Goal: Task Accomplishment & Management: Use online tool/utility

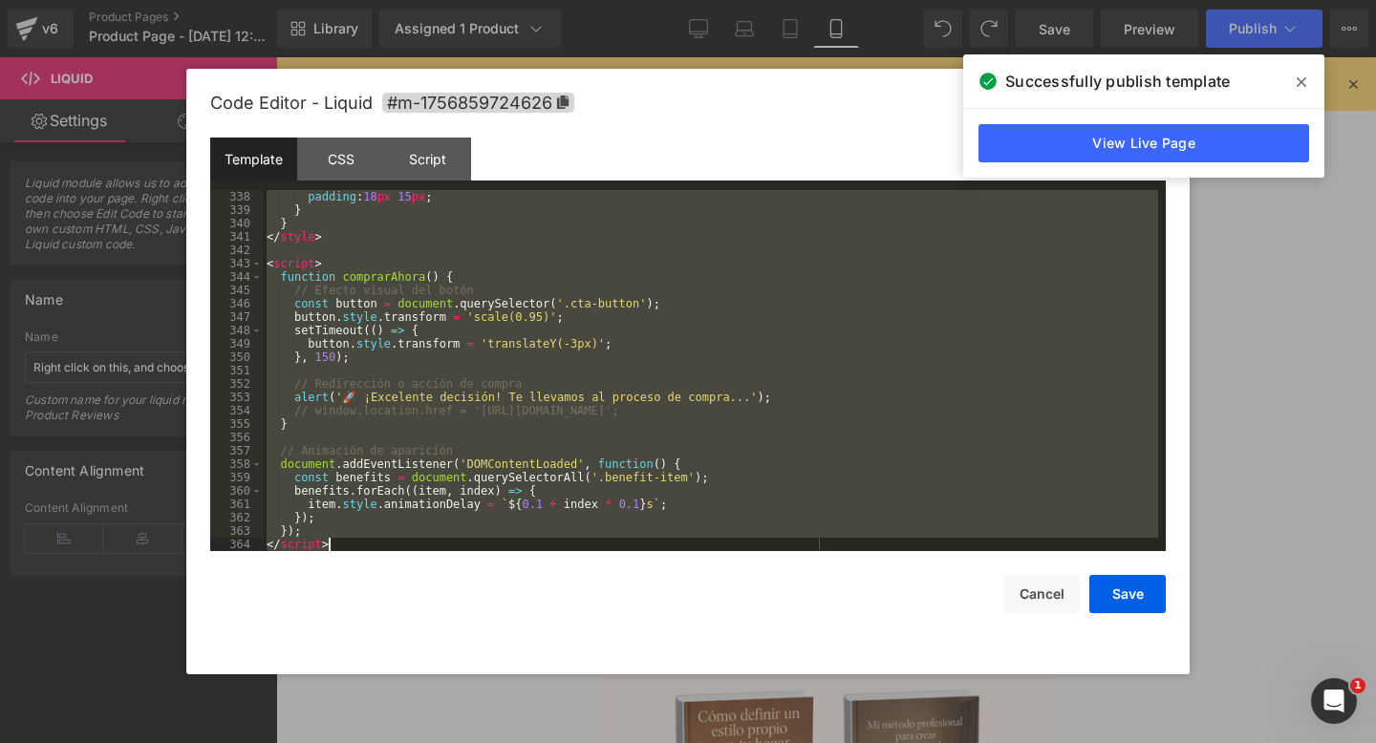
scroll to position [4507, 0]
click at [280, 217] on div "padding : 18 px 15 px ; } } </ style > < script > function comprarAhora ( ) { /…" at bounding box center [710, 384] width 895 height 388
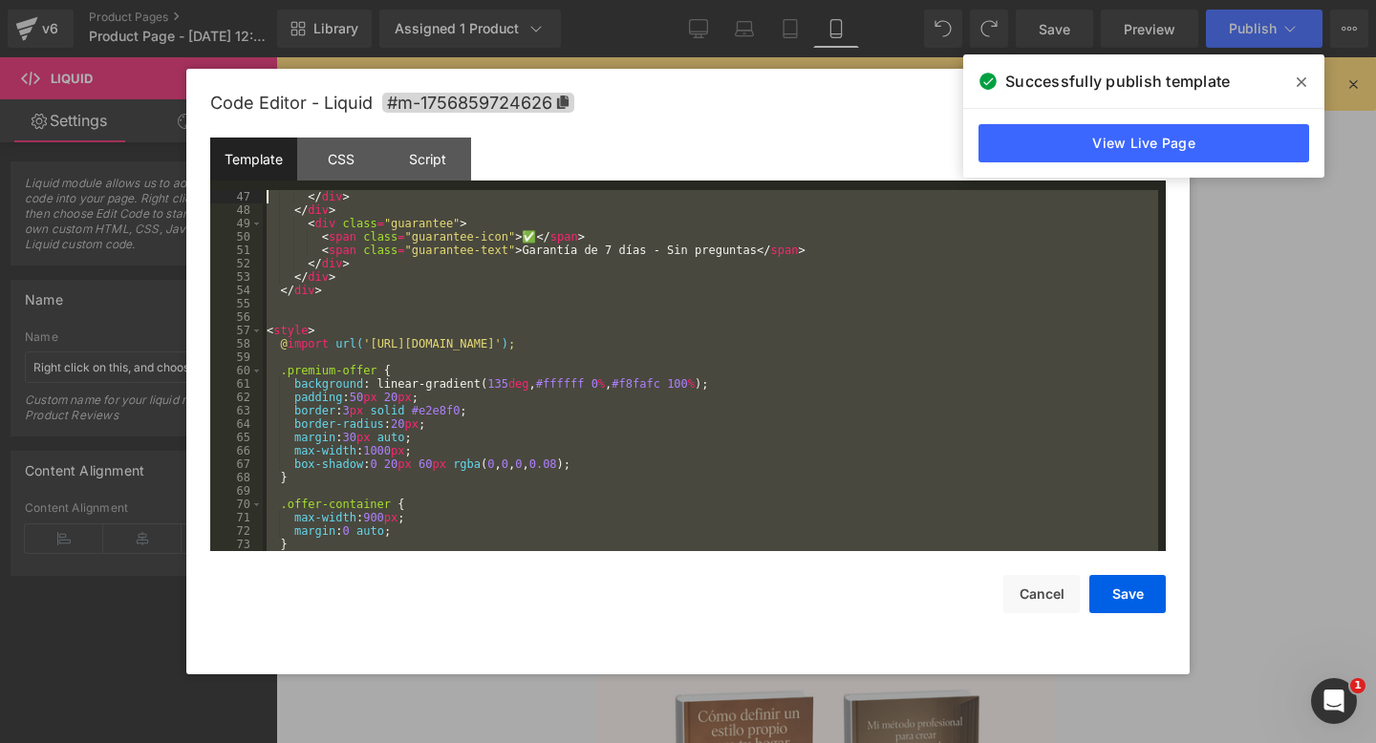
scroll to position [0, 0]
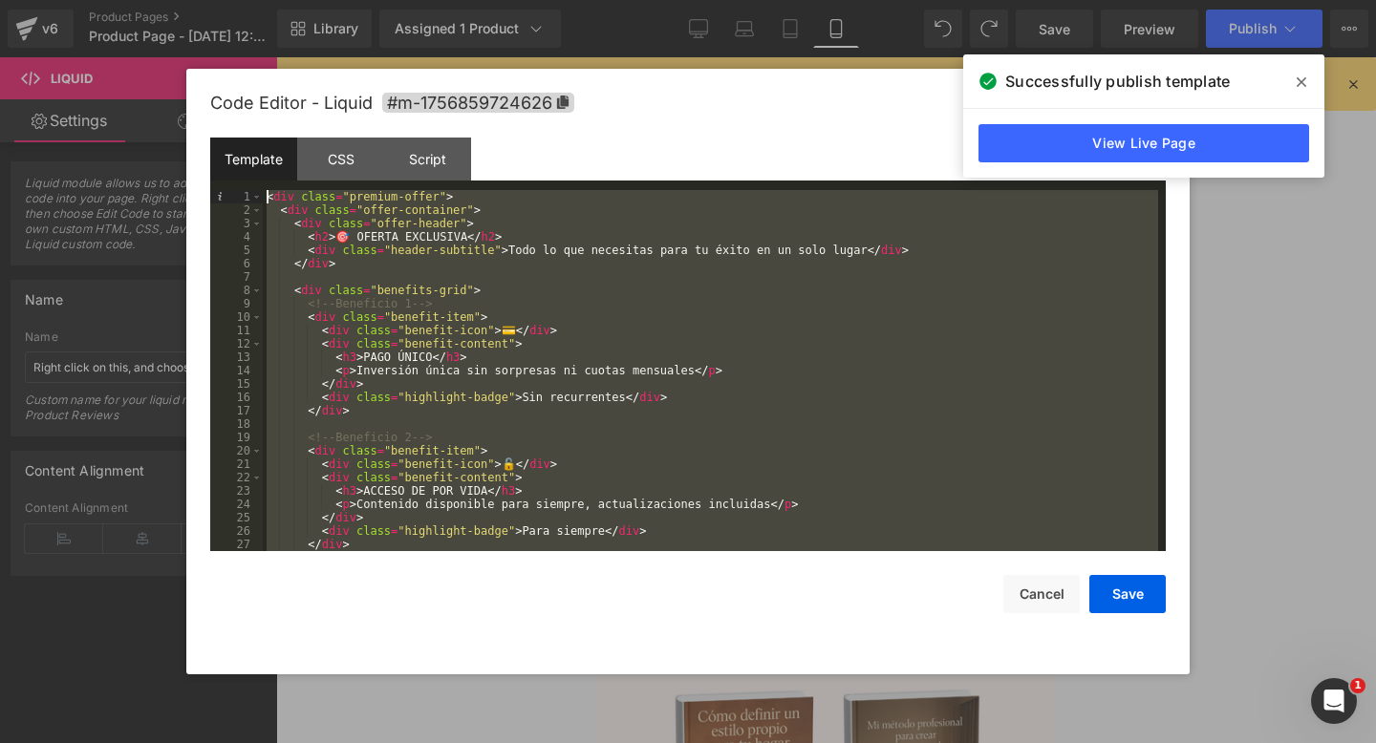
drag, startPoint x: 332, startPoint y: 548, endPoint x: 237, endPoint y: 174, distance: 386.5
click at [237, 174] on div "Template CSS Script Data 1 2 3 4 5 6 7 8 9 10 11 12 13 14 15 16 17 18 19 20 21 …" at bounding box center [687, 345] width 955 height 414
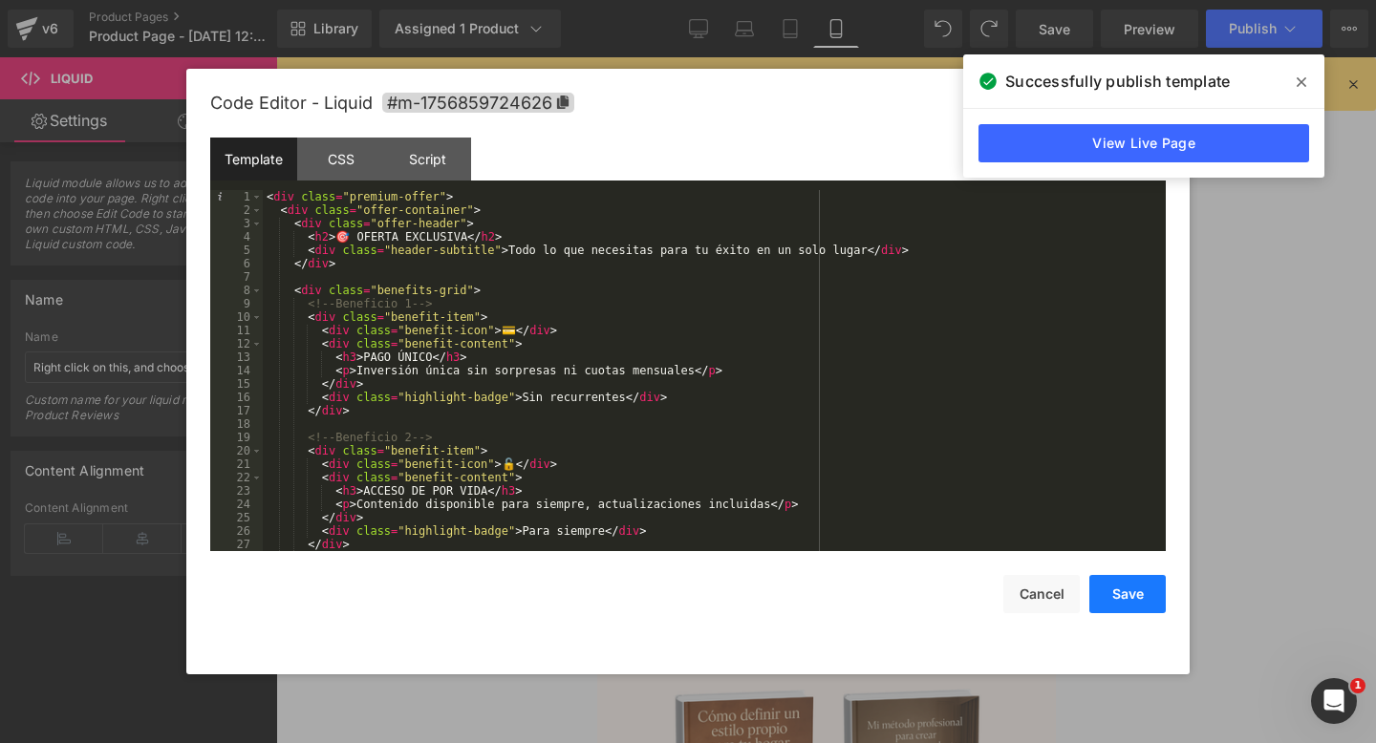
click at [1120, 586] on button "Save" at bounding box center [1127, 594] width 76 height 38
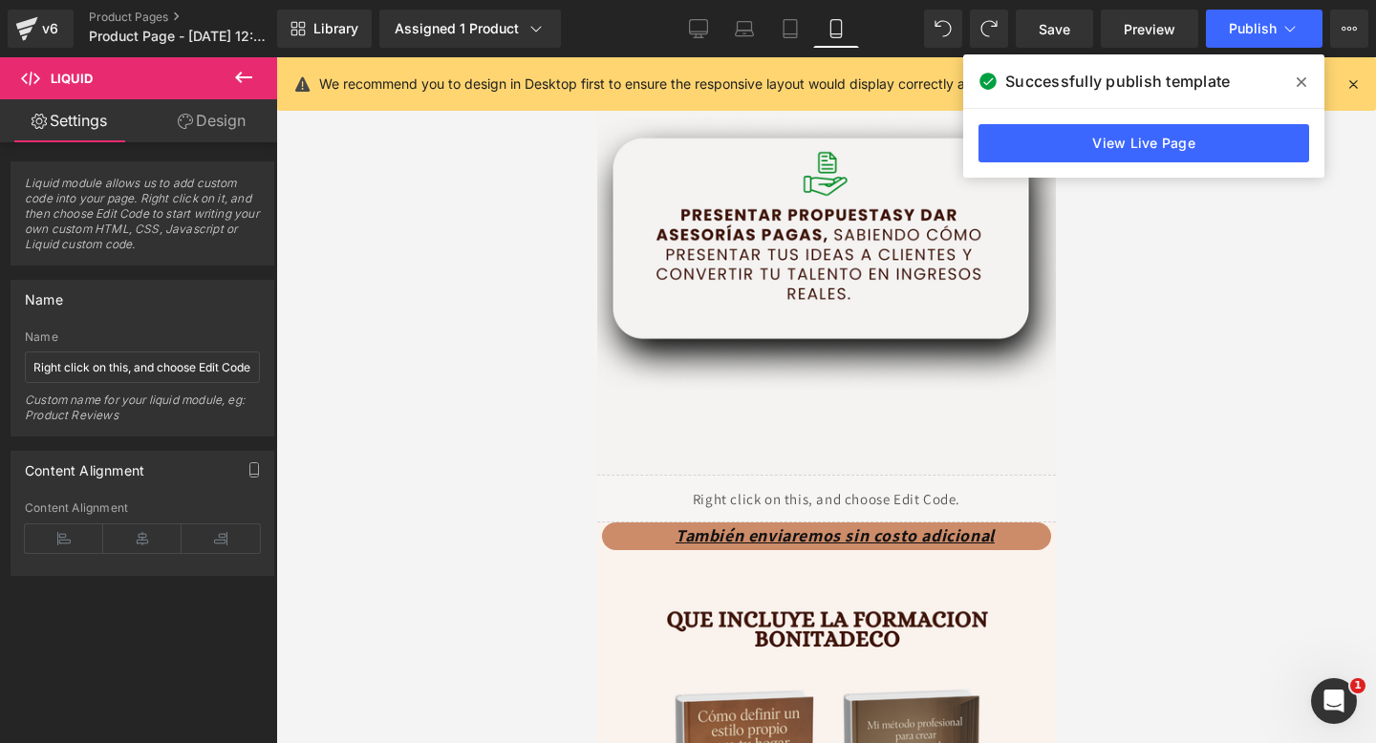
click at [1306, 71] on span at bounding box center [1301, 82] width 31 height 31
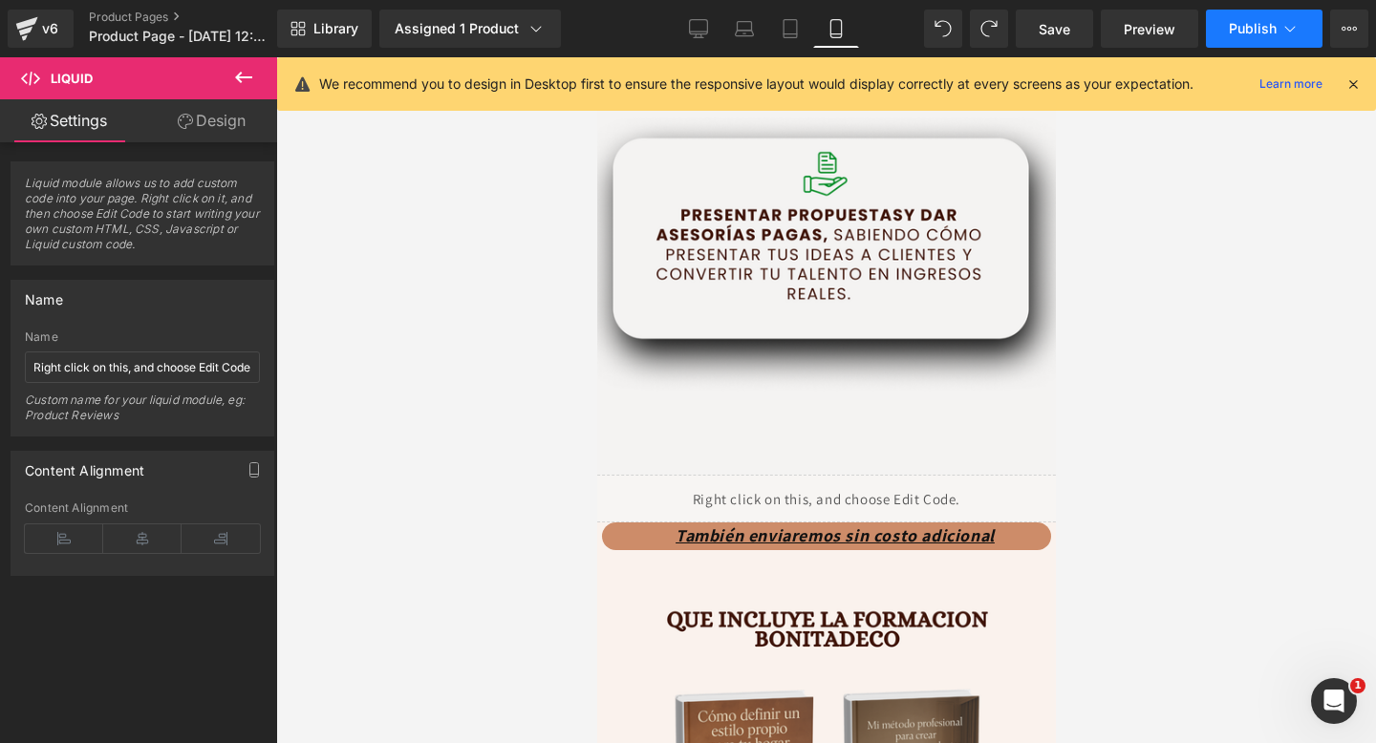
click at [1250, 31] on span "Publish" at bounding box center [1253, 28] width 48 height 15
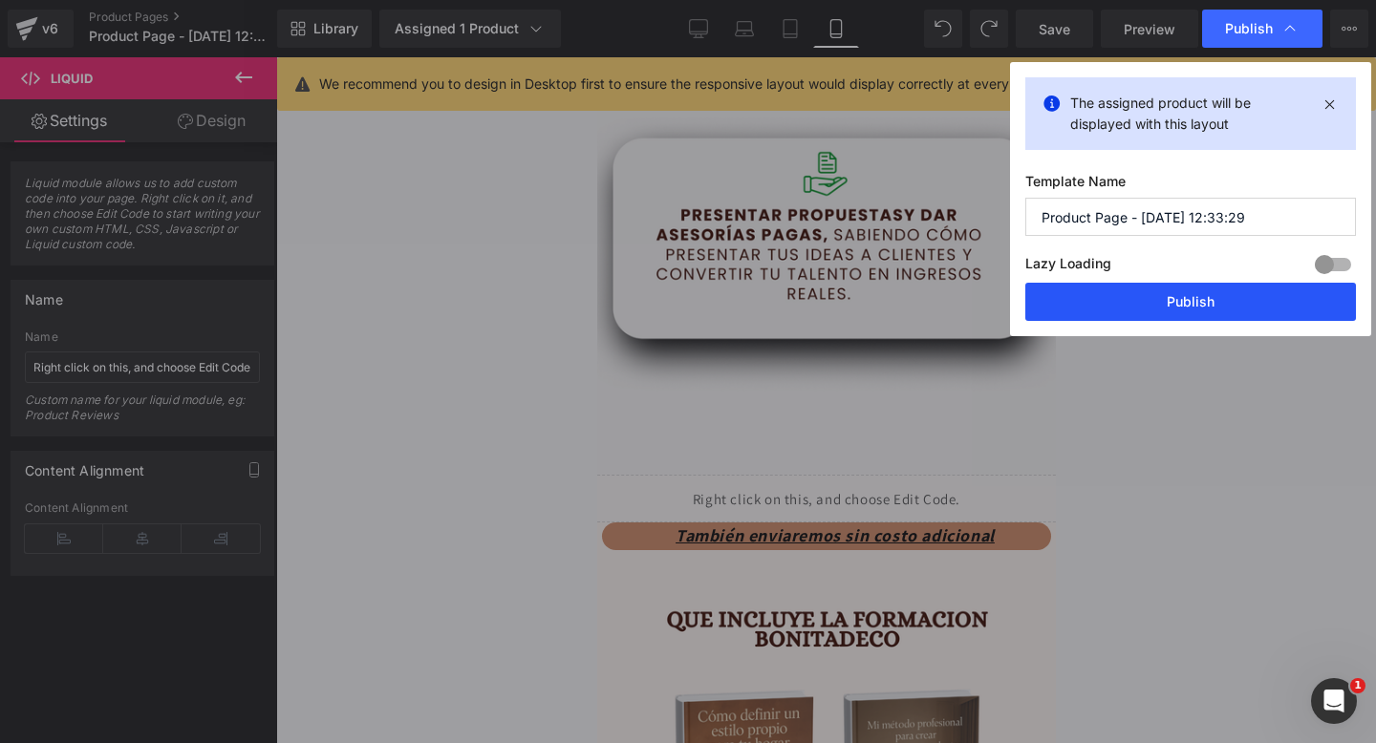
click at [1075, 294] on button "Publish" at bounding box center [1190, 302] width 331 height 38
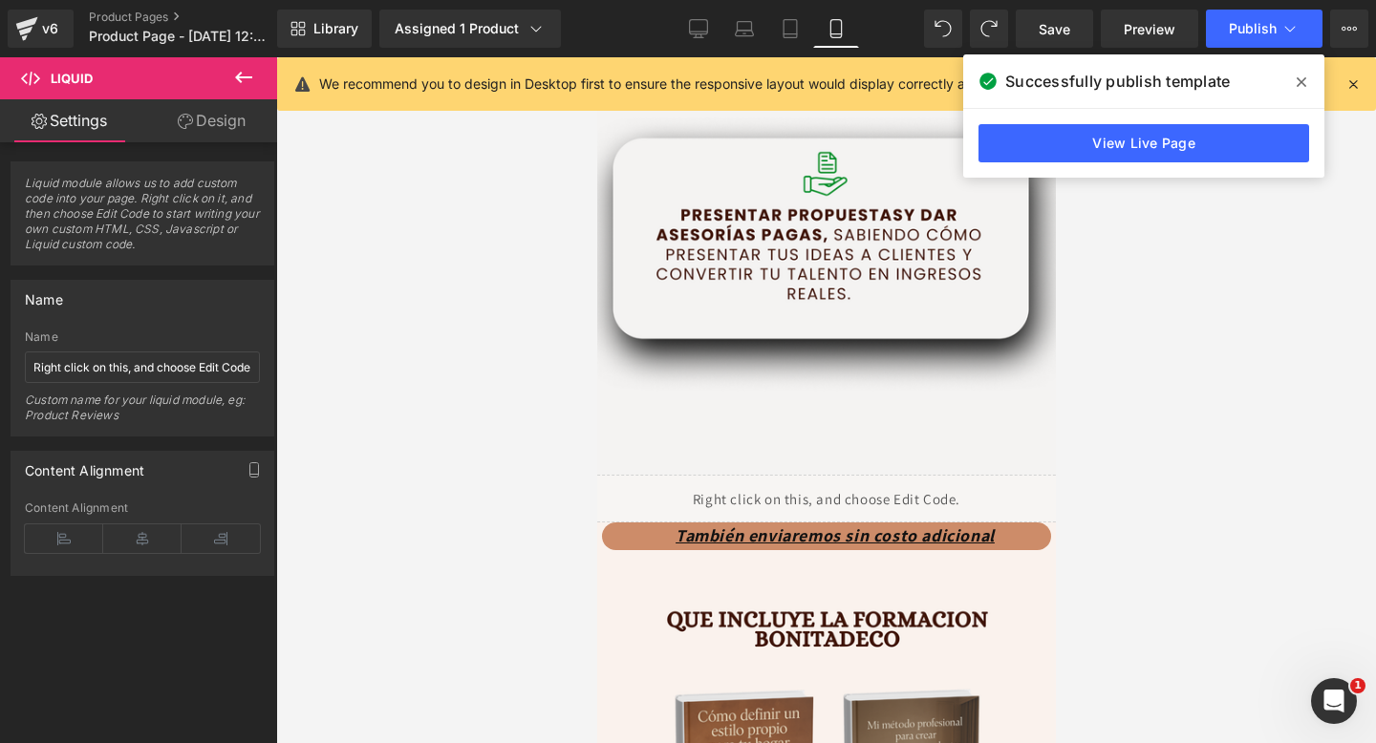
click at [1294, 82] on span at bounding box center [1301, 82] width 31 height 31
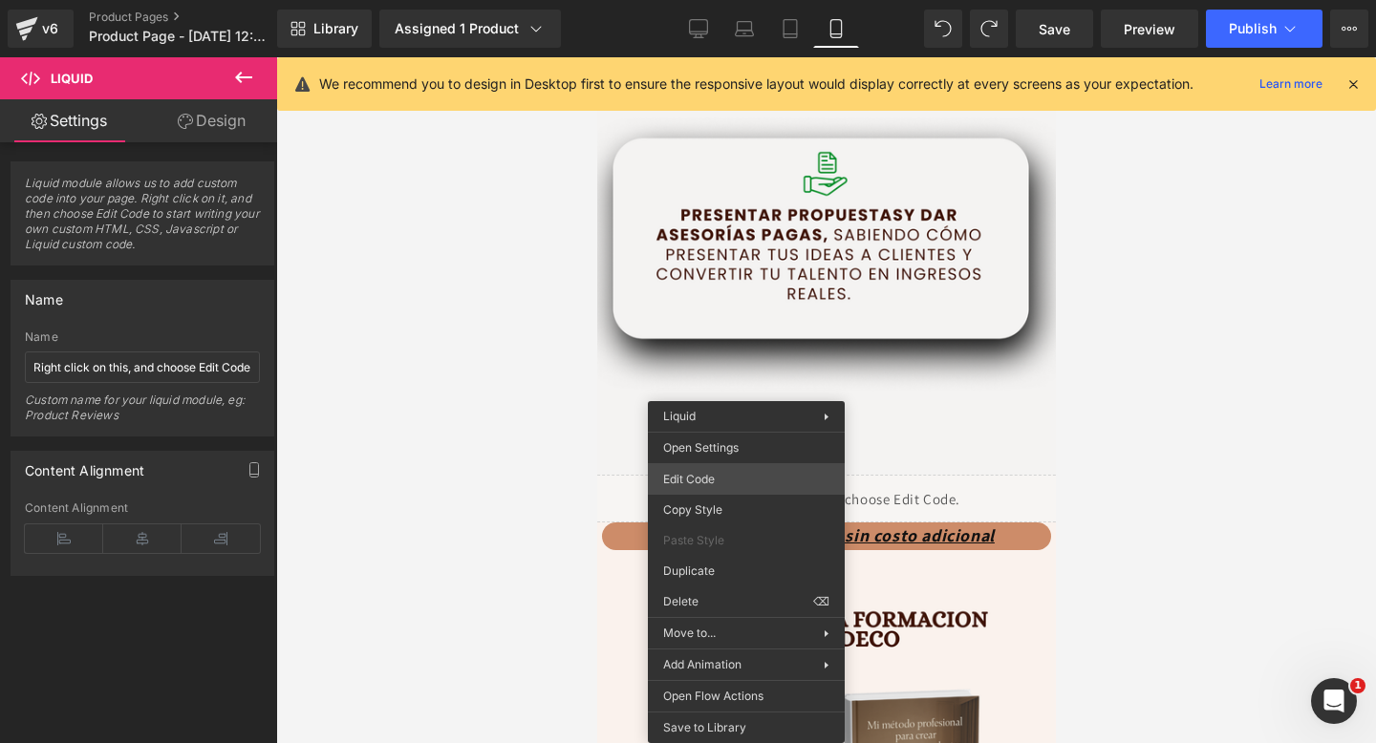
click at [737, 0] on div "Liquid You are previewing how the will restyle your page. You can not edit Elem…" at bounding box center [688, 0] width 1376 height 0
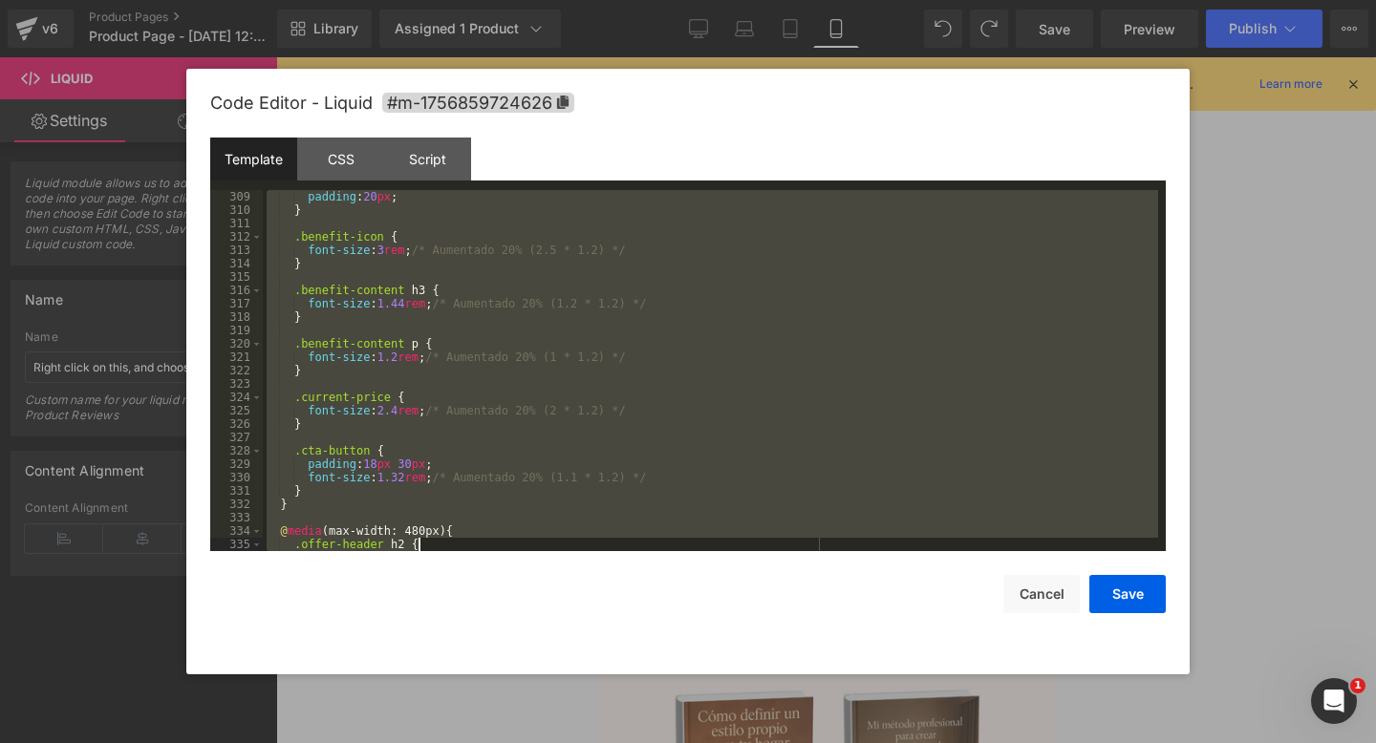
scroll to position [4694, 0]
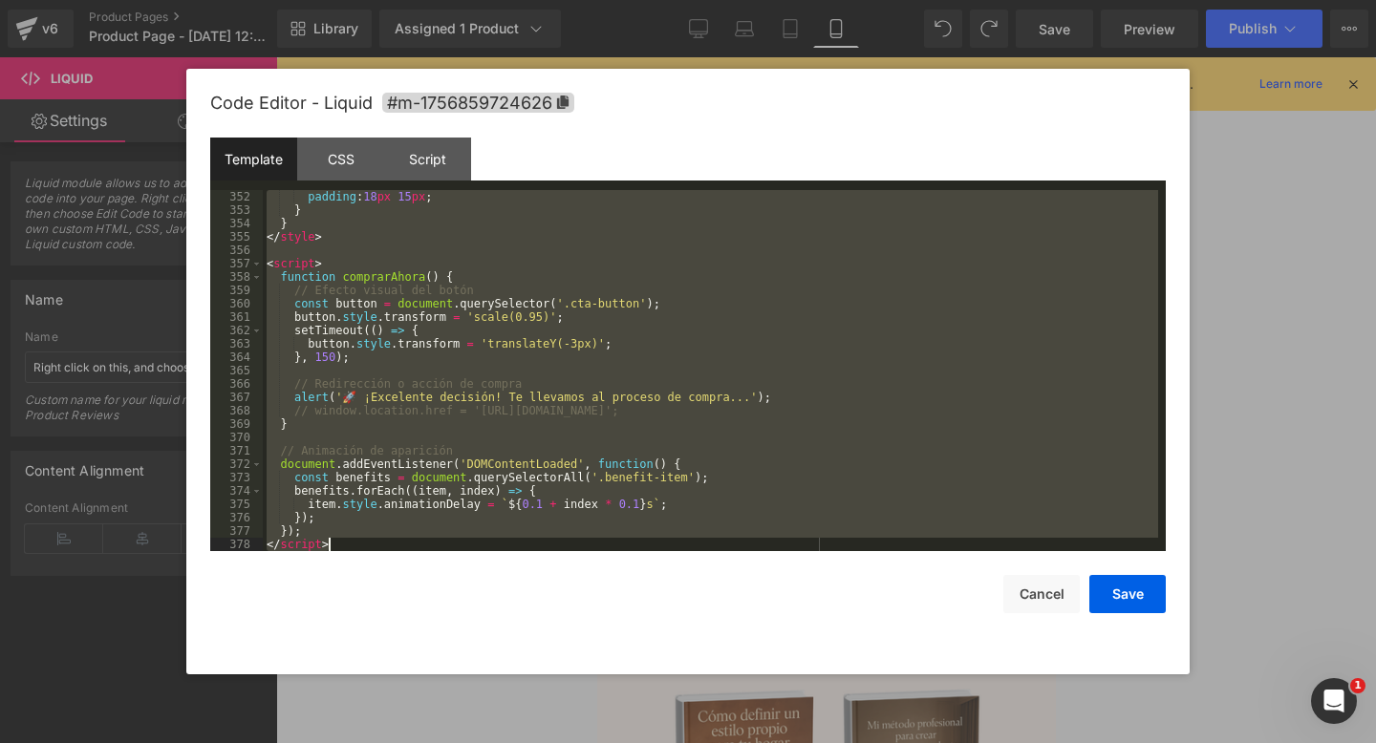
drag, startPoint x: 269, startPoint y: 201, endPoint x: 644, endPoint y: 711, distance: 632.8
click at [644, 711] on body "Liquid You are previewing how the will restyle your page. You can not edit Elem…" at bounding box center [688, 371] width 1376 height 743
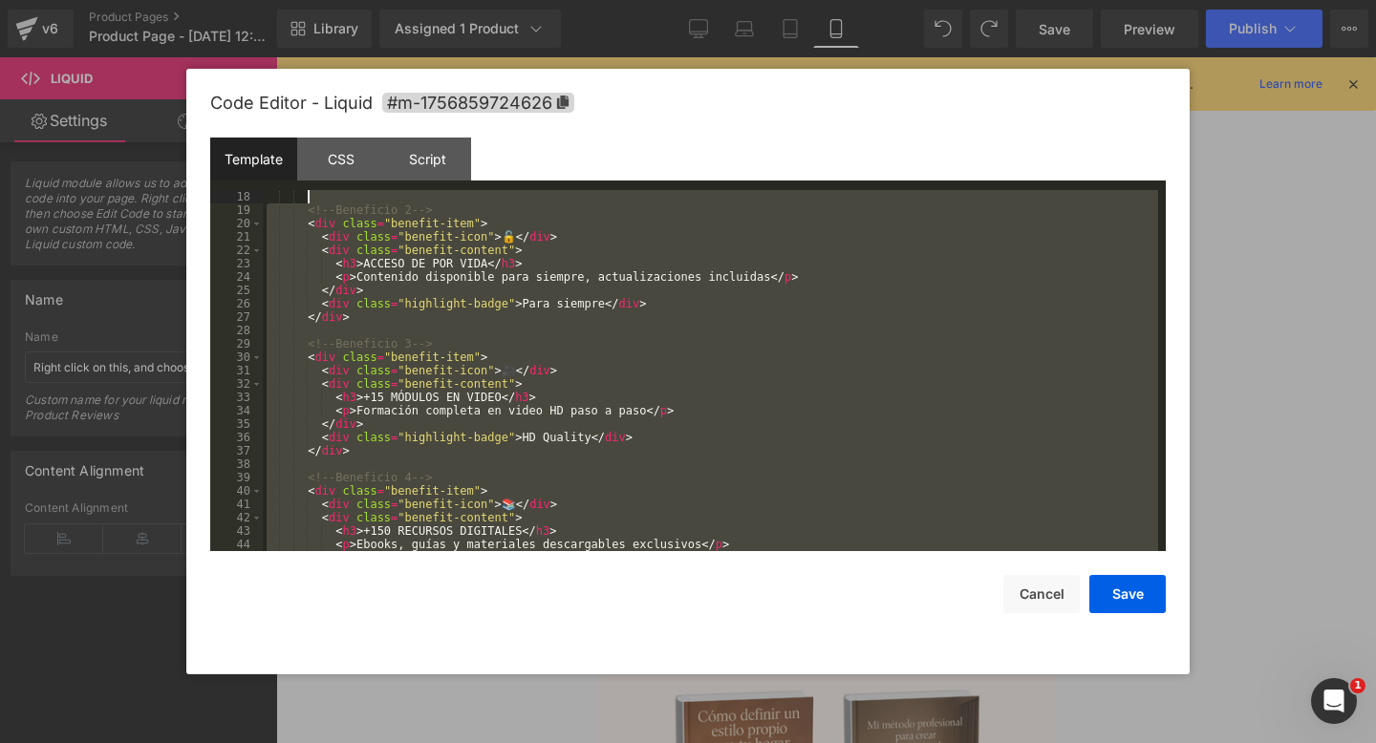
scroll to position [0, 0]
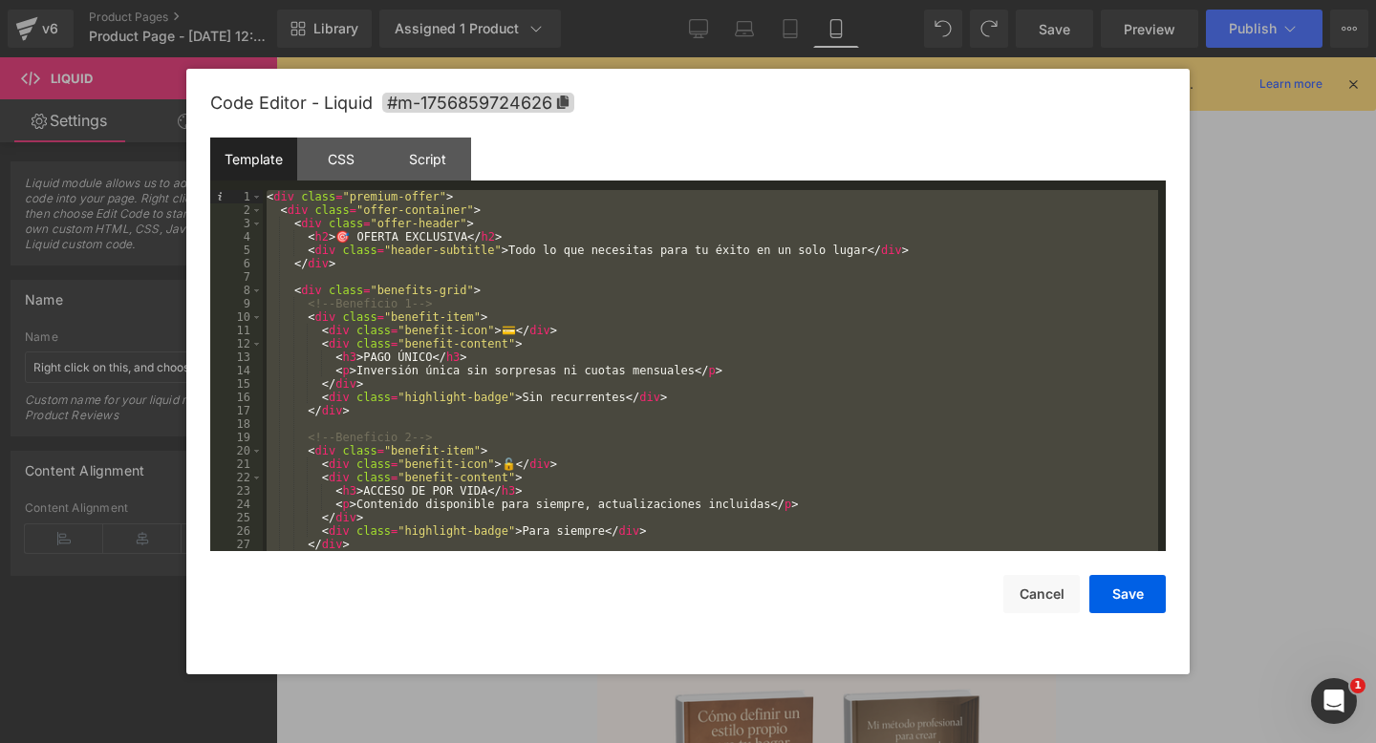
drag, startPoint x: 340, startPoint y: 542, endPoint x: 225, endPoint y: 140, distance: 417.3
click at [225, 140] on div "Template CSS Script Data 1 2 3 4 5 6 7 8 9 10 11 12 13 14 15 16 17 18 19 20 21 …" at bounding box center [687, 345] width 955 height 414
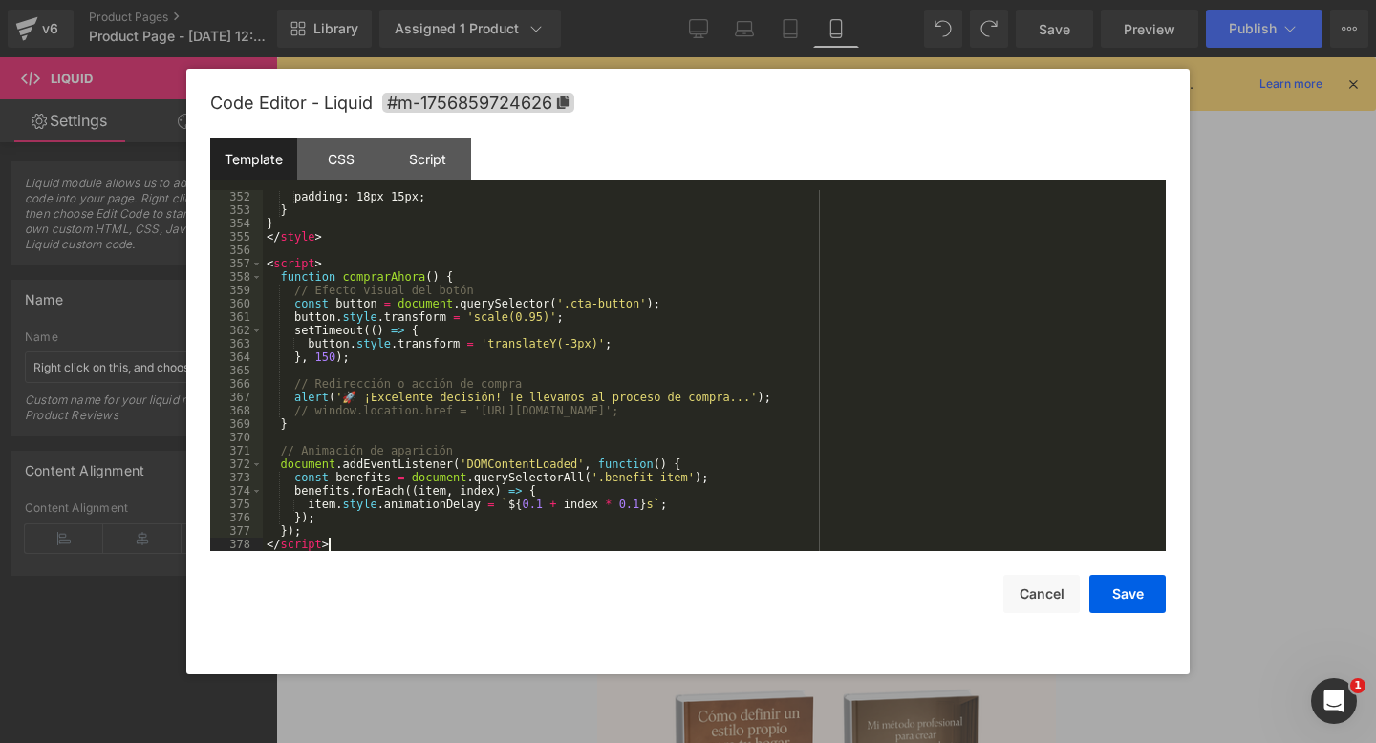
scroll to position [4694, 0]
click at [1118, 584] on button "Save" at bounding box center [1127, 594] width 76 height 38
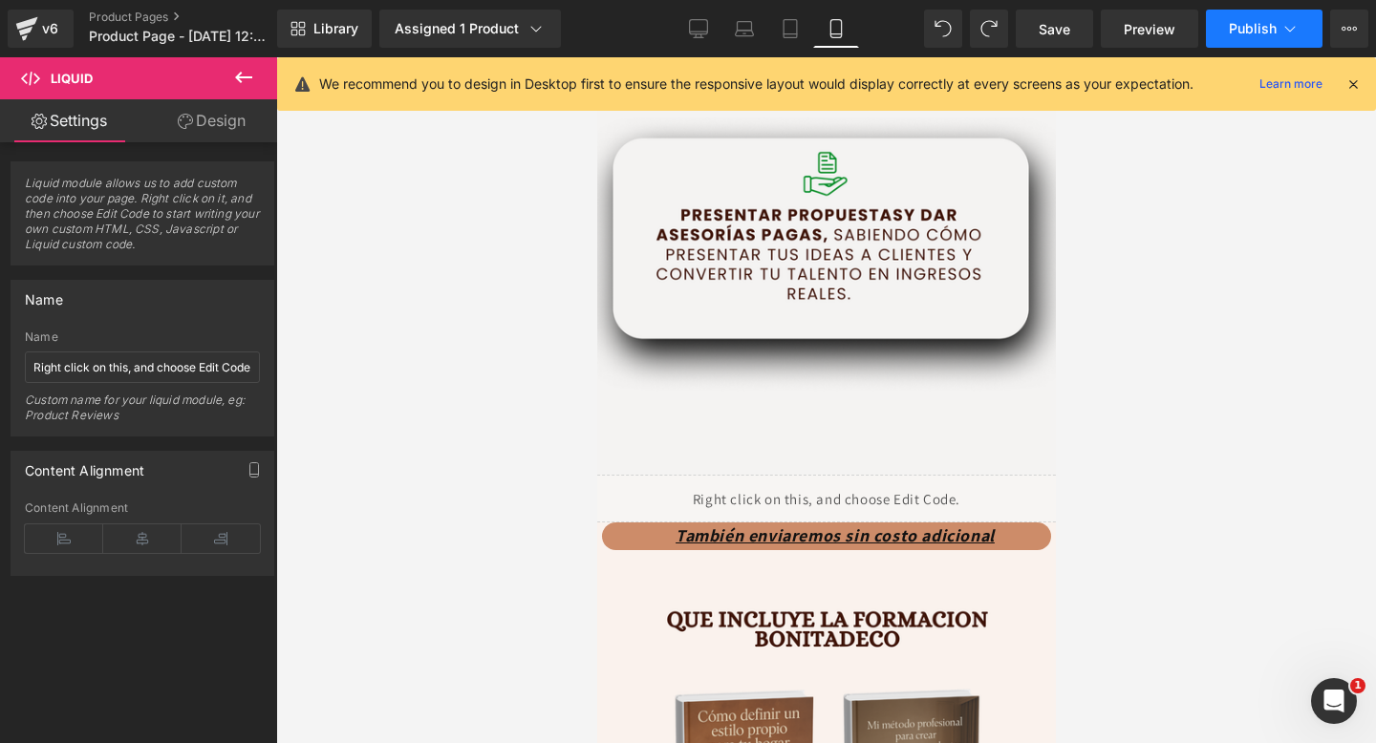
click at [1244, 40] on button "Publish" at bounding box center [1264, 29] width 117 height 38
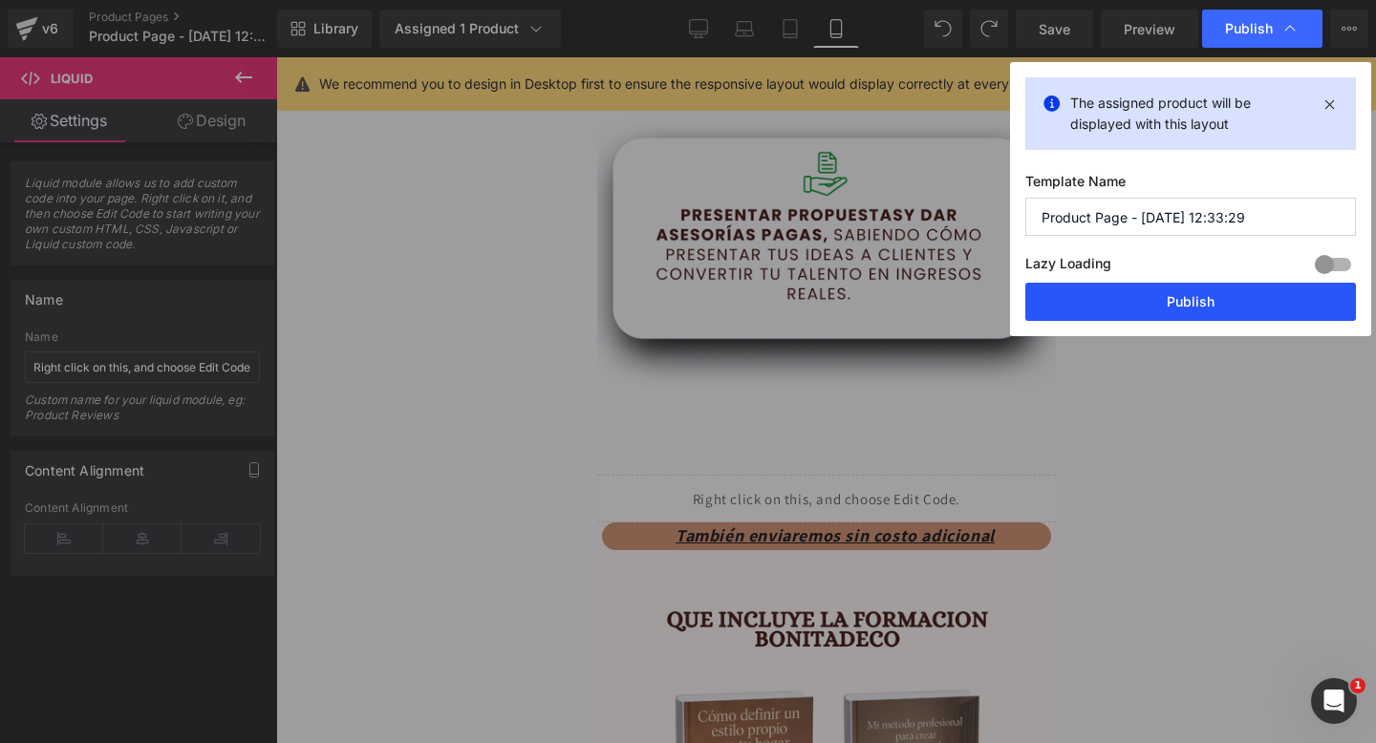
click at [1112, 302] on button "Publish" at bounding box center [1190, 302] width 331 height 38
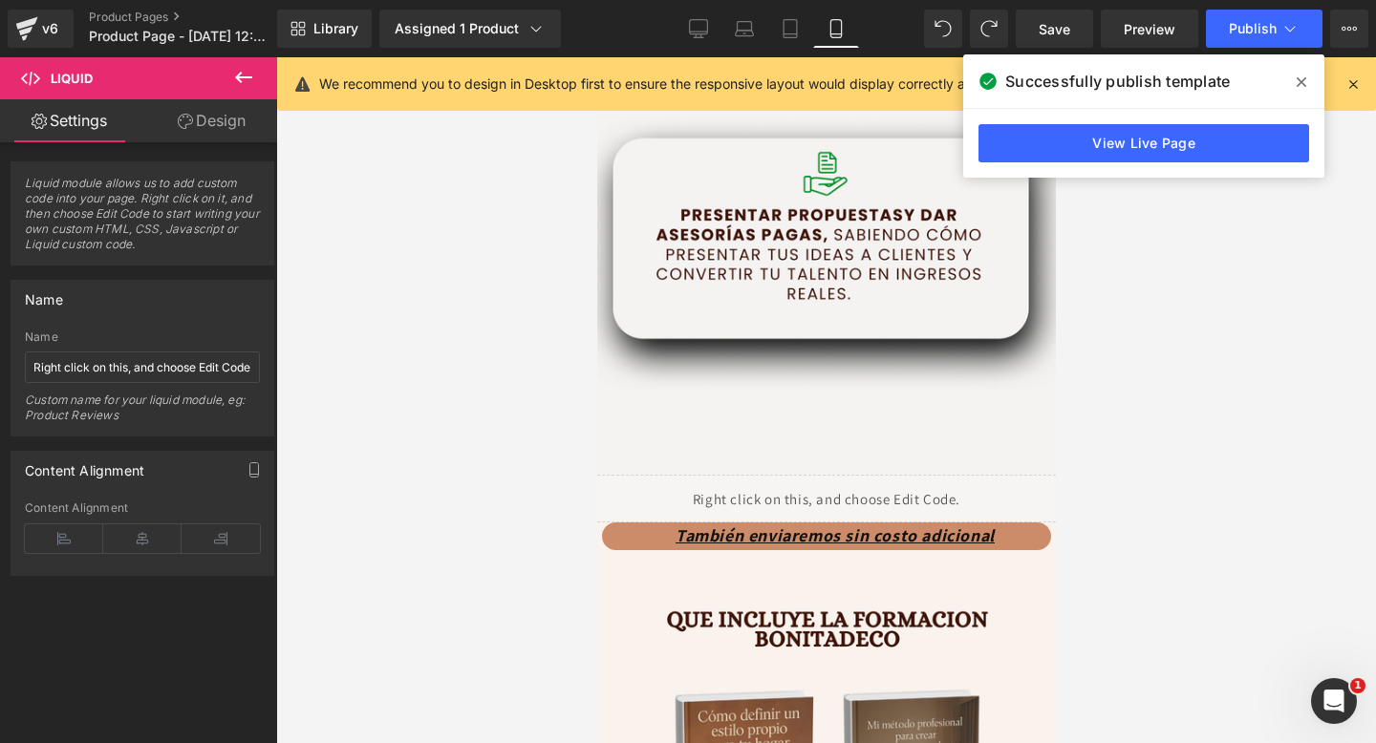
click at [1298, 76] on icon at bounding box center [1301, 82] width 10 height 15
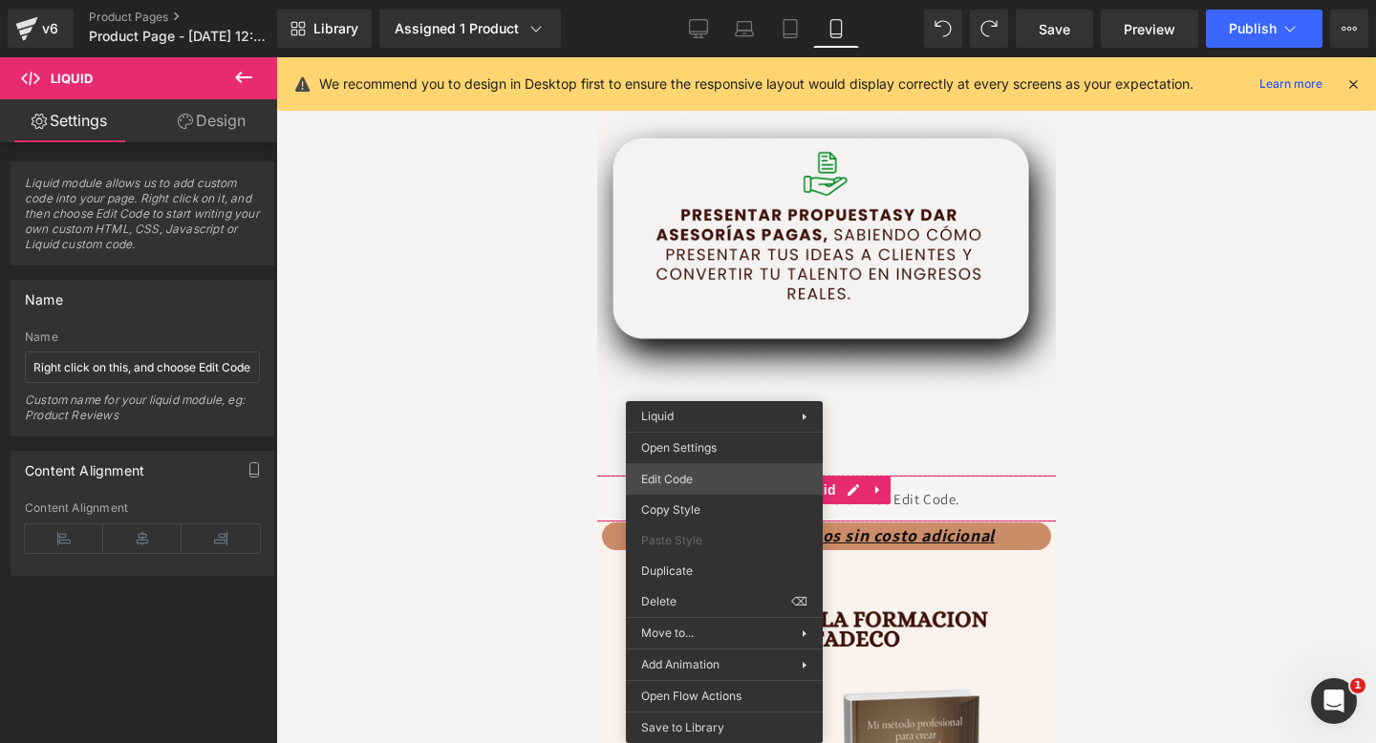
click at [734, 0] on div "Liquid You are previewing how the will restyle your page. You can not edit Elem…" at bounding box center [688, 0] width 1376 height 0
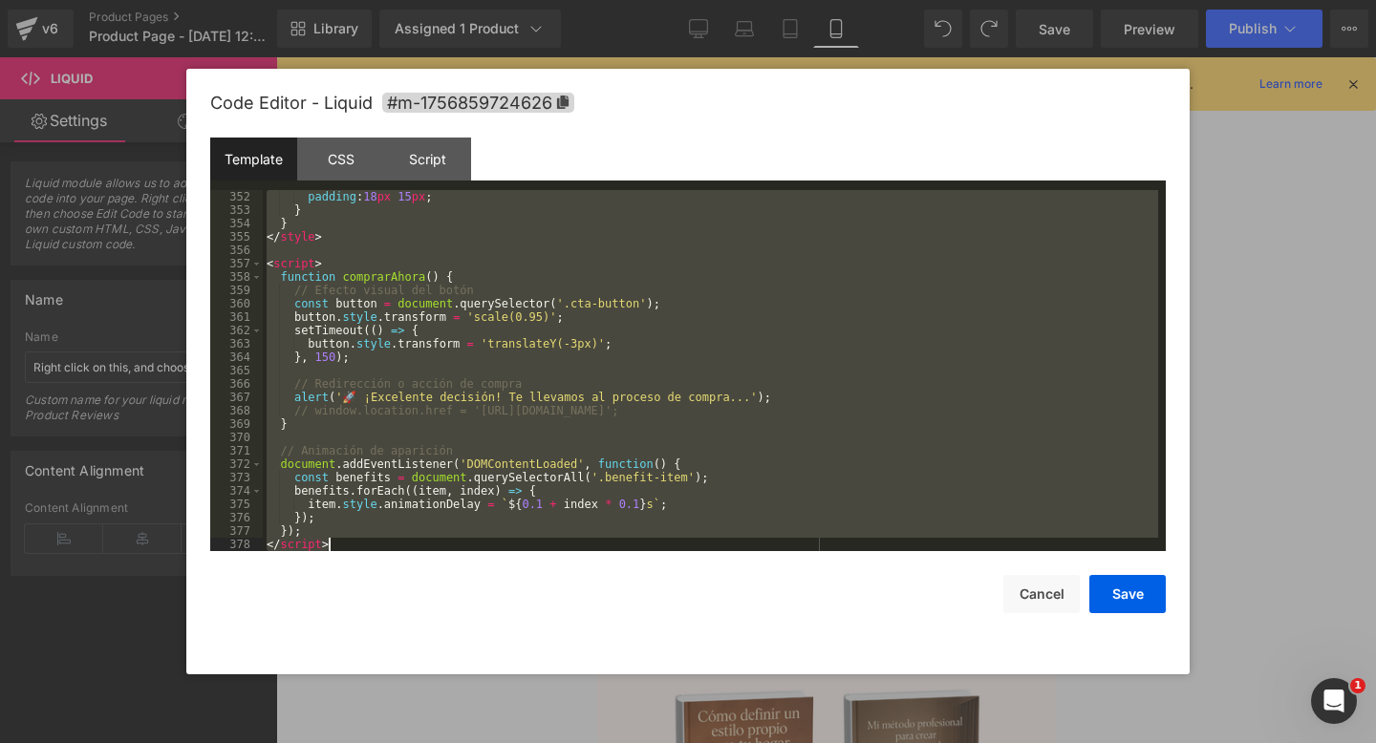
drag, startPoint x: 267, startPoint y: 201, endPoint x: 603, endPoint y: 742, distance: 637.0
click at [603, 742] on body "Liquid You are previewing how the will restyle your page. You can not edit Elem…" at bounding box center [688, 371] width 1376 height 743
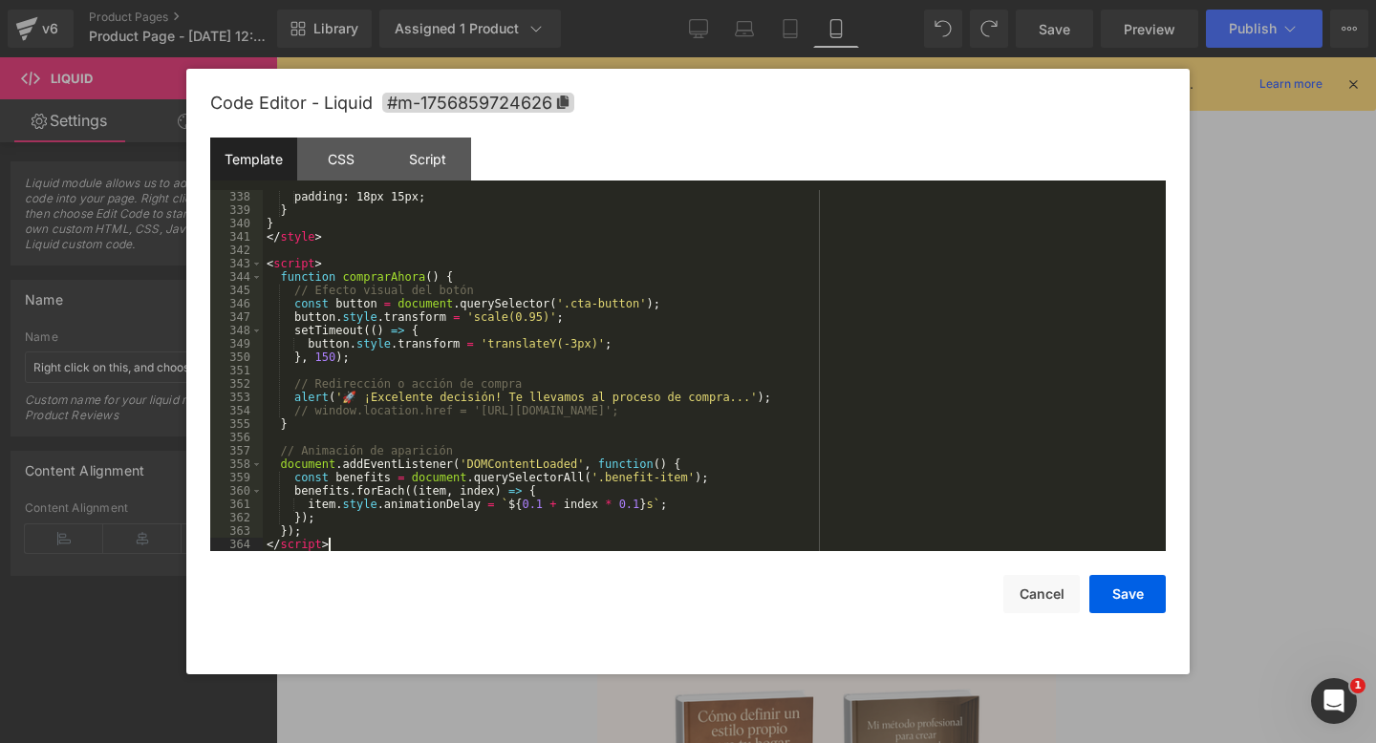
scroll to position [4507, 0]
click at [1132, 594] on button "Save" at bounding box center [1127, 594] width 76 height 38
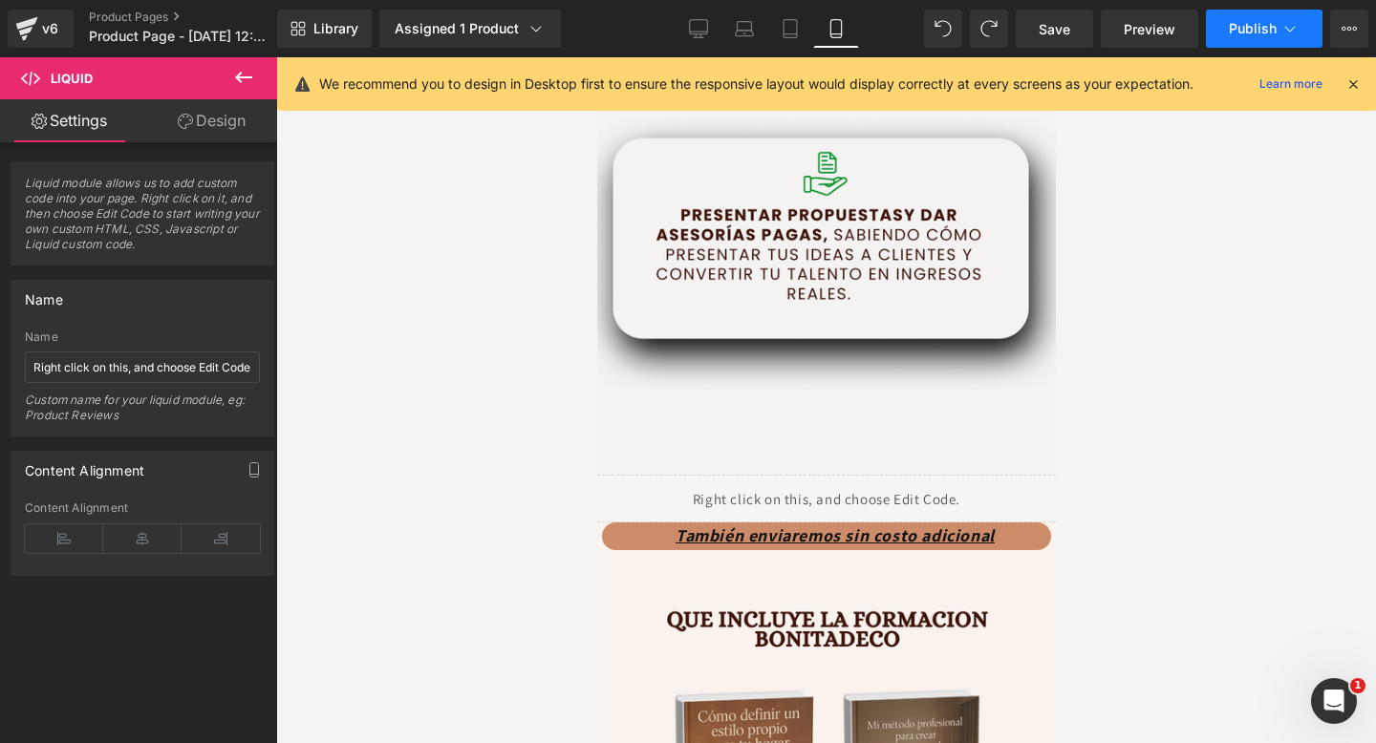
click at [1250, 18] on button "Publish" at bounding box center [1264, 29] width 117 height 38
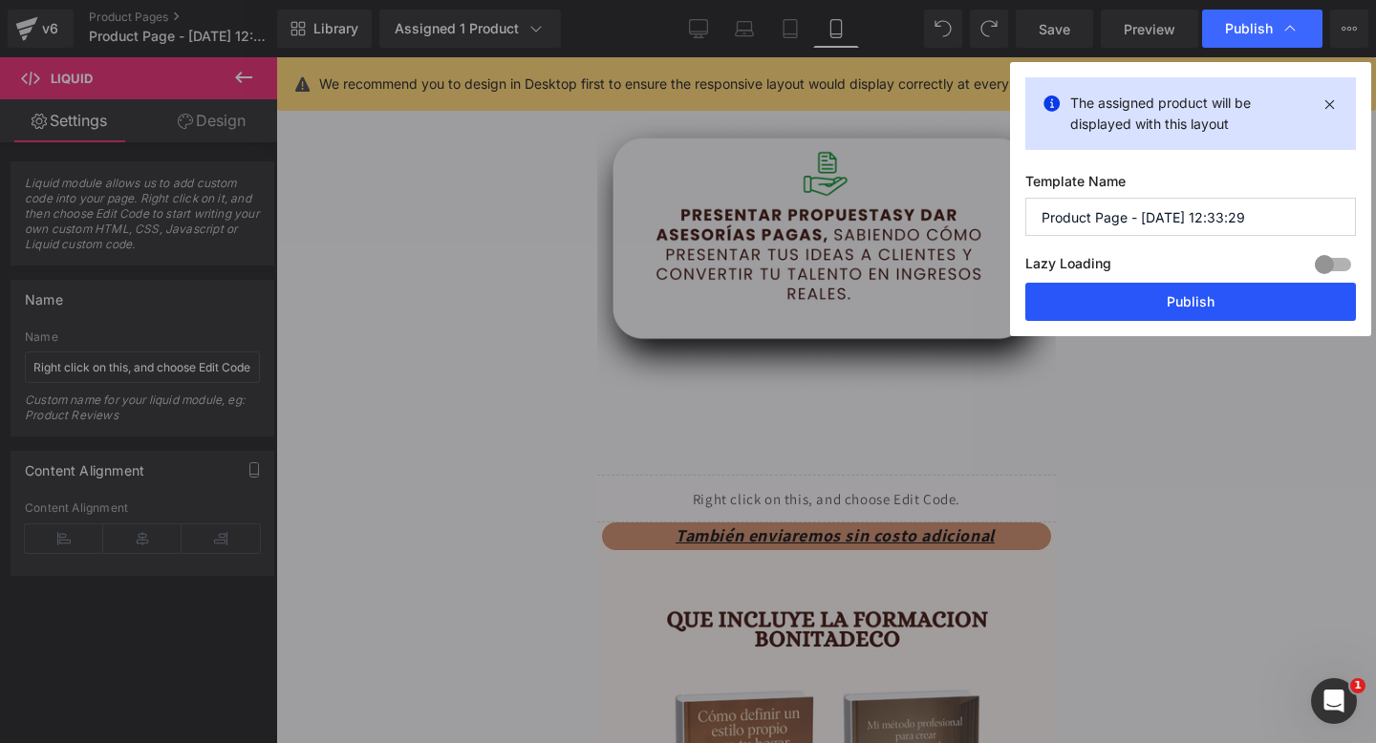
click at [1111, 300] on button "Publish" at bounding box center [1190, 302] width 331 height 38
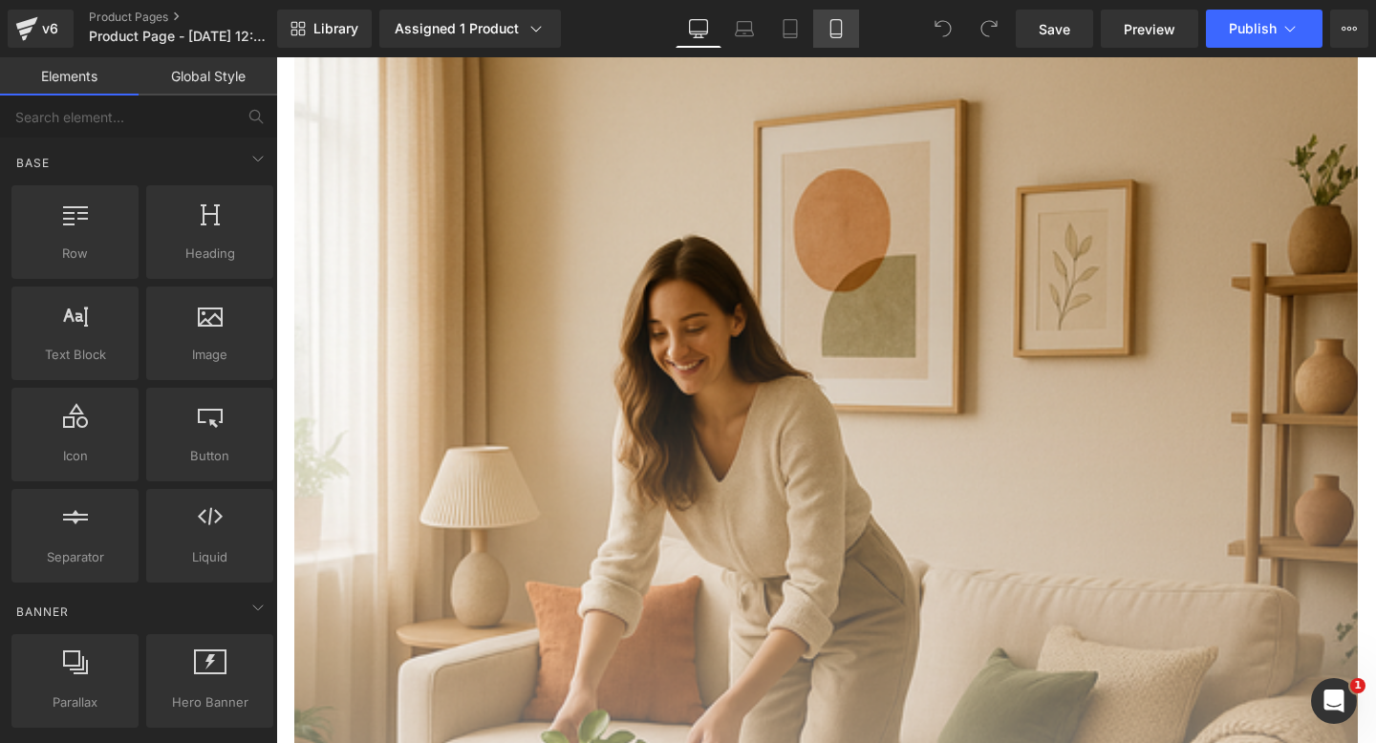
click at [823, 19] on link "Mobile" at bounding box center [836, 29] width 46 height 38
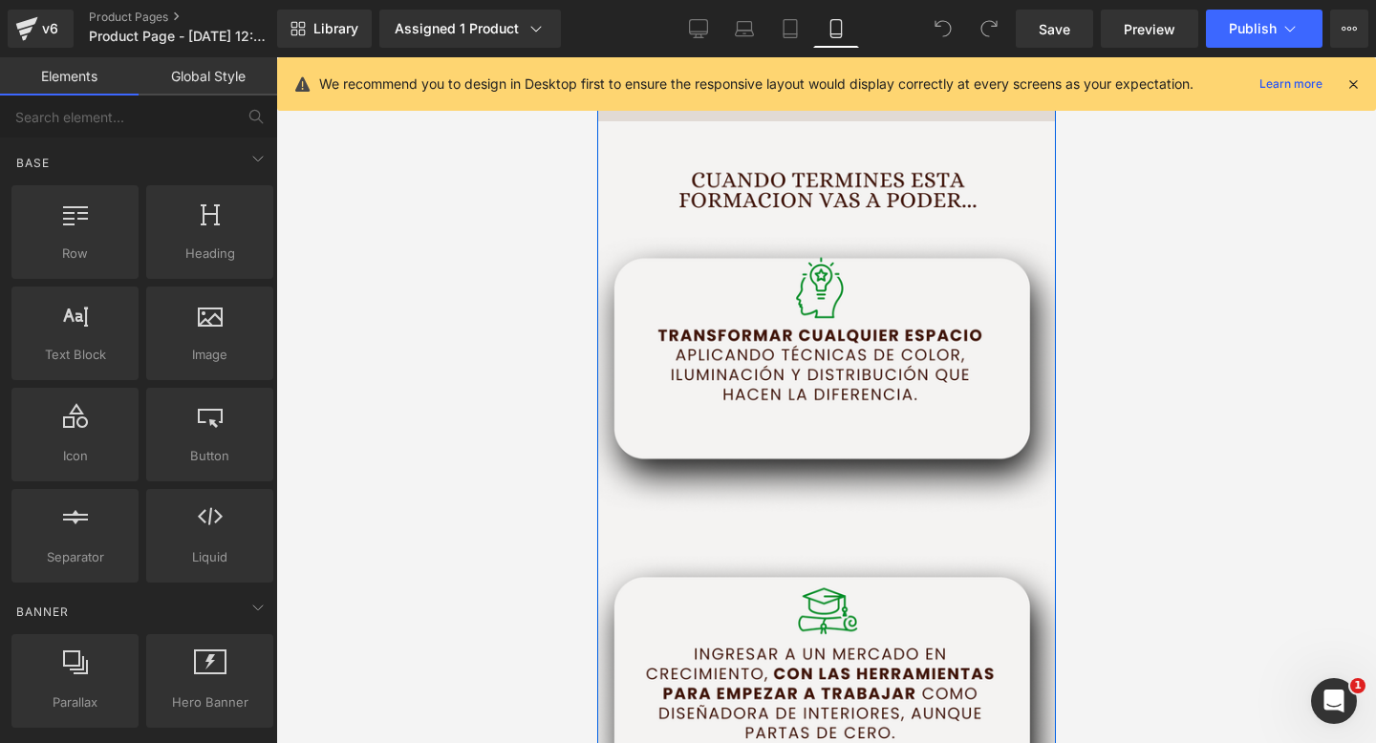
scroll to position [3077, 0]
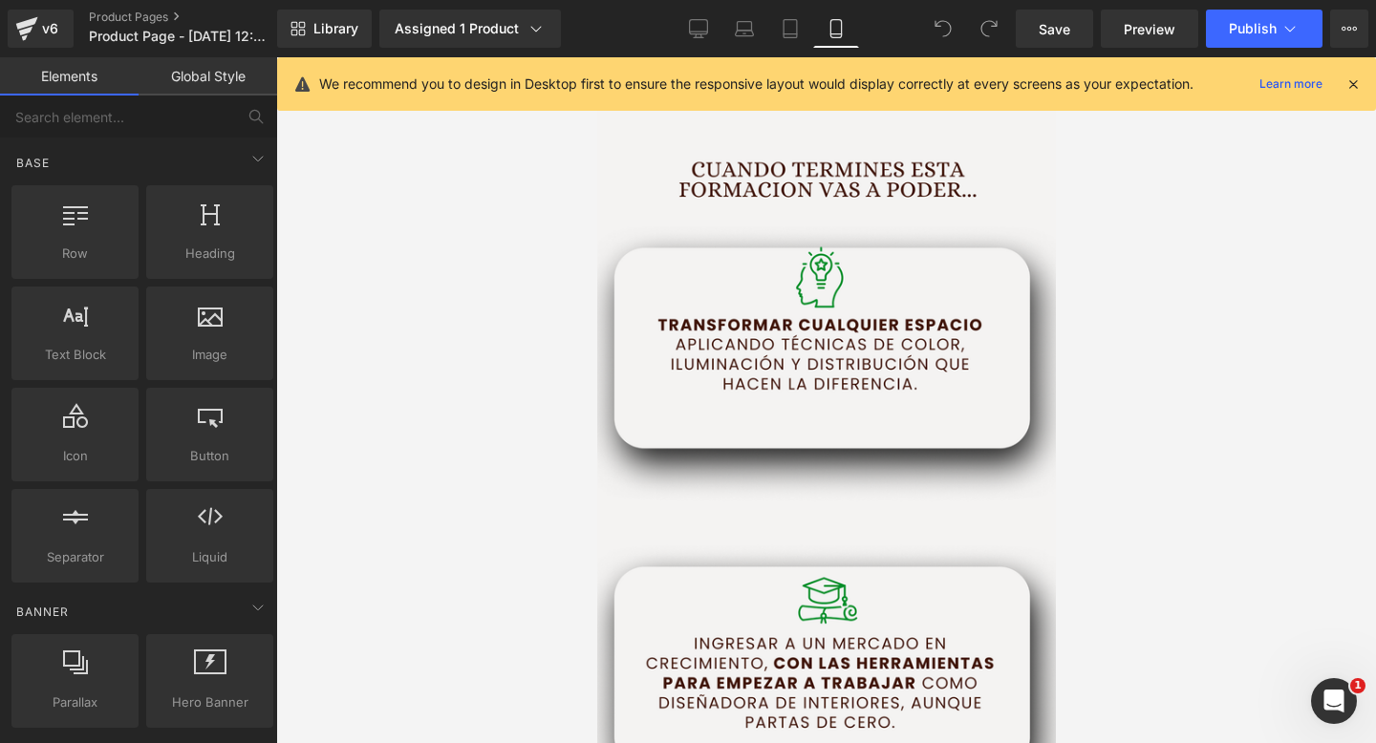
click at [1364, 90] on div "We recommend you to design in Desktop first to ensure the responsive layout wou…" at bounding box center [826, 83] width 1099 height 53
click at [1352, 87] on icon at bounding box center [1352, 83] width 17 height 17
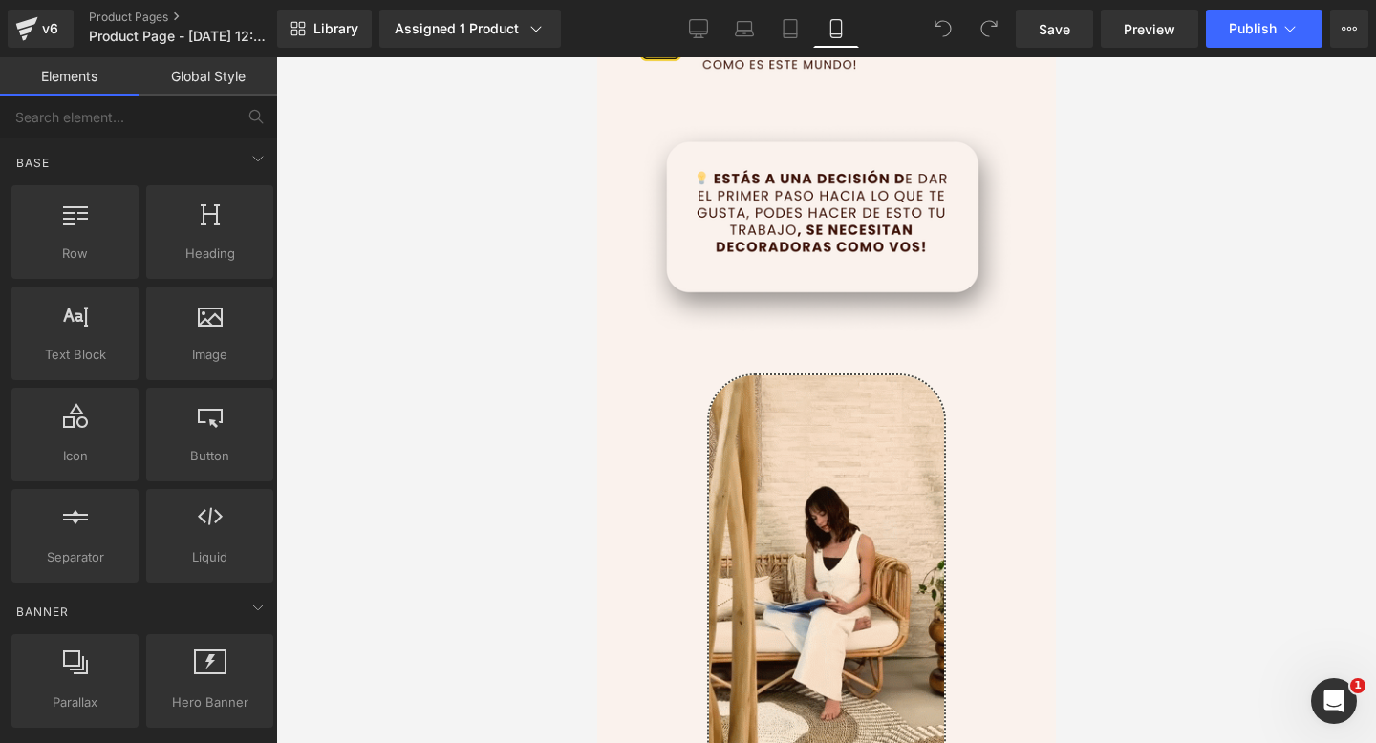
scroll to position [1043, 0]
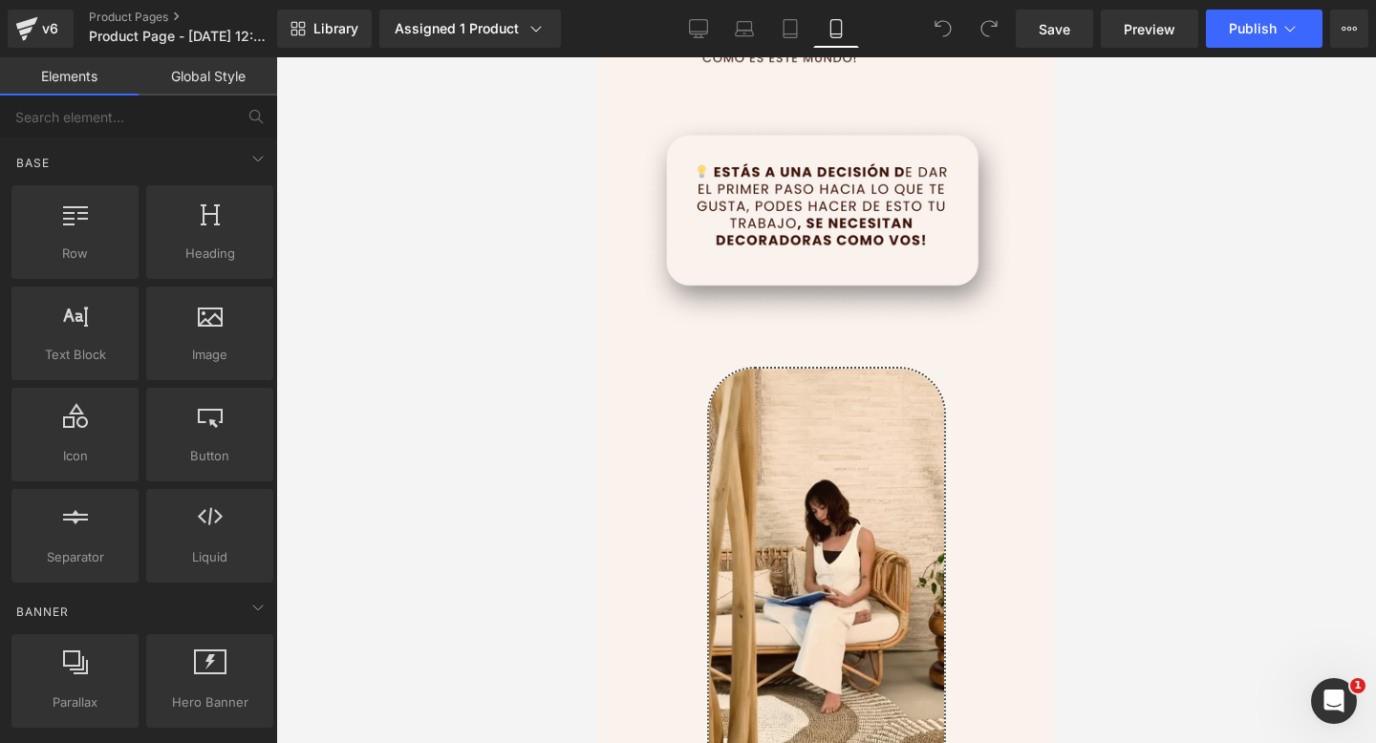
click at [624, 495] on div "Image" at bounding box center [825, 613] width 459 height 350
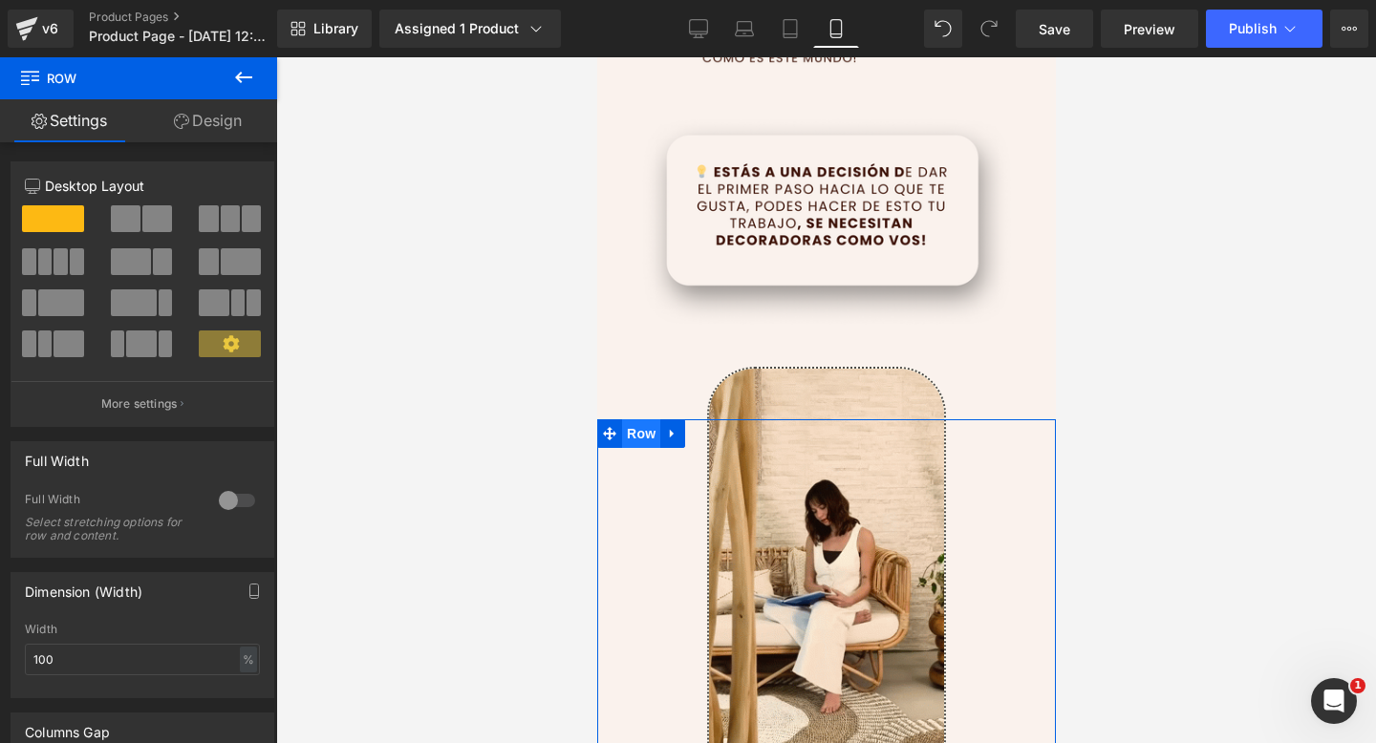
click at [640, 436] on span "Row" at bounding box center [640, 433] width 38 height 29
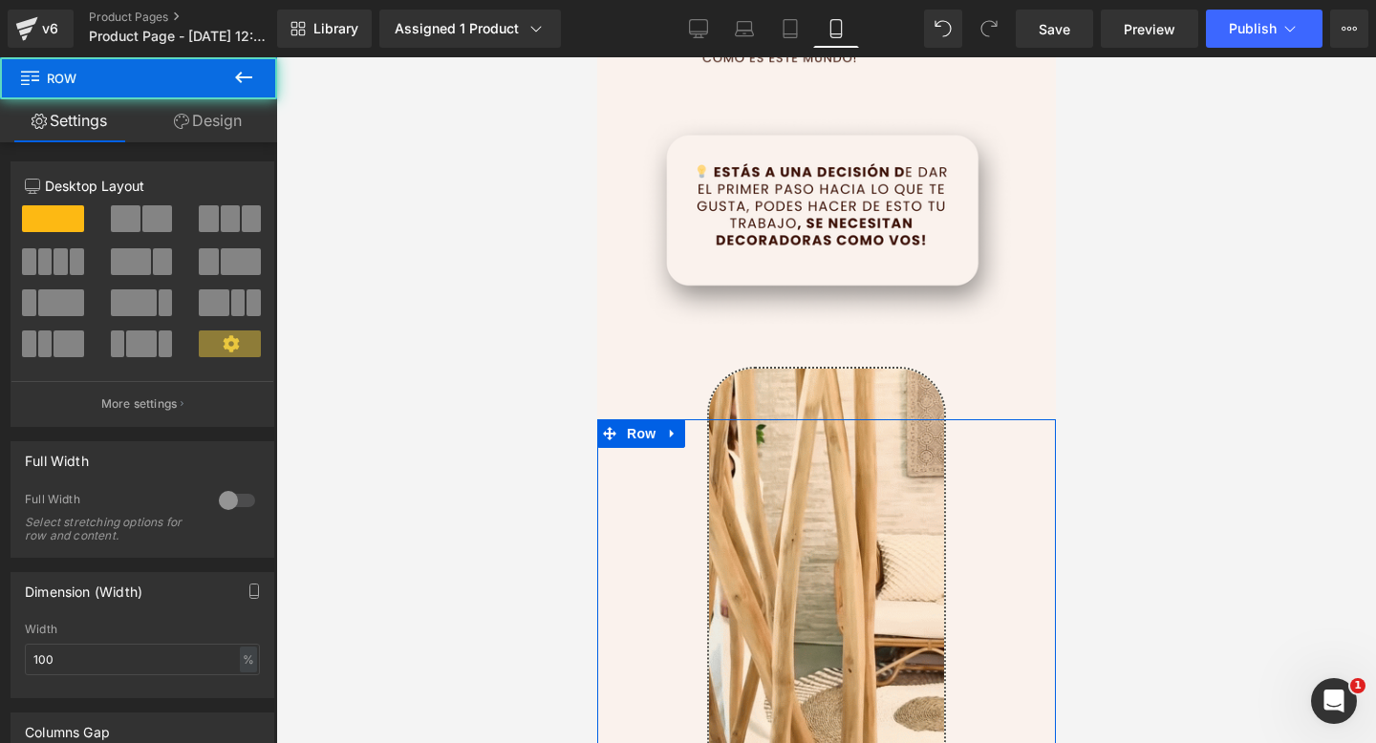
click at [205, 124] on link "Design" at bounding box center [208, 120] width 139 height 43
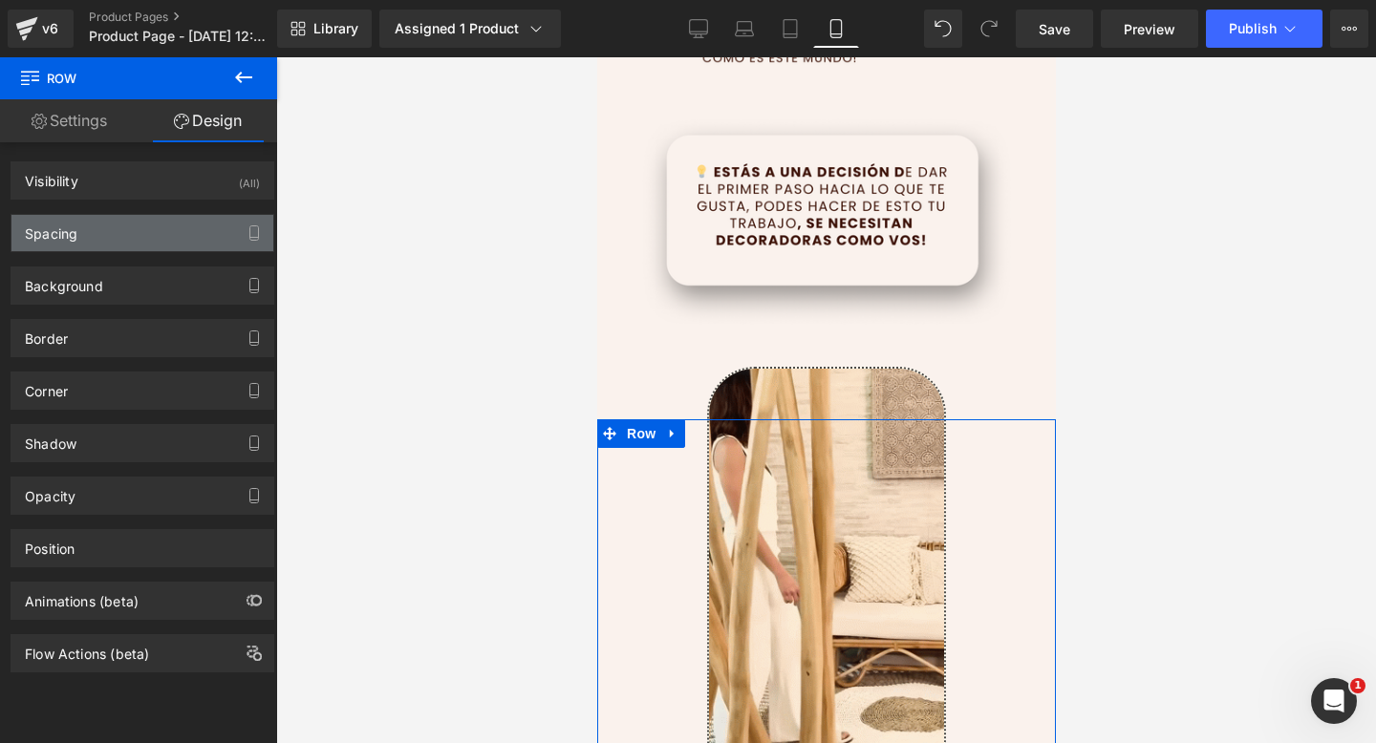
click at [155, 244] on div "Spacing" at bounding box center [142, 233] width 262 height 36
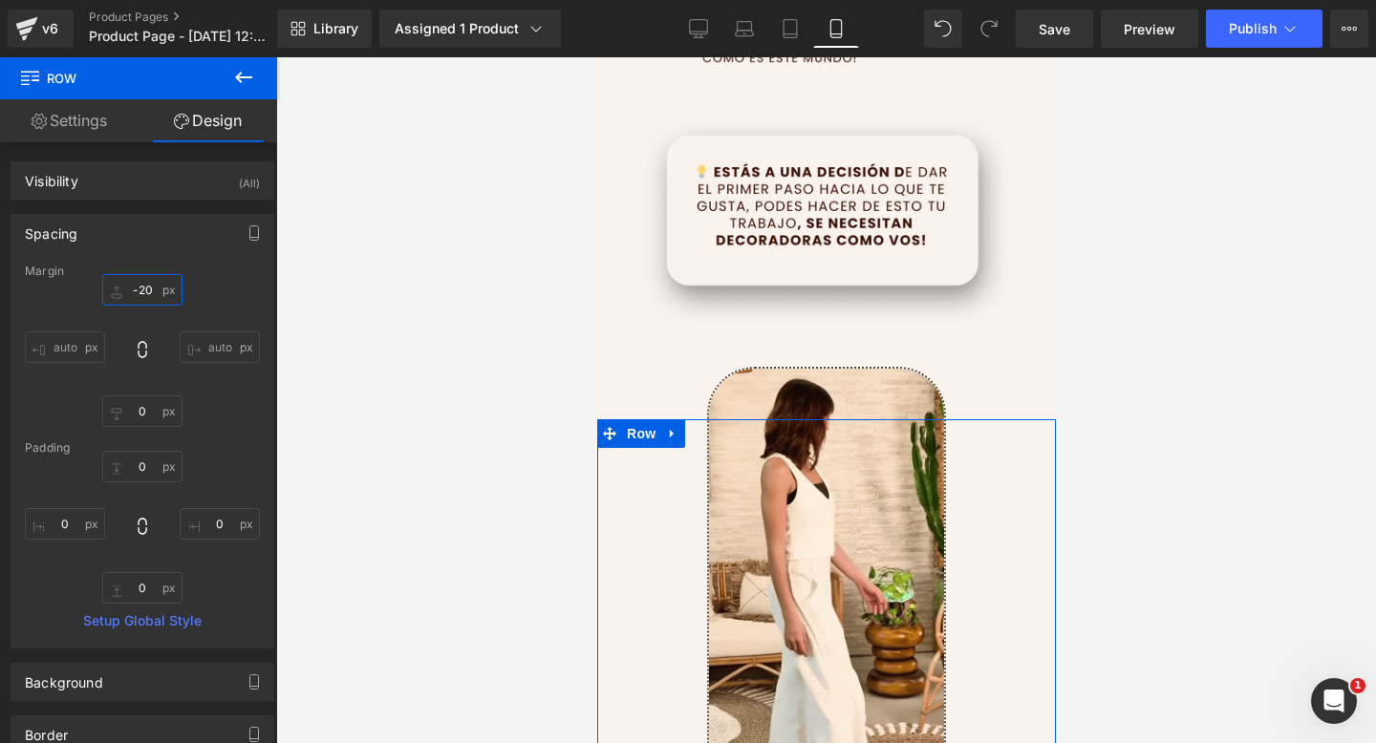
click at [148, 290] on input "-20" at bounding box center [142, 290] width 80 height 32
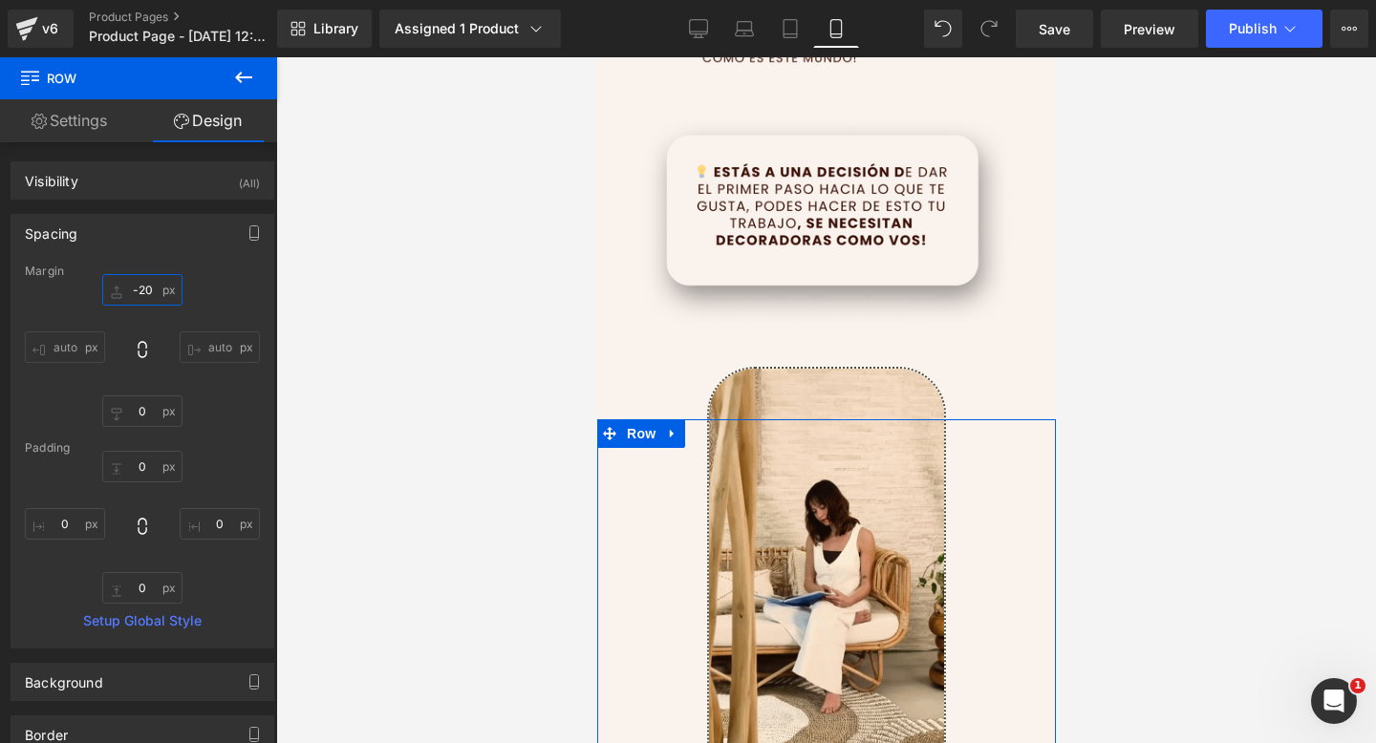
click at [148, 290] on input "-20" at bounding box center [142, 290] width 80 height 32
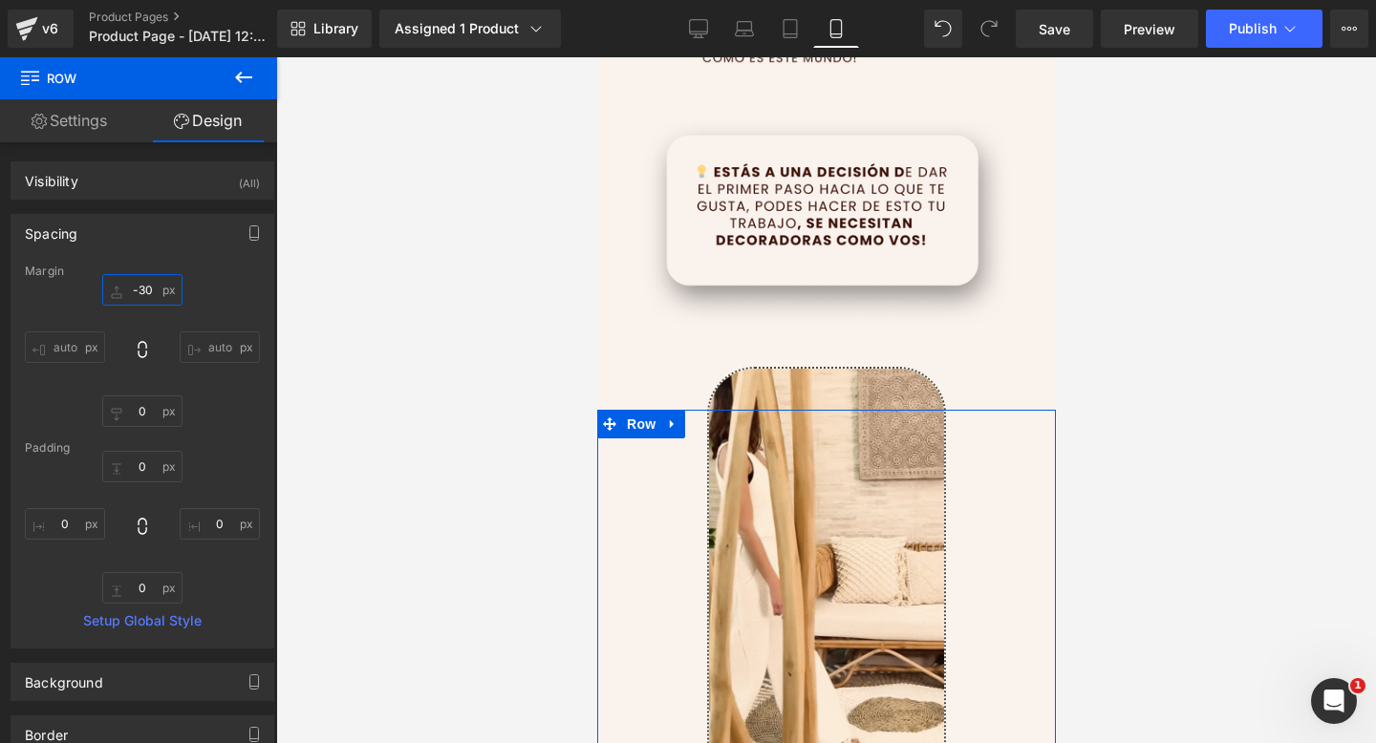
type input "-300"
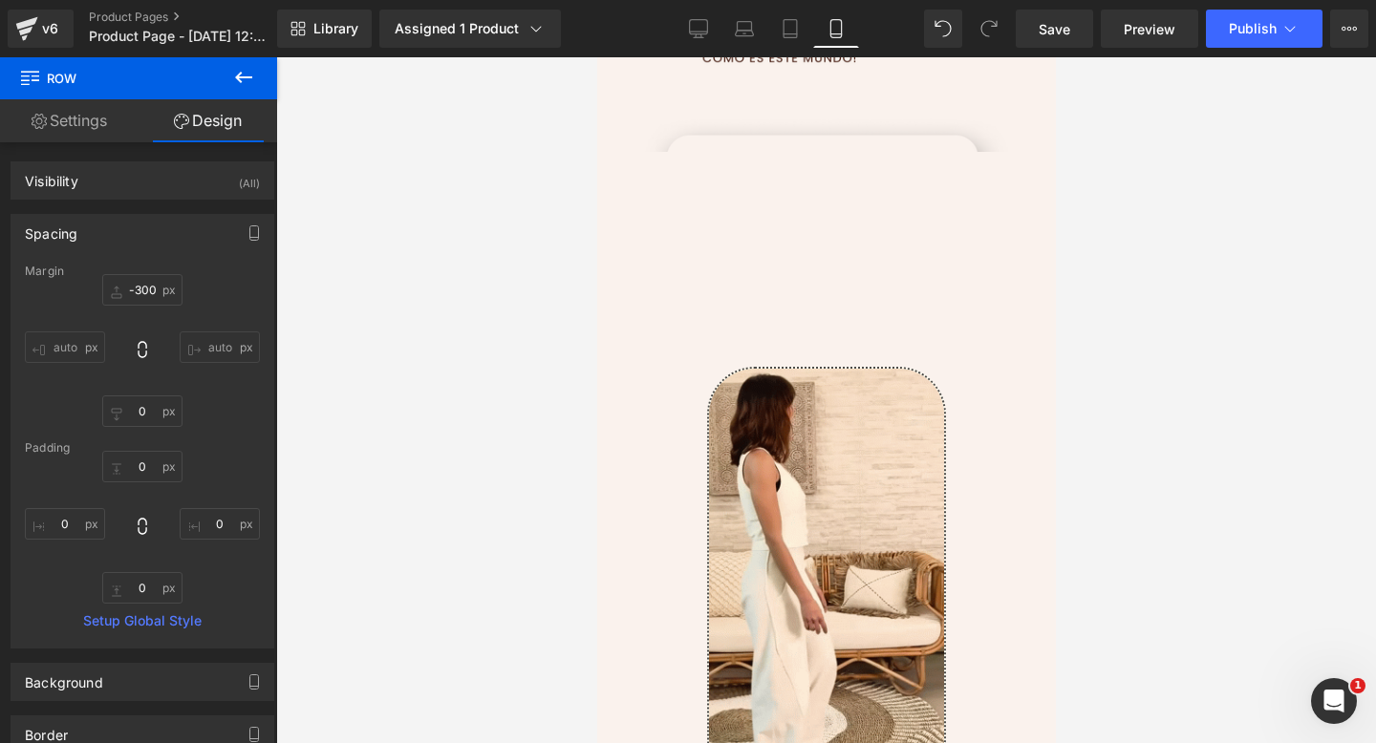
click at [571, 336] on div at bounding box center [826, 400] width 1100 height 686
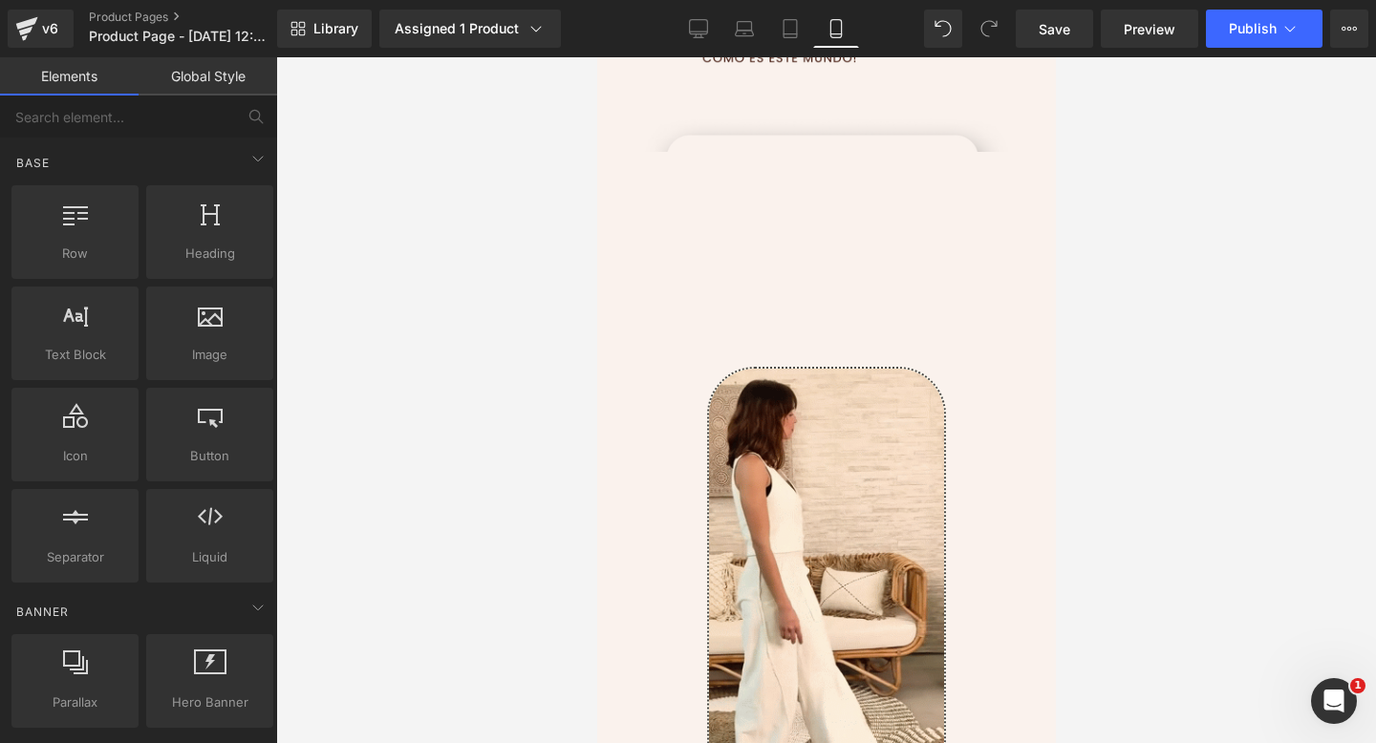
click at [690, 267] on div "Image Row" at bounding box center [825, 470] width 459 height 636
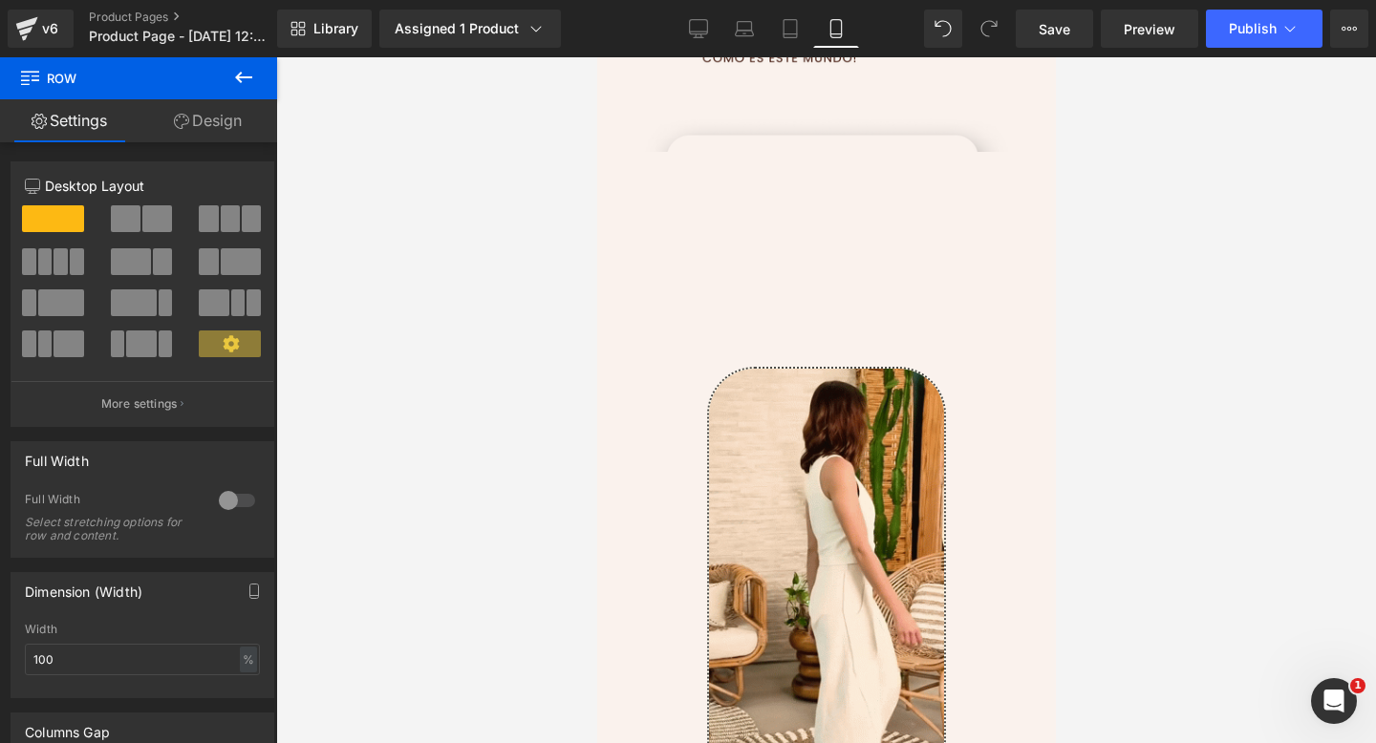
click at [238, 77] on icon at bounding box center [243, 77] width 17 height 11
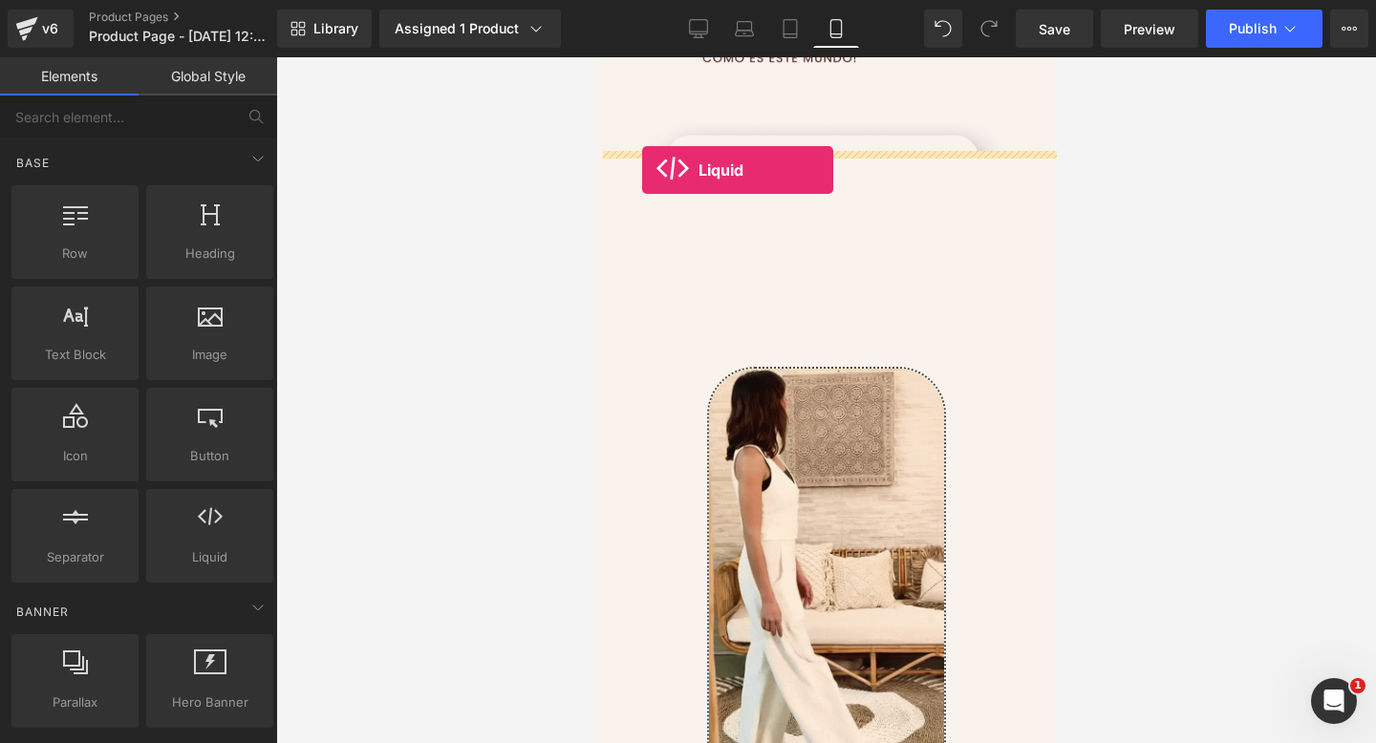
drag, startPoint x: 776, startPoint y: 590, endPoint x: 641, endPoint y: 170, distance: 441.4
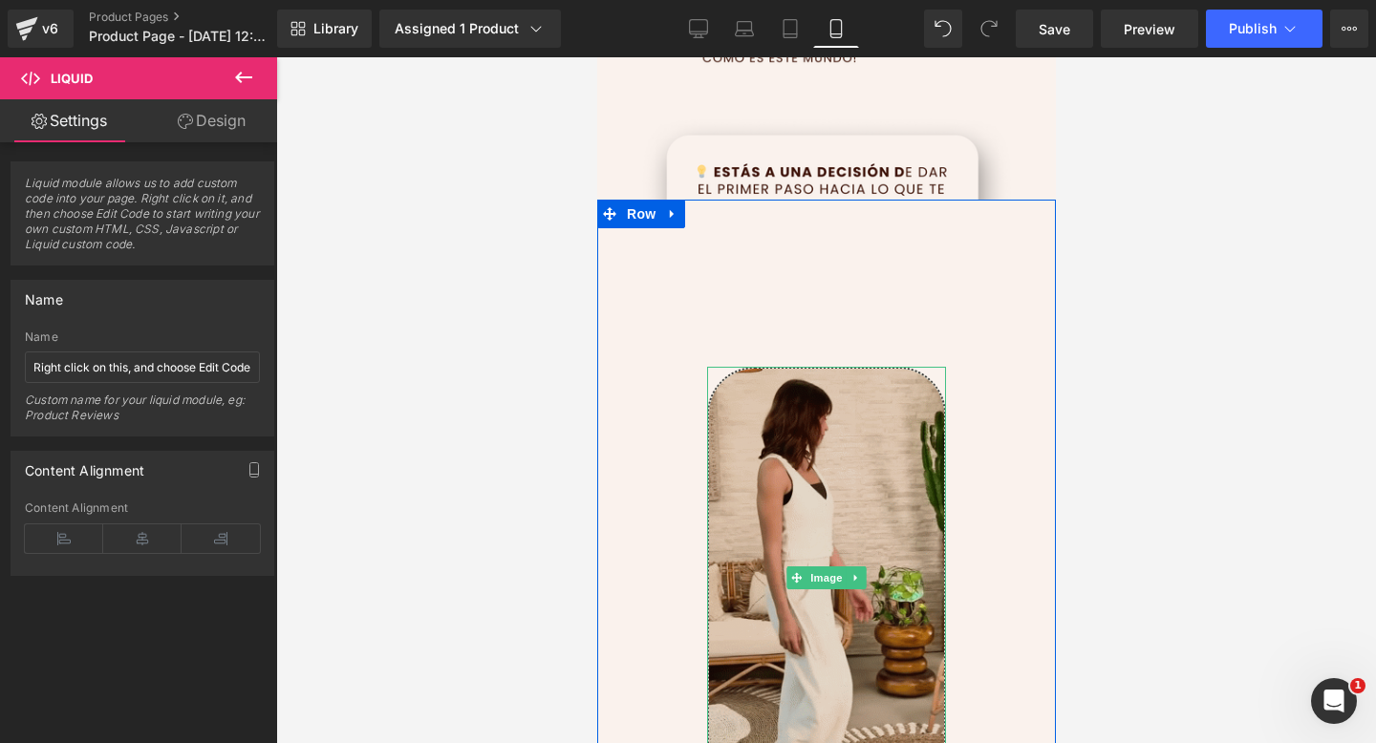
click at [763, 406] on img at bounding box center [825, 577] width 239 height 421
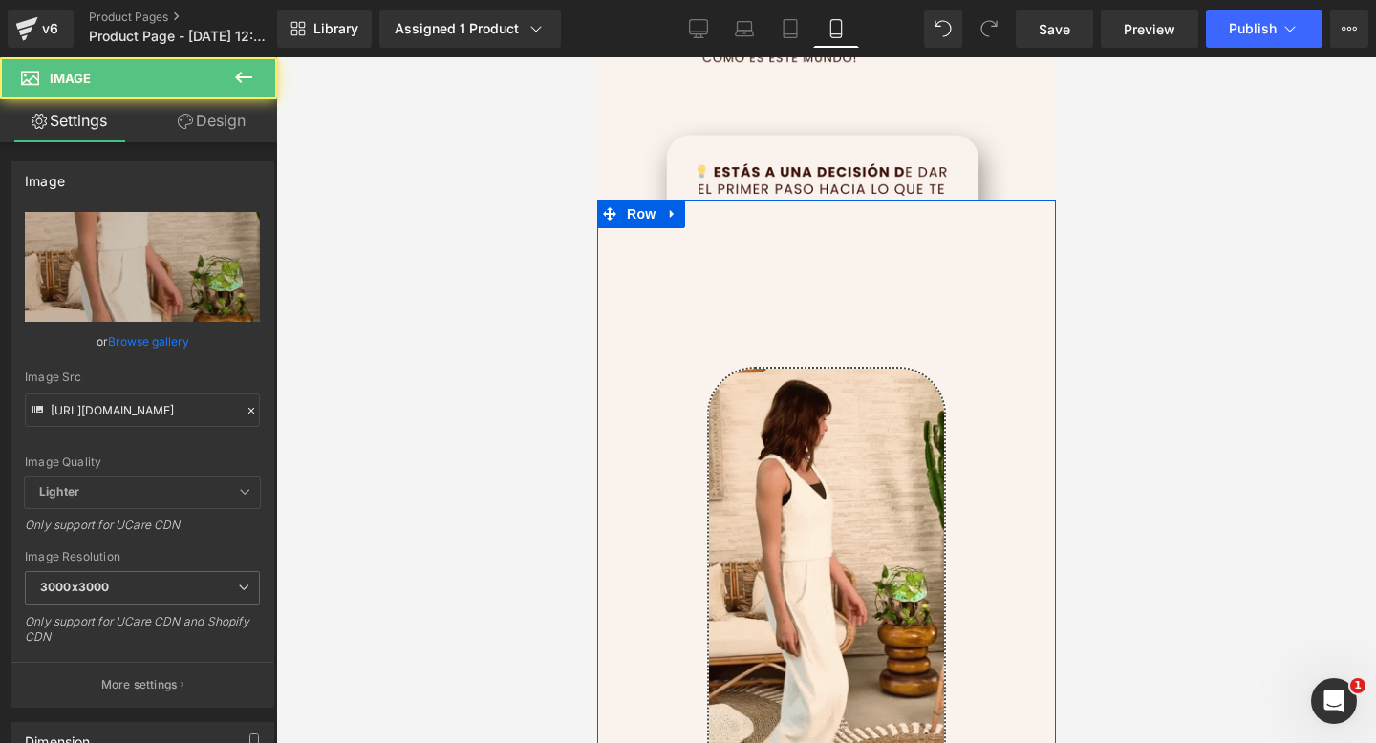
click at [784, 311] on div "Image Row" at bounding box center [825, 494] width 459 height 588
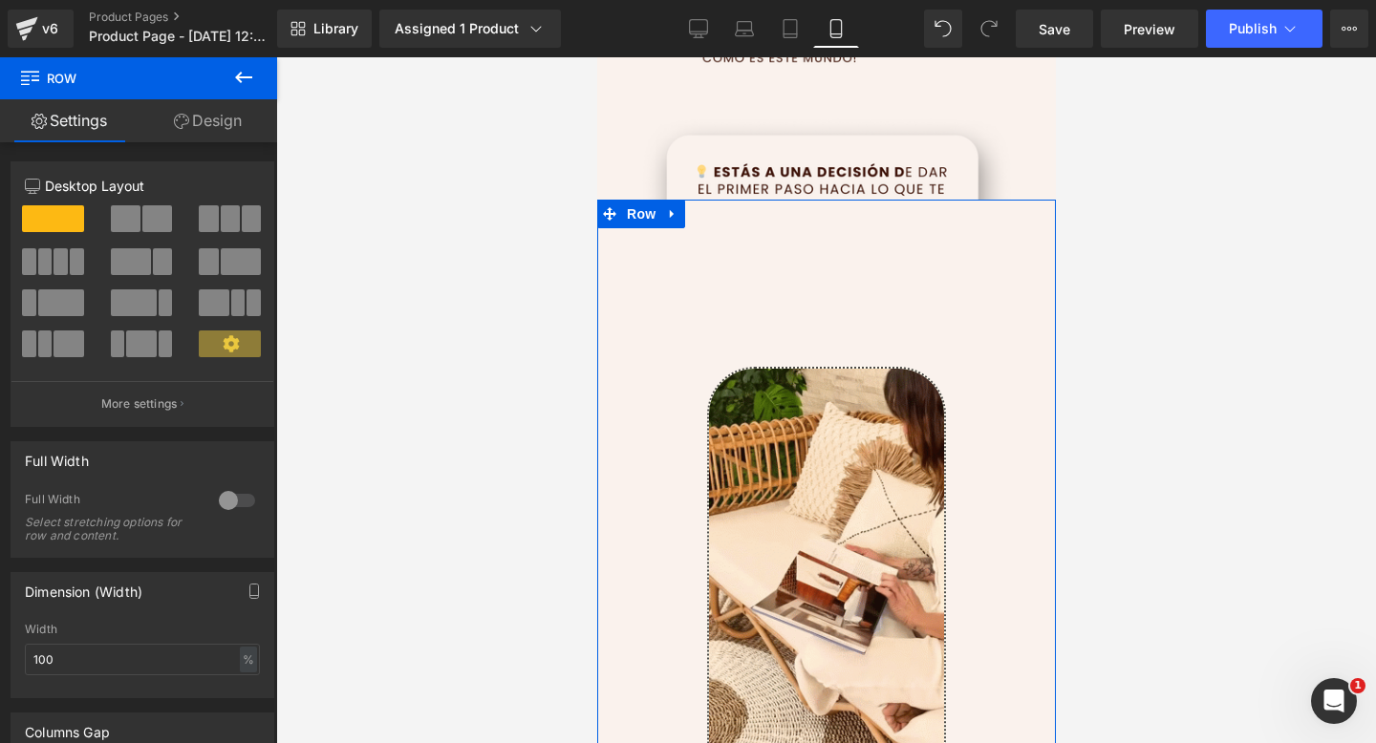
click at [187, 124] on link "Design" at bounding box center [208, 120] width 139 height 43
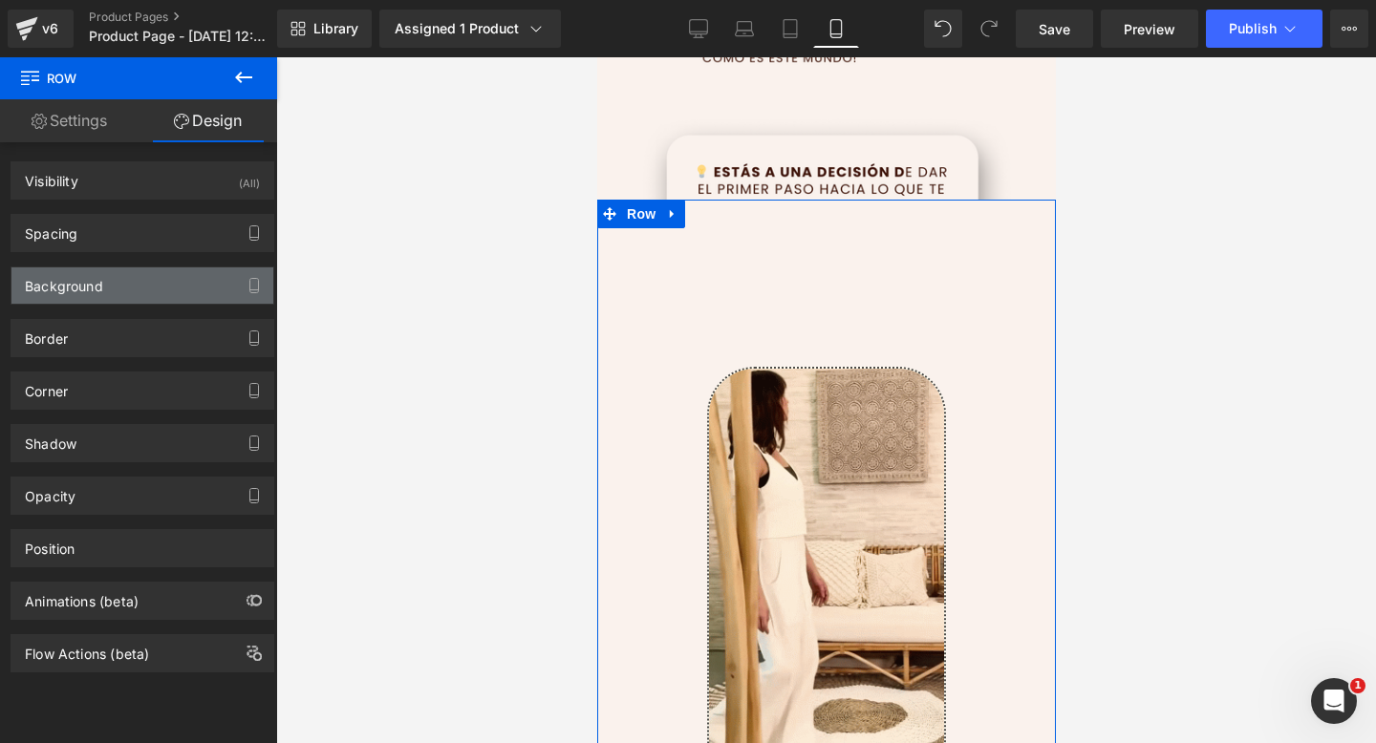
click at [197, 279] on div "Background" at bounding box center [142, 285] width 262 height 36
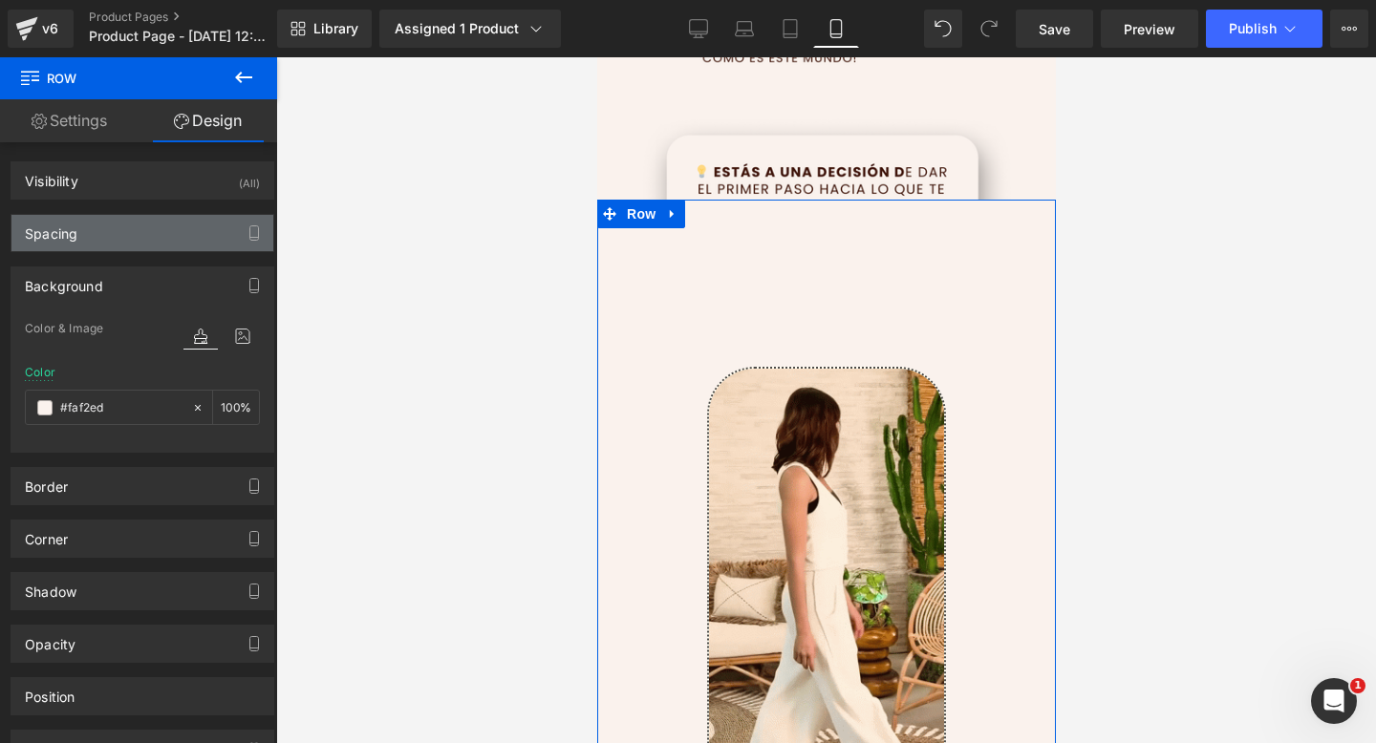
click at [213, 228] on div "Spacing" at bounding box center [142, 233] width 262 height 36
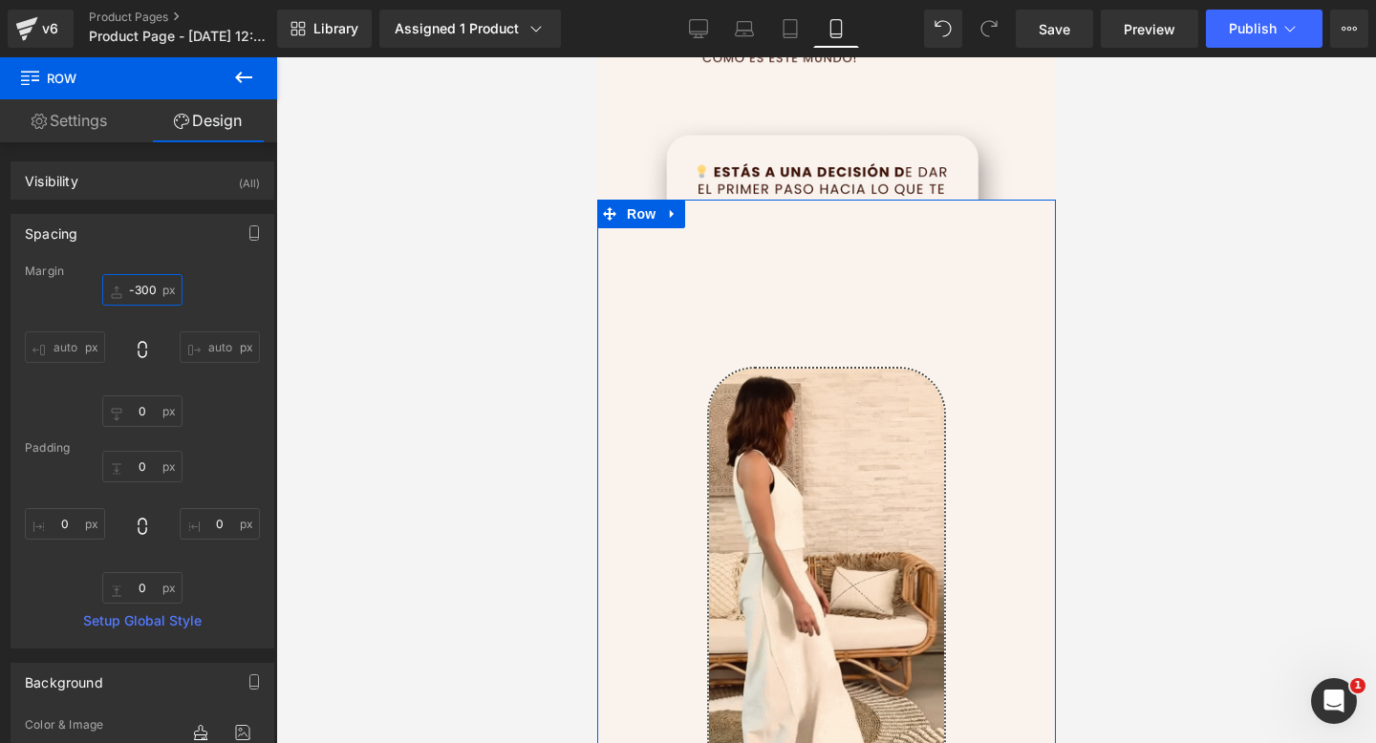
click at [138, 289] on input "-300" at bounding box center [142, 290] width 80 height 32
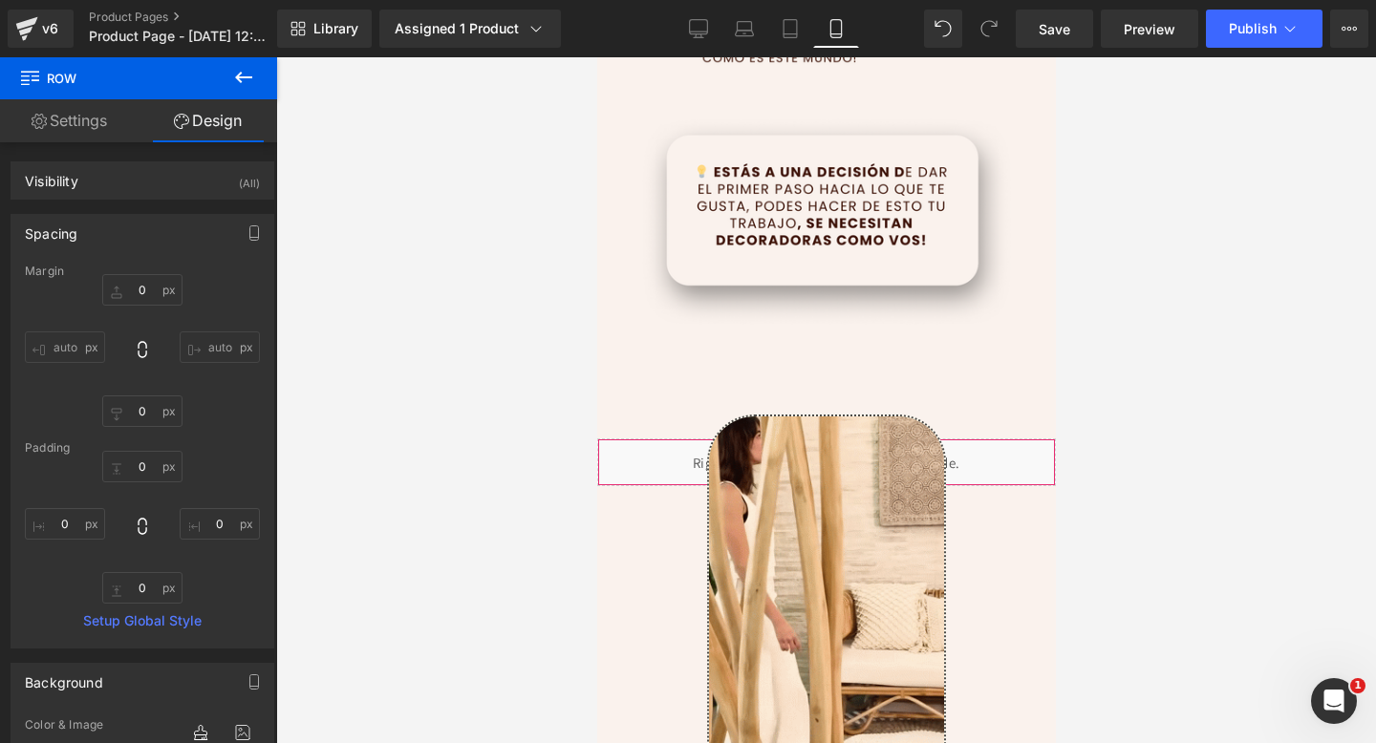
click at [654, 468] on div "Liquid" at bounding box center [825, 462] width 459 height 48
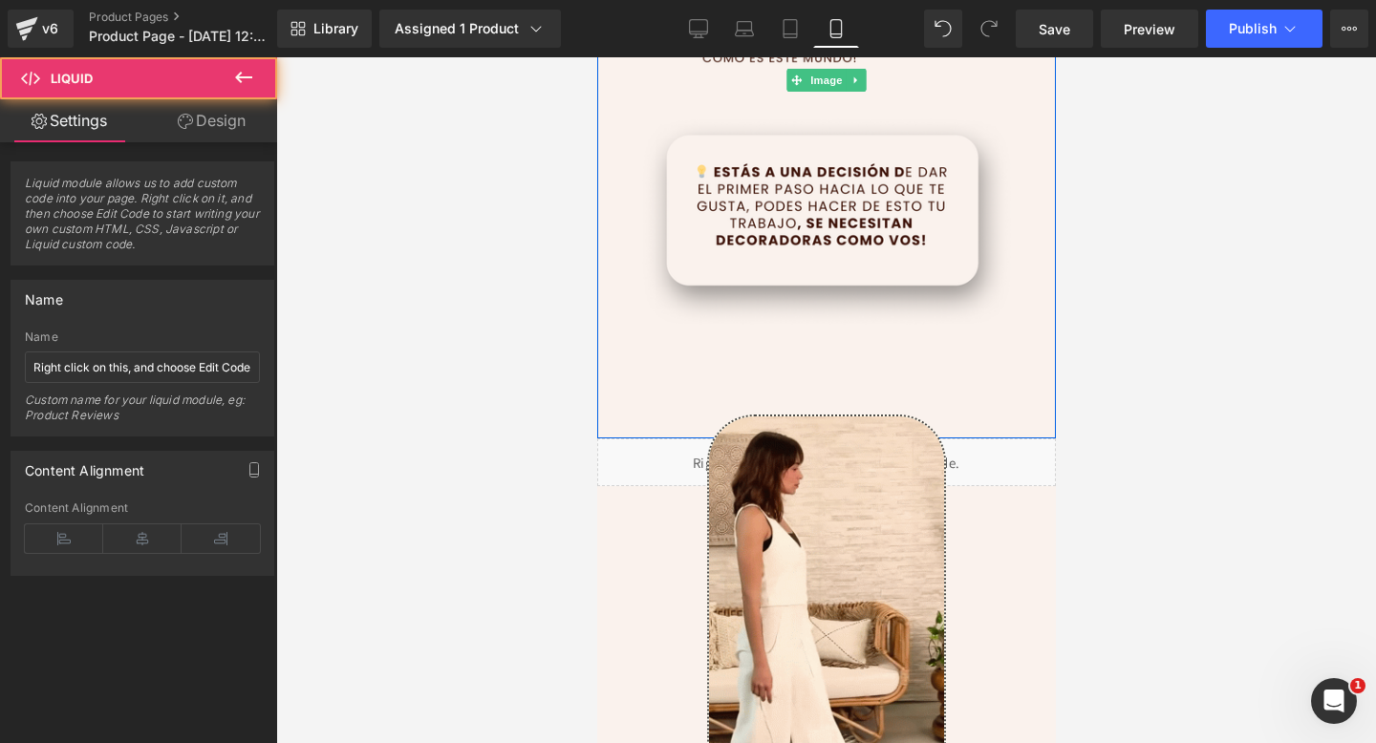
click at [696, 449] on div "Liquid" at bounding box center [825, 462] width 459 height 48
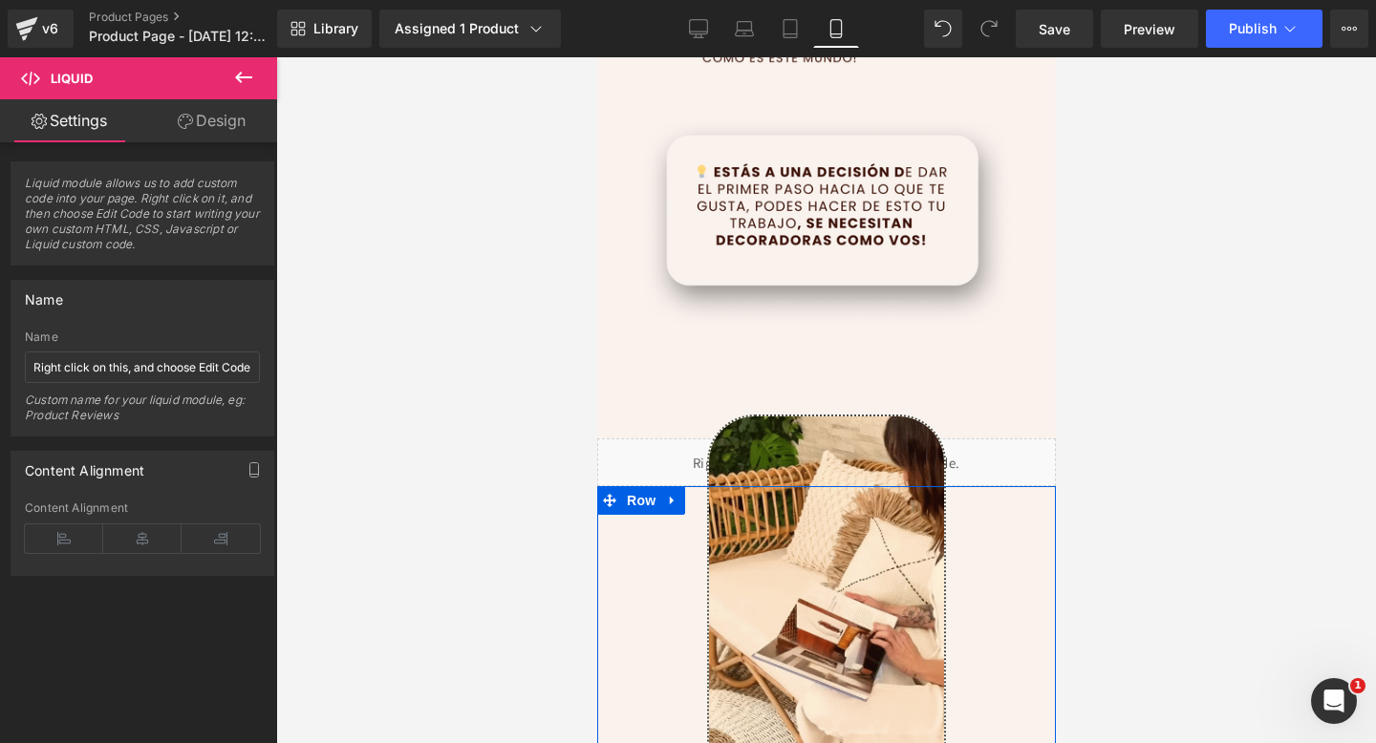
drag, startPoint x: 690, startPoint y: 460, endPoint x: 698, endPoint y: 506, distance: 46.7
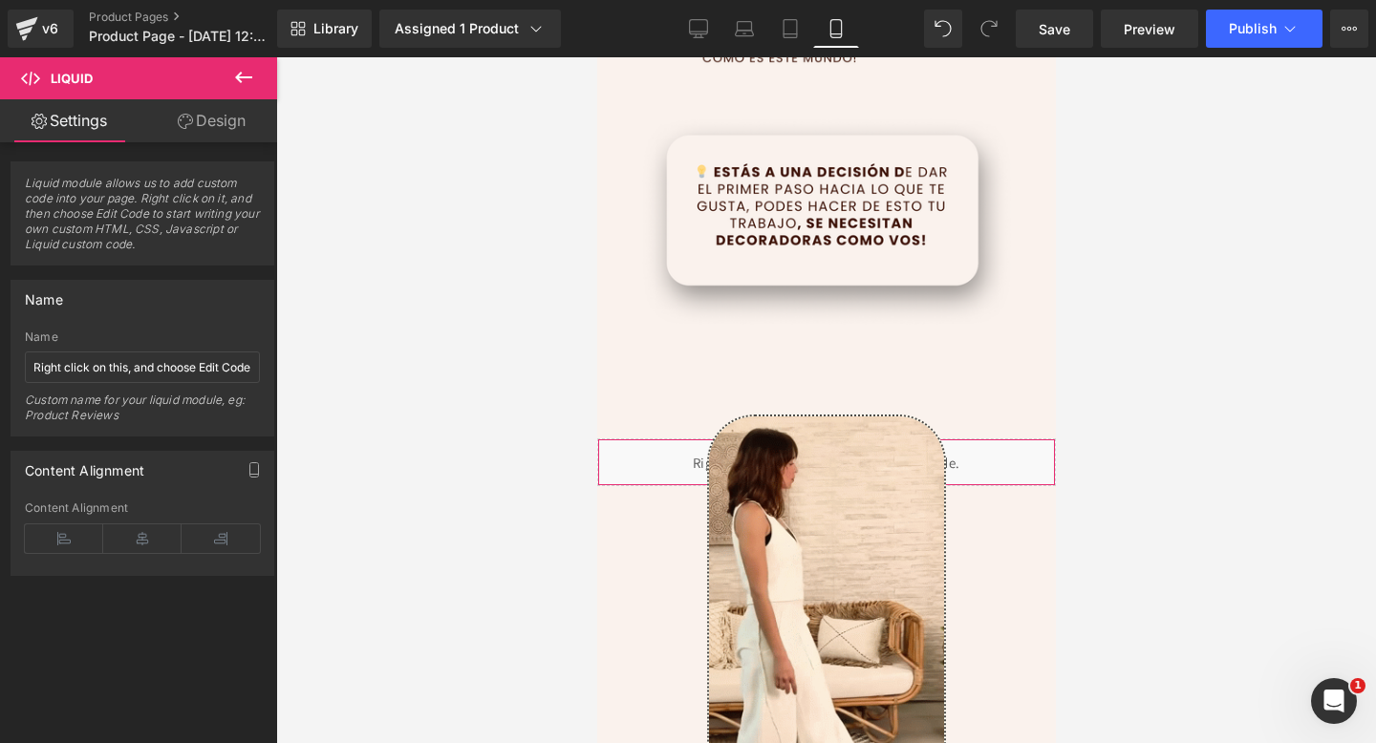
click at [686, 460] on div "Liquid" at bounding box center [825, 462] width 459 height 48
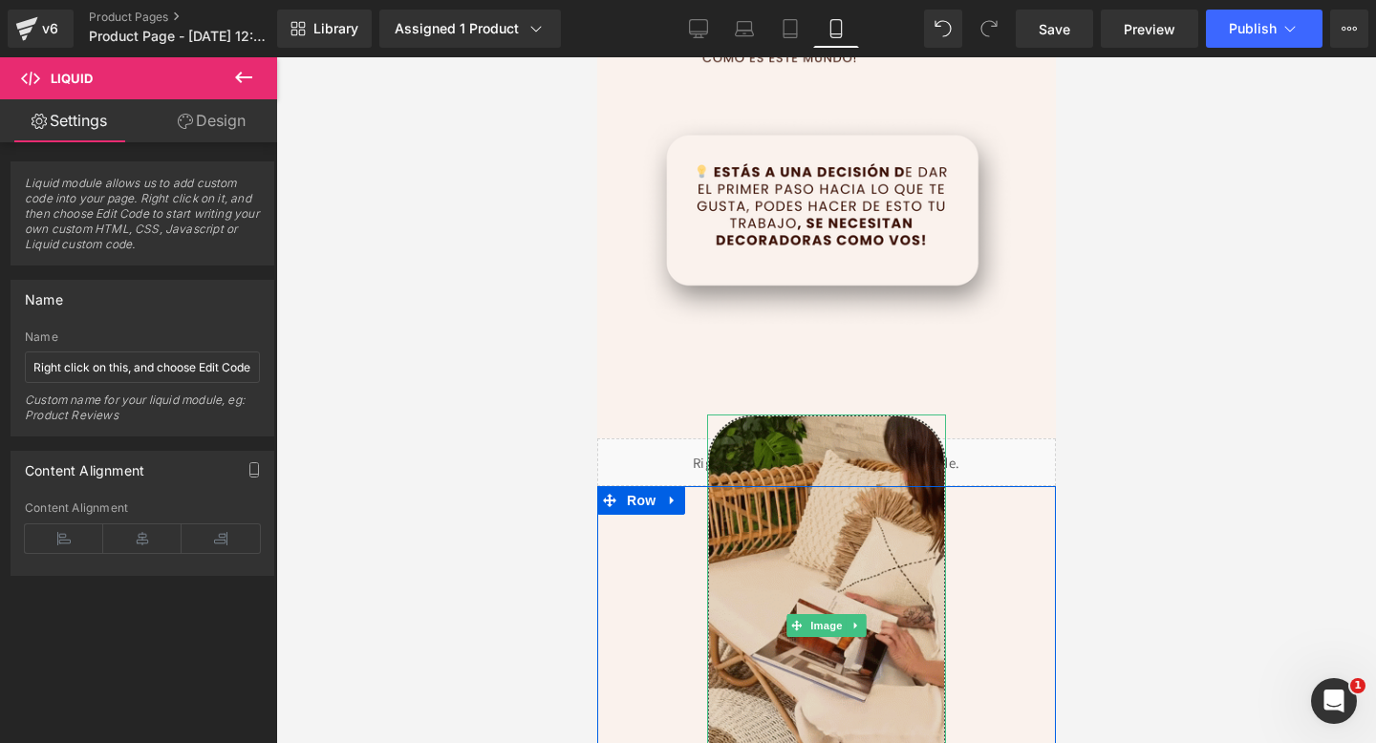
click at [737, 460] on img at bounding box center [825, 625] width 239 height 421
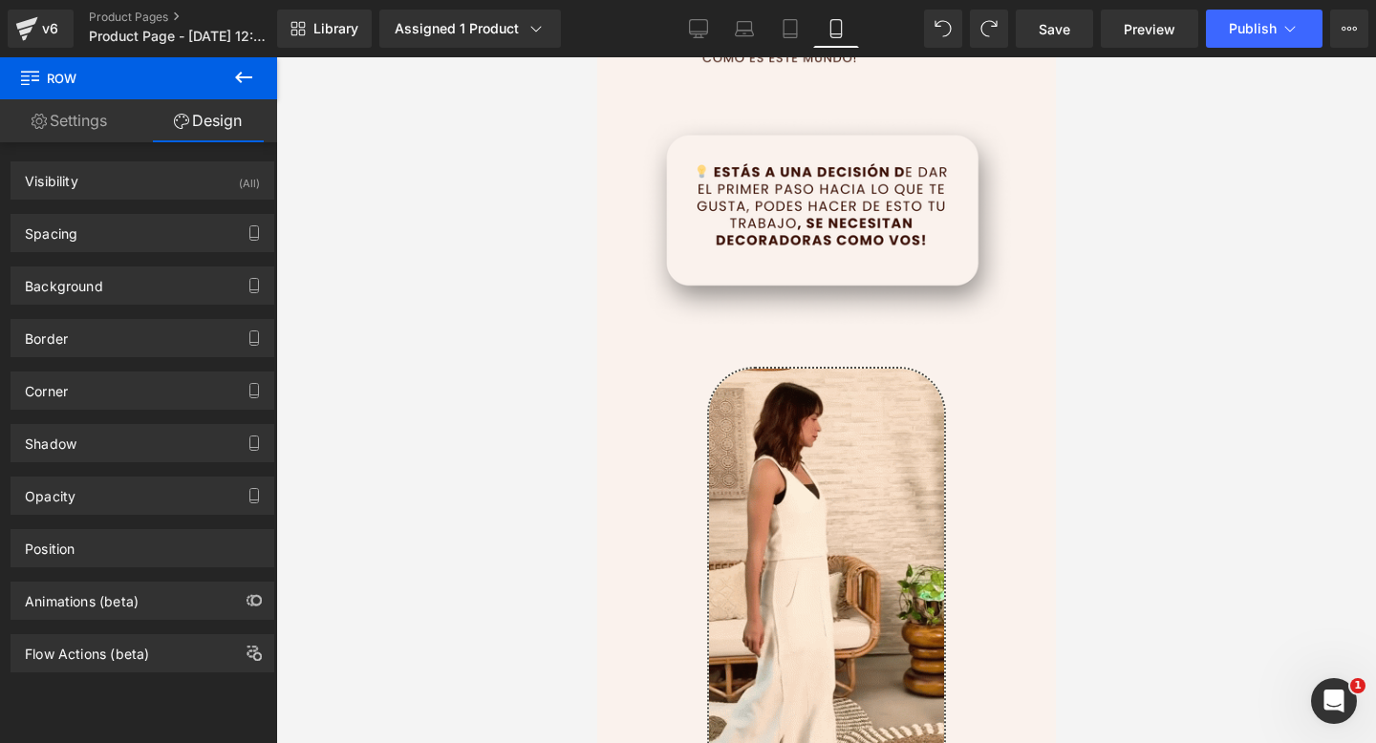
click at [239, 74] on icon at bounding box center [243, 77] width 17 height 11
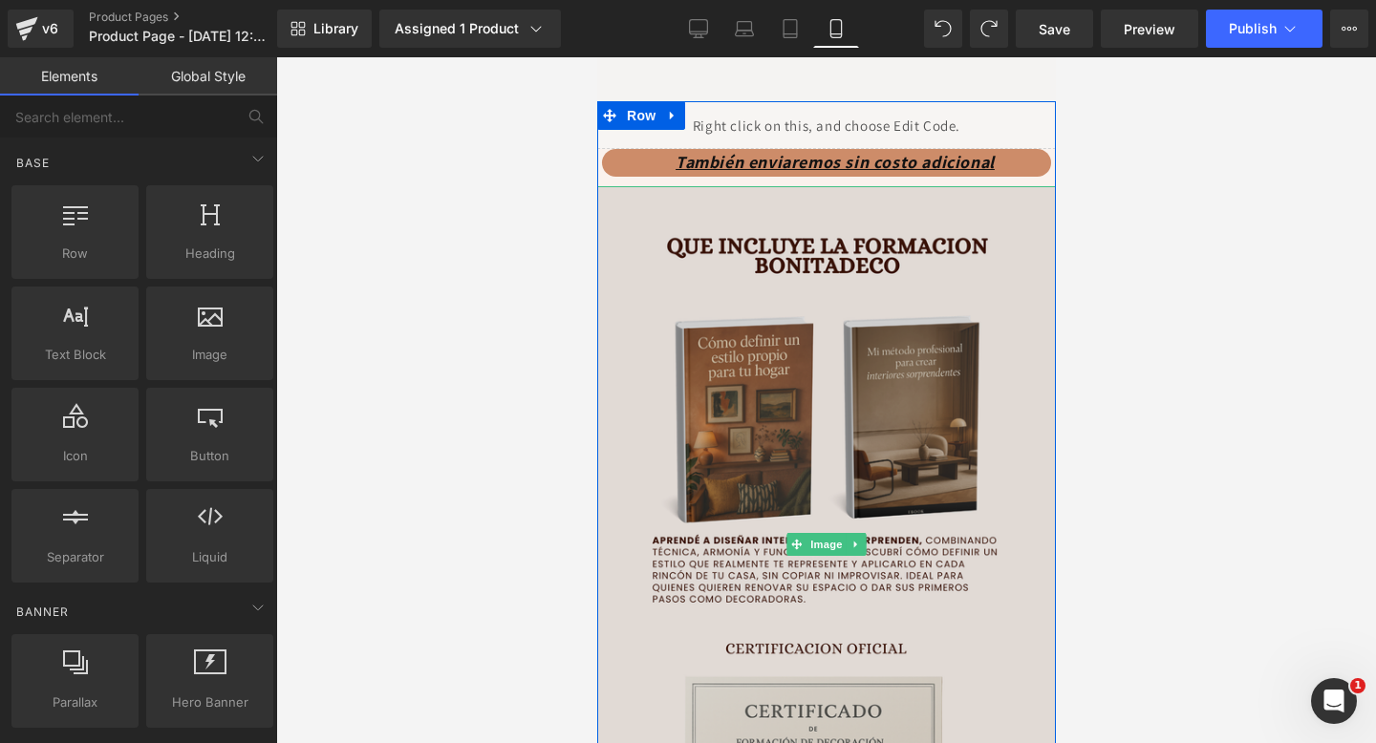
scroll to position [4291, 0]
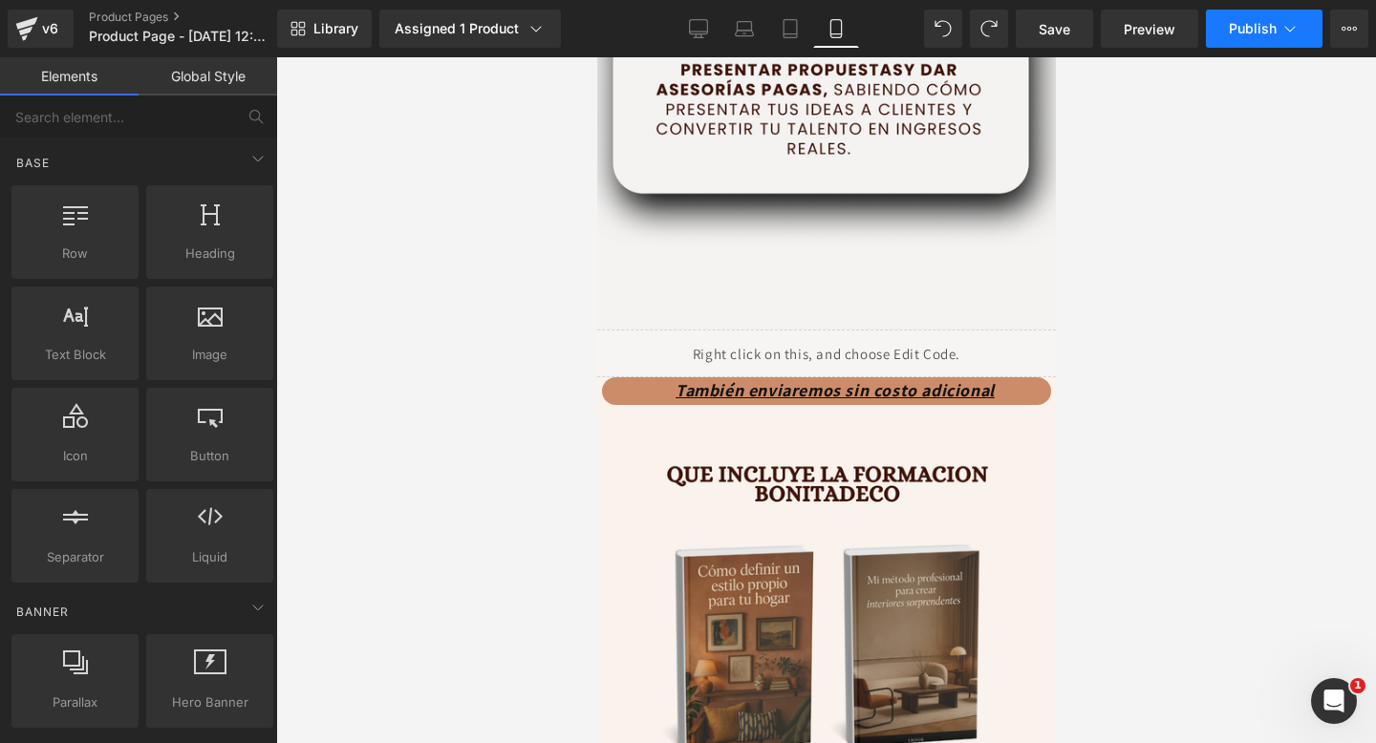
click at [1248, 19] on button "Publish" at bounding box center [1264, 29] width 117 height 38
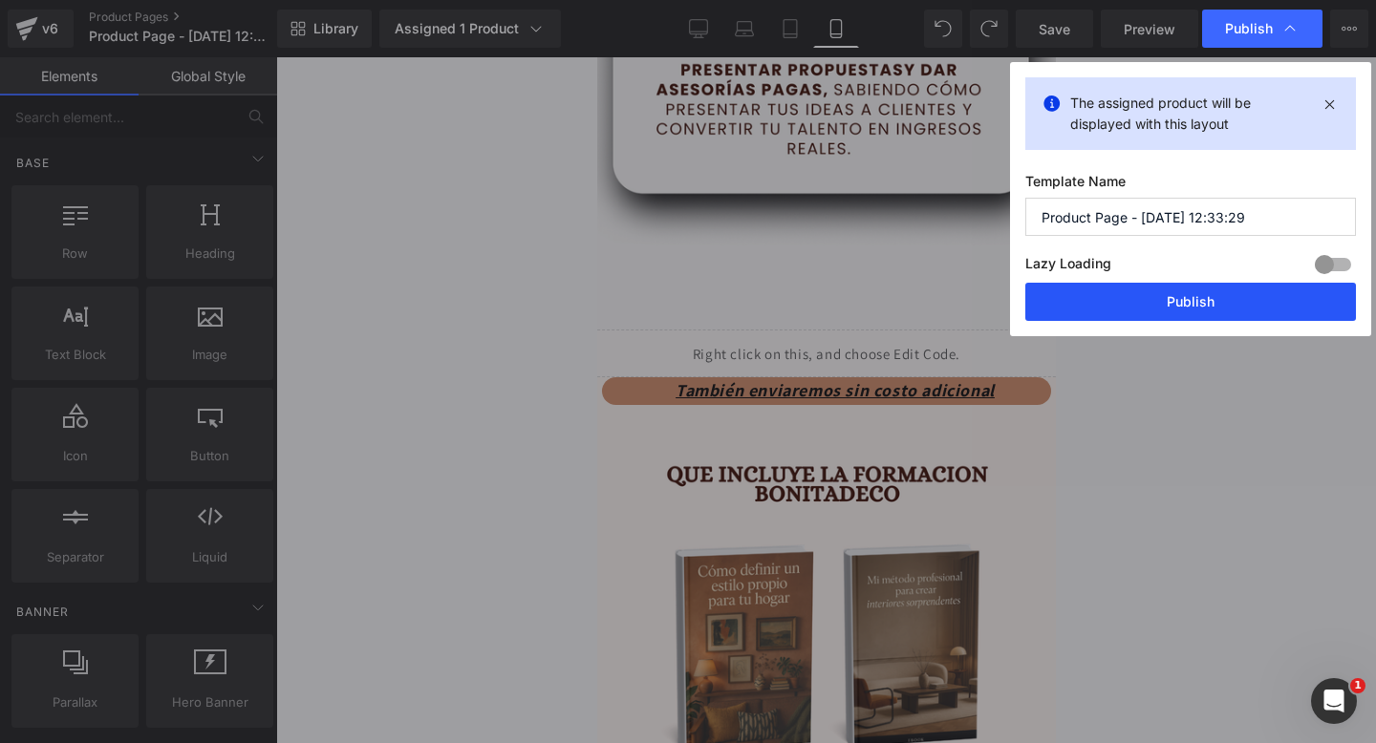
click at [1111, 302] on button "Publish" at bounding box center [1190, 302] width 331 height 38
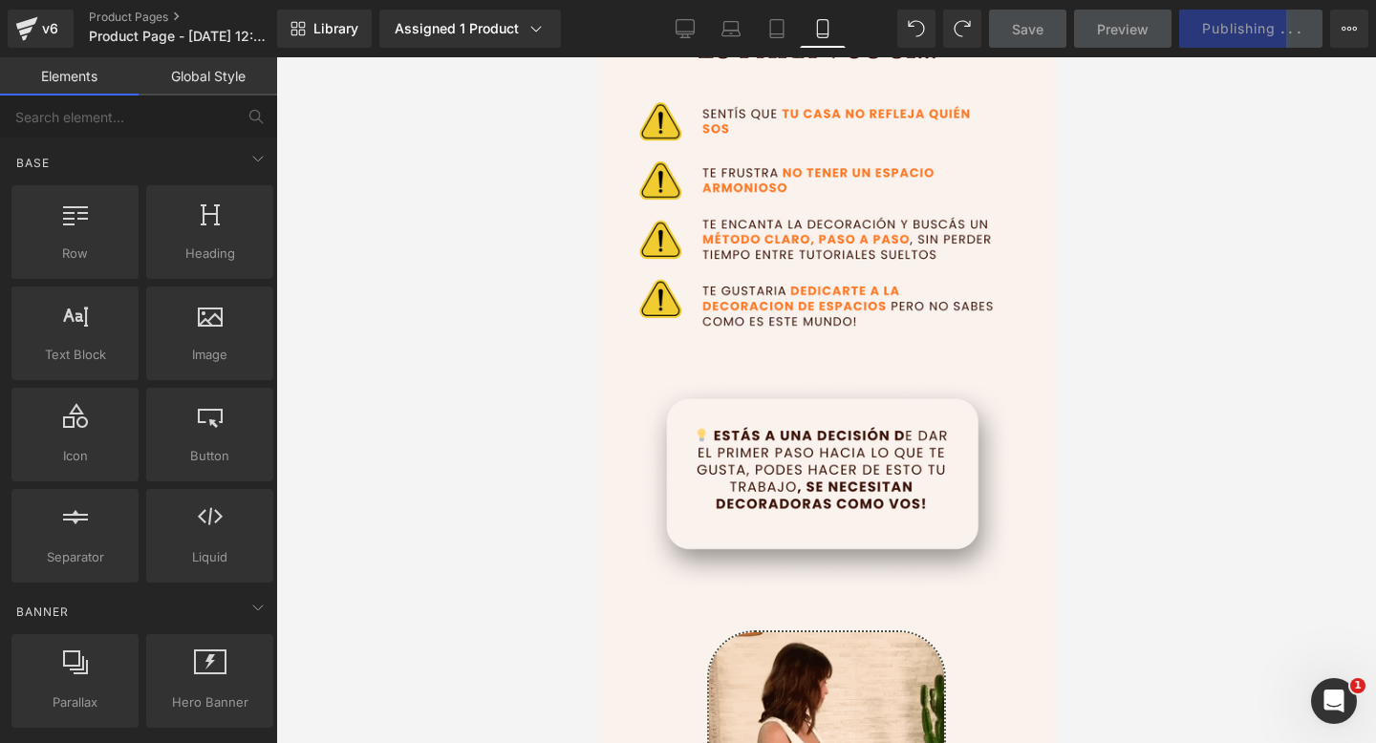
scroll to position [946, 0]
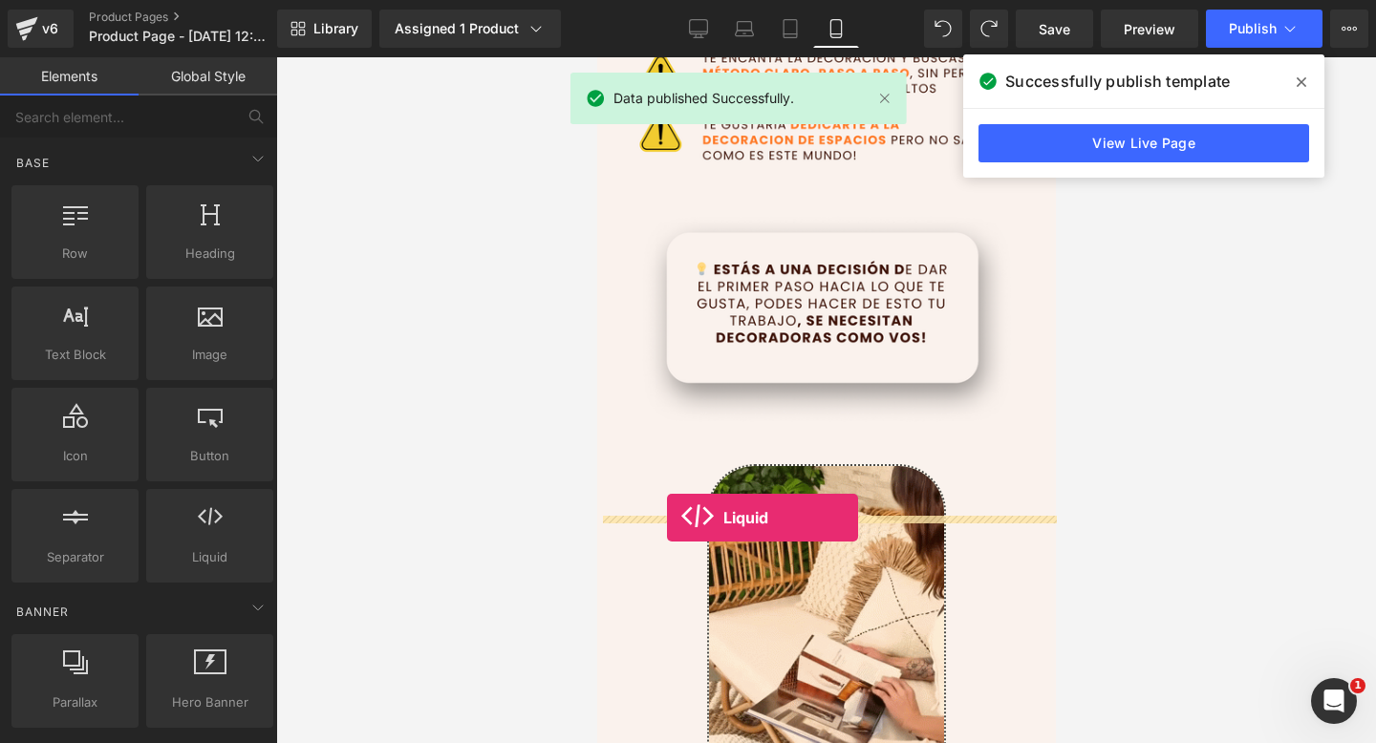
drag, startPoint x: 774, startPoint y: 614, endPoint x: 666, endPoint y: 518, distance: 144.8
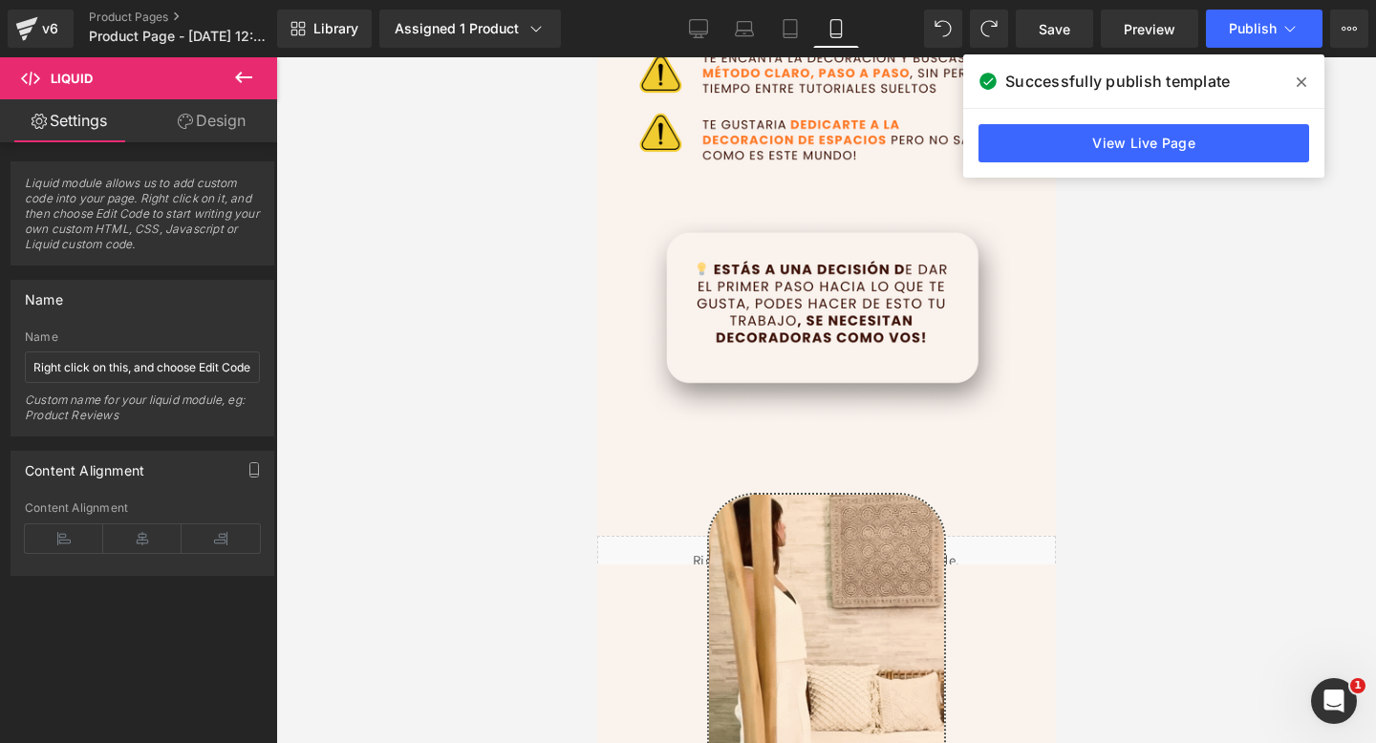
click at [1300, 77] on icon at bounding box center [1301, 82] width 10 height 15
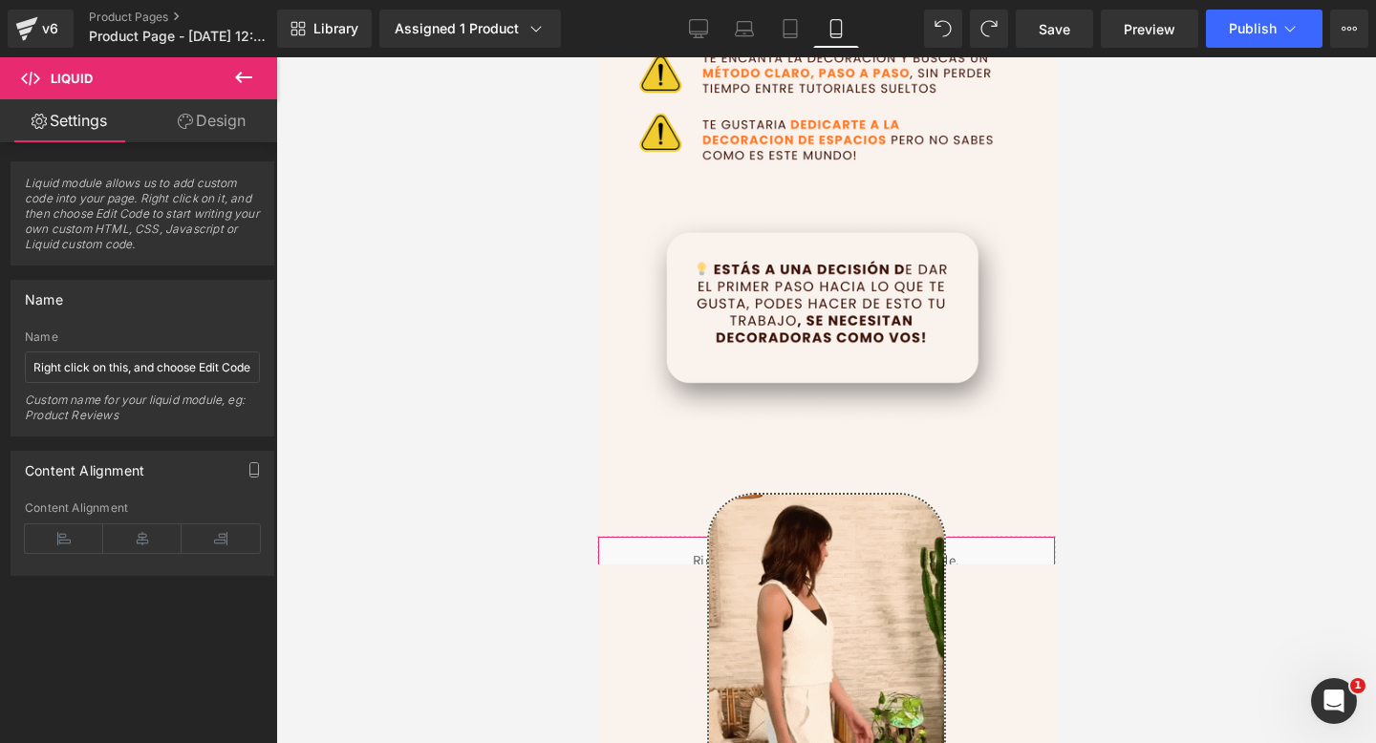
click at [673, 547] on div "Liquid" at bounding box center [825, 560] width 459 height 48
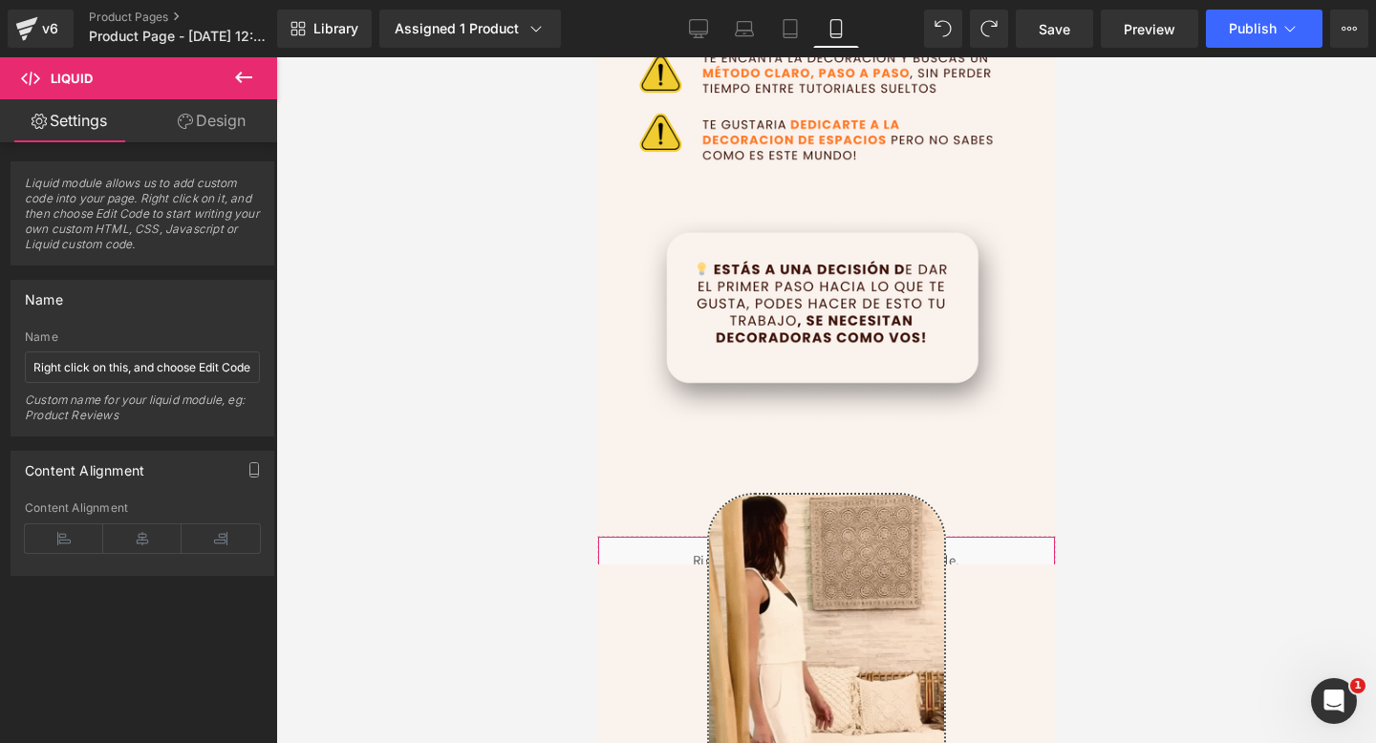
click at [190, 120] on link "Design" at bounding box center [211, 120] width 139 height 43
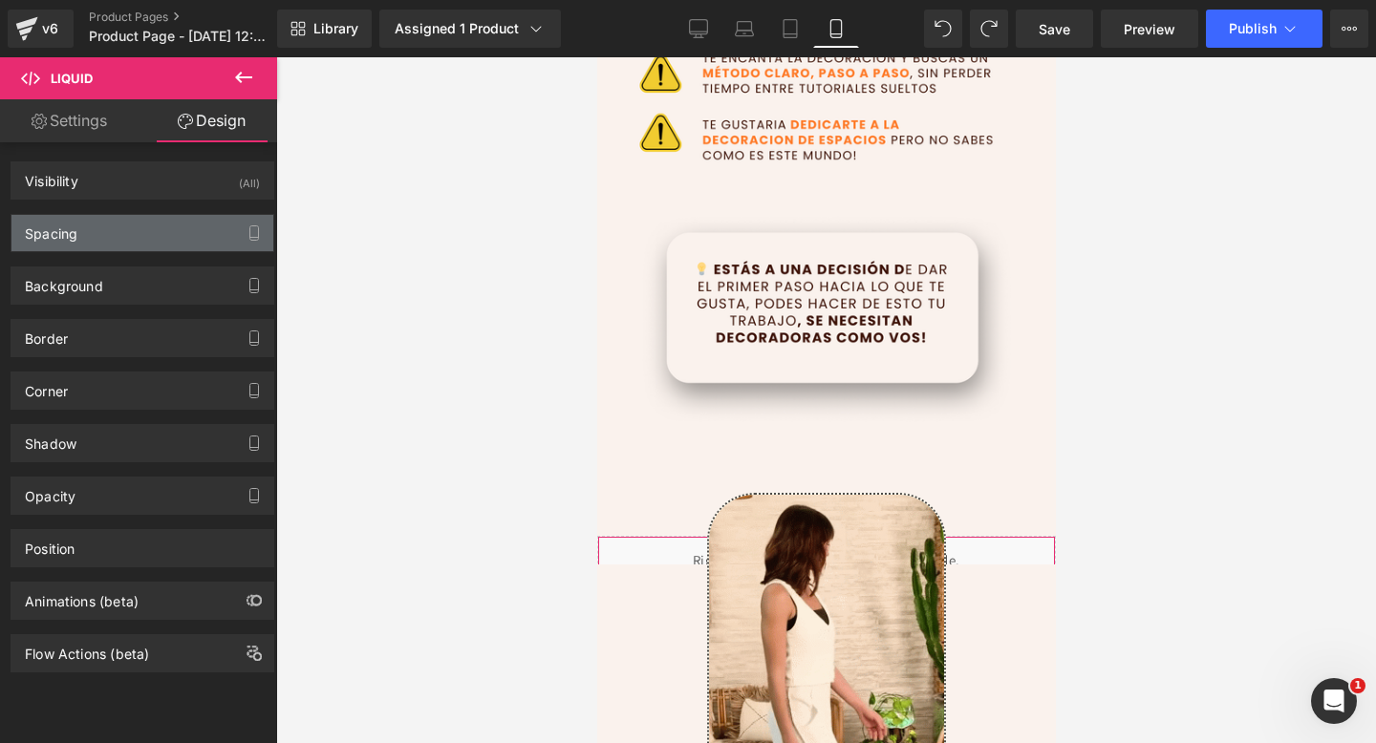
click at [101, 234] on div "Spacing" at bounding box center [142, 233] width 262 height 36
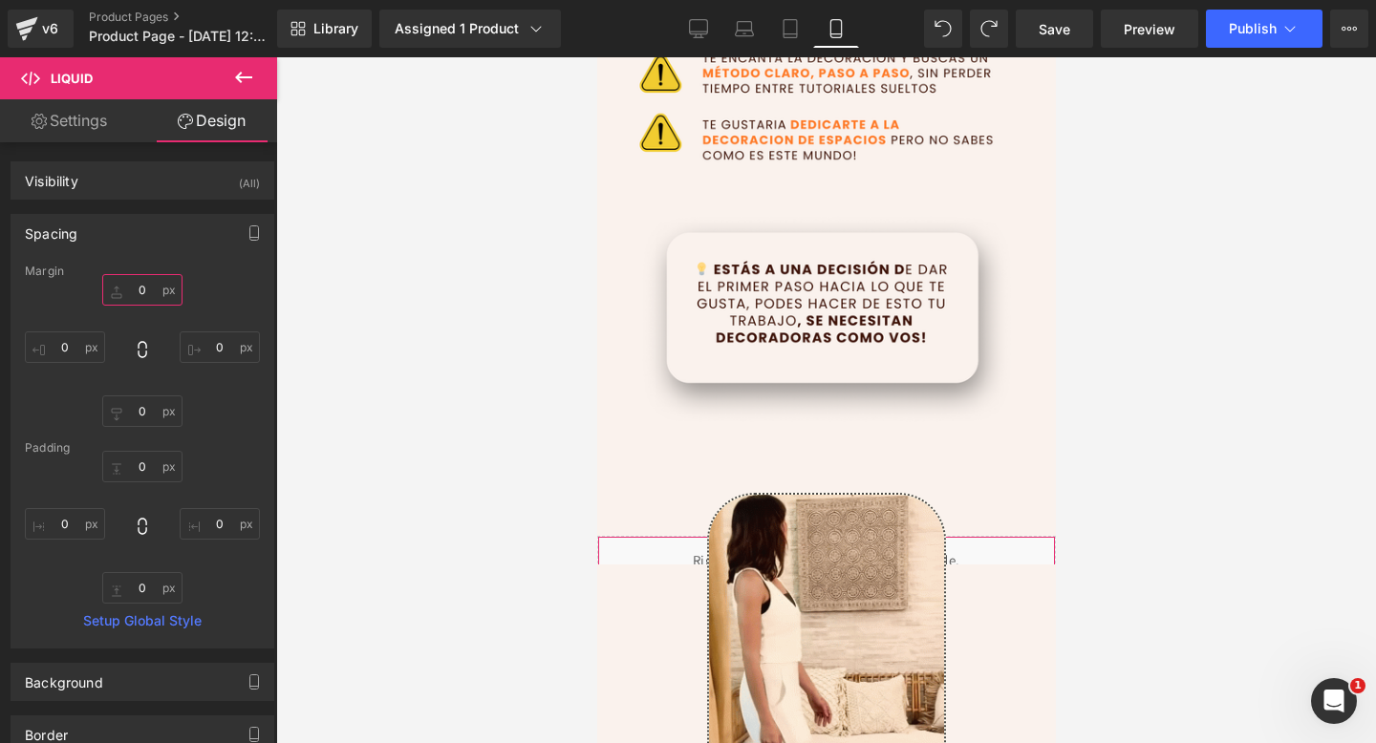
click at [144, 291] on input "0" at bounding box center [142, 290] width 80 height 32
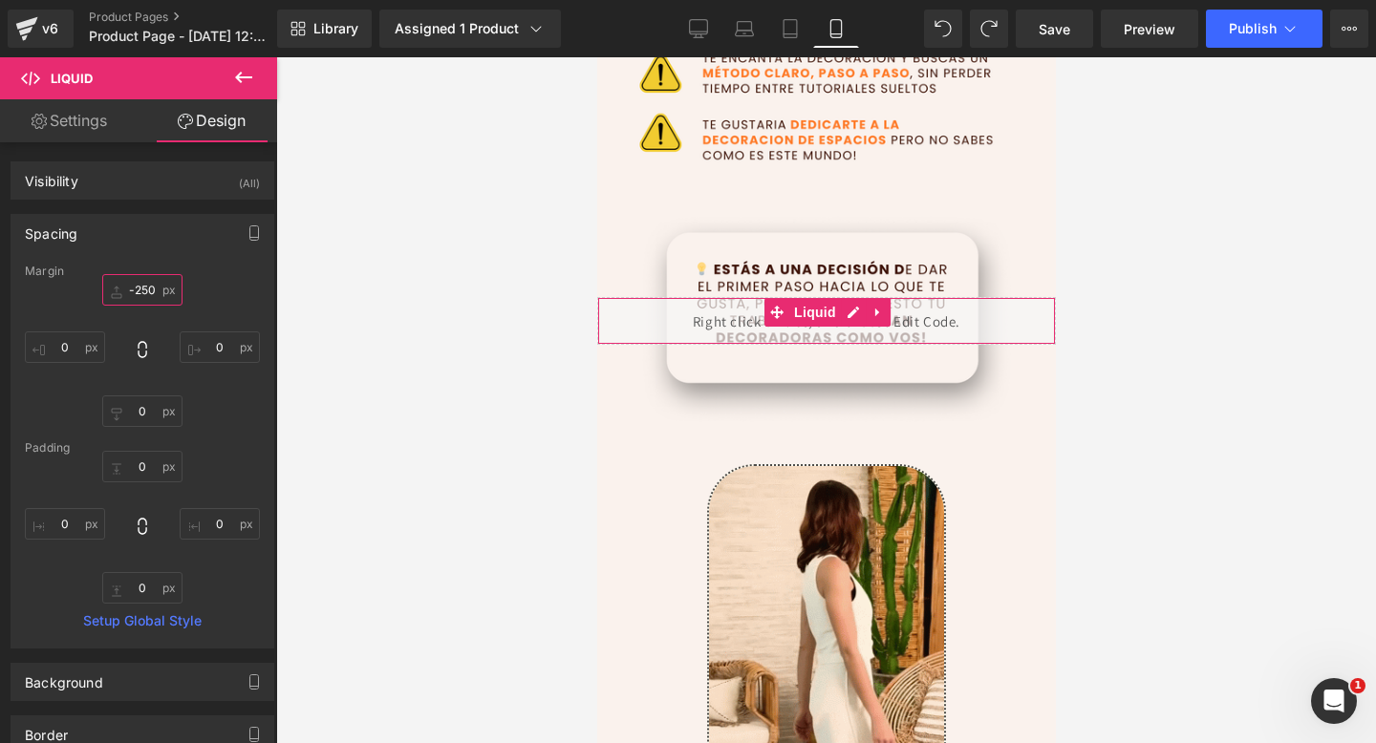
type input "-250"
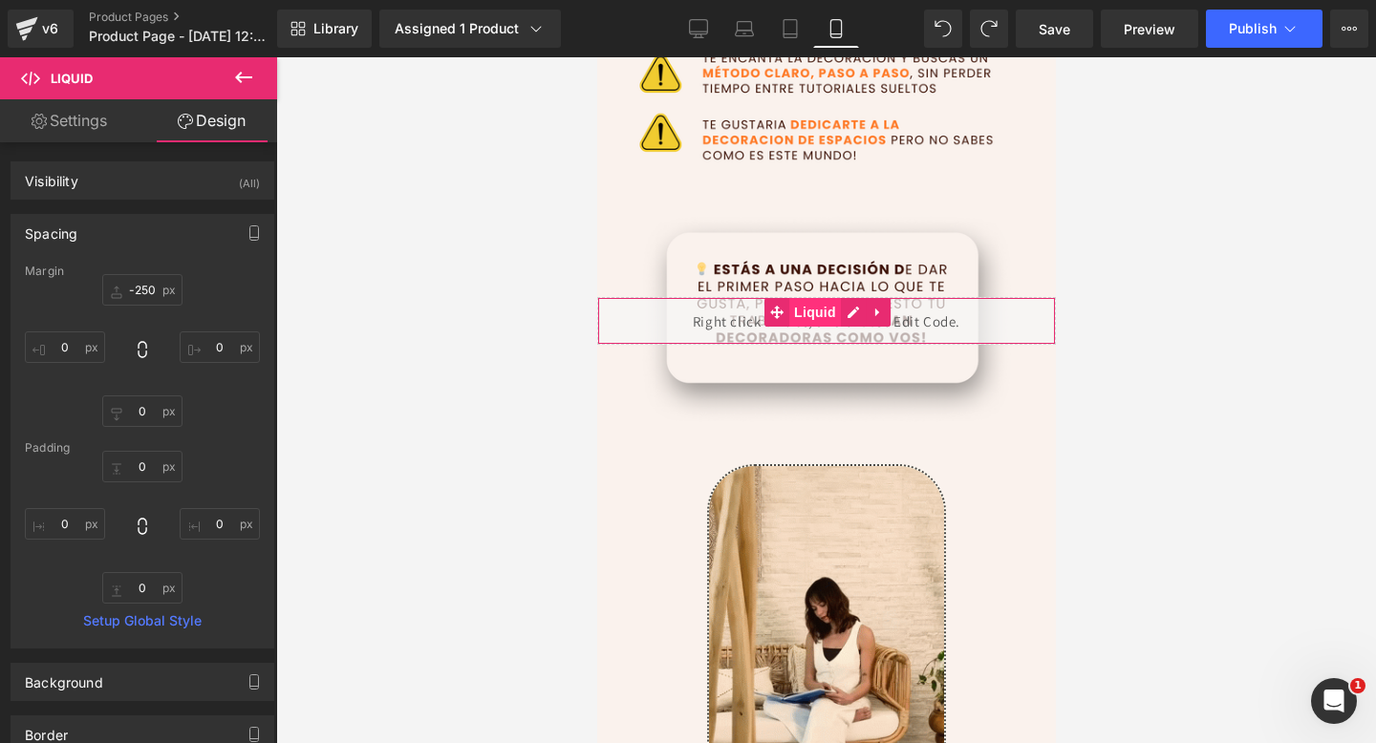
click at [805, 313] on span "Liquid" at bounding box center [814, 312] width 52 height 29
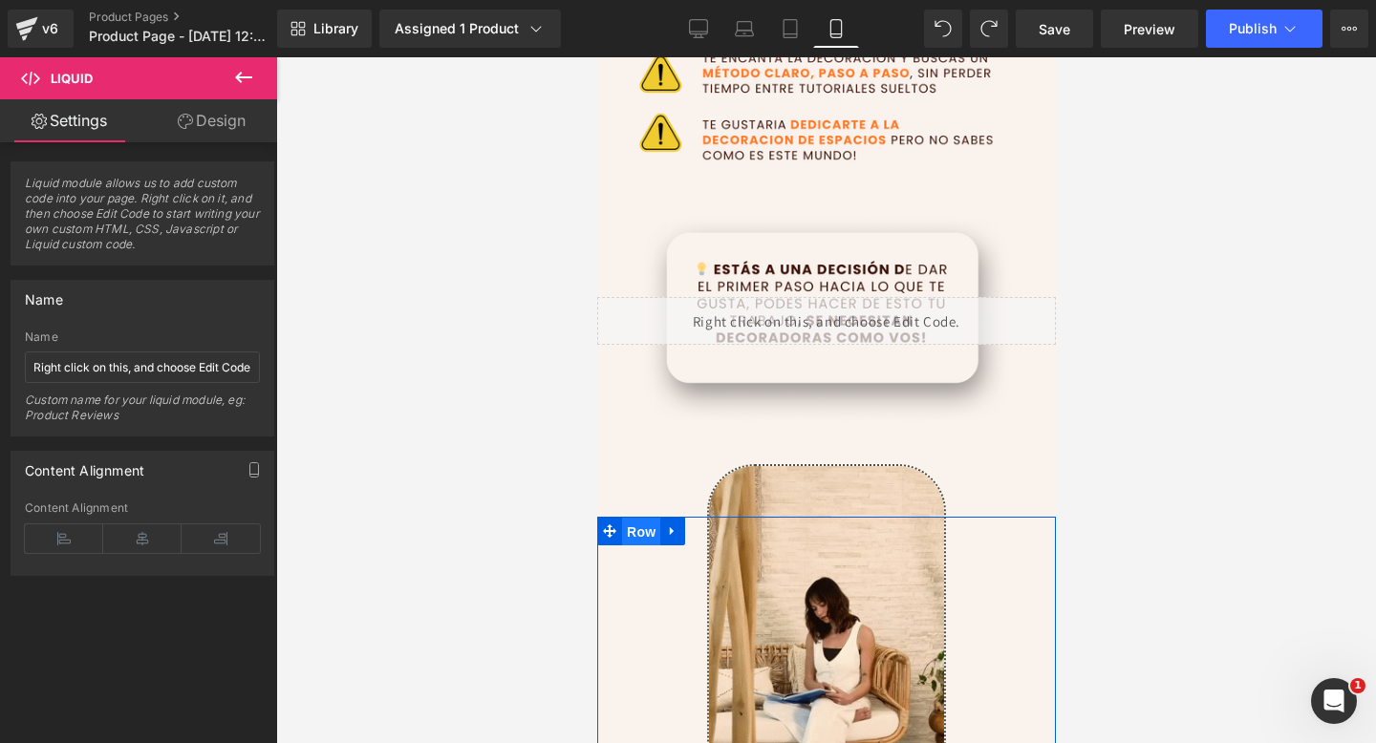
click at [651, 539] on span "Row" at bounding box center [640, 532] width 38 height 29
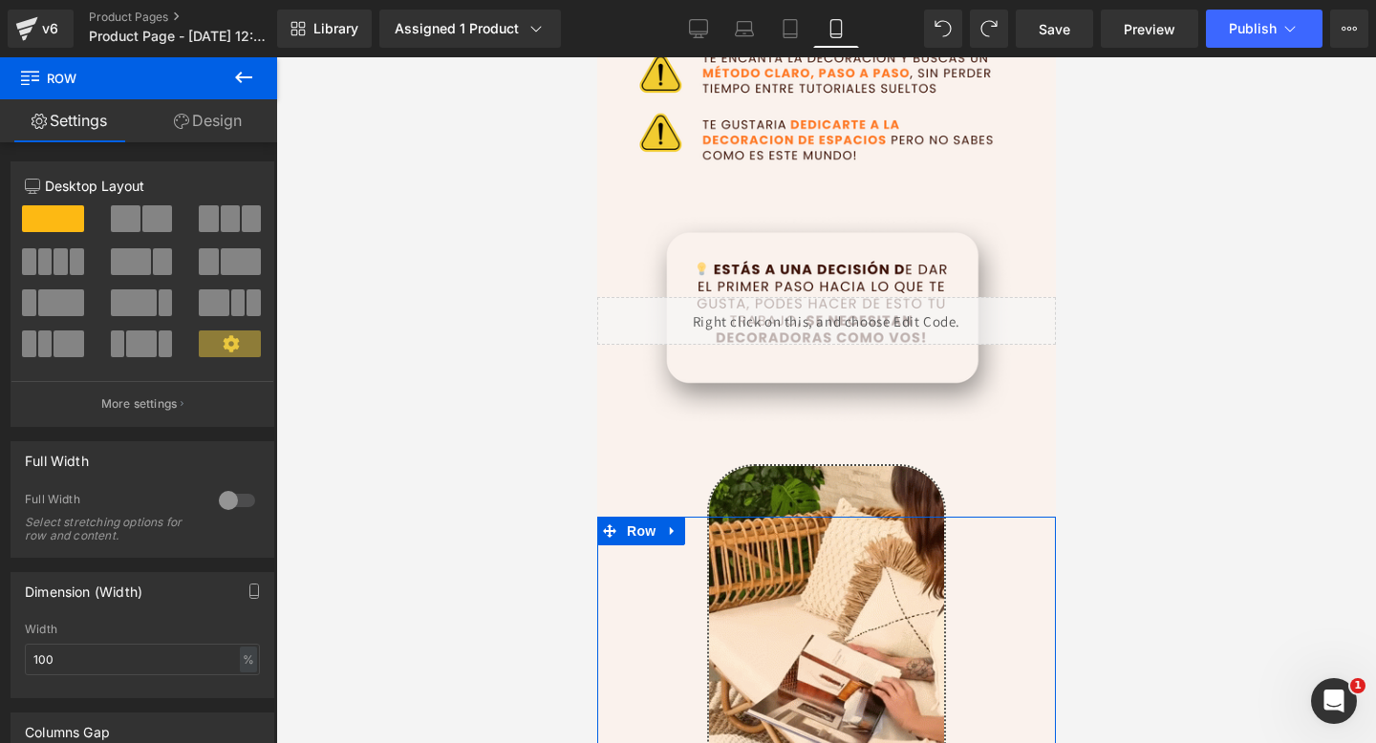
click at [215, 122] on link "Design" at bounding box center [208, 120] width 139 height 43
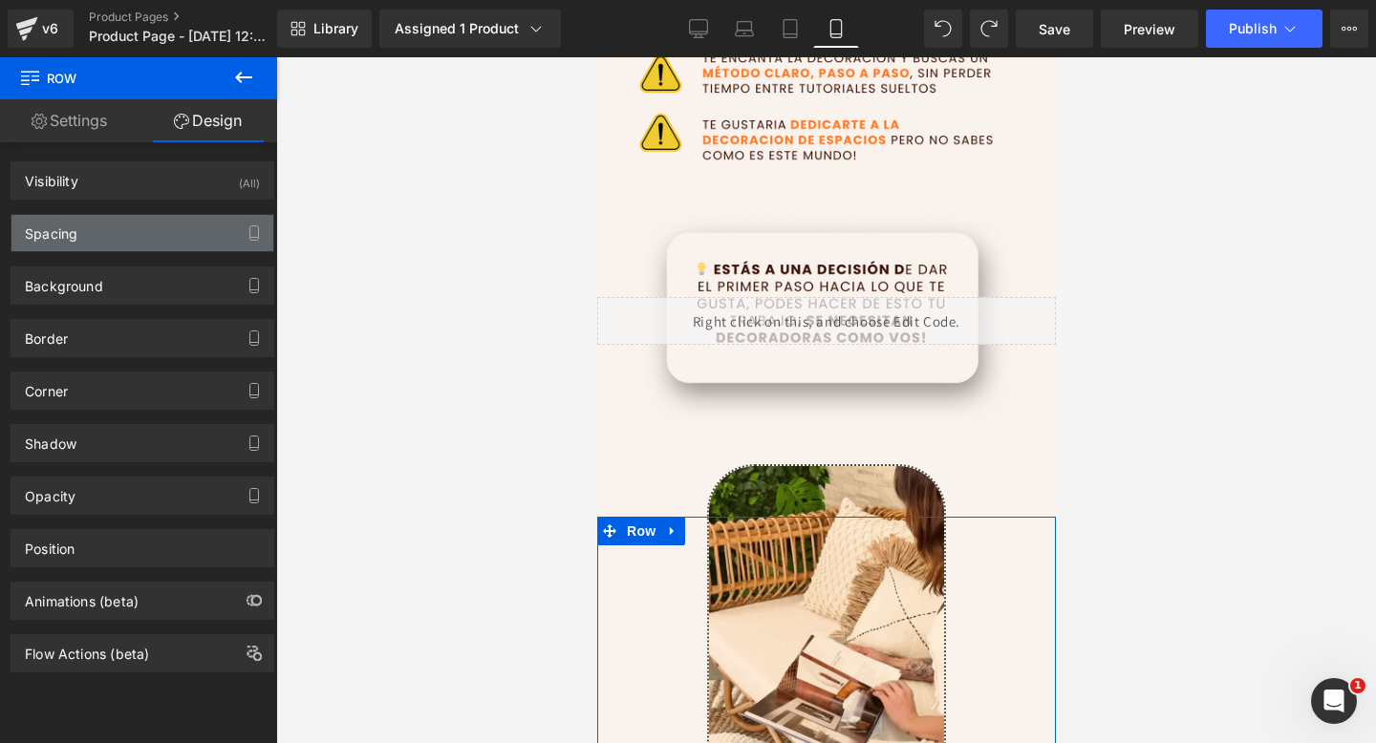
click at [216, 239] on div "Spacing" at bounding box center [142, 233] width 262 height 36
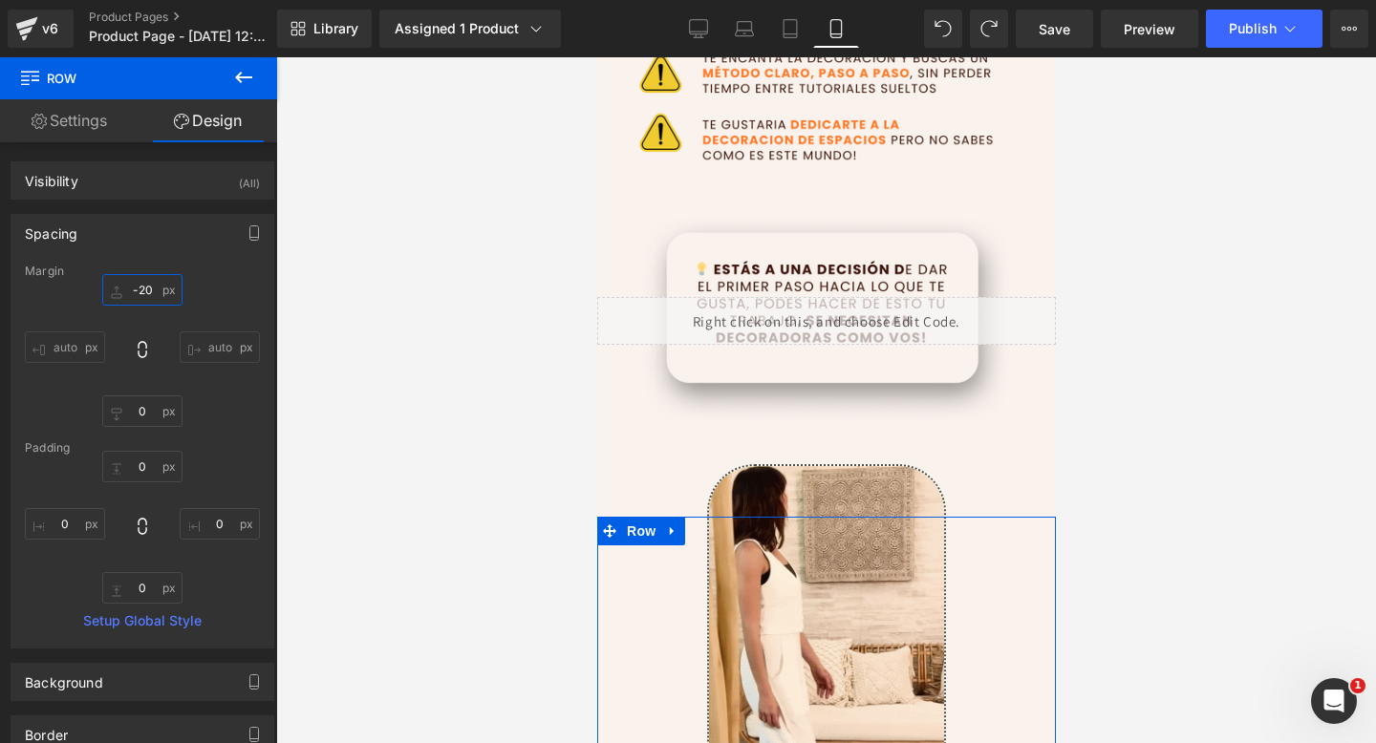
click at [149, 294] on input "-20" at bounding box center [142, 290] width 80 height 32
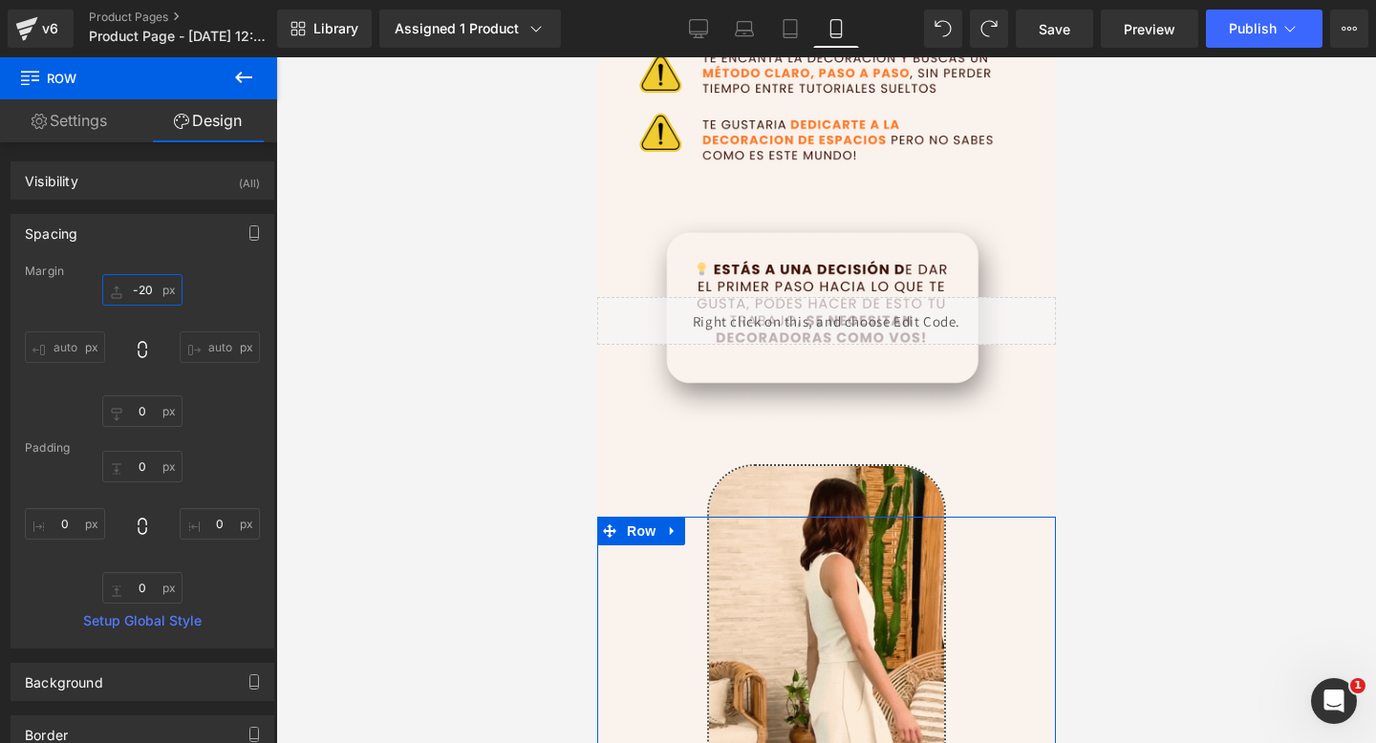
type input "-200"
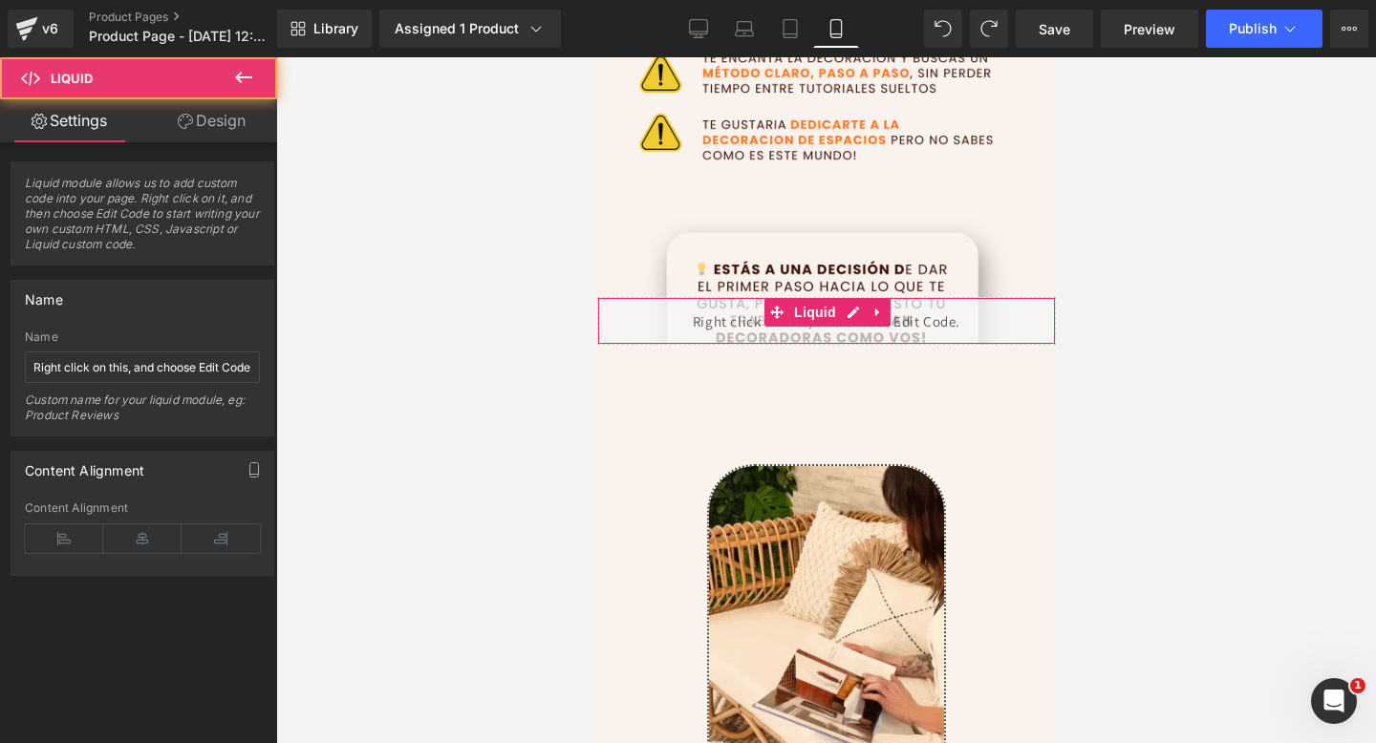
click at [712, 333] on div "Liquid" at bounding box center [825, 321] width 459 height 48
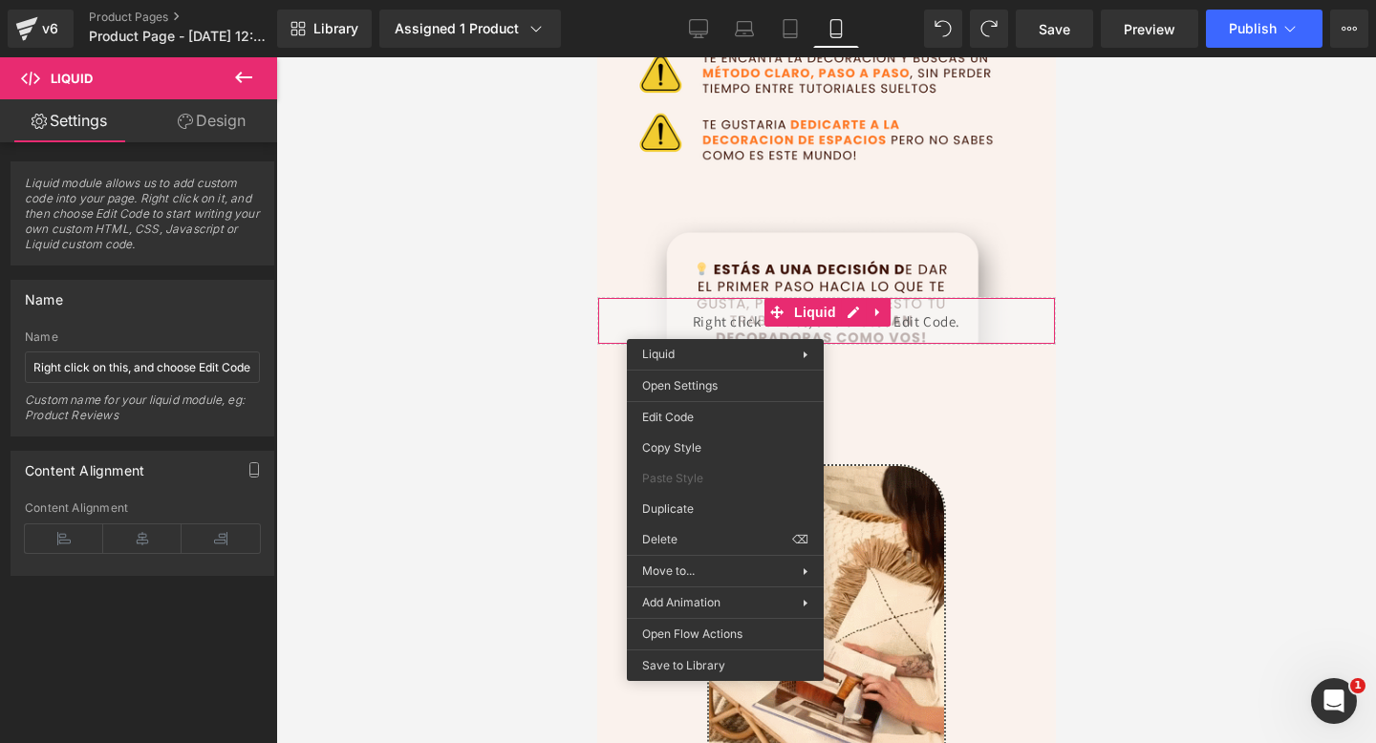
scroll to position [944, 0]
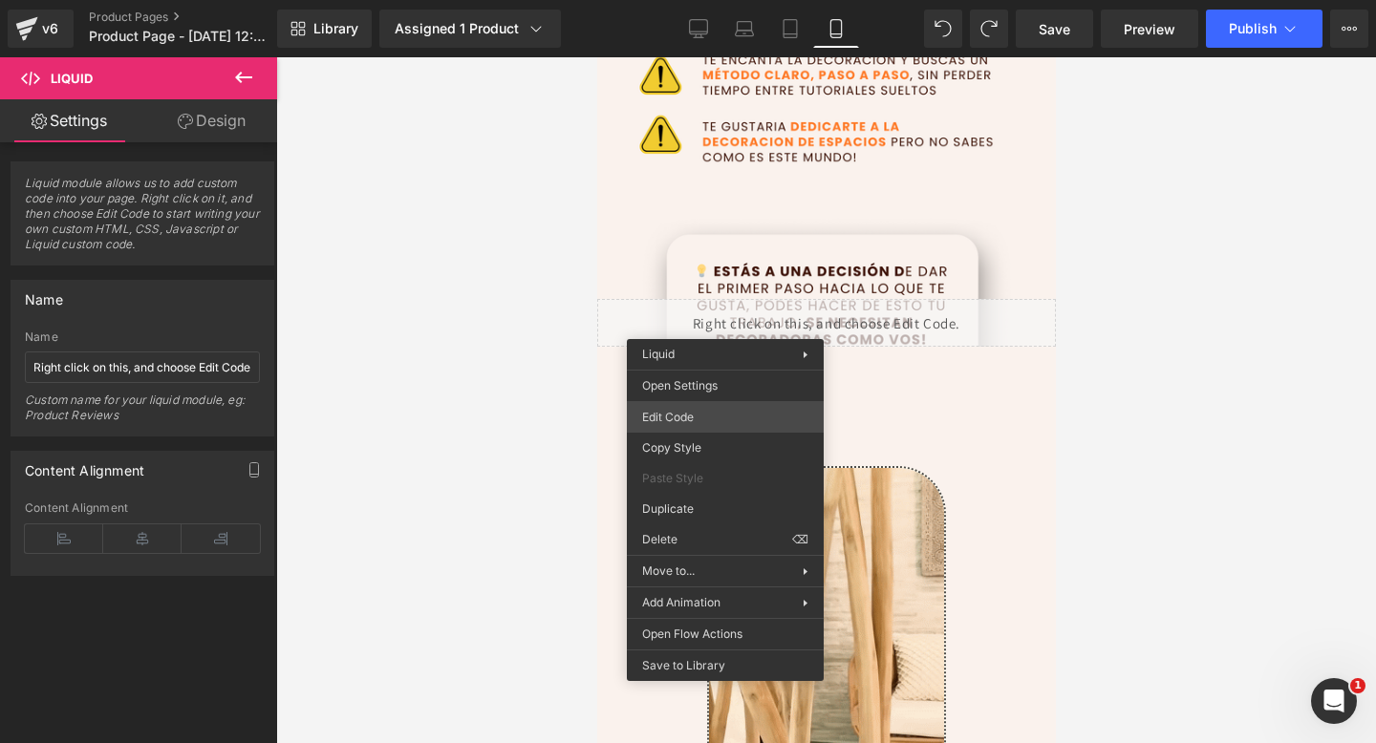
click at [717, 0] on div "Row You are previewing how the will restyle your page. You can not edit Element…" at bounding box center [688, 0] width 1376 height 0
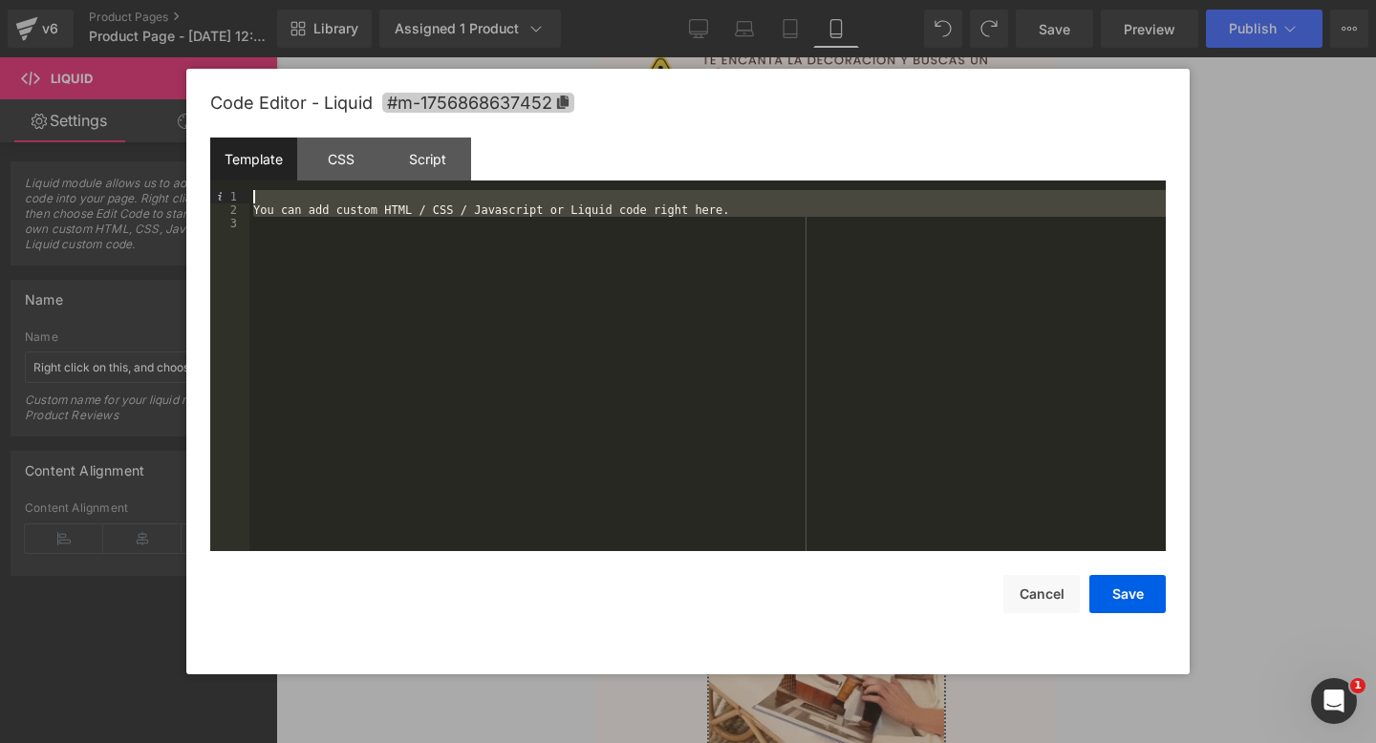
drag, startPoint x: 696, startPoint y: 301, endPoint x: 440, endPoint y: 93, distance: 330.0
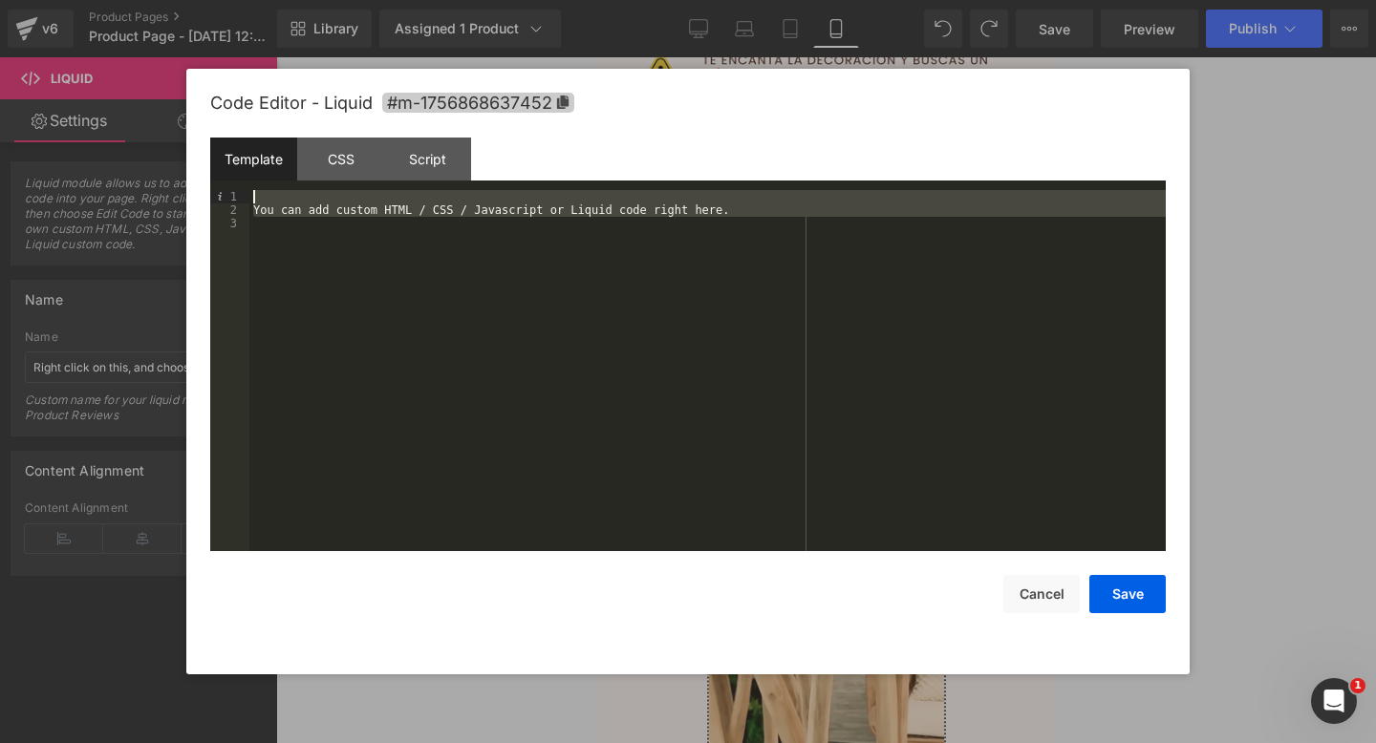
click at [440, 93] on div "Code Editor - Liquid #m-1756868637452 Template CSS Script Data 1 2 3 You can ad…" at bounding box center [687, 372] width 955 height 606
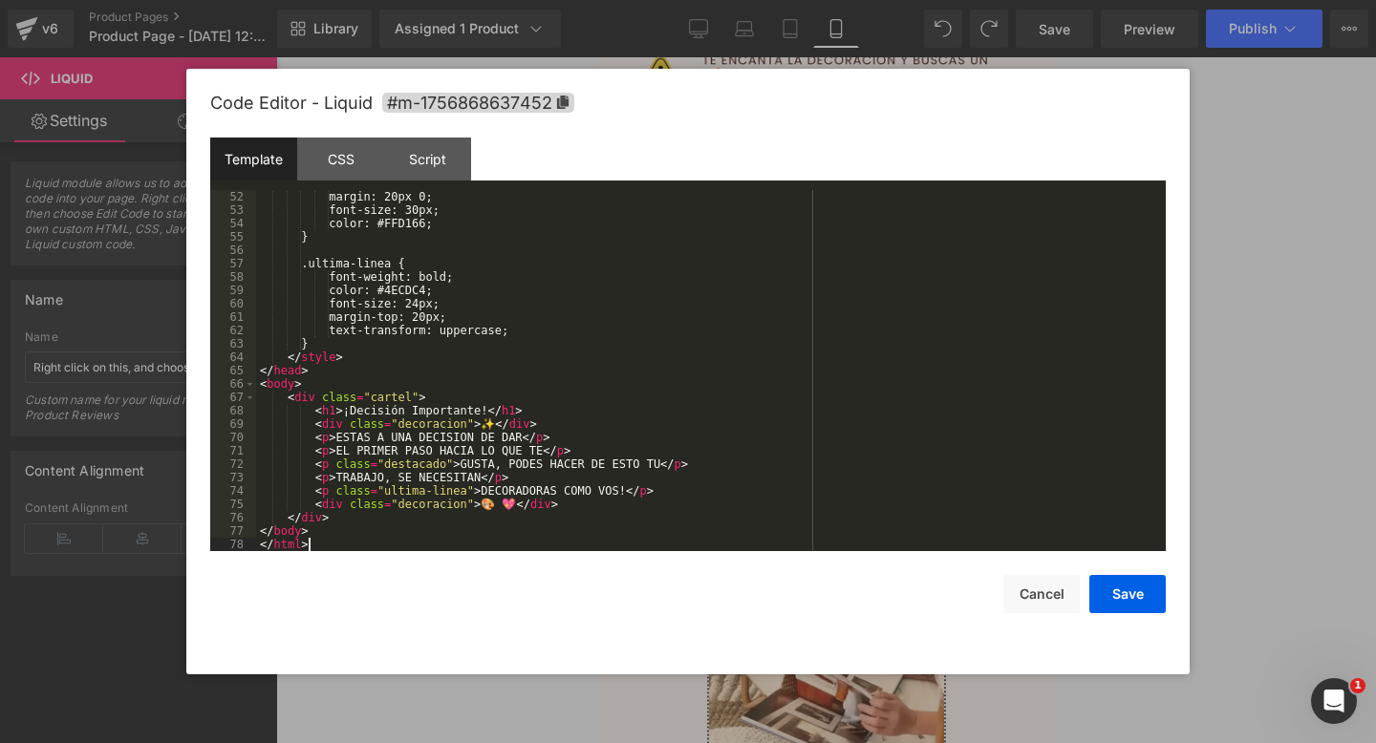
scroll to position [682, 0]
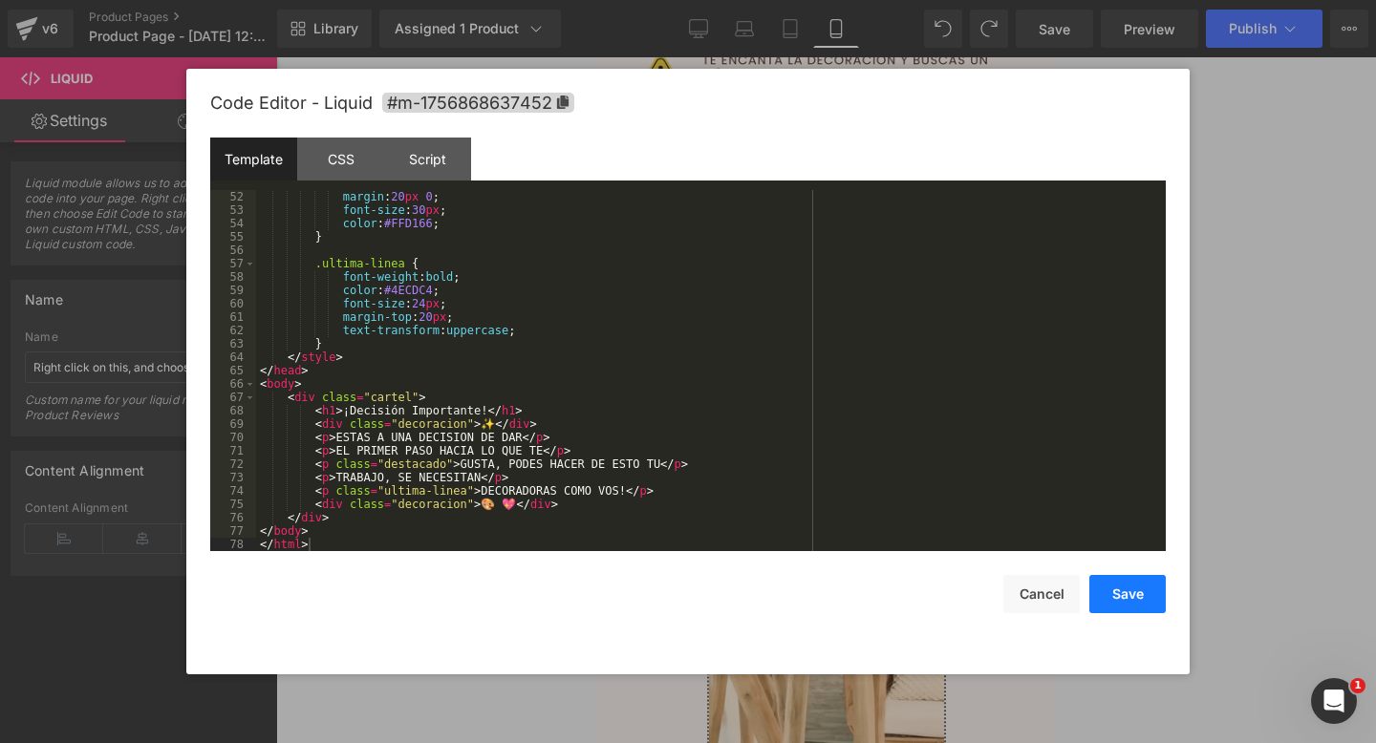
click at [1131, 591] on button "Save" at bounding box center [1127, 594] width 76 height 38
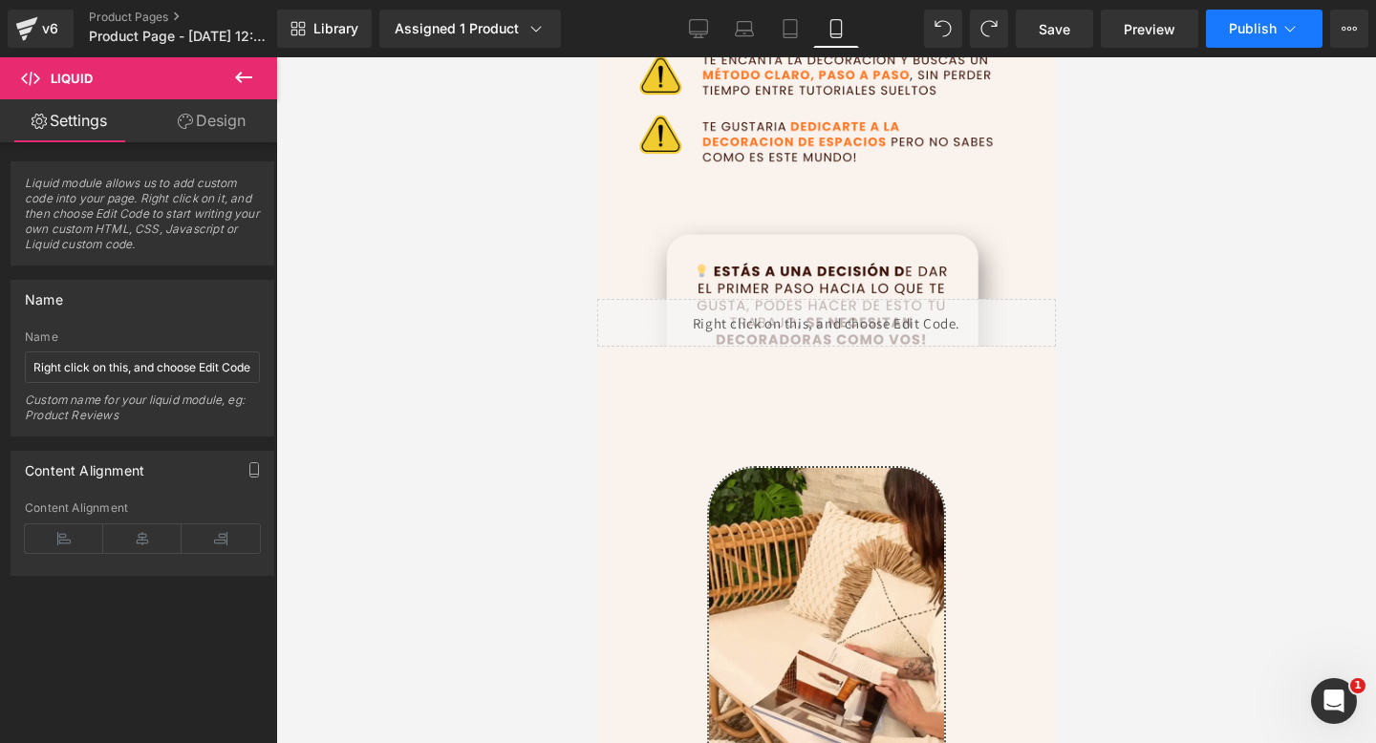
click at [1273, 36] on span "Publish" at bounding box center [1253, 28] width 48 height 15
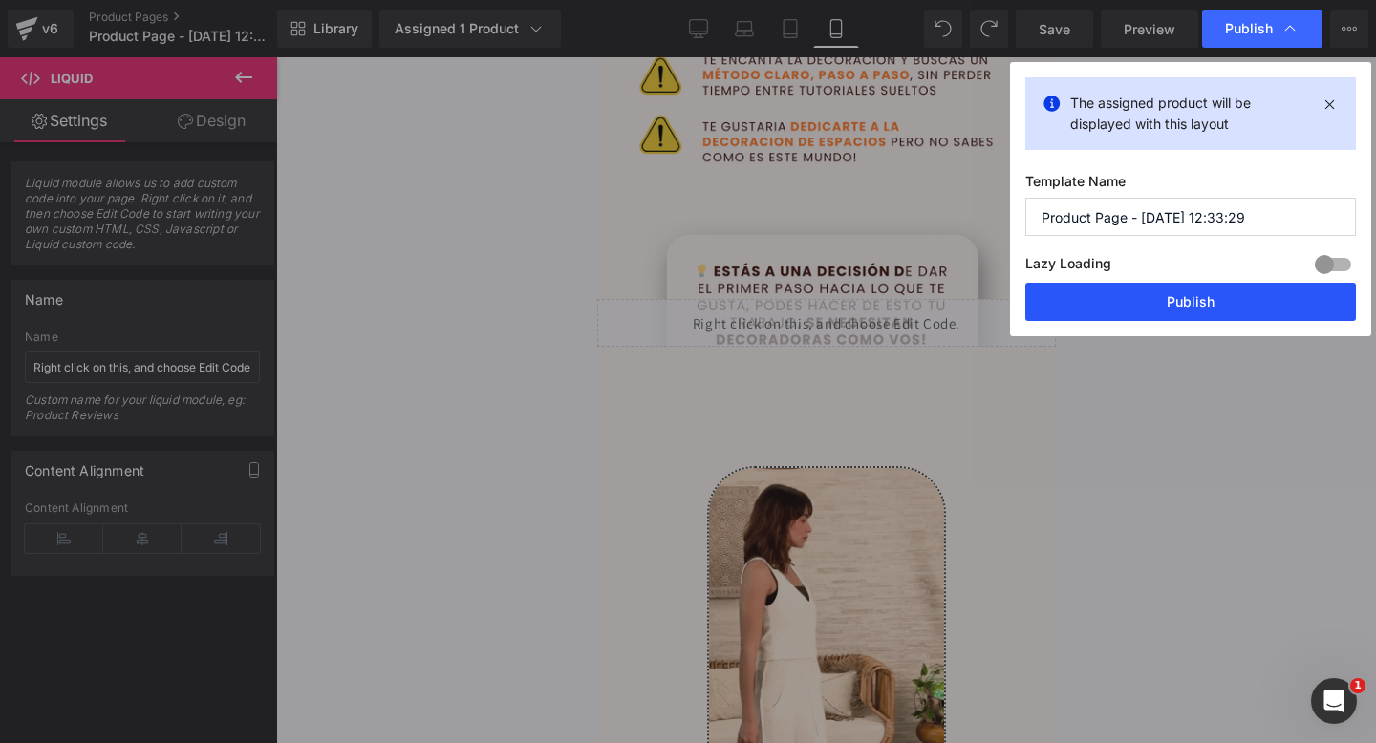
click at [1117, 293] on button "Publish" at bounding box center [1190, 302] width 331 height 38
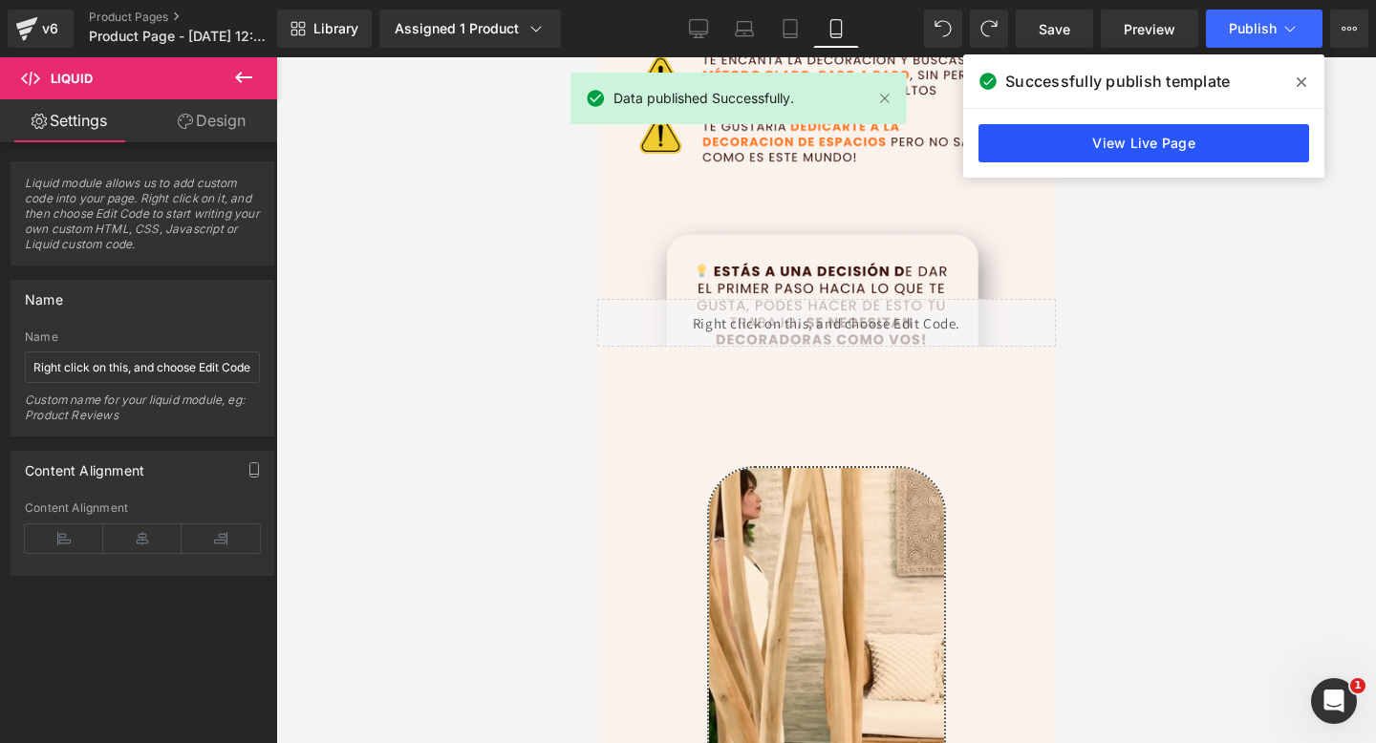
click at [1158, 132] on link "View Live Page" at bounding box center [1143, 143] width 331 height 38
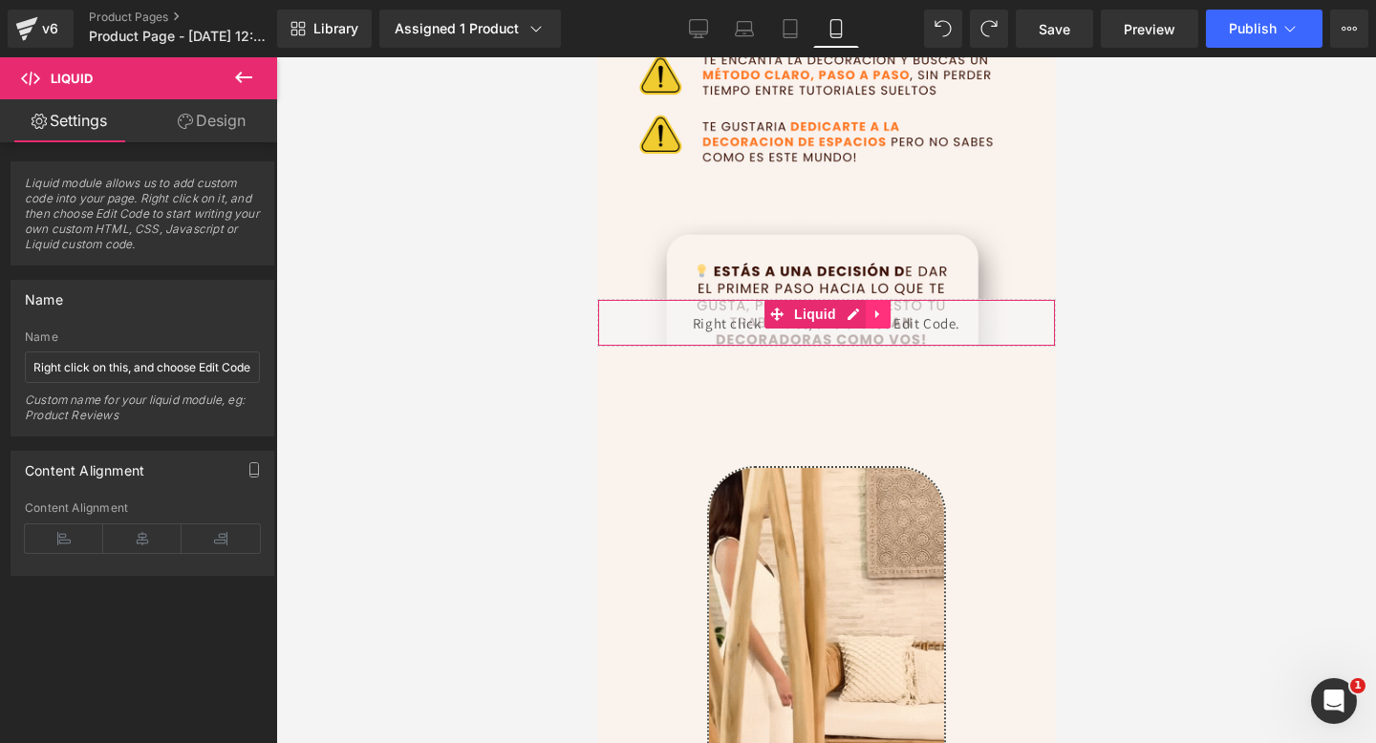
click at [874, 319] on icon at bounding box center [876, 315] width 13 height 14
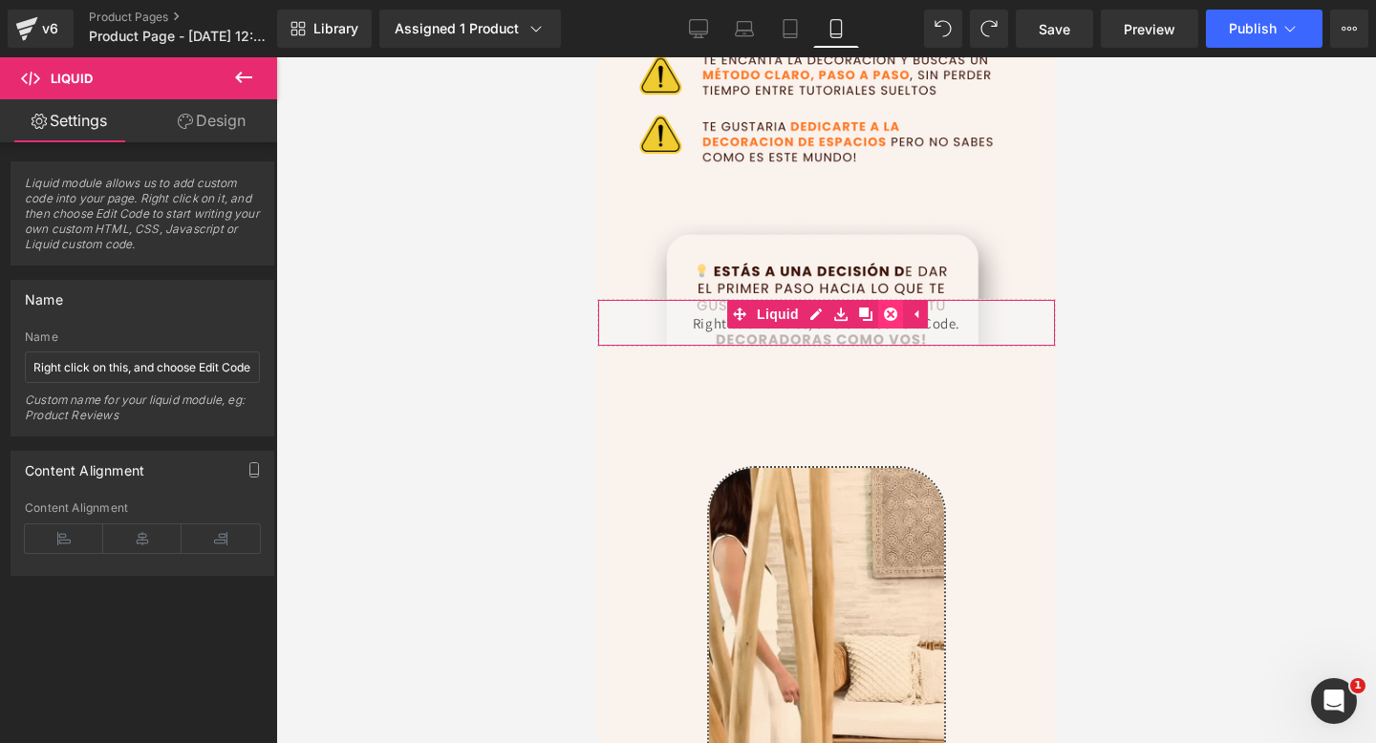
click at [883, 318] on icon at bounding box center [889, 315] width 13 height 14
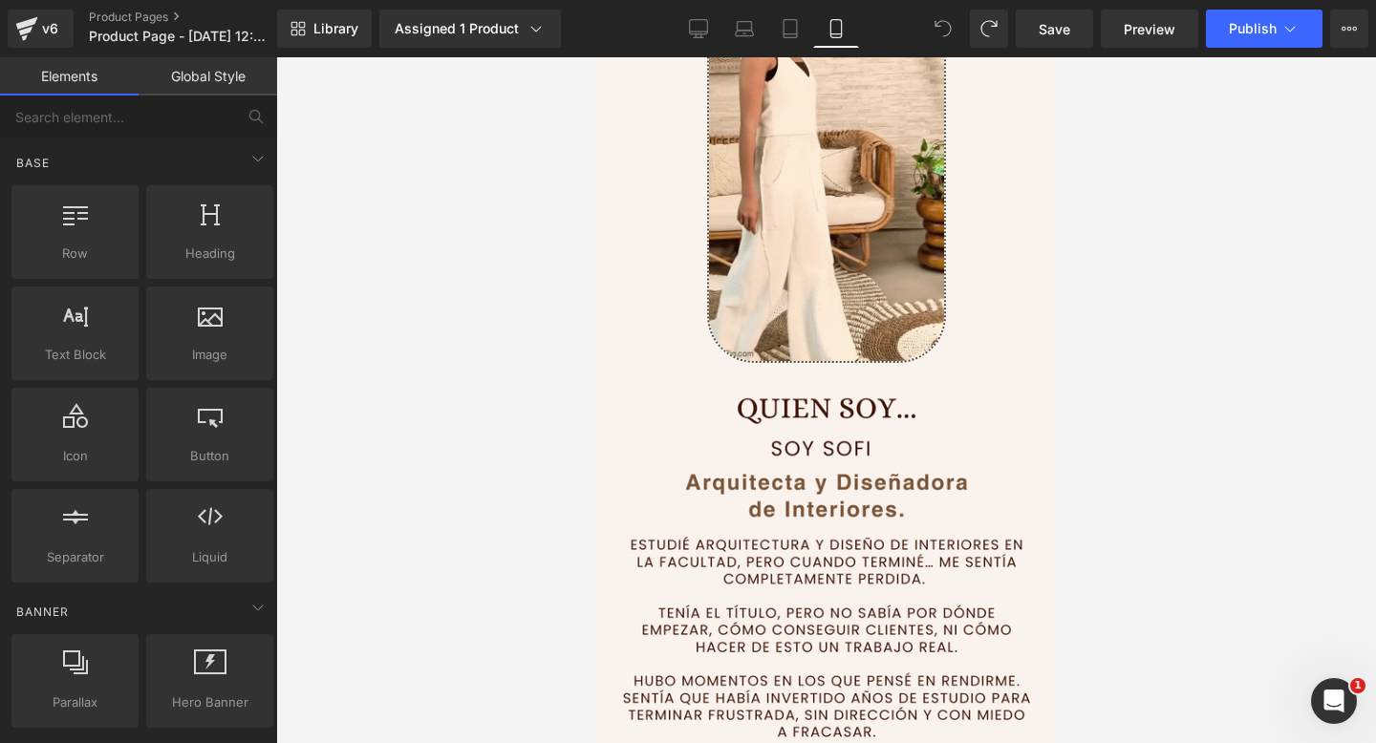
scroll to position [1159, 0]
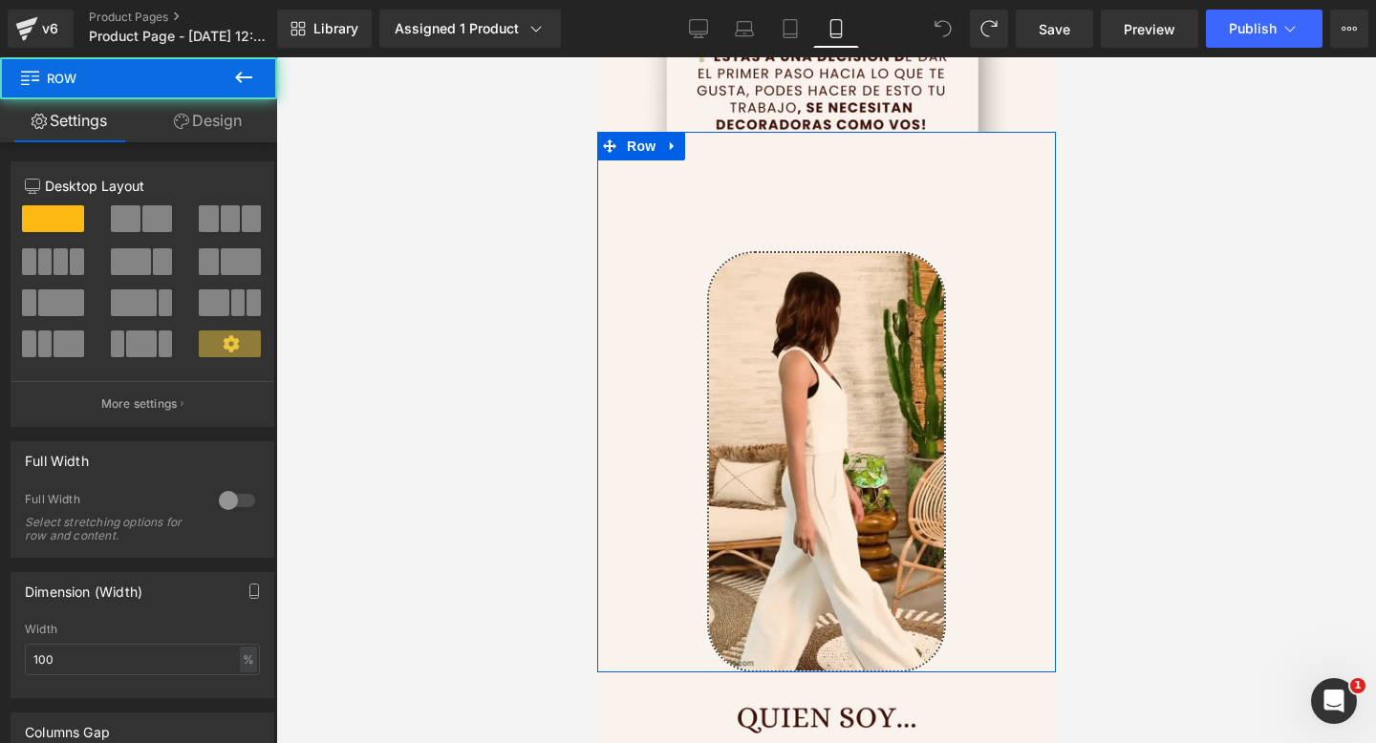
click at [682, 246] on div "Image Row" at bounding box center [825, 402] width 459 height 541
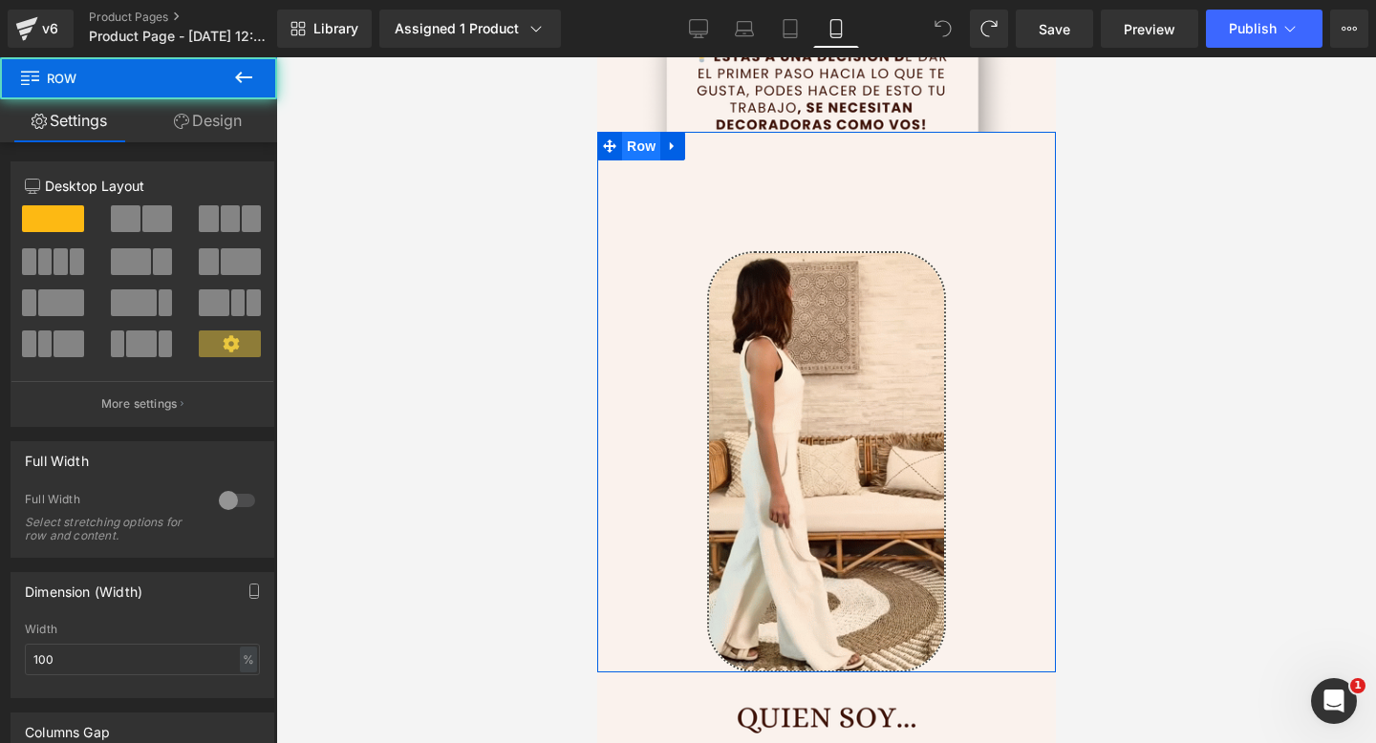
drag, startPoint x: 652, startPoint y: 160, endPoint x: 648, endPoint y: 148, distance: 13.0
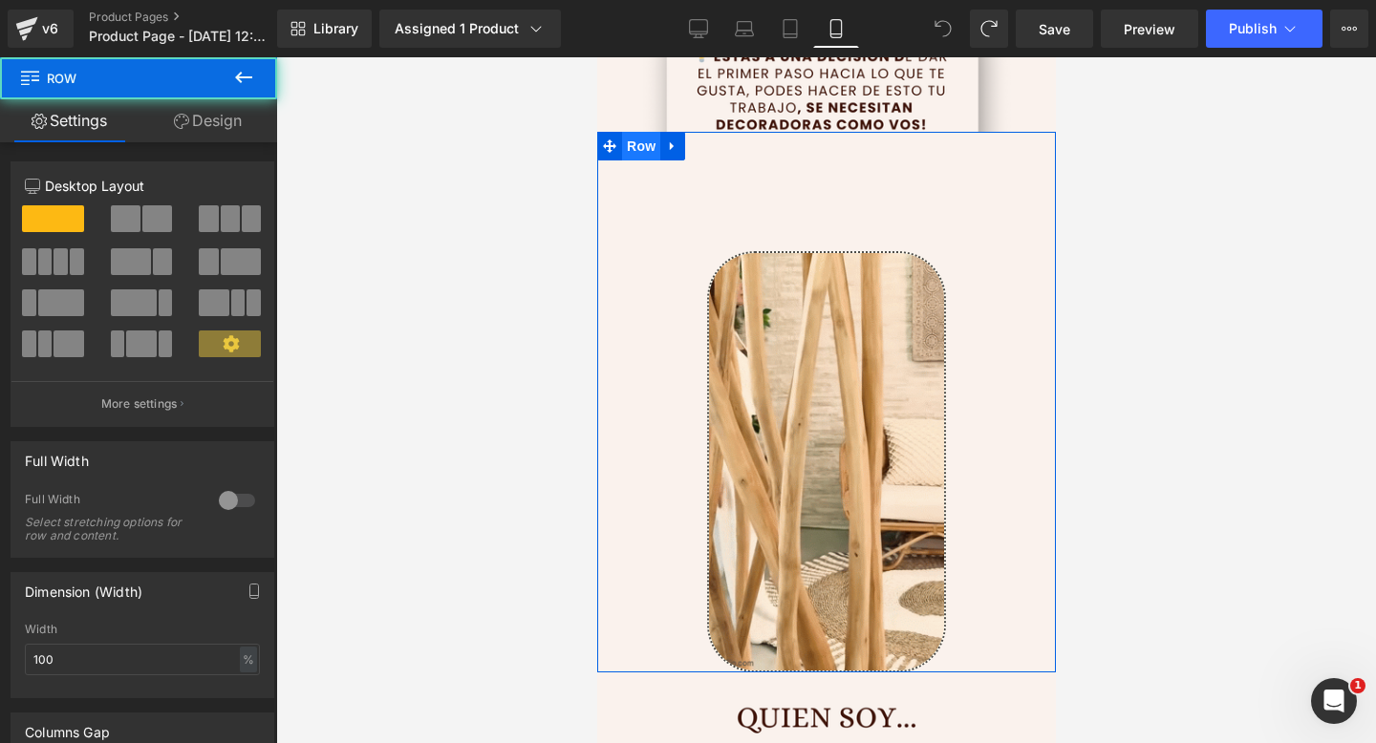
click at [650, 153] on div "Image Row" at bounding box center [825, 402] width 459 height 541
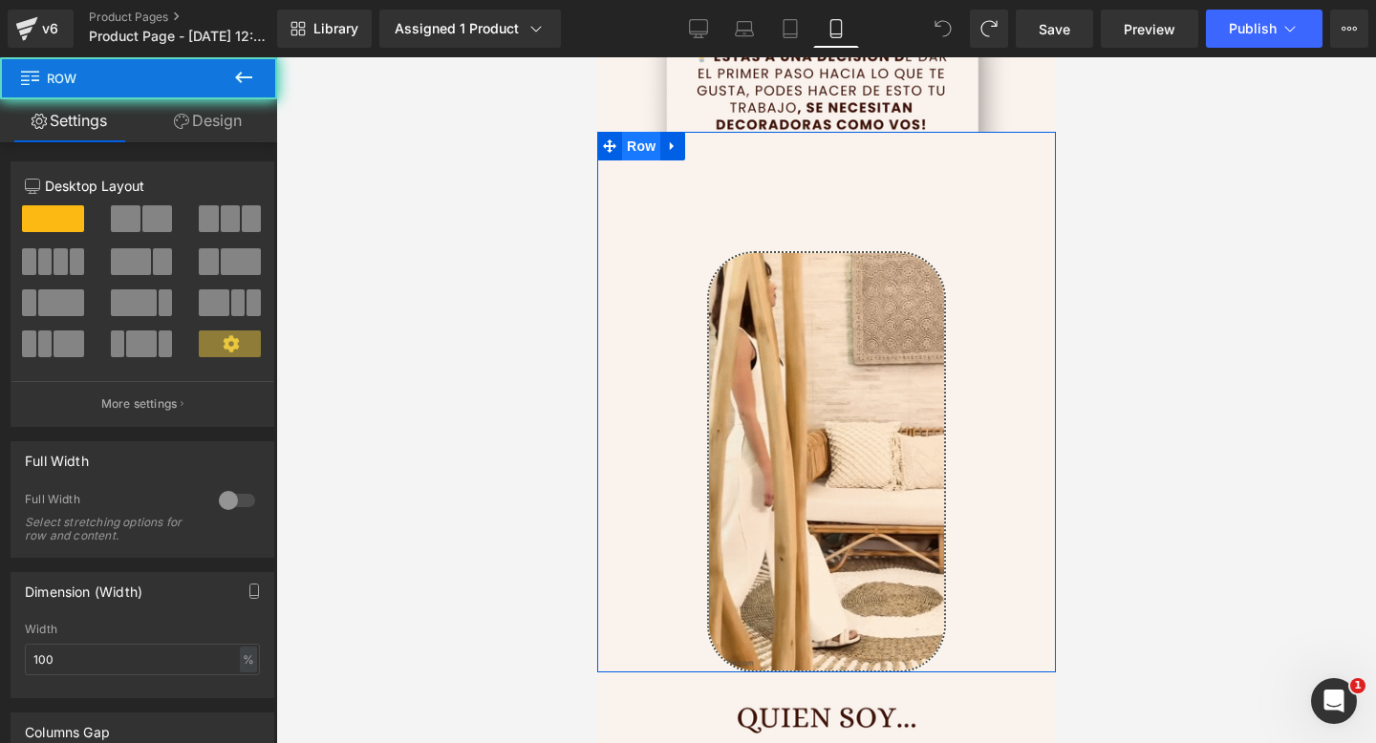
click at [648, 148] on span "Row" at bounding box center [640, 146] width 38 height 29
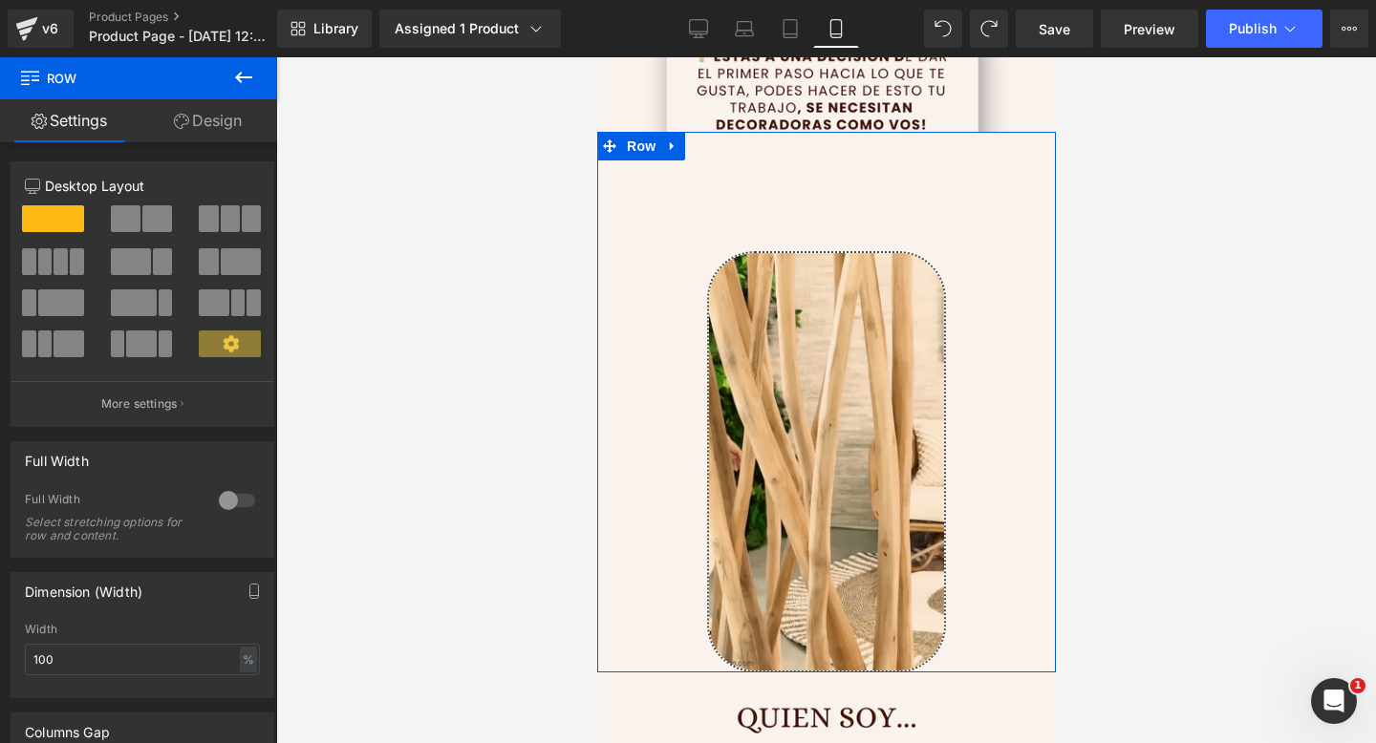
click at [212, 123] on link "Design" at bounding box center [208, 120] width 139 height 43
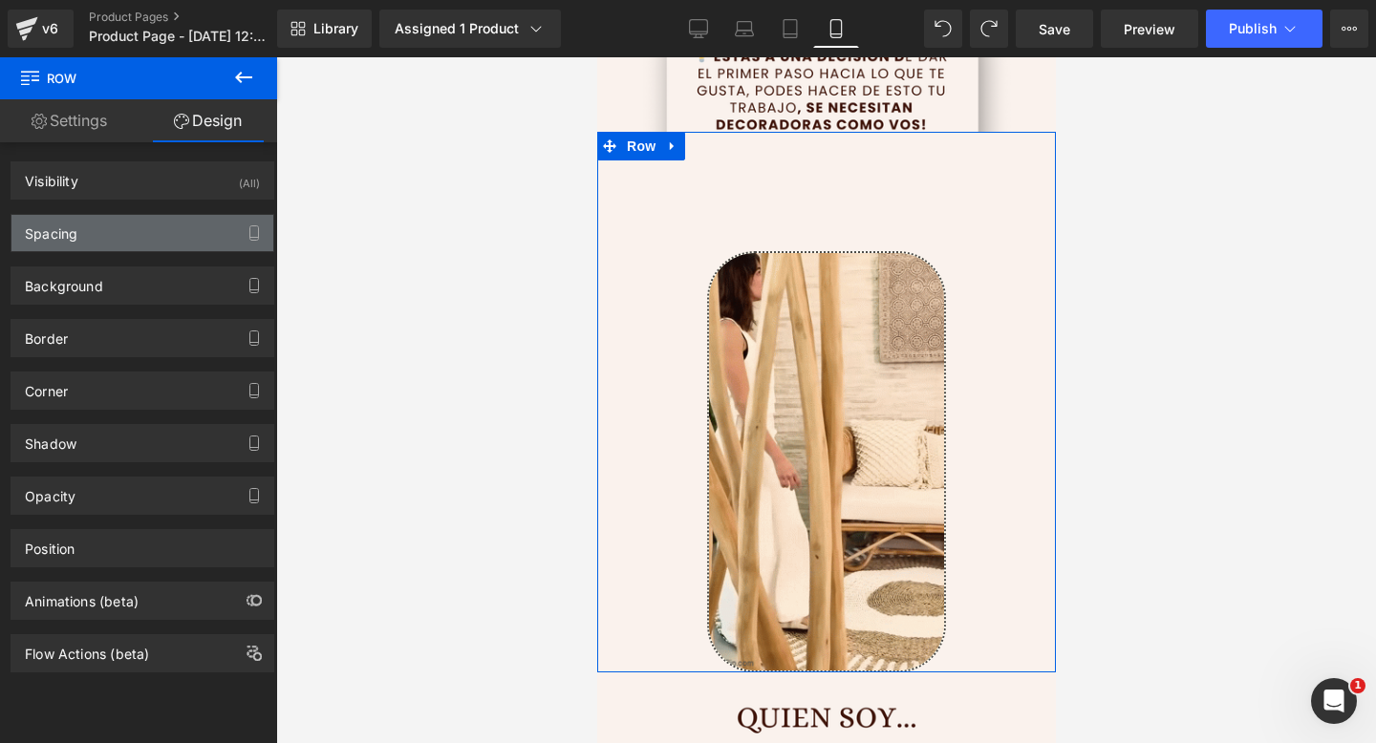
click at [161, 226] on div "Spacing" at bounding box center [142, 233] width 262 height 36
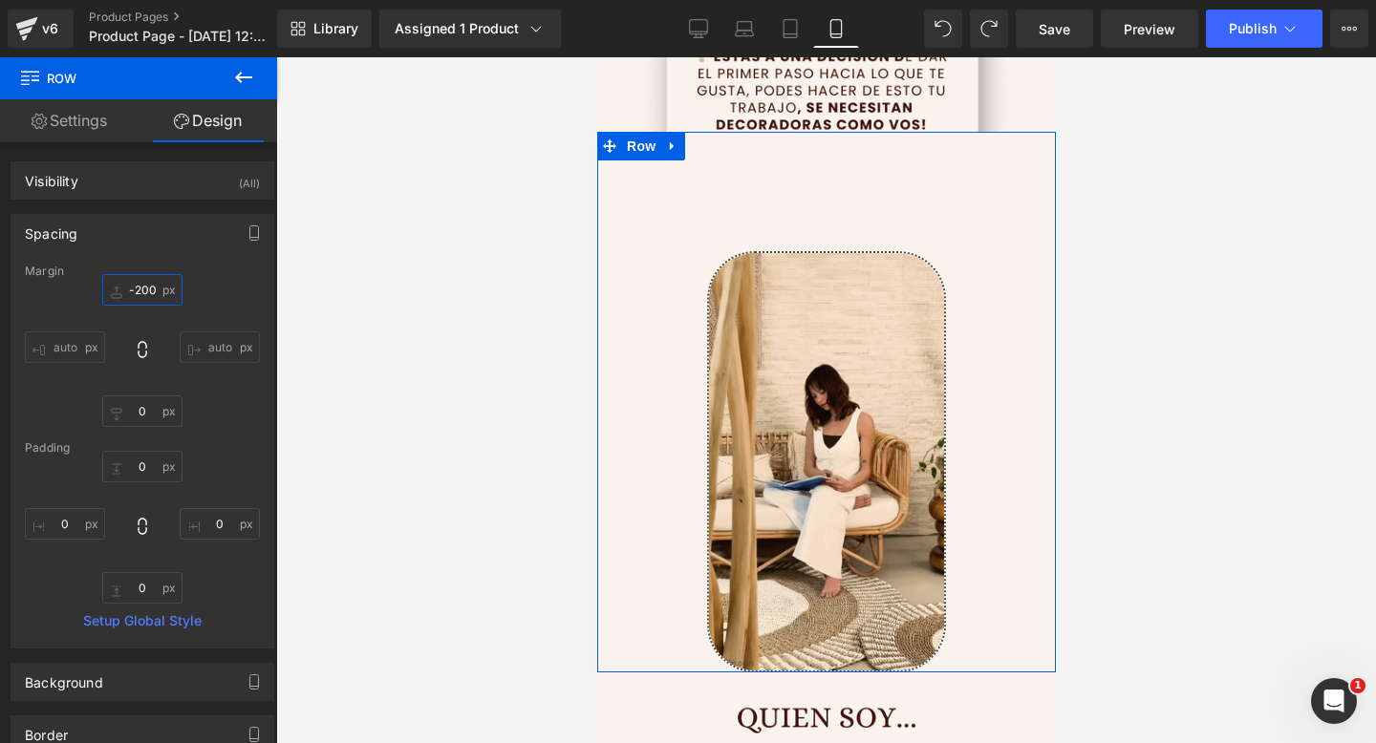
click at [146, 284] on input "-200" at bounding box center [142, 290] width 80 height 32
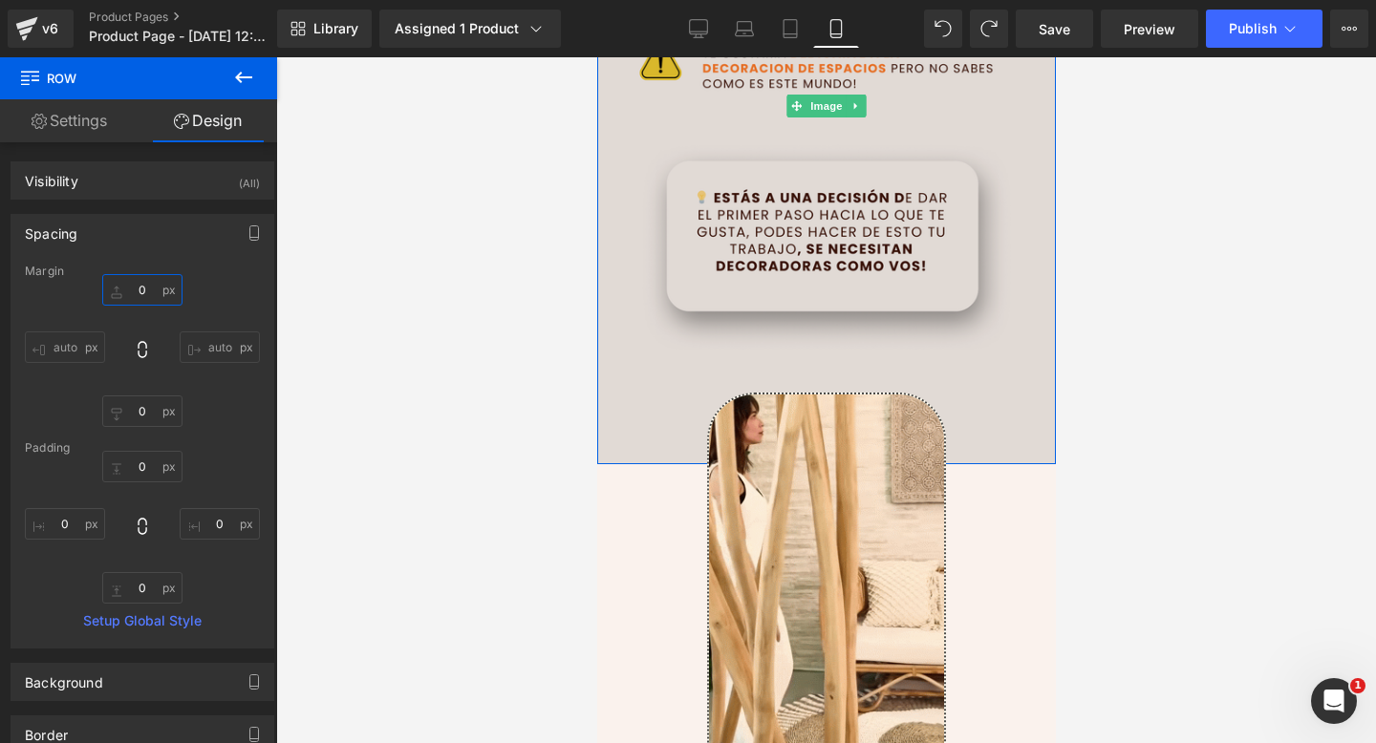
scroll to position [738, 0]
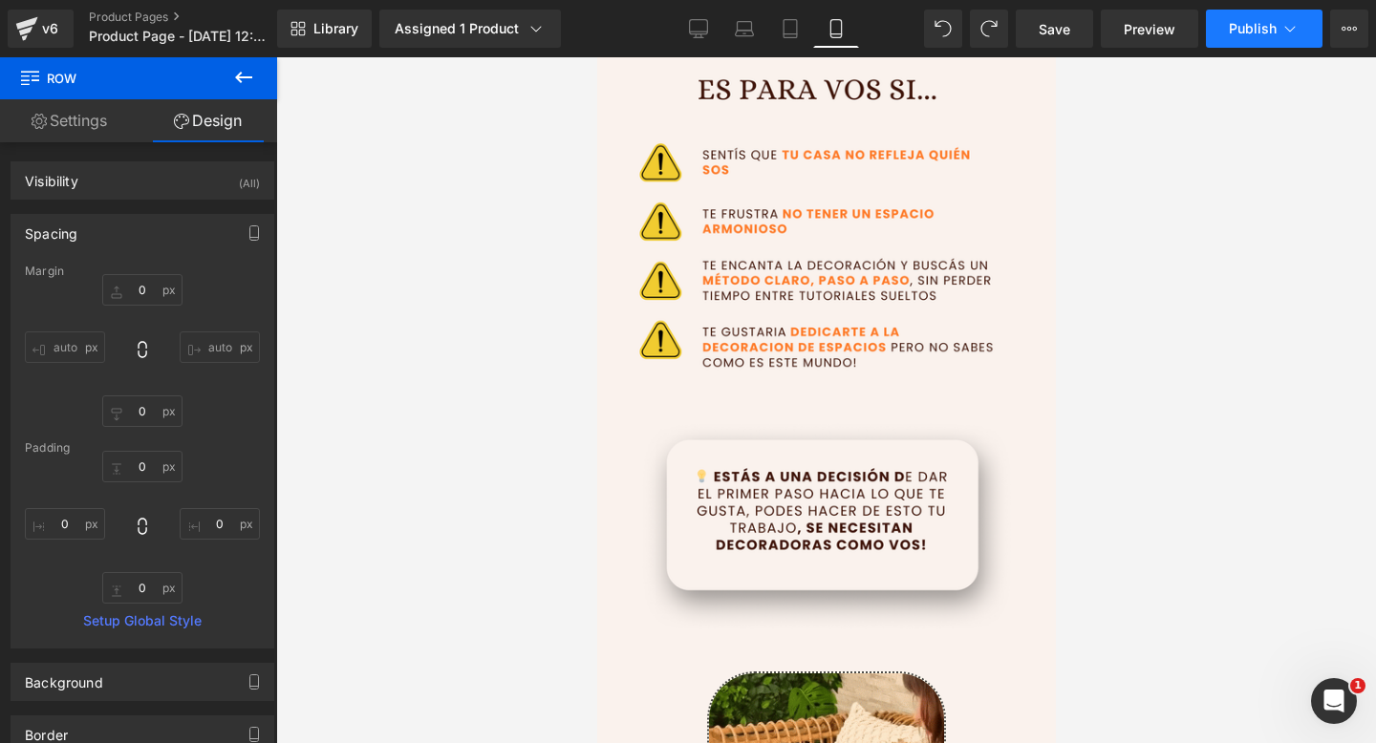
click at [1225, 37] on button "Publish" at bounding box center [1264, 29] width 117 height 38
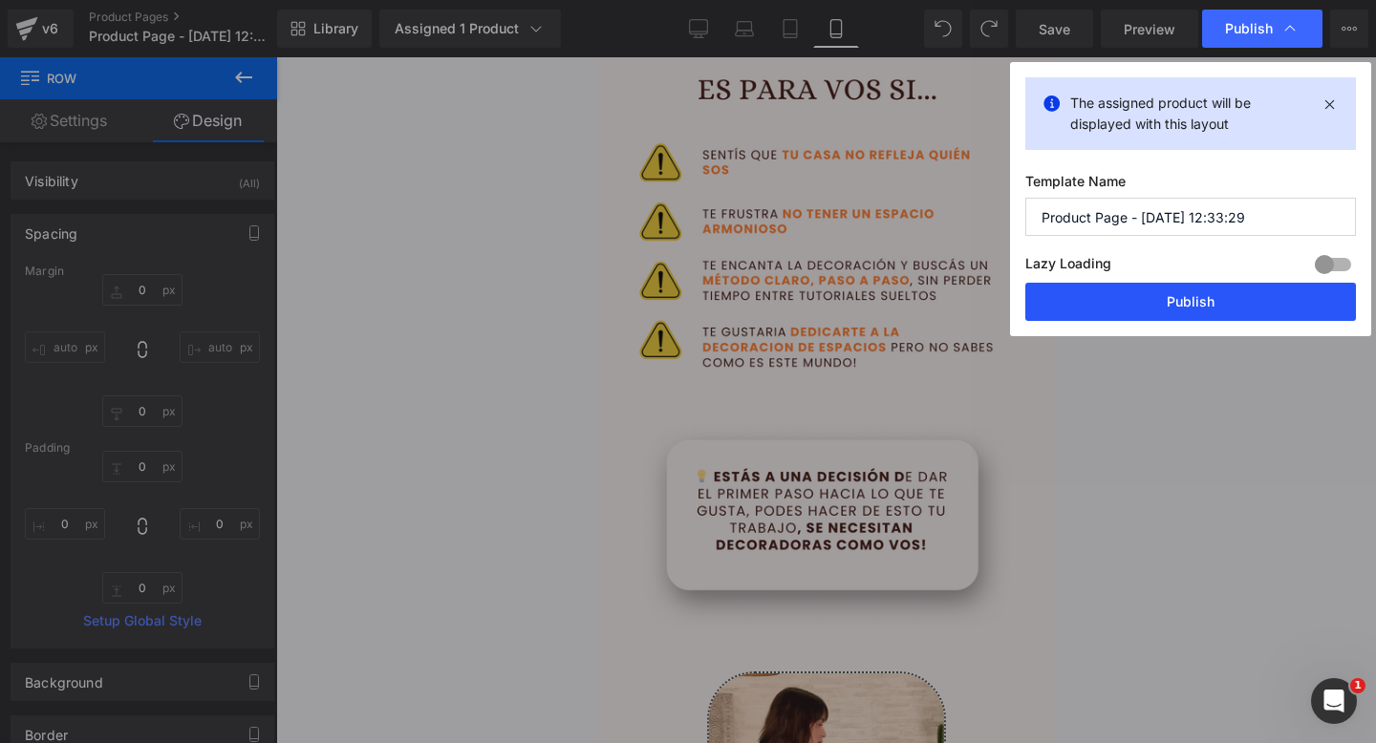
click at [1140, 284] on button "Publish" at bounding box center [1190, 302] width 331 height 38
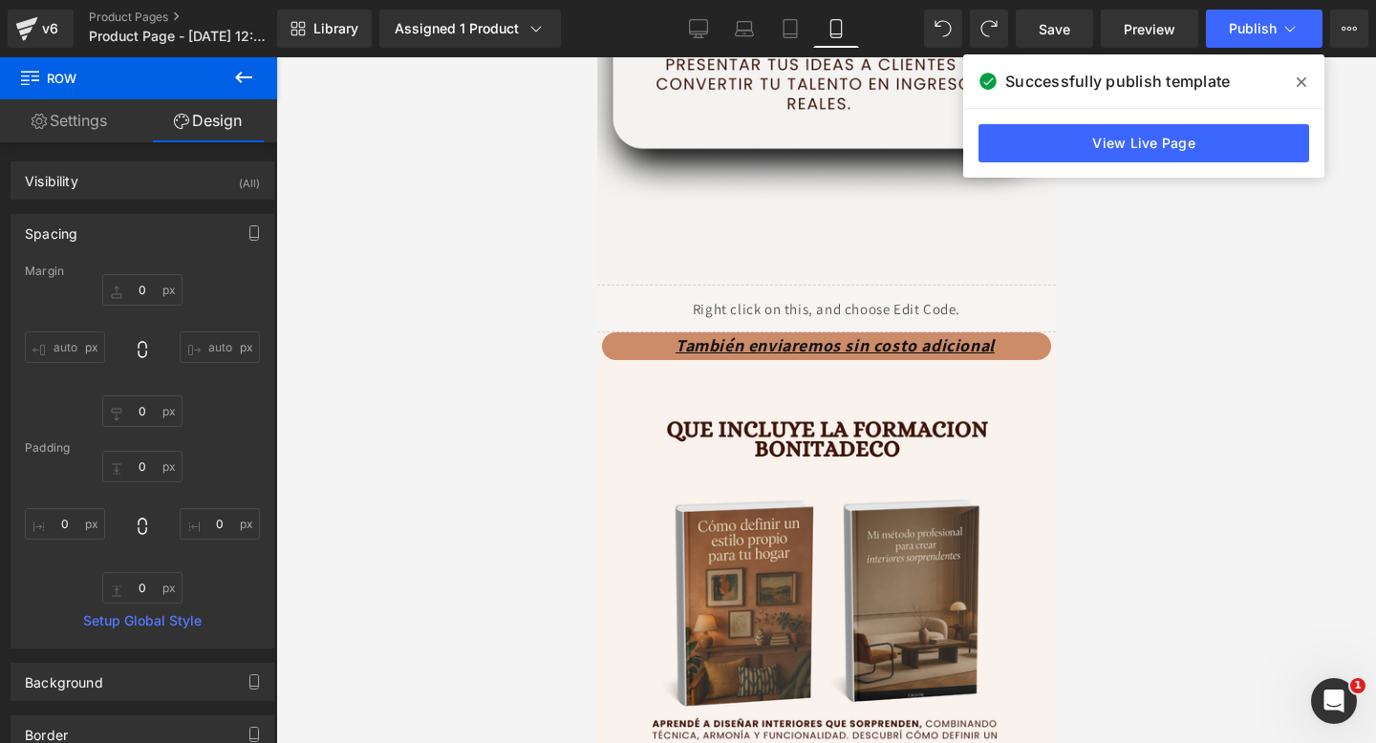
scroll to position [4425, 0]
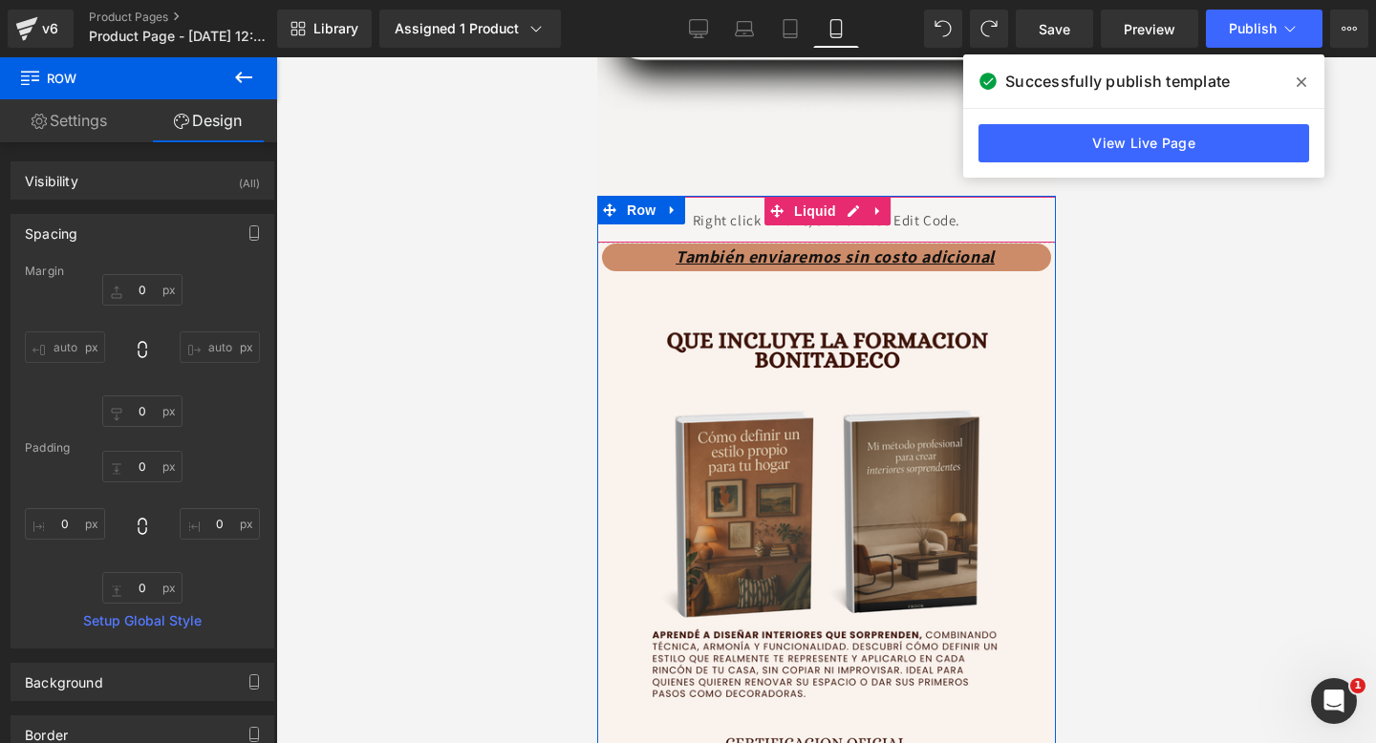
click at [727, 227] on div "Liquid" at bounding box center [825, 220] width 525 height 48
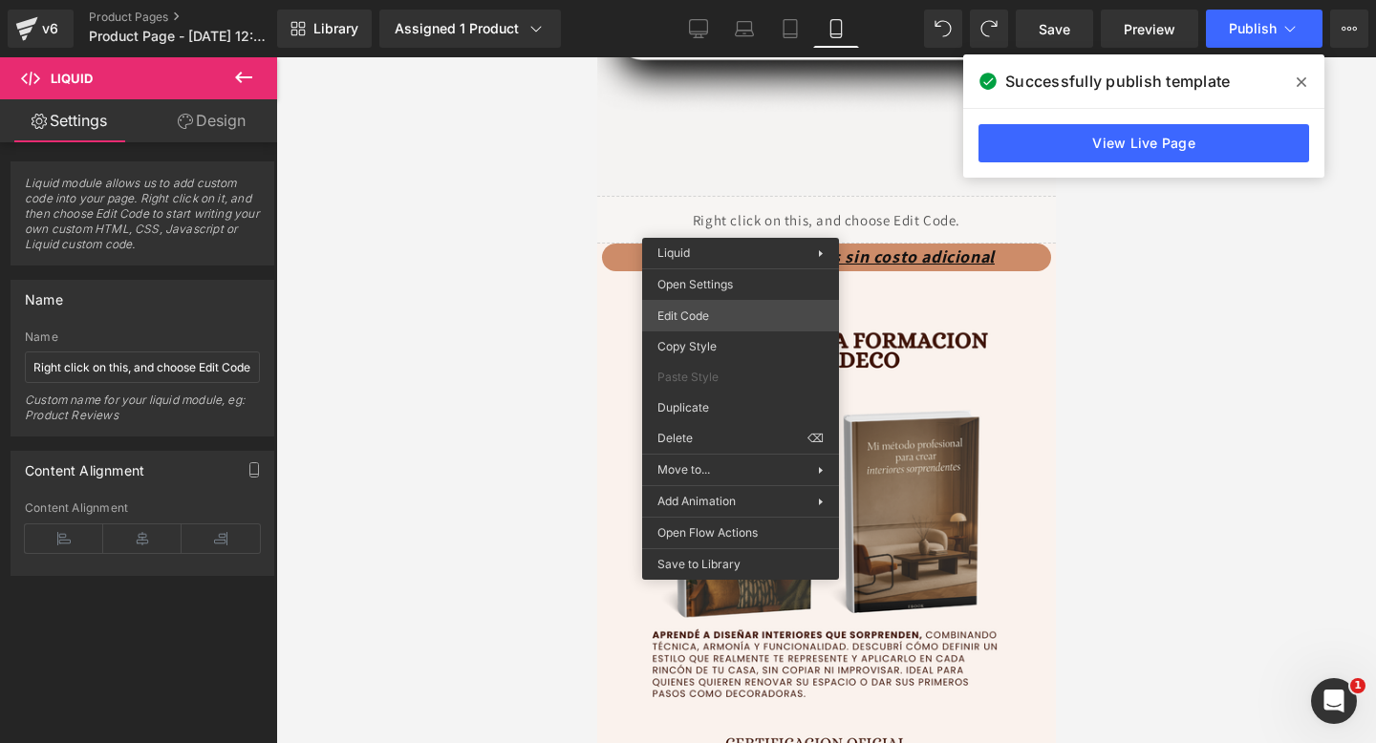
click at [708, 0] on div "Row You are previewing how the will restyle your page. You can not edit Element…" at bounding box center [688, 0] width 1376 height 0
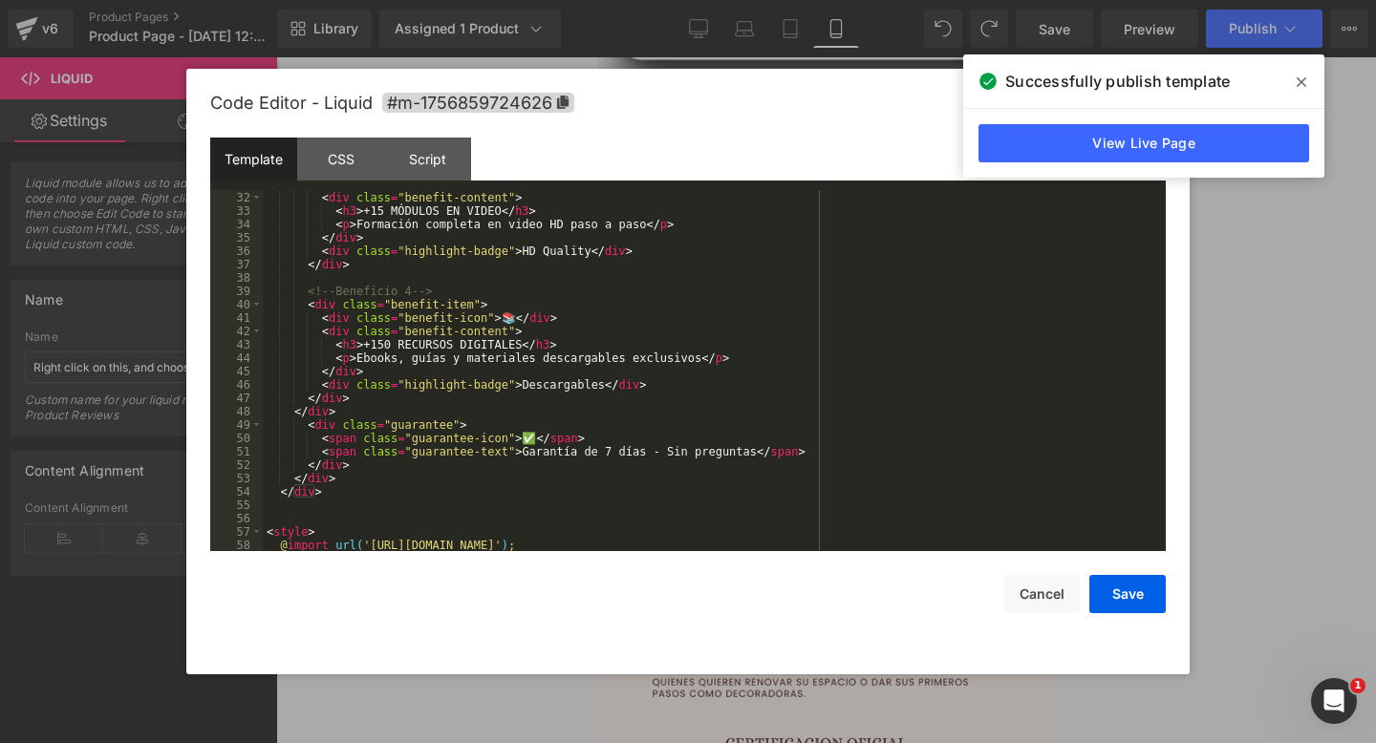
scroll to position [414, 0]
drag, startPoint x: 452, startPoint y: 348, endPoint x: 408, endPoint y: 348, distance: 43.9
click at [408, 348] on div "< div class = "benefit-icon" > 🎥 </ div > < div class = "benefit-content" > < h…" at bounding box center [710, 372] width 895 height 388
click at [396, 348] on div "< div class = "benefit-icon" > 🎥 </ div > < div class = "benefit-content" > < h…" at bounding box center [710, 372] width 895 height 388
click at [451, 346] on div "< div class = "benefit-icon" > 🎥 </ div > < div class = "benefit-content" > < h…" at bounding box center [710, 372] width 895 height 388
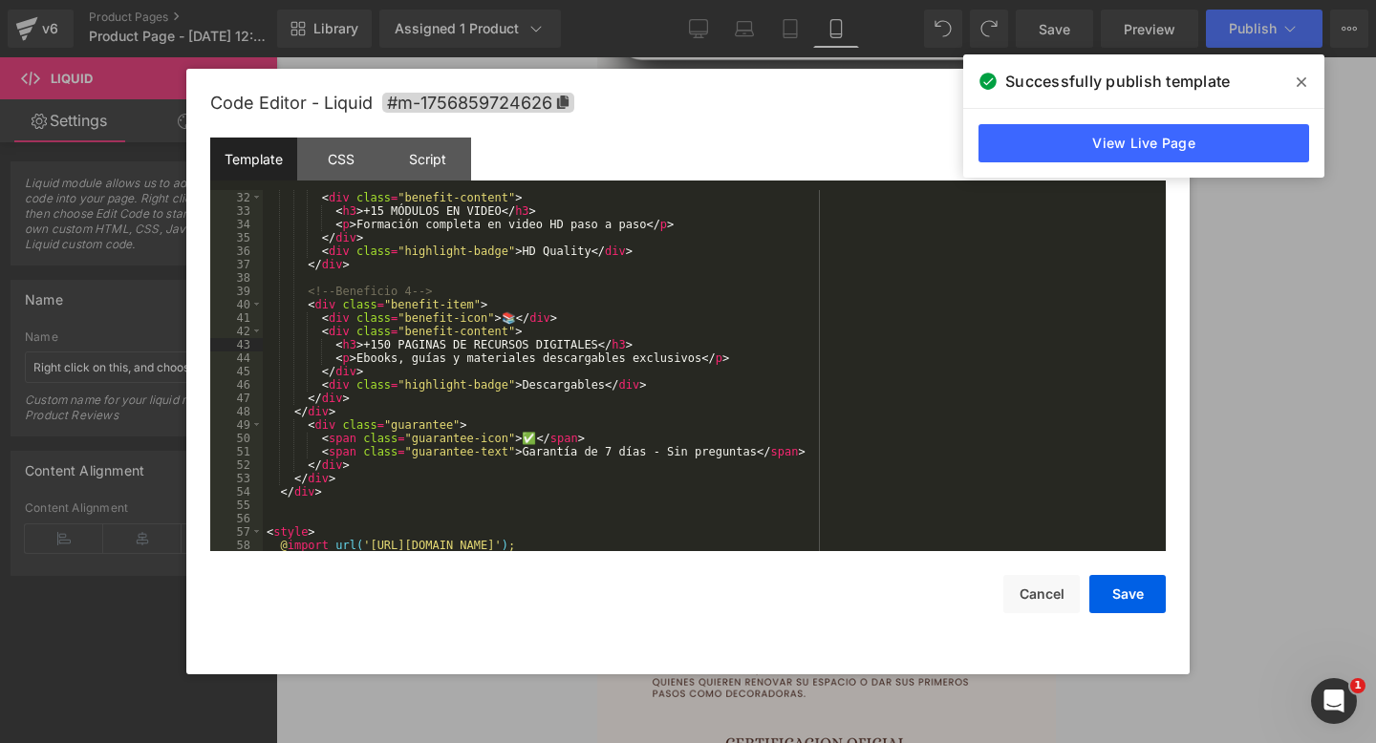
click at [584, 353] on div "< div class = "benefit-icon" > 🎥 </ div > < div class = "benefit-content" > < h…" at bounding box center [710, 372] width 895 height 388
click at [526, 345] on div "< div class = "benefit-icon" > 🎥 </ div > < div class = "benefit-content" > < h…" at bounding box center [710, 372] width 895 height 388
click at [1114, 591] on button "Save" at bounding box center [1127, 594] width 76 height 38
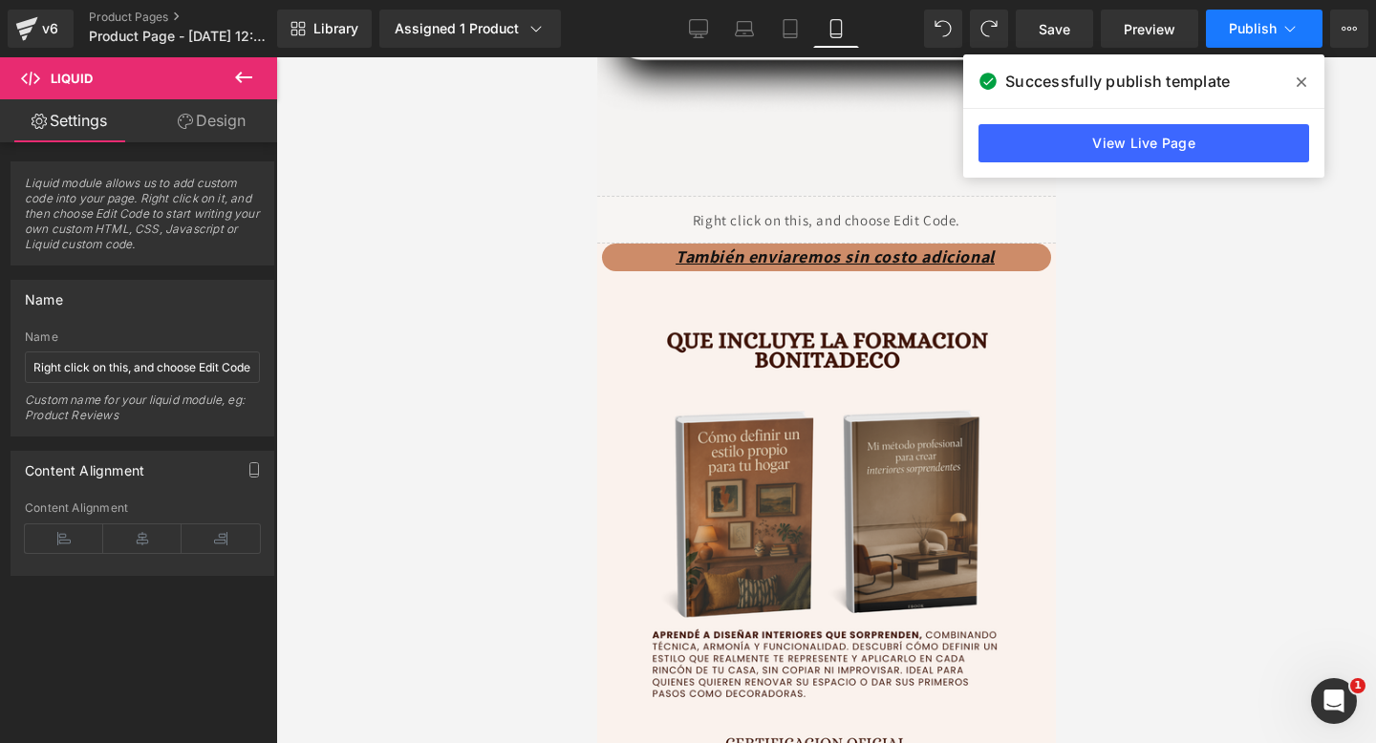
click at [1272, 37] on button "Publish" at bounding box center [1264, 29] width 117 height 38
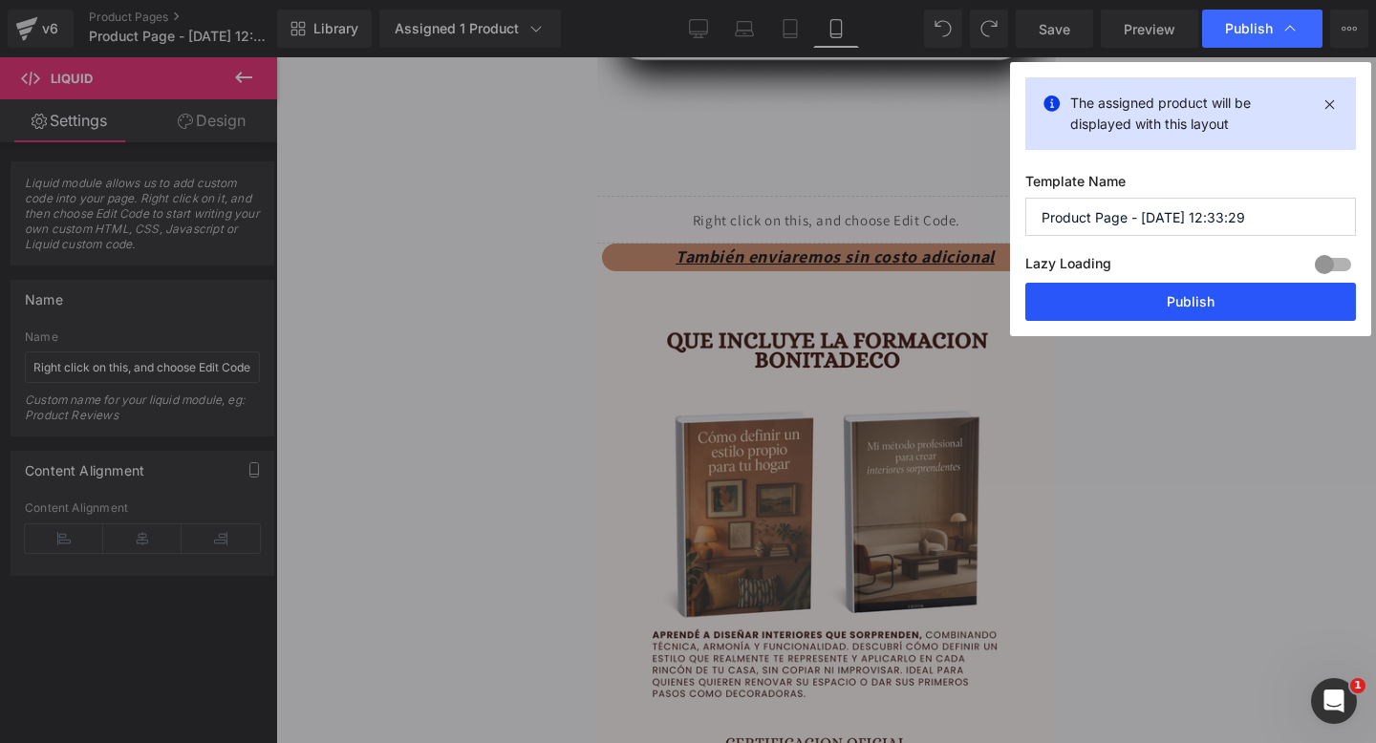
click at [1078, 303] on button "Publish" at bounding box center [1190, 302] width 331 height 38
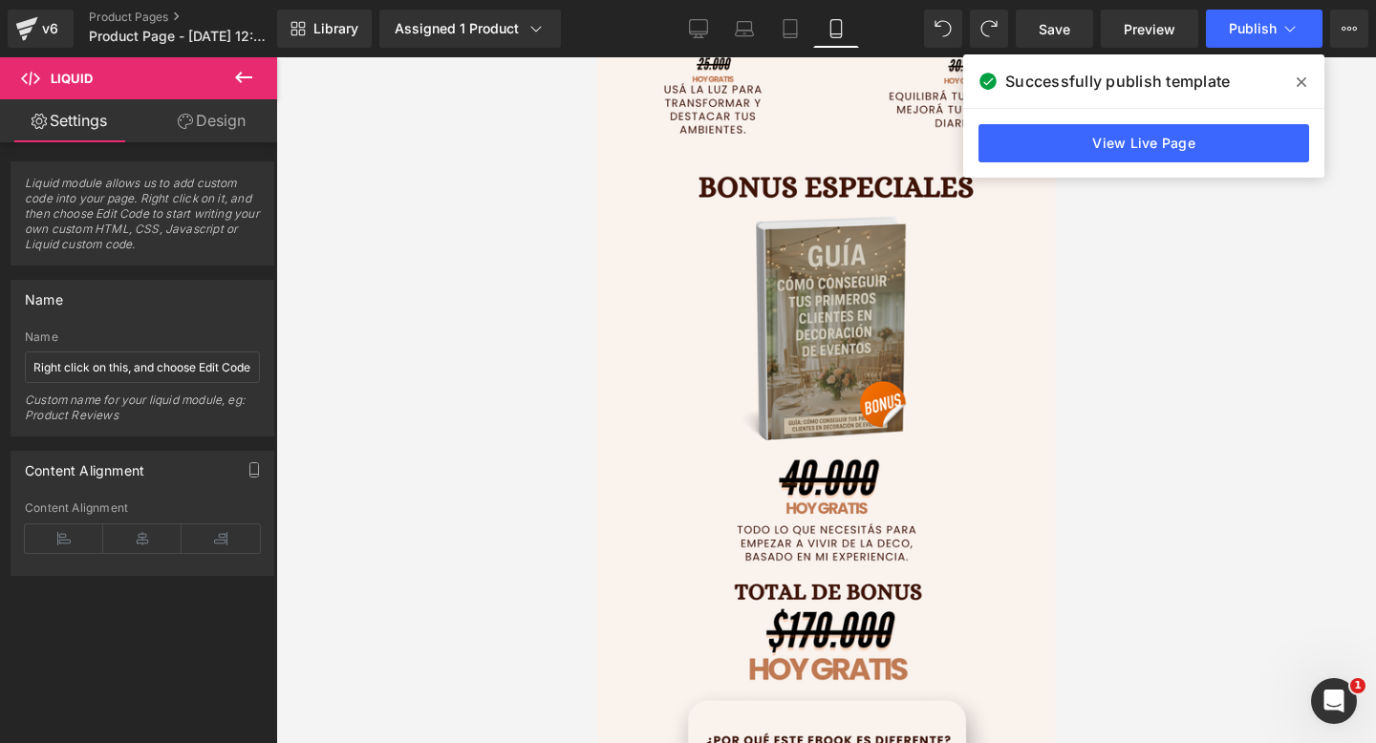
scroll to position [6121, 0]
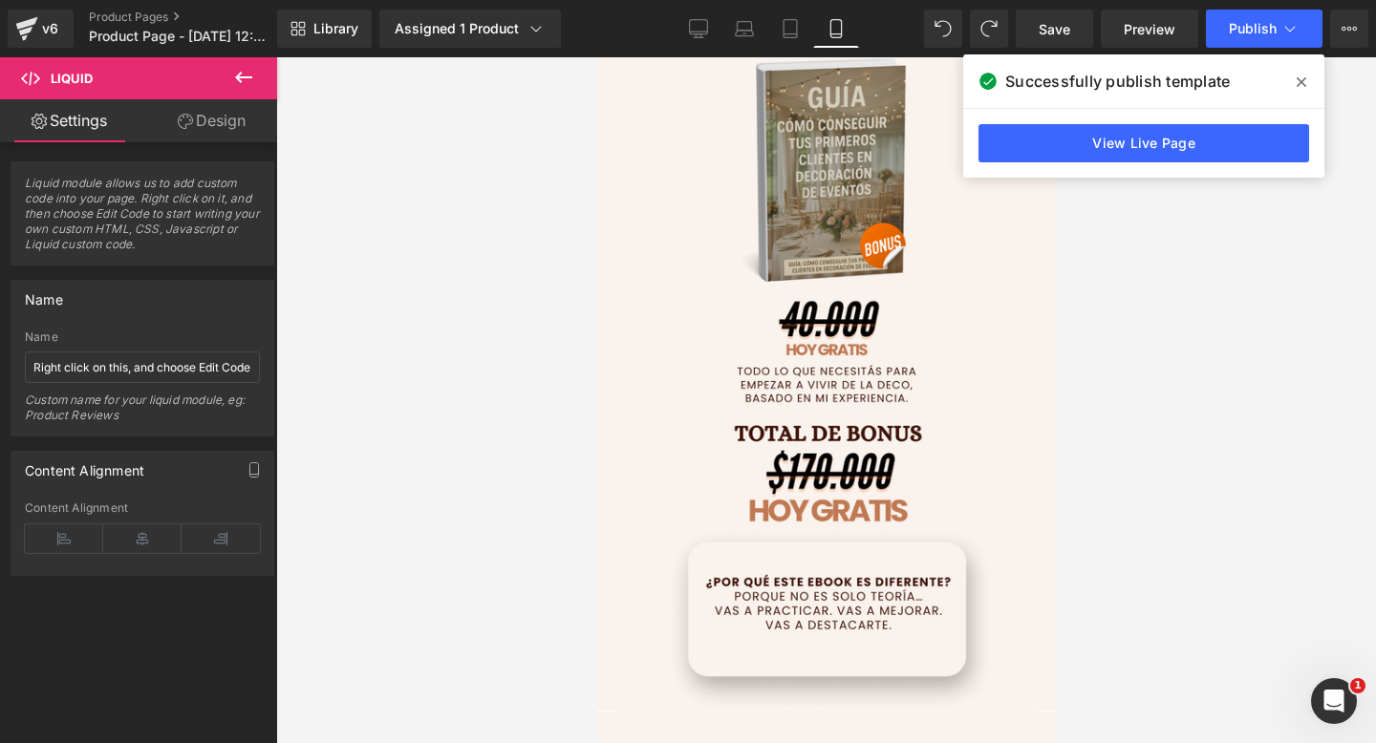
click at [793, 344] on div "Image" at bounding box center [825, 352] width 459 height 716
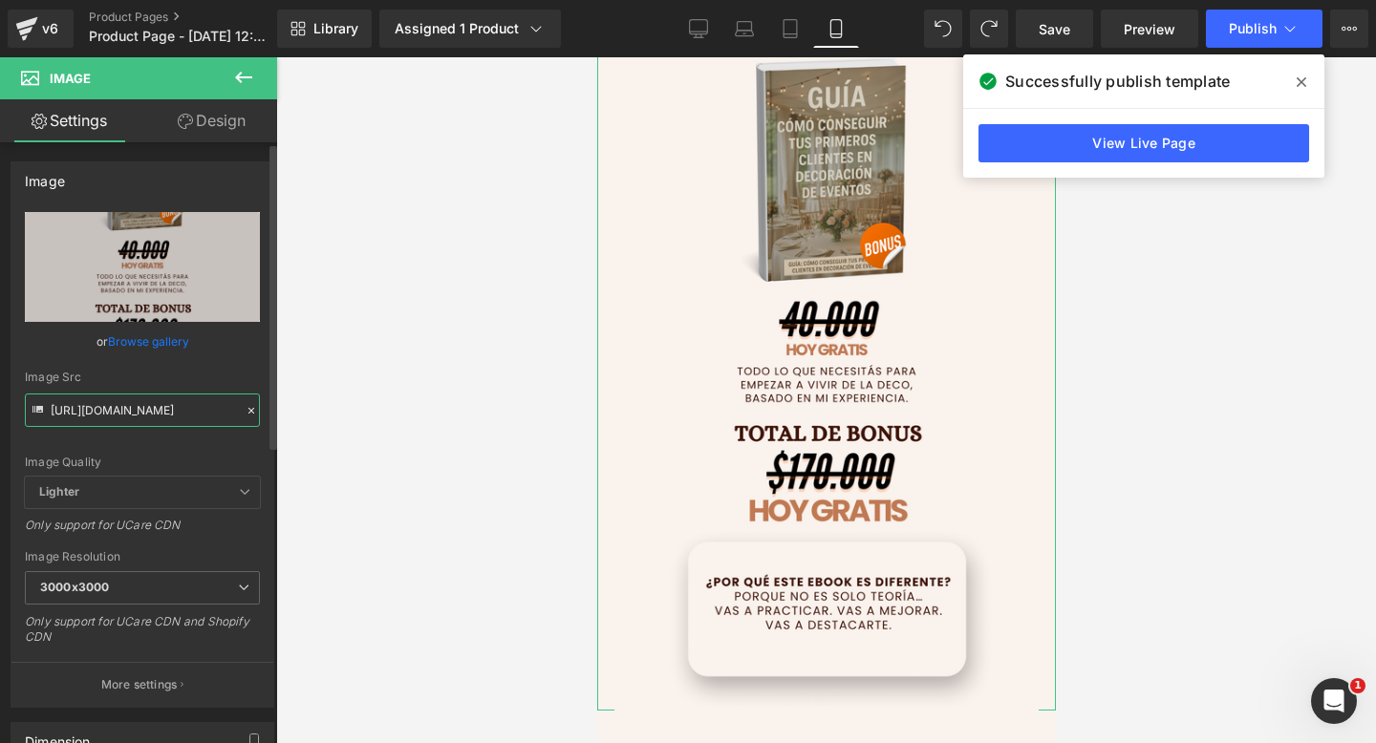
click at [203, 413] on input "https://i.postimg.cc/3w05C1FC/8.png" at bounding box center [142, 410] width 235 height 33
paste input "R0zcVg6x/10"
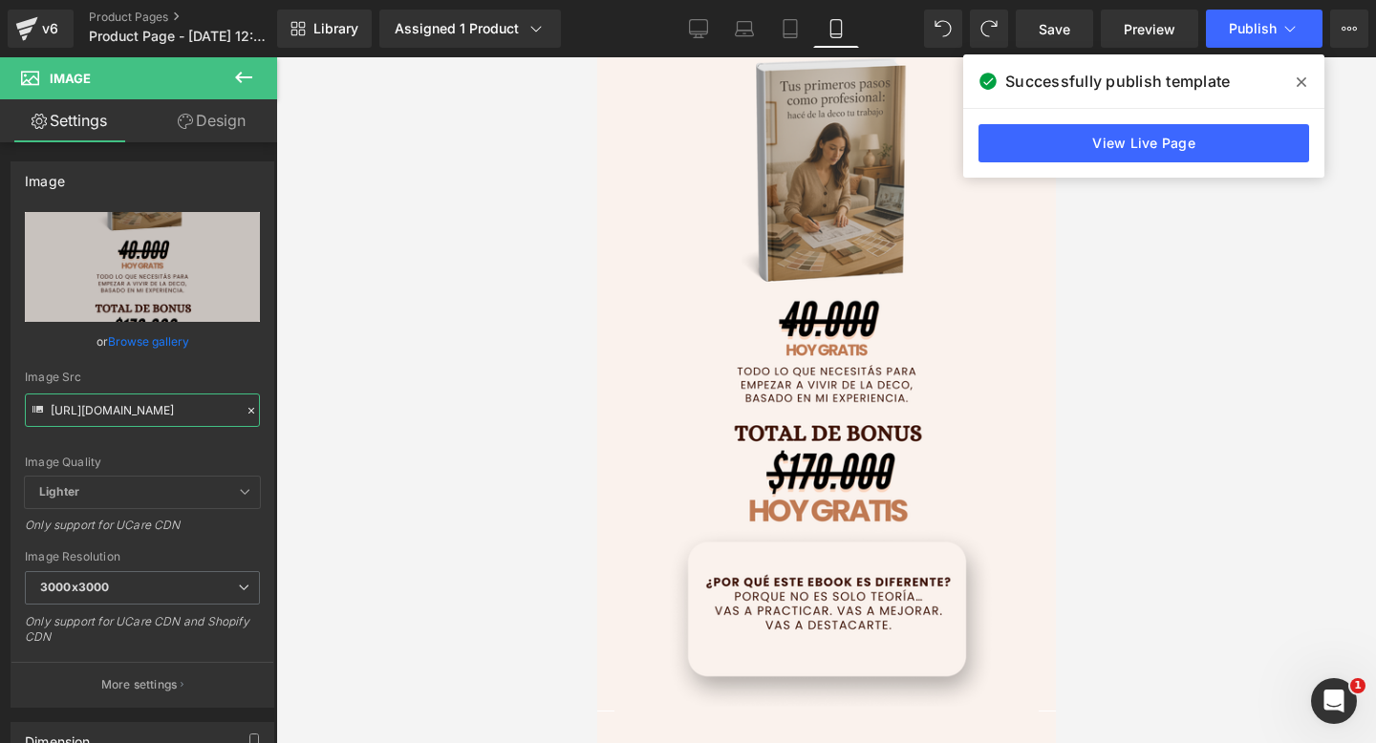
type input "https://i.postimg.cc/R0zcVg6x/10.png"
click at [1297, 75] on icon at bounding box center [1301, 82] width 10 height 15
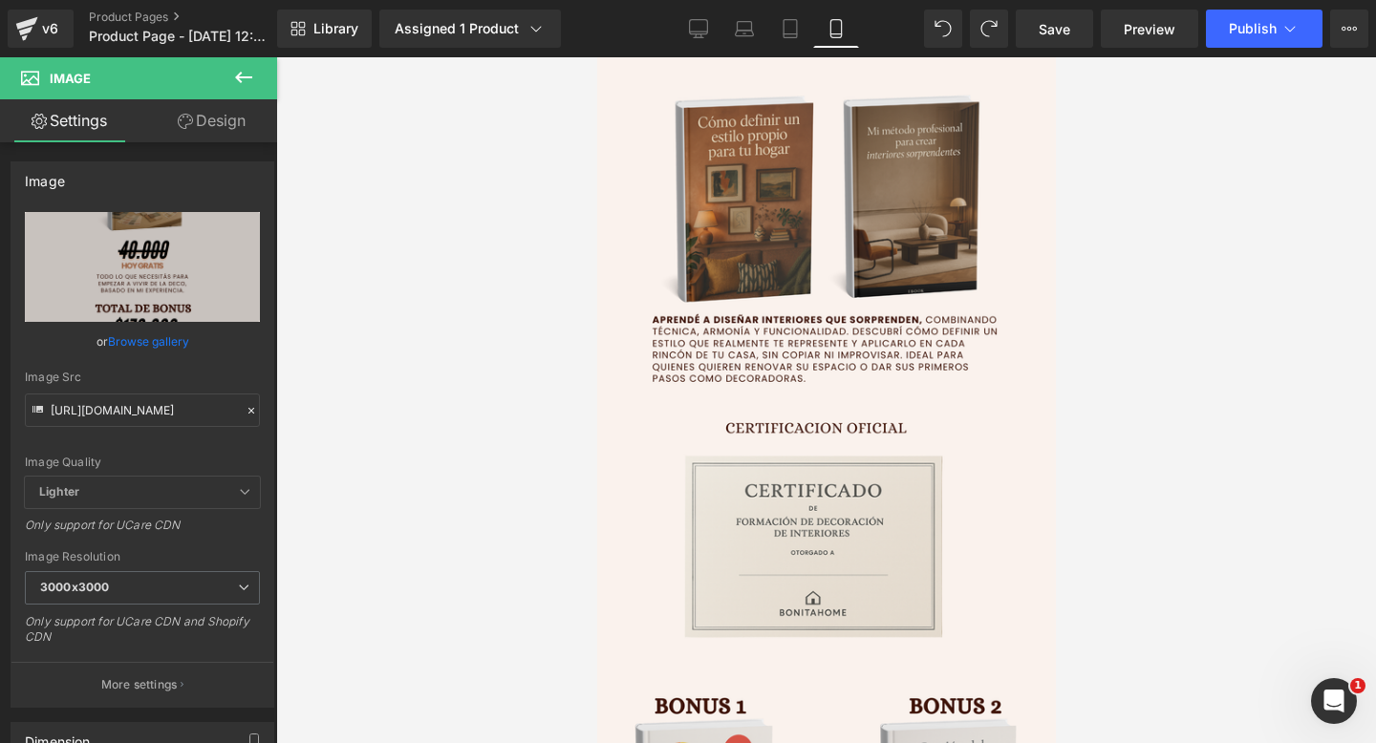
scroll to position [4635, 0]
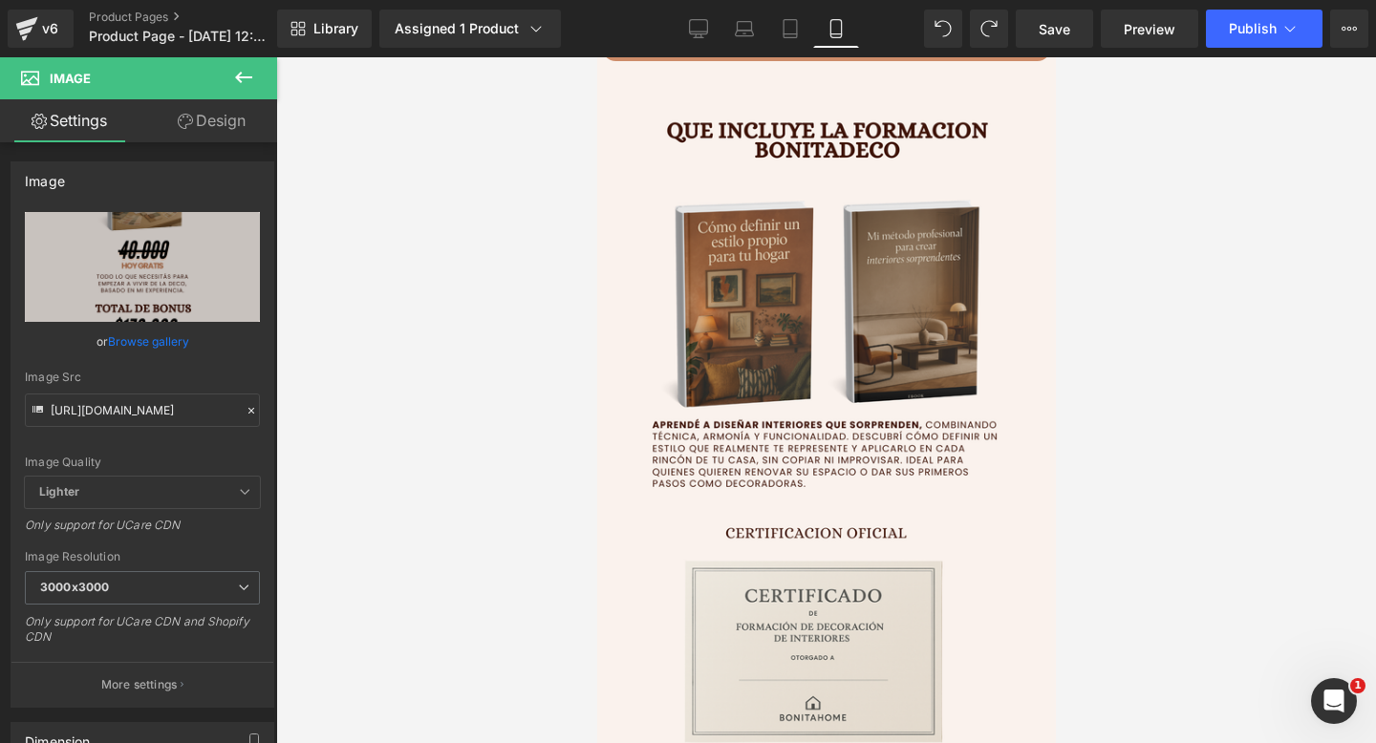
click at [884, 299] on img at bounding box center [825, 429] width 459 height 716
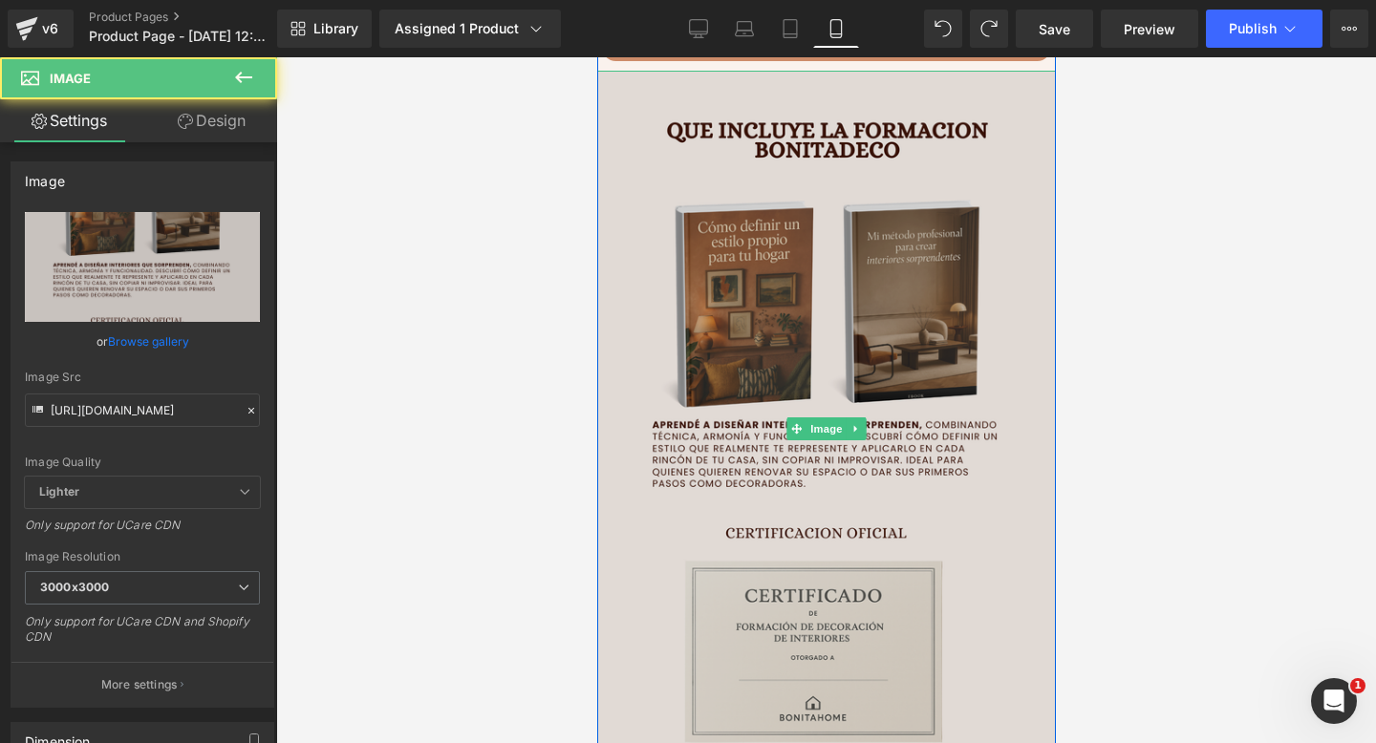
click at [784, 426] on img at bounding box center [825, 429] width 459 height 716
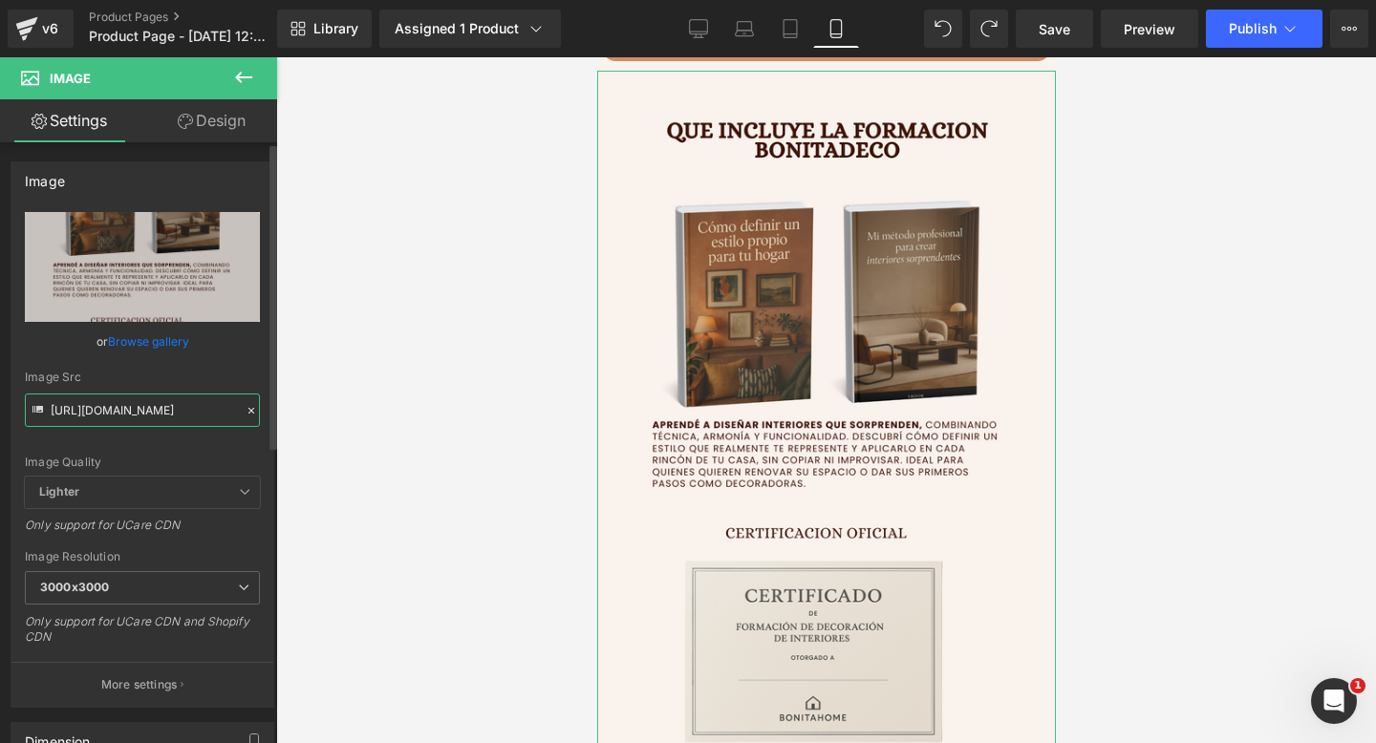
click at [145, 413] on input "https://i.postimg.cc/qMQTkz7n/6.png" at bounding box center [142, 410] width 235 height 33
paste input "s295B57Q/8"
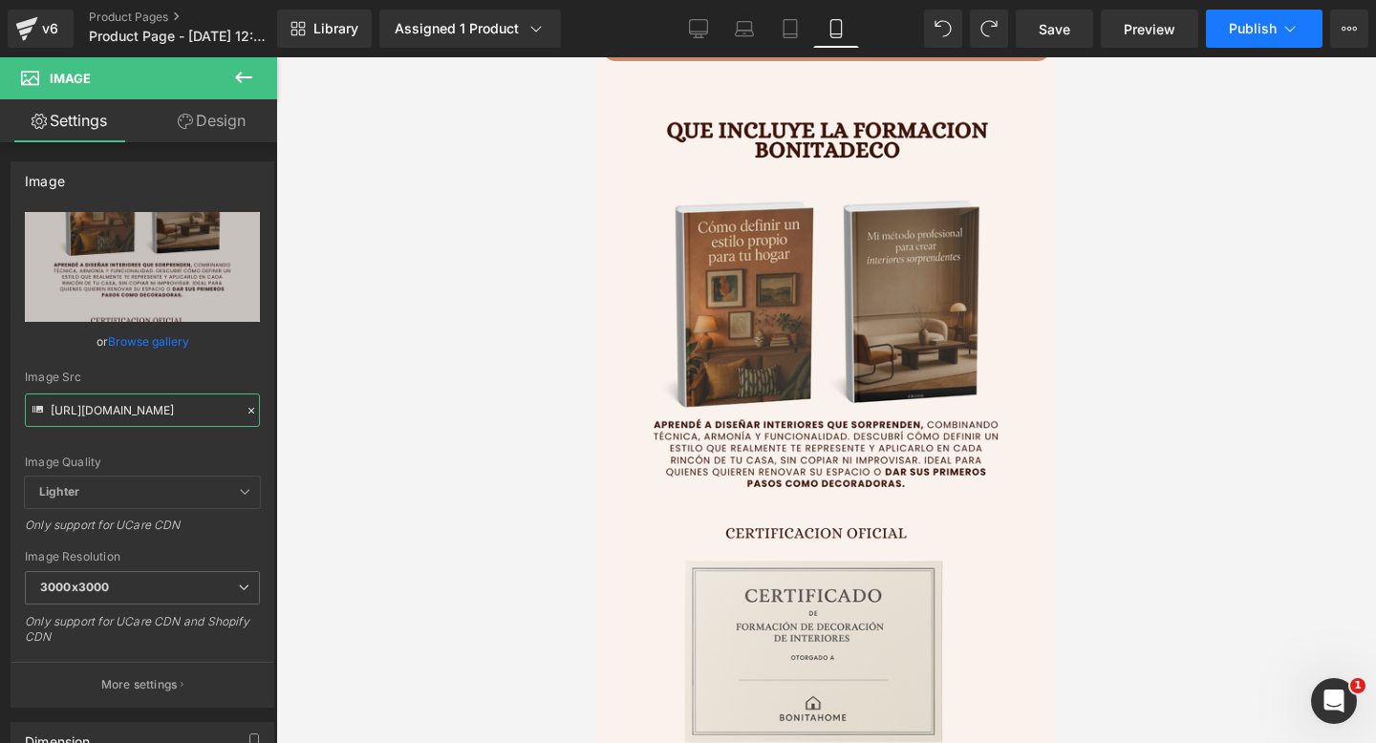
type input "https://i.postimg.cc/s295B57Q/8.png"
click at [1233, 15] on button "Publish" at bounding box center [1264, 29] width 117 height 38
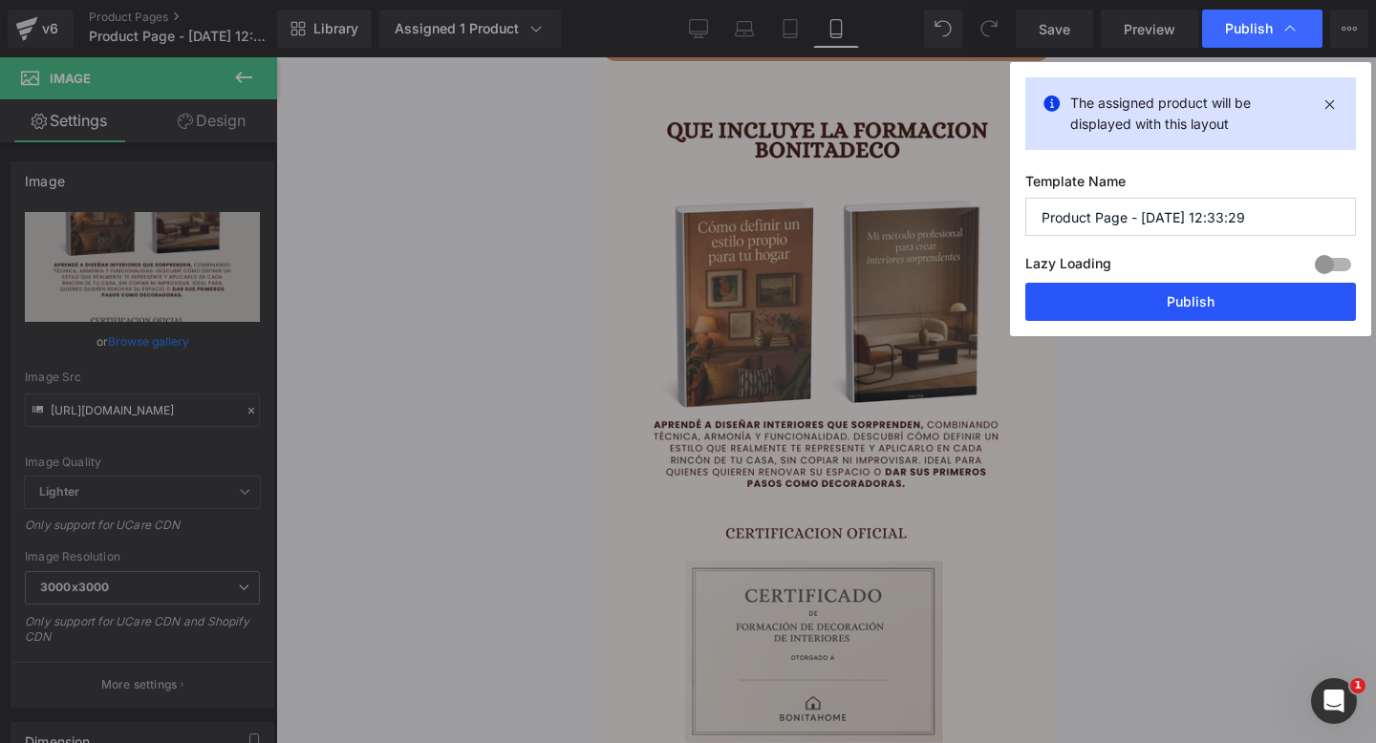
click at [1104, 315] on button "Publish" at bounding box center [1190, 302] width 331 height 38
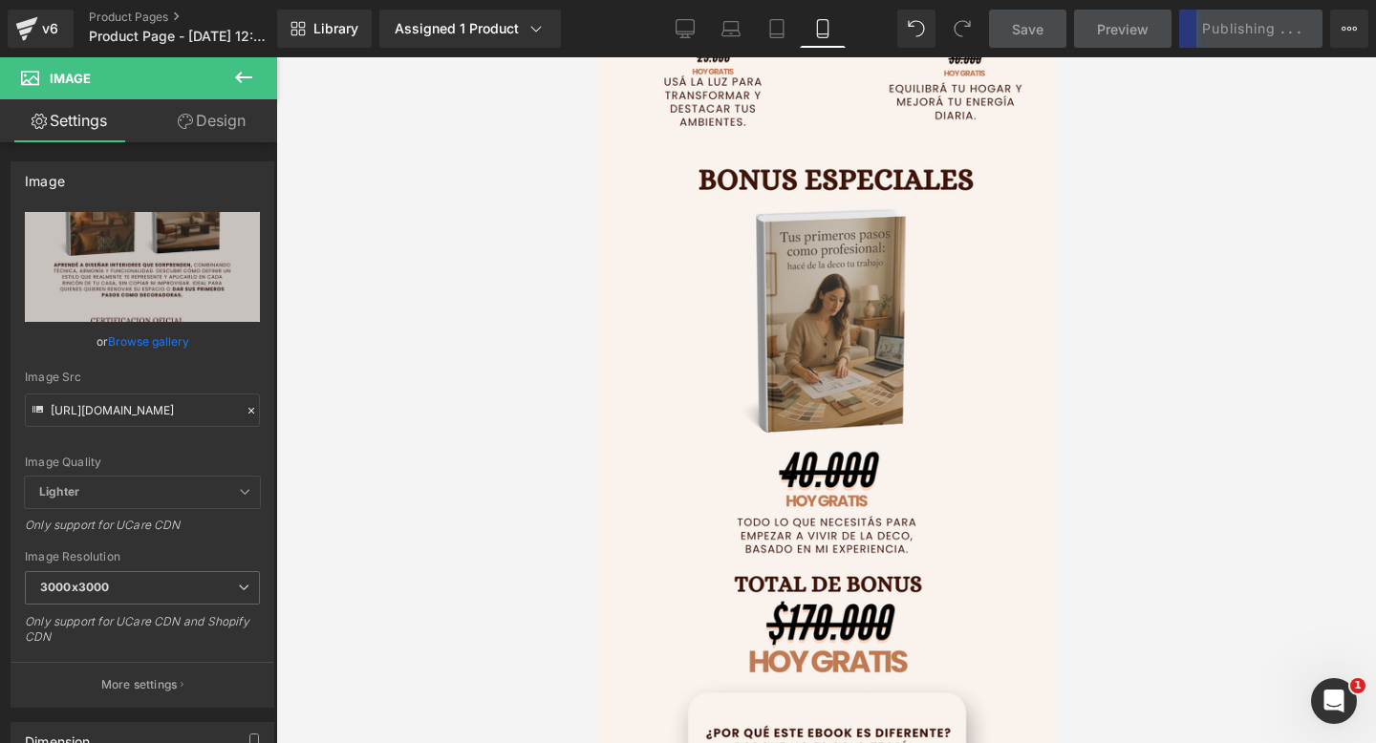
scroll to position [5977, 0]
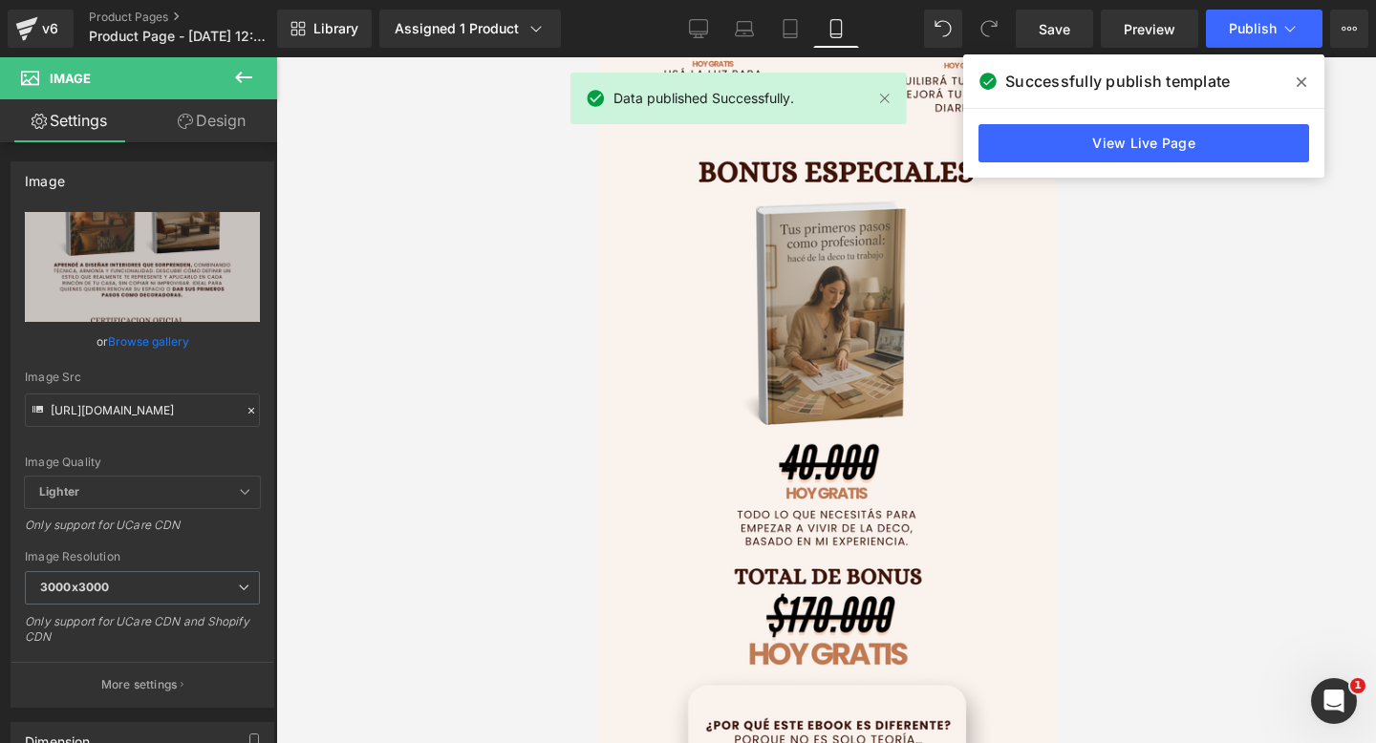
click at [1303, 80] on icon at bounding box center [1301, 82] width 10 height 10
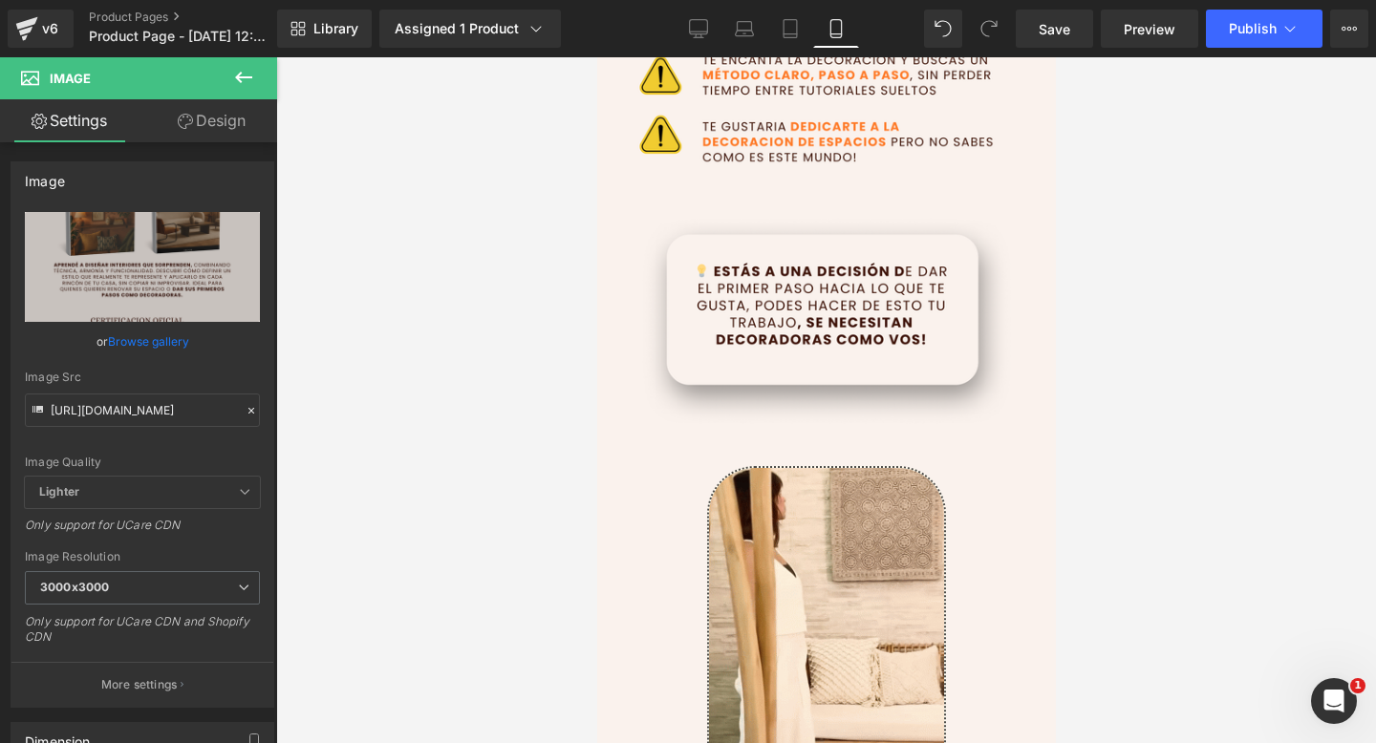
scroll to position [965, 0]
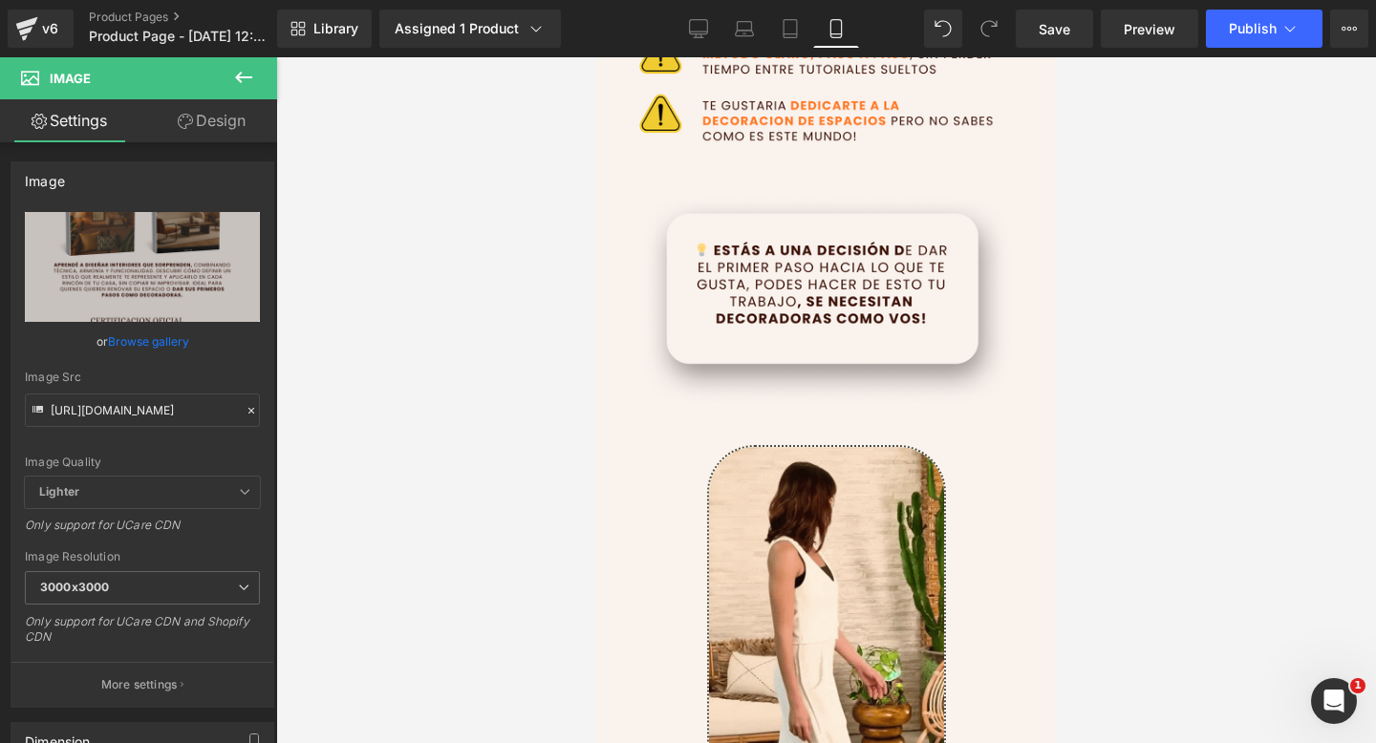
click at [246, 70] on icon at bounding box center [243, 77] width 23 height 23
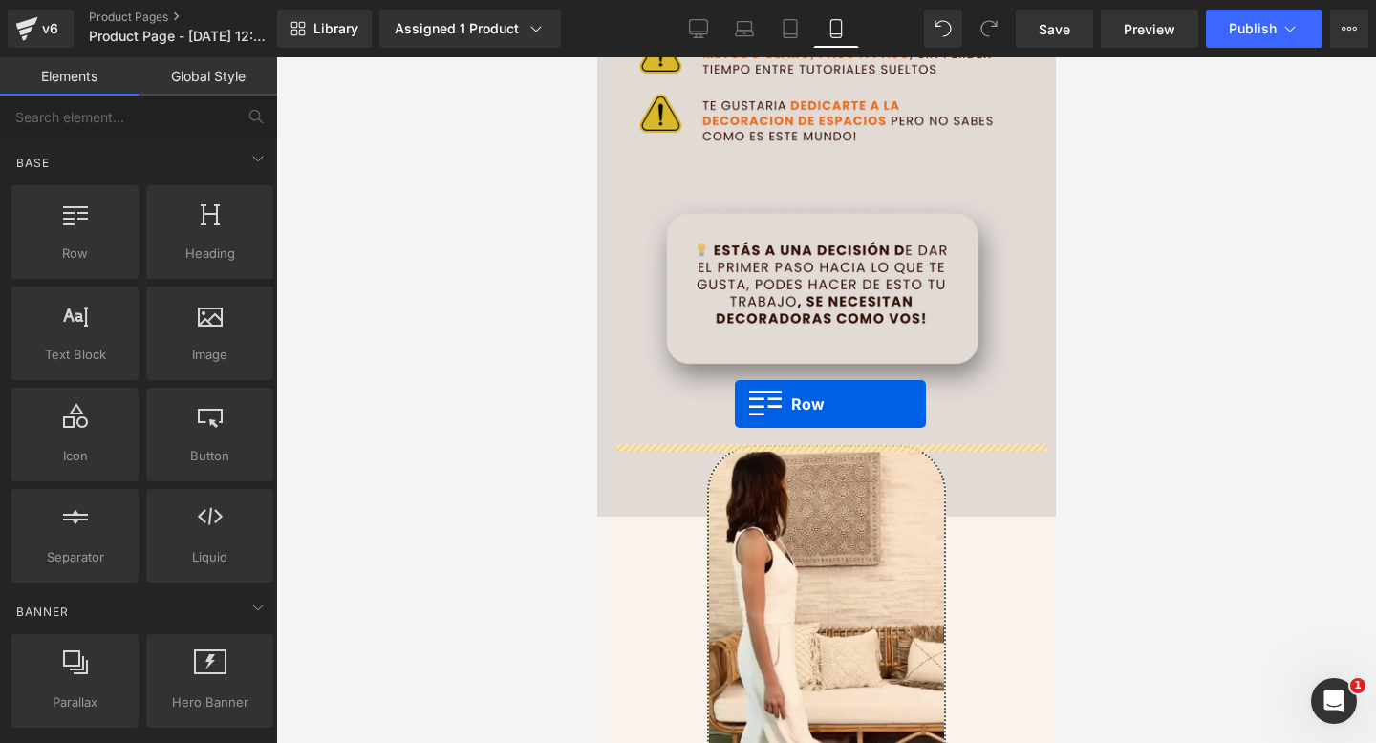
drag, startPoint x: 674, startPoint y: 293, endPoint x: 734, endPoint y: 404, distance: 125.6
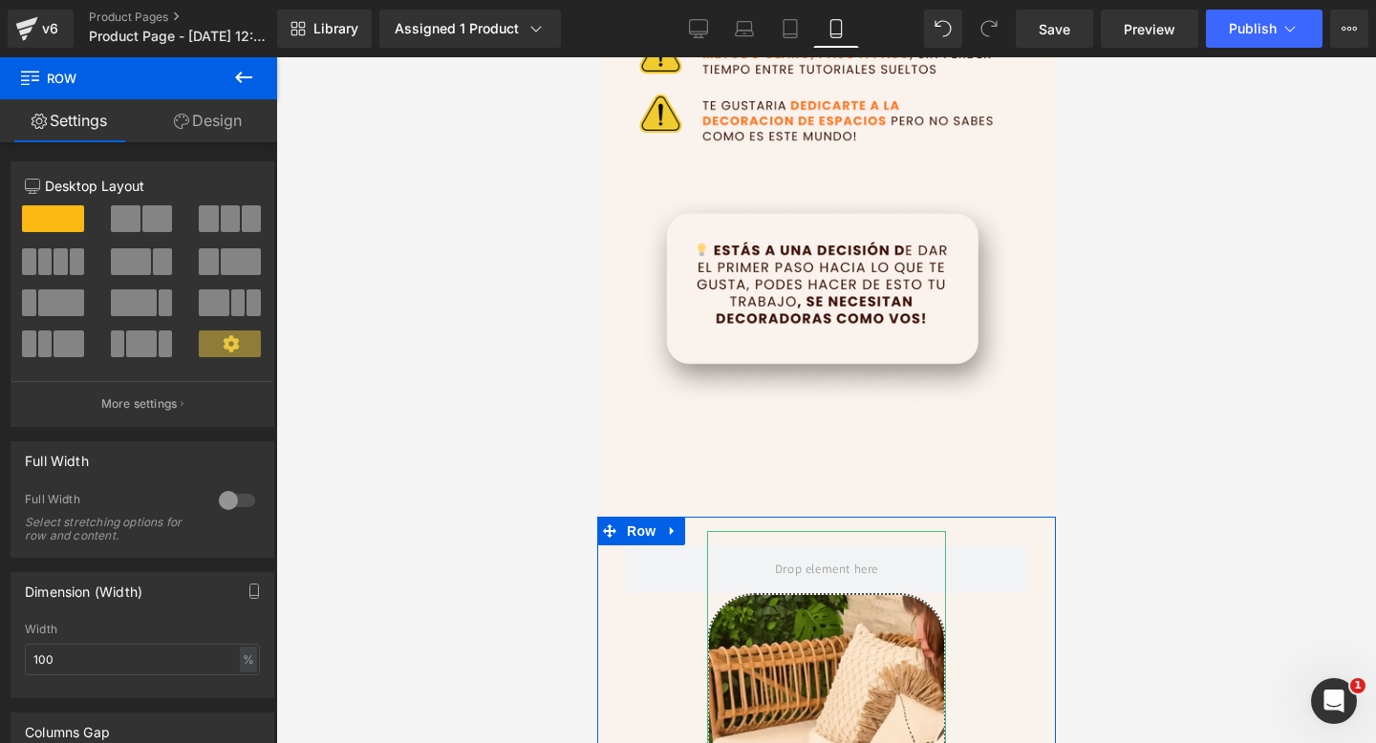
scroll to position [1042, 0]
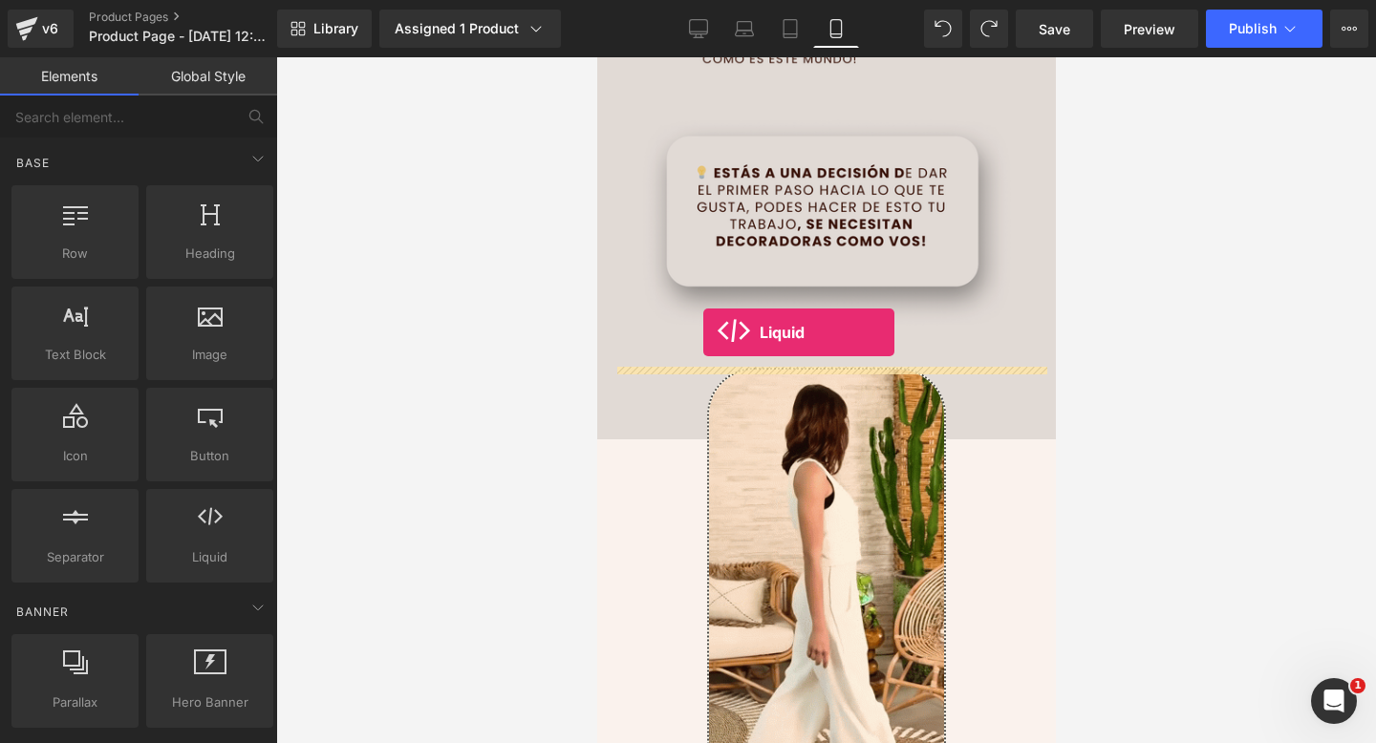
drag, startPoint x: 814, startPoint y: 597, endPoint x: 702, endPoint y: 332, distance: 287.3
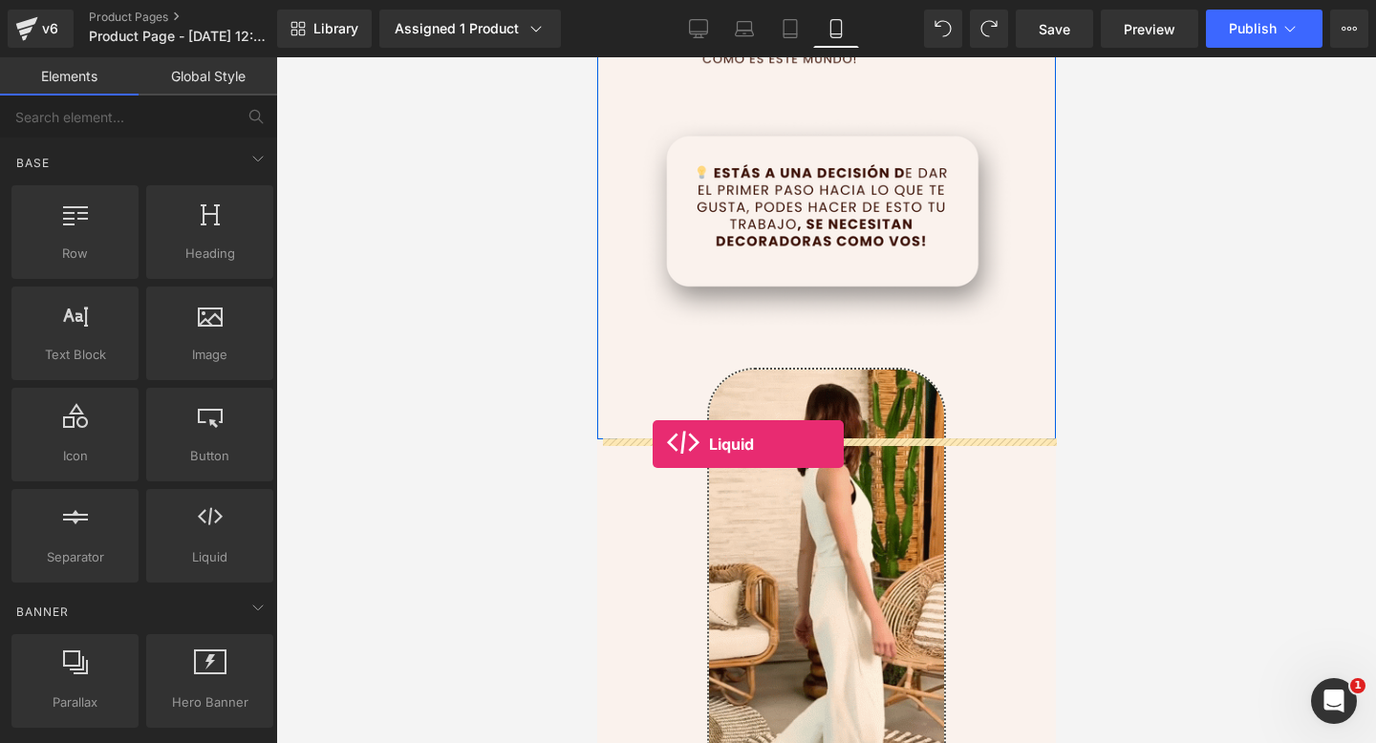
drag, startPoint x: 810, startPoint y: 624, endPoint x: 652, endPoint y: 444, distance: 239.6
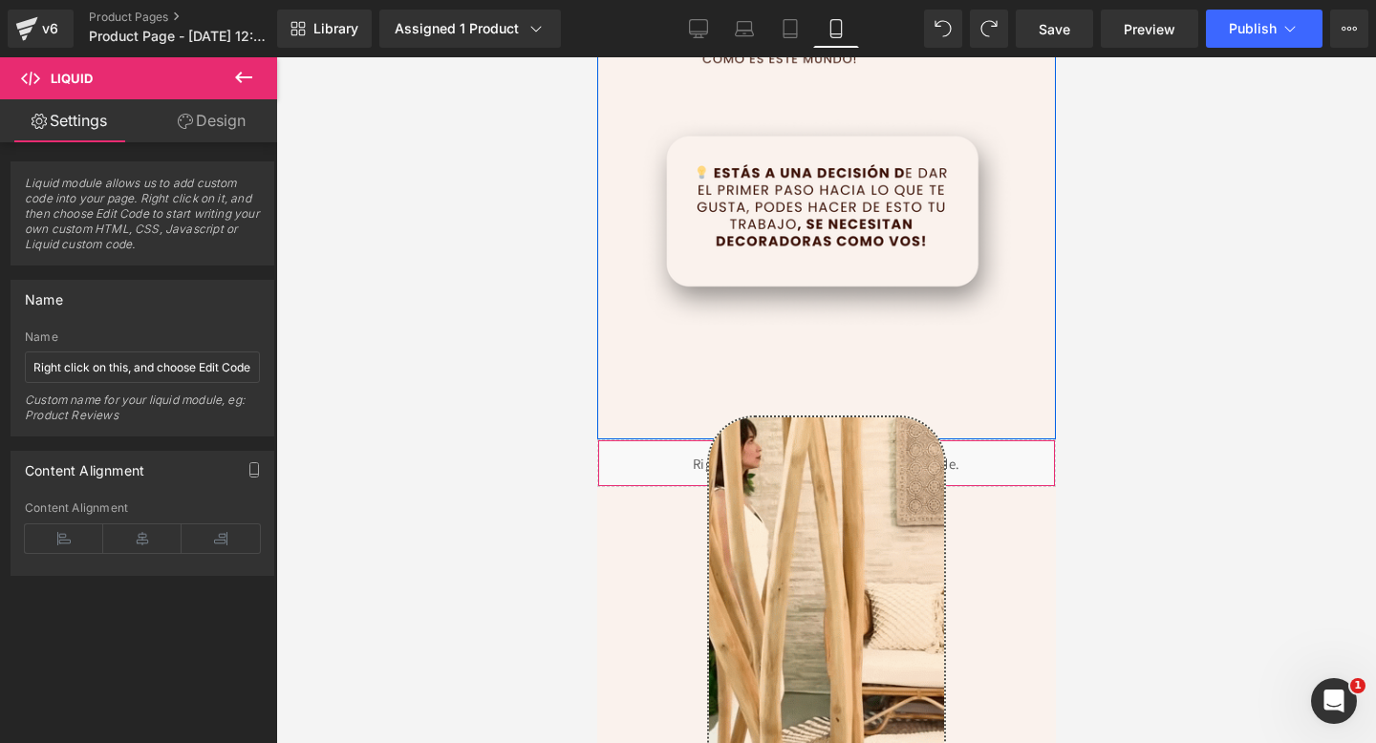
click at [646, 465] on div "Liquid" at bounding box center [825, 463] width 459 height 48
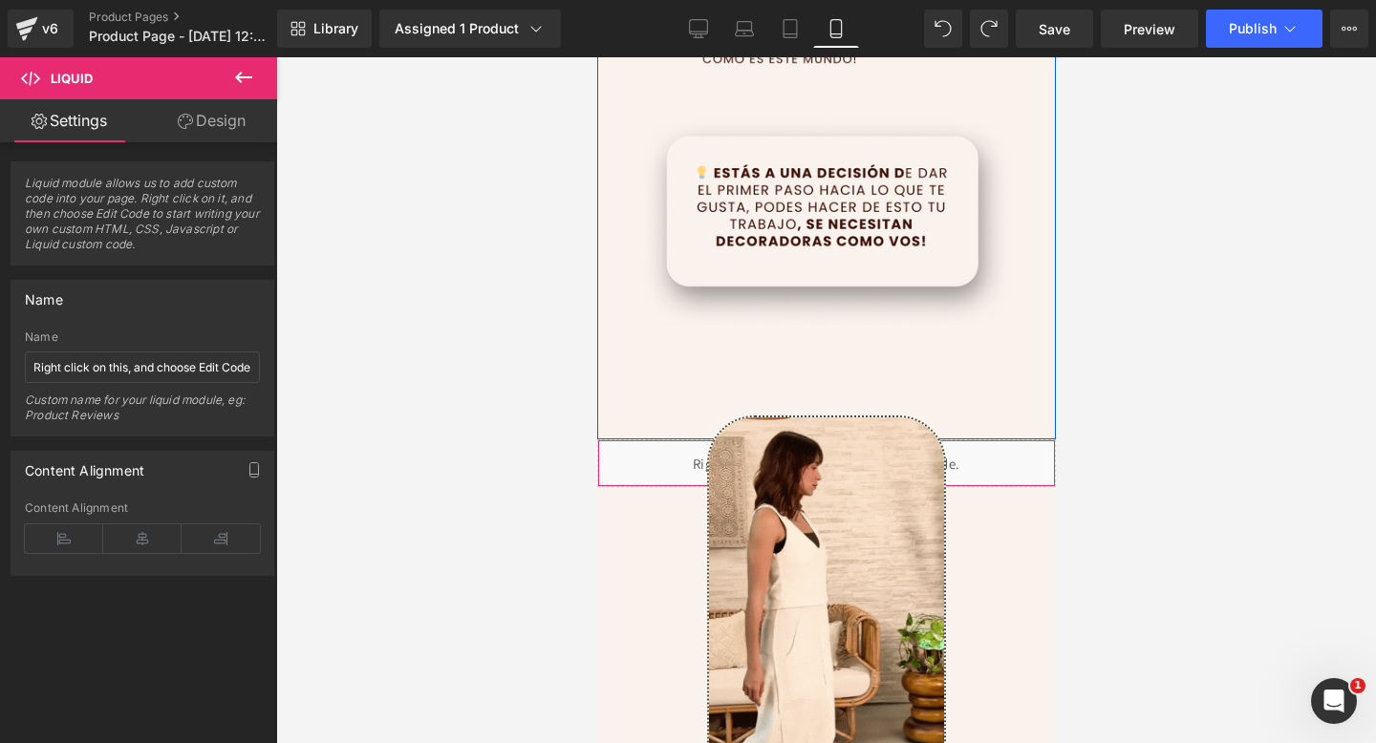
click at [179, 118] on icon at bounding box center [185, 121] width 15 height 15
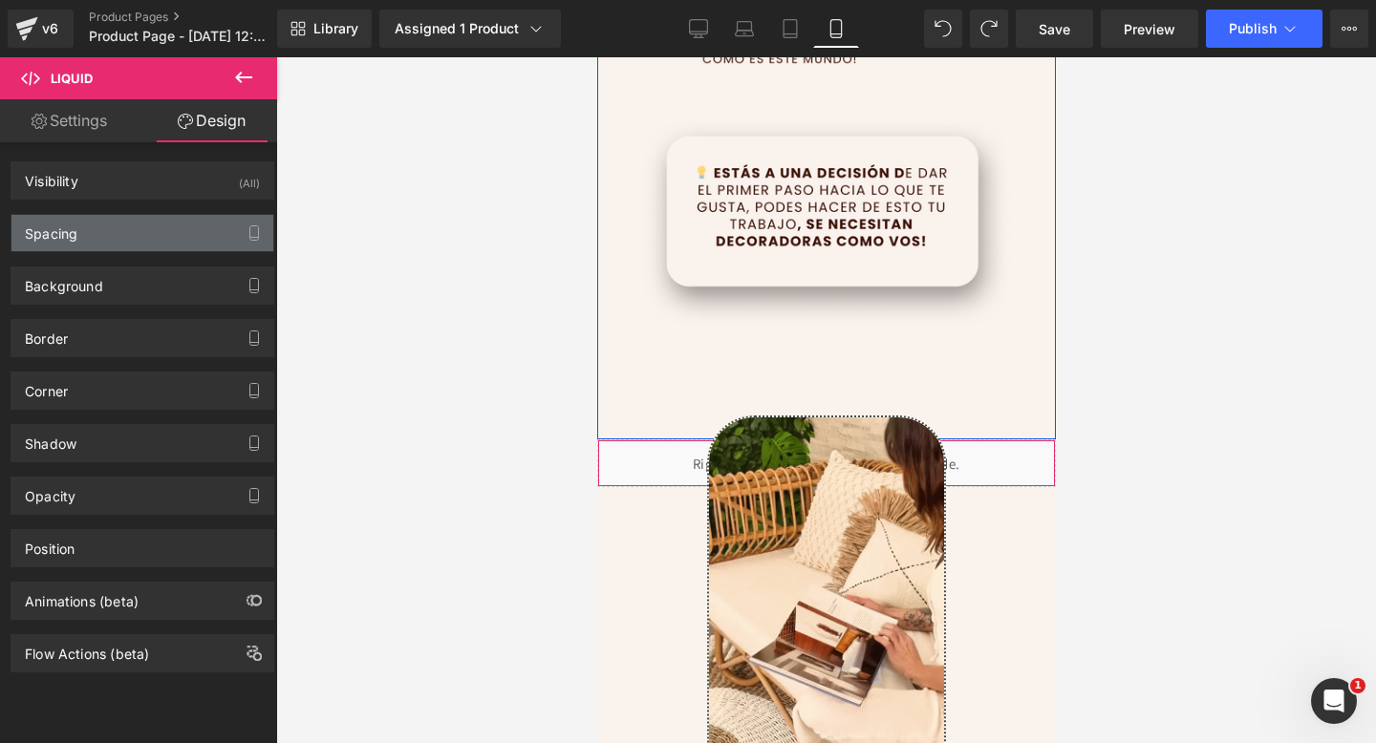
type input "0"
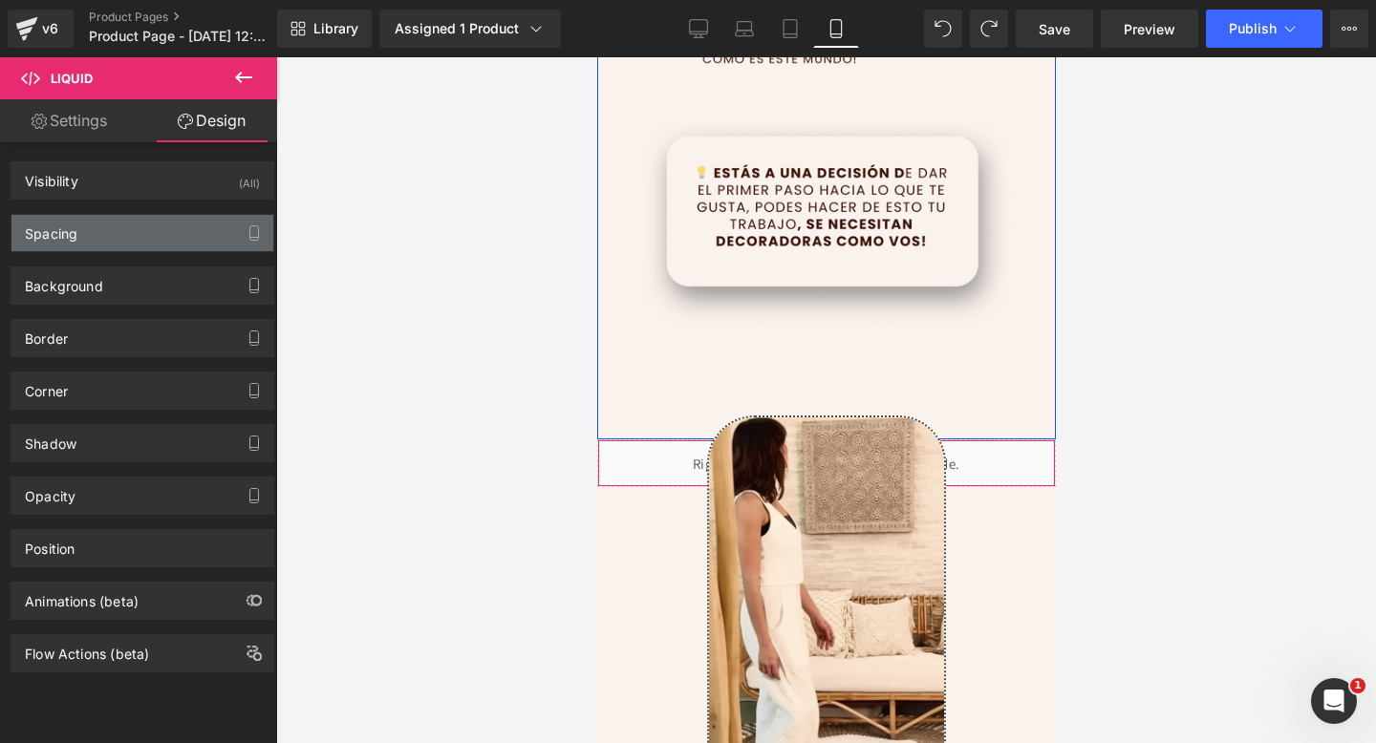
type input "0"
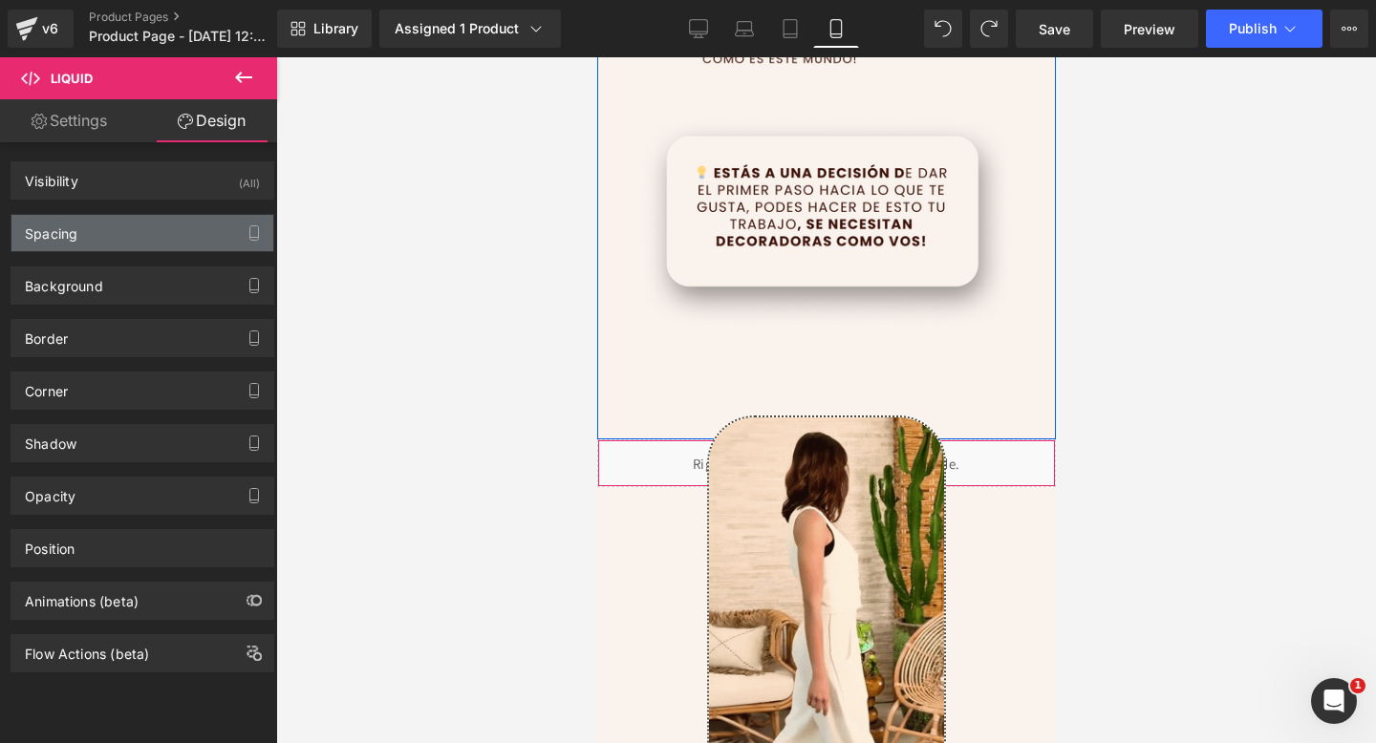
type input "0"
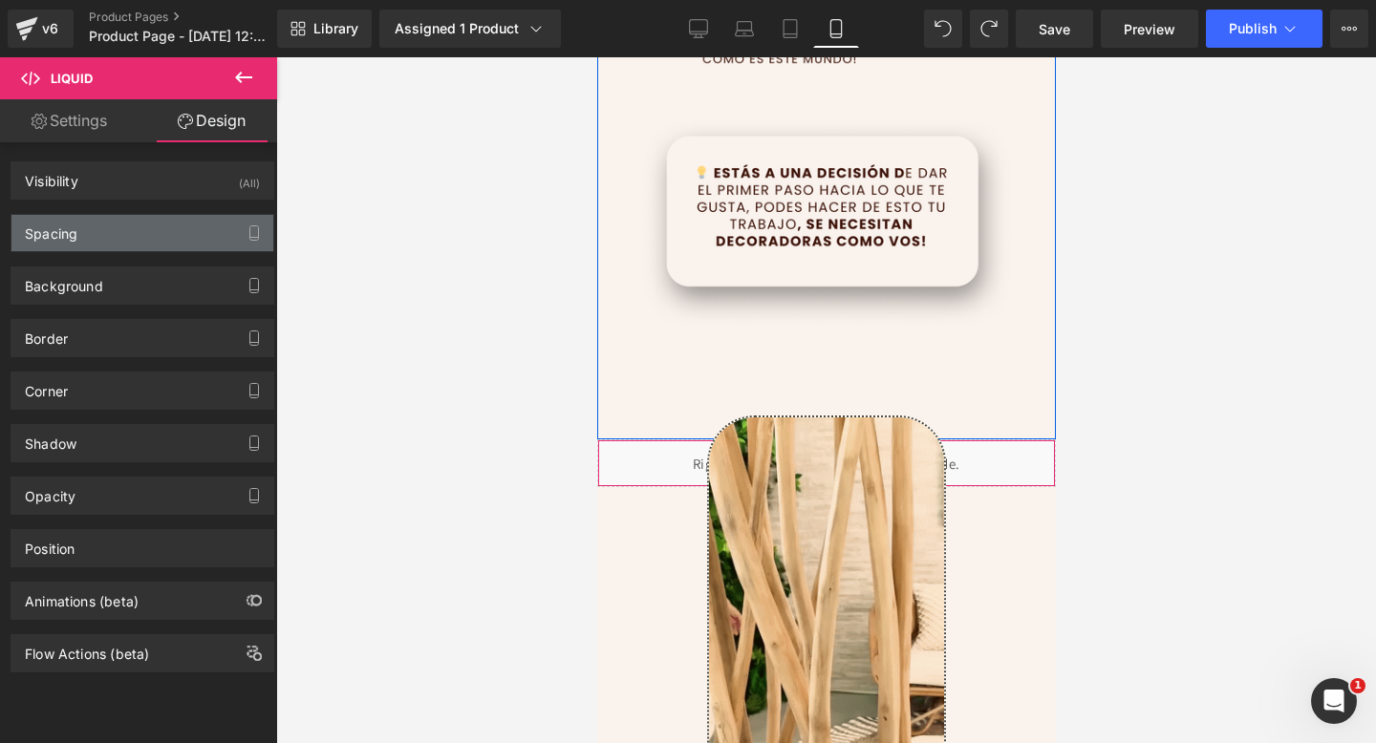
type input "0"
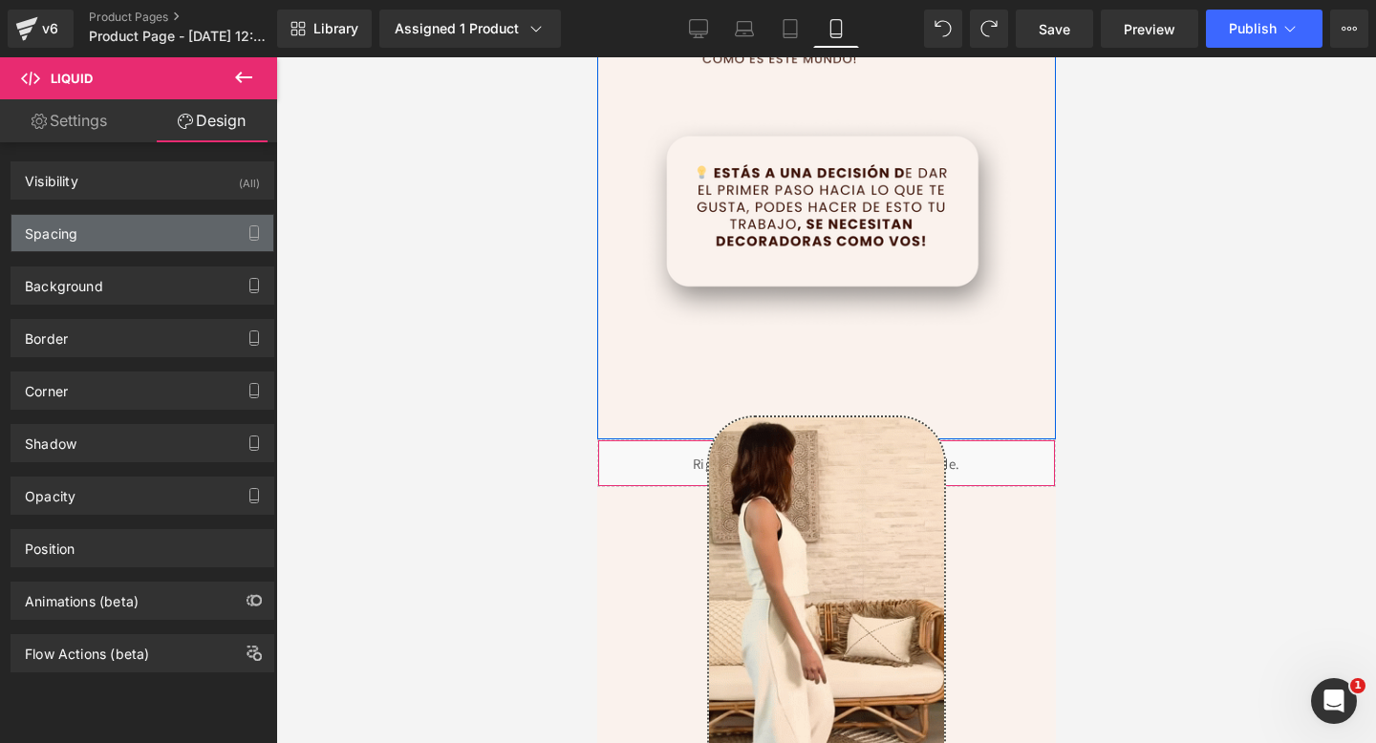
type input "0"
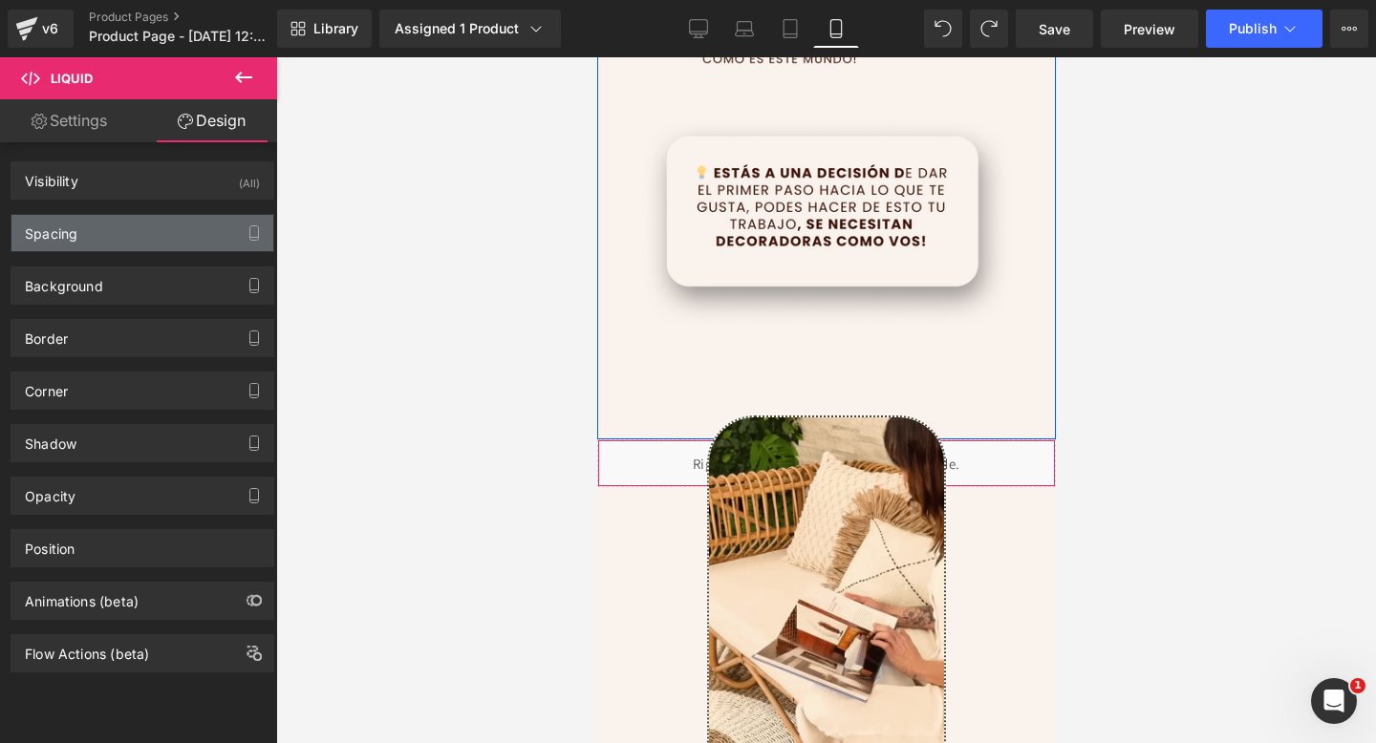
type input "0"
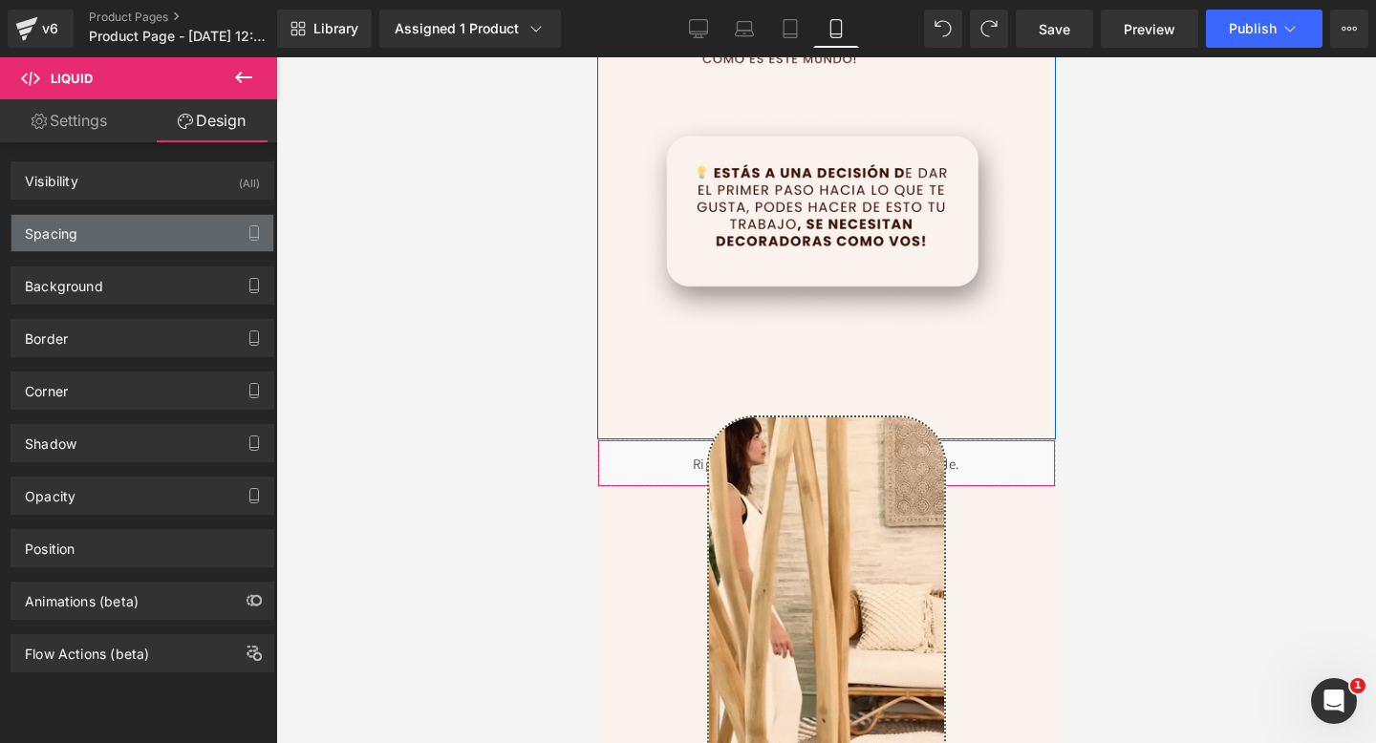
type input "0"
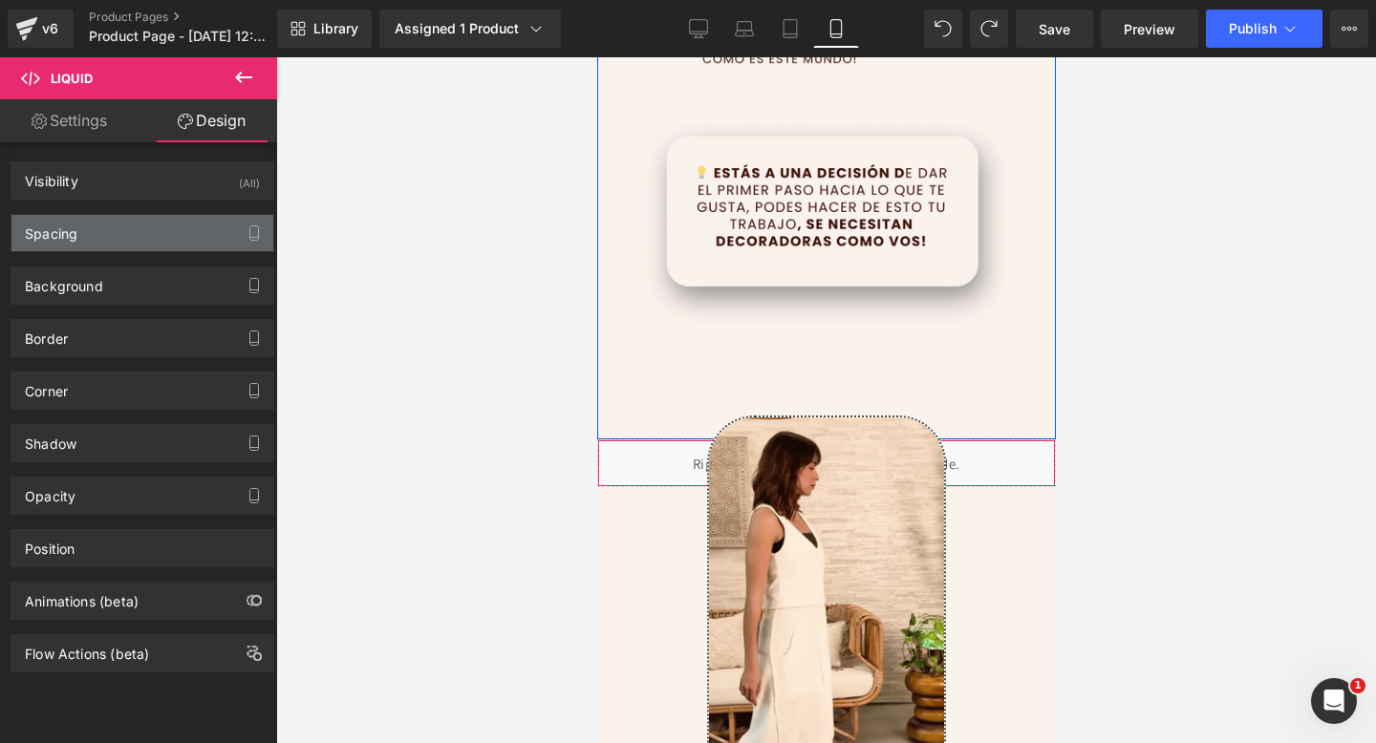
type input "0"
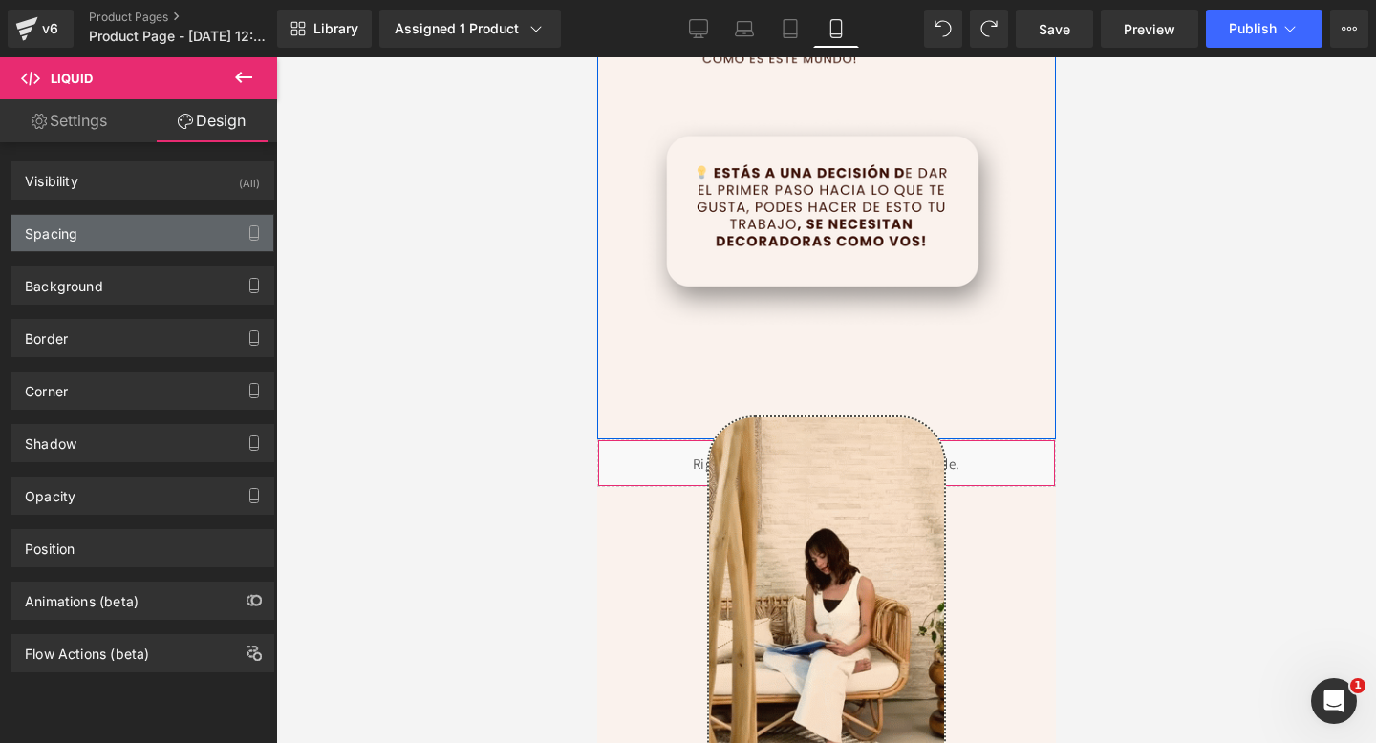
click at [116, 237] on div "Spacing" at bounding box center [142, 233] width 262 height 36
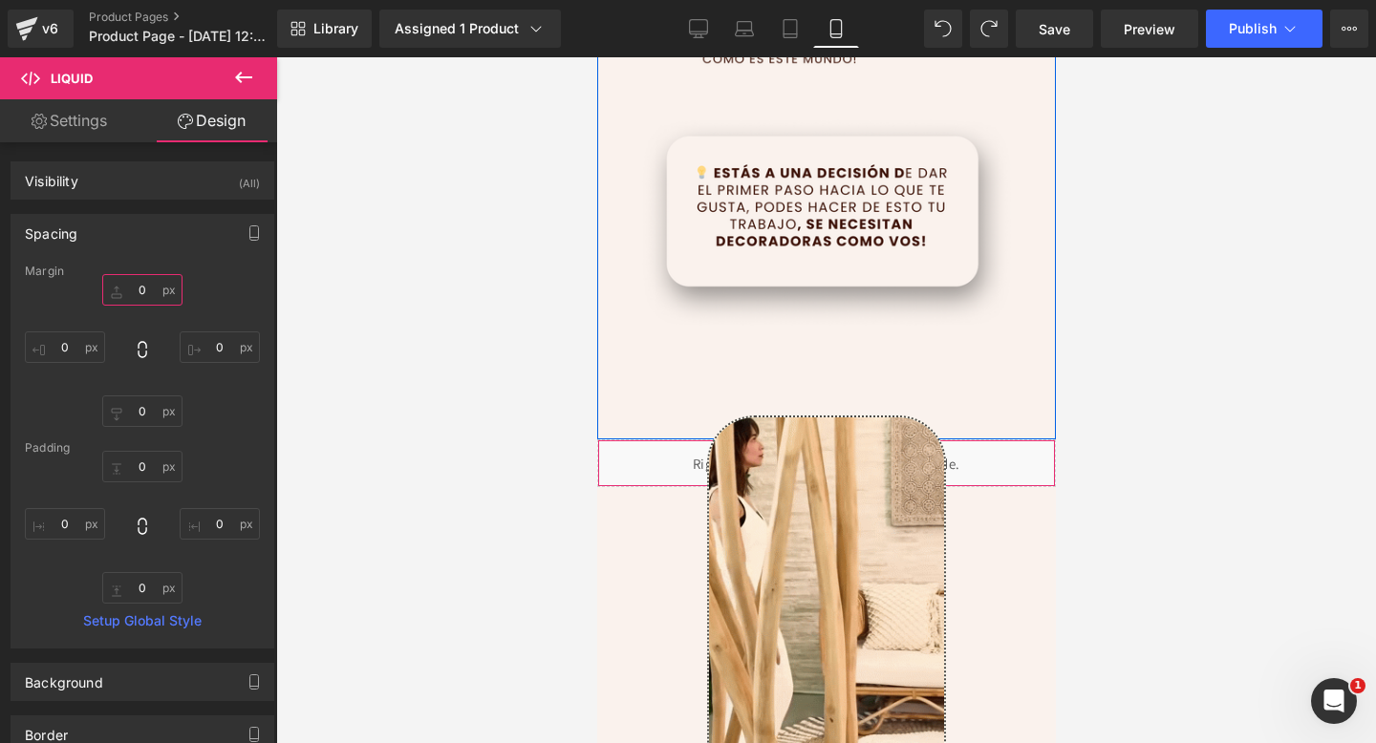
click at [140, 295] on input "0" at bounding box center [142, 290] width 80 height 32
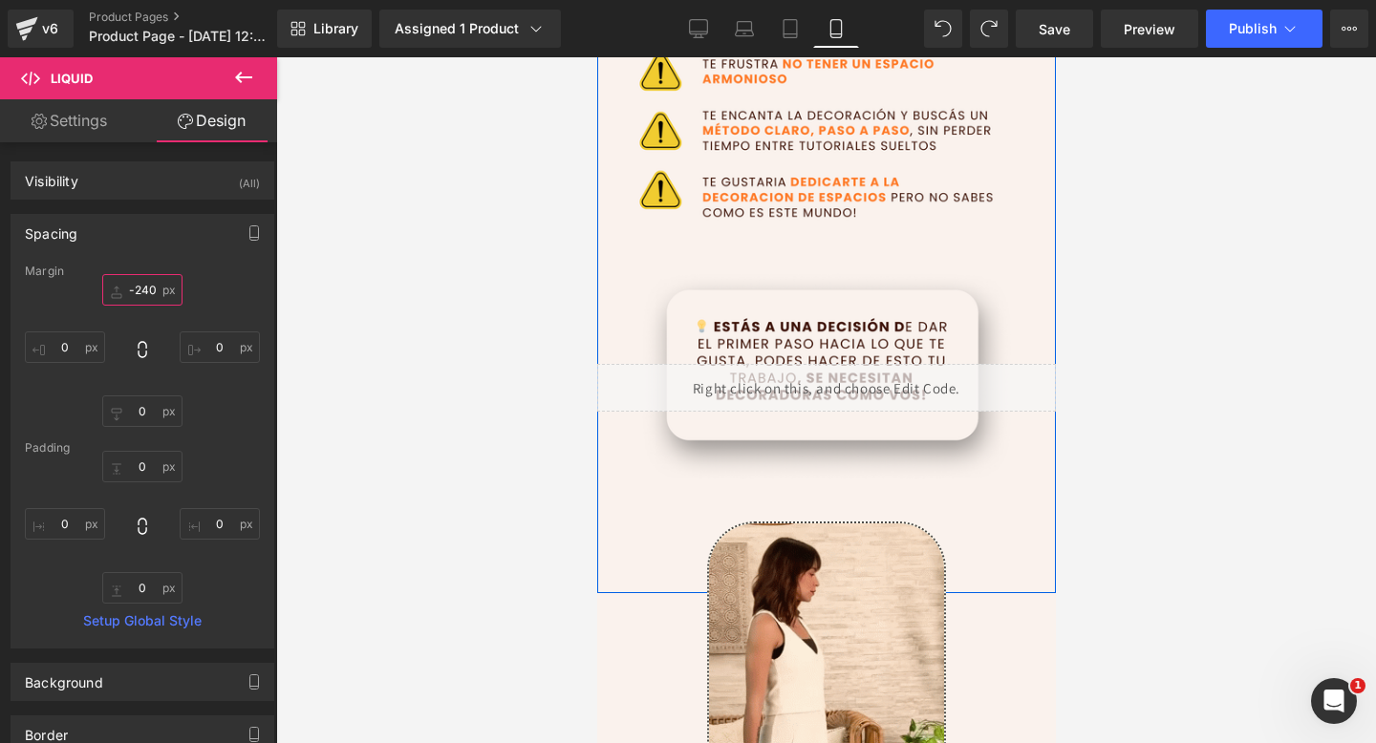
scroll to position [869, 0]
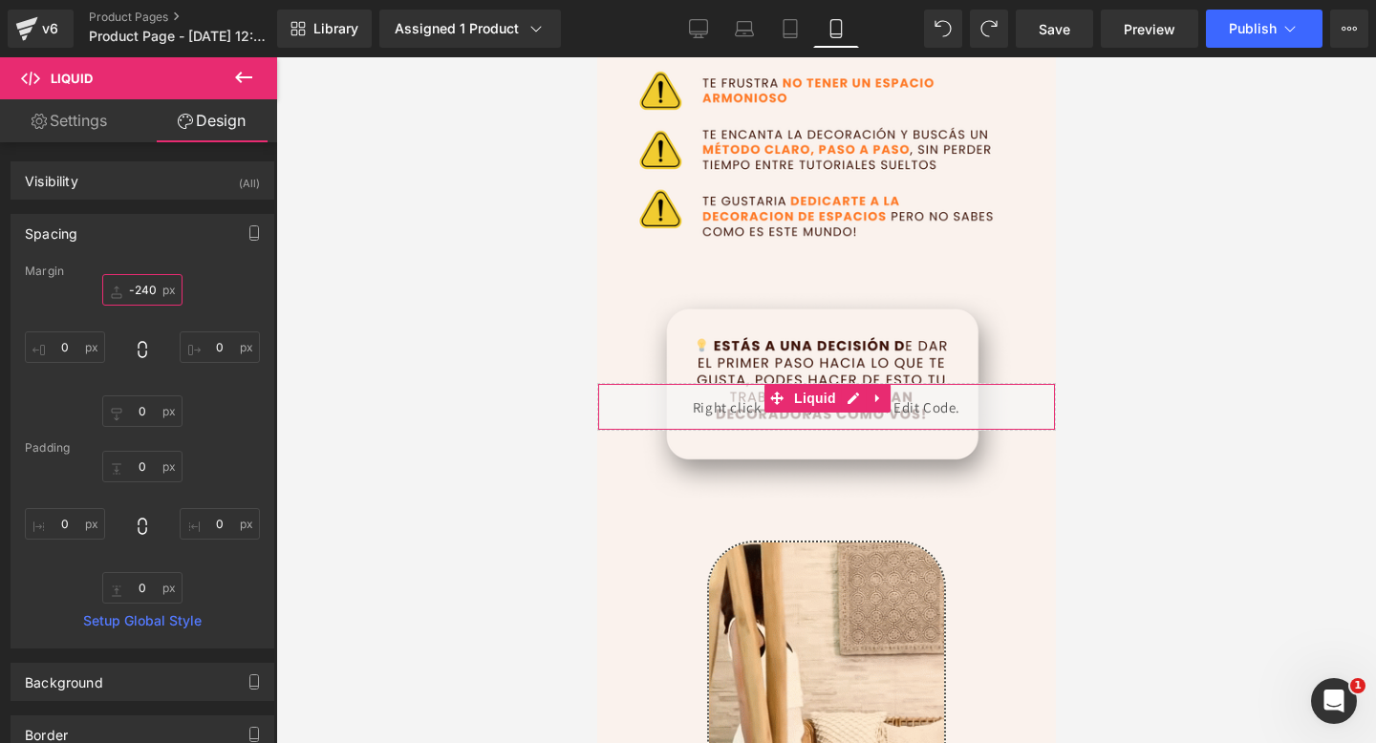
type input "-240"
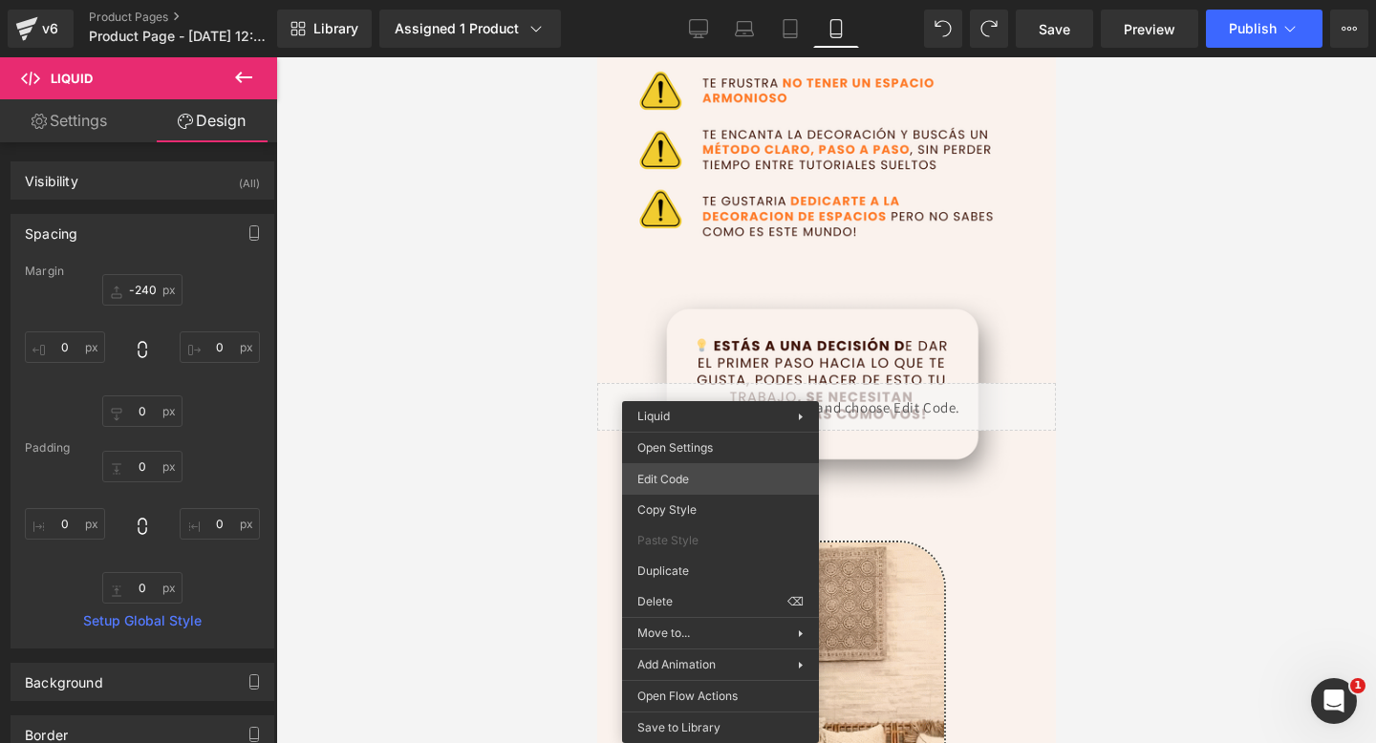
click at [699, 0] on div "Liquid You are previewing how the will restyle your page. You can not edit Elem…" at bounding box center [688, 0] width 1376 height 0
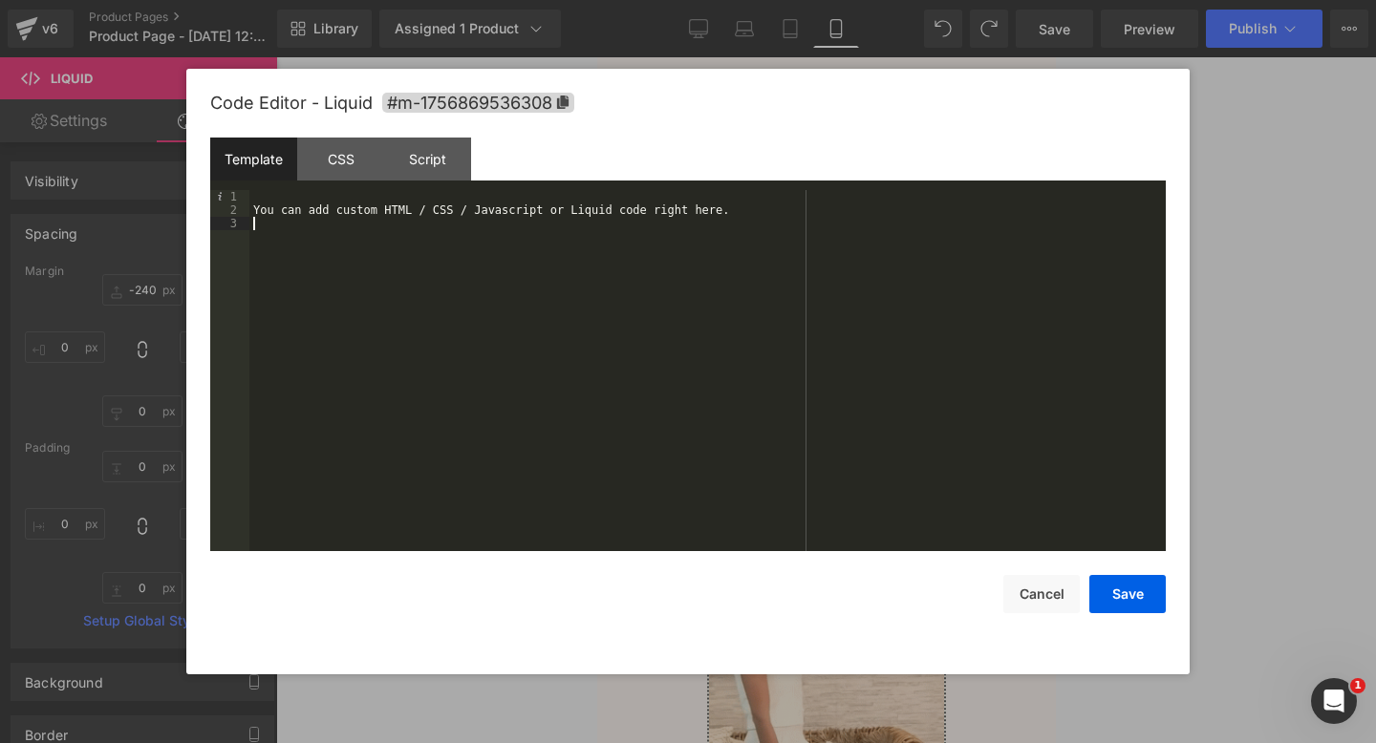
drag, startPoint x: 474, startPoint y: 319, endPoint x: 382, endPoint y: 186, distance: 161.4
click at [382, 186] on div "Template CSS Script Data 1 2 3 You can add custom HTML / CSS / Javascript or Li…" at bounding box center [687, 345] width 955 height 414
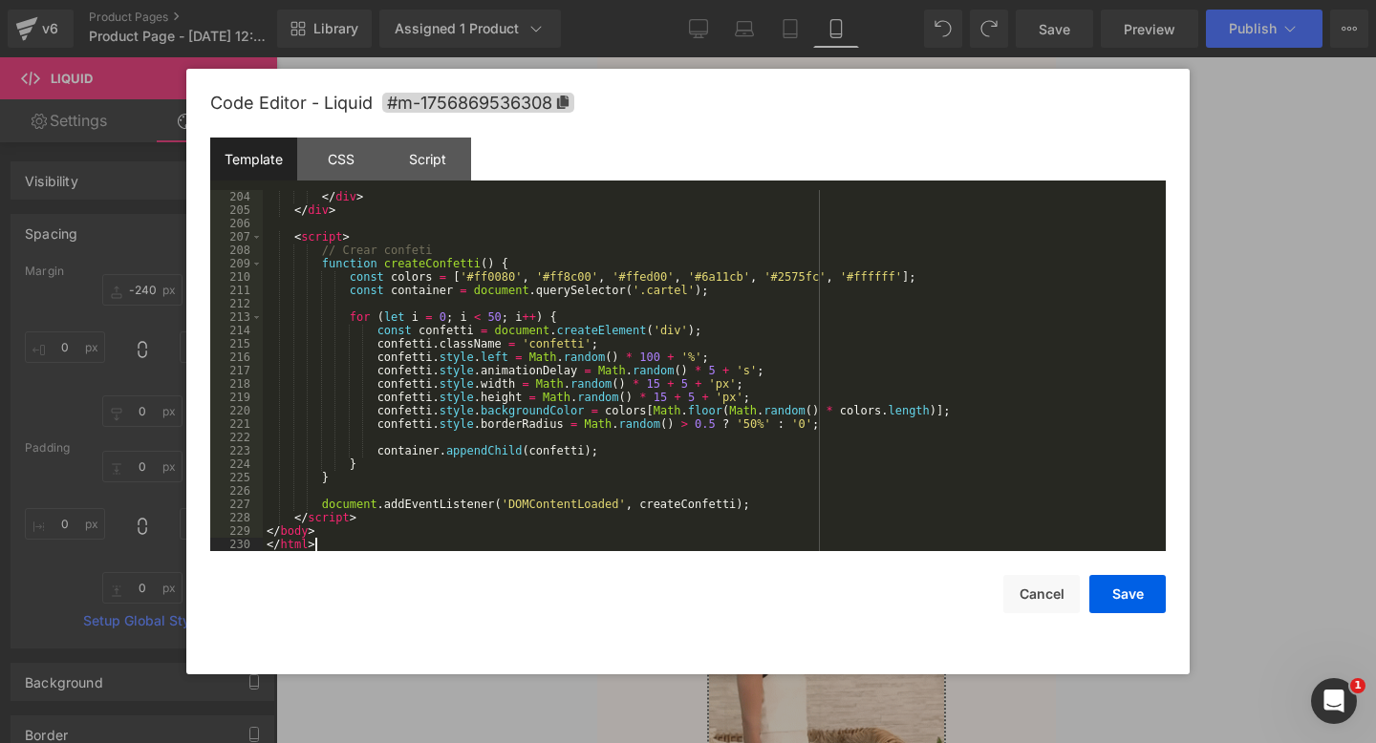
scroll to position [2715, 0]
click at [1121, 590] on button "Save" at bounding box center [1127, 594] width 76 height 38
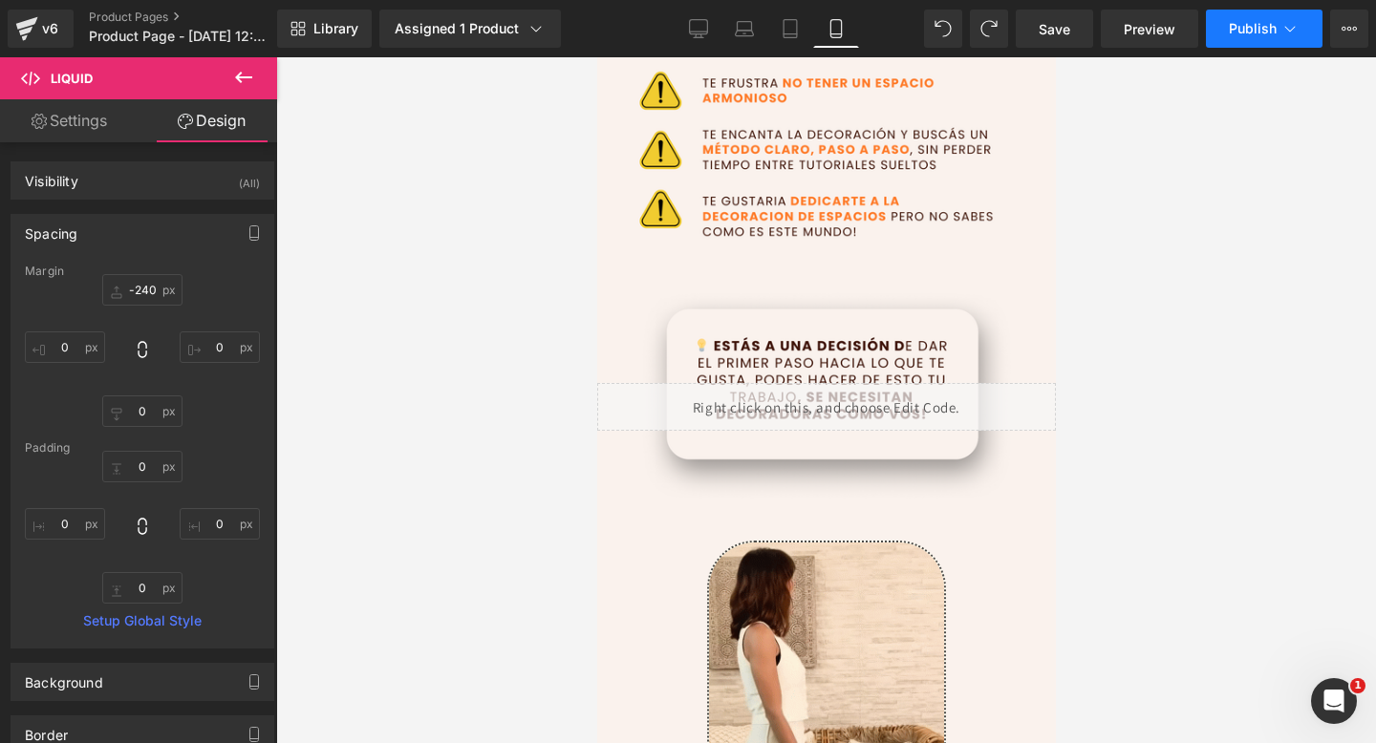
click at [1229, 32] on span "Publish" at bounding box center [1253, 28] width 48 height 15
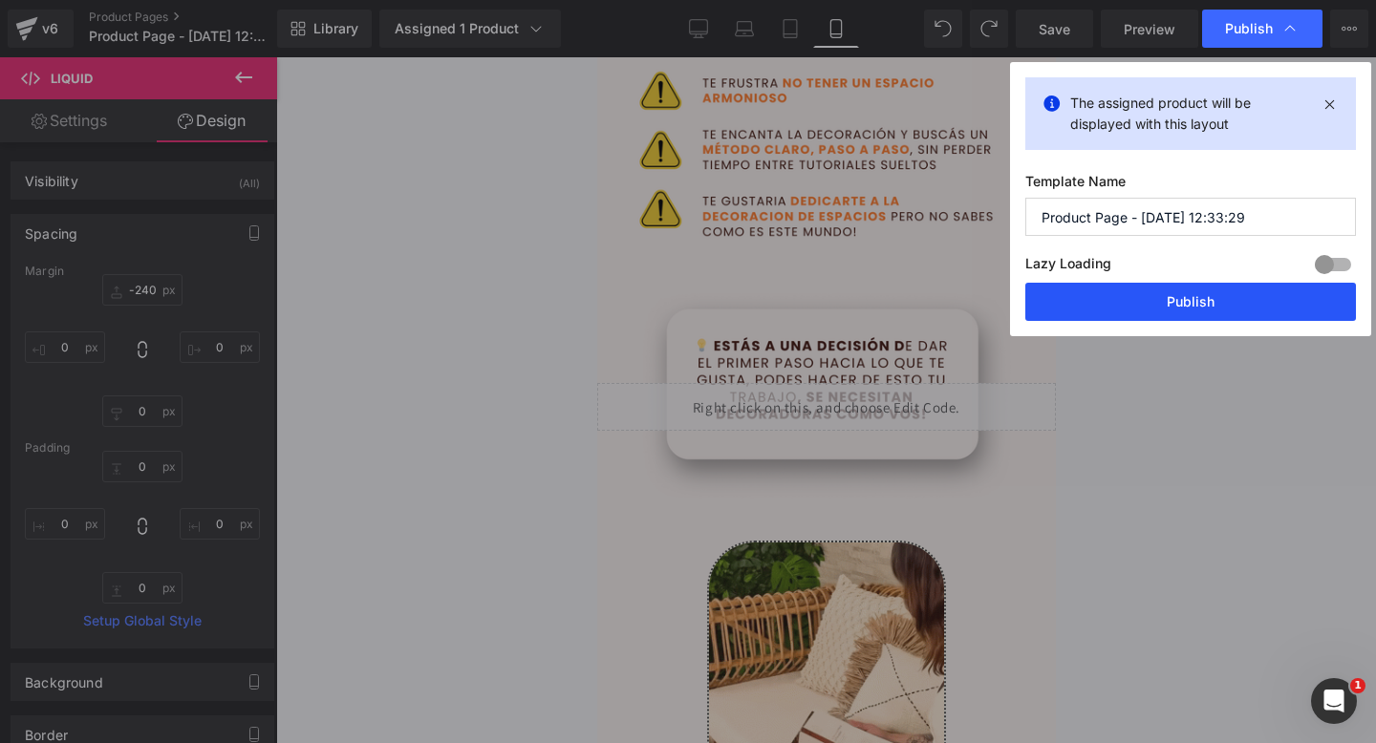
click at [1111, 297] on button "Publish" at bounding box center [1190, 302] width 331 height 38
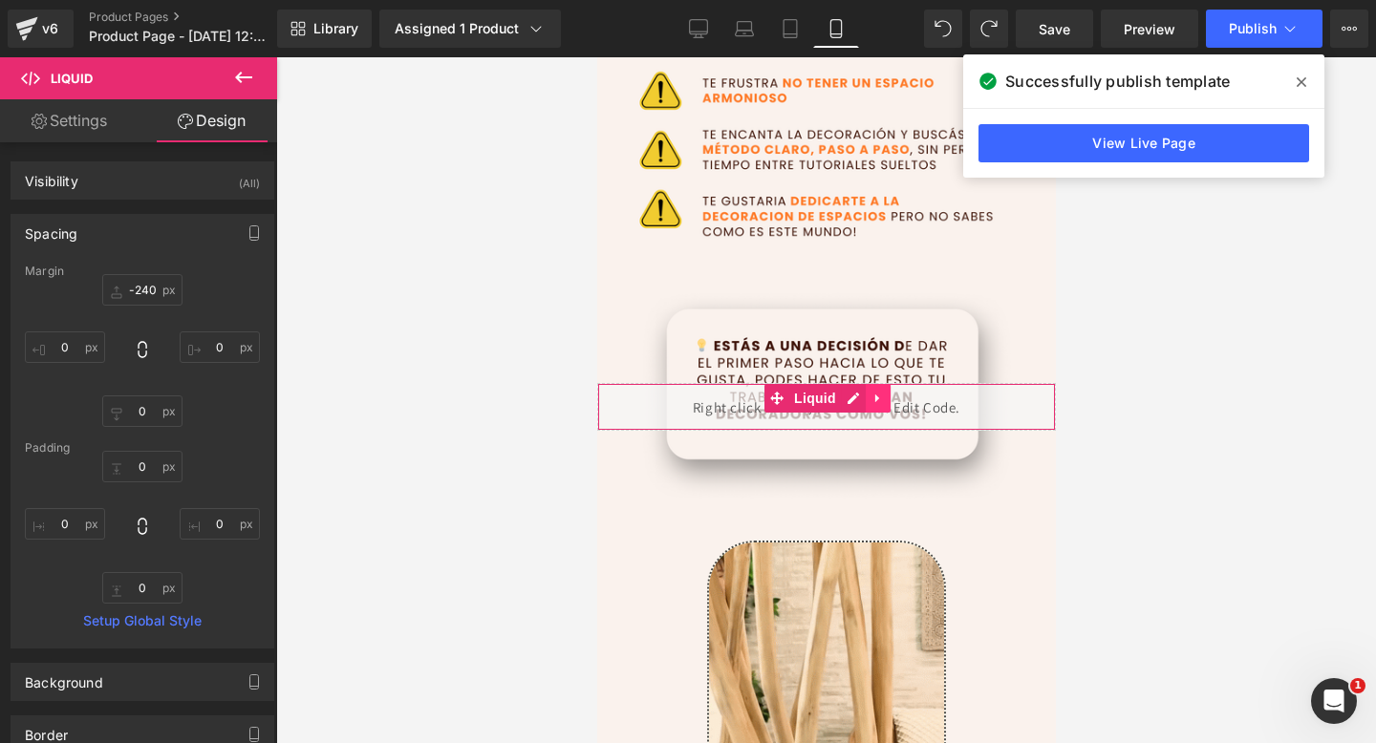
click at [878, 405] on link at bounding box center [877, 398] width 25 height 29
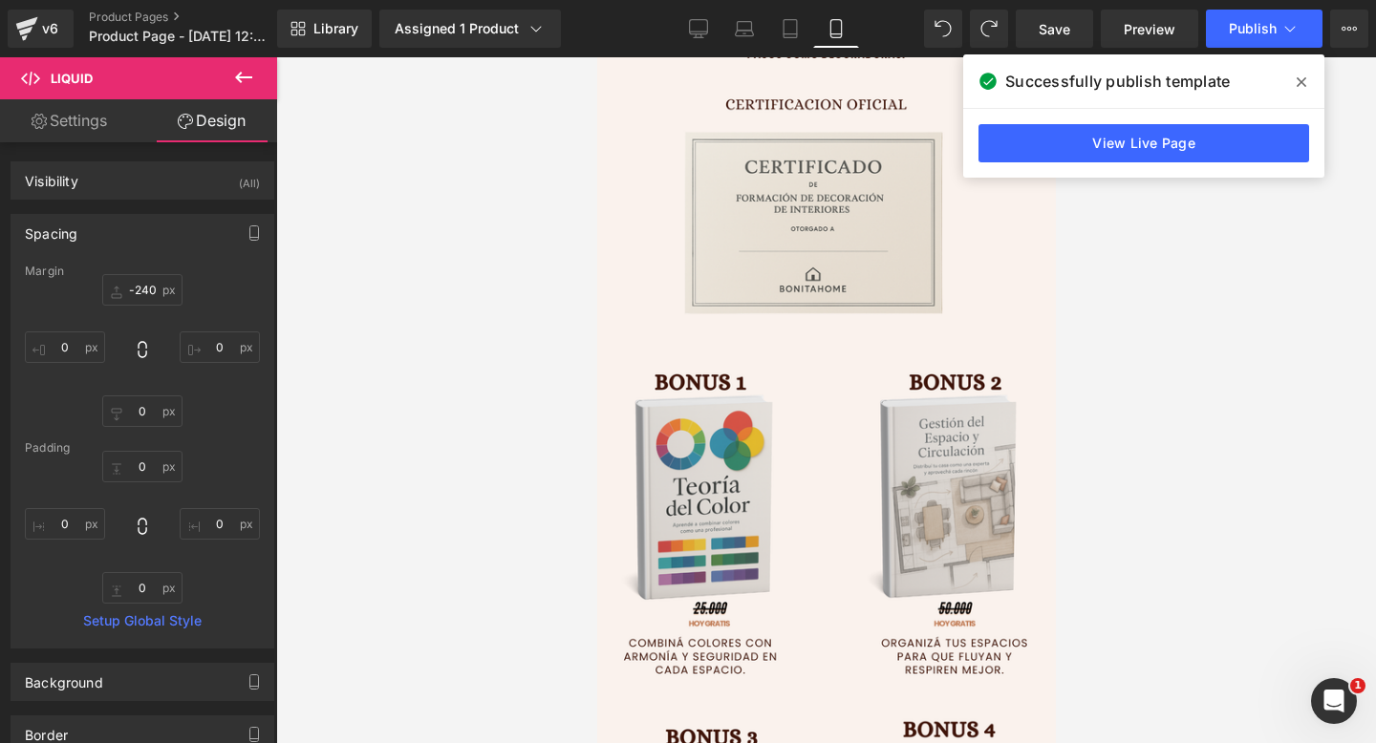
scroll to position [5244, 0]
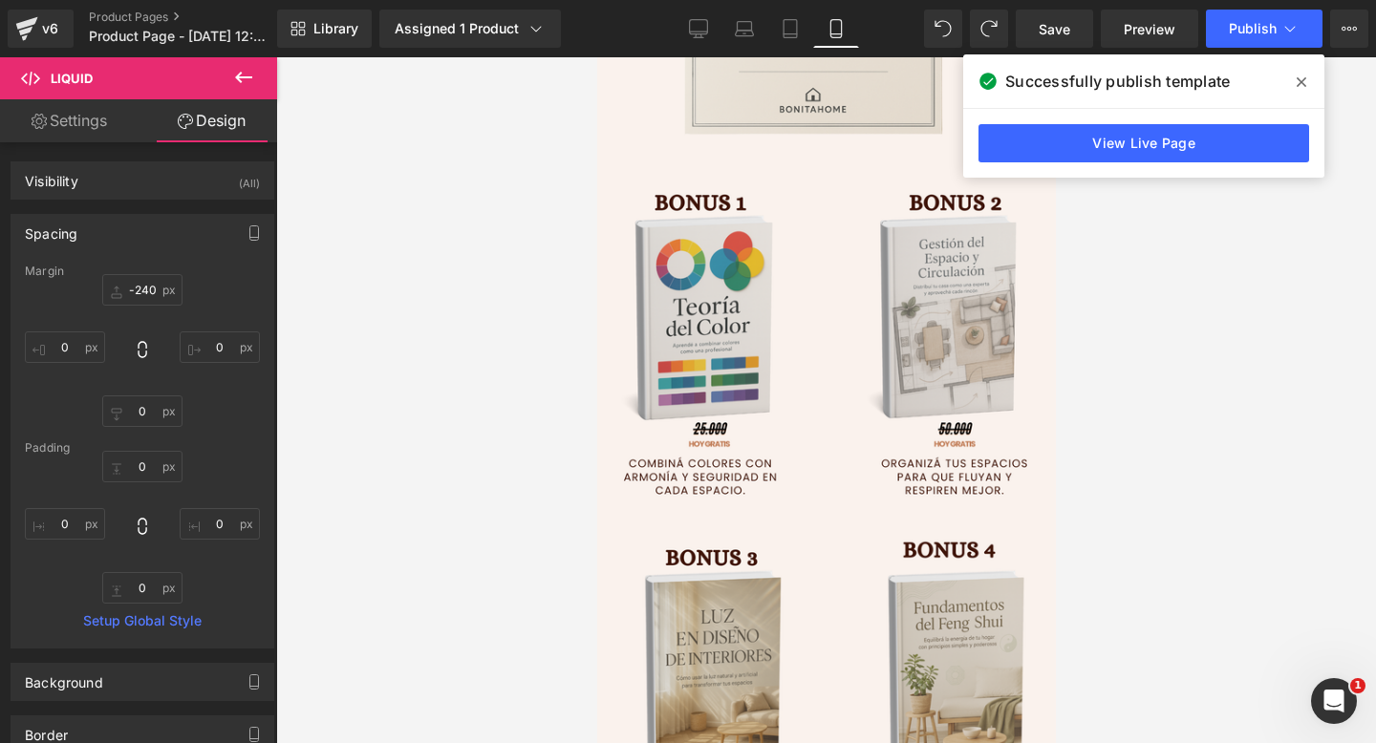
click at [1291, 83] on span at bounding box center [1301, 82] width 31 height 31
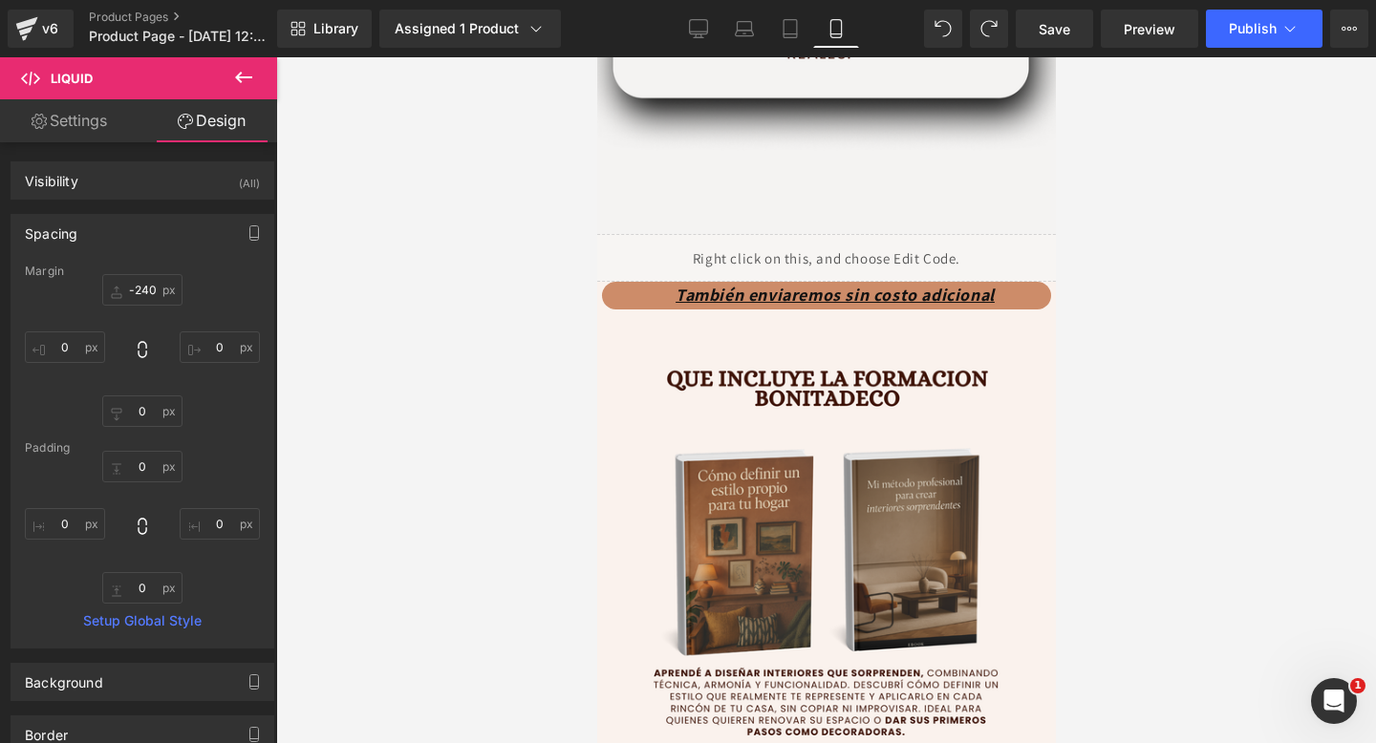
scroll to position [4430, 0]
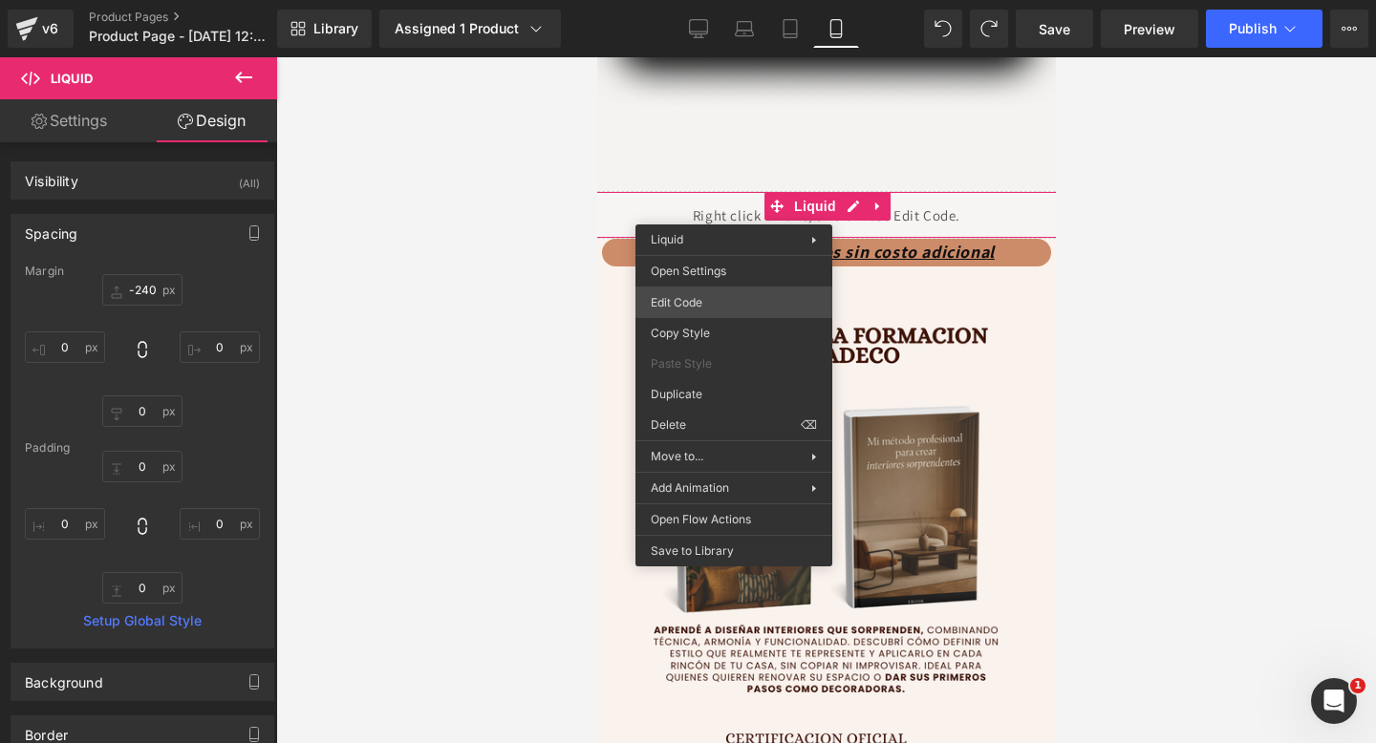
click at [681, 0] on div "Liquid You are previewing how the will restyle your page. You can not edit Elem…" at bounding box center [688, 0] width 1376 height 0
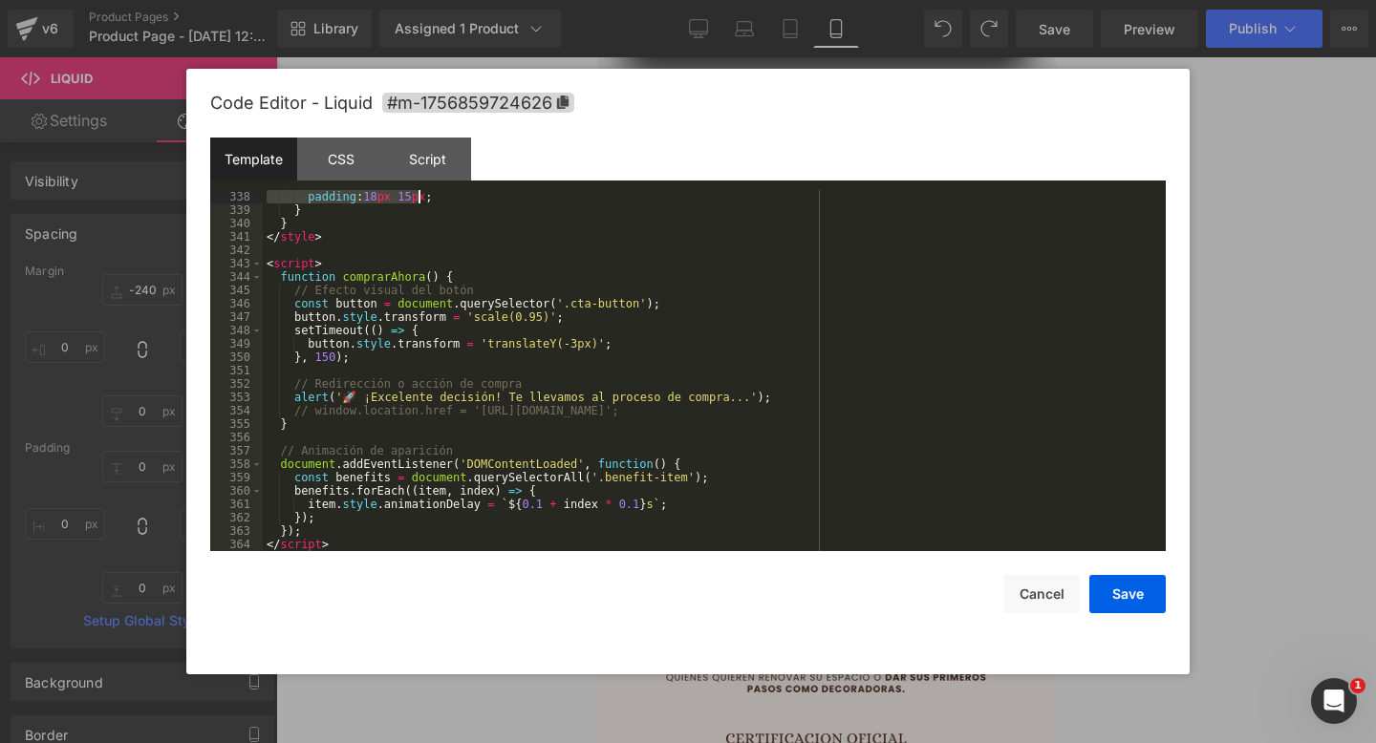
scroll to position [4507, 0]
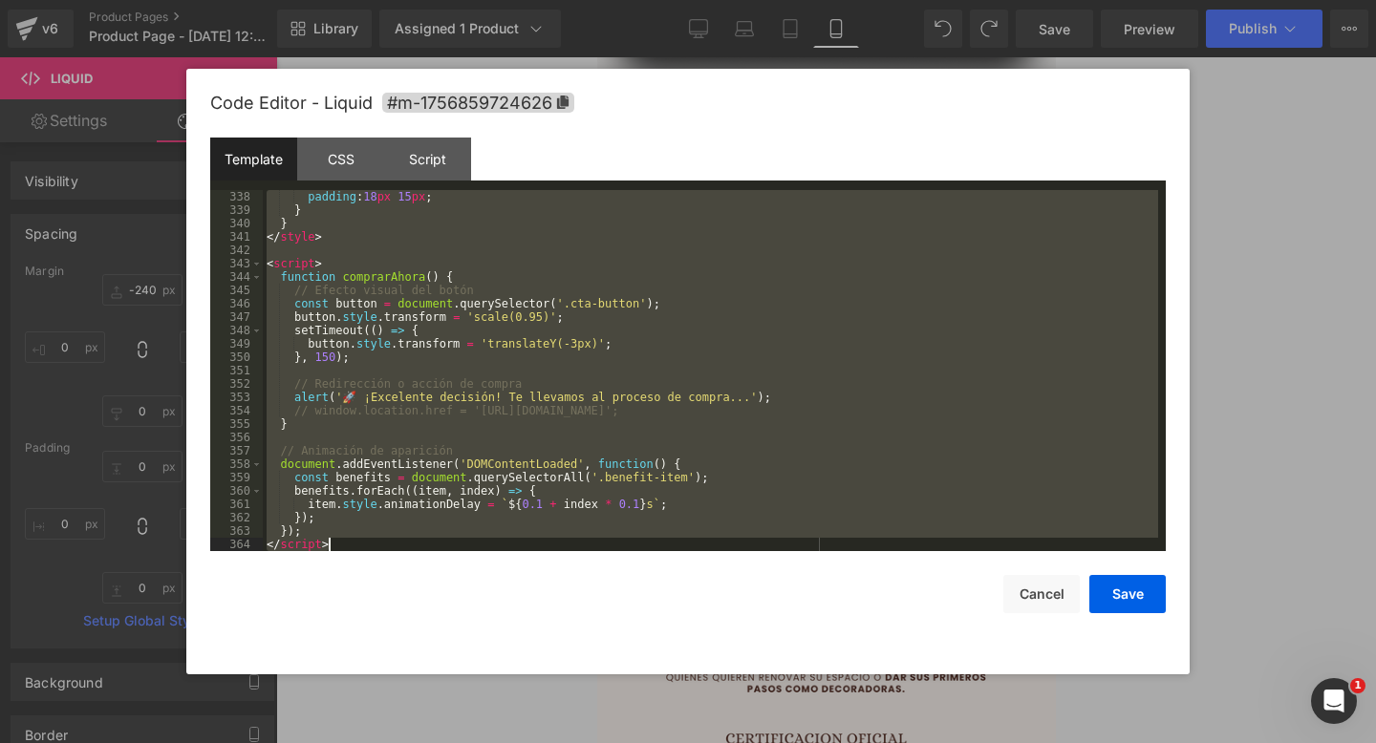
drag, startPoint x: 268, startPoint y: 200, endPoint x: 370, endPoint y: 604, distance: 416.6
click at [370, 604] on div "Code Editor - Liquid #m-1756859724626 Template CSS Script Data 338 339 340 341 …" at bounding box center [687, 372] width 955 height 606
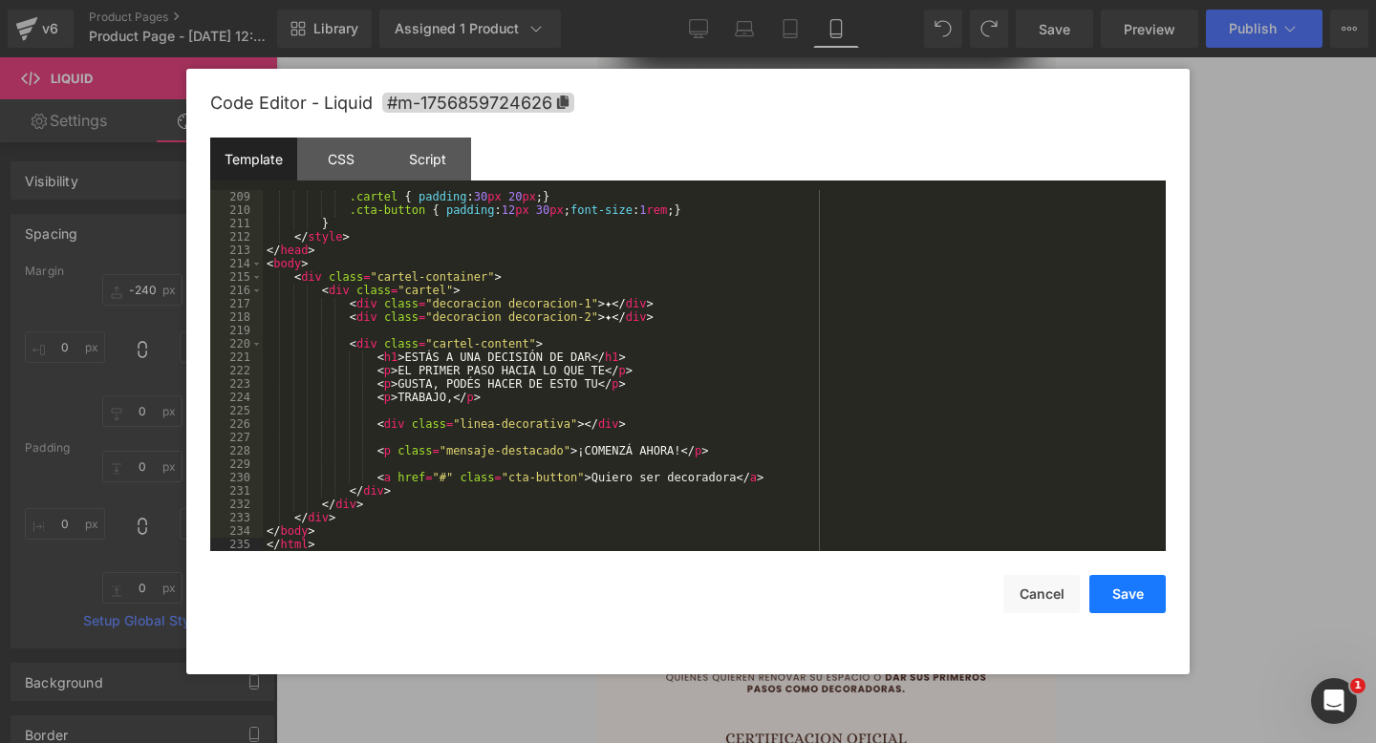
click at [1145, 591] on button "Save" at bounding box center [1127, 594] width 76 height 38
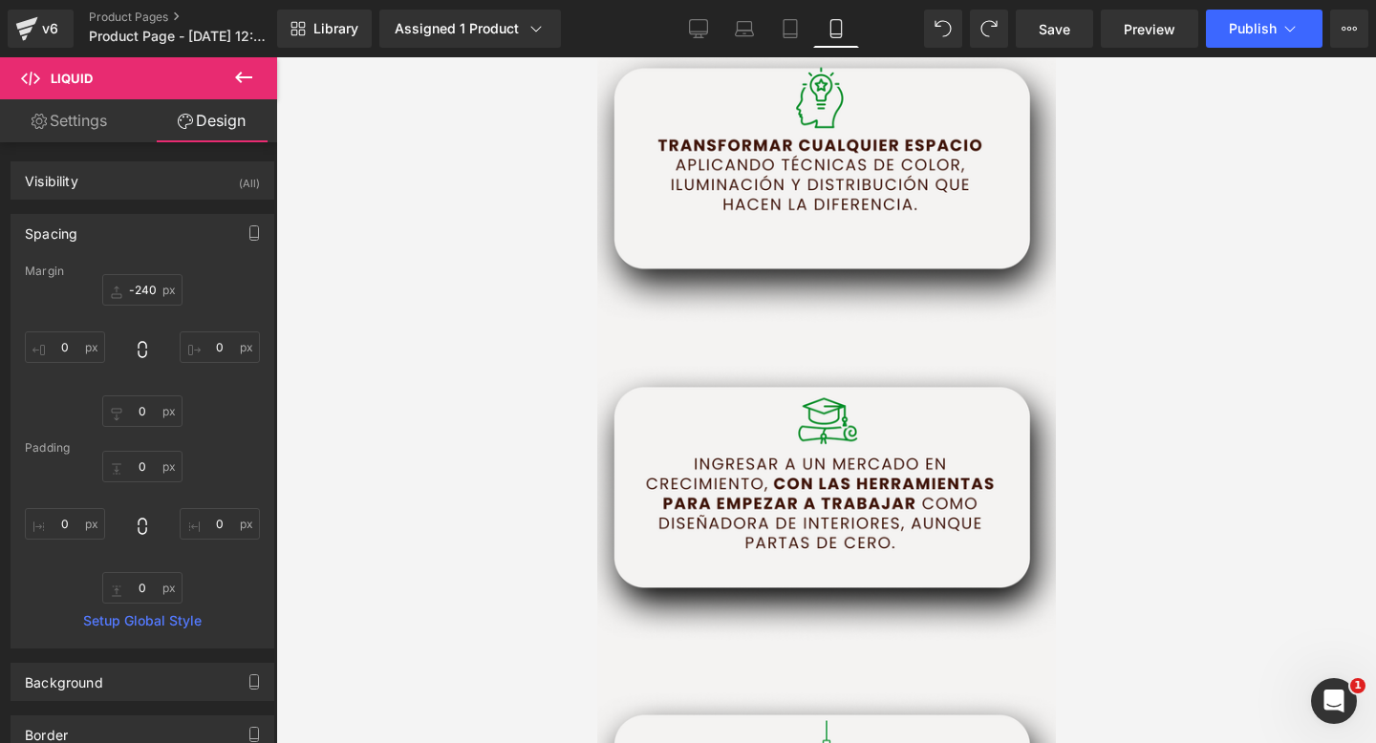
scroll to position [3221, 0]
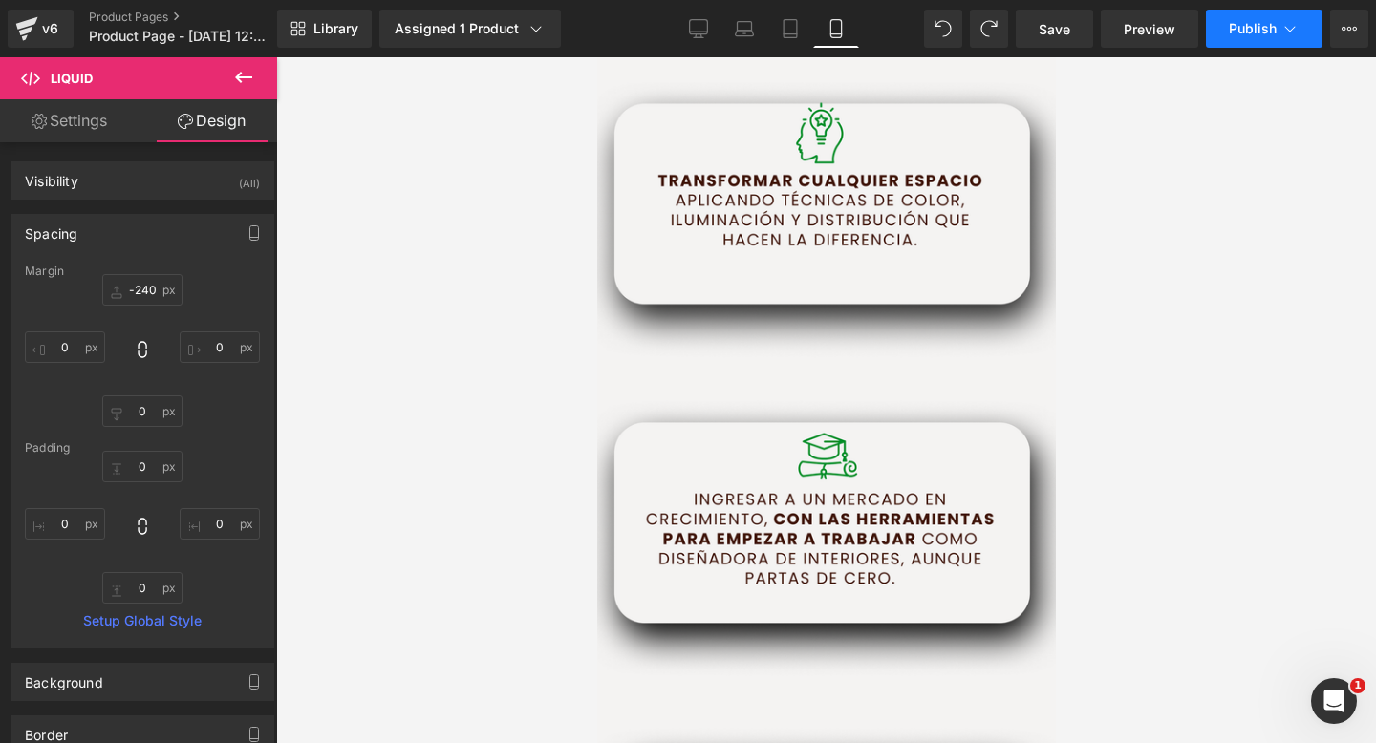
click at [1263, 35] on span "Publish" at bounding box center [1253, 28] width 48 height 15
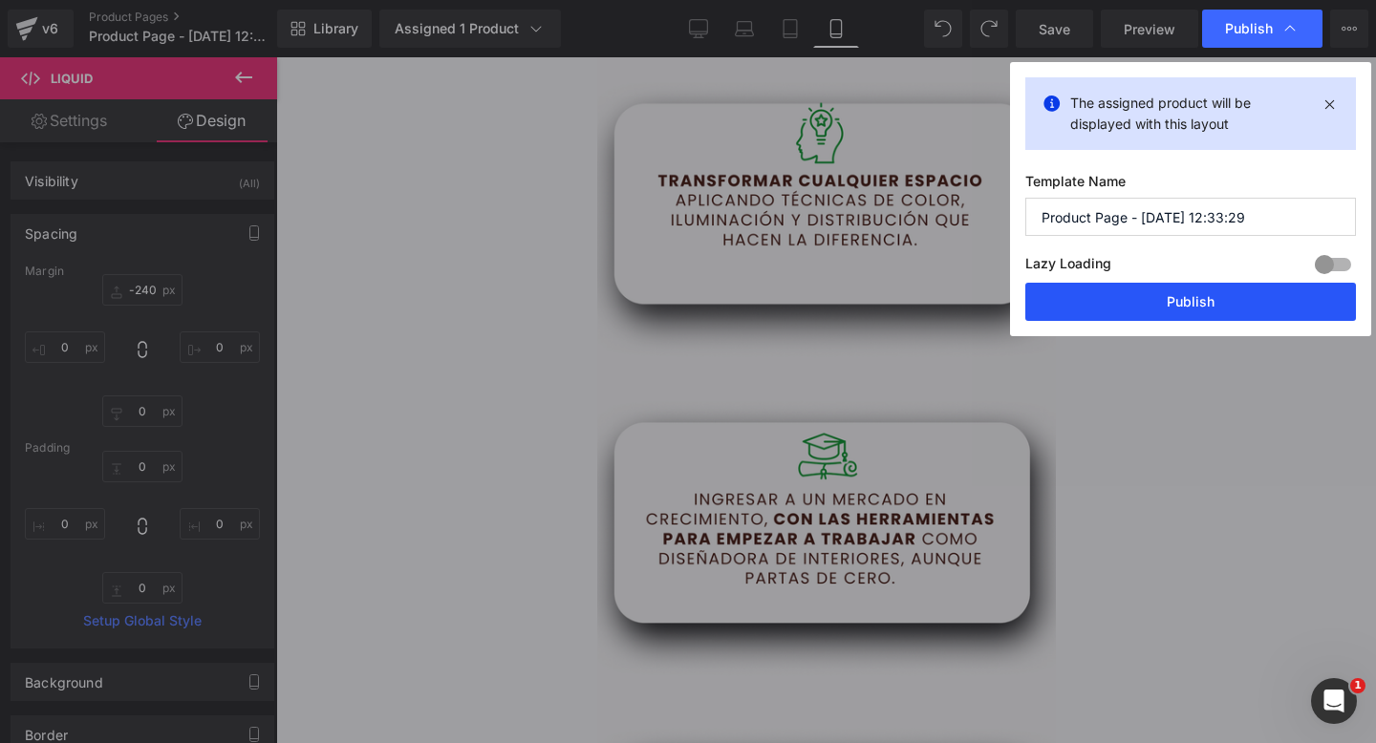
click at [1105, 296] on button "Publish" at bounding box center [1190, 302] width 331 height 38
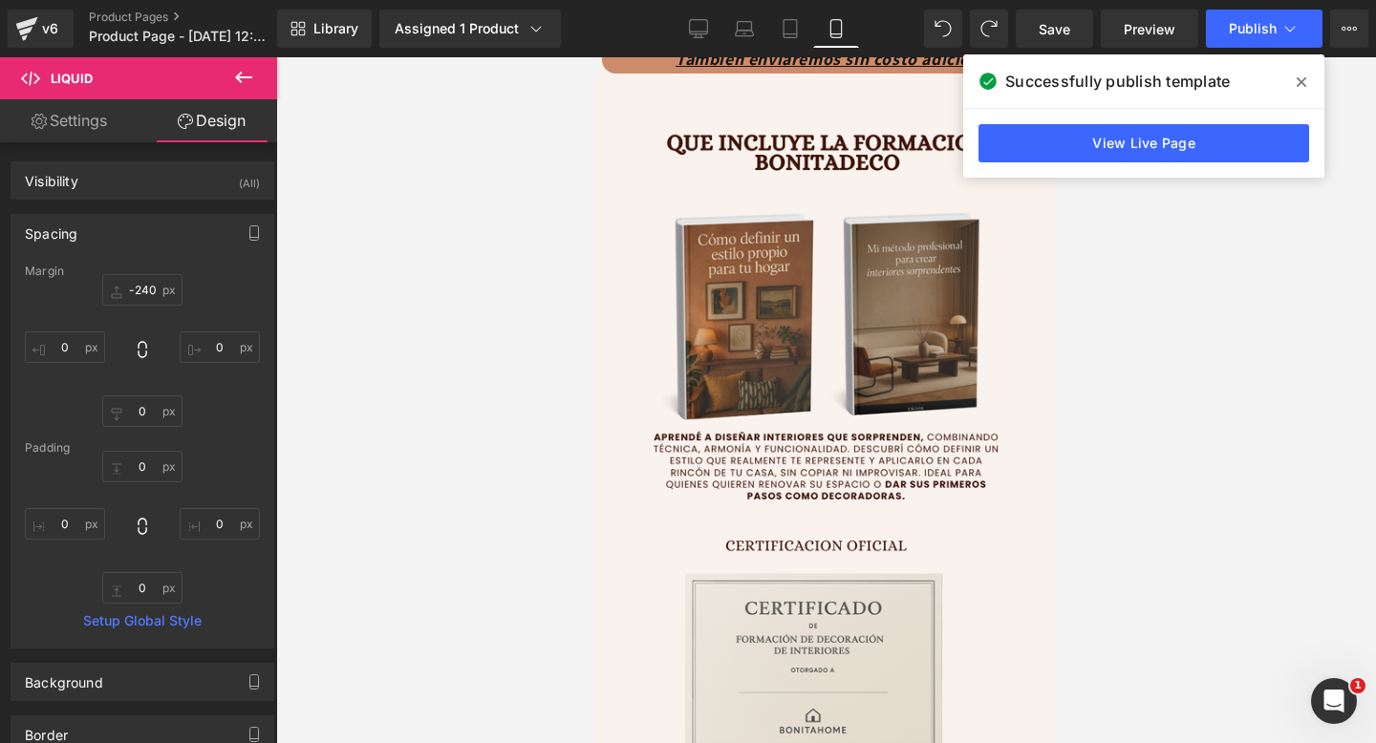
scroll to position [4460, 0]
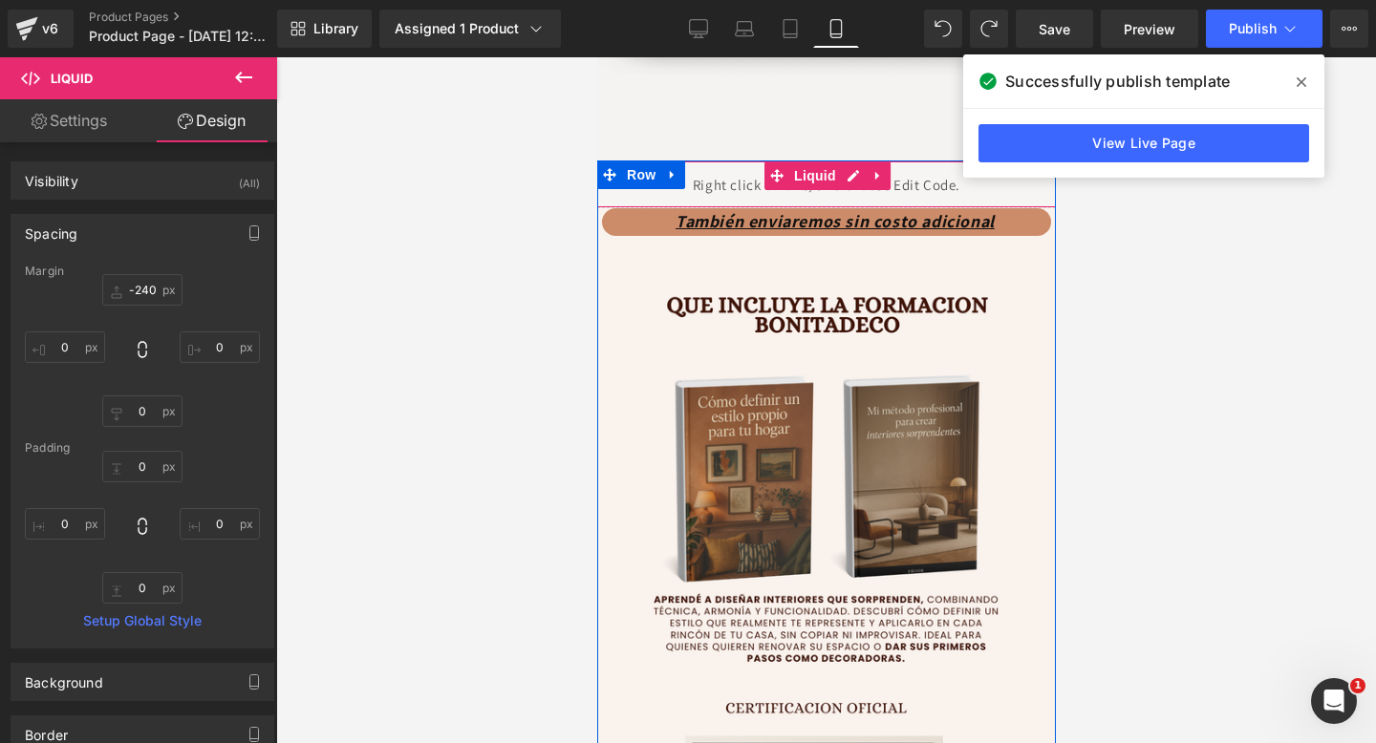
click at [735, 179] on div "Liquid" at bounding box center [825, 184] width 525 height 48
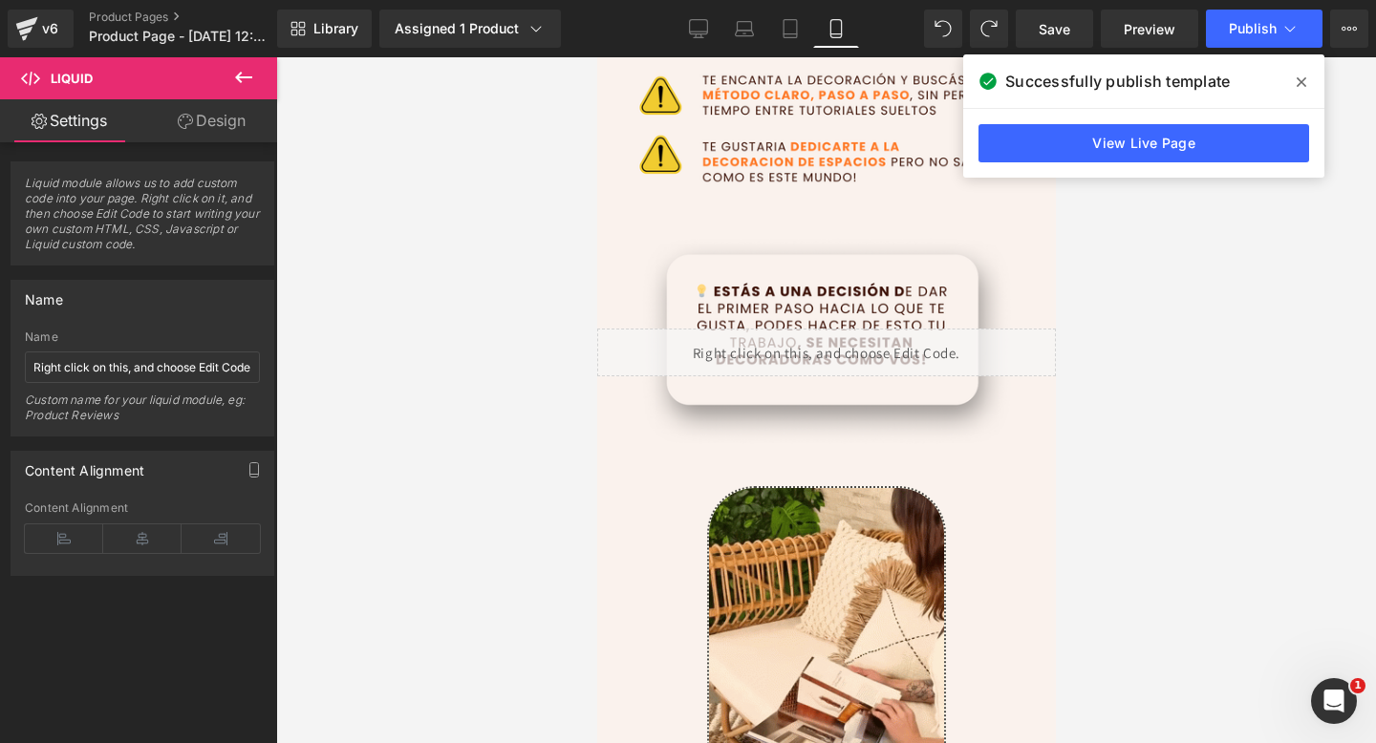
scroll to position [1017, 0]
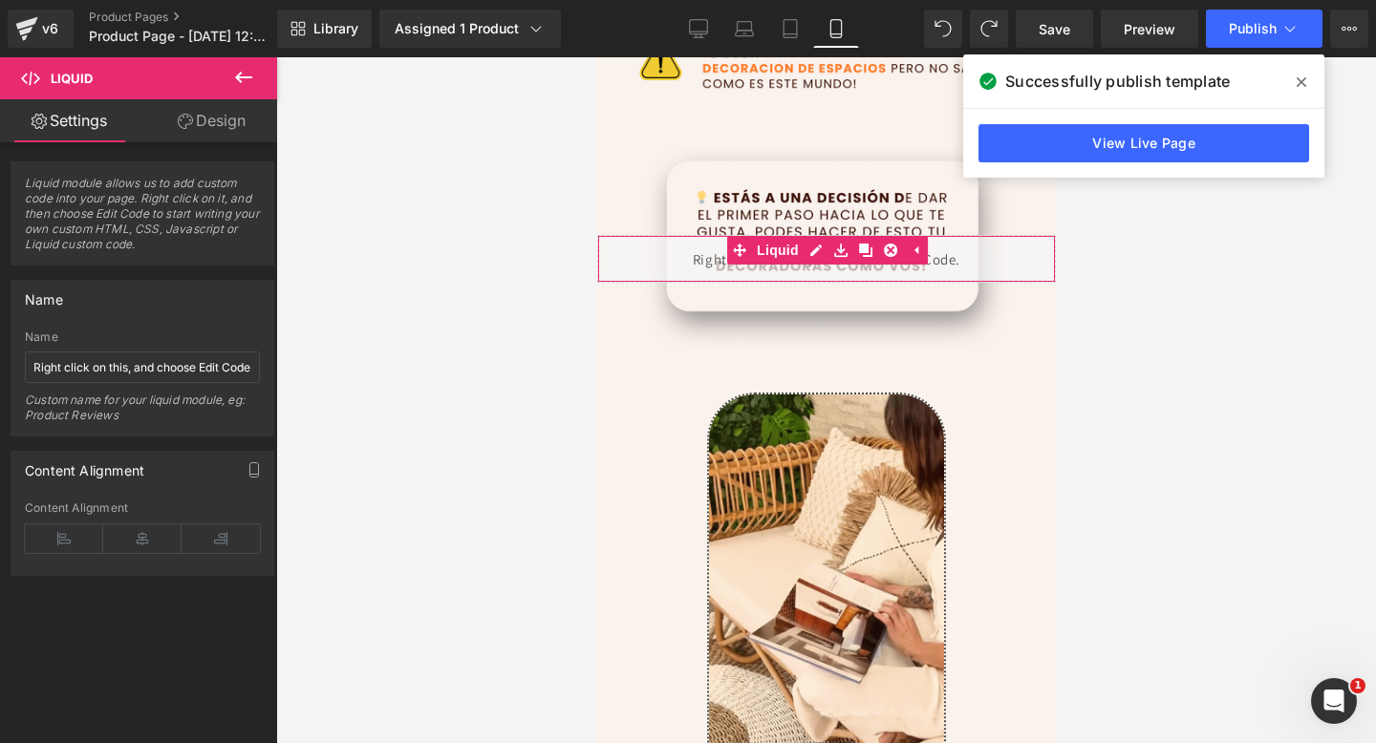
click at [701, 264] on div "Liquid" at bounding box center [825, 259] width 459 height 48
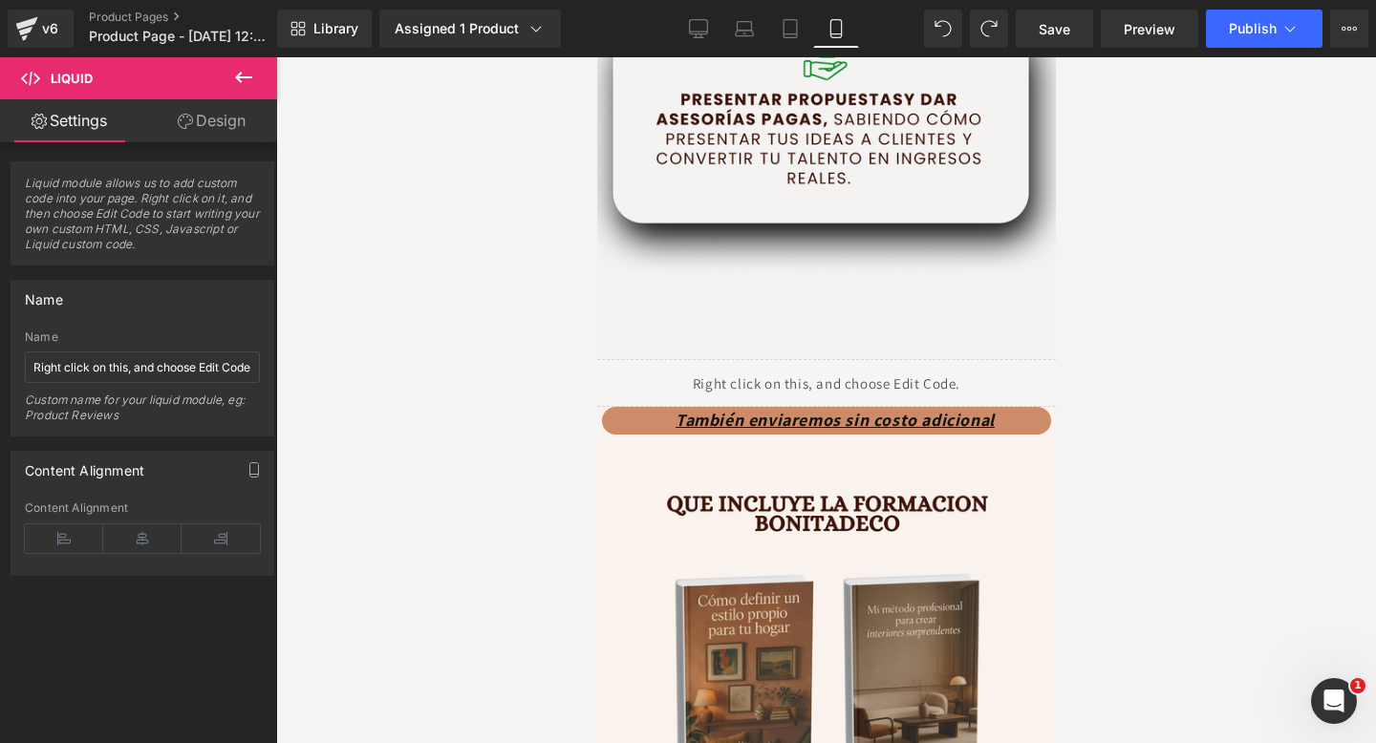
scroll to position [4331, 0]
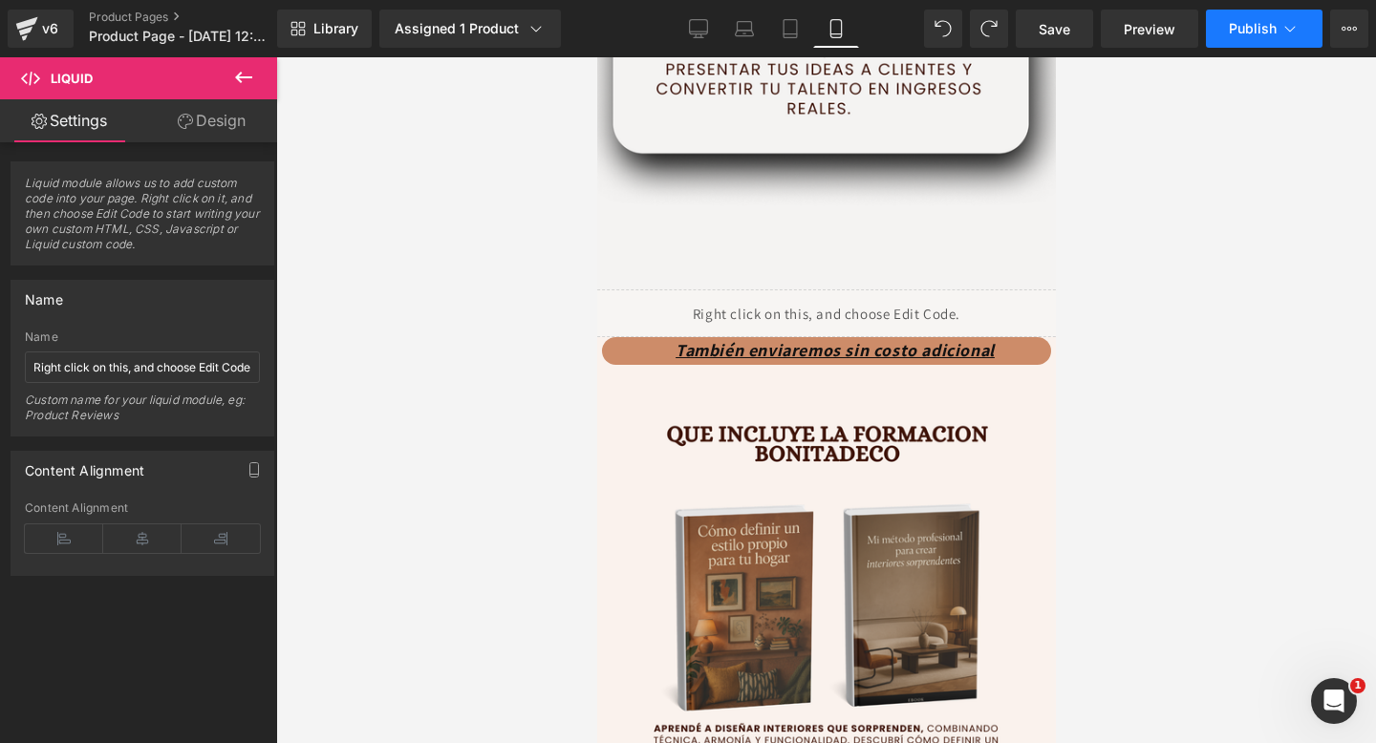
click at [1230, 39] on button "Publish" at bounding box center [1264, 29] width 117 height 38
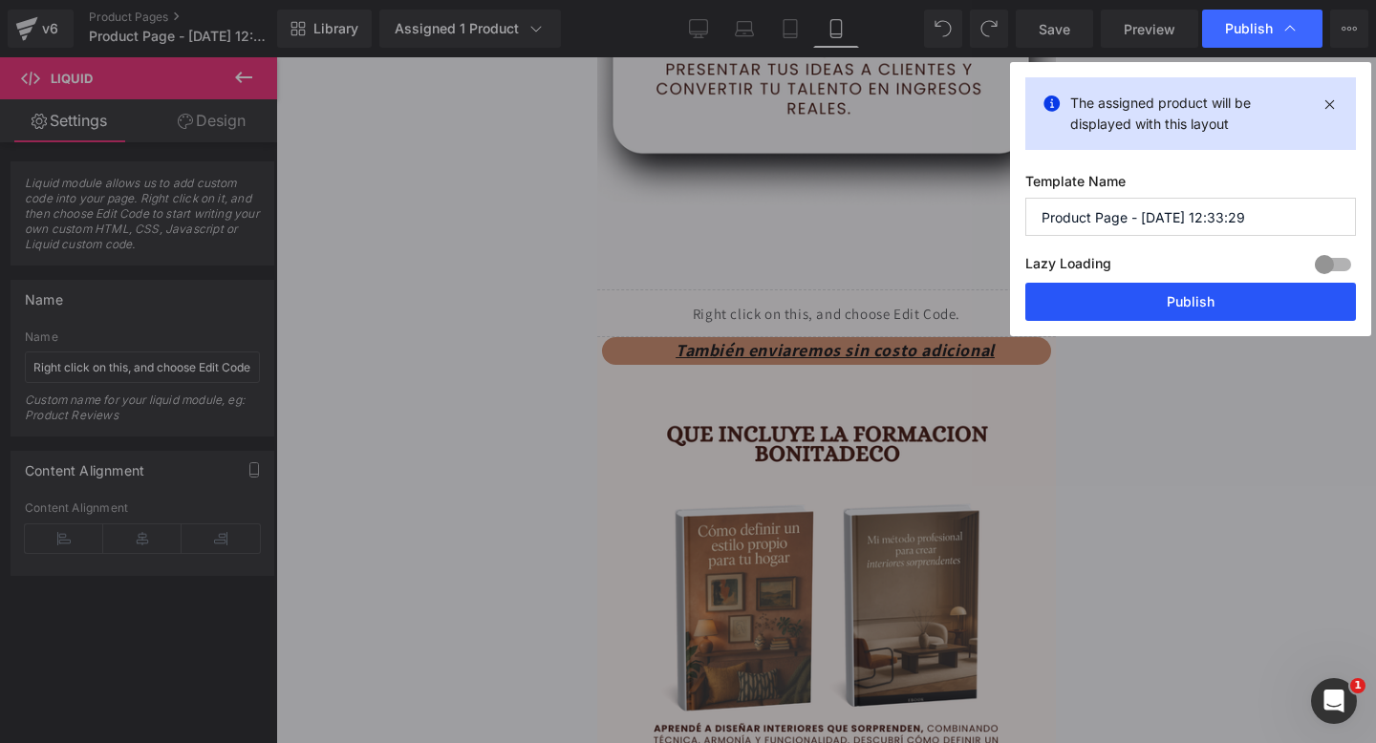
click at [1122, 302] on button "Publish" at bounding box center [1190, 302] width 331 height 38
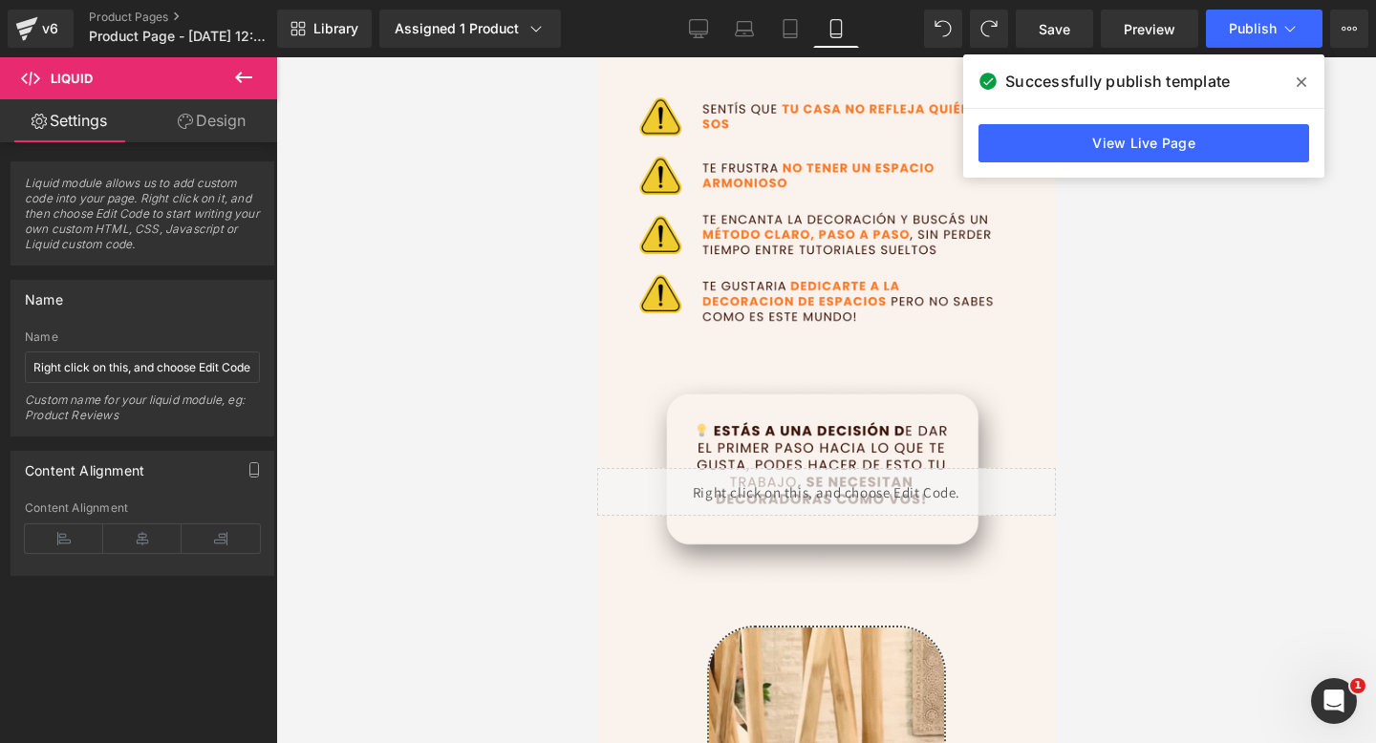
scroll to position [998, 0]
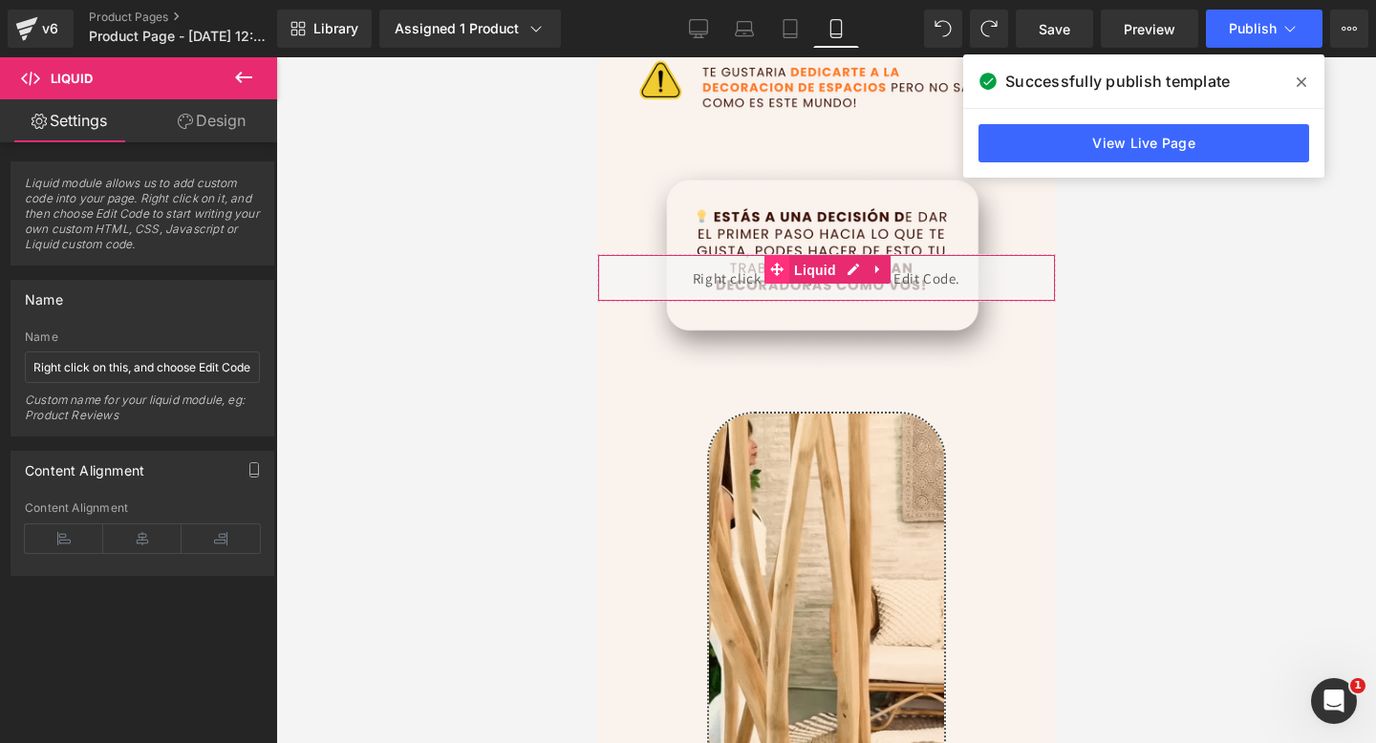
click at [764, 267] on link "Liquid" at bounding box center [801, 269] width 76 height 29
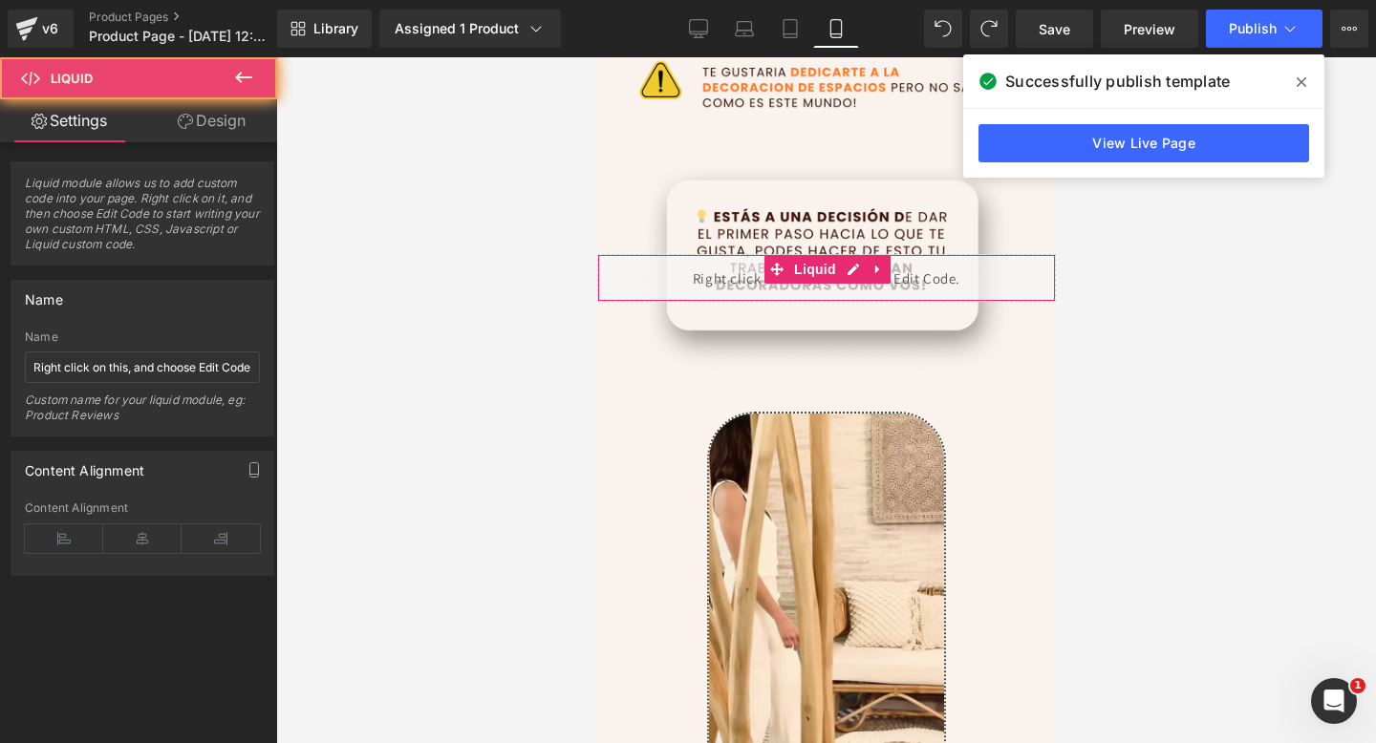
click at [734, 284] on div "Liquid" at bounding box center [825, 278] width 459 height 48
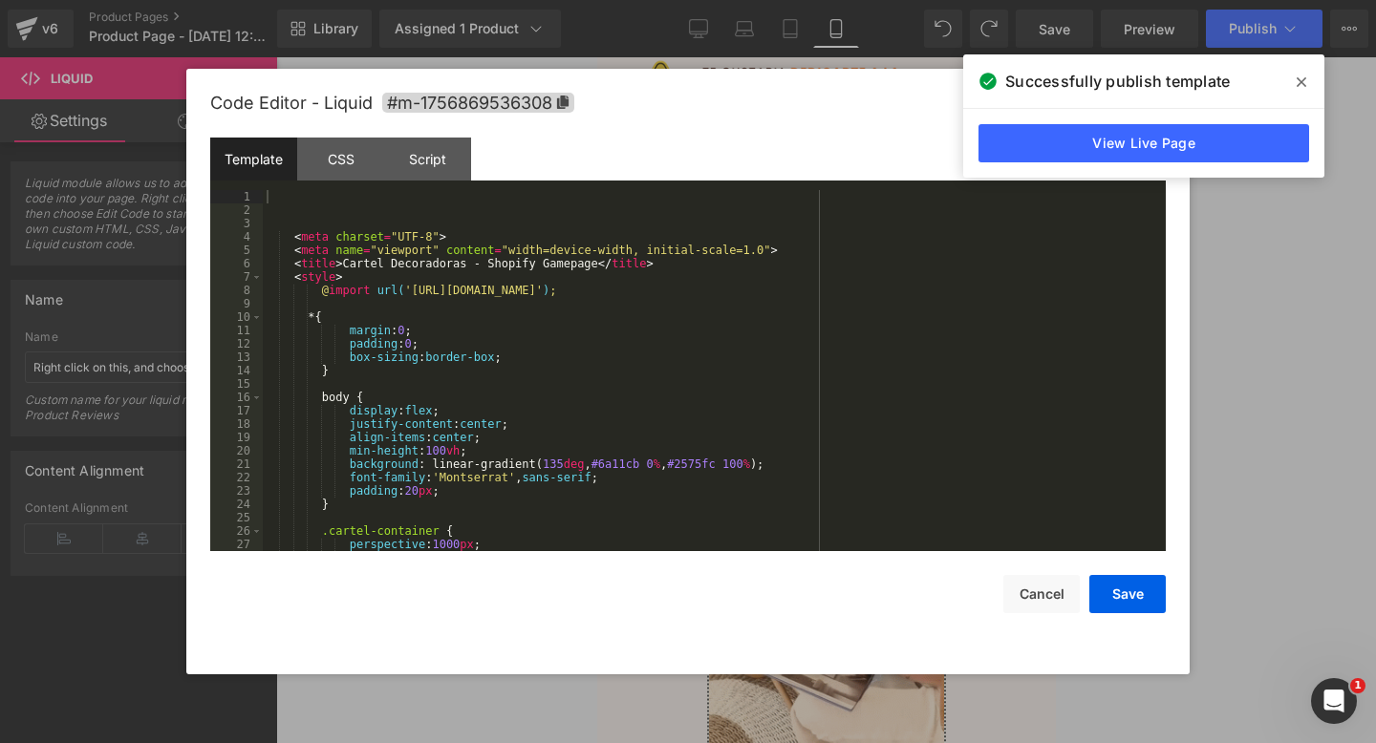
click at [657, 0] on div "Liquid You are previewing how the will restyle your page. You can not edit Elem…" at bounding box center [688, 0] width 1376 height 0
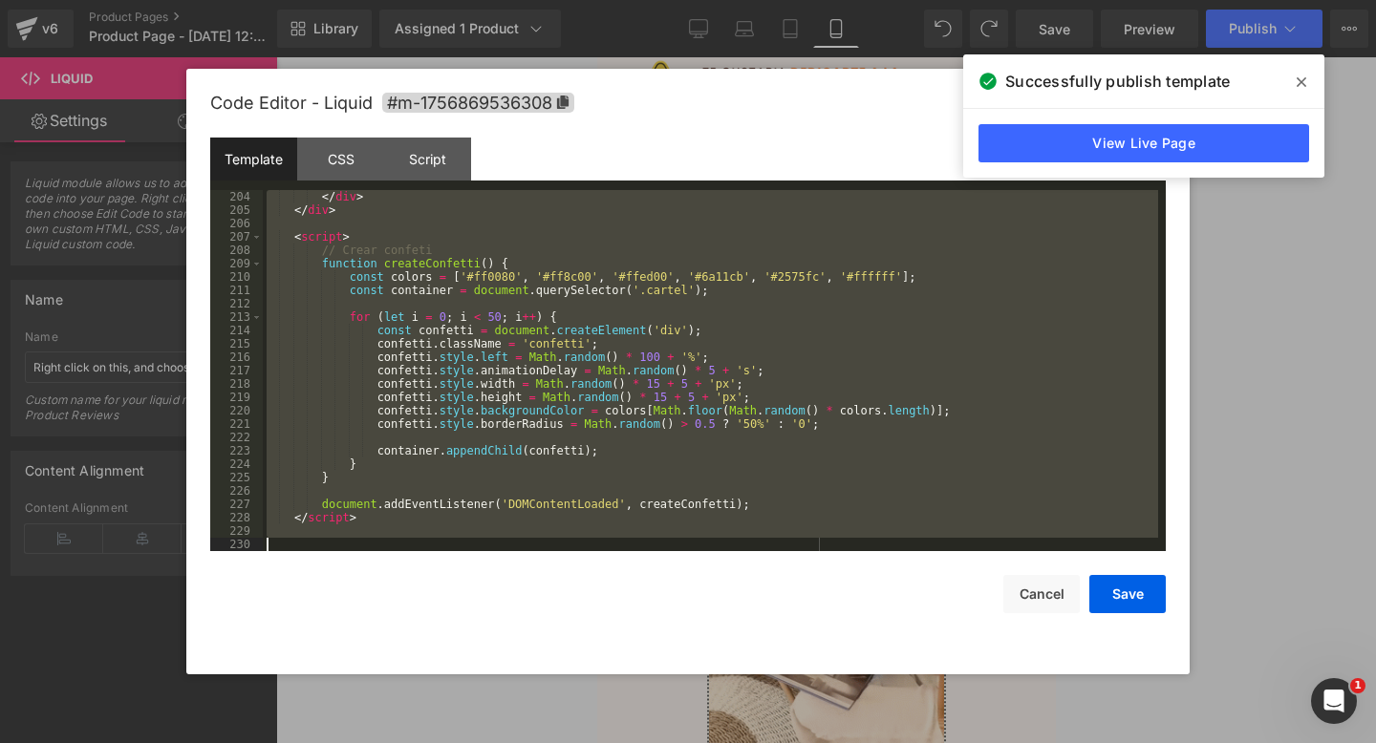
drag, startPoint x: 292, startPoint y: 239, endPoint x: 723, endPoint y: 742, distance: 662.6
click at [723, 742] on body "Liquid You are previewing how the will restyle your page. You can not edit Elem…" at bounding box center [688, 371] width 1376 height 743
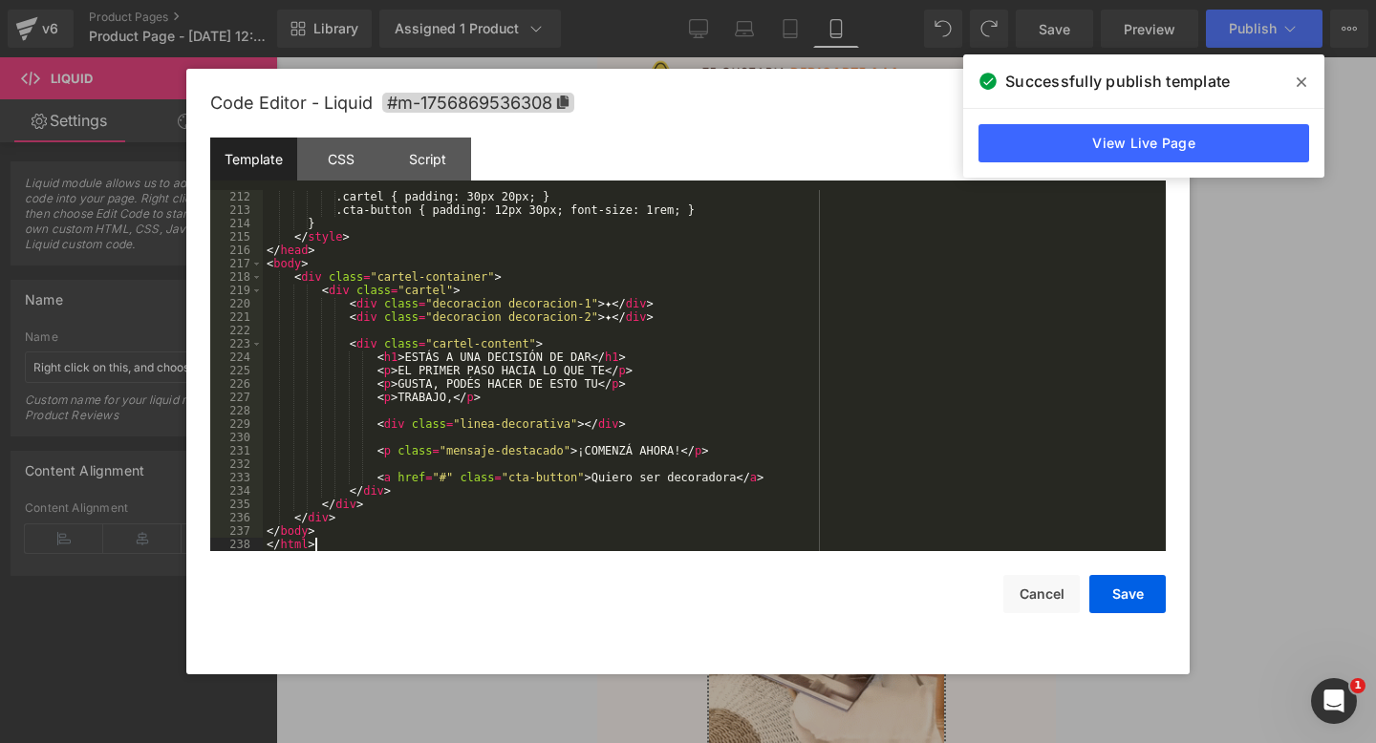
scroll to position [2982, 0]
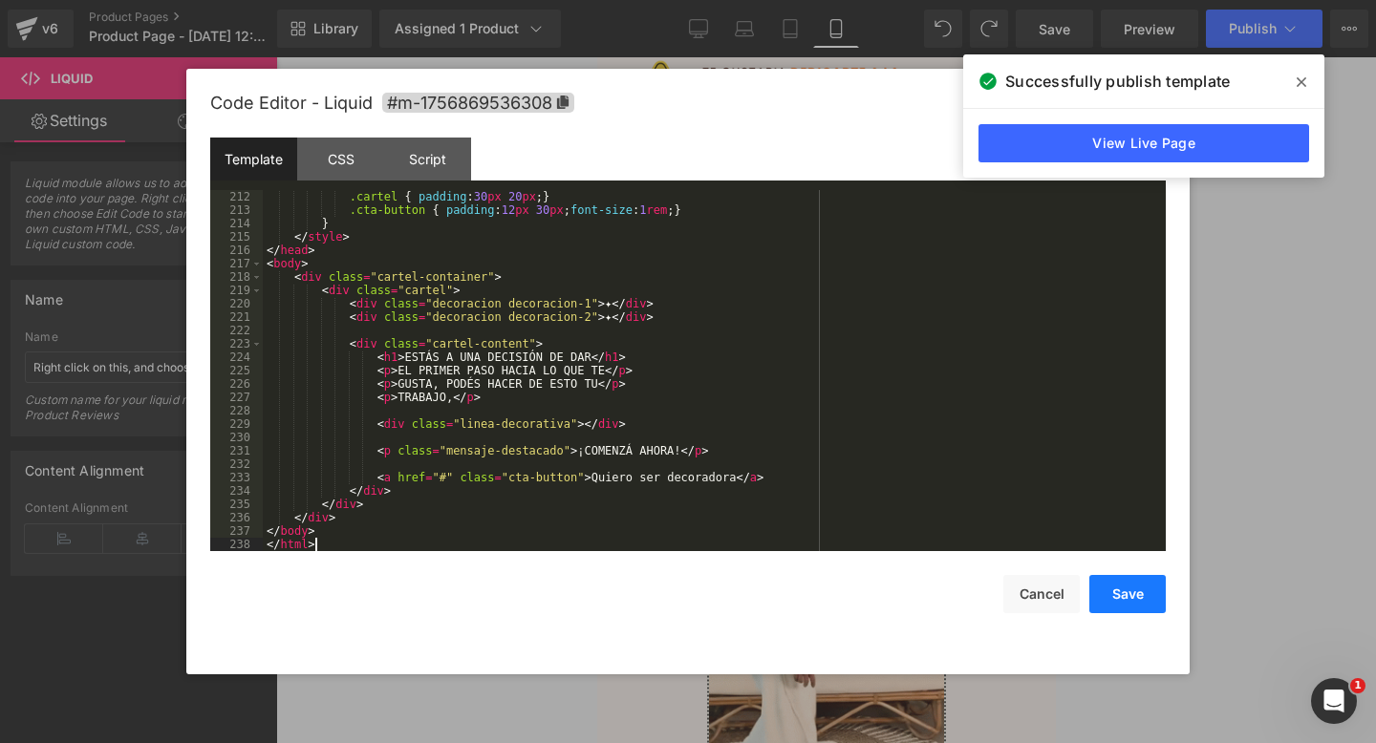
click at [1143, 592] on button "Save" at bounding box center [1127, 594] width 76 height 38
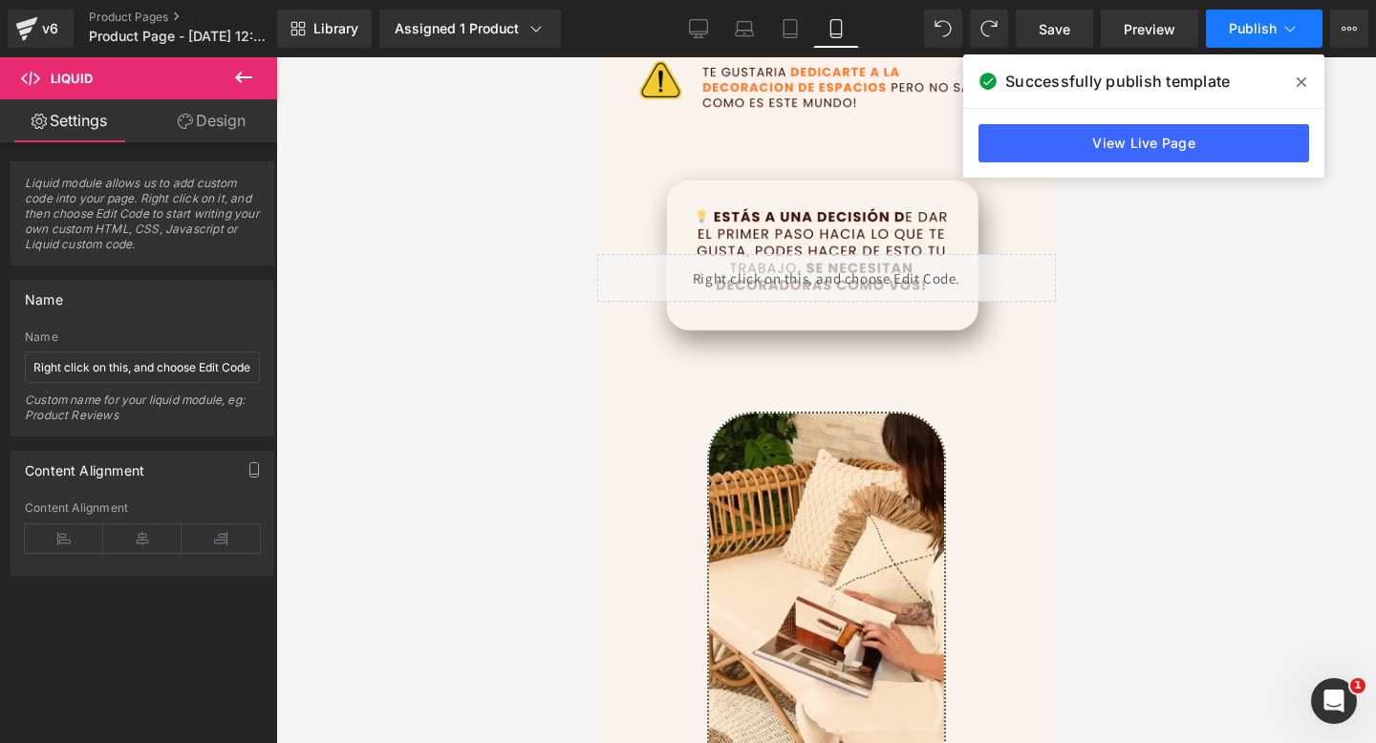
click at [1242, 29] on span "Publish" at bounding box center [1253, 28] width 48 height 15
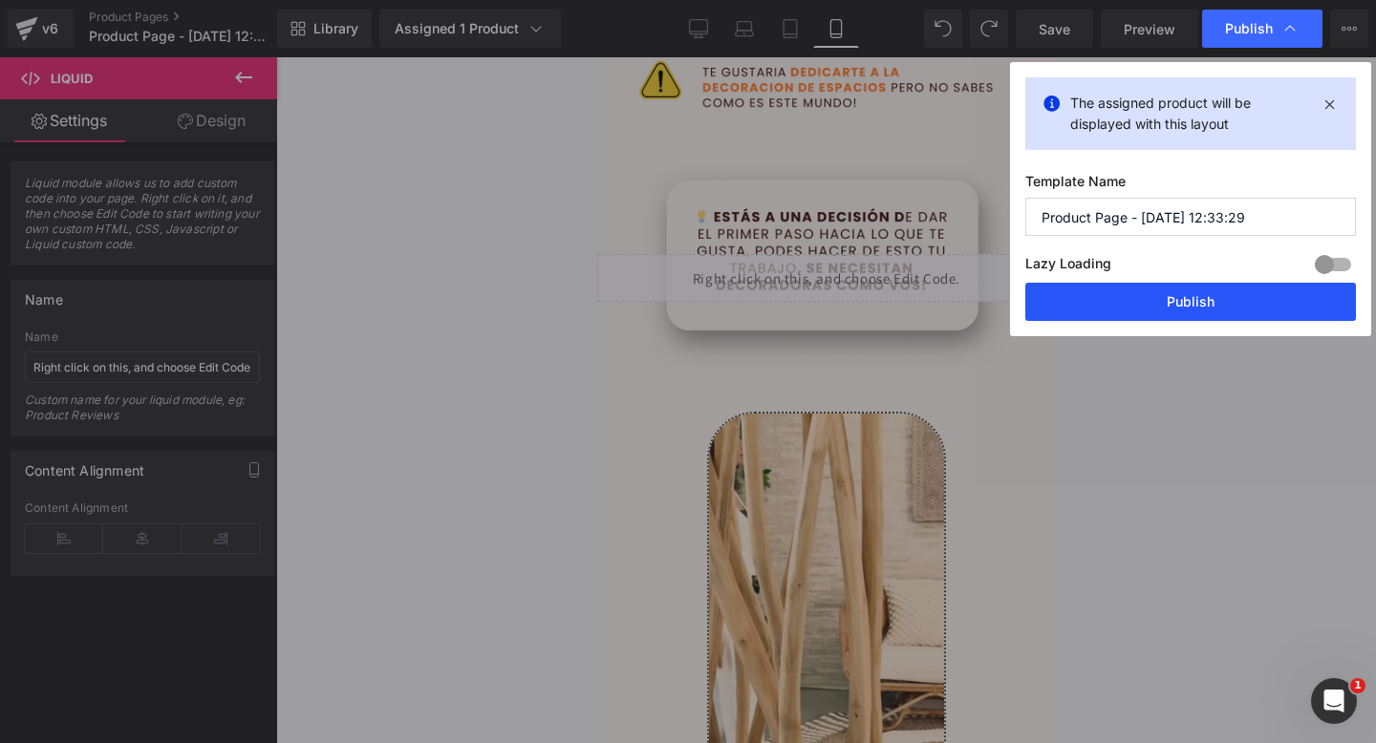
click at [1111, 305] on button "Publish" at bounding box center [1190, 302] width 331 height 38
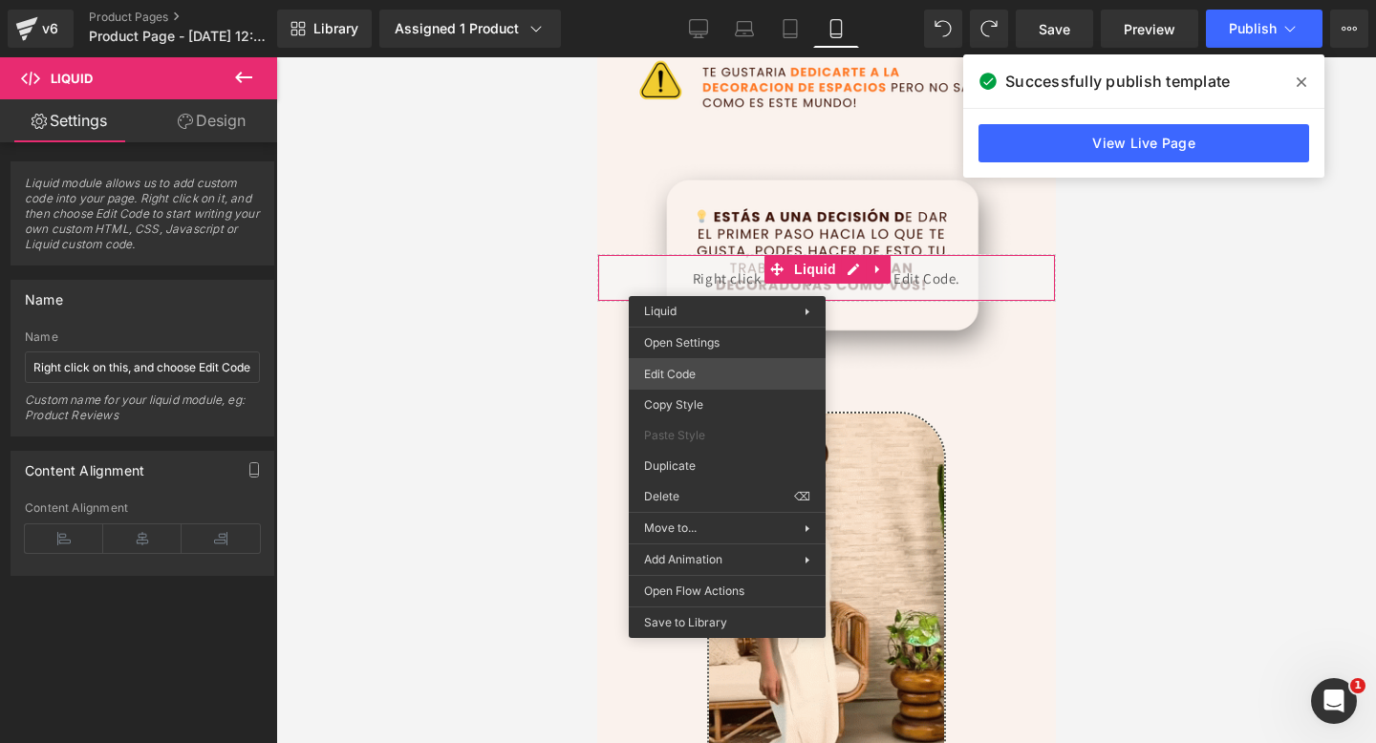
click at [682, 0] on div "Liquid You are previewing how the will restyle your page. You can not edit Elem…" at bounding box center [688, 0] width 1376 height 0
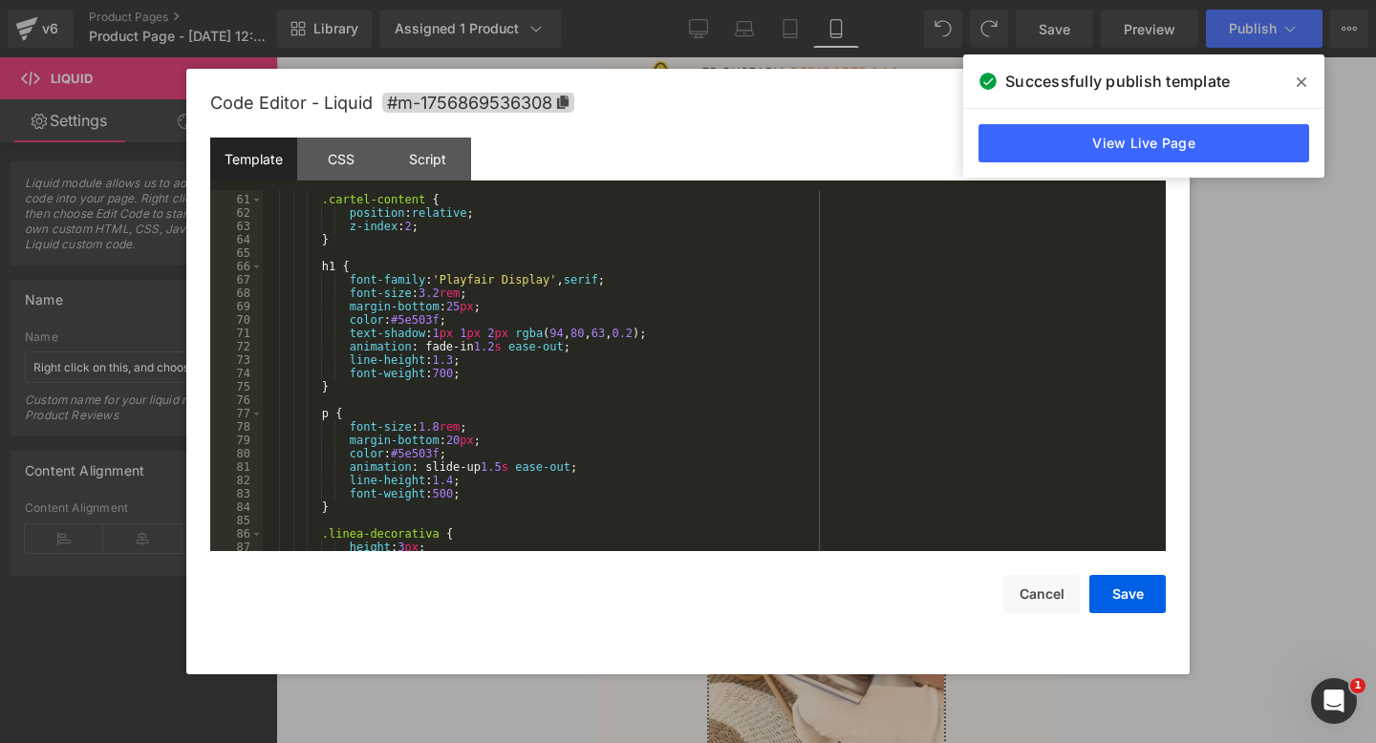
scroll to position [1147, 0]
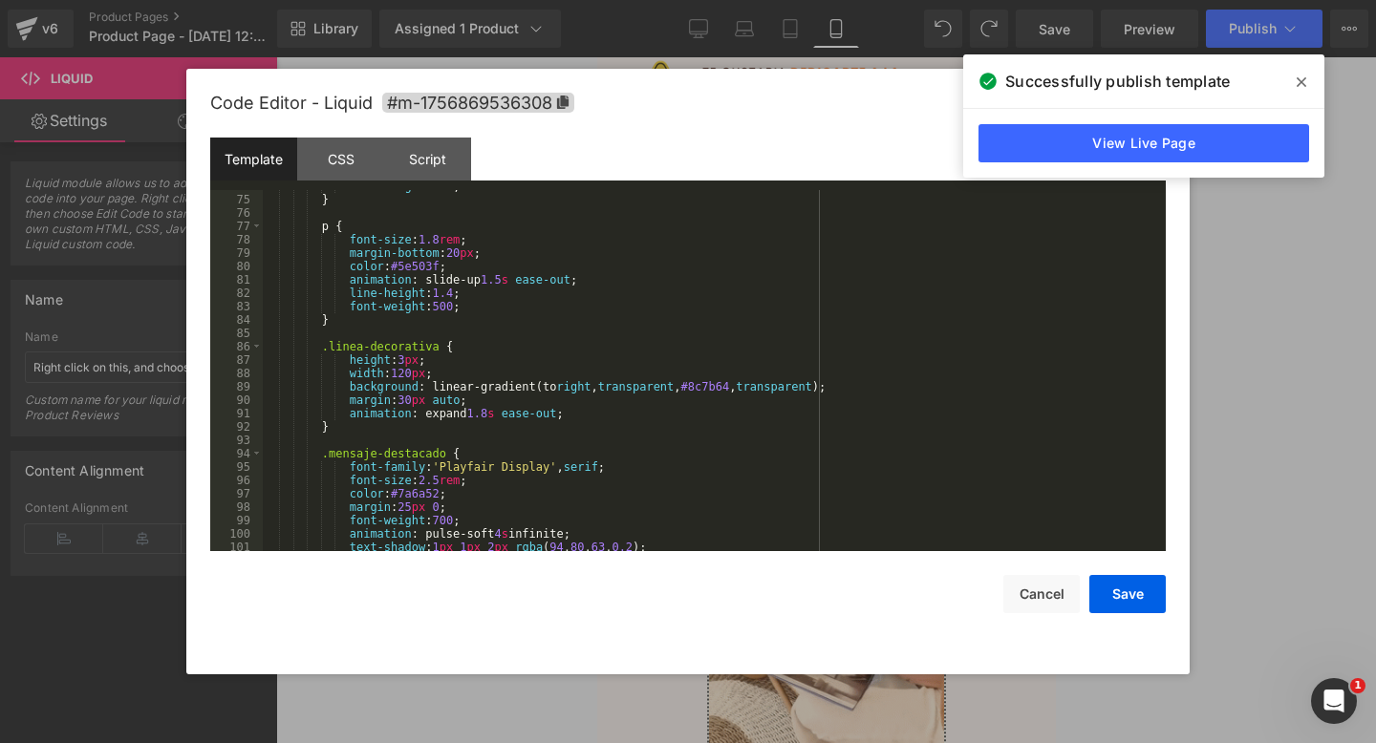
click at [1300, 70] on span at bounding box center [1301, 82] width 31 height 31
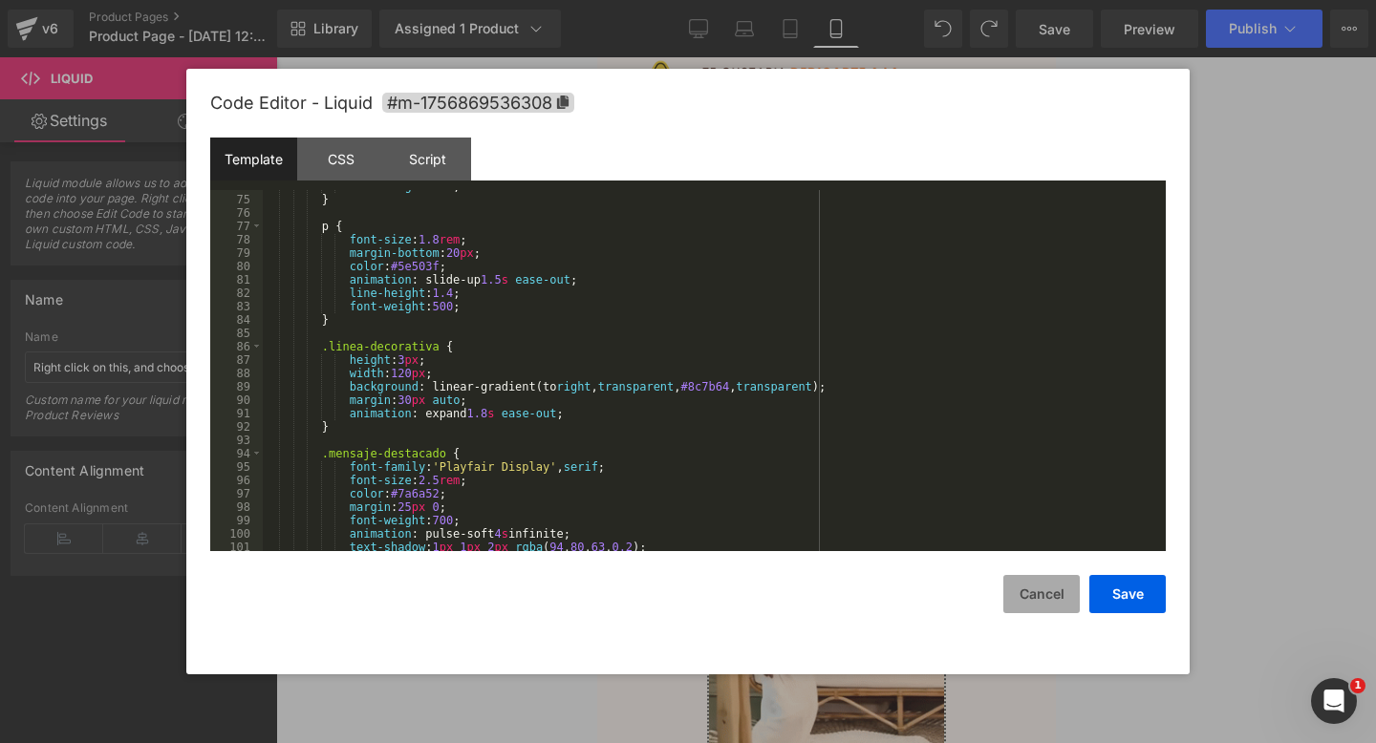
click at [1026, 596] on button "Cancel" at bounding box center [1041, 594] width 76 height 38
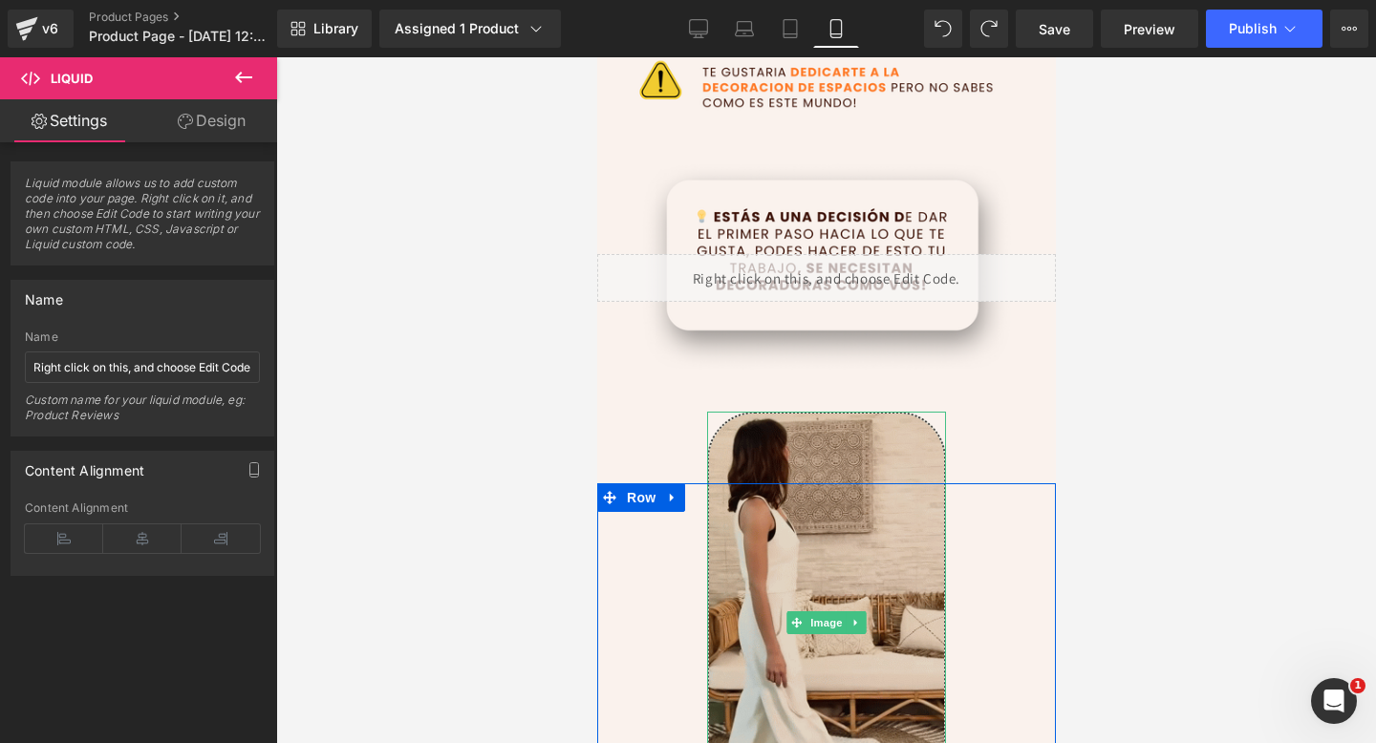
click at [796, 440] on img at bounding box center [825, 622] width 239 height 421
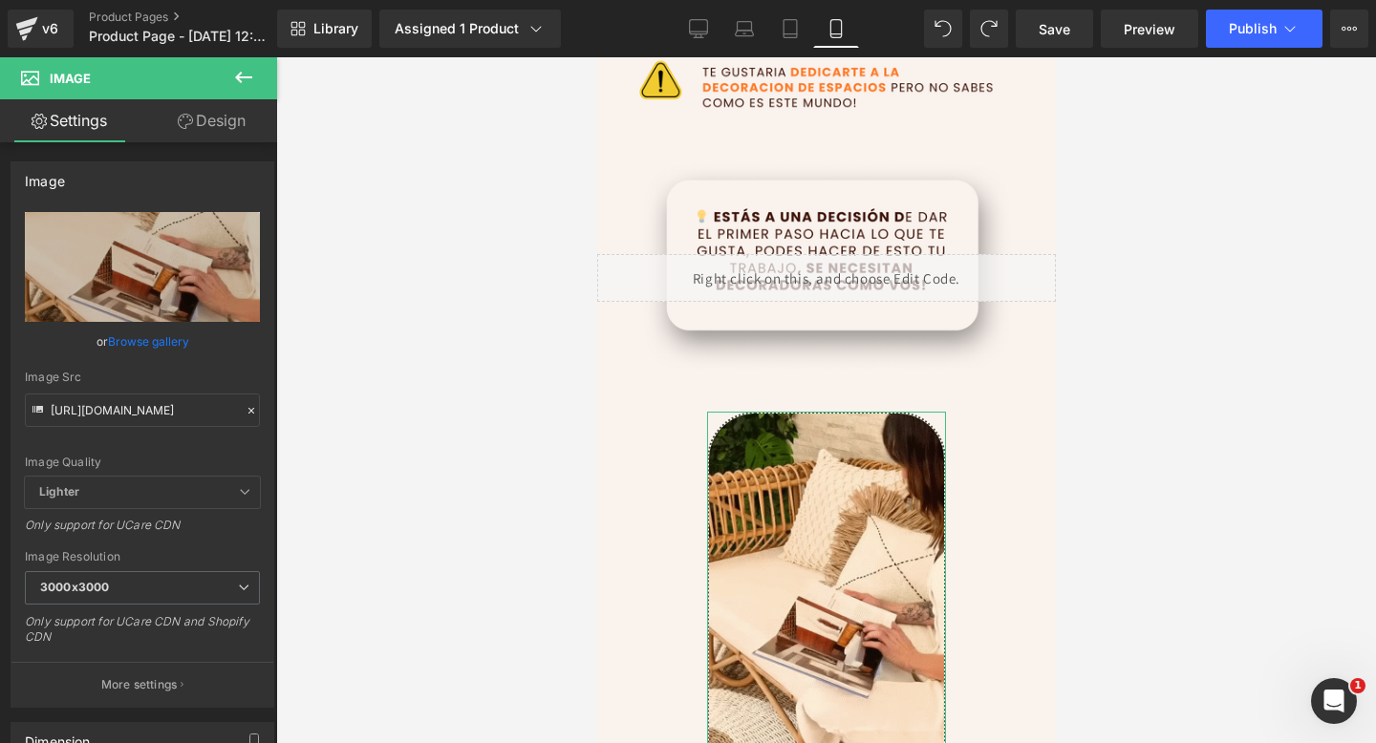
click at [190, 116] on icon at bounding box center [185, 121] width 15 height 15
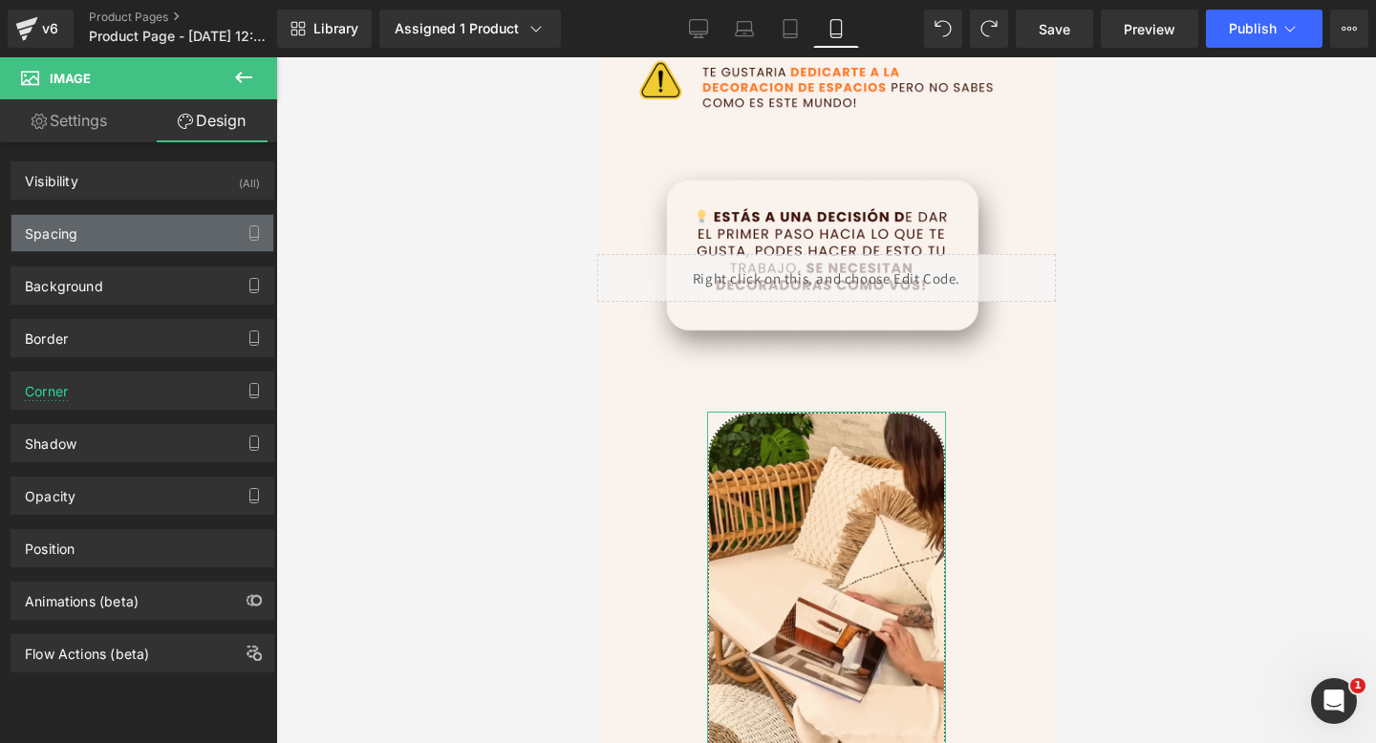
click at [168, 232] on div "Spacing" at bounding box center [142, 233] width 262 height 36
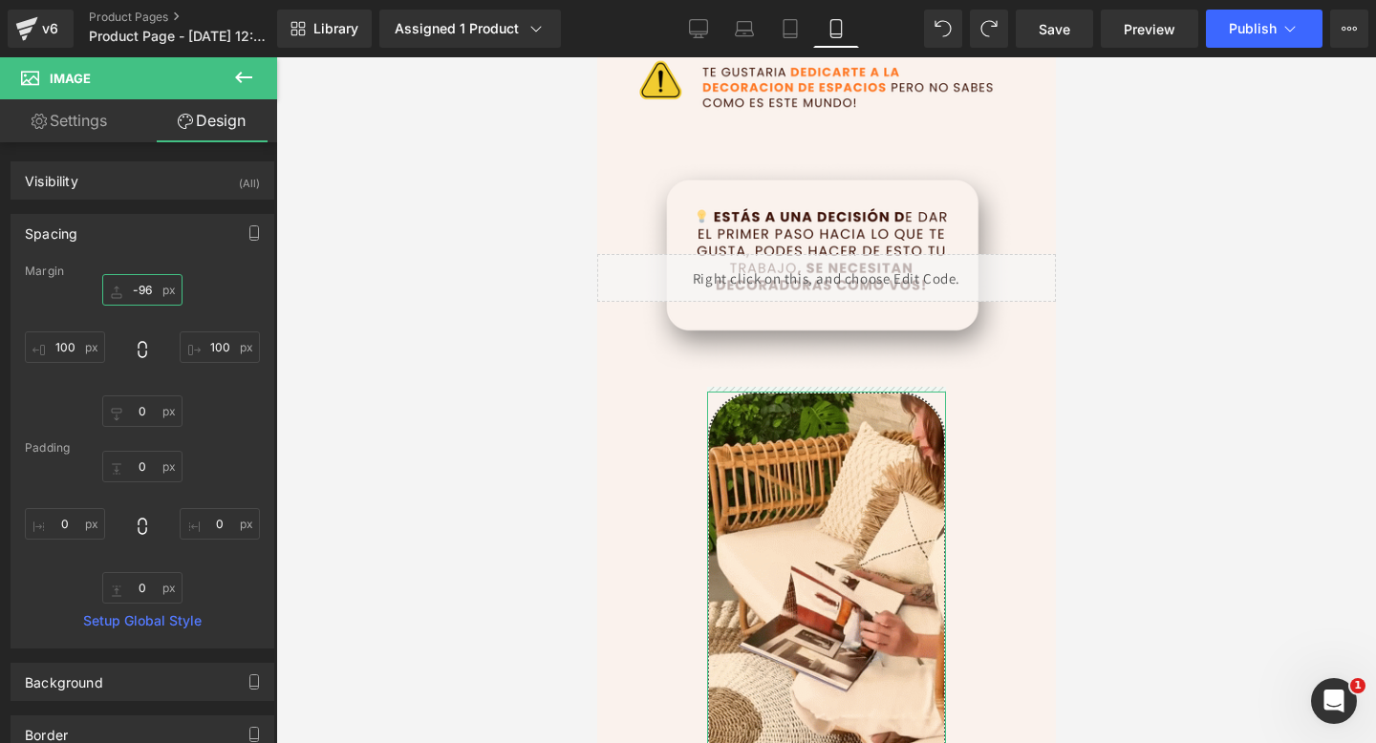
click at [139, 286] on input "-96" at bounding box center [142, 290] width 80 height 32
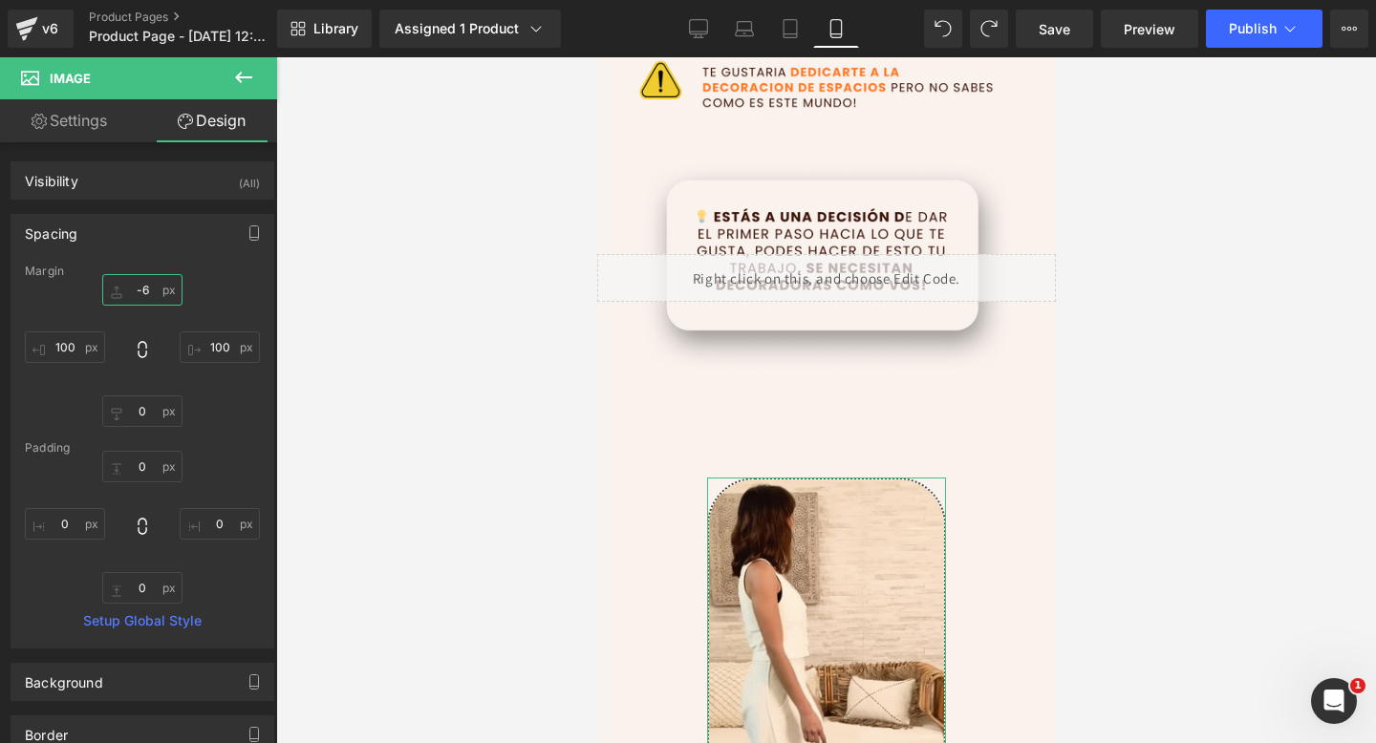
click at [139, 286] on input "-6" at bounding box center [142, 290] width 80 height 32
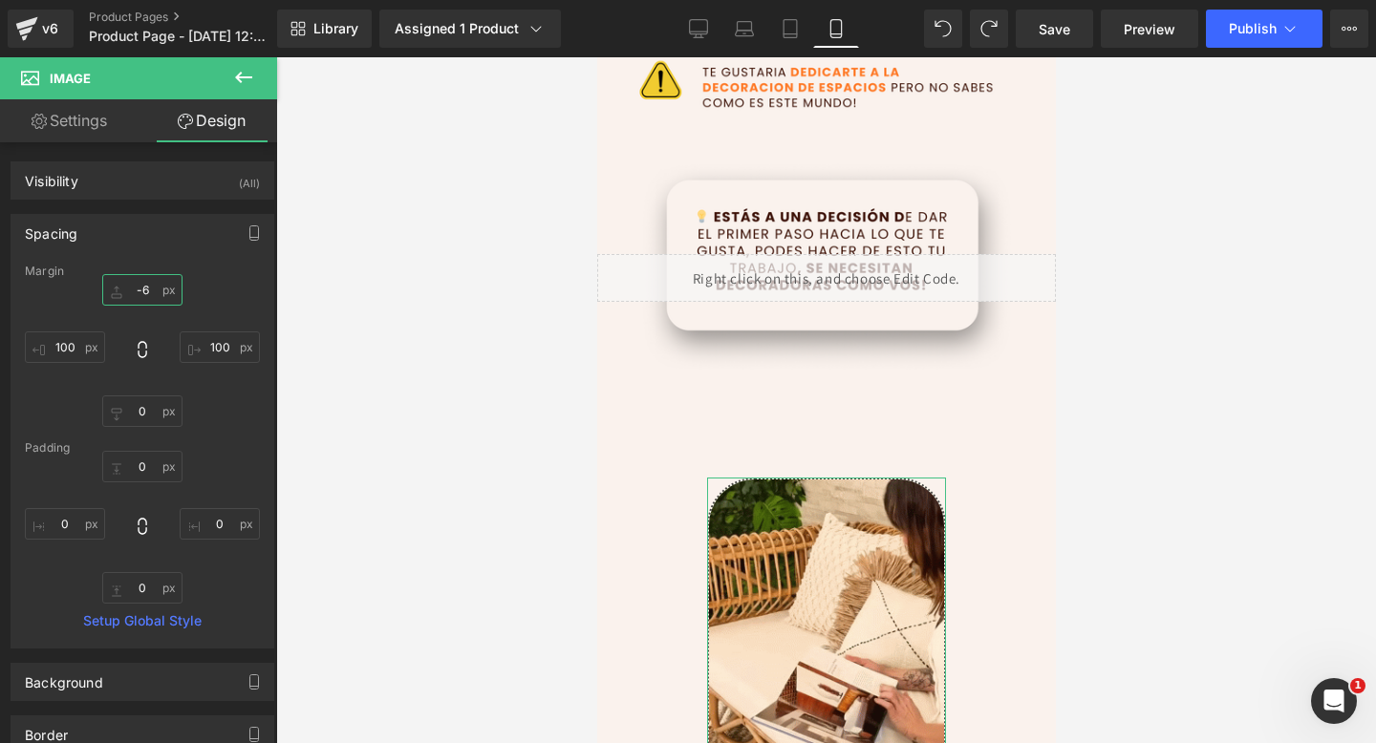
type input "6"
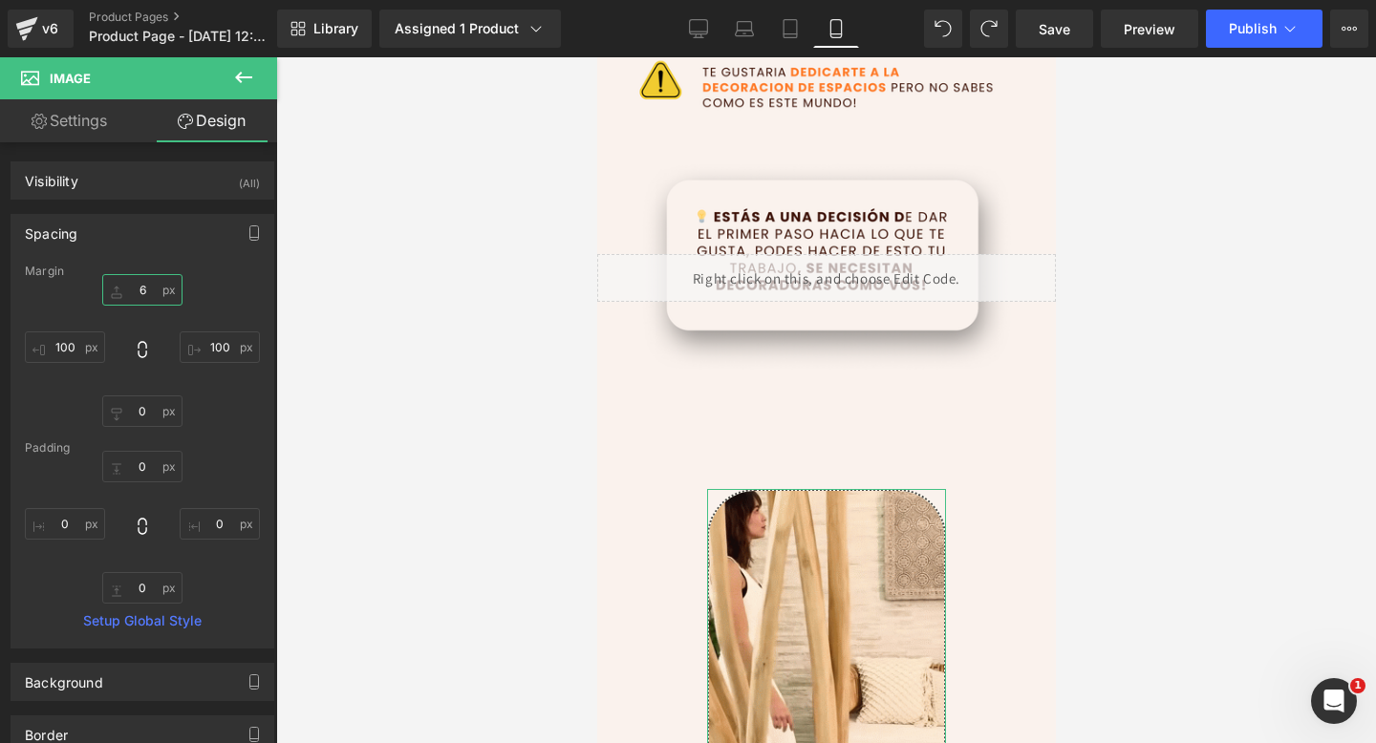
click at [139, 286] on input "6" at bounding box center [142, 290] width 80 height 32
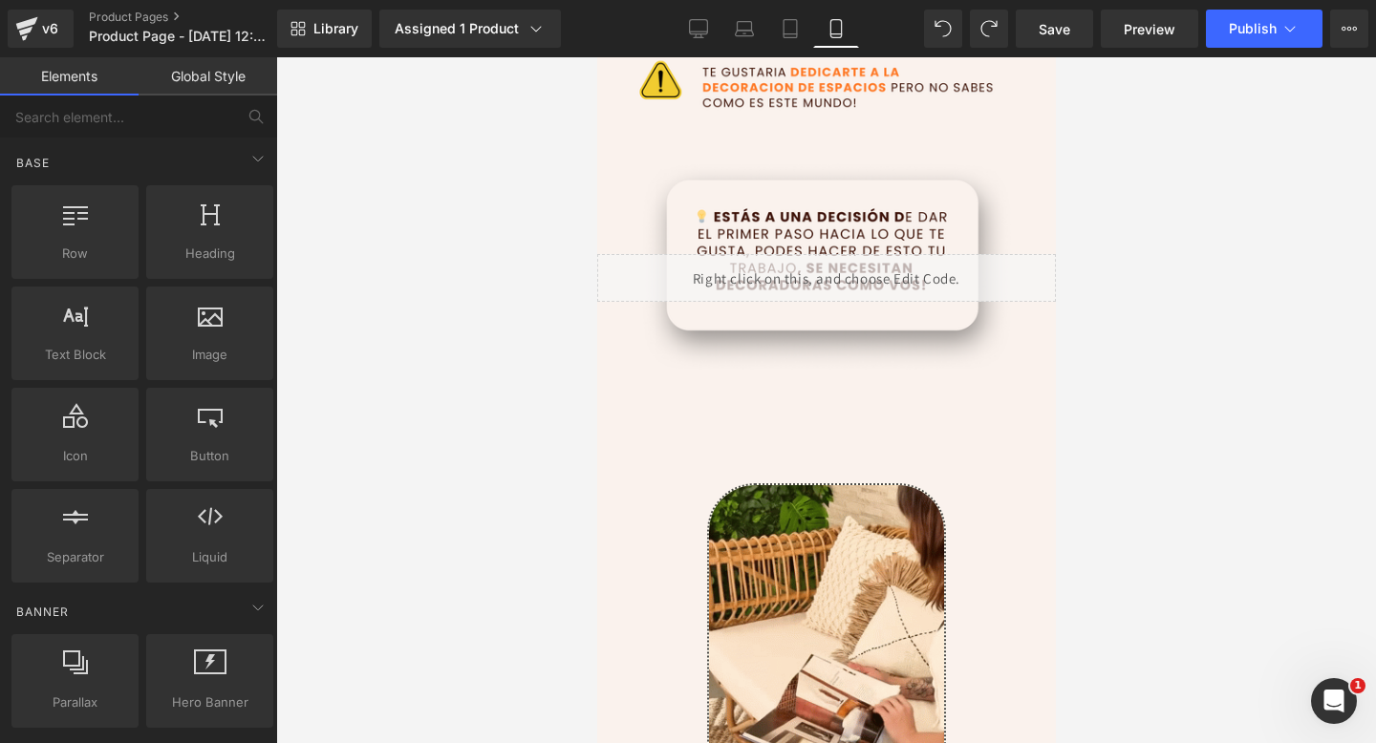
click at [451, 326] on div at bounding box center [826, 400] width 1100 height 686
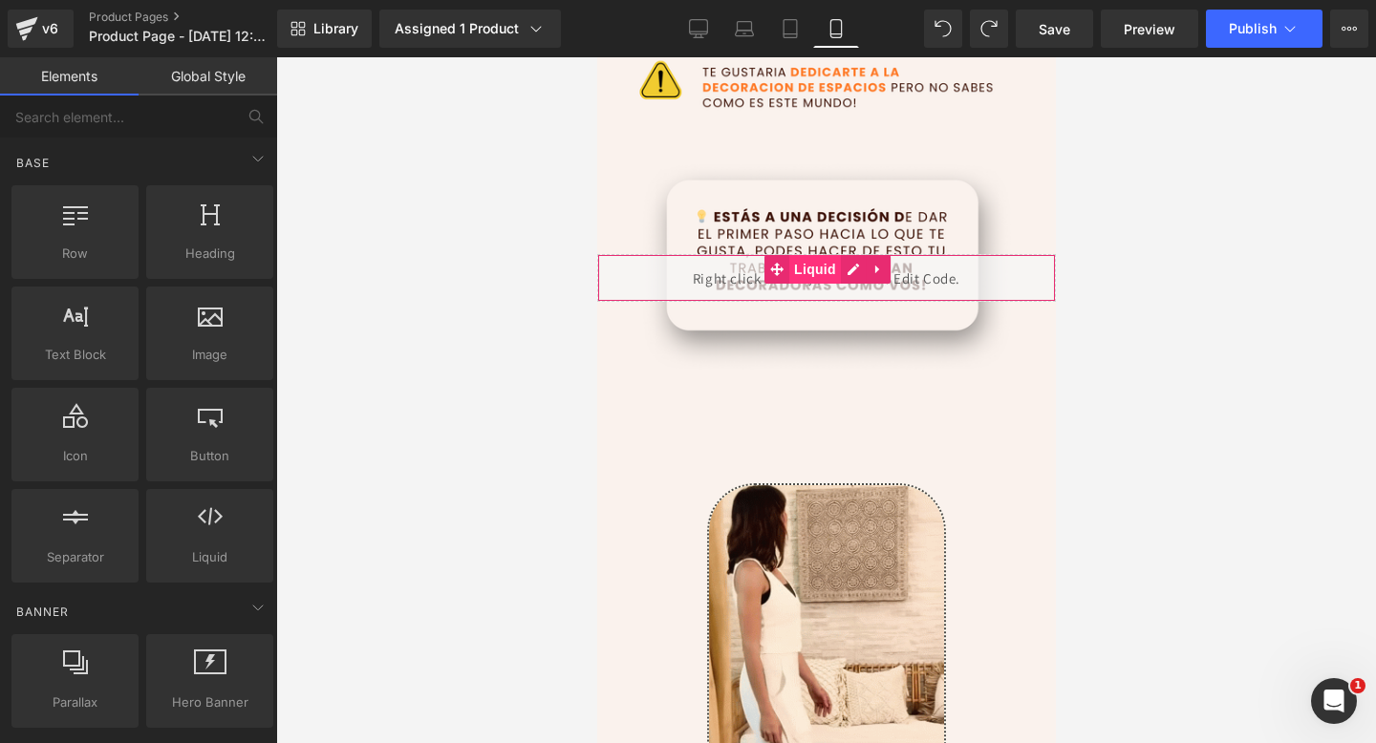
click at [804, 273] on span "Liquid" at bounding box center [814, 269] width 52 height 29
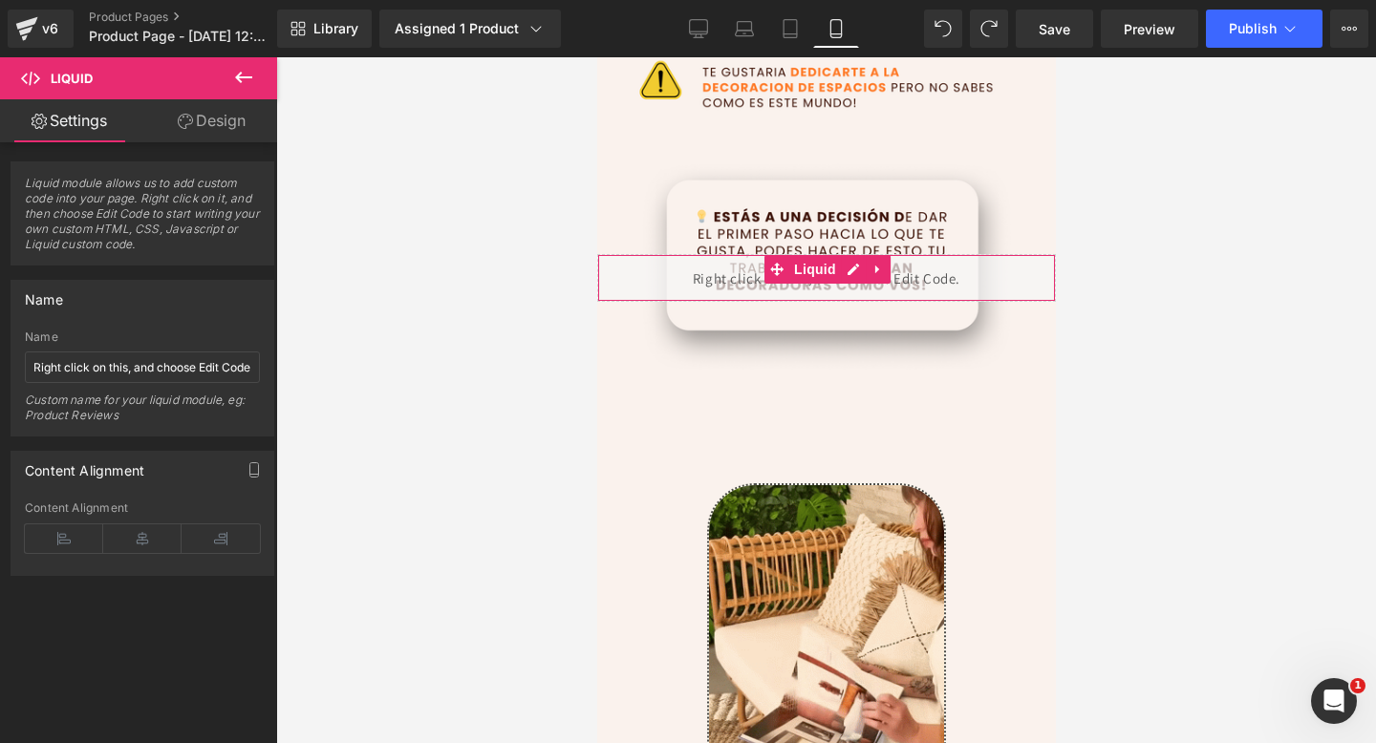
click at [208, 111] on link "Design" at bounding box center [211, 120] width 139 height 43
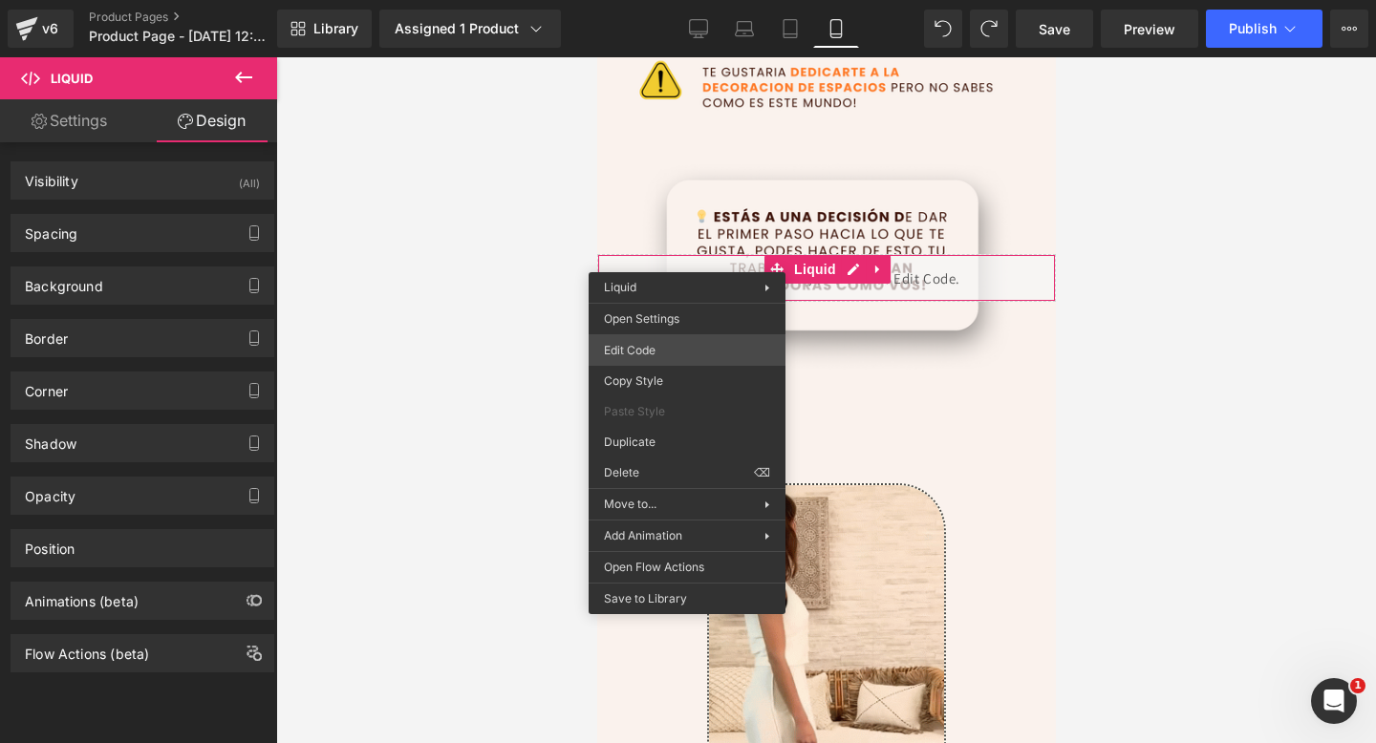
click at [659, 0] on div "Liquid You are previewing how the will restyle your page. You can not edit Elem…" at bounding box center [688, 0] width 1376 height 0
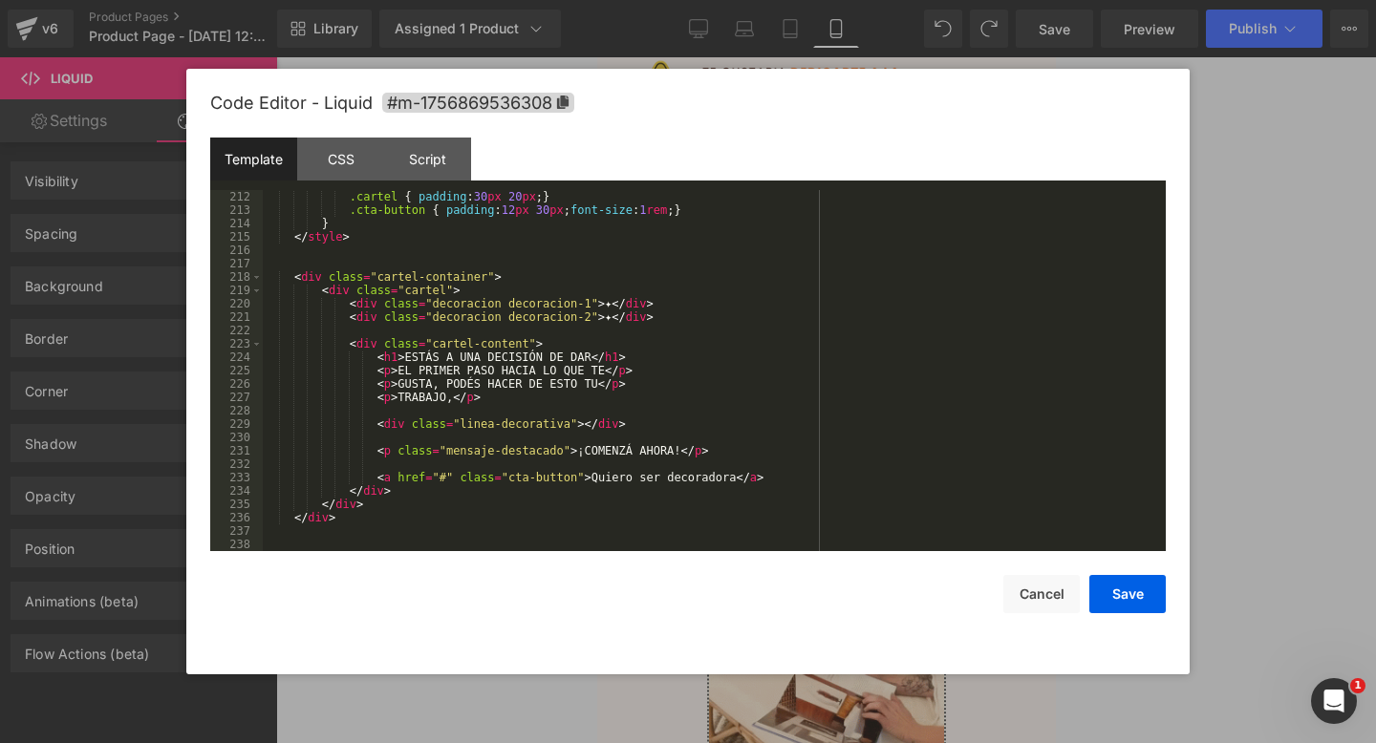
scroll to position [2982, 0]
drag, startPoint x: 523, startPoint y: 403, endPoint x: 410, endPoint y: 395, distance: 113.0
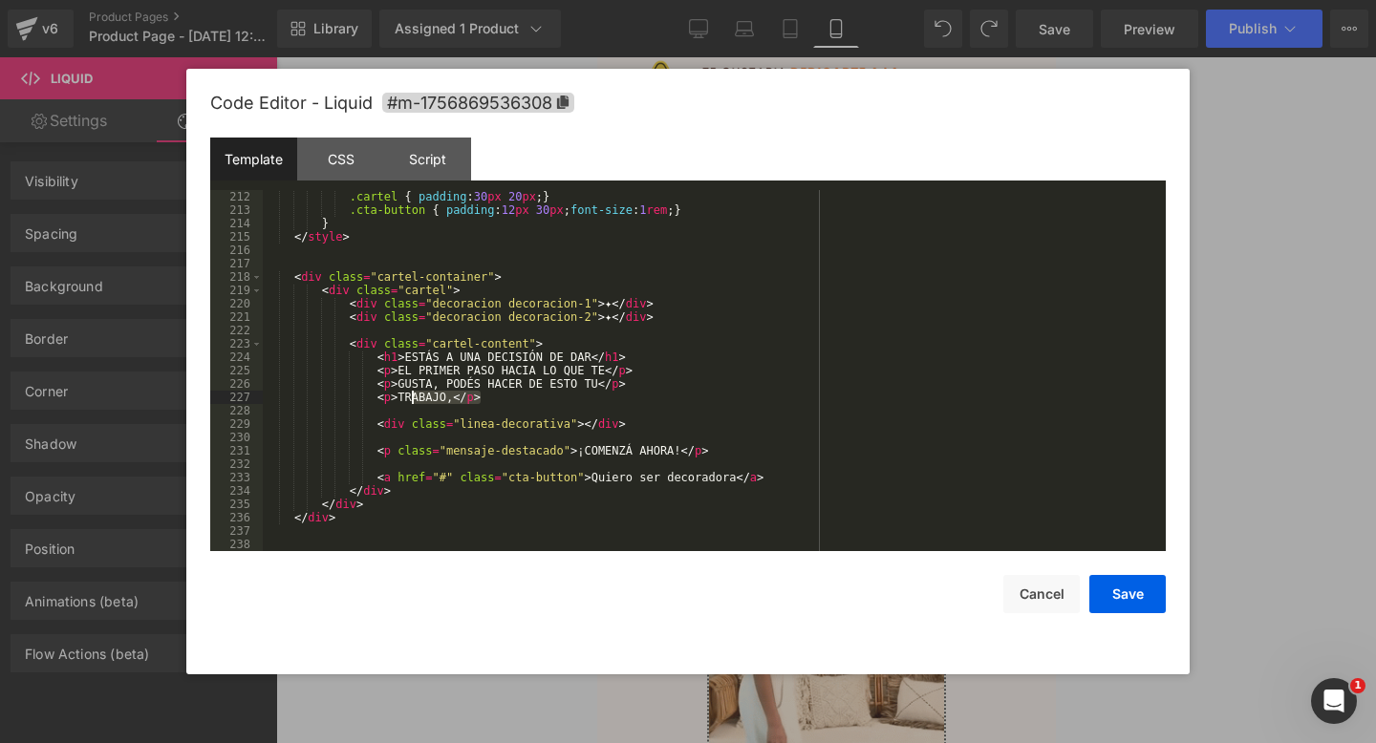
click at [410, 395] on div ".cartel { padding : 30 px 20 px ; } .cta-button { padding : 12 px 30 px ; font-…" at bounding box center [710, 384] width 895 height 388
click at [734, 423] on div ".cartel { padding : 30 px 20 px ; } .cta-button { padding : 12 px 30 px ; font-…" at bounding box center [710, 384] width 895 height 388
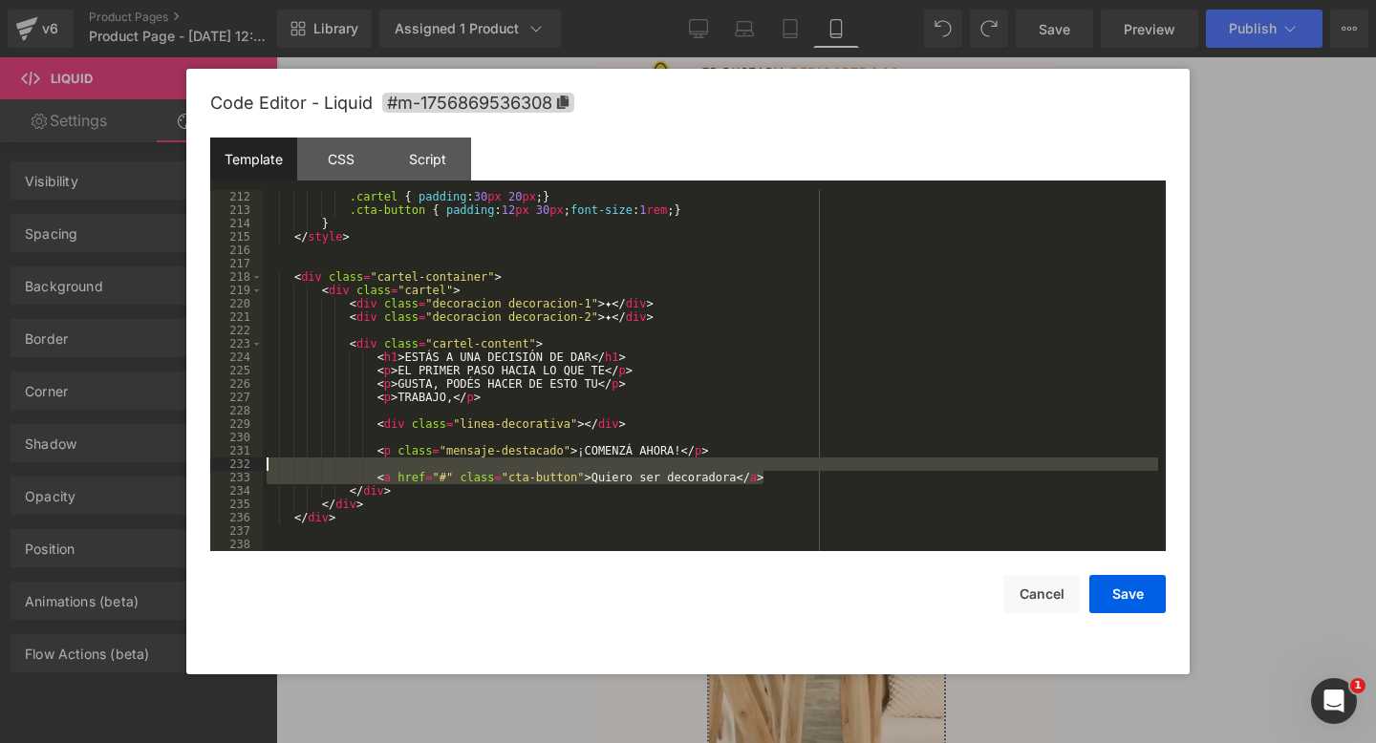
drag, startPoint x: 771, startPoint y: 472, endPoint x: 242, endPoint y: 461, distance: 529.3
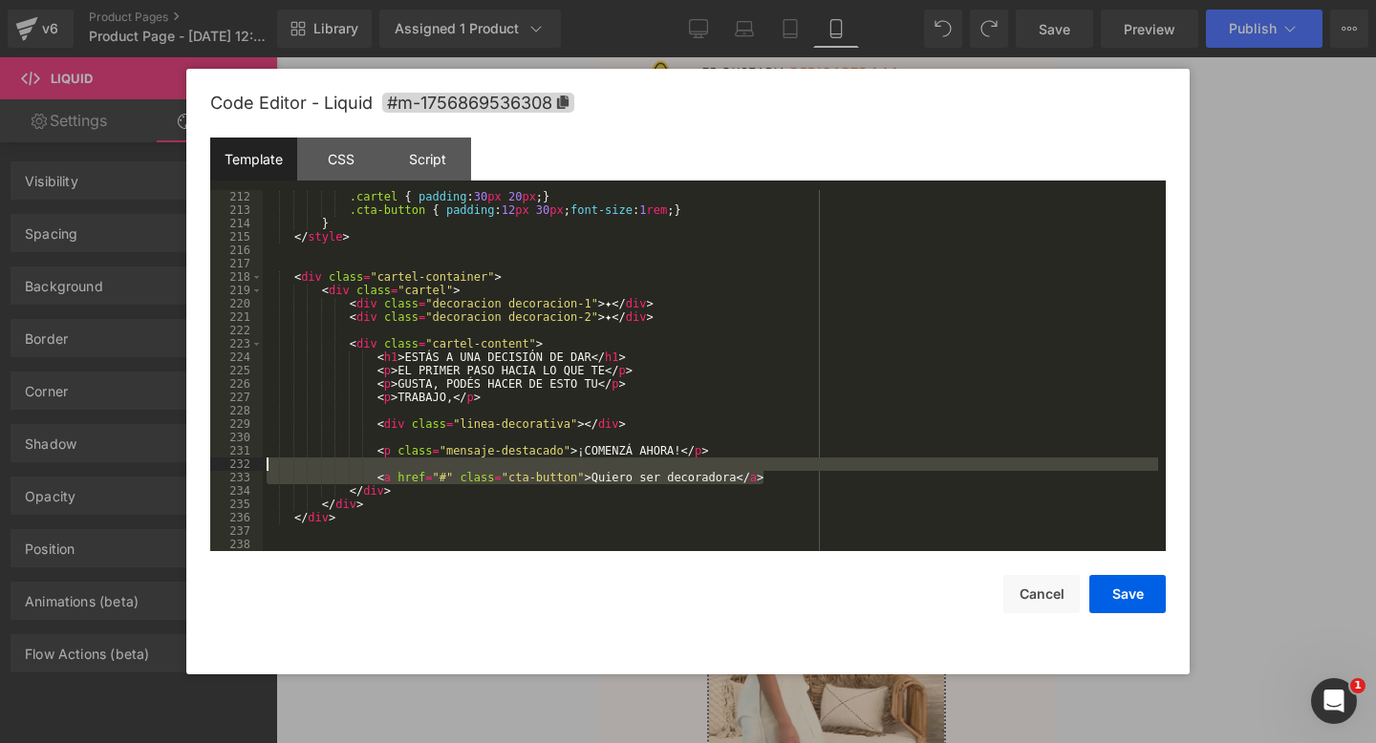
click at [242, 461] on pre "212 213 214 215 216 217 218 219 220 221 222 223 224 225 226 227 228 229 230 231…" at bounding box center [687, 370] width 955 height 361
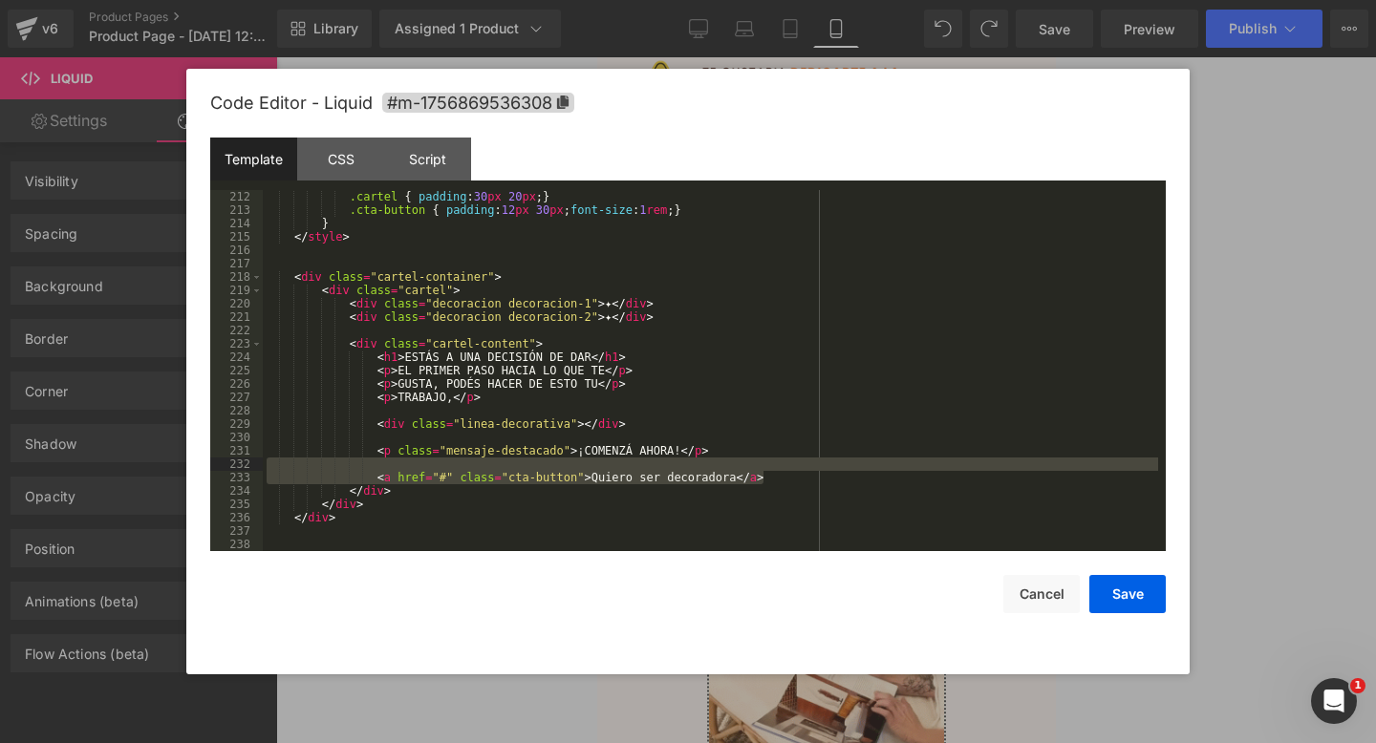
scroll to position [2969, 0]
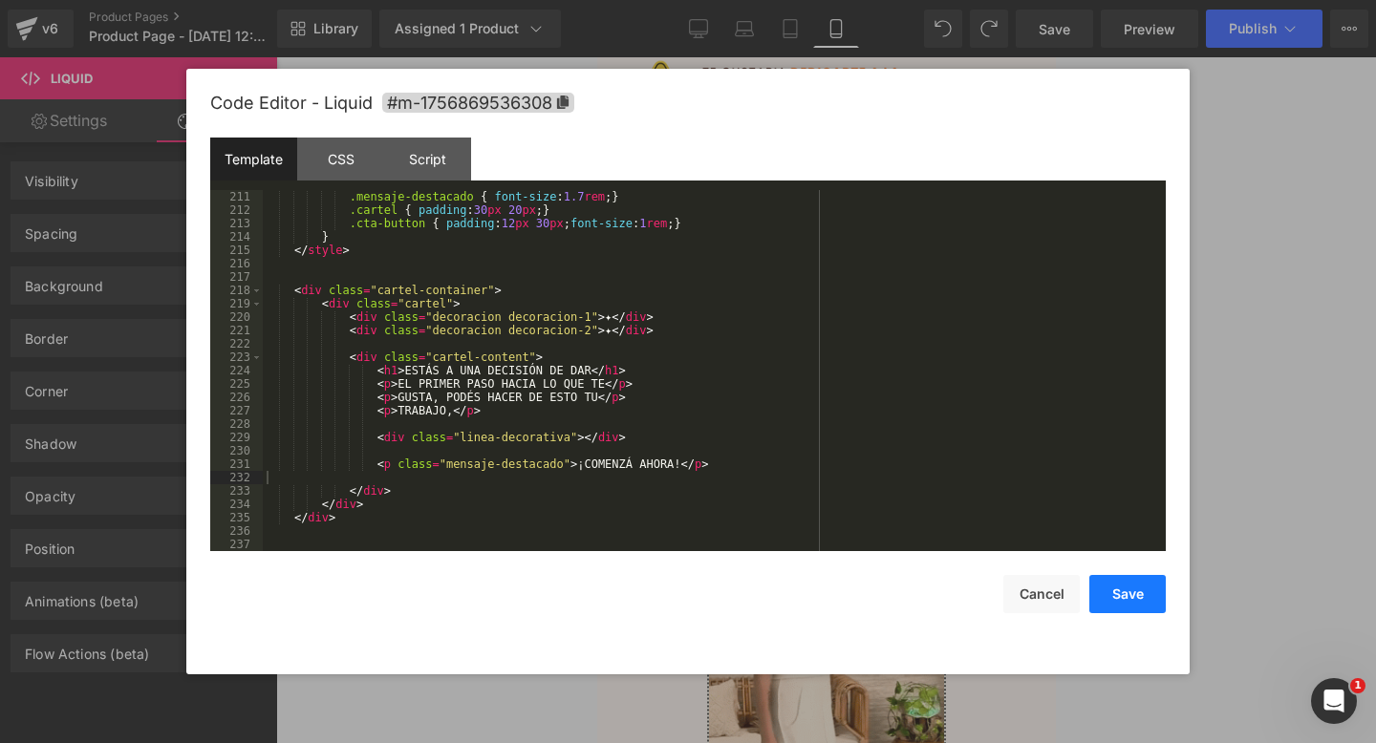
click at [1120, 604] on button "Save" at bounding box center [1127, 594] width 76 height 38
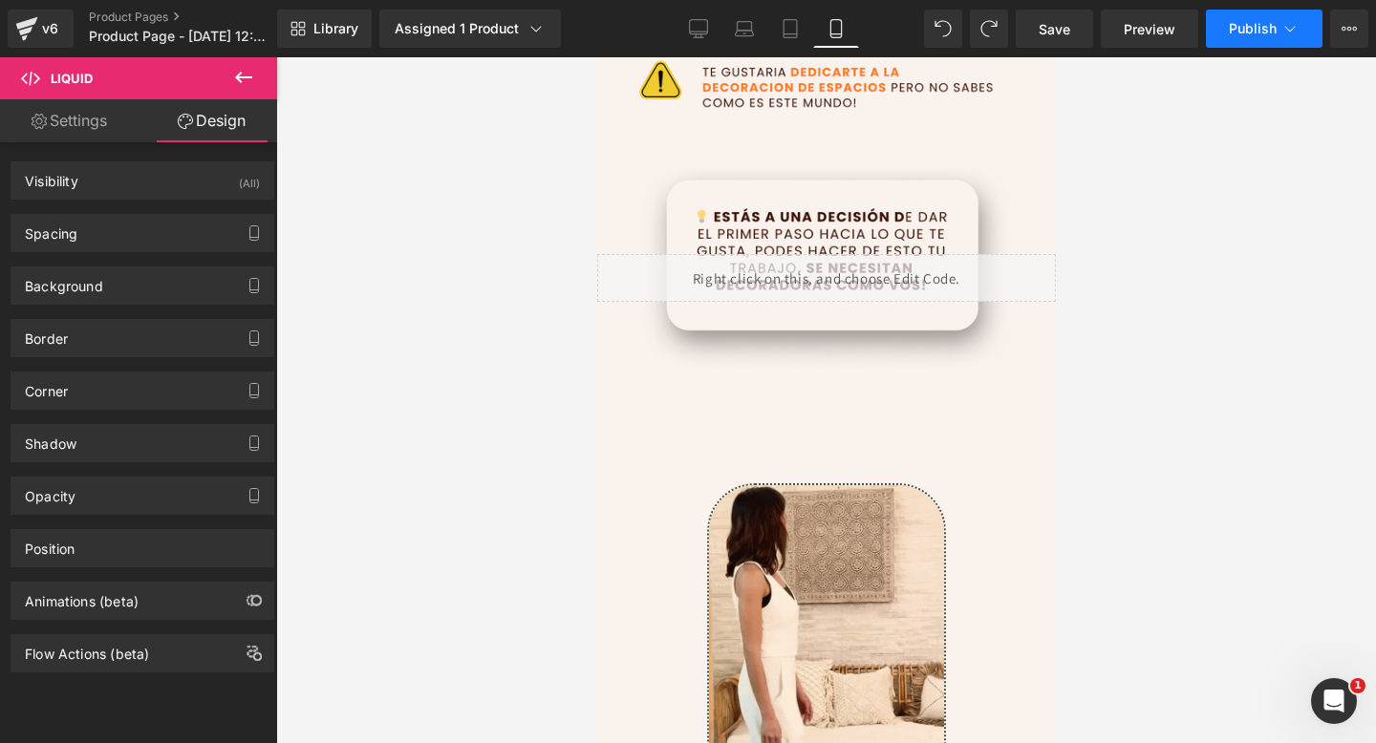
click at [1227, 32] on button "Publish" at bounding box center [1264, 29] width 117 height 38
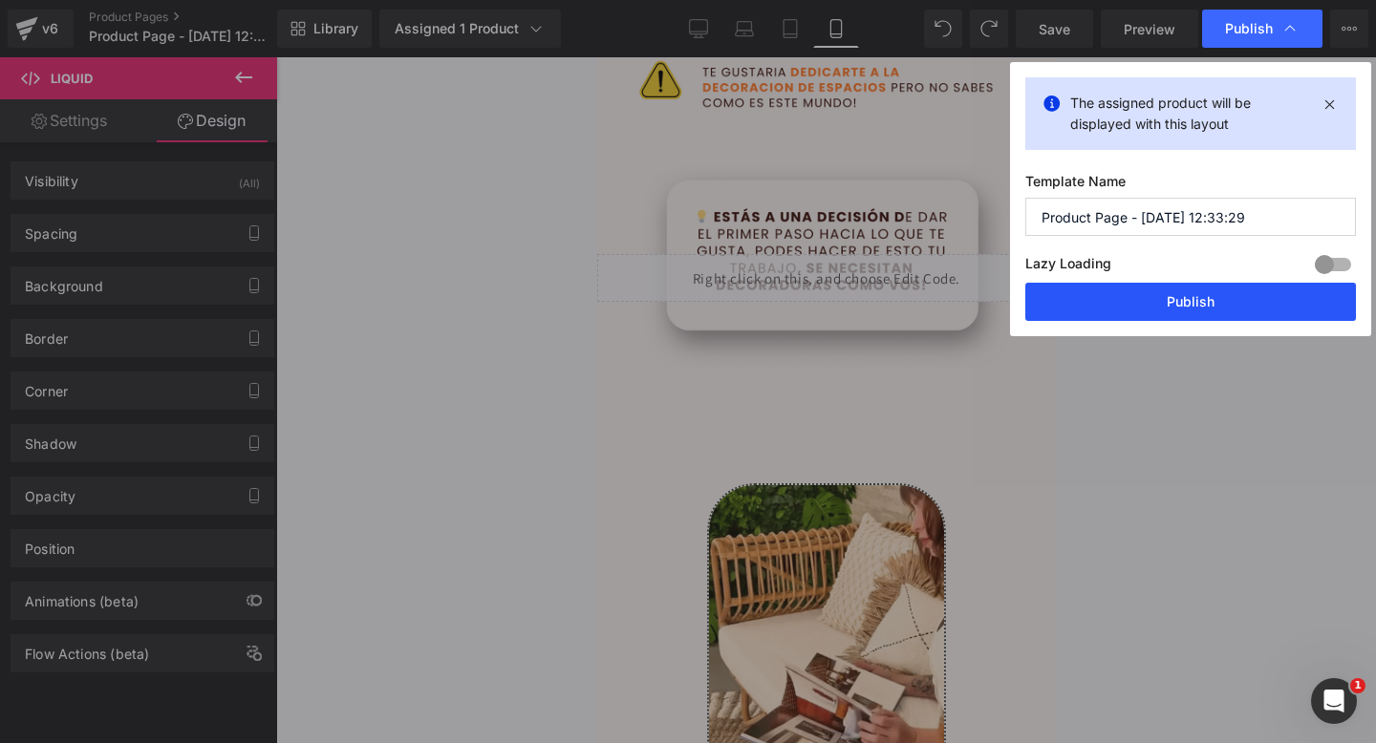
click at [1074, 301] on button "Publish" at bounding box center [1190, 302] width 331 height 38
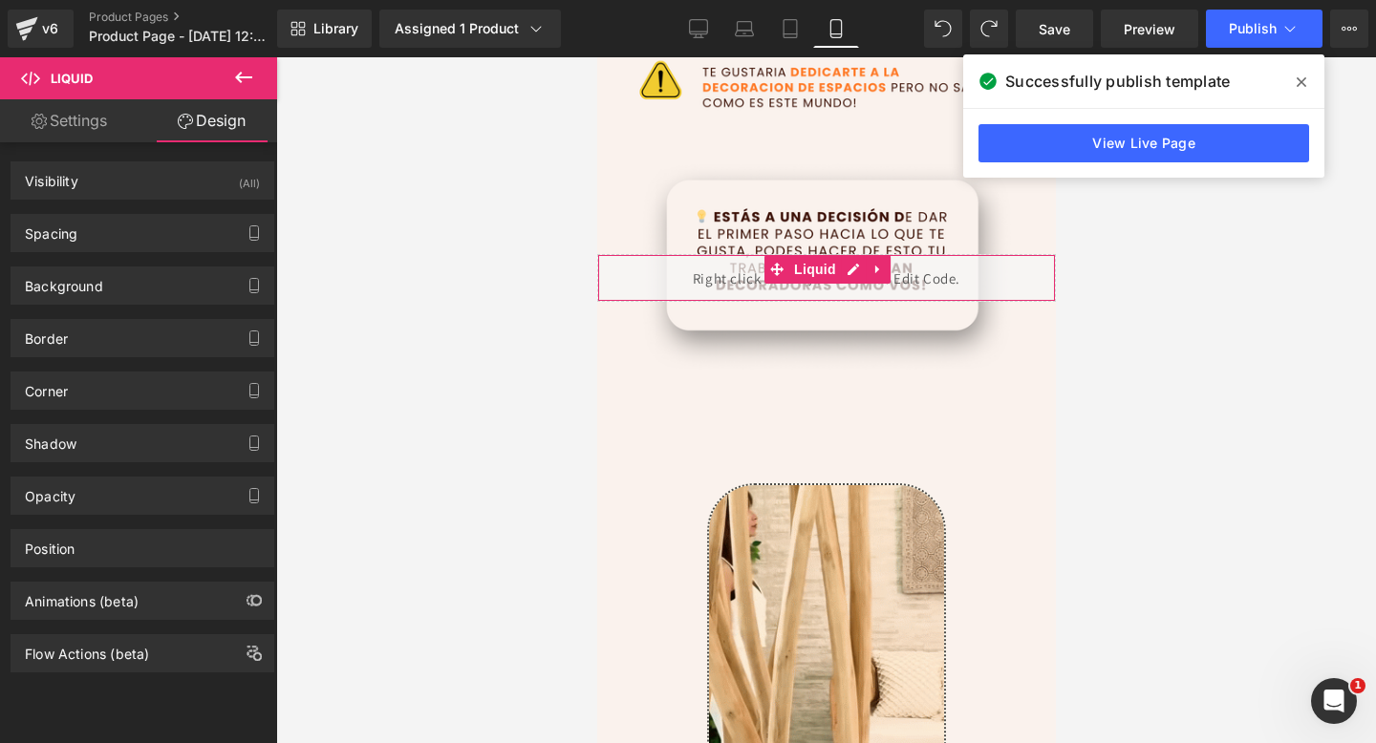
click at [713, 269] on div "Liquid" at bounding box center [825, 278] width 459 height 48
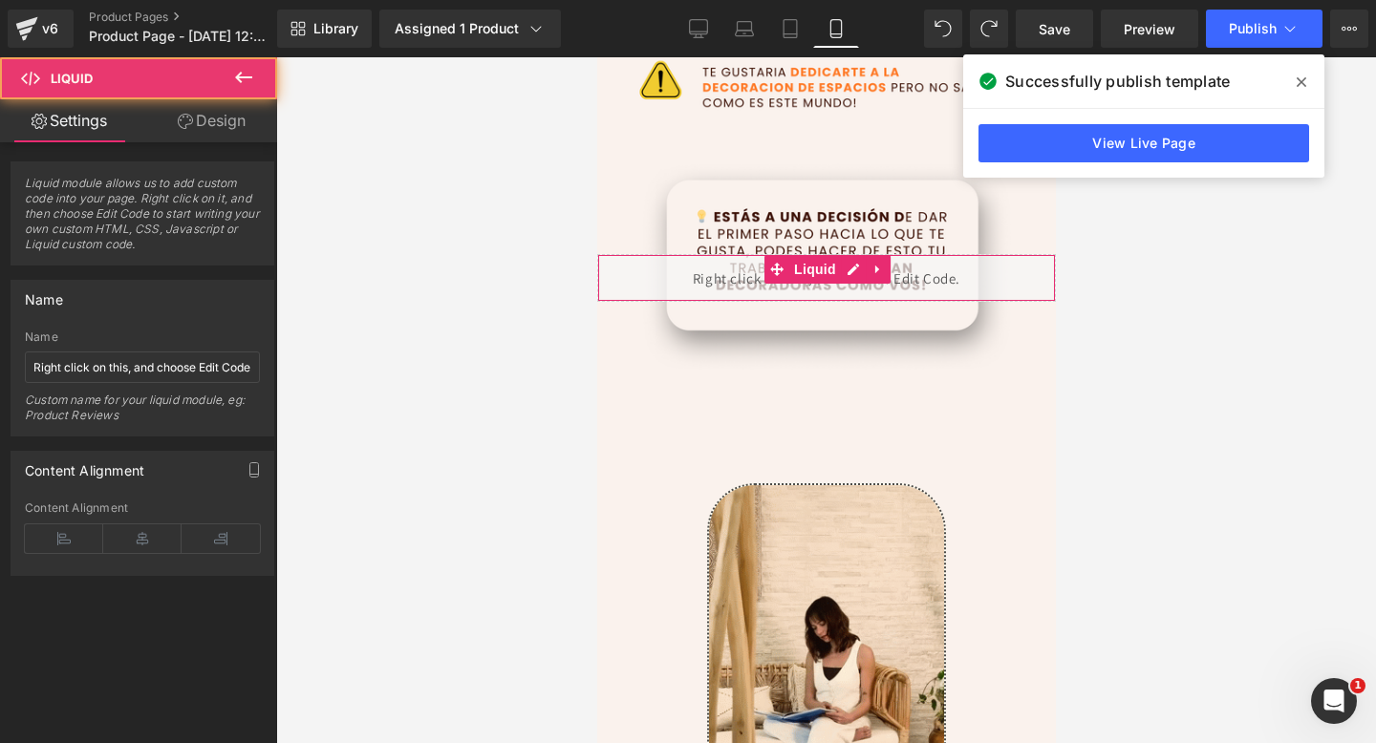
click at [232, 131] on link "Design" at bounding box center [211, 120] width 139 height 43
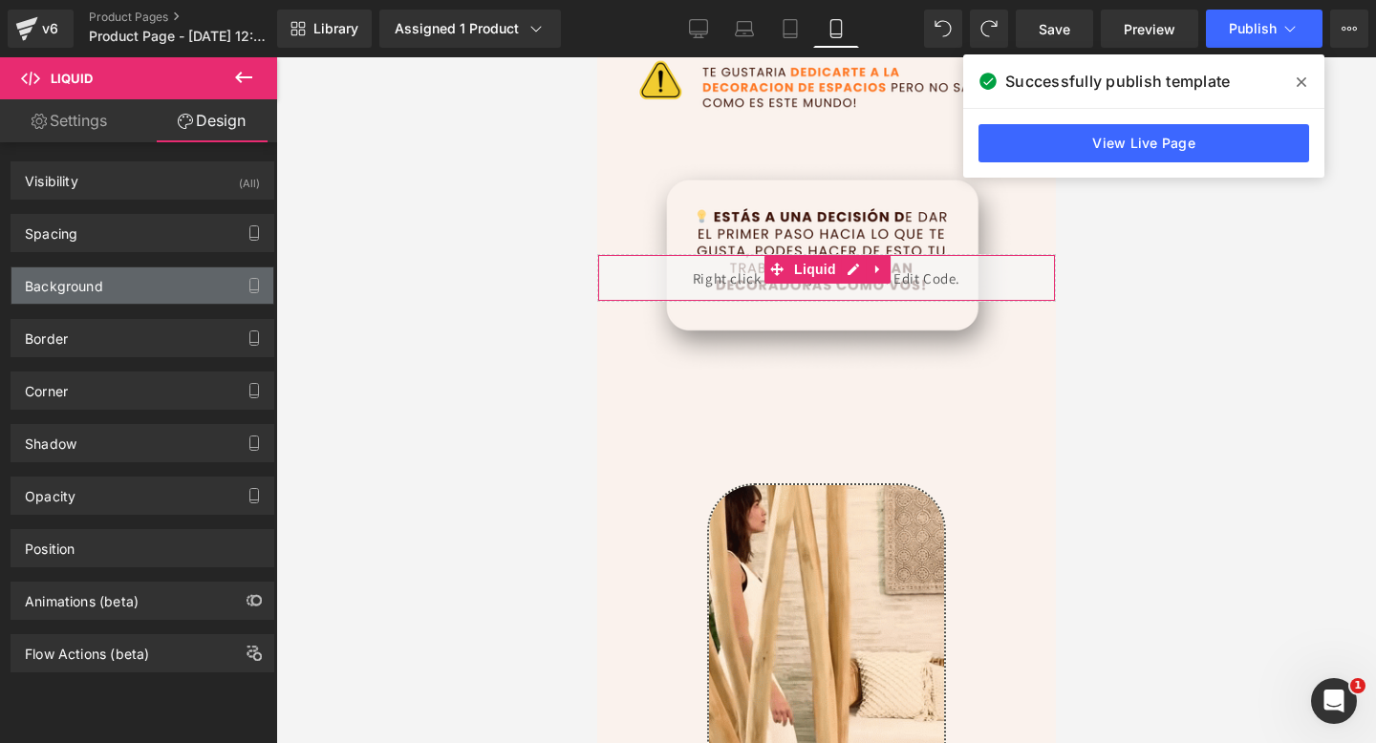
type input "-240"
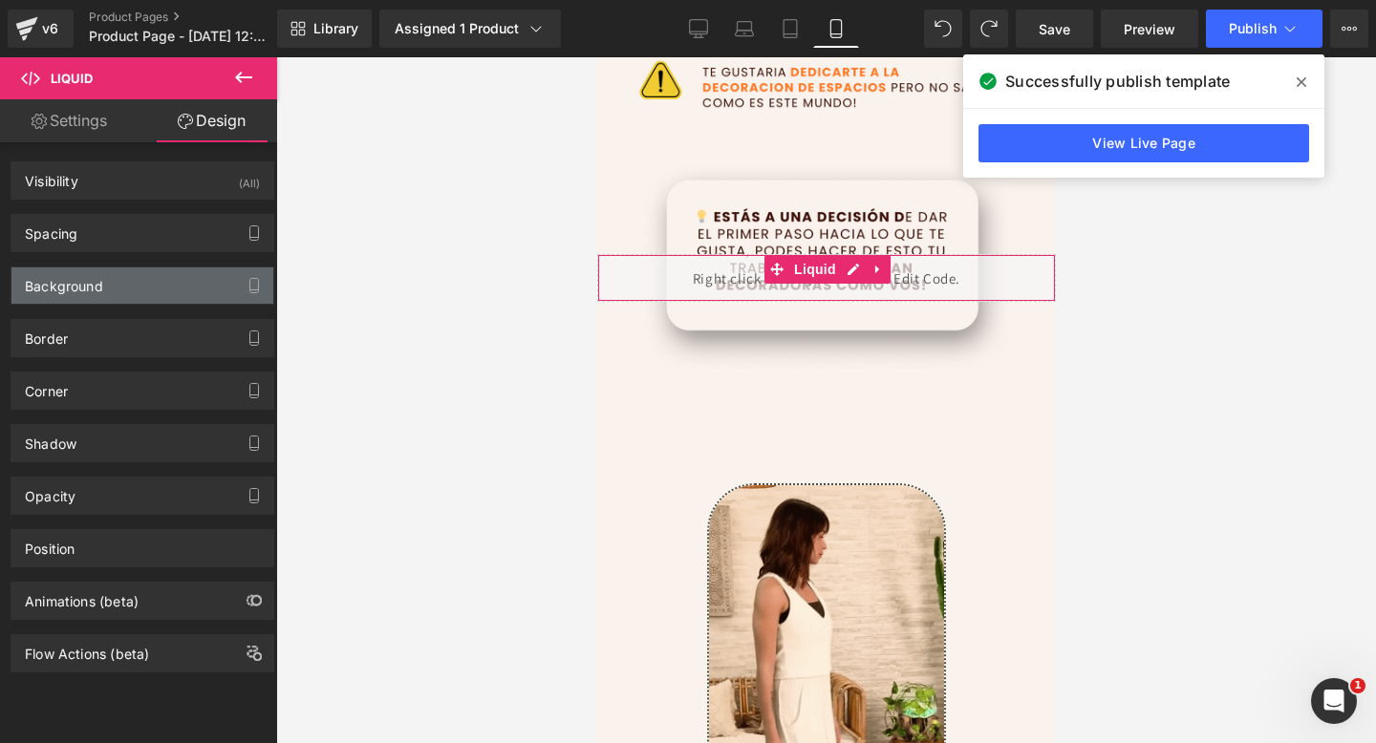
type input "0"
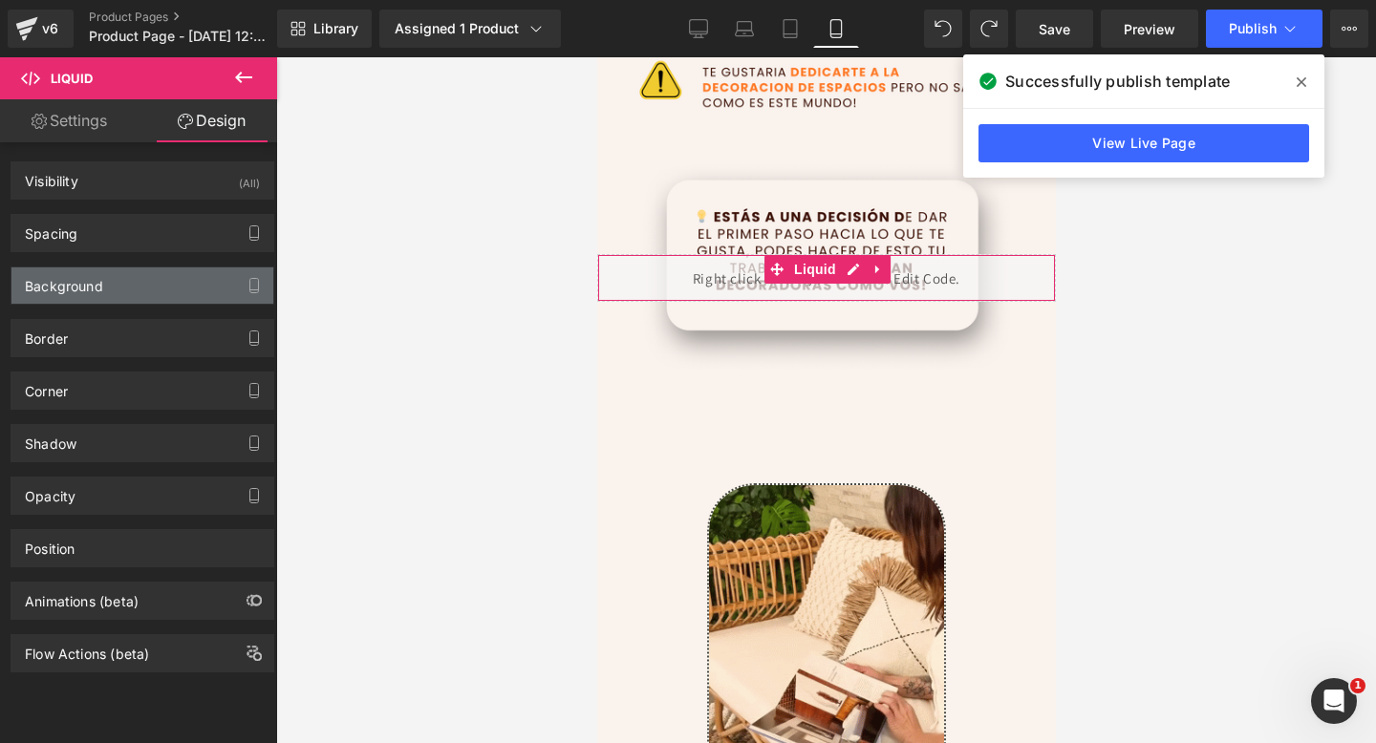
type input "0"
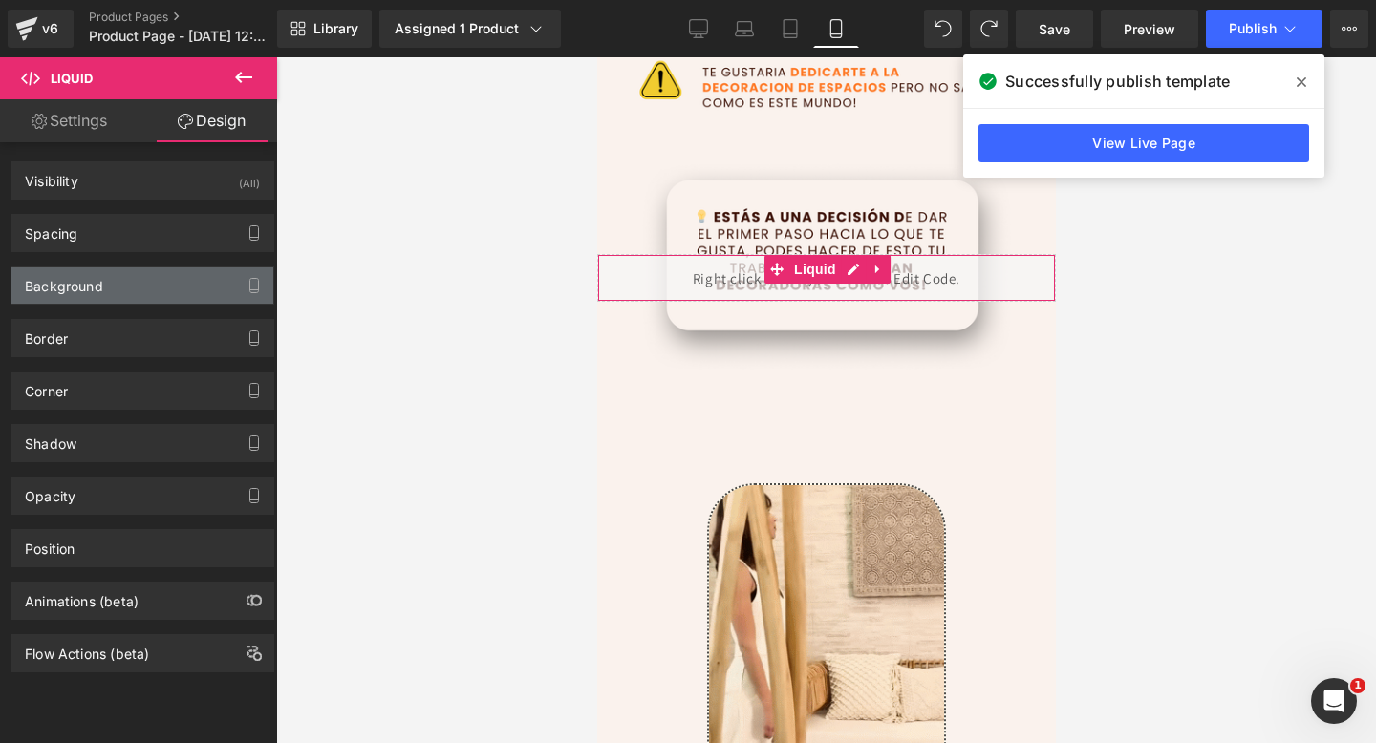
type input "0"
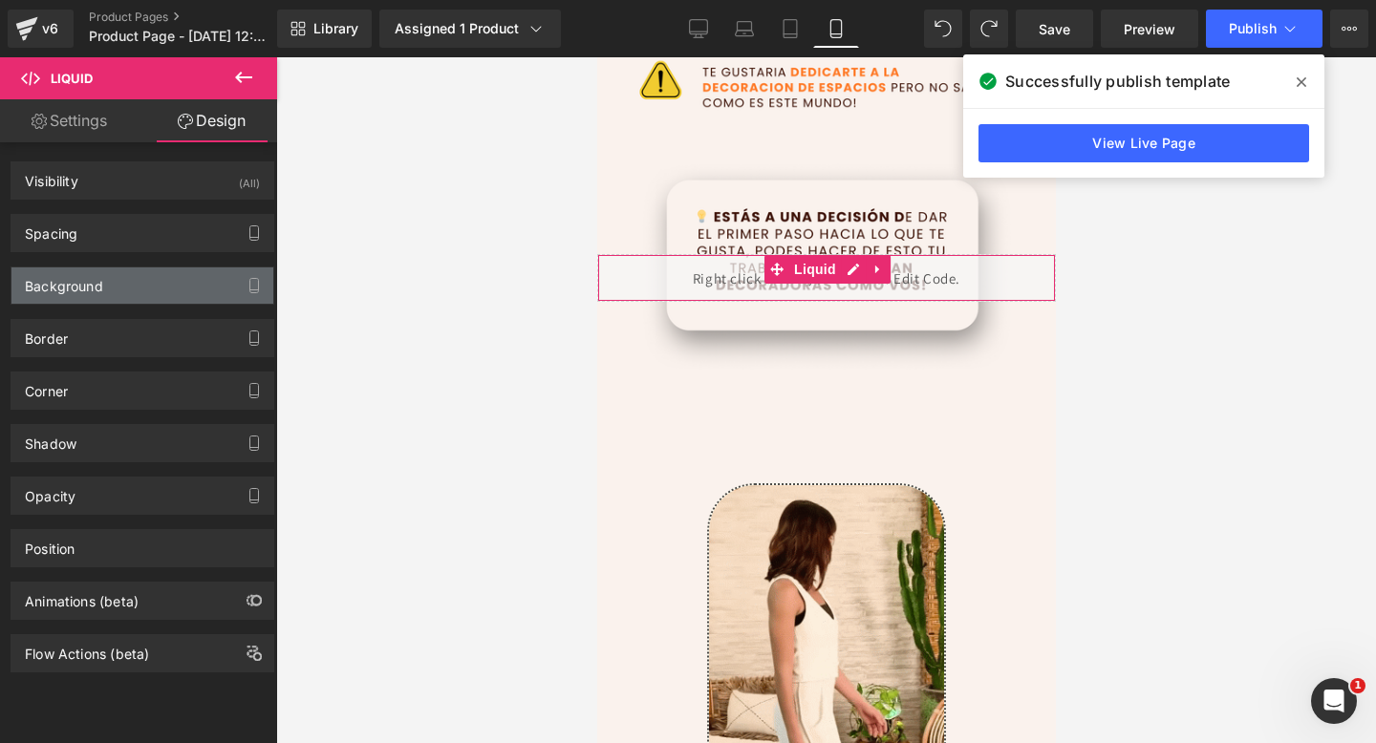
type input "0"
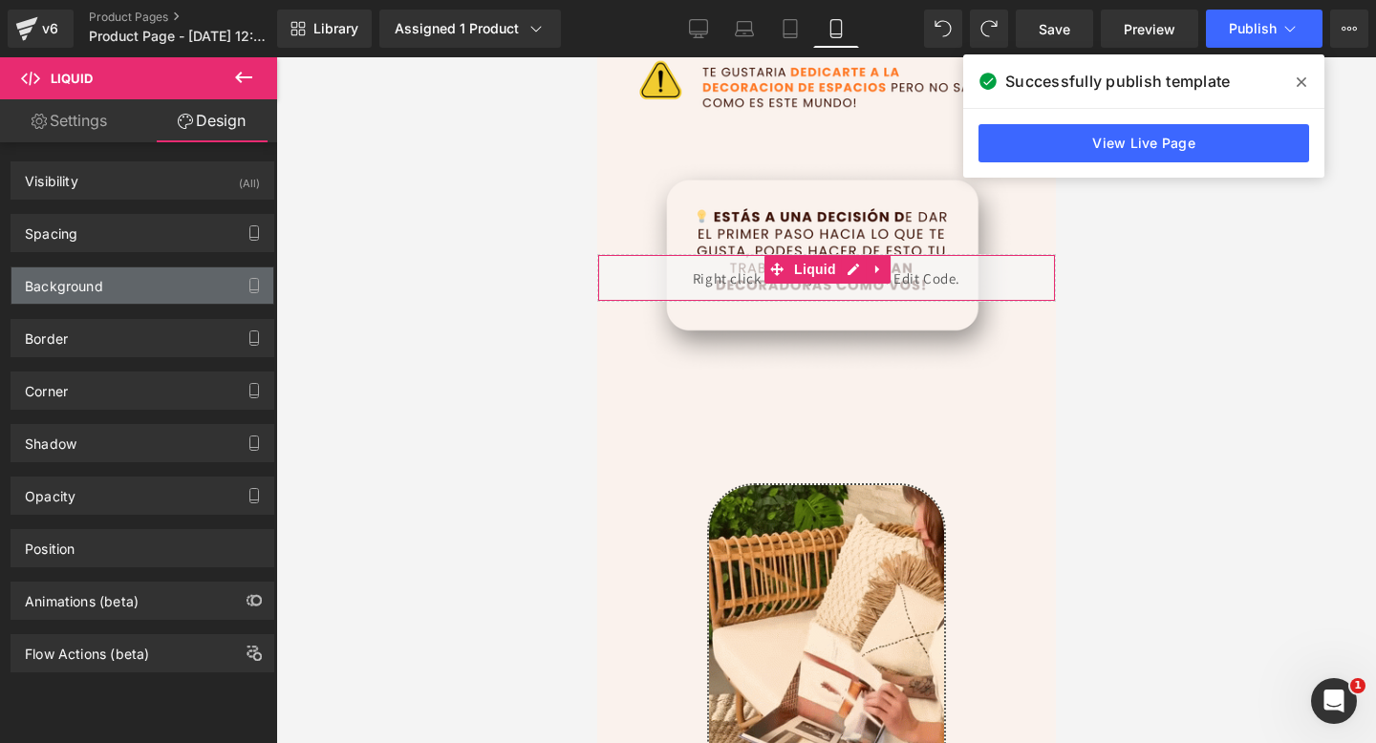
type input "0"
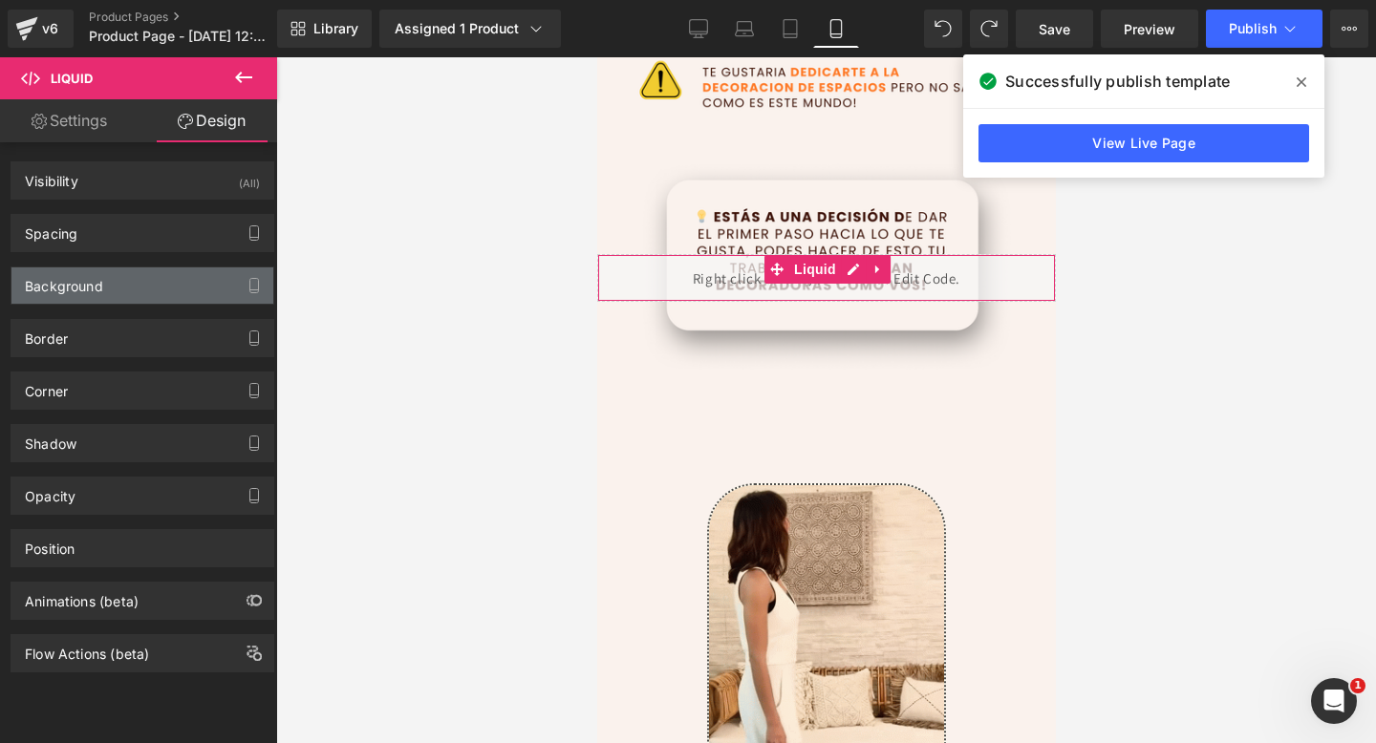
type input "0"
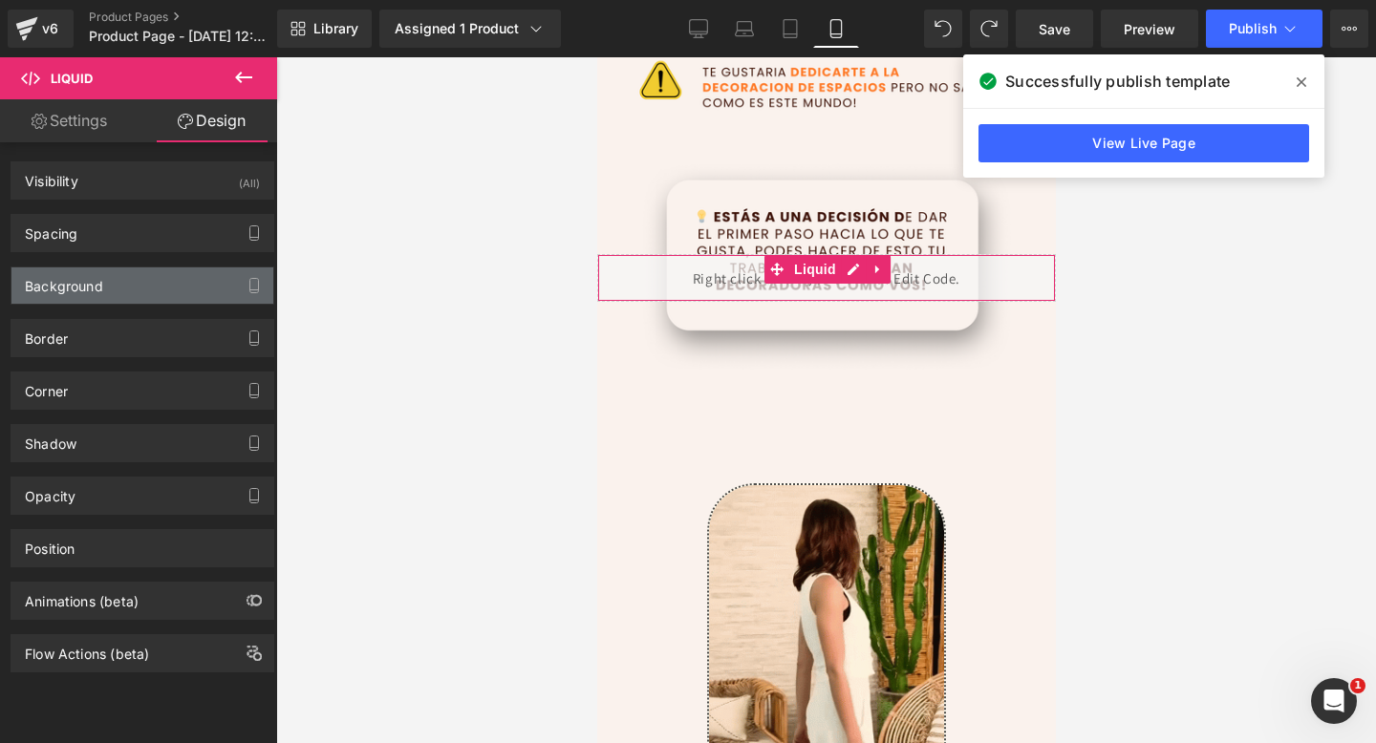
type input "0"
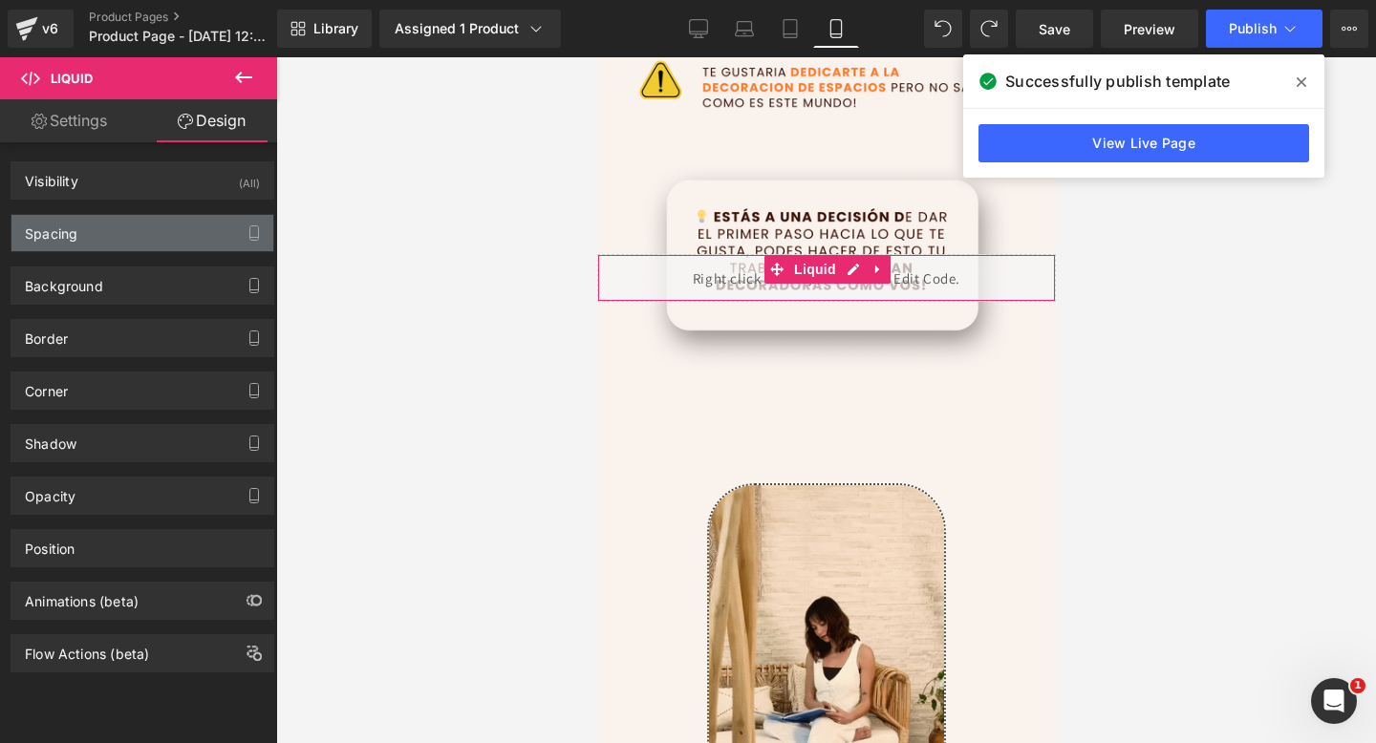
click at [122, 219] on div "Spacing" at bounding box center [142, 233] width 262 height 36
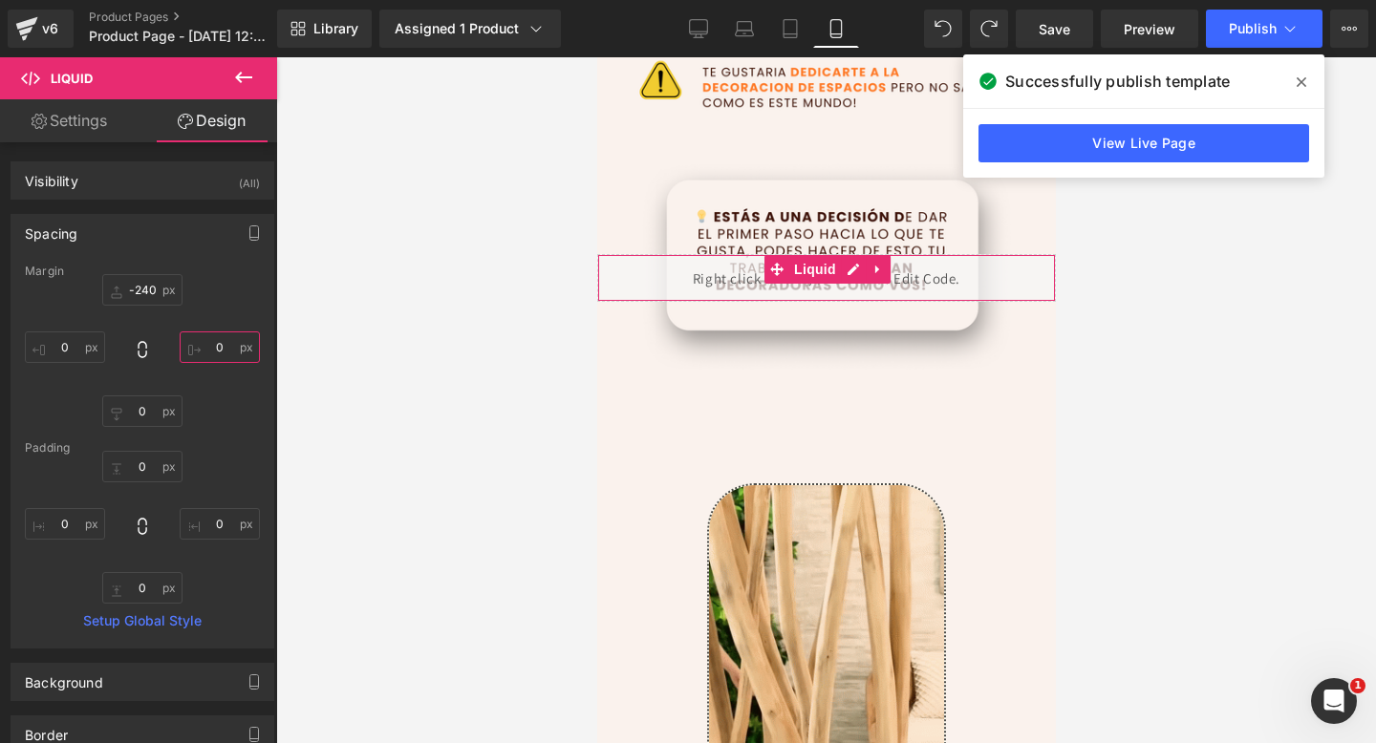
click at [221, 345] on input "0" at bounding box center [220, 347] width 80 height 32
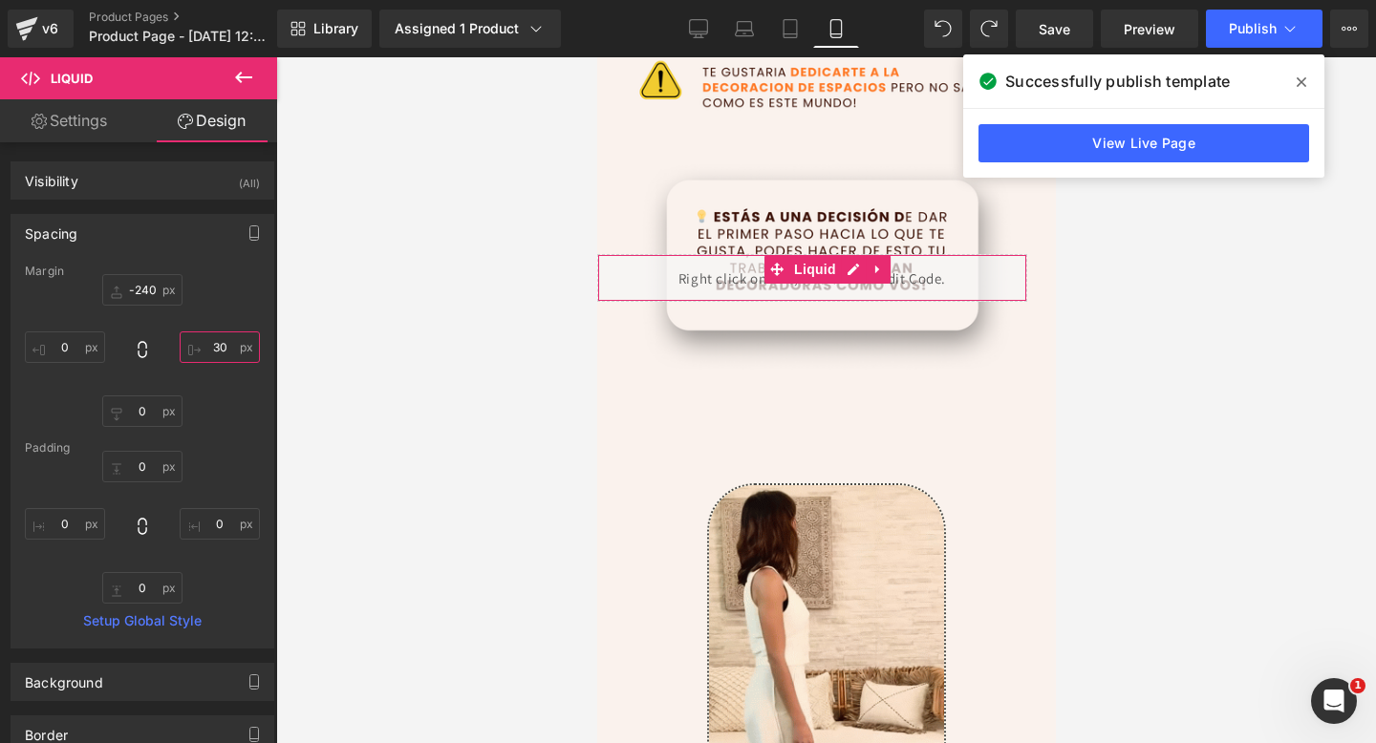
type input "3"
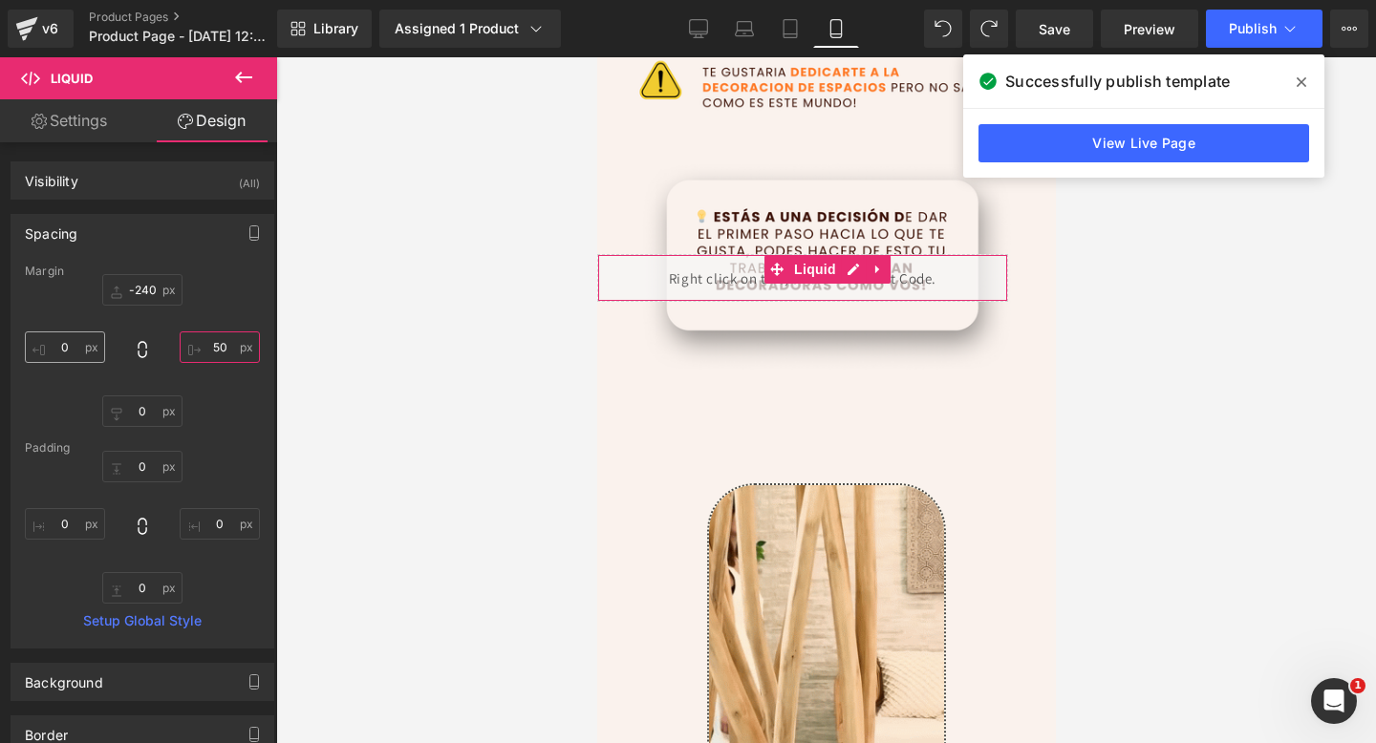
type input "50"
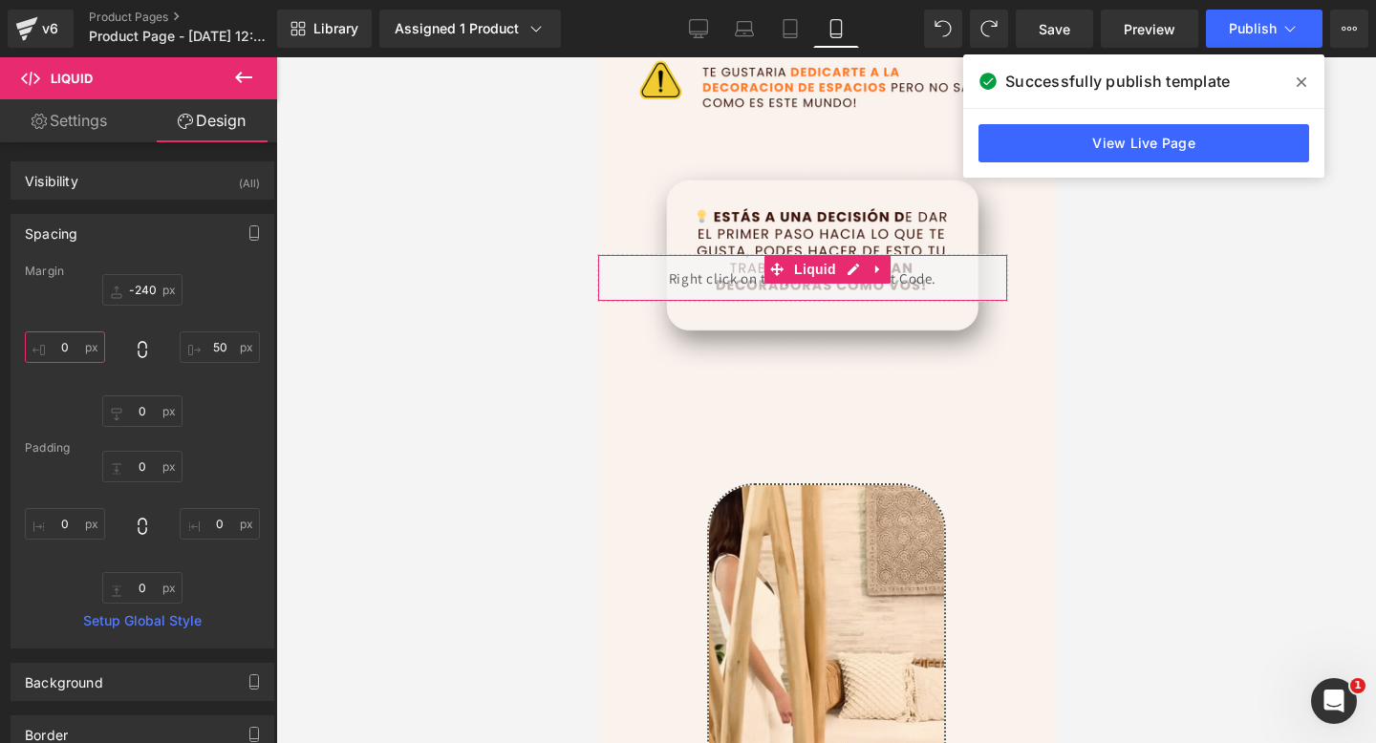
click at [79, 354] on input "0" at bounding box center [65, 347] width 80 height 32
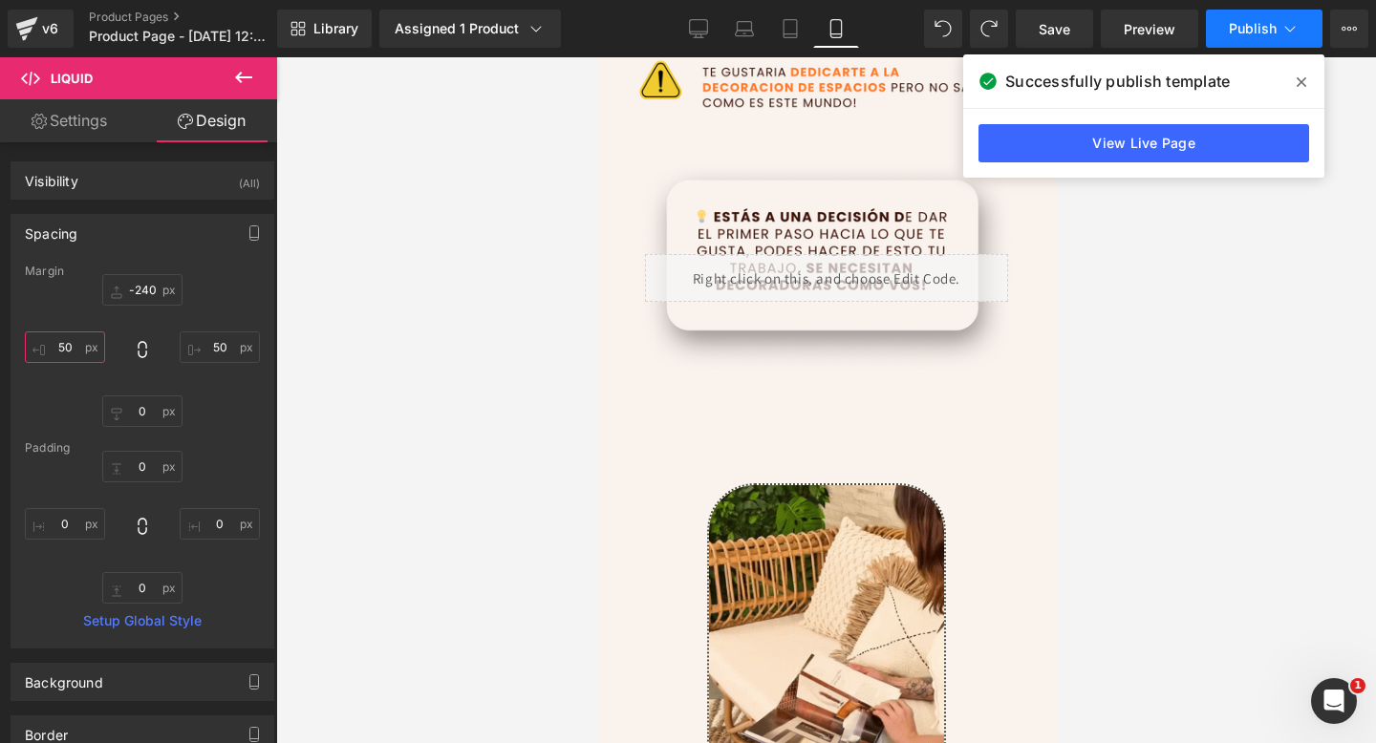
type input "50"
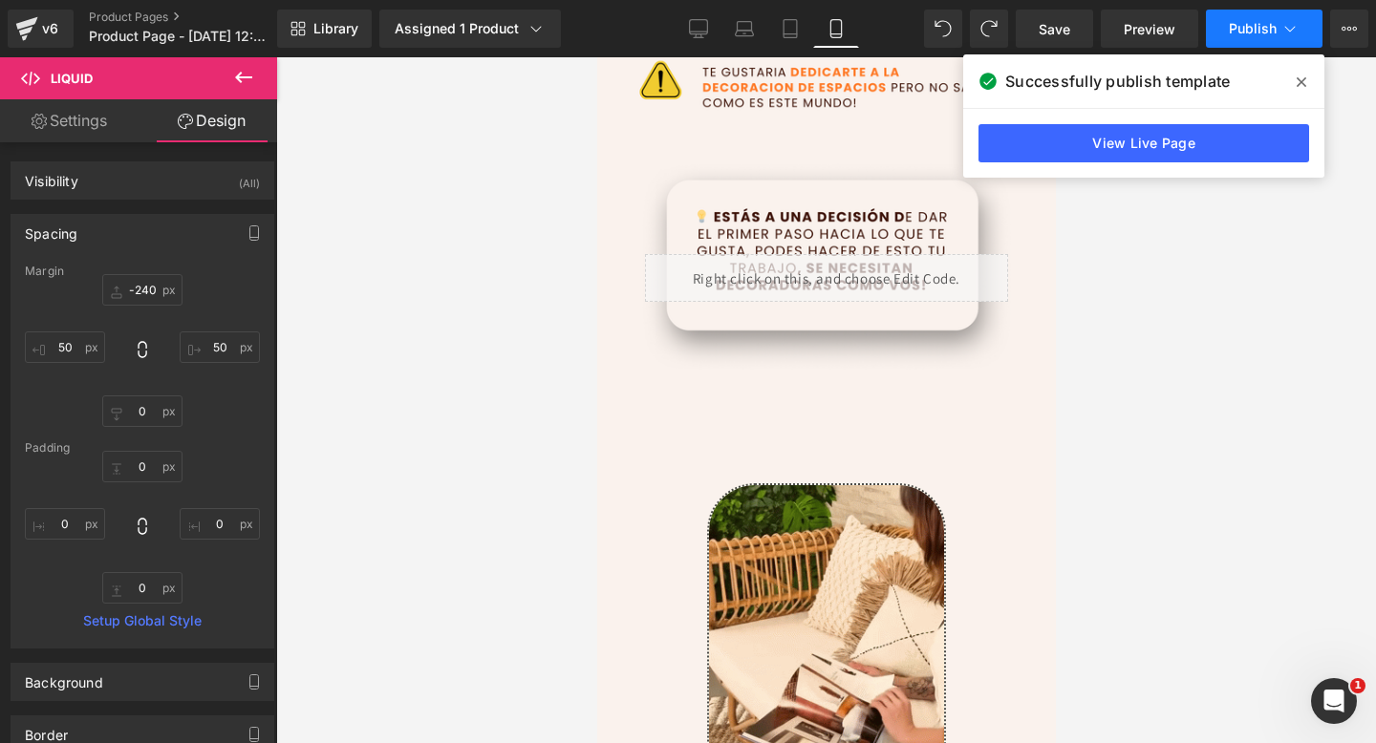
click at [1244, 32] on span "Publish" at bounding box center [1253, 28] width 48 height 15
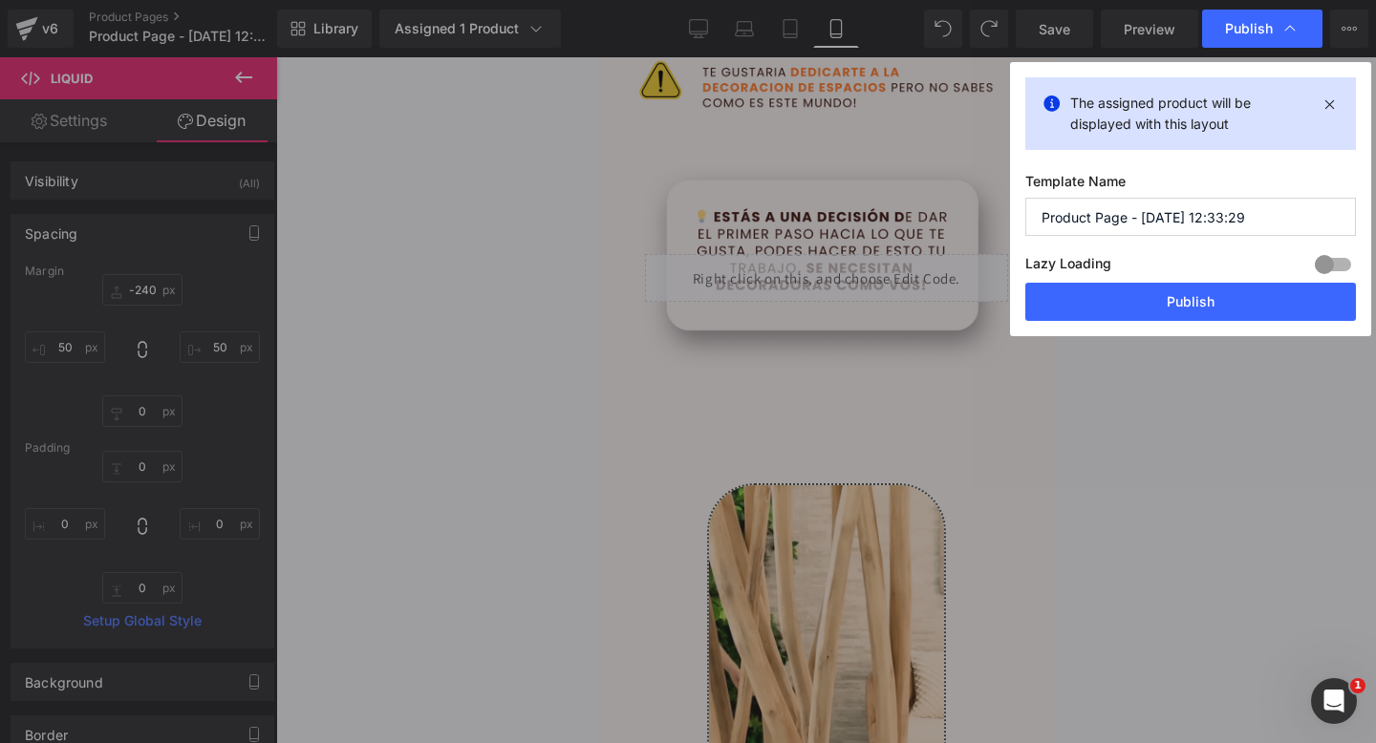
click at [1068, 274] on label "Lazy Loading Build" at bounding box center [1068, 267] width 86 height 32
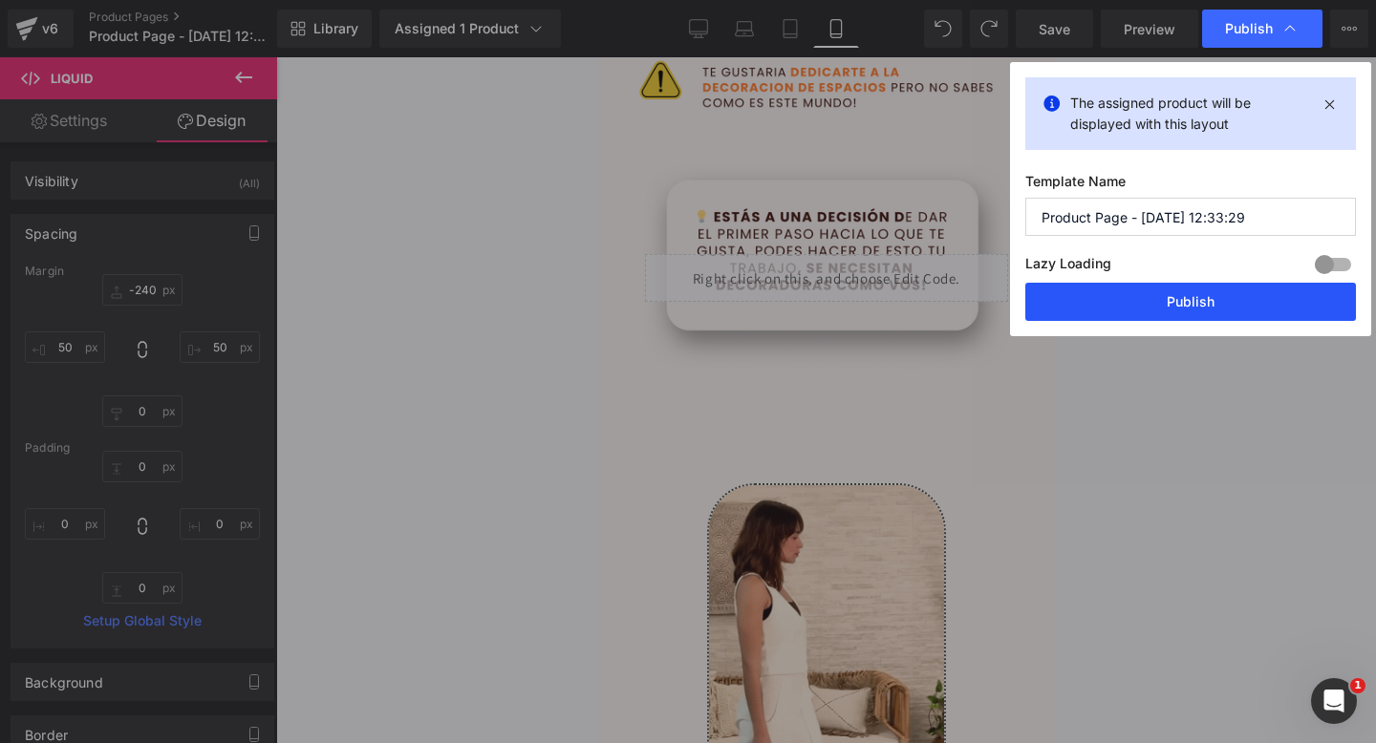
click at [1055, 297] on button "Publish" at bounding box center [1190, 302] width 331 height 38
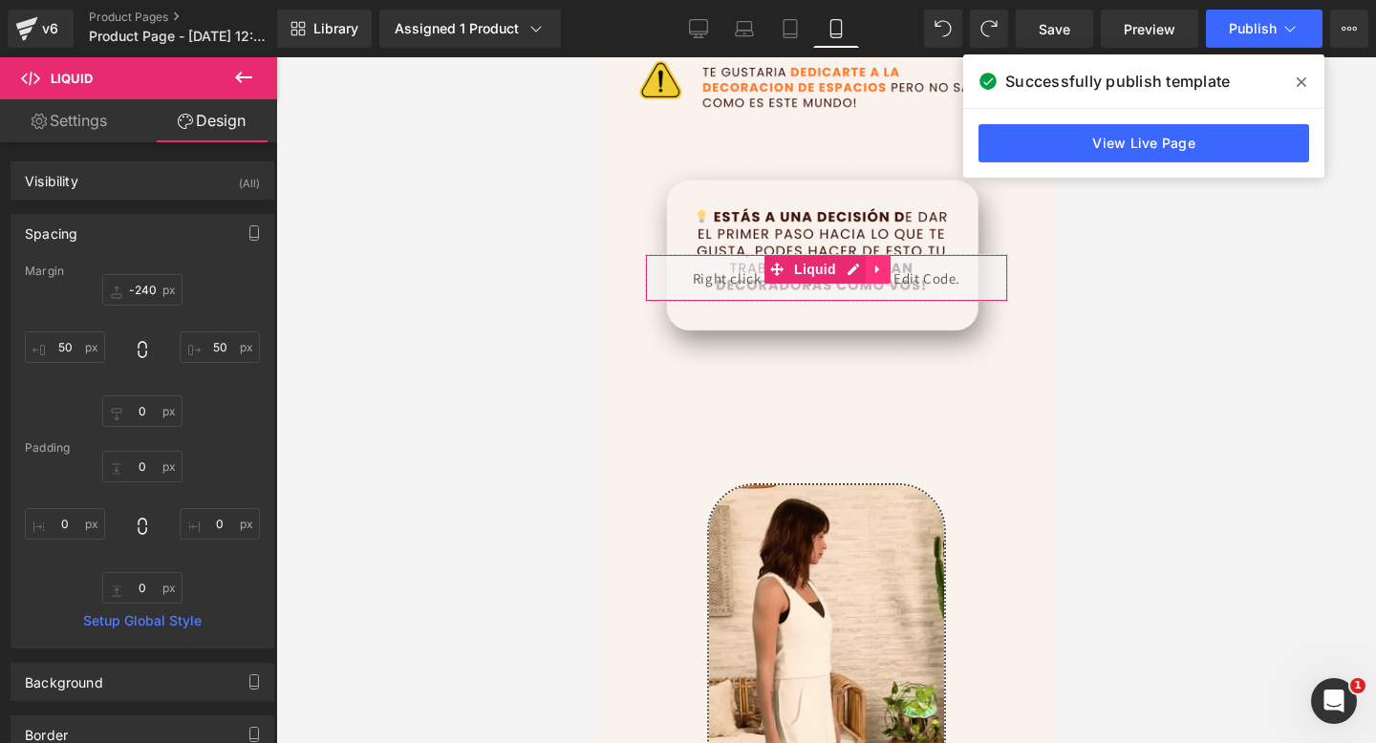
click at [870, 270] on icon at bounding box center [876, 270] width 13 height 14
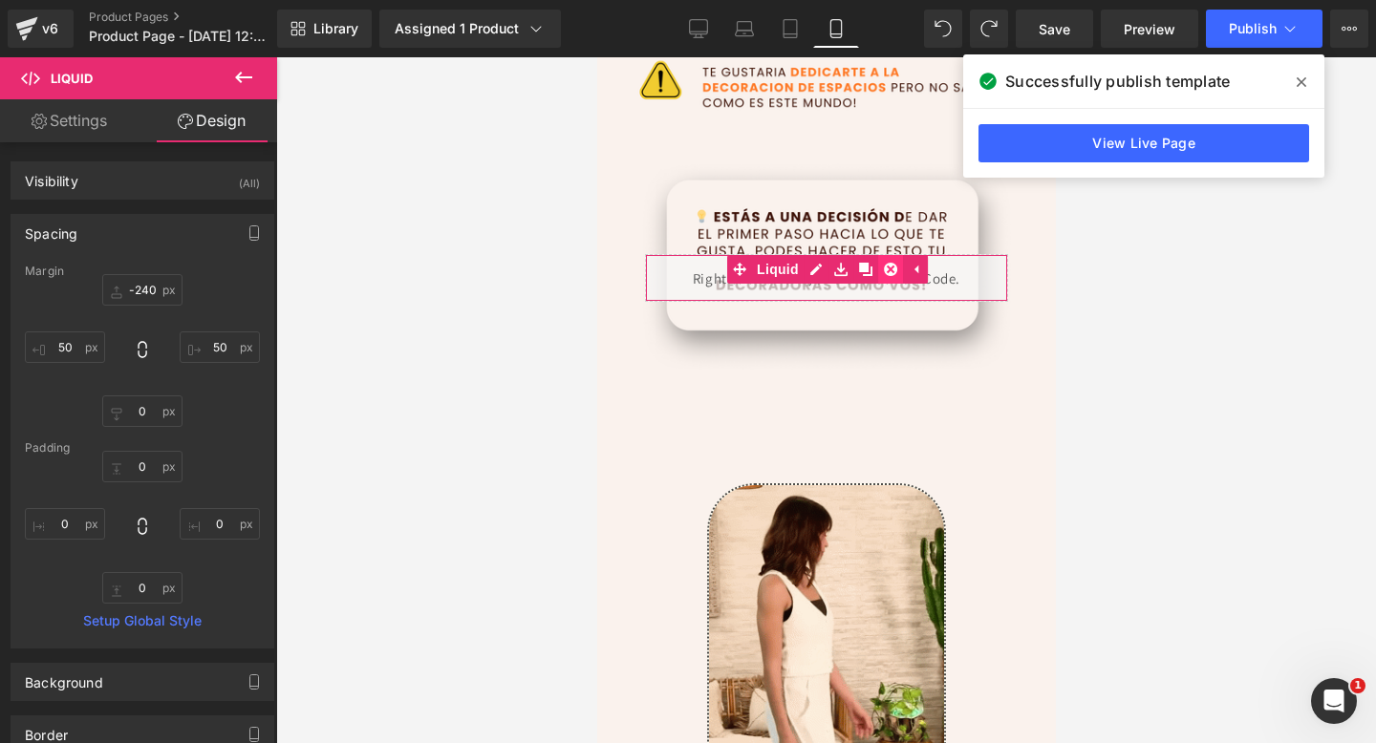
click at [887, 270] on icon at bounding box center [889, 269] width 13 height 13
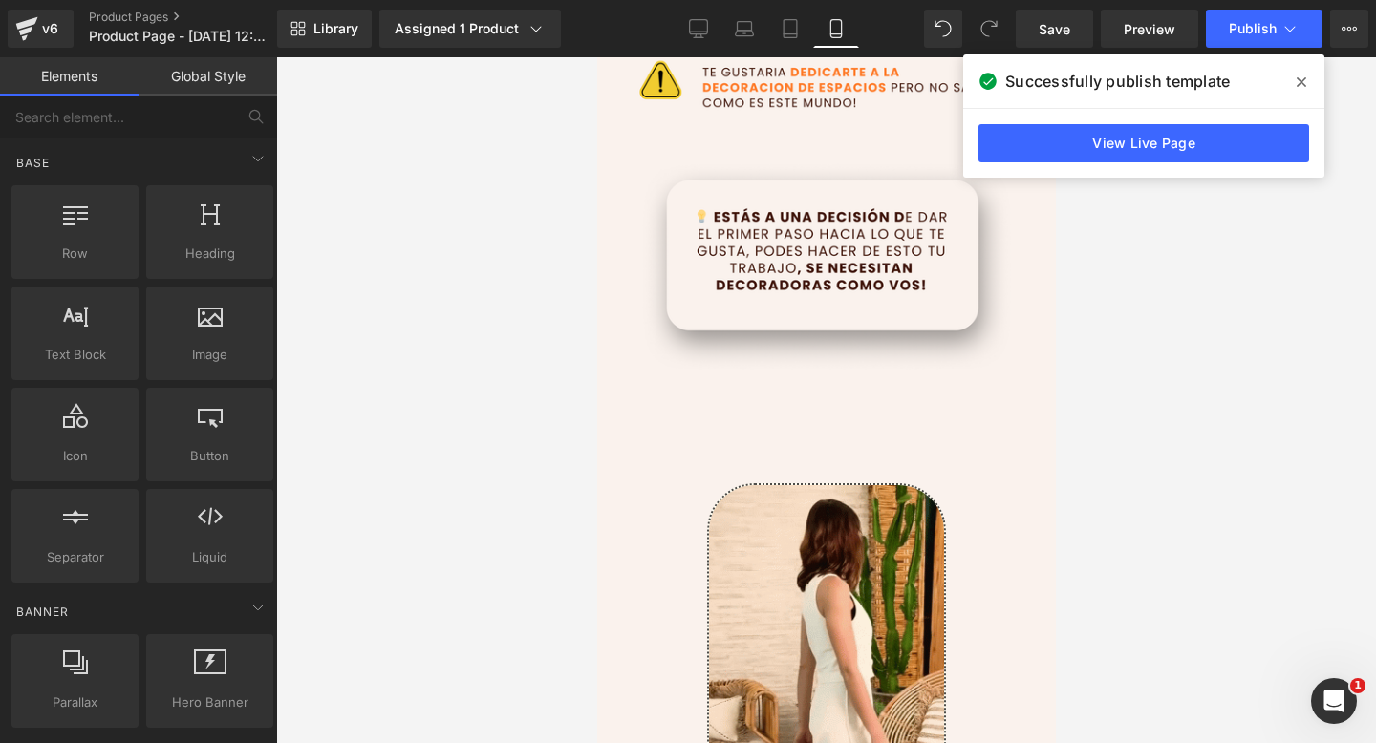
click at [1308, 88] on span at bounding box center [1301, 82] width 31 height 31
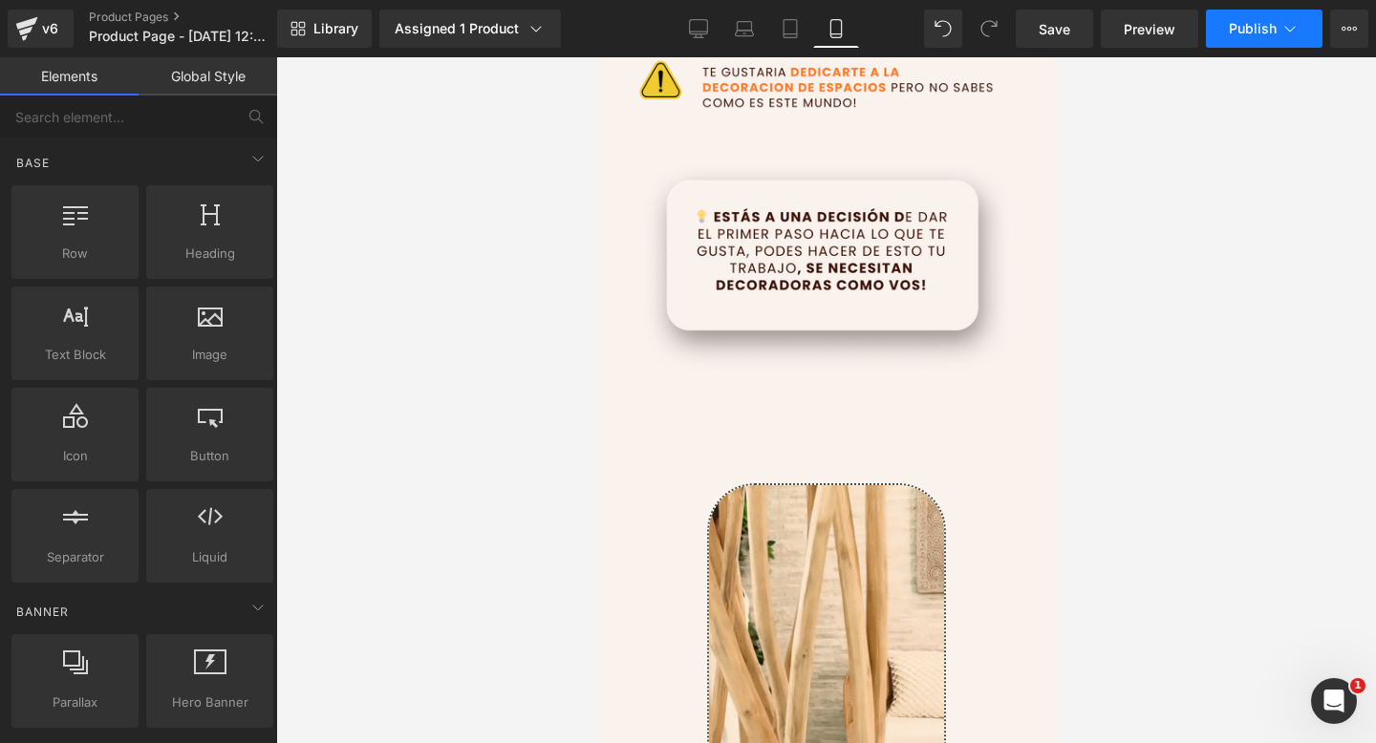
click at [1284, 41] on button "Publish" at bounding box center [1264, 29] width 117 height 38
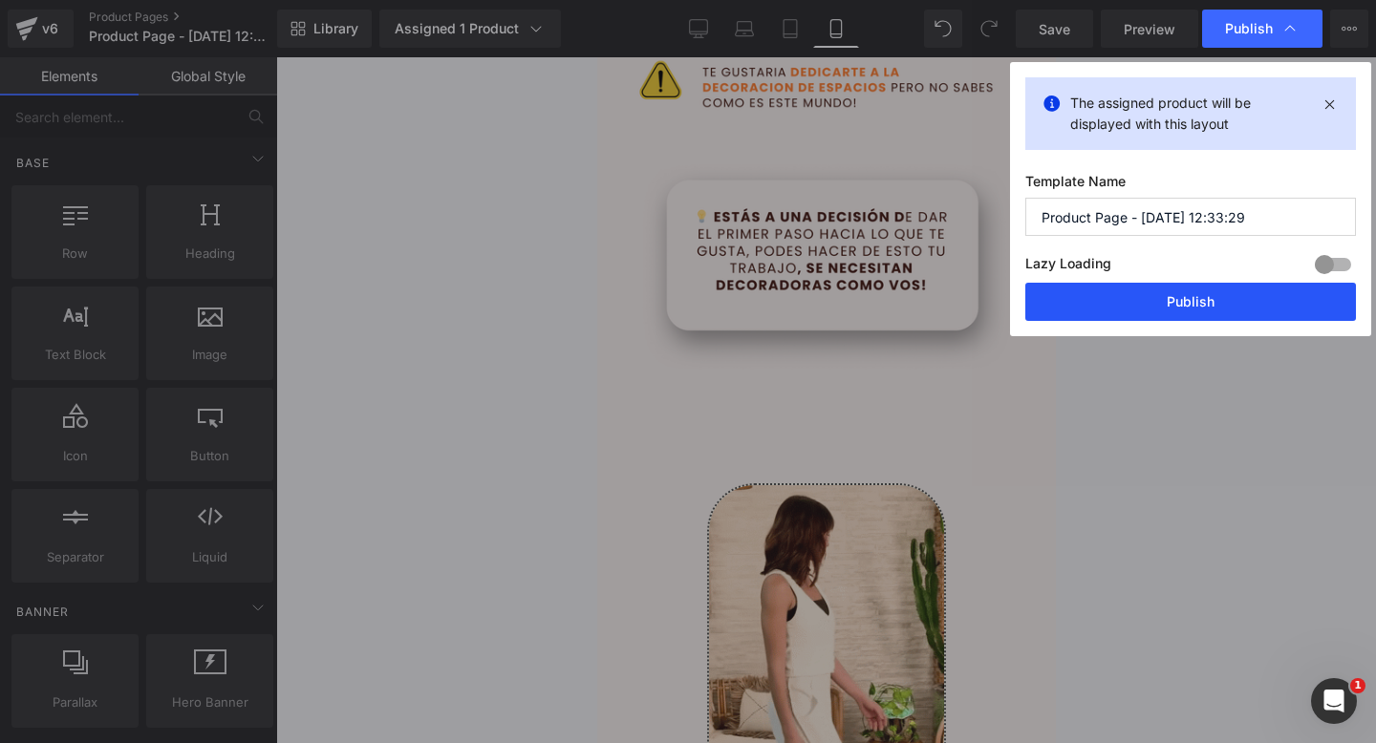
click at [1090, 300] on button "Publish" at bounding box center [1190, 302] width 331 height 38
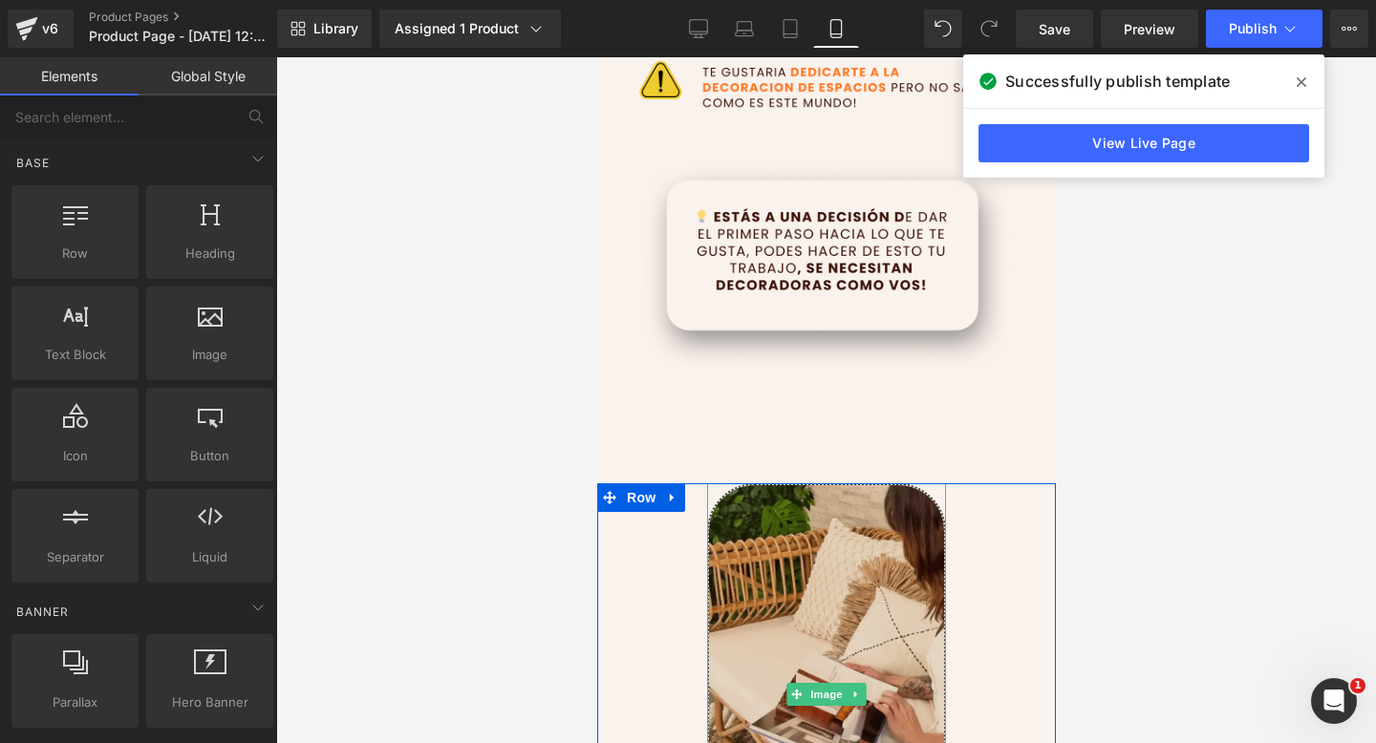
click at [807, 528] on img at bounding box center [825, 693] width 239 height 421
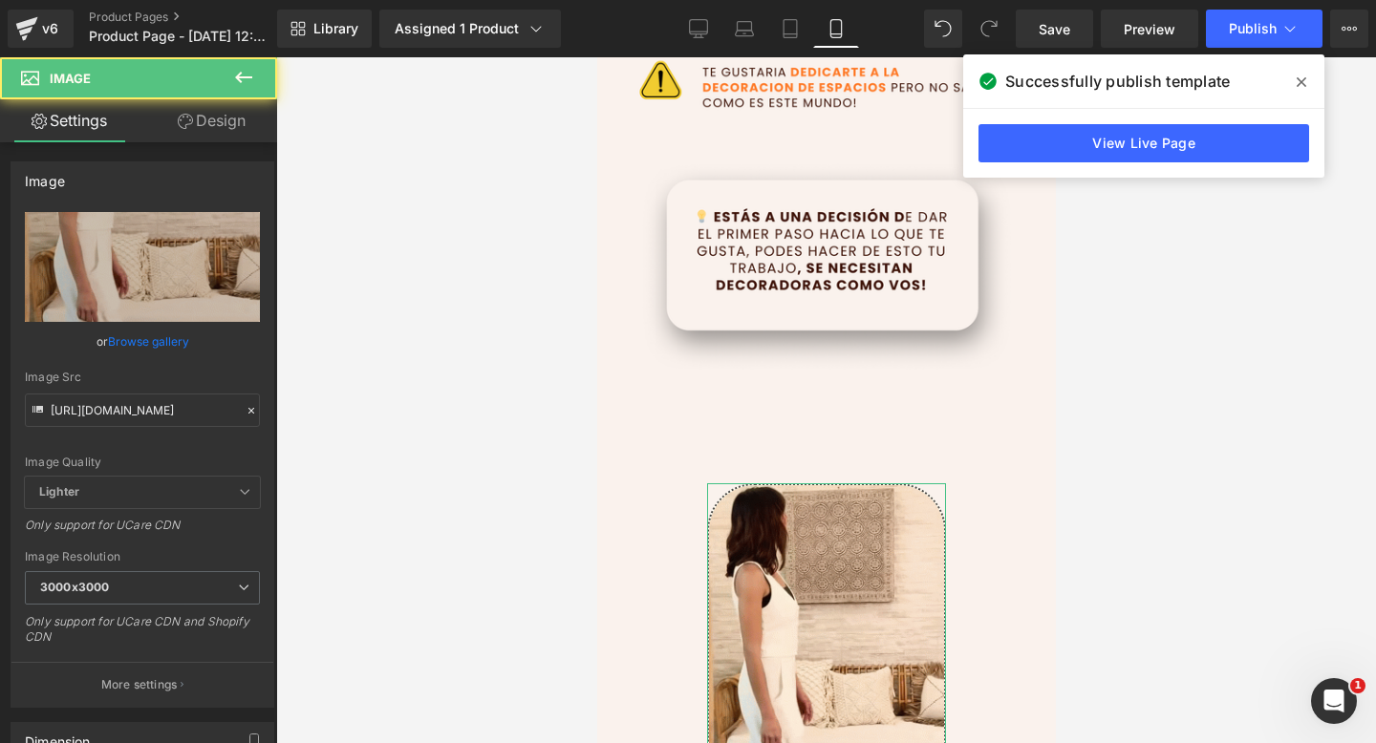
click at [218, 117] on link "Design" at bounding box center [211, 120] width 139 height 43
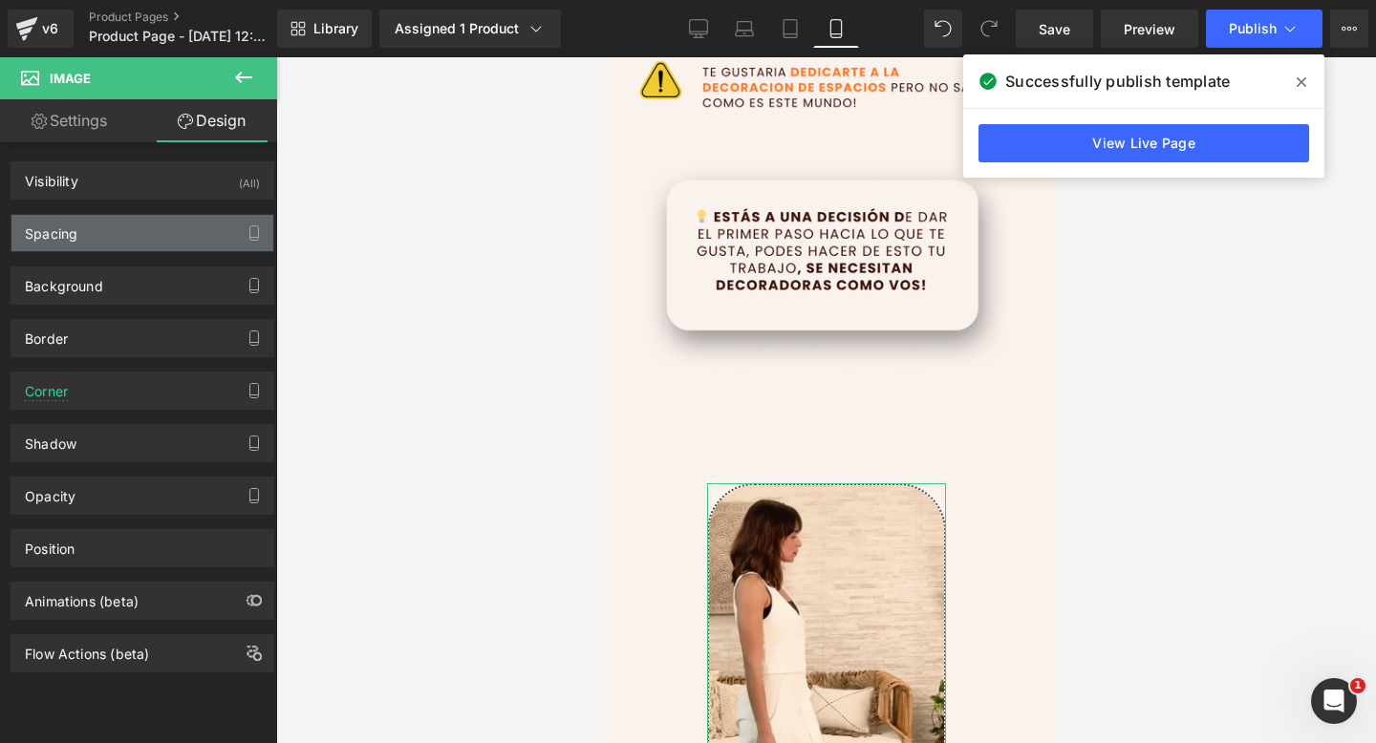
click at [127, 239] on div "Spacing" at bounding box center [142, 233] width 262 height 36
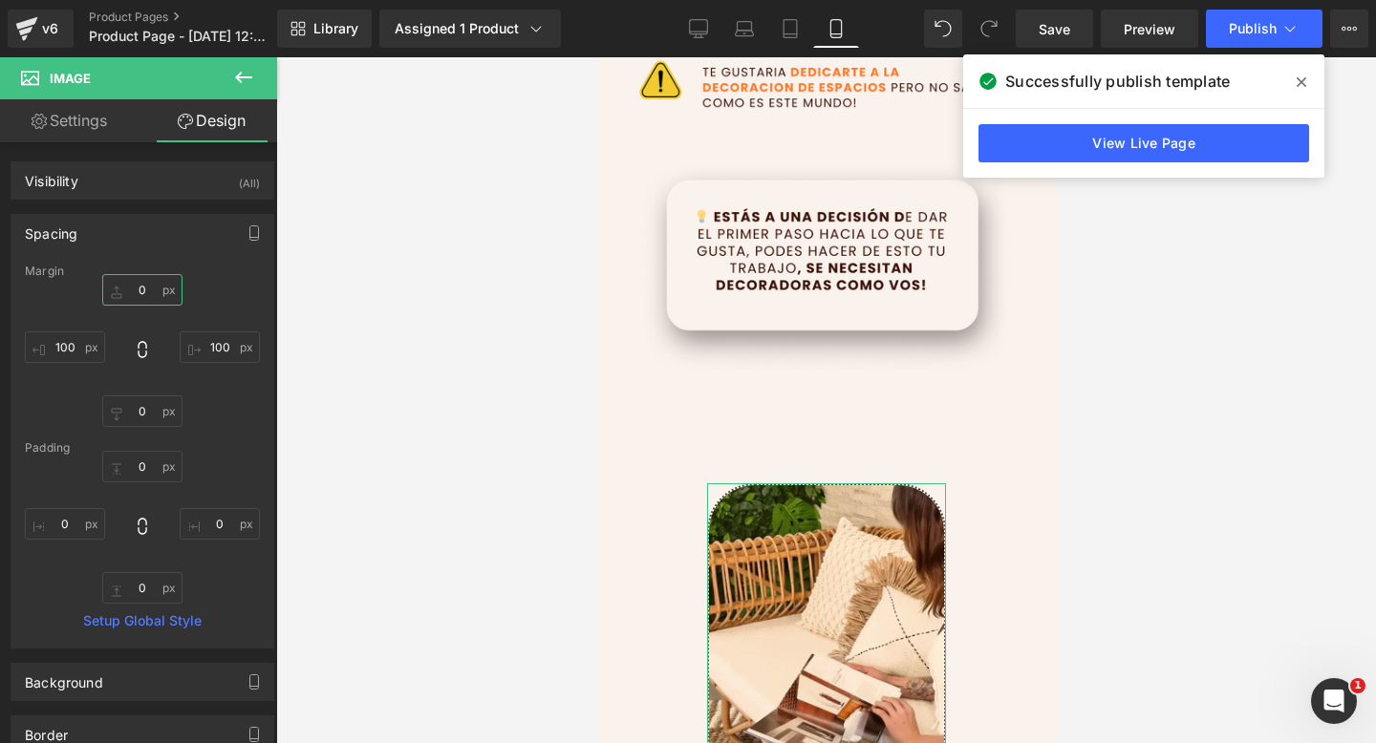
click at [150, 289] on input "0" at bounding box center [142, 290] width 80 height 32
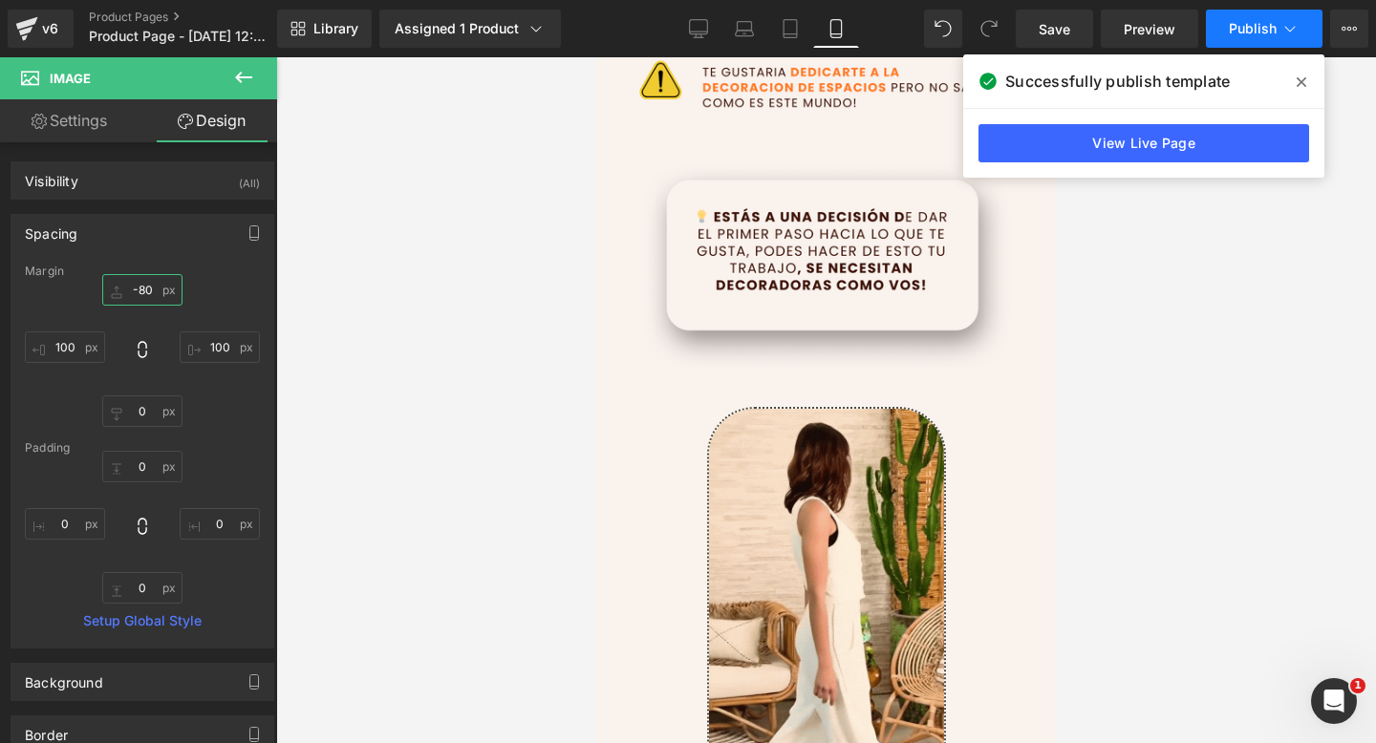
type input "-80"
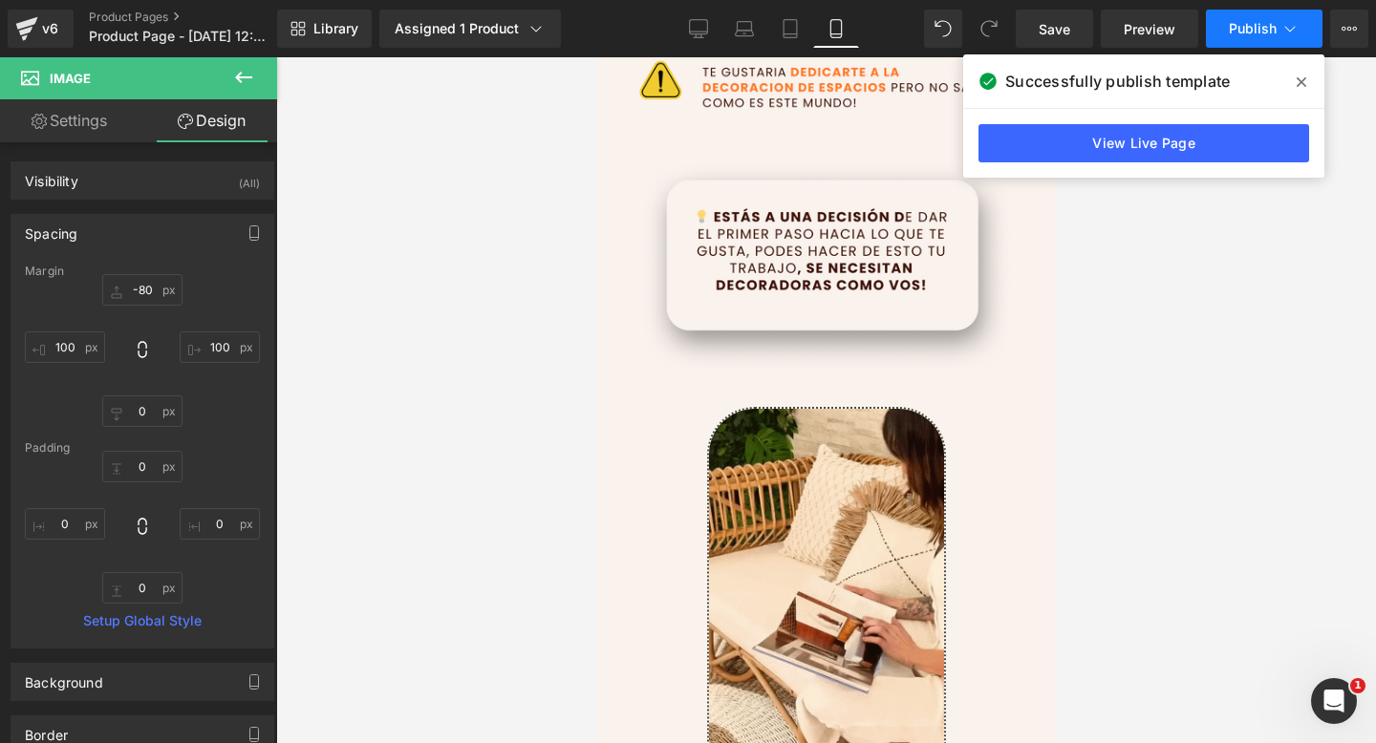
click at [1254, 28] on span "Publish" at bounding box center [1253, 28] width 48 height 15
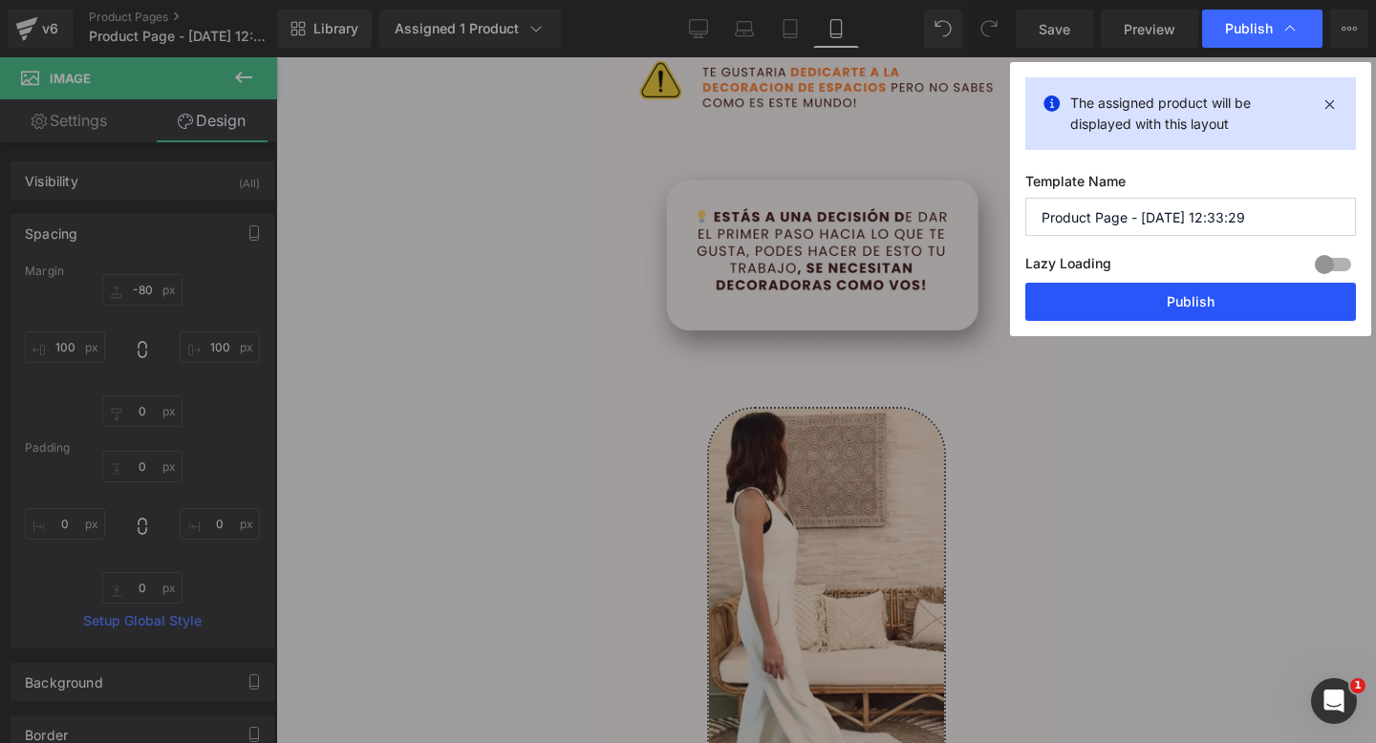
click at [1083, 303] on button "Publish" at bounding box center [1190, 302] width 331 height 38
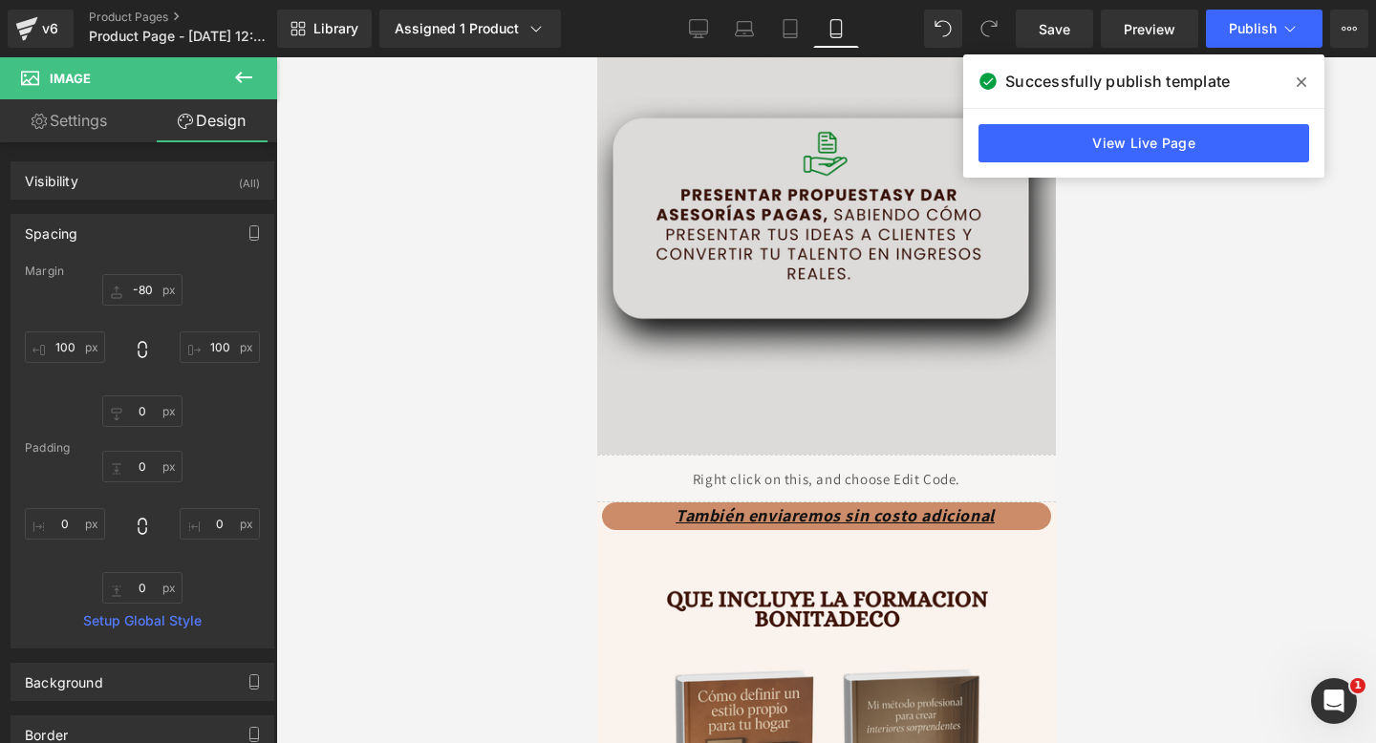
scroll to position [4152, 0]
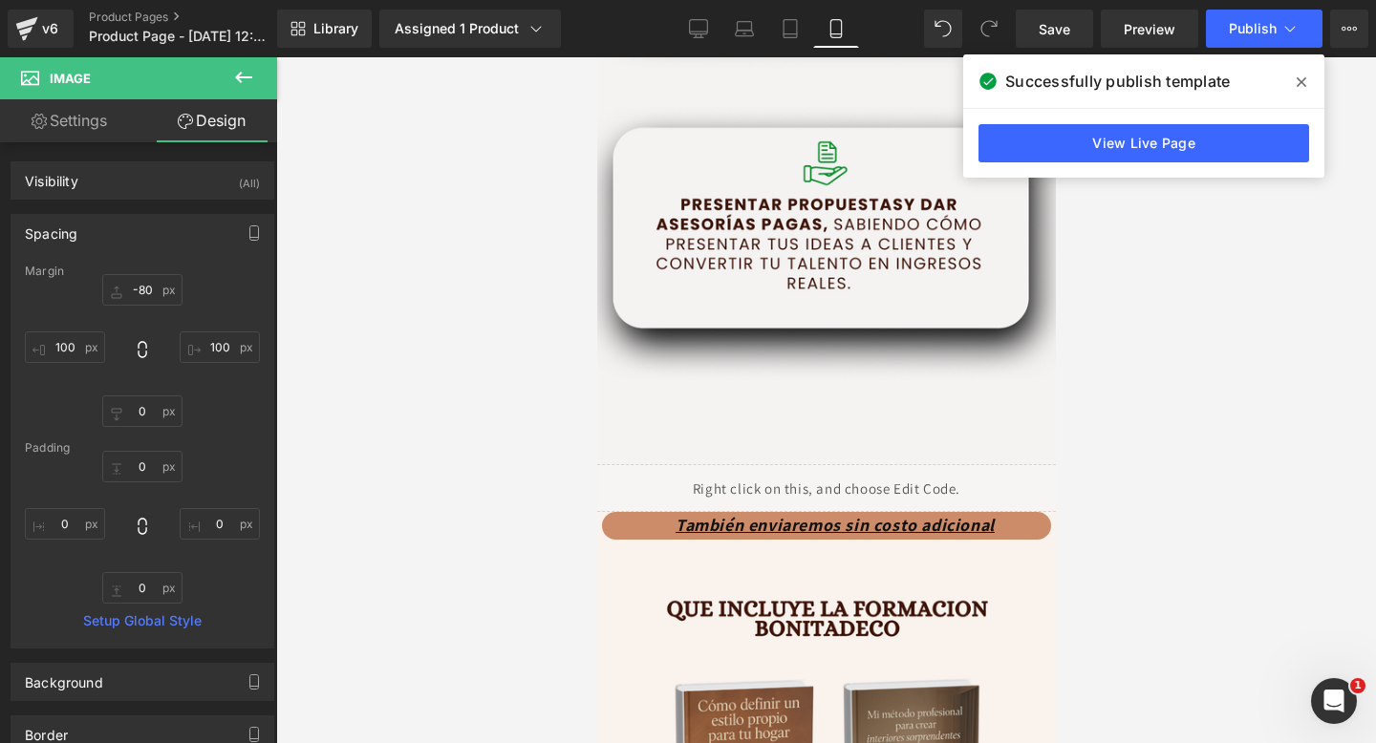
click at [1299, 85] on icon at bounding box center [1301, 82] width 10 height 15
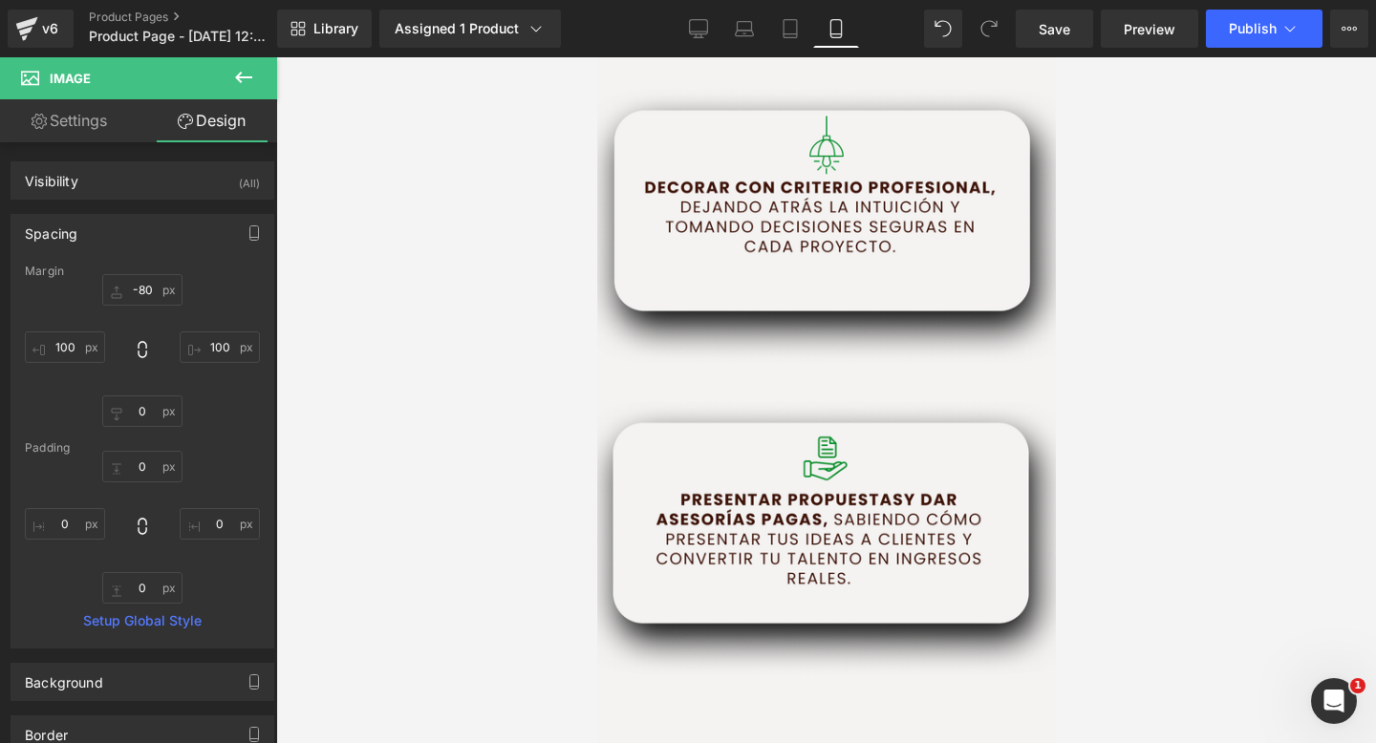
scroll to position [3829, 0]
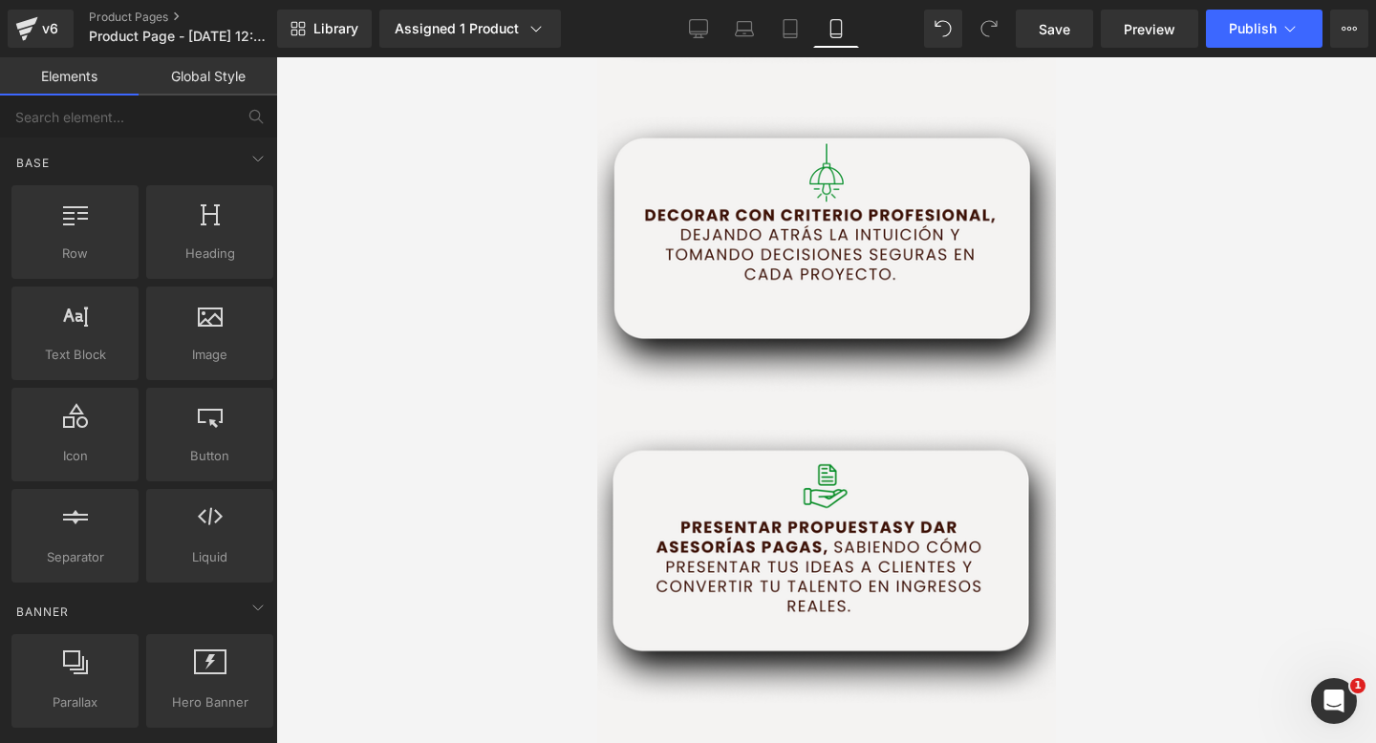
click at [1283, 576] on div at bounding box center [826, 400] width 1100 height 686
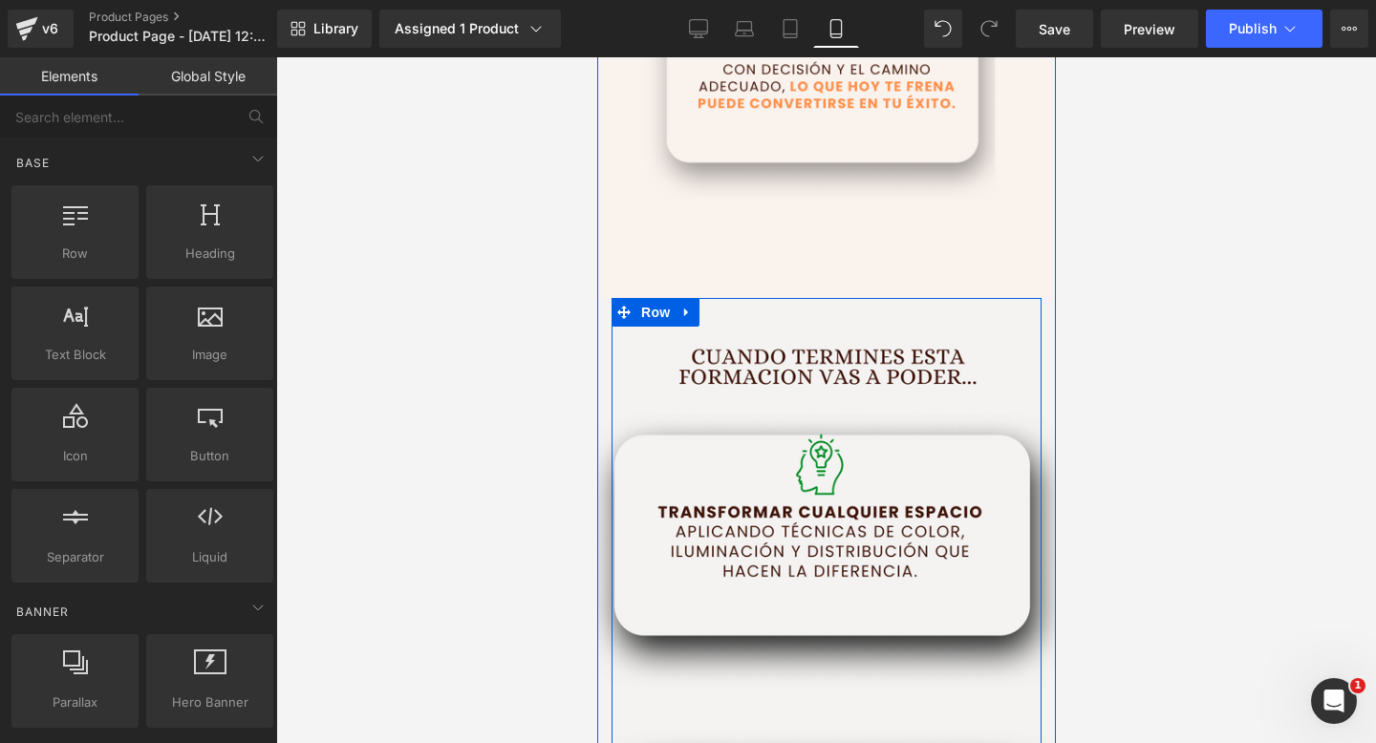
scroll to position [2813, 0]
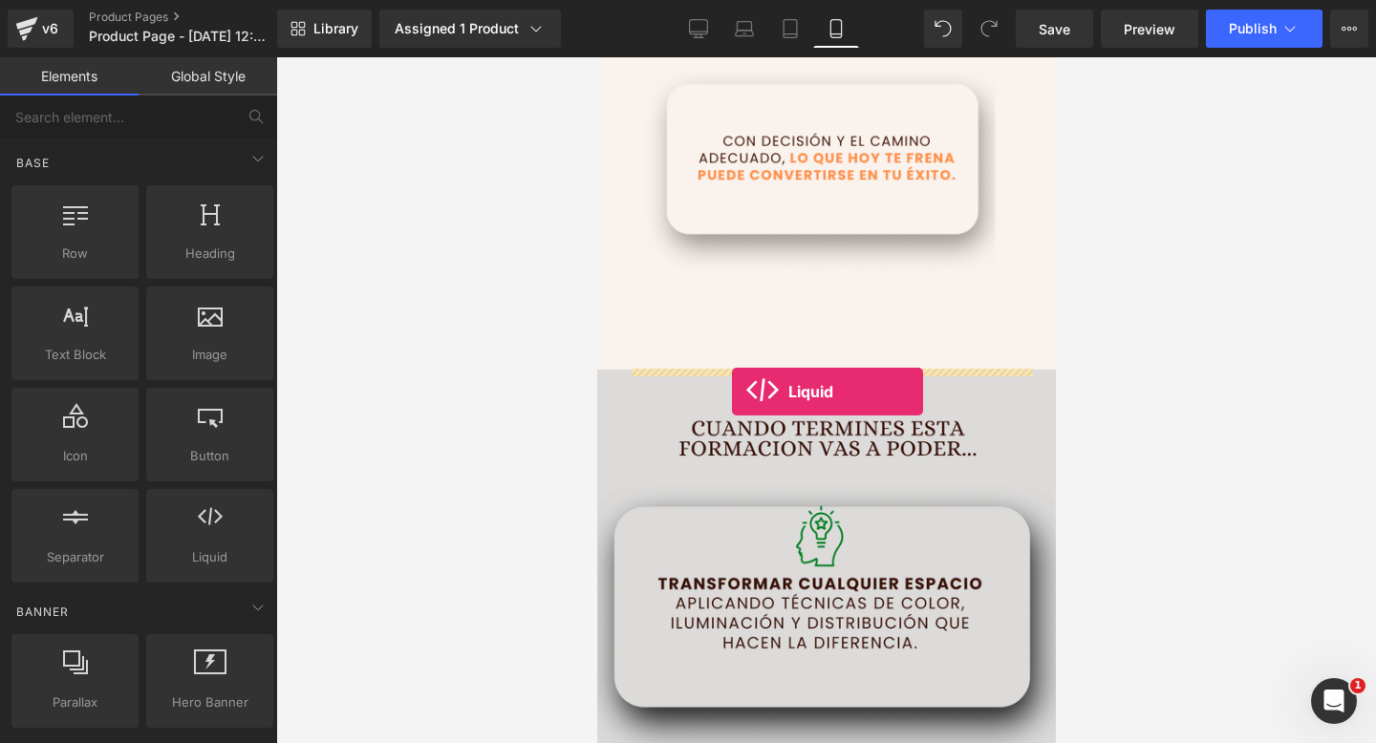
drag, startPoint x: 785, startPoint y: 594, endPoint x: 731, endPoint y: 392, distance: 209.7
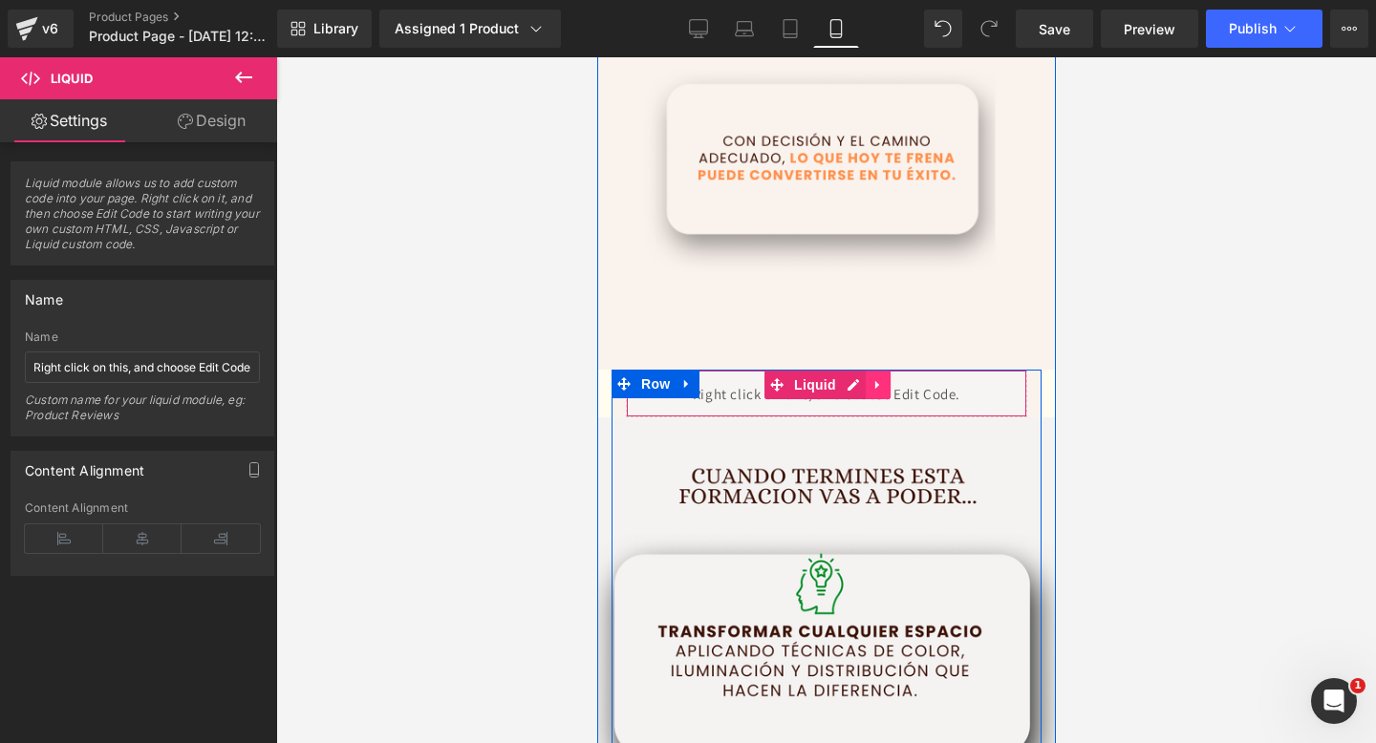
click at [868, 386] on link at bounding box center [877, 385] width 25 height 29
click at [884, 387] on icon at bounding box center [889, 384] width 13 height 13
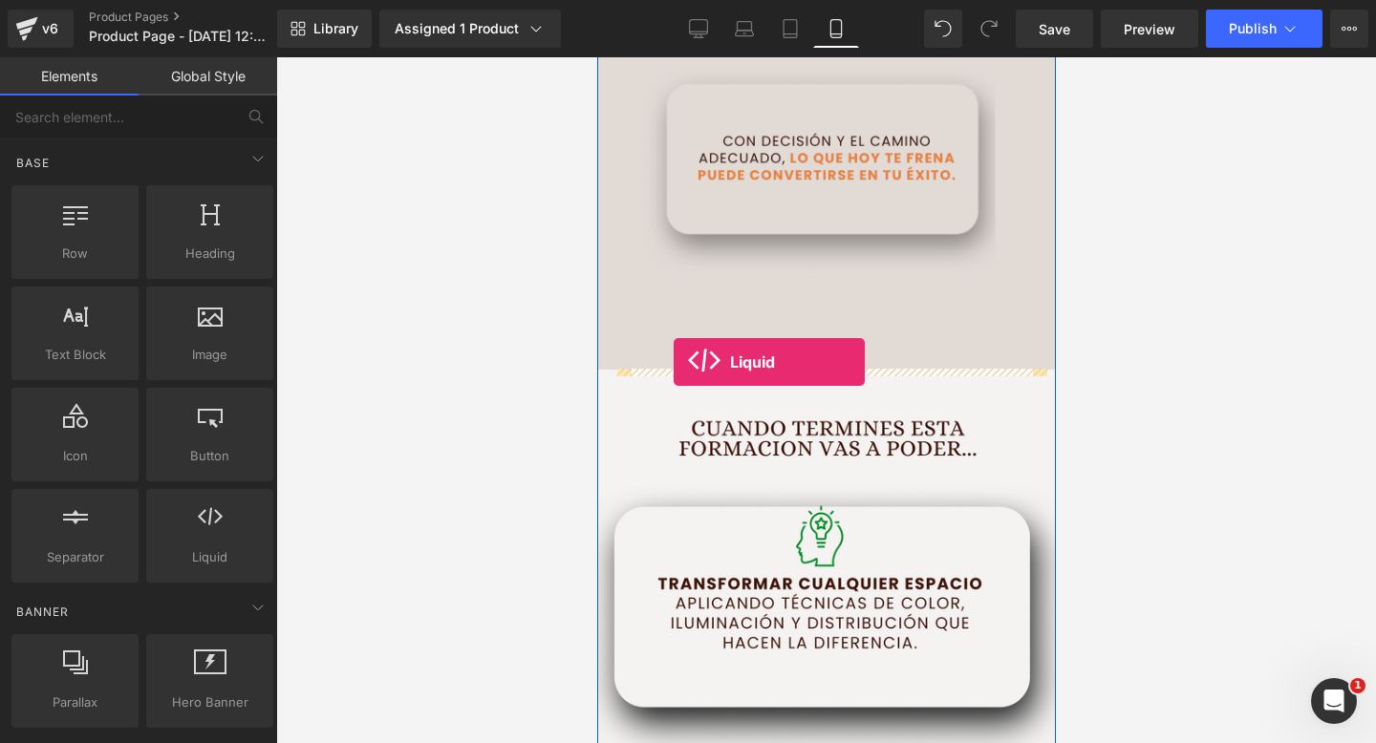
drag, startPoint x: 785, startPoint y: 620, endPoint x: 673, endPoint y: 362, distance: 281.5
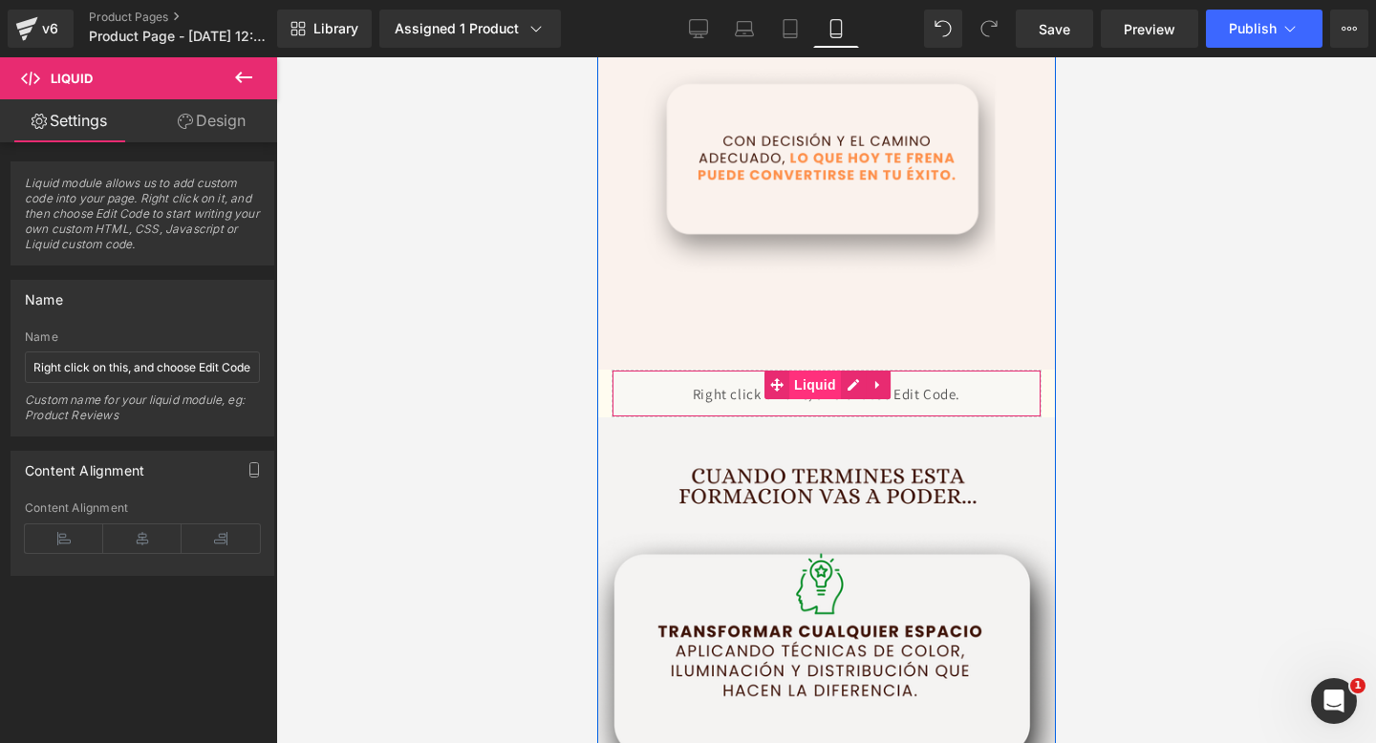
click at [806, 395] on span "Liquid" at bounding box center [814, 385] width 52 height 29
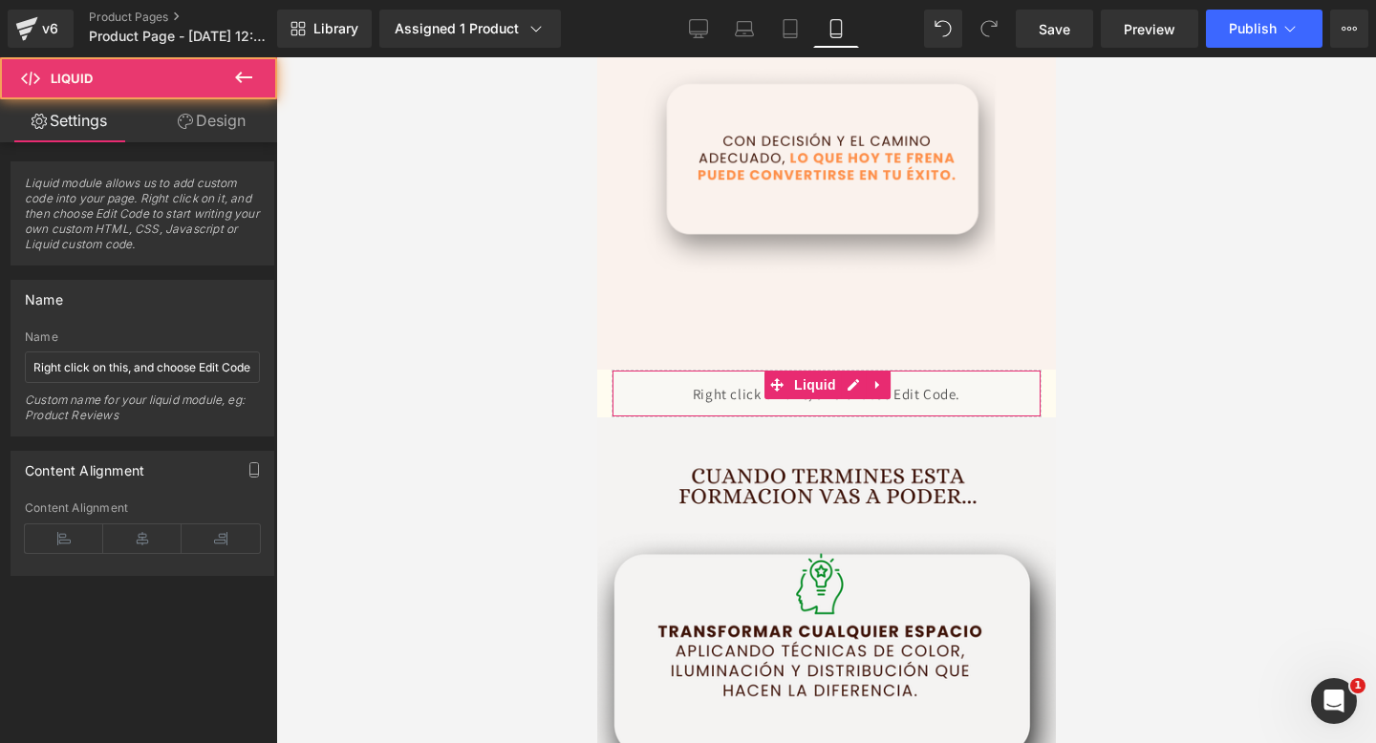
click at [173, 136] on link "Design" at bounding box center [211, 120] width 139 height 43
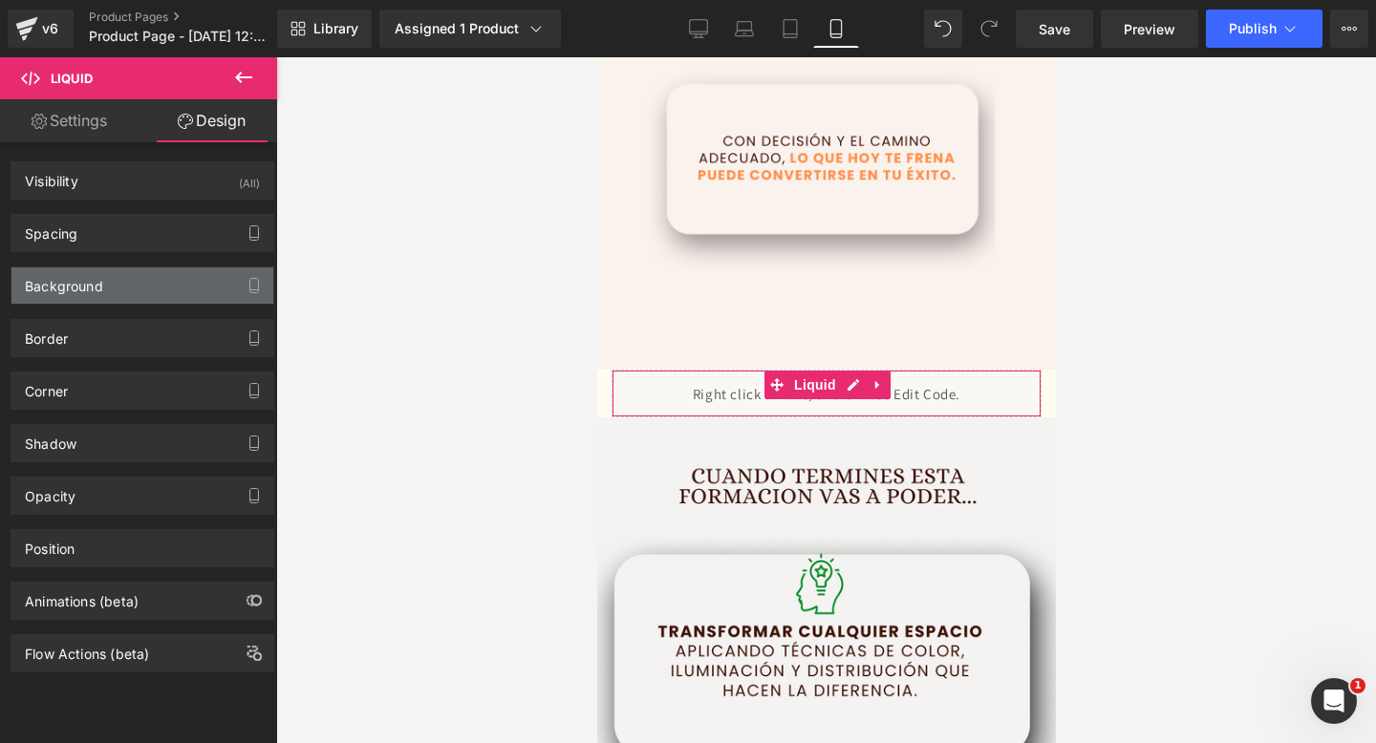
type input "#f7f7f7"
type input "70"
click at [139, 268] on div "Background" at bounding box center [142, 285] width 262 height 36
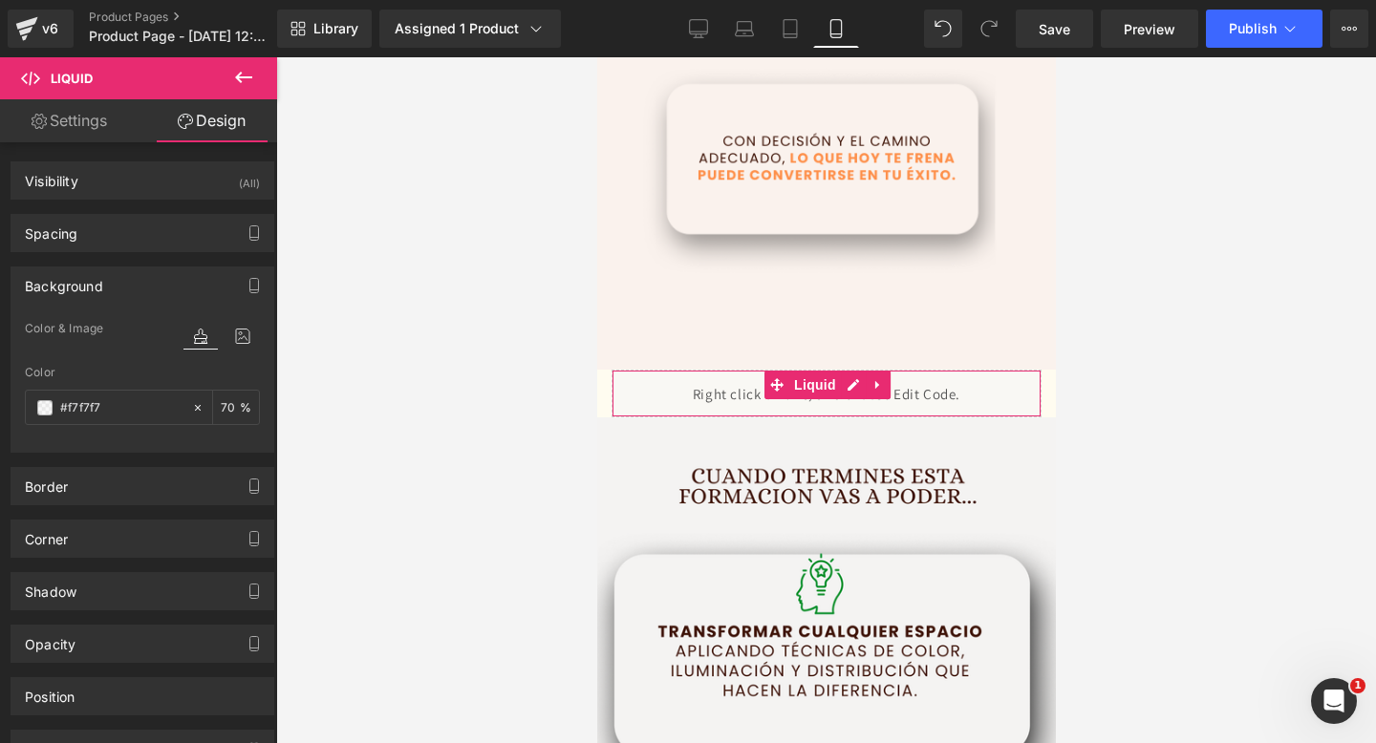
drag, startPoint x: 125, startPoint y: 414, endPoint x: 0, endPoint y: 403, distance: 125.6
click at [0, 403] on div "Background Color & Image color rgba(247, 247, 247, 0.7) Color #f7f7f7 70 % Imag…" at bounding box center [143, 352] width 286 height 201
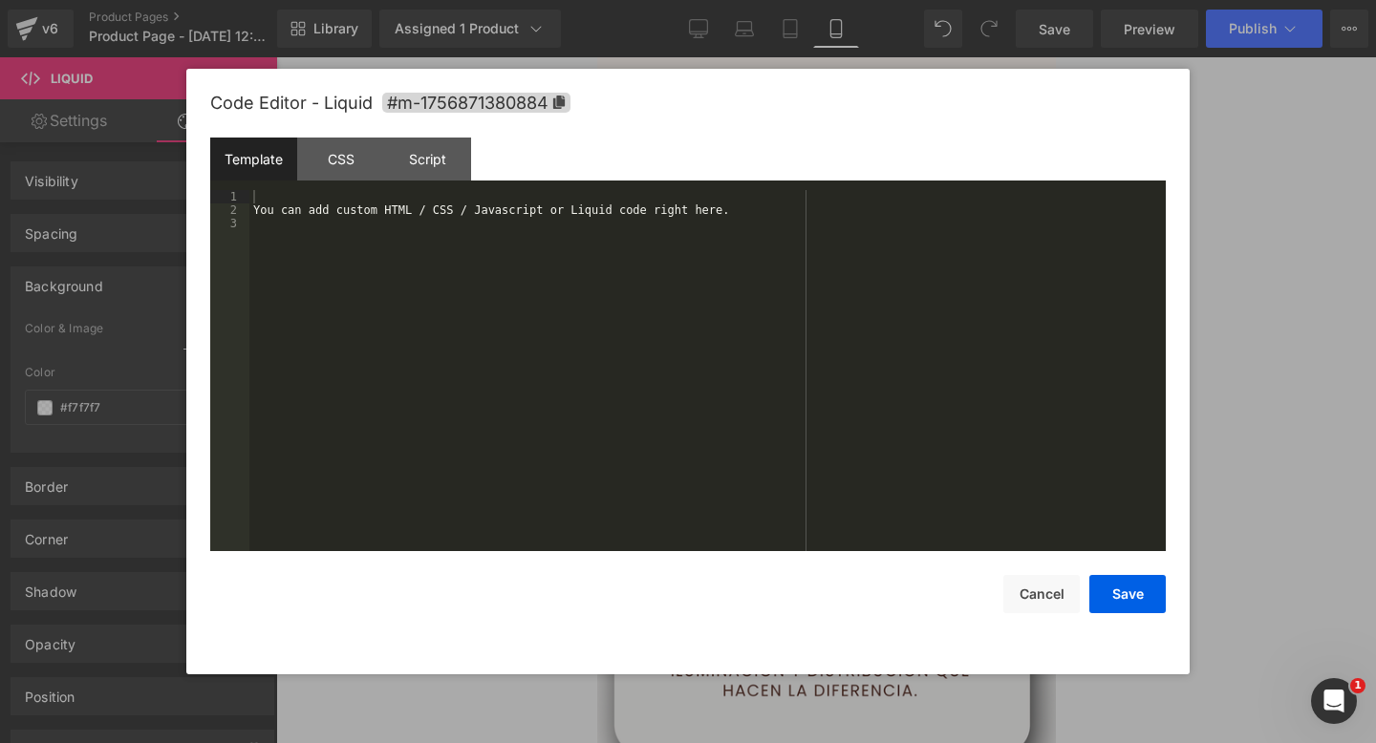
click at [627, 0] on div "Liquid You are previewing how the will restyle your page. You can not edit Elem…" at bounding box center [688, 0] width 1376 height 0
drag, startPoint x: 459, startPoint y: 253, endPoint x: 418, endPoint y: 182, distance: 82.6
click at [418, 182] on div "Template CSS Script Data 1 2 3 You can add custom HTML / CSS / Javascript or Li…" at bounding box center [687, 345] width 955 height 414
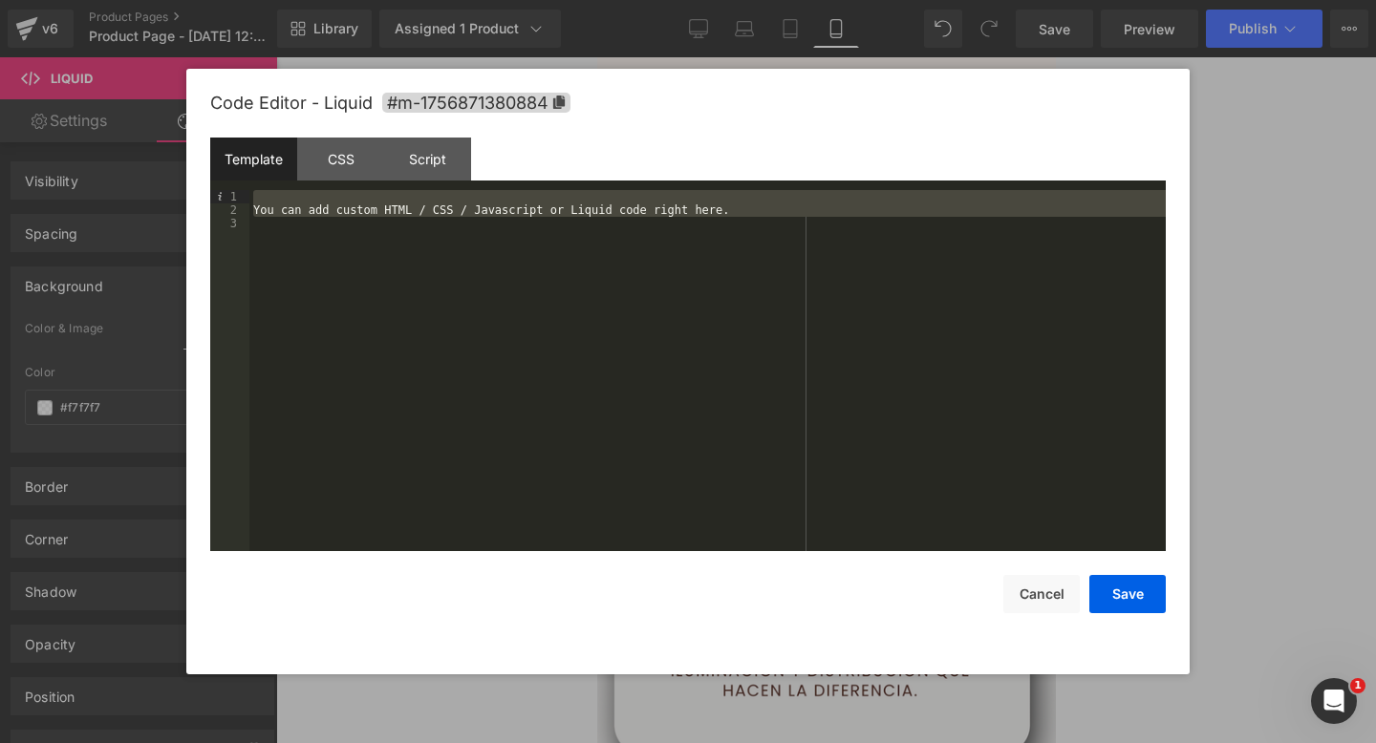
scroll to position [3571, 0]
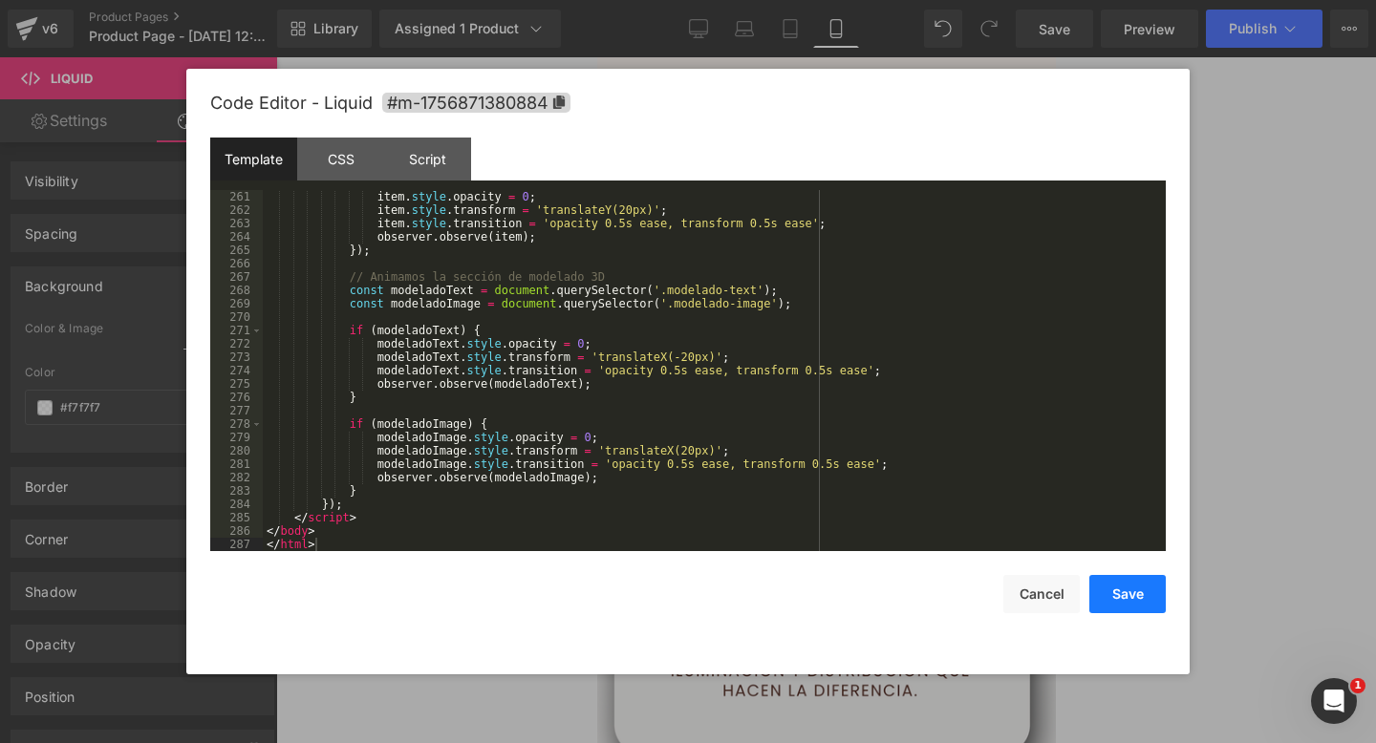
click at [1143, 602] on button "Save" at bounding box center [1127, 594] width 76 height 38
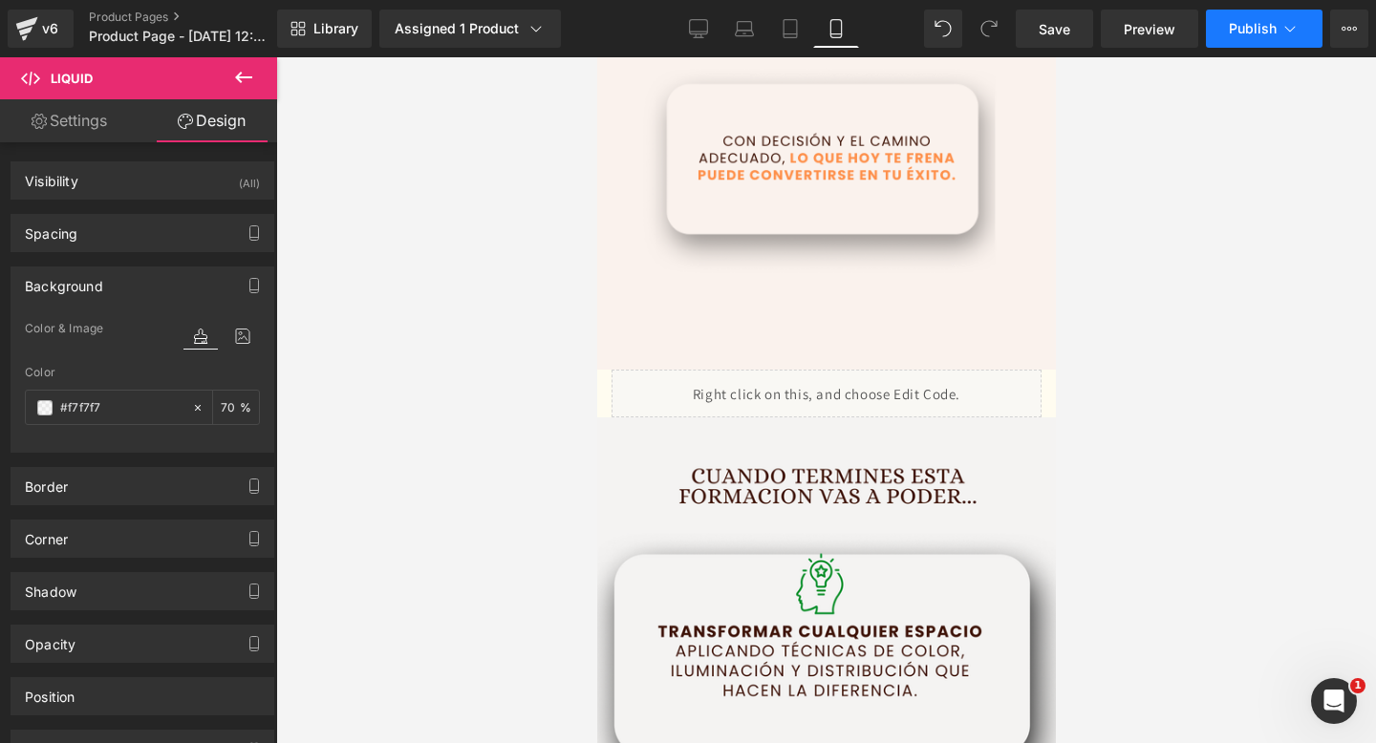
click at [1257, 31] on span "Publish" at bounding box center [1253, 28] width 48 height 15
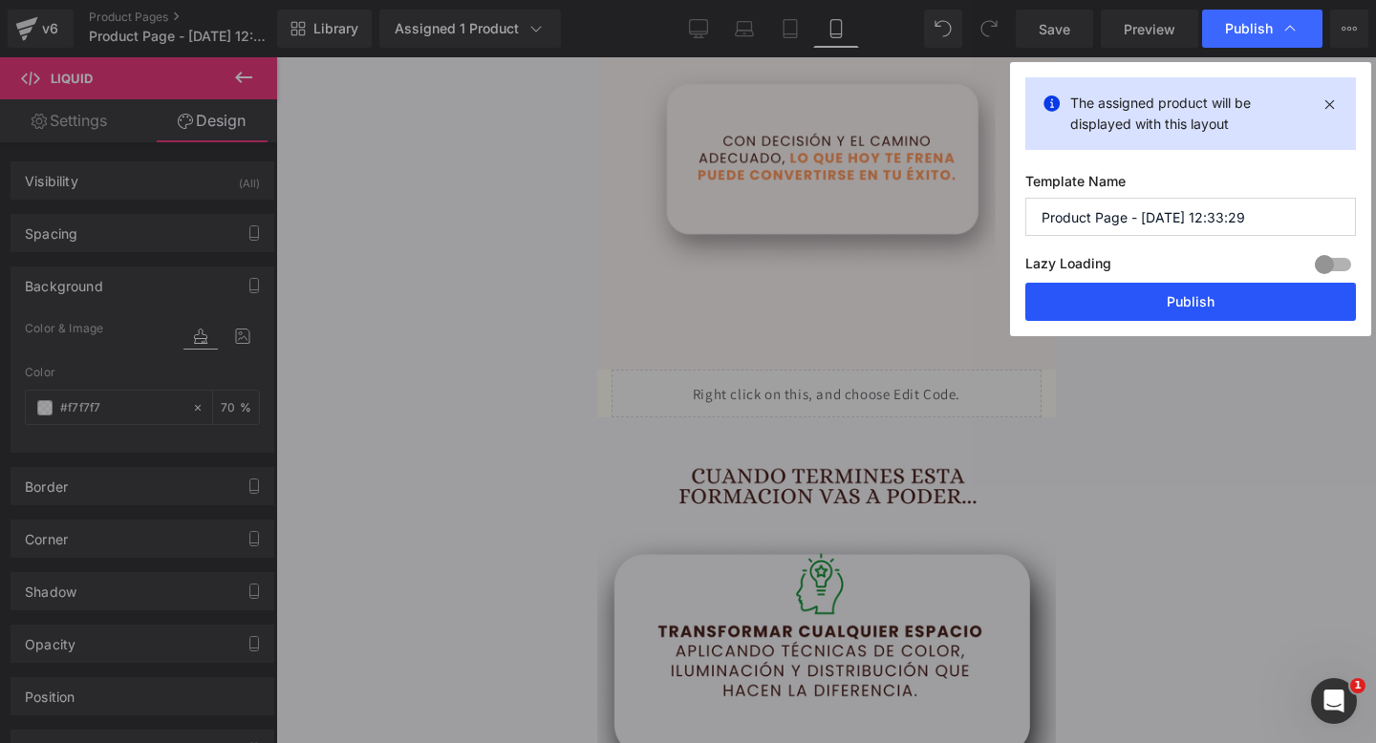
click at [1136, 288] on button "Publish" at bounding box center [1190, 302] width 331 height 38
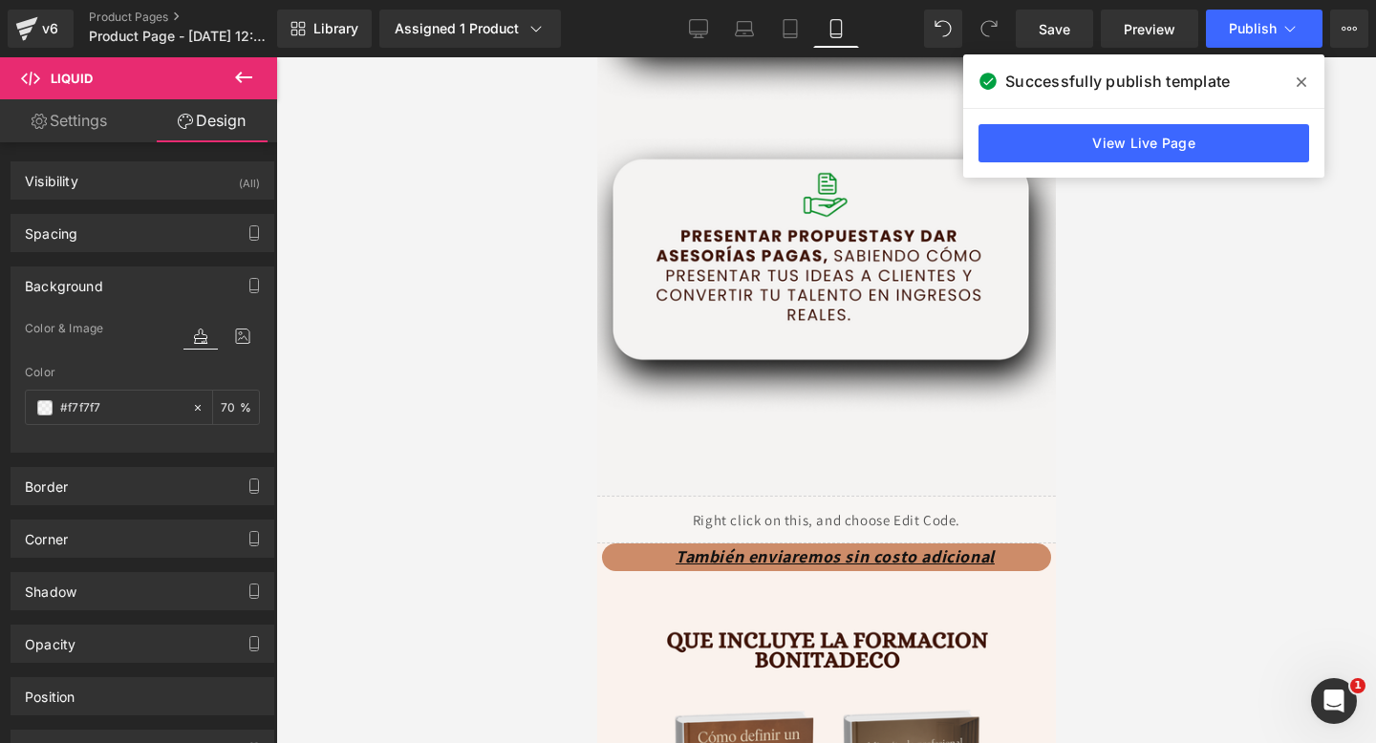
scroll to position [4173, 0]
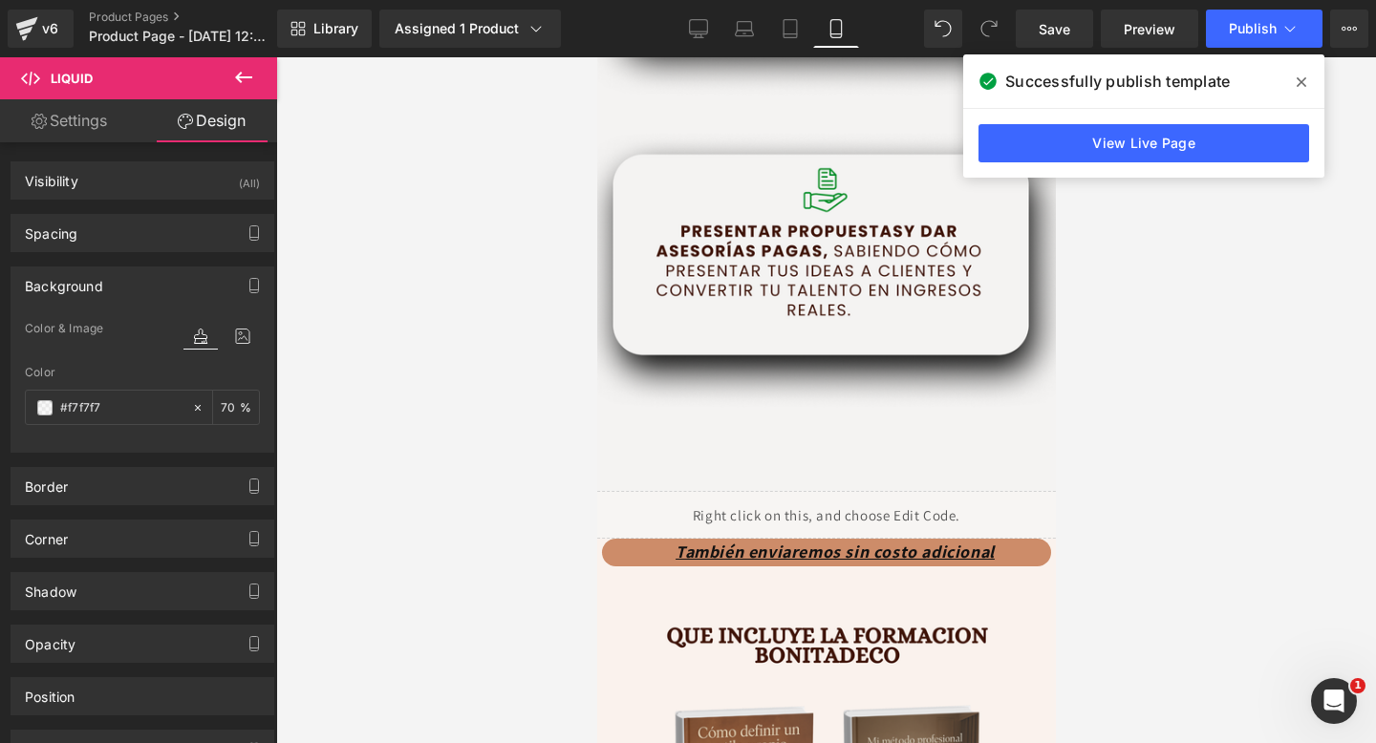
click at [713, 511] on div "Liquid" at bounding box center [825, 515] width 525 height 48
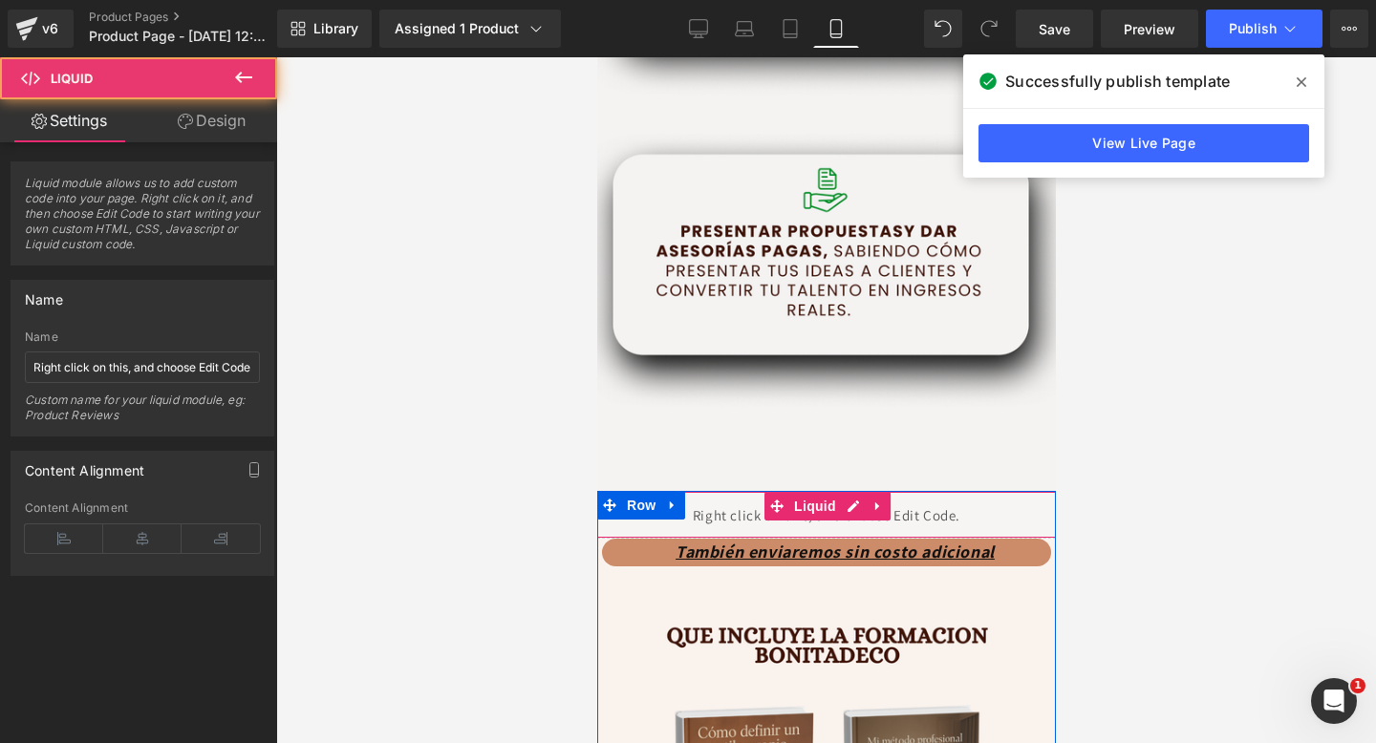
click at [713, 511] on div "Liquid" at bounding box center [825, 515] width 525 height 48
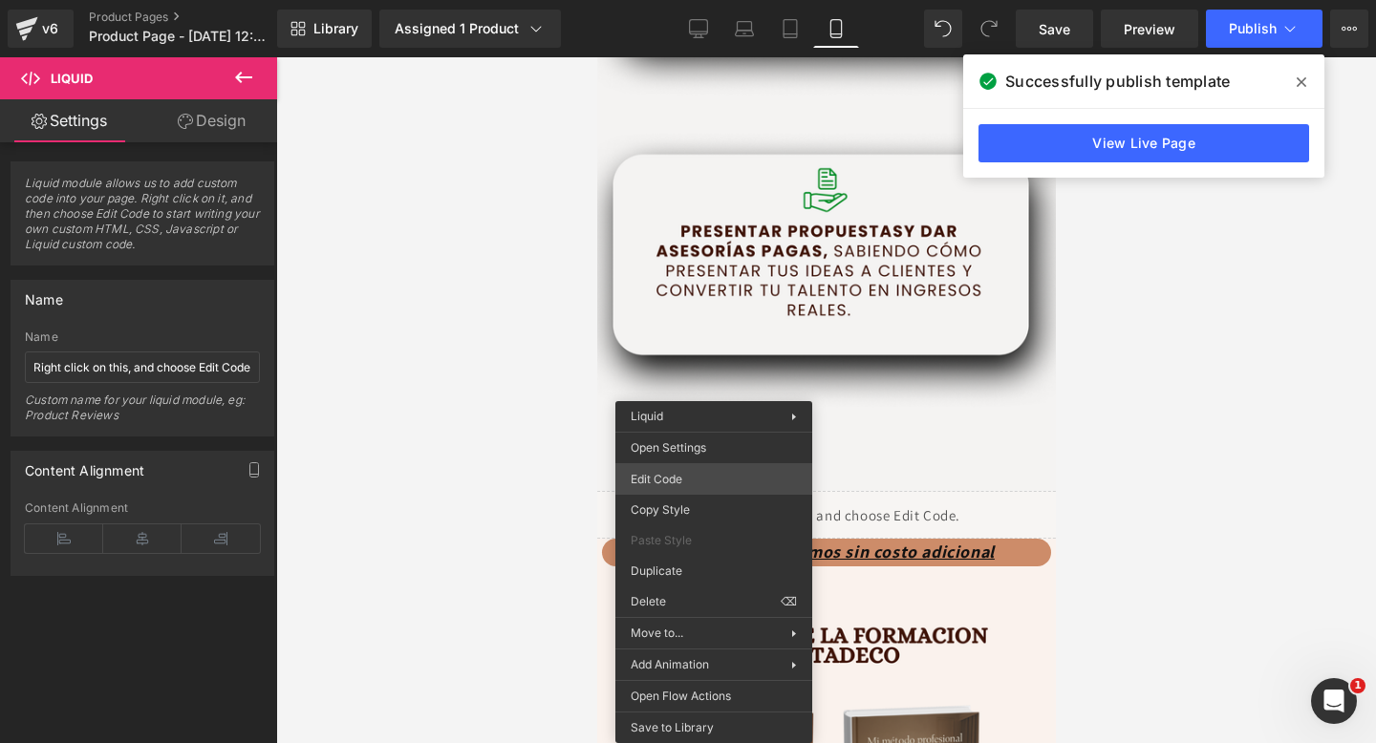
click at [709, 0] on div "Liquid You are previewing how the will restyle your page. You can not edit Elem…" at bounding box center [688, 0] width 1376 height 0
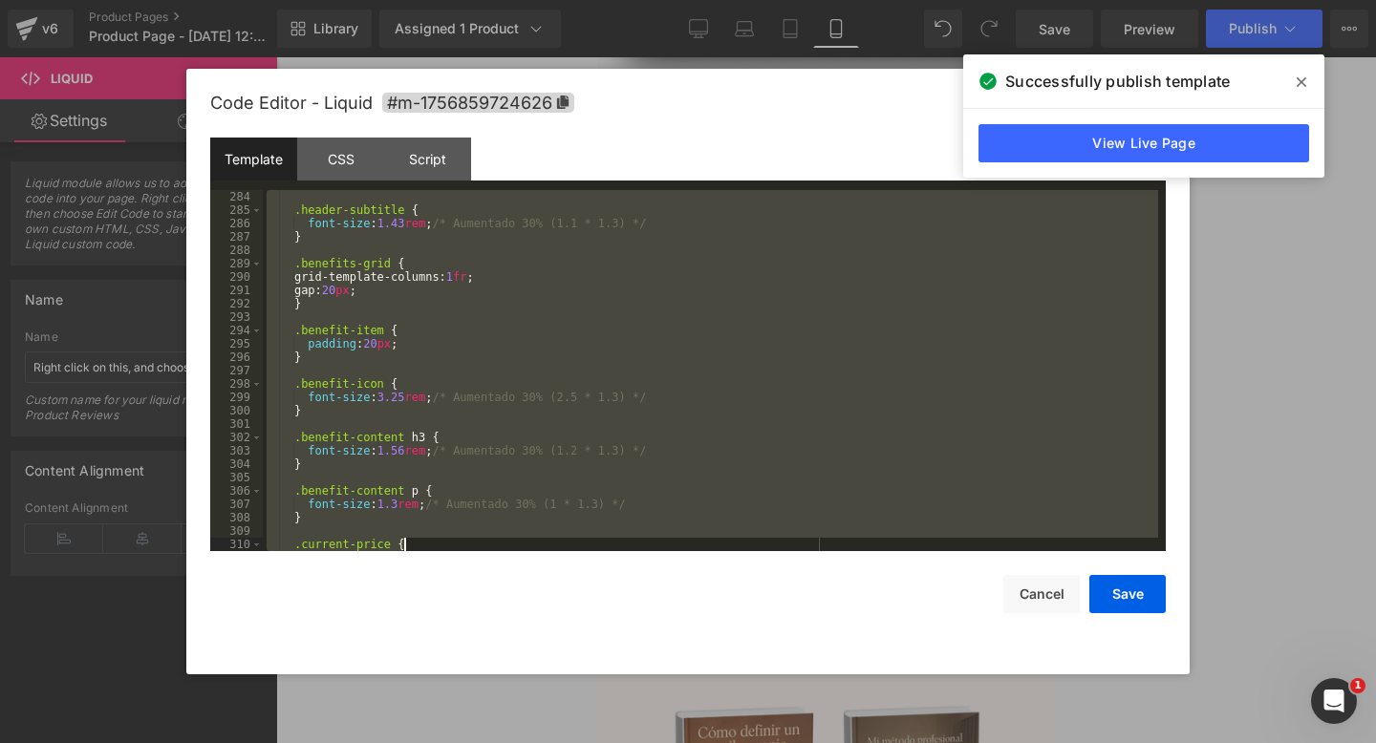
scroll to position [4520, 0]
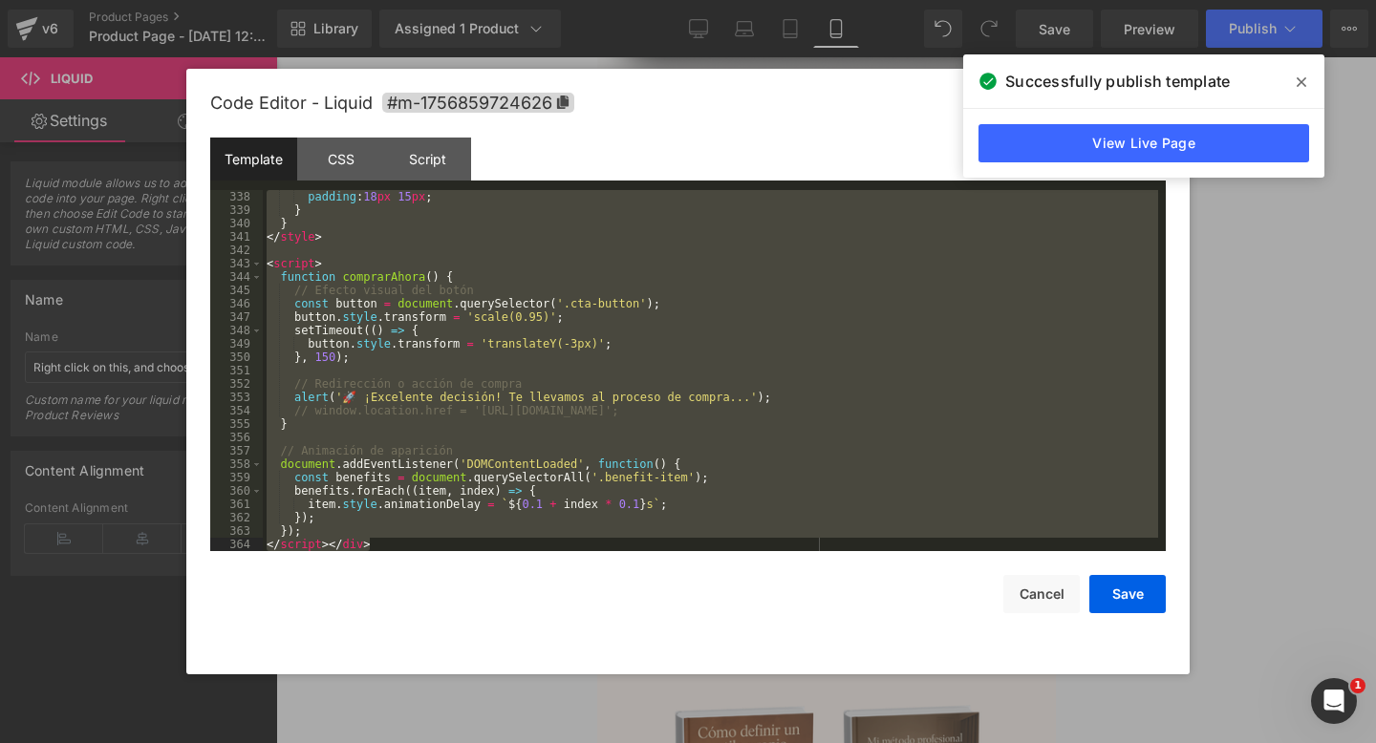
drag, startPoint x: 268, startPoint y: 199, endPoint x: 672, endPoint y: 741, distance: 676.0
click at [672, 741] on body "Liquid You are previewing how the will restyle your page. You can not edit Elem…" at bounding box center [688, 371] width 1376 height 743
click at [1288, 87] on span at bounding box center [1301, 82] width 31 height 31
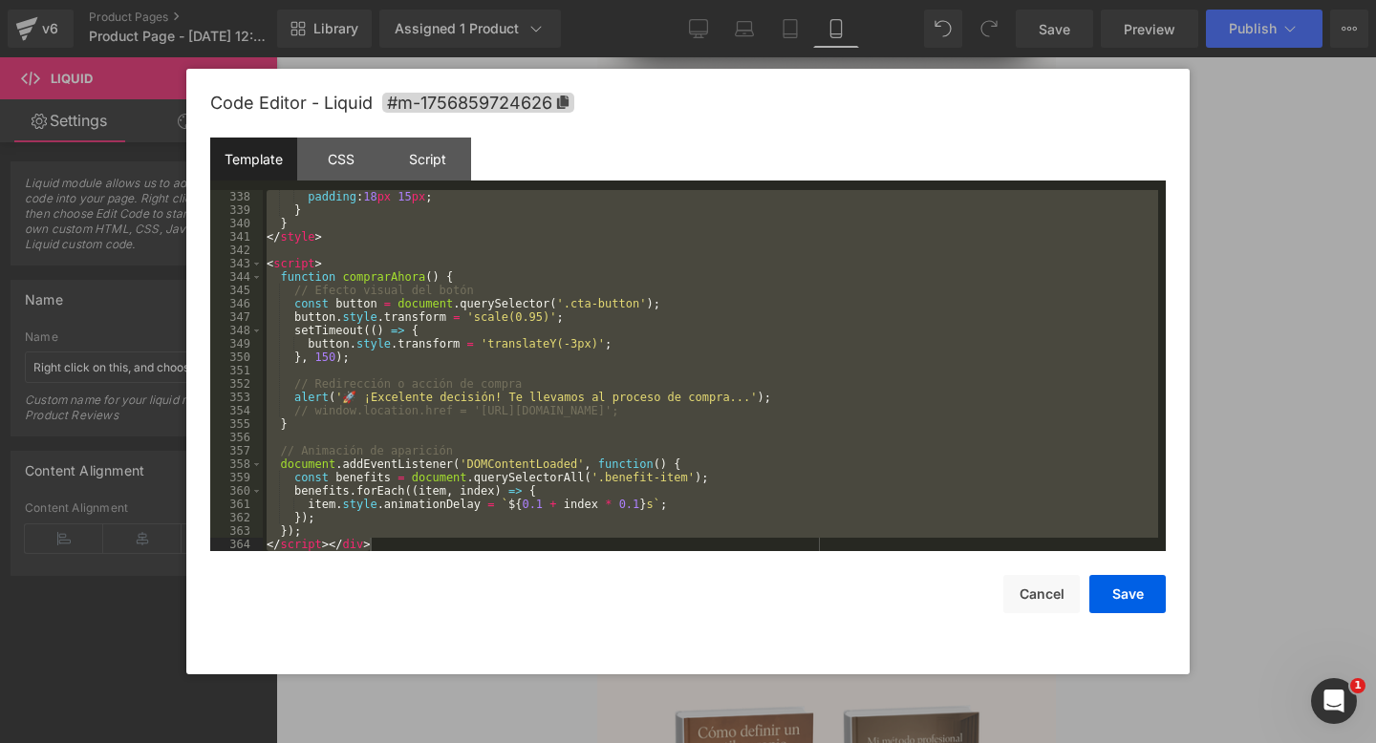
click at [1248, 239] on div at bounding box center [688, 371] width 1376 height 743
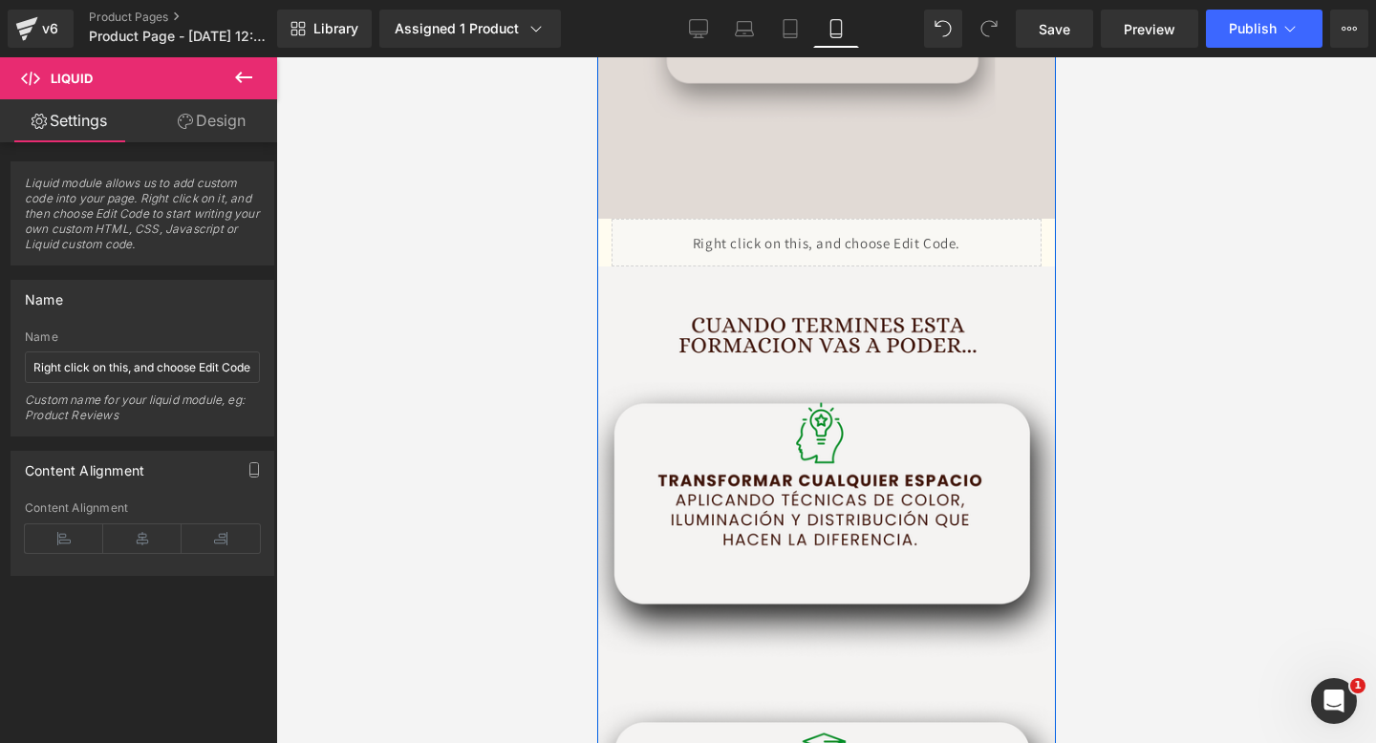
scroll to position [2963, 0]
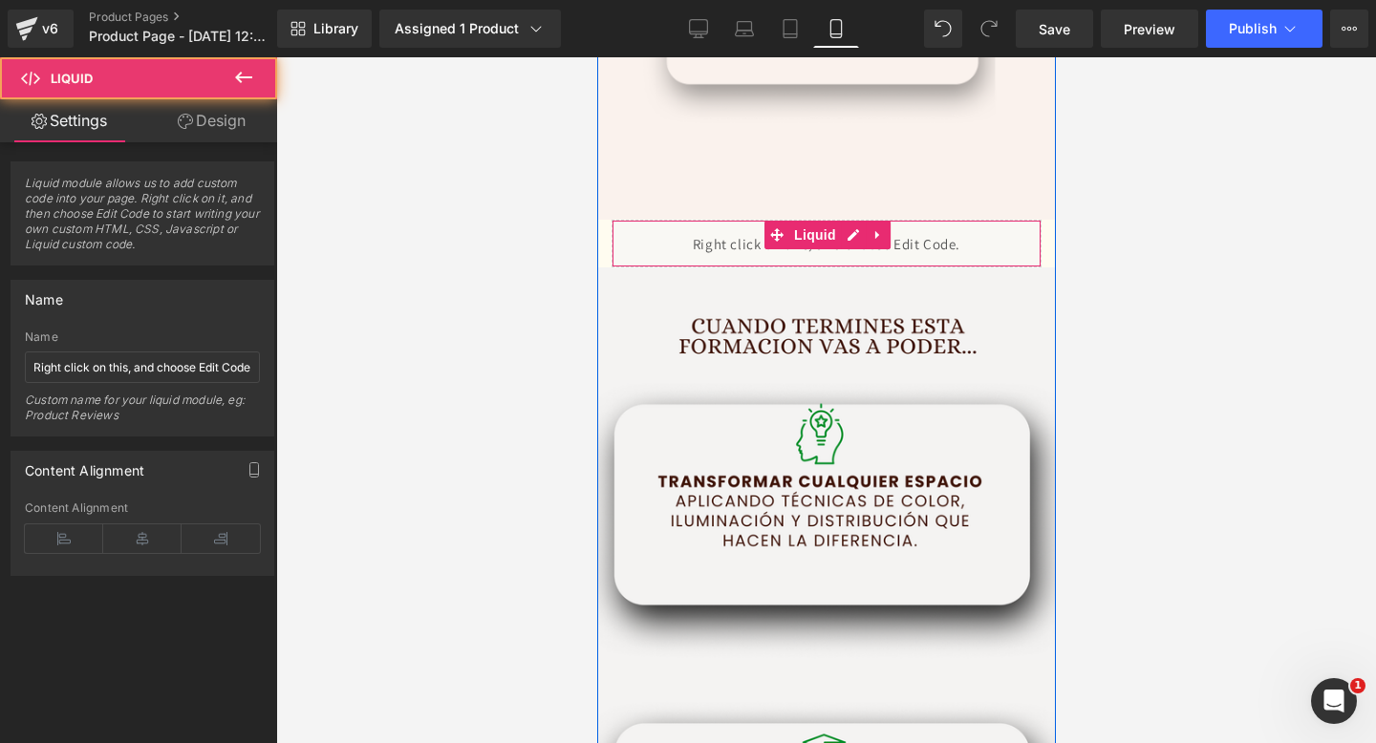
click at [745, 245] on div "Liquid" at bounding box center [825, 244] width 430 height 48
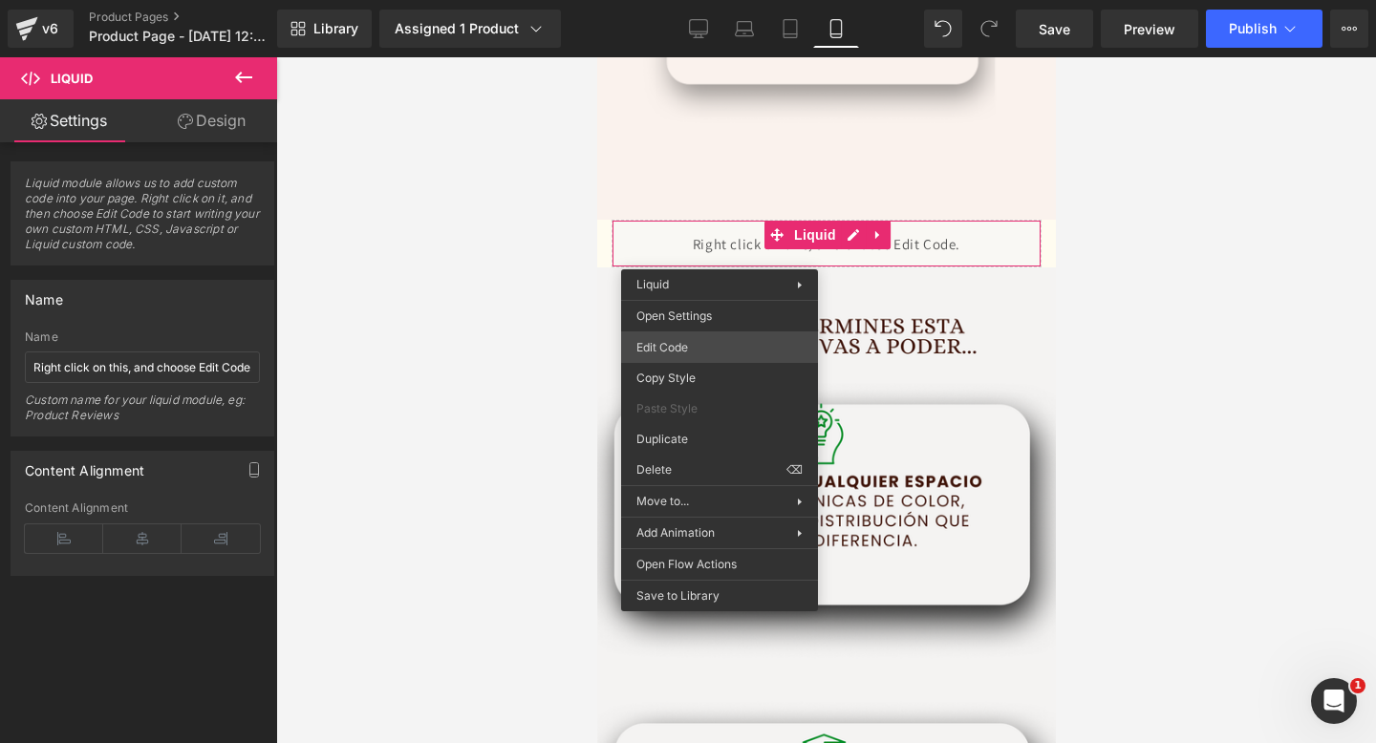
click at [673, 0] on div "Liquid You are previewing how the will restyle your page. You can not edit Elem…" at bounding box center [688, 0] width 1376 height 0
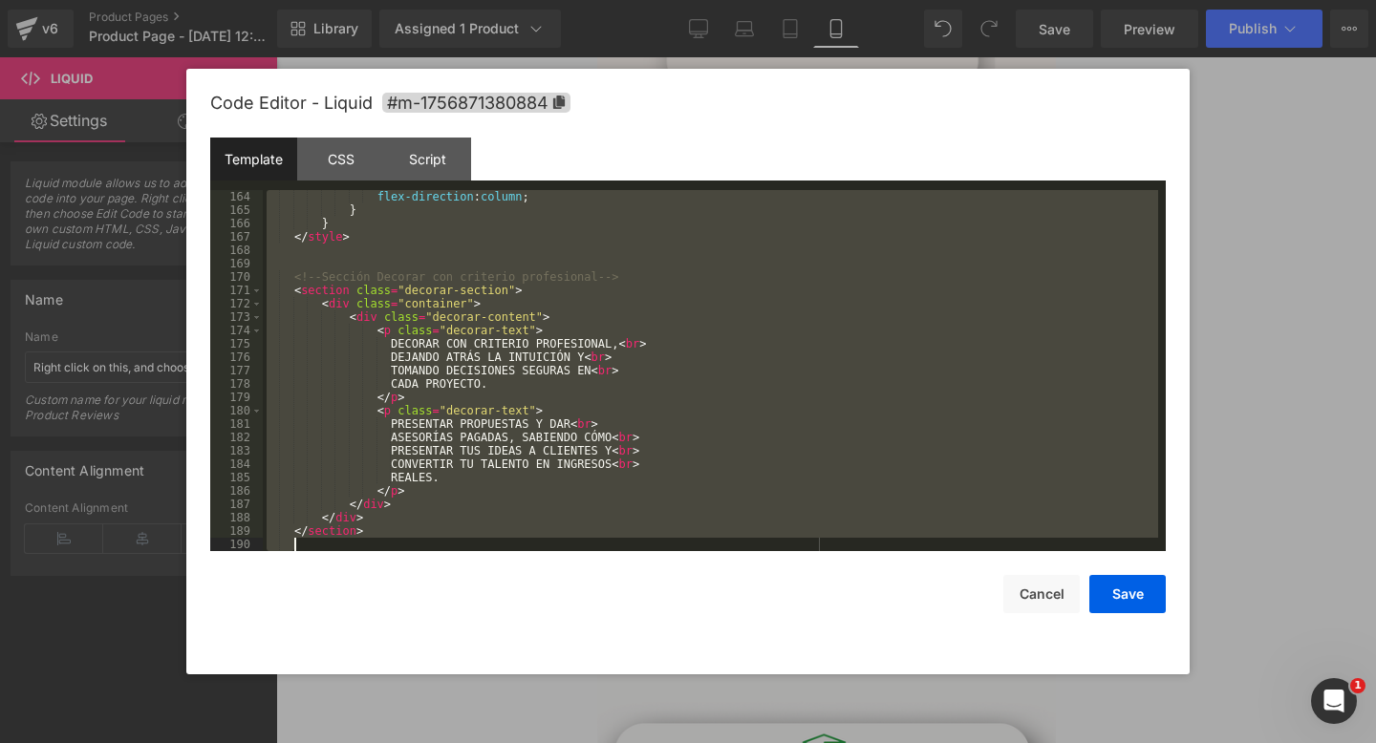
scroll to position [3571, 0]
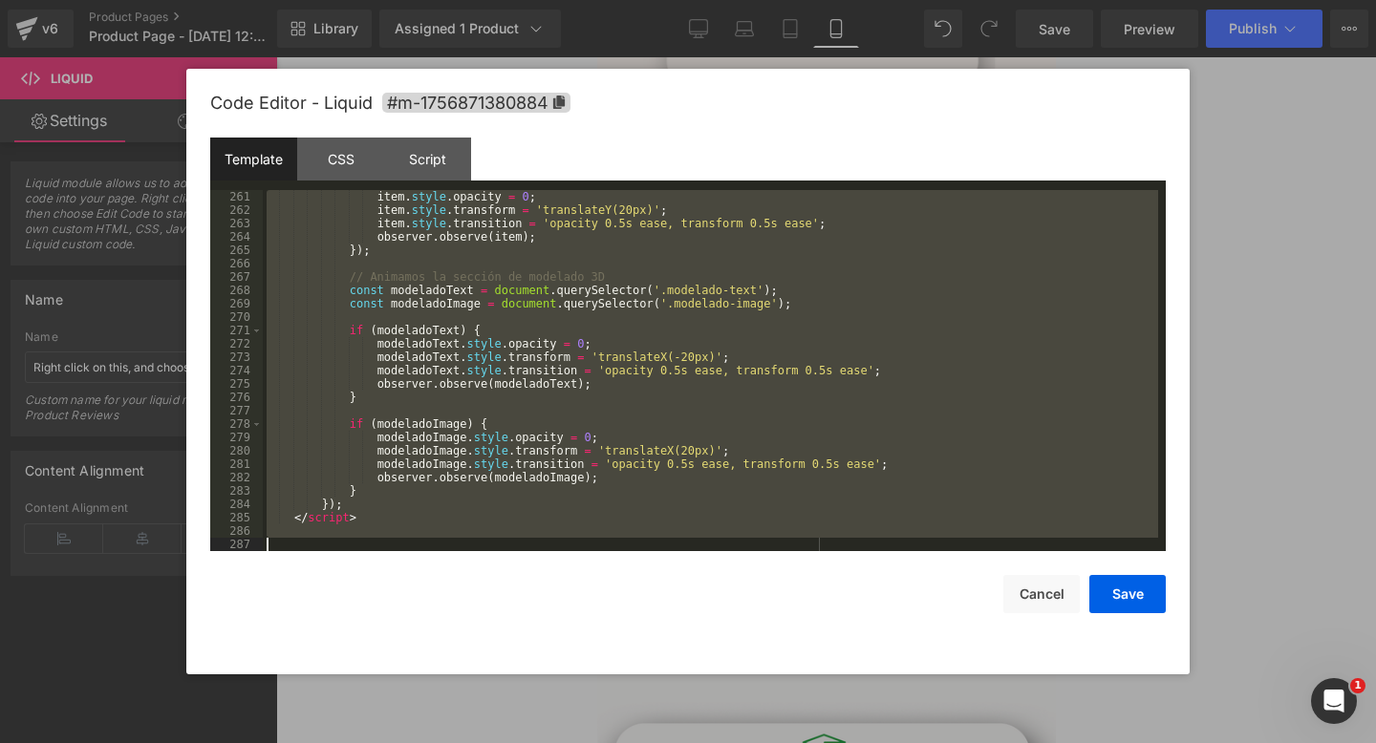
drag, startPoint x: 289, startPoint y: 236, endPoint x: 663, endPoint y: 742, distance: 629.2
click at [663, 742] on body "Liquid You are previewing how the will restyle your page. You can not edit Elem…" at bounding box center [688, 371] width 1376 height 743
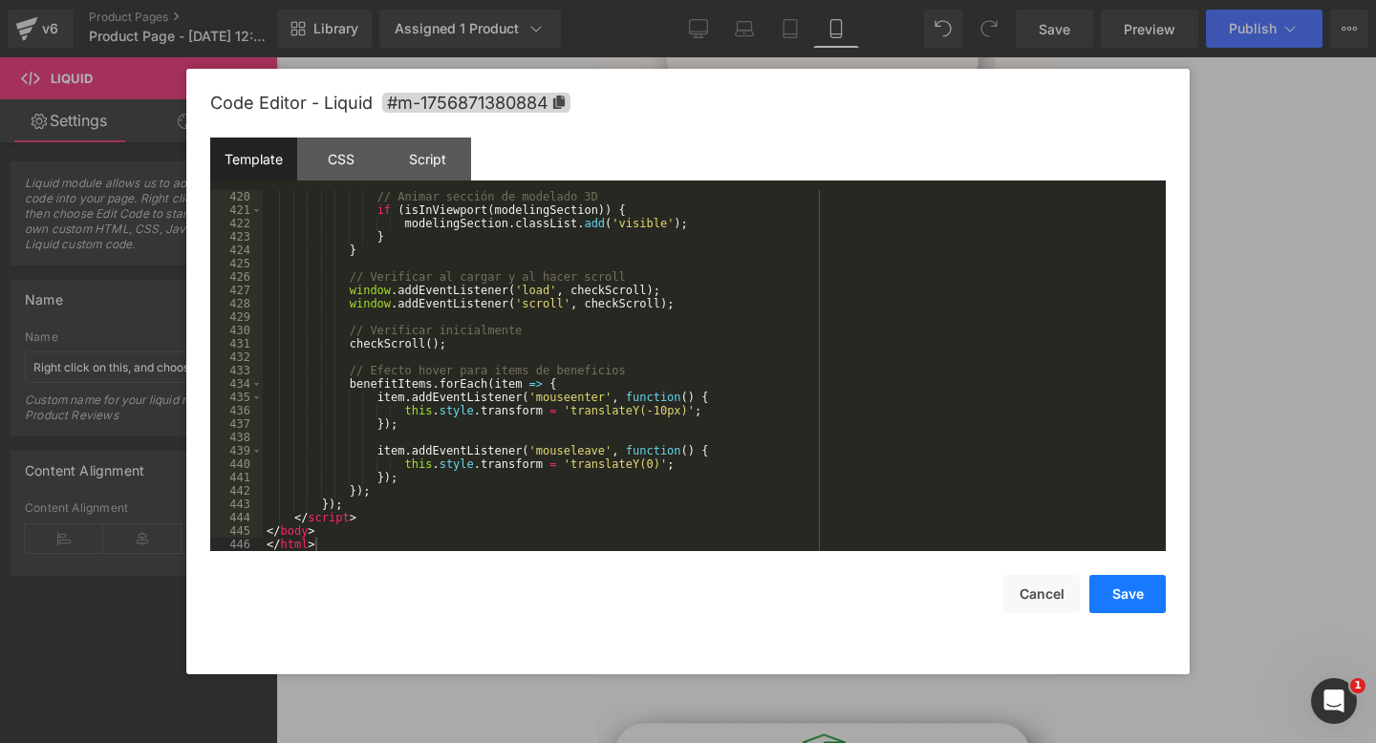
click at [1115, 590] on button "Save" at bounding box center [1127, 594] width 76 height 38
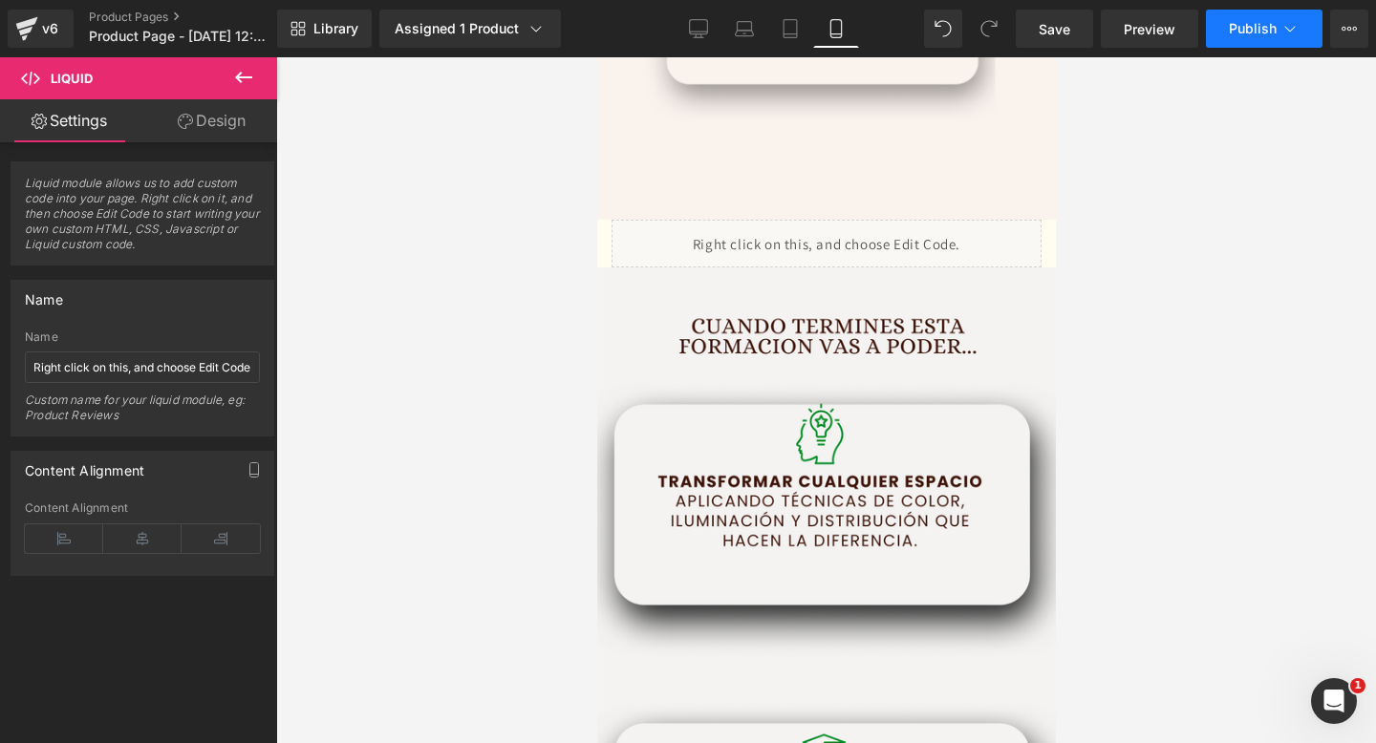
click at [1285, 38] on button "Publish" at bounding box center [1264, 29] width 117 height 38
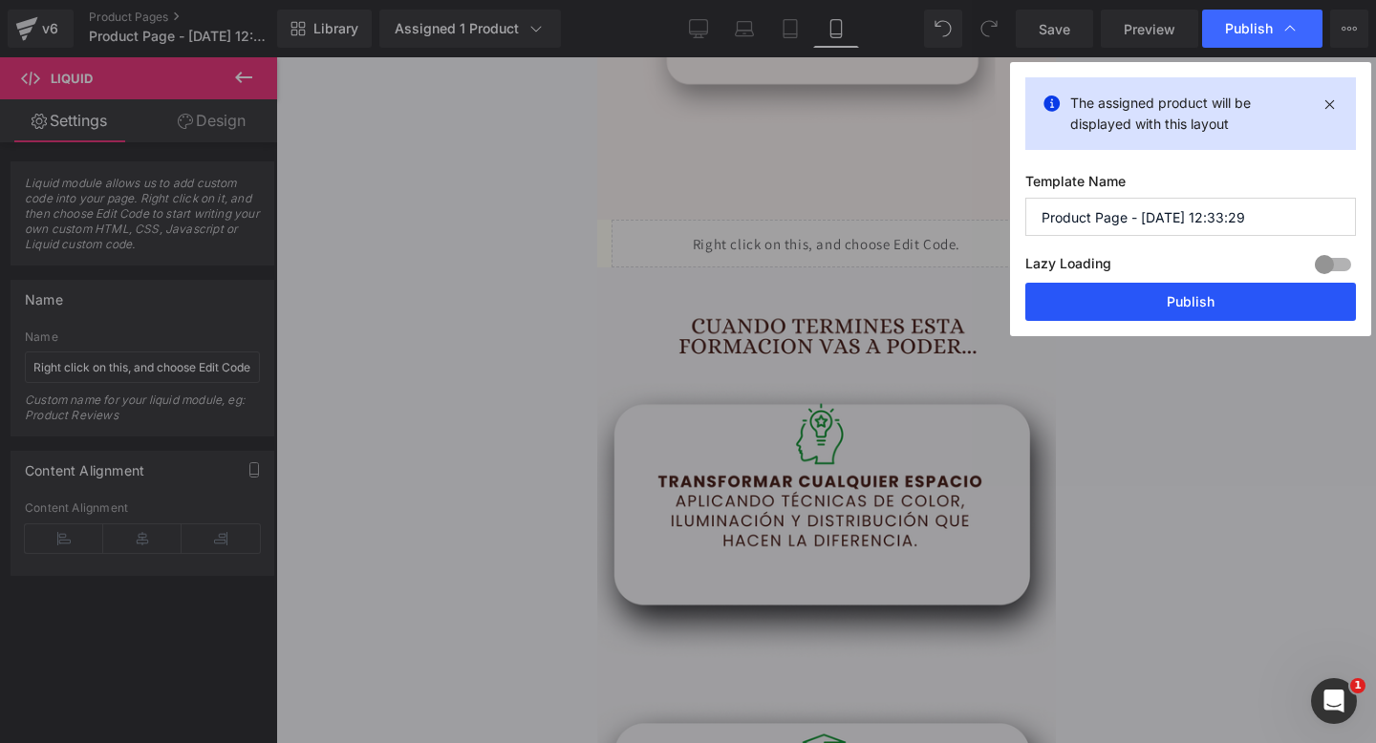
click at [1154, 289] on button "Publish" at bounding box center [1190, 302] width 331 height 38
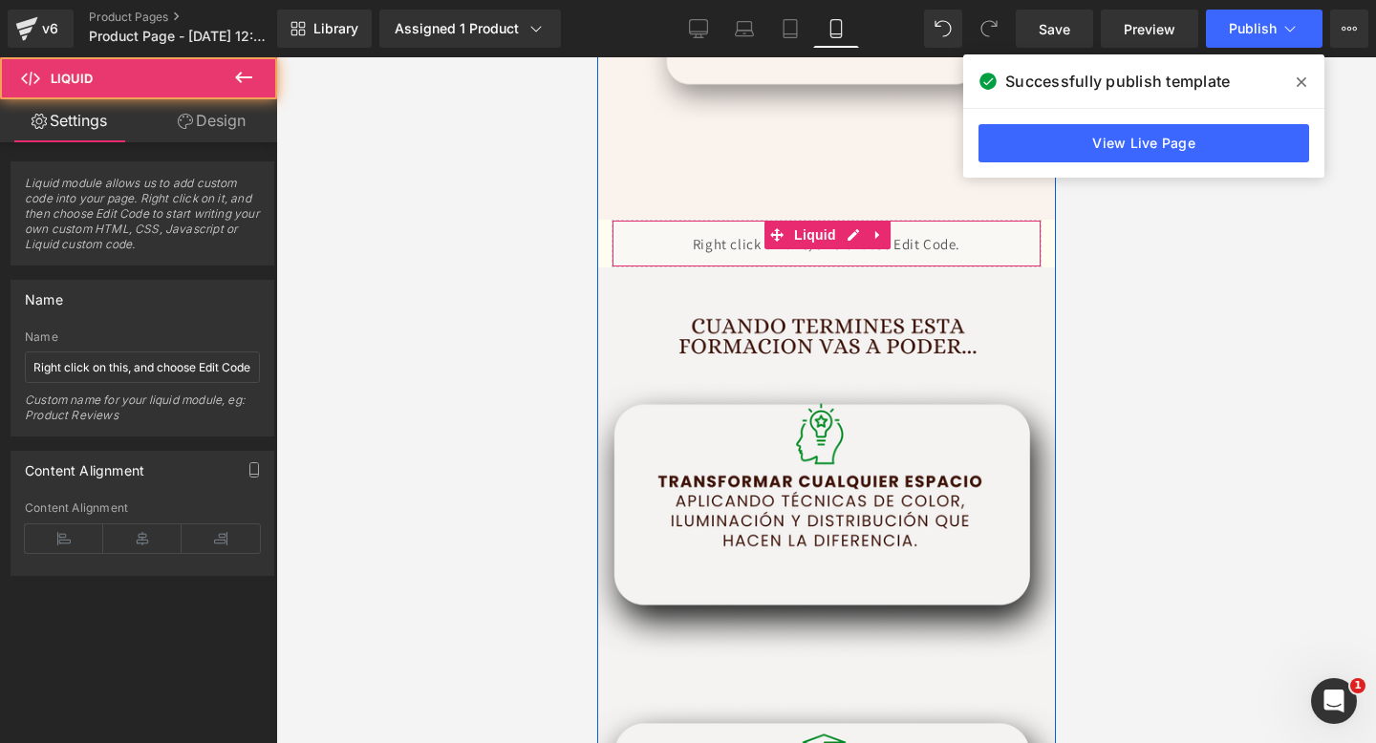
click at [737, 245] on div "Liquid" at bounding box center [825, 244] width 430 height 48
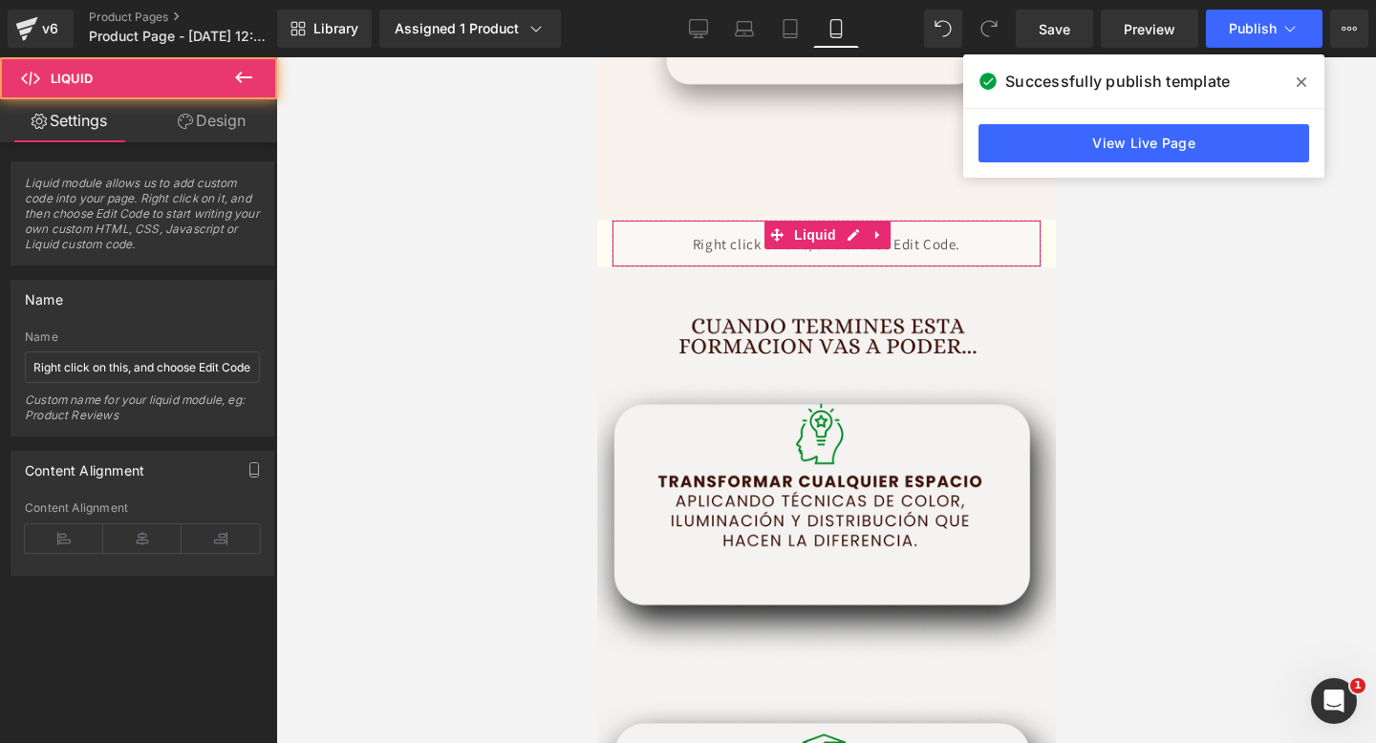
click at [226, 118] on link "Design" at bounding box center [211, 120] width 139 height 43
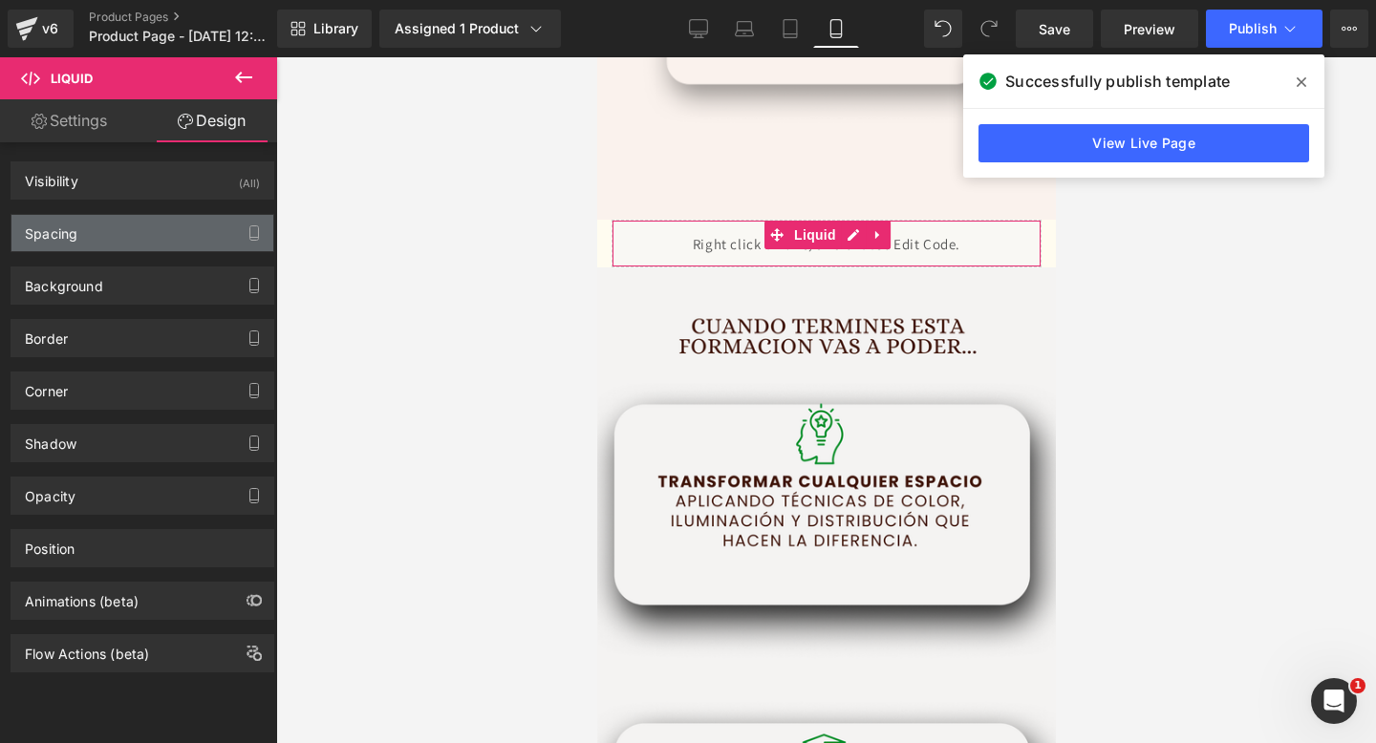
click at [141, 245] on div "Spacing" at bounding box center [142, 233] width 262 height 36
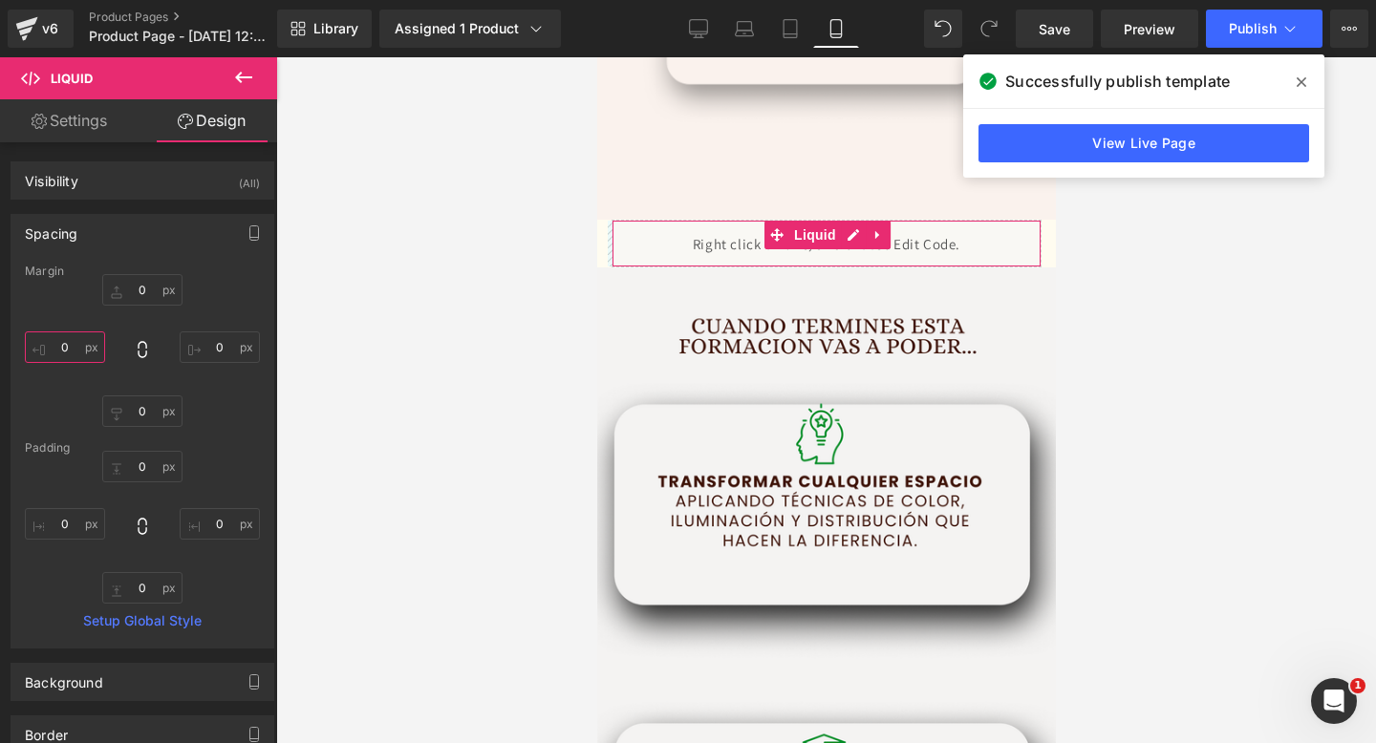
click at [75, 340] on input "0" at bounding box center [65, 347] width 80 height 32
type input "-40"
click at [221, 353] on input "0" at bounding box center [220, 347] width 80 height 32
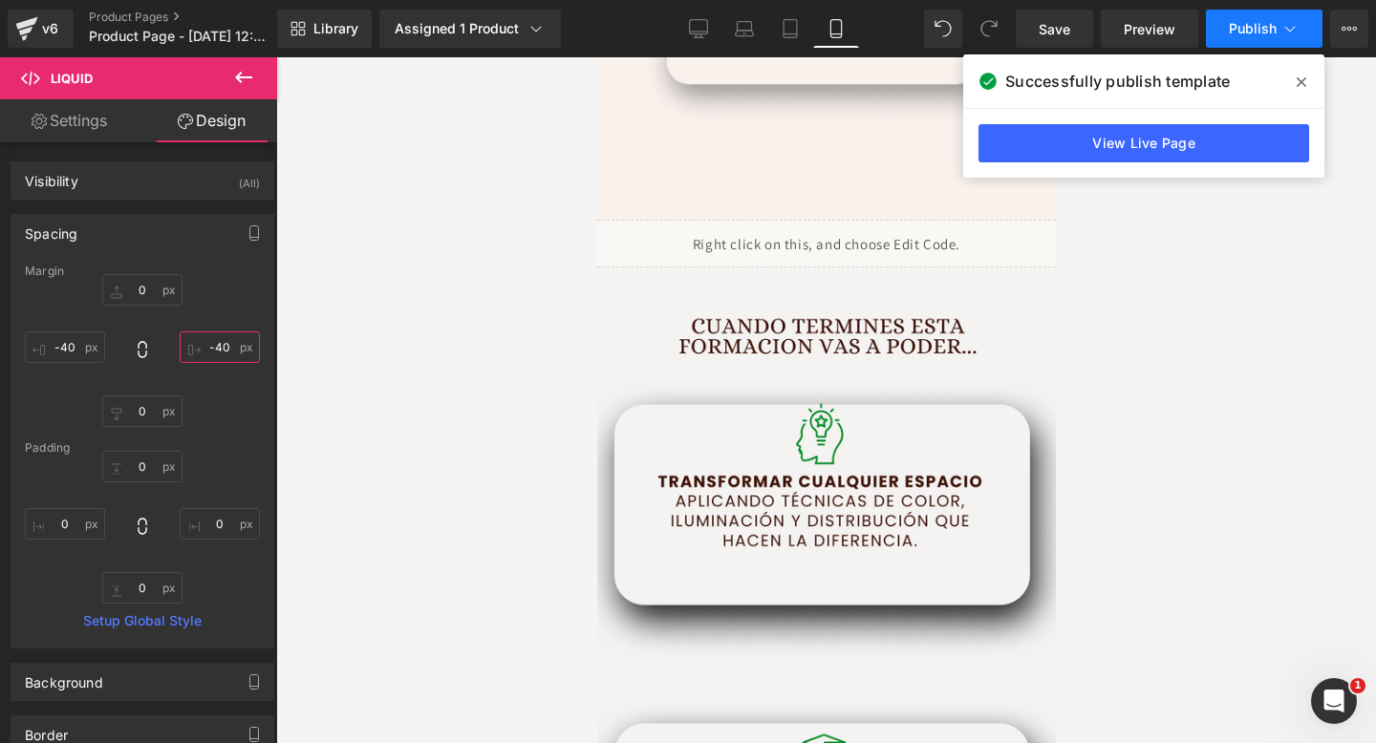
type input "-40"
click at [1267, 33] on span "Publish" at bounding box center [1253, 28] width 48 height 15
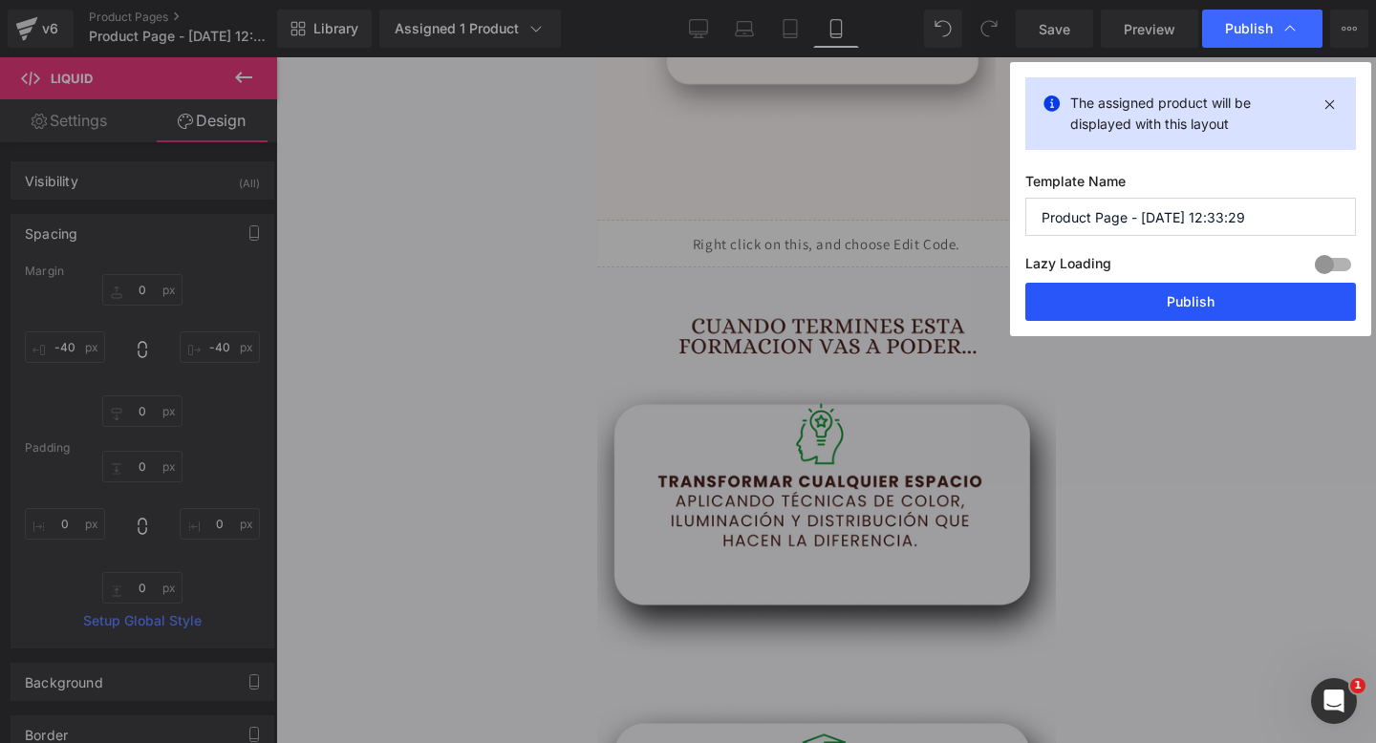
click at [1176, 295] on button "Publish" at bounding box center [1190, 302] width 331 height 38
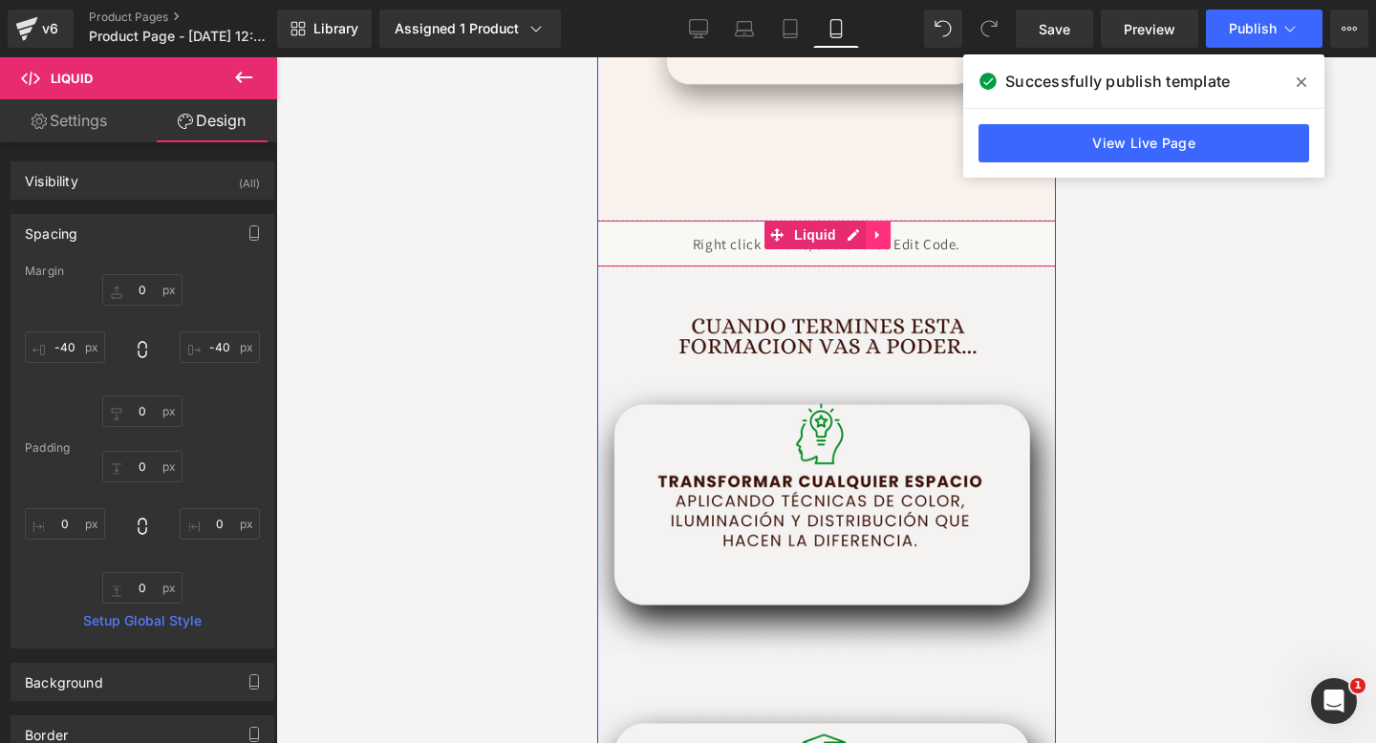
click at [875, 236] on icon at bounding box center [876, 235] width 4 height 9
click at [881, 233] on link at bounding box center [889, 235] width 25 height 29
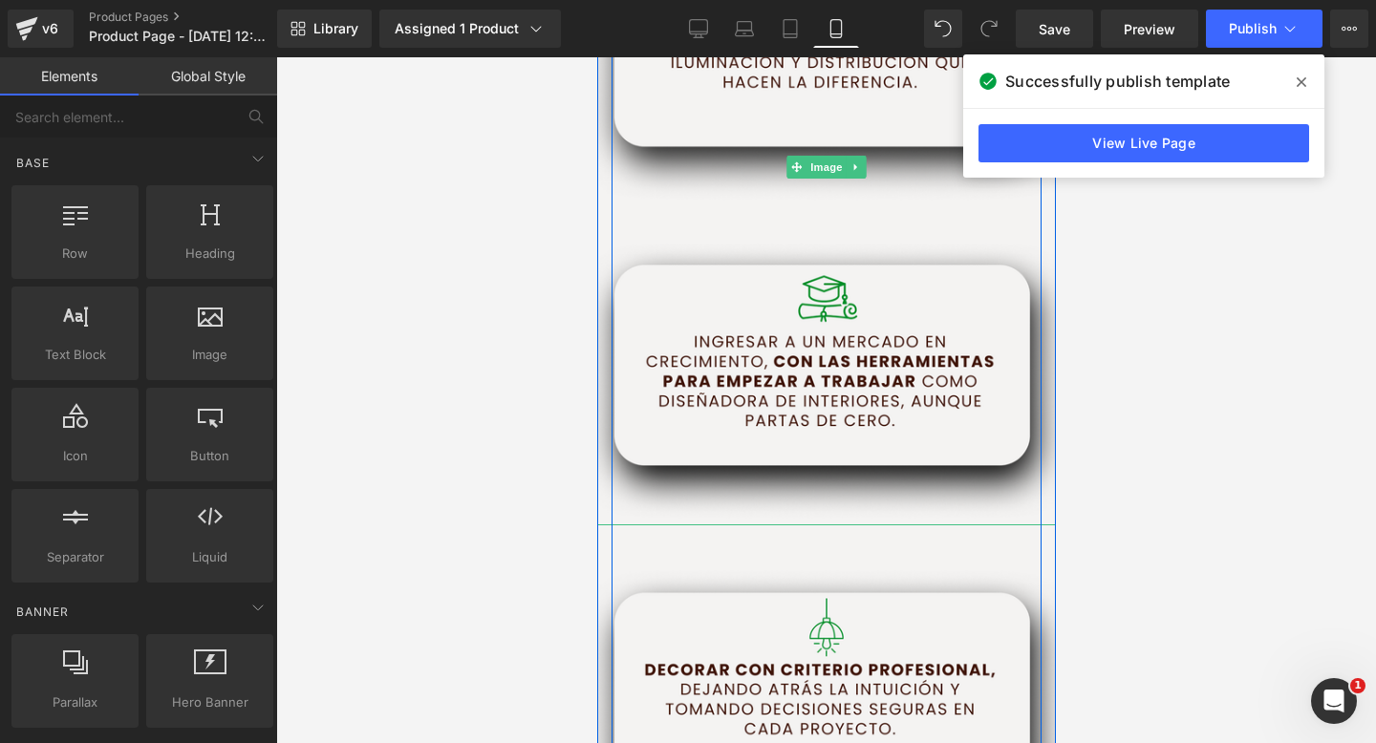
scroll to position [3747, 0]
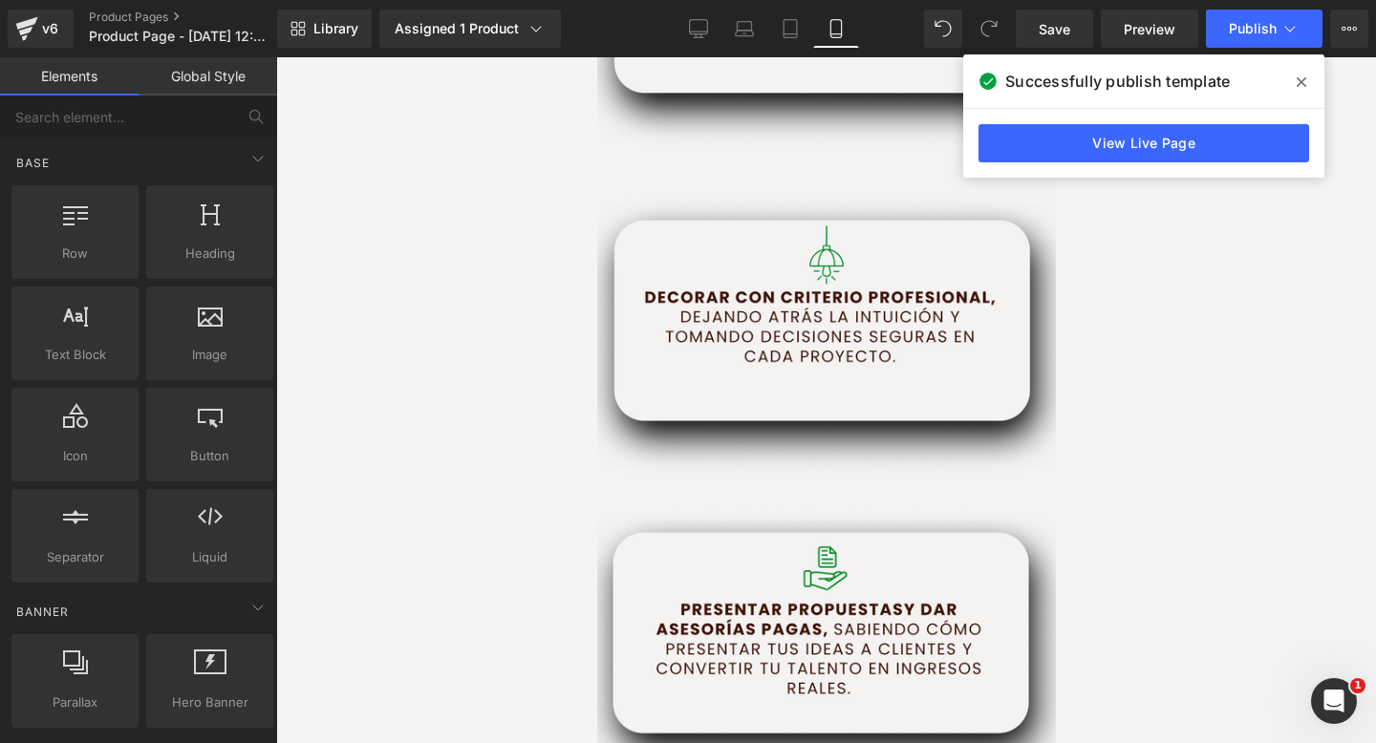
click at [1302, 87] on icon at bounding box center [1301, 82] width 10 height 15
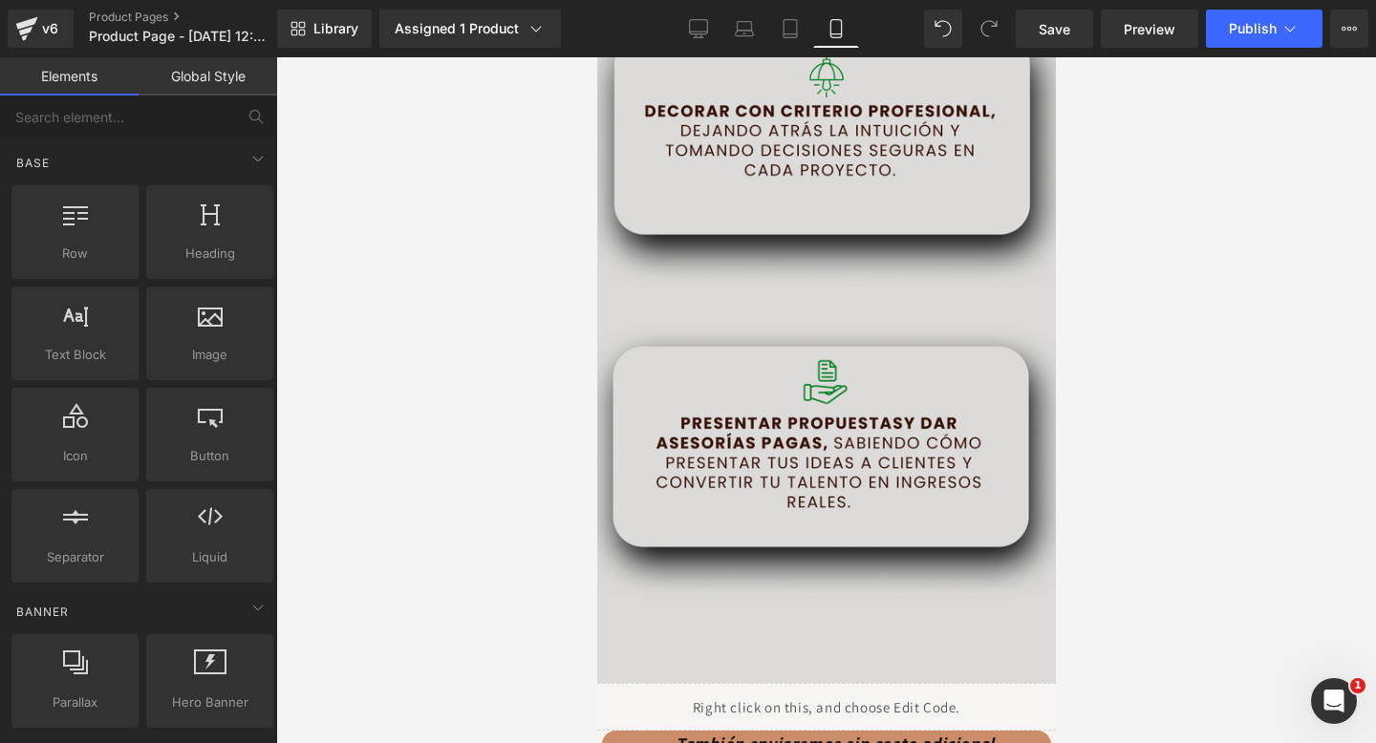
scroll to position [4281, 0]
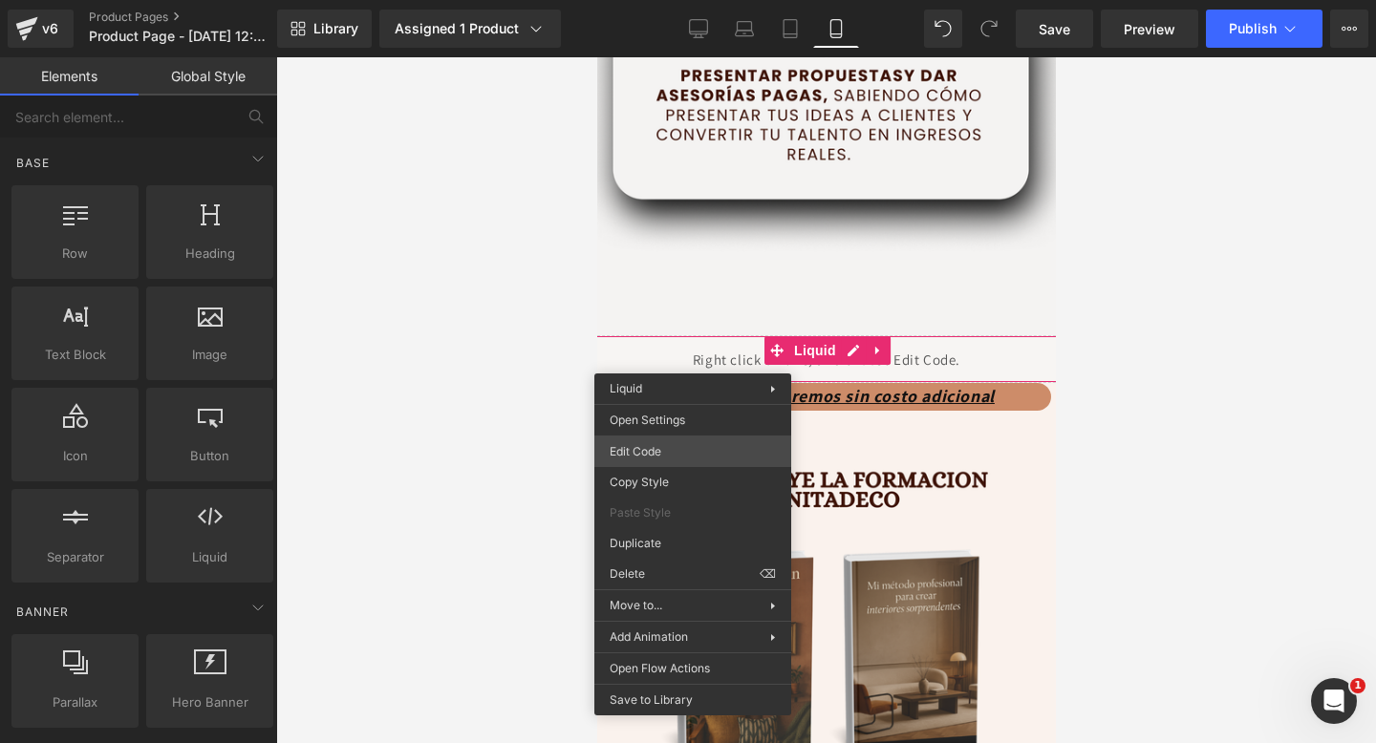
click at [641, 0] on div "Liquid You are previewing how the will restyle your page. You can not edit Elem…" at bounding box center [688, 0] width 1376 height 0
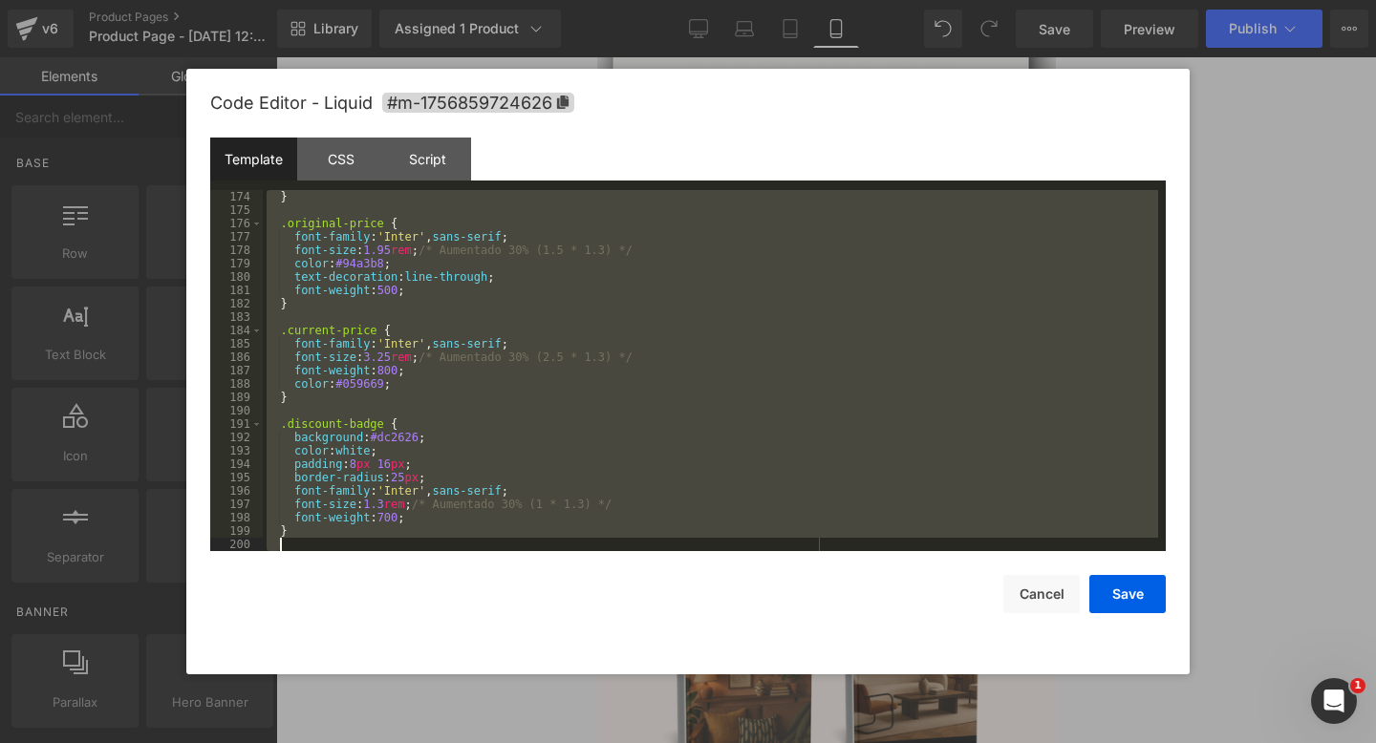
drag, startPoint x: 269, startPoint y: 198, endPoint x: 716, endPoint y: 586, distance: 591.9
click at [716, 586] on div "Code Editor - Liquid #m-1756859724626 Template CSS Script Data 174 175 176 177 …" at bounding box center [687, 372] width 955 height 606
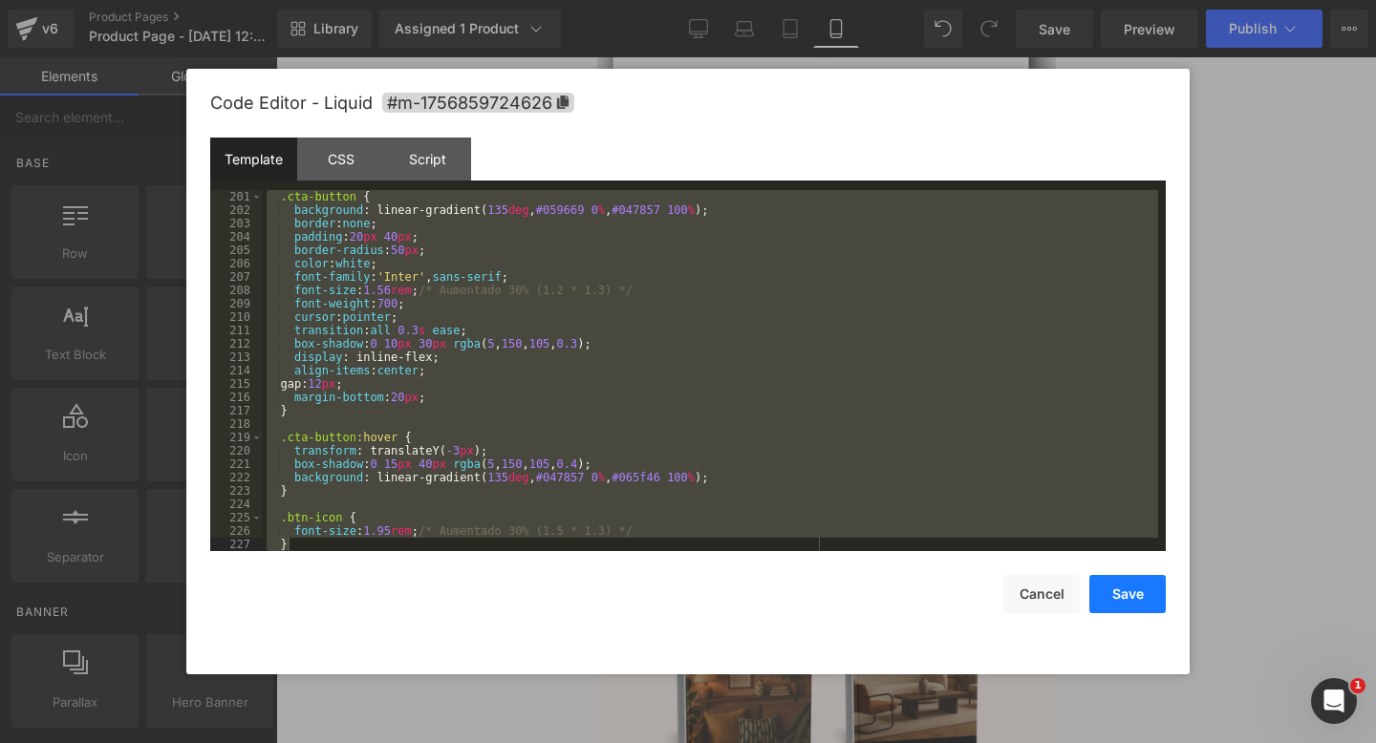
click at [1124, 585] on button "Save" at bounding box center [1127, 594] width 76 height 38
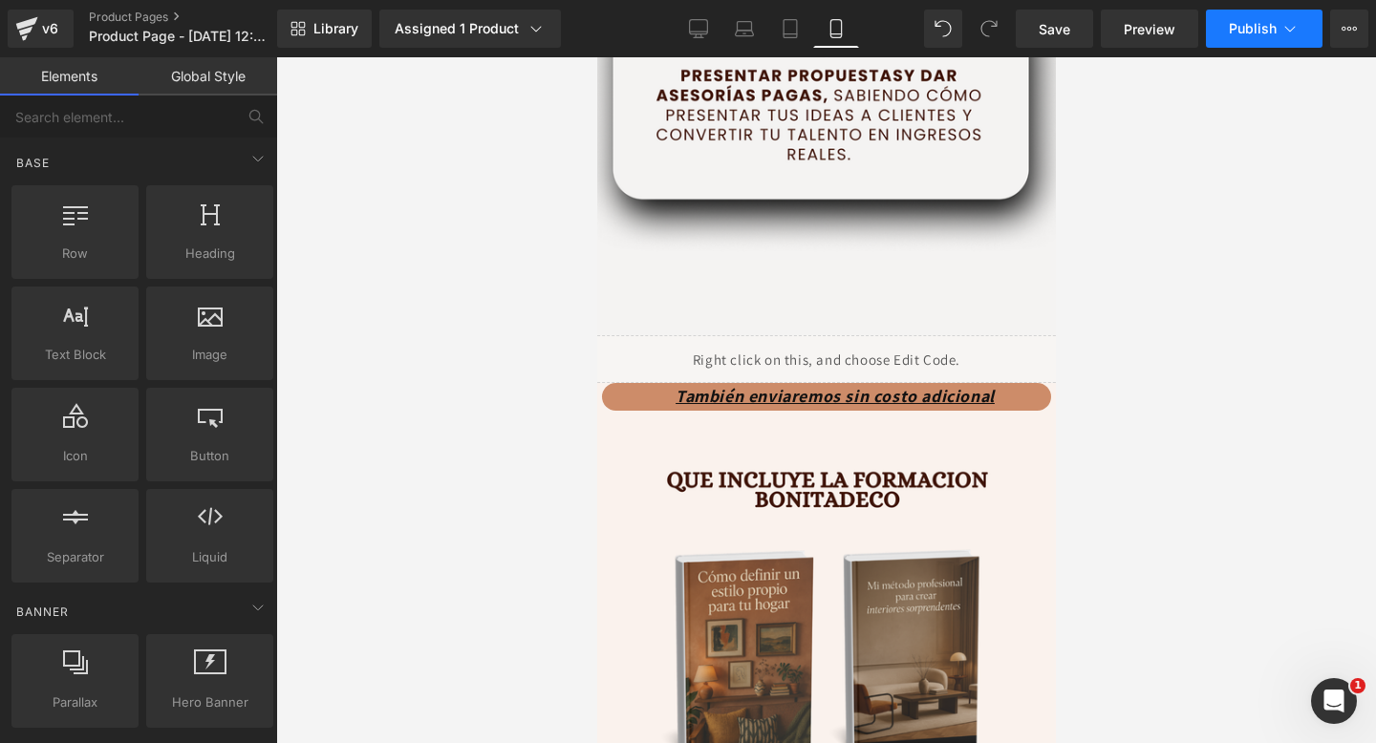
click at [1262, 36] on span "Publish" at bounding box center [1253, 28] width 48 height 15
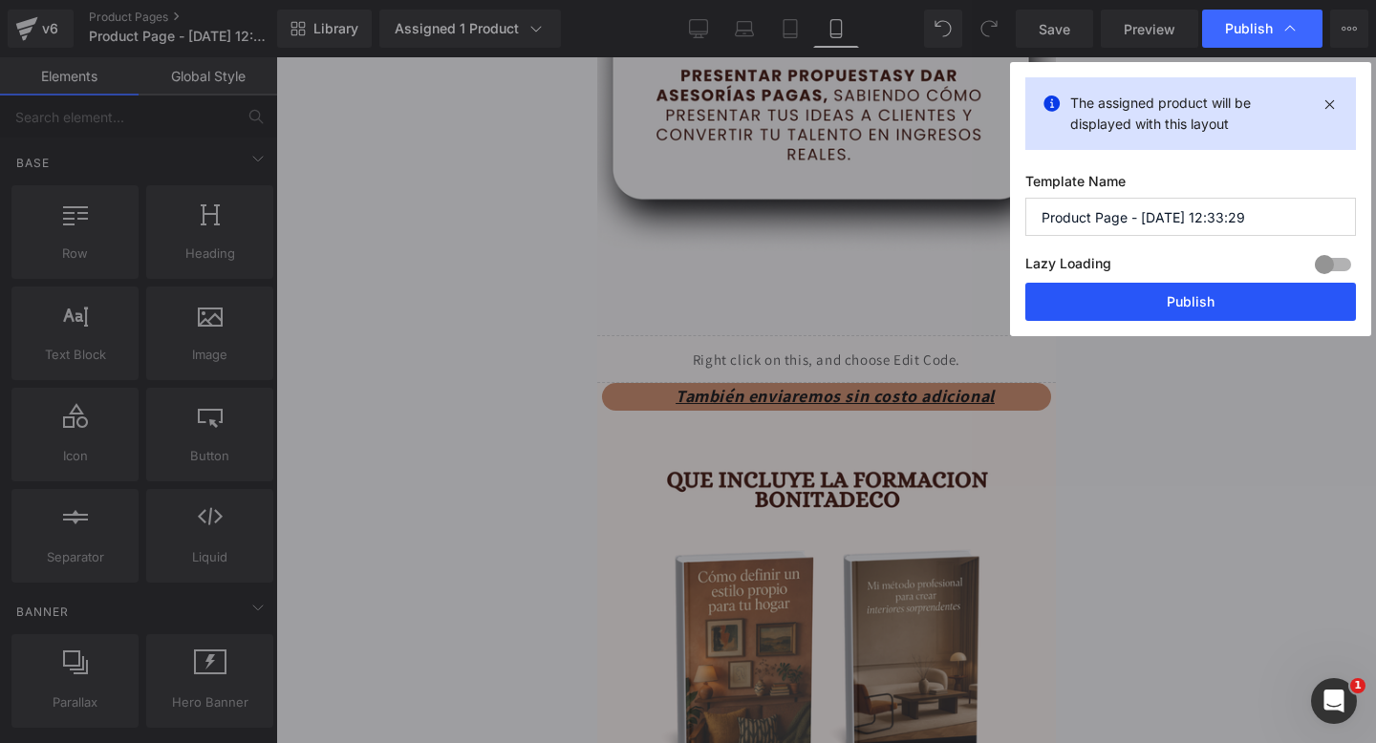
click at [1044, 299] on button "Publish" at bounding box center [1190, 302] width 331 height 38
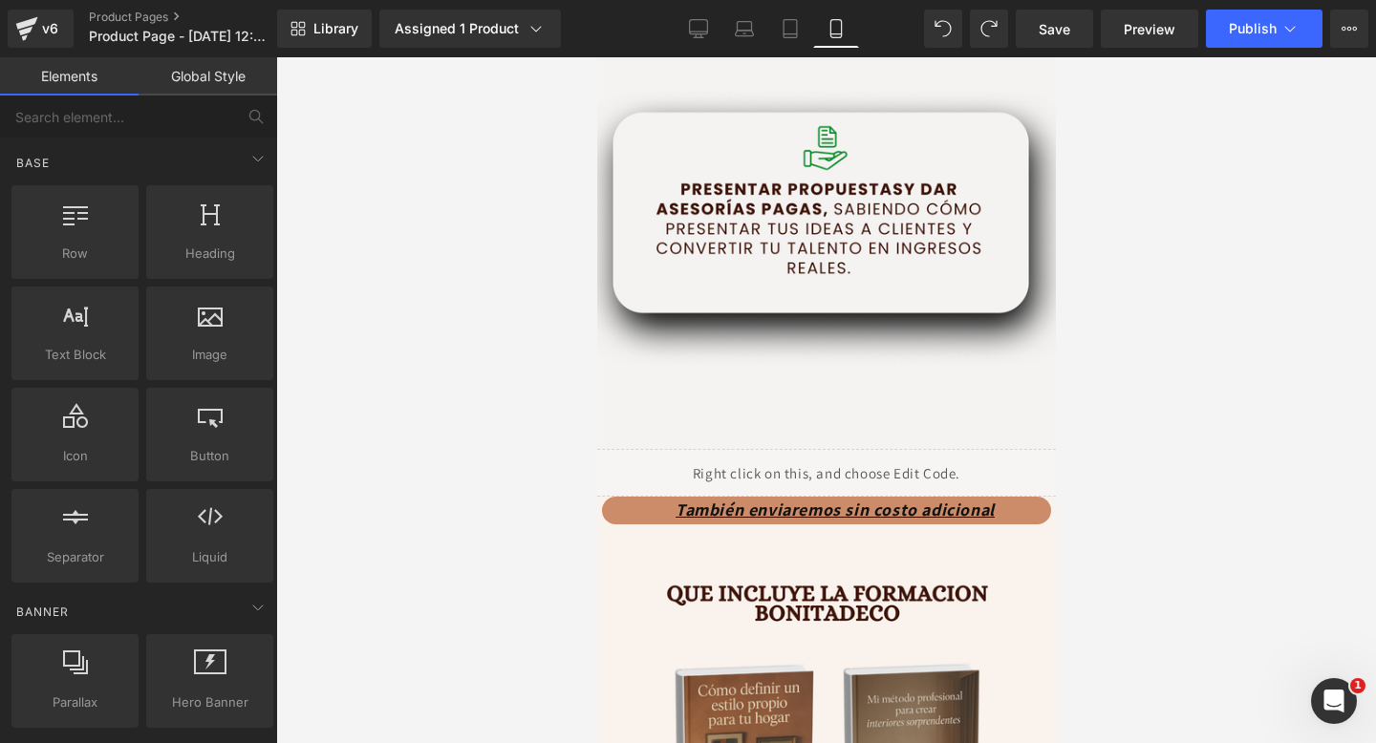
scroll to position [4327, 0]
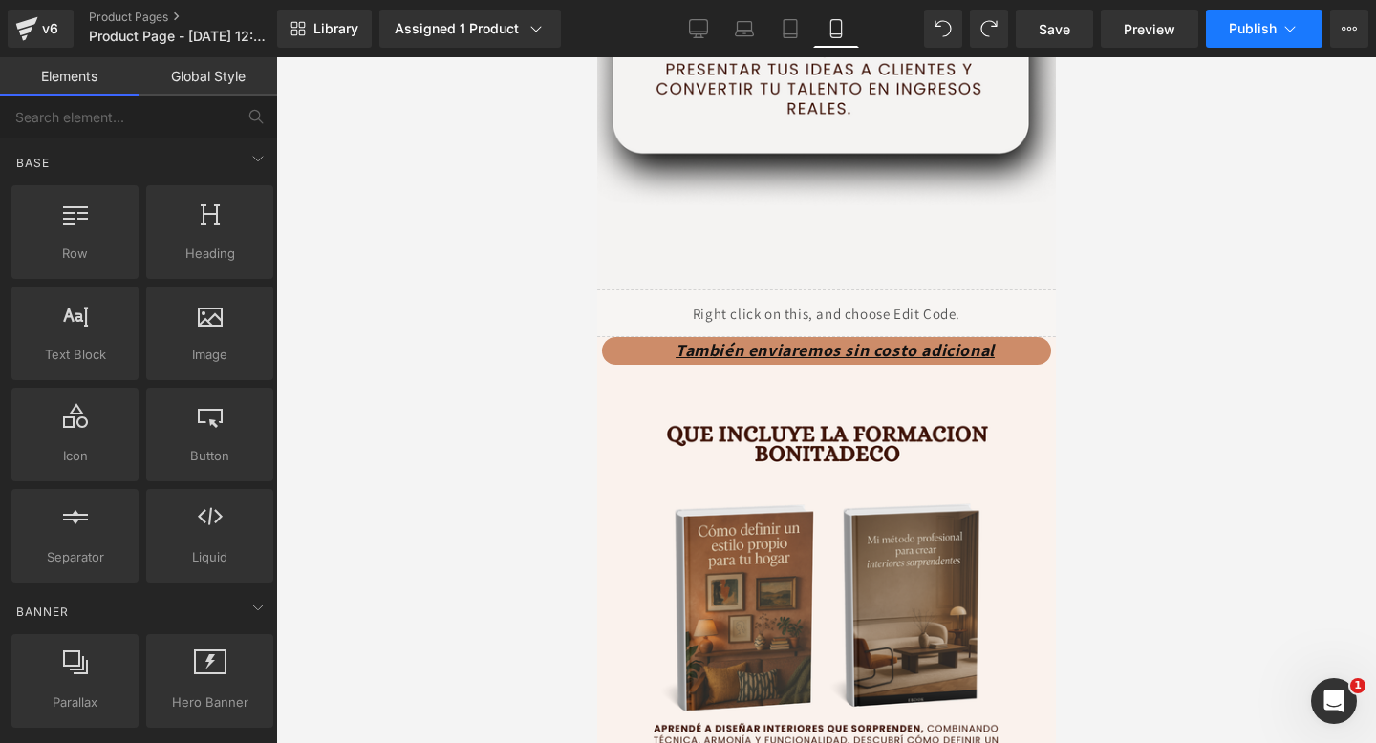
click at [1229, 28] on span "Publish" at bounding box center [1253, 28] width 48 height 15
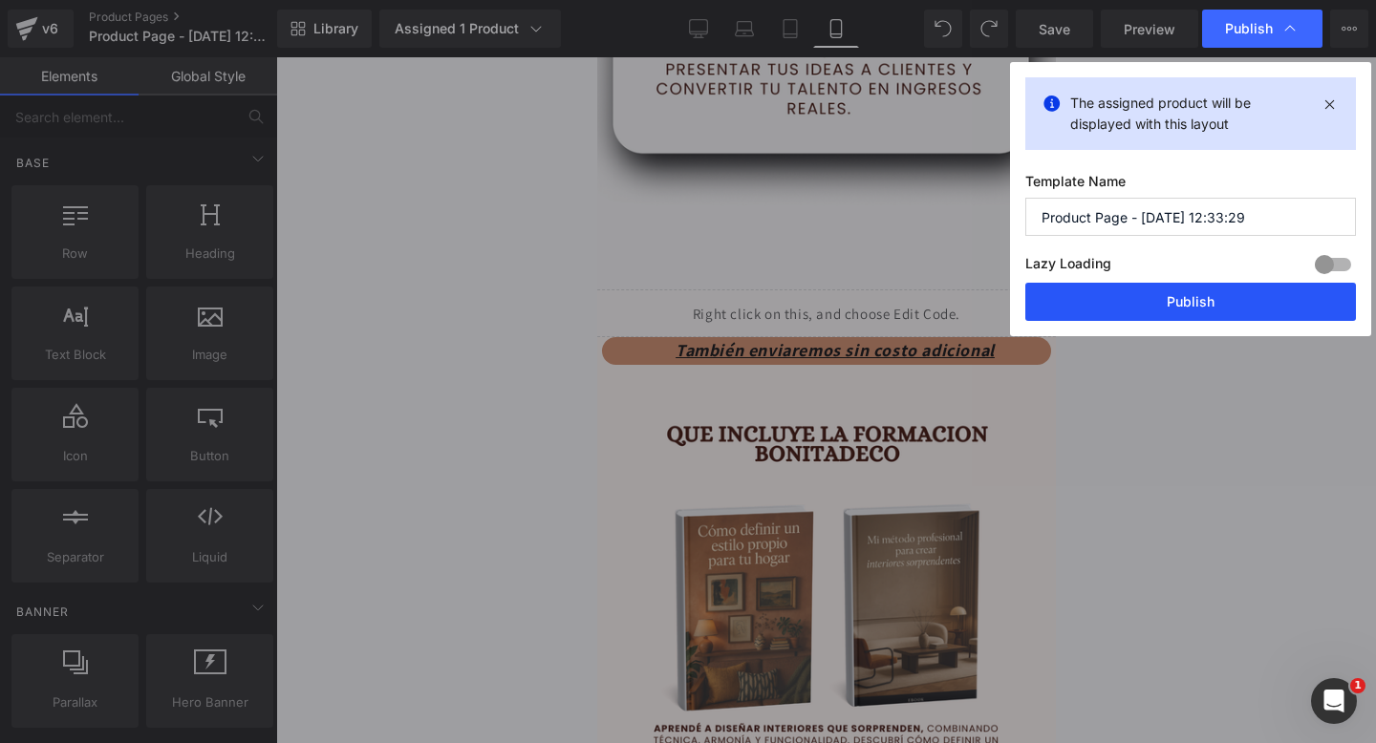
click at [1159, 316] on button "Publish" at bounding box center [1190, 302] width 331 height 38
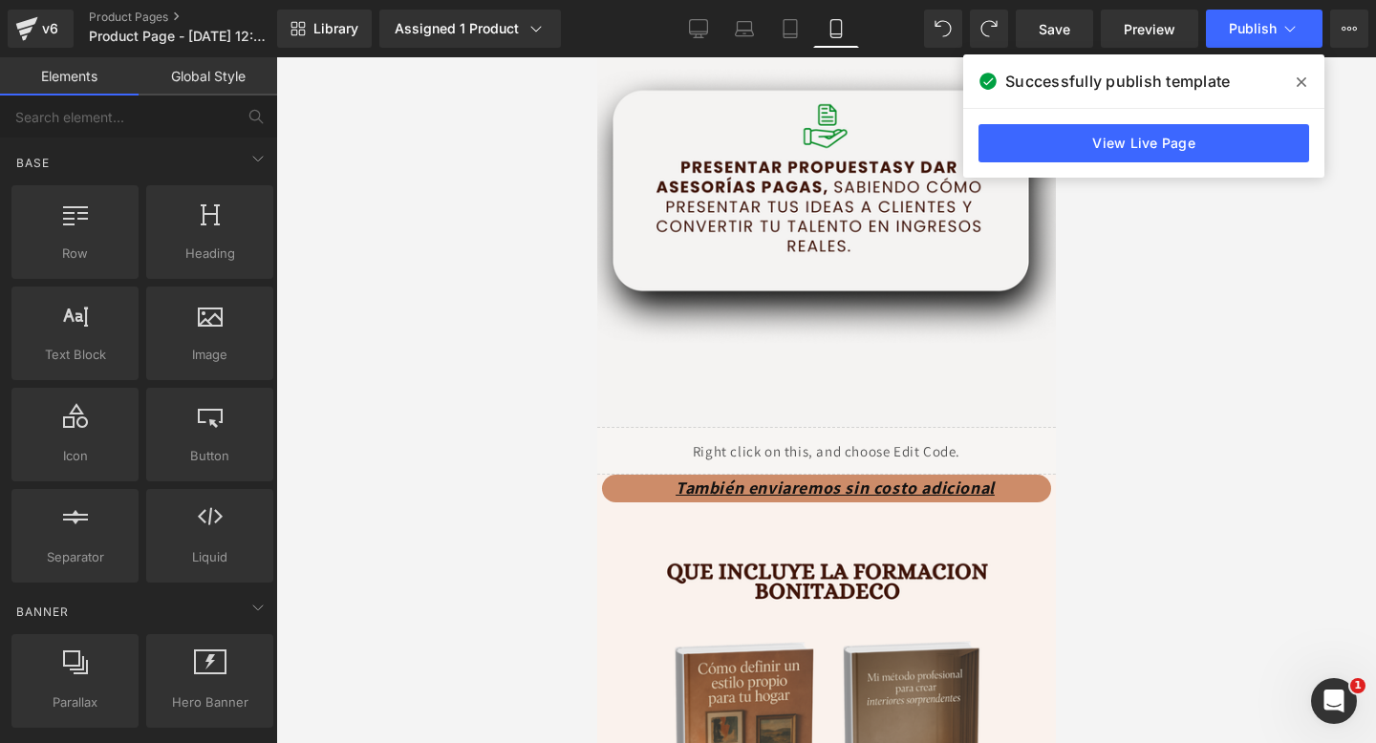
scroll to position [4221, 0]
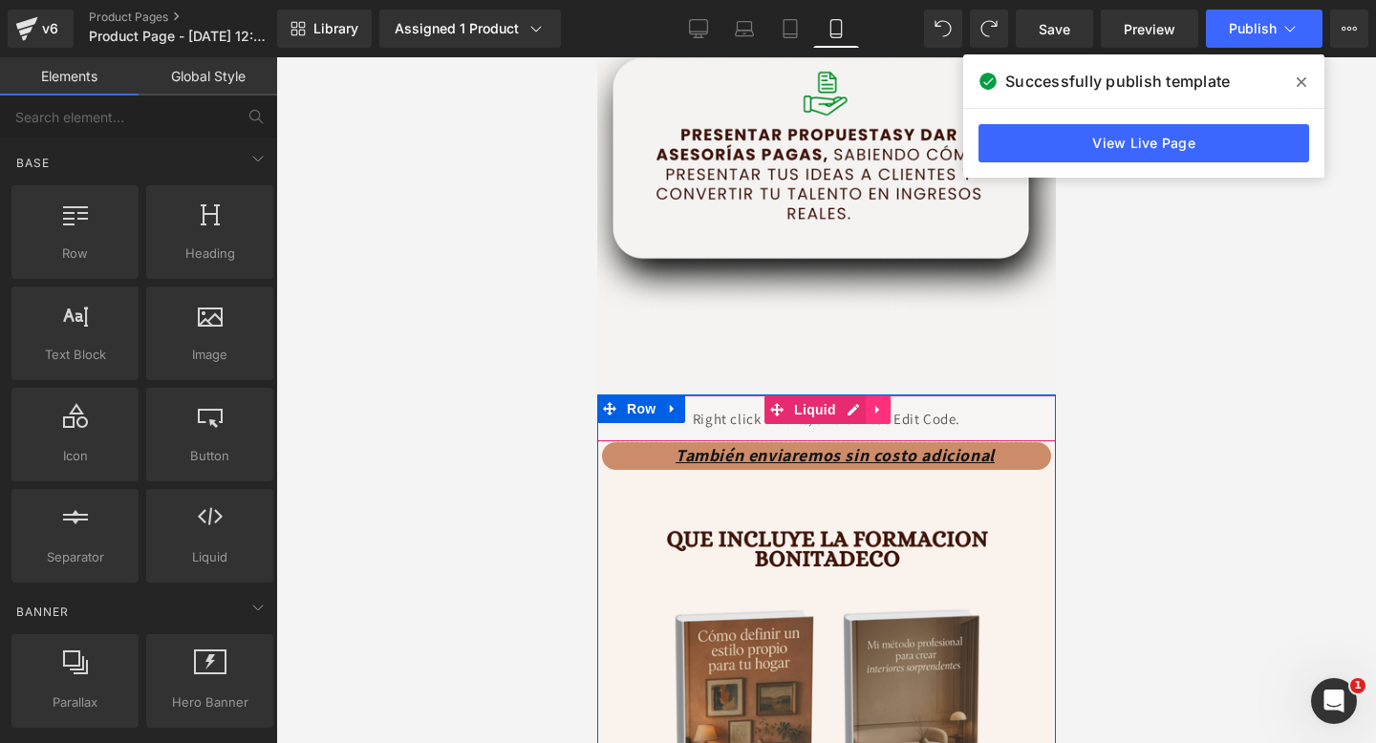
click at [876, 407] on icon at bounding box center [876, 410] width 13 height 14
click at [863, 408] on icon at bounding box center [864, 409] width 13 height 13
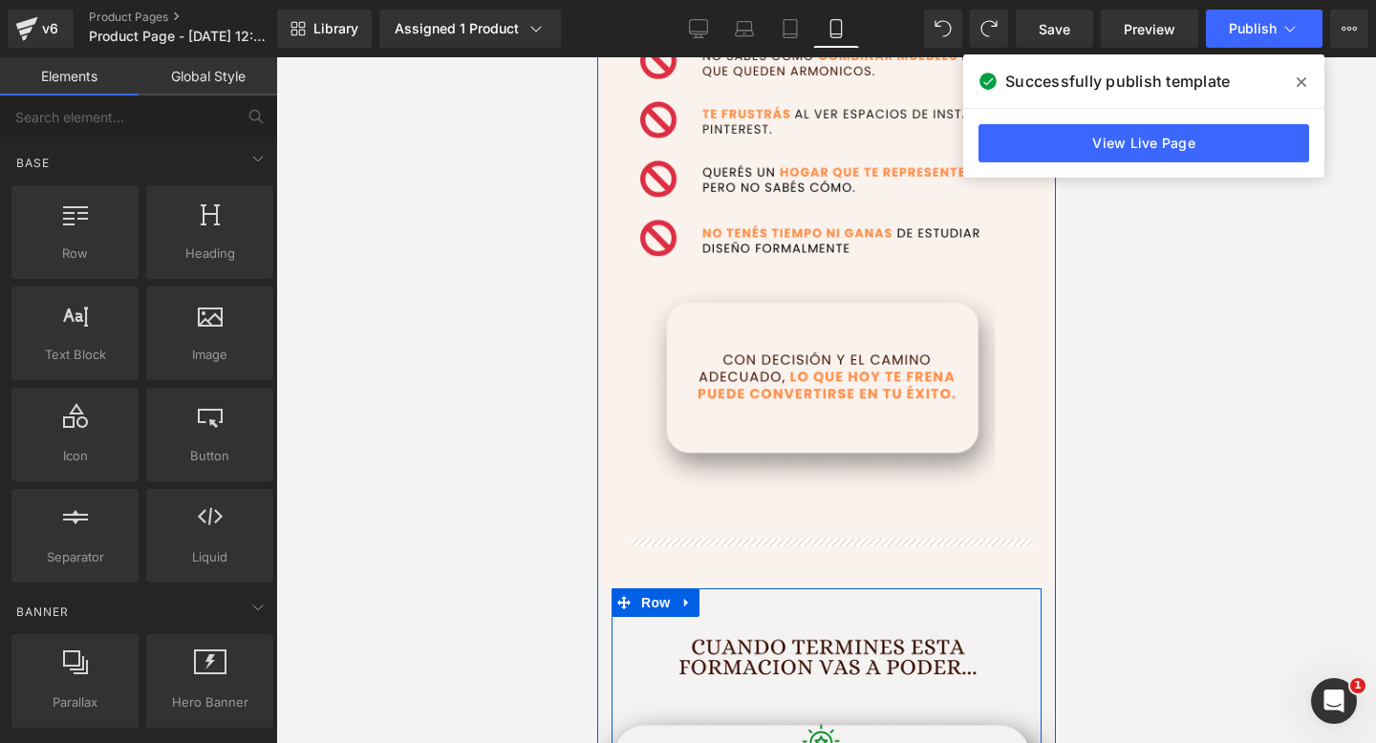
scroll to position [2719, 0]
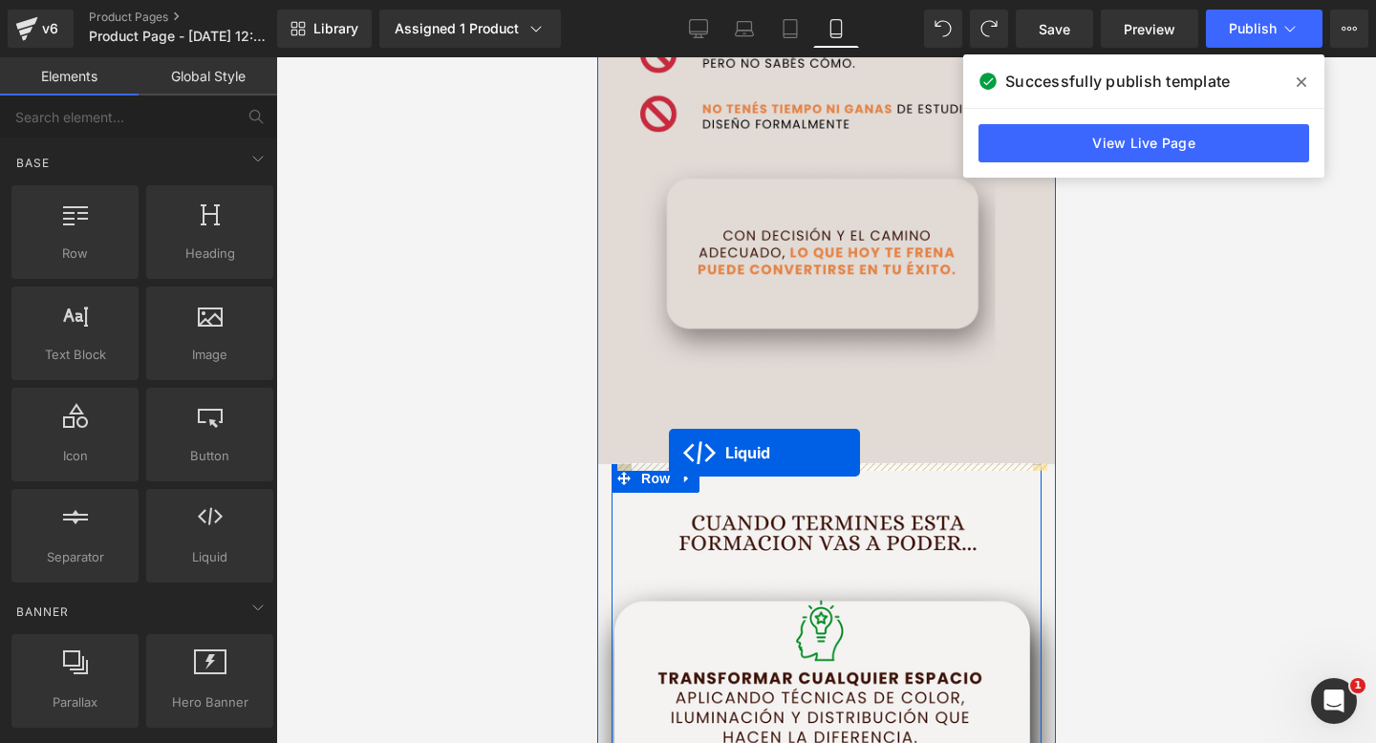
drag, startPoint x: 778, startPoint y: 463, endPoint x: 668, endPoint y: 453, distance: 110.4
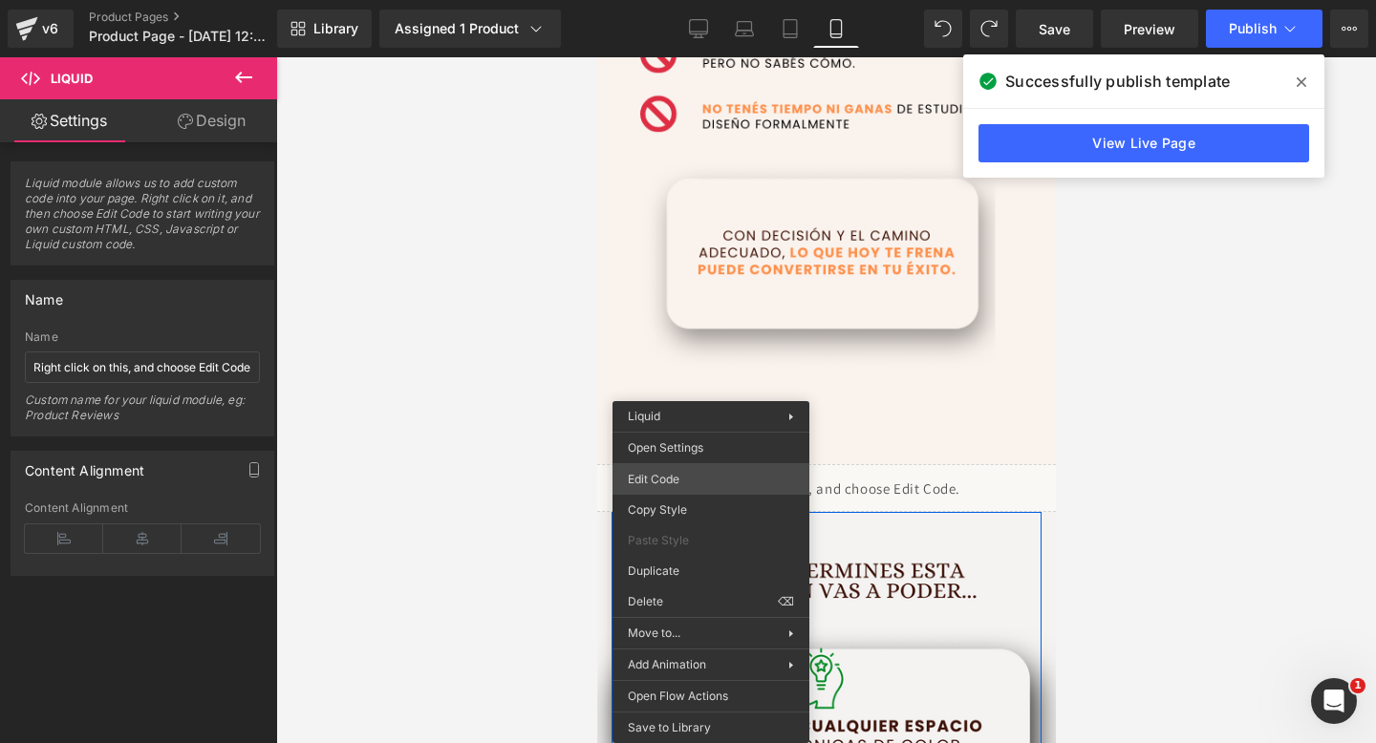
click at [690, 0] on div "Liquid You are previewing how the will restyle your page. You can not edit Elem…" at bounding box center [688, 0] width 1376 height 0
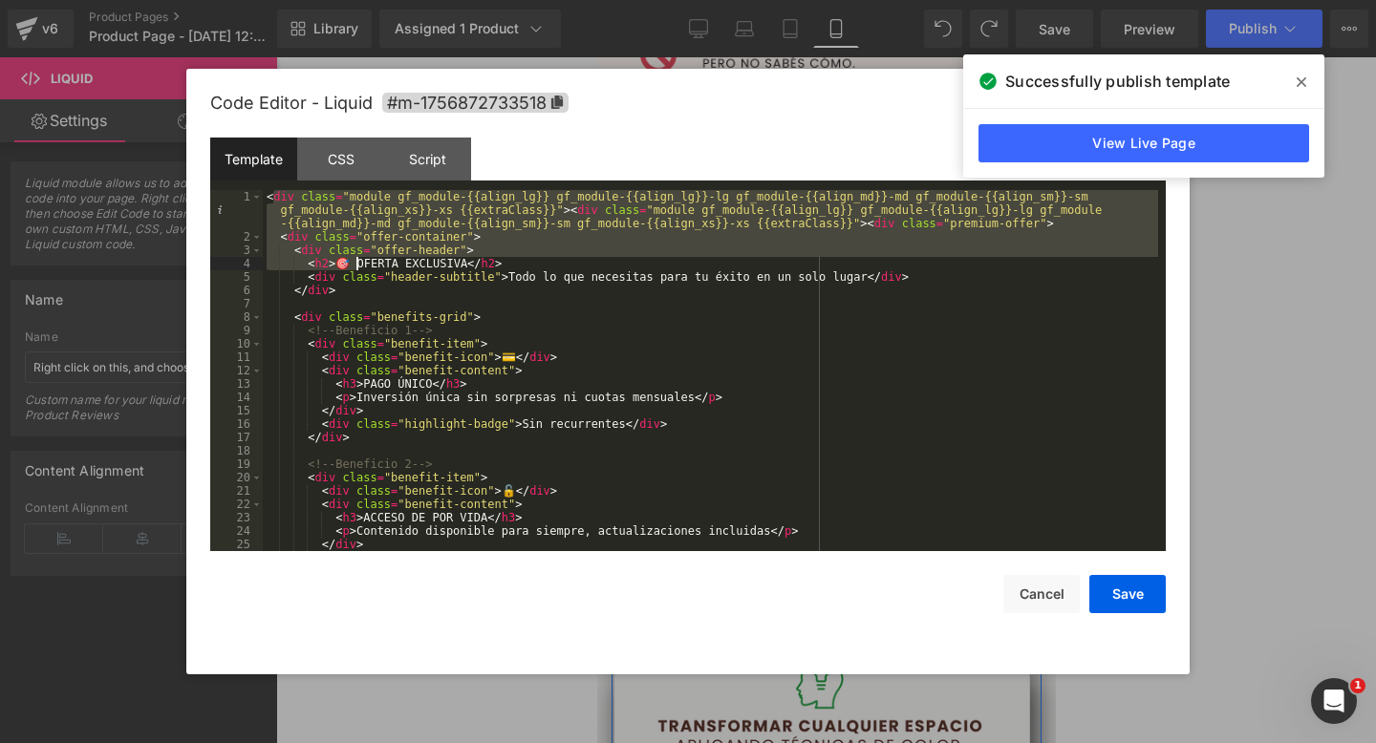
drag, startPoint x: 272, startPoint y: 201, endPoint x: 315, endPoint y: 233, distance: 53.9
click at [353, 256] on div "< div class = "module gf_module-{{align_lg}} gf_module-{{align_lg}}-lg gf_modul…" at bounding box center [710, 397] width 895 height 415
click at [266, 199] on div "< sdiv class = "module gf_module-{{align_lg}} gf_module-{{align_lg}}-lg gf_modu…" at bounding box center [710, 397] width 895 height 415
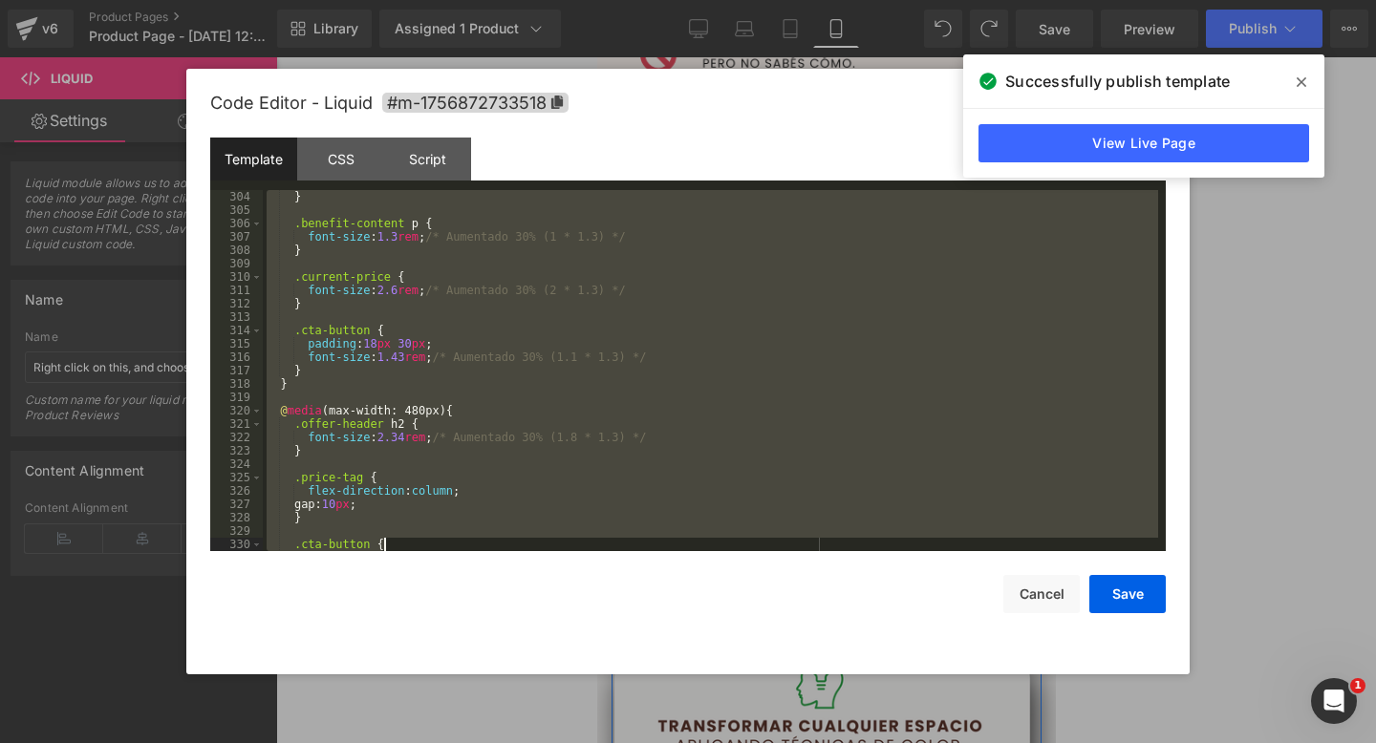
scroll to position [4534, 0]
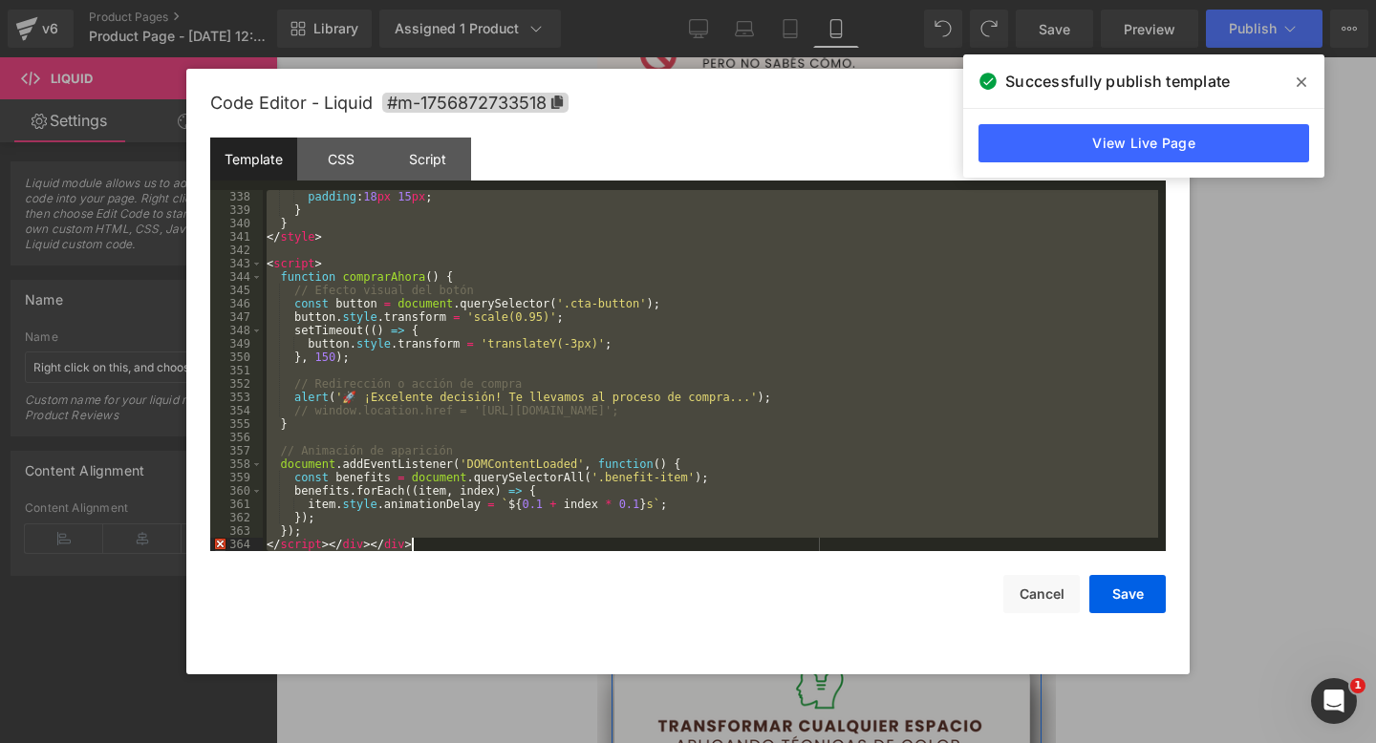
drag, startPoint x: 266, startPoint y: 199, endPoint x: 683, endPoint y: 638, distance: 606.1
click at [683, 638] on div "Code Editor - Liquid #m-1756872733518 Template CSS Script Data 338 339 340 341 …" at bounding box center [687, 372] width 955 height 606
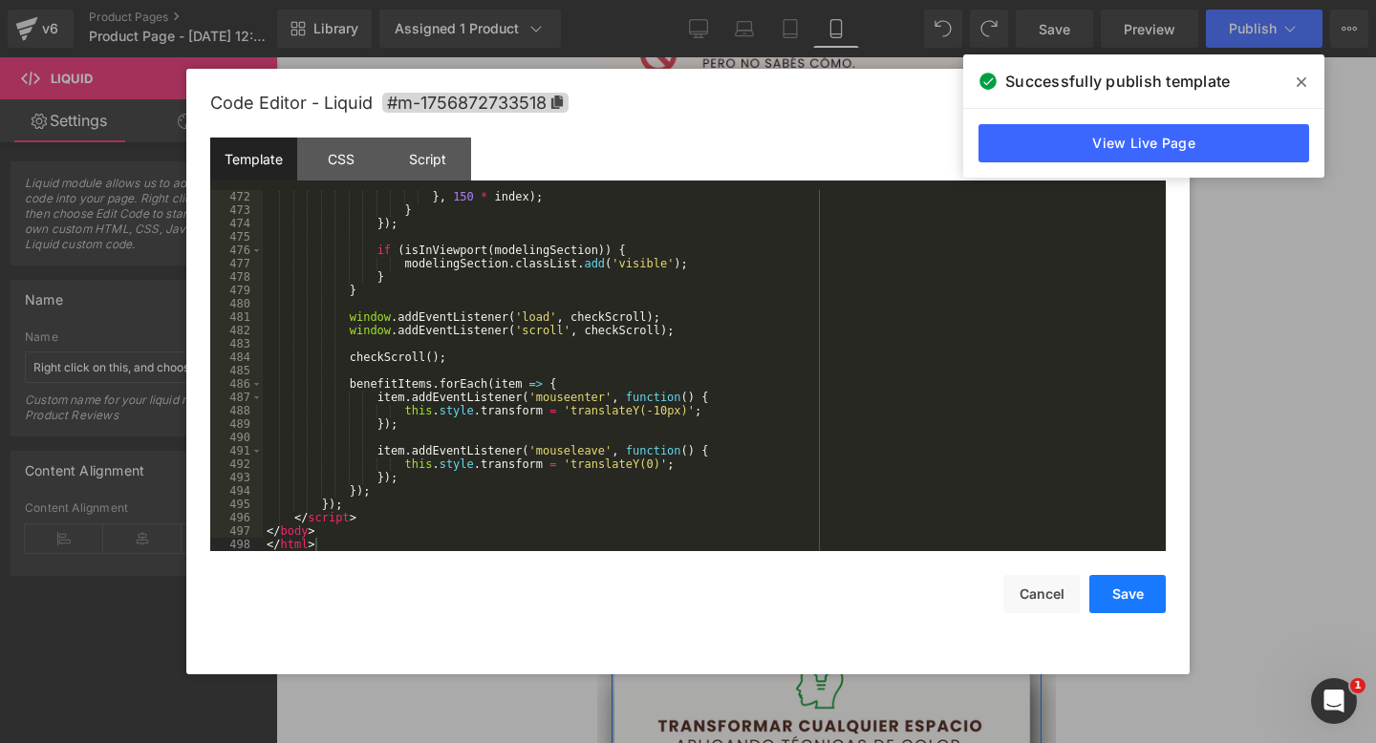
click at [1131, 588] on button "Save" at bounding box center [1127, 594] width 76 height 38
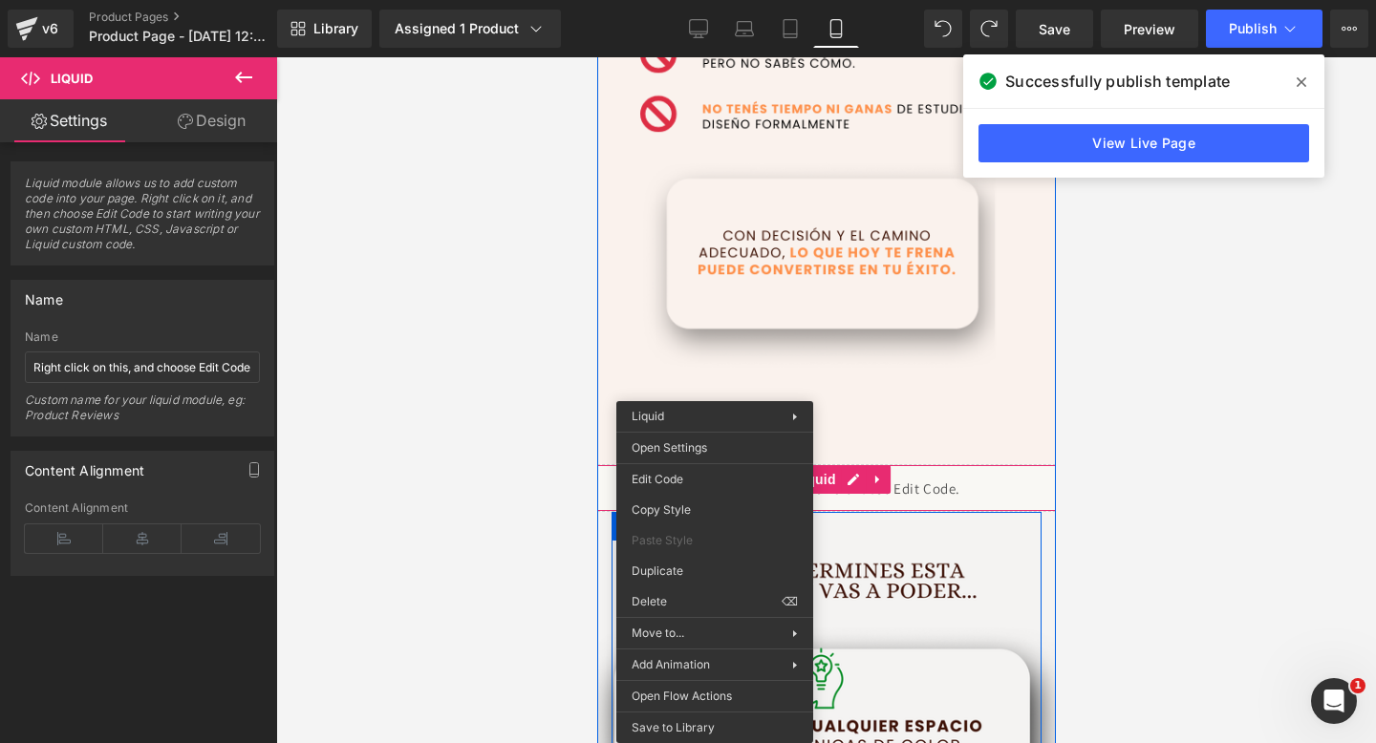
click at [944, 499] on div "Liquid" at bounding box center [825, 488] width 525 height 48
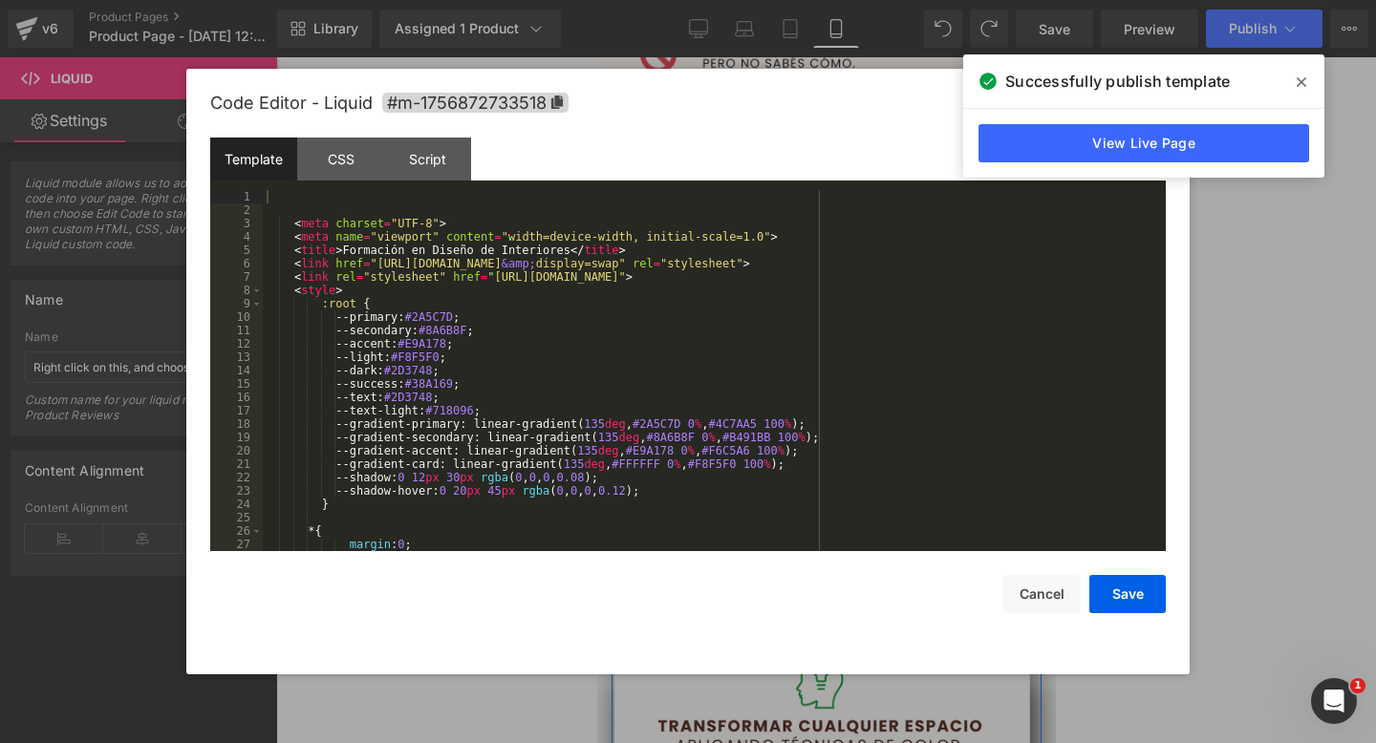
click at [927, 0] on div "Liquid You are previewing how the will restyle your page. You can not edit Elem…" at bounding box center [688, 0] width 1376 height 0
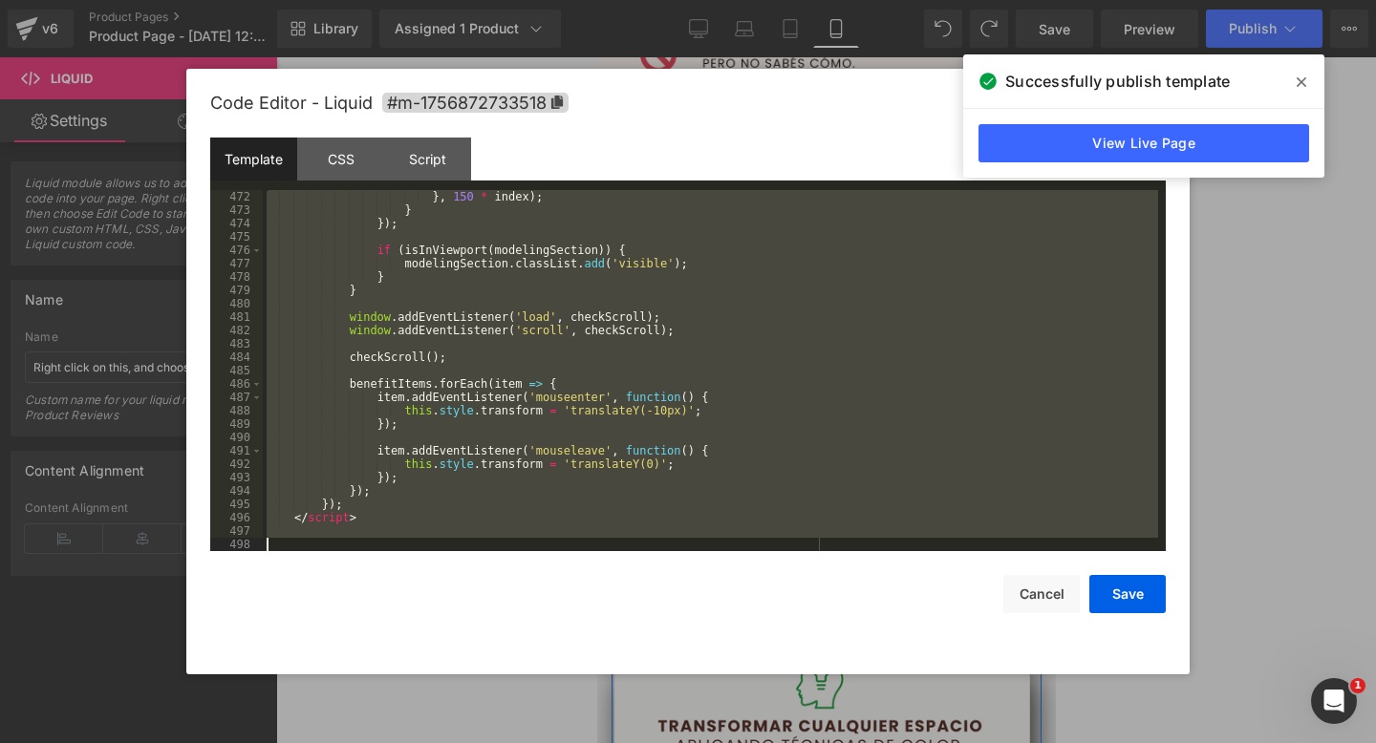
drag, startPoint x: 289, startPoint y: 223, endPoint x: 553, endPoint y: 634, distance: 488.9
click at [553, 634] on div "Code Editor - Liquid #m-1756872733518 Template CSS Script Data 472 473 474 475 …" at bounding box center [687, 372] width 955 height 606
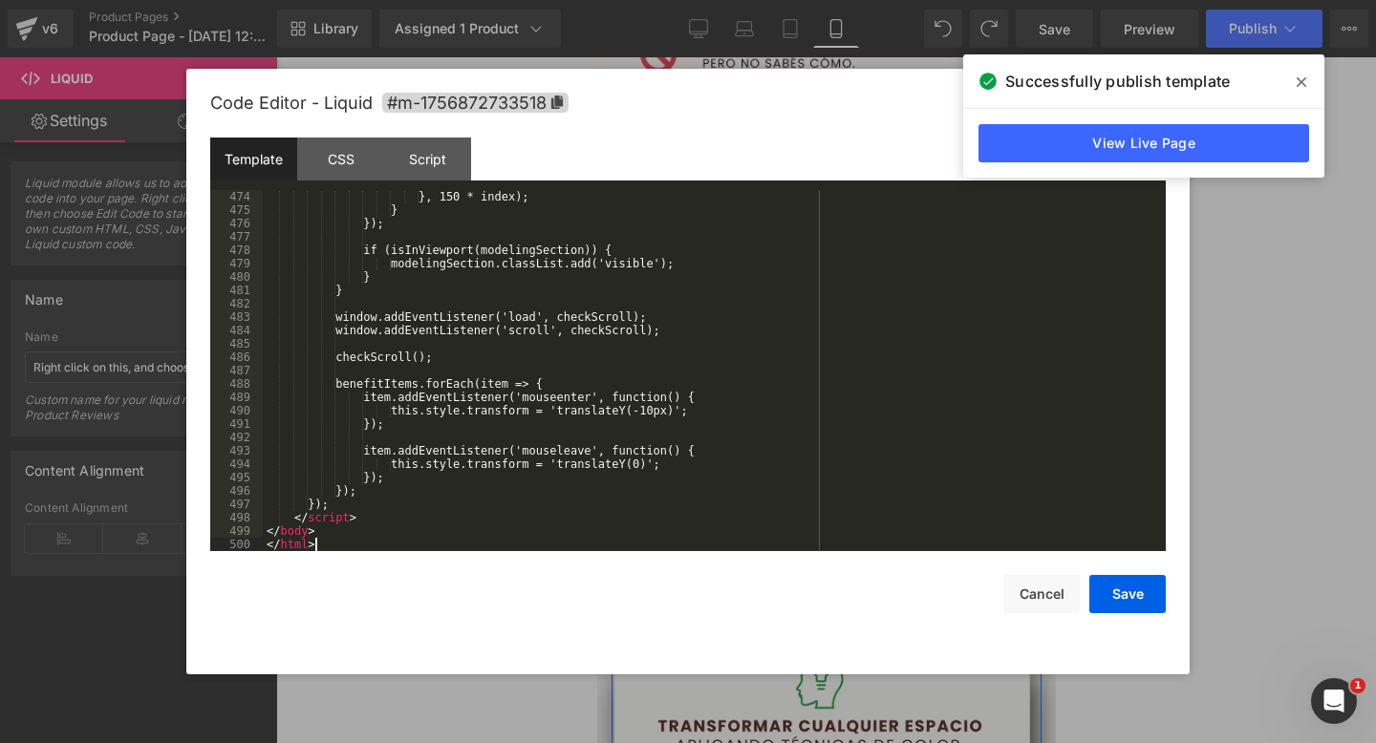
scroll to position [6500, 0]
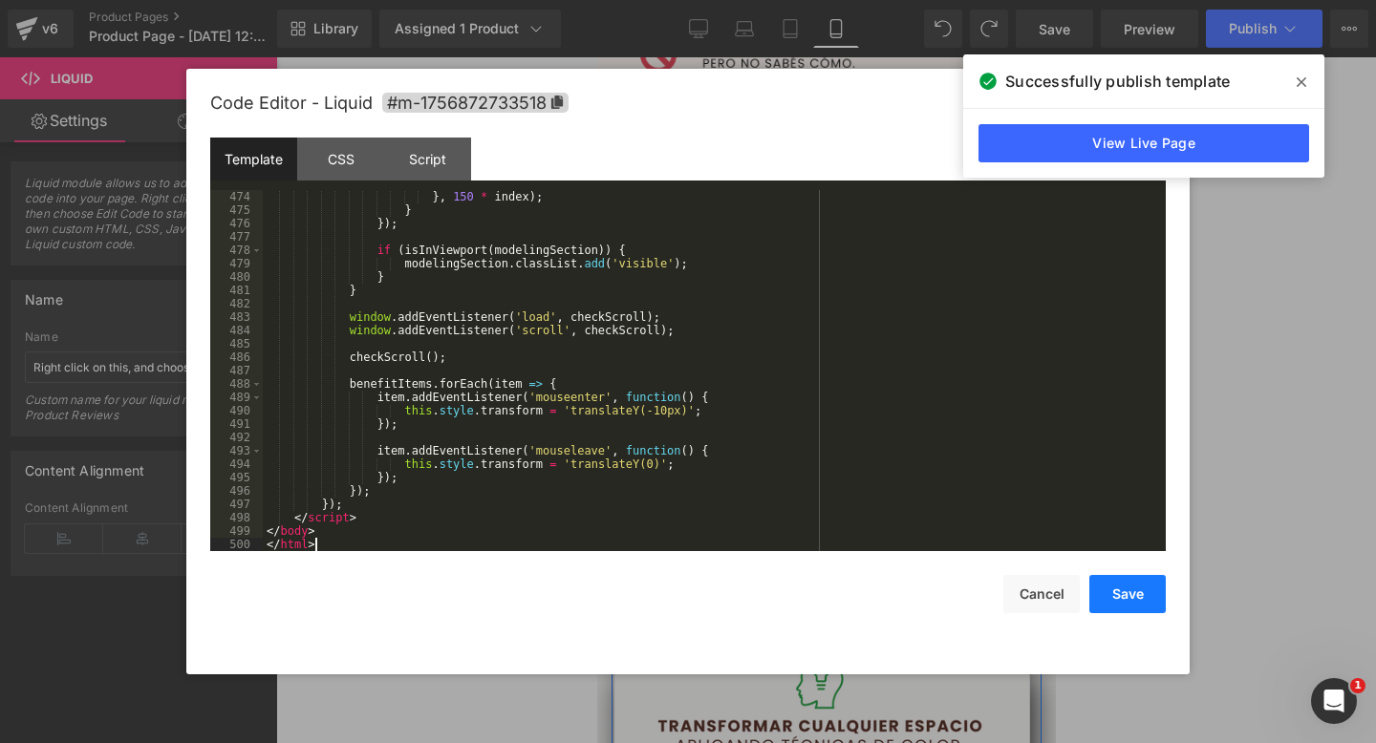
click at [1112, 602] on button "Save" at bounding box center [1127, 594] width 76 height 38
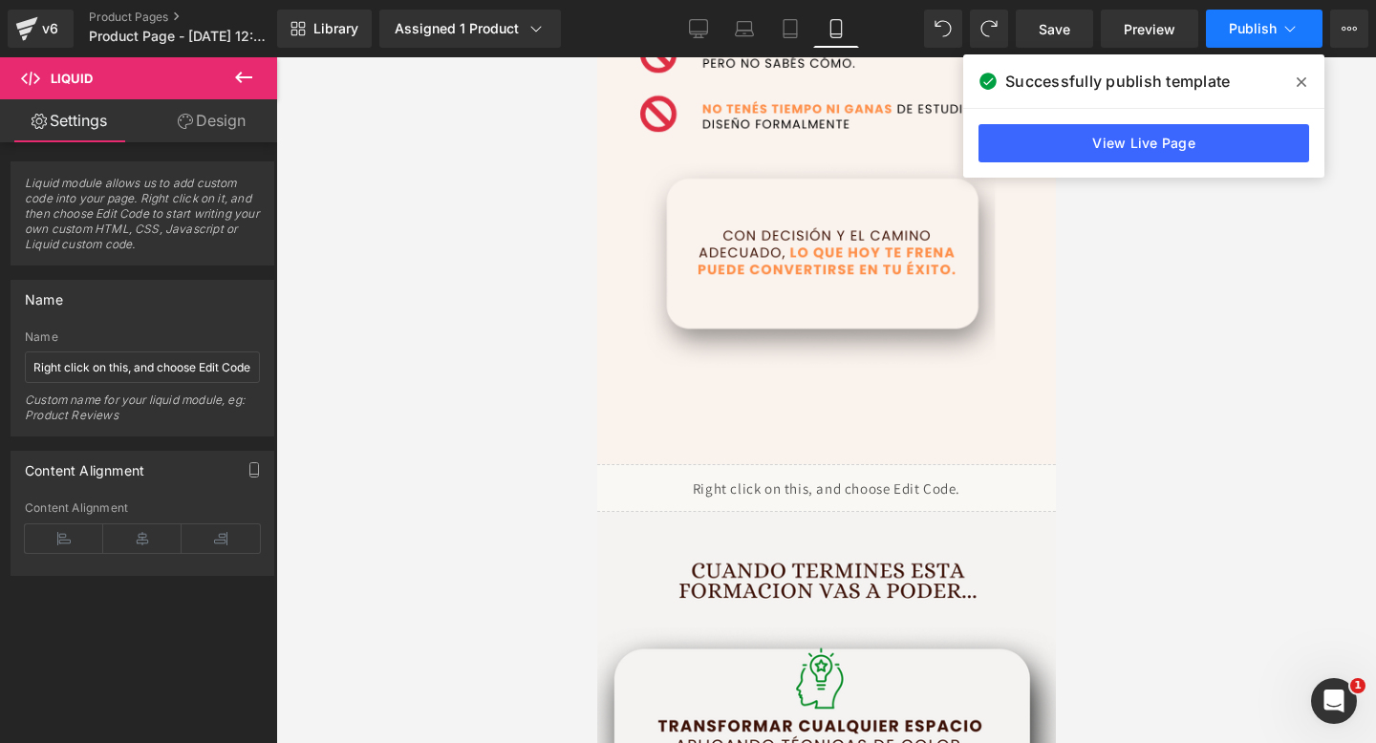
click at [1234, 18] on button "Publish" at bounding box center [1264, 29] width 117 height 38
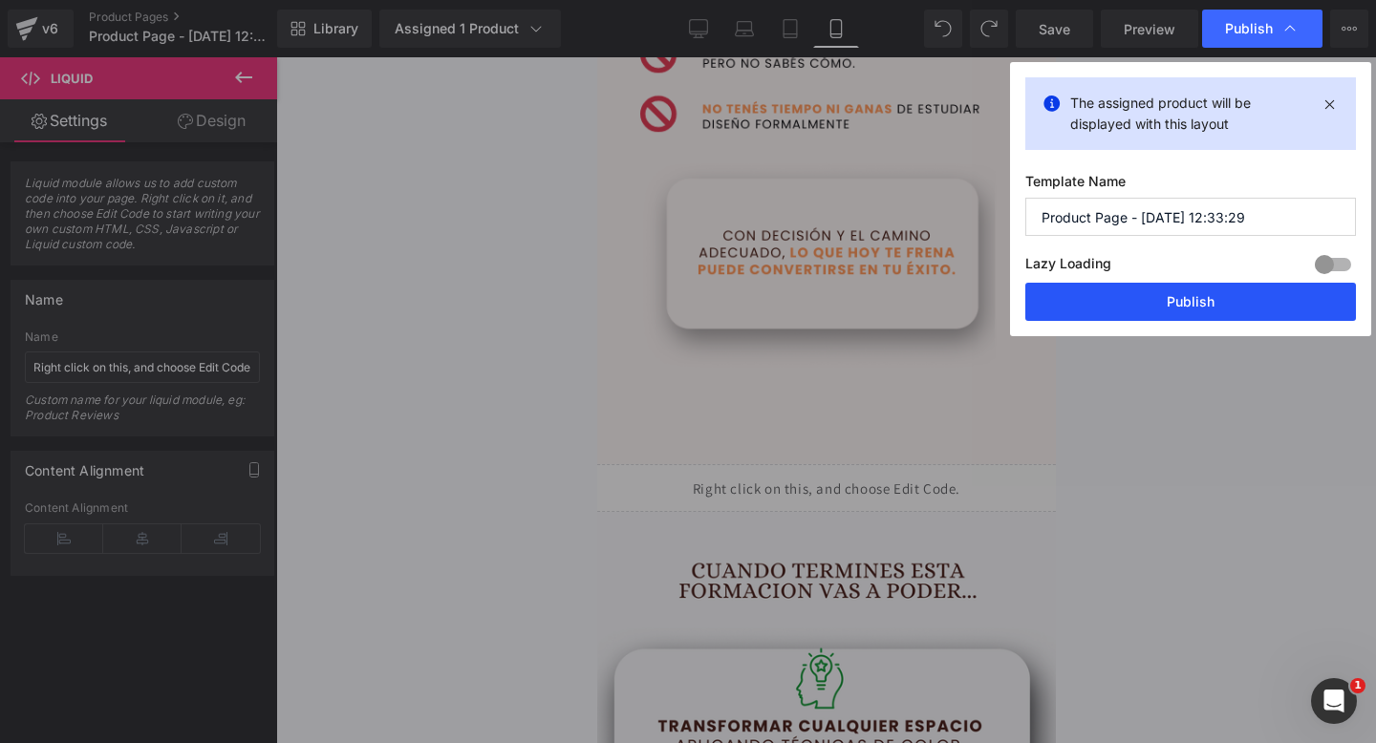
drag, startPoint x: 1115, startPoint y: 298, endPoint x: 417, endPoint y: 184, distance: 707.5
click at [1115, 298] on button "Publish" at bounding box center [1190, 302] width 331 height 38
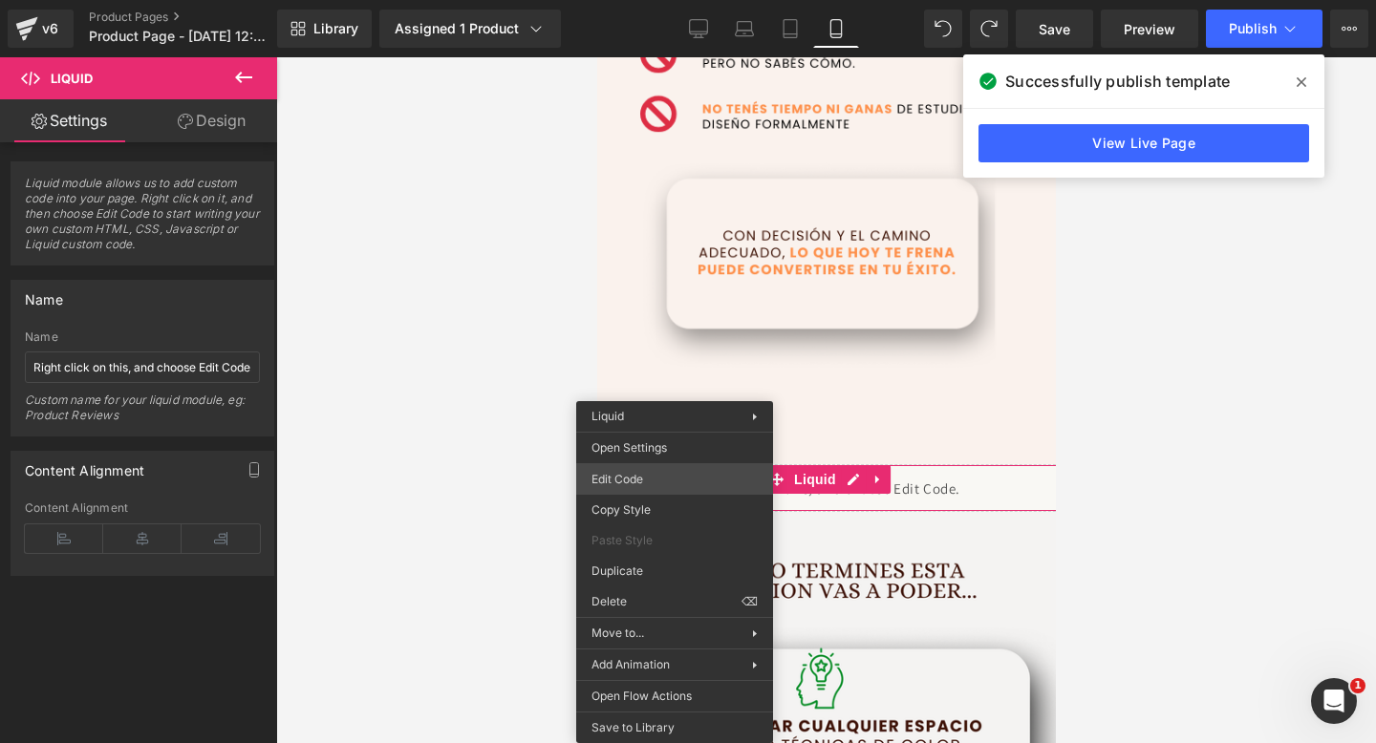
click at [663, 0] on div "Liquid You are previewing how the will restyle your page. You can not edit Elem…" at bounding box center [688, 0] width 1376 height 0
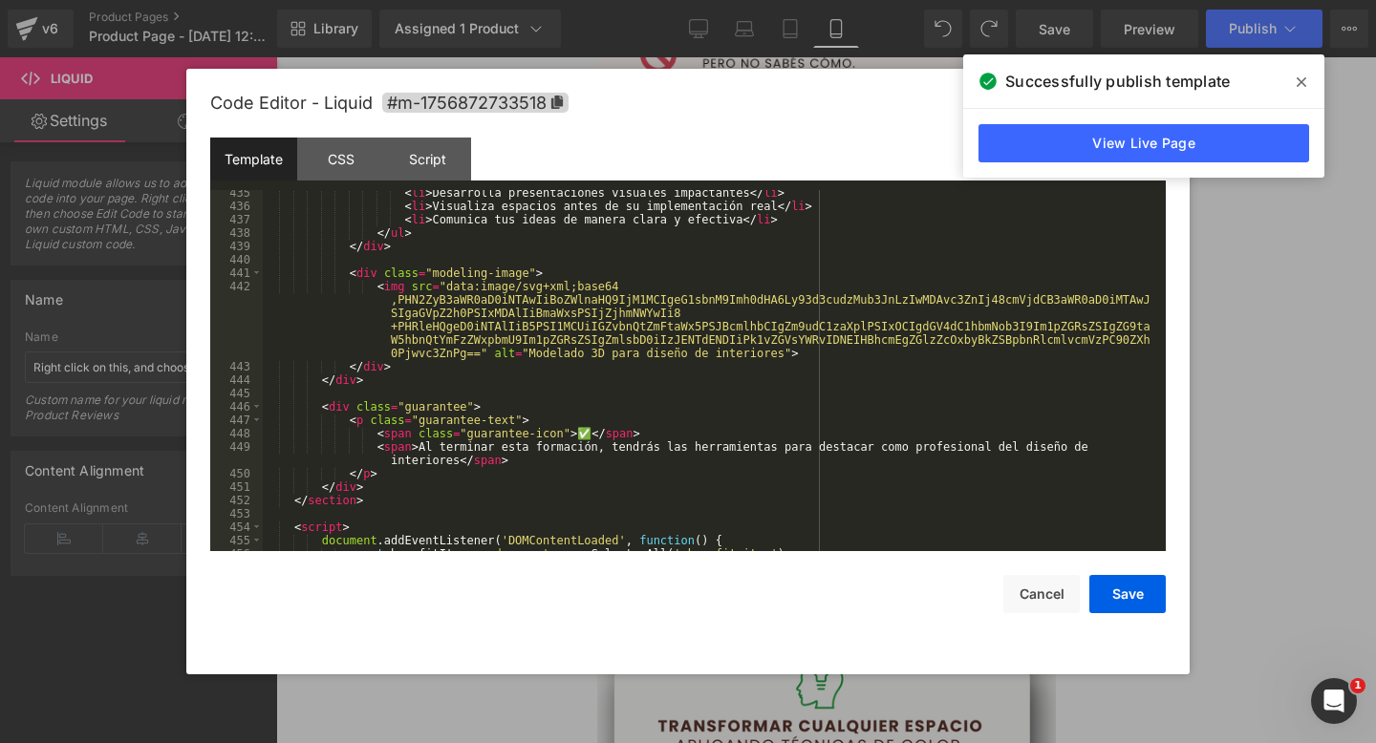
scroll to position [5902, 0]
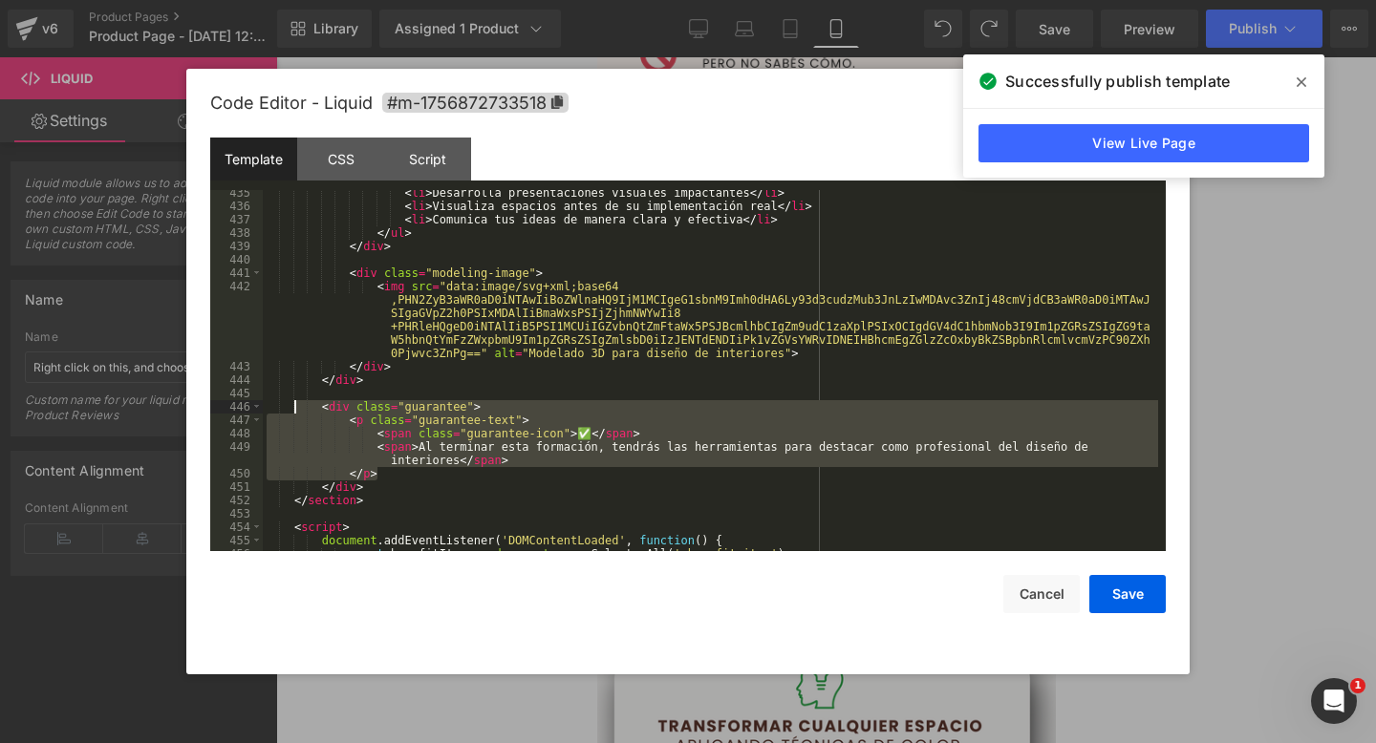
drag, startPoint x: 535, startPoint y: 468, endPoint x: 296, endPoint y: 409, distance: 246.1
click at [296, 409] on div "< li > Desarrolla presentaciones visuales impactantes </ li > < li > Visualiza …" at bounding box center [710, 380] width 895 height 388
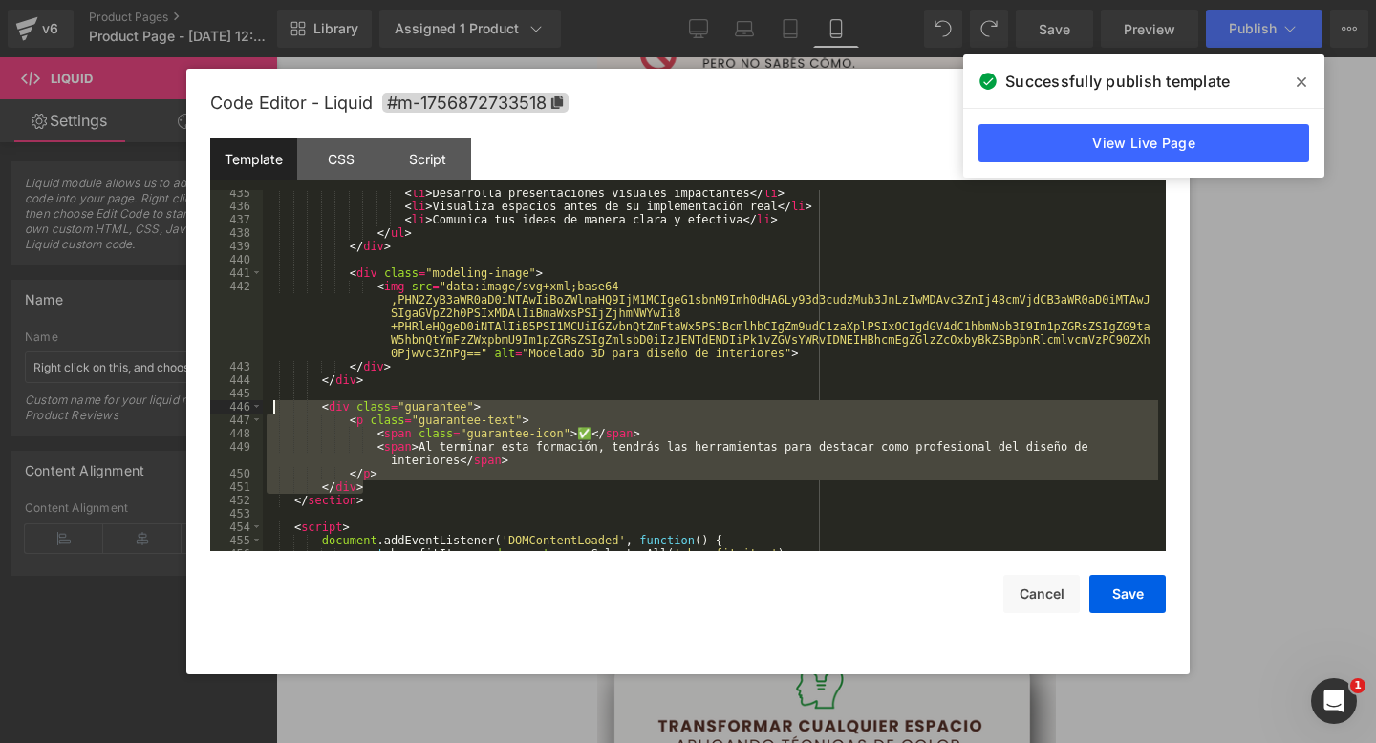
drag, startPoint x: 368, startPoint y: 486, endPoint x: 275, endPoint y: 407, distance: 122.0
click at [275, 407] on div "< li > Desarrolla presentaciones visuales impactantes </ li > < li > Visualiza …" at bounding box center [710, 380] width 895 height 388
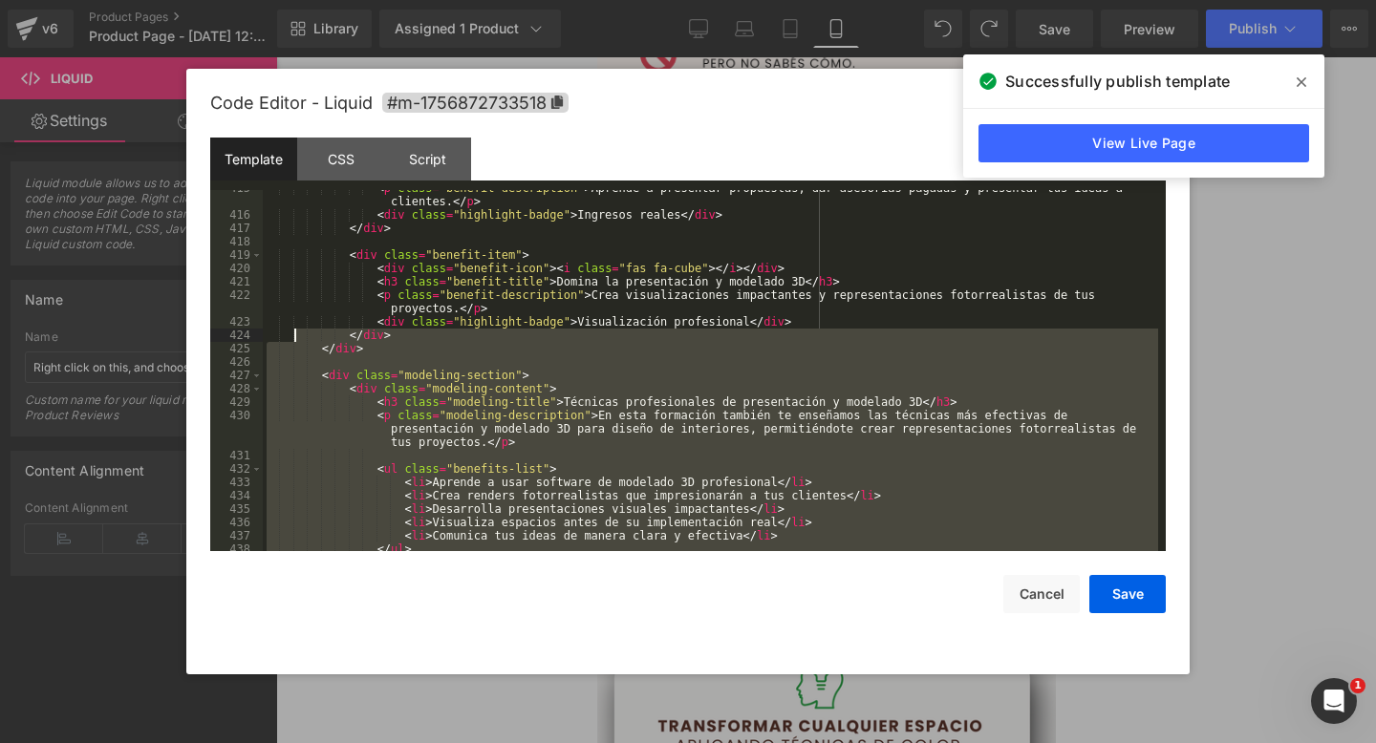
scroll to position [5584, 0]
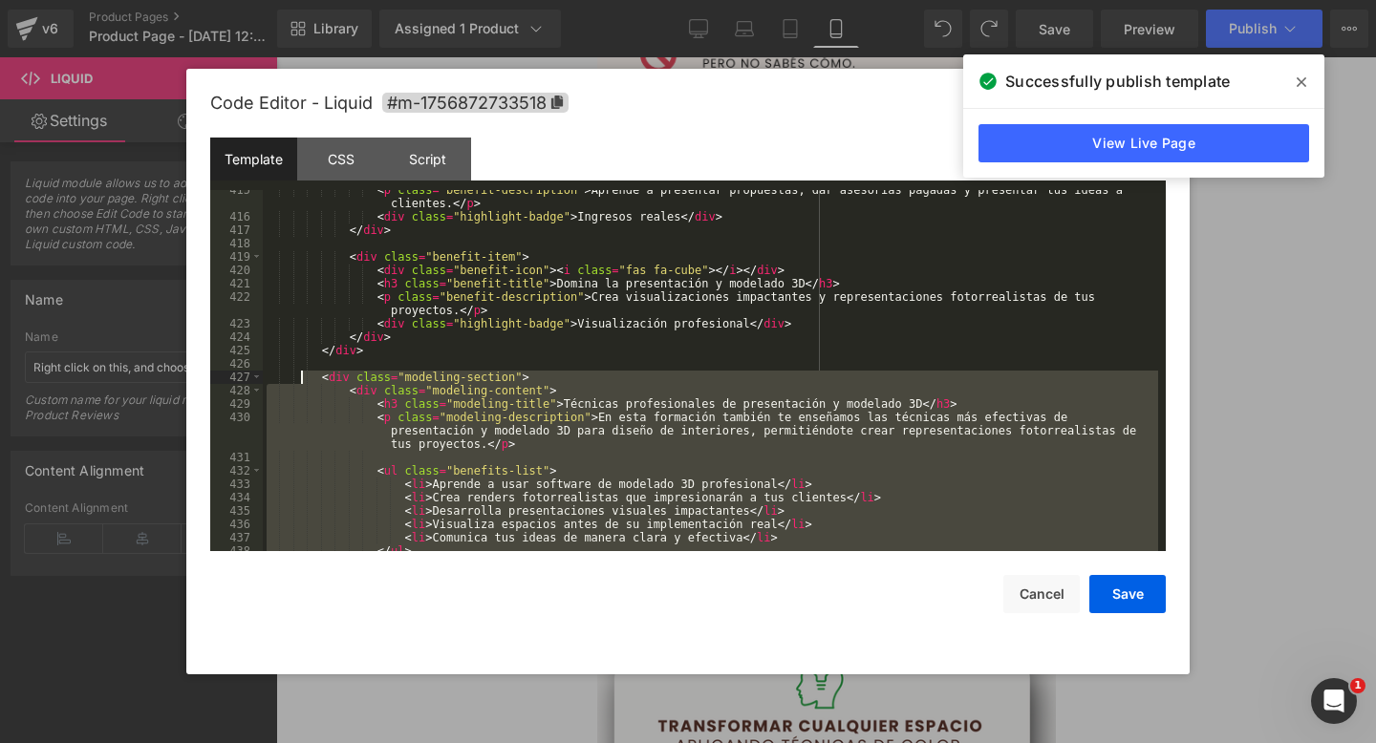
drag, startPoint x: 436, startPoint y: 464, endPoint x: 304, endPoint y: 375, distance: 159.0
click at [304, 375] on div "< p class = "benefit-description" > Aprende a presentar propuestas, dar asesorí…" at bounding box center [710, 383] width 895 height 401
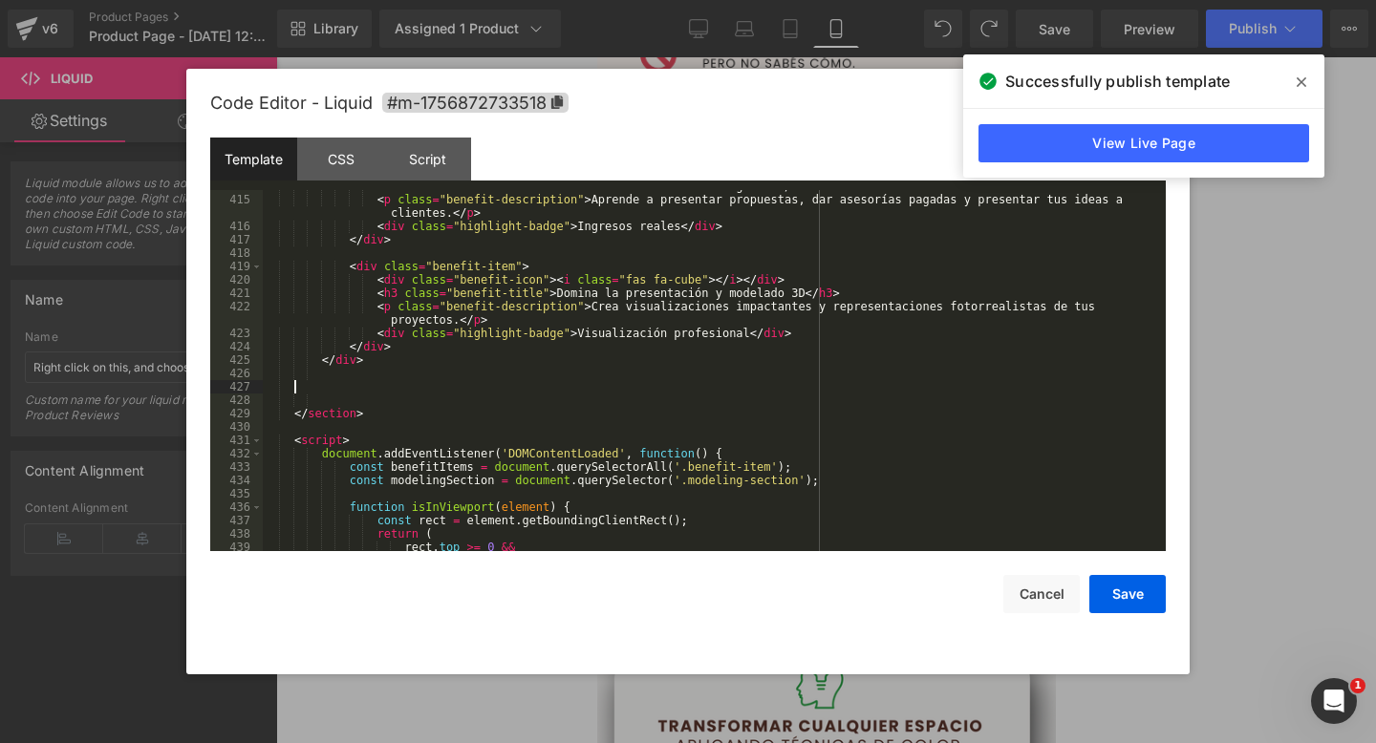
scroll to position [5564, 0]
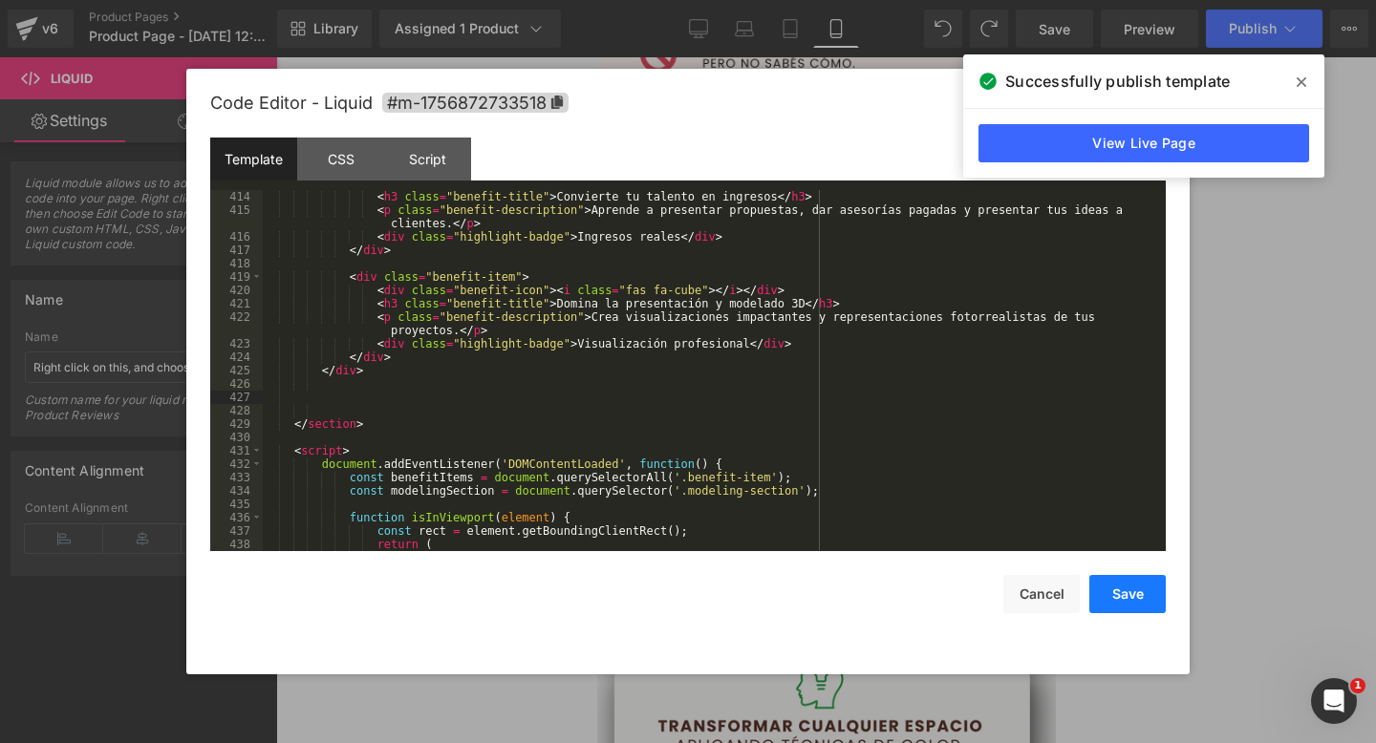
click at [1113, 603] on button "Save" at bounding box center [1127, 594] width 76 height 38
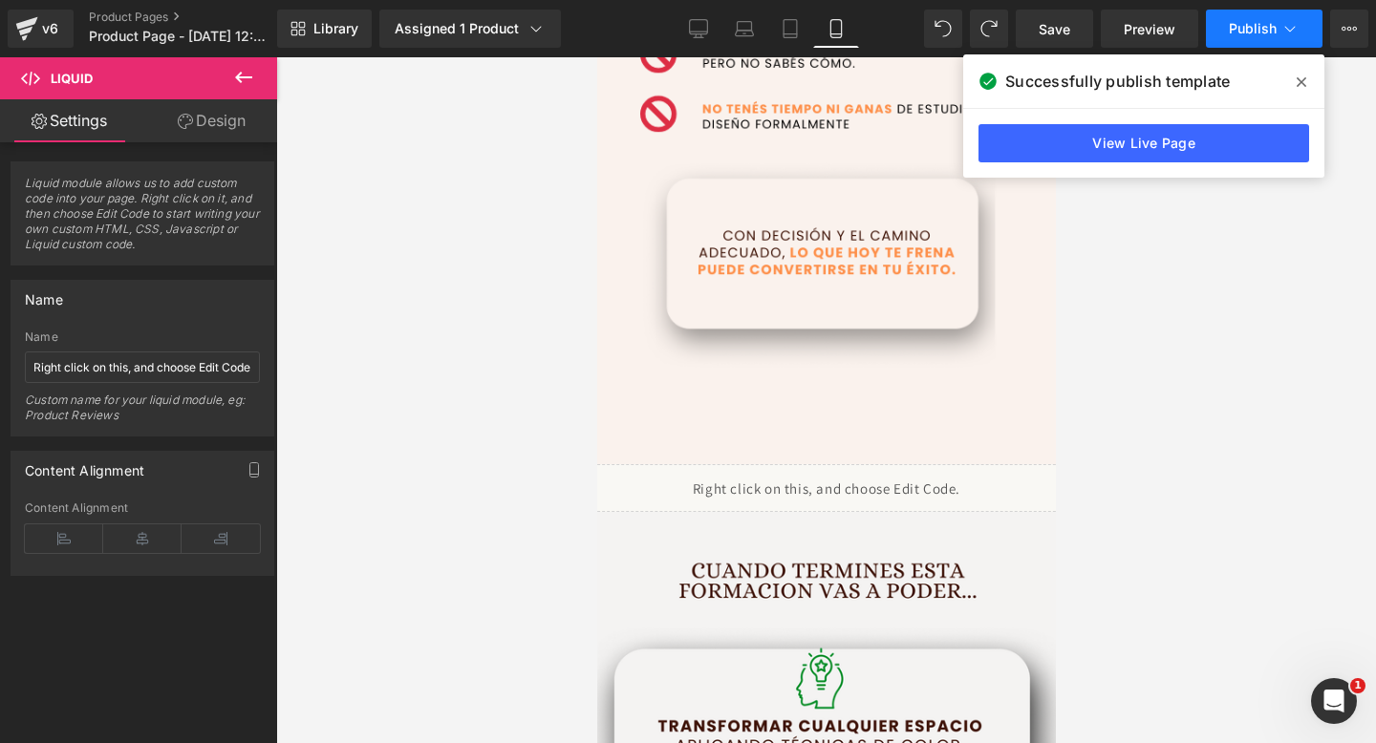
click at [1236, 34] on span "Publish" at bounding box center [1253, 28] width 48 height 15
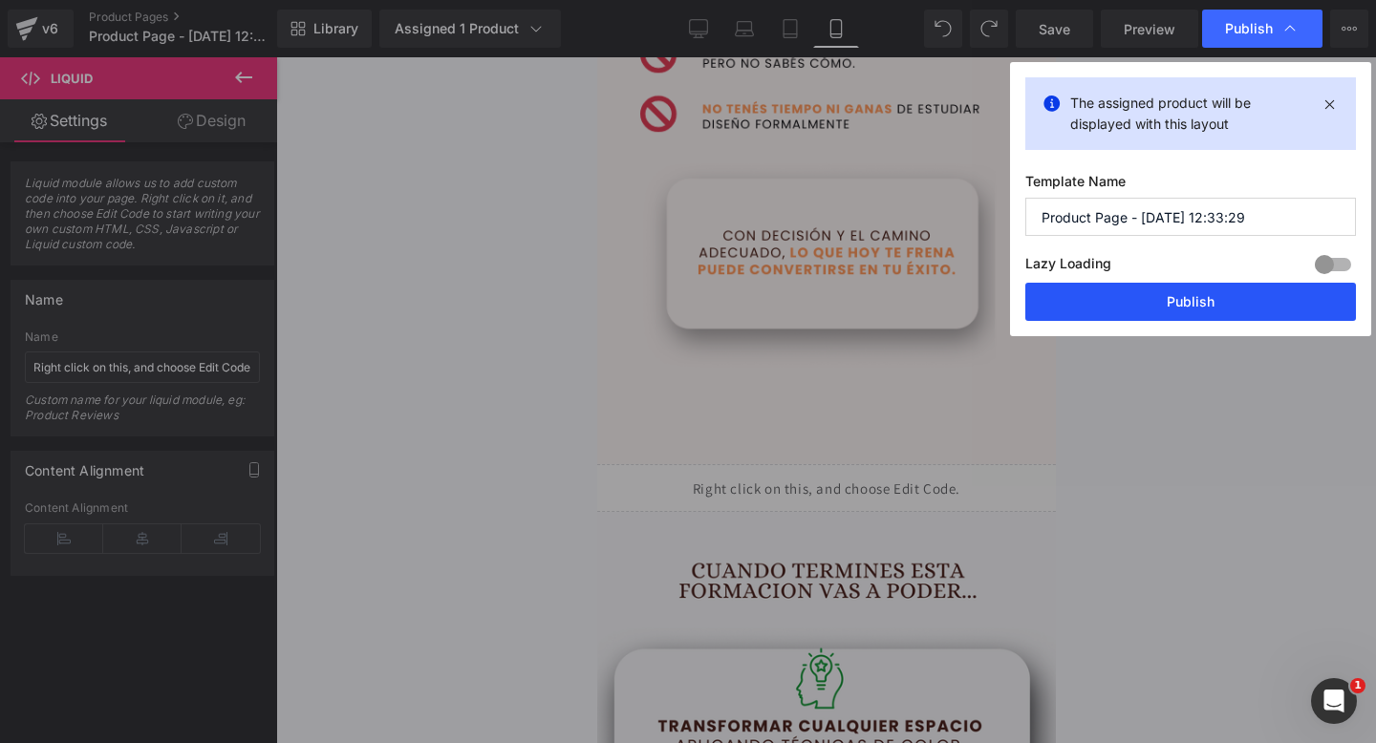
click at [1078, 310] on button "Publish" at bounding box center [1190, 302] width 331 height 38
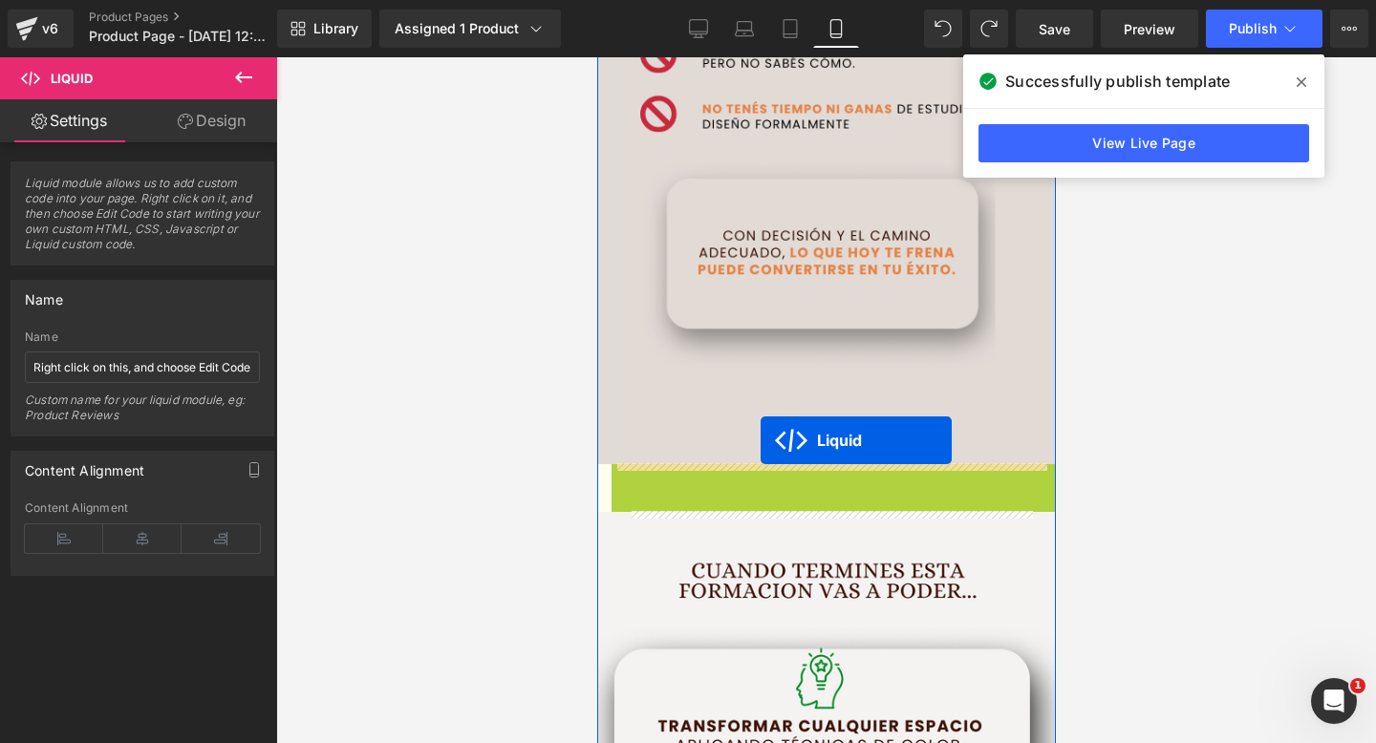
drag, startPoint x: 774, startPoint y: 478, endPoint x: 759, endPoint y: 440, distance: 39.9
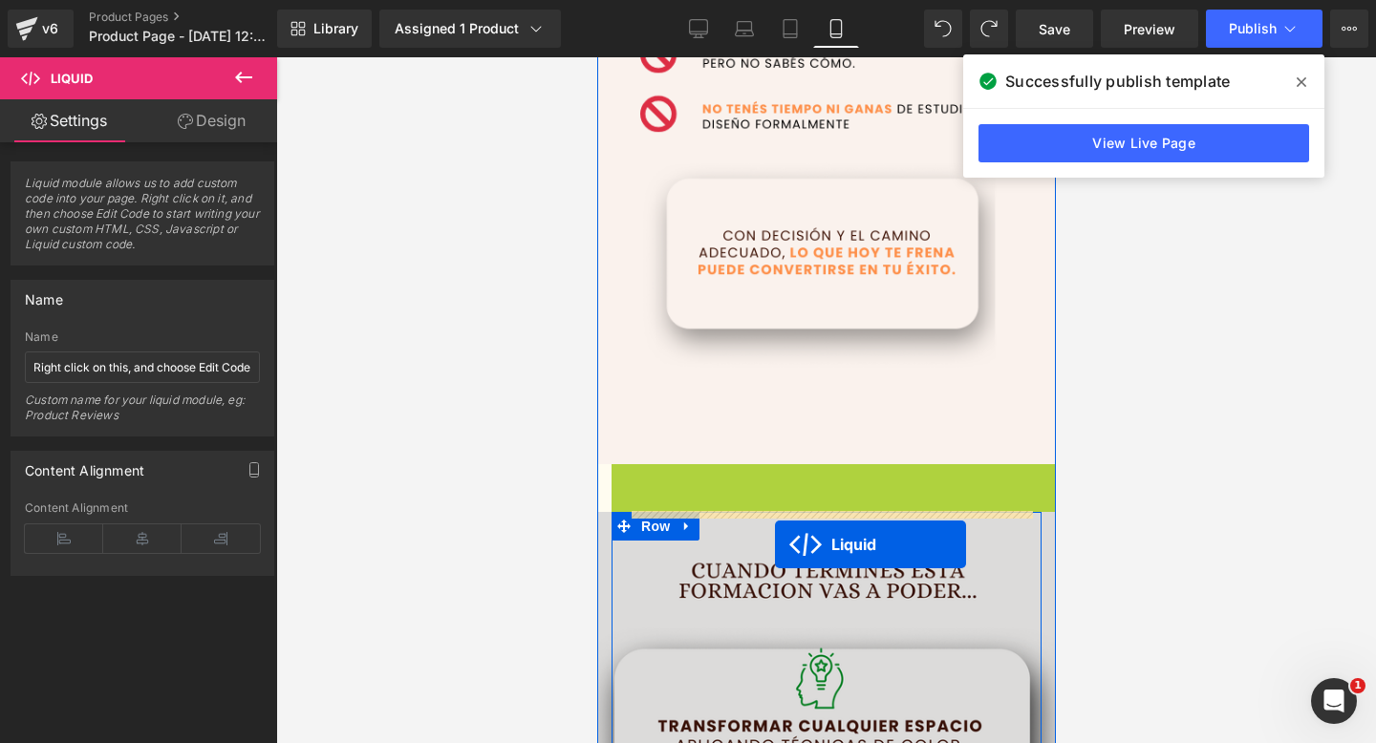
drag, startPoint x: 778, startPoint y: 481, endPoint x: 774, endPoint y: 543, distance: 62.2
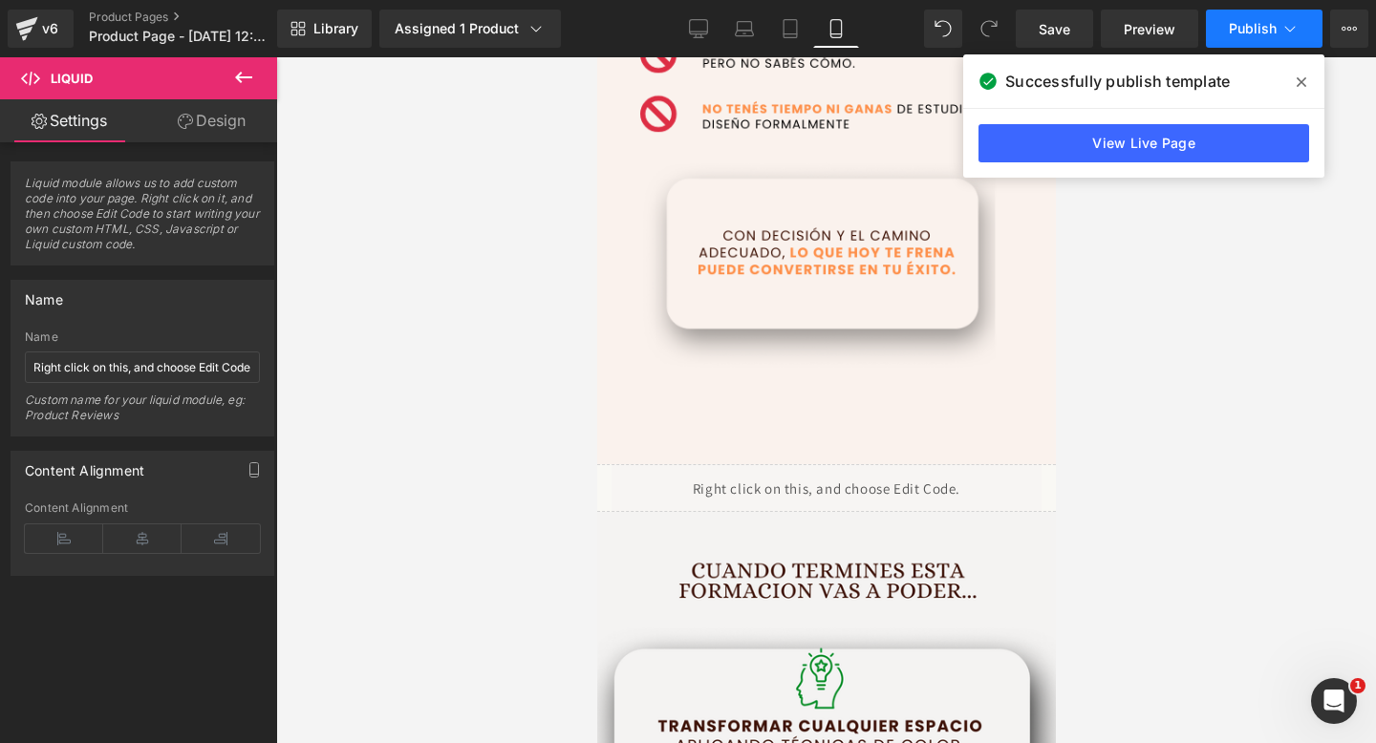
click at [1240, 34] on span "Publish" at bounding box center [1253, 28] width 48 height 15
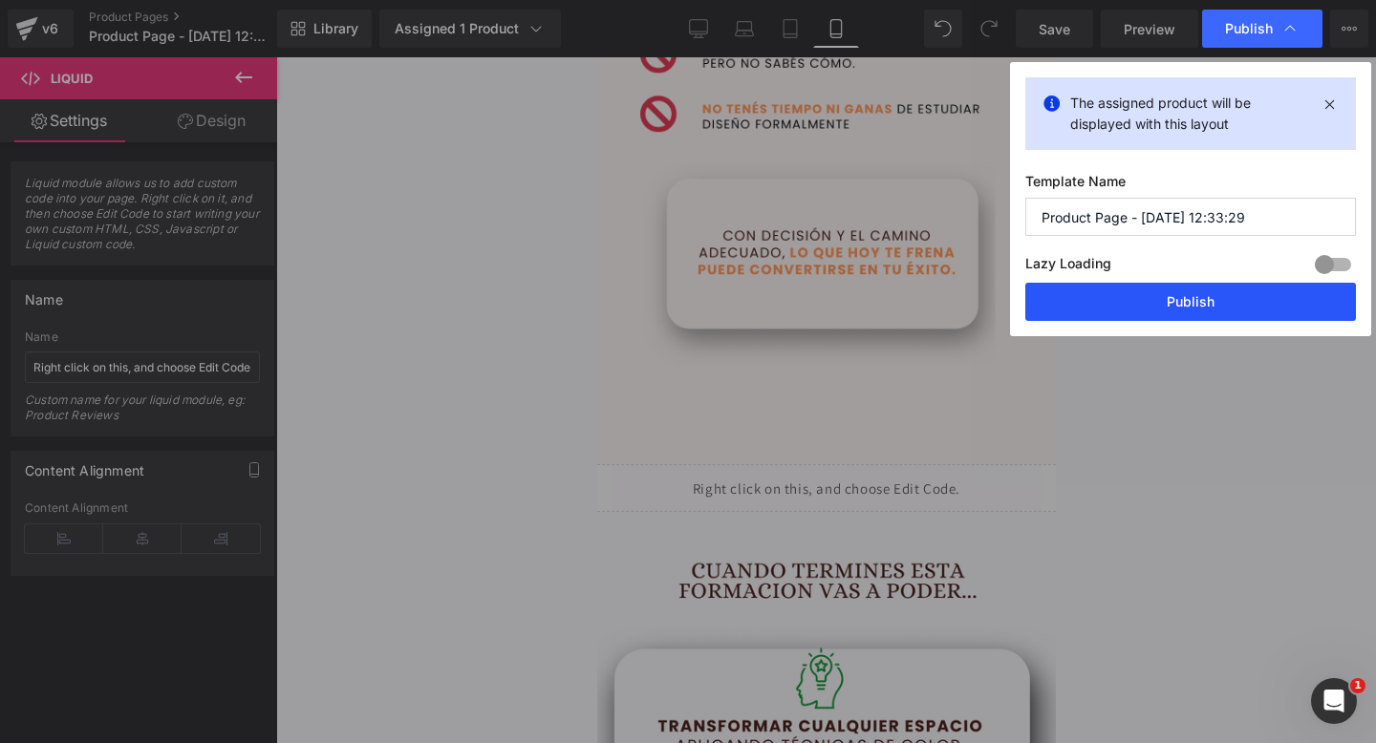
click at [1123, 305] on button "Publish" at bounding box center [1190, 302] width 331 height 38
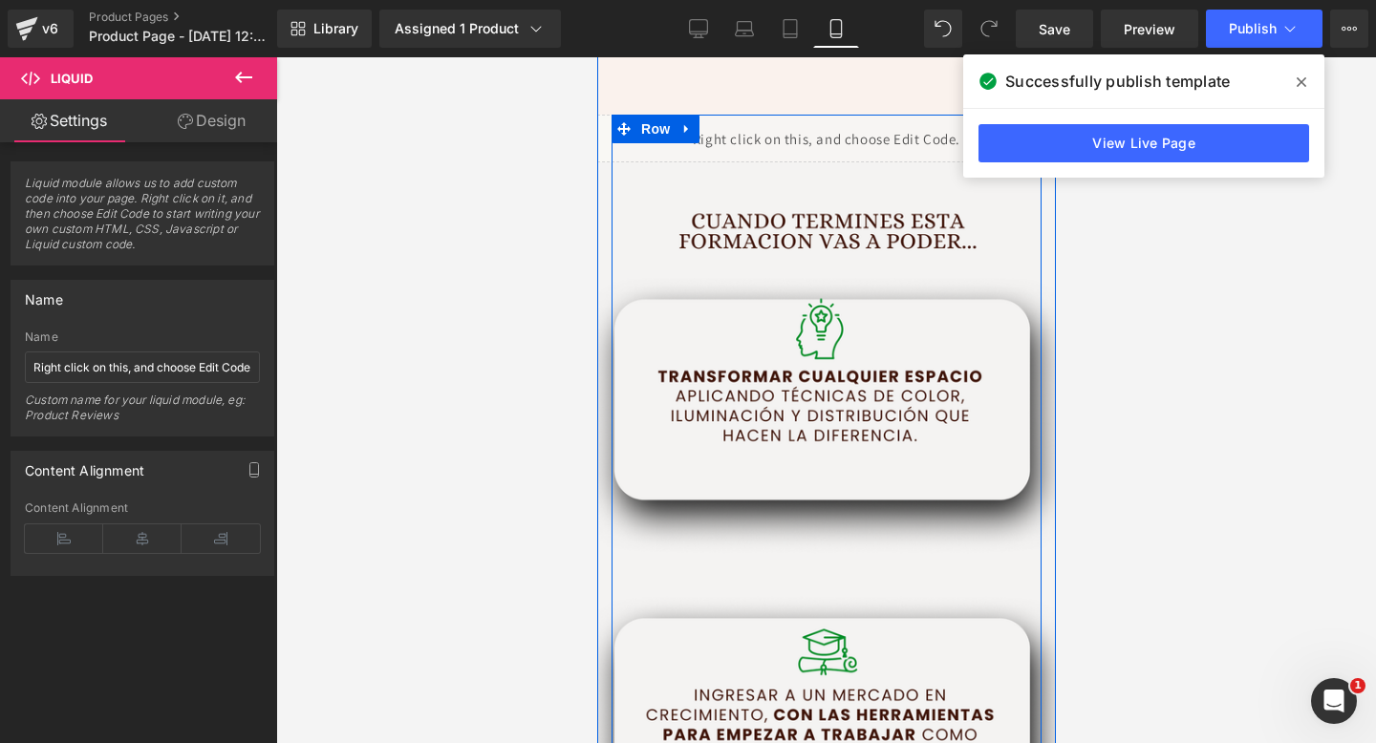
scroll to position [2939, 0]
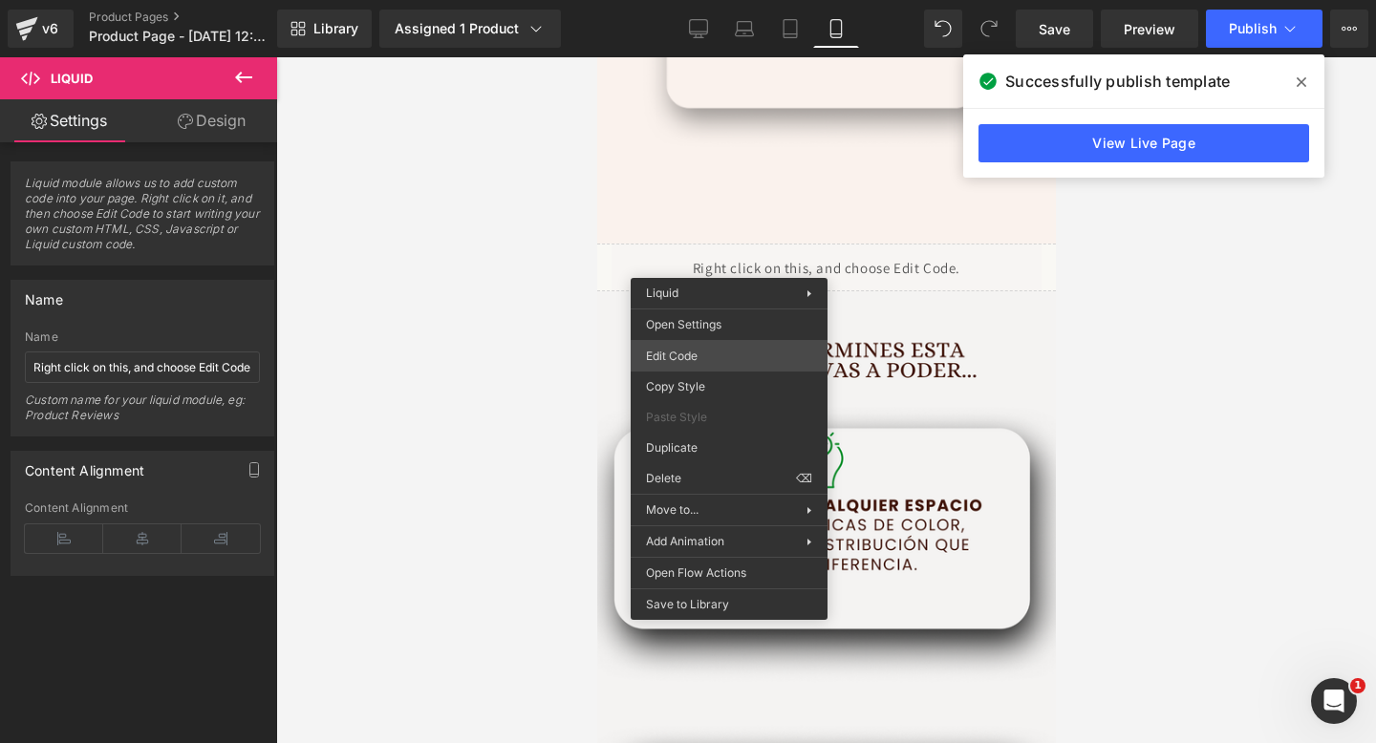
click at [701, 0] on div "Liquid You are previewing how the will restyle your page. You can not edit Elem…" at bounding box center [688, 0] width 1376 height 0
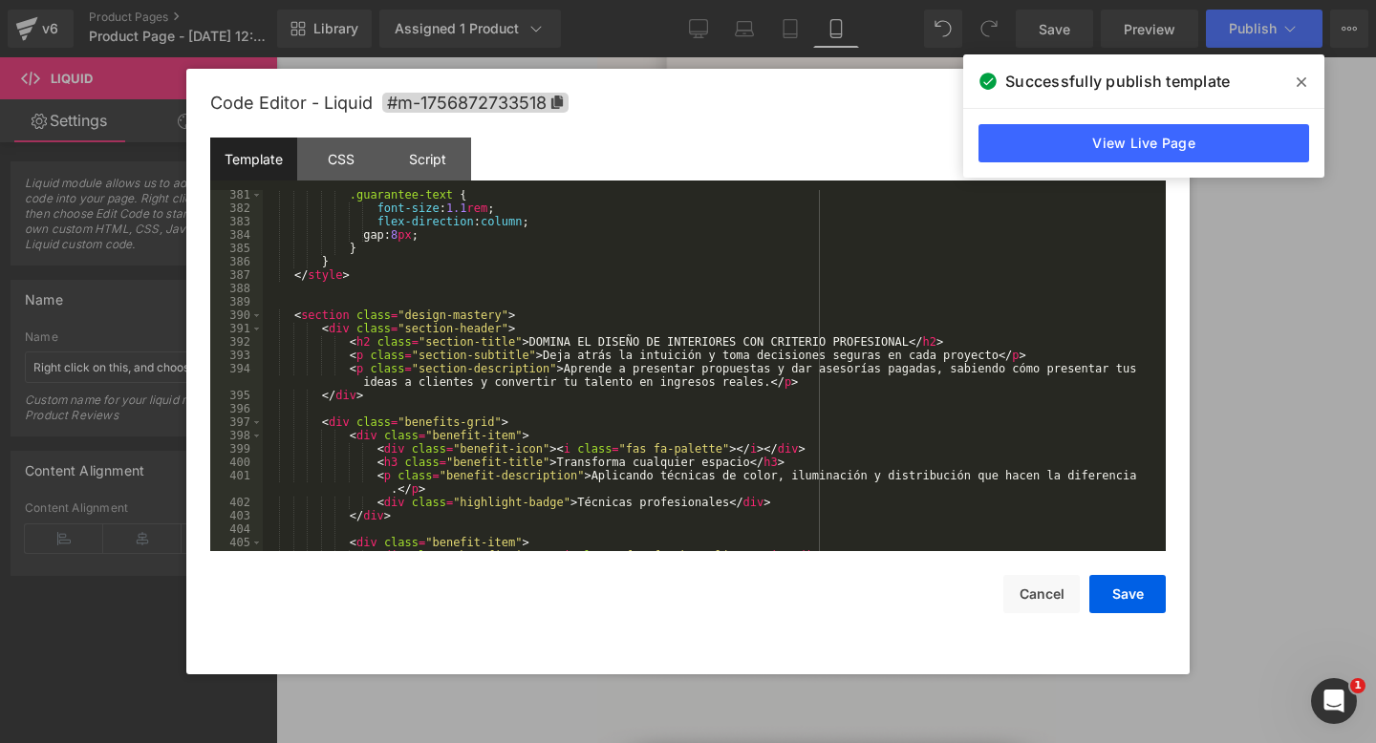
scroll to position [5079, 0]
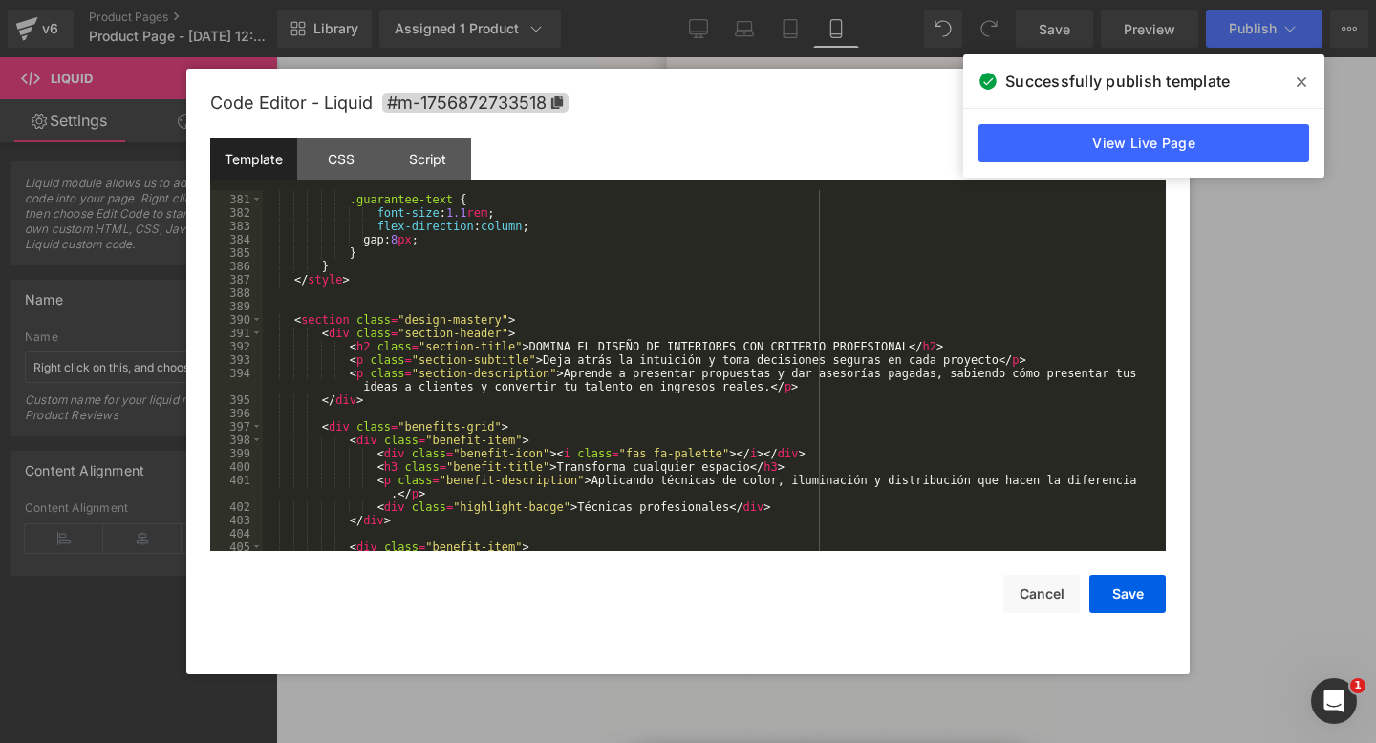
click at [1307, 79] on span at bounding box center [1301, 82] width 31 height 31
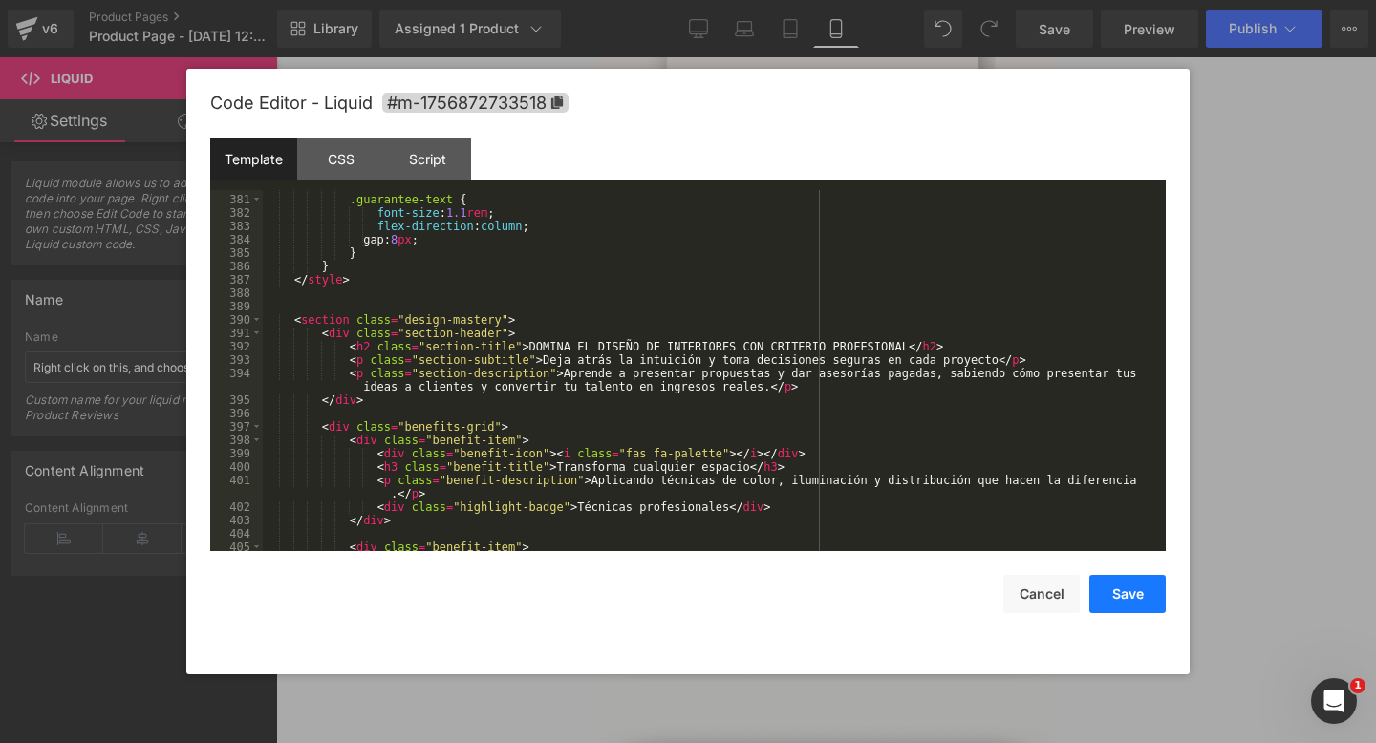
click at [1147, 605] on button "Save" at bounding box center [1127, 594] width 76 height 38
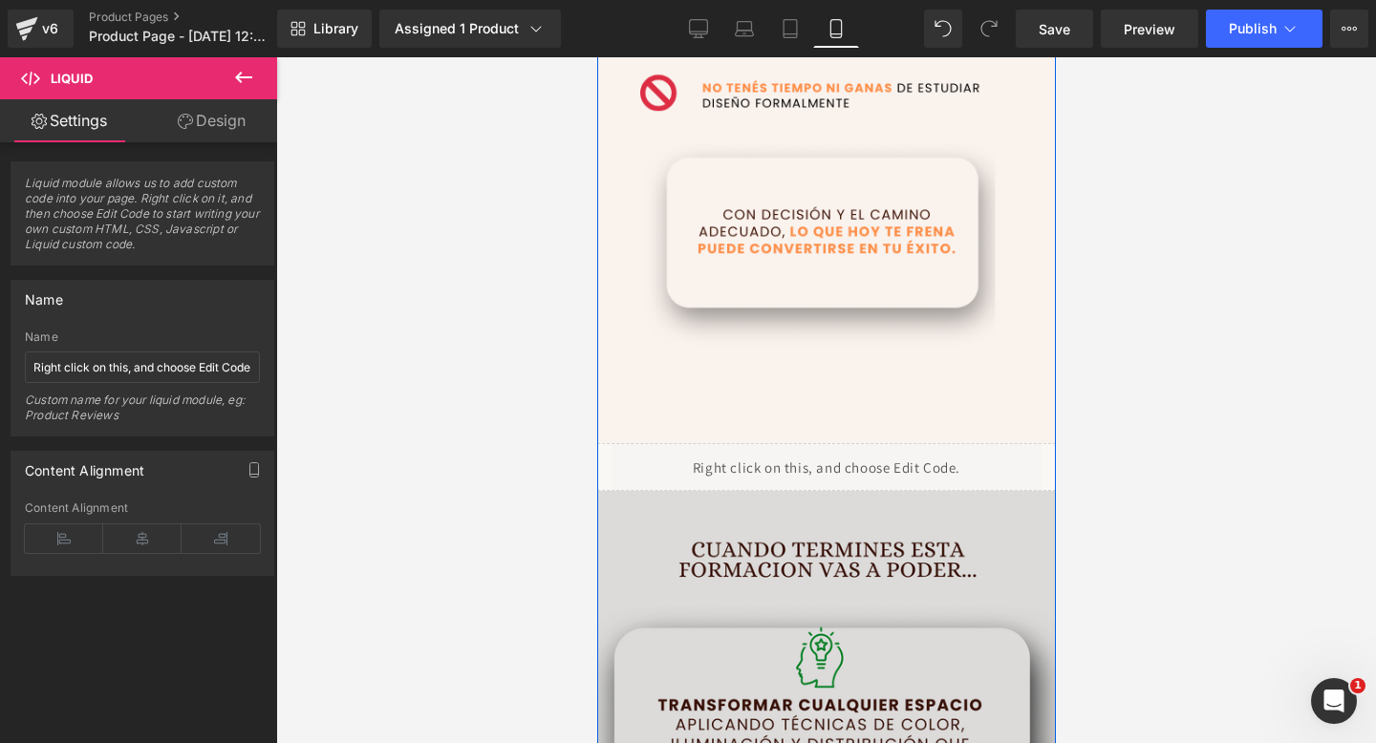
scroll to position [2746, 0]
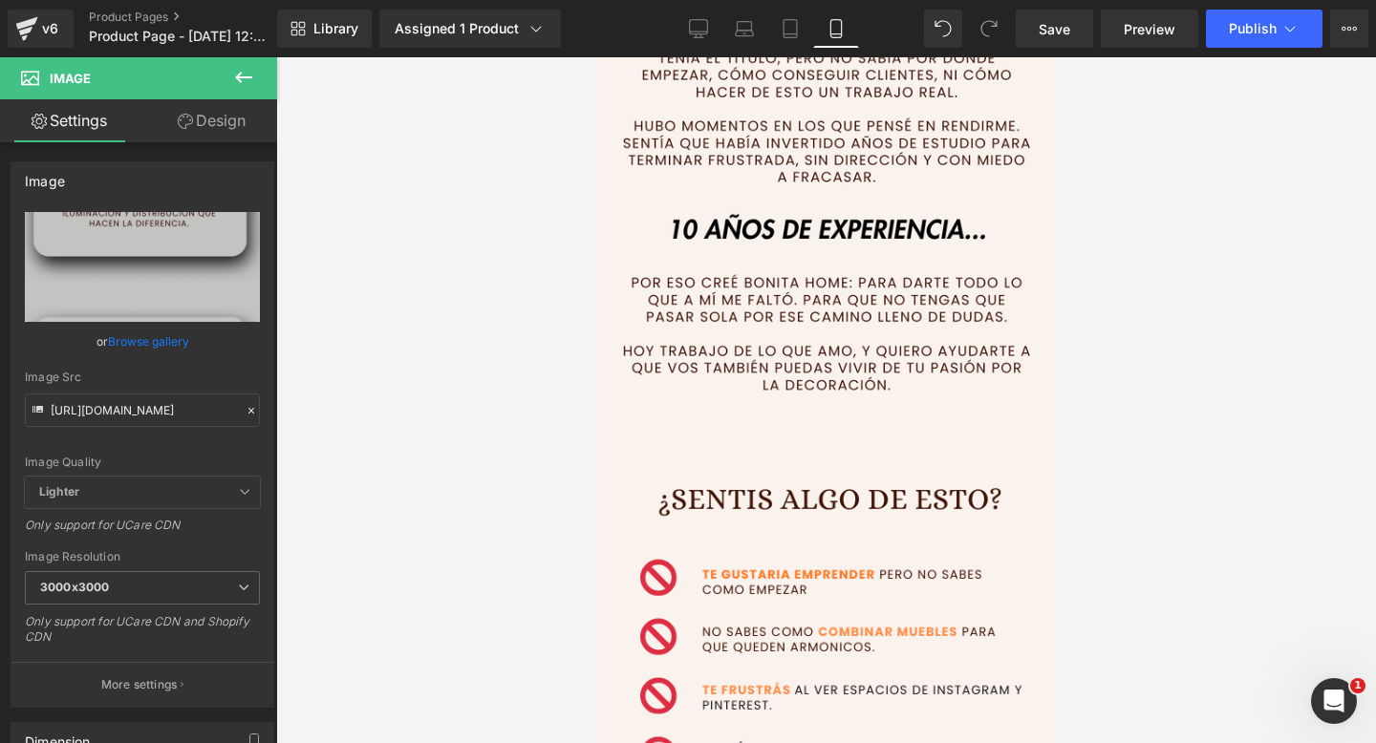
scroll to position [2087, 0]
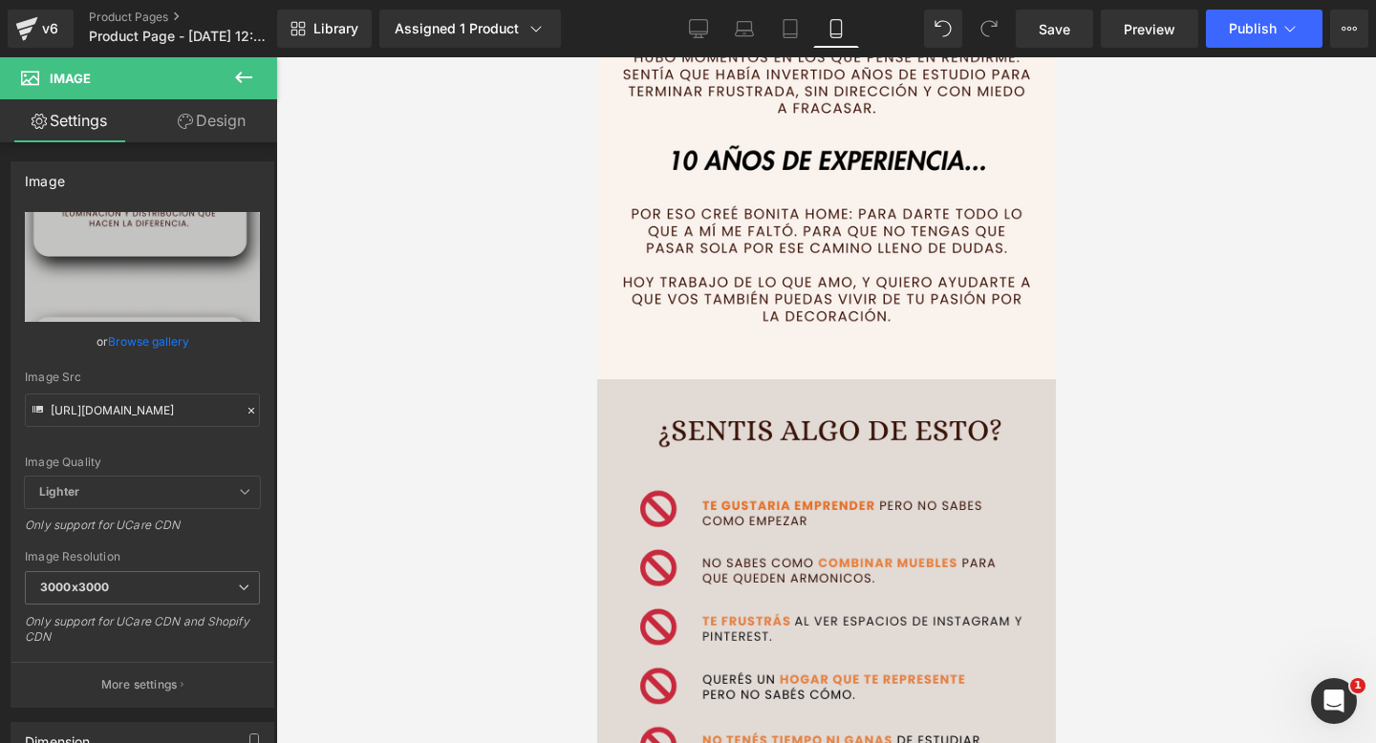
click at [640, 435] on img at bounding box center [825, 737] width 459 height 716
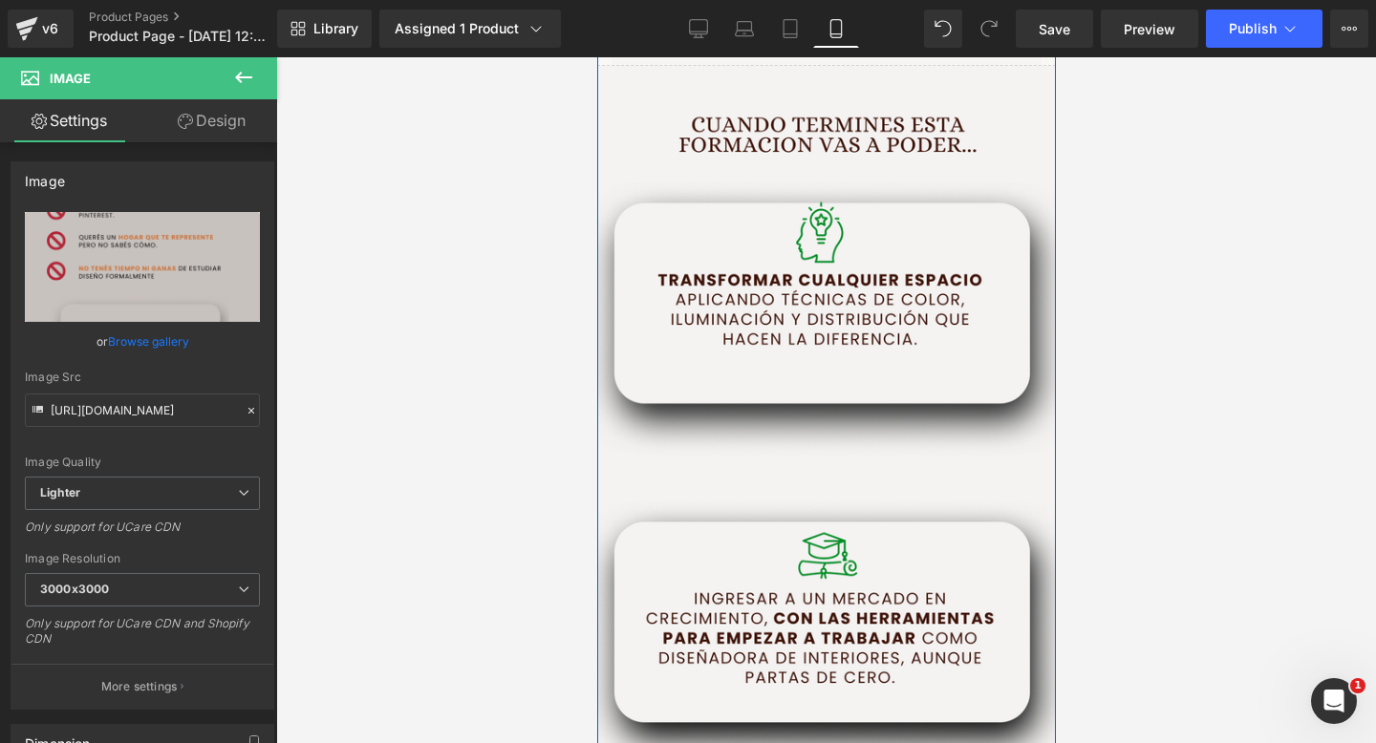
click at [661, 431] on img at bounding box center [825, 424] width 459 height 716
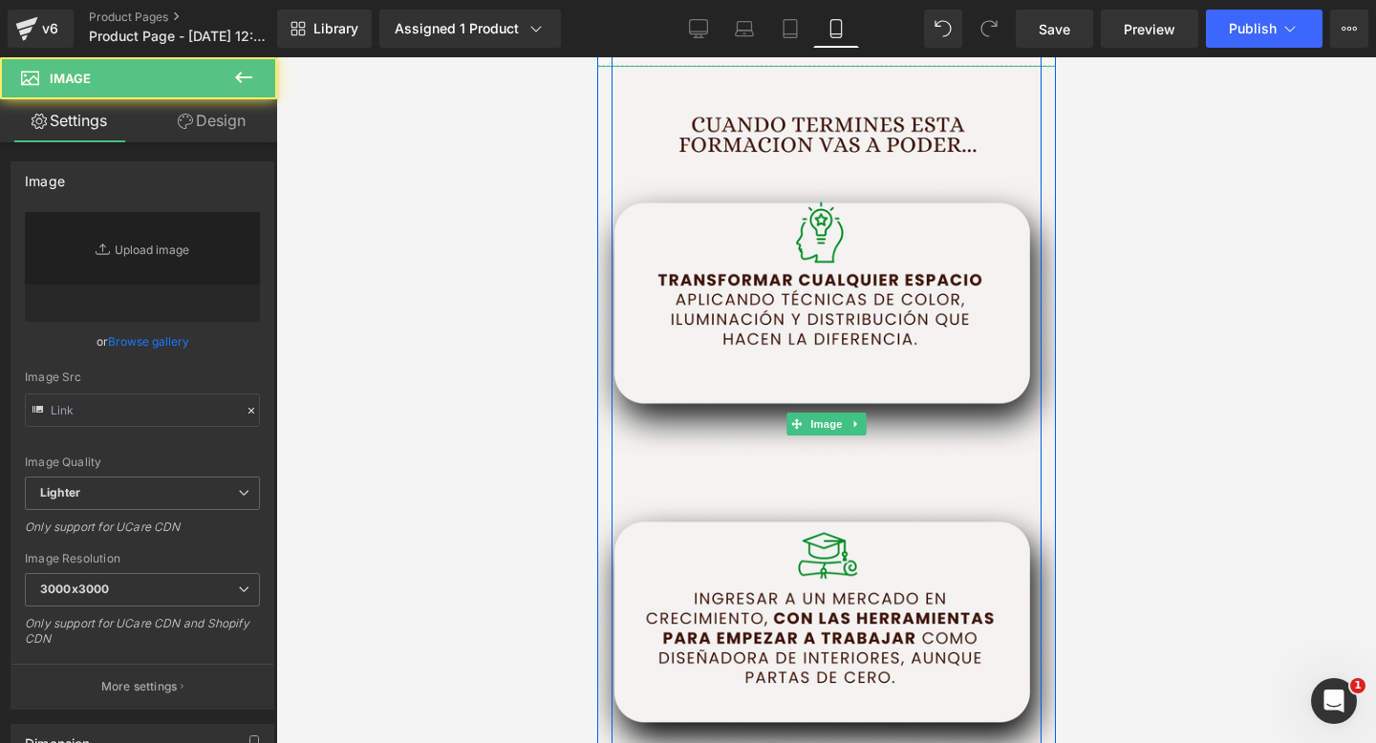
type input "https://i.postimg.cc/T3vvqFPd/4.png"
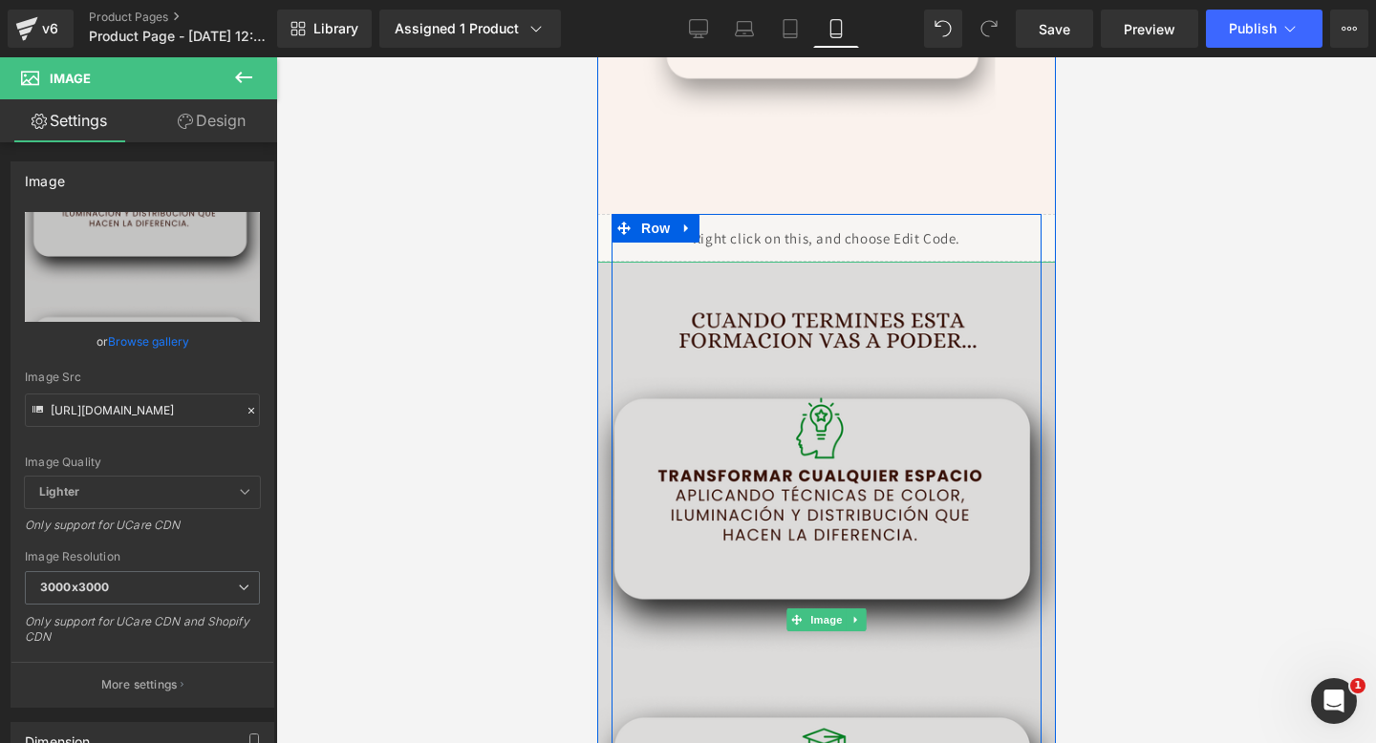
scroll to position [2968, 0]
click at [603, 278] on img at bounding box center [825, 621] width 459 height 716
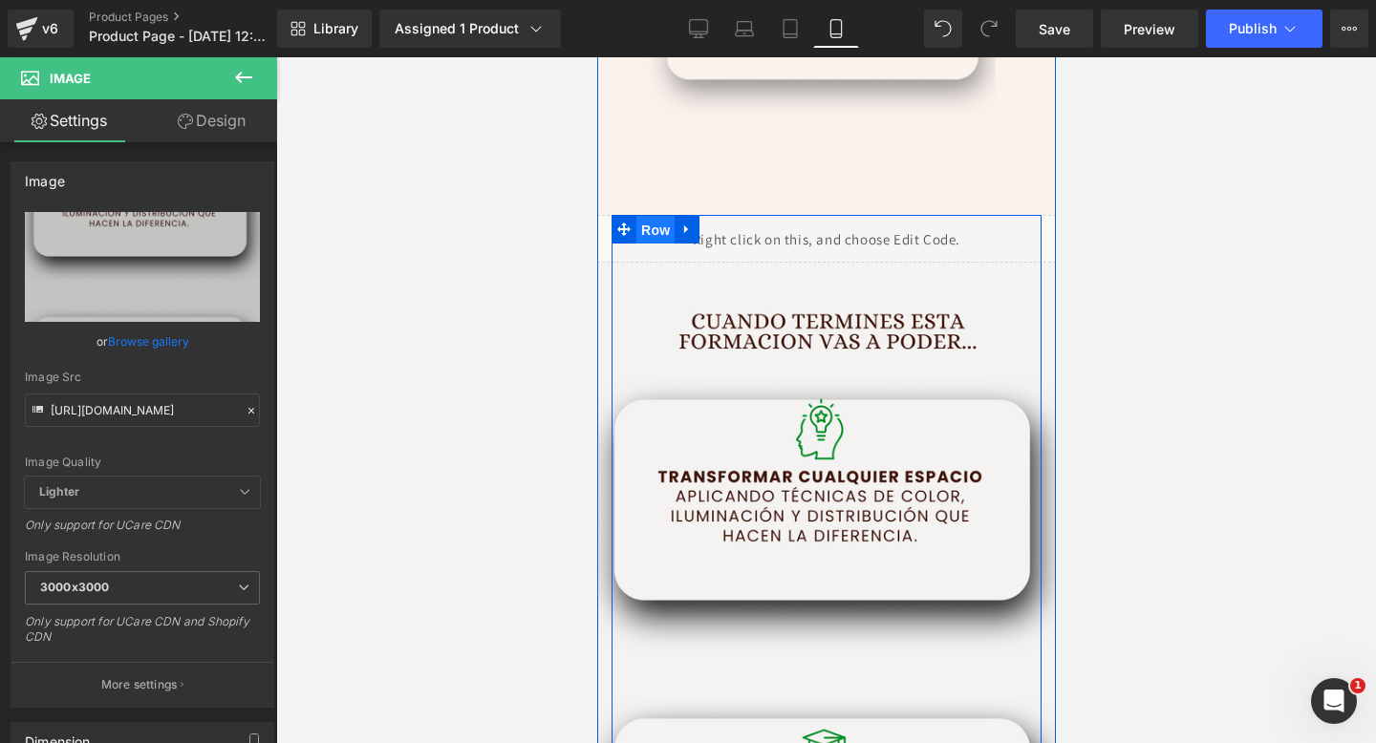
click at [644, 231] on span "Row" at bounding box center [654, 230] width 38 height 29
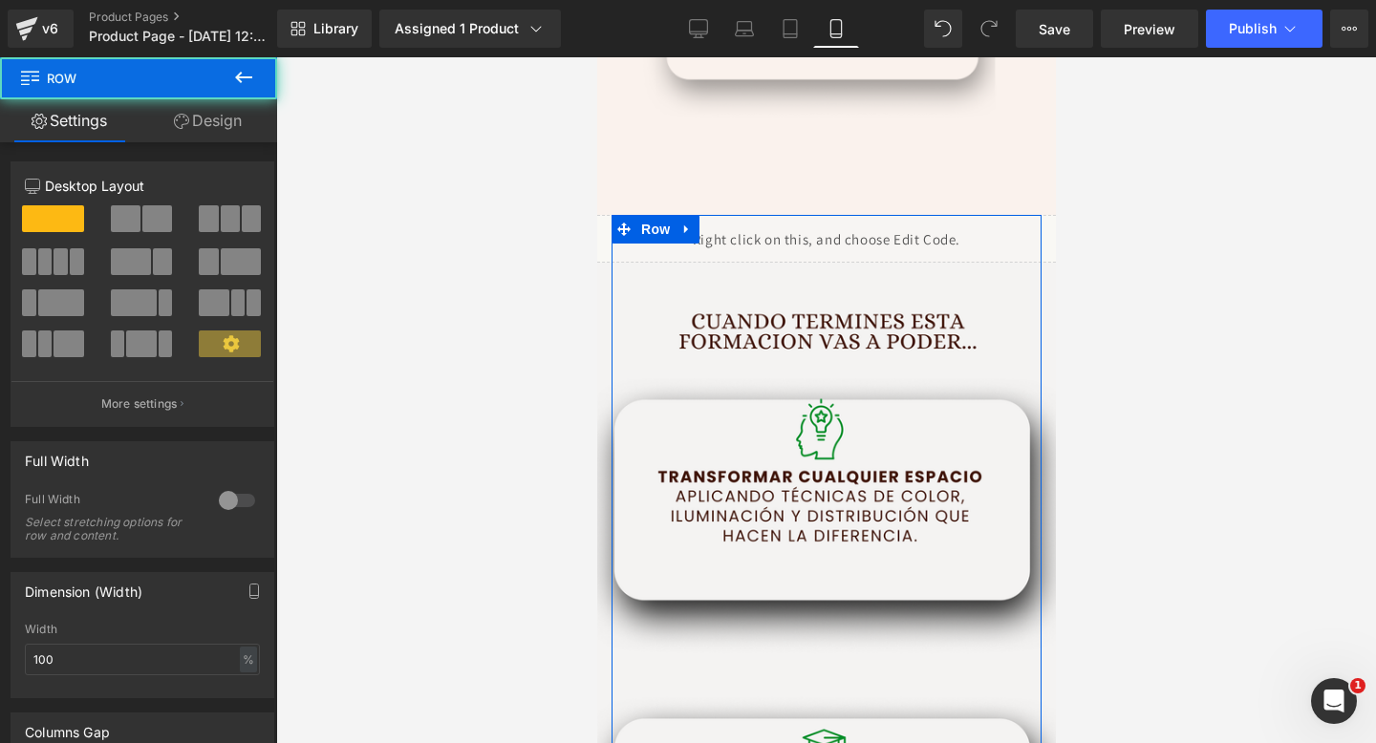
click at [203, 131] on link "Design" at bounding box center [208, 120] width 139 height 43
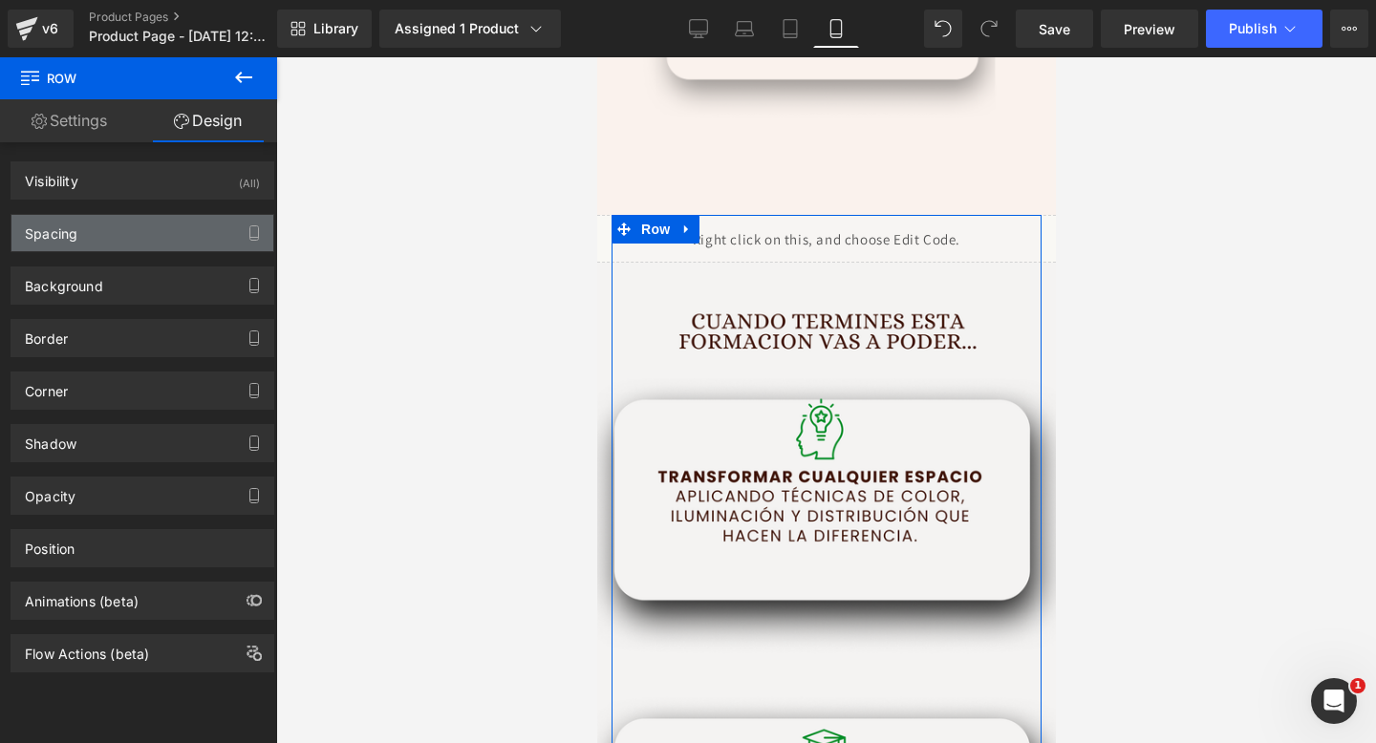
type input "0"
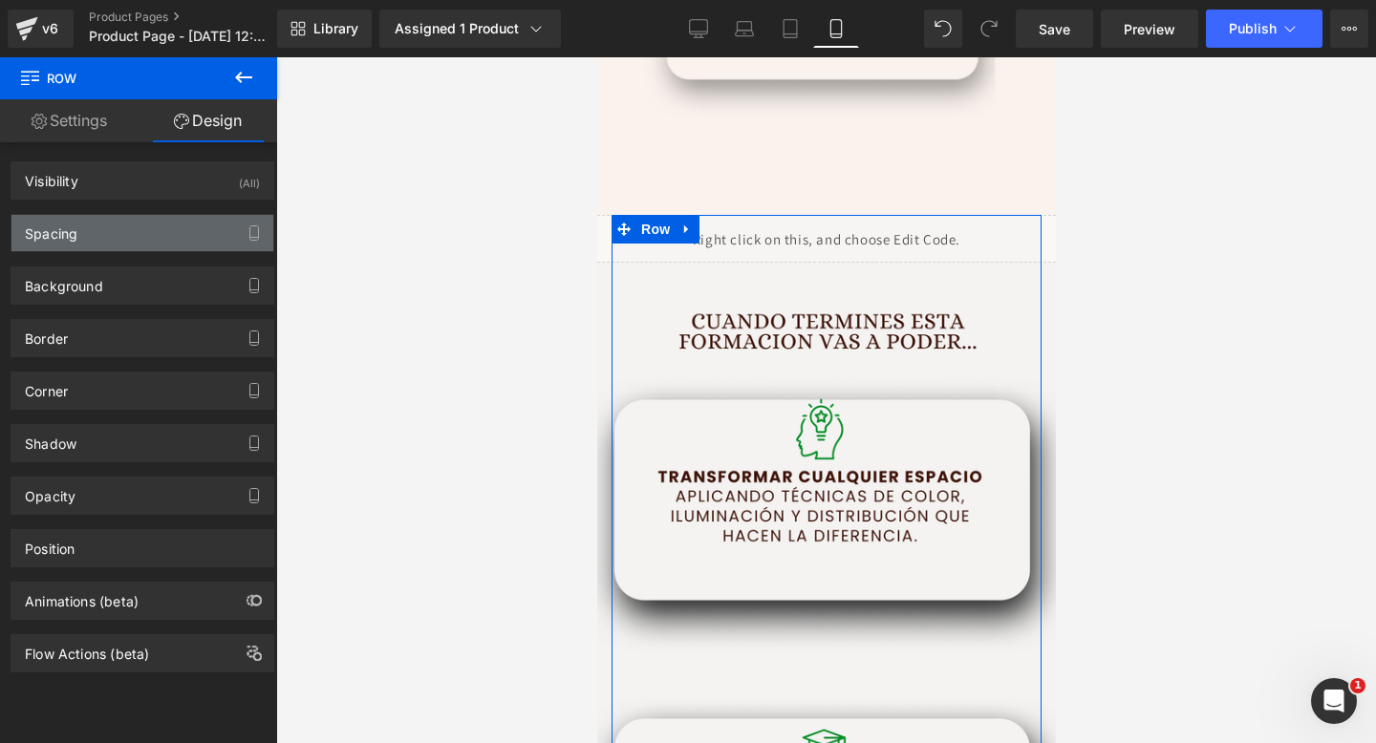
type input "0"
click at [146, 236] on div "Spacing" at bounding box center [142, 233] width 262 height 36
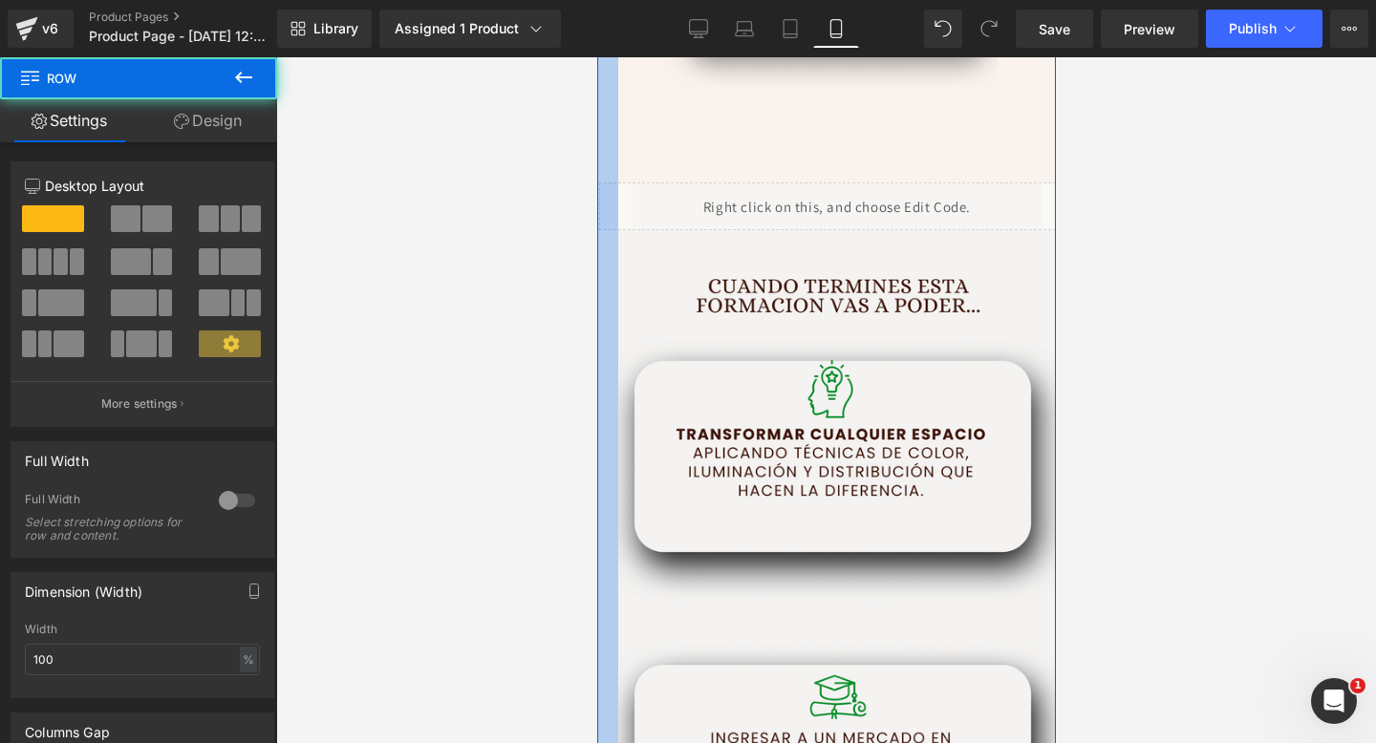
drag, startPoint x: 598, startPoint y: 342, endPoint x: 482, endPoint y: 634, distance: 314.3
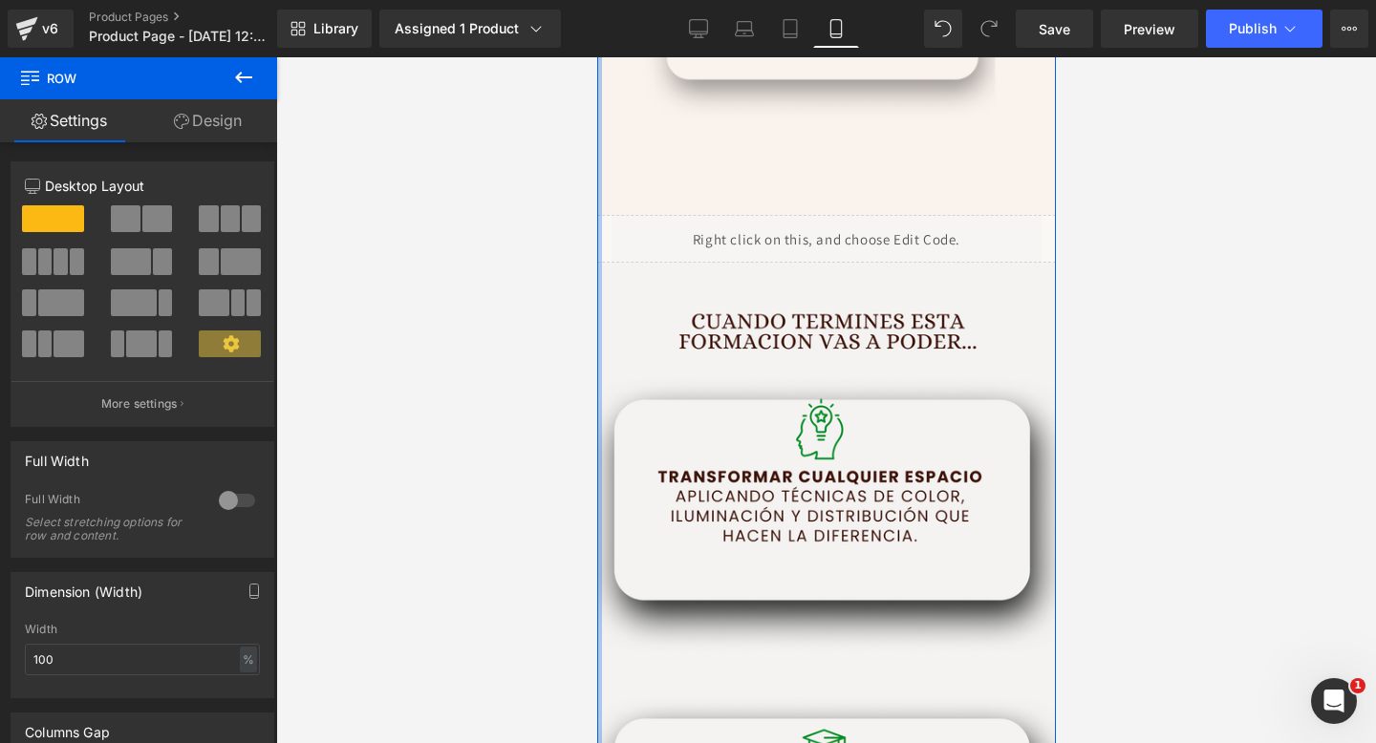
click at [562, 506] on div at bounding box center [826, 400] width 1100 height 686
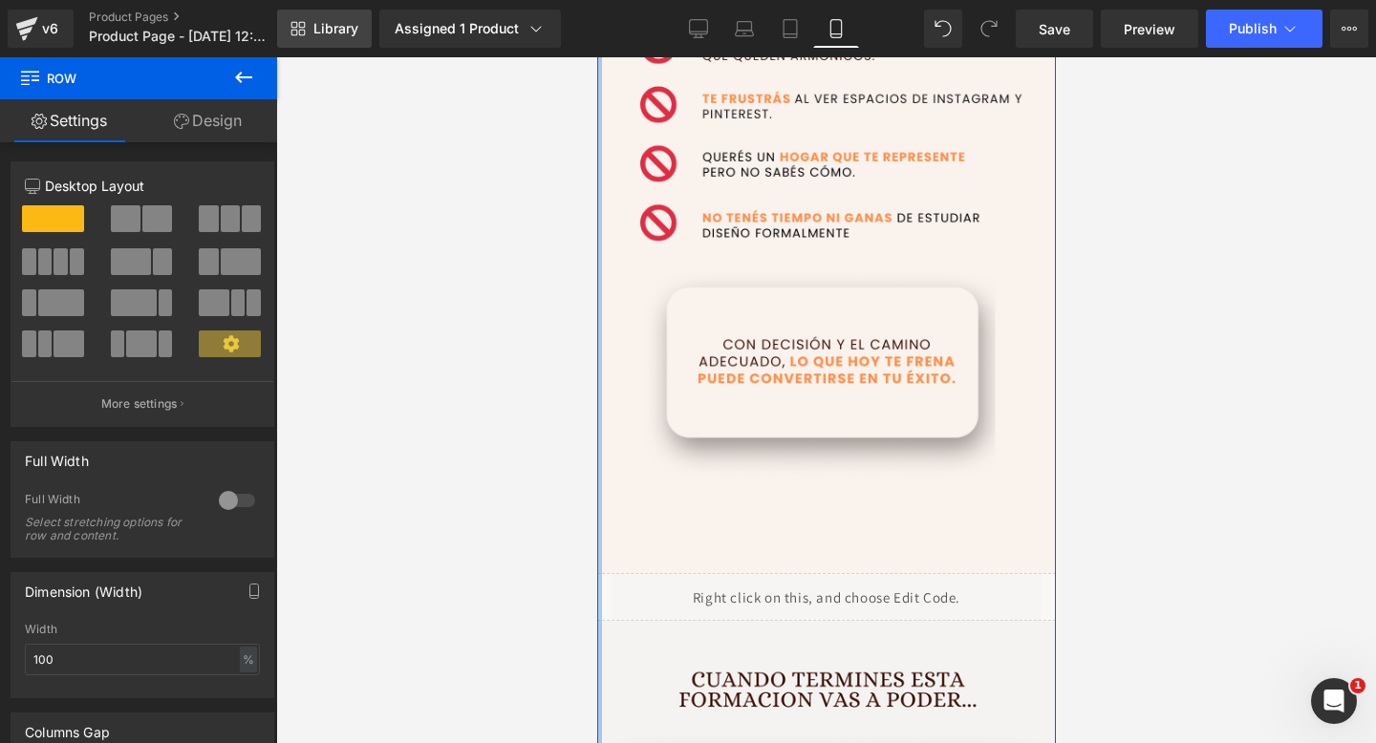
drag, startPoint x: 462, startPoint y: 120, endPoint x: 305, endPoint y: 19, distance: 187.3
click at [460, 121] on div at bounding box center [826, 400] width 1100 height 686
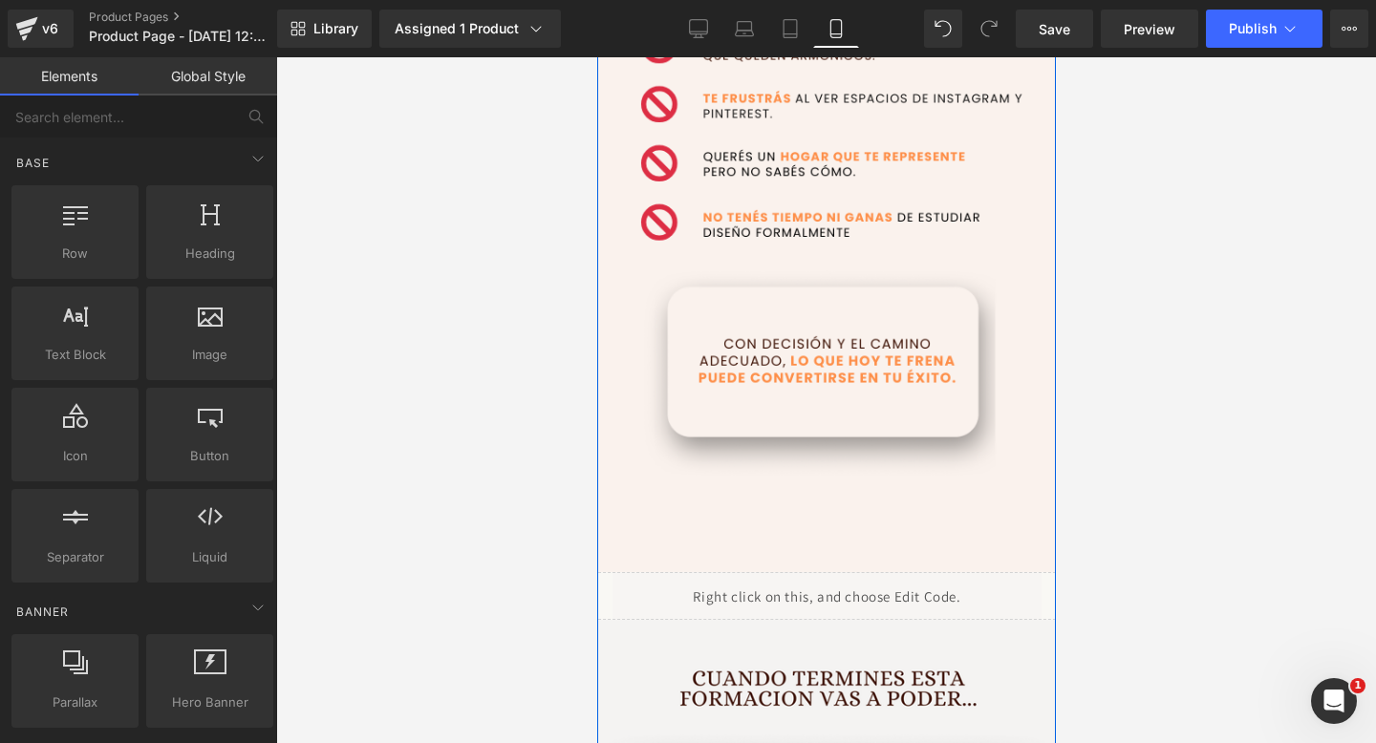
click at [520, 592] on div at bounding box center [826, 400] width 1100 height 686
click at [1229, 215] on div at bounding box center [826, 400] width 1100 height 686
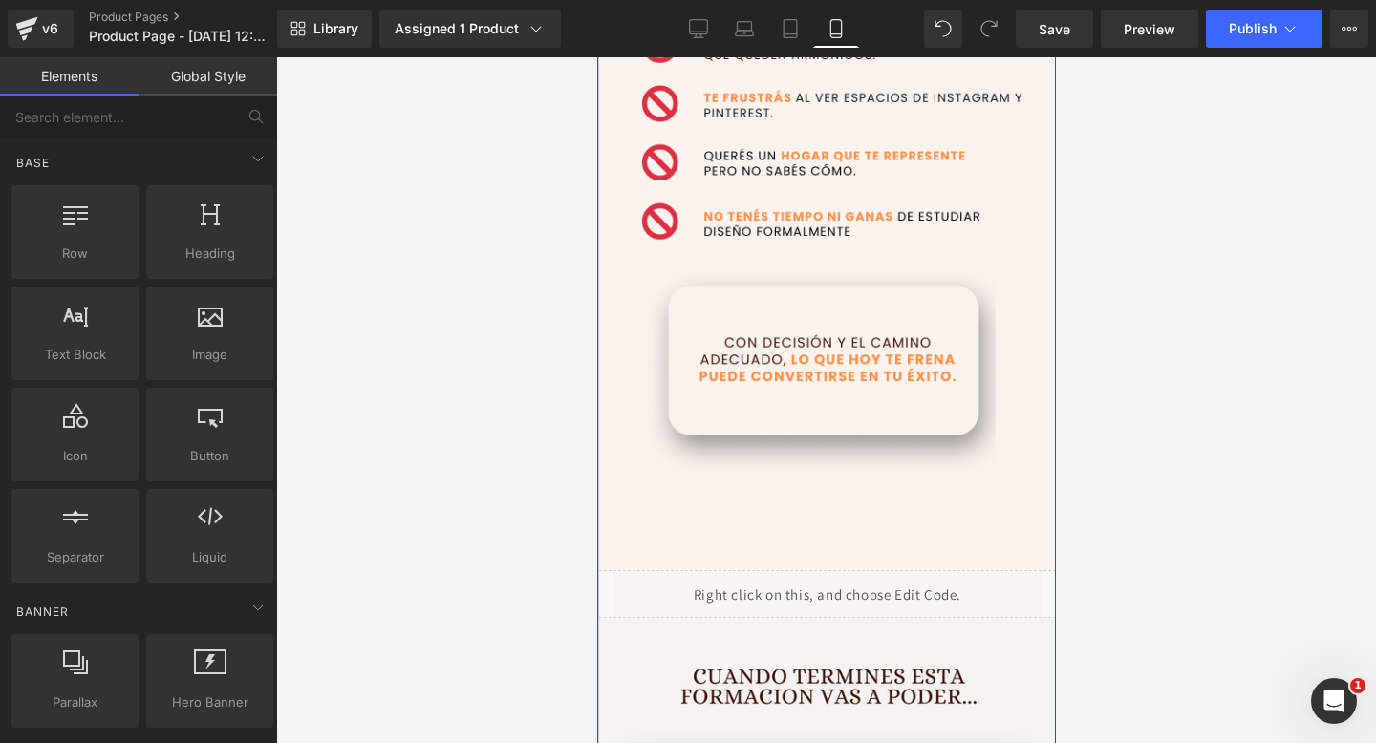
click at [315, 404] on div at bounding box center [826, 400] width 1100 height 686
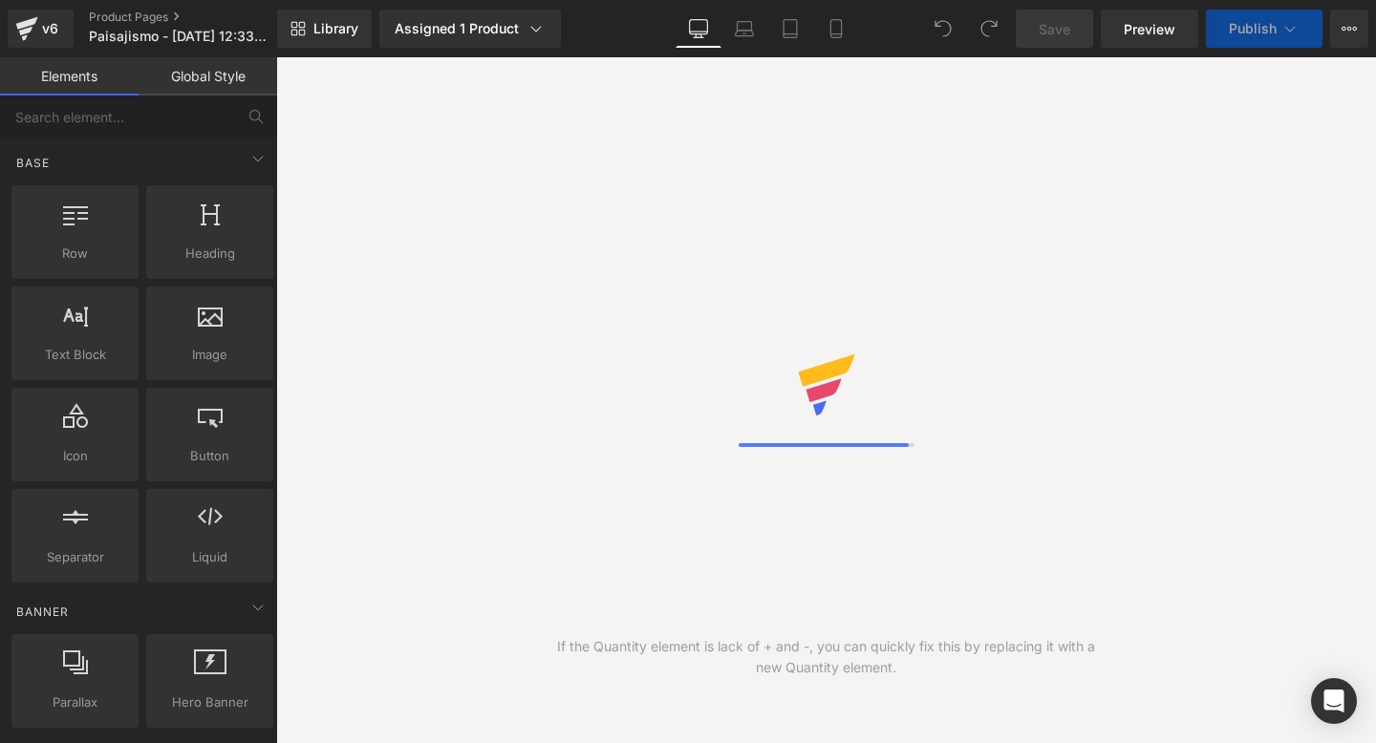
click at [1221, 35] on button "Publish" at bounding box center [1264, 29] width 117 height 38
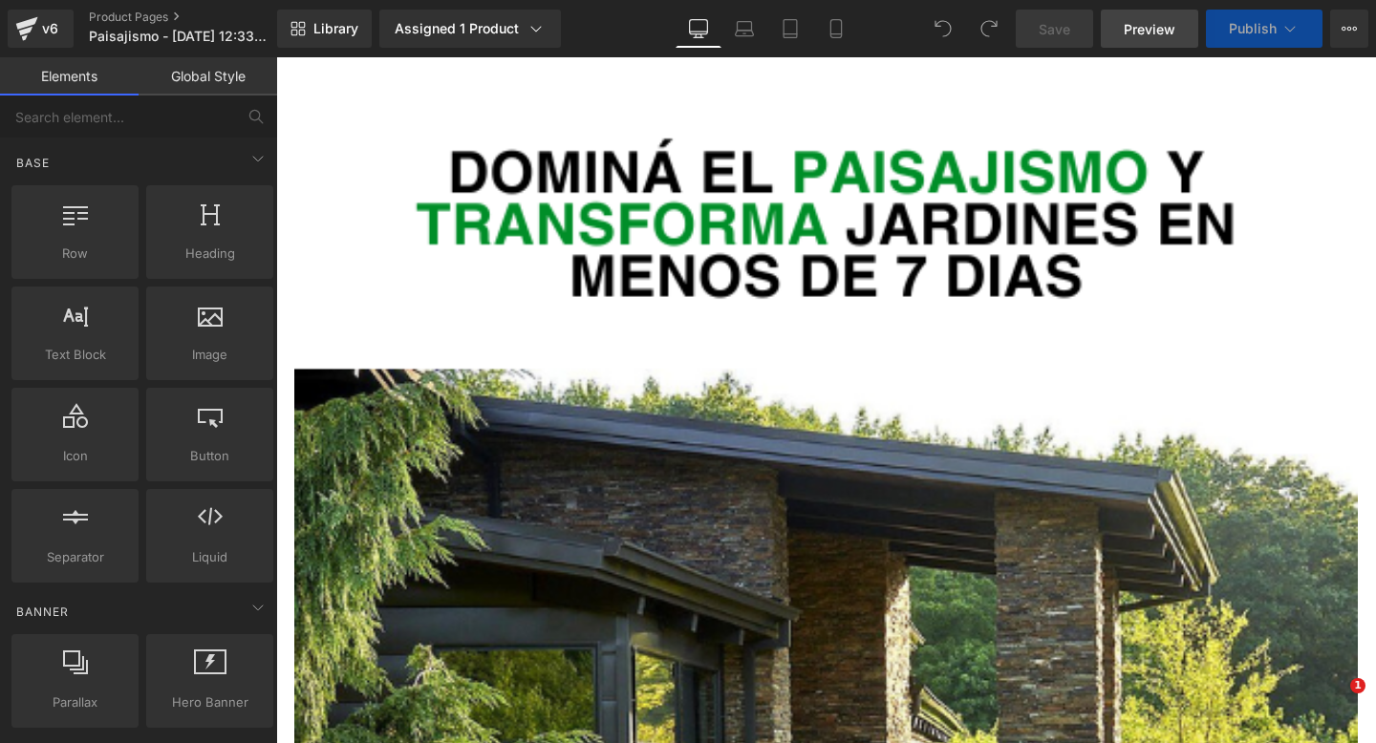
click at [1140, 29] on span "Preview" at bounding box center [1149, 29] width 52 height 20
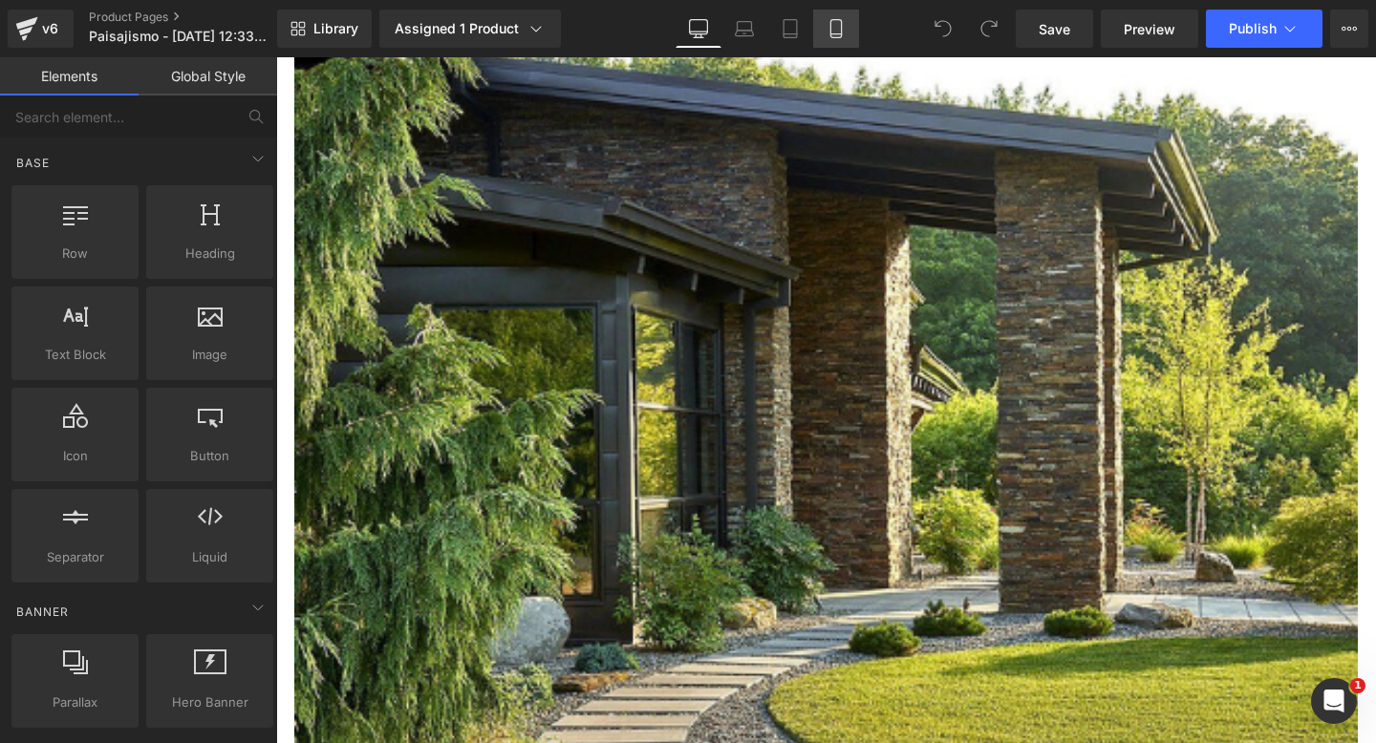
click at [833, 25] on icon at bounding box center [835, 28] width 19 height 19
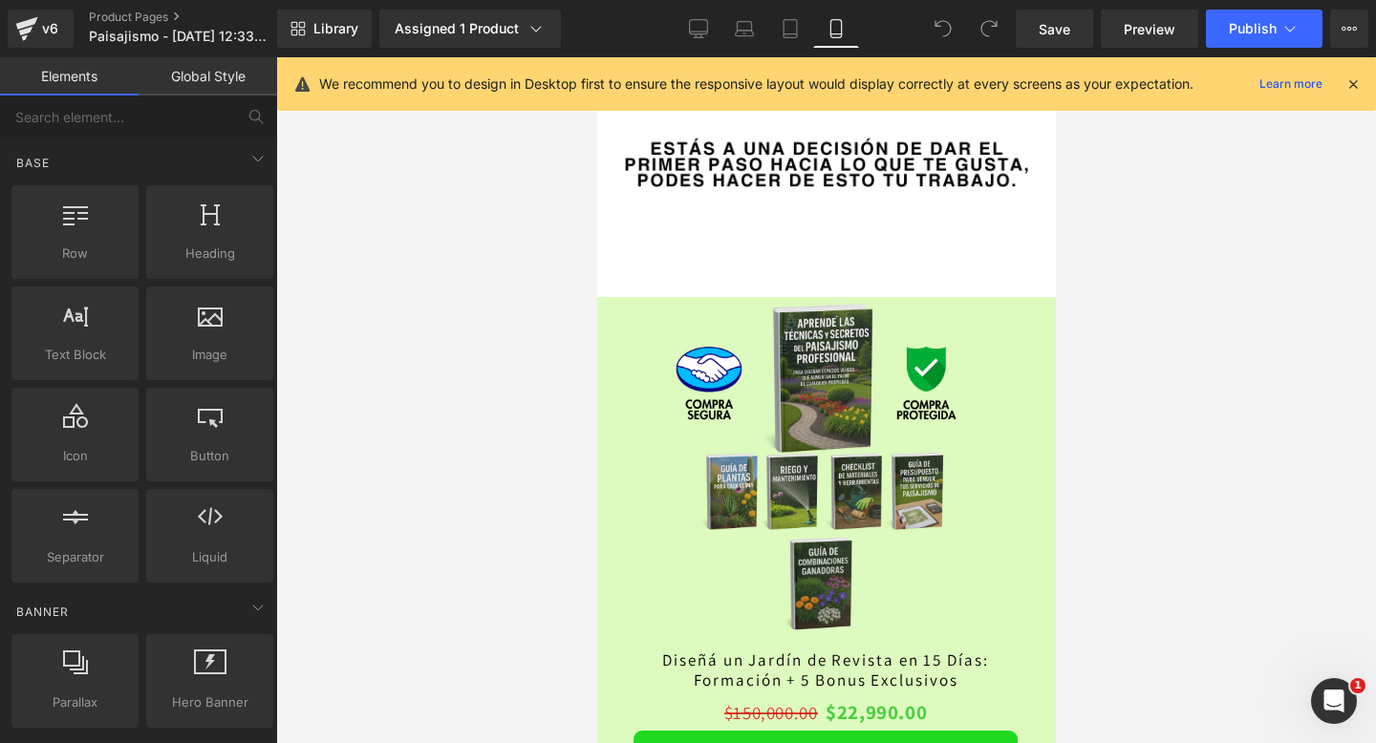
scroll to position [4357, 0]
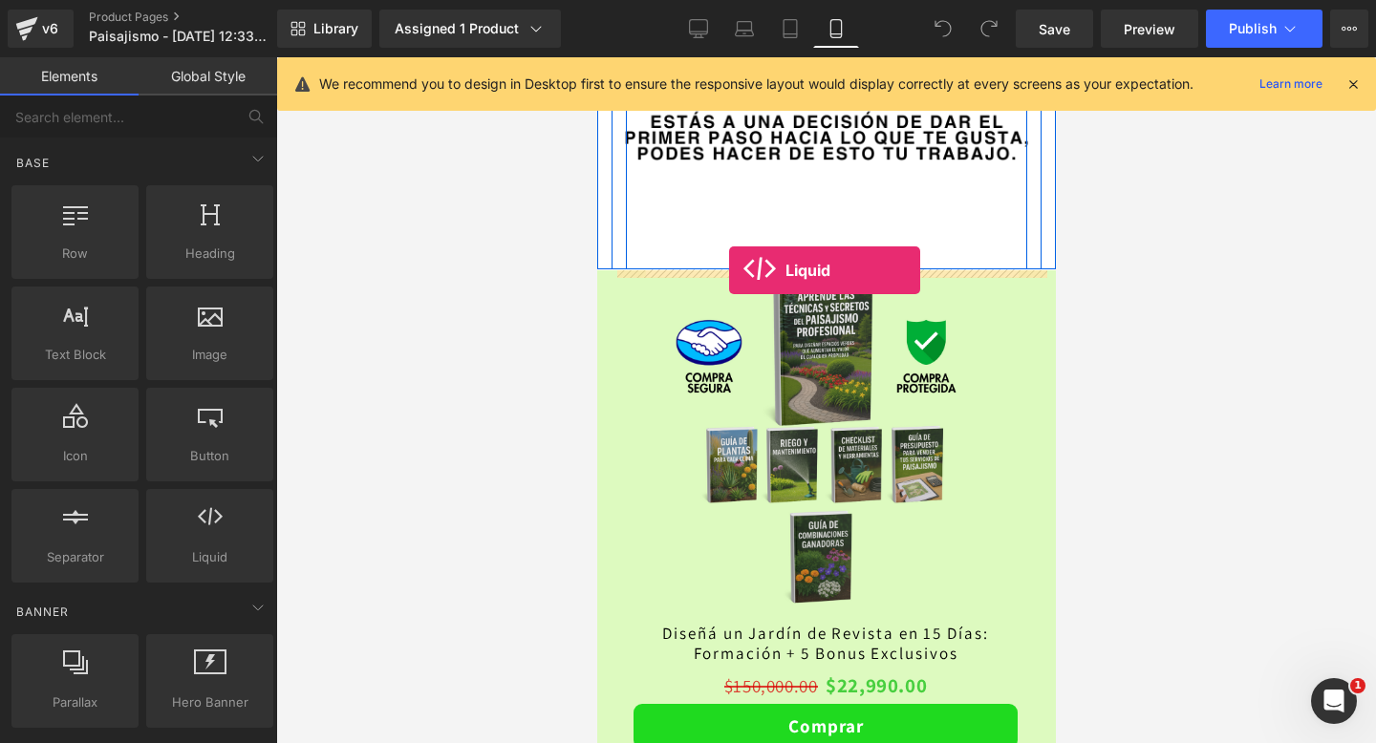
drag, startPoint x: 821, startPoint y: 626, endPoint x: 728, endPoint y: 271, distance: 366.3
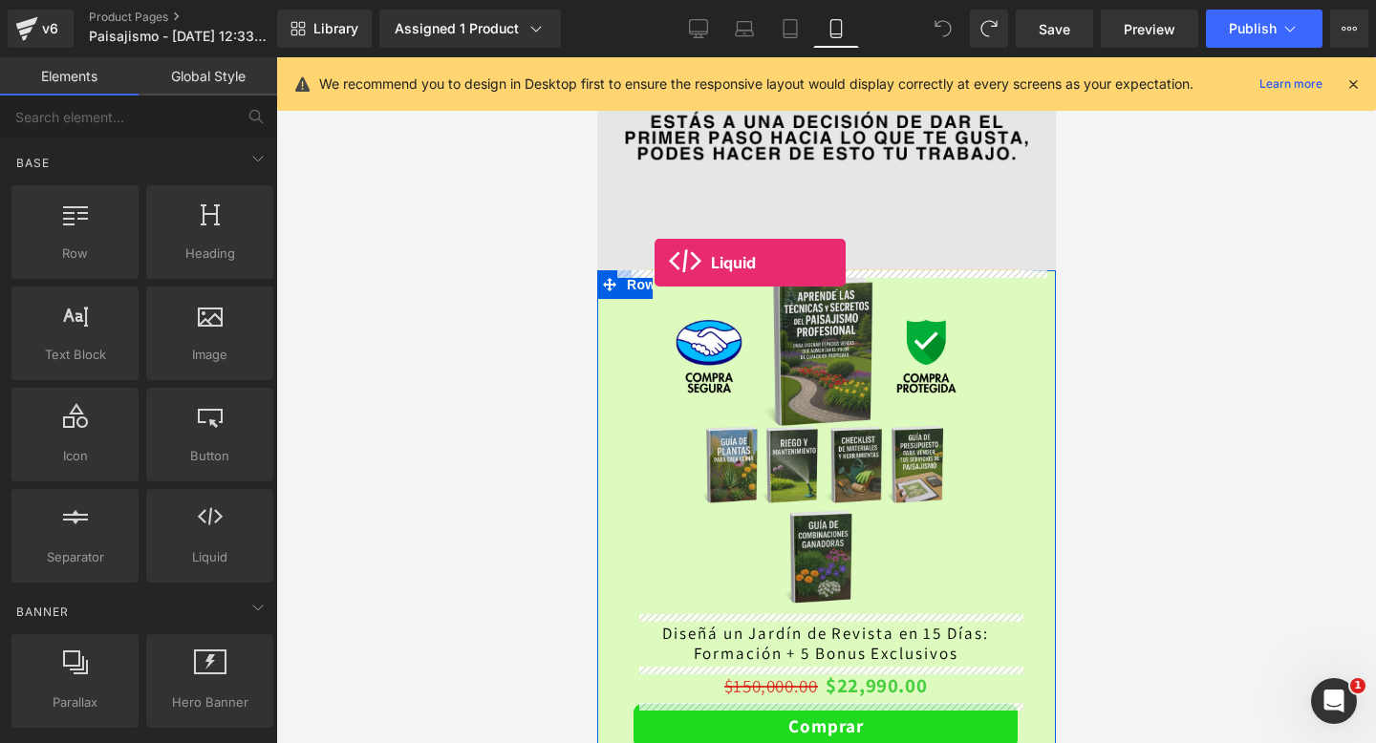
drag, startPoint x: 837, startPoint y: 614, endPoint x: 653, endPoint y: 263, distance: 396.5
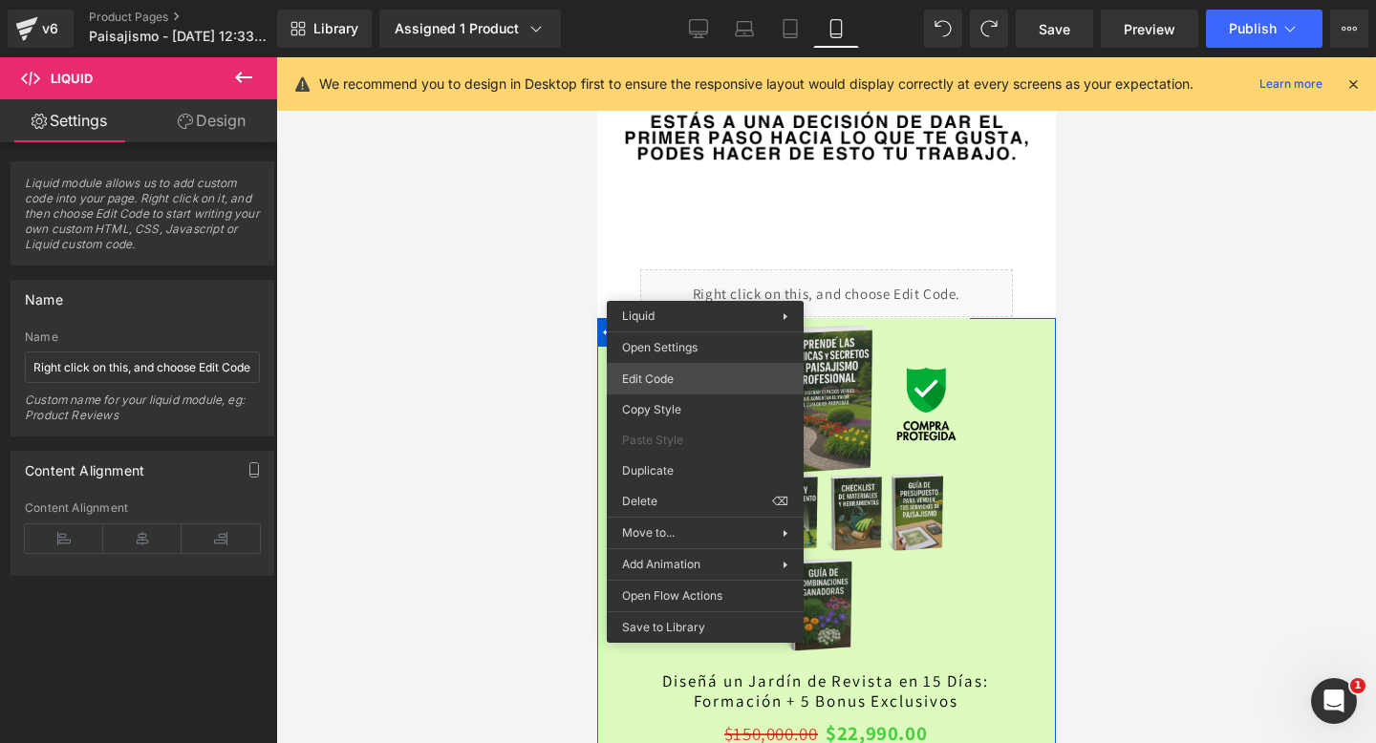
click at [661, 0] on div "Liquid You are previewing how the will restyle your page. You can not edit Elem…" at bounding box center [688, 0] width 1376 height 0
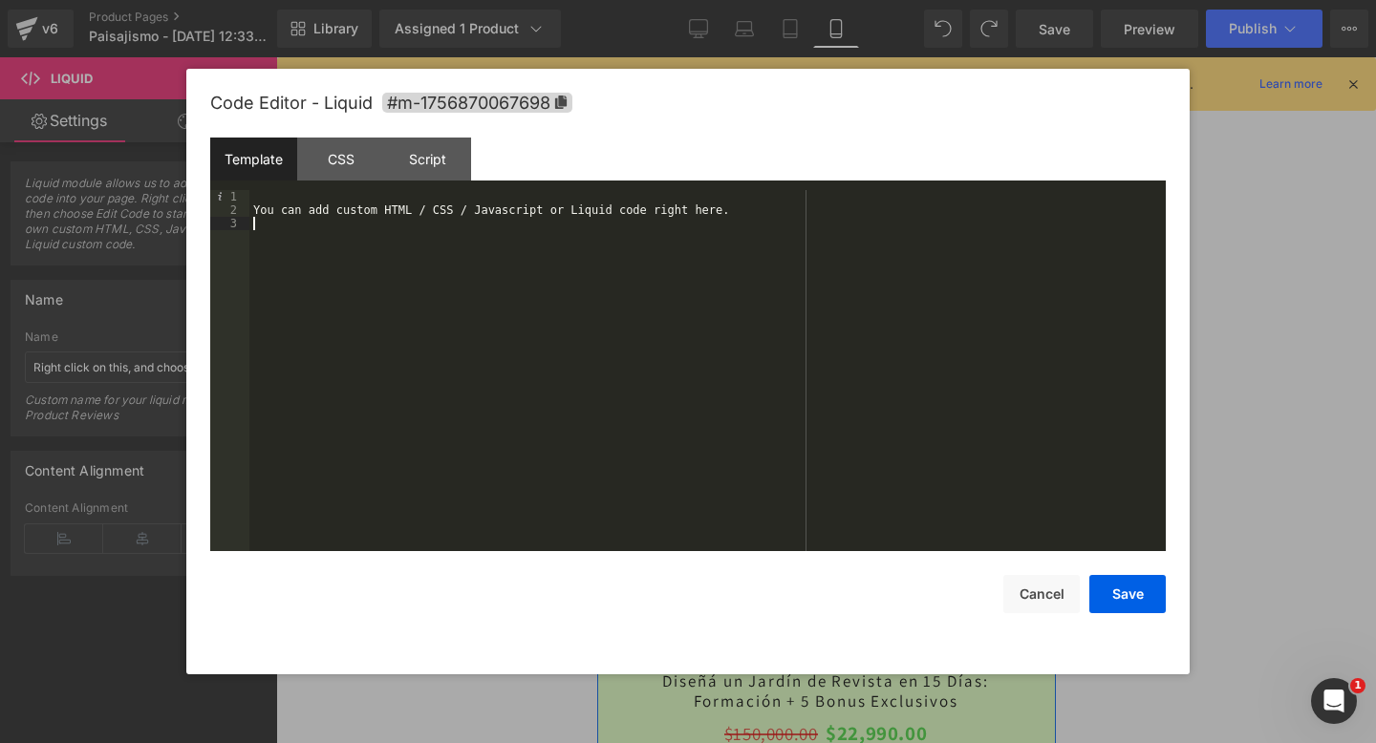
drag, startPoint x: 536, startPoint y: 296, endPoint x: 332, endPoint y: 196, distance: 226.9
click at [332, 196] on div "You can add custom HTML / CSS / Javascript or Liquid code right here." at bounding box center [707, 384] width 916 height 388
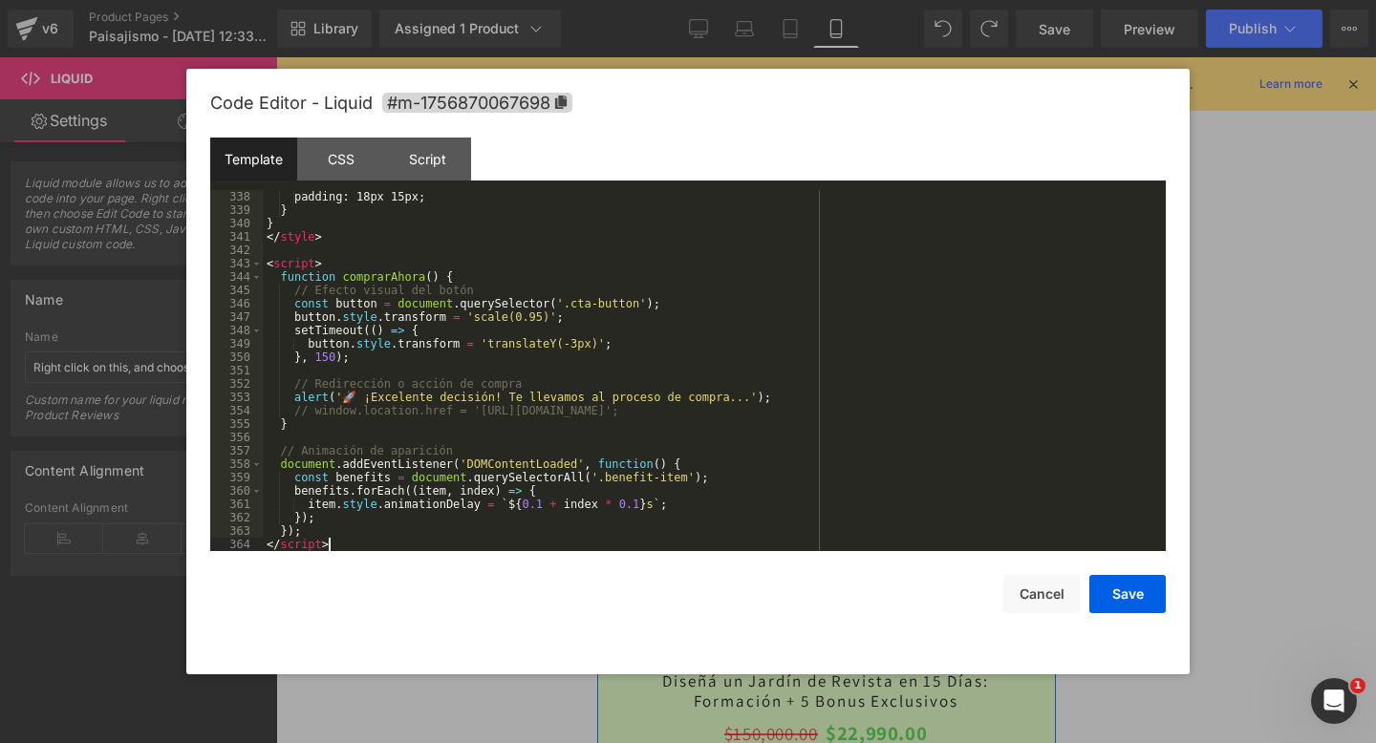
scroll to position [4507, 0]
click at [1139, 601] on button "Save" at bounding box center [1127, 594] width 76 height 38
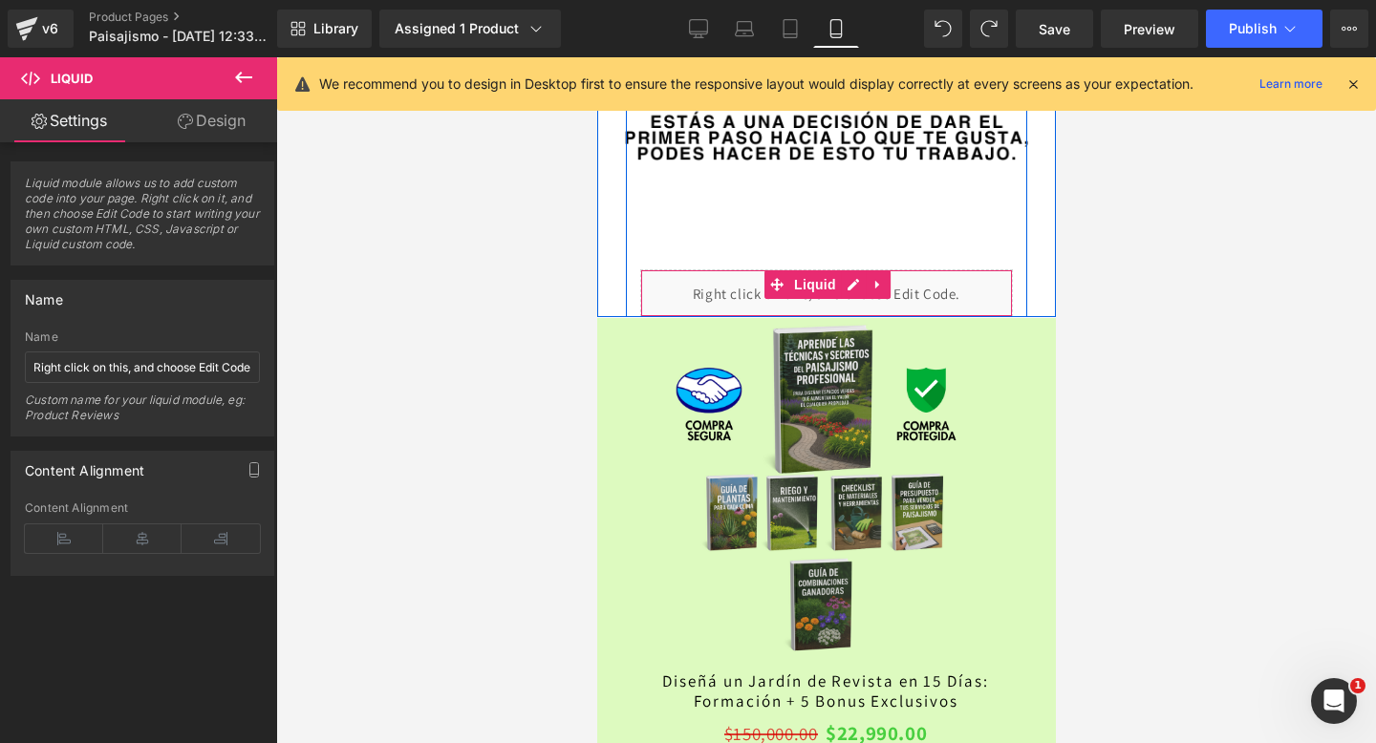
click at [680, 298] on div "Liquid" at bounding box center [825, 293] width 373 height 48
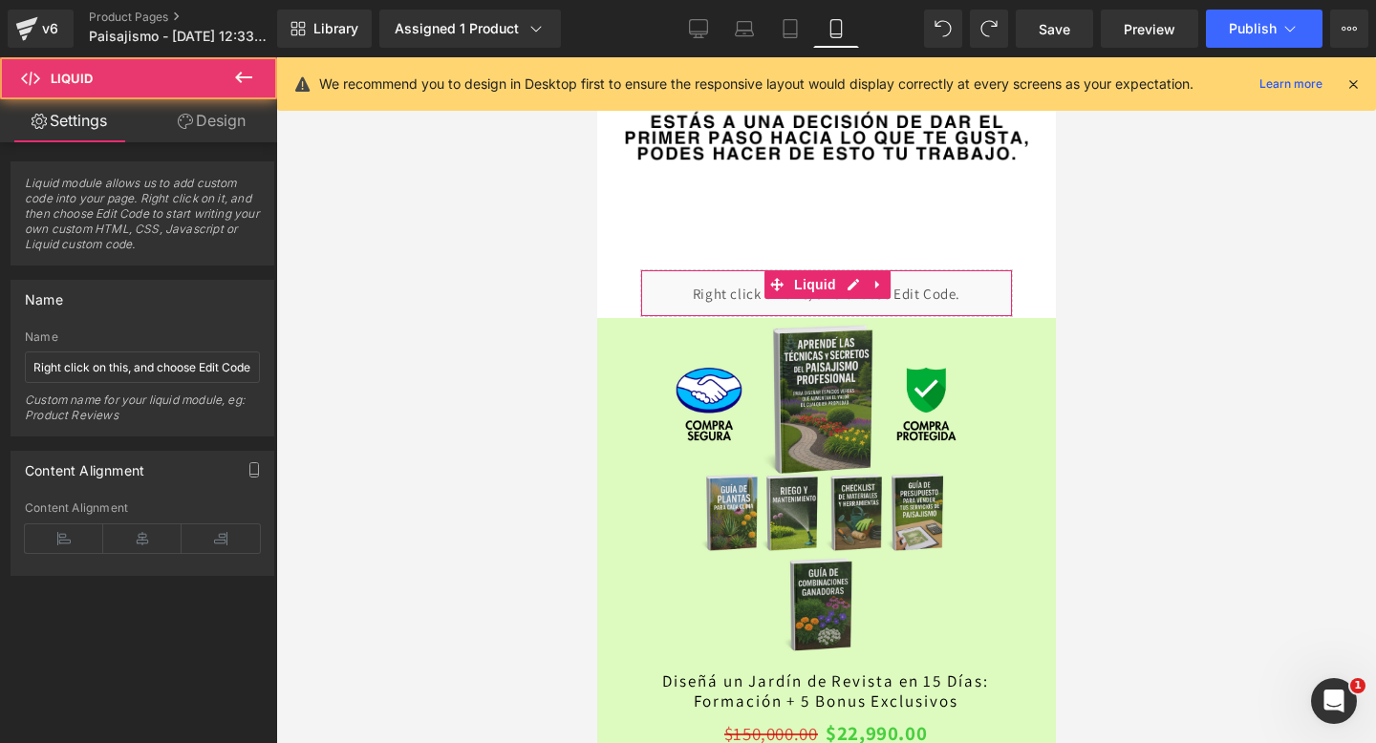
click at [178, 127] on icon at bounding box center [185, 121] width 15 height 15
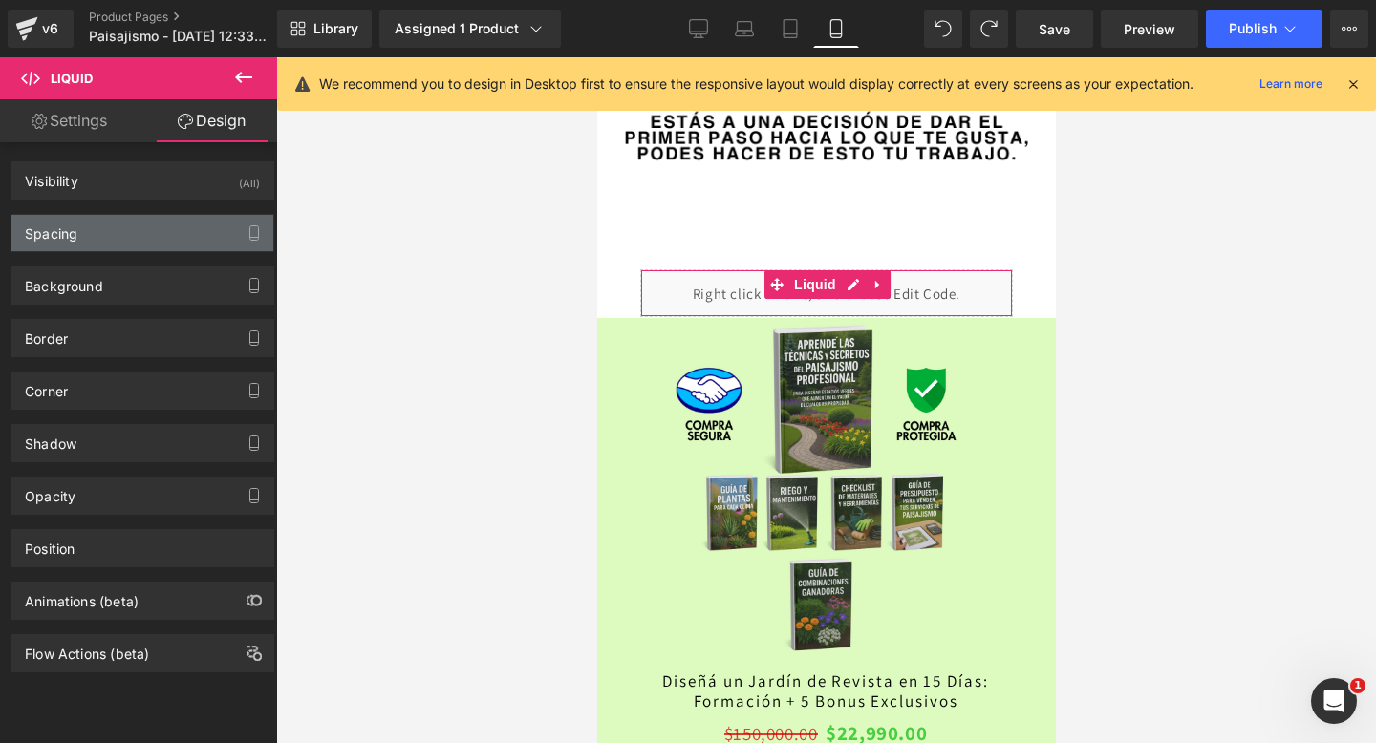
click at [159, 232] on div "Spacing" at bounding box center [142, 233] width 262 height 36
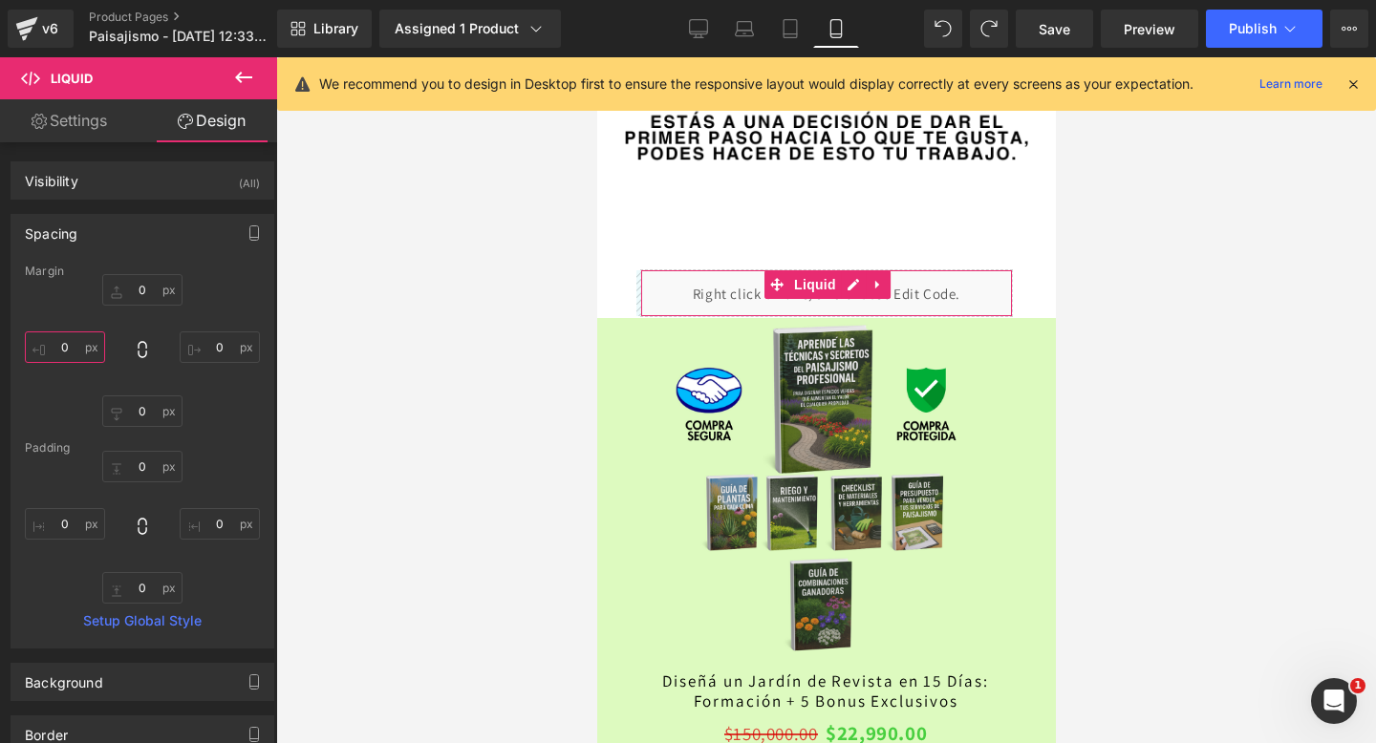
click at [61, 352] on input "0" at bounding box center [65, 347] width 80 height 32
type input "-40"
click at [214, 340] on input "0" at bounding box center [220, 347] width 80 height 32
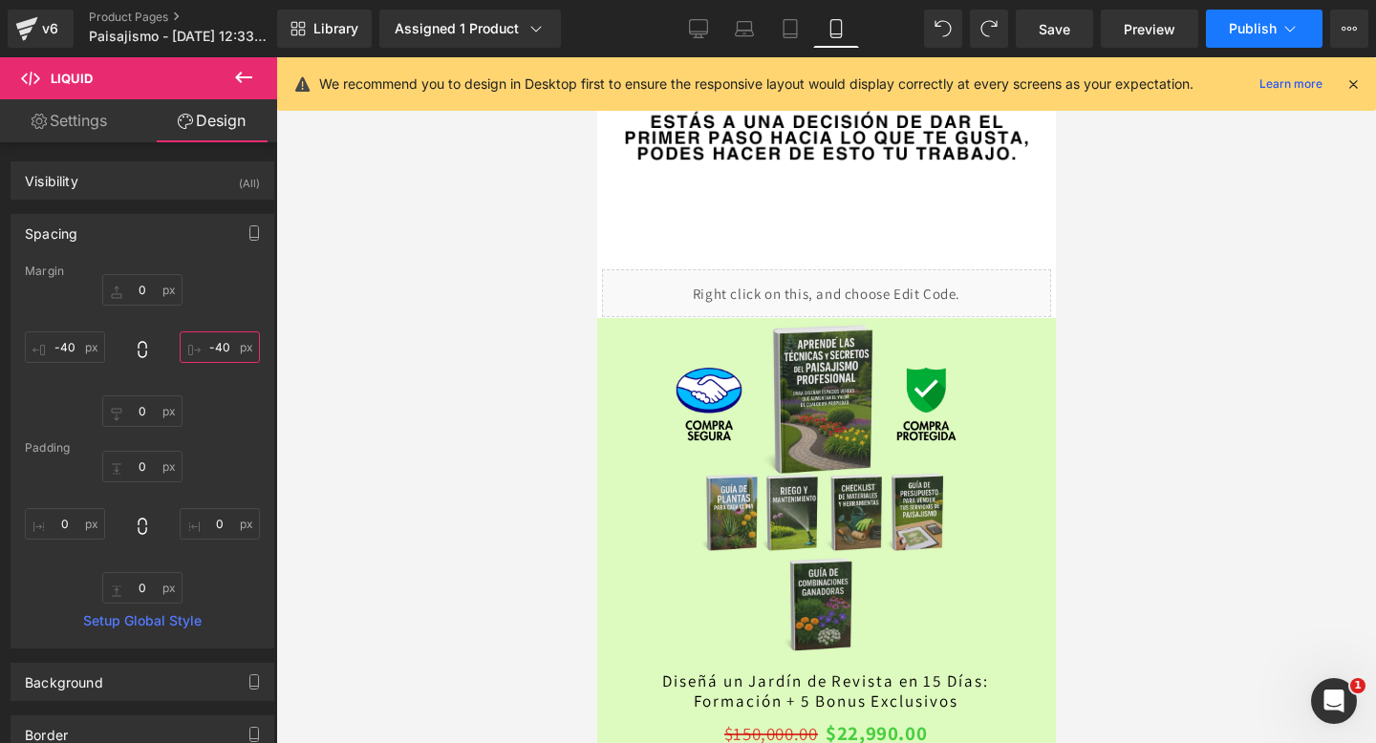
type input "-40"
click at [1249, 23] on span "Publish" at bounding box center [1253, 28] width 48 height 15
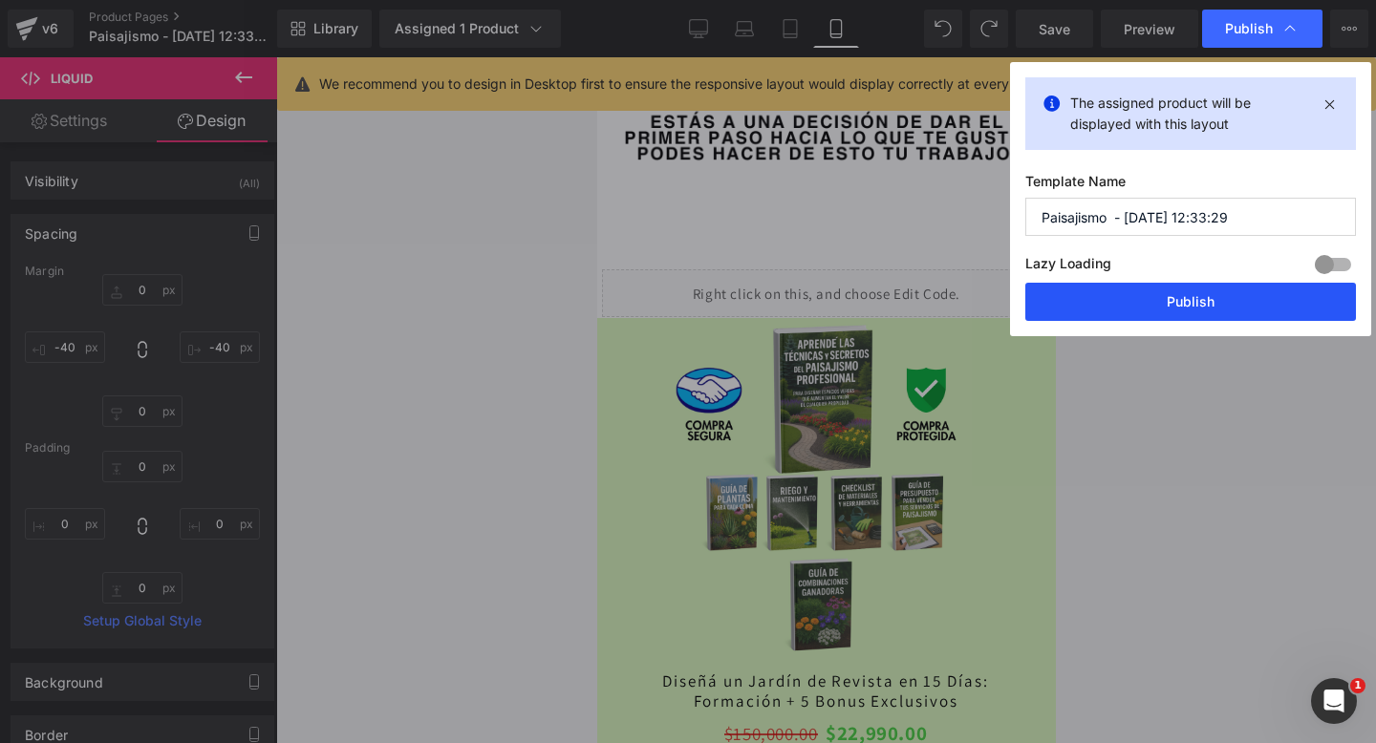
click at [1095, 311] on button "Publish" at bounding box center [1190, 302] width 331 height 38
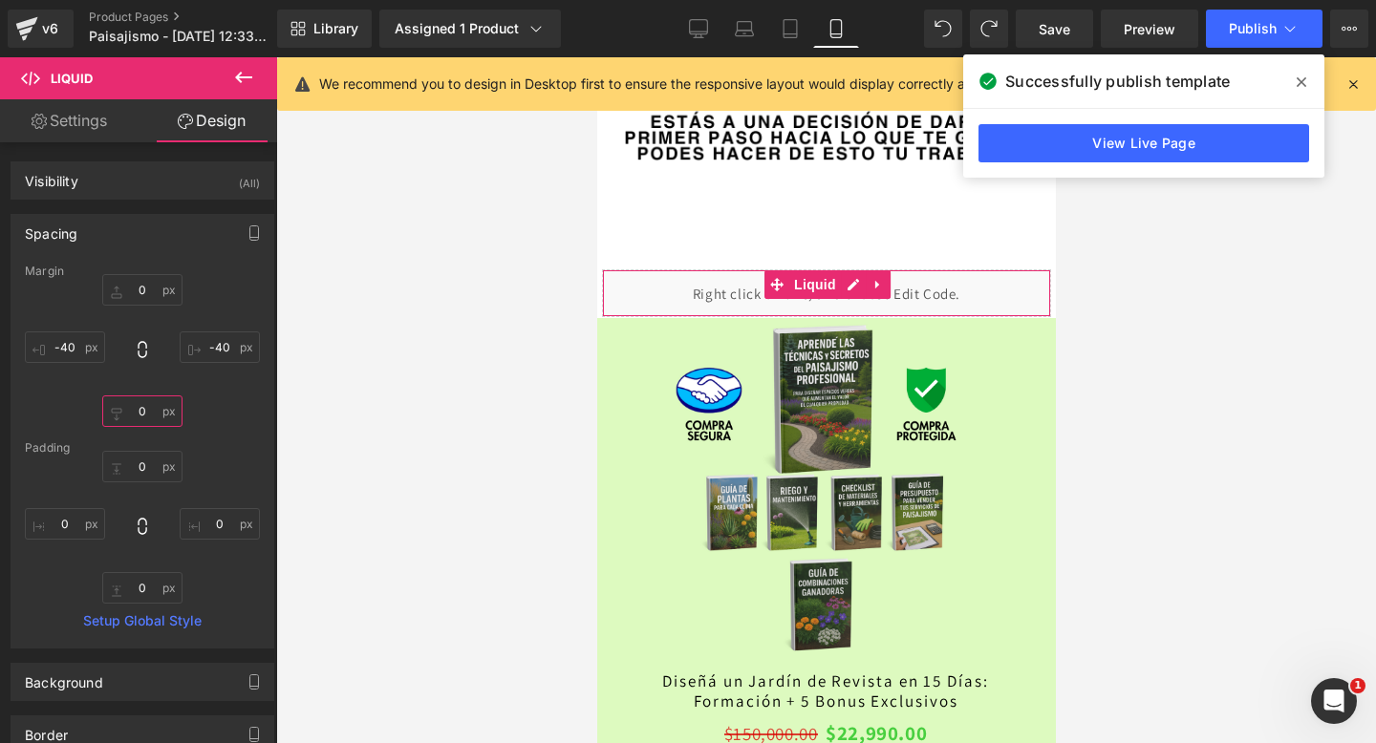
click at [136, 410] on input "0" at bounding box center [142, 411] width 80 height 32
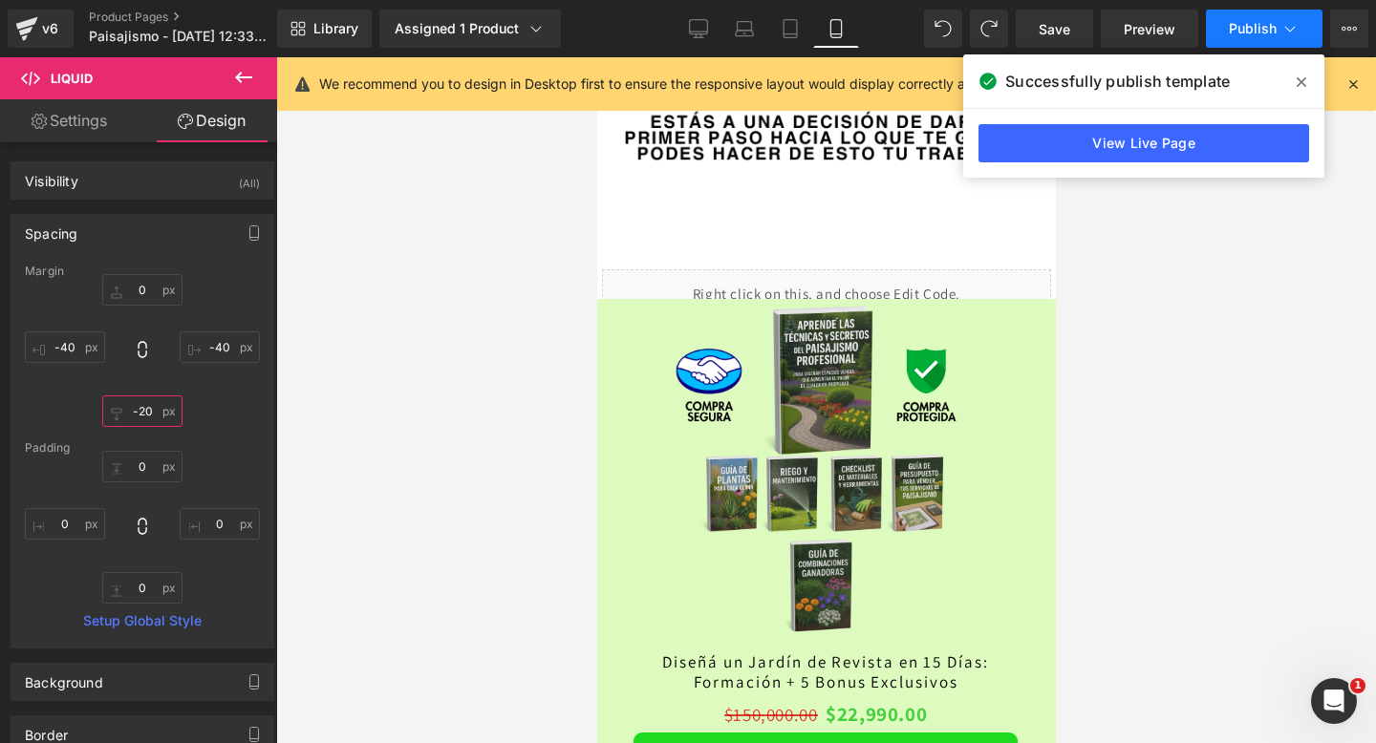
type input "-20"
click at [1222, 44] on button "Publish" at bounding box center [1264, 29] width 117 height 38
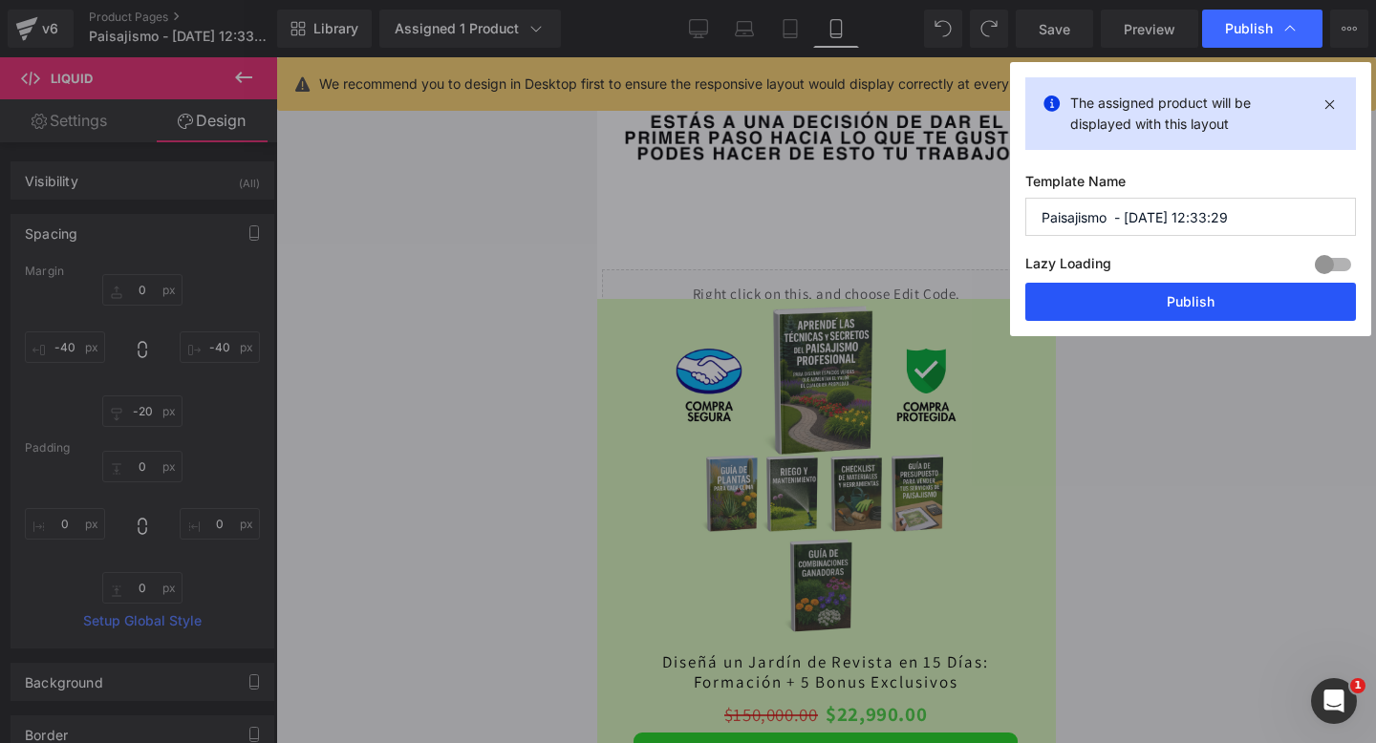
click at [1131, 295] on button "Publish" at bounding box center [1190, 302] width 331 height 38
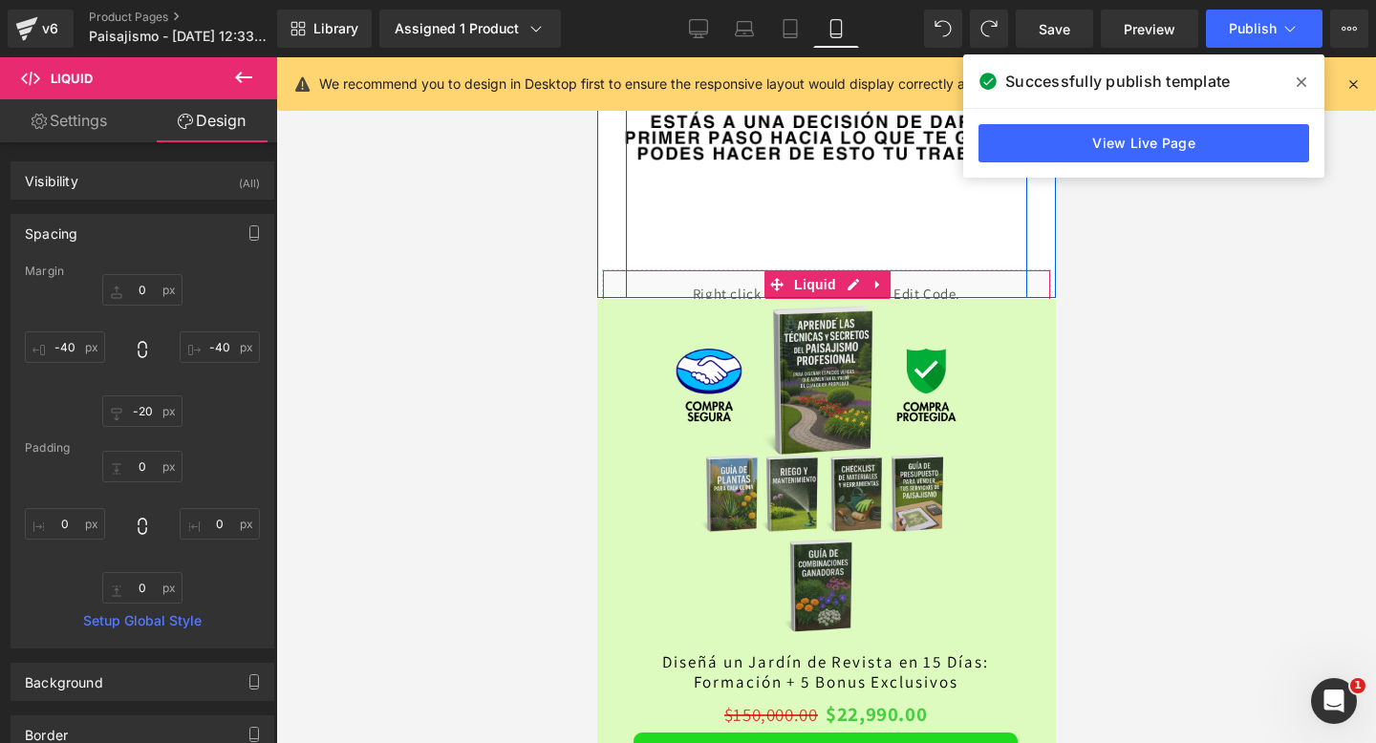
click at [746, 285] on div "Liquid" at bounding box center [825, 293] width 449 height 48
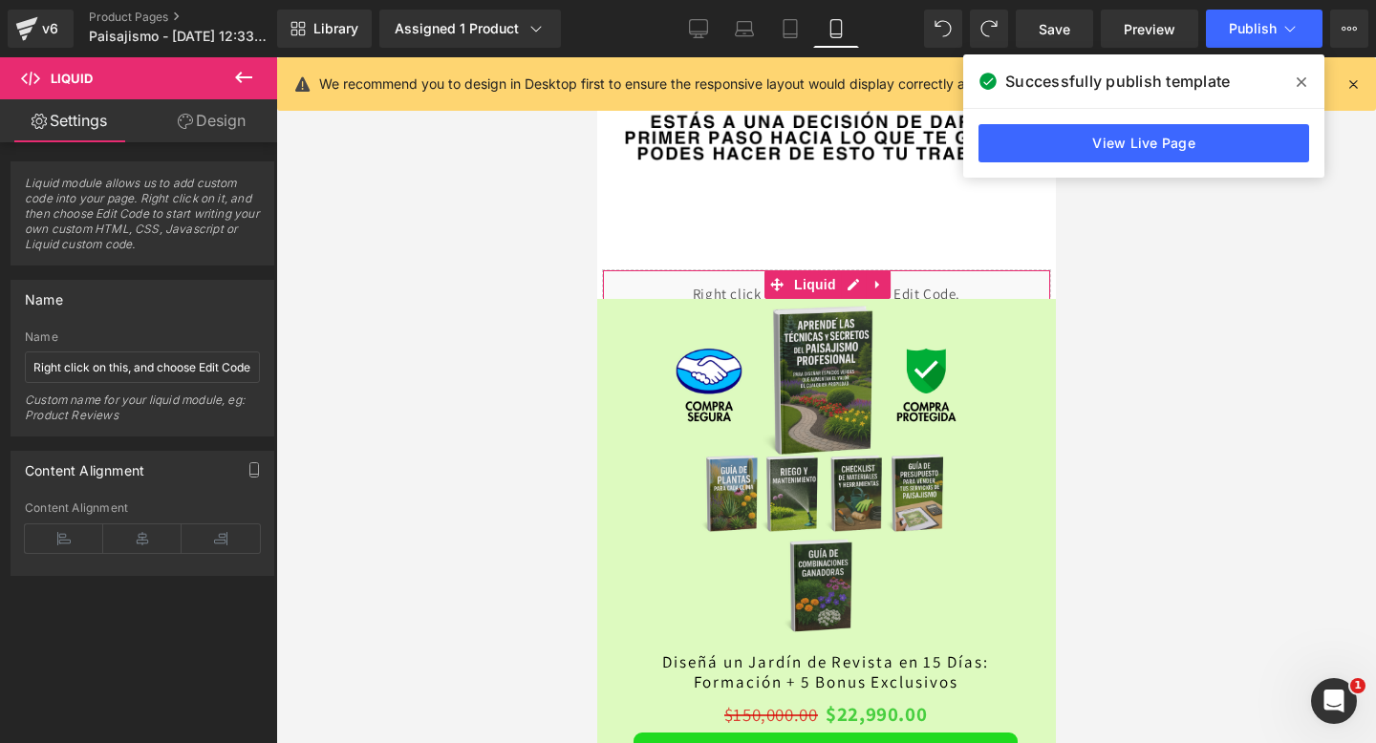
click at [221, 116] on link "Design" at bounding box center [211, 120] width 139 height 43
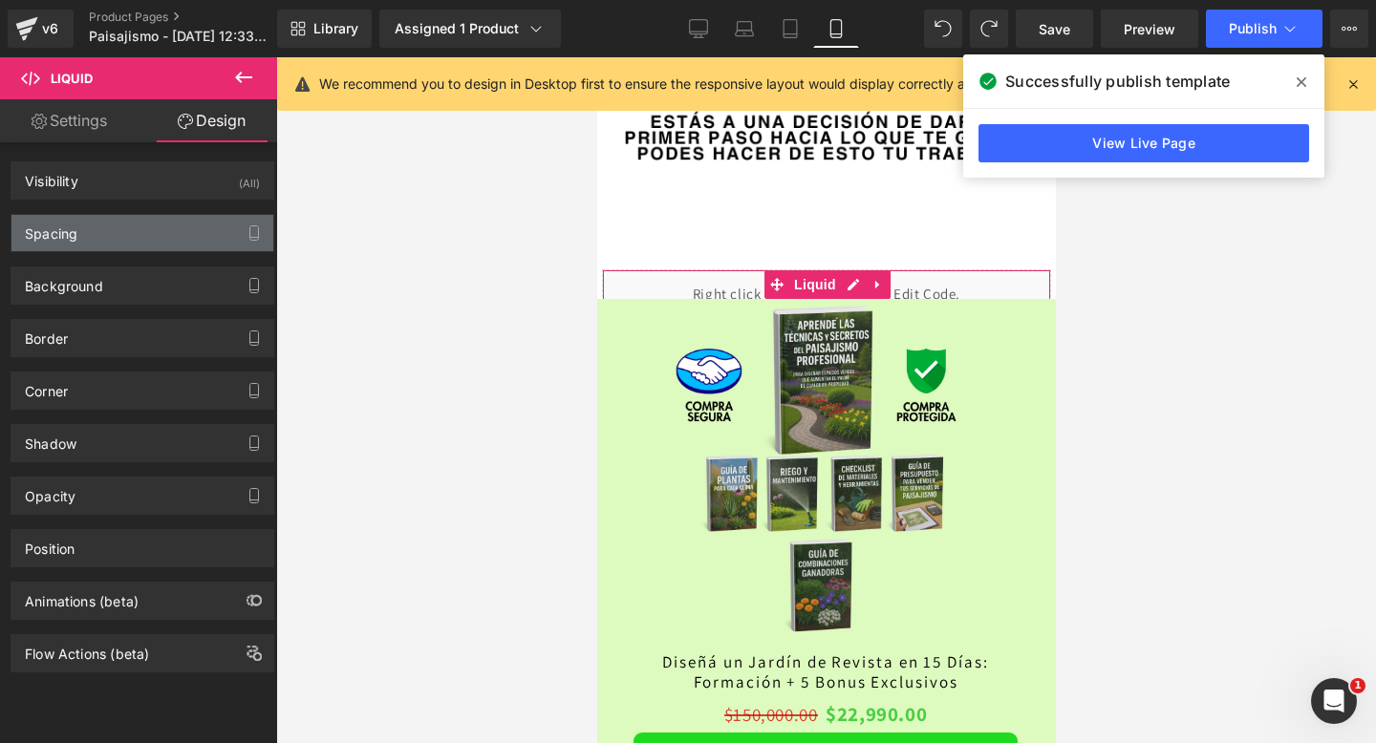
click at [159, 226] on div "Spacing" at bounding box center [142, 233] width 262 height 36
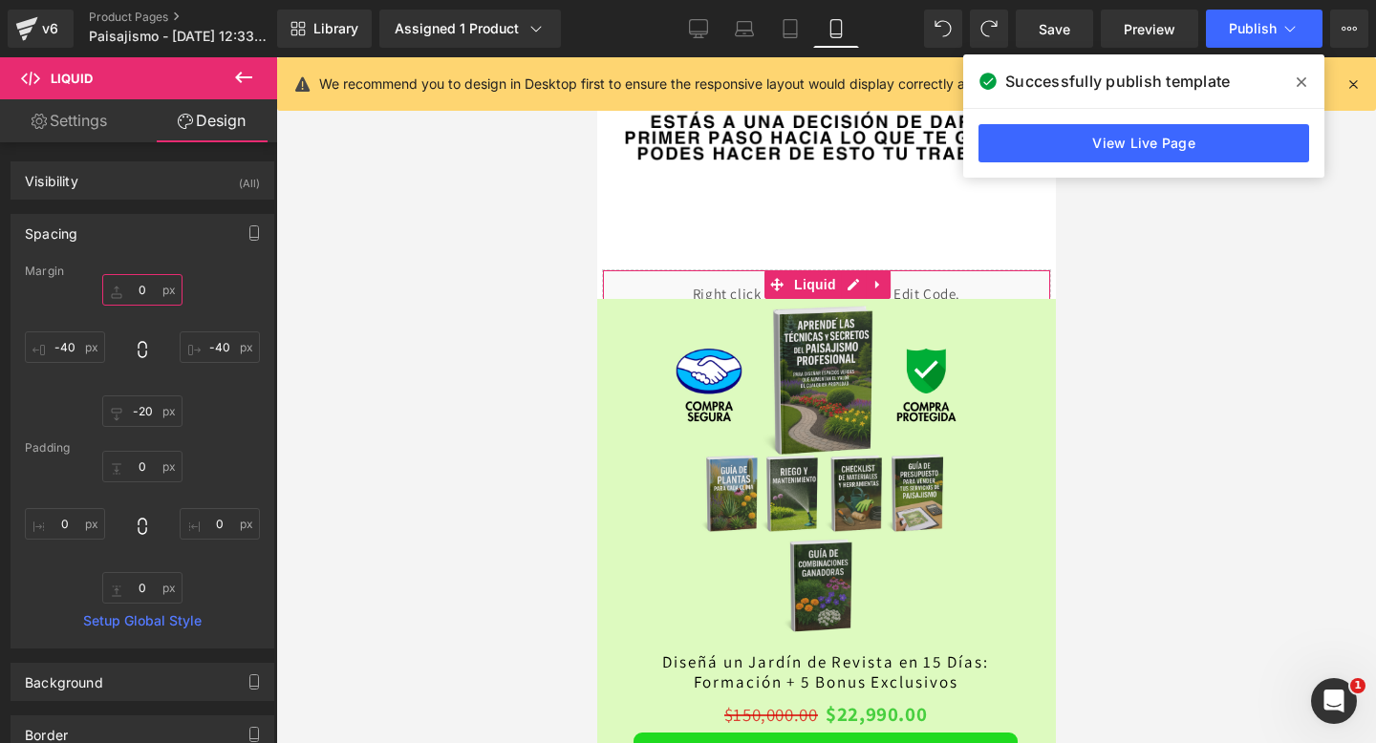
click at [145, 291] on input "0" at bounding box center [142, 290] width 80 height 32
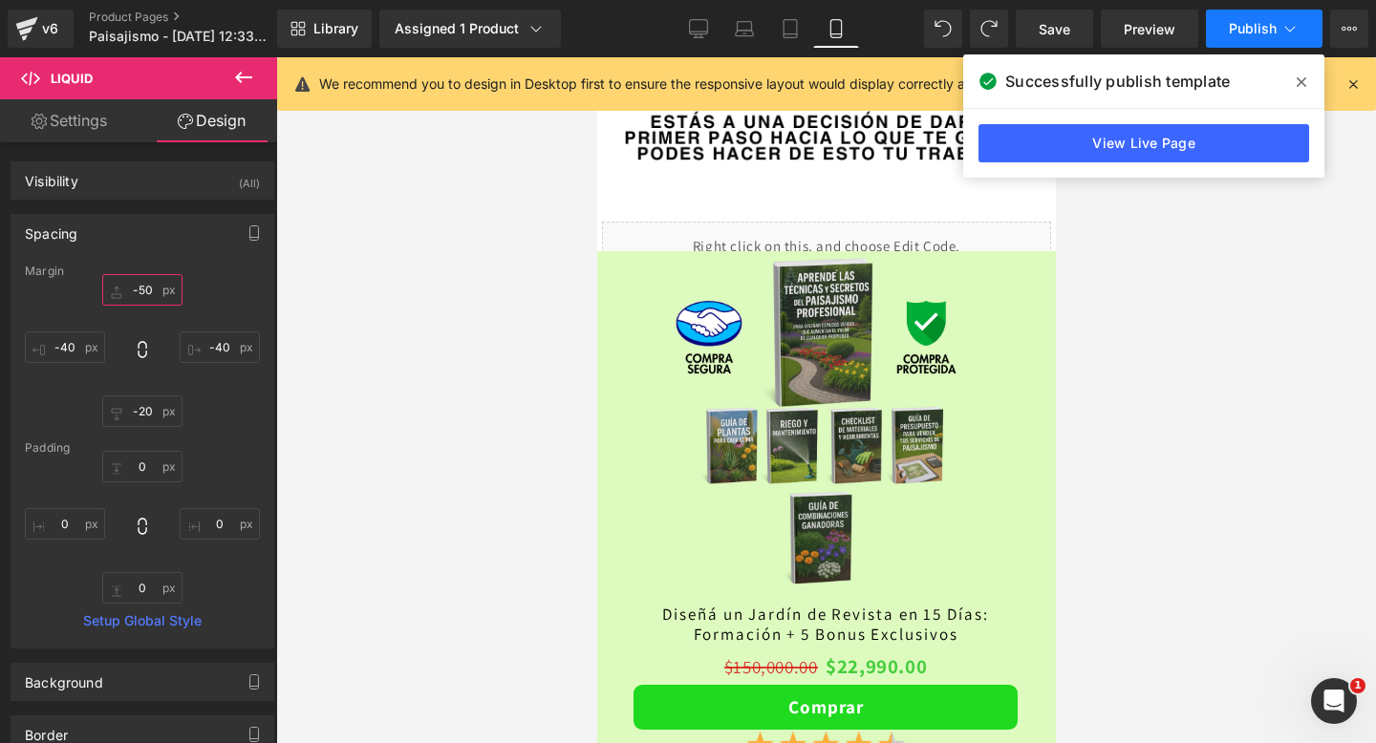
type input "-50"
click at [1247, 32] on span "Publish" at bounding box center [1253, 28] width 48 height 15
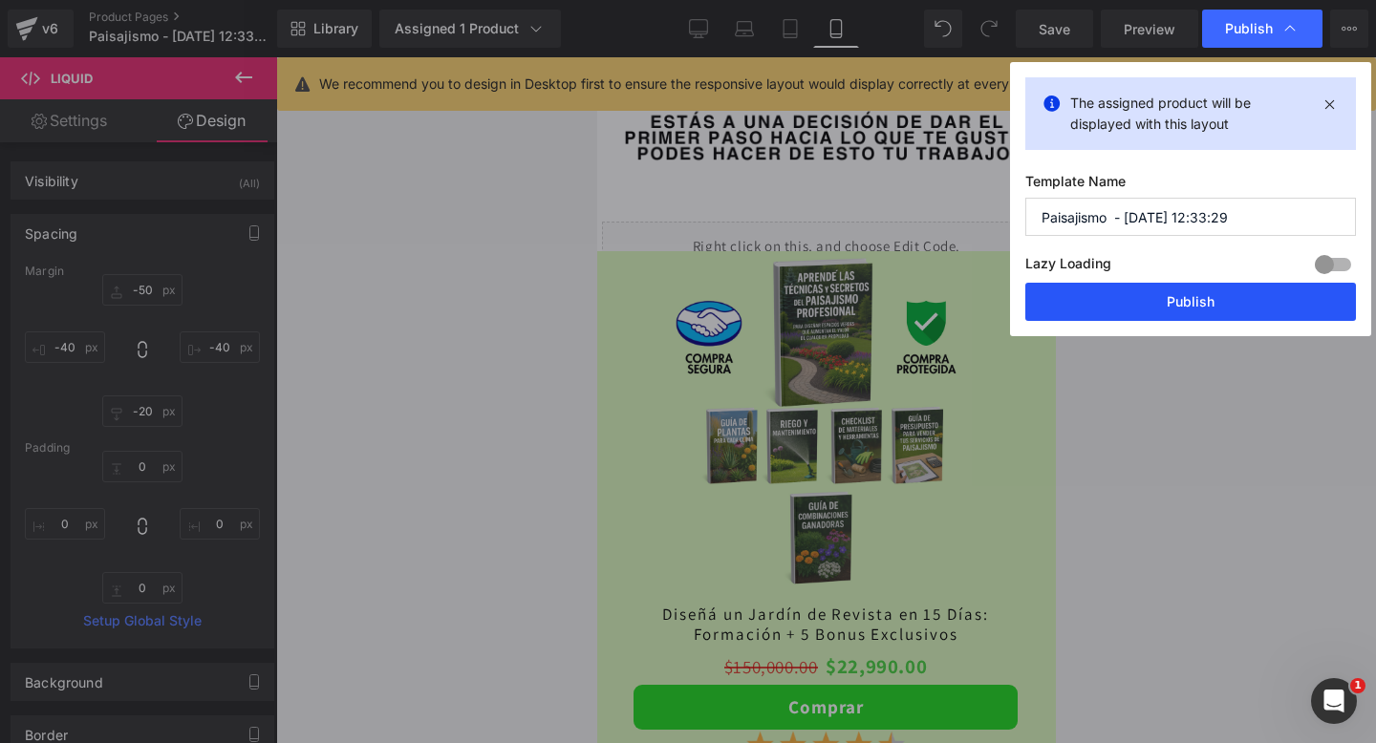
click at [1079, 301] on button "Publish" at bounding box center [1190, 302] width 331 height 38
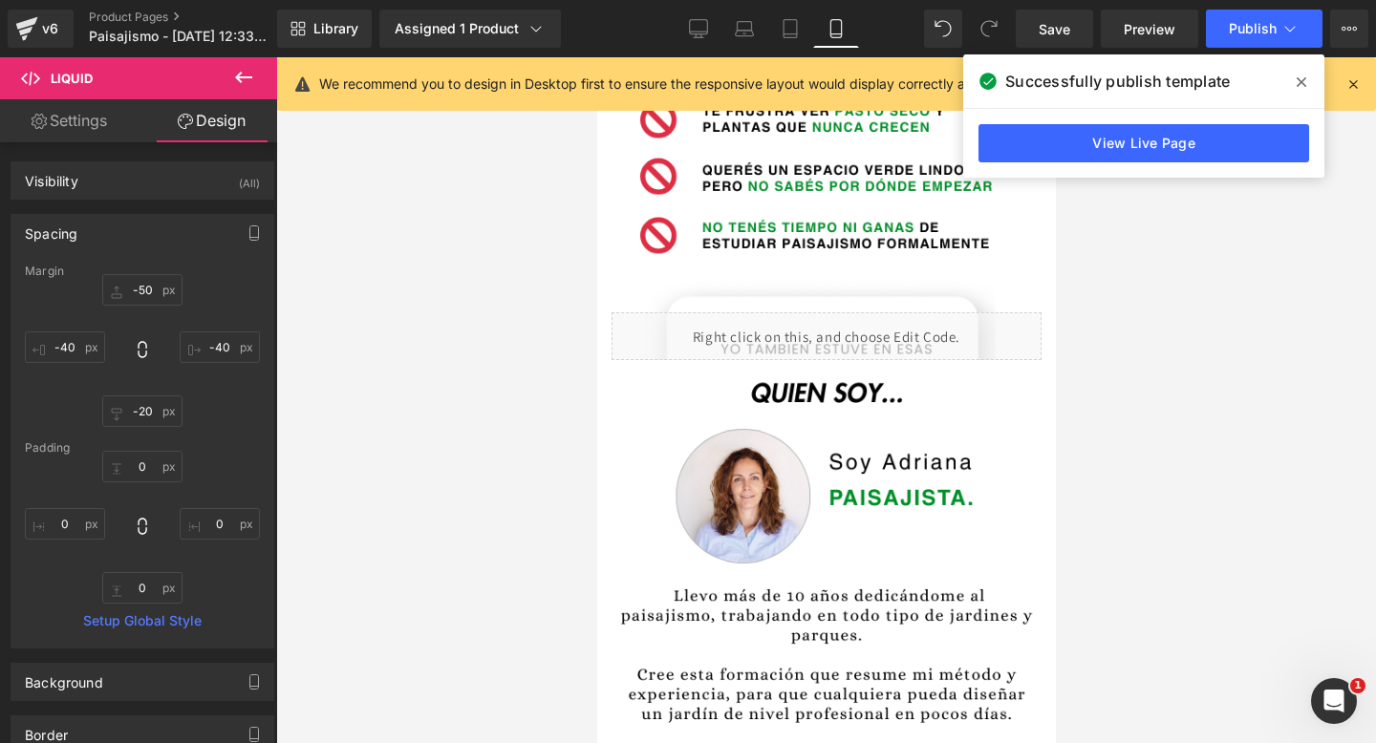
scroll to position [946, 0]
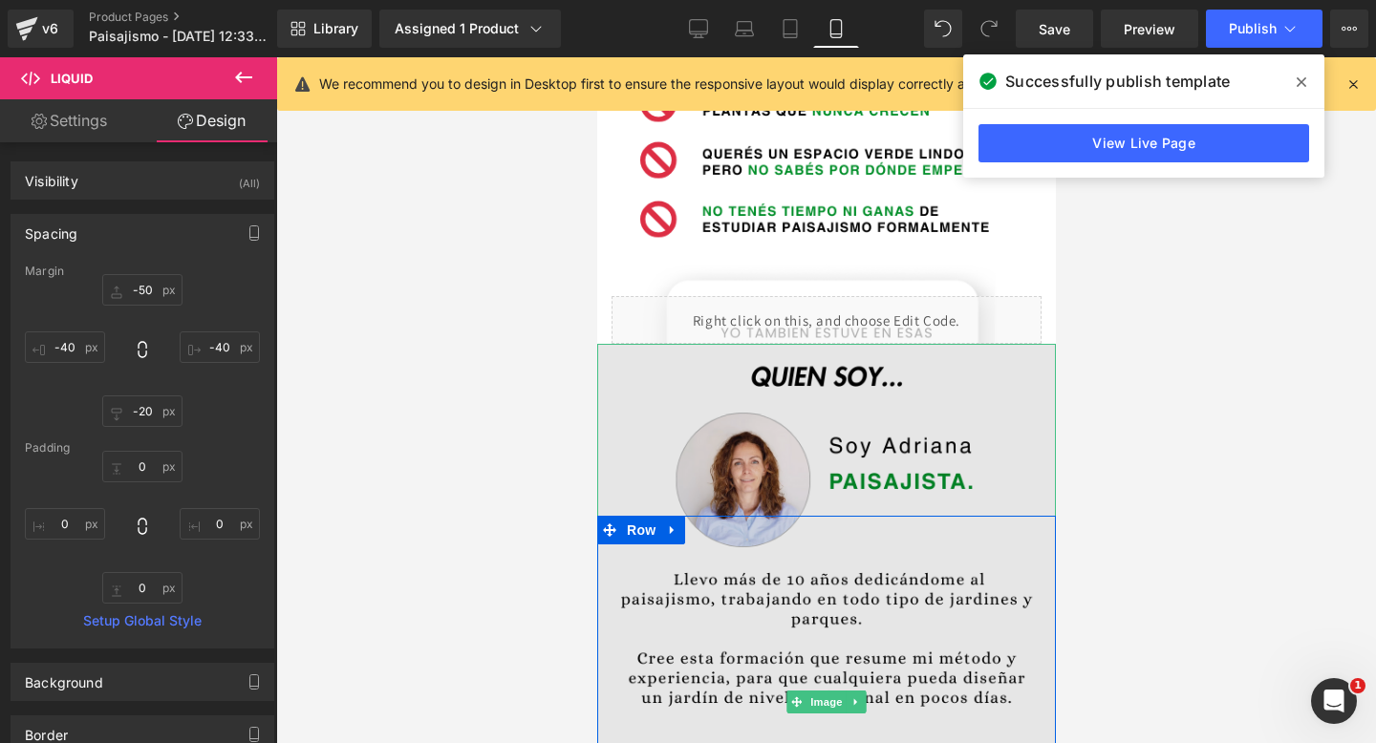
click at [640, 414] on img at bounding box center [825, 702] width 459 height 716
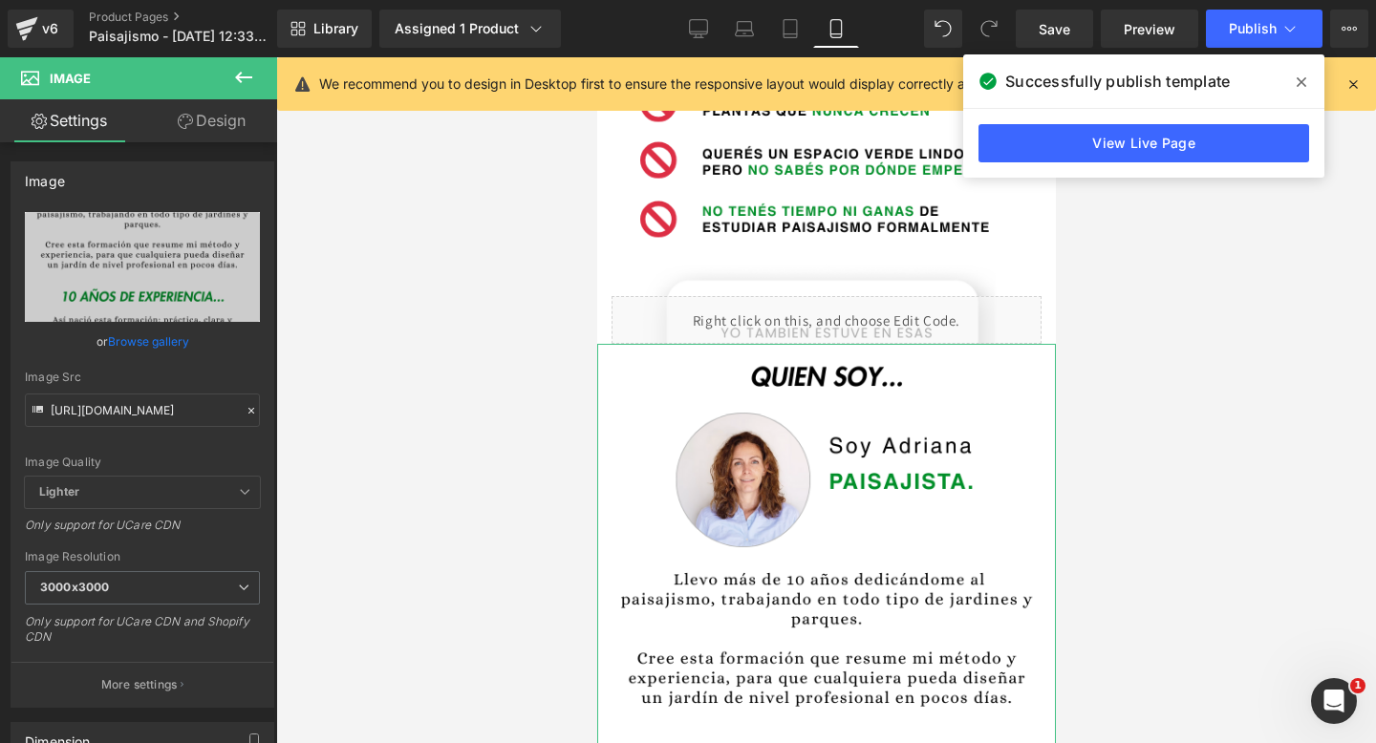
click at [209, 139] on link "Design" at bounding box center [211, 120] width 139 height 43
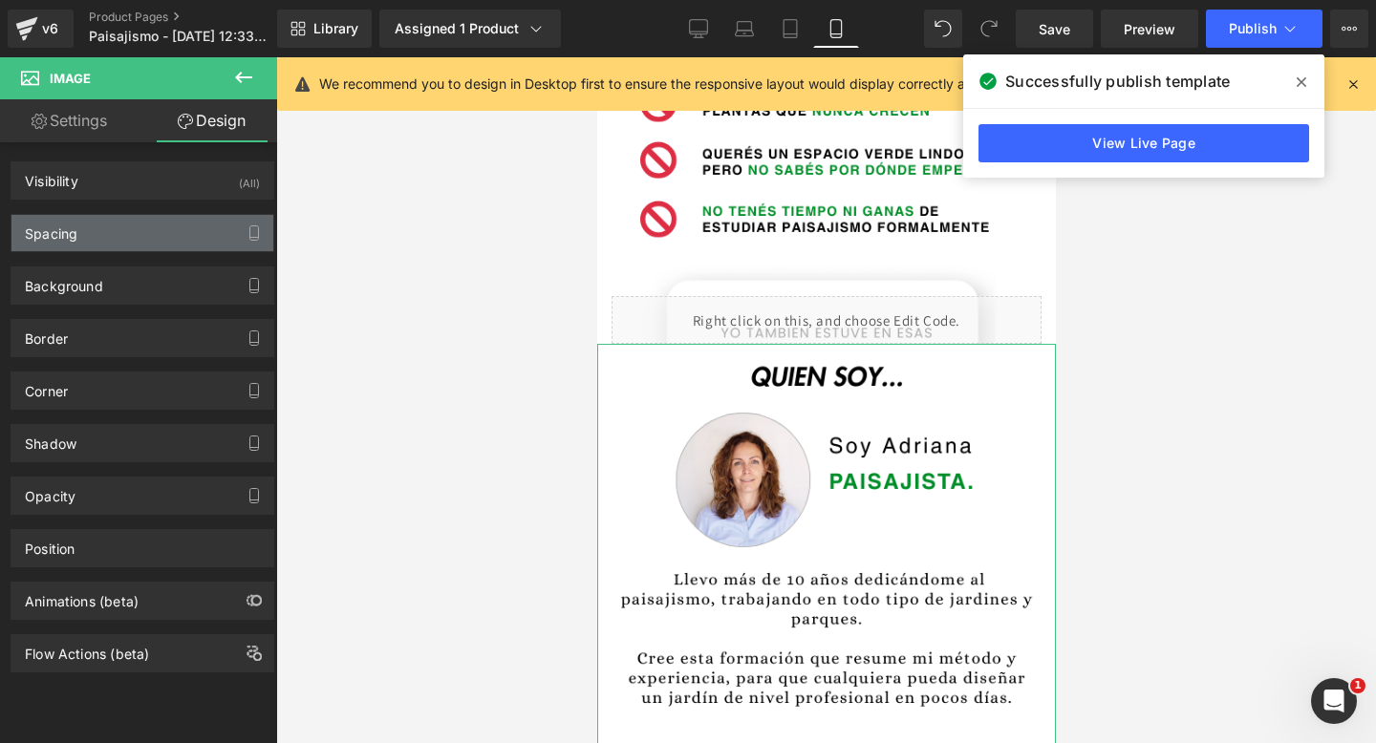
click at [124, 223] on div "Spacing" at bounding box center [142, 233] width 262 height 36
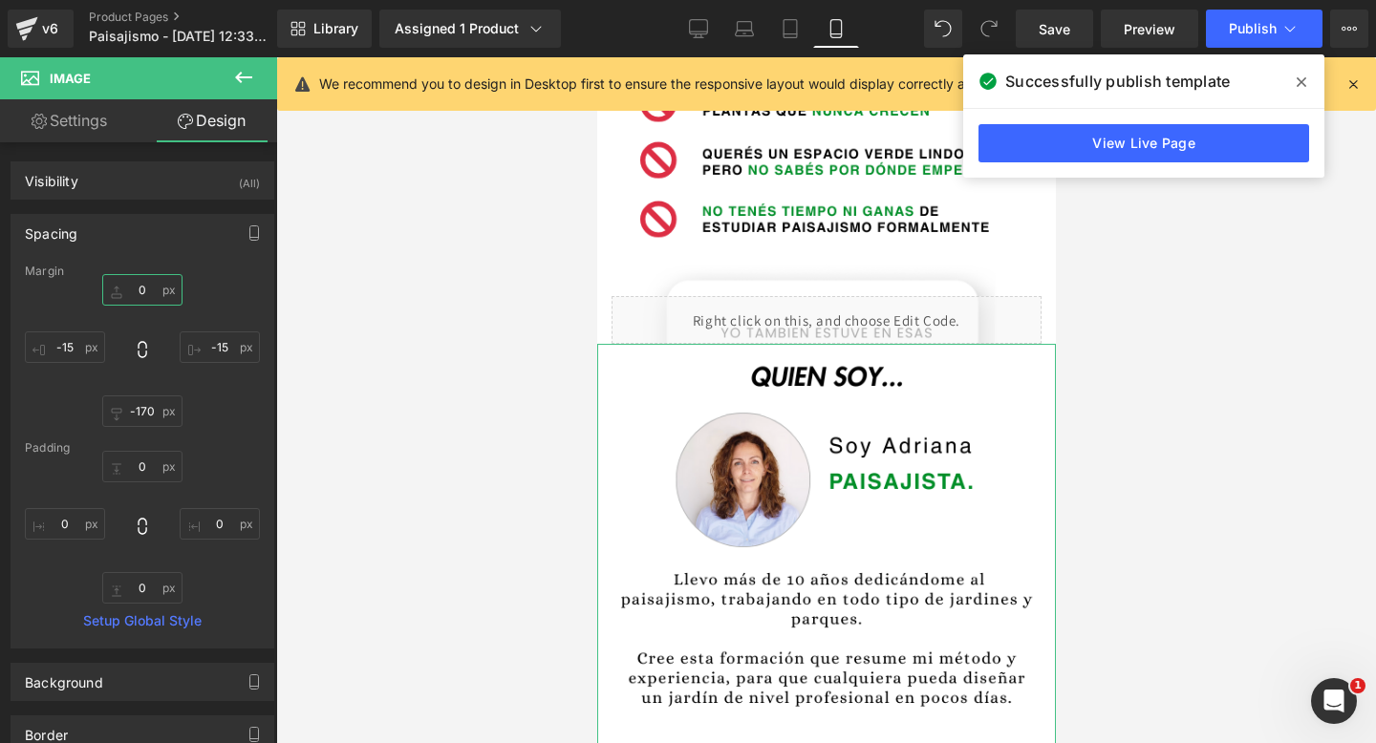
click at [150, 288] on input "0" at bounding box center [142, 290] width 80 height 32
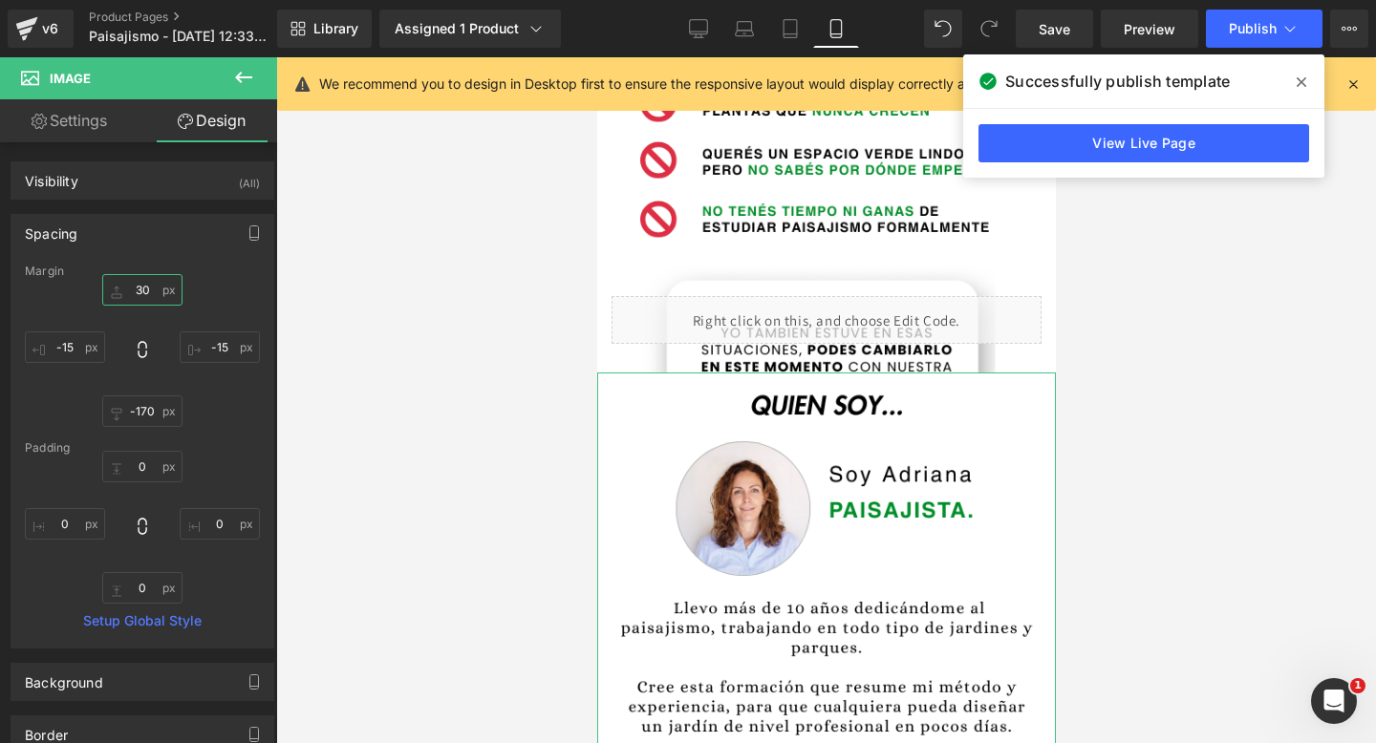
type input "3"
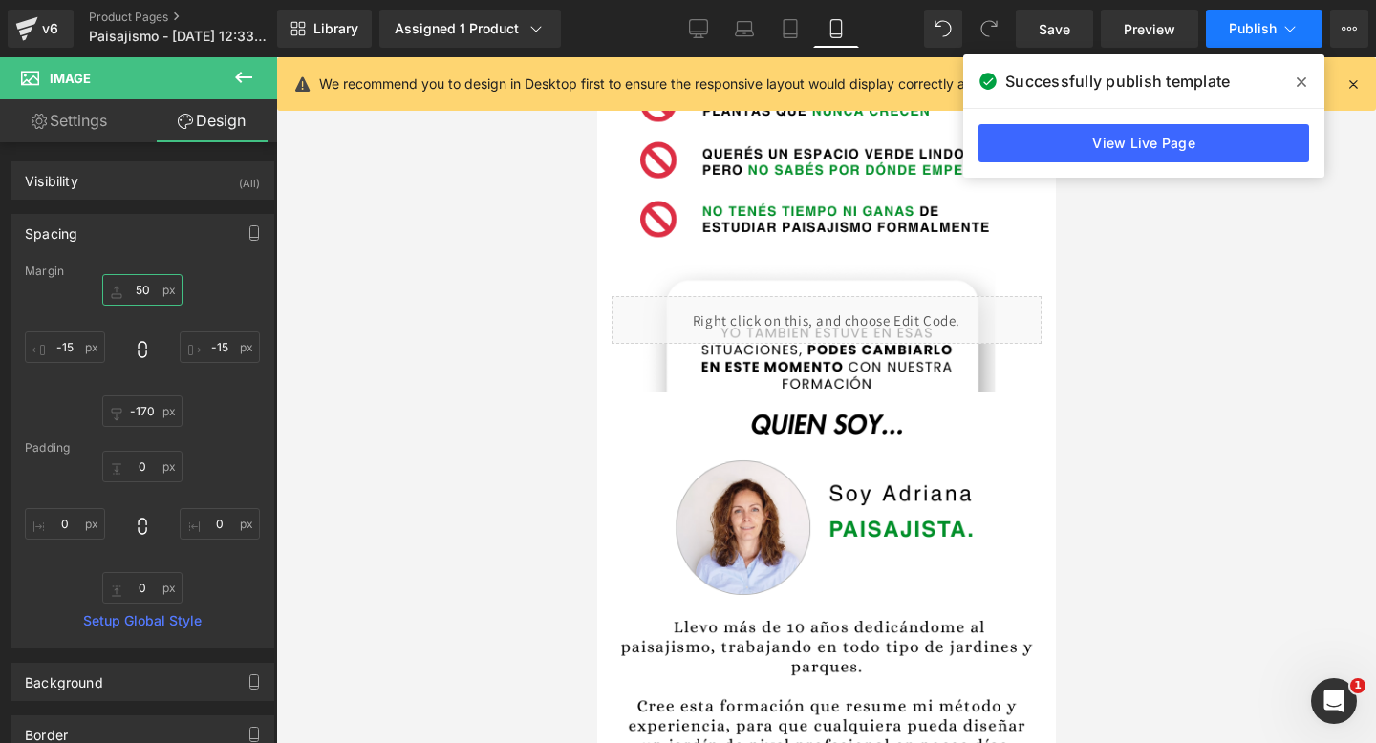
type input "50"
click at [1267, 28] on span "Publish" at bounding box center [1253, 28] width 48 height 15
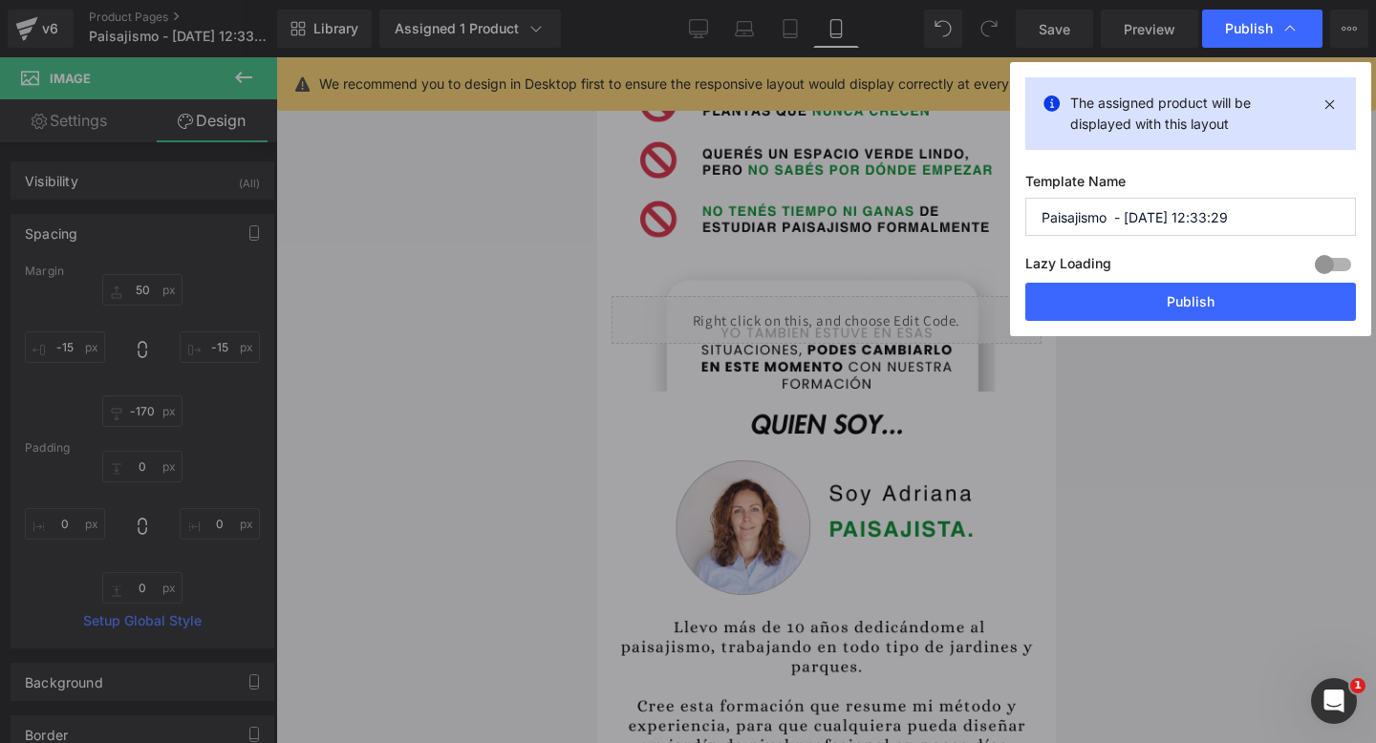
click at [1112, 326] on div "The assigned product will be displayed with this layout Template Name Paisajism…" at bounding box center [1190, 199] width 361 height 274
click at [1123, 306] on button "Publish" at bounding box center [1190, 302] width 331 height 38
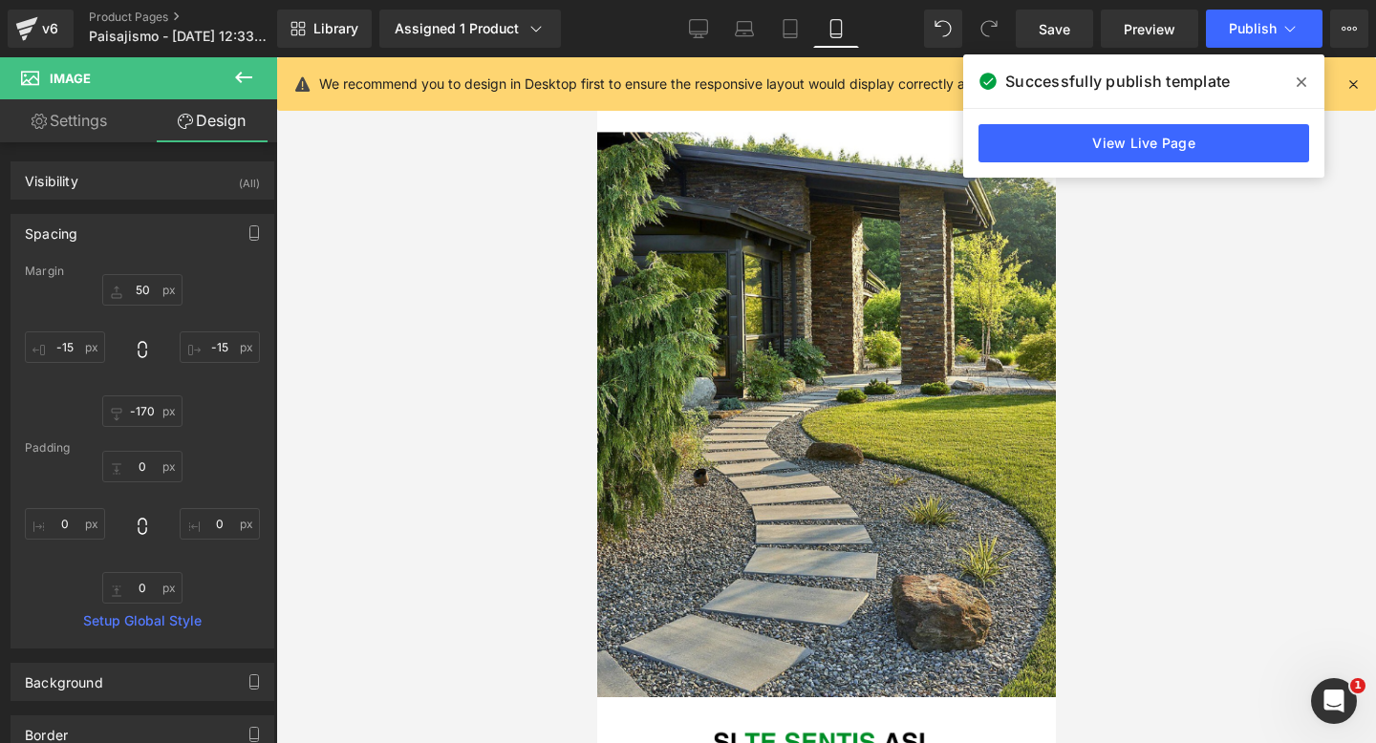
scroll to position [0, 0]
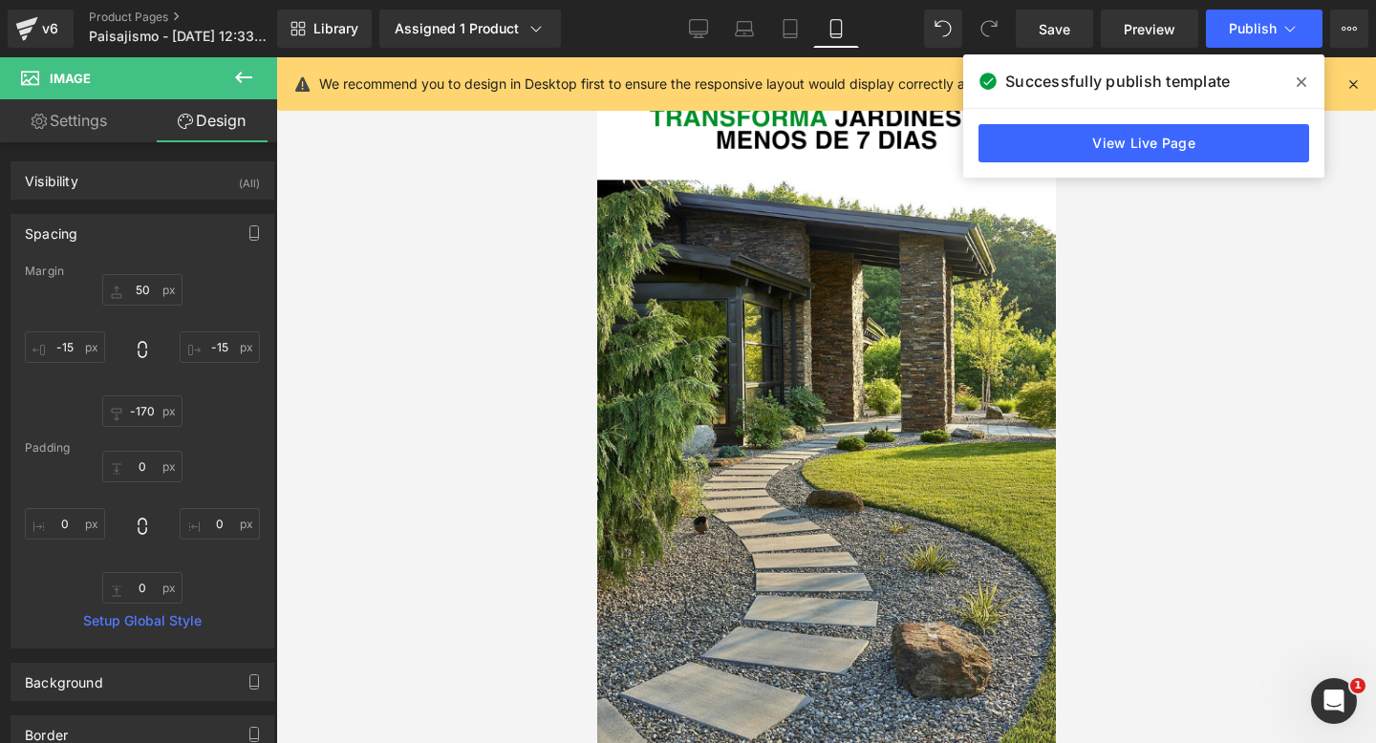
click at [1301, 84] on icon at bounding box center [1301, 82] width 10 height 15
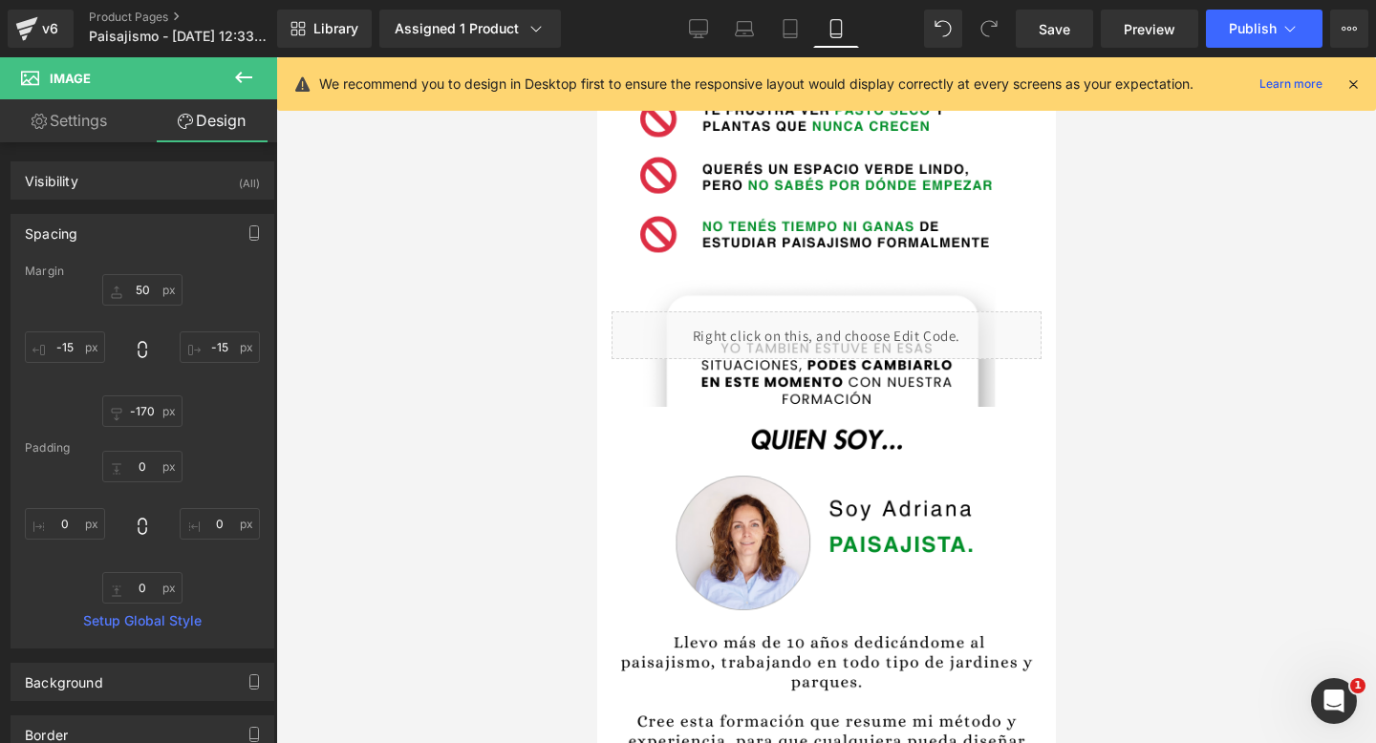
scroll to position [900, 0]
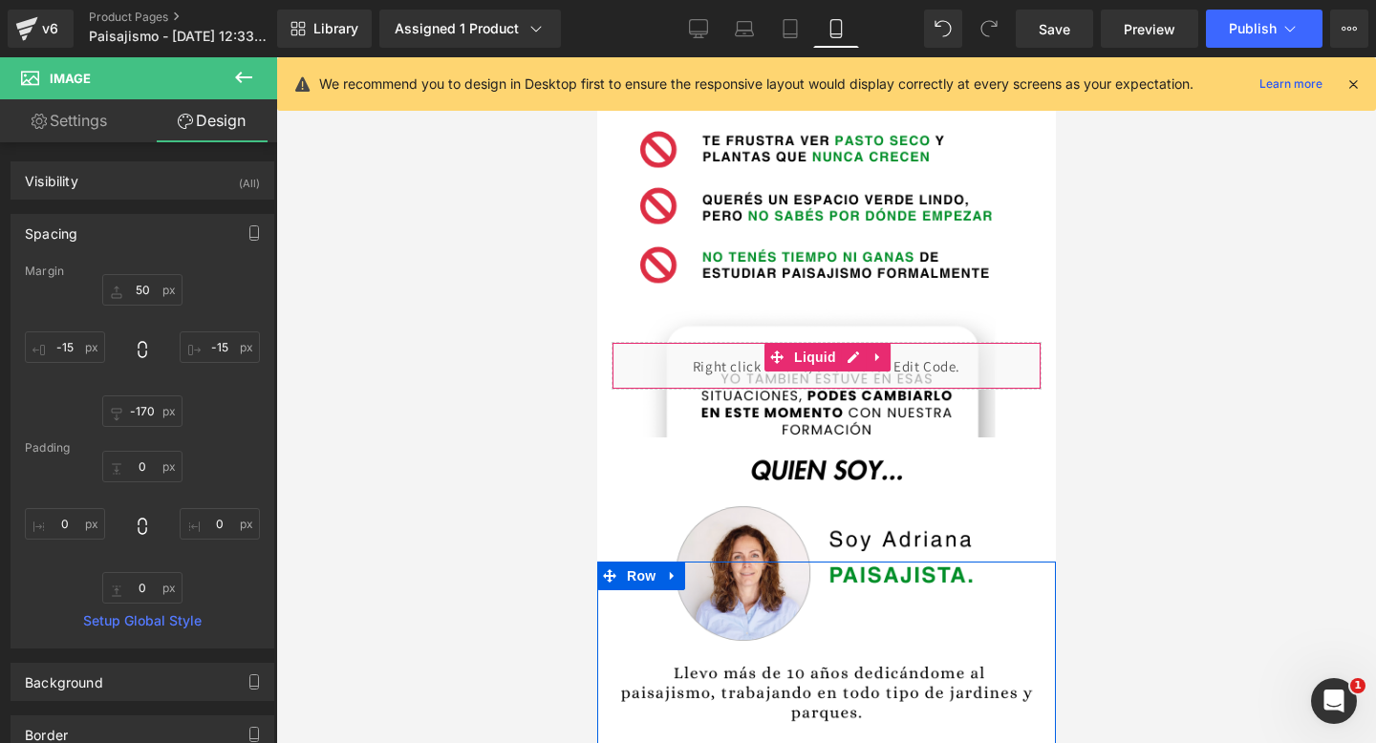
click at [813, 373] on div "Liquid" at bounding box center [825, 366] width 430 height 48
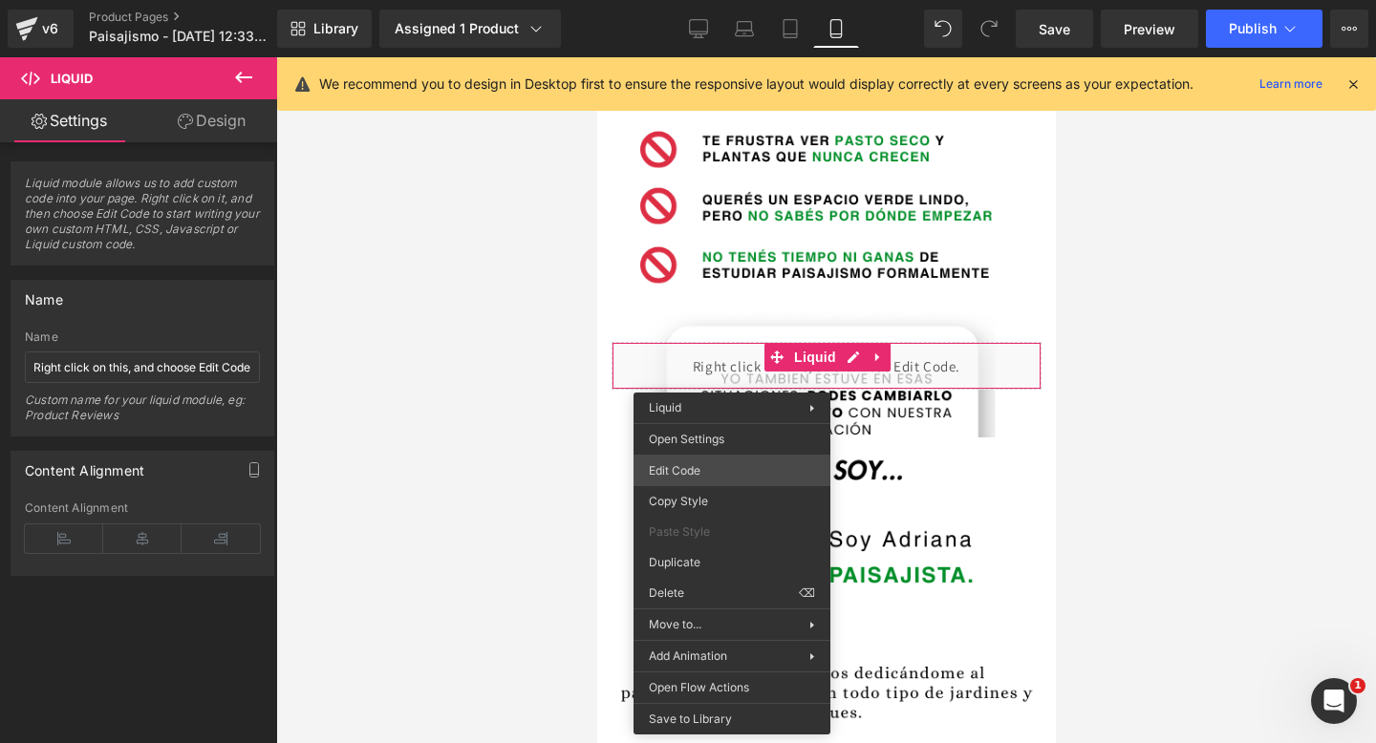
click at [691, 0] on div "Liquid You are previewing how the will restyle your page. You can not edit Elem…" at bounding box center [688, 0] width 1376 height 0
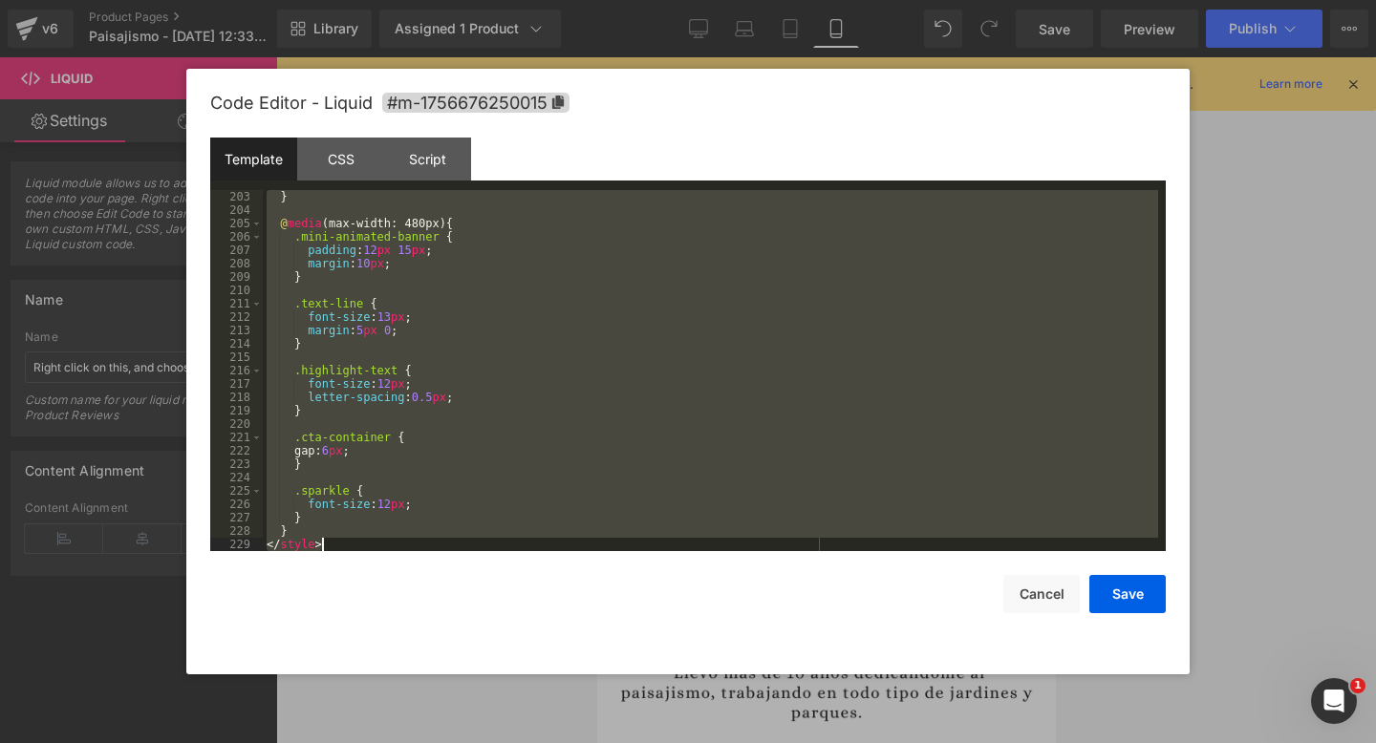
scroll to position [2702, 0]
drag, startPoint x: 270, startPoint y: 200, endPoint x: 641, endPoint y: 742, distance: 657.1
click at [641, 742] on body "Liquid You are previewing how the will restyle your page. You can not edit Elem…" at bounding box center [688, 371] width 1376 height 743
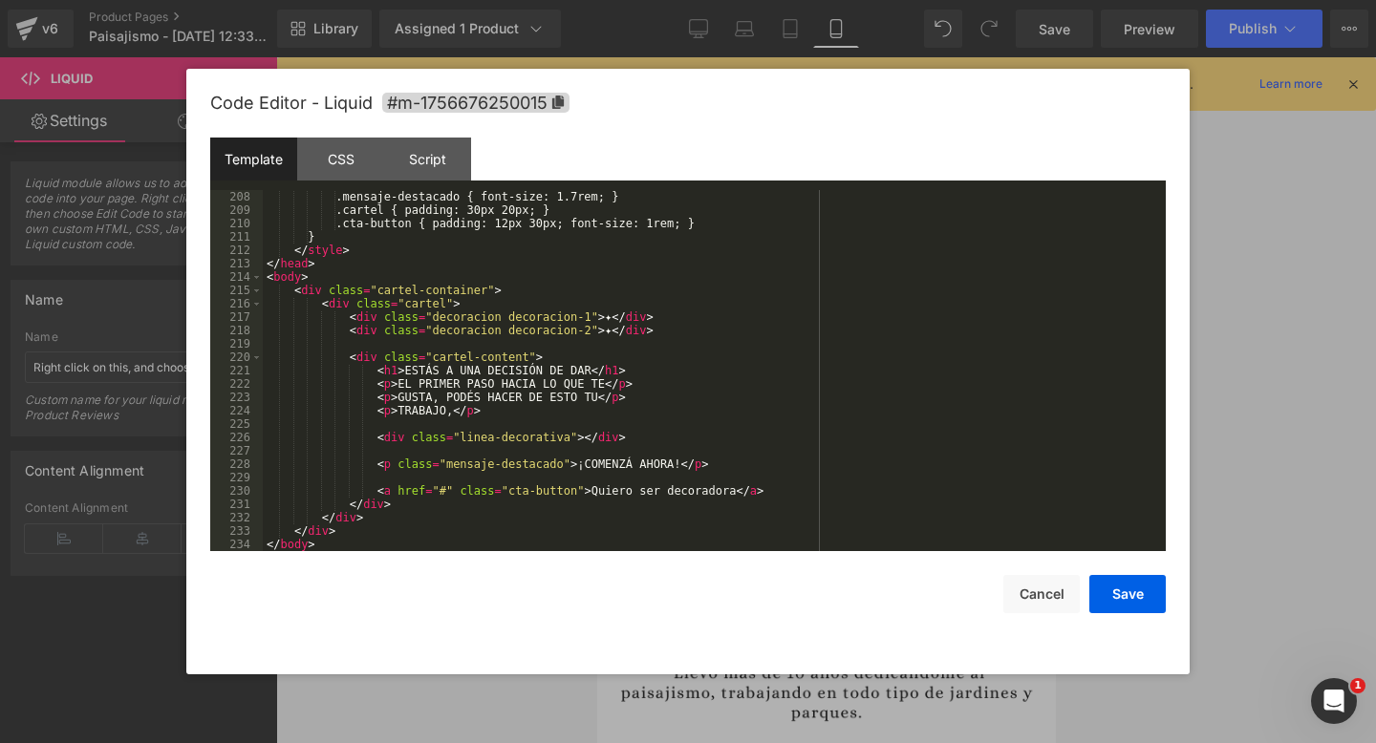
scroll to position [2929, 0]
click at [1133, 603] on button "Save" at bounding box center [1127, 594] width 76 height 38
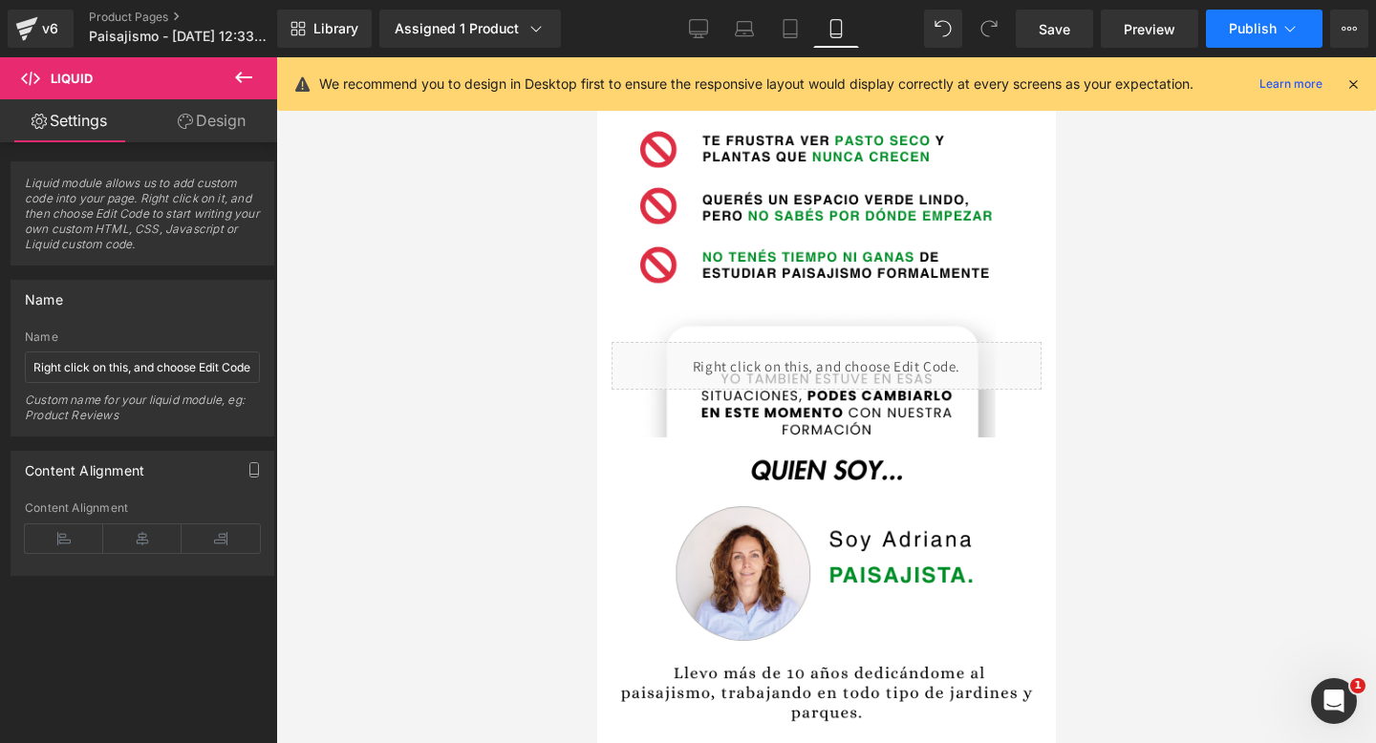
click at [1245, 34] on span "Publish" at bounding box center [1253, 28] width 48 height 15
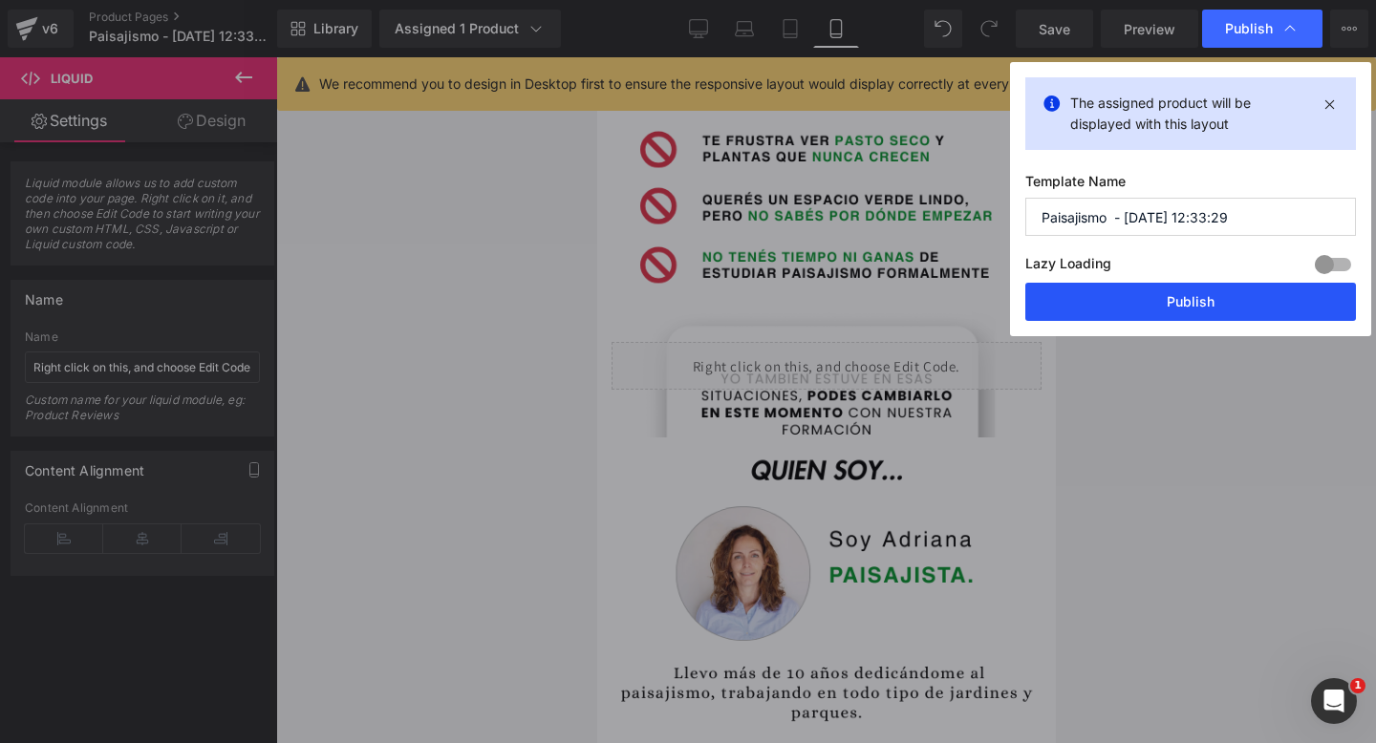
click at [1147, 298] on button "Publish" at bounding box center [1190, 302] width 331 height 38
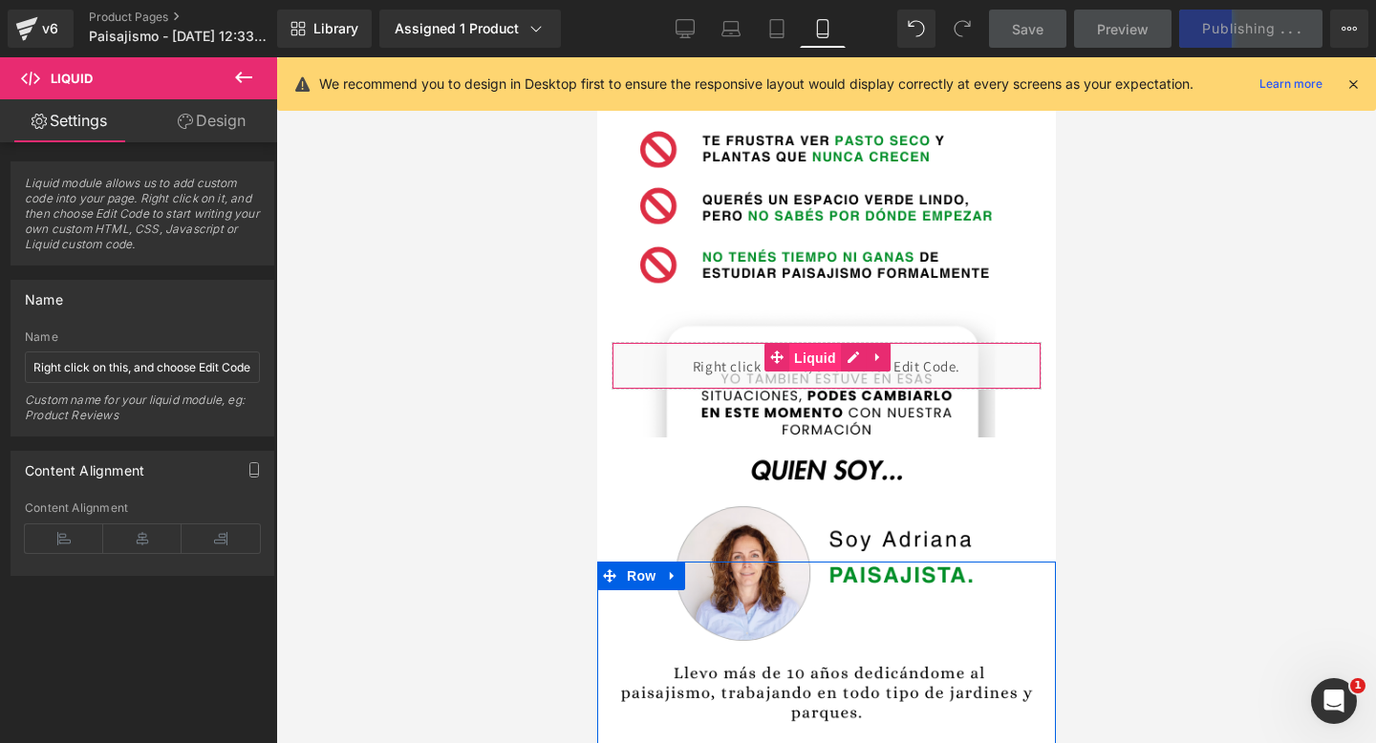
click at [818, 357] on span "Liquid" at bounding box center [814, 358] width 52 height 29
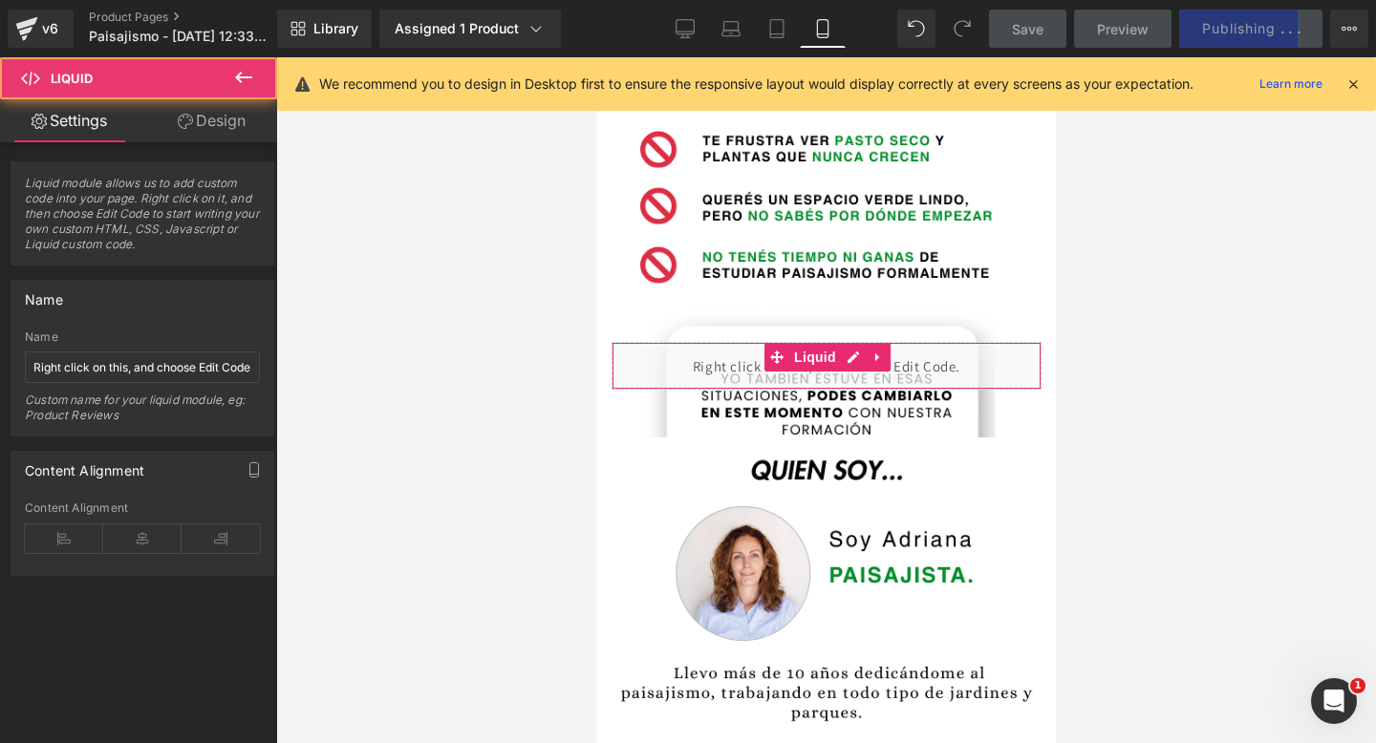
click at [213, 127] on link "Design" at bounding box center [211, 120] width 139 height 43
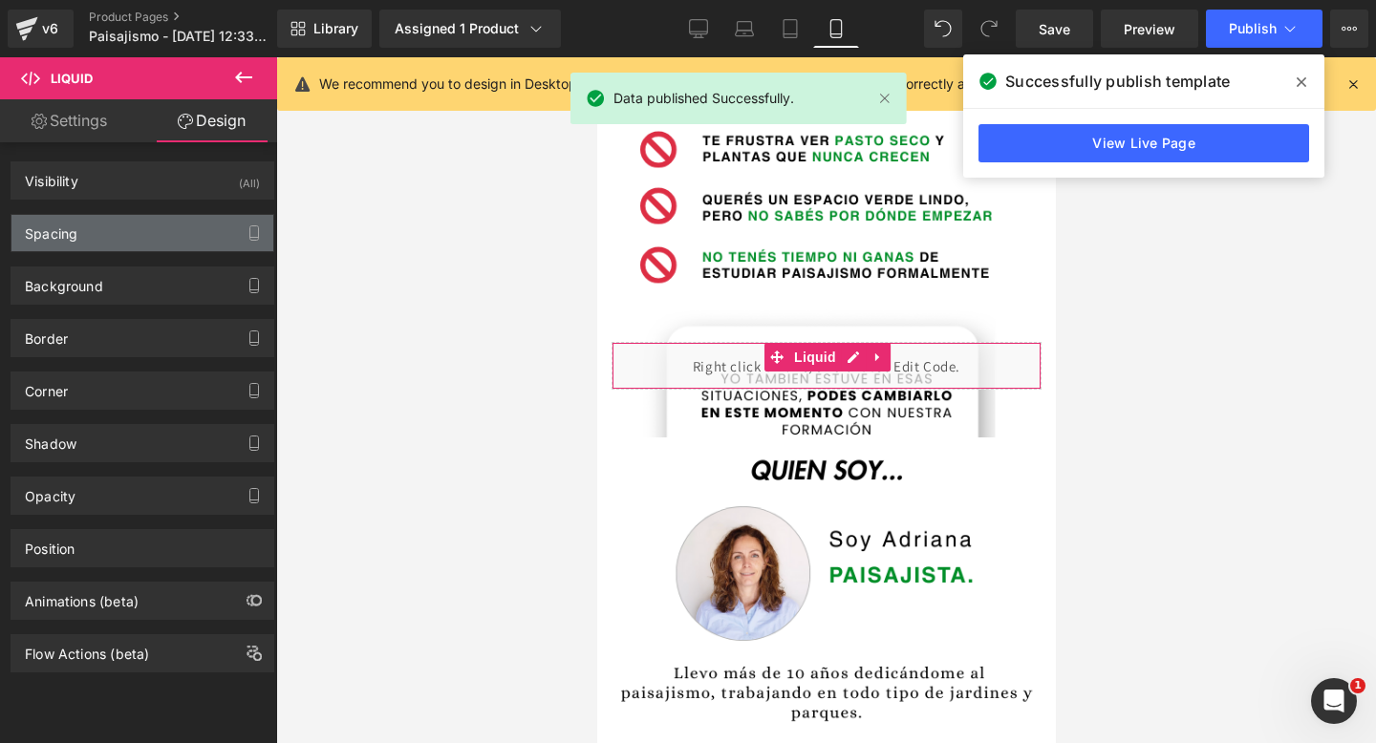
click at [204, 229] on div "Spacing" at bounding box center [142, 233] width 262 height 36
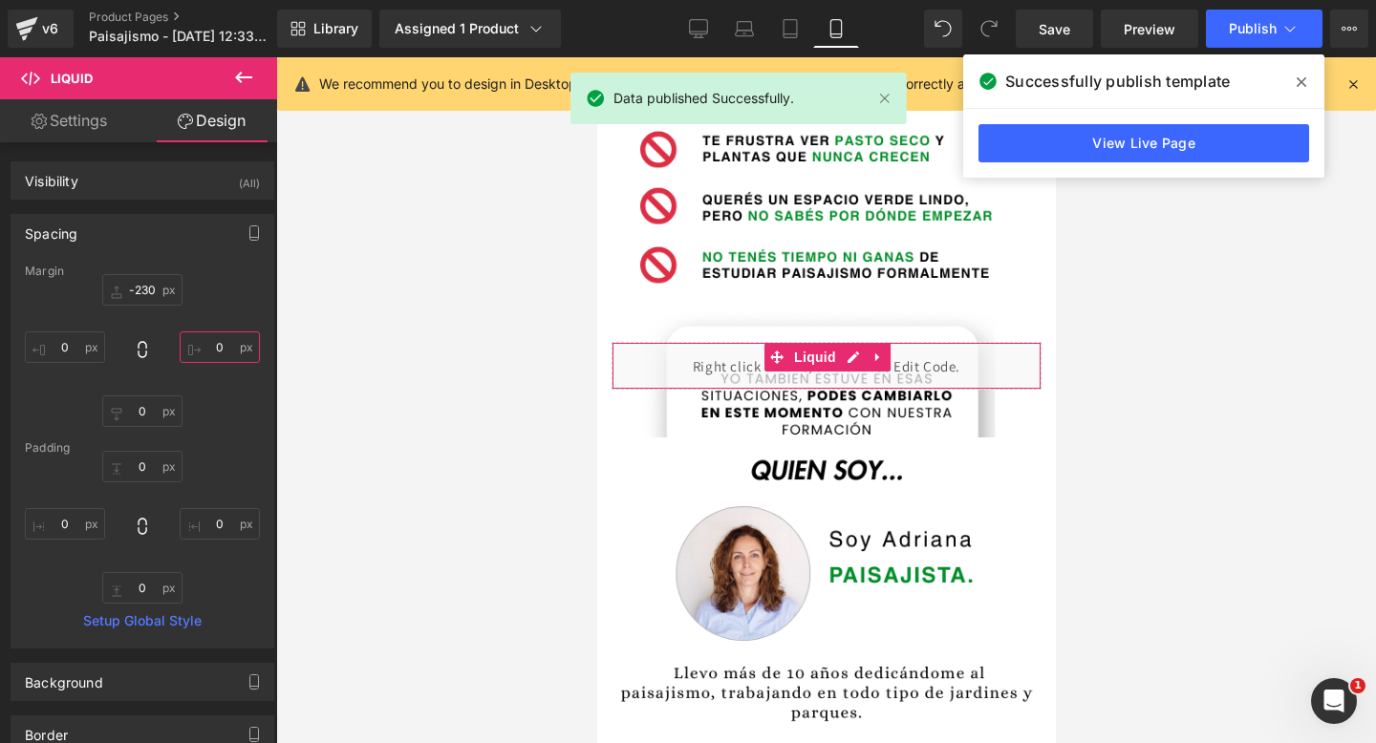
click at [218, 339] on input "0" at bounding box center [220, 347] width 80 height 32
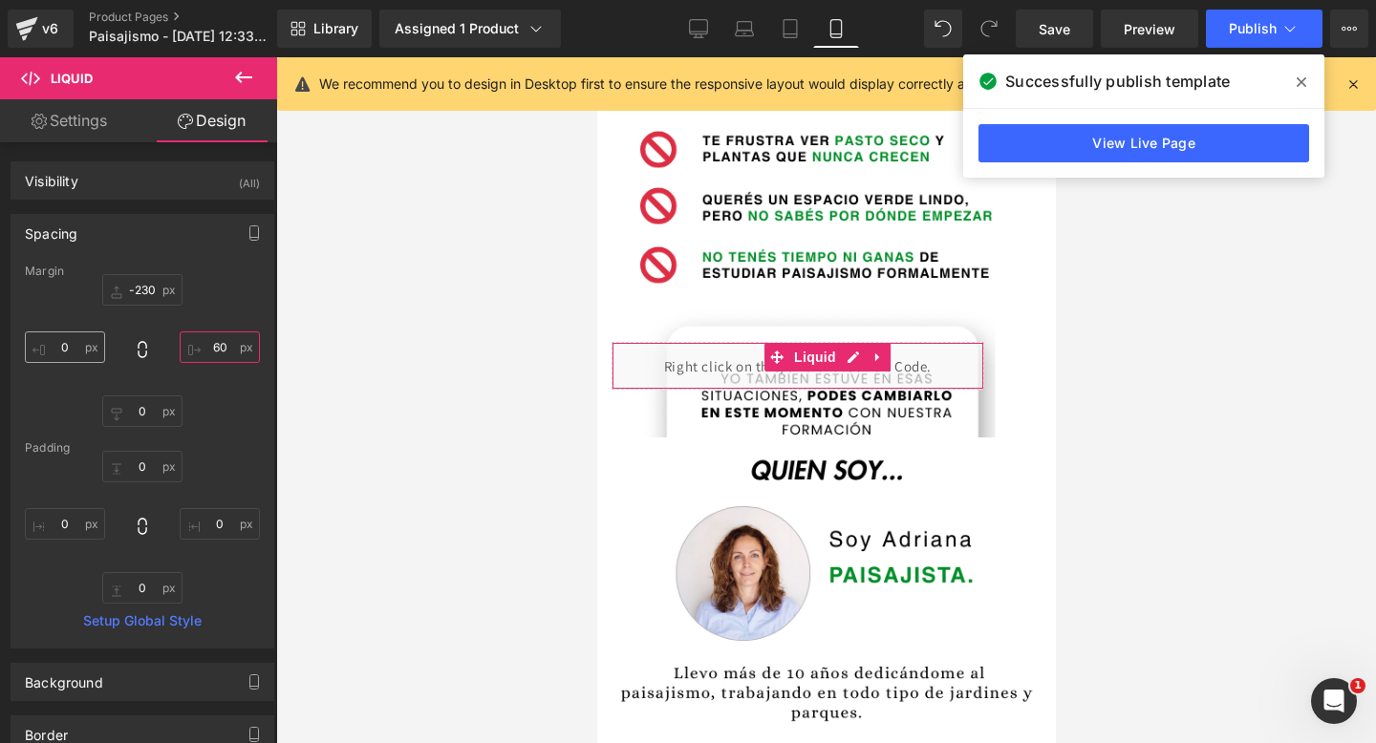
type input "60"
click at [69, 352] on input "0" at bounding box center [65, 347] width 80 height 32
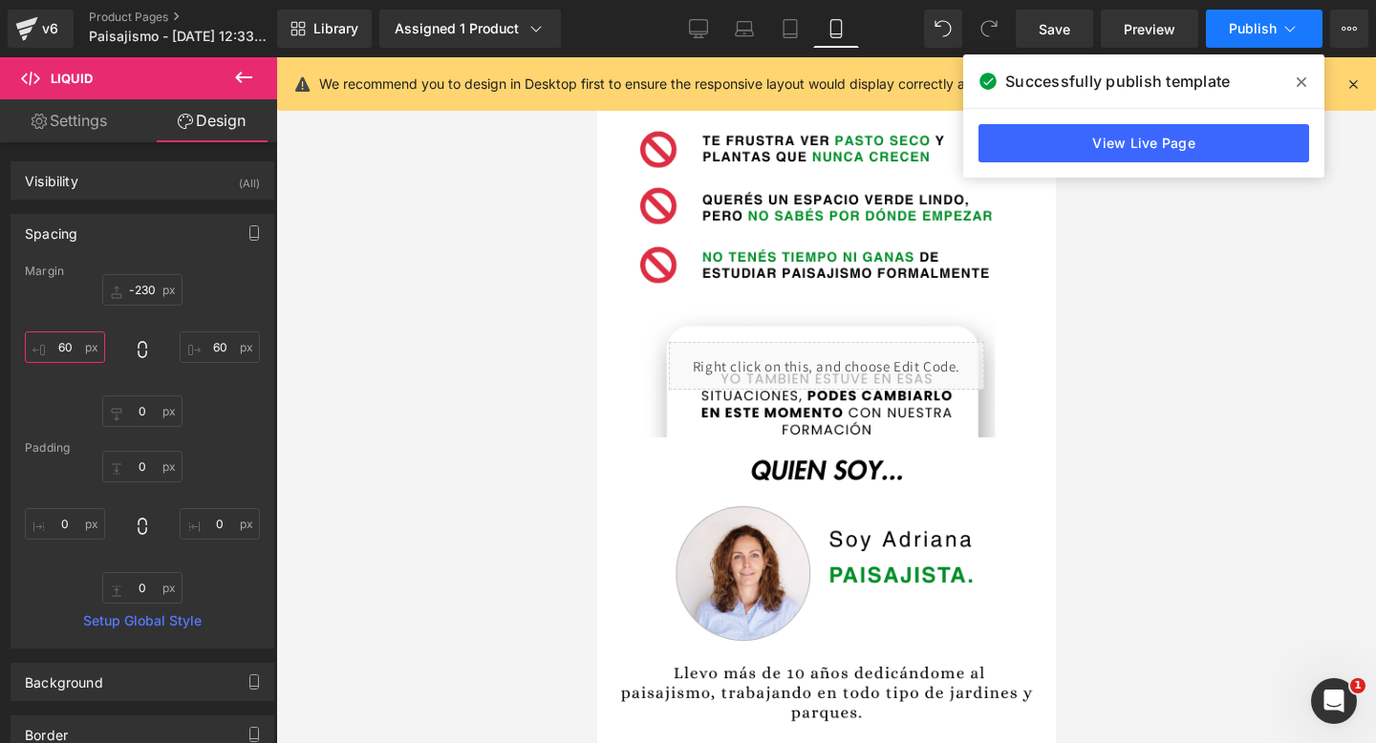
type input "60"
click at [1259, 37] on button "Publish" at bounding box center [1264, 29] width 117 height 38
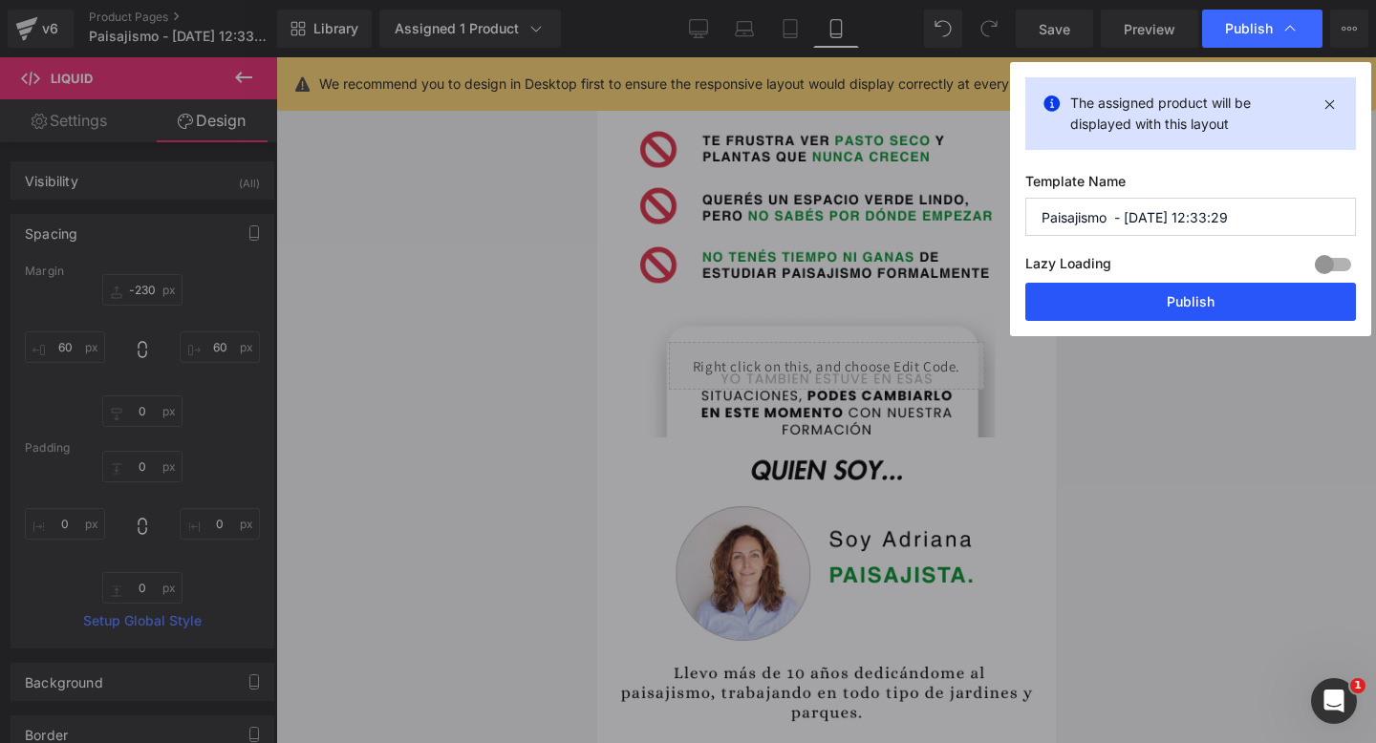
click at [1153, 295] on button "Publish" at bounding box center [1190, 302] width 331 height 38
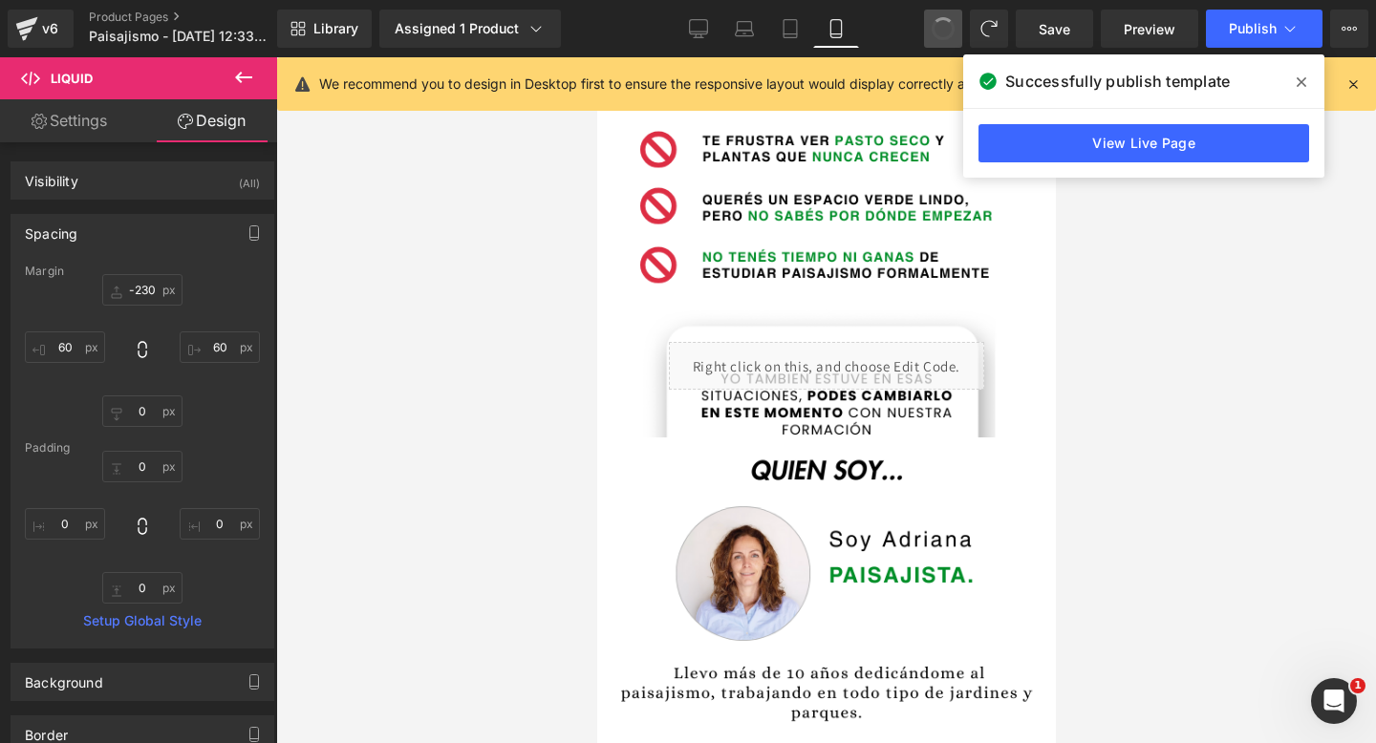
type input "-230"
type input "60"
type input "0"
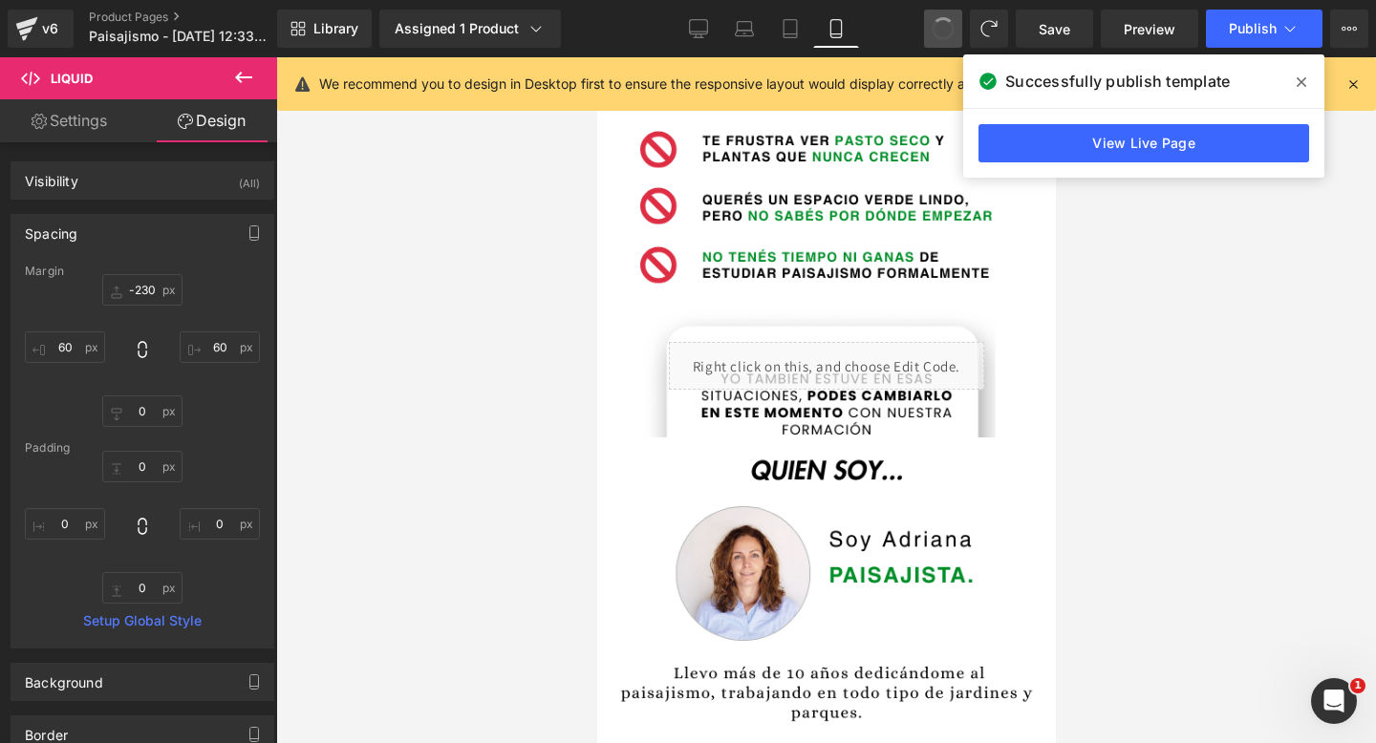
type input "0"
type input "-230"
type input "0"
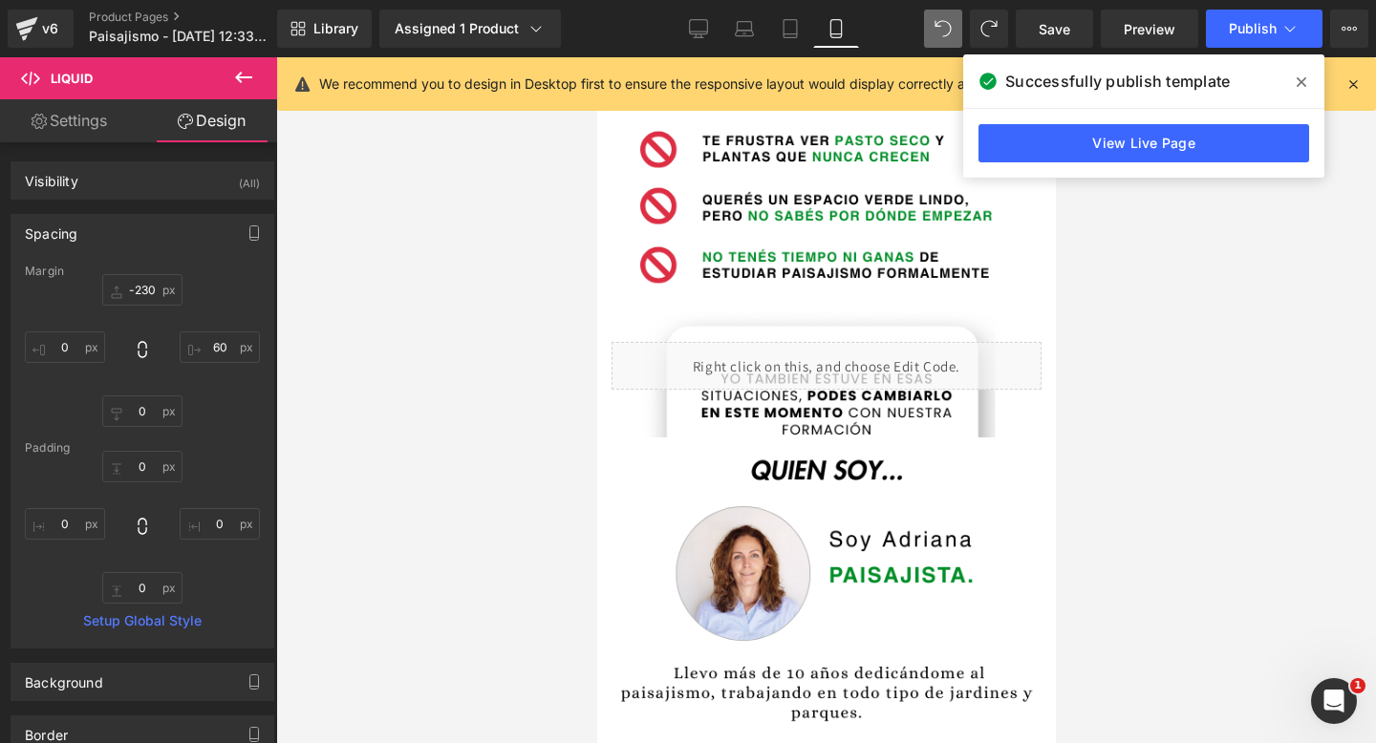
type input "0"
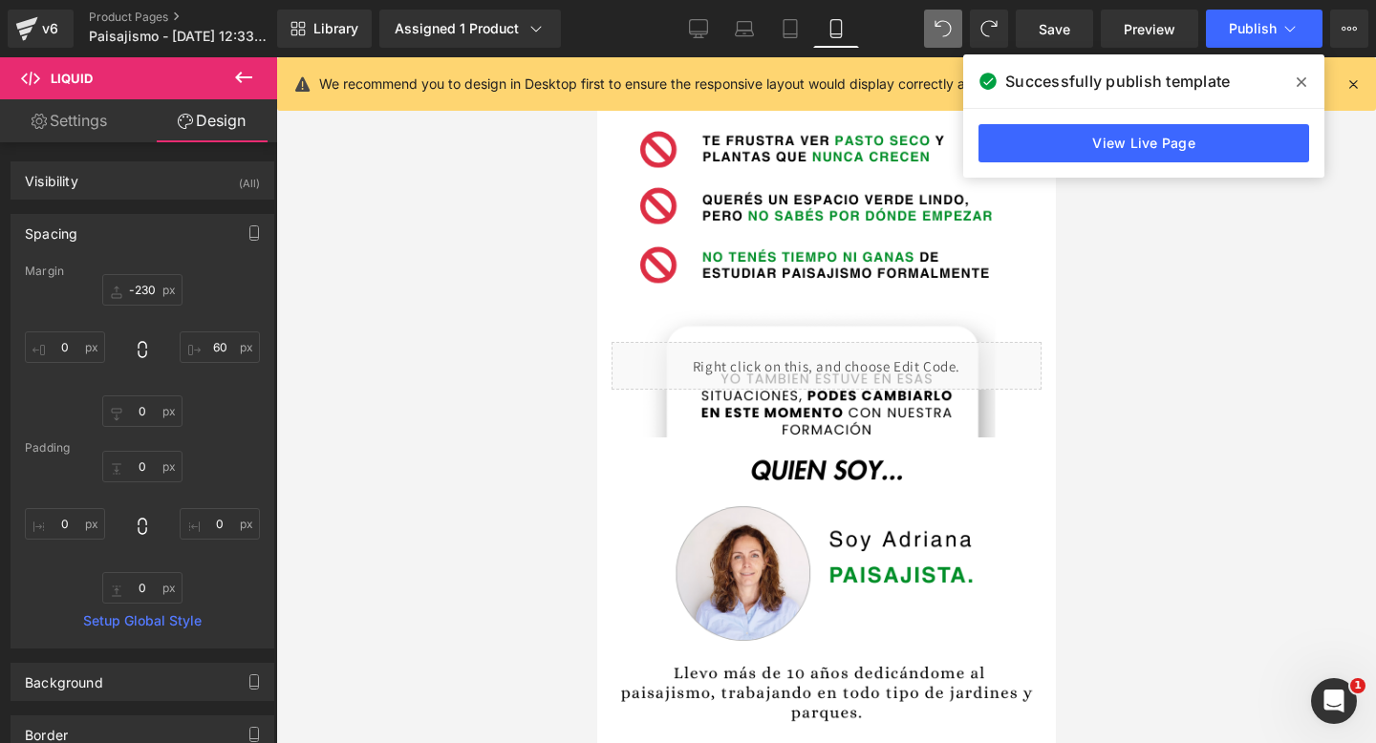
type input "0"
click at [1261, 17] on button "Publish" at bounding box center [1264, 29] width 117 height 38
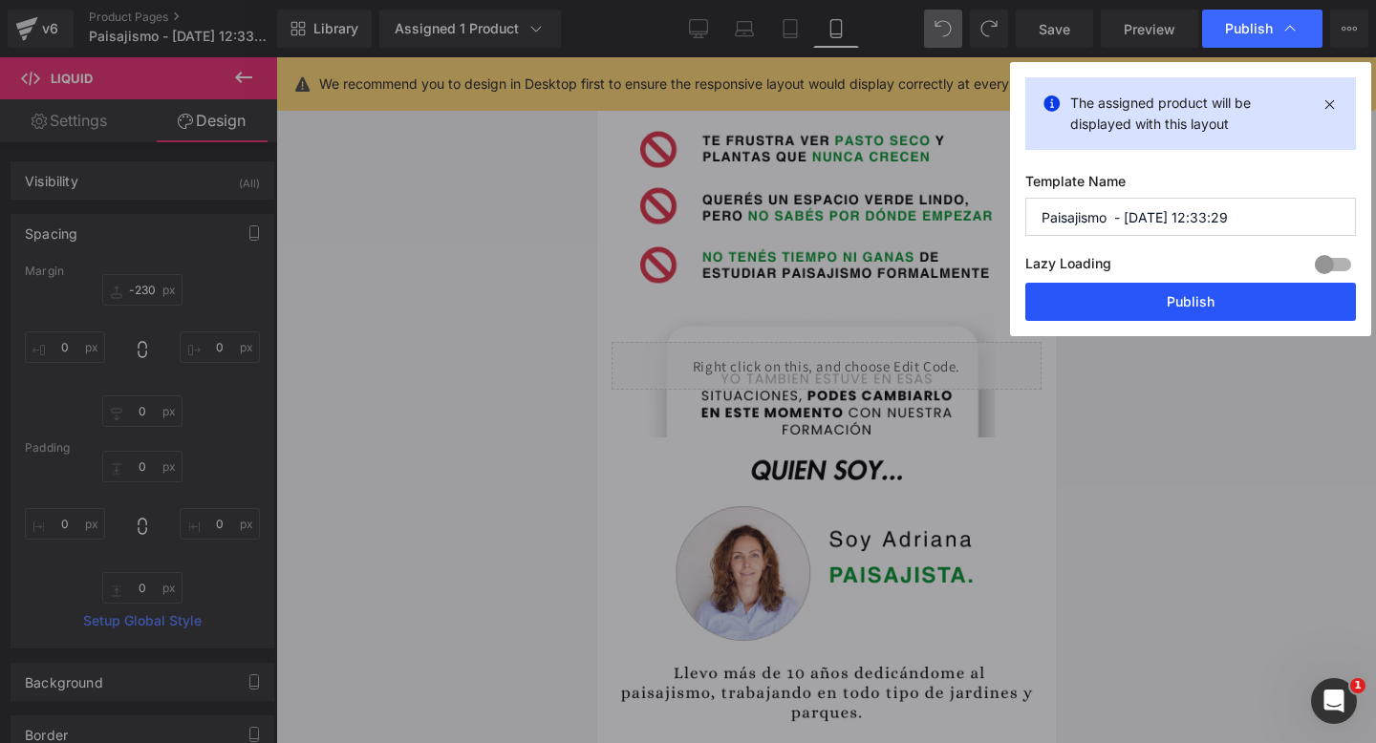
click at [1136, 287] on button "Publish" at bounding box center [1190, 302] width 331 height 38
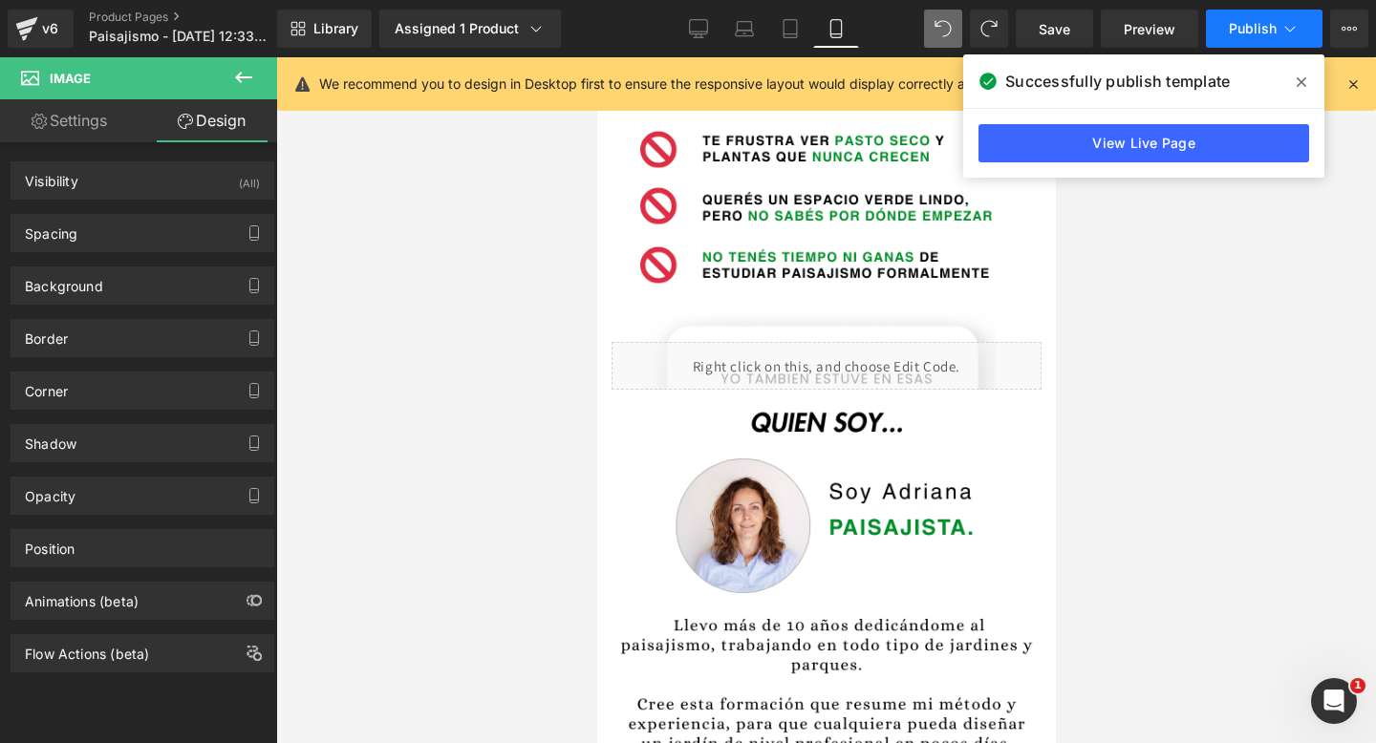
click at [1253, 18] on button "Publish" at bounding box center [1264, 29] width 117 height 38
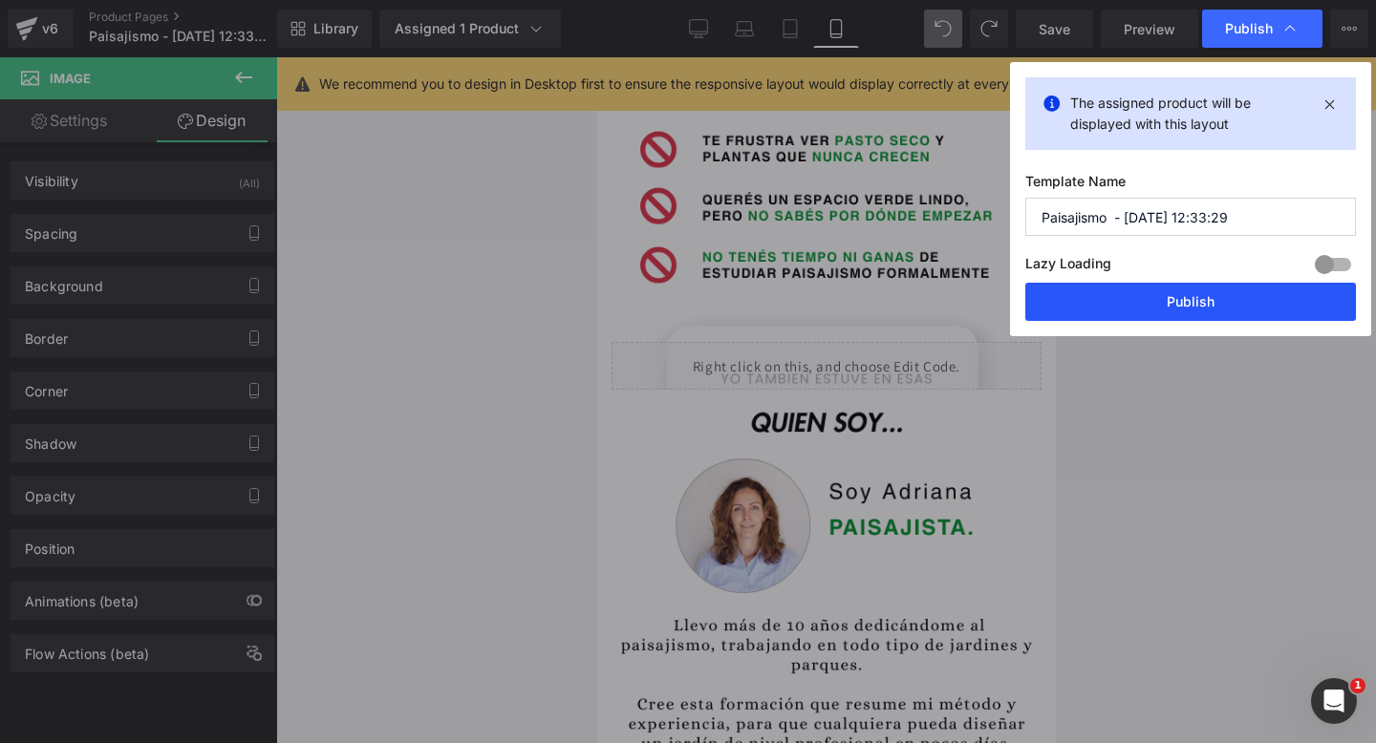
click at [1130, 317] on button "Publish" at bounding box center [1190, 302] width 331 height 38
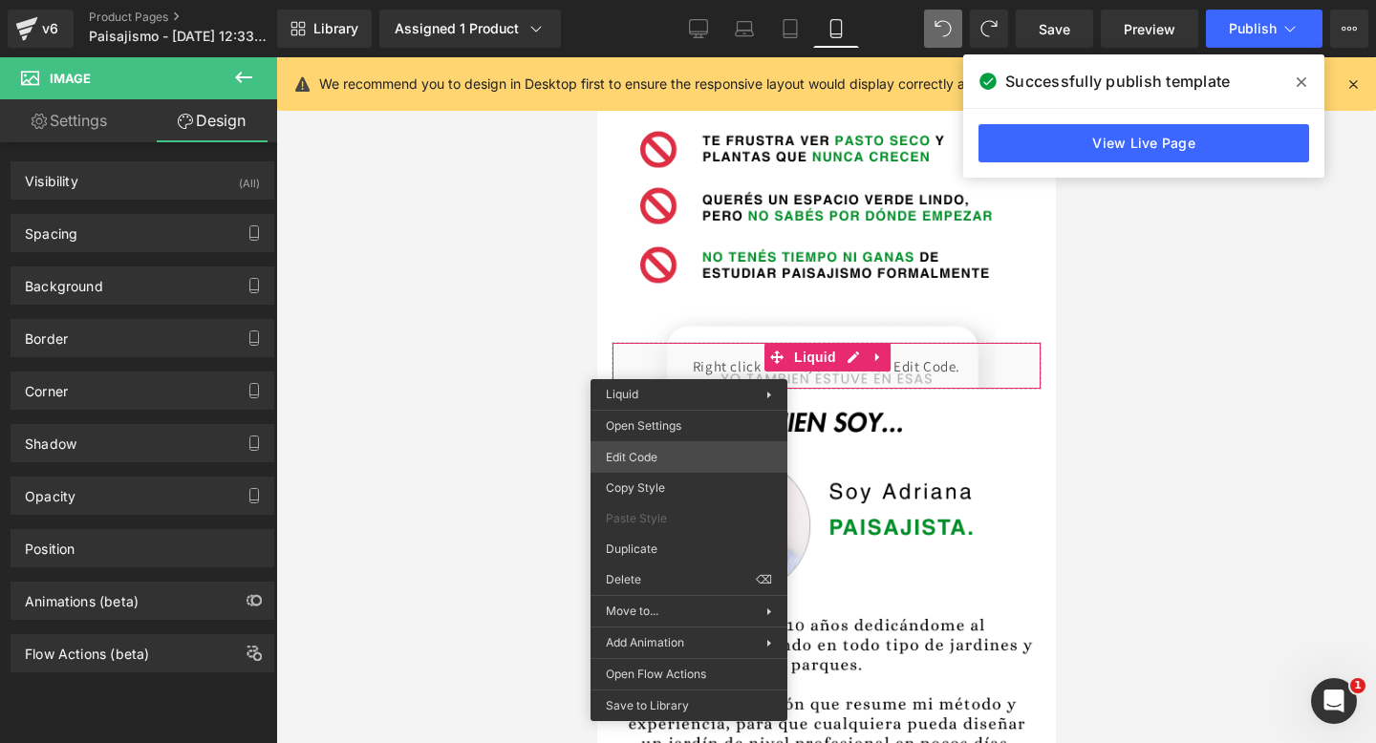
click at [652, 0] on div "Liquid You are previewing how the will restyle your page. You can not edit Elem…" at bounding box center [688, 0] width 1376 height 0
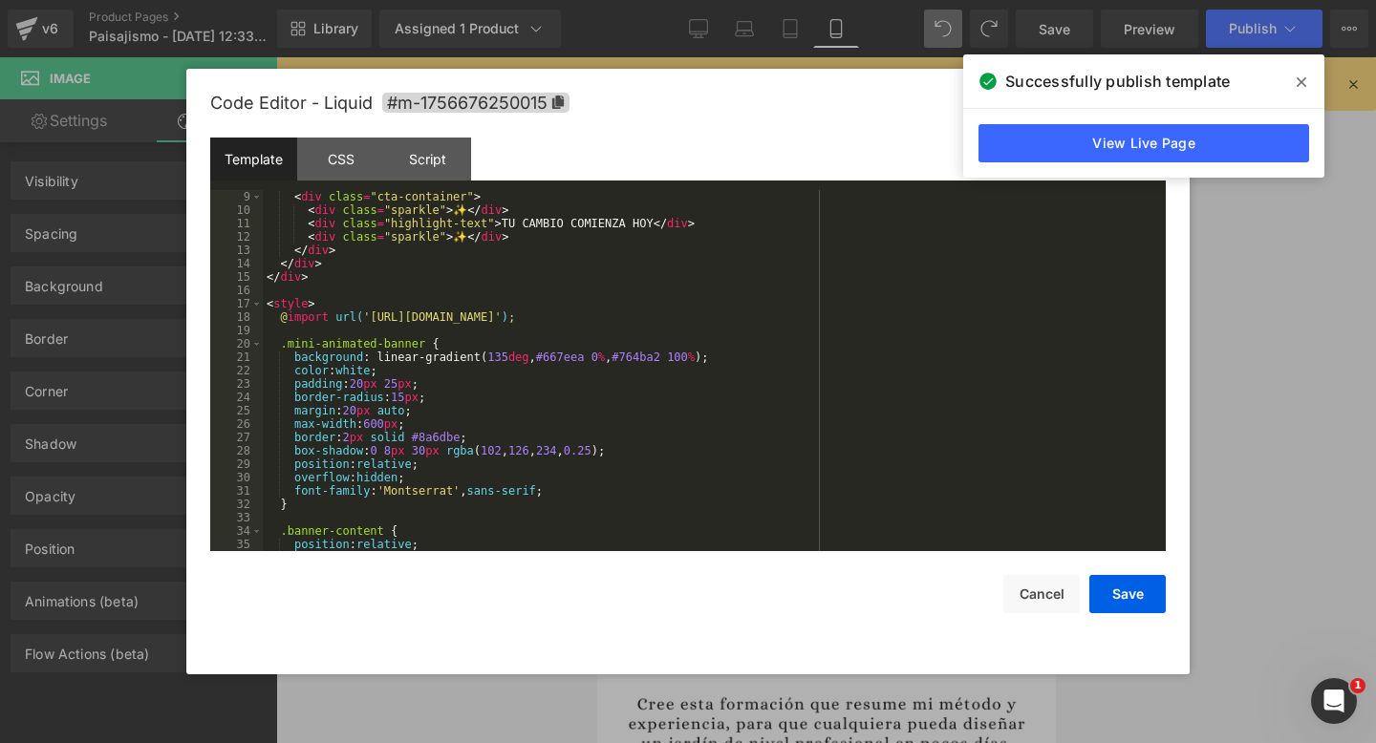
scroll to position [136, 0]
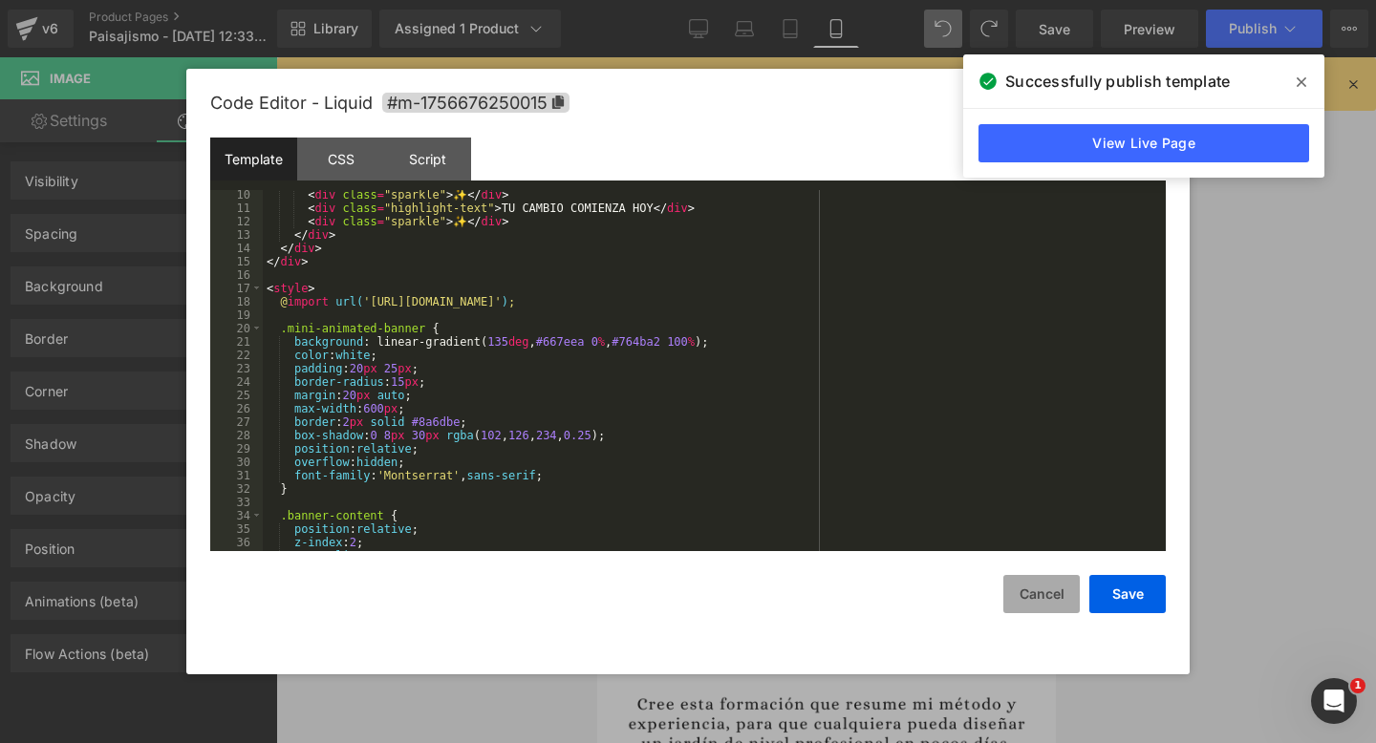
click at [1021, 589] on button "Cancel" at bounding box center [1041, 594] width 76 height 38
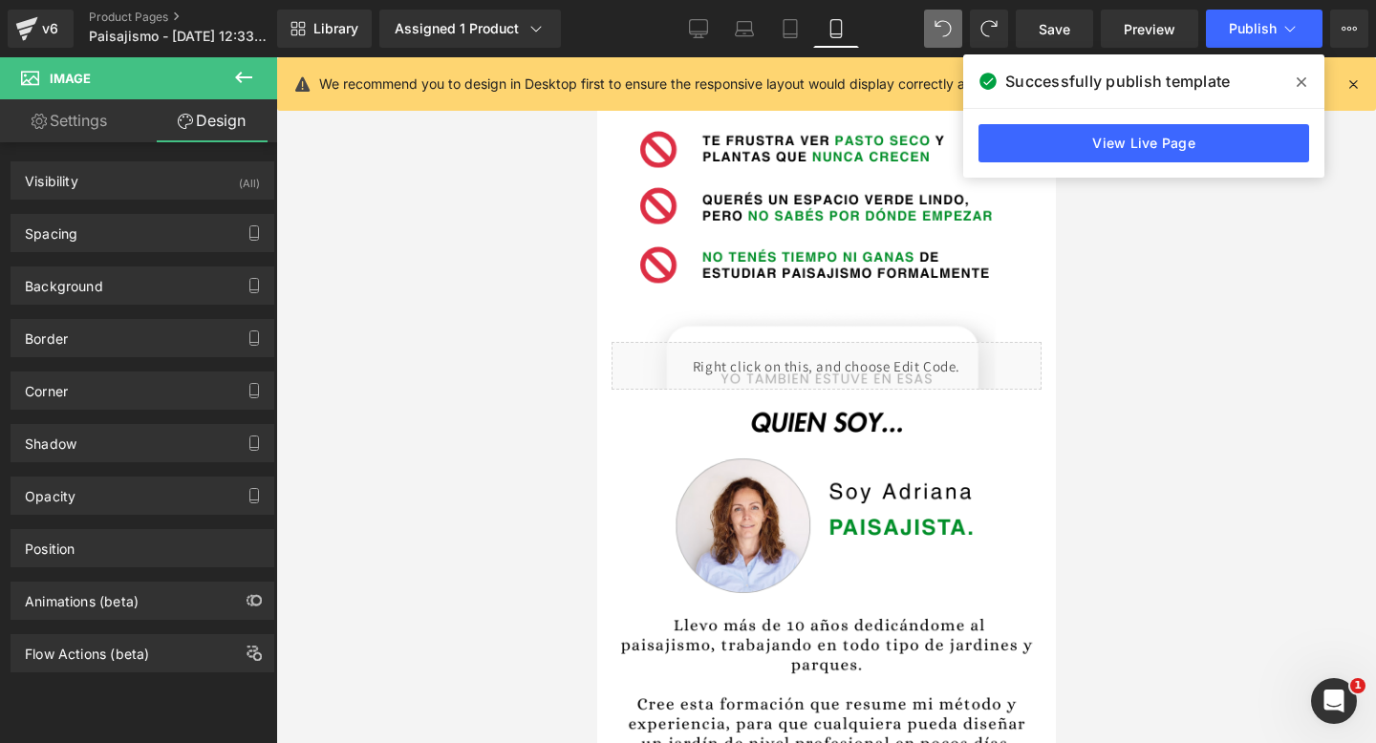
click at [1301, 94] on span at bounding box center [1301, 82] width 31 height 31
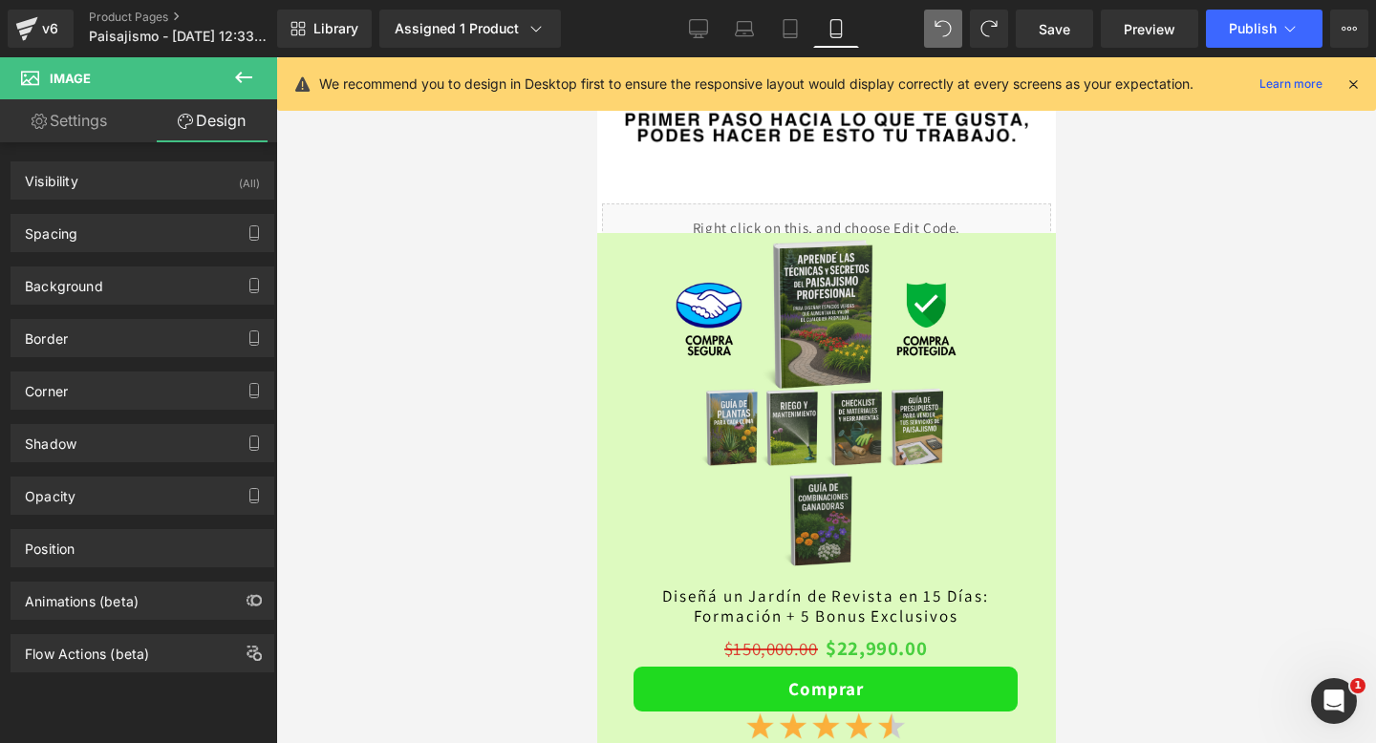
scroll to position [4293, 0]
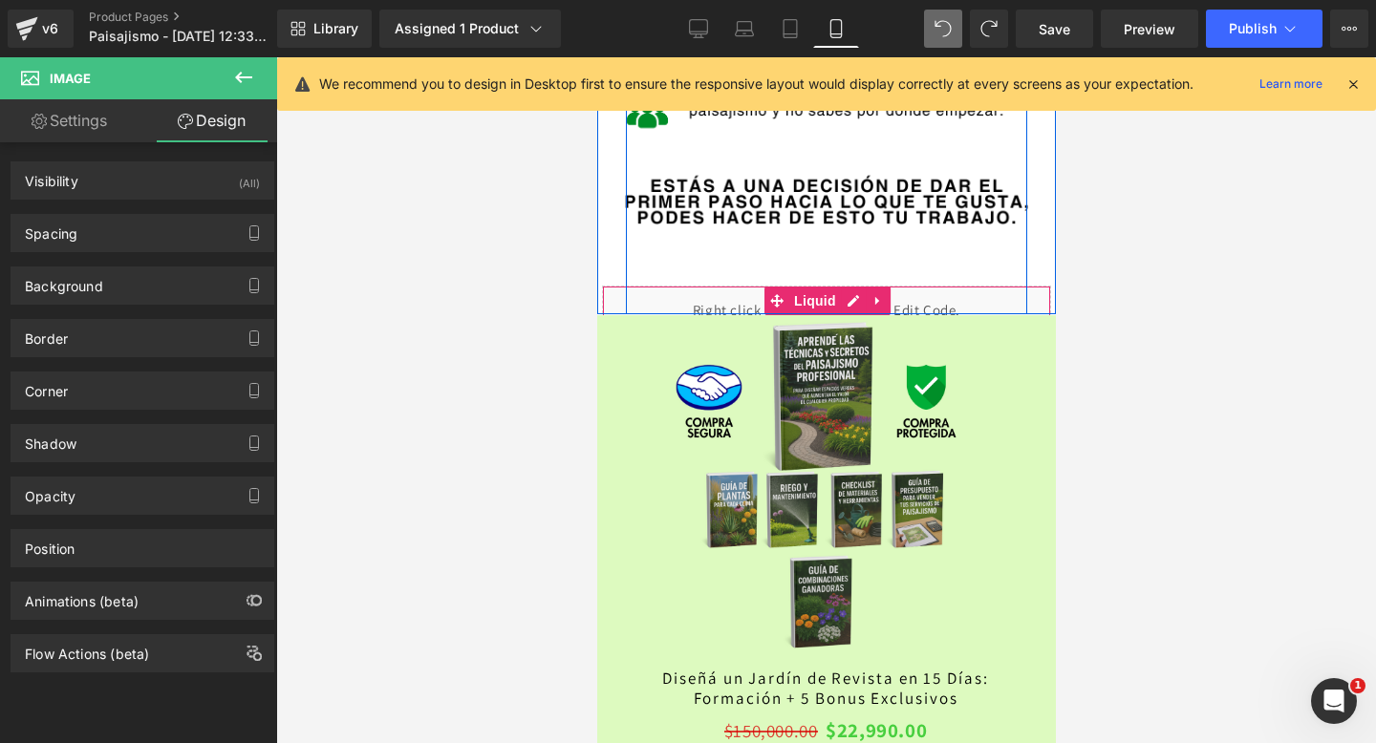
click at [746, 296] on div "Liquid" at bounding box center [825, 310] width 449 height 48
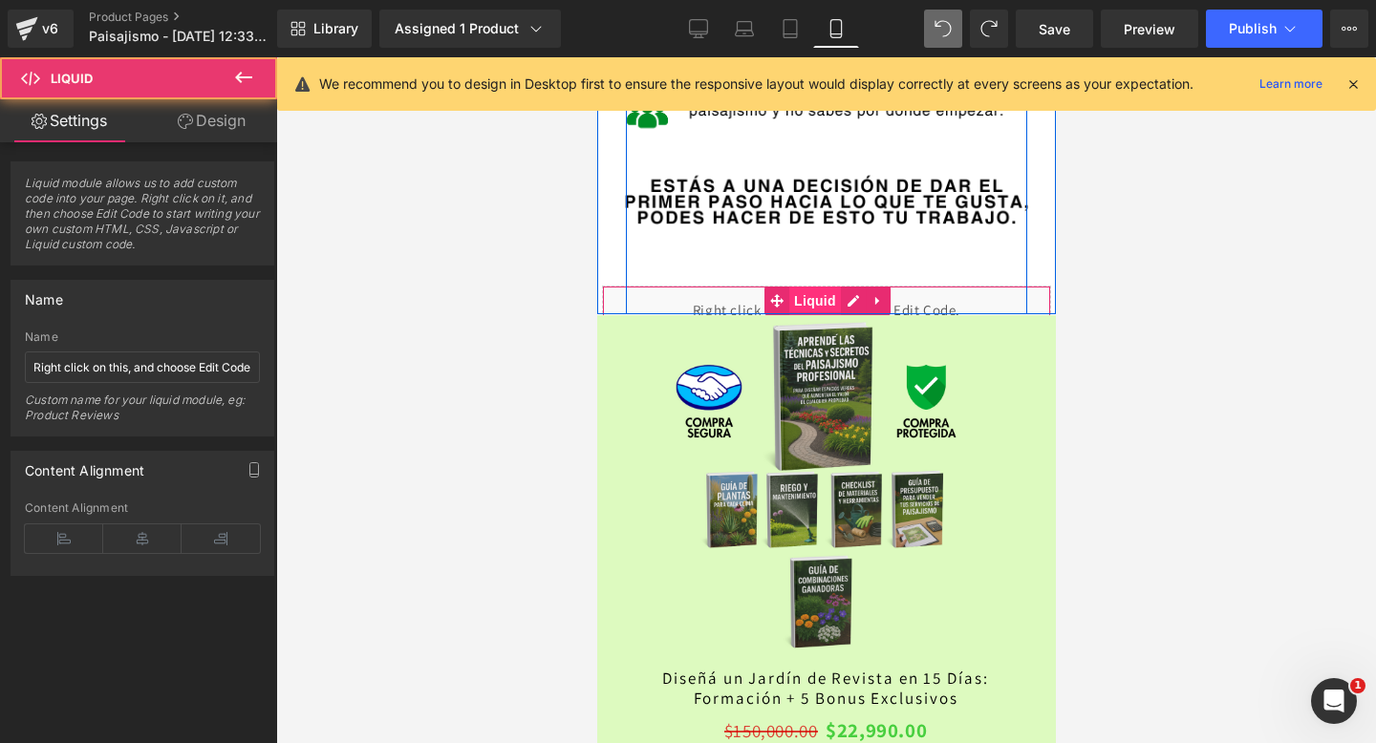
click at [809, 299] on span "Liquid" at bounding box center [814, 301] width 52 height 29
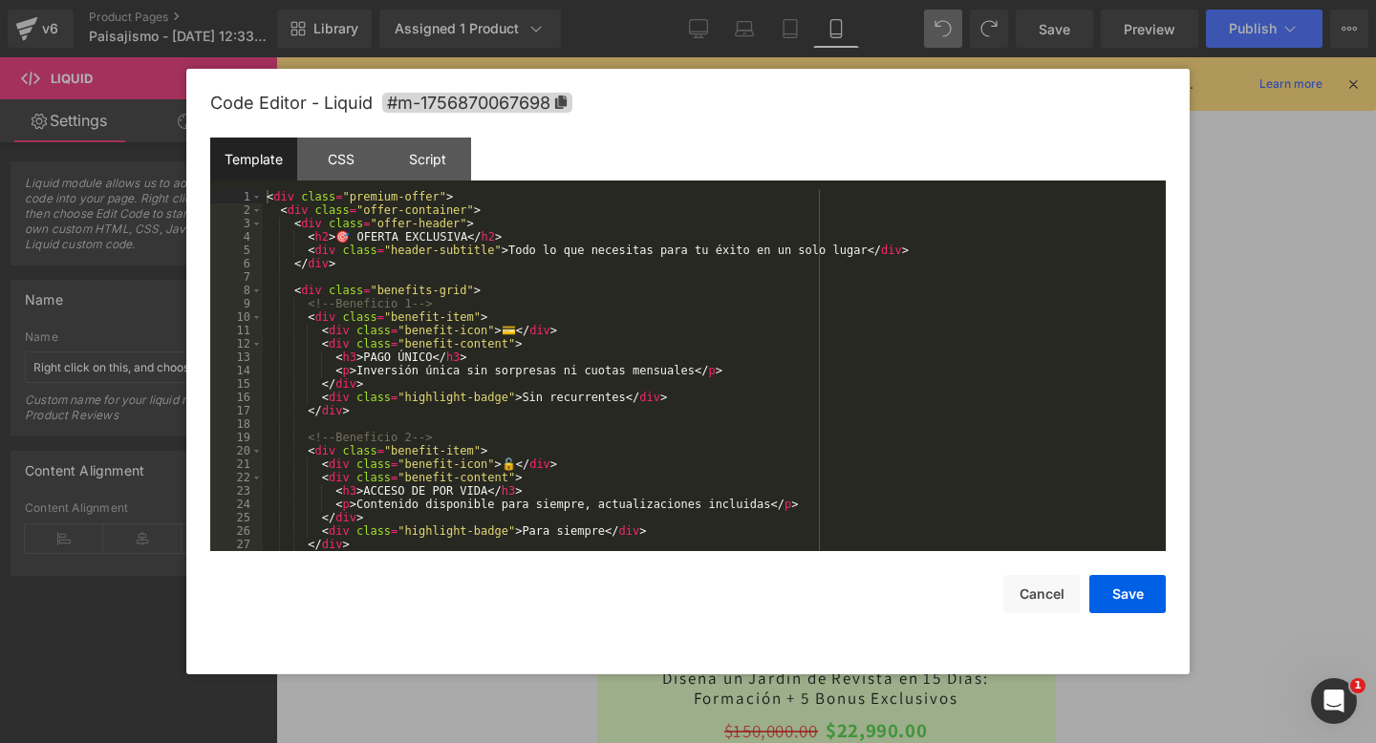
click at [620, 0] on div "Liquid You are previewing how the will restyle your page. You can not edit Elem…" at bounding box center [688, 0] width 1376 height 0
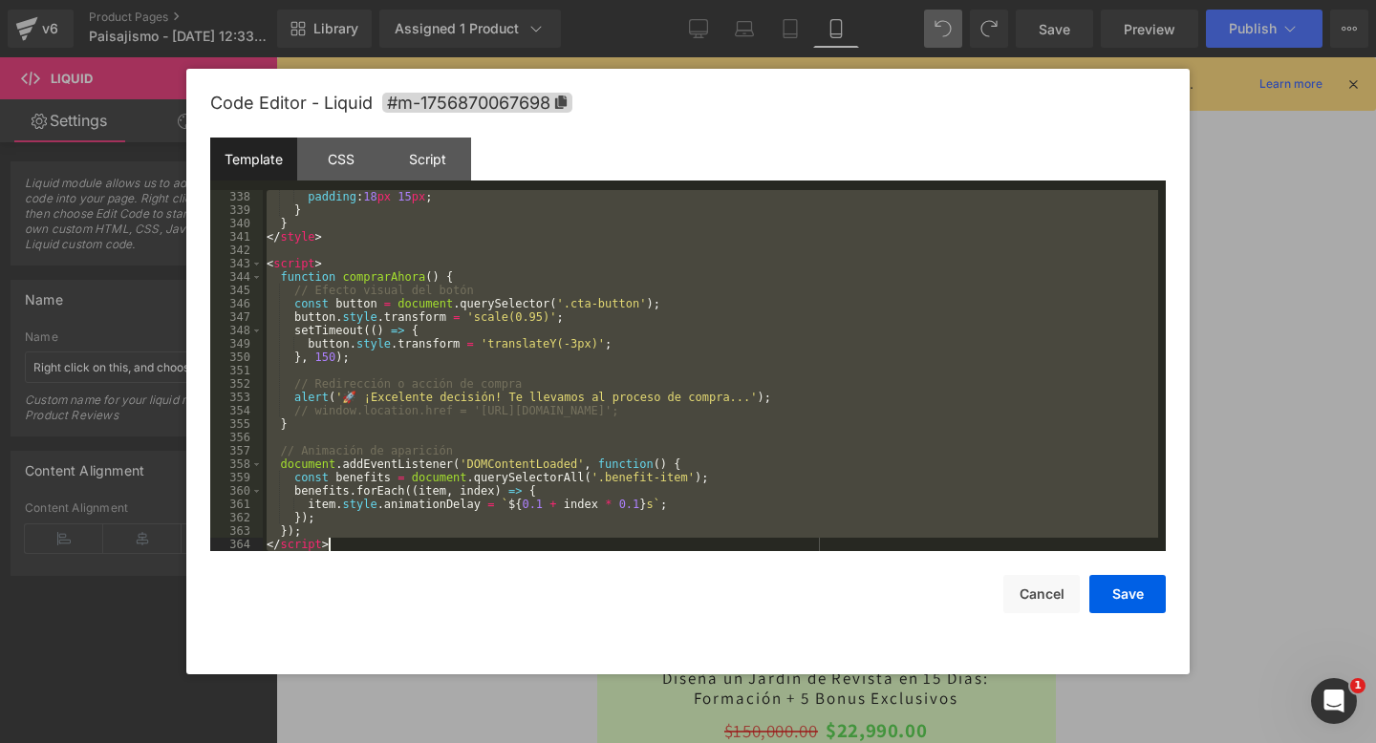
scroll to position [4507, 0]
drag, startPoint x: 267, startPoint y: 198, endPoint x: 554, endPoint y: 742, distance: 615.8
click at [554, 742] on body "Liquid You are previewing how the will restyle your page. You can not edit Elem…" at bounding box center [688, 371] width 1376 height 743
click at [1124, 593] on button "Save" at bounding box center [1127, 594] width 76 height 38
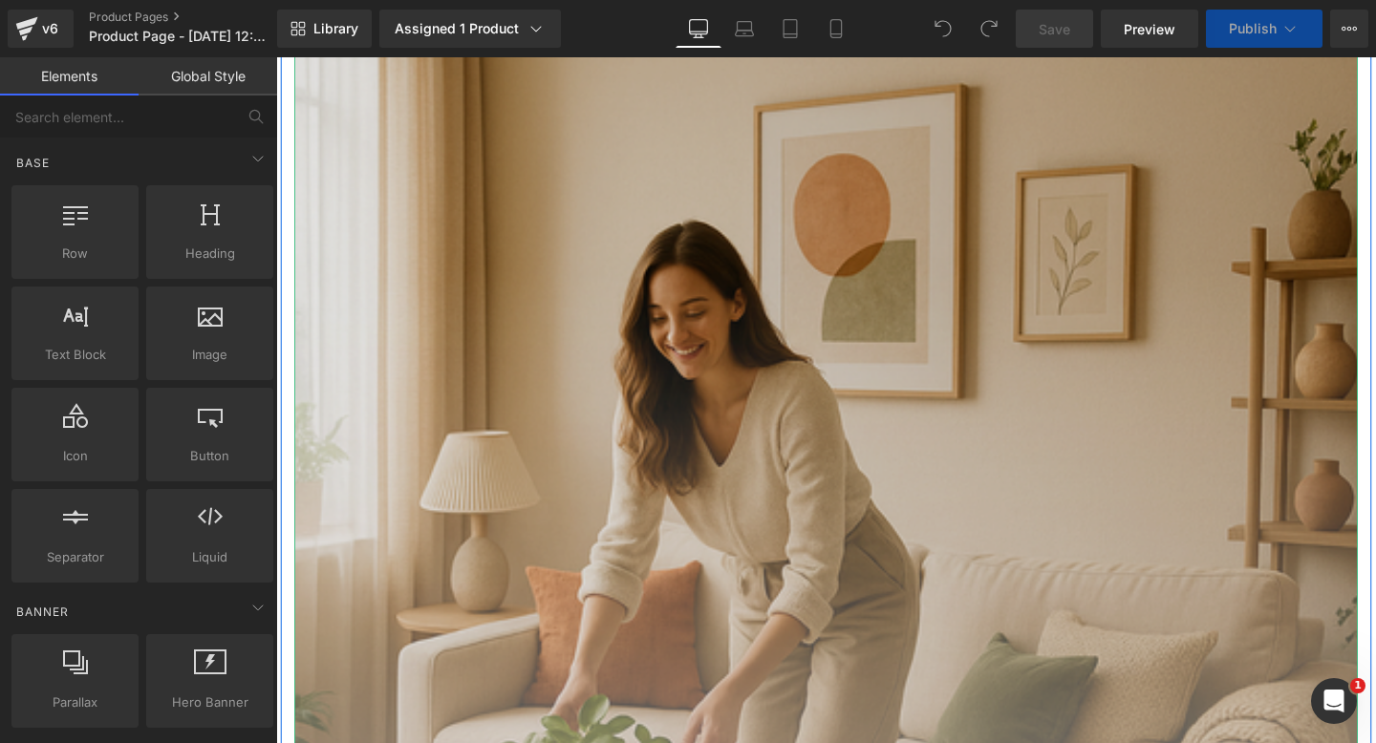
scroll to position [171, 0]
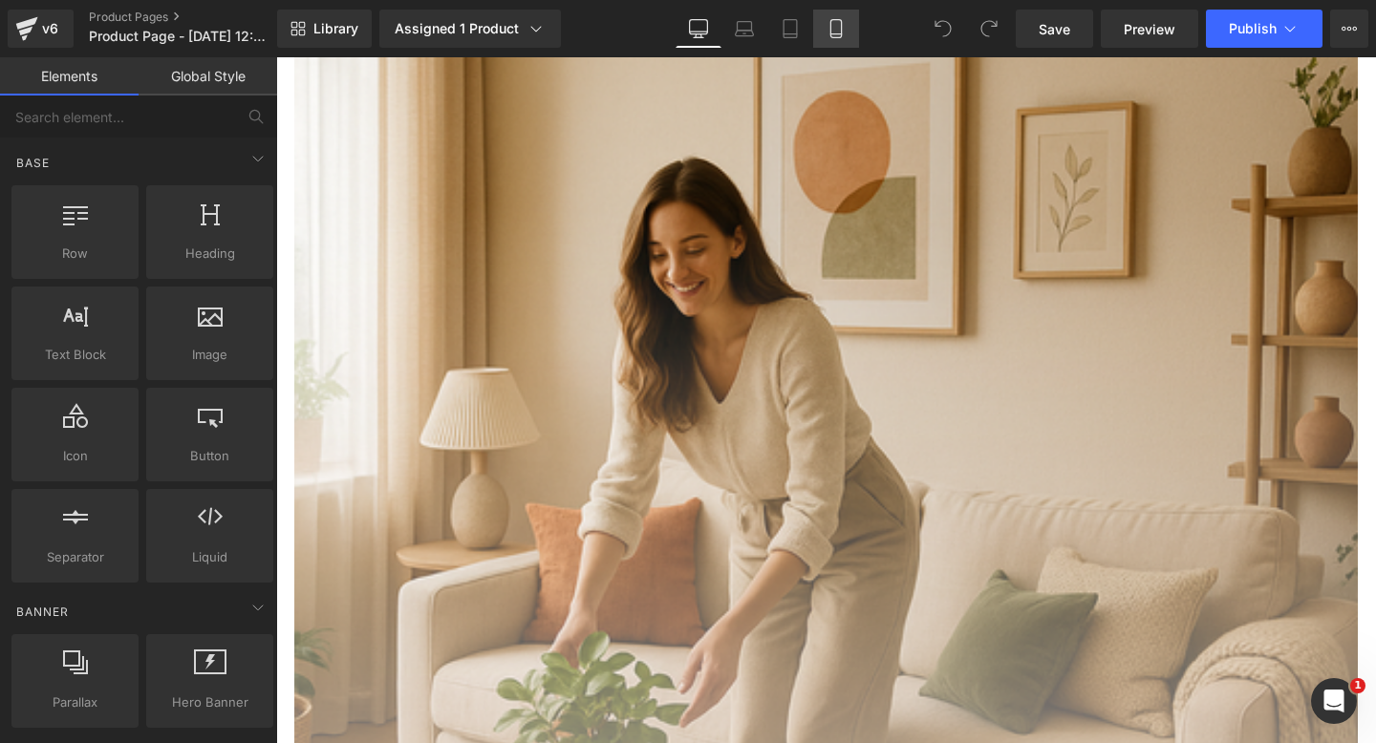
click at [834, 35] on icon at bounding box center [835, 28] width 19 height 19
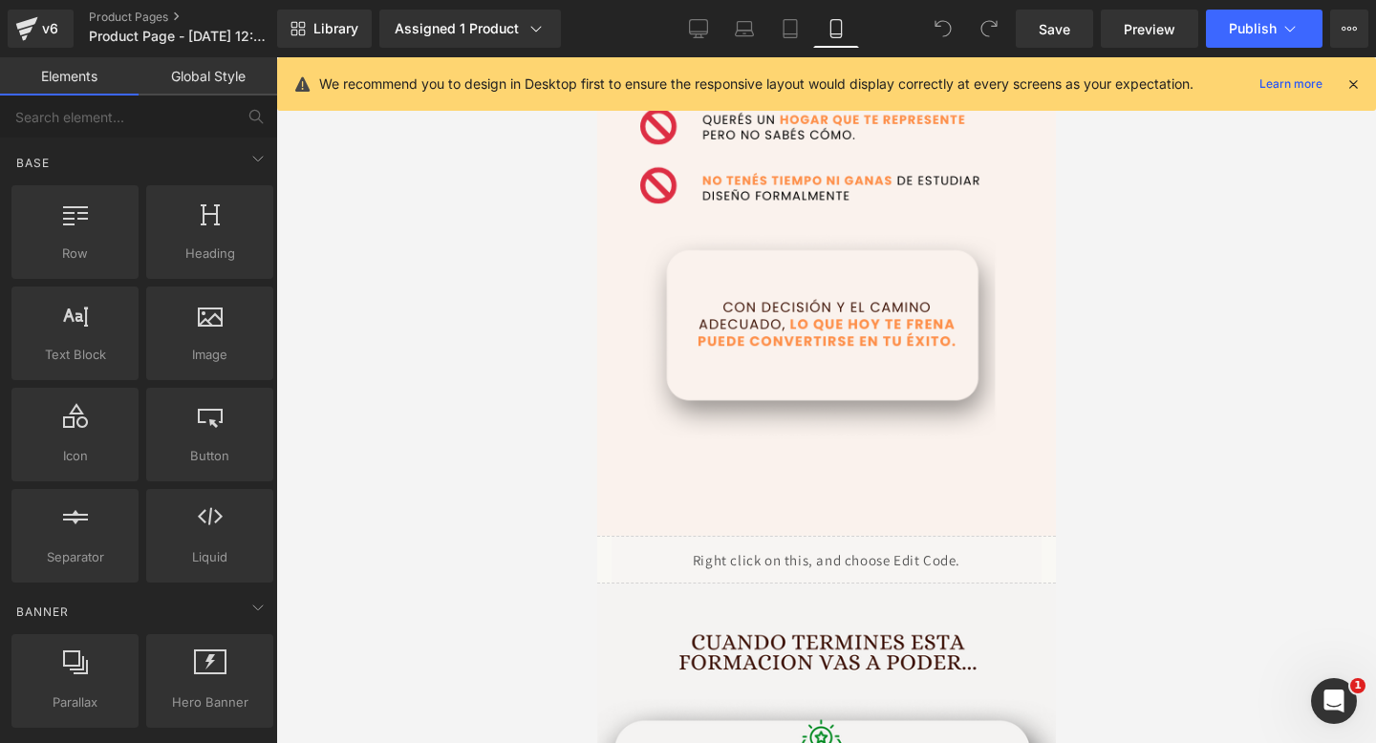
scroll to position [2646, 0]
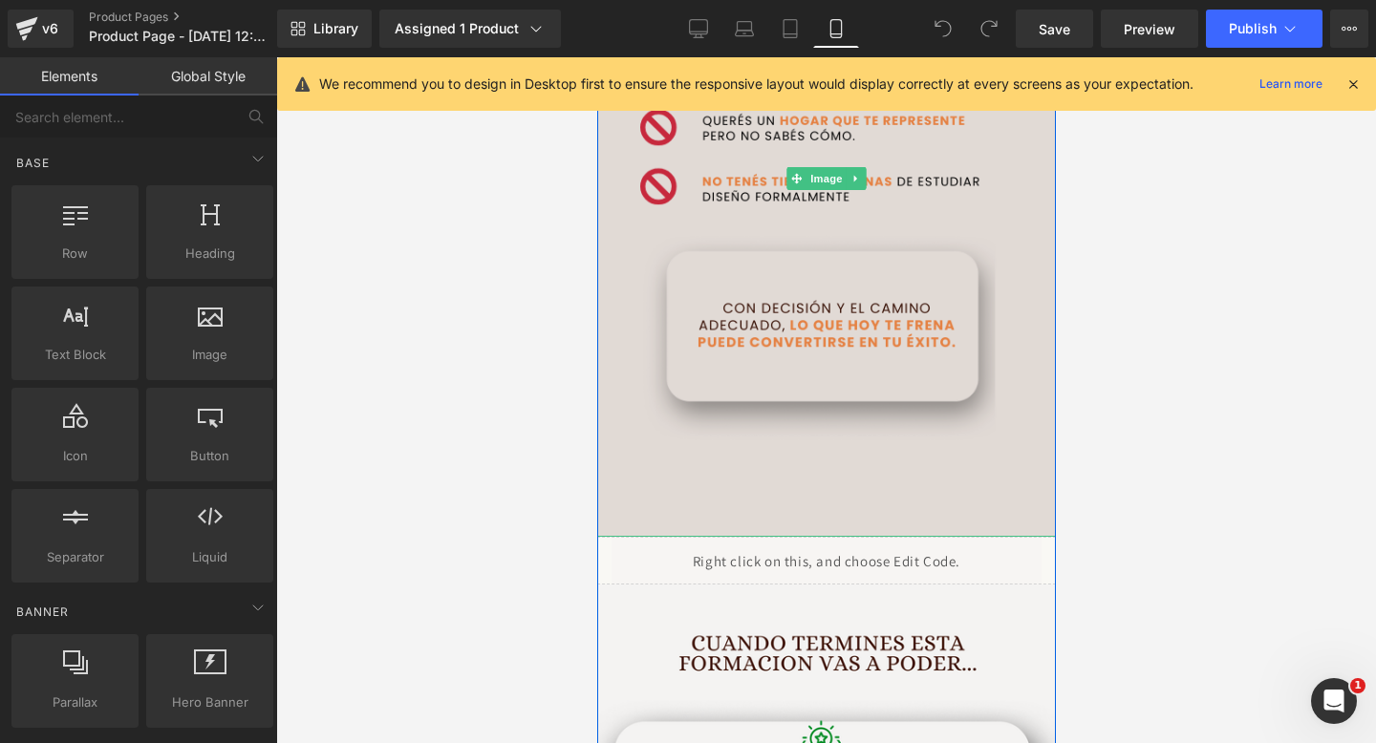
click at [625, 483] on img at bounding box center [825, 178] width 459 height 716
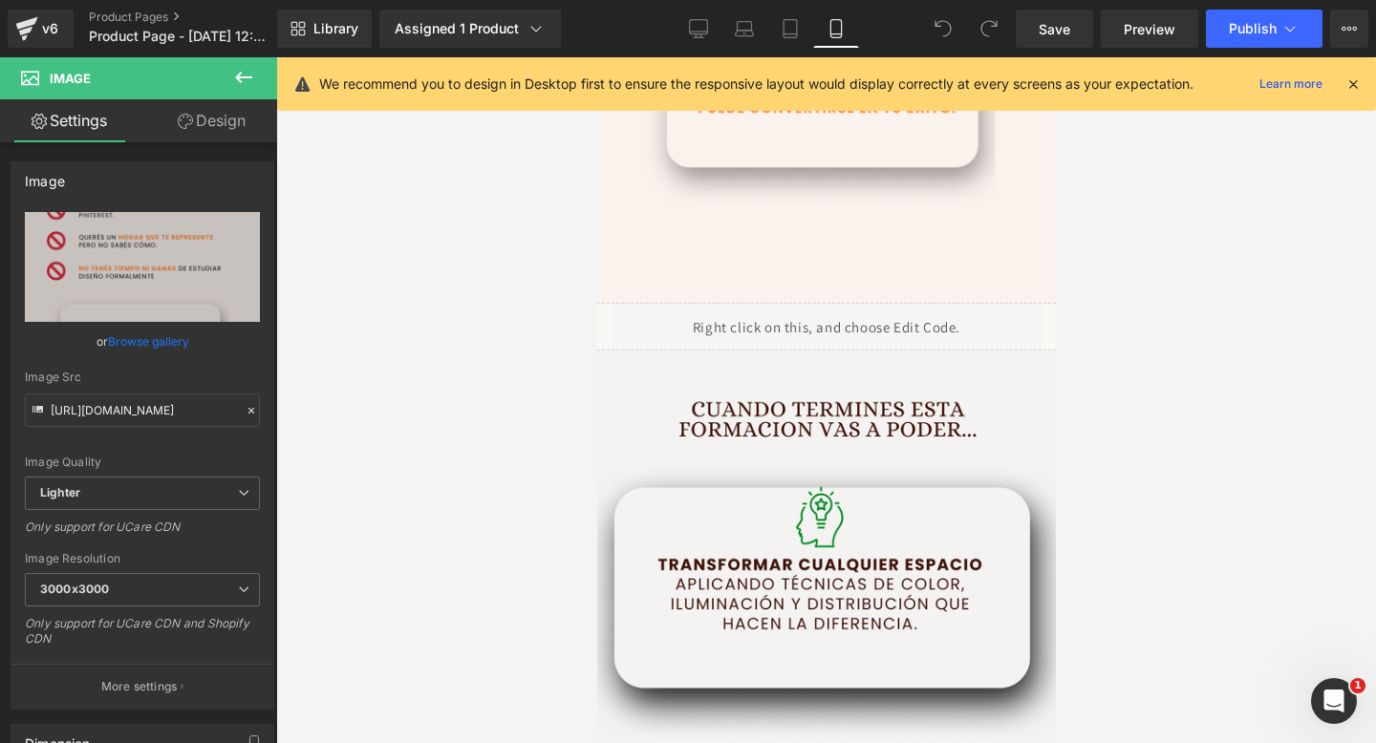
scroll to position [2982, 0]
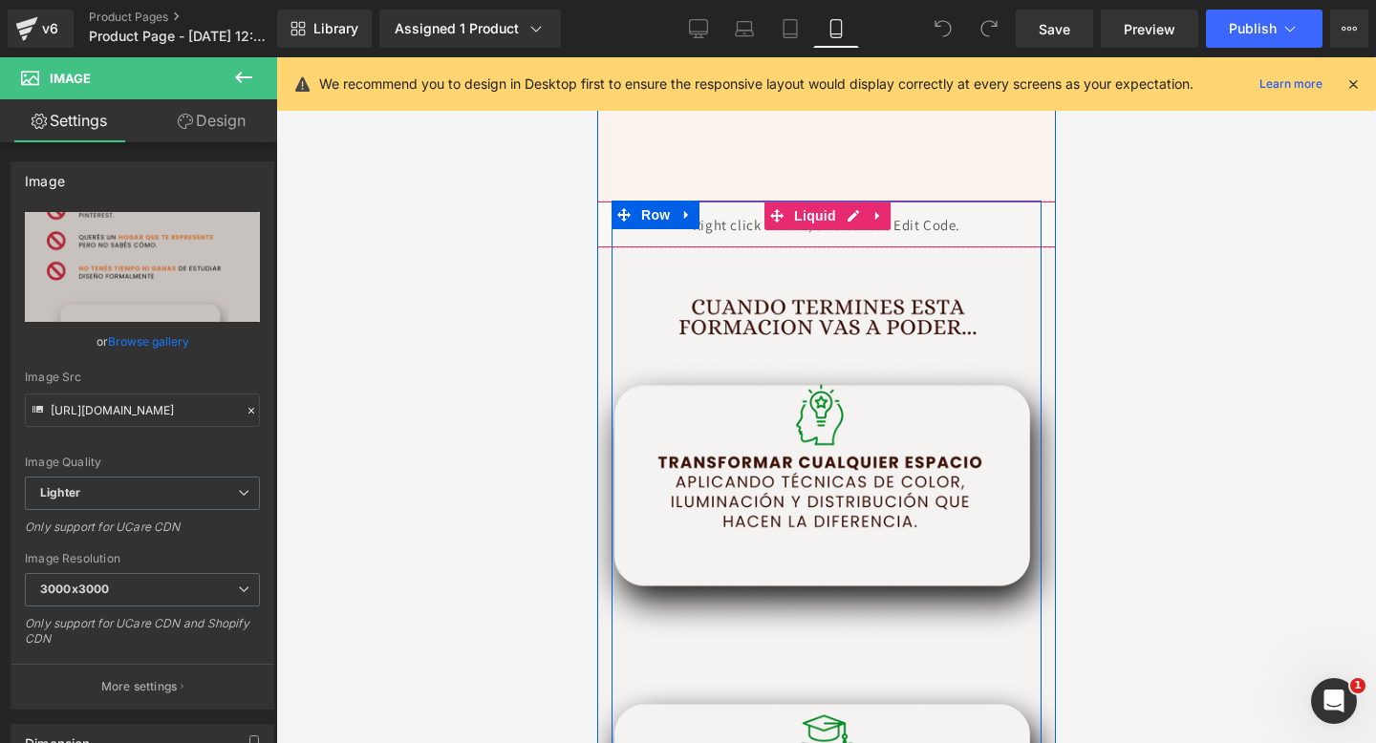
click at [731, 240] on div "Liquid" at bounding box center [825, 225] width 497 height 48
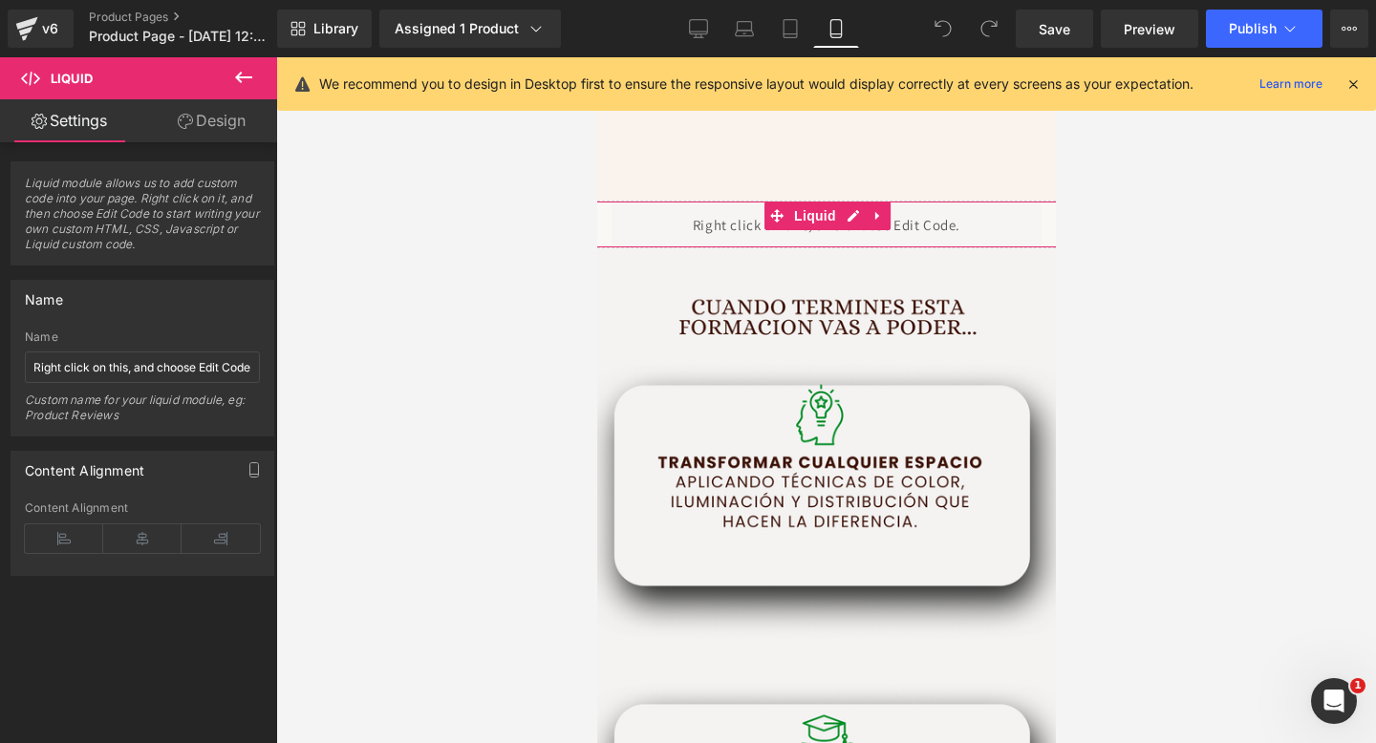
click at [232, 128] on link "Design" at bounding box center [211, 120] width 139 height 43
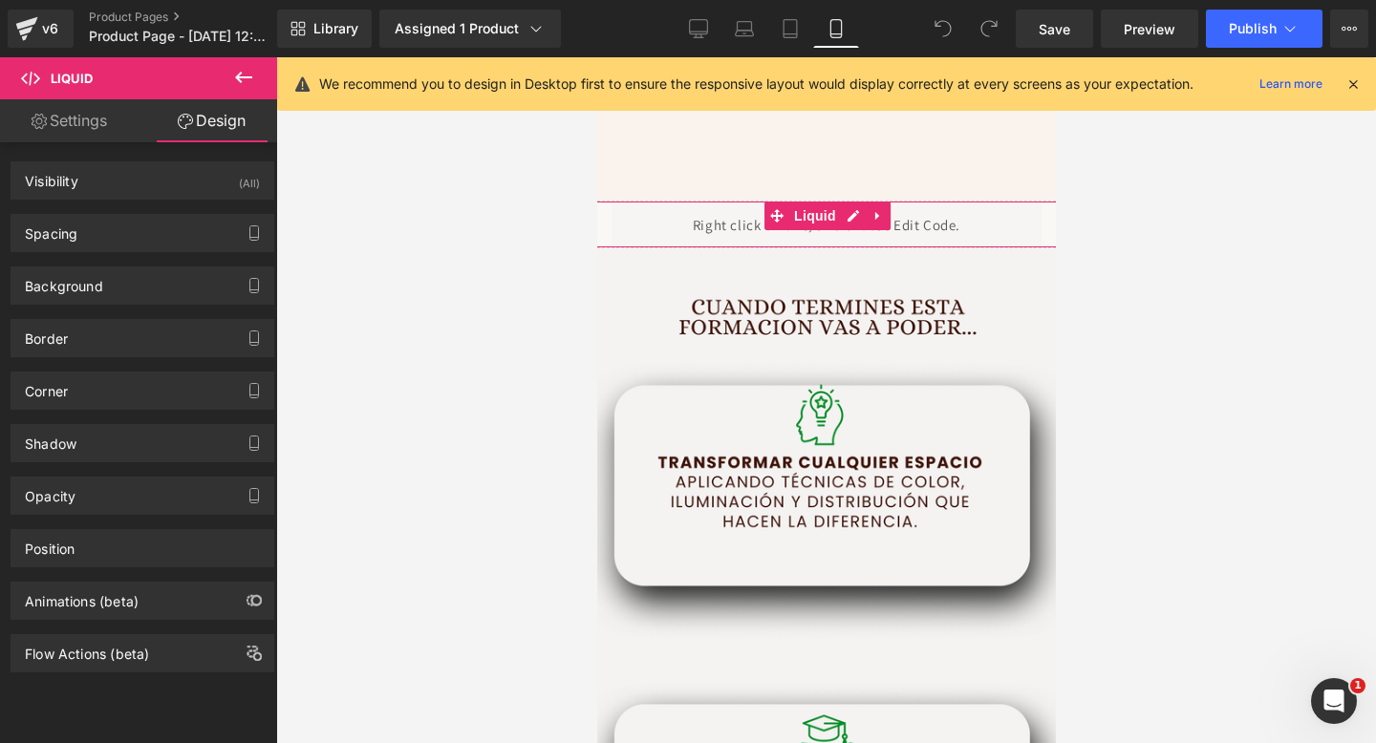
type input "0"
type input "-50"
type input "0"
type input "-50"
type input "0"
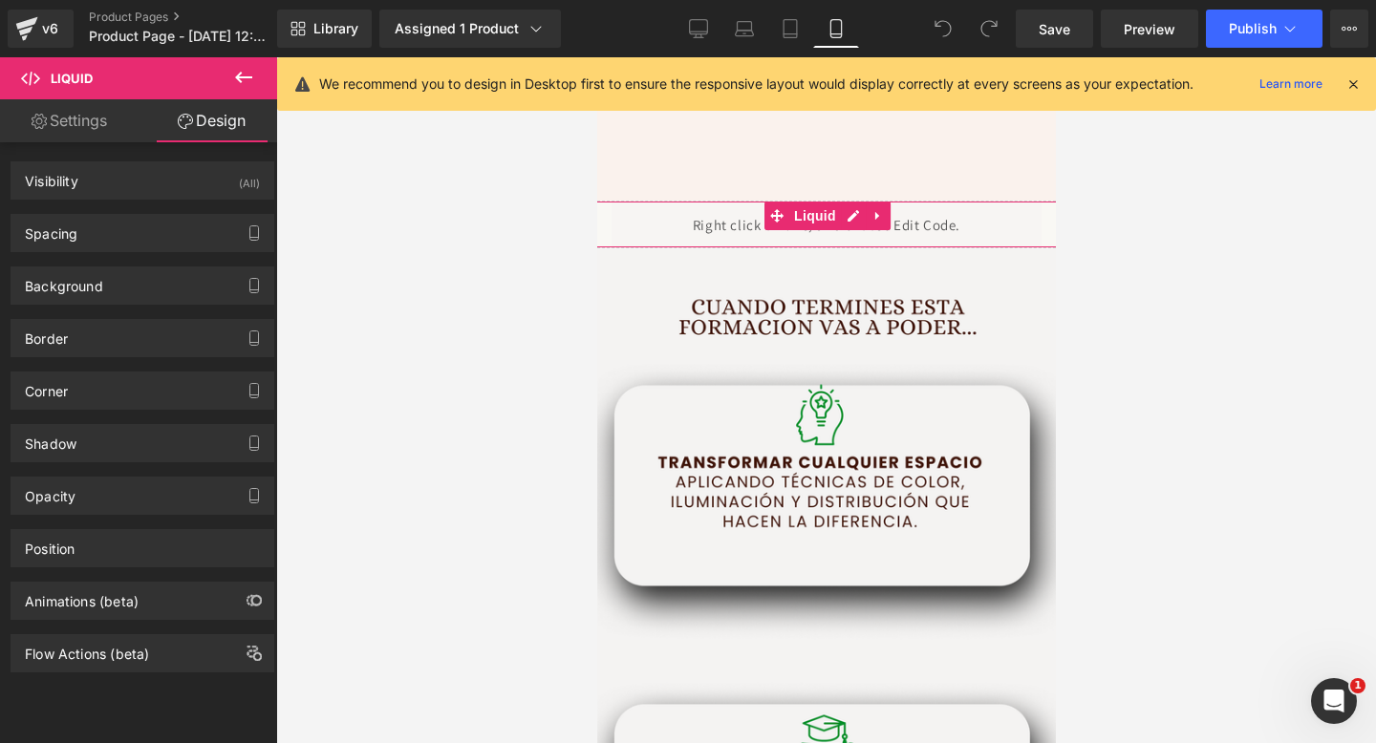
type input "0"
click at [239, 223] on button "button" at bounding box center [254, 233] width 31 height 36
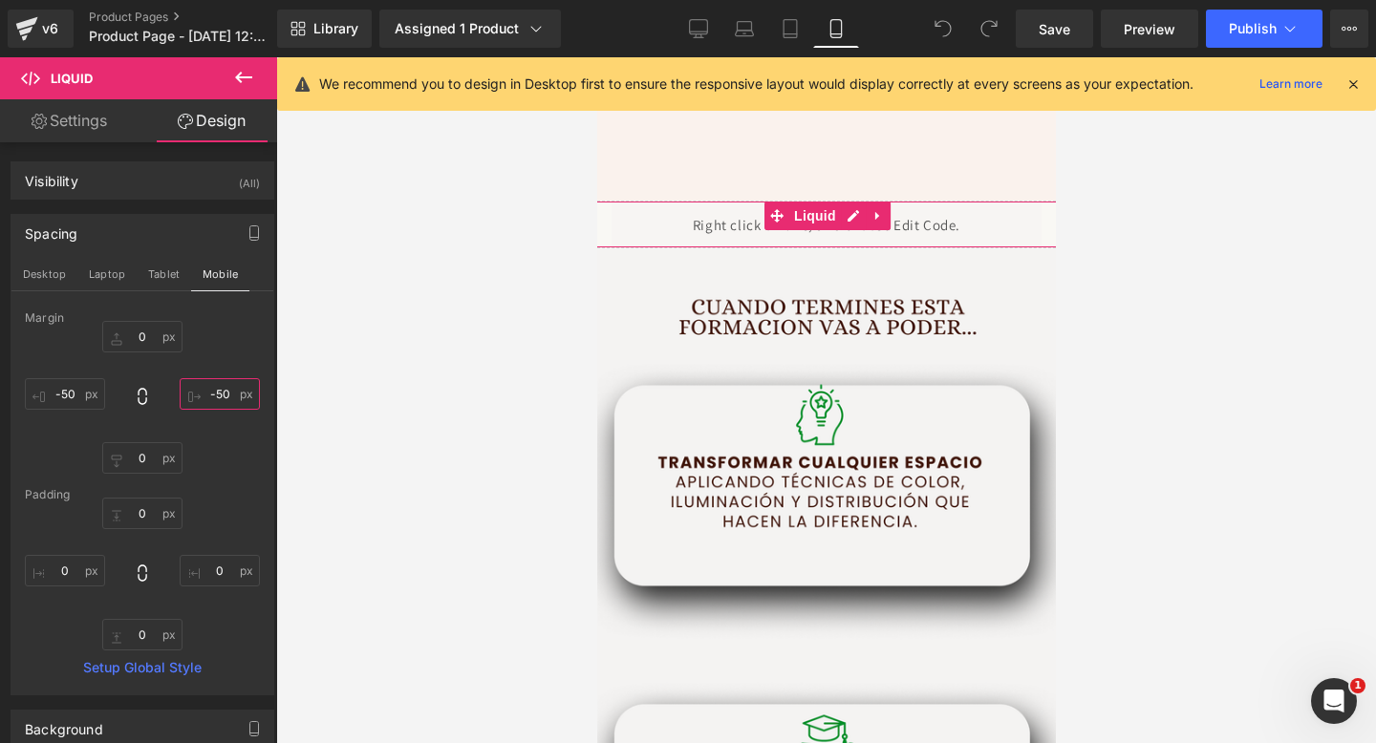
click at [220, 395] on input "-50" at bounding box center [220, 394] width 80 height 32
click at [212, 395] on input "-50" at bounding box center [220, 394] width 80 height 32
type input "-30"
click at [71, 393] on input "-50" at bounding box center [65, 394] width 80 height 32
click at [68, 393] on input "-50" at bounding box center [65, 394] width 80 height 32
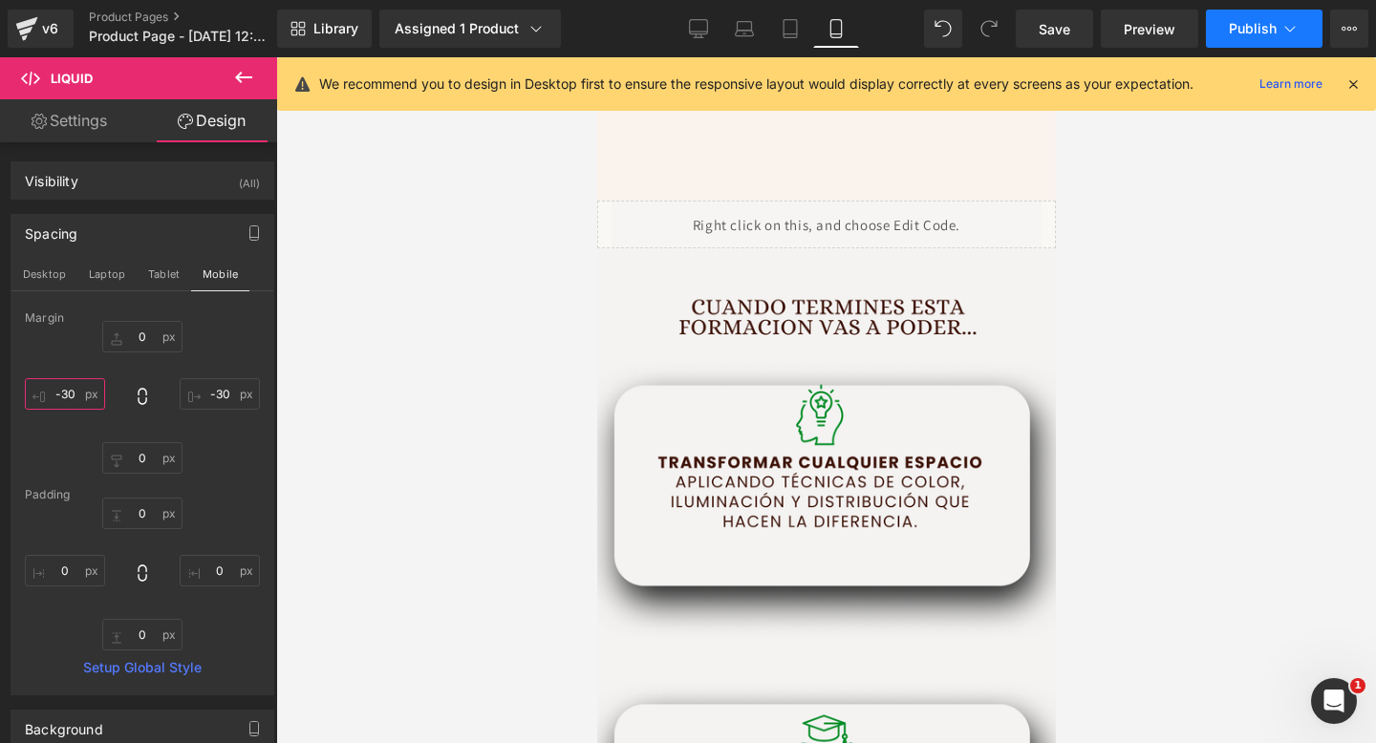
type input "-30"
click at [1236, 35] on span "Publish" at bounding box center [1253, 28] width 48 height 15
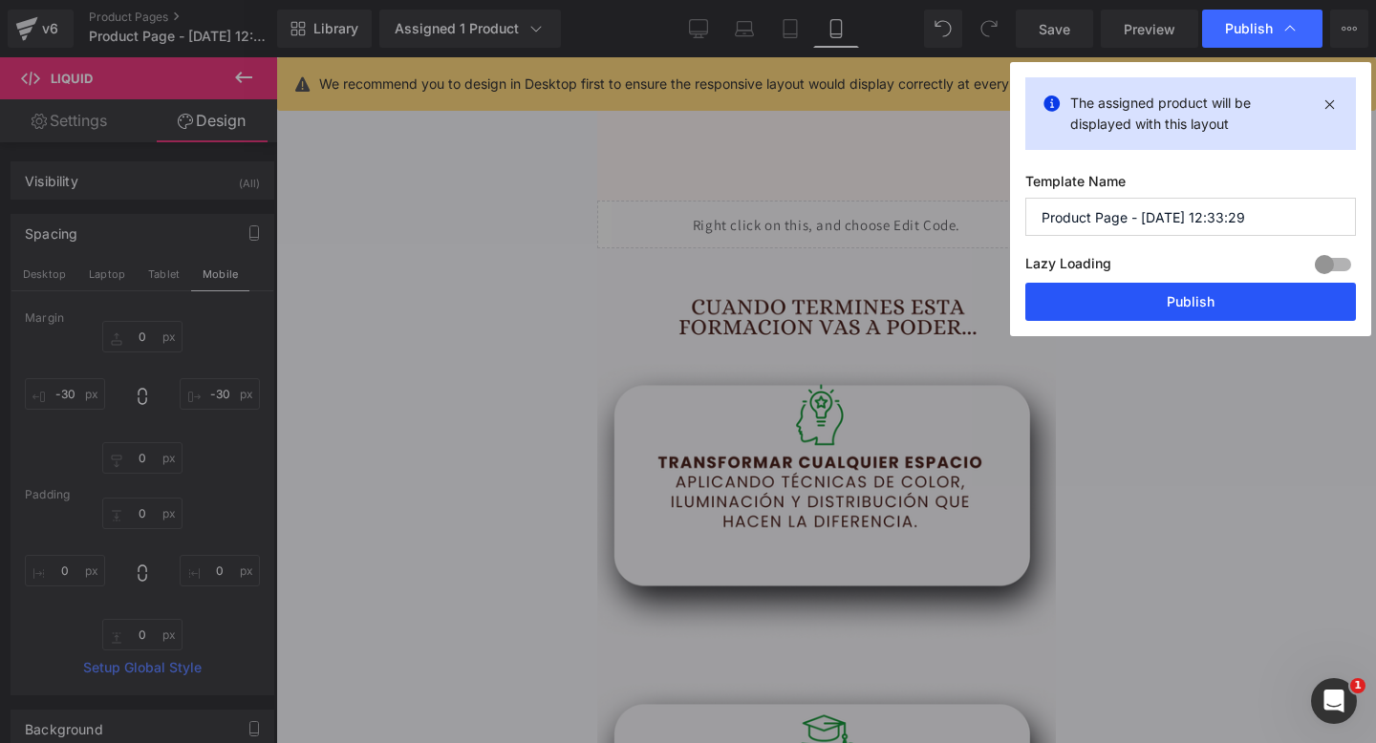
click at [1076, 310] on button "Publish" at bounding box center [1190, 302] width 331 height 38
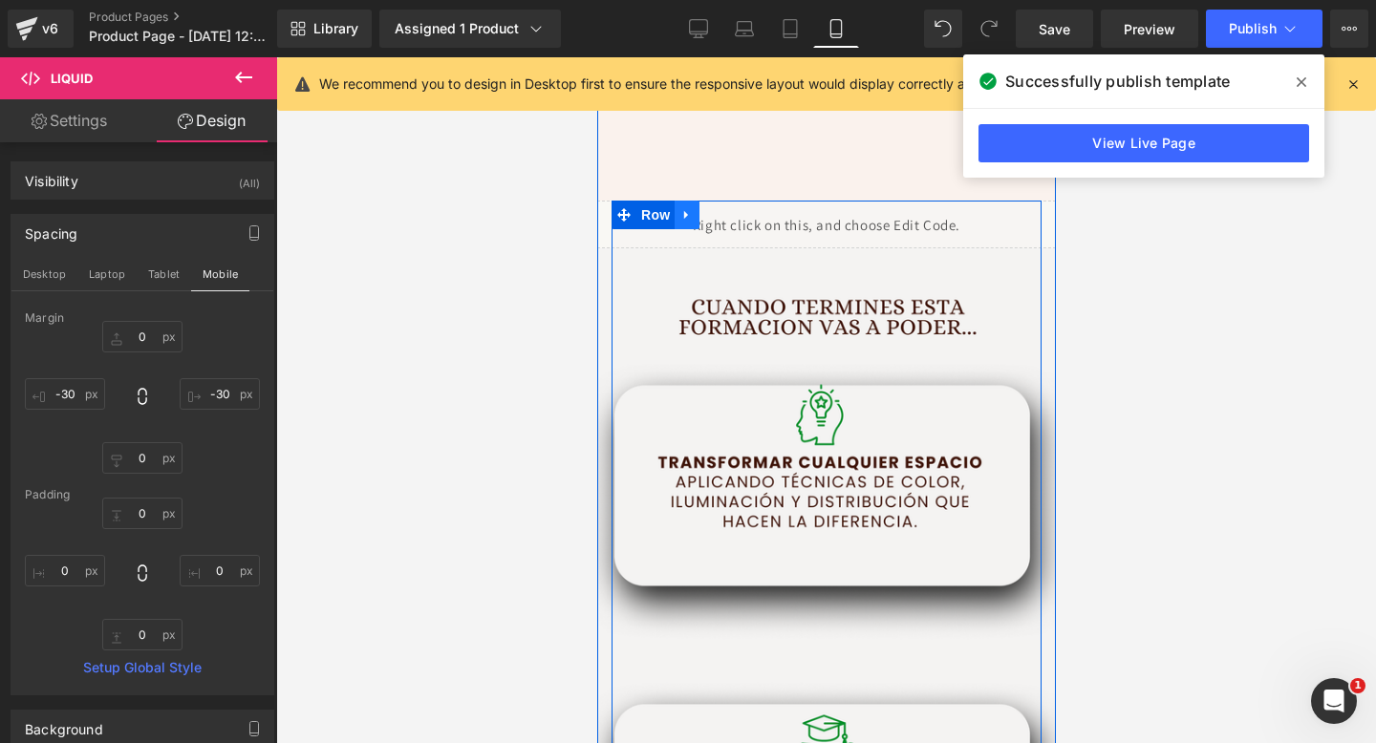
click at [689, 224] on link at bounding box center [685, 215] width 25 height 29
click at [734, 219] on icon at bounding box center [735, 214] width 13 height 13
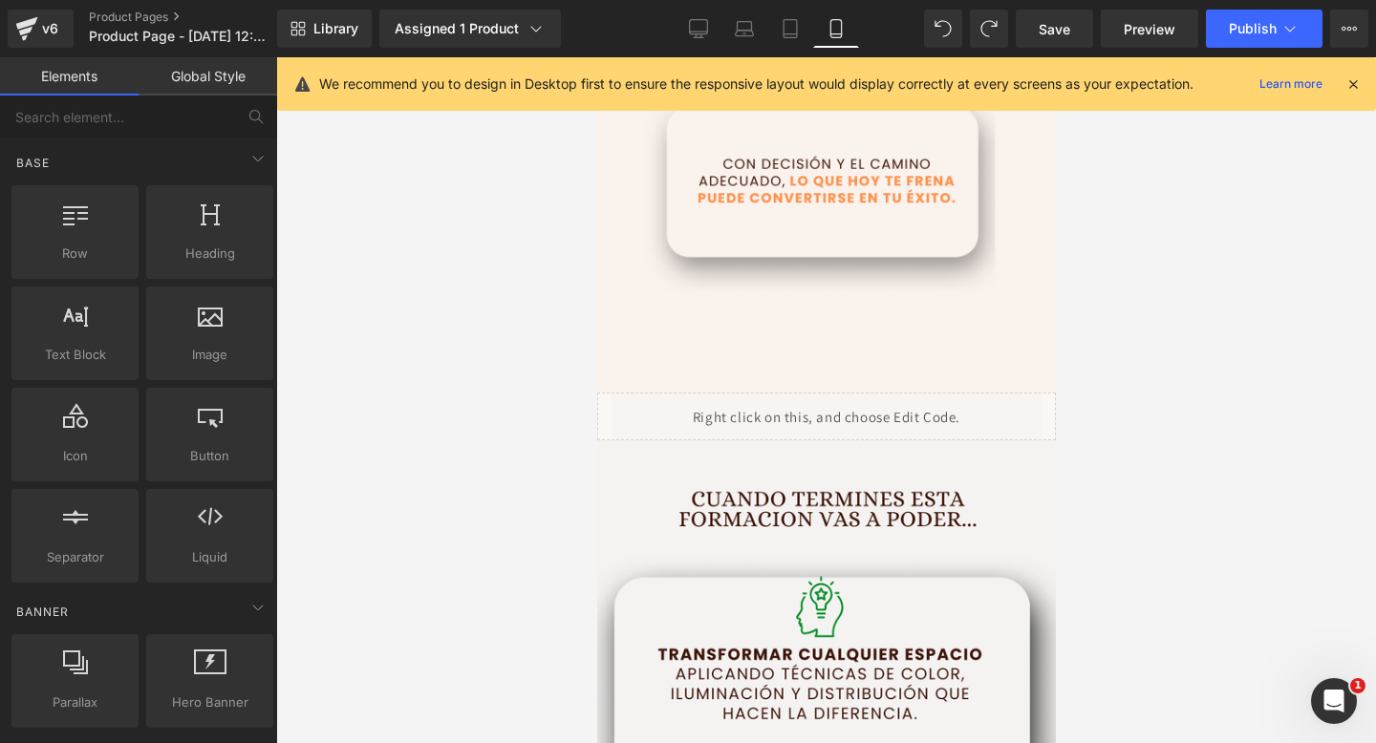
scroll to position [2792, 0]
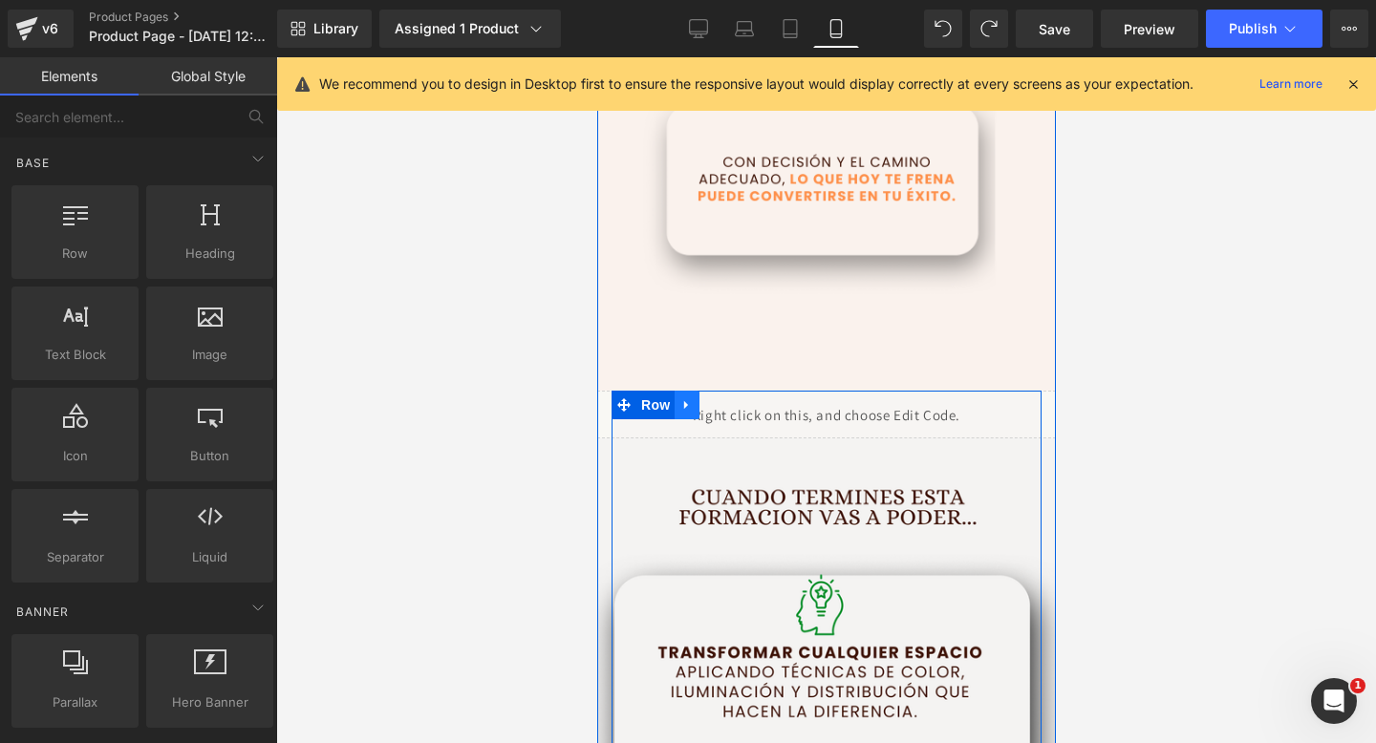
click at [689, 416] on link at bounding box center [685, 405] width 25 height 29
click at [738, 409] on icon at bounding box center [735, 404] width 13 height 13
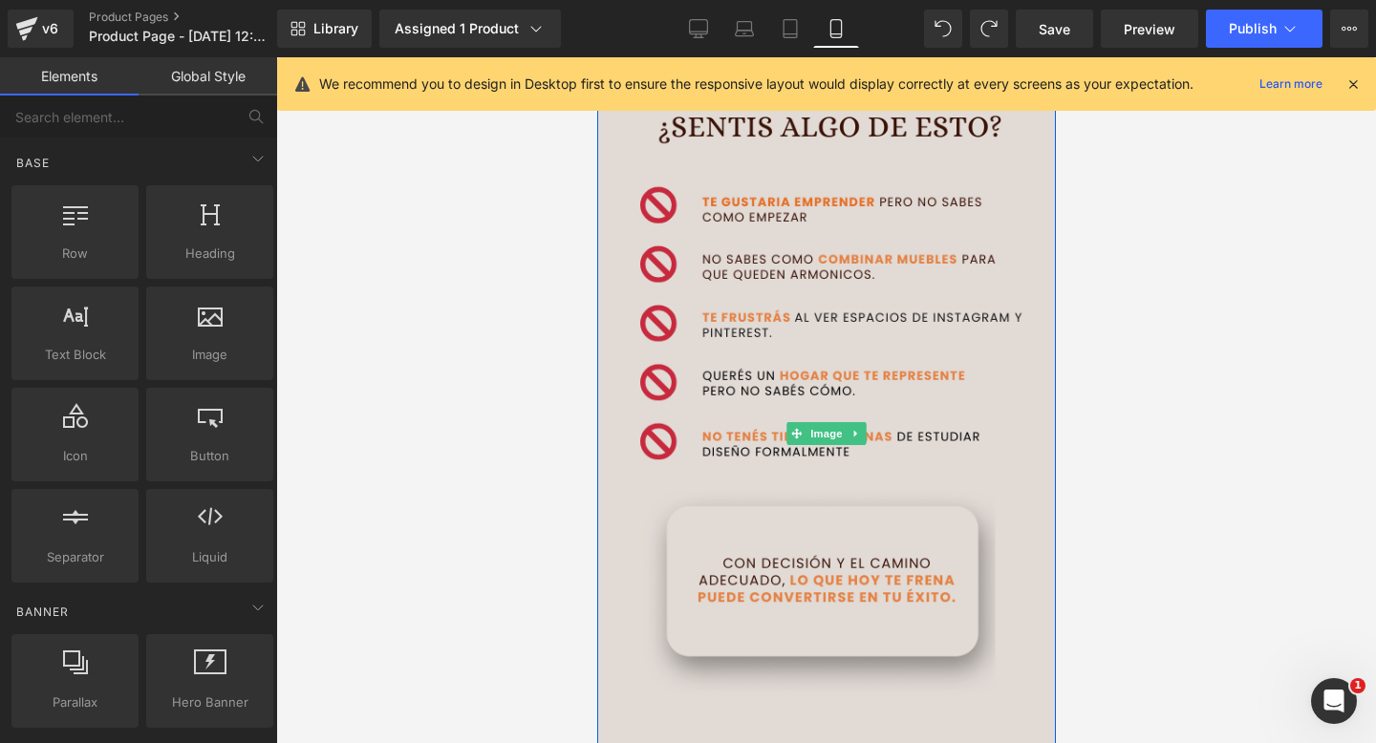
scroll to position [2347, 0]
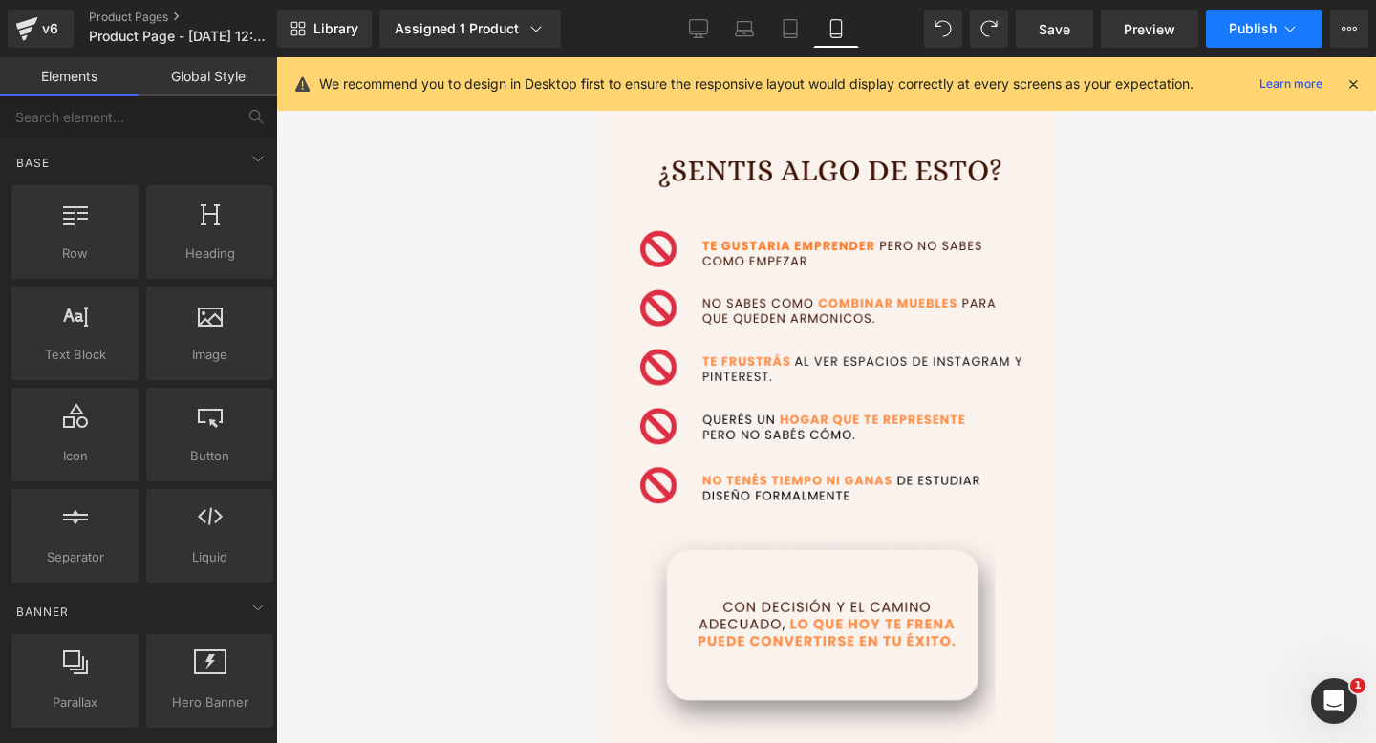
click at [1246, 30] on span "Publish" at bounding box center [1253, 28] width 48 height 15
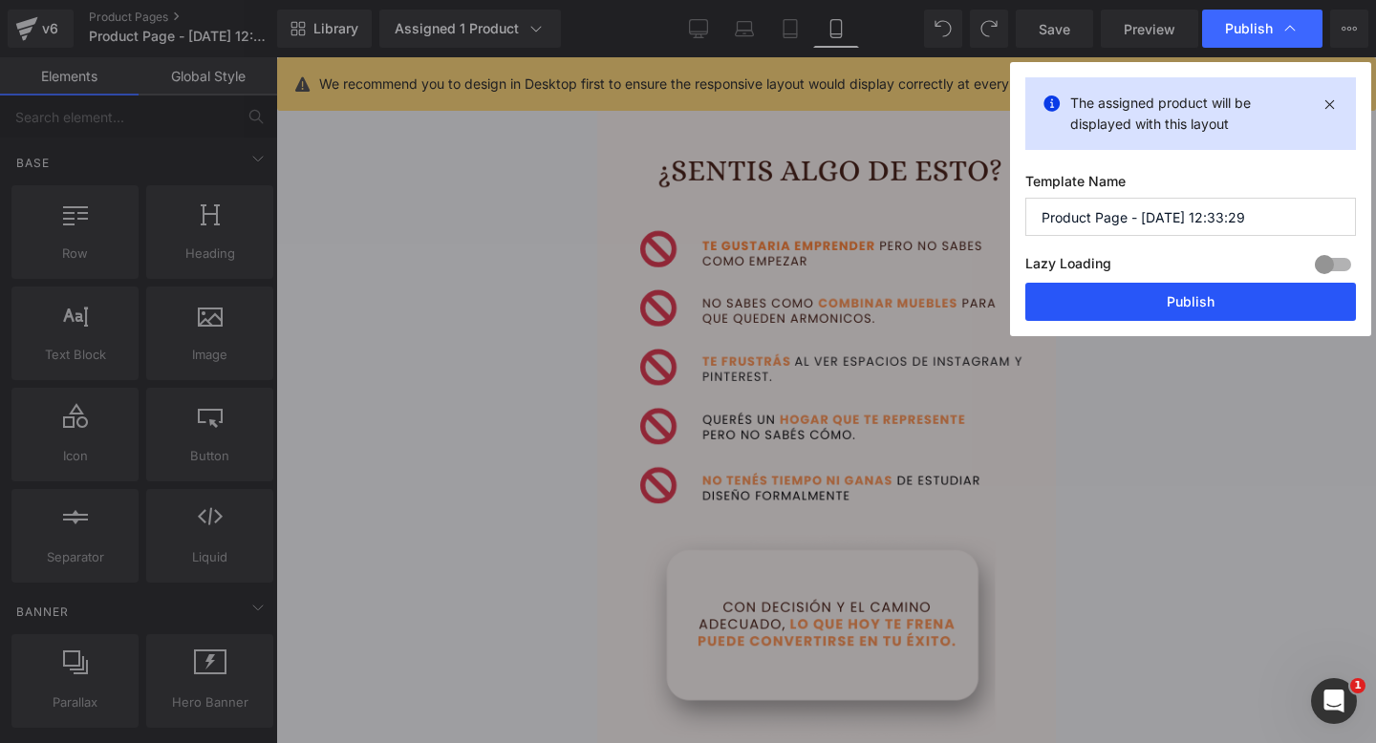
click at [1102, 313] on button "Publish" at bounding box center [1190, 302] width 331 height 38
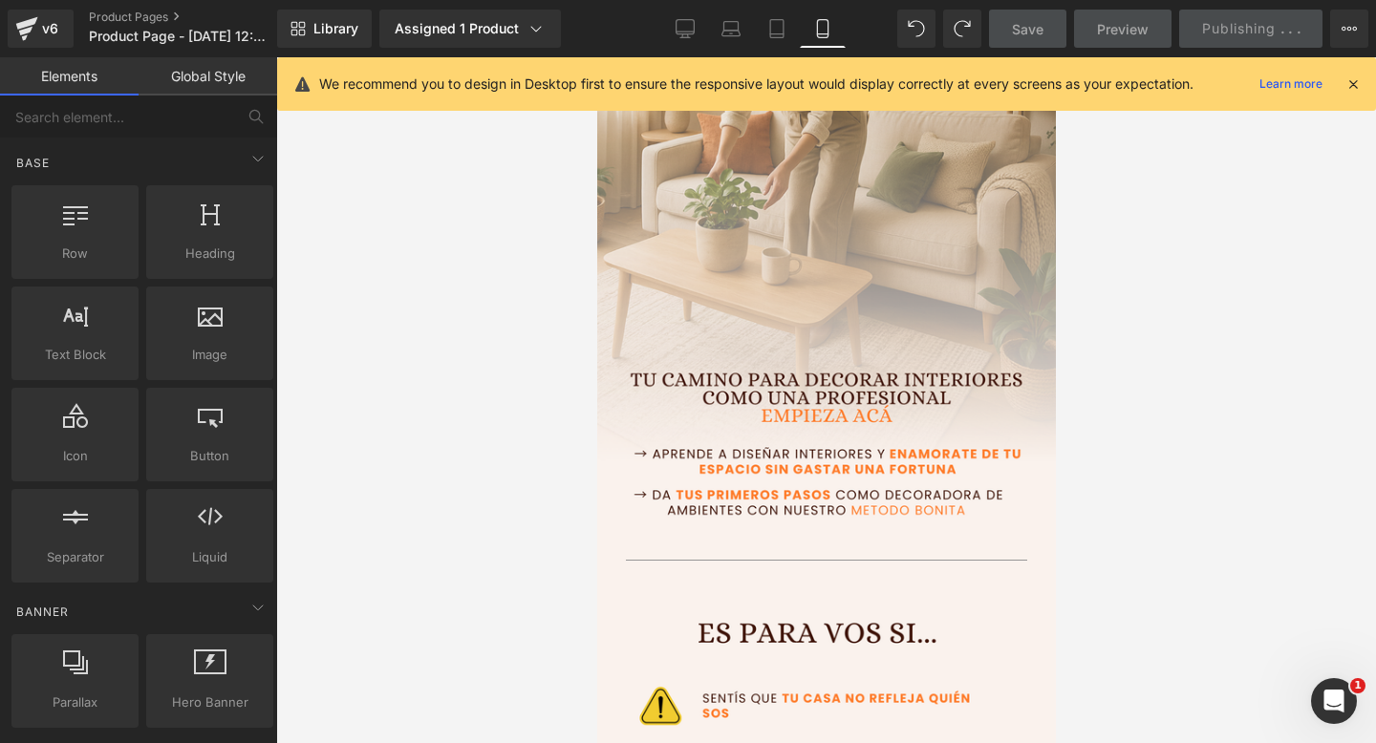
scroll to position [0, 0]
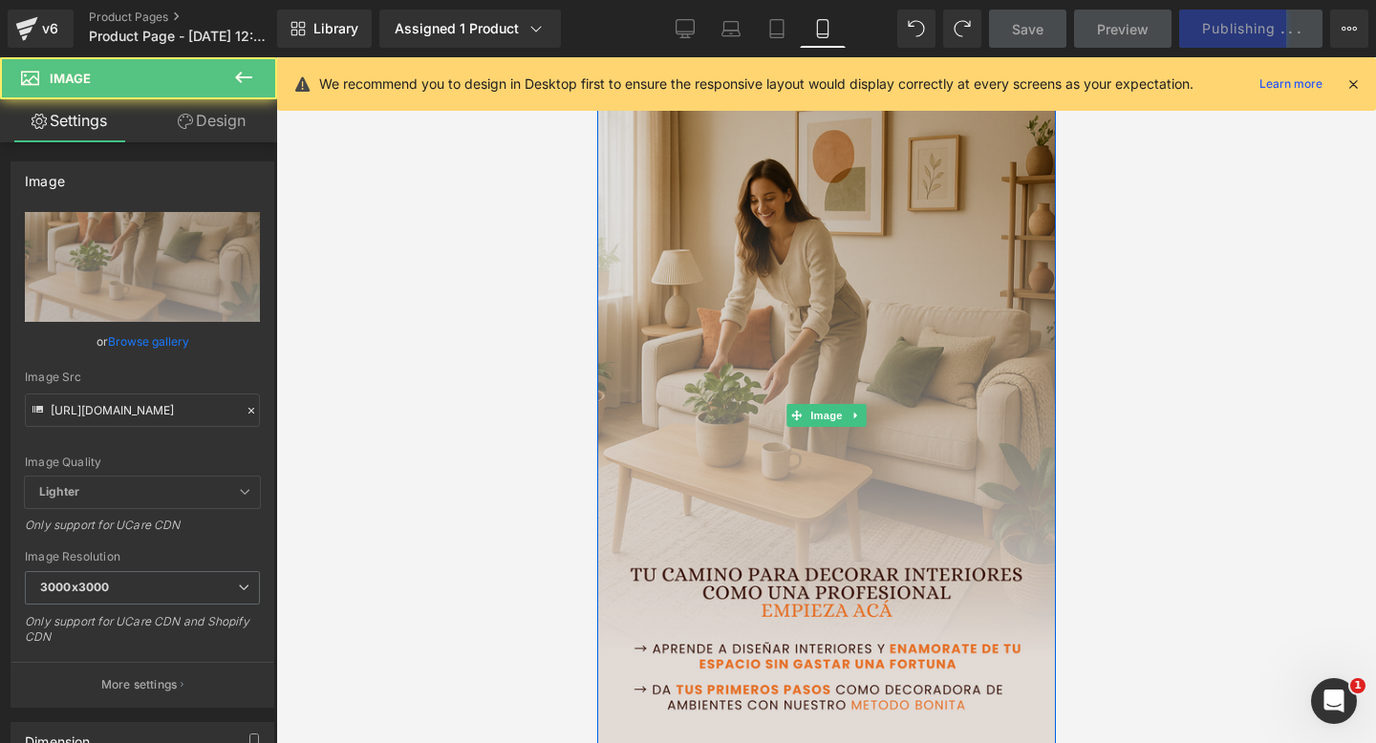
click at [844, 447] on img at bounding box center [825, 415] width 459 height 716
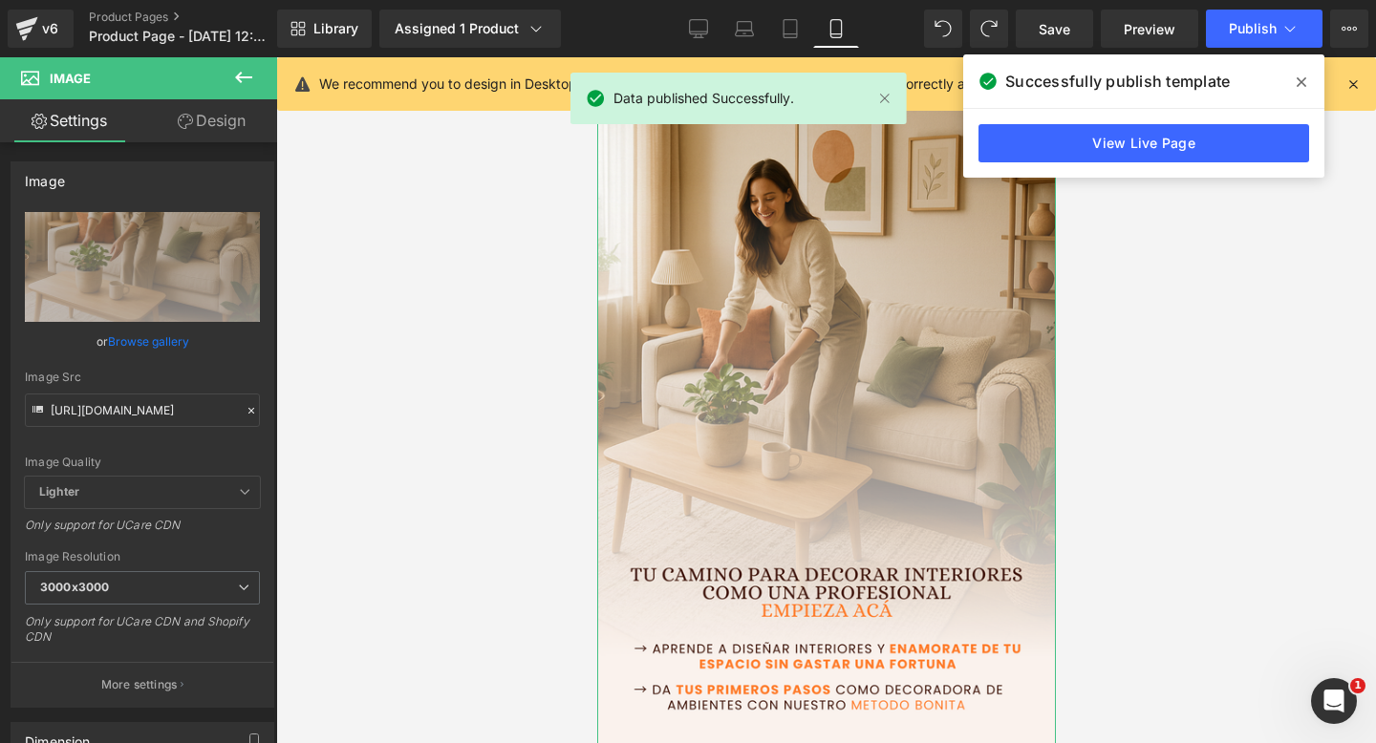
click at [222, 114] on link "Design" at bounding box center [211, 120] width 139 height 43
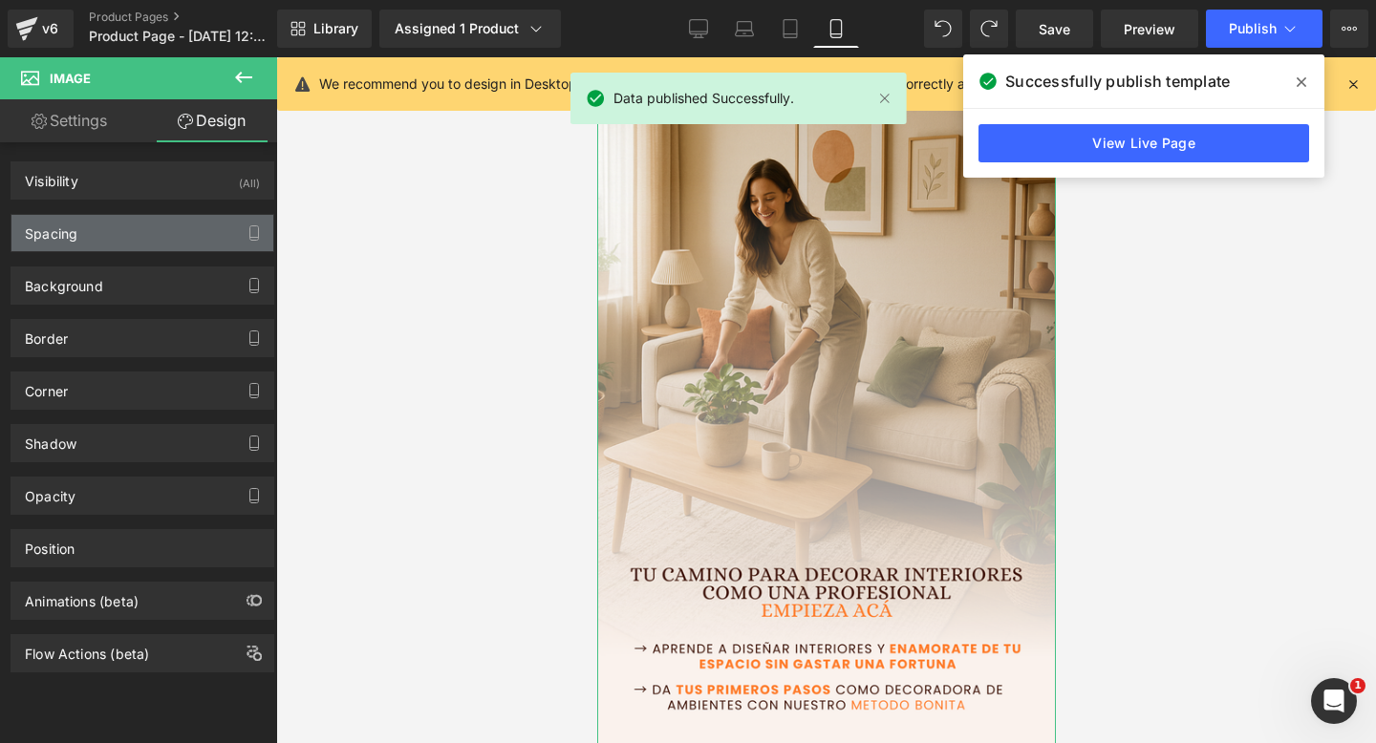
click at [150, 243] on div "Spacing" at bounding box center [142, 233] width 262 height 36
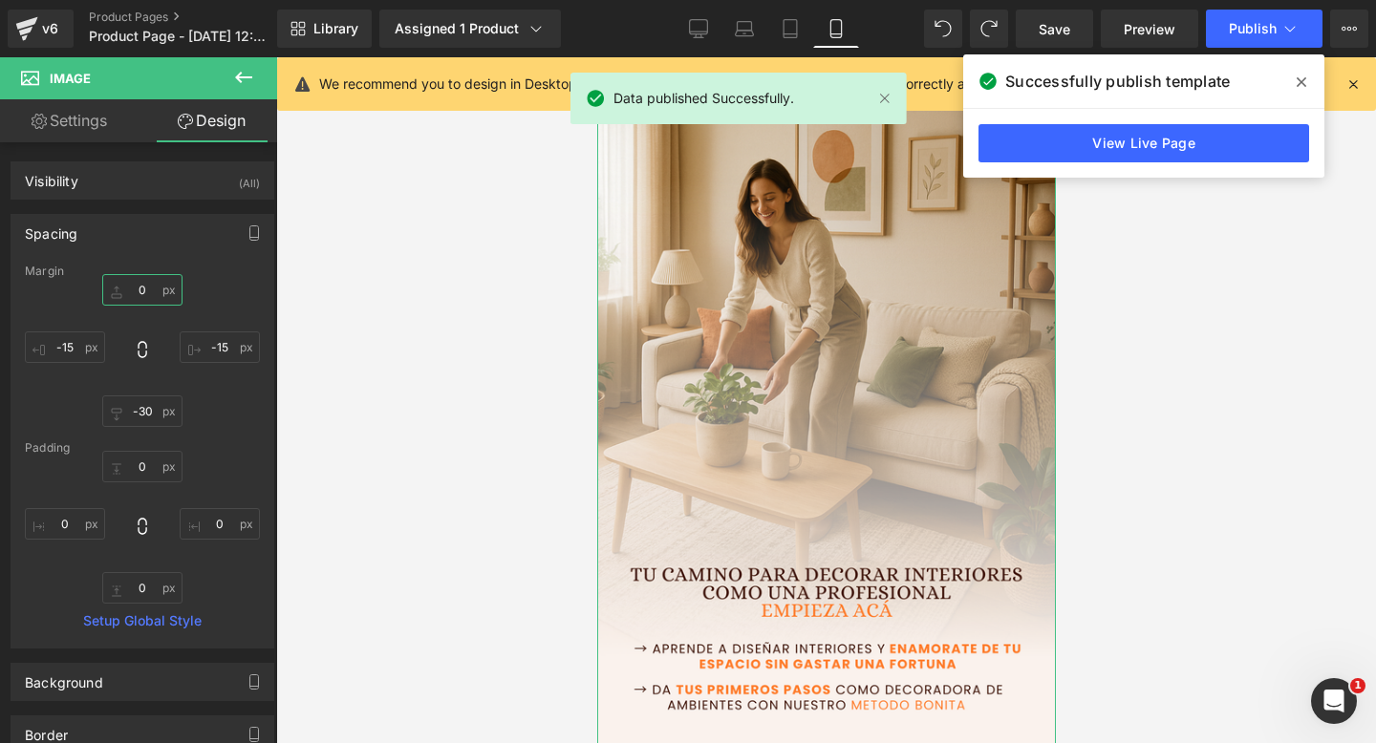
click at [137, 299] on input "0" at bounding box center [142, 290] width 80 height 32
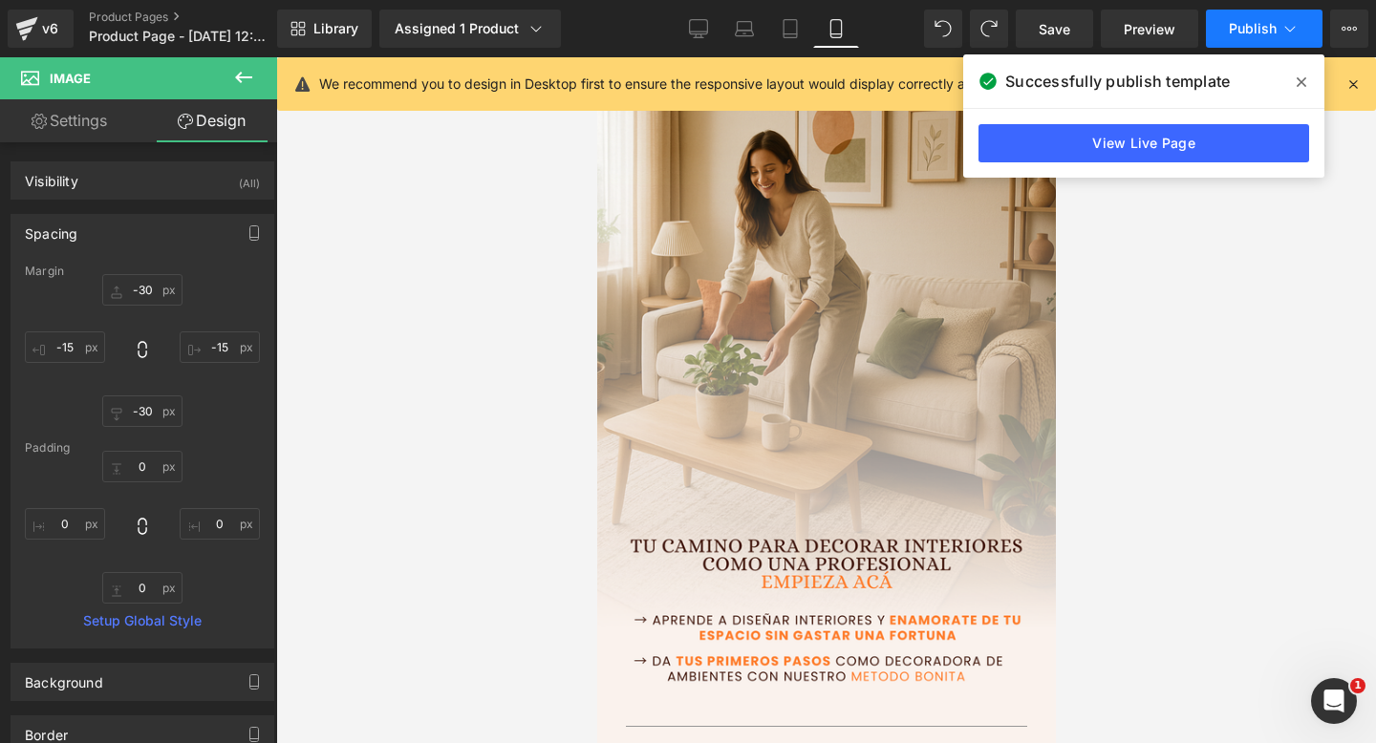
click at [1255, 29] on span "Publish" at bounding box center [1253, 28] width 48 height 15
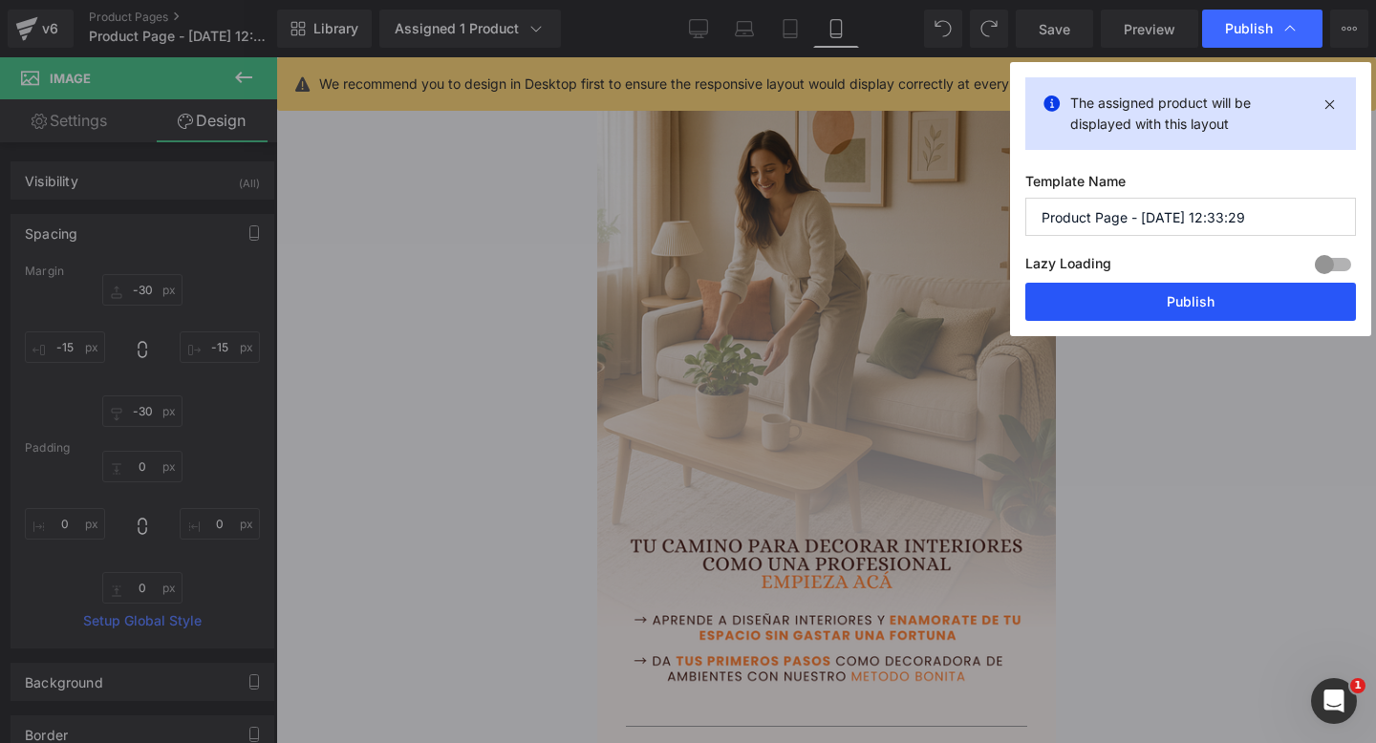
click at [1056, 306] on button "Publish" at bounding box center [1190, 302] width 331 height 38
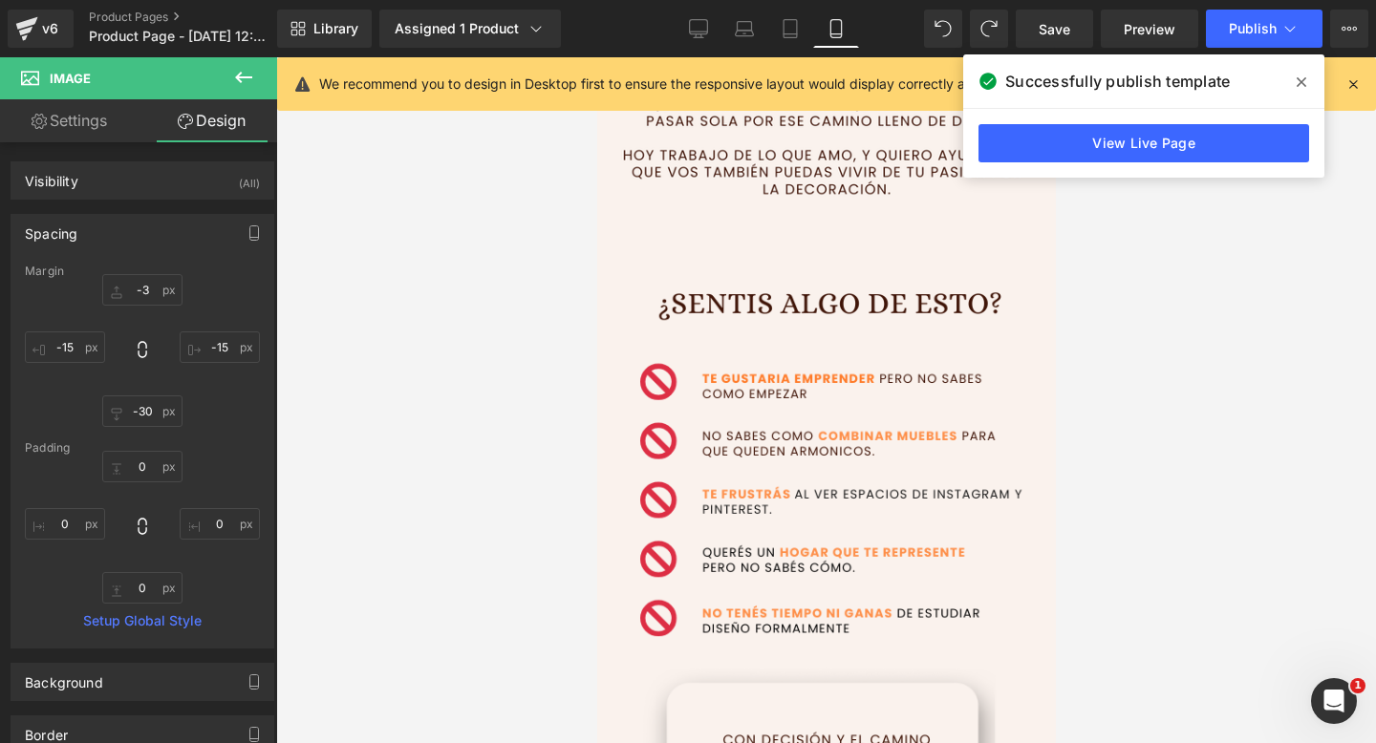
type input "0"
type input "-15"
type input "-30"
type input "-15"
type input "0"
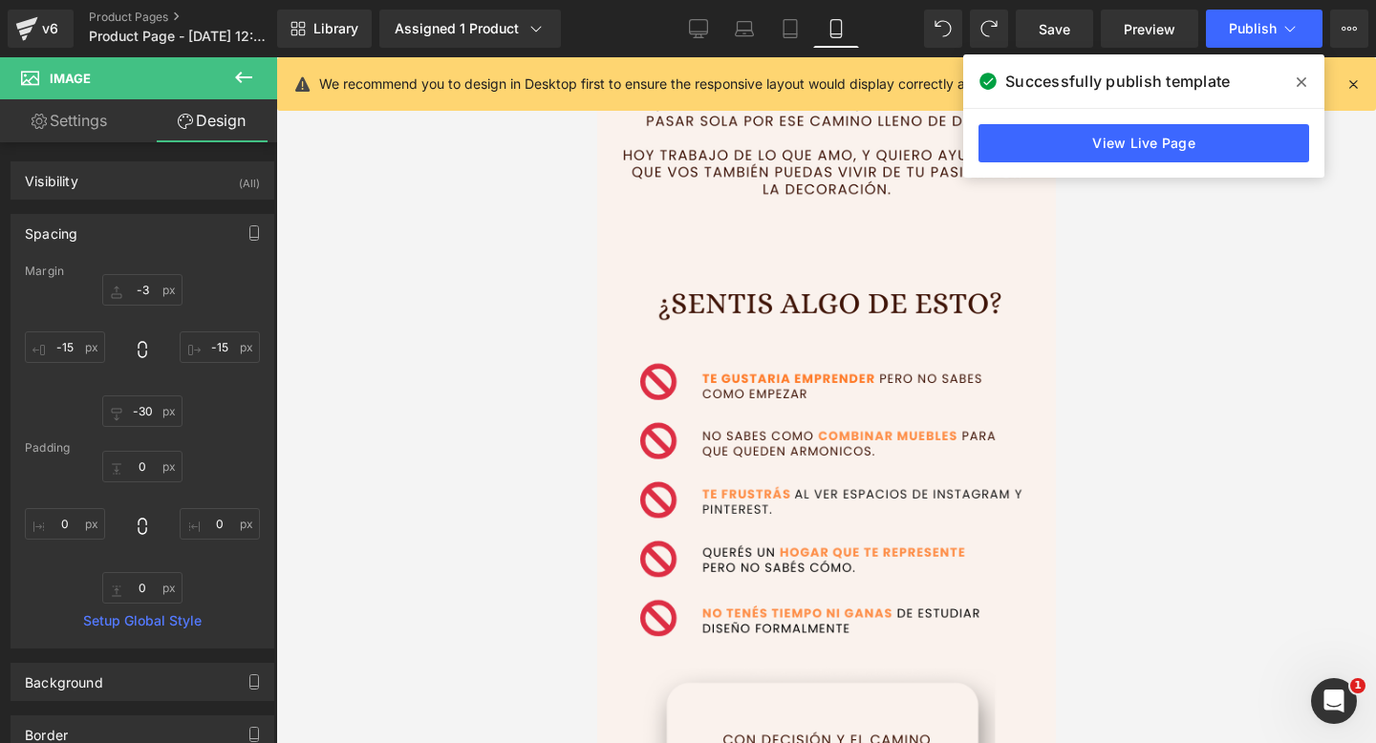
type input "0"
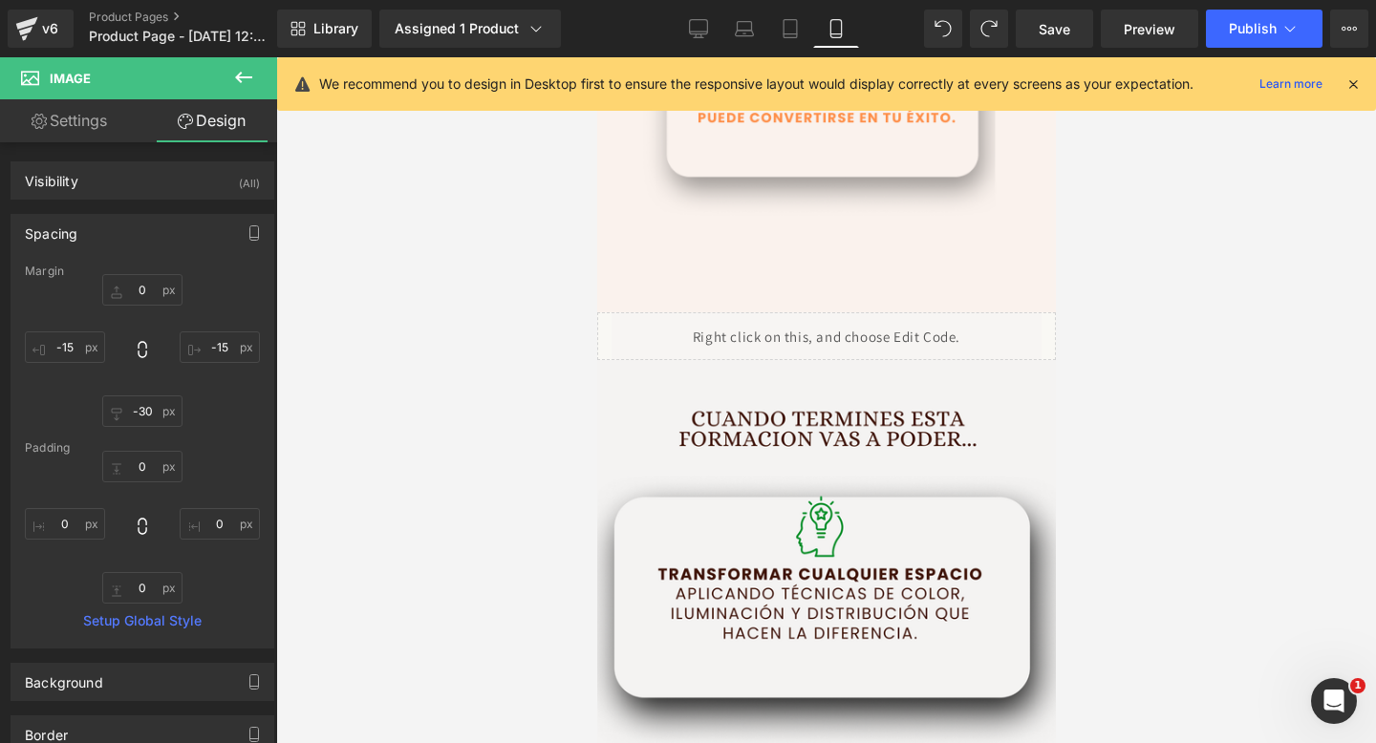
scroll to position [2894, 0]
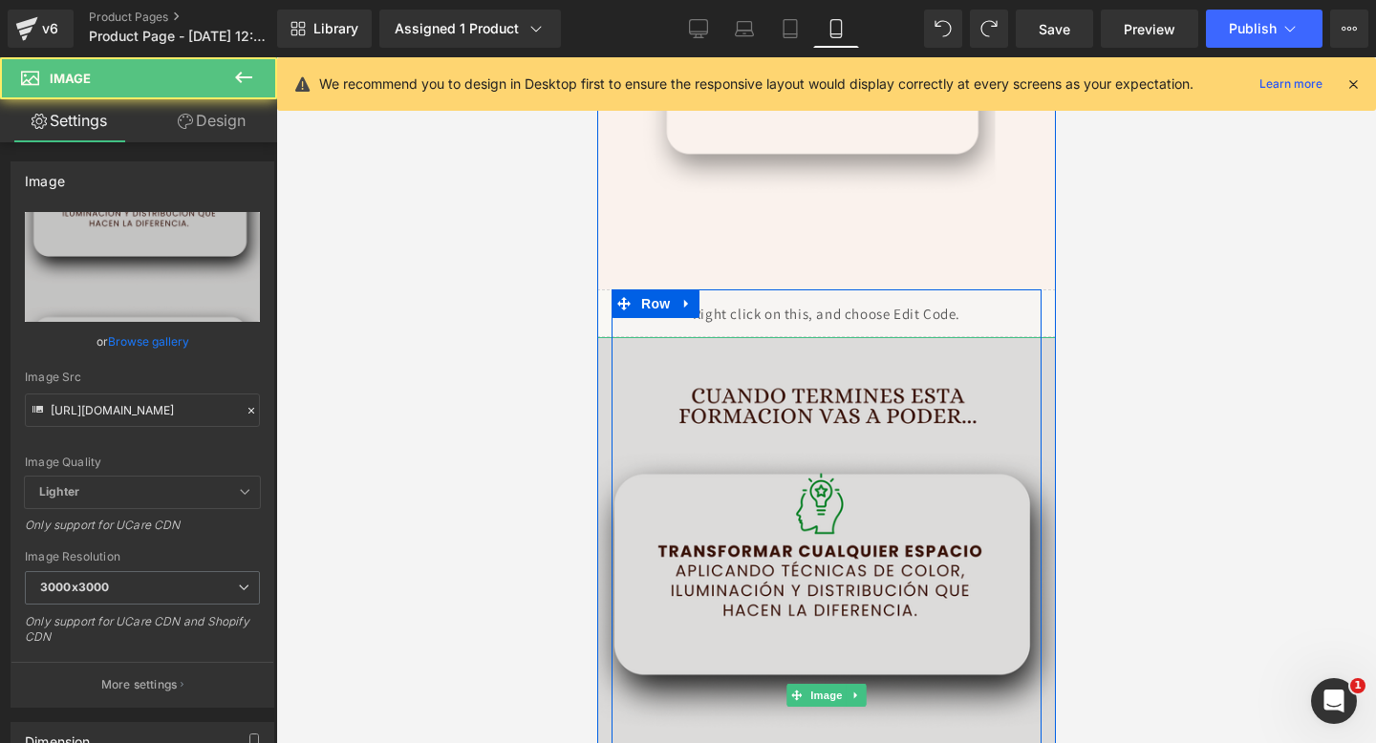
click at [690, 390] on img at bounding box center [825, 695] width 459 height 716
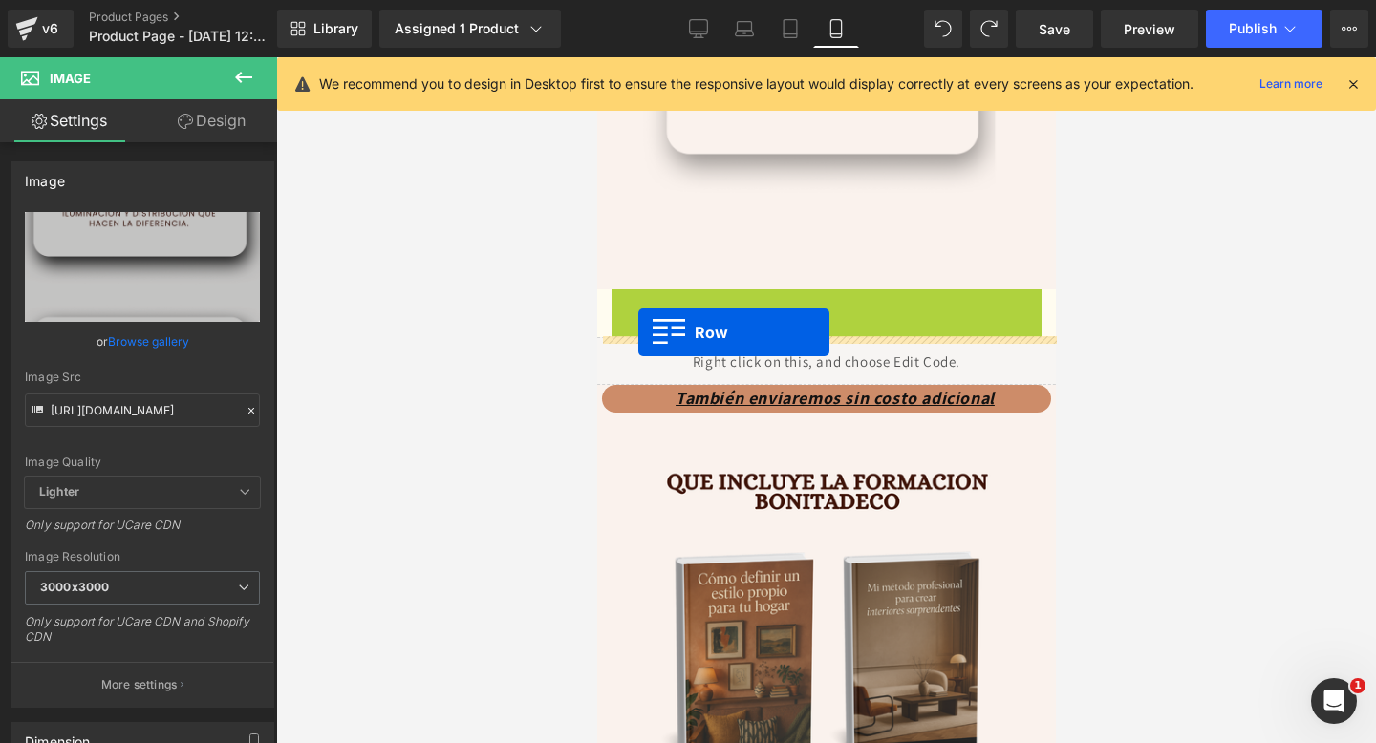
drag, startPoint x: 623, startPoint y: 305, endPoint x: 637, endPoint y: 332, distance: 31.2
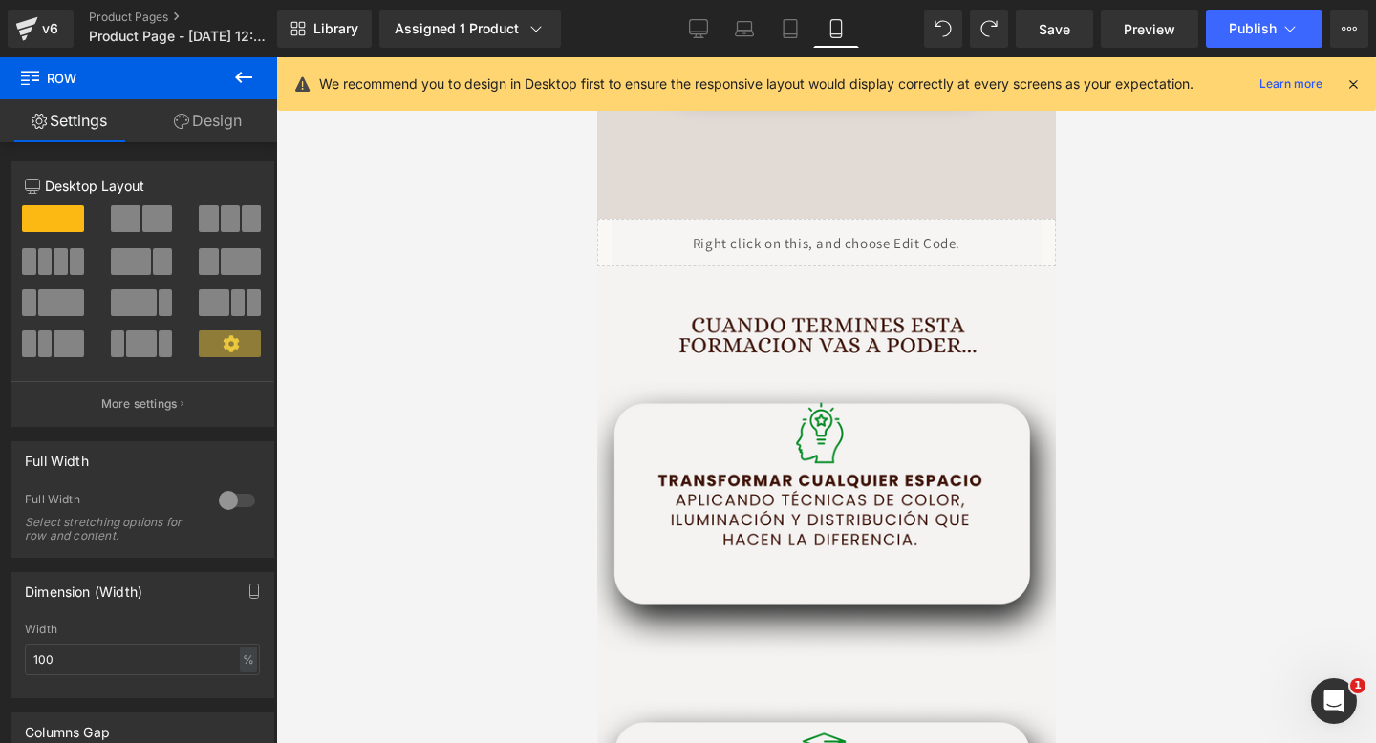
scroll to position [2914, 0]
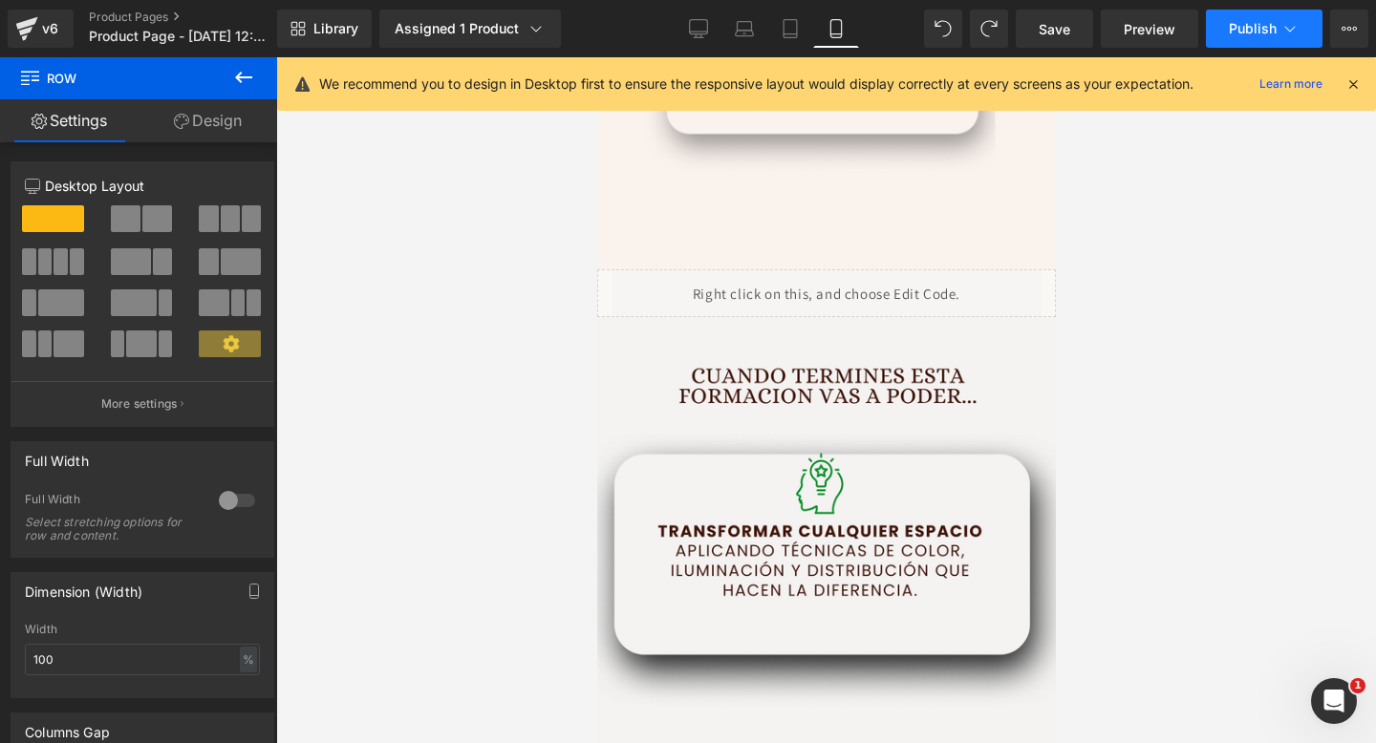
click at [1270, 45] on button "Publish" at bounding box center [1264, 29] width 117 height 38
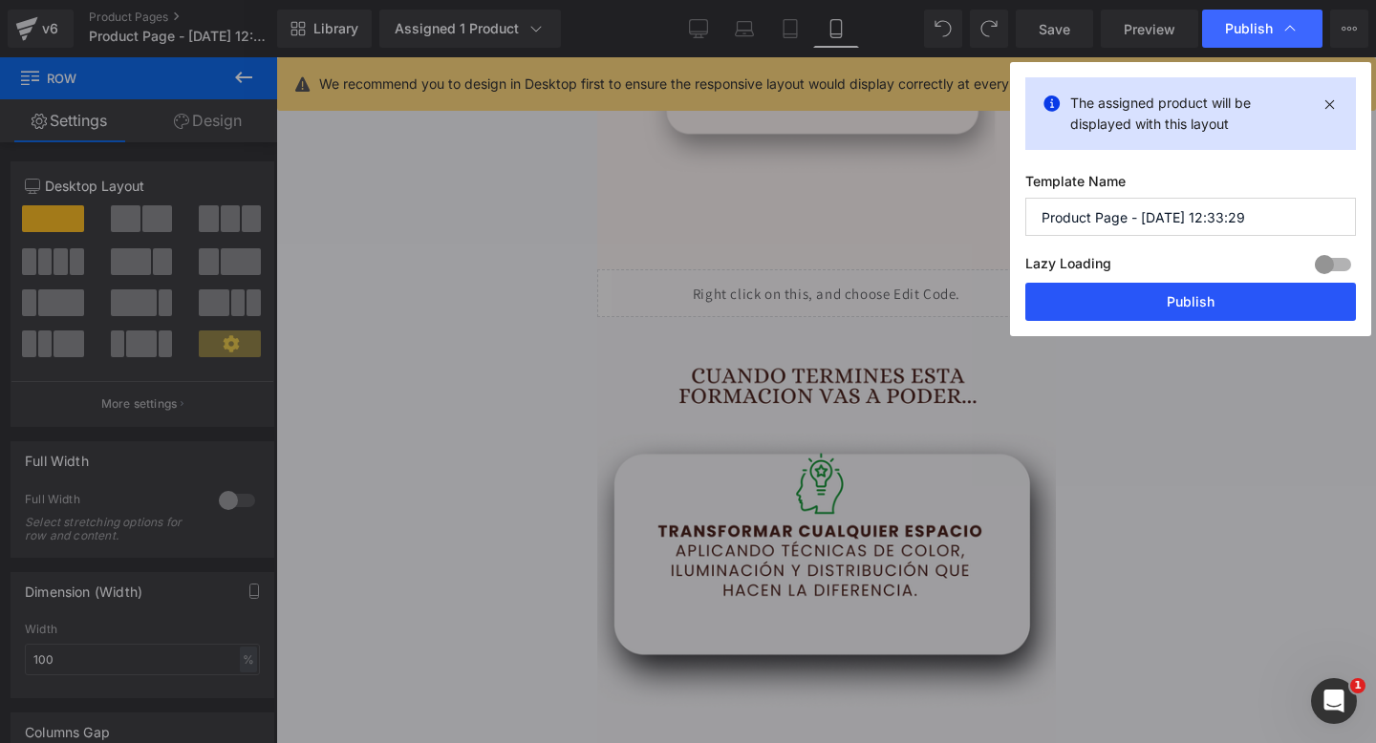
click at [1148, 308] on button "Publish" at bounding box center [1190, 302] width 331 height 38
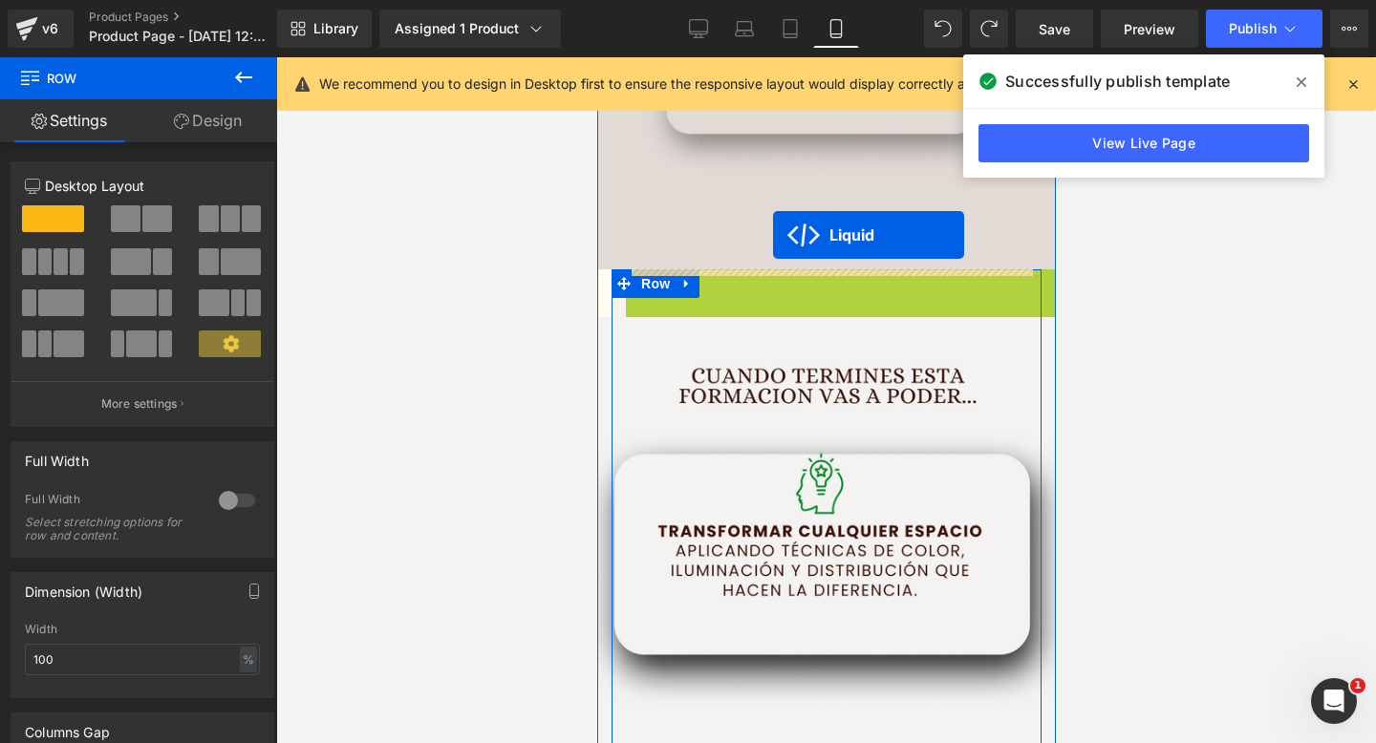
drag, startPoint x: 779, startPoint y: 286, endPoint x: 771, endPoint y: 235, distance: 51.2
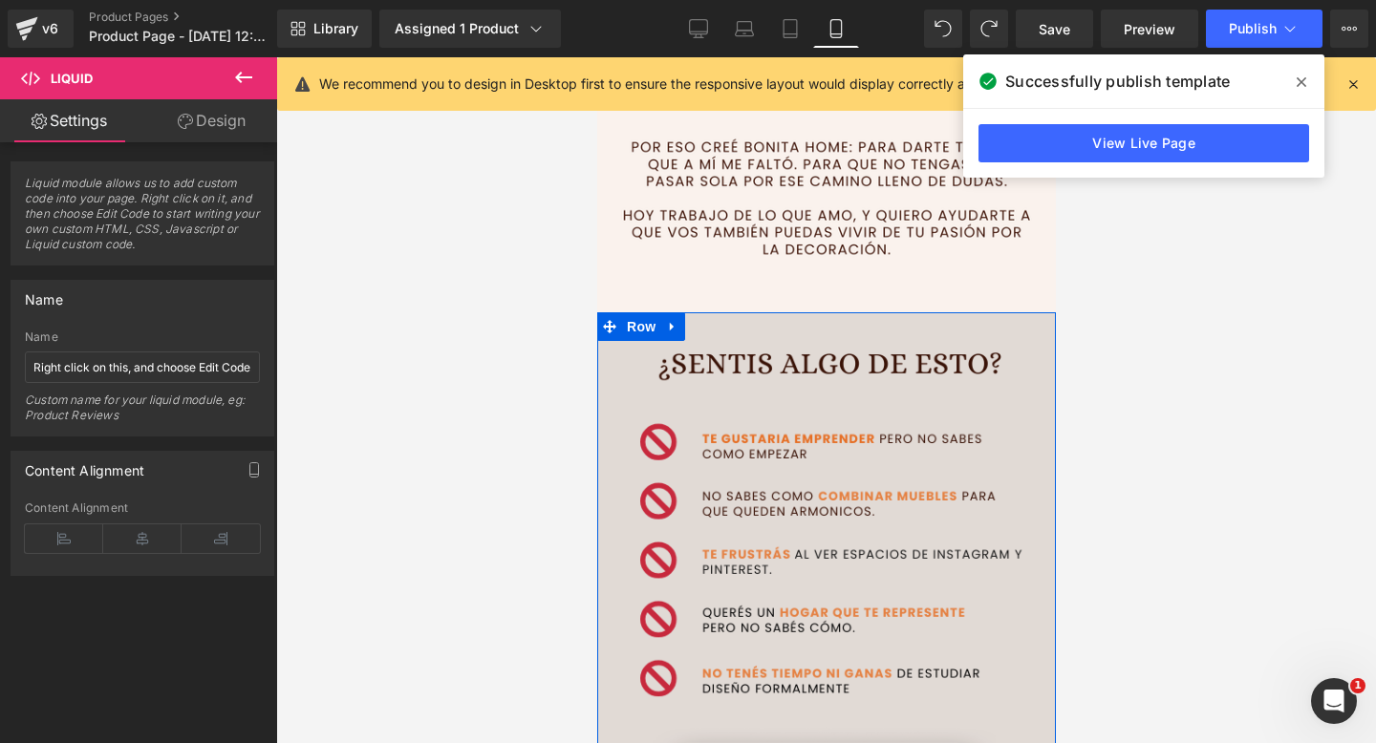
scroll to position [2151, 0]
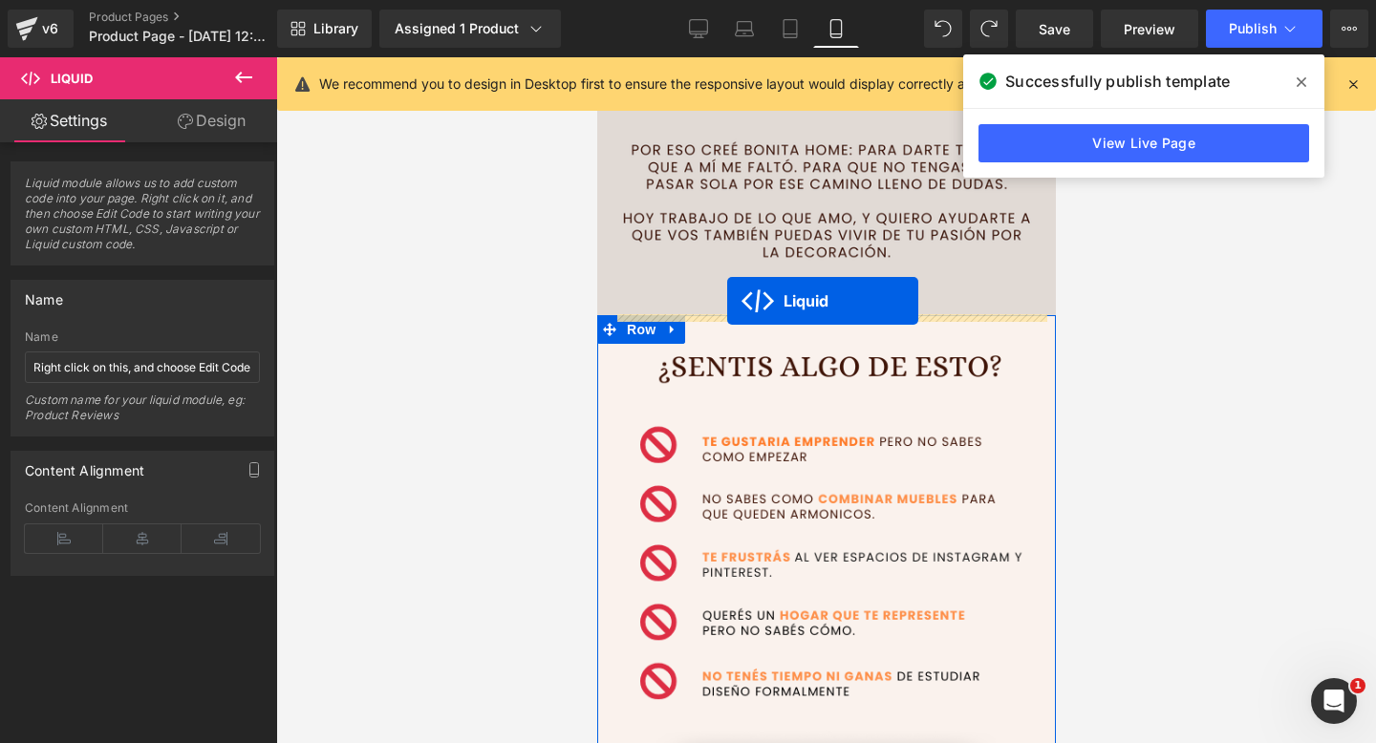
drag, startPoint x: 775, startPoint y: 291, endPoint x: 726, endPoint y: 301, distance: 49.6
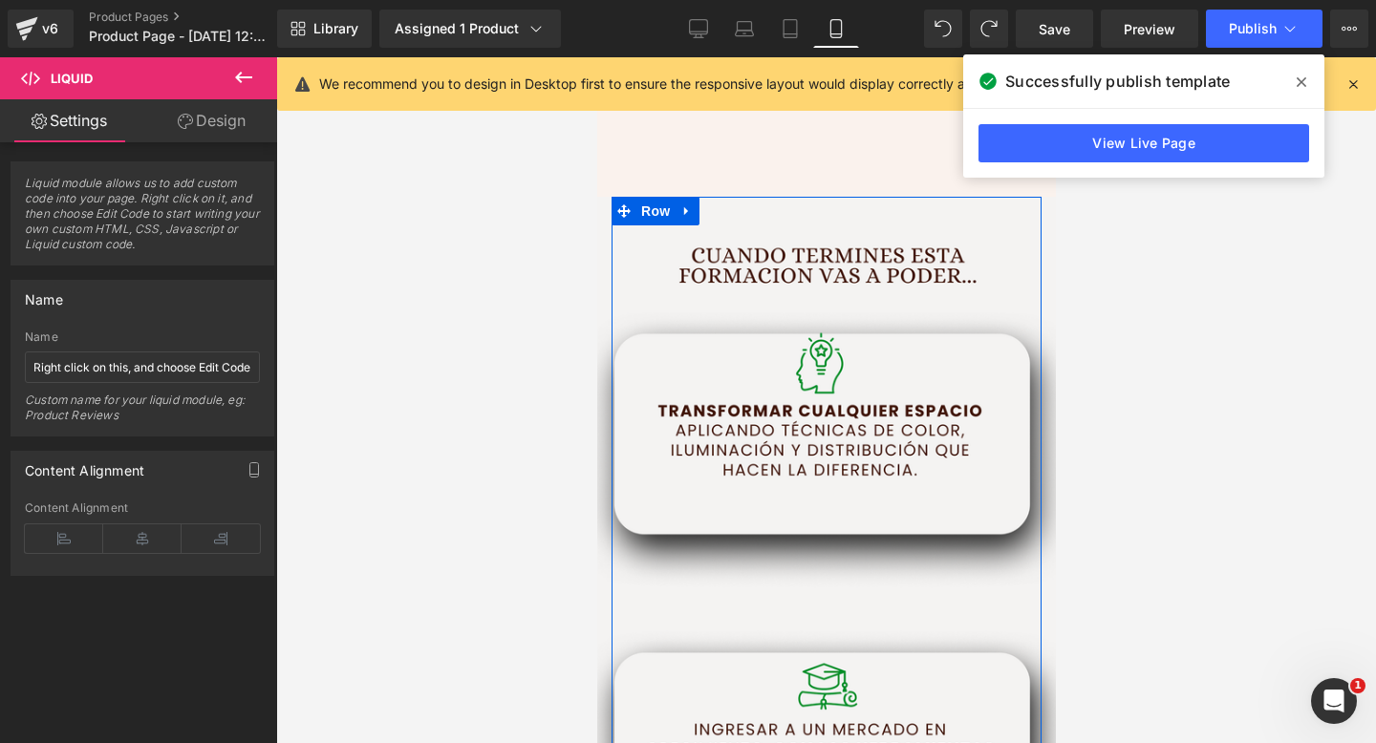
scroll to position [2987, 0]
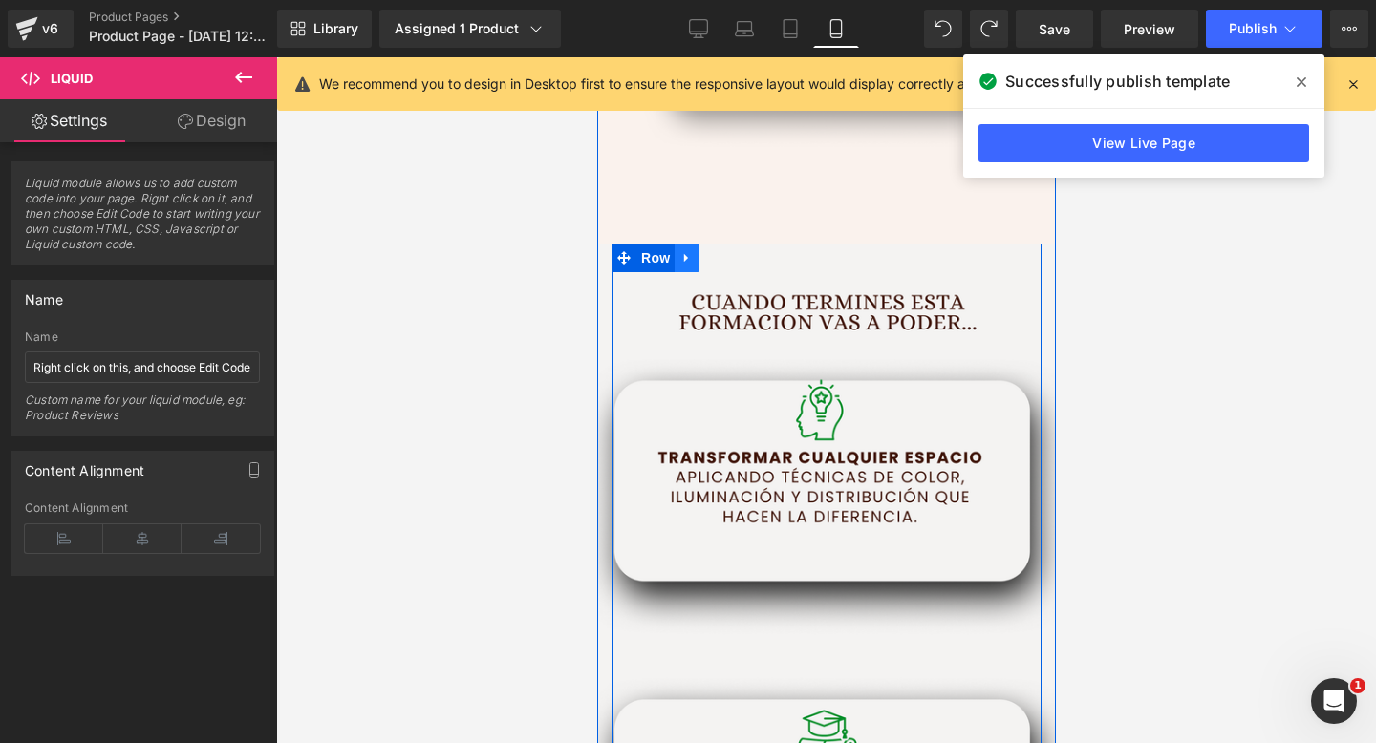
click at [691, 265] on link at bounding box center [685, 258] width 25 height 29
click at [737, 264] on icon at bounding box center [735, 257] width 13 height 13
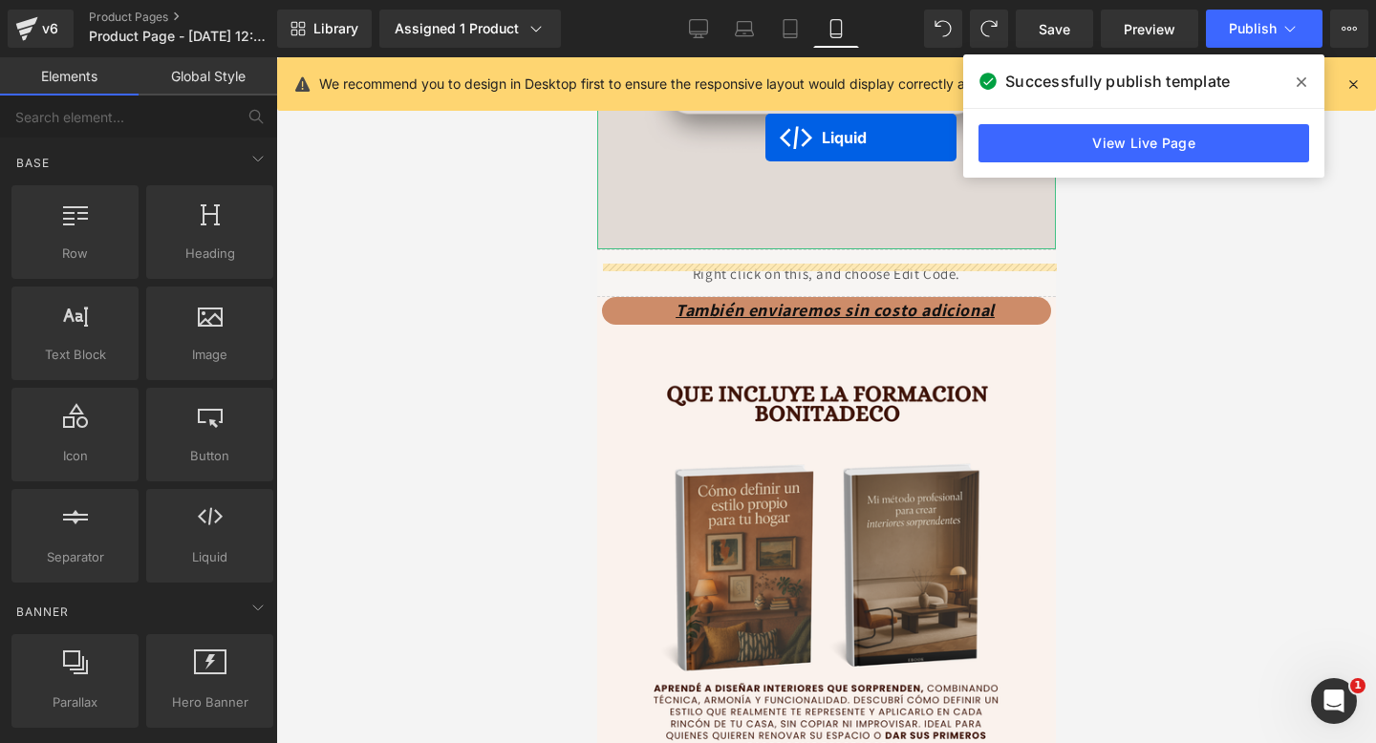
scroll to position [2997, 0]
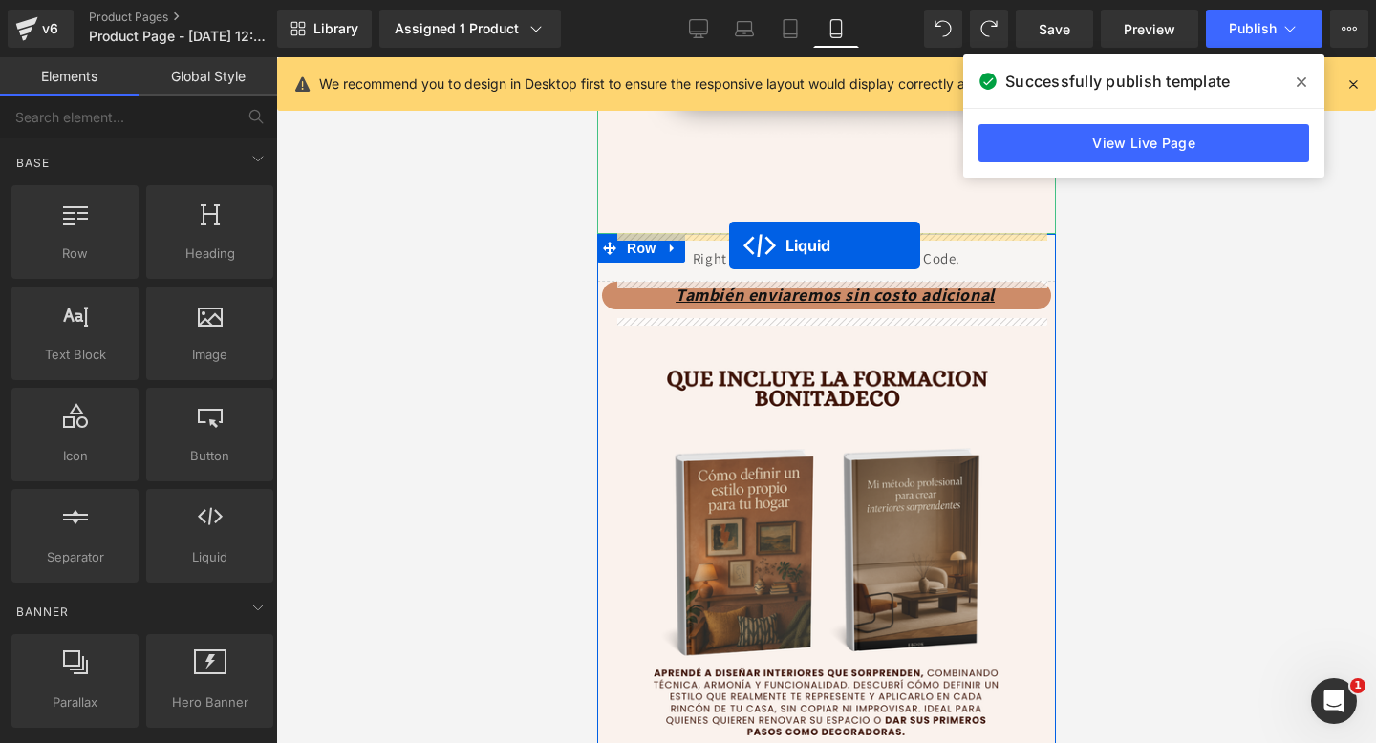
drag, startPoint x: 780, startPoint y: 297, endPoint x: 728, endPoint y: 246, distance: 73.0
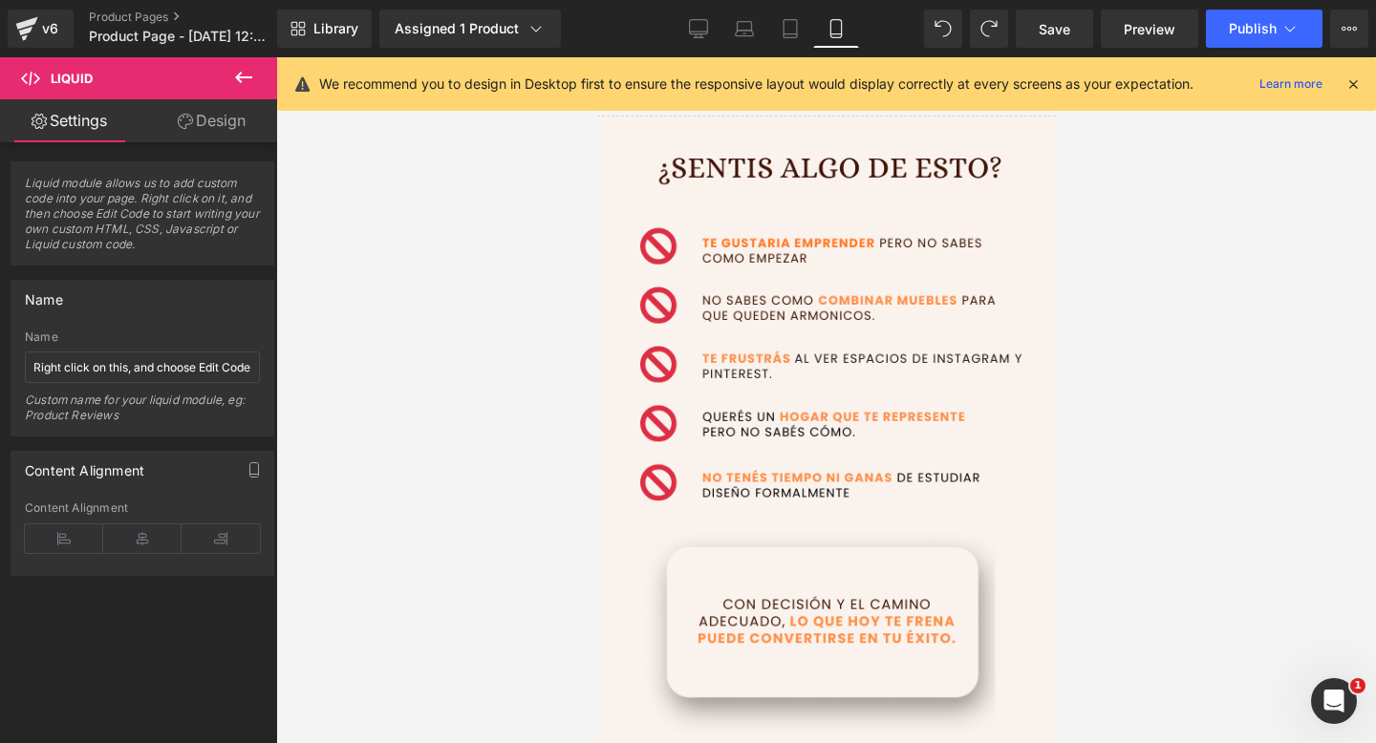
scroll to position [2418, 0]
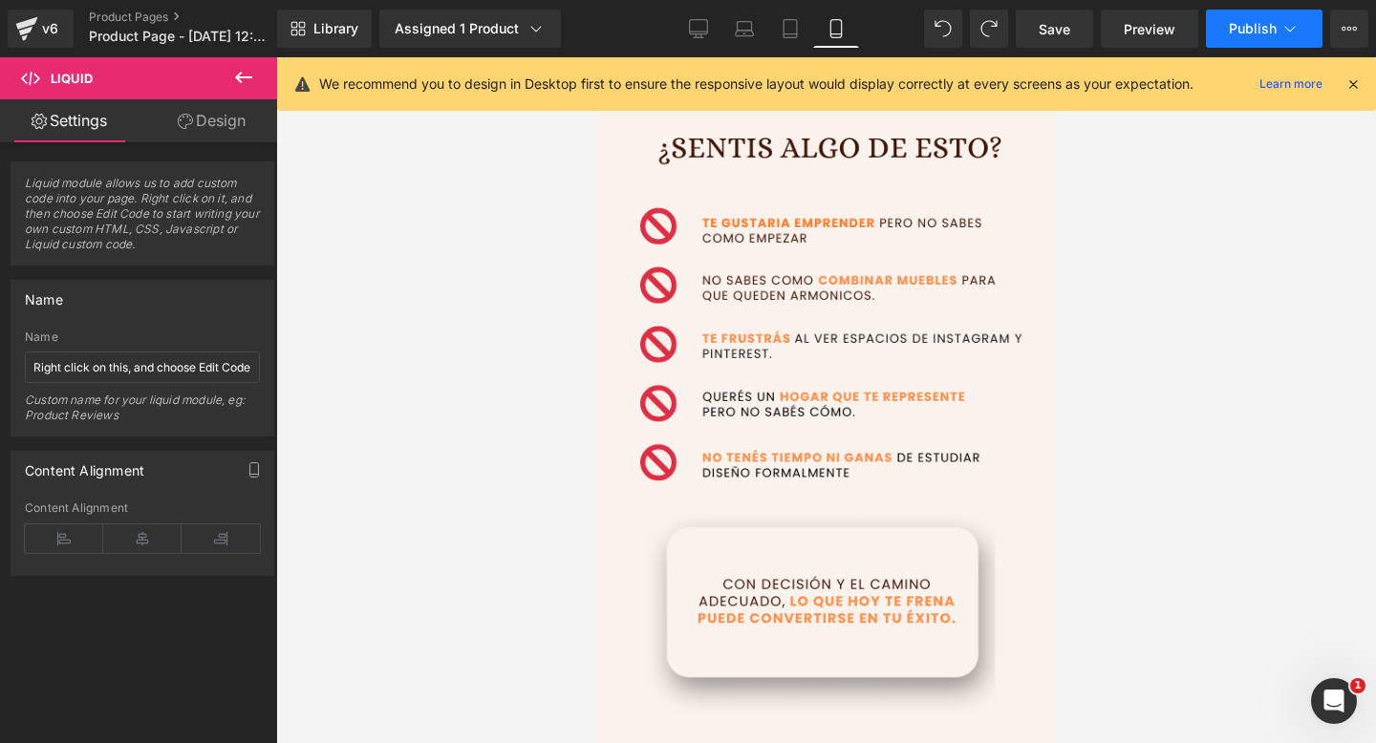
click at [1228, 23] on button "Publish" at bounding box center [1264, 29] width 117 height 38
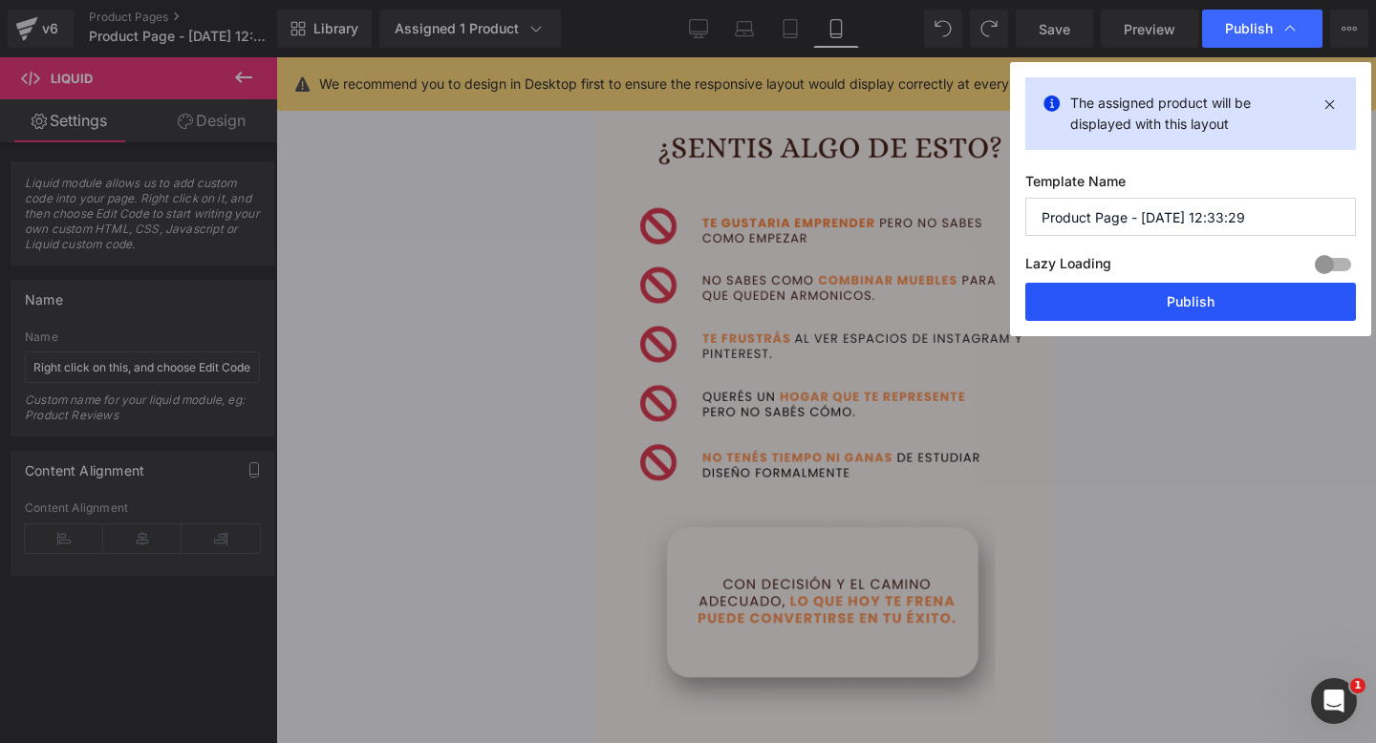
click at [1112, 304] on button "Publish" at bounding box center [1190, 302] width 331 height 38
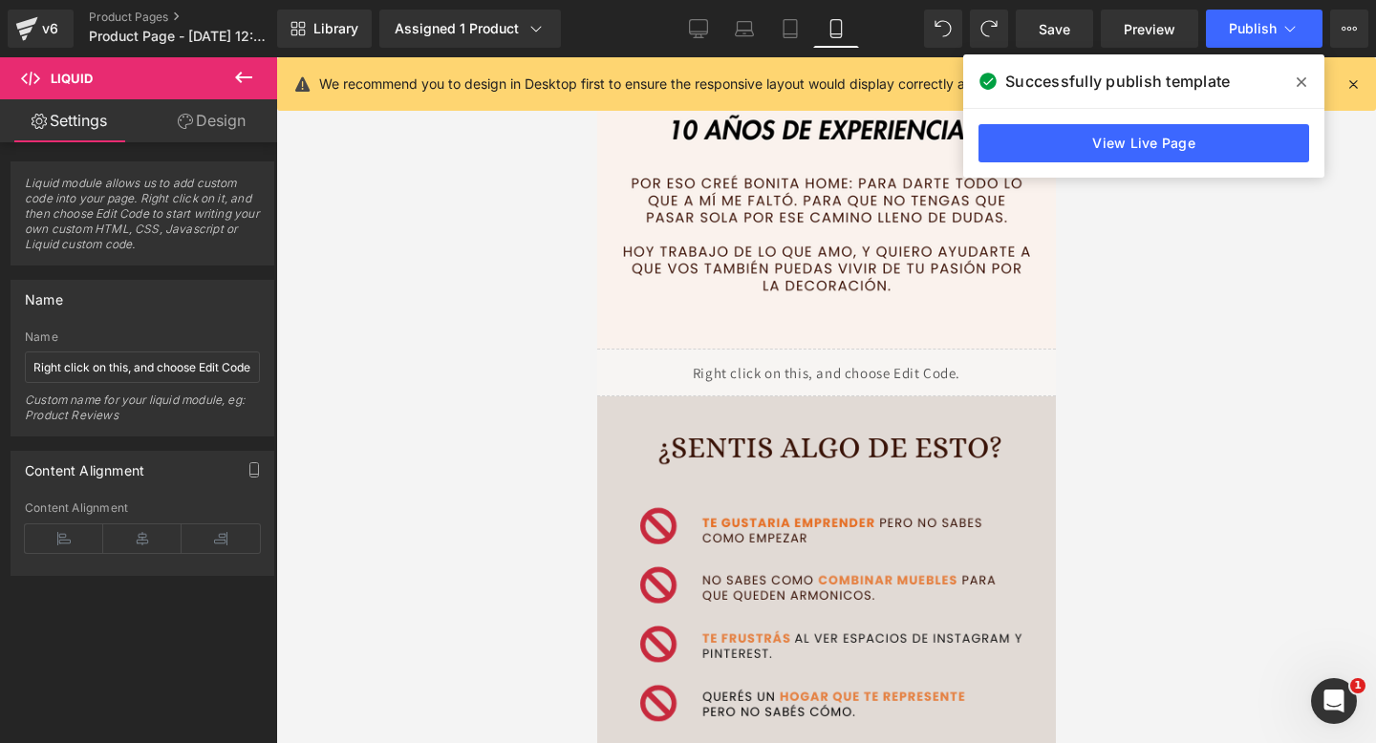
scroll to position [2114, 0]
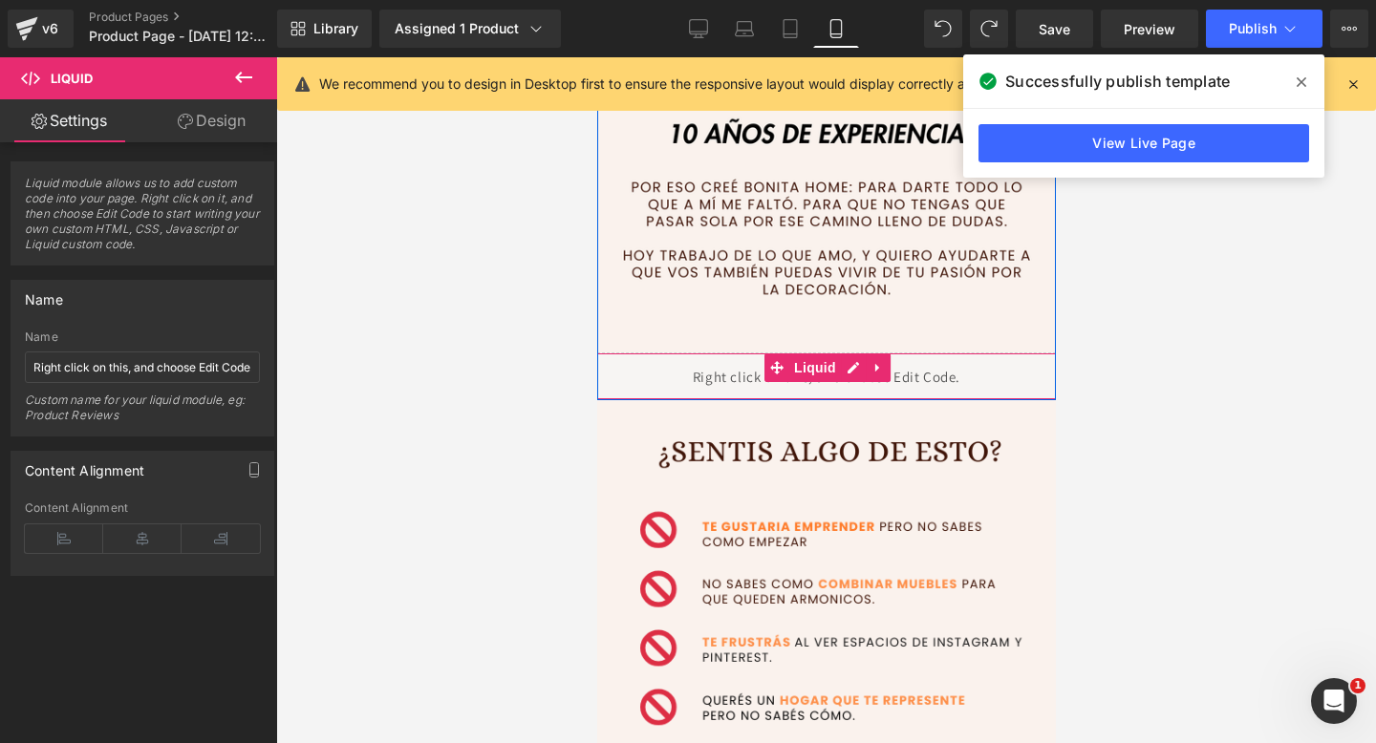
click at [743, 377] on div "Liquid" at bounding box center [825, 377] width 487 height 48
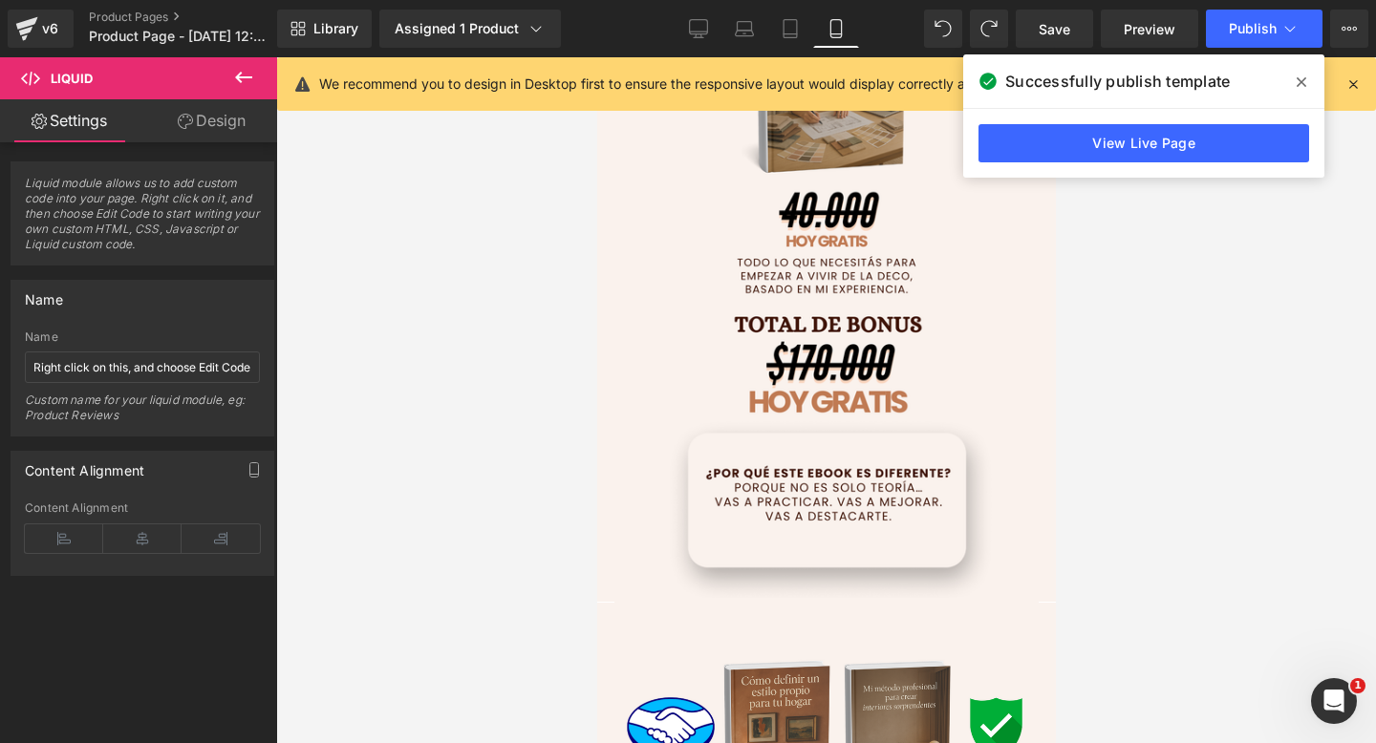
scroll to position [4087, 0]
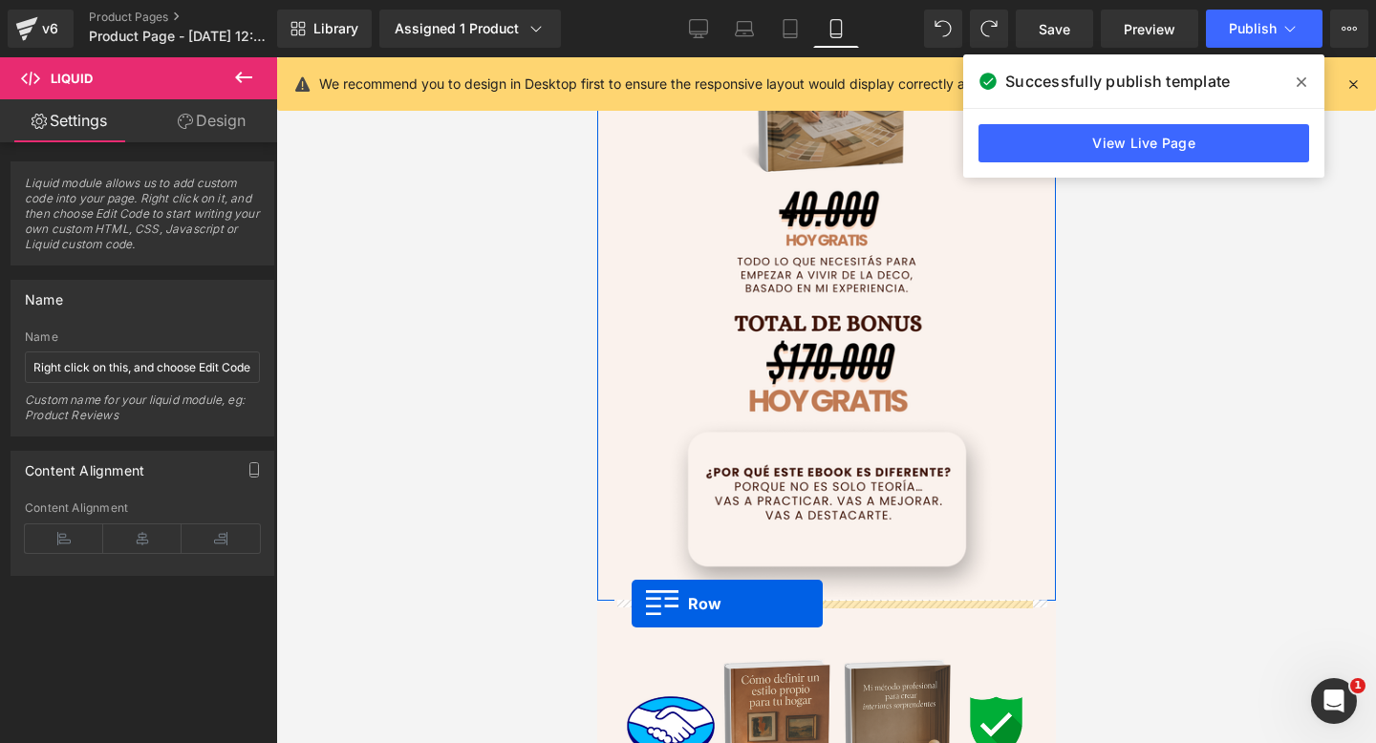
drag, startPoint x: 609, startPoint y: 412, endPoint x: 630, endPoint y: 604, distance: 193.3
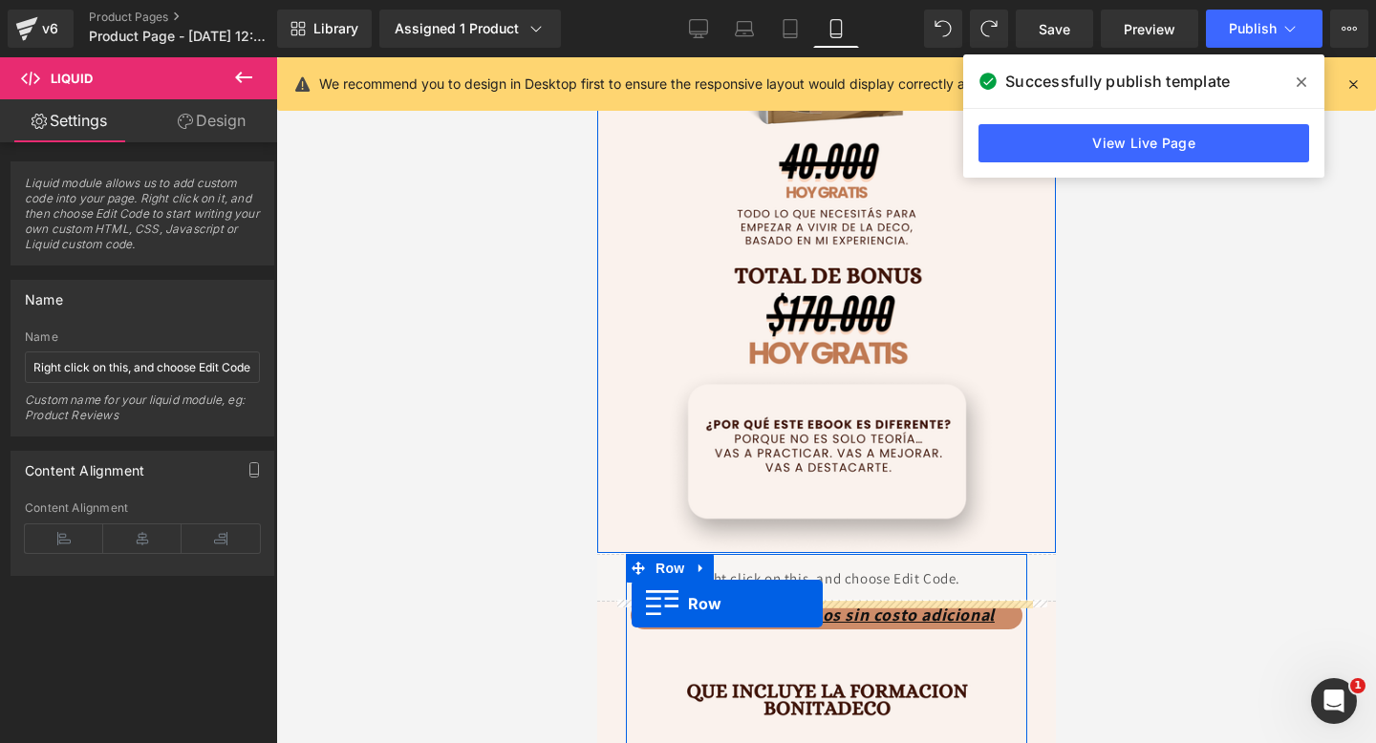
scroll to position [4039, 0]
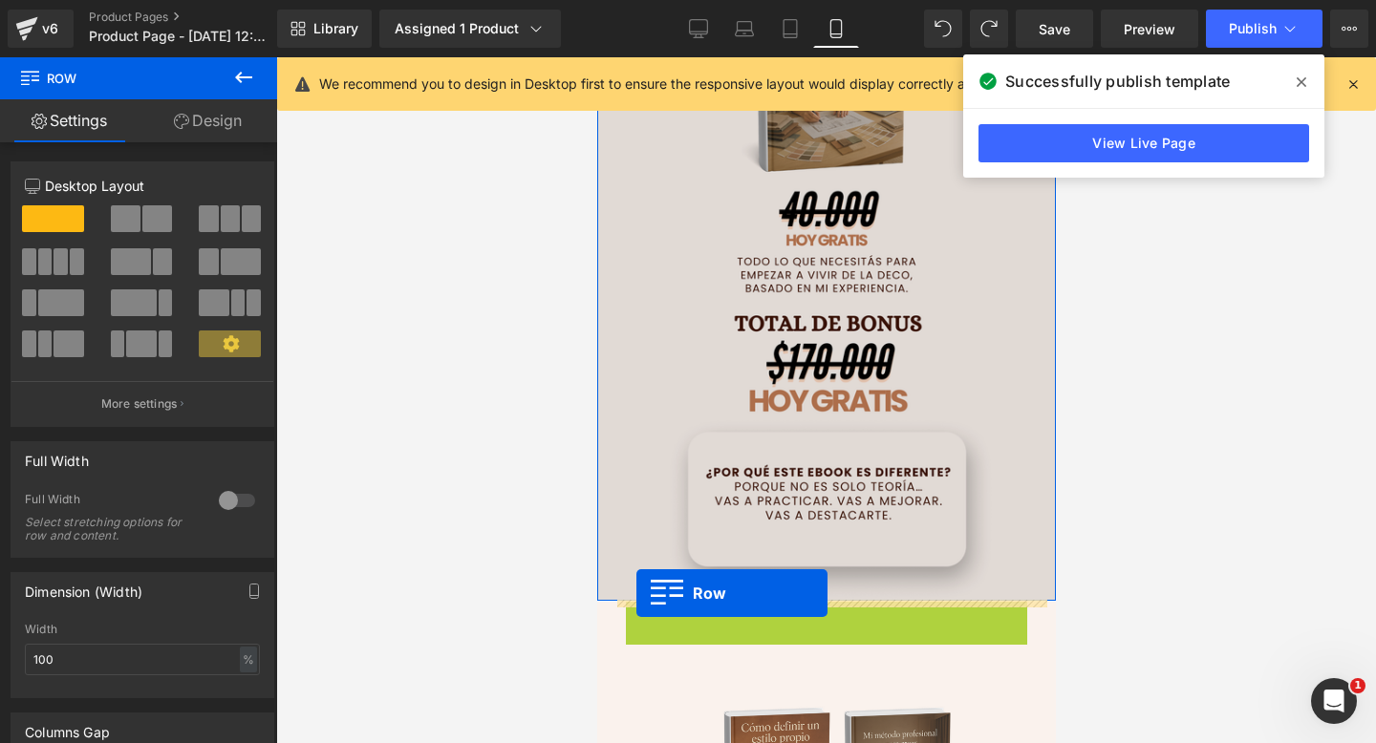
drag, startPoint x: 639, startPoint y: 616, endPoint x: 635, endPoint y: 593, distance: 23.2
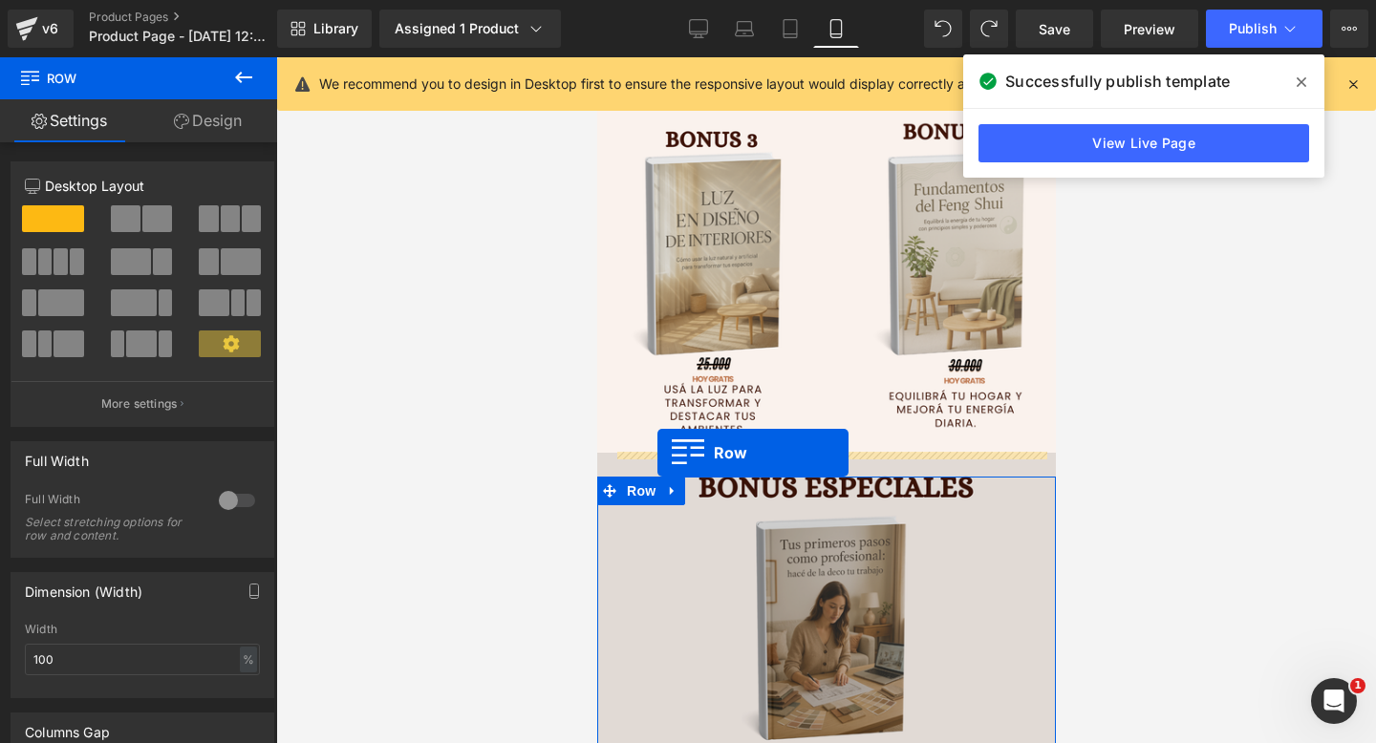
scroll to position [3641, 0]
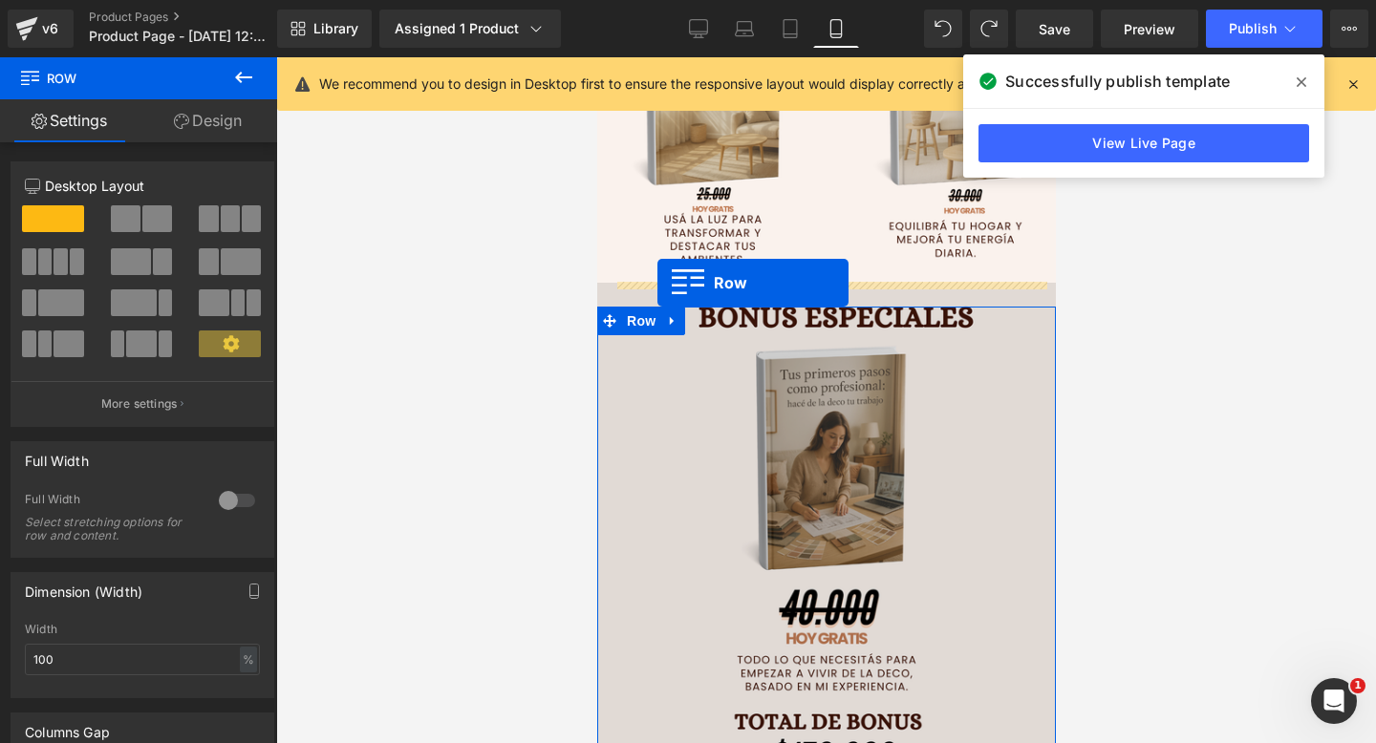
drag, startPoint x: 624, startPoint y: 614, endPoint x: 656, endPoint y: 564, distance: 60.2
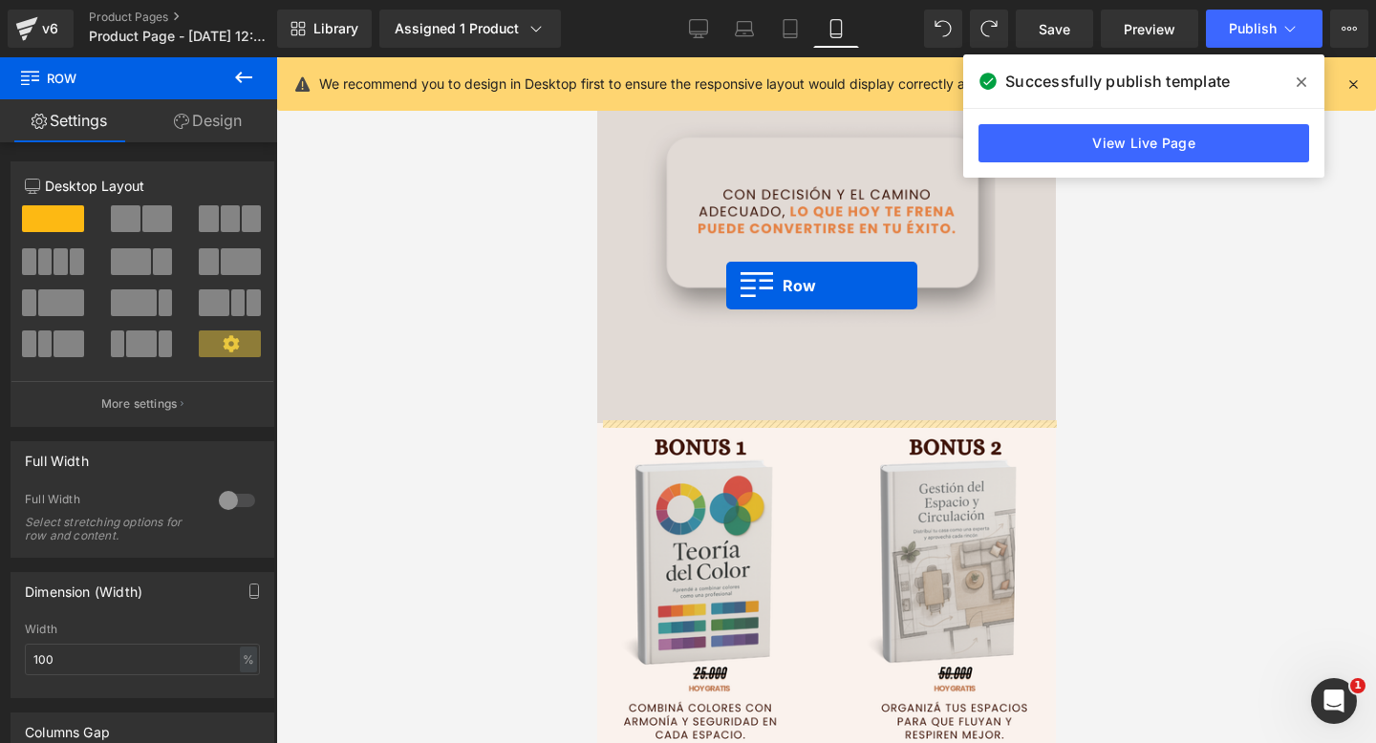
scroll to position [2810, 0]
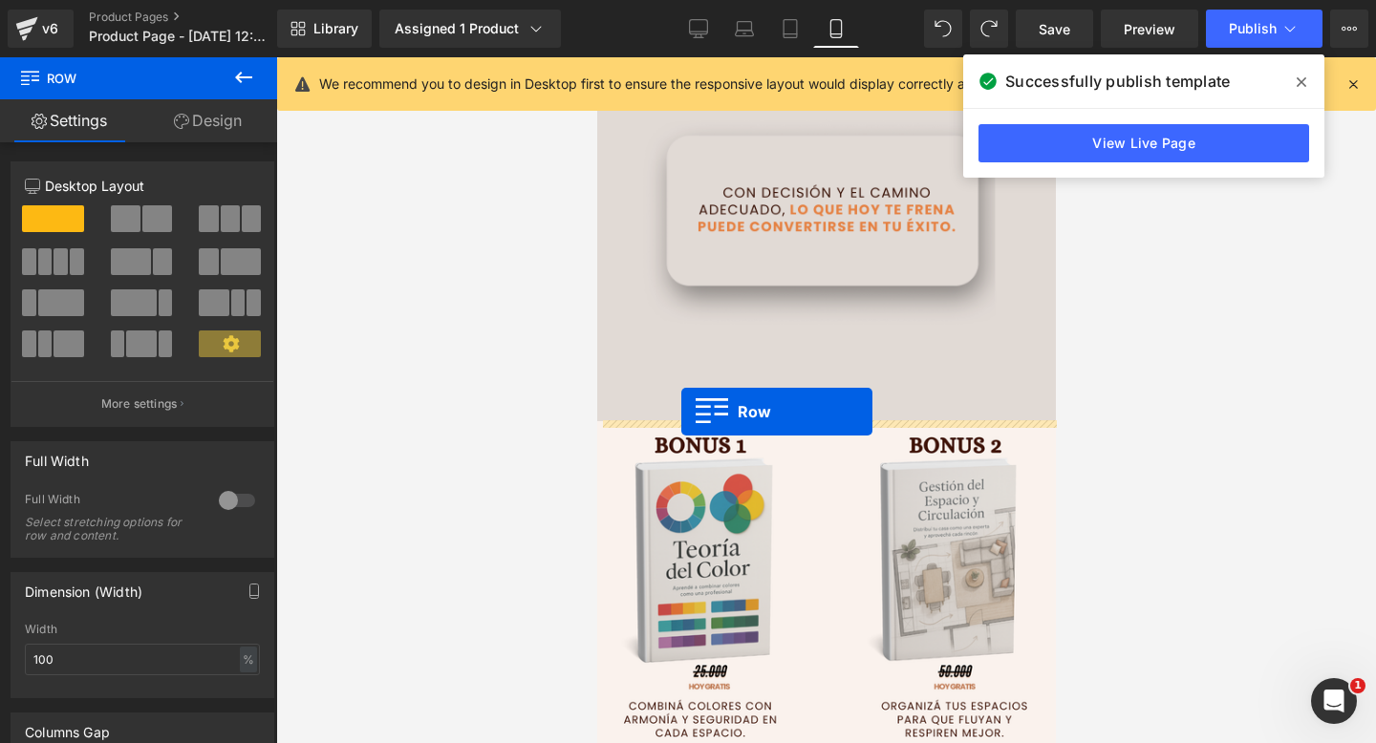
click at [680, 412] on img at bounding box center [825, 63] width 459 height 716
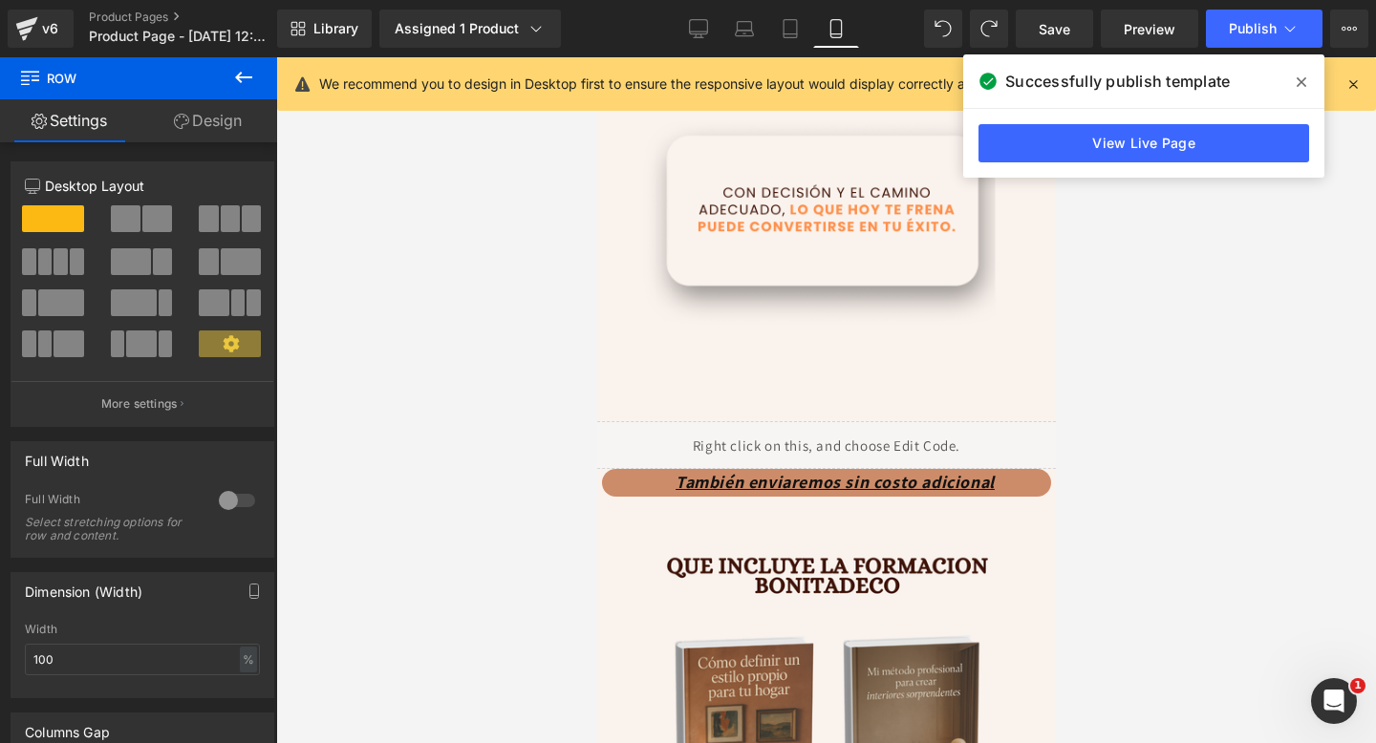
click at [1224, 452] on div at bounding box center [826, 400] width 1100 height 686
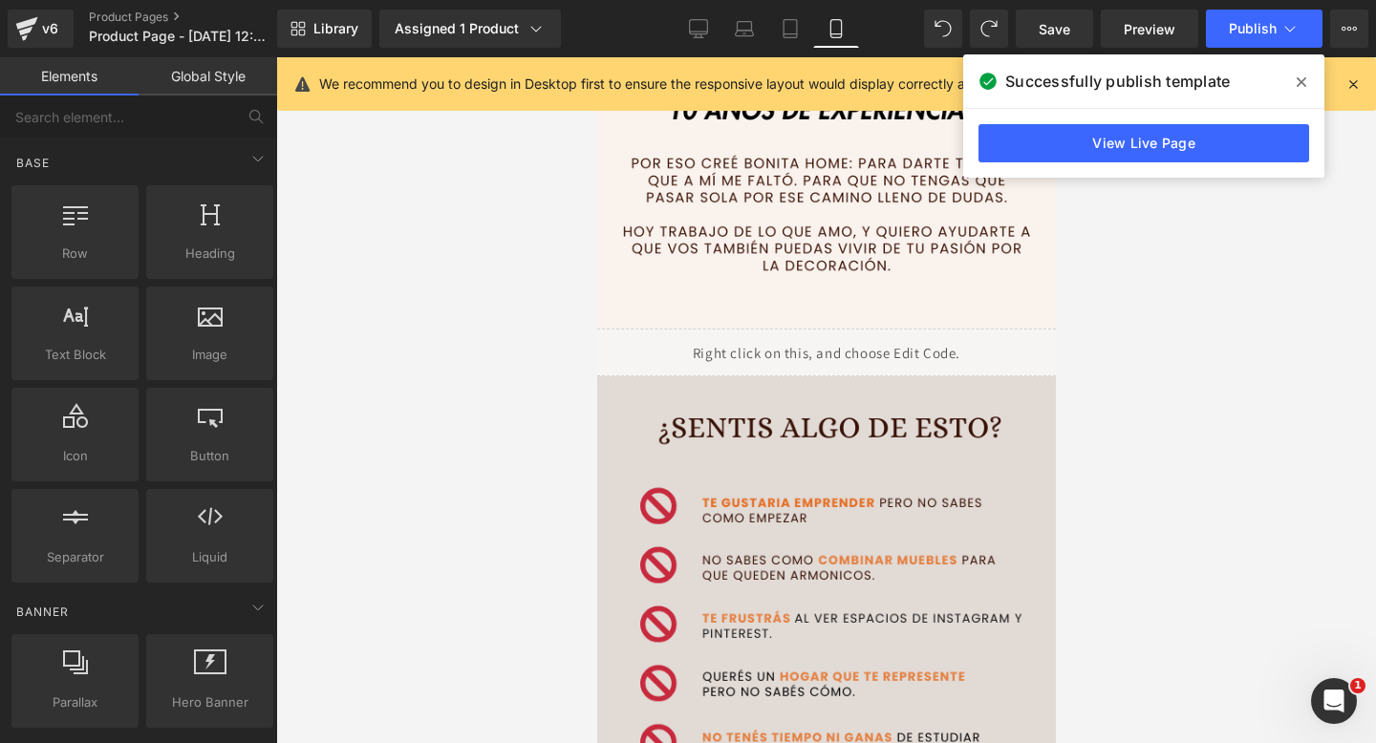
scroll to position [2137, 0]
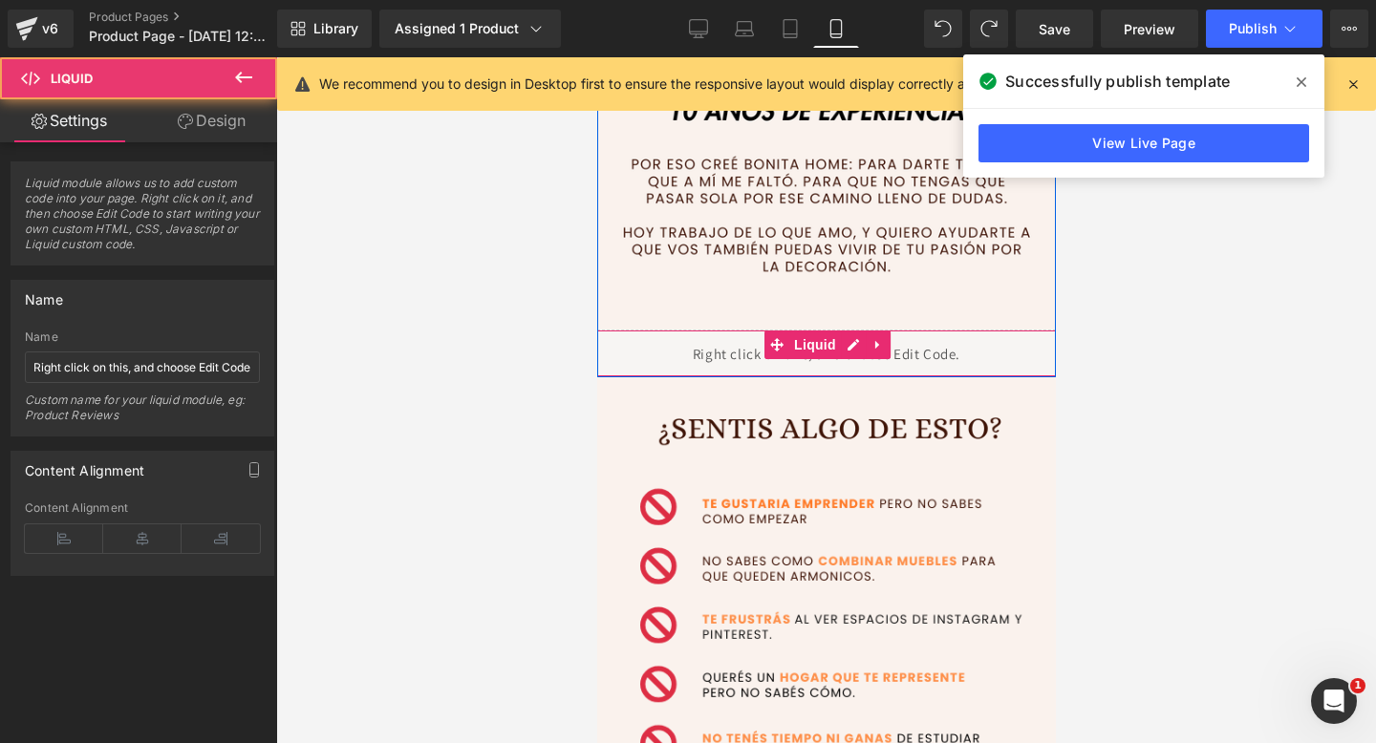
click at [662, 354] on div "Liquid" at bounding box center [825, 354] width 487 height 48
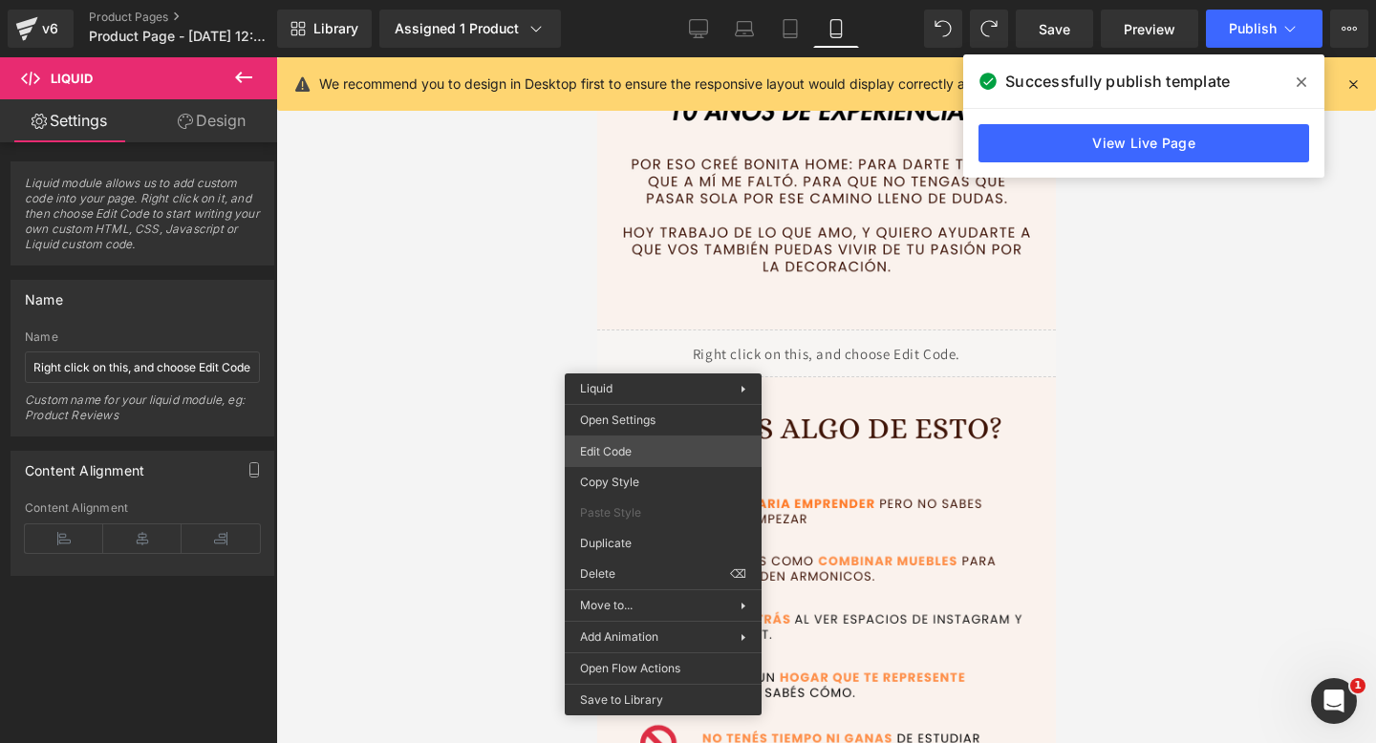
click at [645, 0] on div "Row You are previewing how the will restyle your page. You can not edit Element…" at bounding box center [688, 0] width 1376 height 0
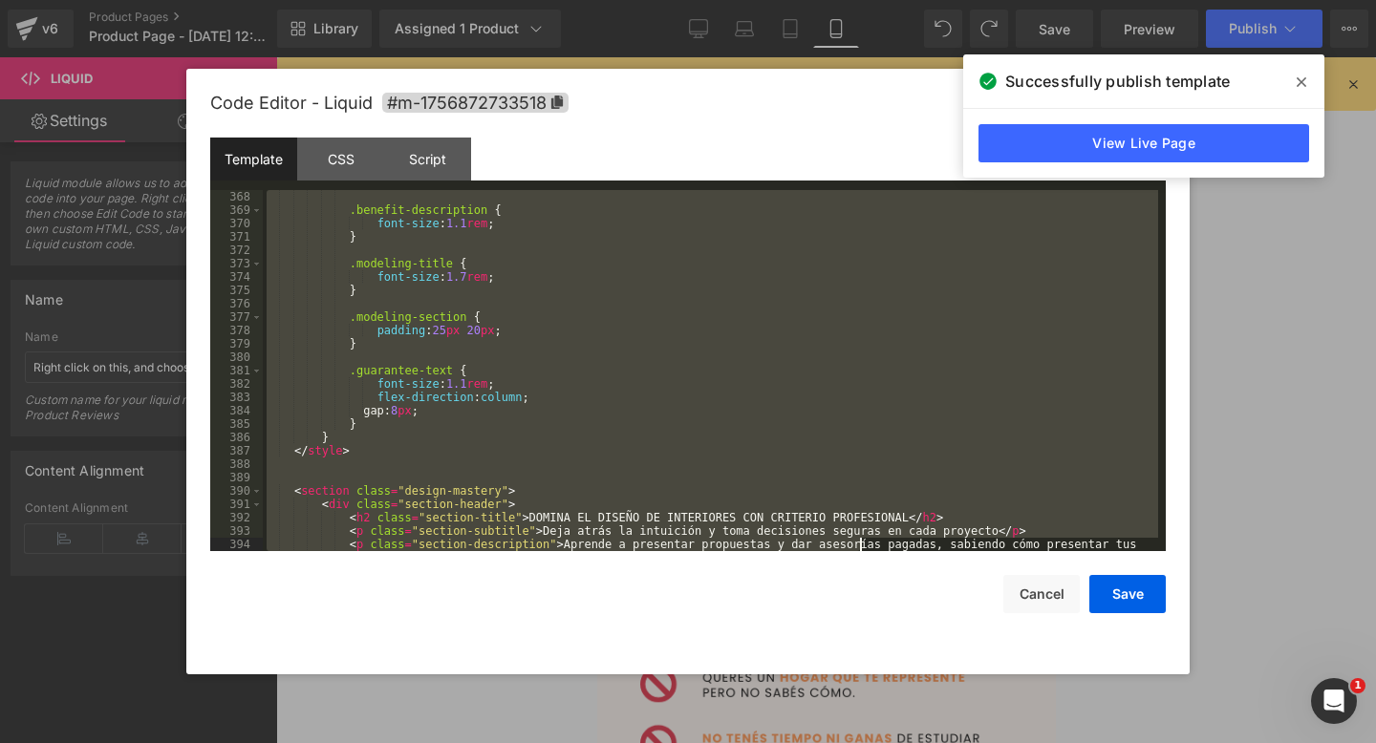
scroll to position [6085, 0]
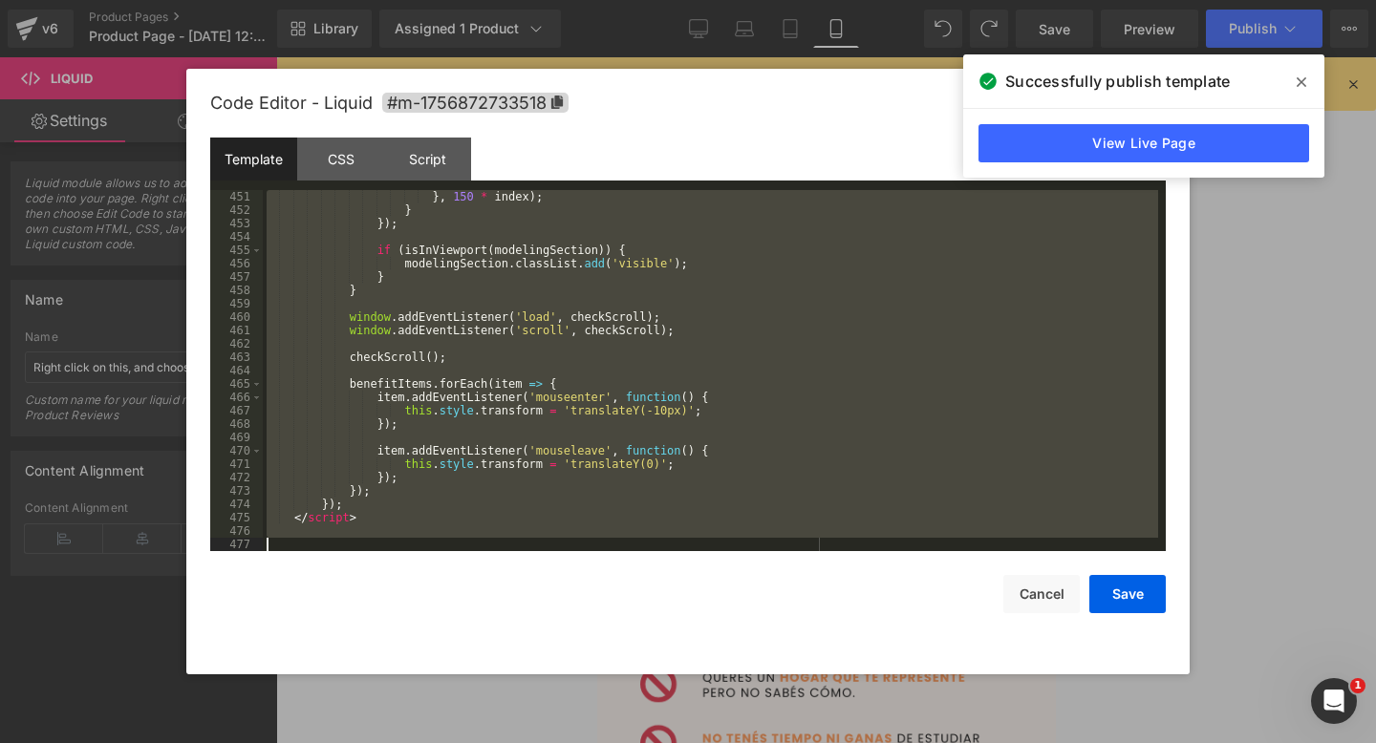
drag, startPoint x: 288, startPoint y: 249, endPoint x: 857, endPoint y: 742, distance: 753.1
click at [857, 742] on body "Row You are previewing how the will restyle your page. You can not edit Element…" at bounding box center [688, 371] width 1376 height 743
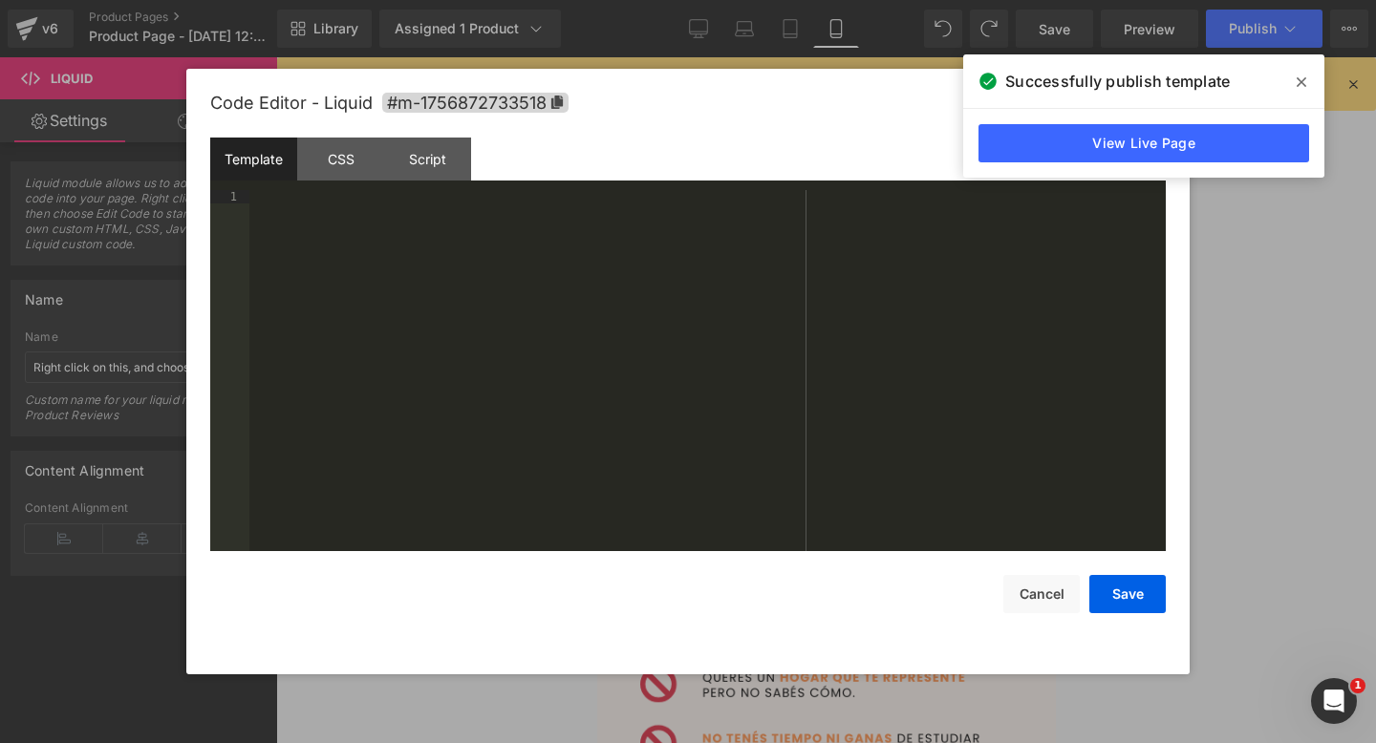
paste textarea
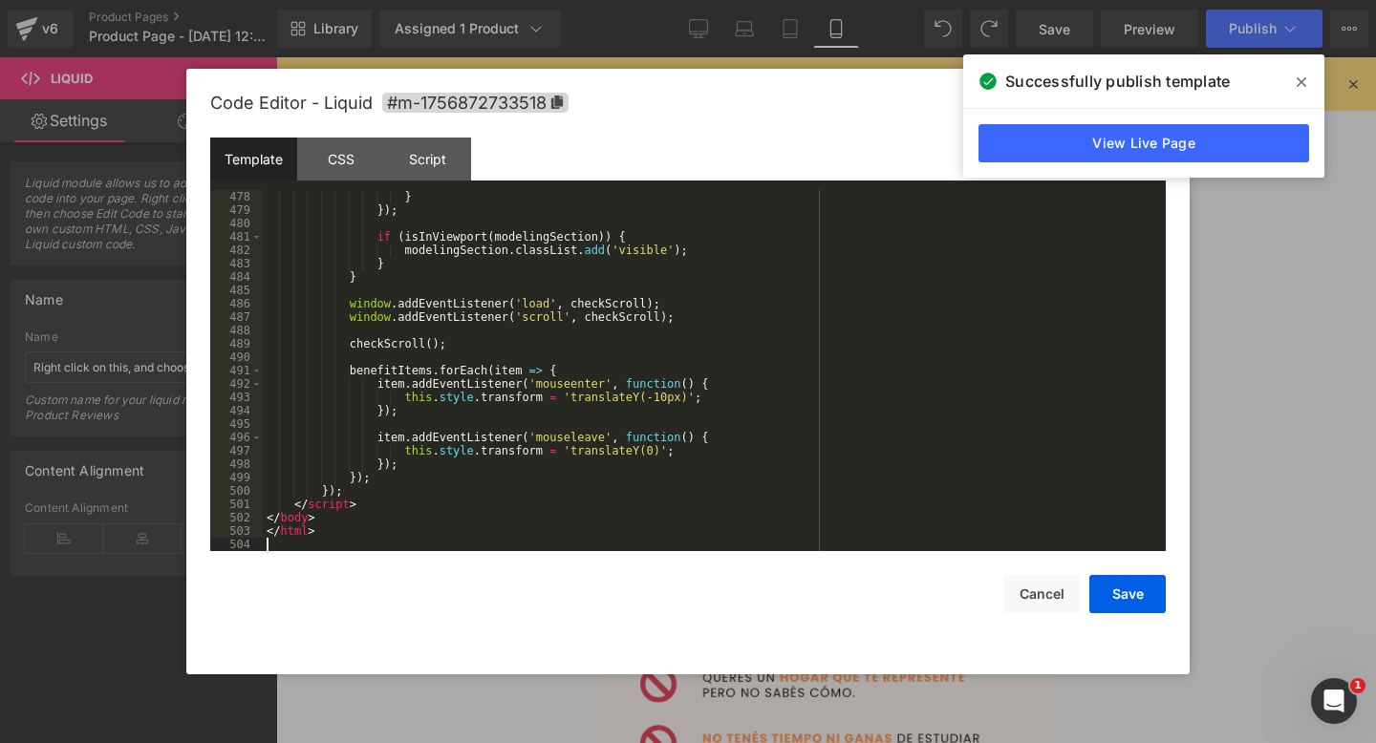
scroll to position [6553, 0]
click at [1128, 610] on button "Save" at bounding box center [1127, 594] width 76 height 38
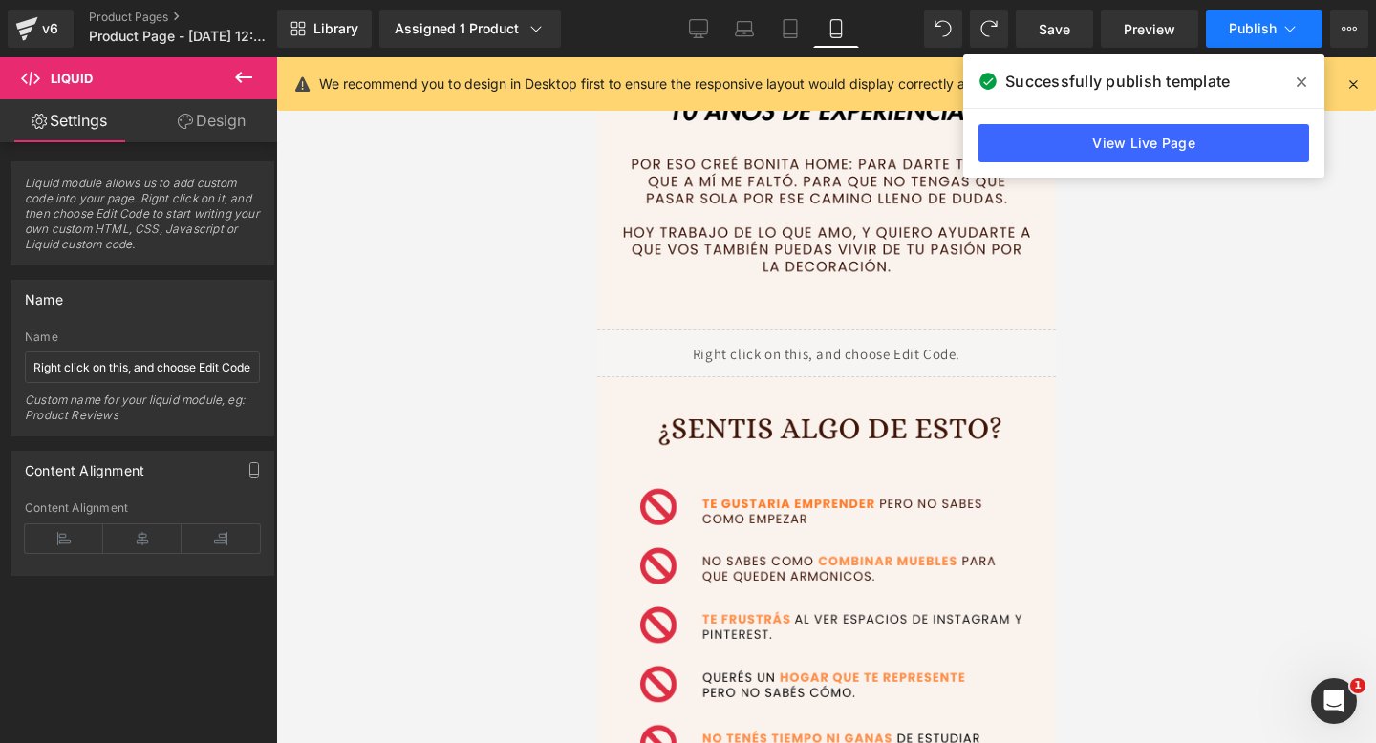
click at [1242, 33] on span "Publish" at bounding box center [1253, 28] width 48 height 15
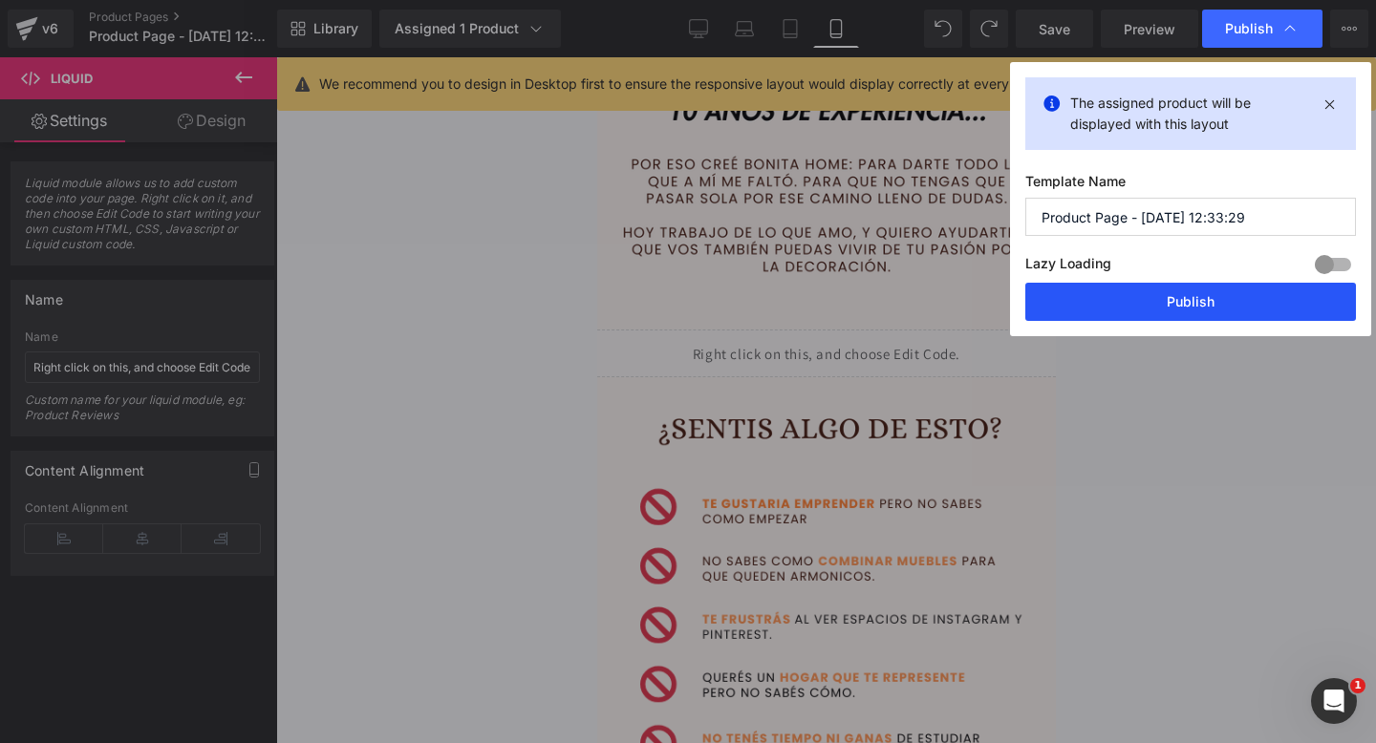
click at [1109, 296] on button "Publish" at bounding box center [1190, 302] width 331 height 38
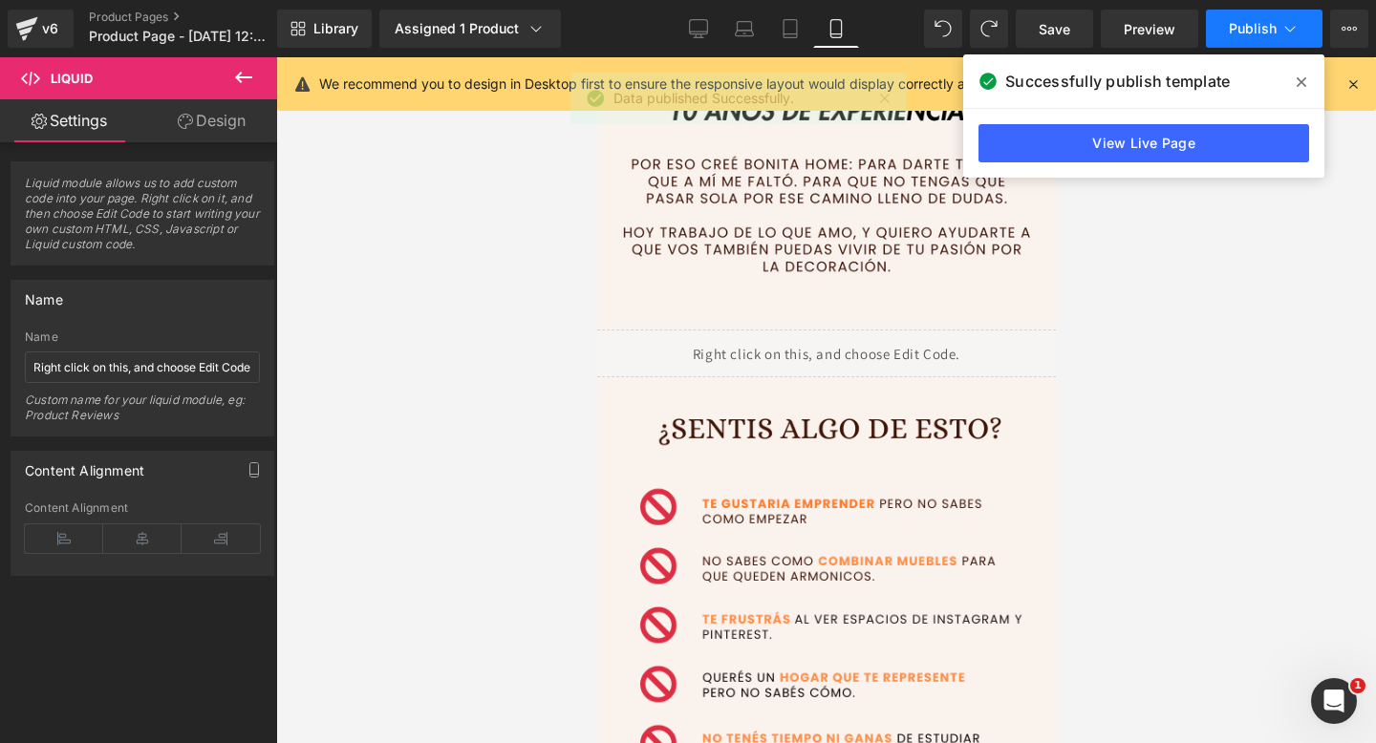
click at [1290, 32] on icon at bounding box center [1289, 28] width 19 height 19
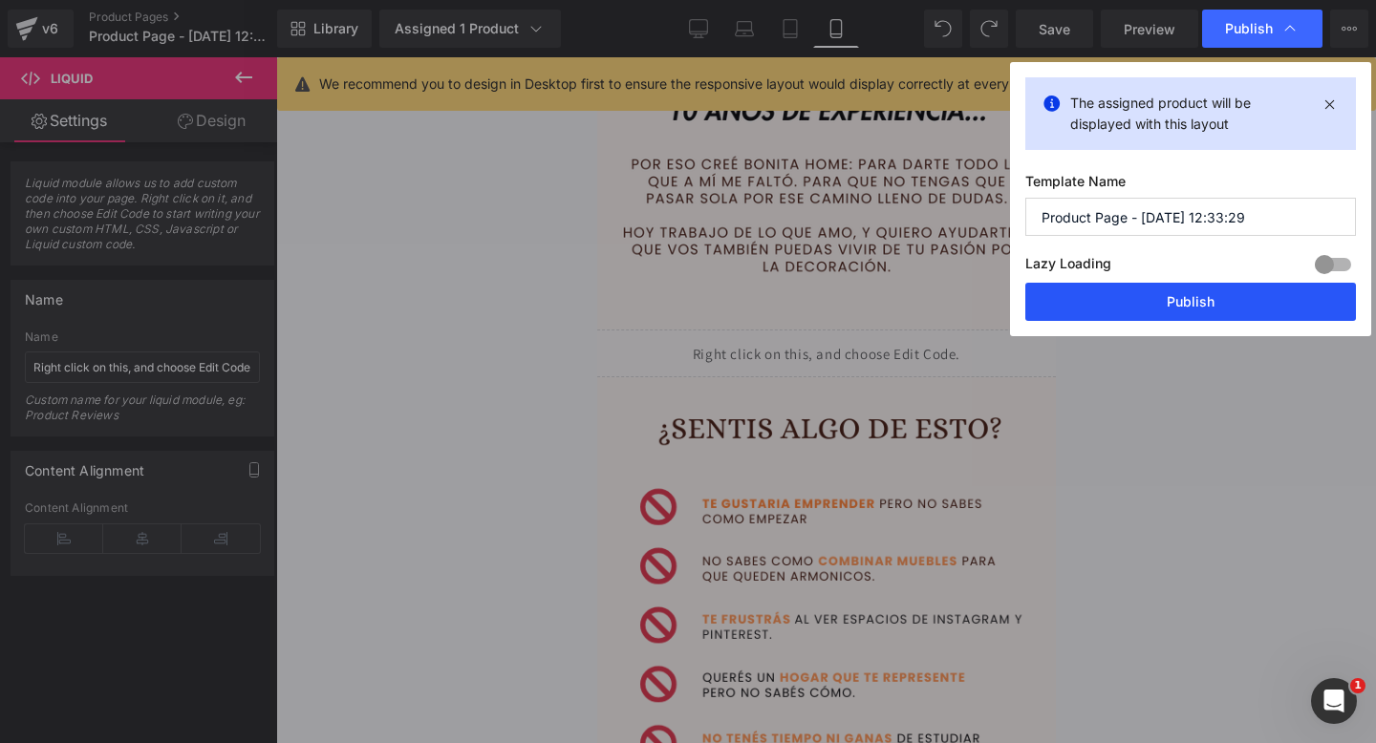
click at [1057, 306] on button "Publish" at bounding box center [1190, 302] width 331 height 38
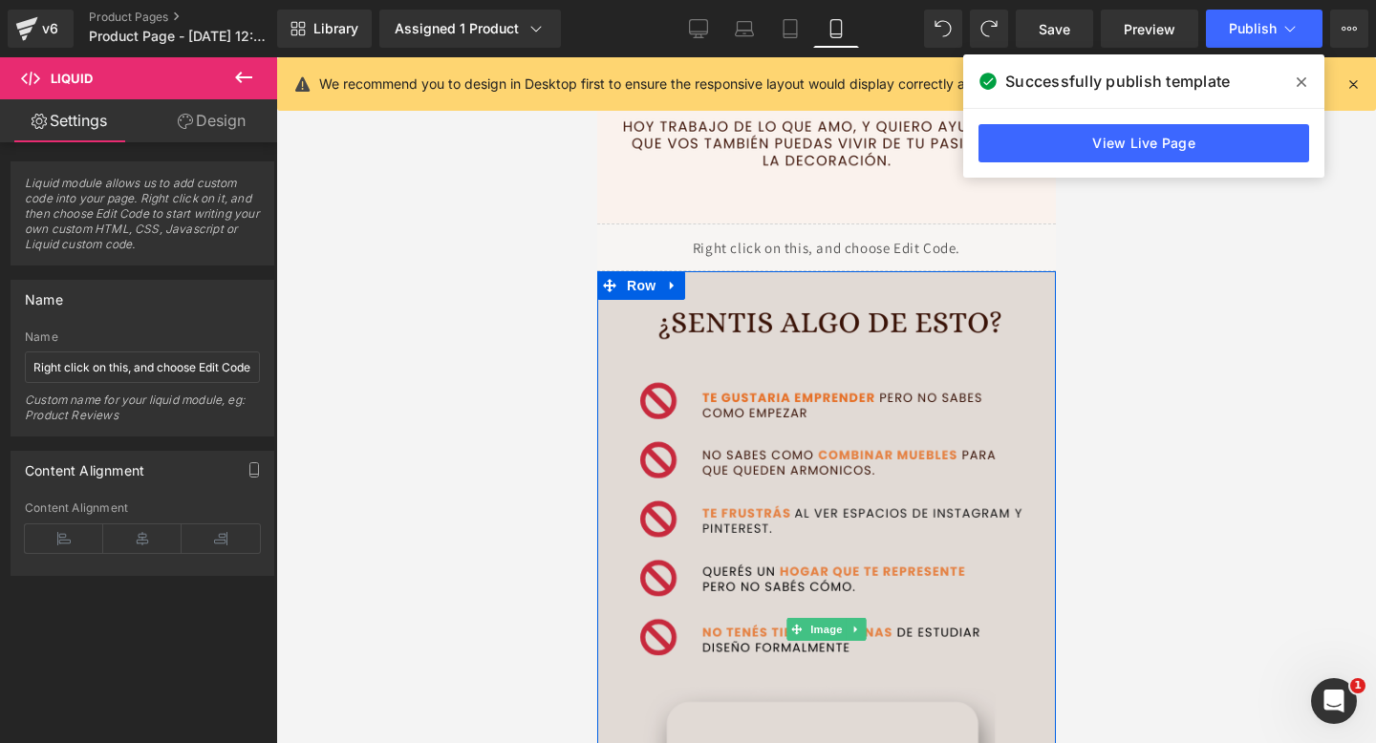
scroll to position [2228, 0]
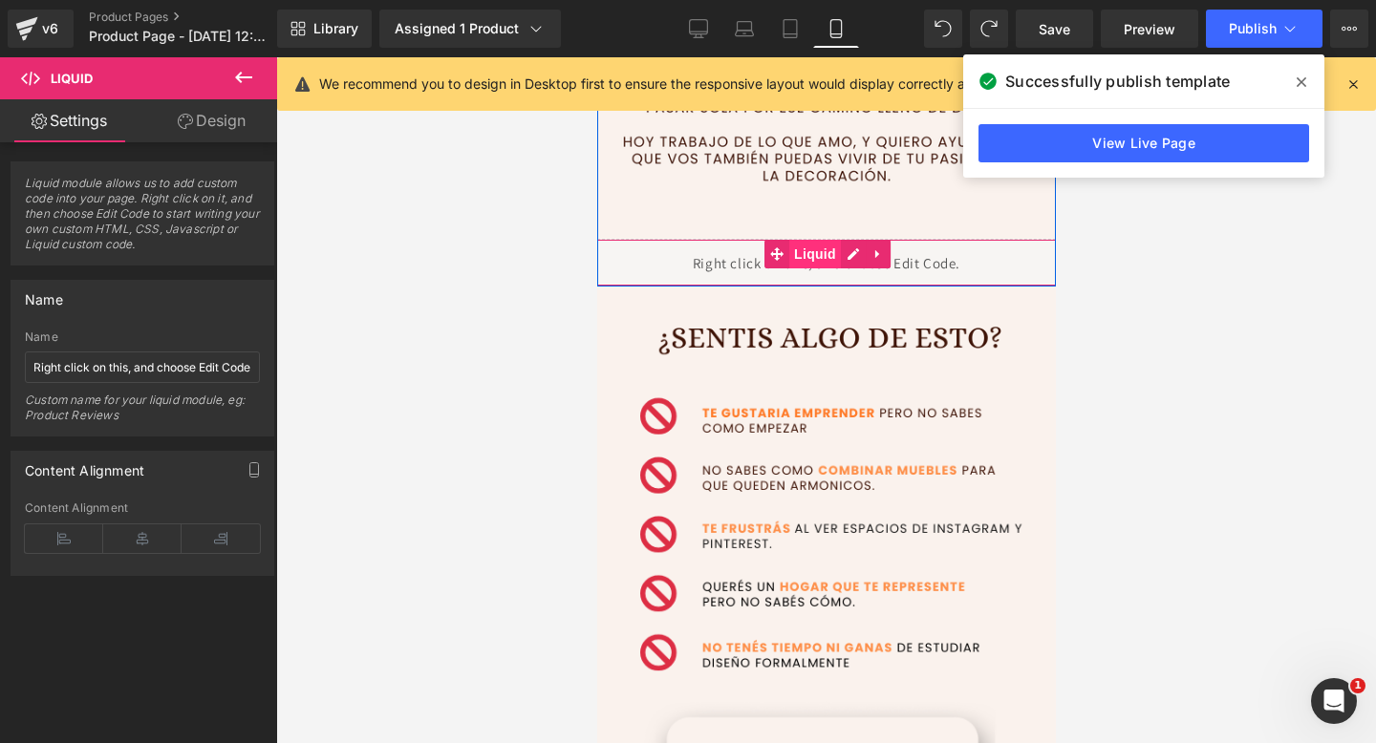
click at [817, 255] on span "Liquid" at bounding box center [814, 254] width 52 height 29
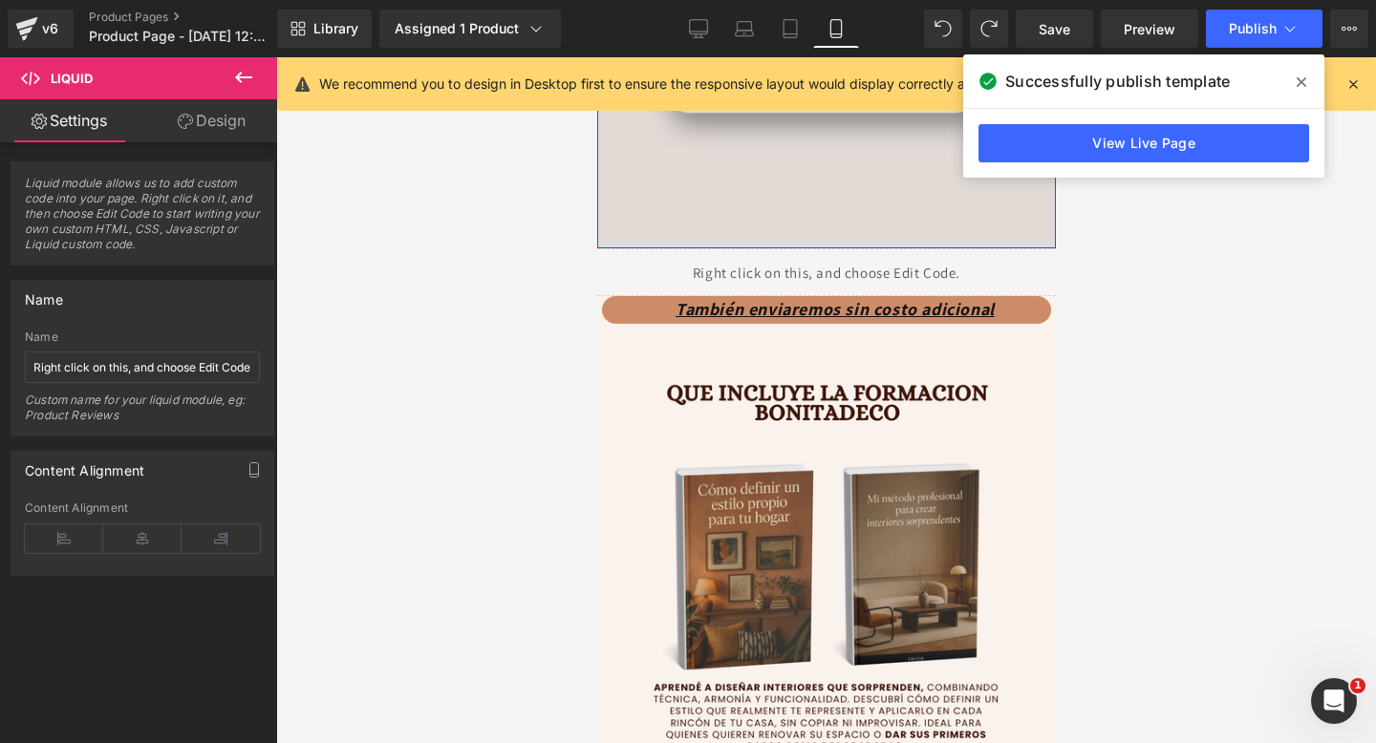
scroll to position [2974, 0]
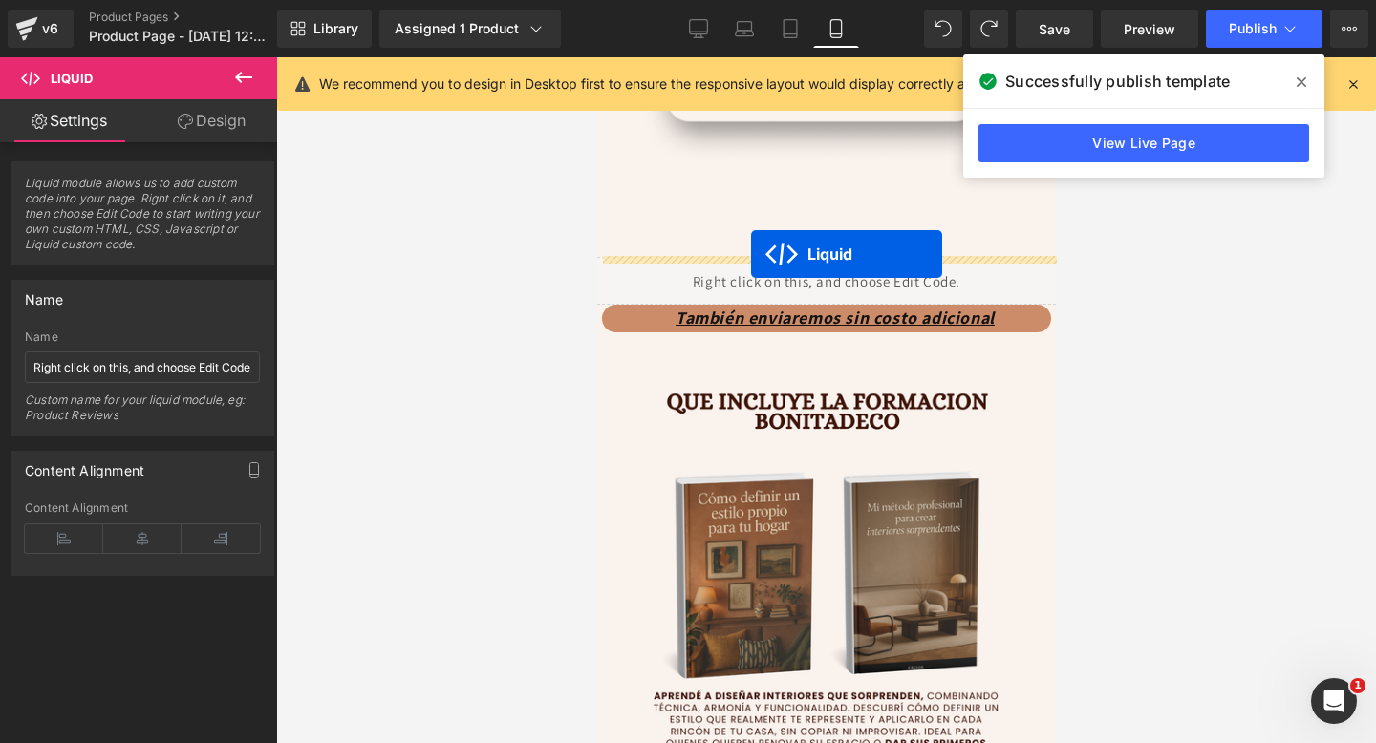
drag, startPoint x: 774, startPoint y: 253, endPoint x: 750, endPoint y: 254, distance: 23.9
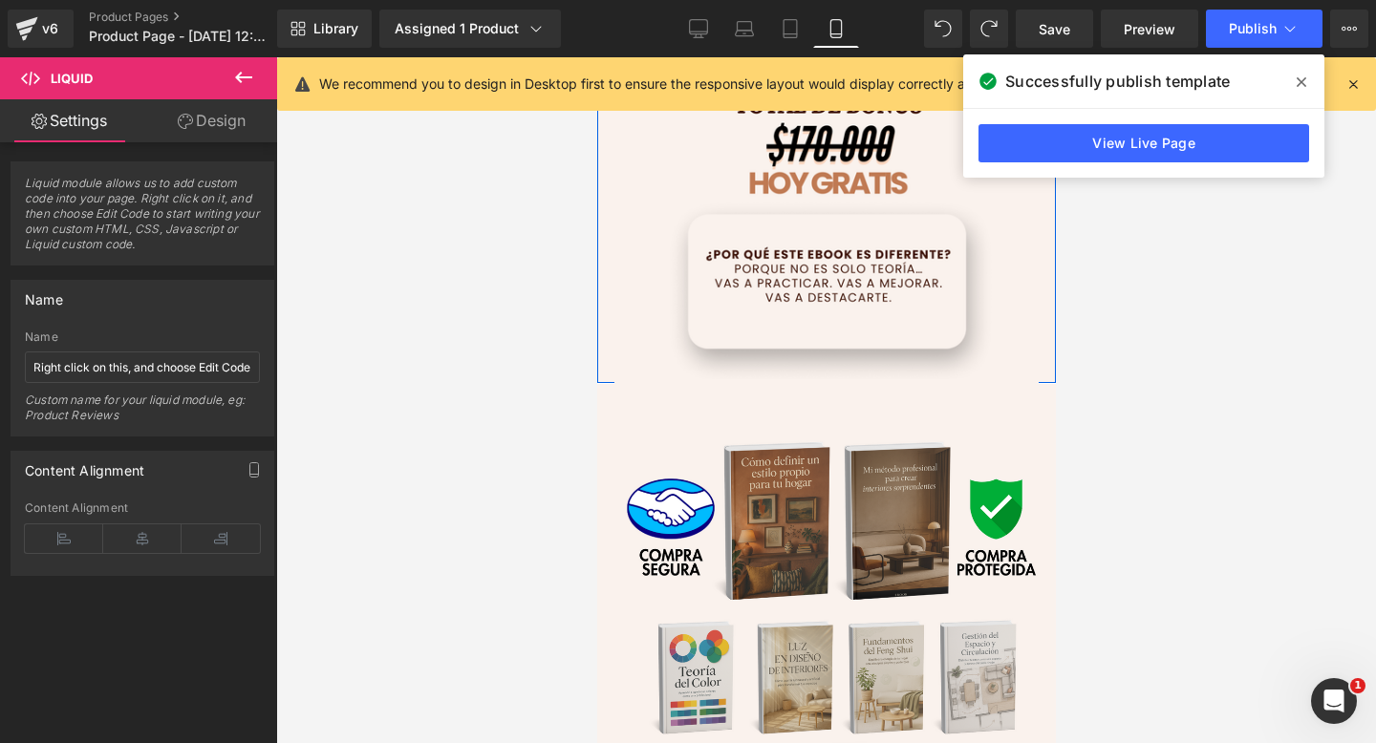
scroll to position [5075, 0]
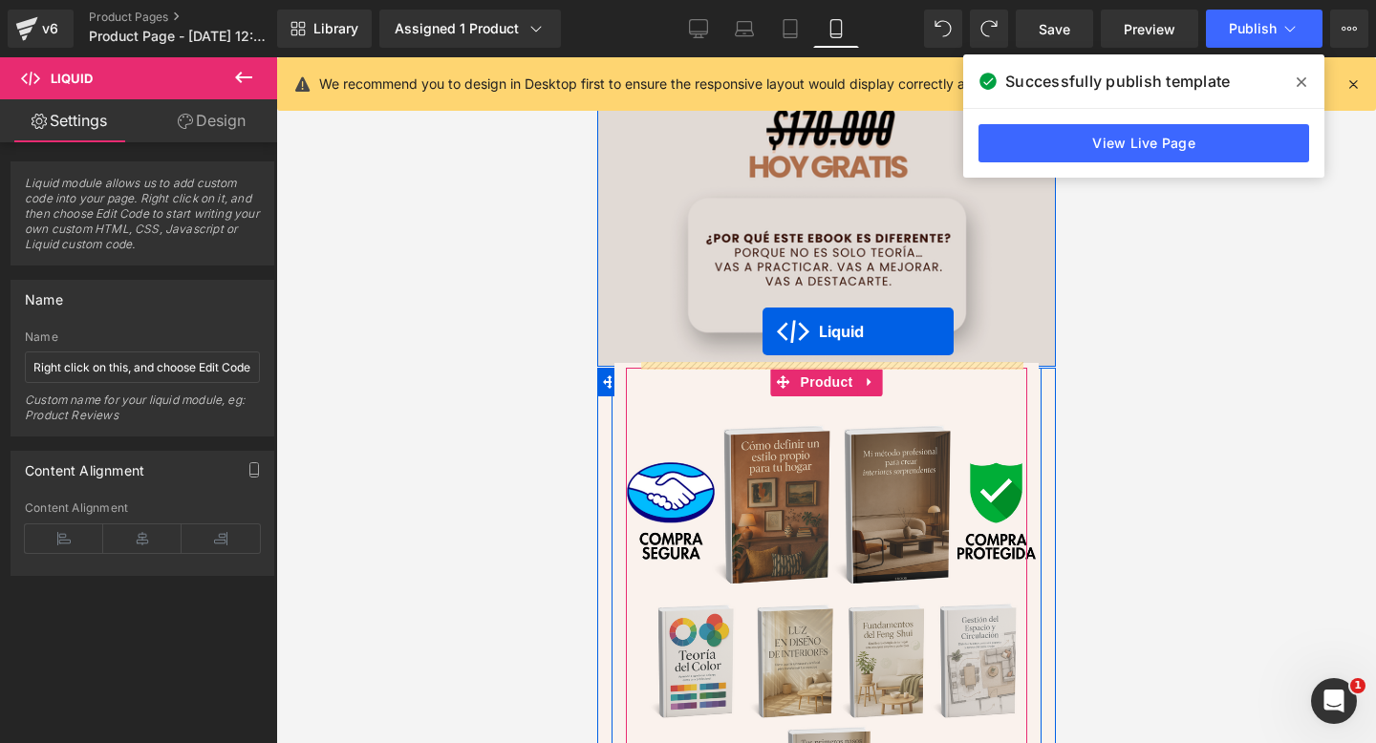
drag, startPoint x: 774, startPoint y: 316, endPoint x: 761, endPoint y: 331, distance: 19.7
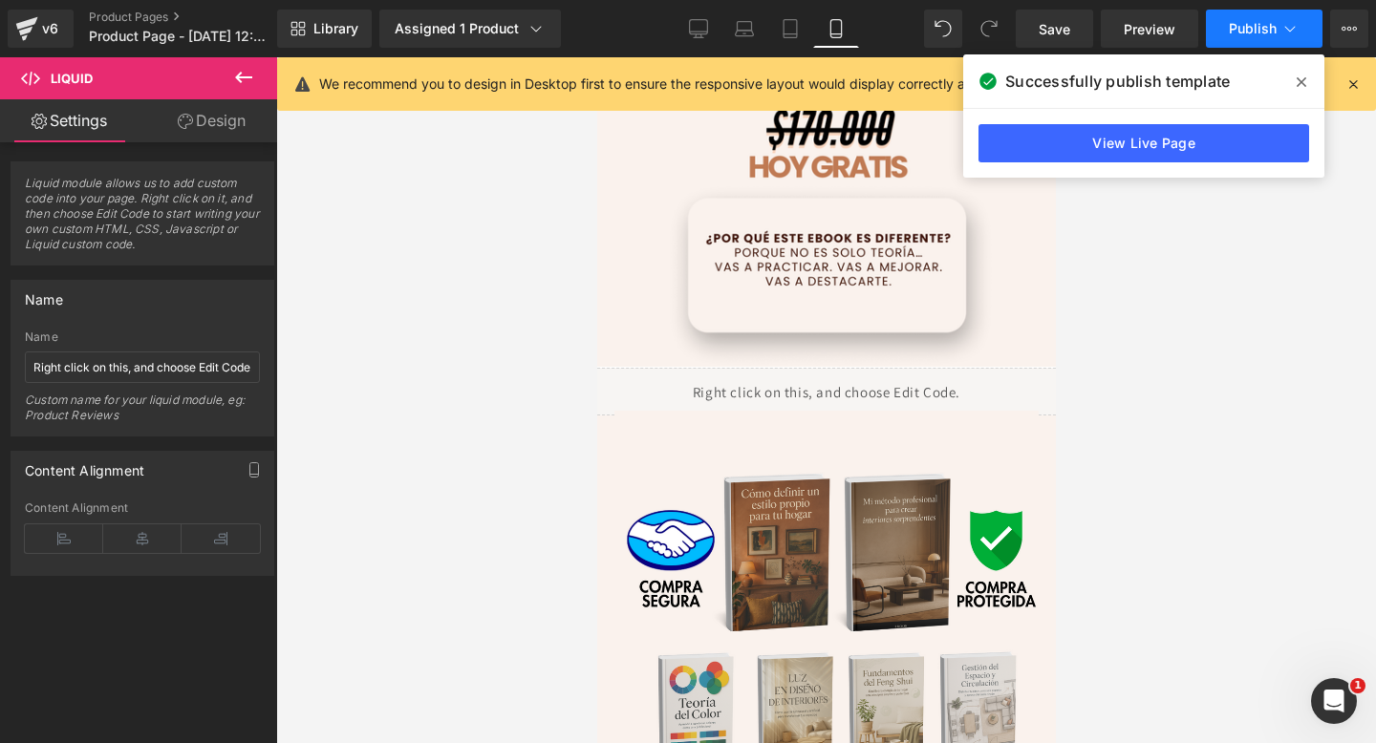
click at [1256, 21] on span "Publish" at bounding box center [1253, 28] width 48 height 15
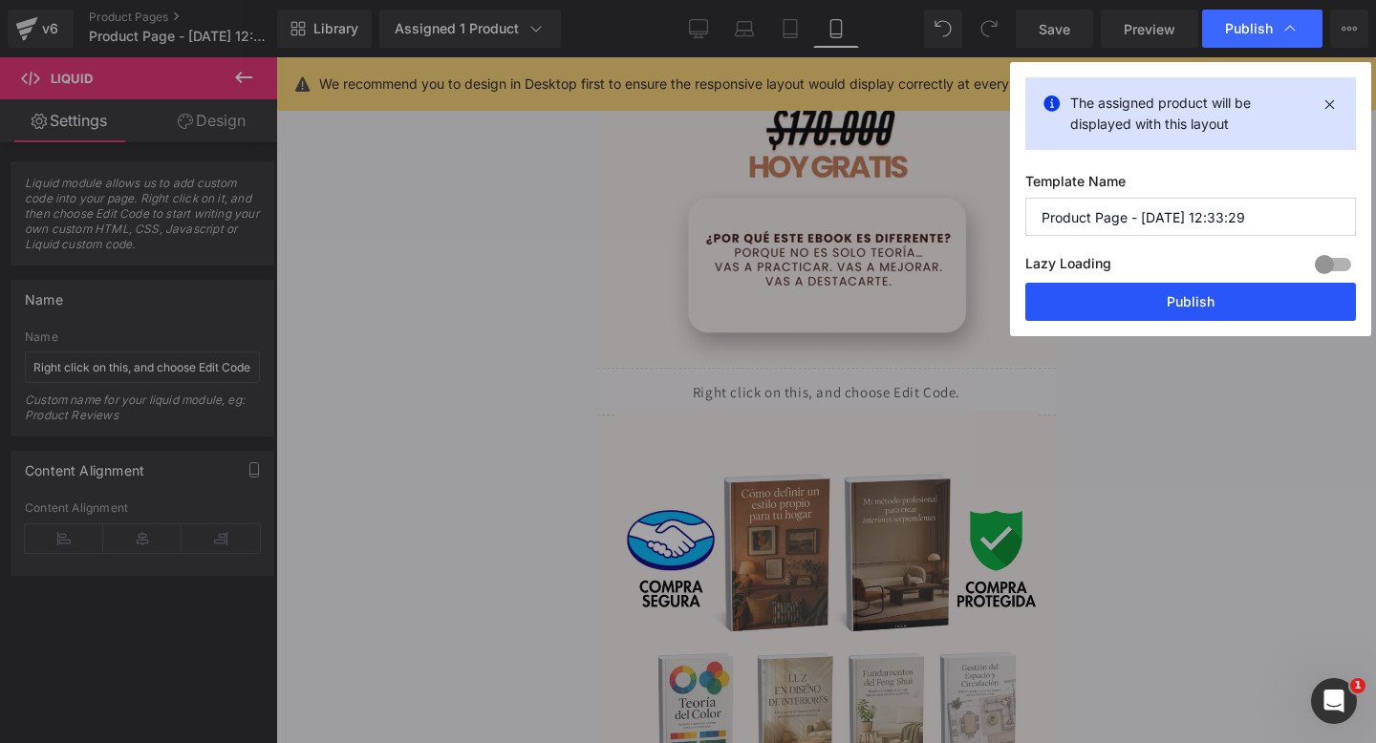
click at [1112, 292] on button "Publish" at bounding box center [1190, 302] width 331 height 38
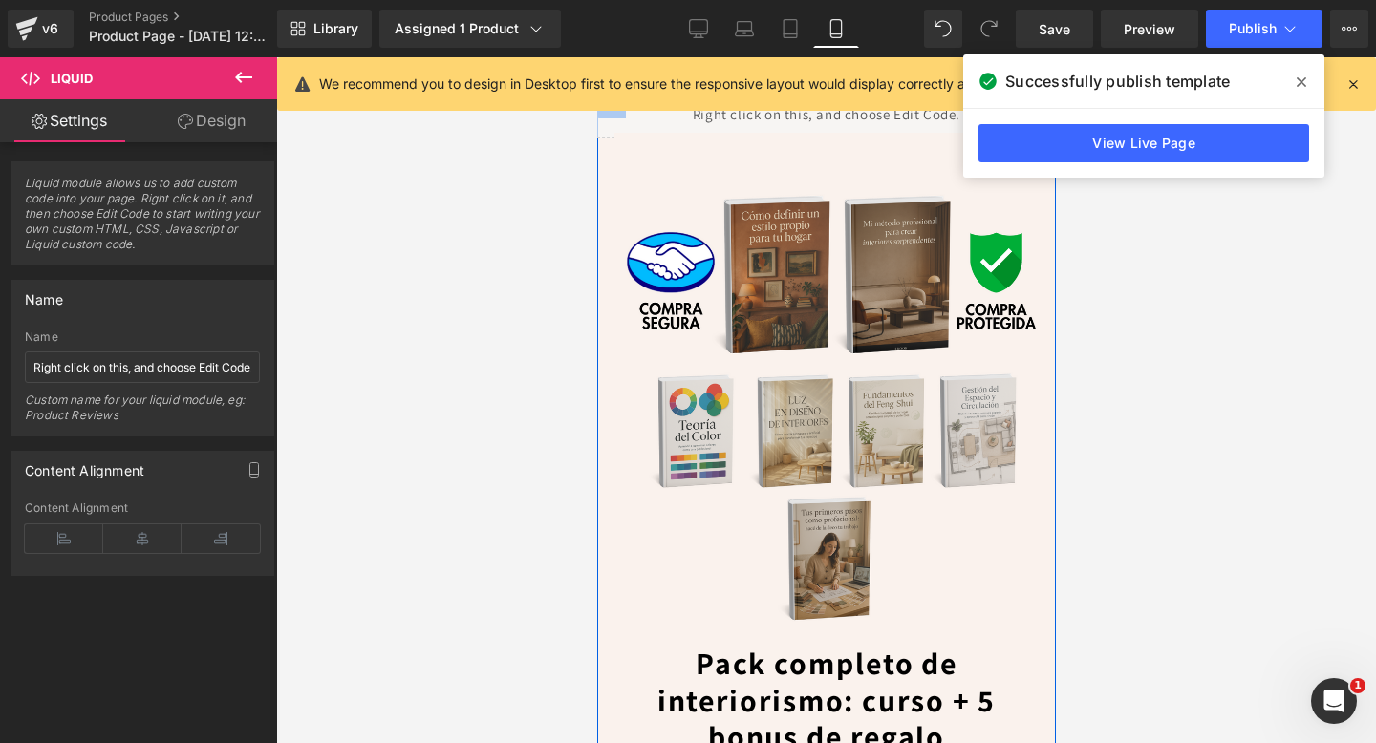
scroll to position [5140, 0]
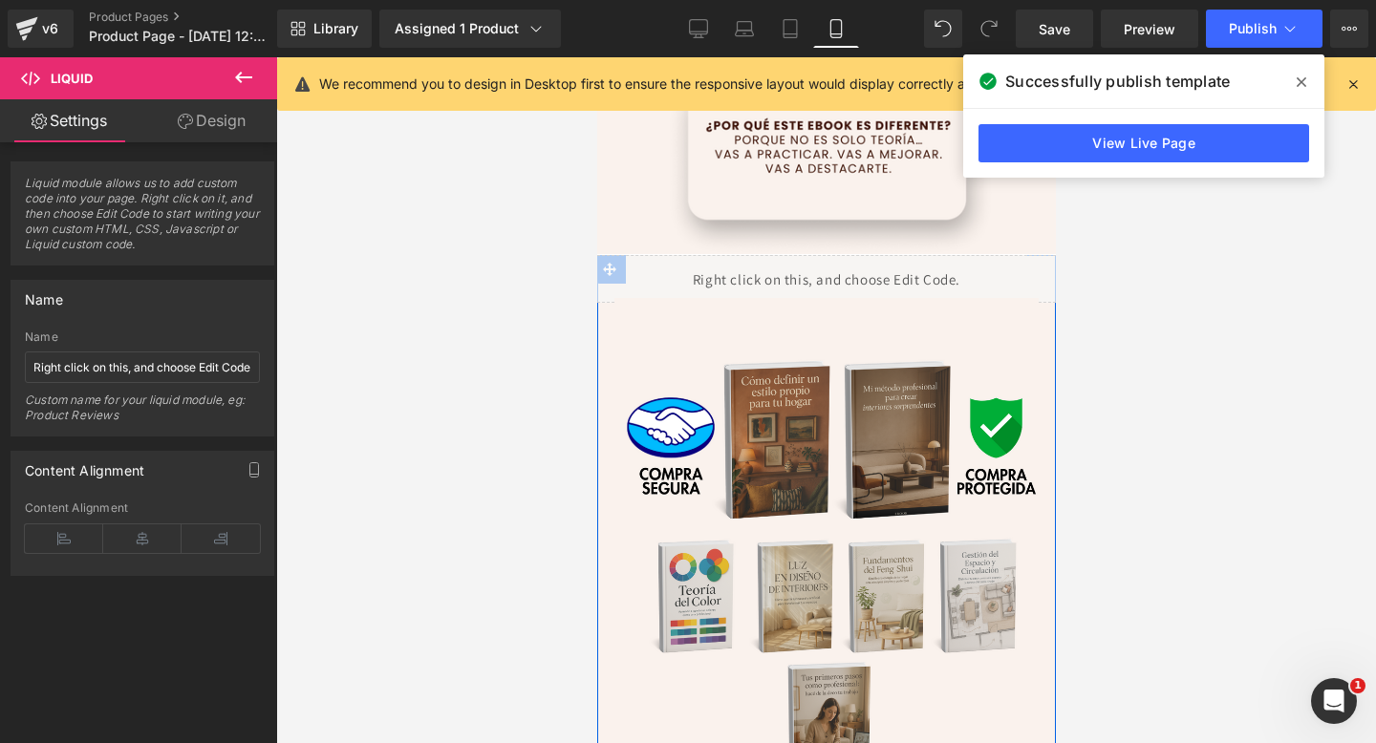
click at [821, 502] on img at bounding box center [825, 549] width 424 height 502
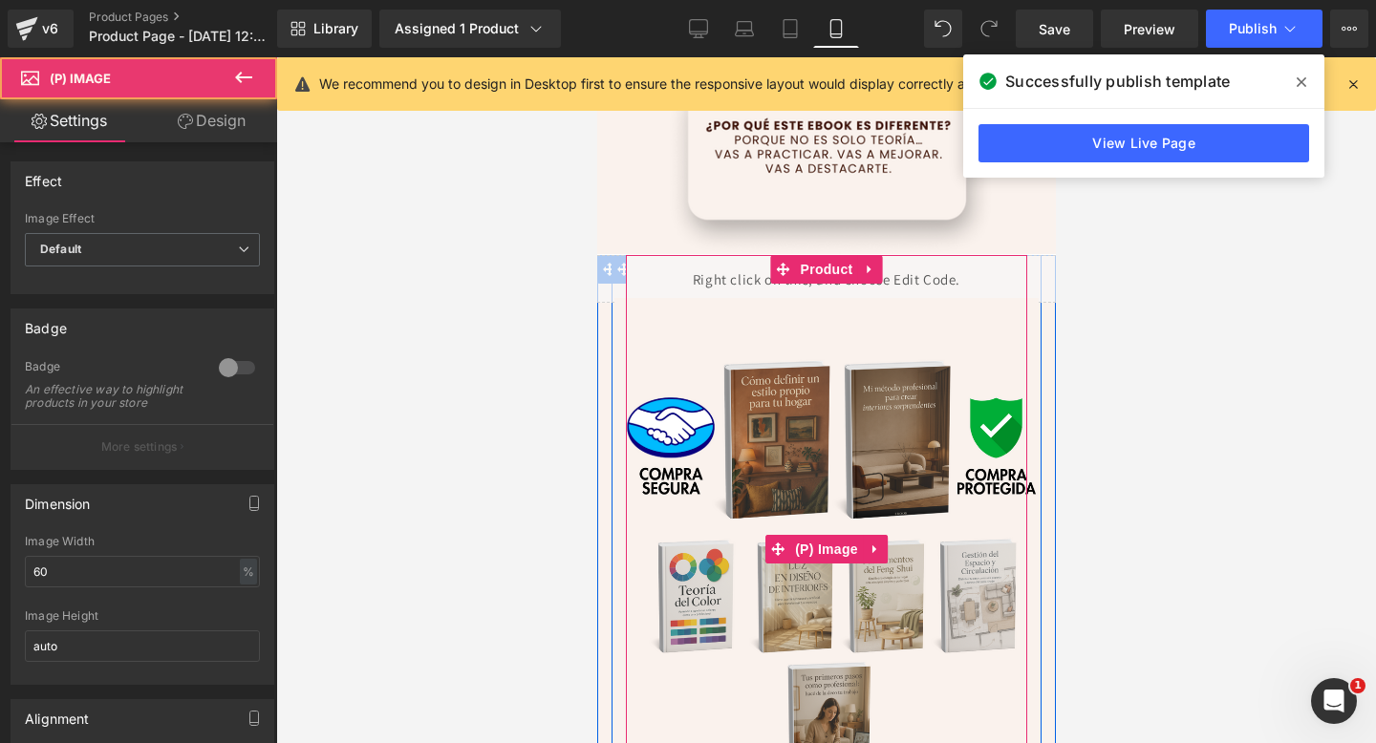
click at [821, 502] on img at bounding box center [825, 549] width 424 height 502
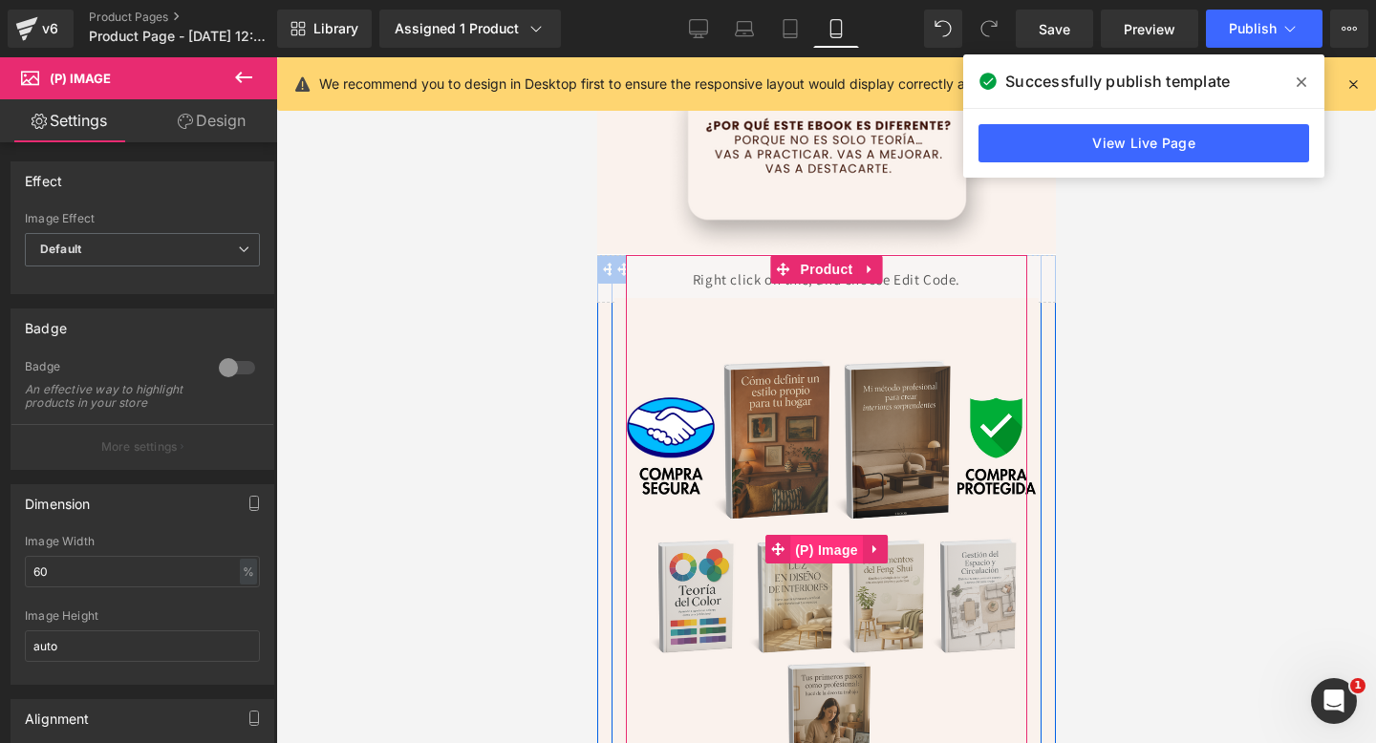
click at [823, 543] on span "(P) Image" at bounding box center [825, 550] width 73 height 29
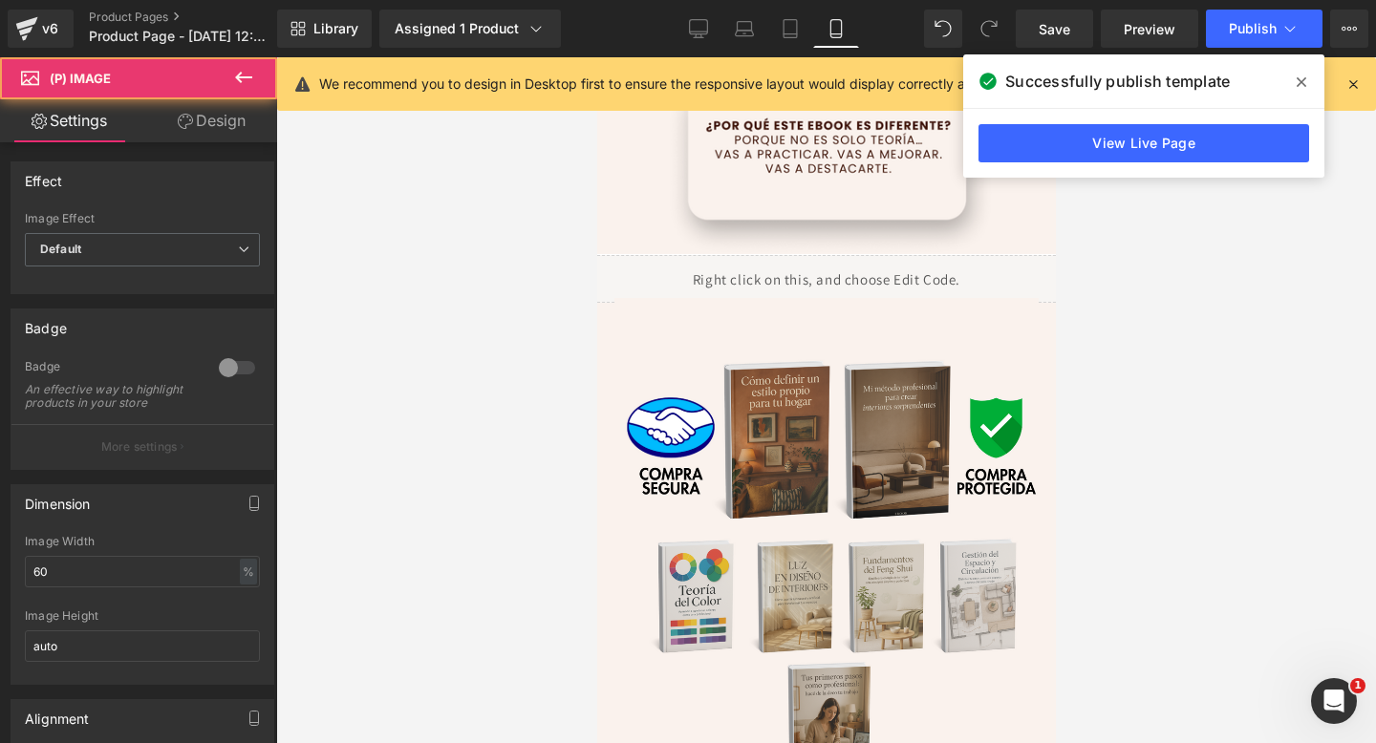
click at [224, 123] on link "Design" at bounding box center [211, 120] width 139 height 43
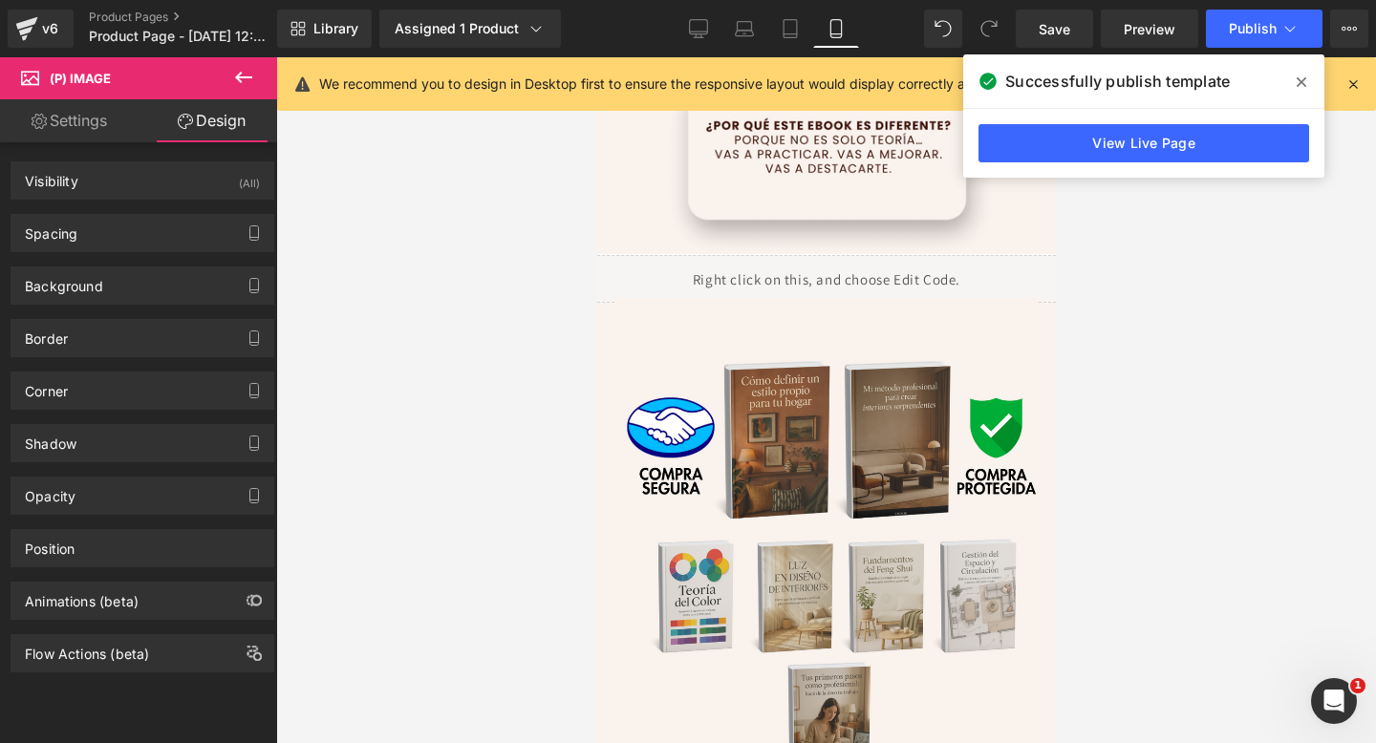
click at [141, 255] on div "Background Color & Image color #faf2ed Color #faf2ed 100 % Image Replace Image …" at bounding box center [143, 278] width 286 height 53
click at [163, 236] on div "Spacing" at bounding box center [142, 233] width 262 height 36
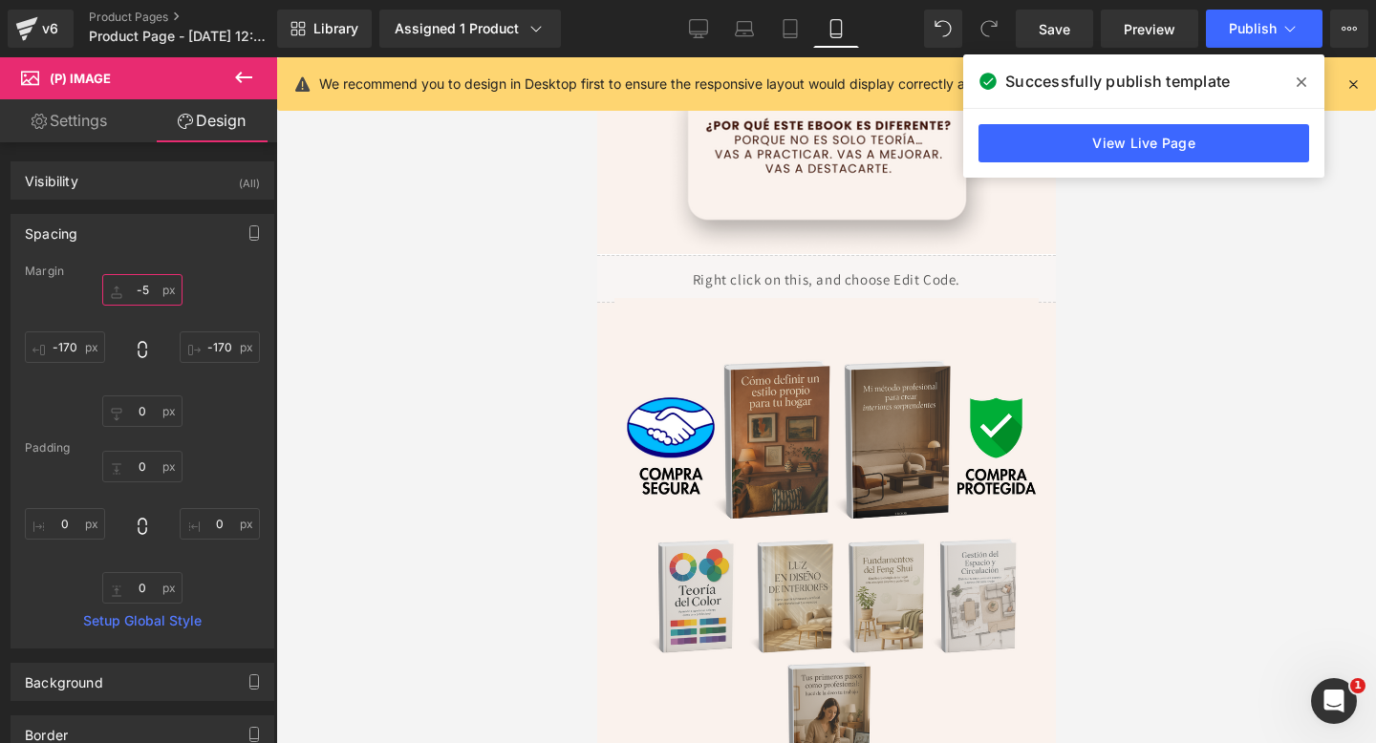
click at [151, 287] on input "-5" at bounding box center [142, 290] width 80 height 32
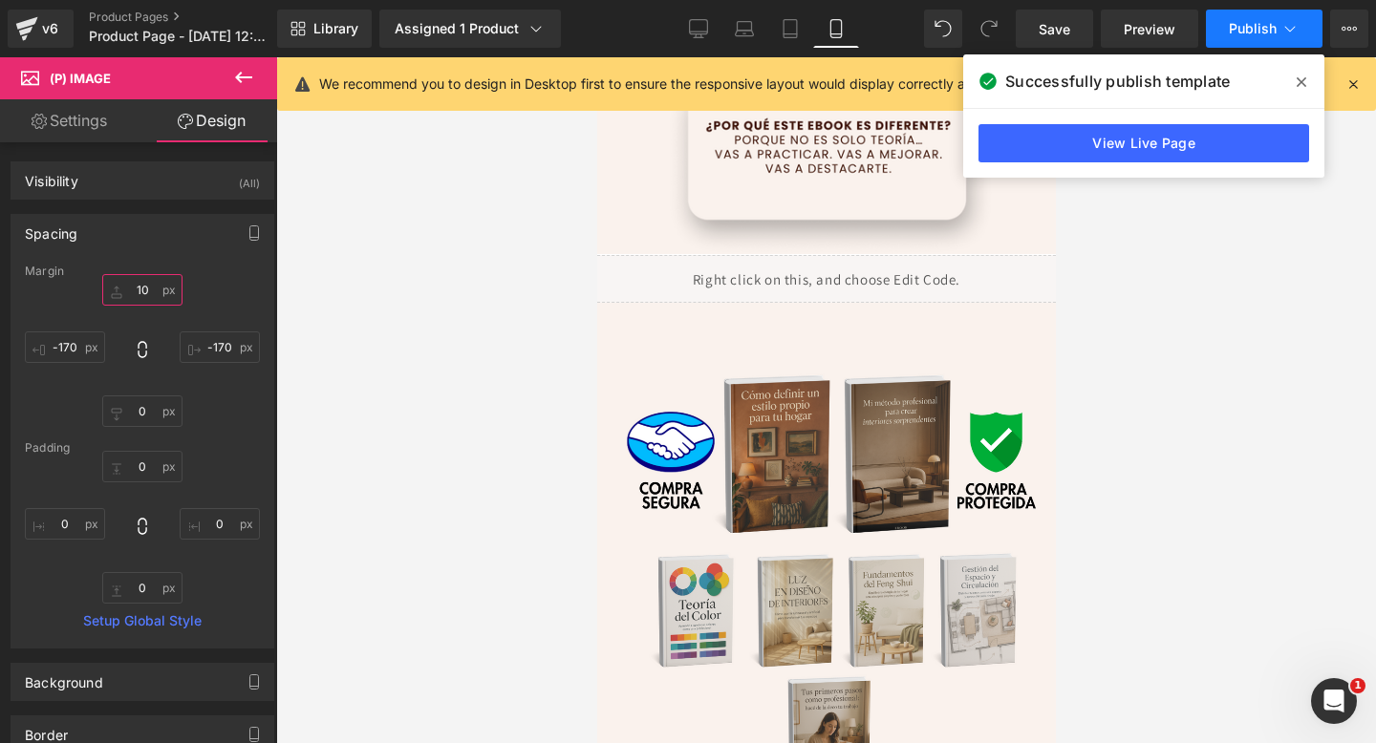
type input "10"
click at [1242, 29] on span "Publish" at bounding box center [1253, 28] width 48 height 15
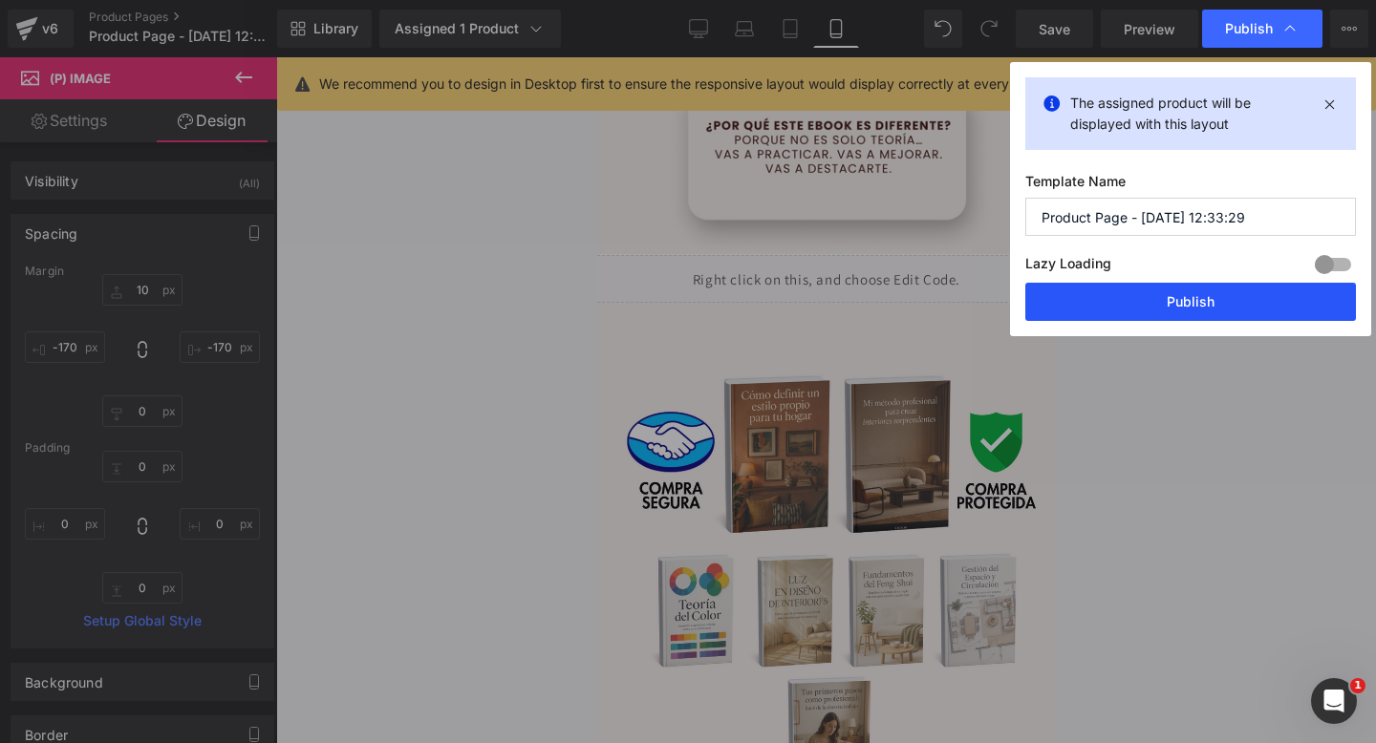
click at [1146, 303] on button "Publish" at bounding box center [1190, 302] width 331 height 38
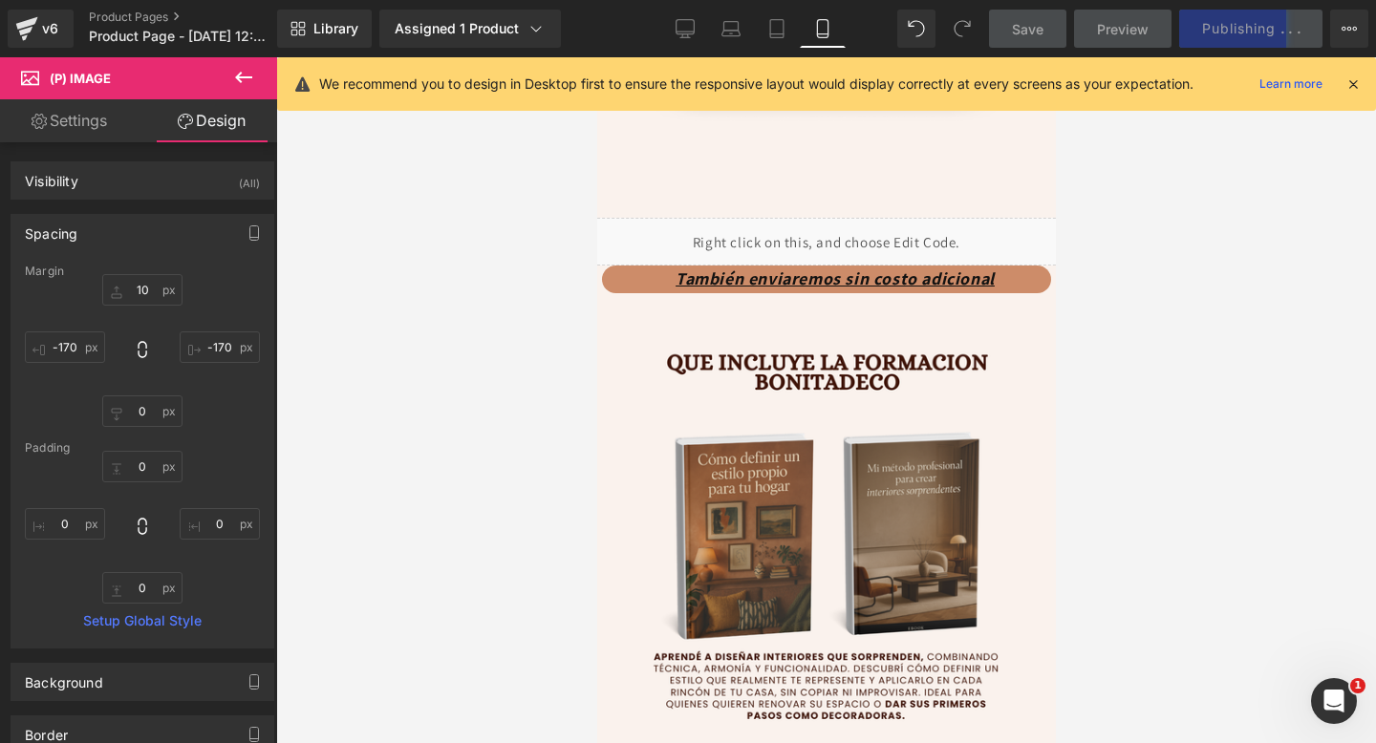
scroll to position [2963, 0]
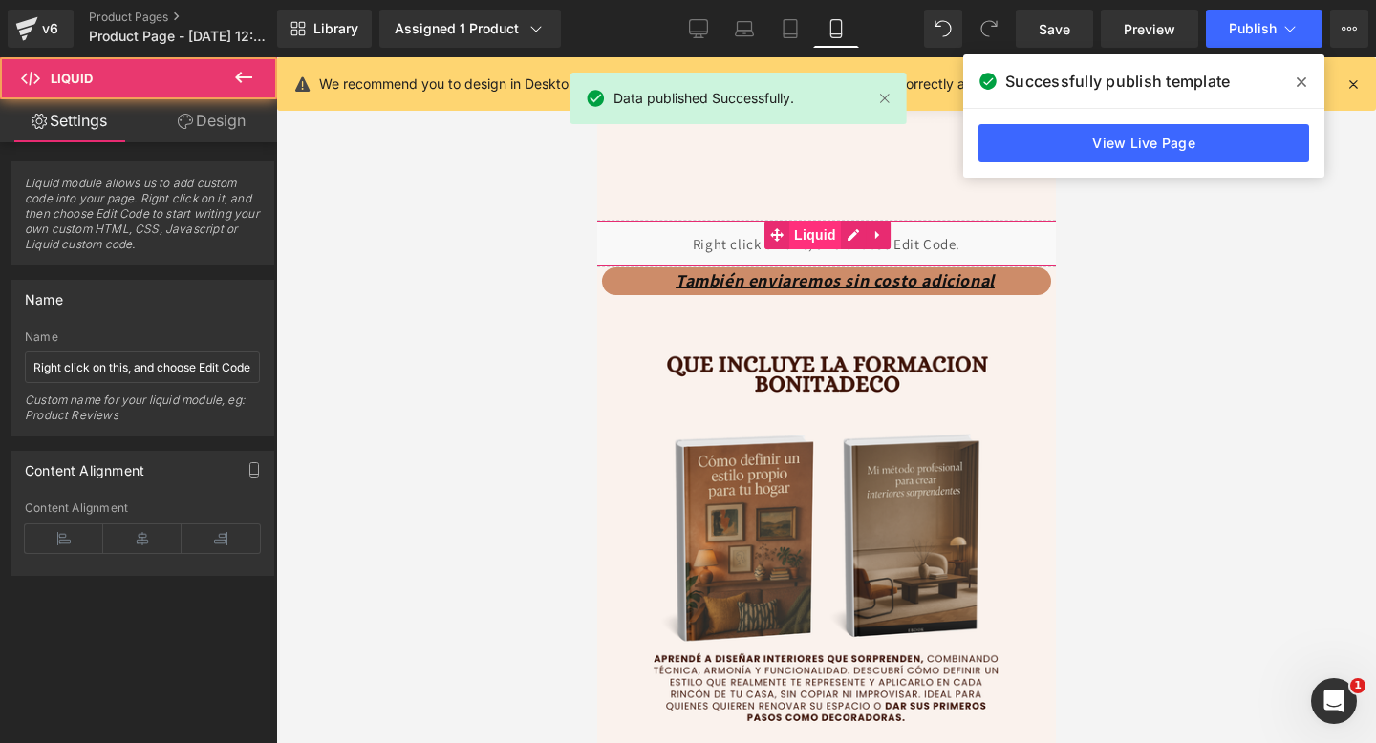
click at [791, 240] on div "Liquid" at bounding box center [825, 244] width 516 height 48
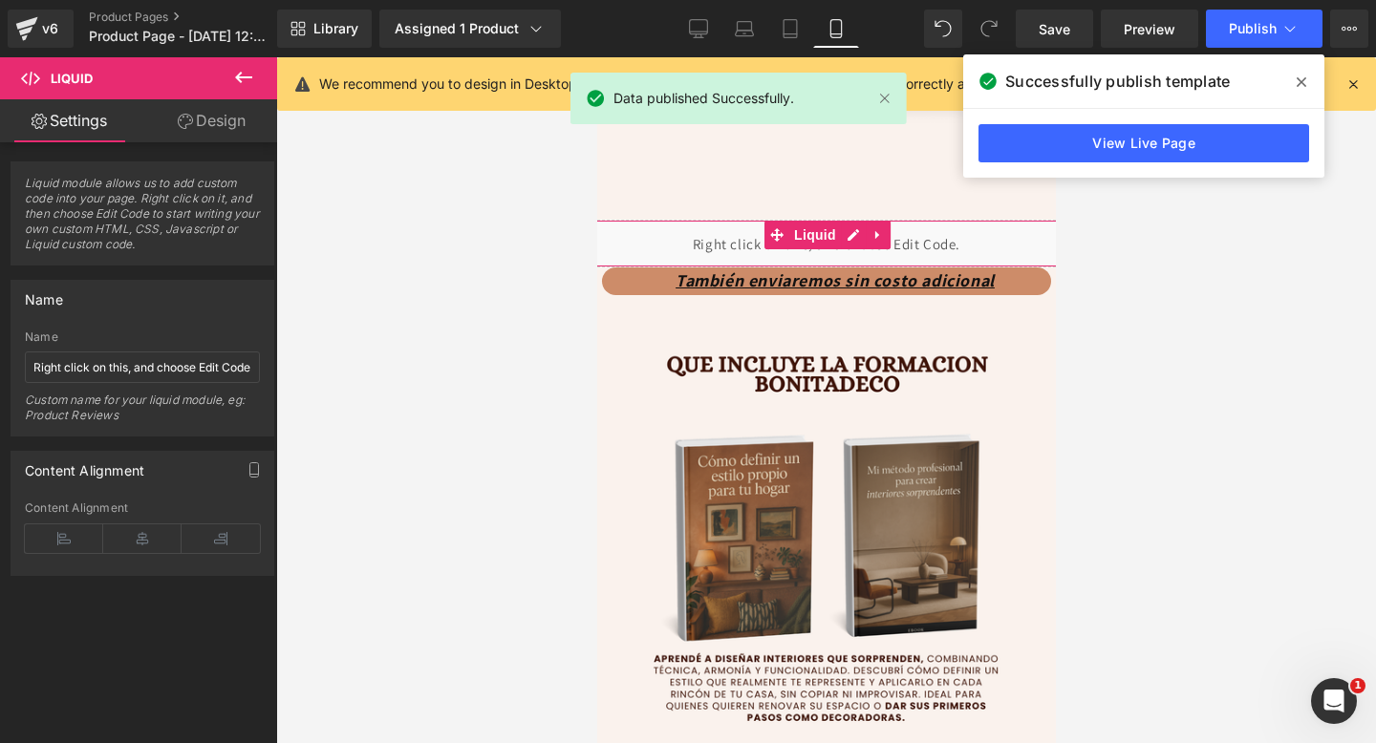
click at [243, 118] on link "Design" at bounding box center [211, 120] width 139 height 43
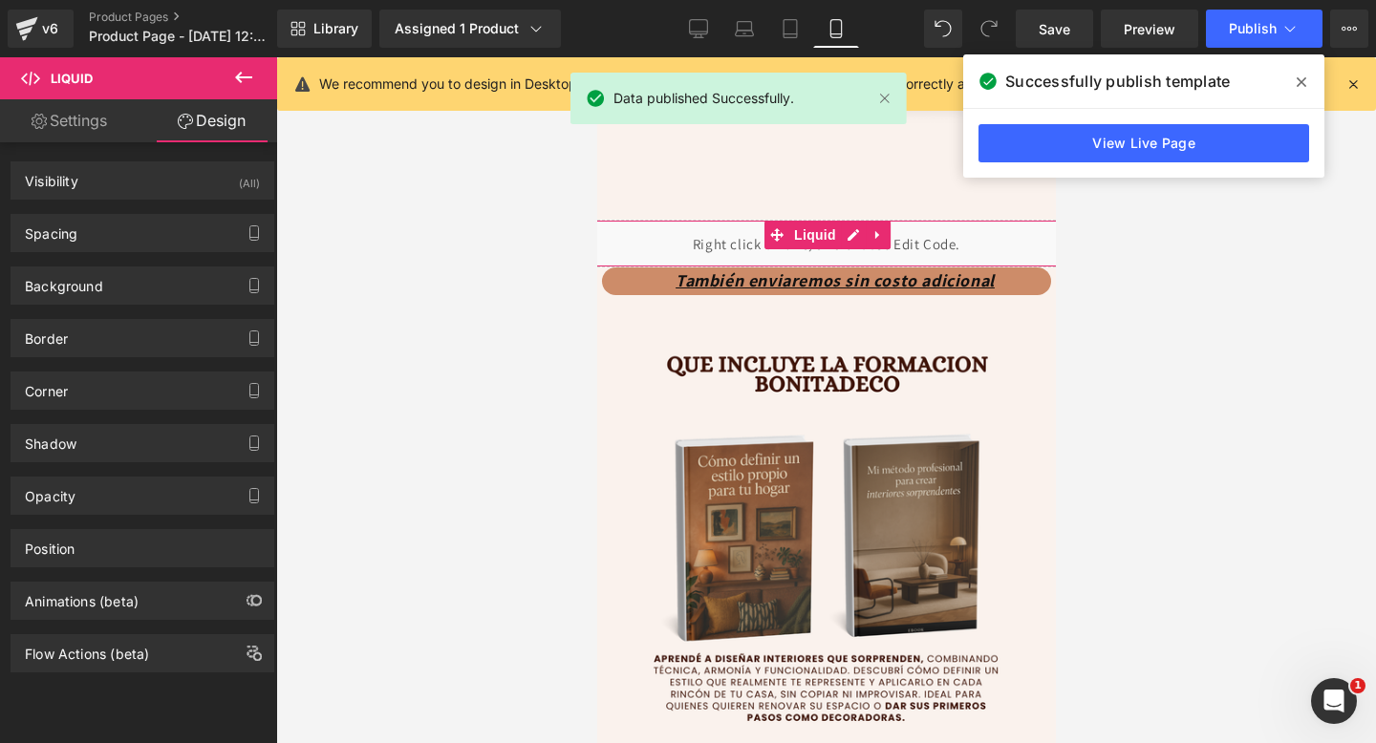
click at [178, 253] on div "Background Color & Image color rgba(247, 247, 247, 0.7) Color #f7f7f7 70 % Imag…" at bounding box center [143, 278] width 286 height 53
click at [216, 231] on div "Spacing" at bounding box center [142, 233] width 262 height 36
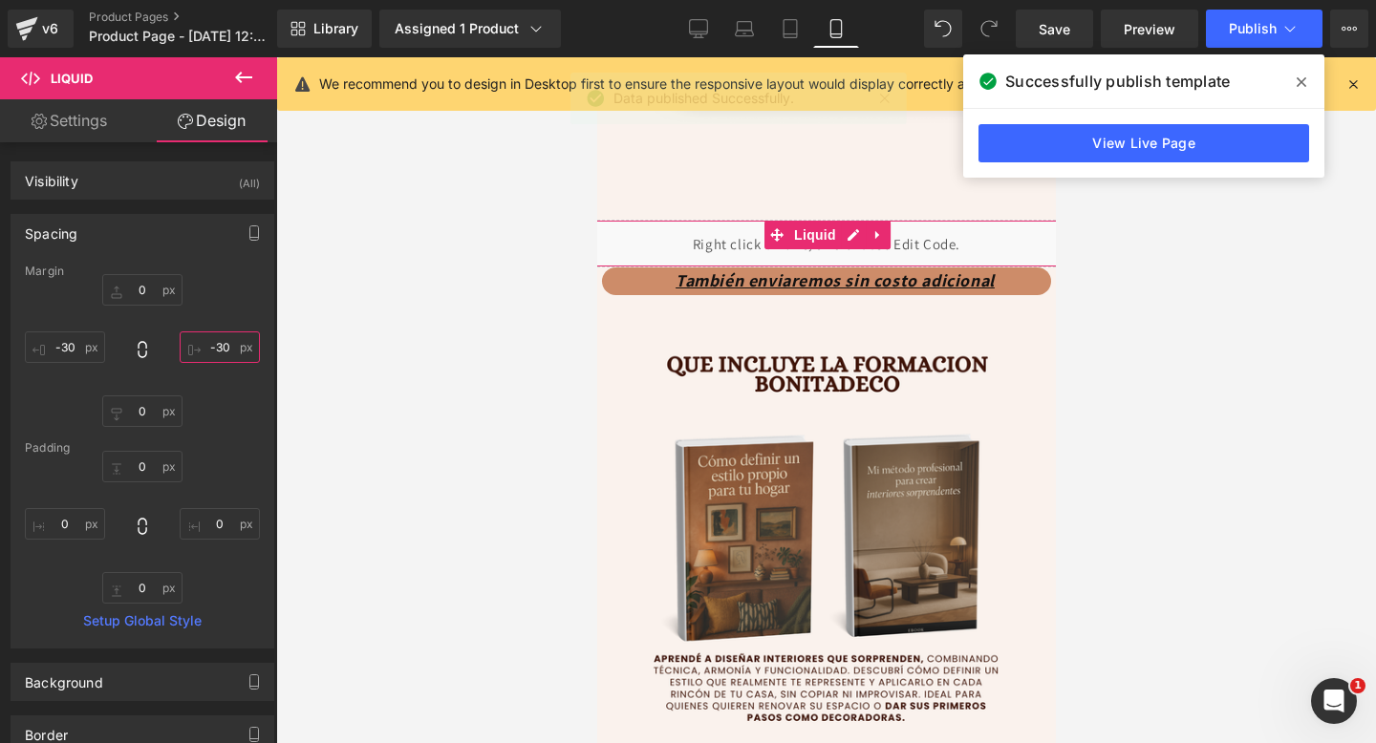
click at [212, 348] on input "-30" at bounding box center [220, 347] width 80 height 32
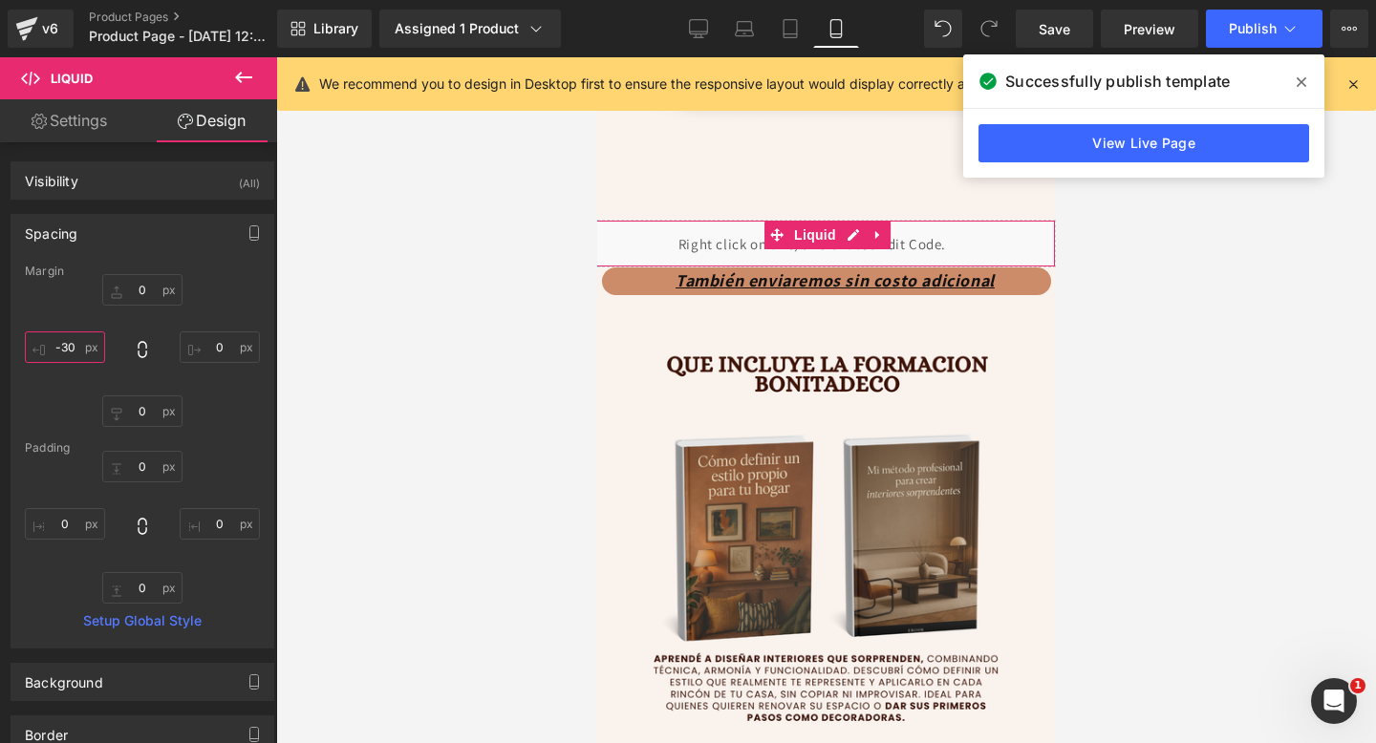
click at [74, 355] on input "-30" at bounding box center [65, 347] width 80 height 32
type input "="
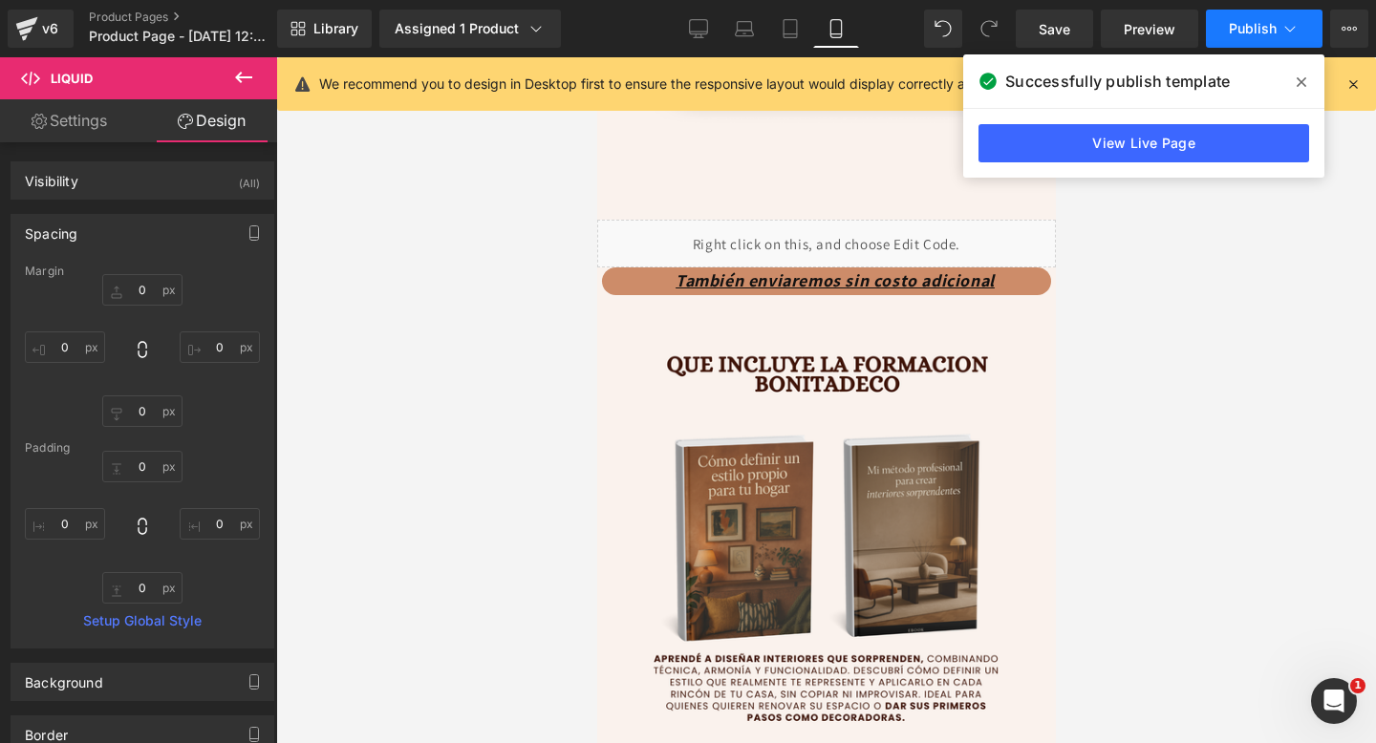
click at [1250, 14] on button "Publish" at bounding box center [1264, 29] width 117 height 38
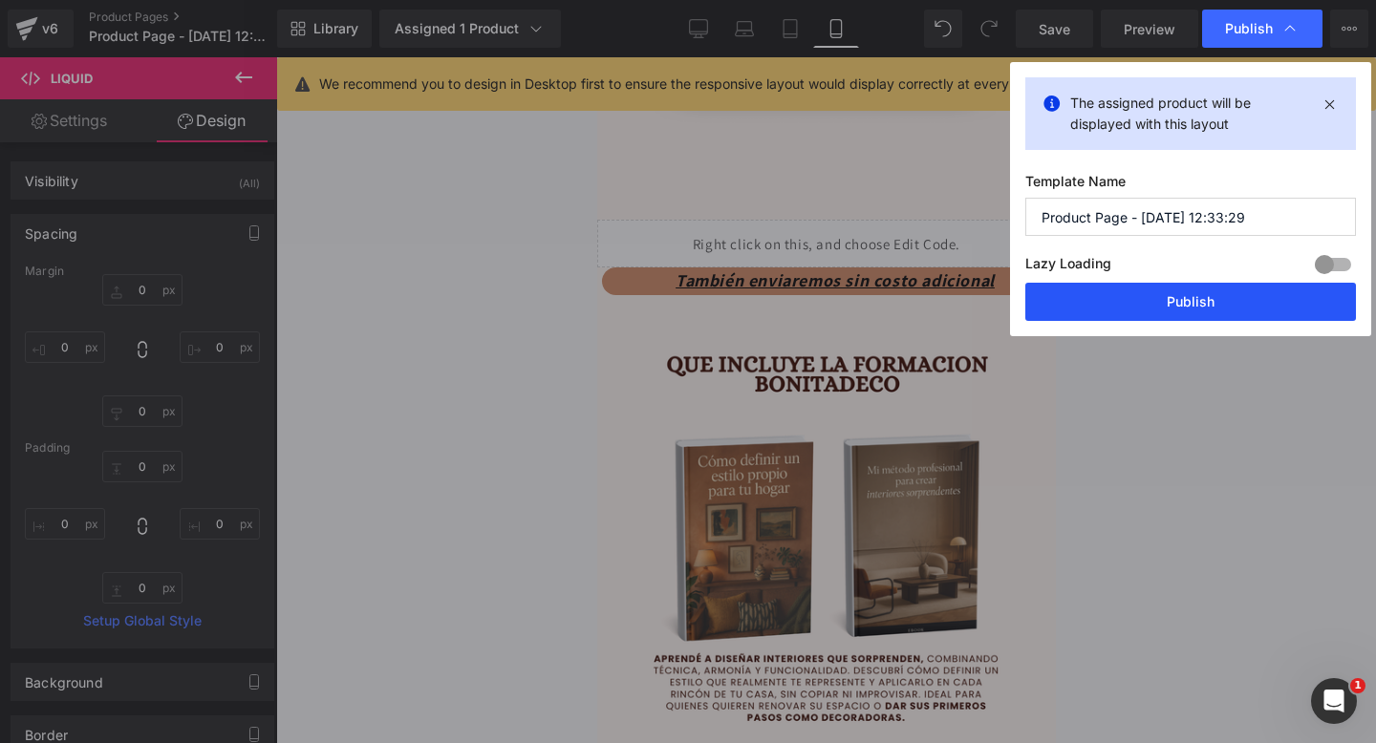
click at [1072, 286] on button "Publish" at bounding box center [1190, 302] width 331 height 38
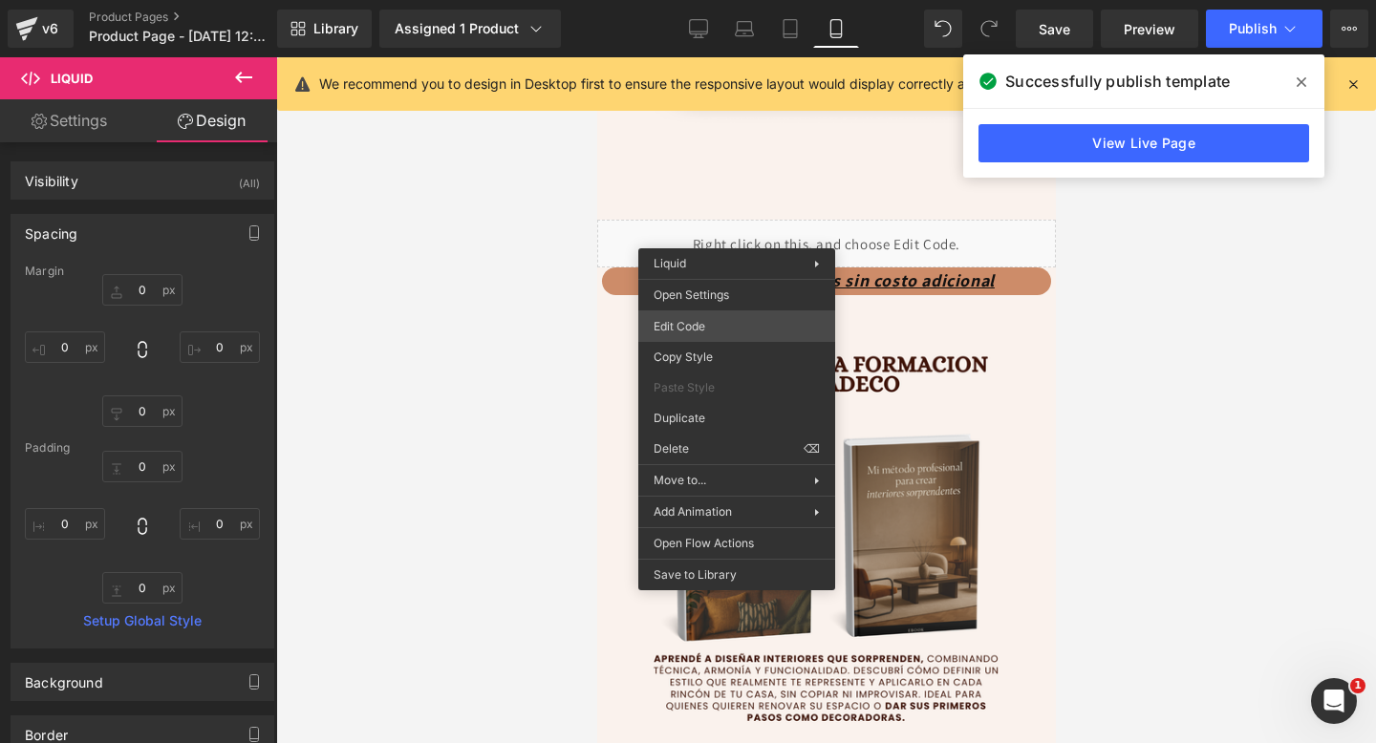
click at [694, 0] on div "(P) Image You are previewing how the will restyle your page. You can not edit E…" at bounding box center [688, 0] width 1376 height 0
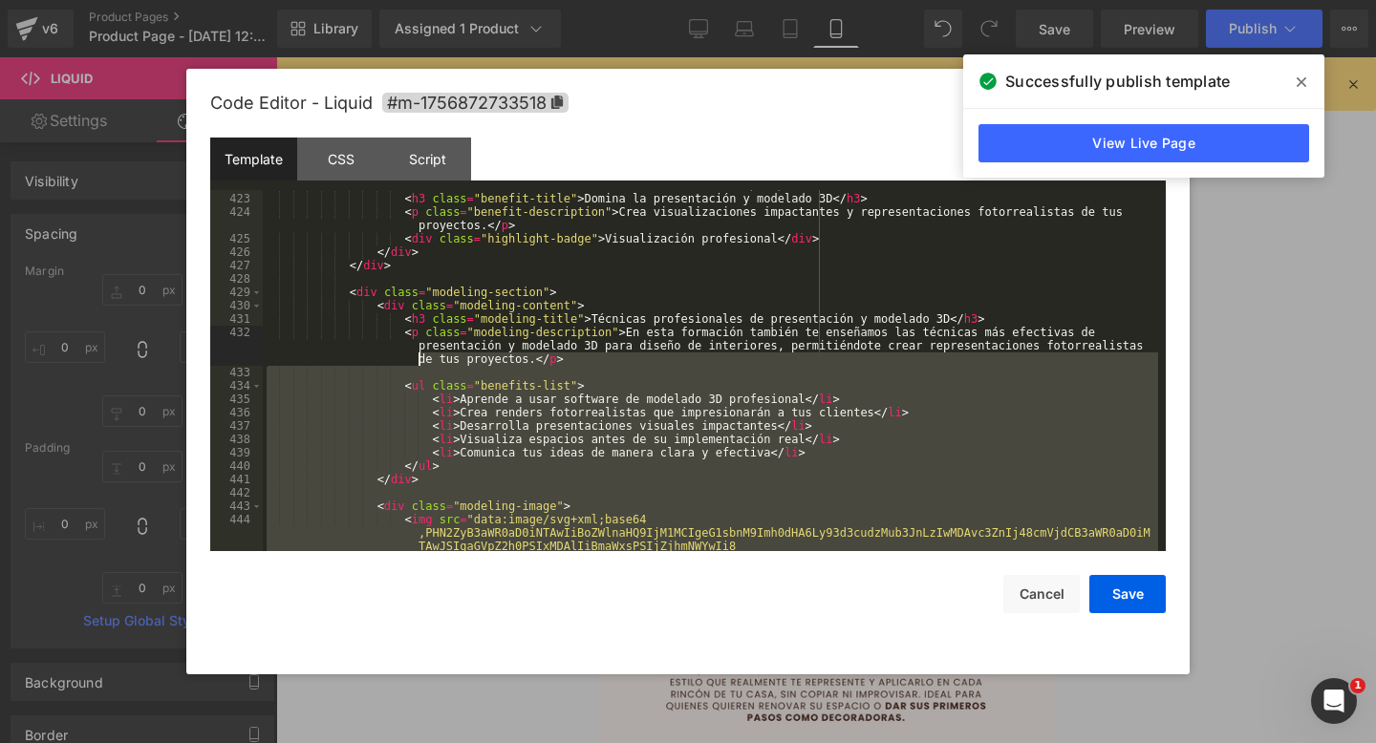
scroll to position [5690, 0]
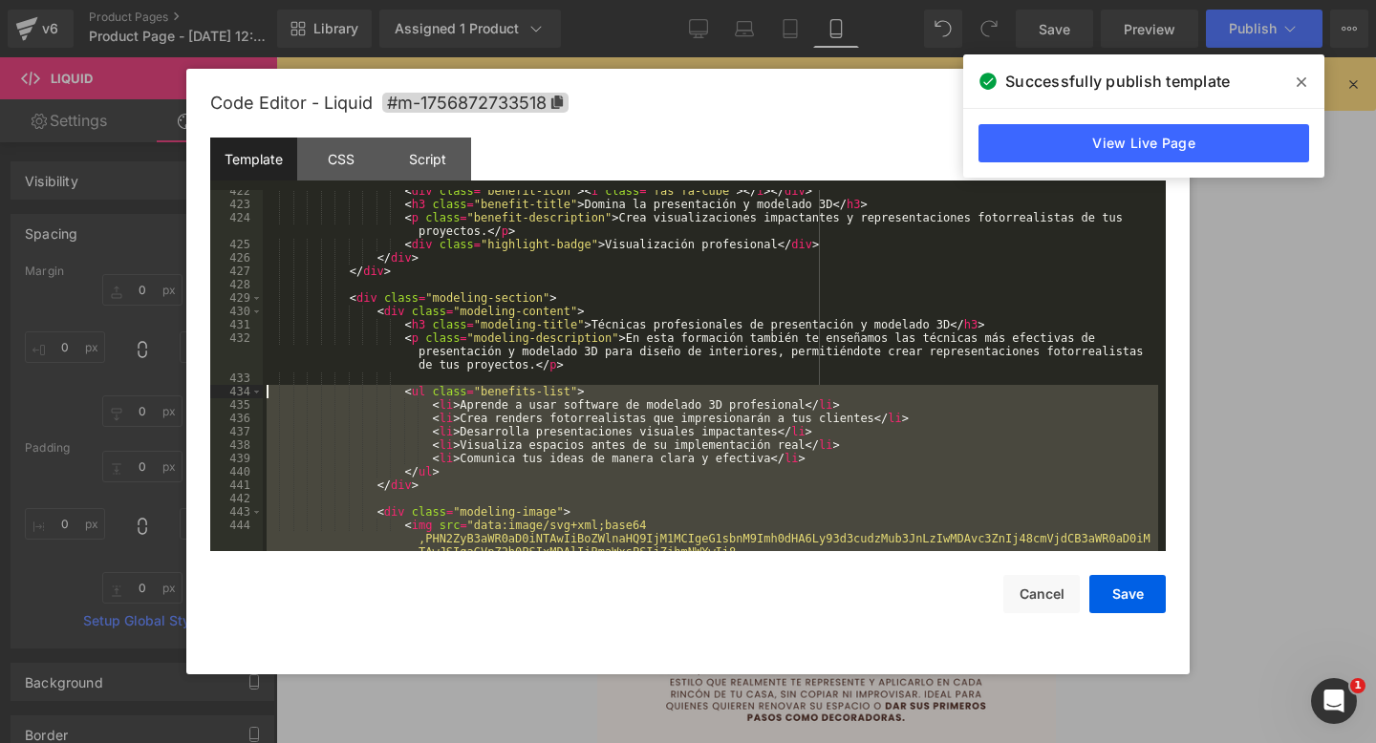
drag, startPoint x: 566, startPoint y: 475, endPoint x: 250, endPoint y: 386, distance: 327.5
click at [250, 386] on pre "422 423 424 425 426 427 428 429 430 431 432 433 434 435 436 437 438 439 440 441…" at bounding box center [687, 370] width 955 height 361
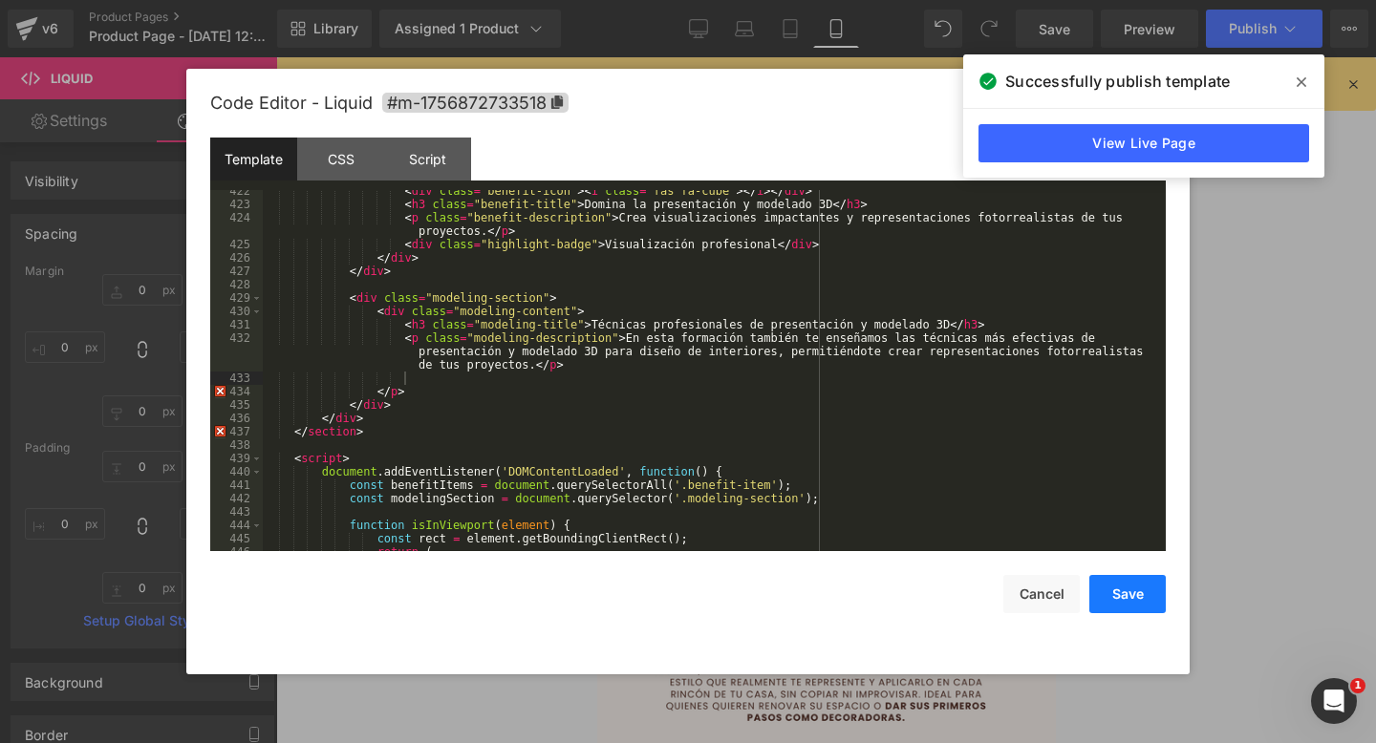
click at [1122, 594] on button "Save" at bounding box center [1127, 594] width 76 height 38
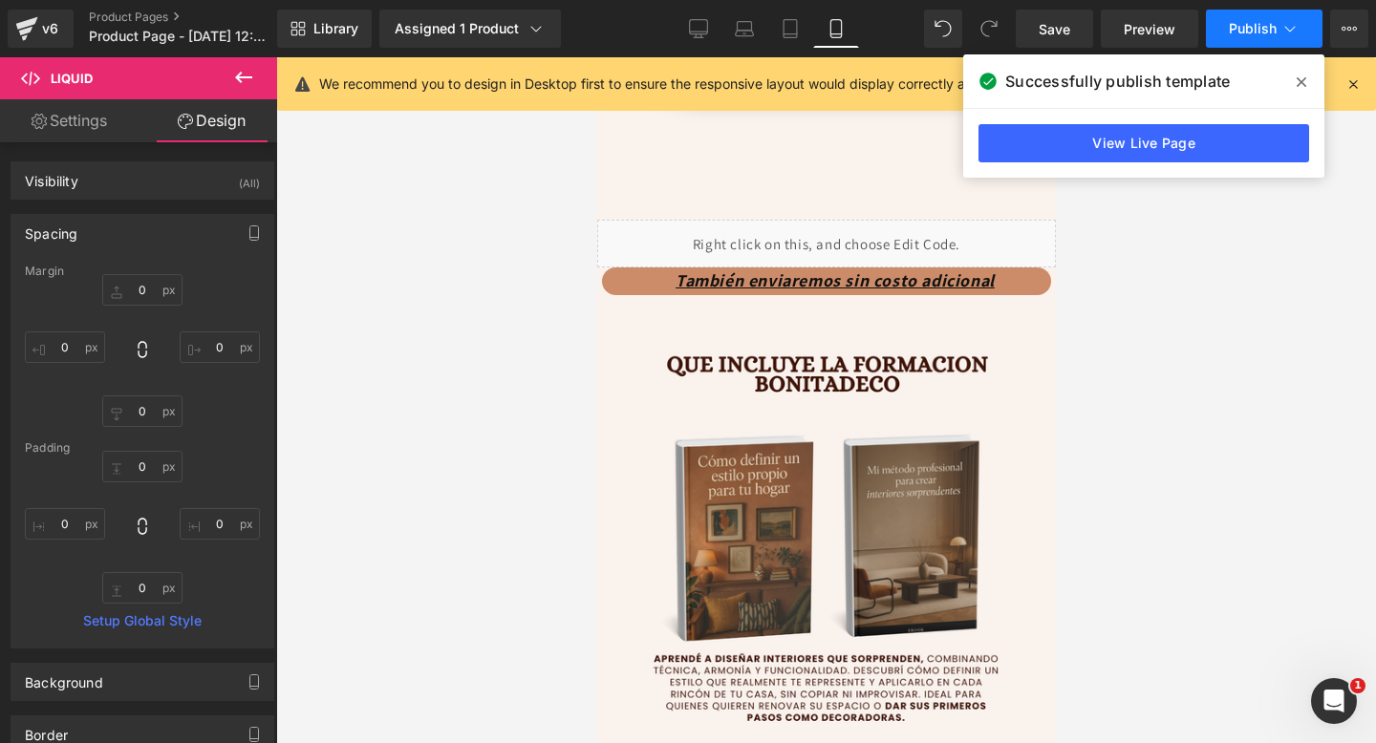
click at [1273, 26] on span "Publish" at bounding box center [1253, 28] width 48 height 15
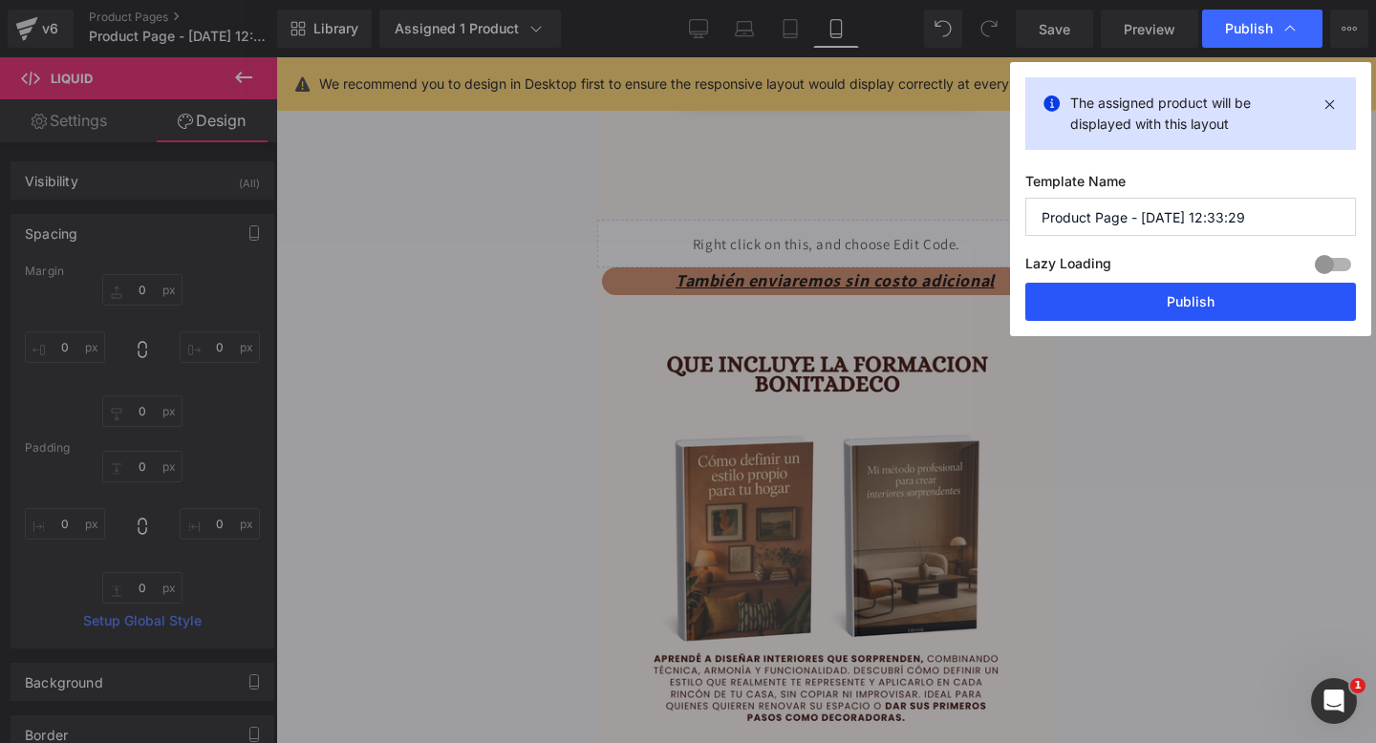
click at [1090, 298] on button "Publish" at bounding box center [1190, 302] width 331 height 38
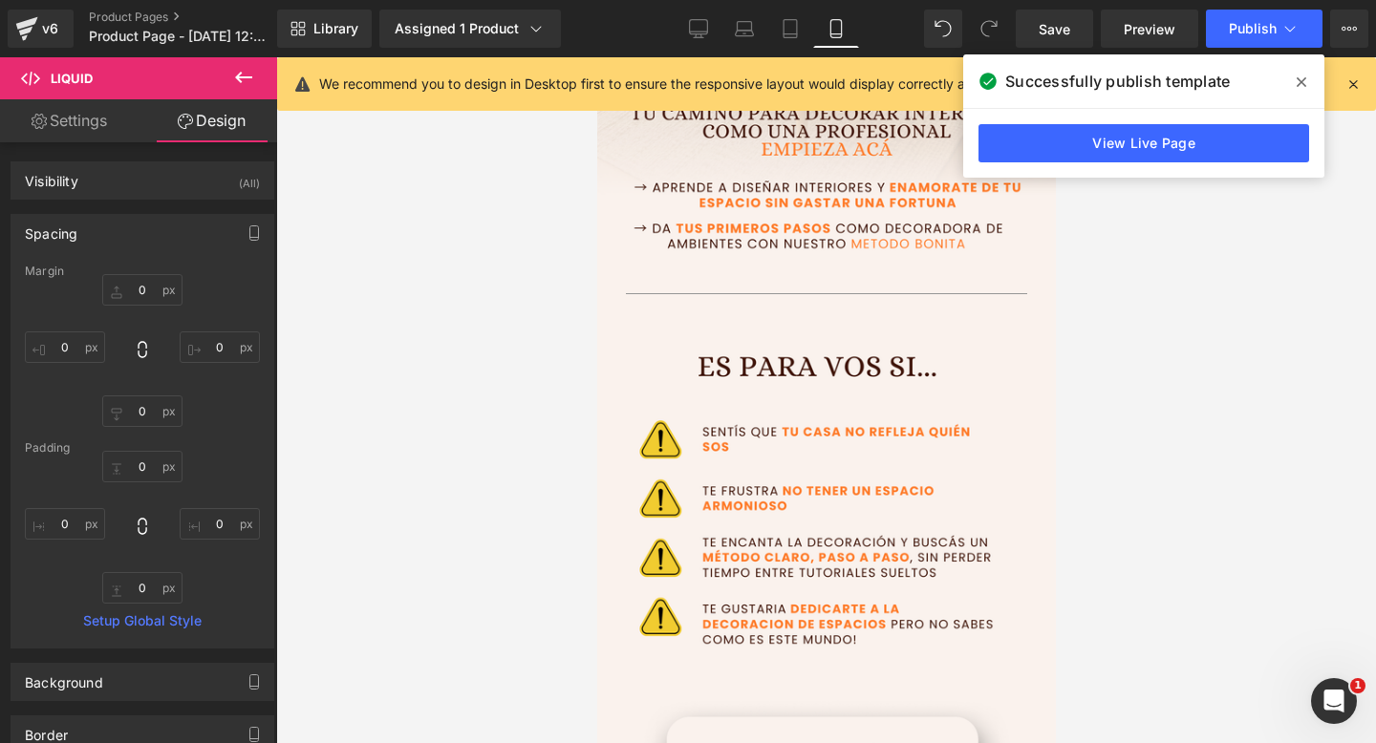
scroll to position [531, 0]
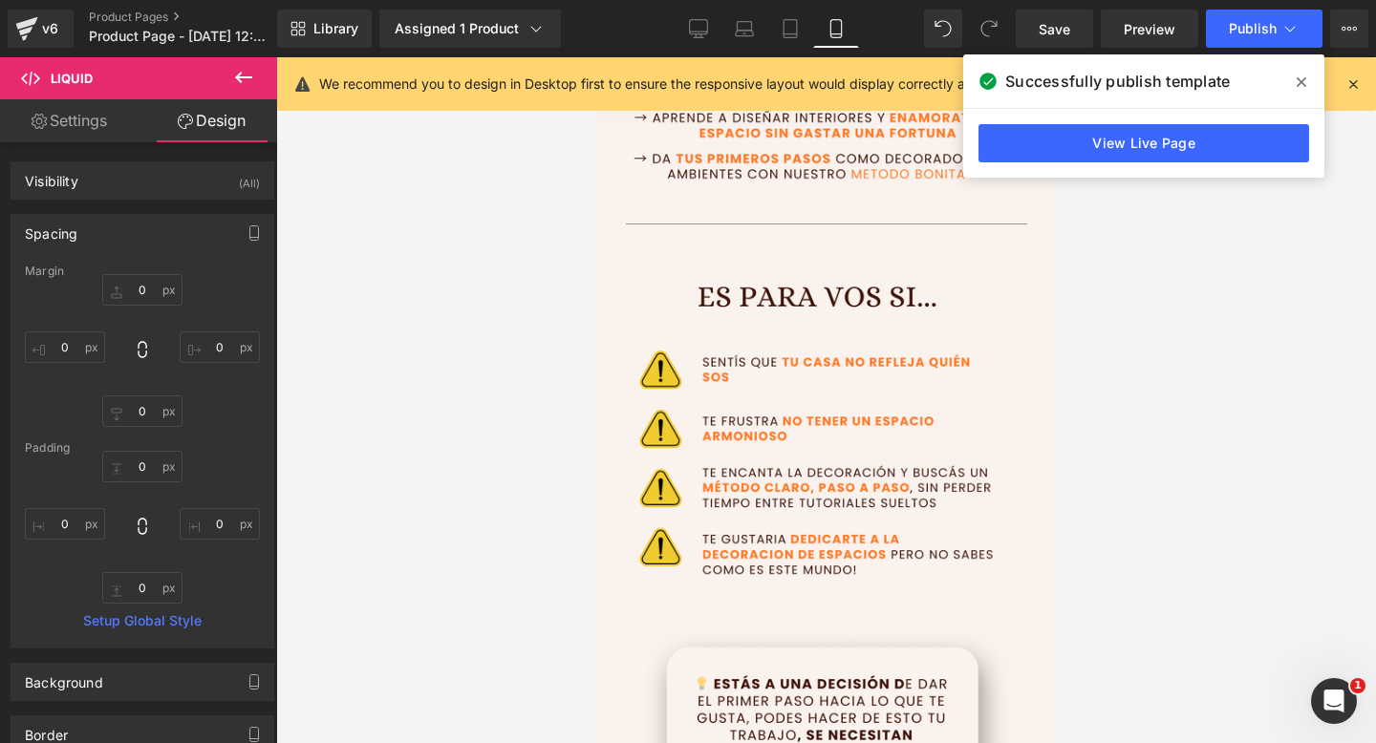
click at [871, 361] on img at bounding box center [825, 592] width 459 height 716
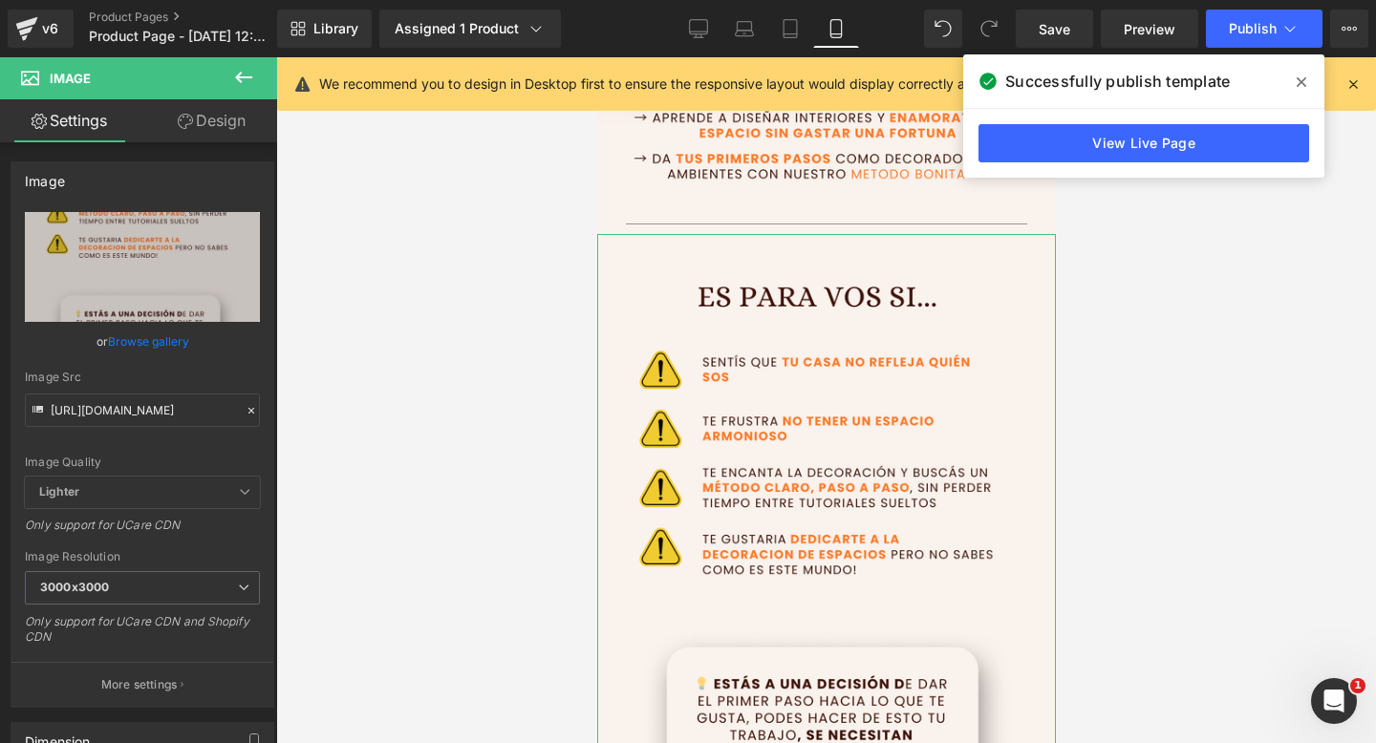
click at [203, 125] on link "Design" at bounding box center [211, 120] width 139 height 43
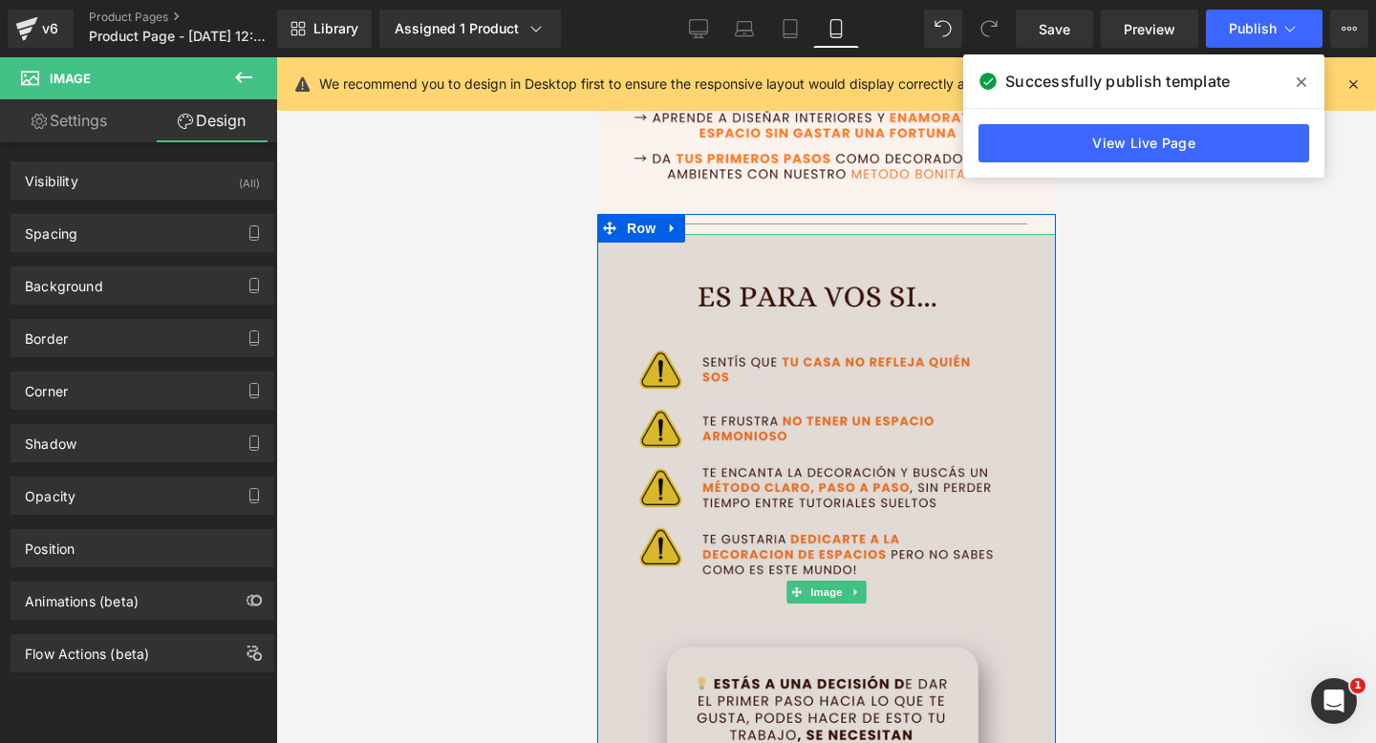
click at [767, 383] on img at bounding box center [825, 592] width 459 height 716
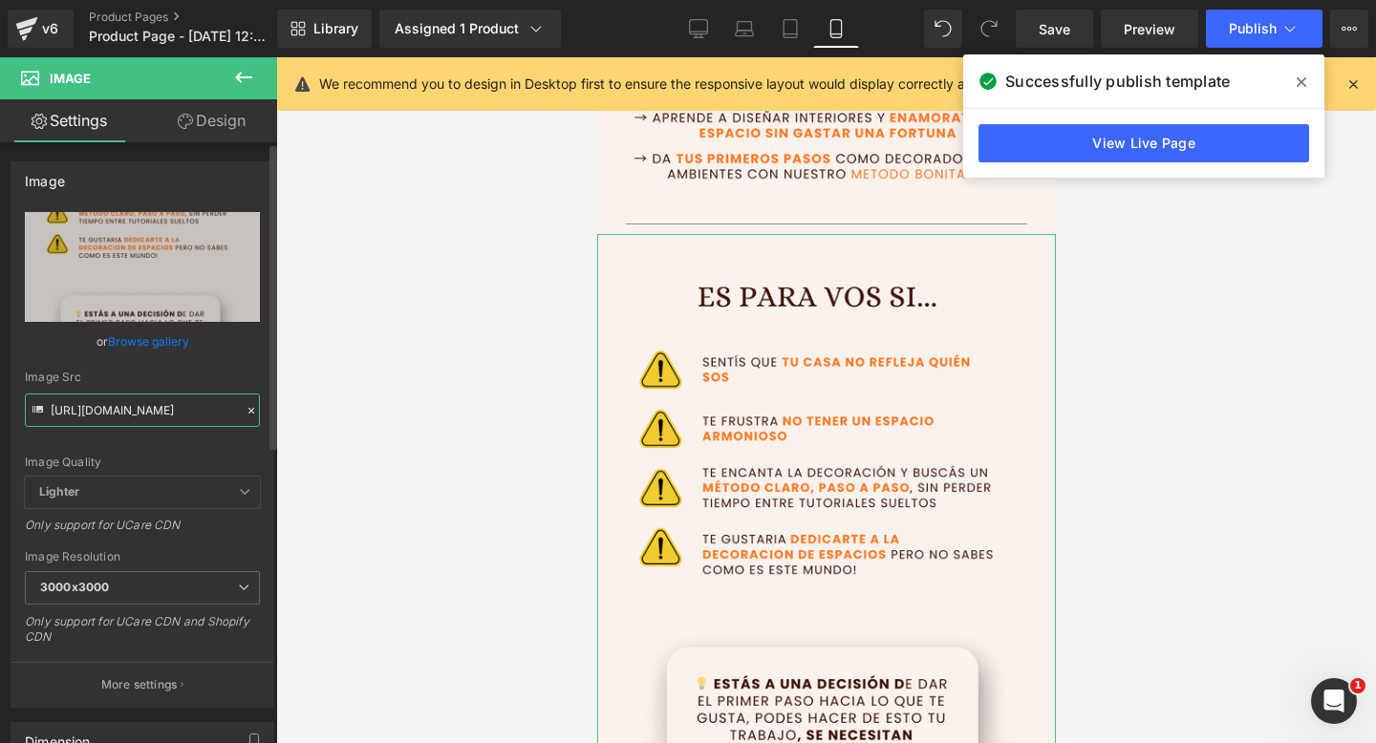
click at [159, 404] on input "https://i.postimg.cc/x822dmHG/2.png" at bounding box center [142, 410] width 235 height 33
paste input "TPC9SsG0/Deco-WEB"
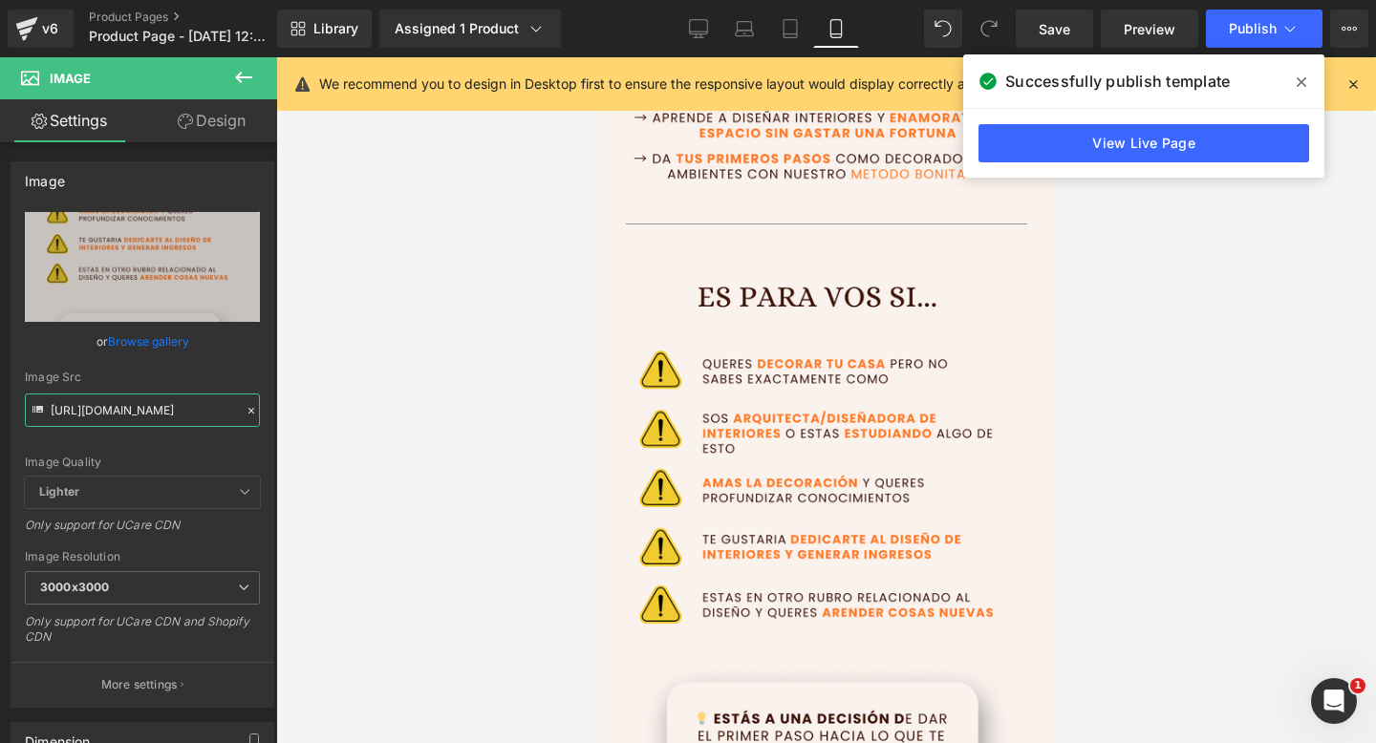
type input "https://i.postimg.cc/TPC9SsG0/Deco-WEB.png"
click at [1303, 90] on span at bounding box center [1301, 82] width 31 height 31
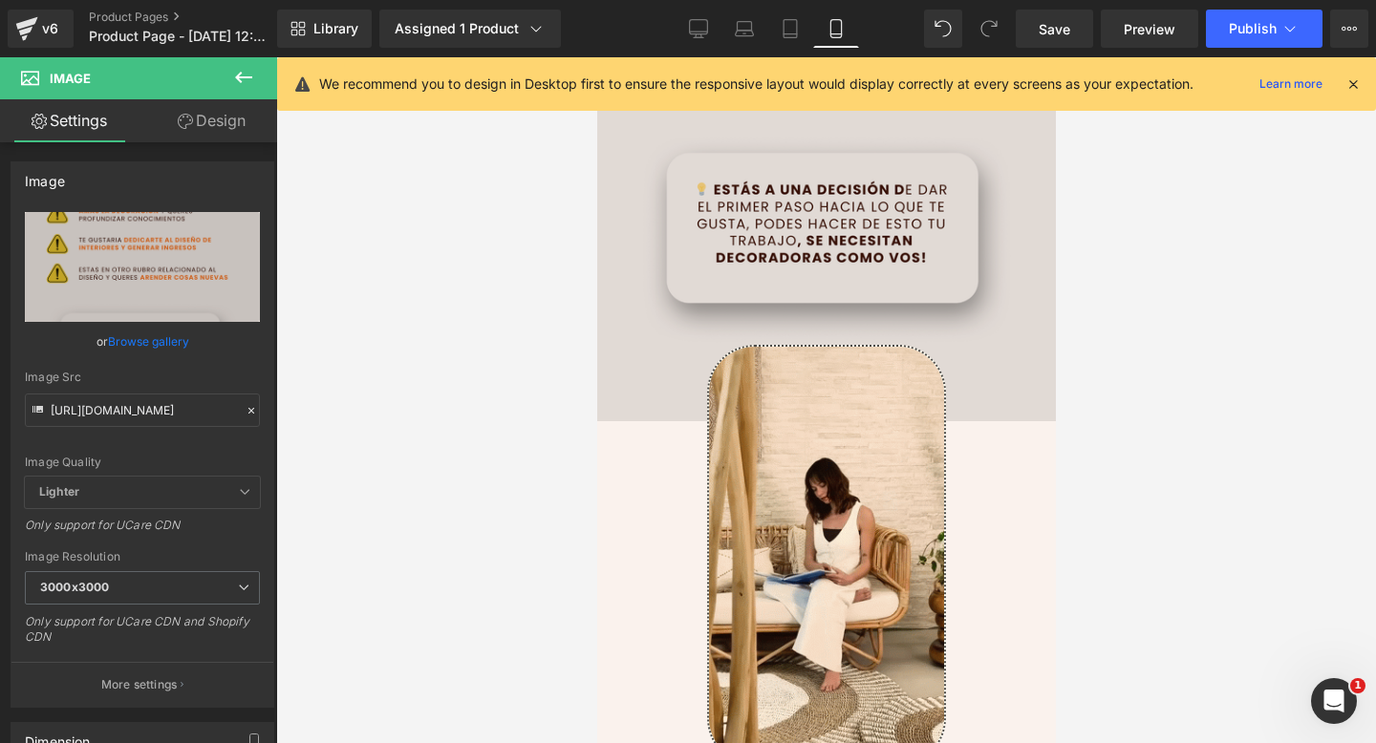
scroll to position [1076, 0]
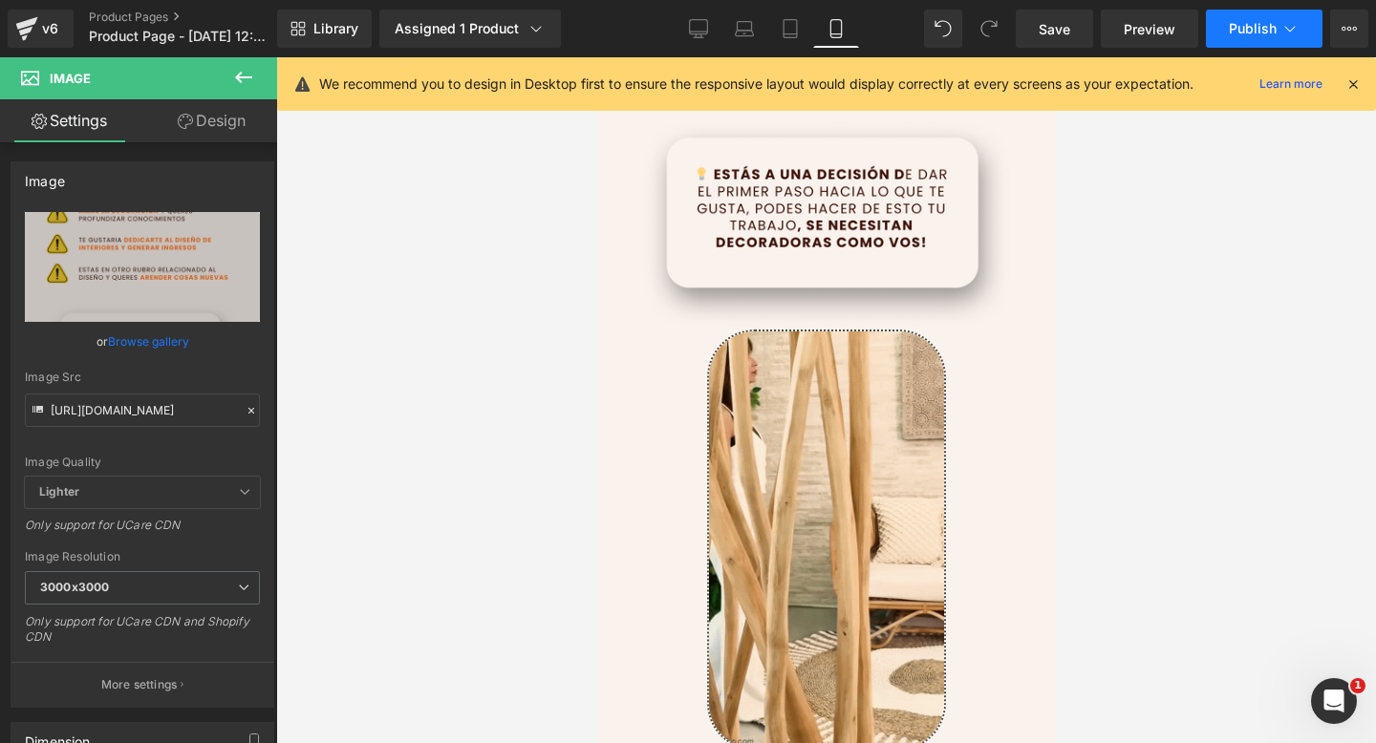
click at [1246, 27] on span "Publish" at bounding box center [1253, 28] width 48 height 15
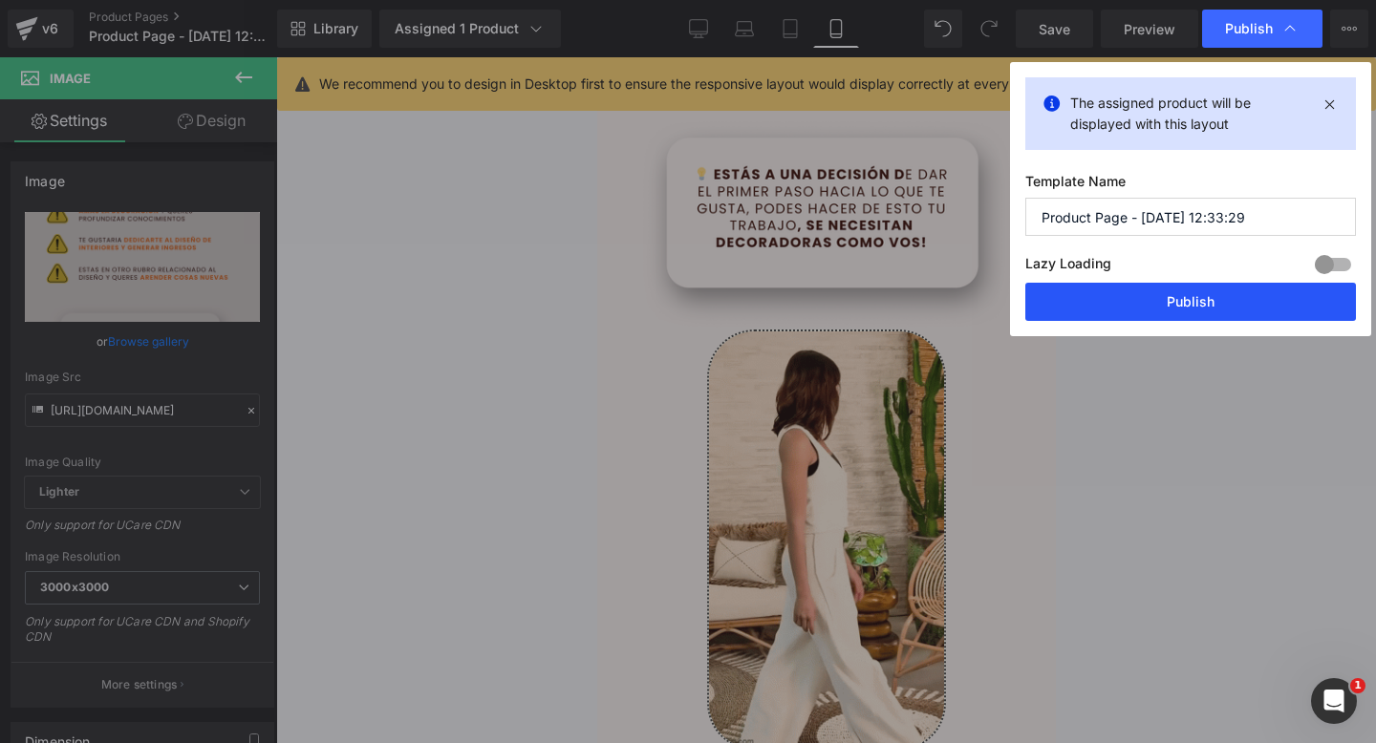
click at [1195, 297] on button "Publish" at bounding box center [1190, 302] width 331 height 38
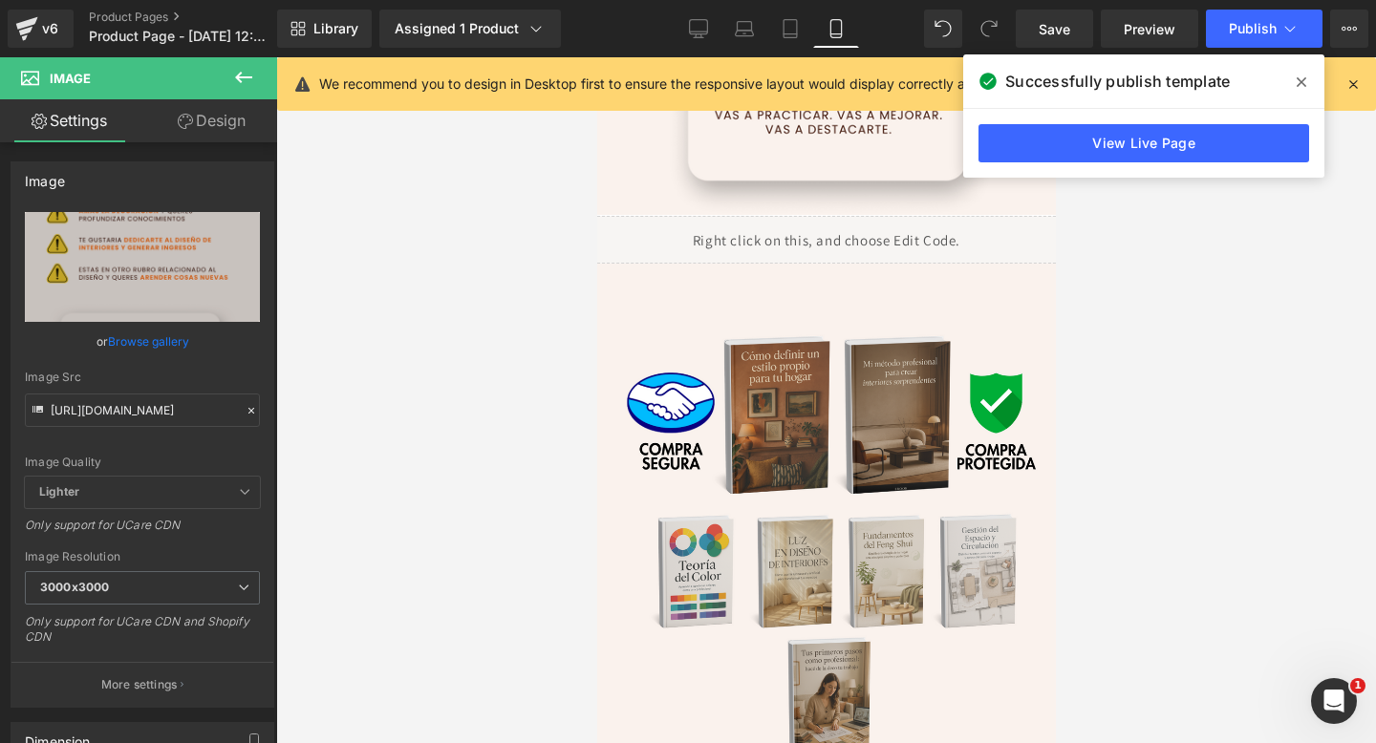
scroll to position [4968, 0]
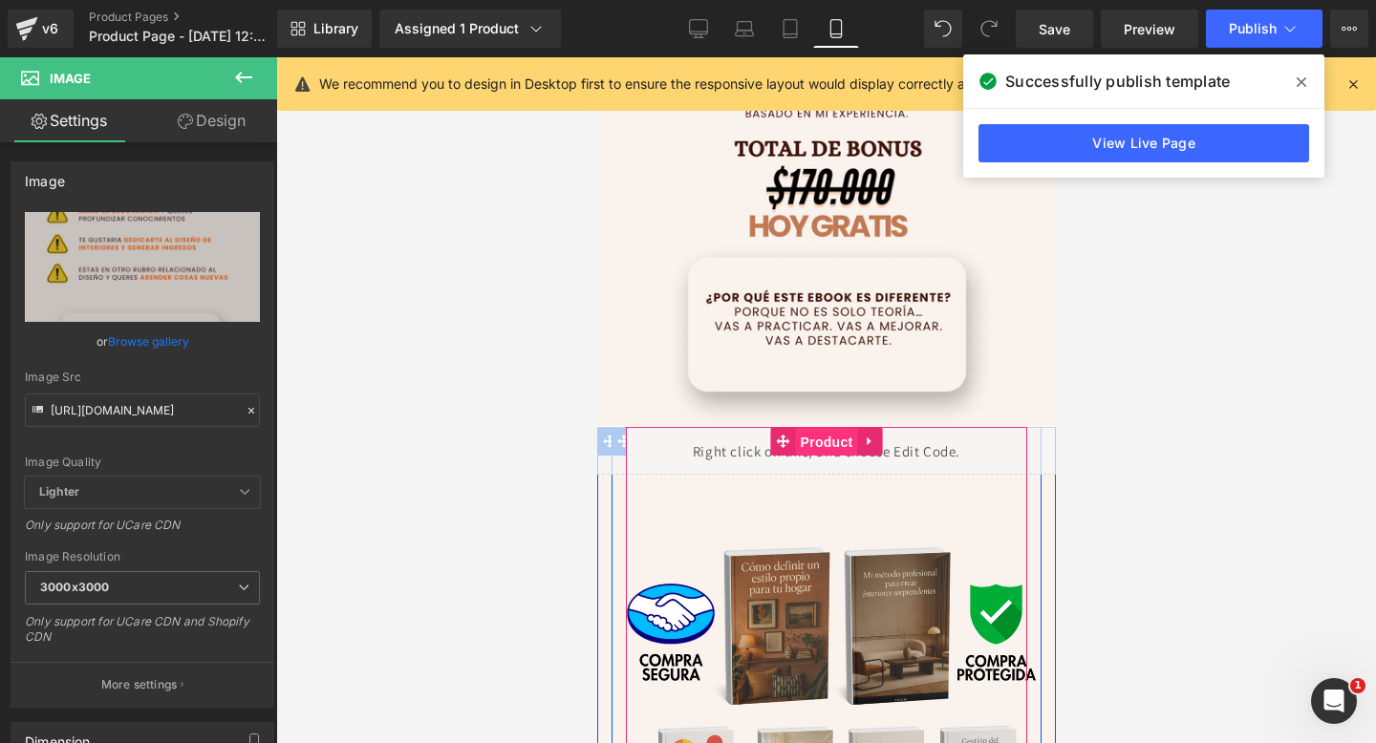
click at [829, 449] on span "Product" at bounding box center [826, 442] width 62 height 29
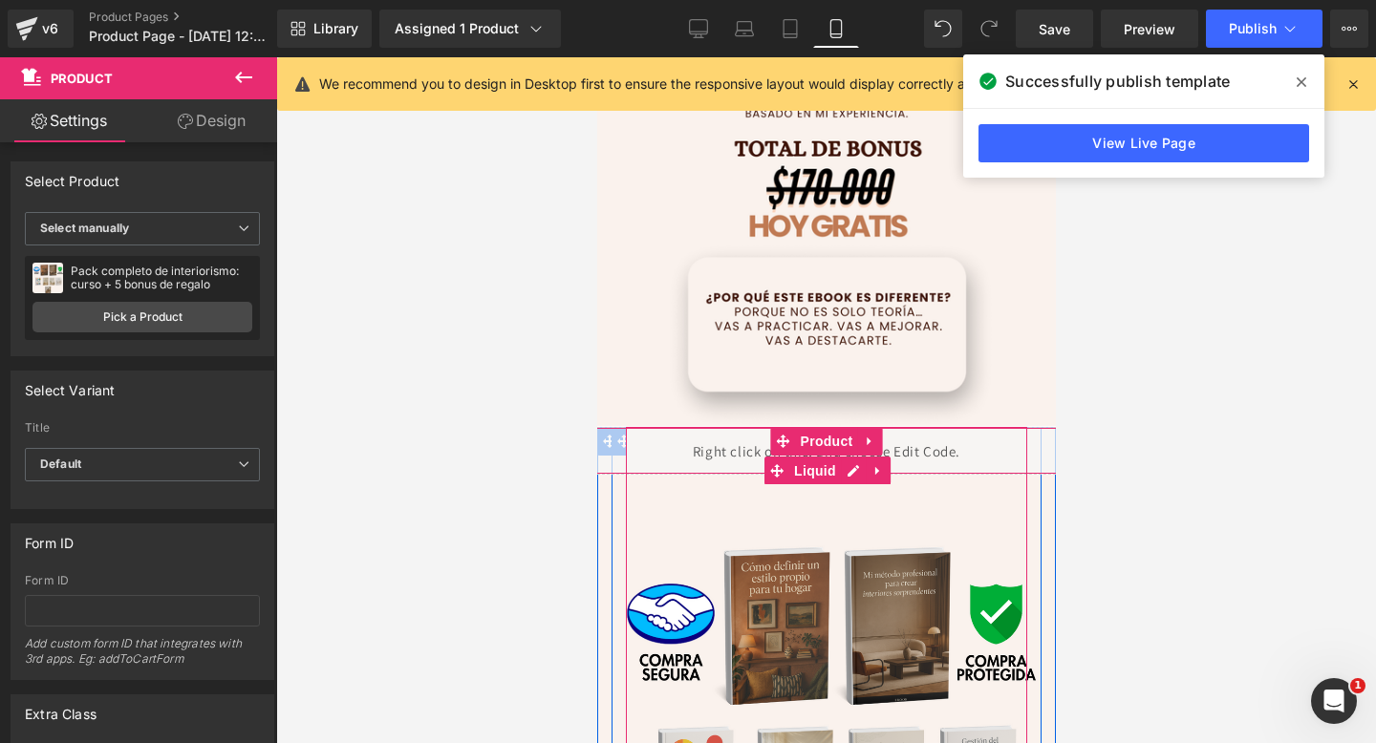
click at [705, 455] on div "Liquid" at bounding box center [826, 451] width 478 height 48
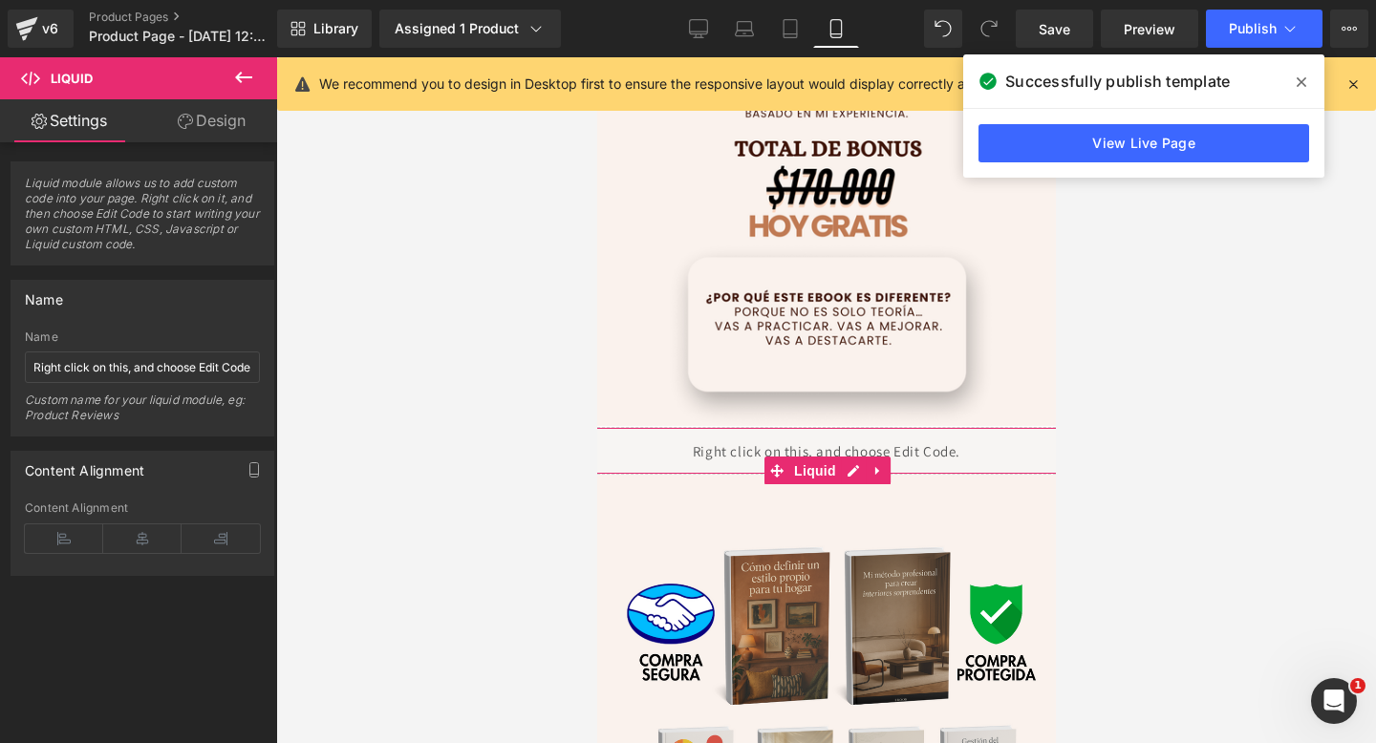
click at [185, 119] on icon at bounding box center [185, 121] width 15 height 15
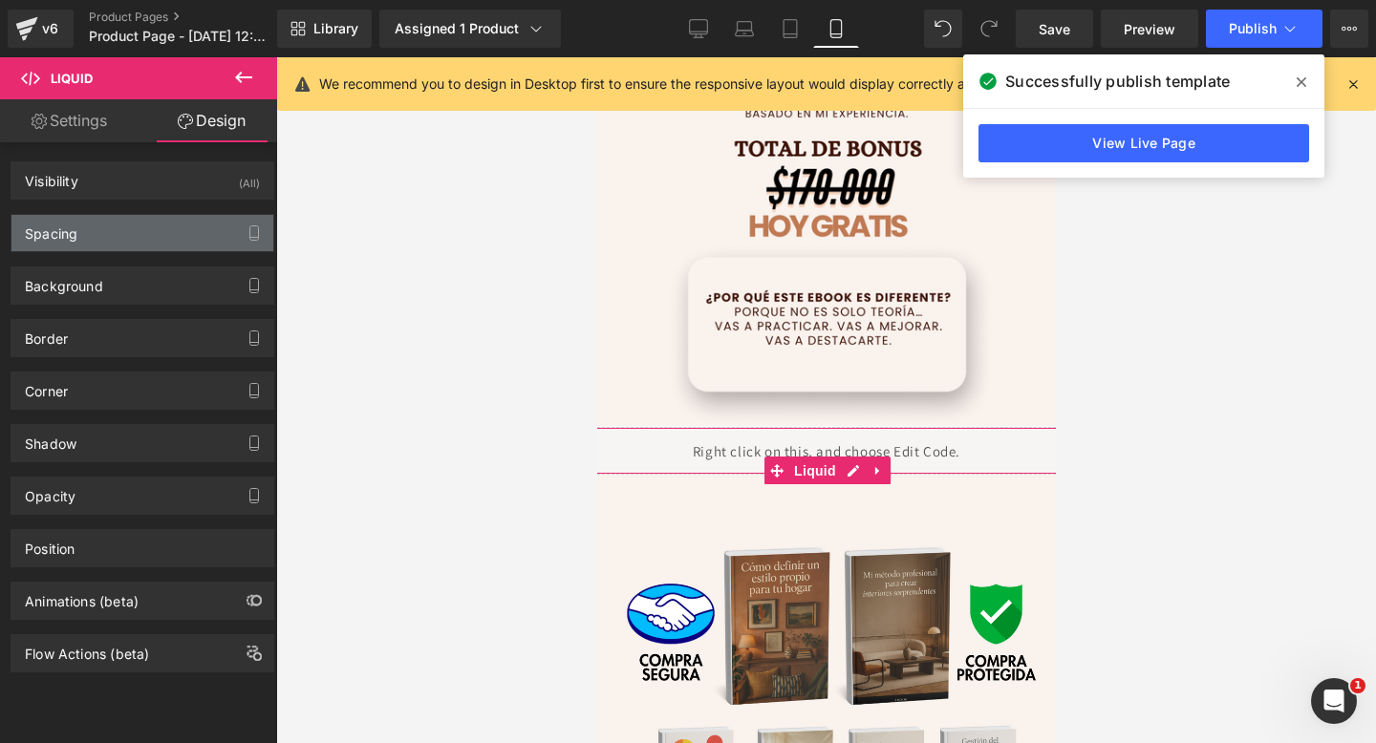
click at [168, 246] on div "Spacing" at bounding box center [142, 233] width 262 height 36
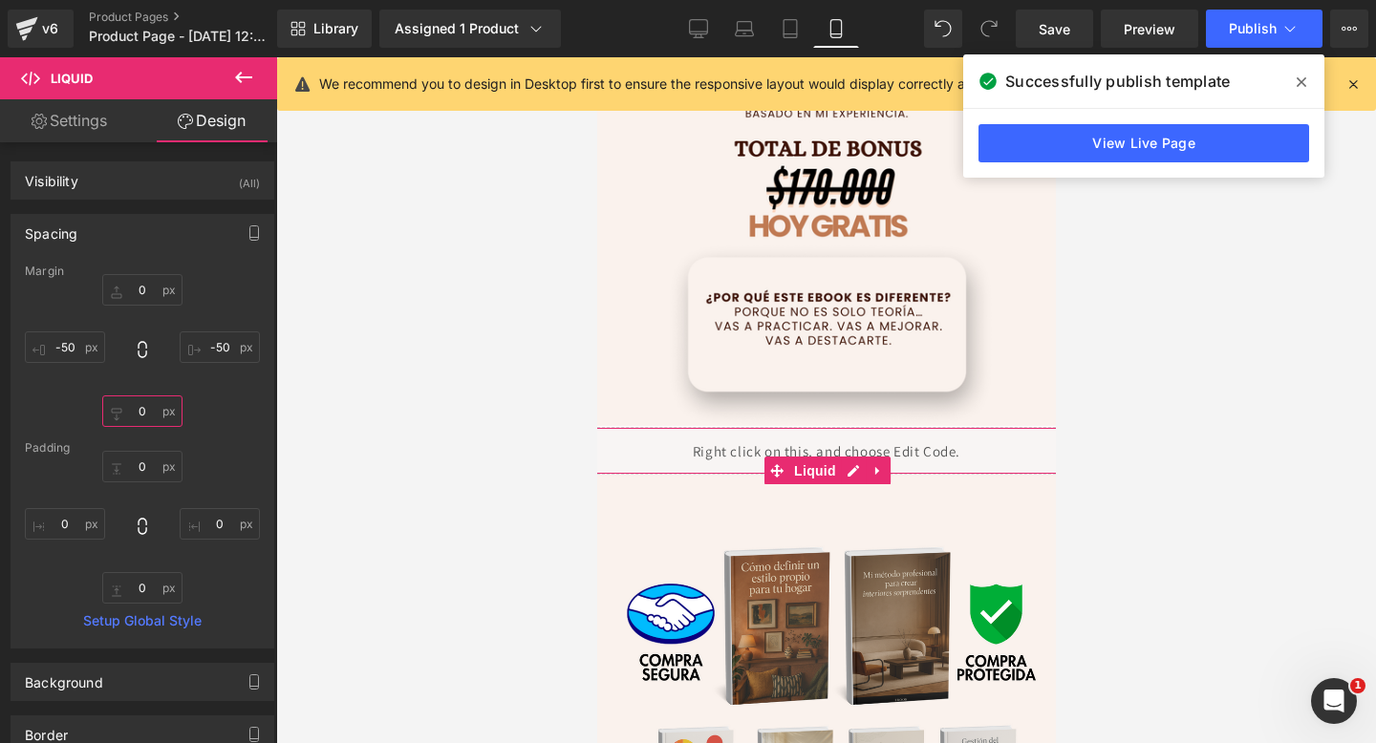
click at [146, 421] on input "0" at bounding box center [142, 411] width 80 height 32
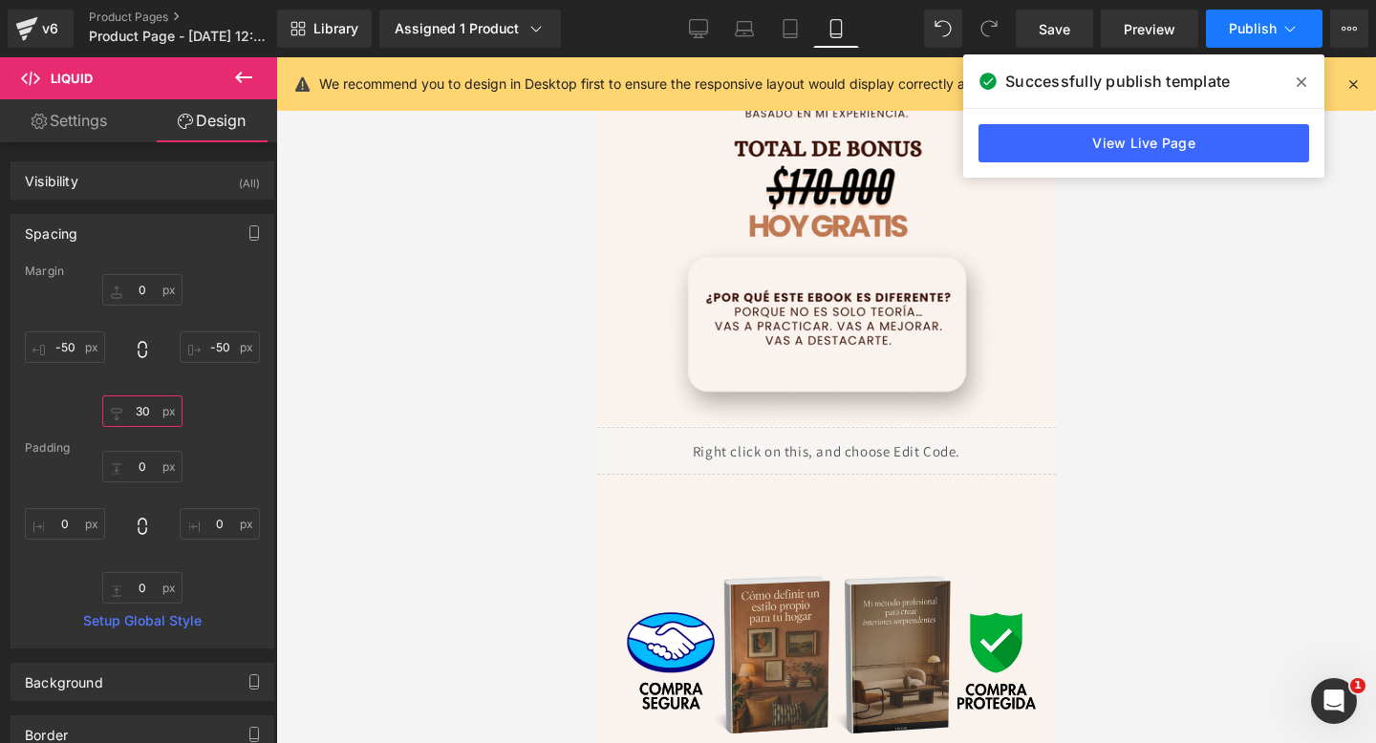
type input "30"
click at [1242, 46] on button "Publish" at bounding box center [1264, 29] width 117 height 38
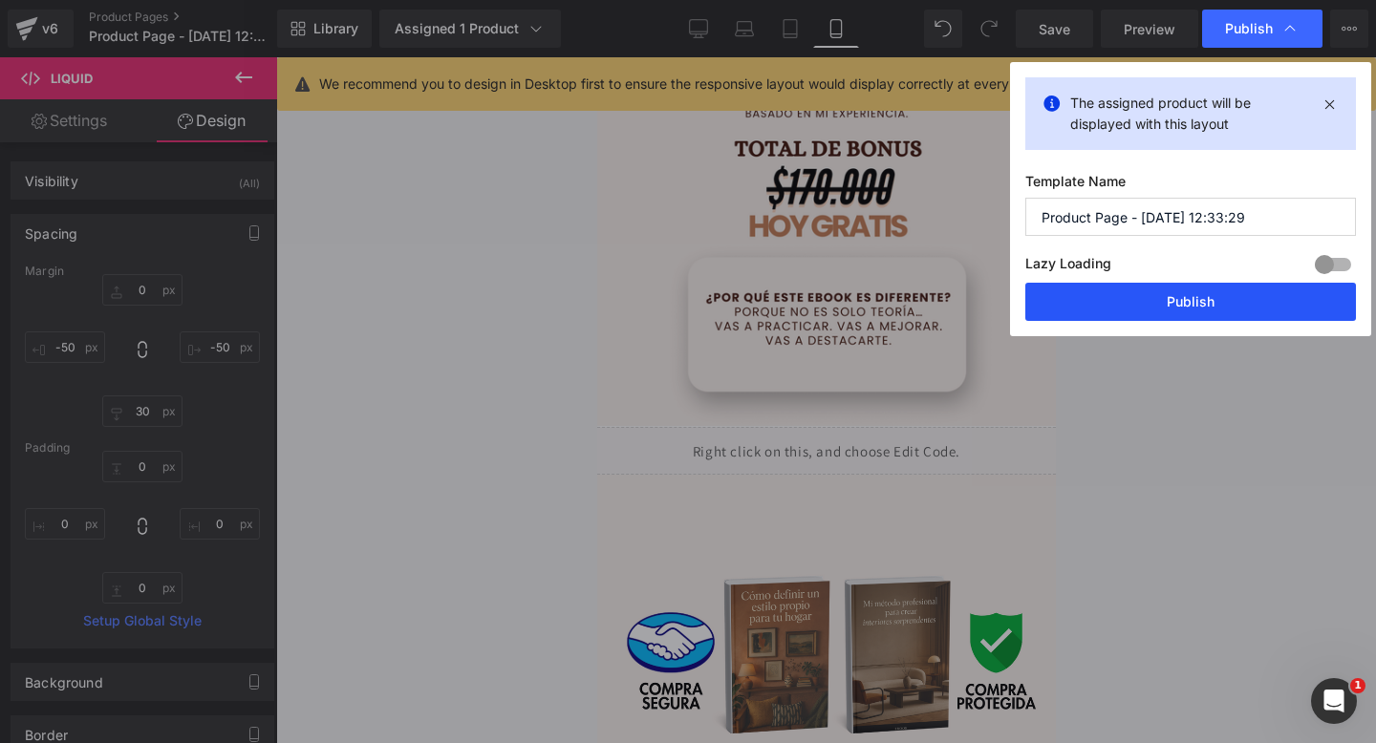
click at [1119, 311] on button "Publish" at bounding box center [1190, 302] width 331 height 38
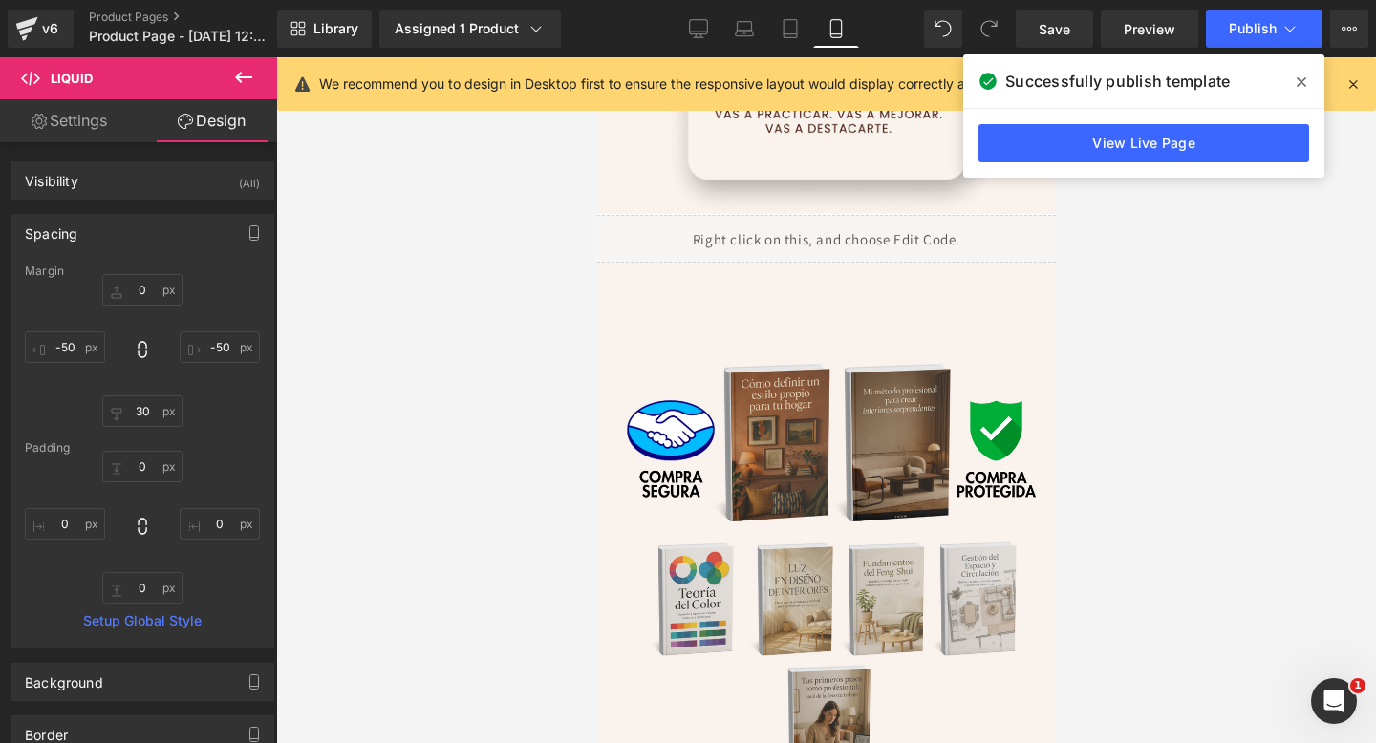
scroll to position [5178, 0]
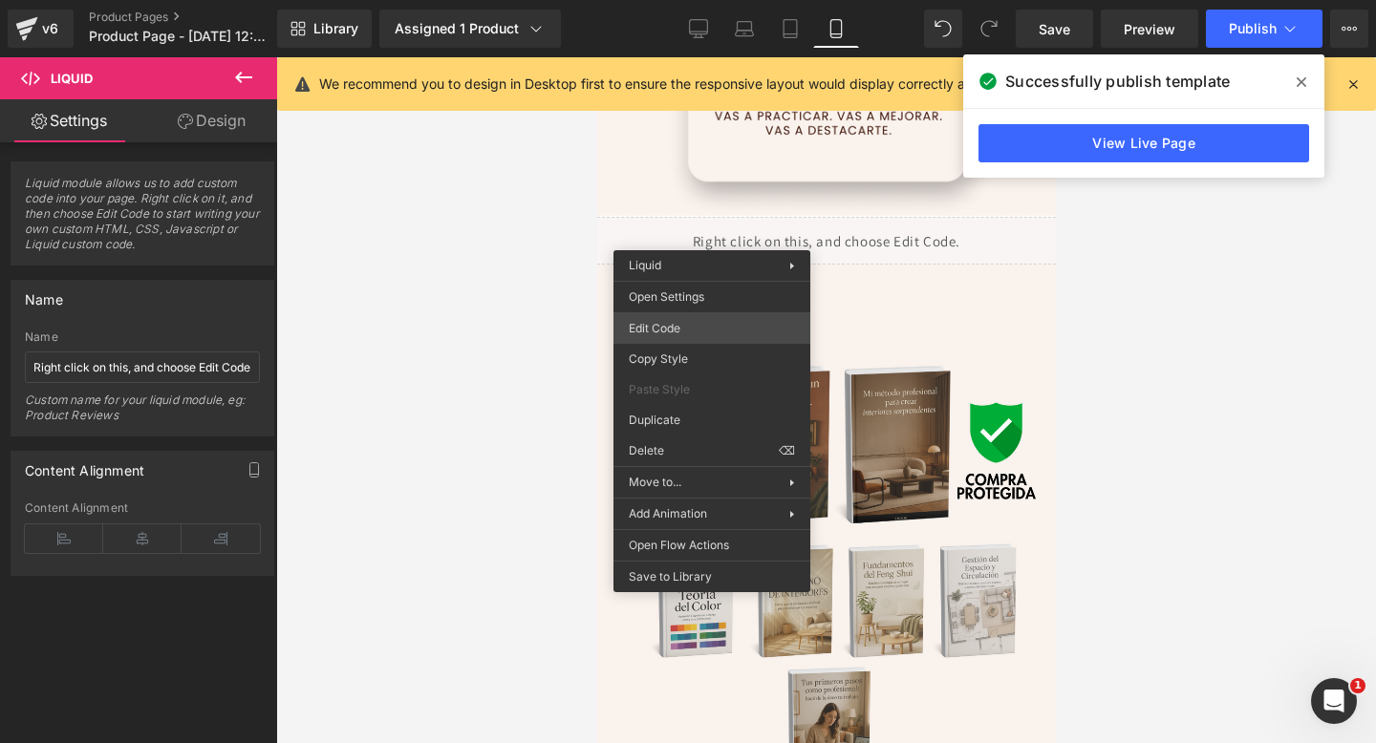
click at [664, 0] on div "Product You are previewing how the will restyle your page. You can not edit Ele…" at bounding box center [688, 0] width 1376 height 0
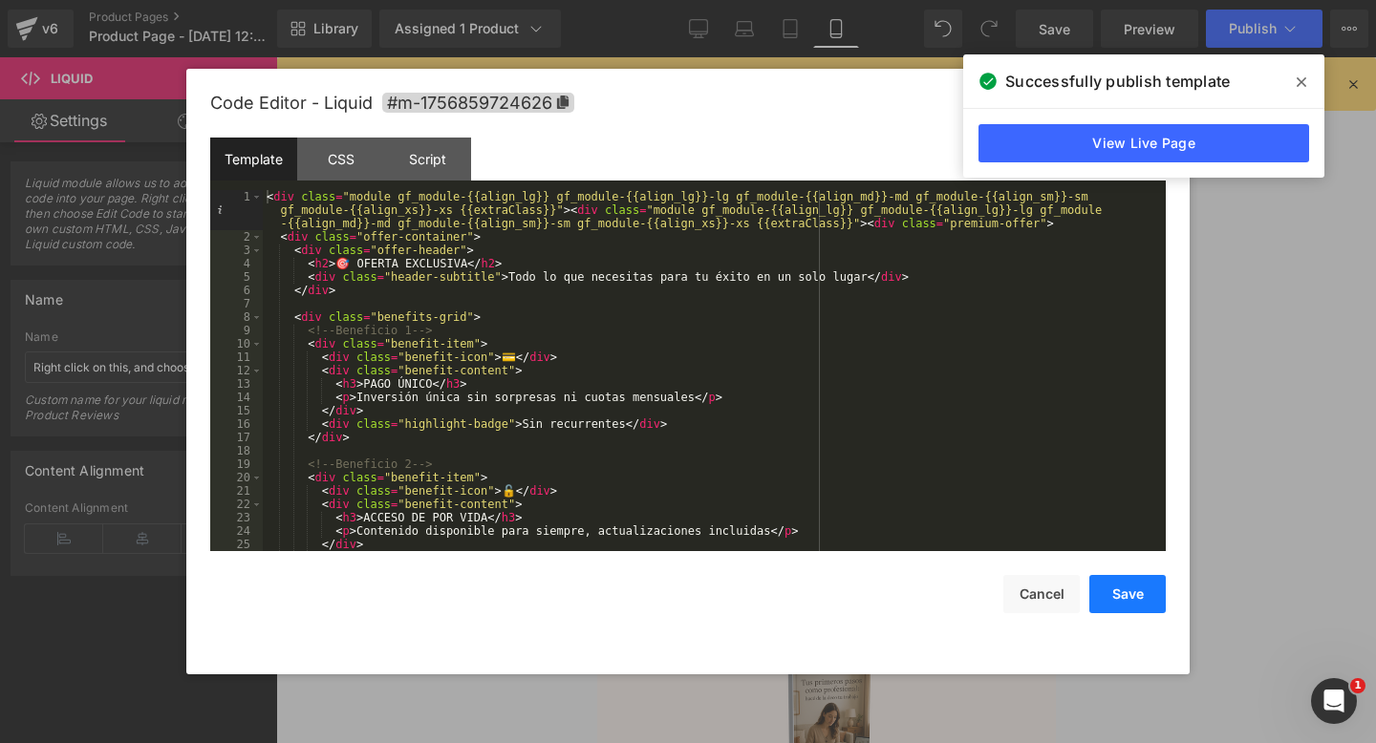
click at [1134, 600] on button "Save" at bounding box center [1127, 594] width 76 height 38
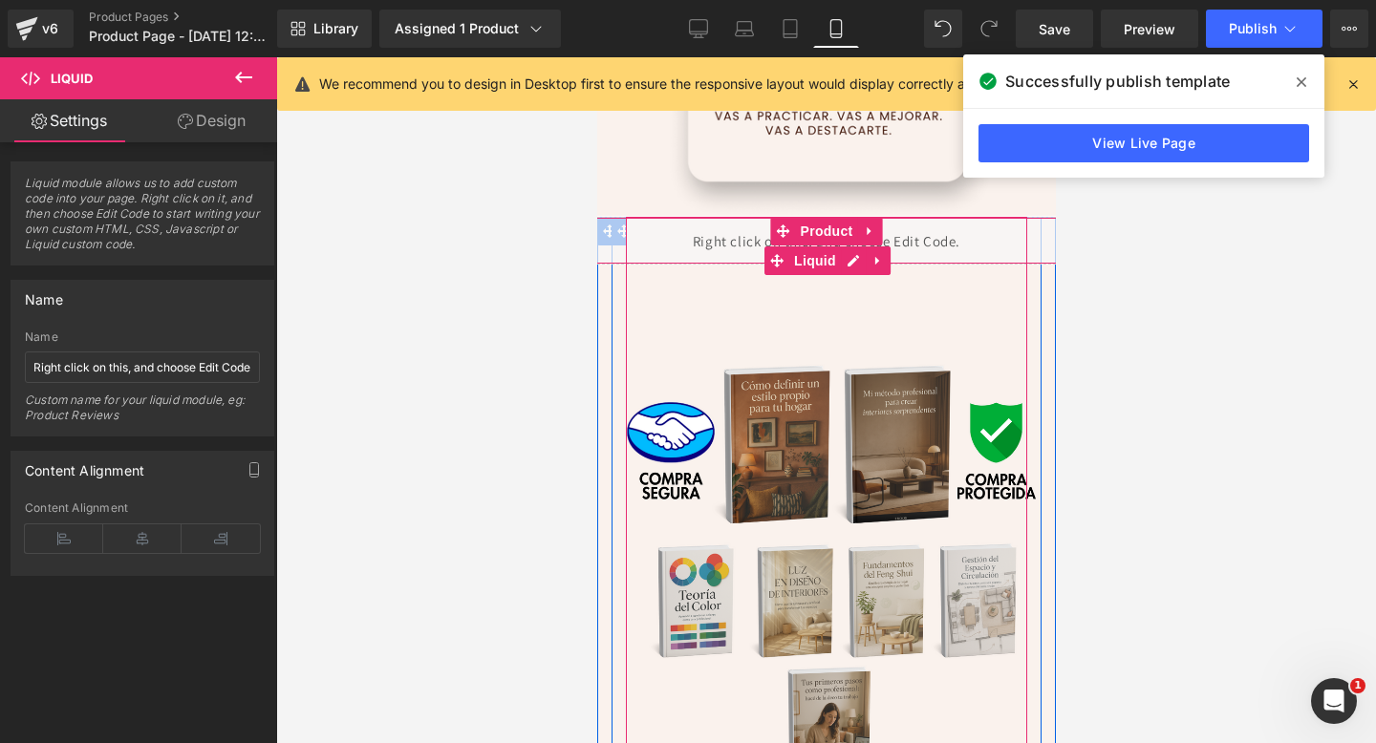
click at [740, 247] on div "Liquid" at bounding box center [826, 241] width 478 height 48
click at [813, 261] on span "Liquid" at bounding box center [814, 260] width 52 height 29
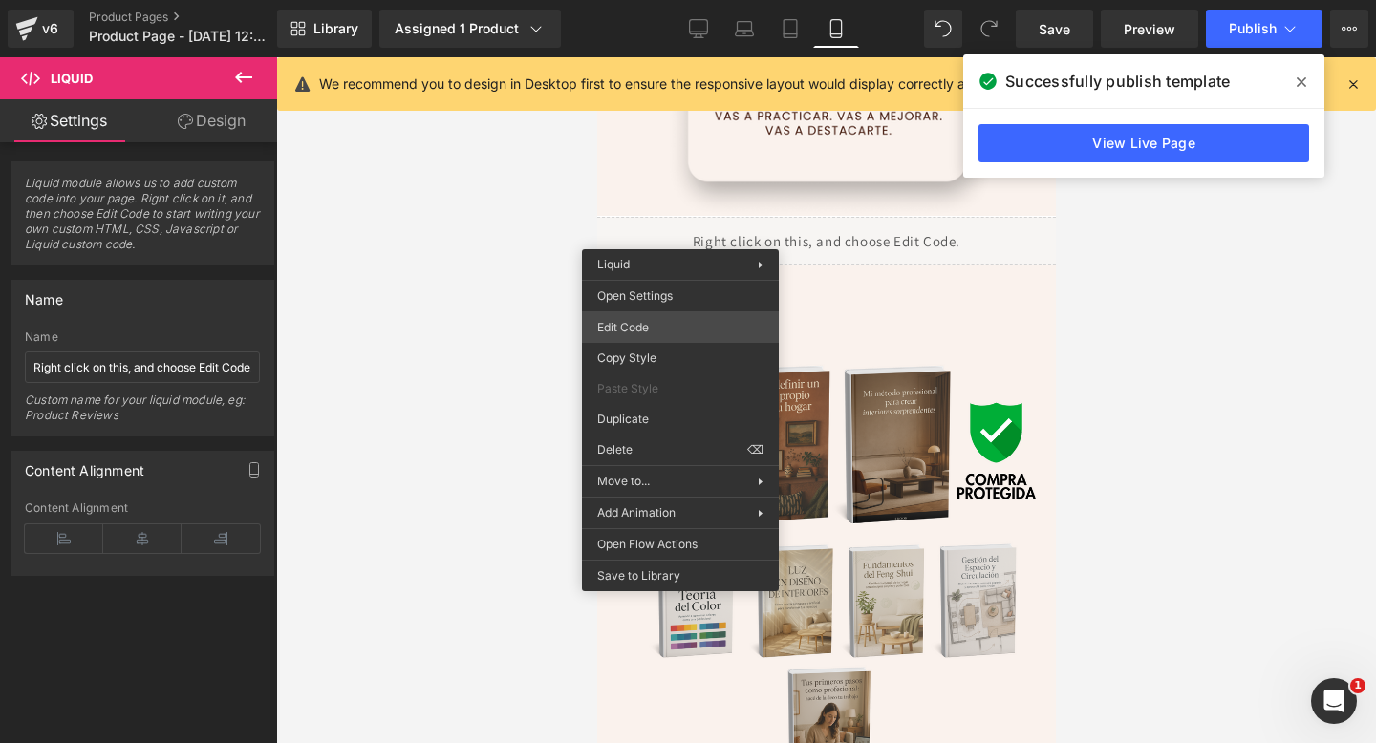
click at [641, 0] on div "Liquid You are previewing how the will restyle your page. You can not edit Elem…" at bounding box center [688, 0] width 1376 height 0
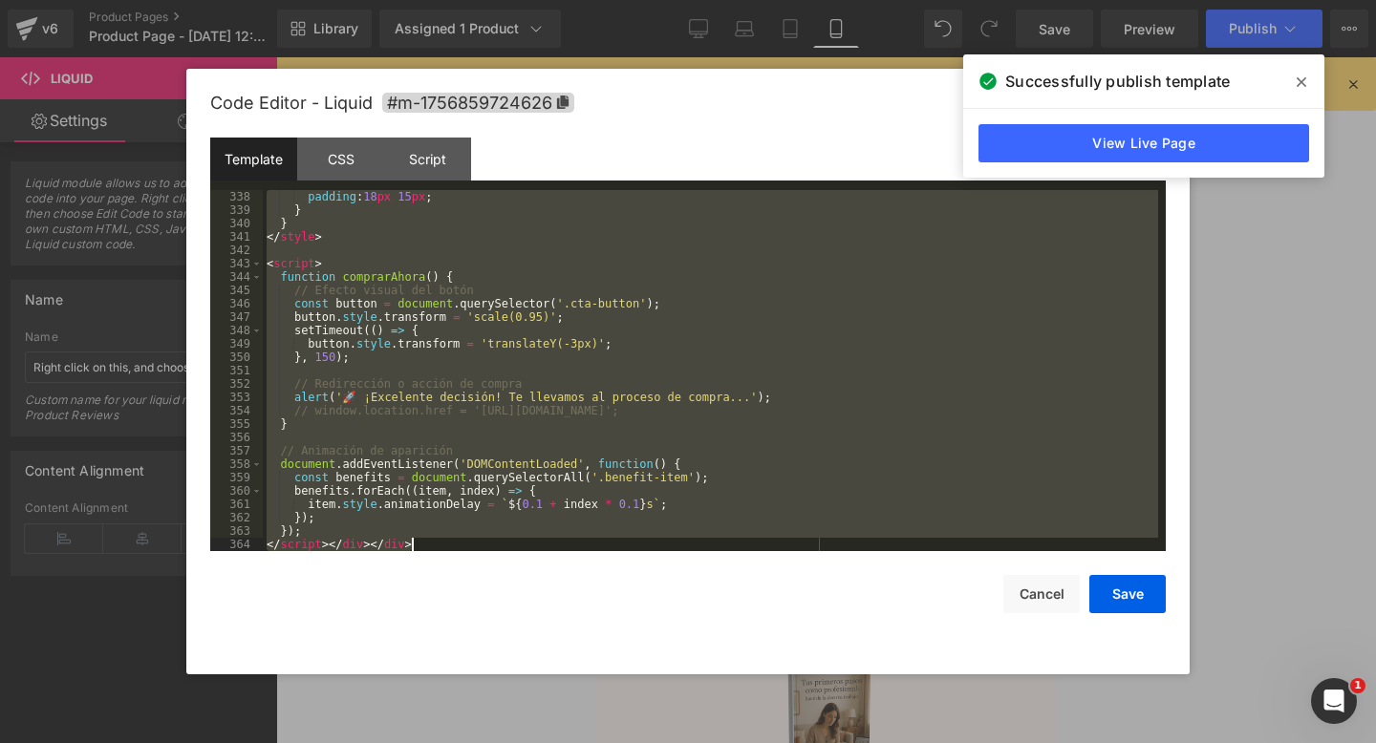
scroll to position [4534, 0]
drag, startPoint x: 268, startPoint y: 198, endPoint x: 822, endPoint y: 742, distance: 776.2
click at [822, 742] on body "Liquid You are previewing how the will restyle your page. You can not edit Elem…" at bounding box center [688, 371] width 1376 height 743
click at [1302, 96] on span at bounding box center [1301, 82] width 31 height 31
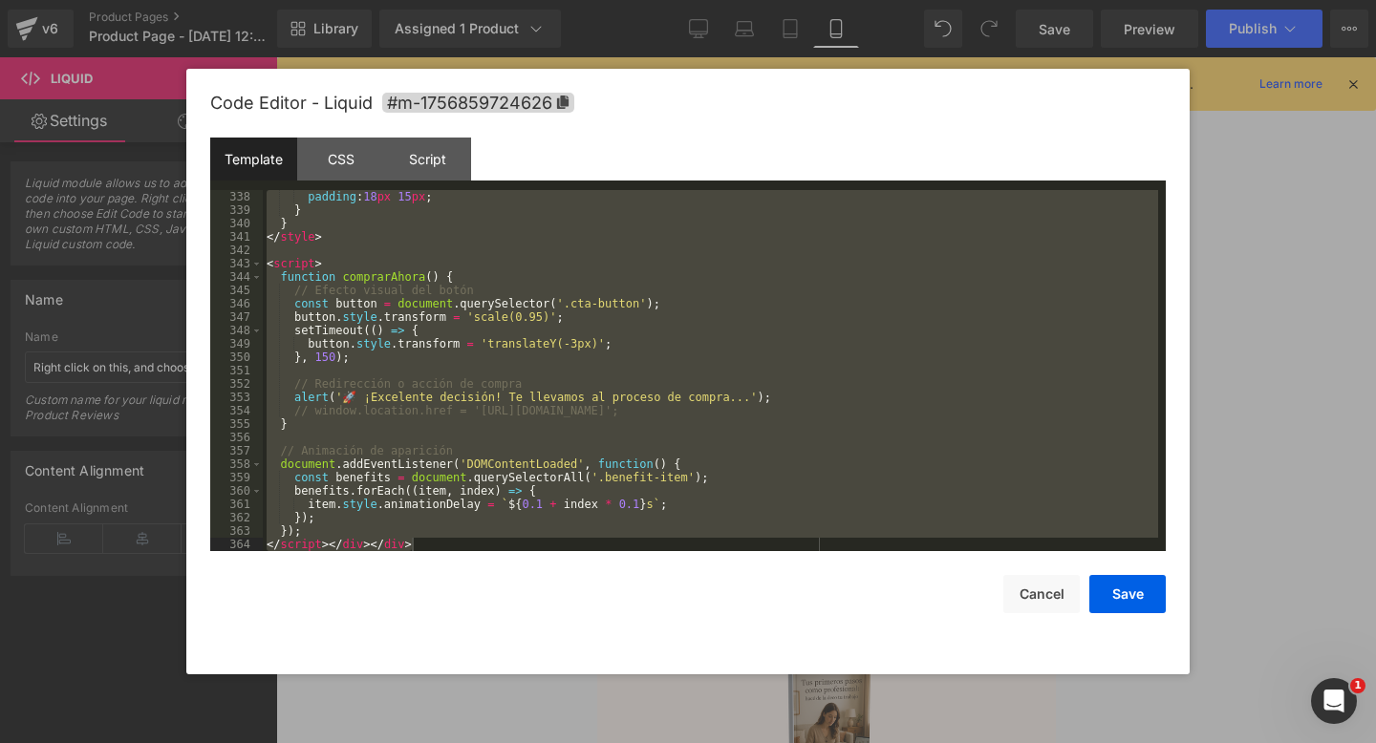
click at [1302, 92] on div at bounding box center [688, 371] width 1376 height 743
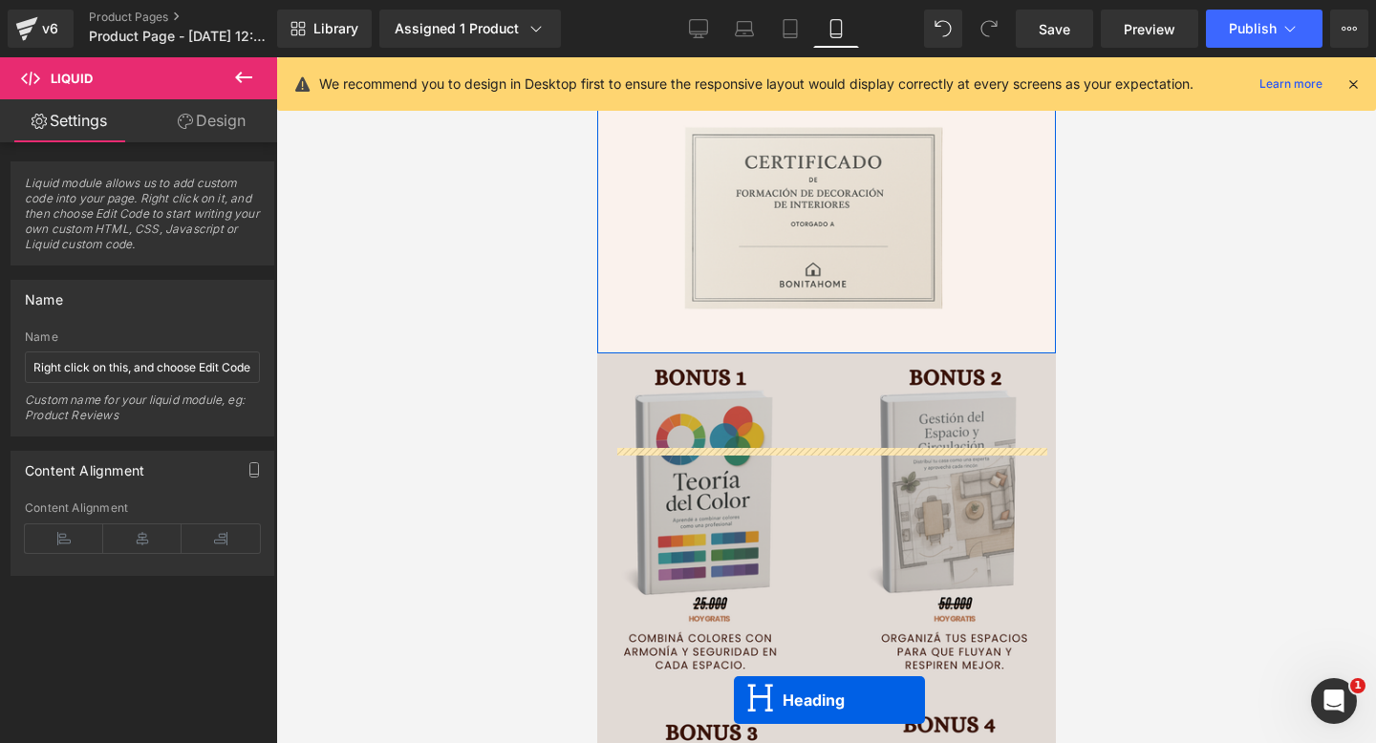
scroll to position [3670, 0]
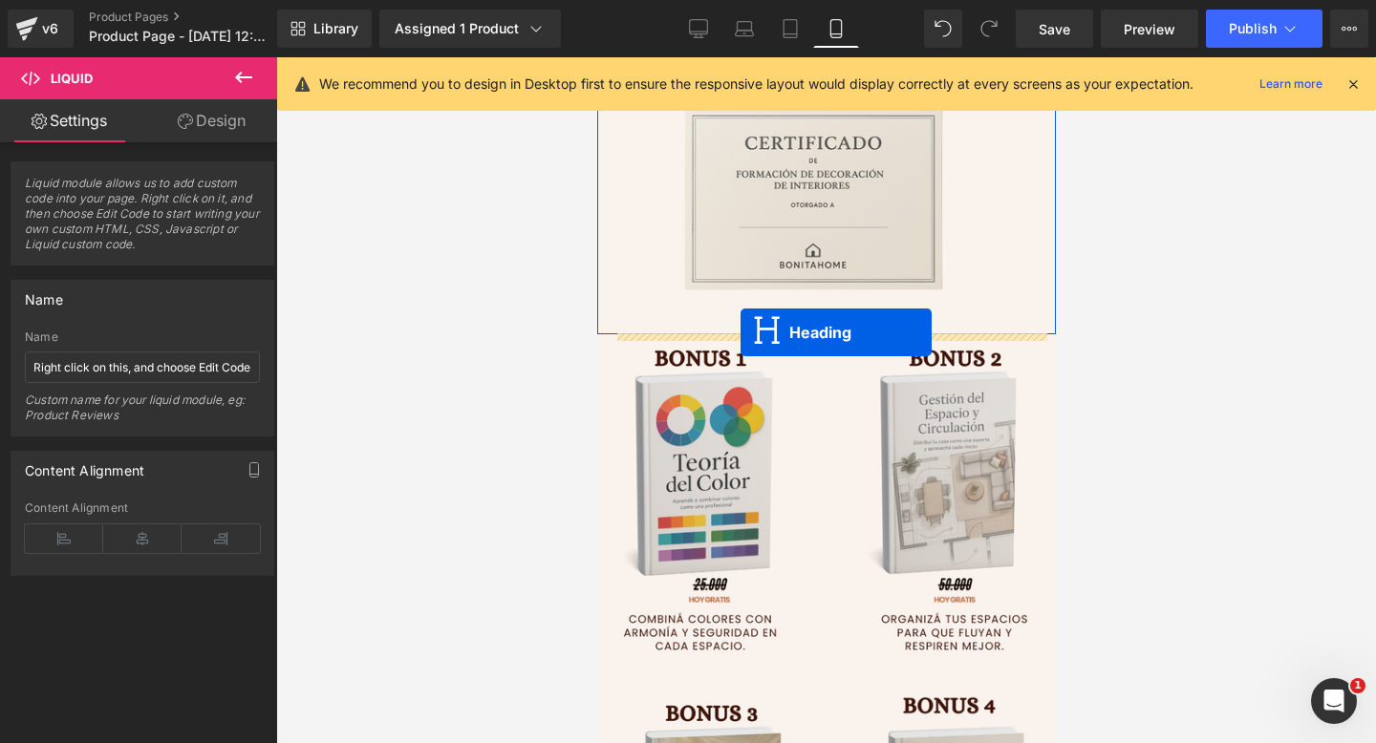
drag, startPoint x: 781, startPoint y: 259, endPoint x: 739, endPoint y: 332, distance: 84.7
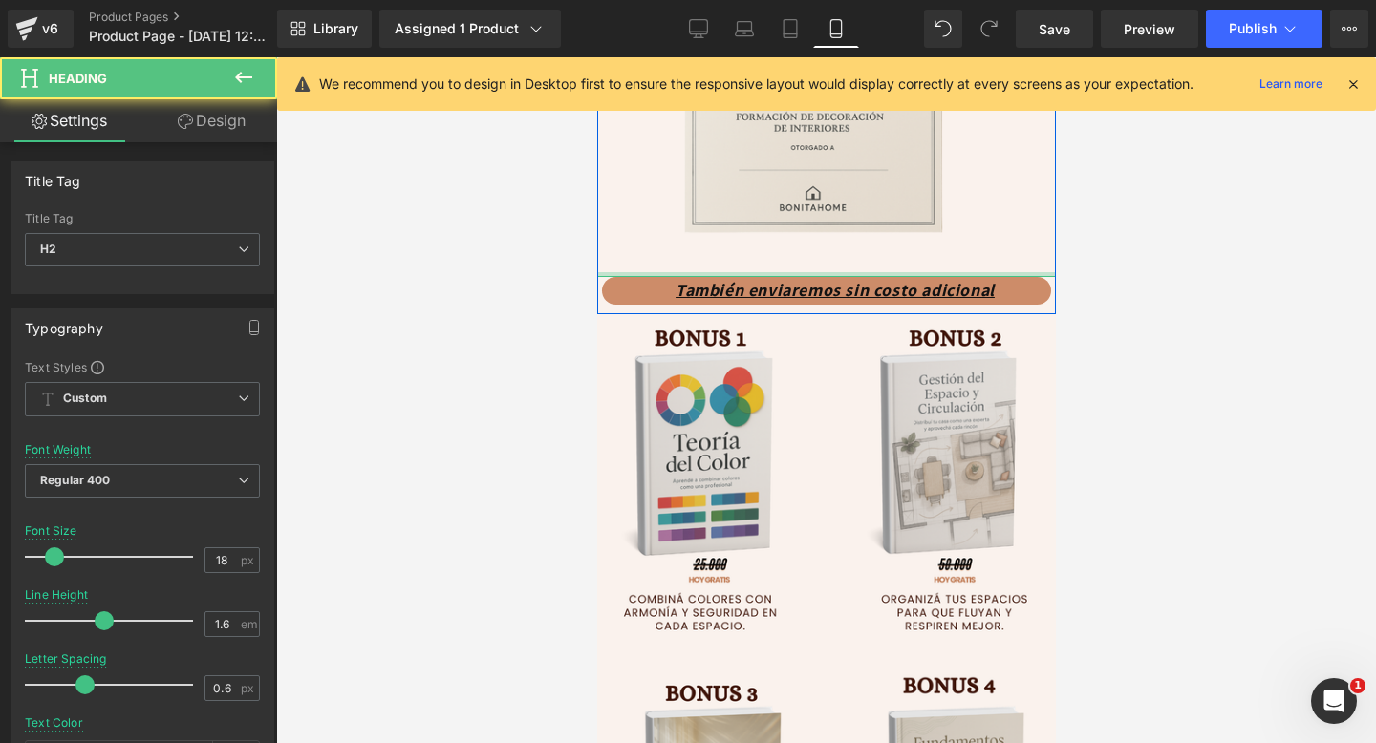
scroll to position [3613, 0]
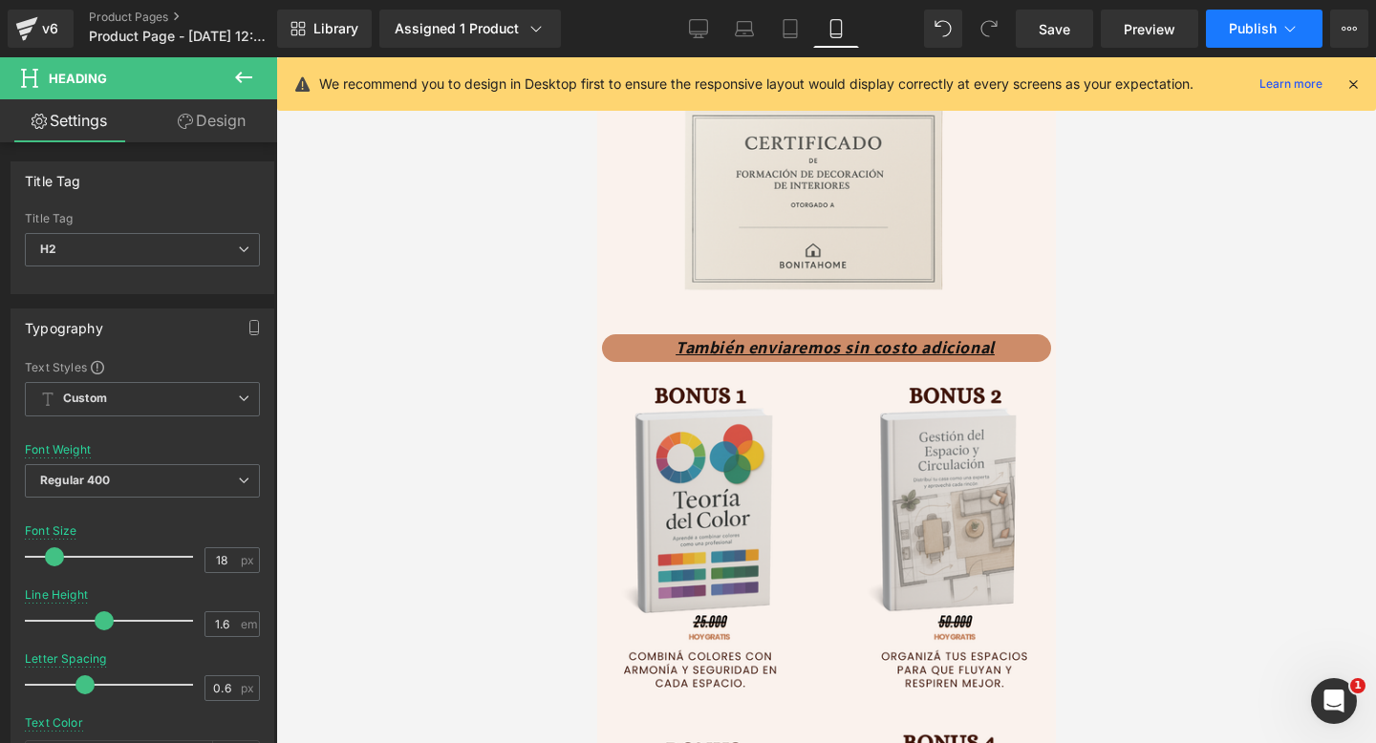
click at [1267, 37] on button "Publish" at bounding box center [1264, 29] width 117 height 38
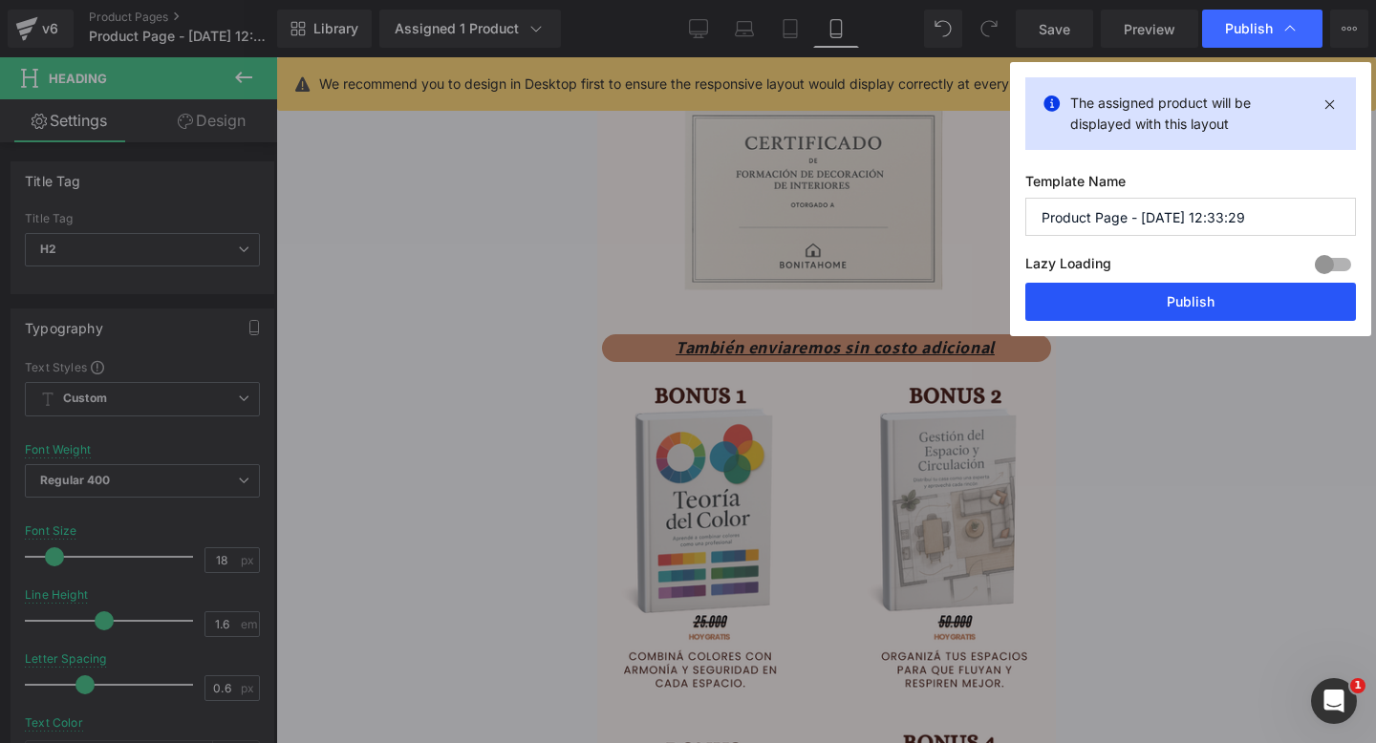
click at [1066, 309] on button "Publish" at bounding box center [1190, 302] width 331 height 38
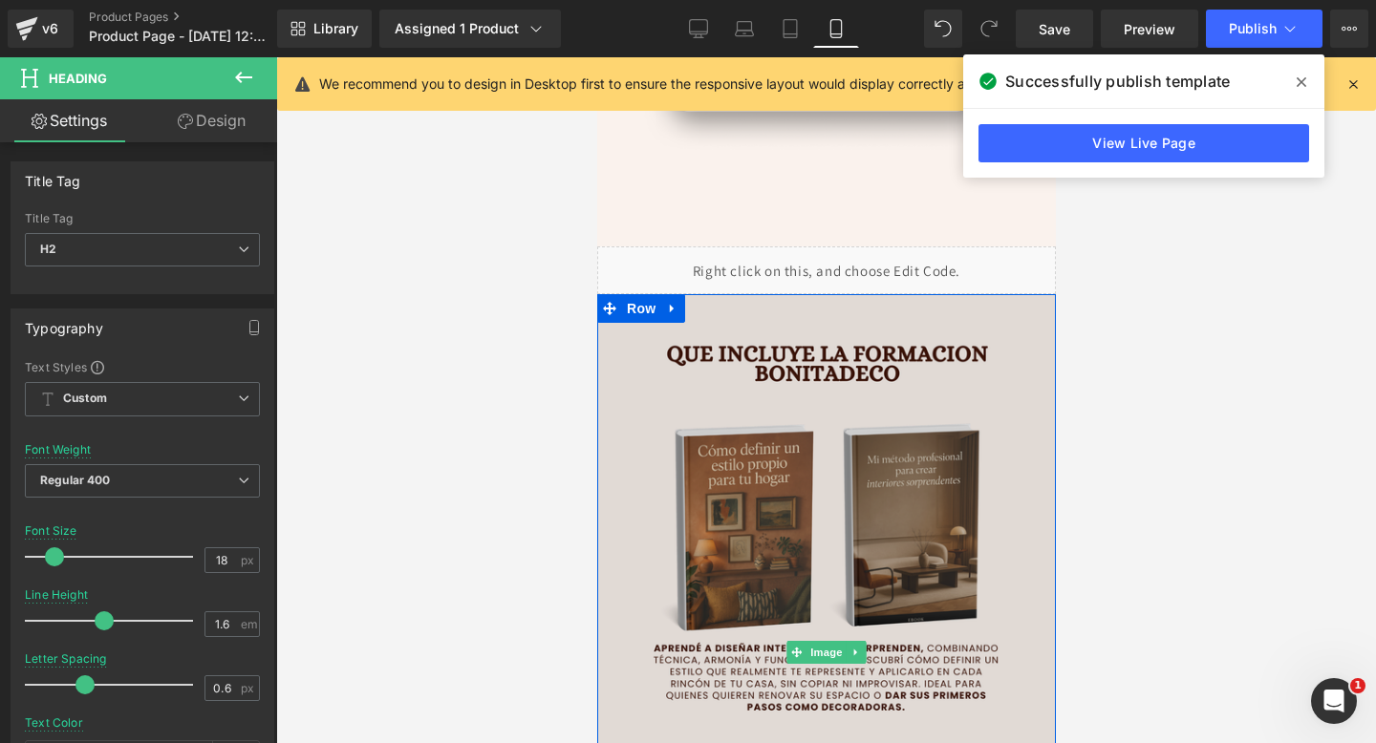
scroll to position [2938, 0]
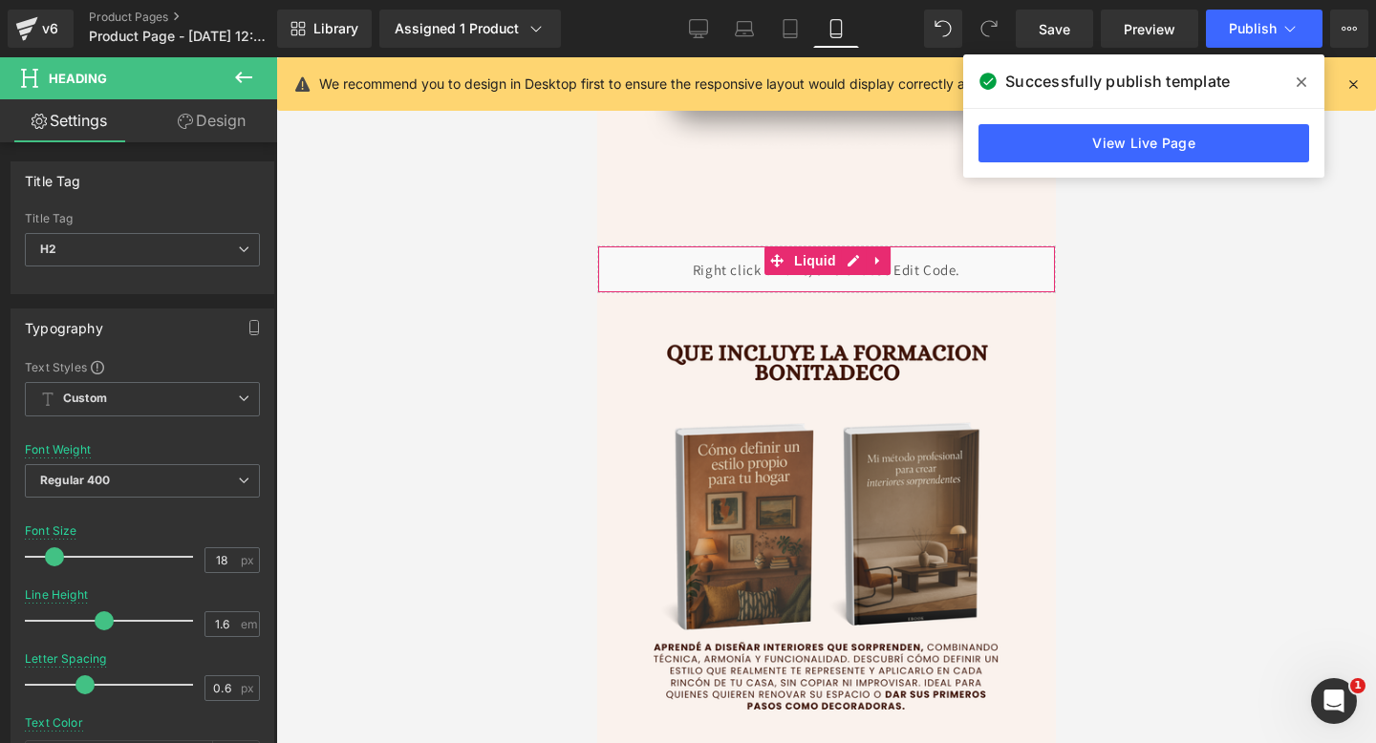
click at [729, 276] on div "Liquid" at bounding box center [825, 270] width 459 height 48
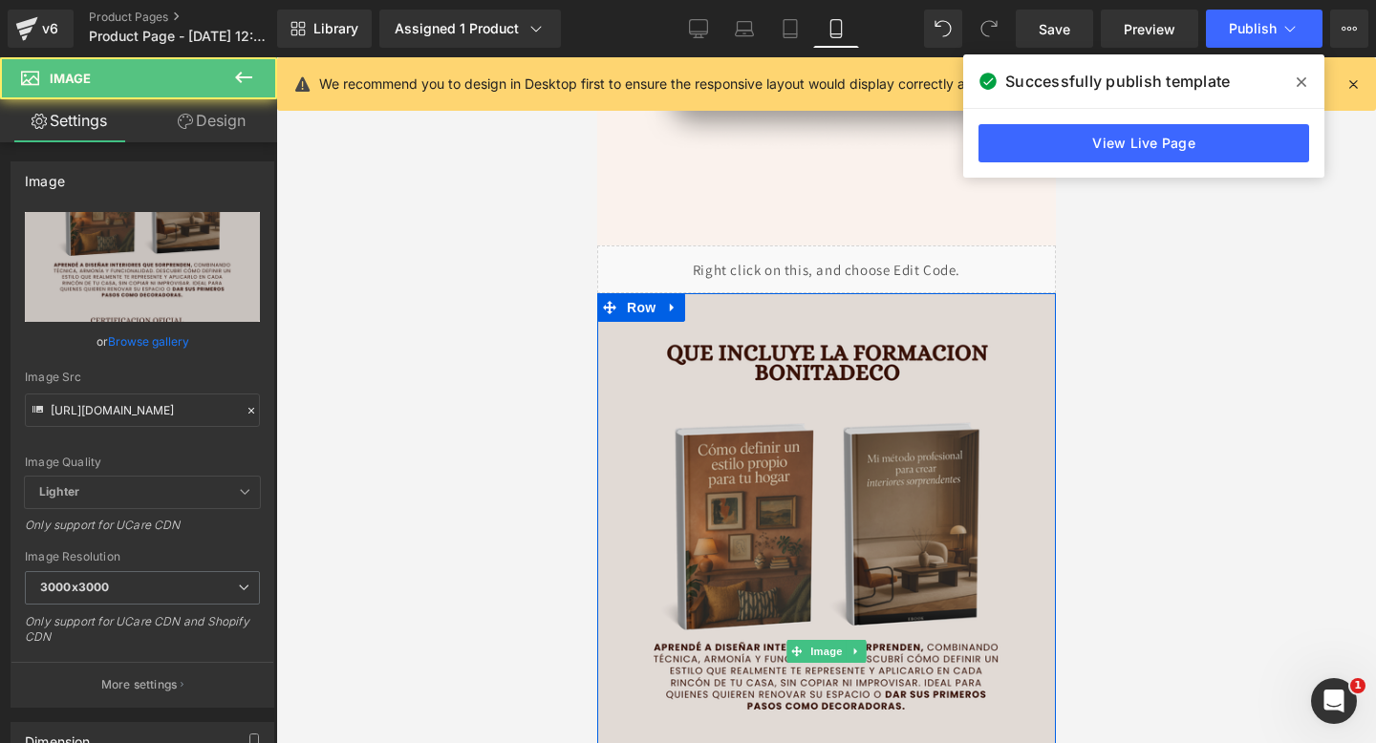
click at [1025, 370] on img at bounding box center [825, 651] width 459 height 716
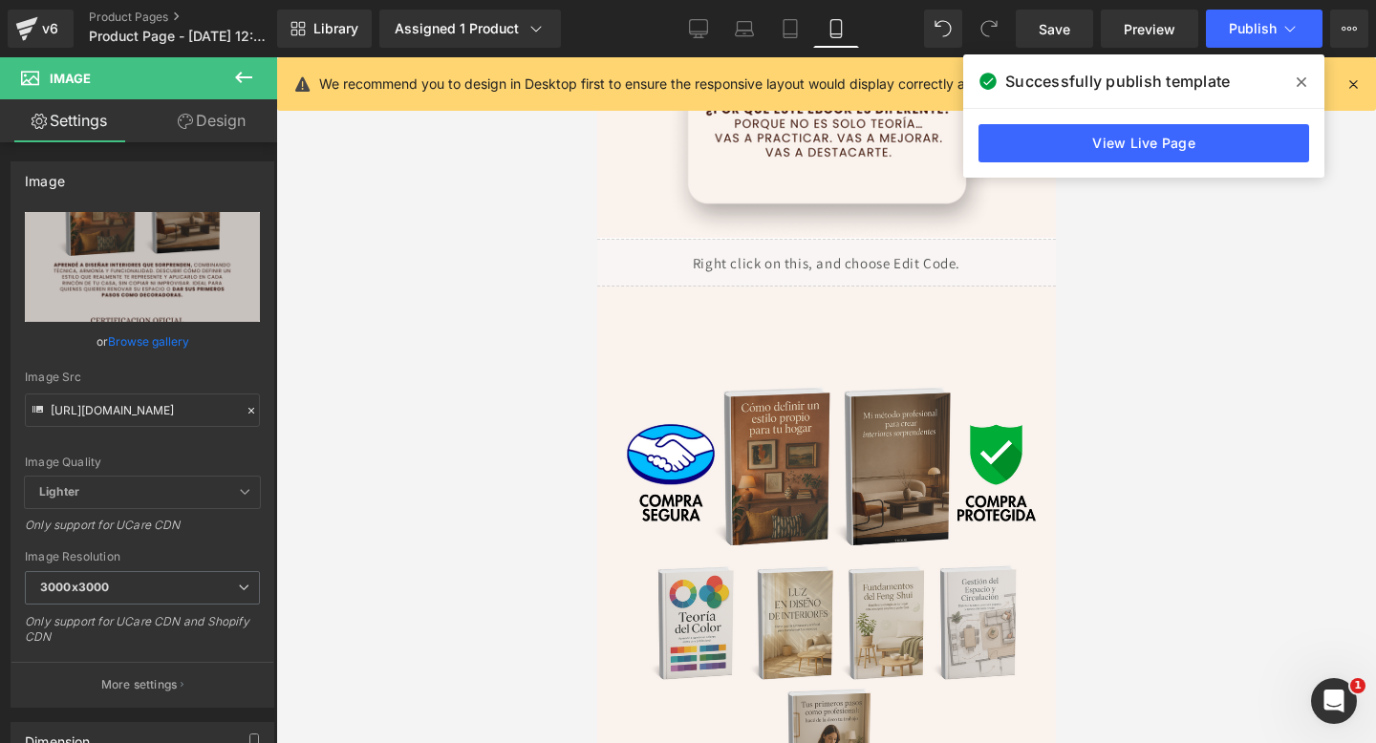
scroll to position [5214, 0]
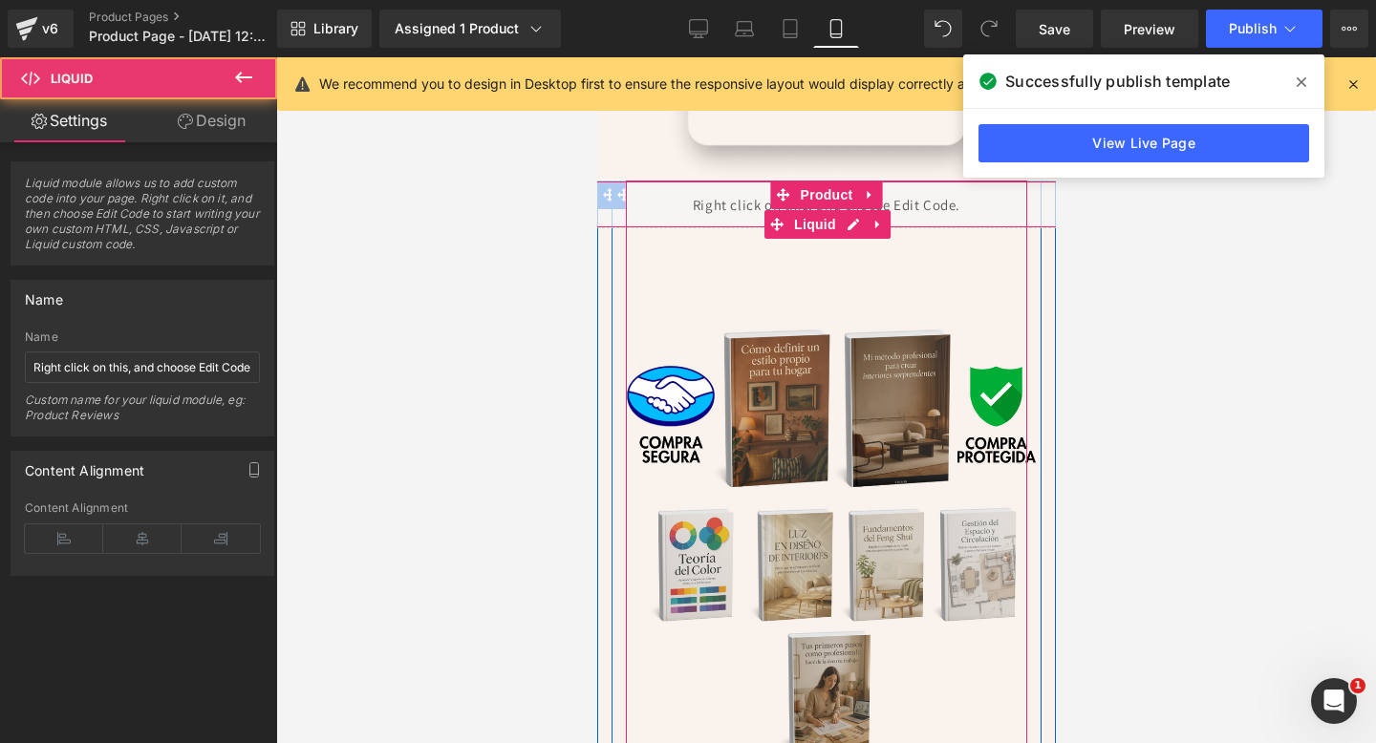
click at [722, 193] on div "Liquid" at bounding box center [826, 205] width 478 height 48
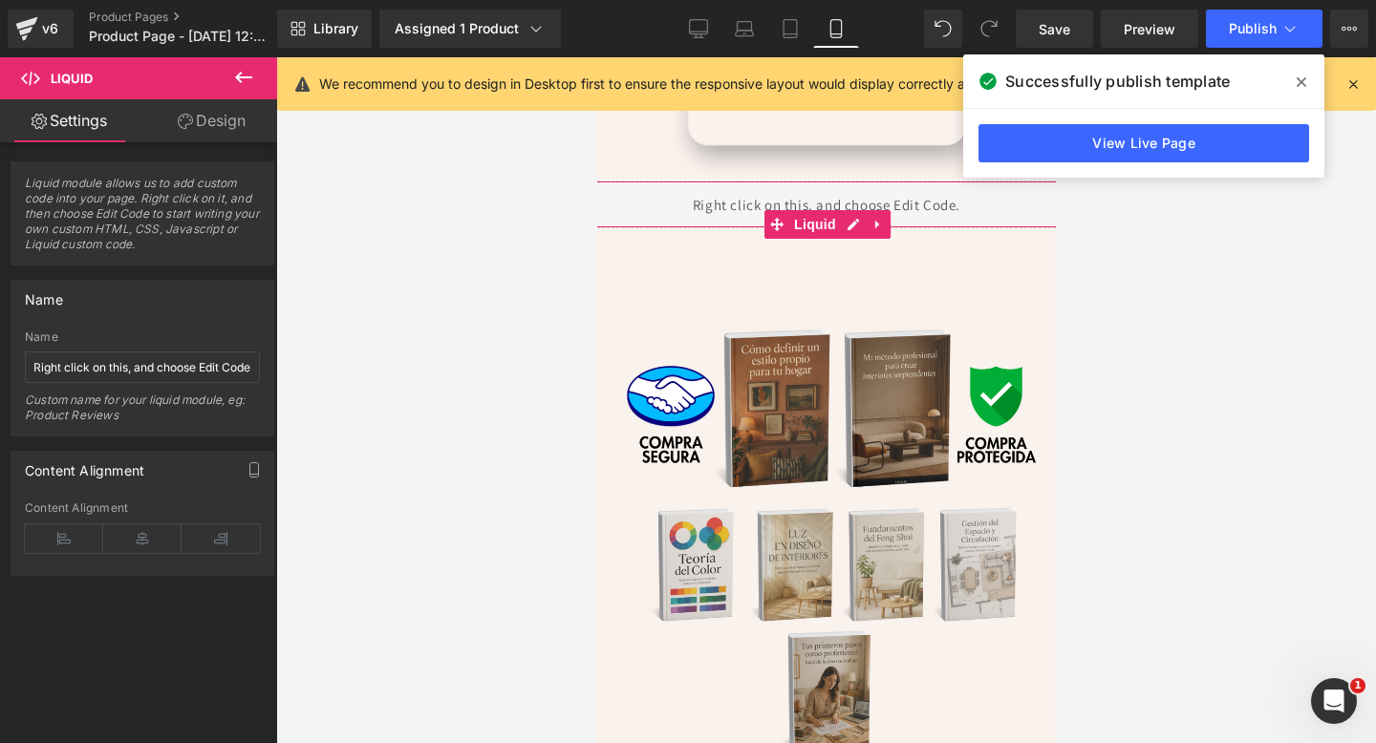
click at [850, 200] on span "Product" at bounding box center [826, 194] width 50 height 23
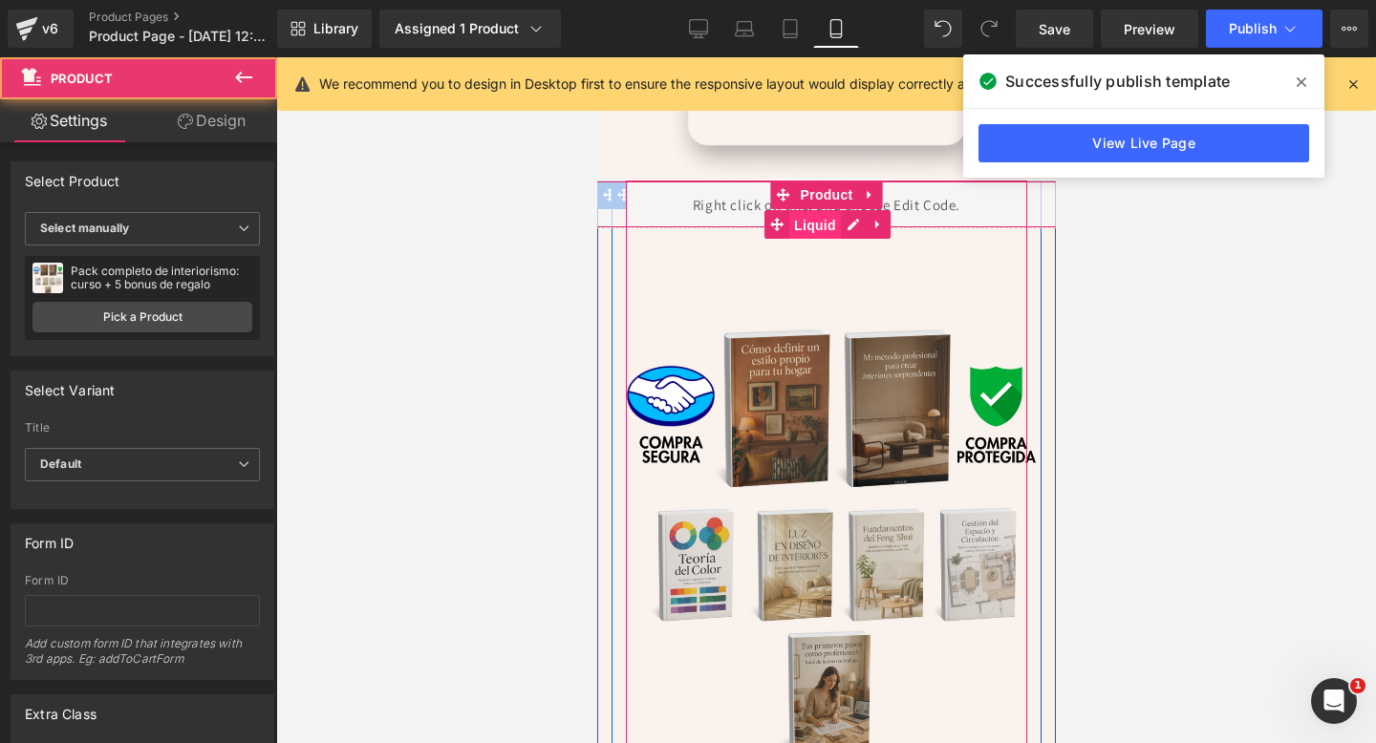
click at [807, 213] on span "Liquid" at bounding box center [814, 225] width 52 height 29
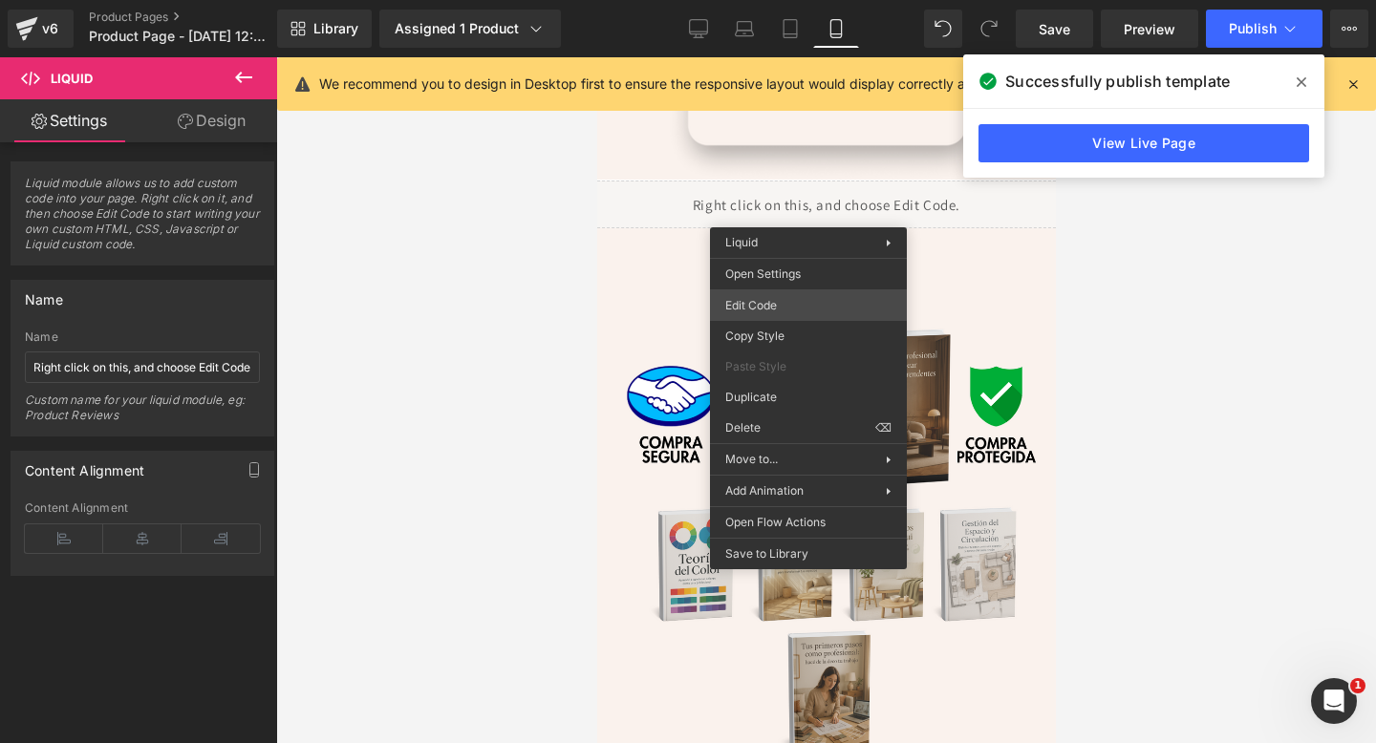
click at [767, 0] on div "Liquid You are previewing how the will restyle your page. You can not edit Elem…" at bounding box center [688, 0] width 1376 height 0
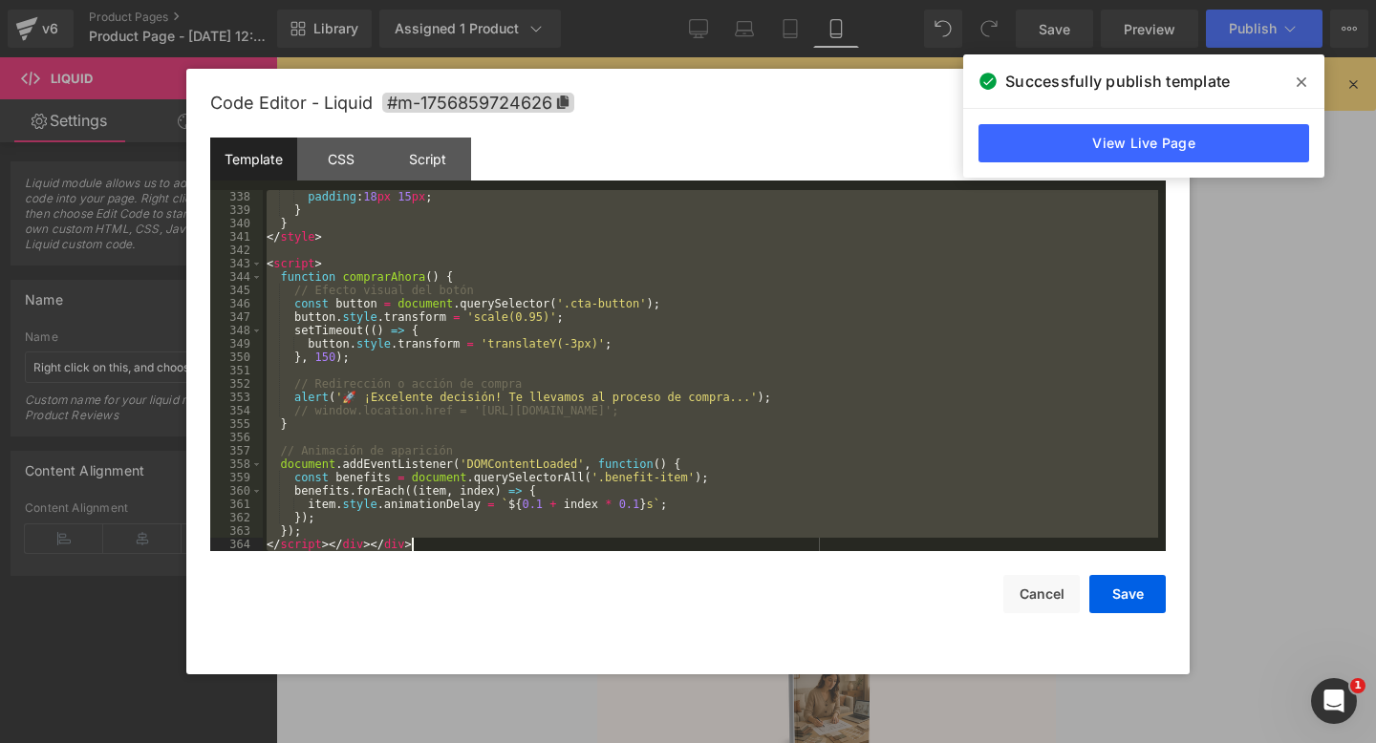
scroll to position [4534, 0]
drag, startPoint x: 267, startPoint y: 199, endPoint x: 669, endPoint y: 742, distance: 676.2
click at [669, 742] on body "Liquid You are previewing how the will restyle your page. You can not edit Elem…" at bounding box center [688, 371] width 1376 height 743
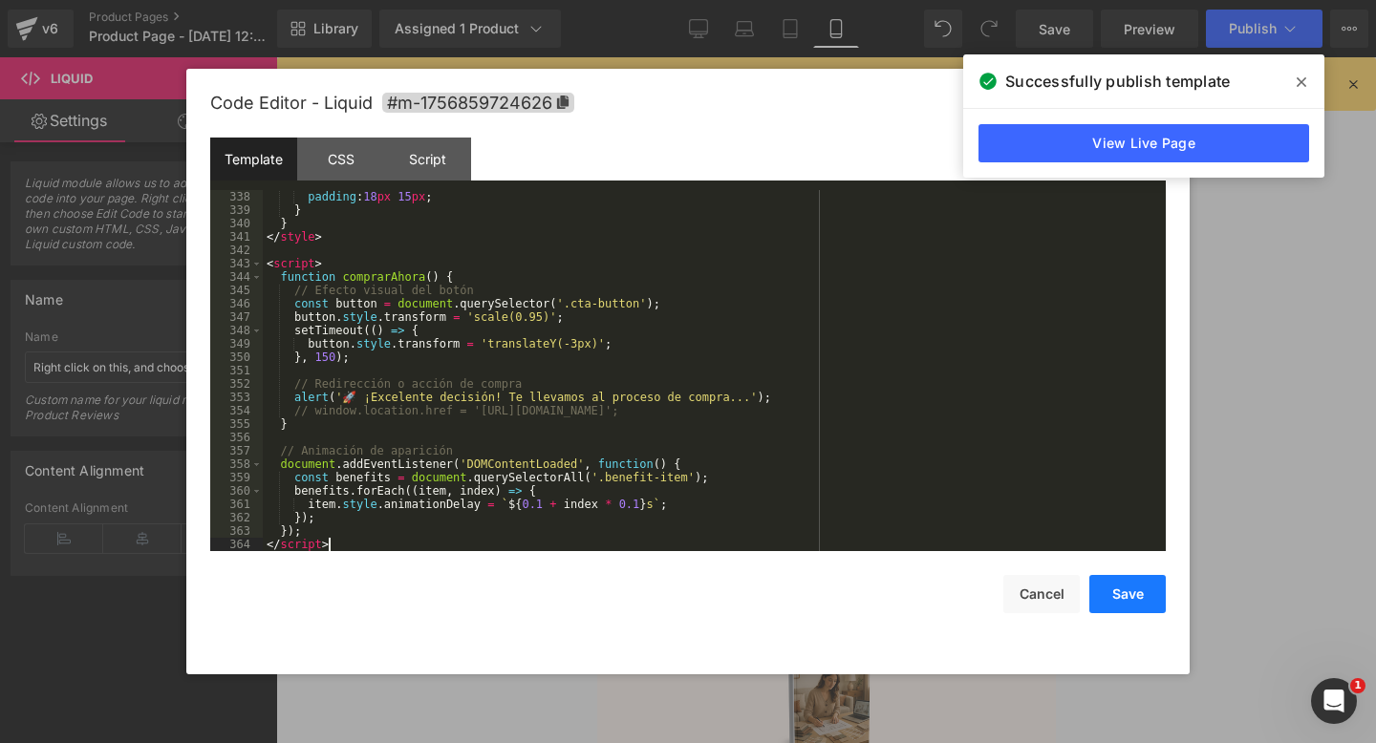
click at [1111, 603] on button "Save" at bounding box center [1127, 594] width 76 height 38
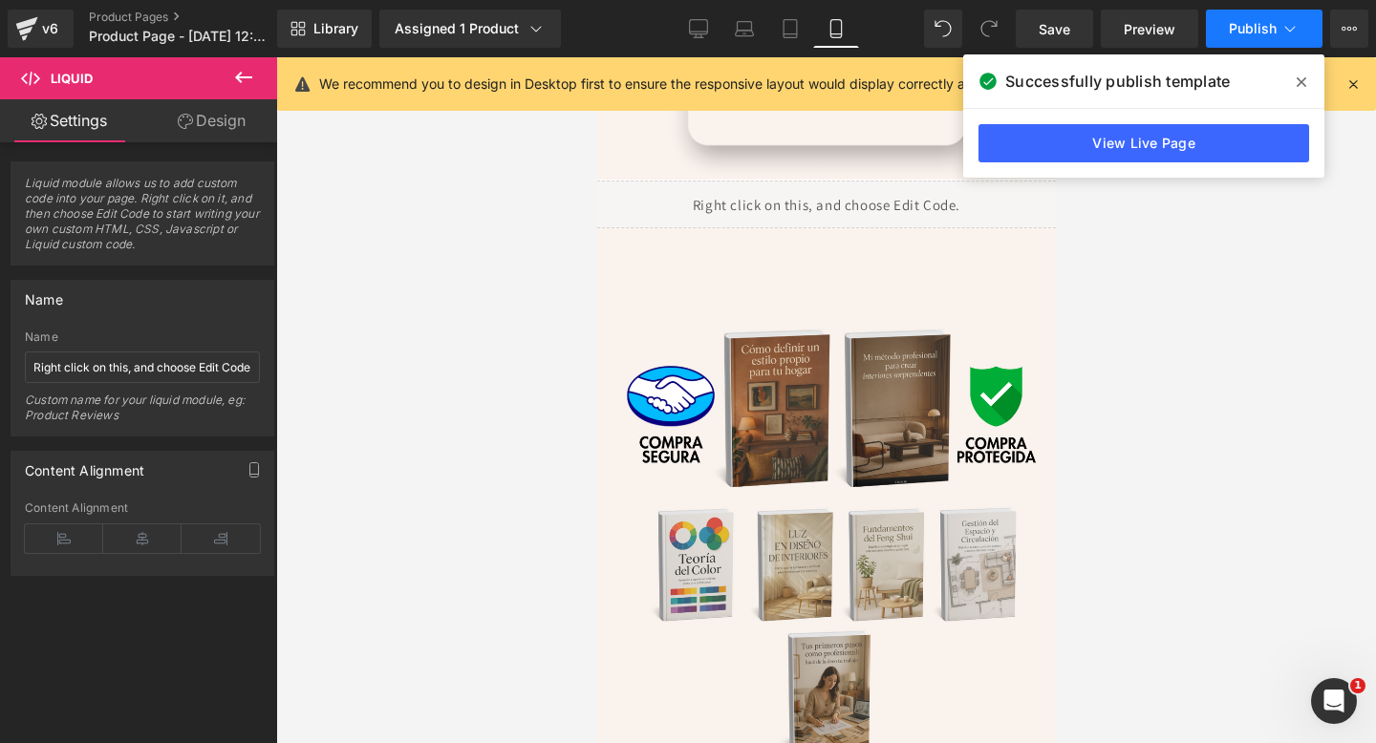
click at [1256, 26] on span "Publish" at bounding box center [1253, 28] width 48 height 15
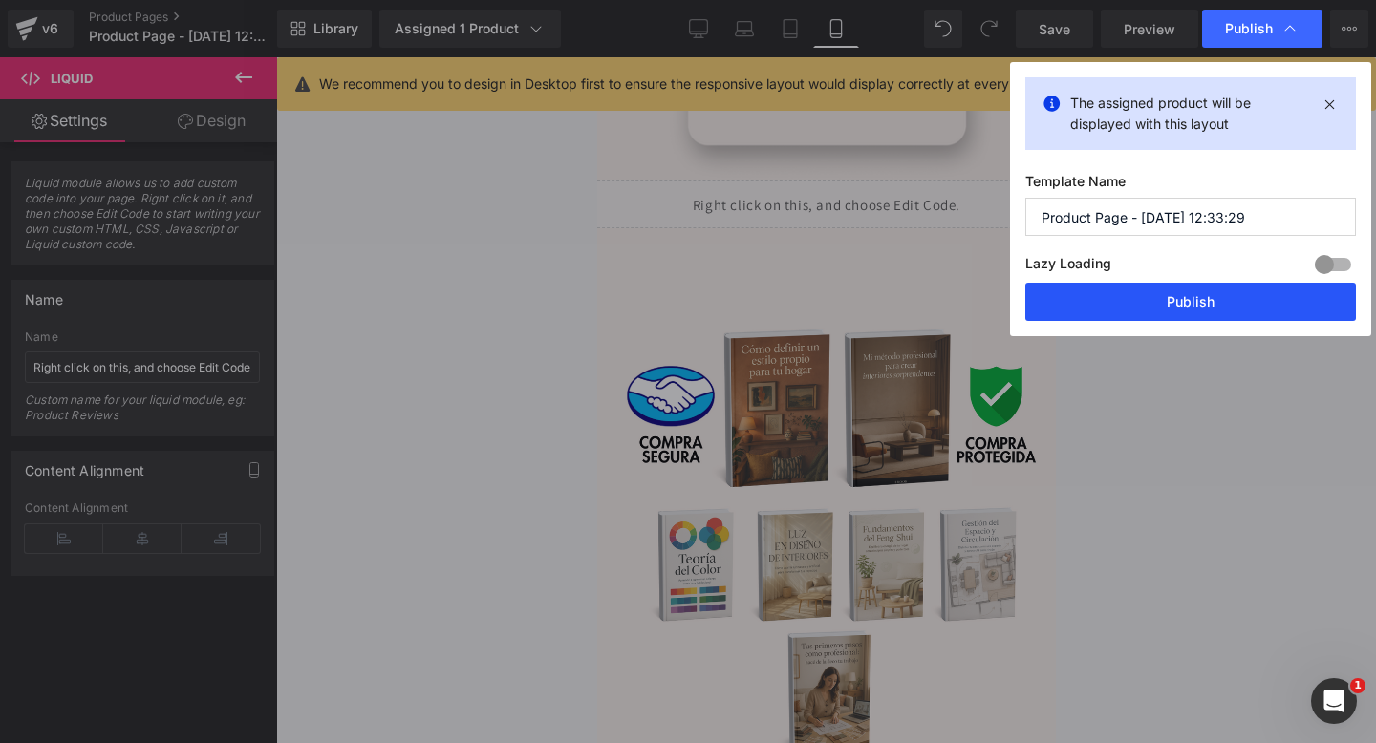
click at [1066, 311] on button "Publish" at bounding box center [1190, 302] width 331 height 38
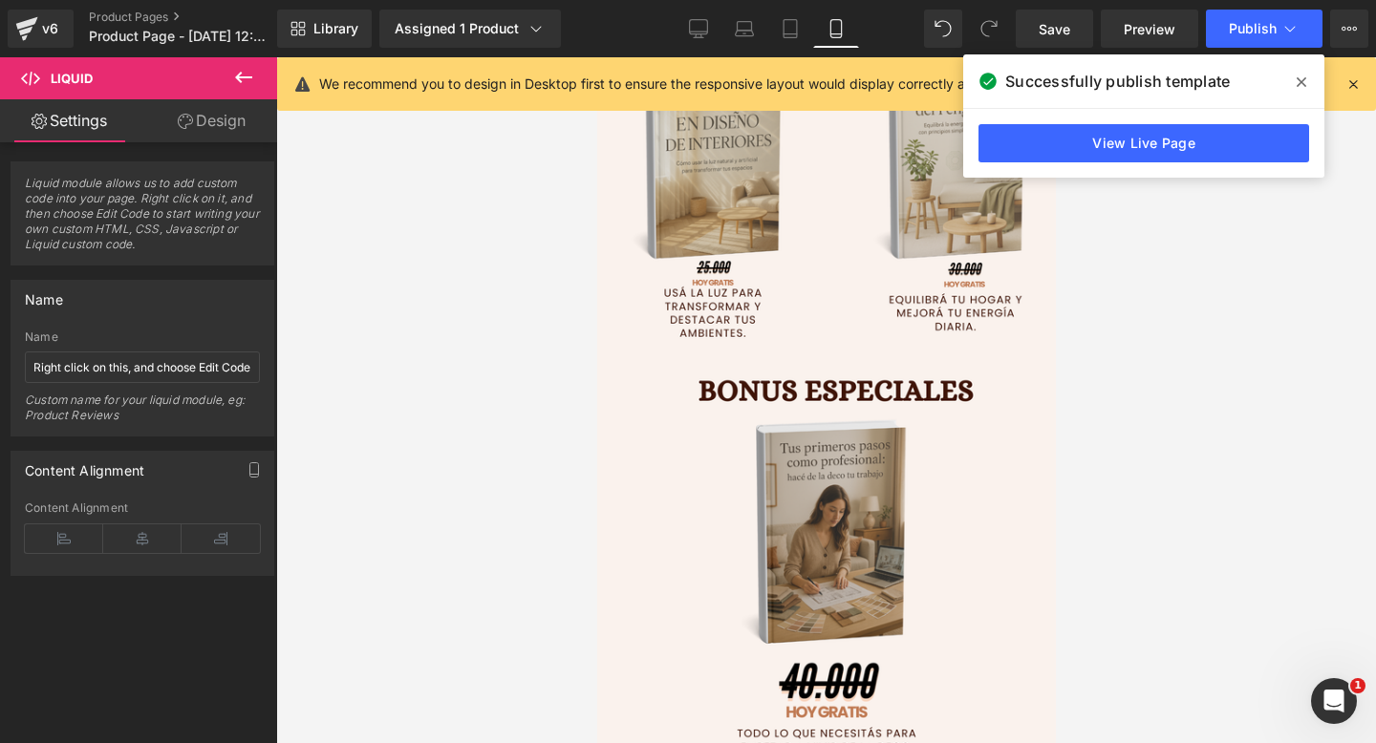
scroll to position [4350, 0]
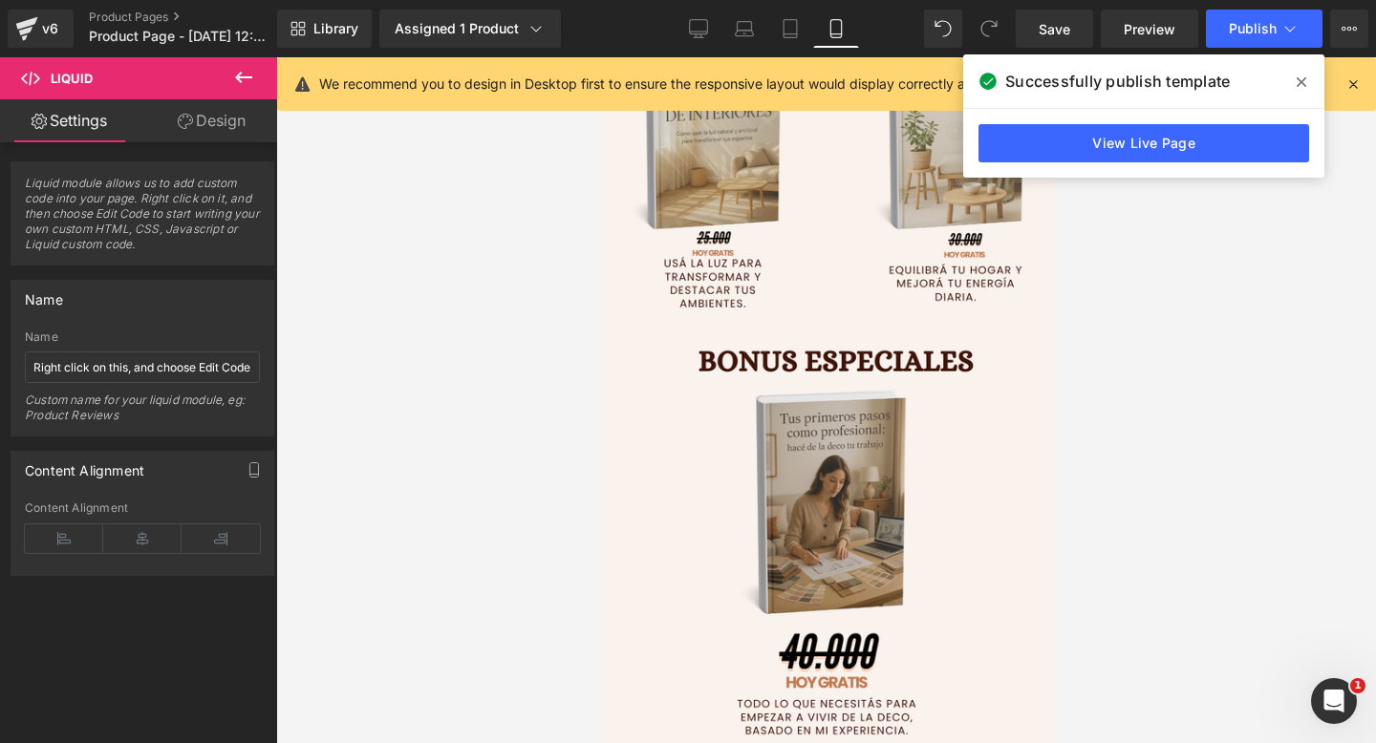
click at [936, 518] on img at bounding box center [825, 685] width 459 height 716
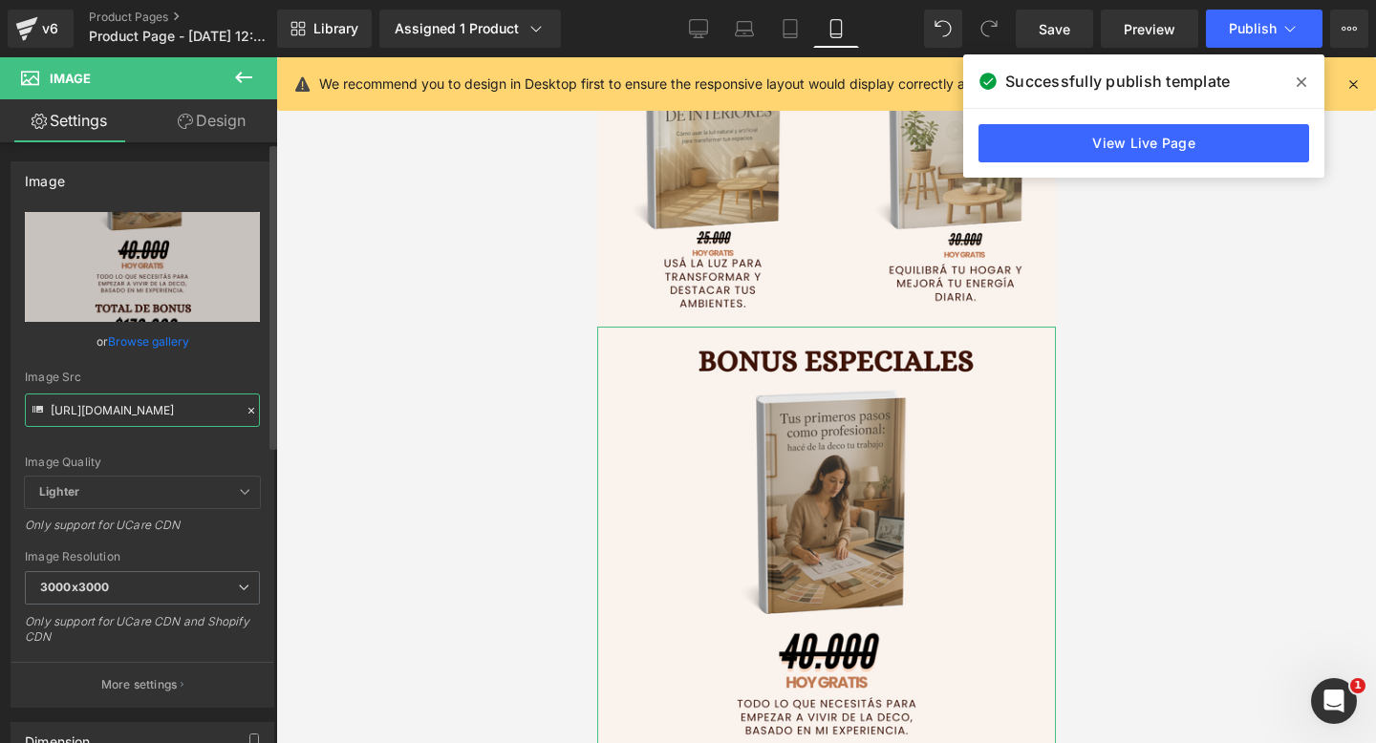
click at [152, 408] on input "https://i.postimg.cc/R0zcVg6x/10.png" at bounding box center [142, 410] width 235 height 33
paste input "gcX0x6wk/Deco-WEB-1"
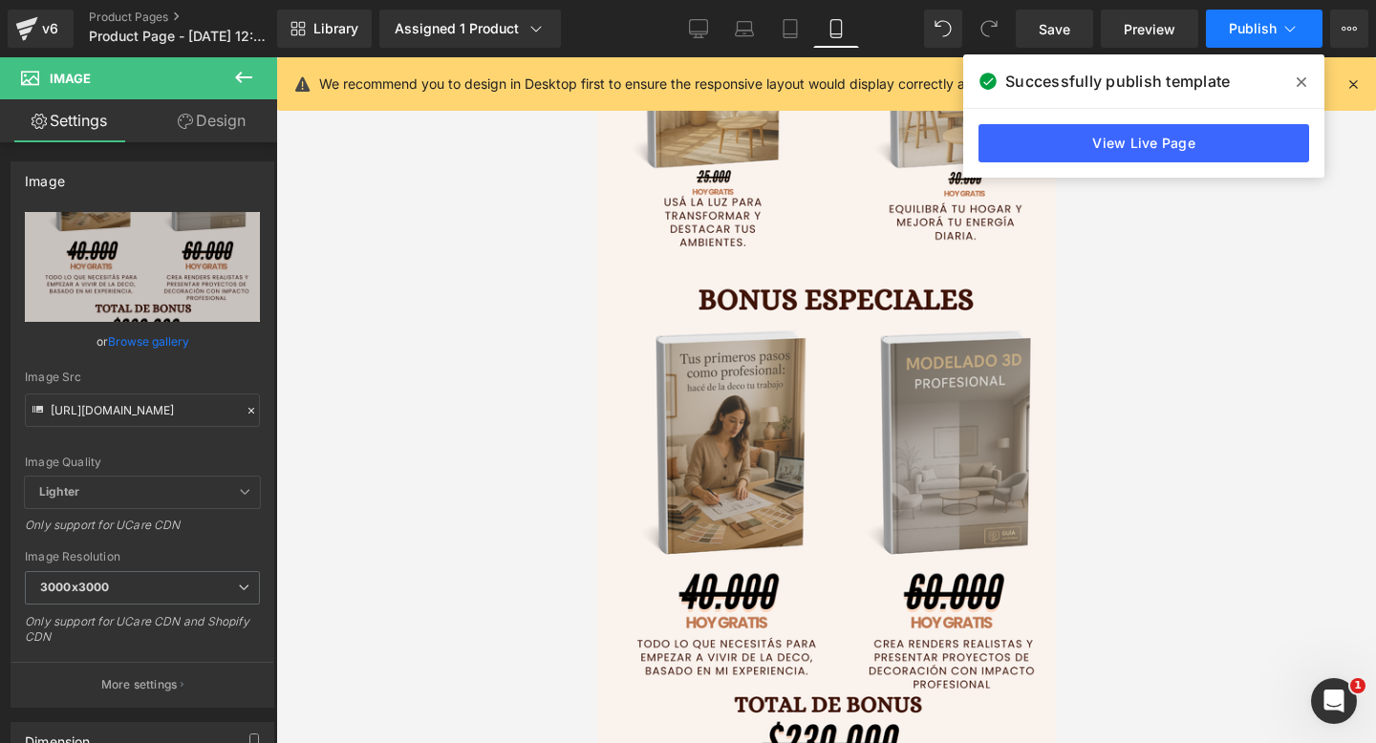
scroll to position [0, 0]
click at [1255, 34] on span "Publish" at bounding box center [1253, 28] width 48 height 15
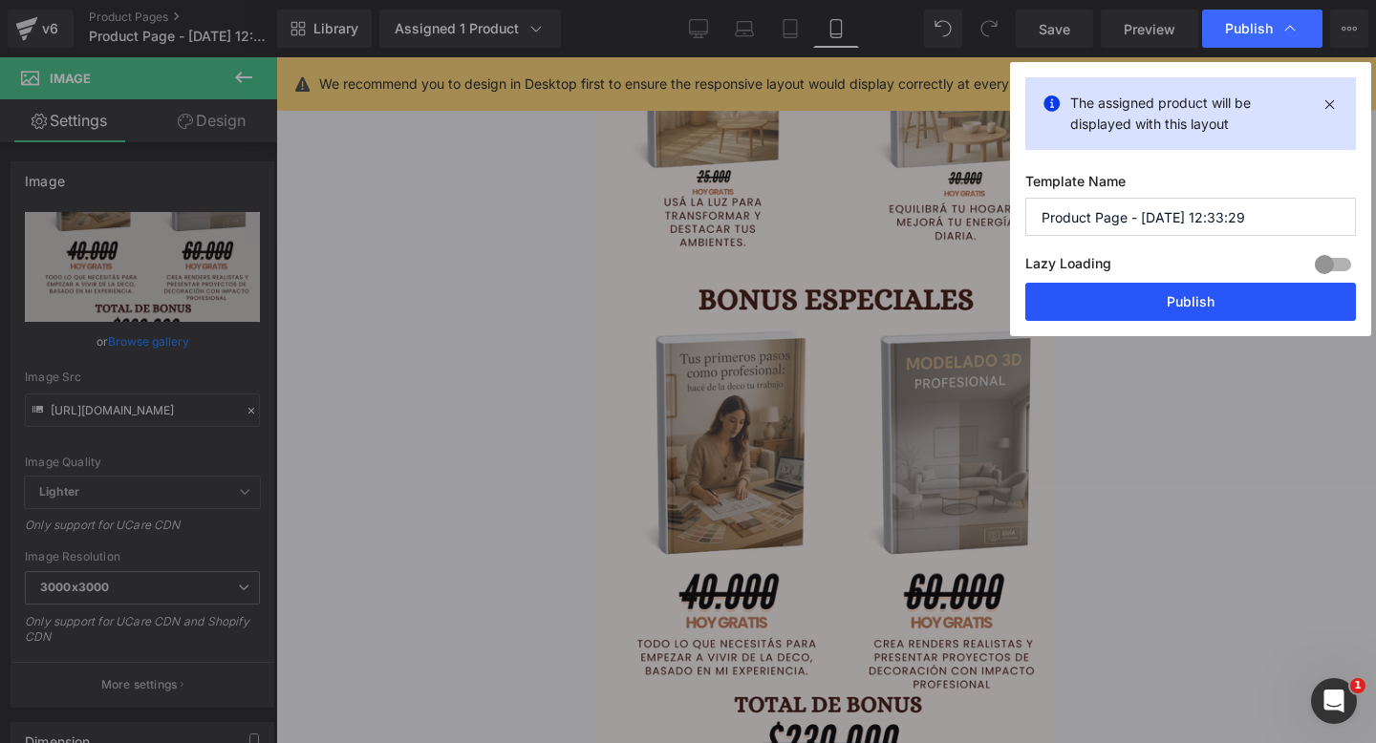
click at [1159, 304] on button "Publish" at bounding box center [1190, 302] width 331 height 38
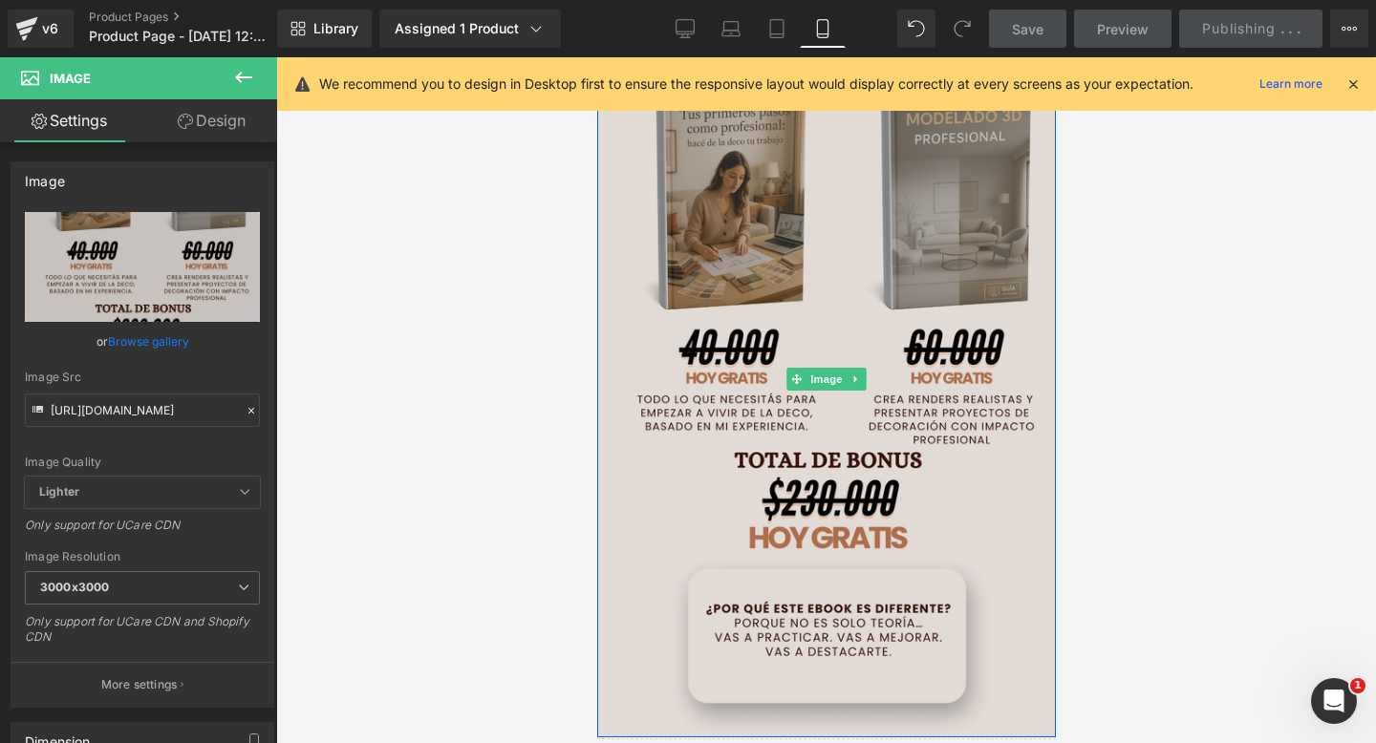
scroll to position [4749, 0]
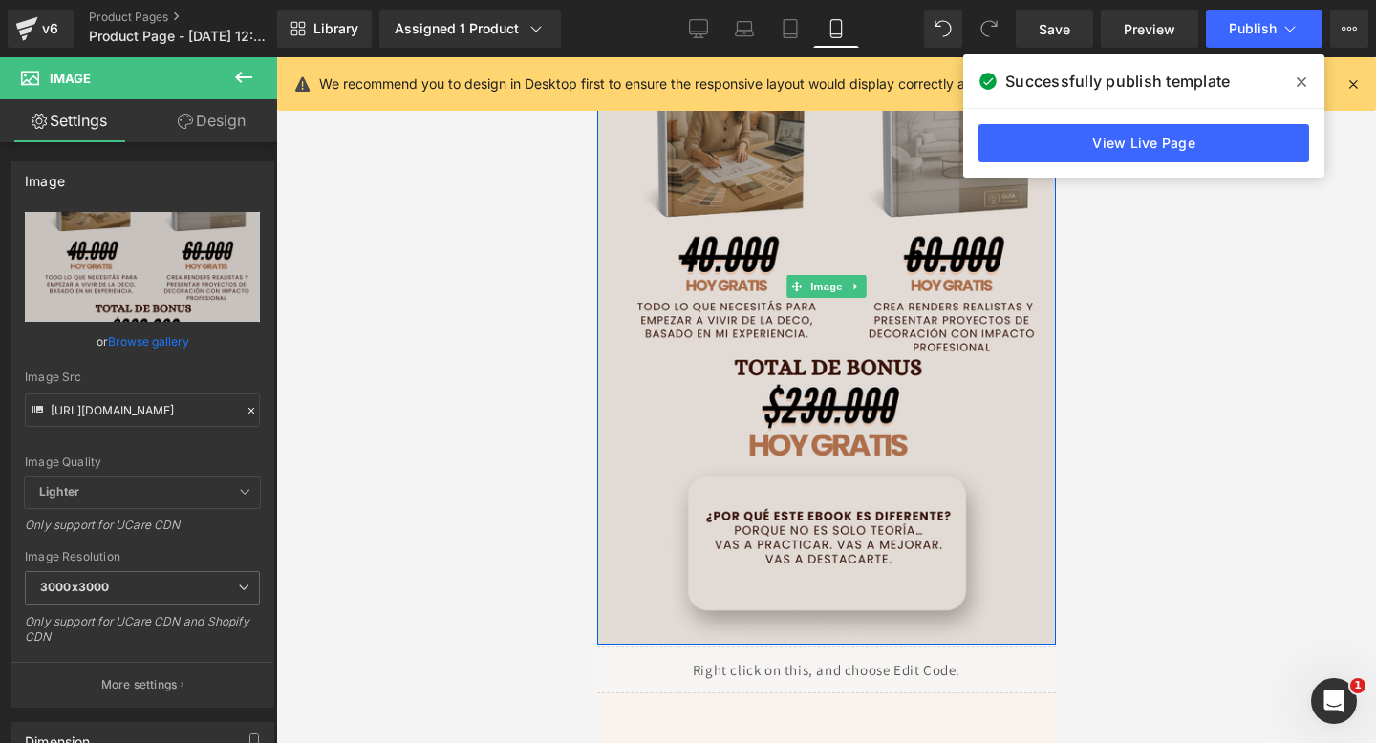
click at [884, 431] on img at bounding box center [825, 286] width 459 height 716
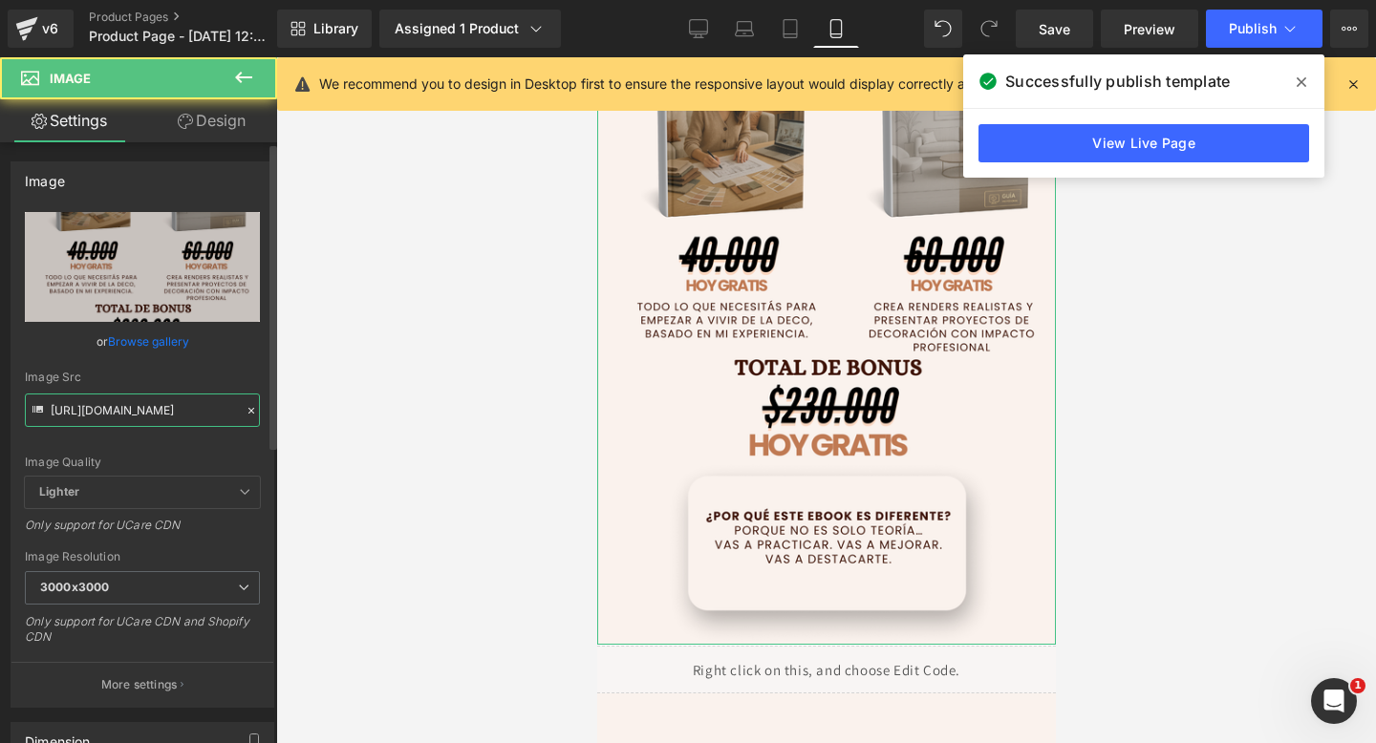
click at [101, 406] on input "https://i.postimg.cc/gcX0x6wk/Deco-WEB-1.png" at bounding box center [142, 410] width 235 height 33
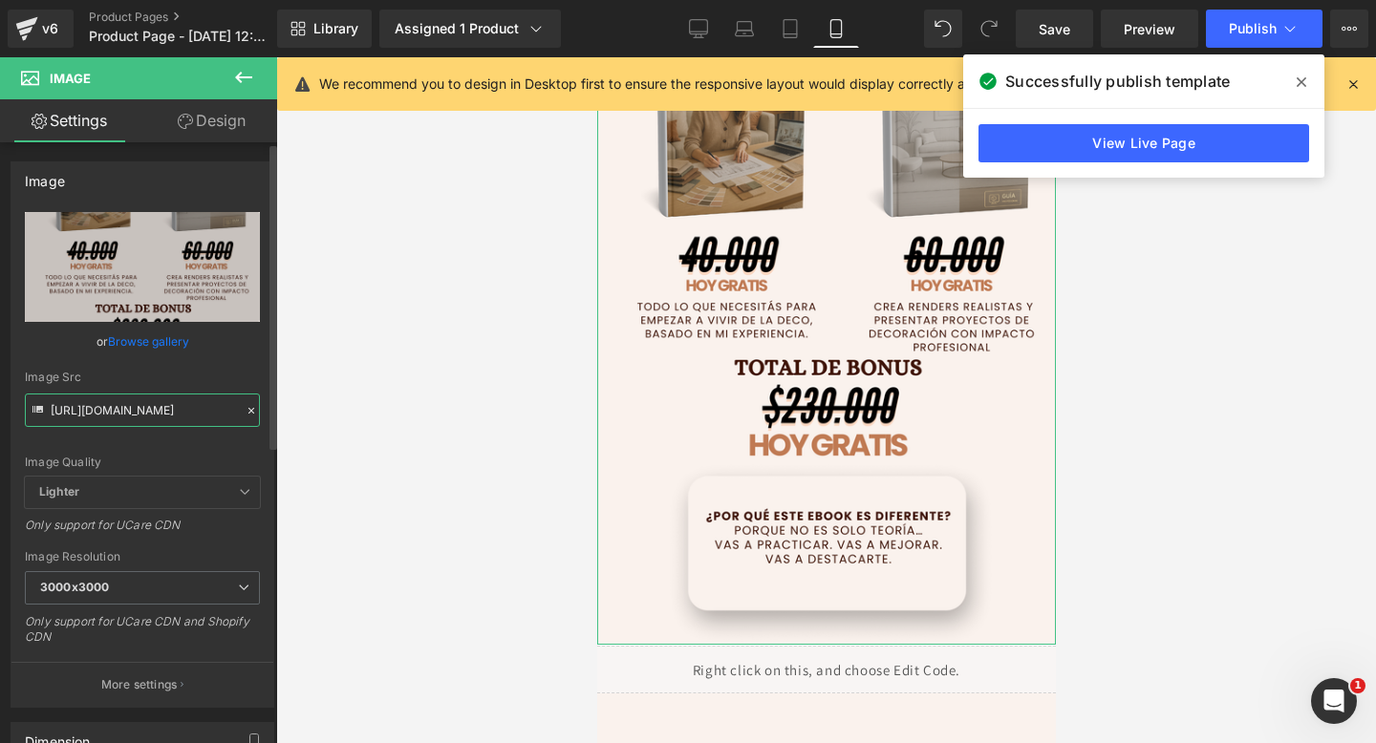
click at [101, 406] on input "https://i.postimg.cc/gcX0x6wk/Deco-WEB-1.png" at bounding box center [142, 410] width 235 height 33
paste input "VLPz5ZQD/Deco-WEB-2"
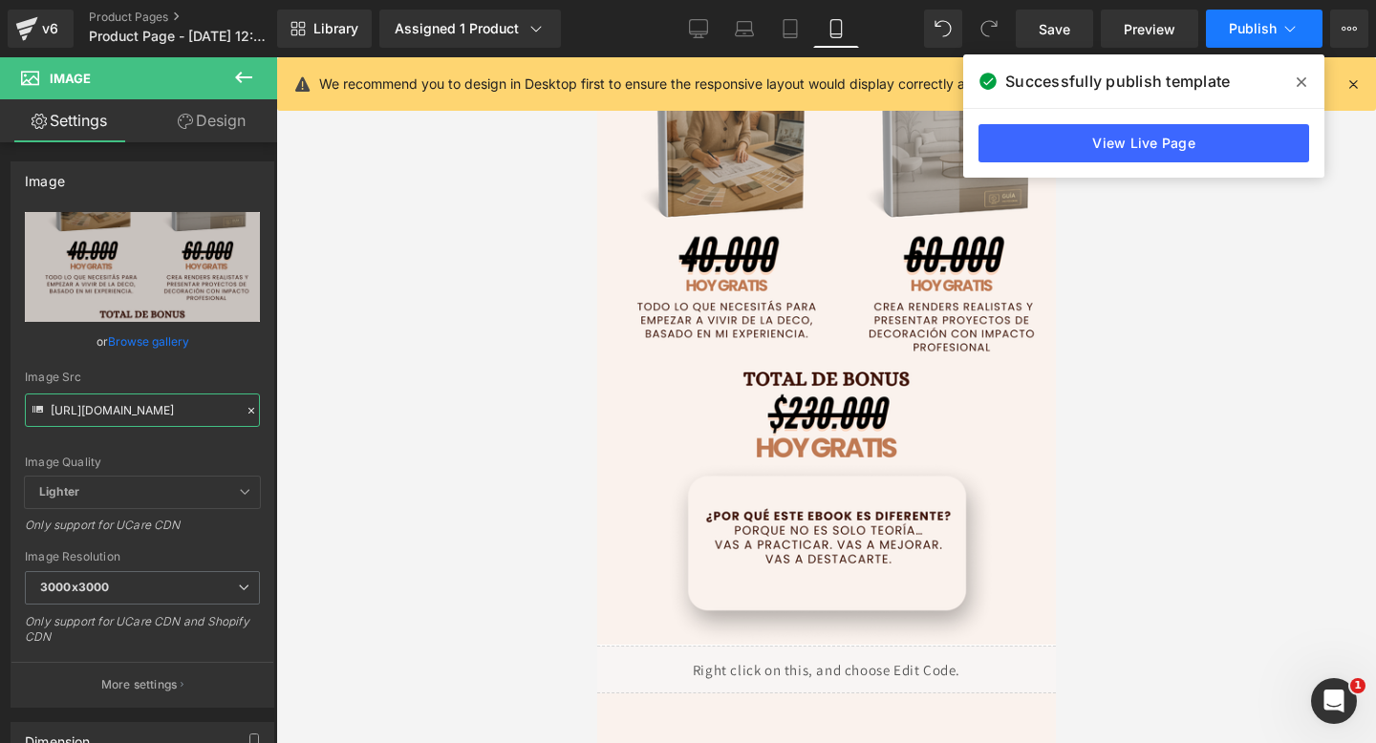
type input "https://i.postimg.cc/VLPz5ZQD/Deco-WEB-2.png"
click at [1258, 34] on span "Publish" at bounding box center [1253, 28] width 48 height 15
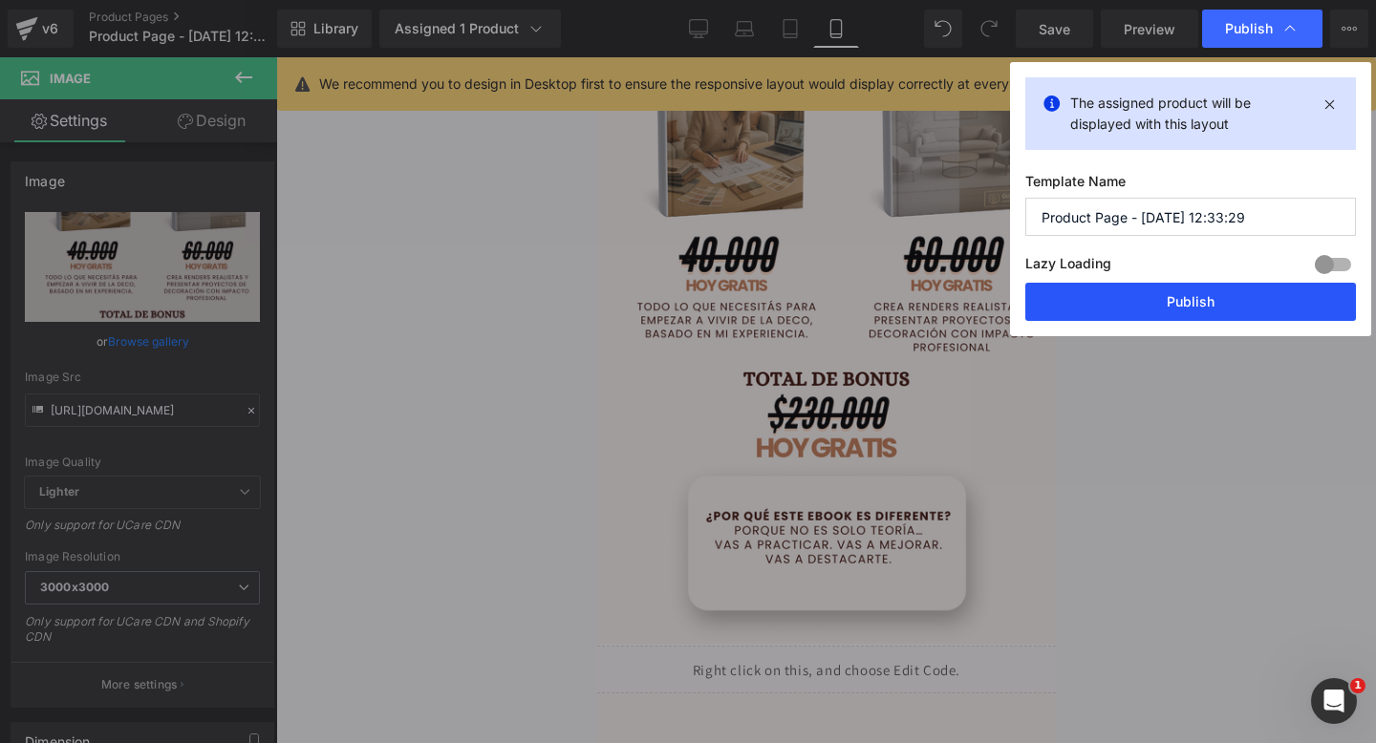
click at [1109, 314] on button "Publish" at bounding box center [1190, 302] width 331 height 38
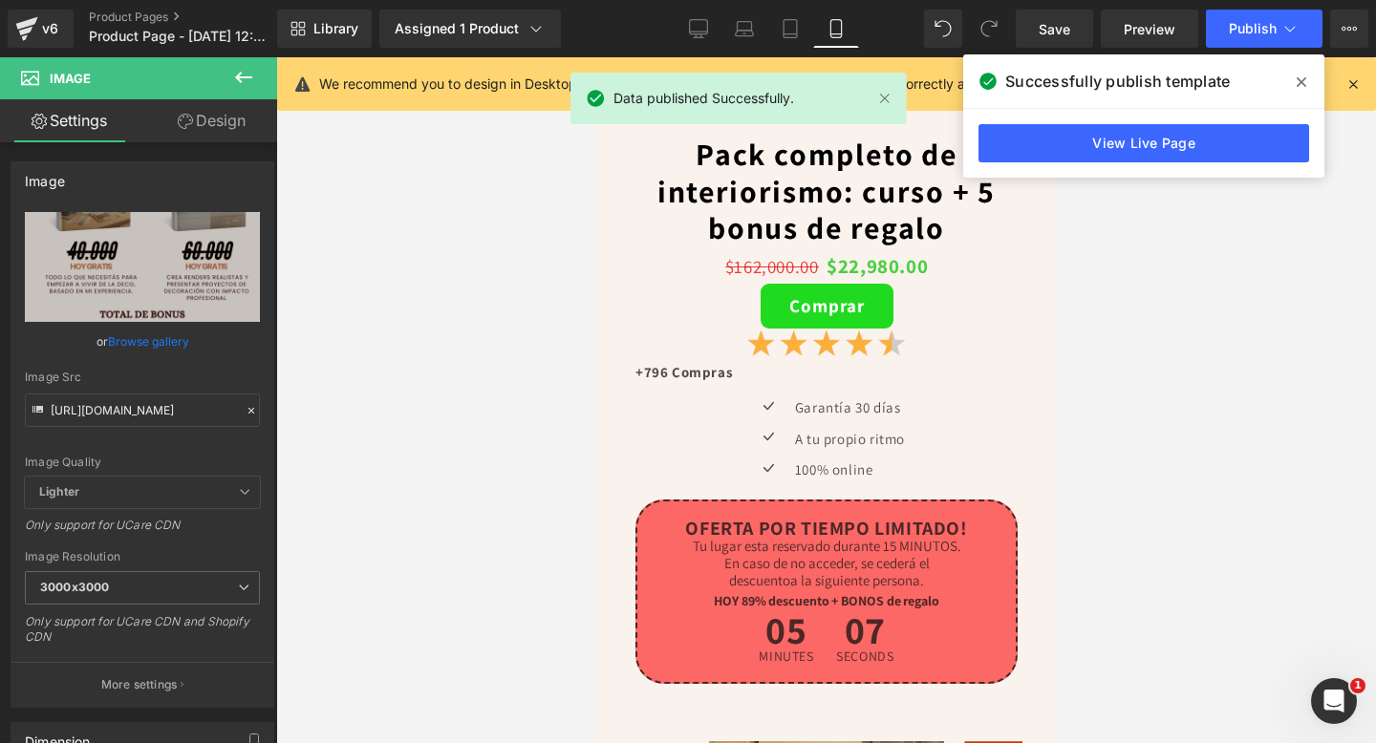
scroll to position [5644, 0]
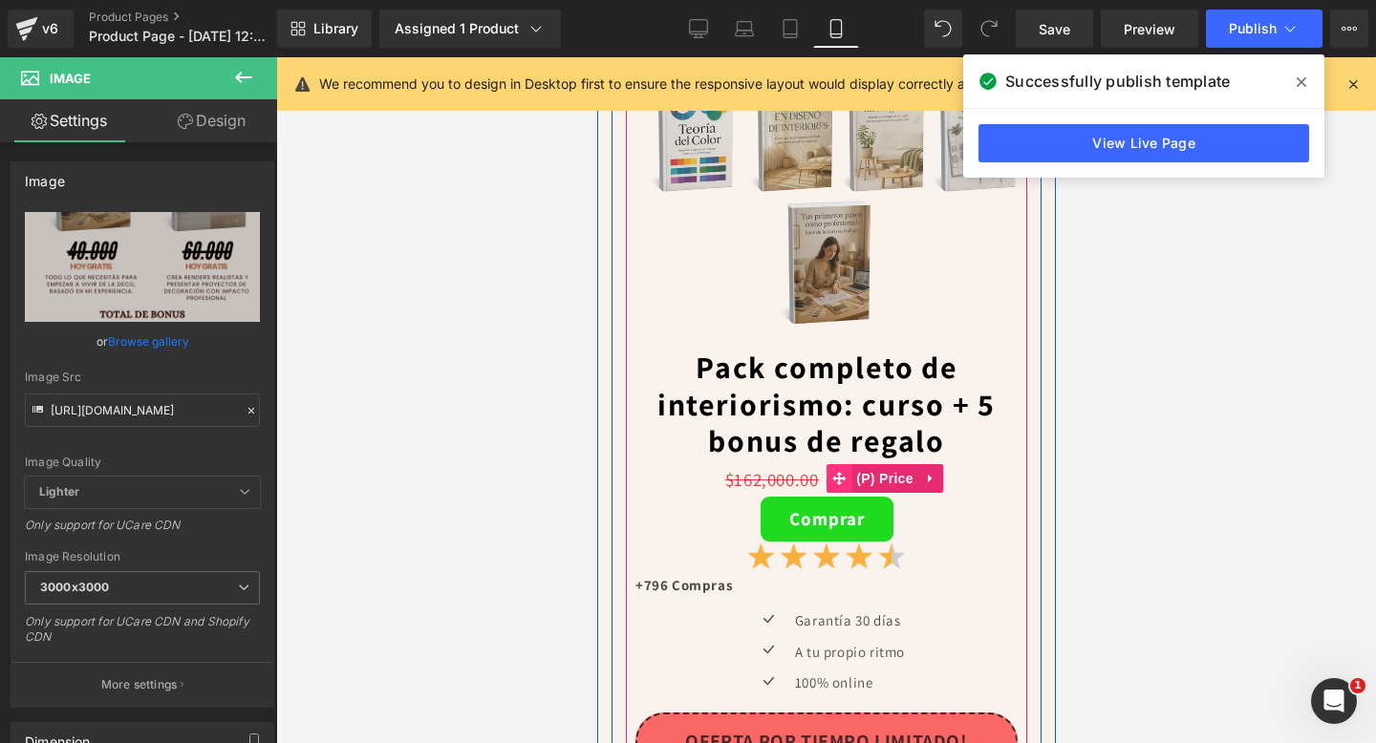
click at [776, 476] on span "$162,000.00" at bounding box center [771, 479] width 94 height 23
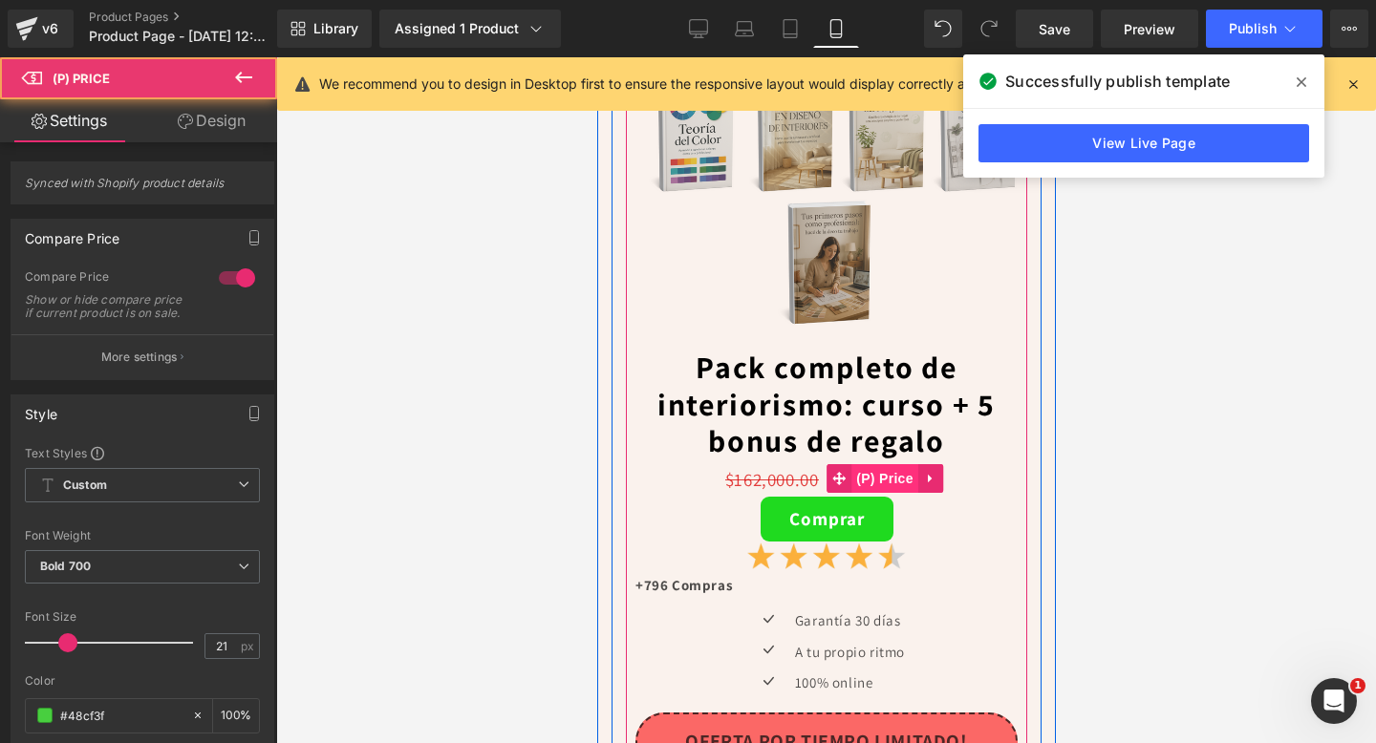
click at [870, 481] on span "(P) Price" at bounding box center [883, 478] width 67 height 29
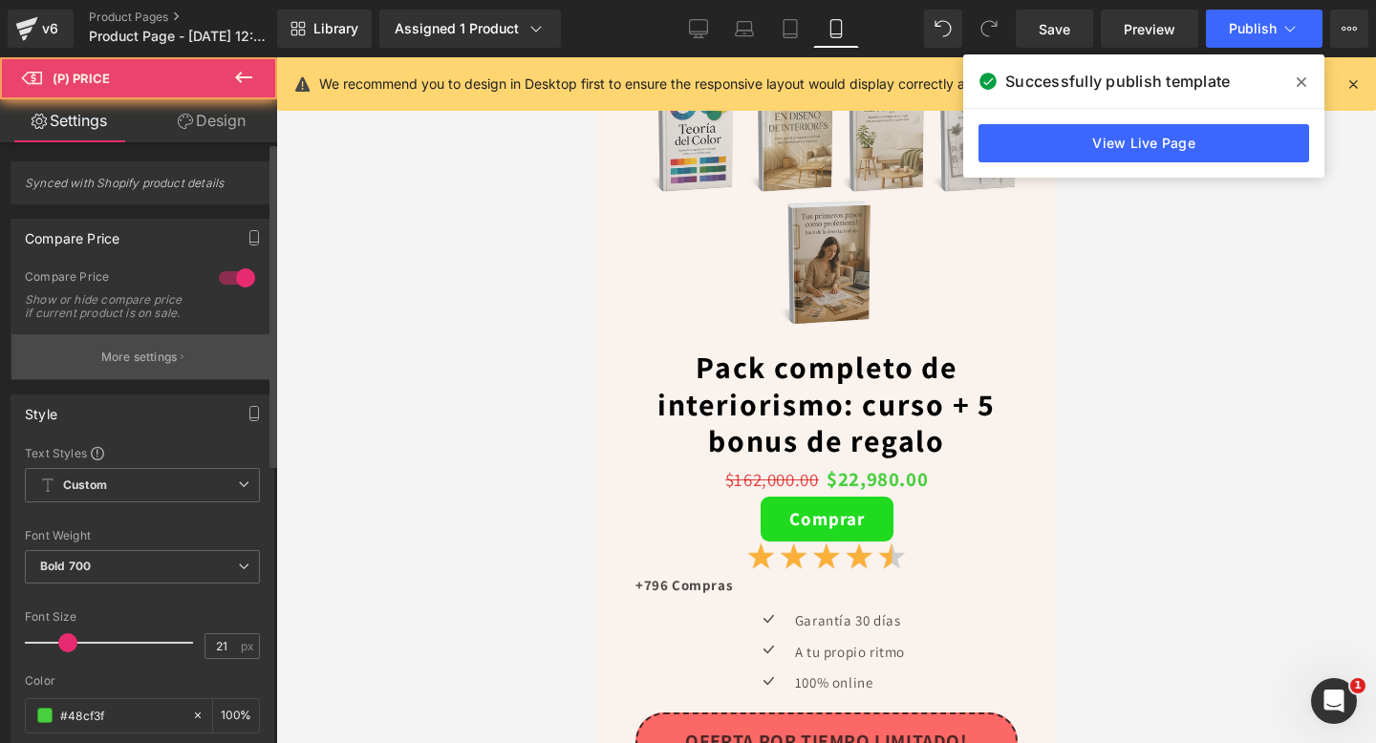
click at [175, 375] on button "More settings" at bounding box center [142, 356] width 262 height 45
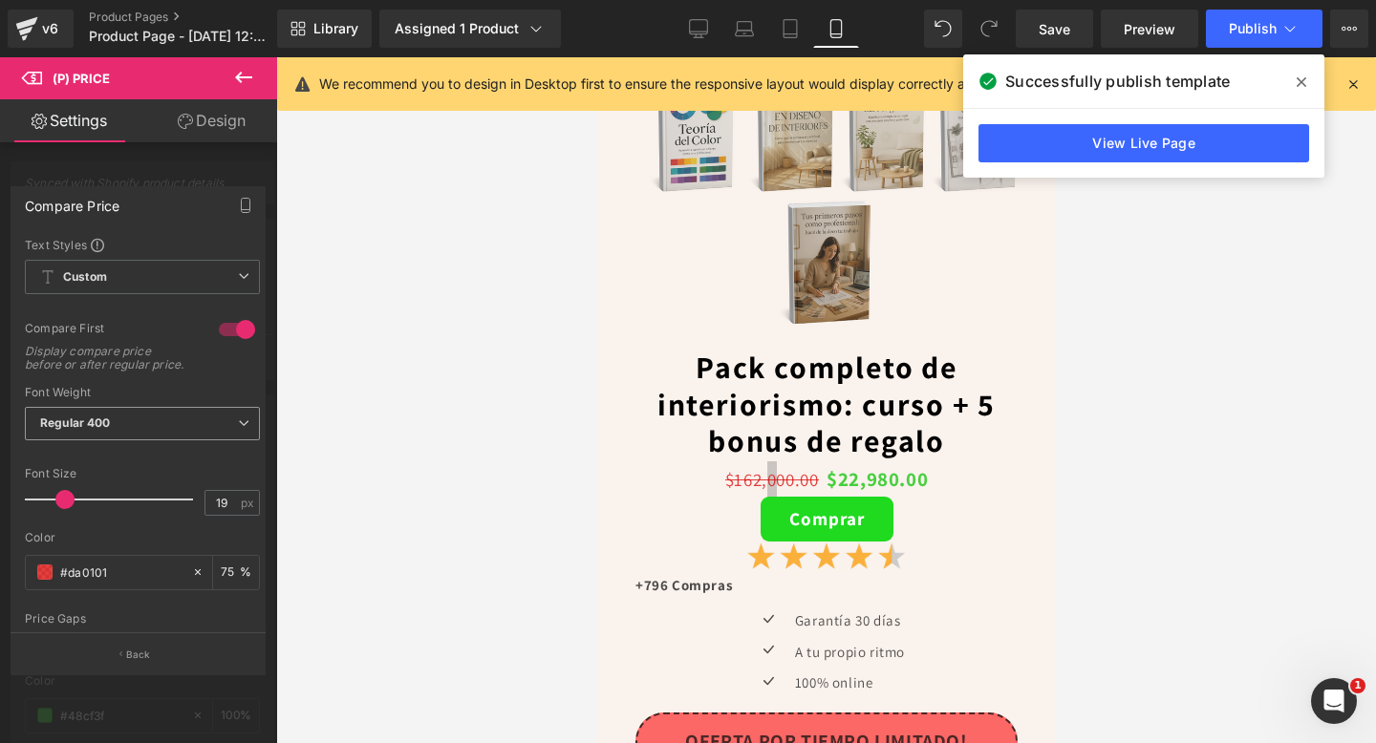
click at [148, 434] on span "Regular 400" at bounding box center [142, 423] width 235 height 33
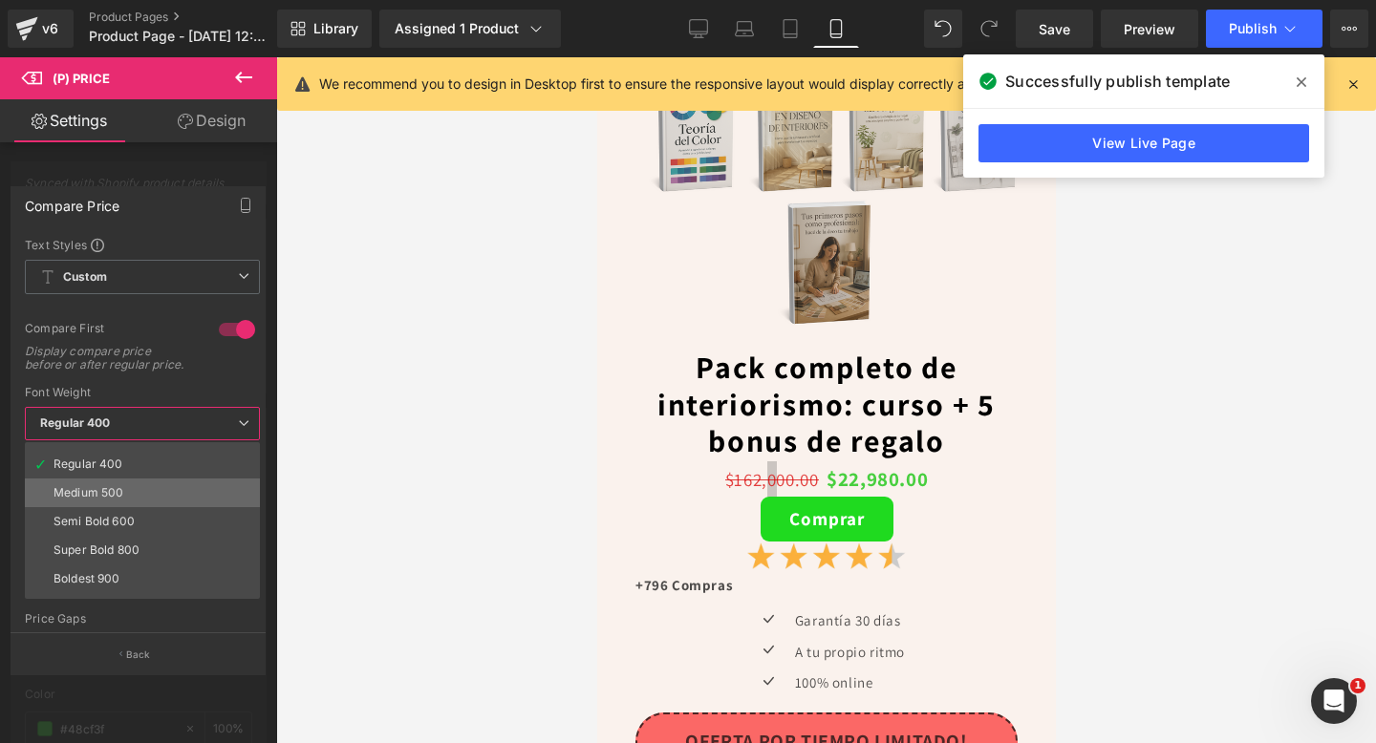
scroll to position [76, 0]
click at [143, 584] on li "Boldest 900" at bounding box center [147, 580] width 244 height 29
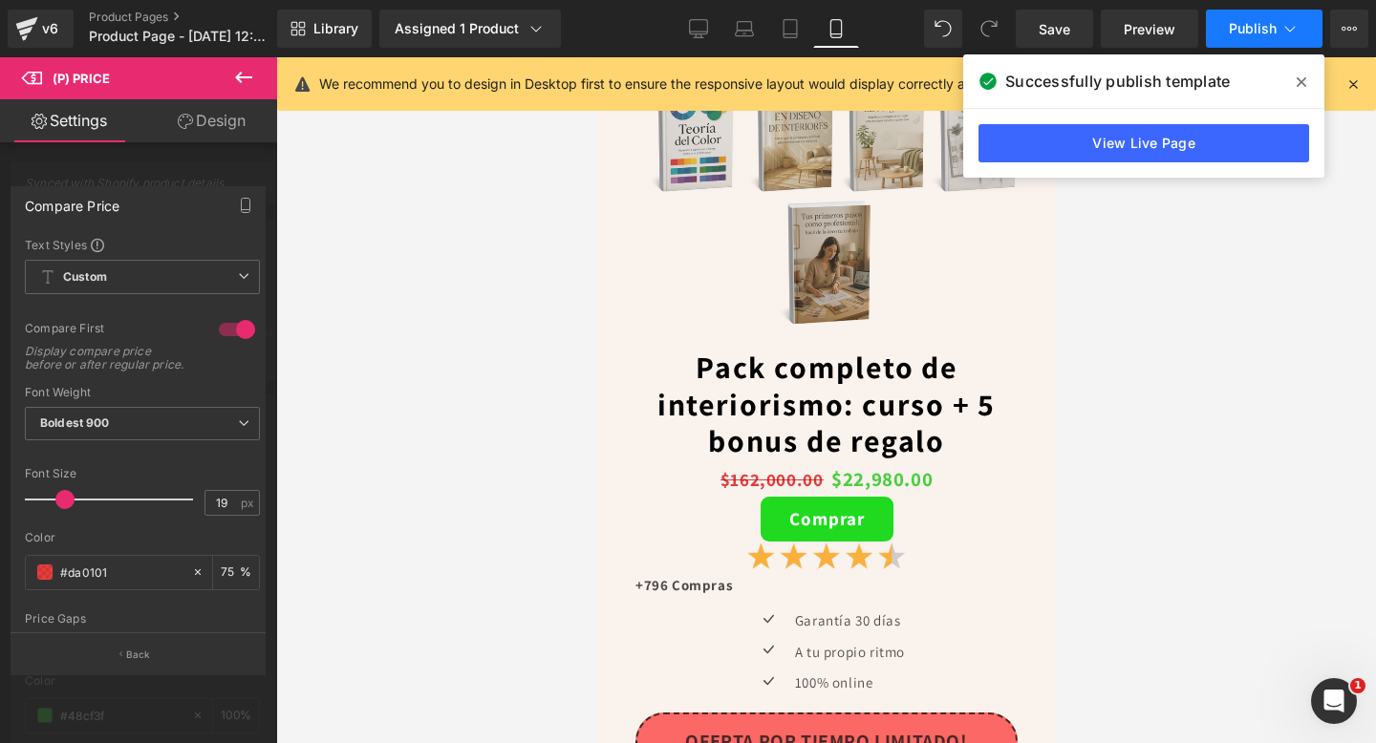
click at [1248, 29] on span "Publish" at bounding box center [1253, 28] width 48 height 15
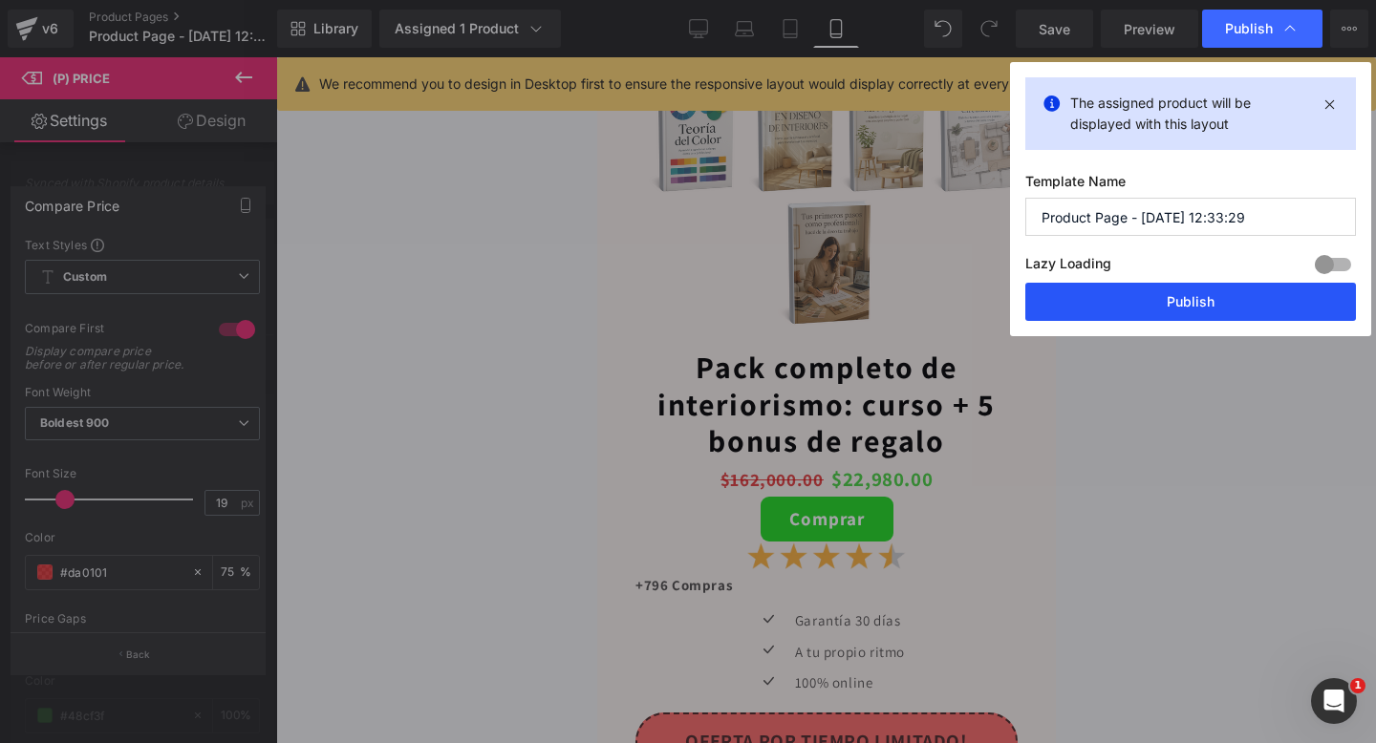
click at [1132, 310] on button "Publish" at bounding box center [1190, 302] width 331 height 38
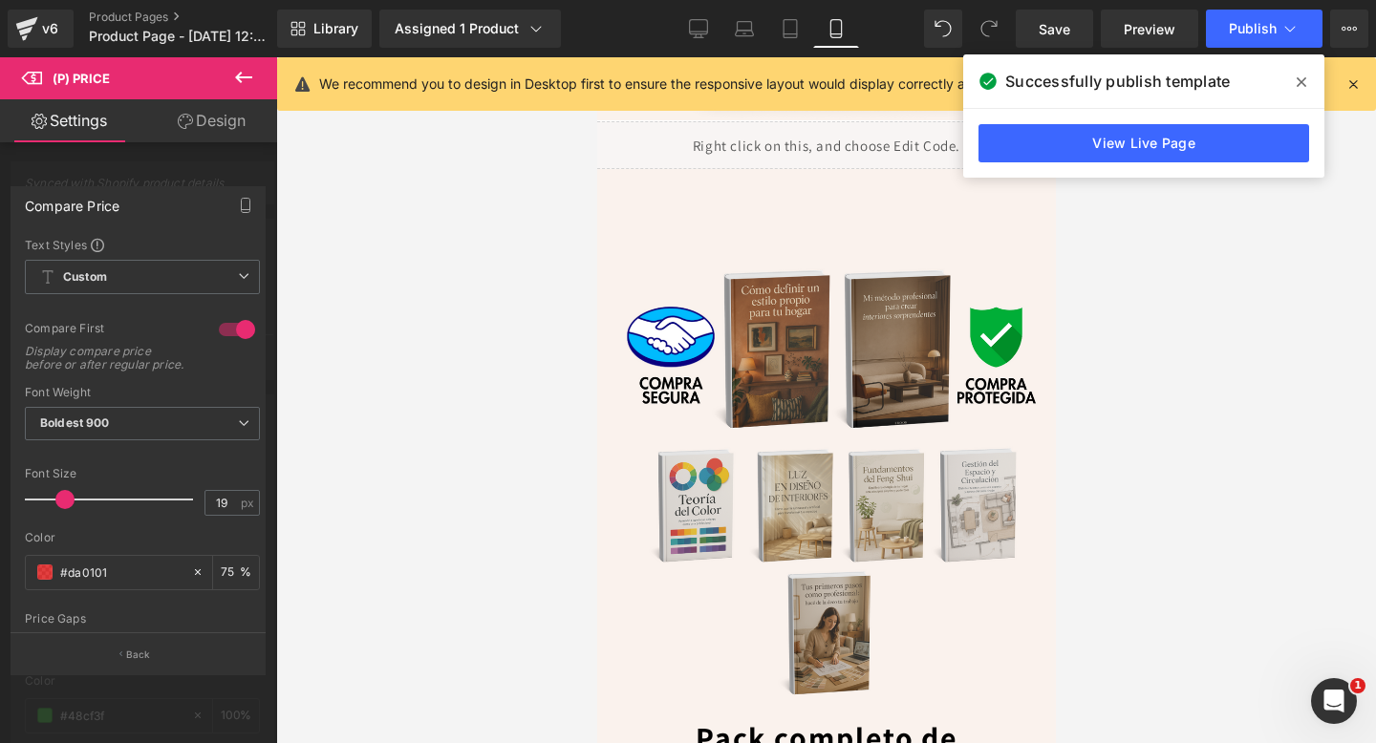
scroll to position [5279, 0]
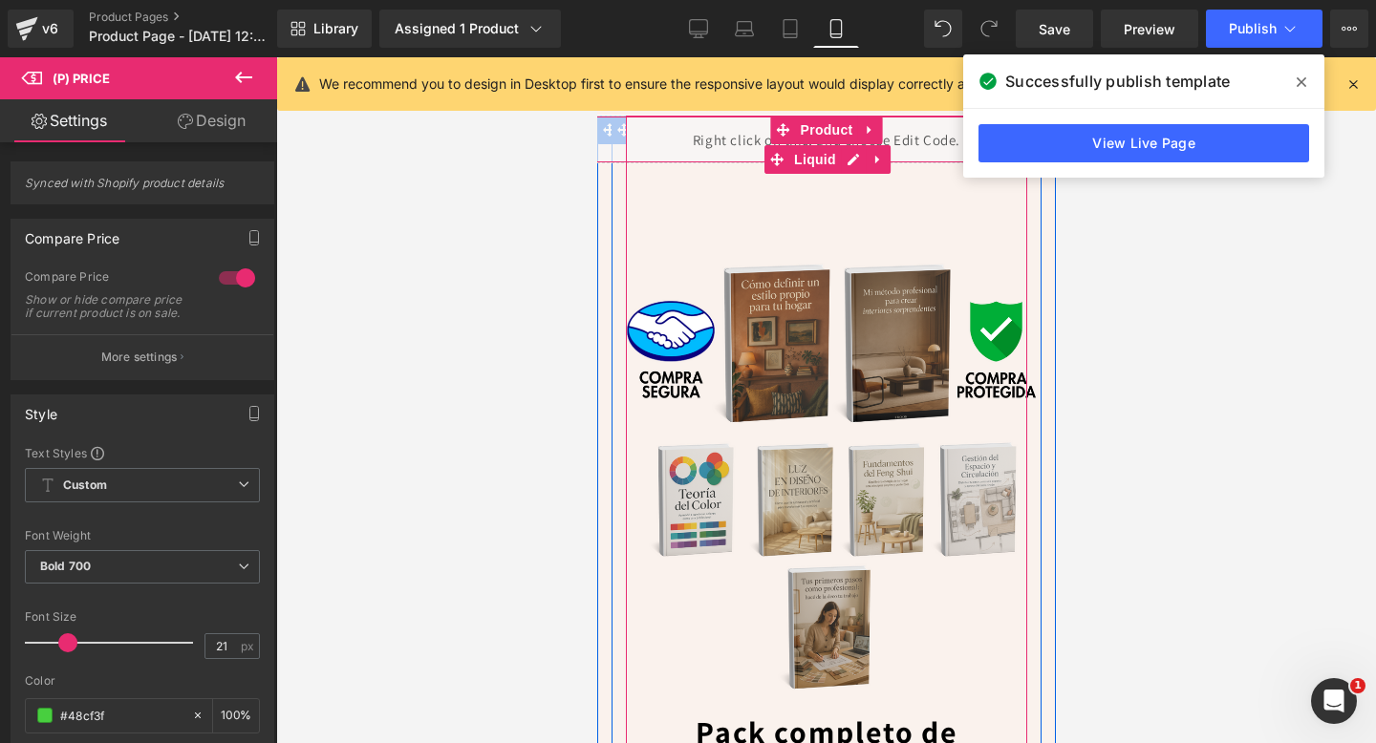
click at [812, 153] on span "Liquid" at bounding box center [814, 159] width 52 height 29
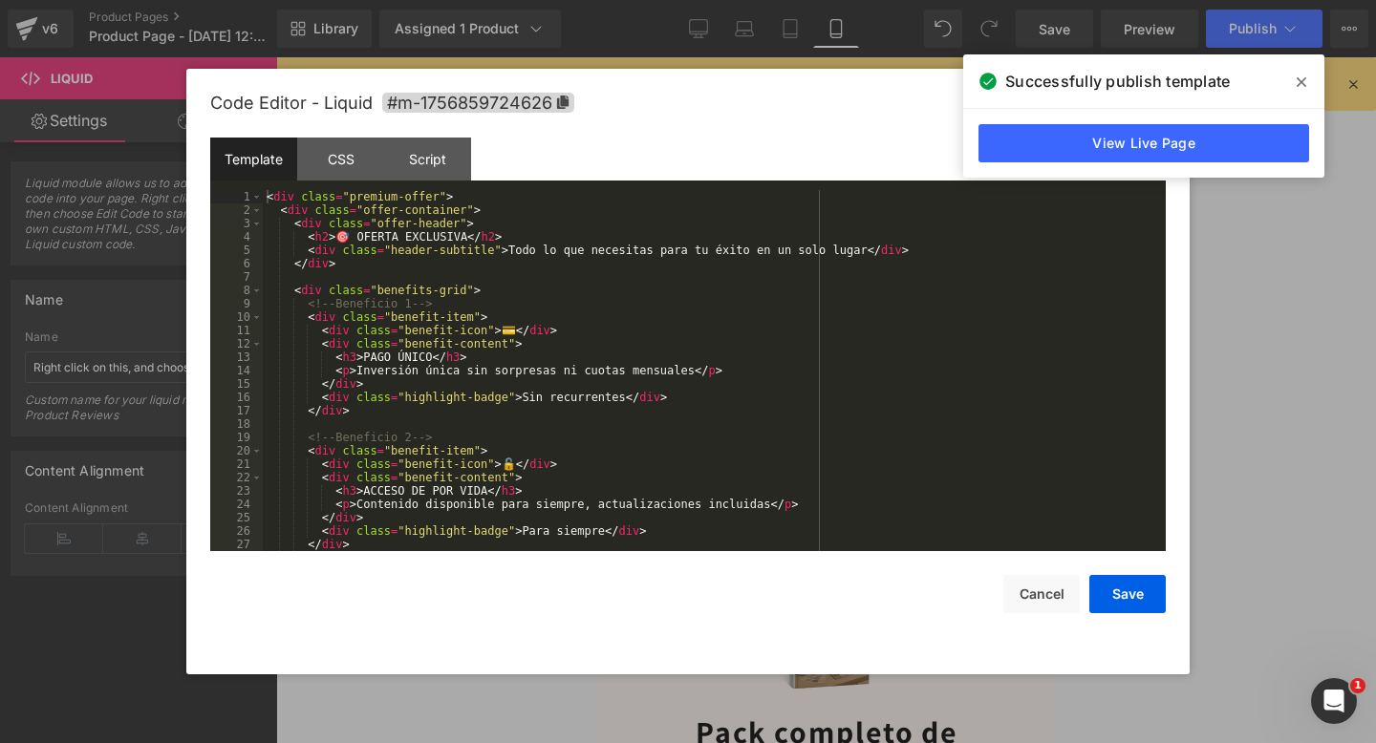
click at [695, 0] on div "Liquid You are previewing how the will restyle your page. You can not edit Elem…" at bounding box center [688, 0] width 1376 height 0
click at [271, 198] on div "< div class = "premium-offer" > < div class = "offer-container" > < div class =…" at bounding box center [710, 384] width 895 height 388
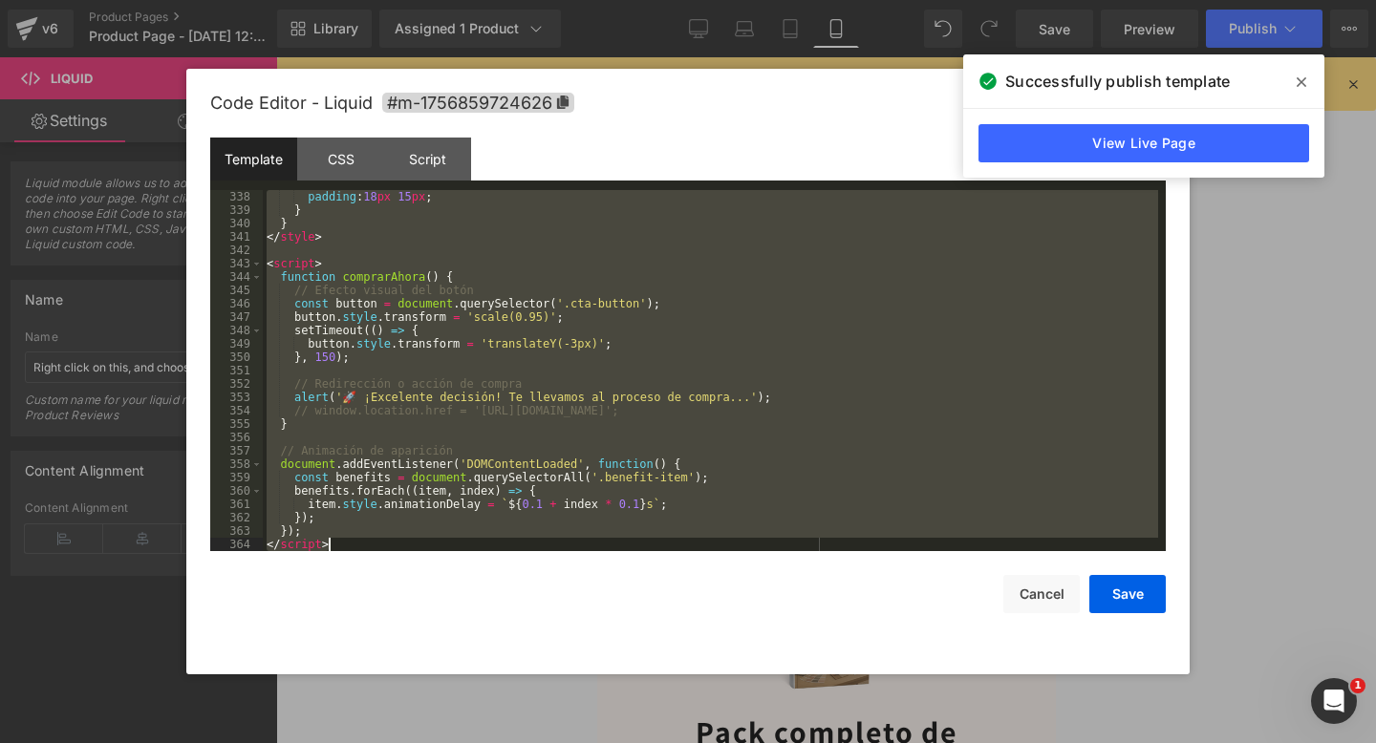
drag, startPoint x: 268, startPoint y: 198, endPoint x: 660, endPoint y: 742, distance: 670.8
click at [660, 742] on body "Liquid You are previewing how the will restyle your page. You can not edit Elem…" at bounding box center [688, 371] width 1376 height 743
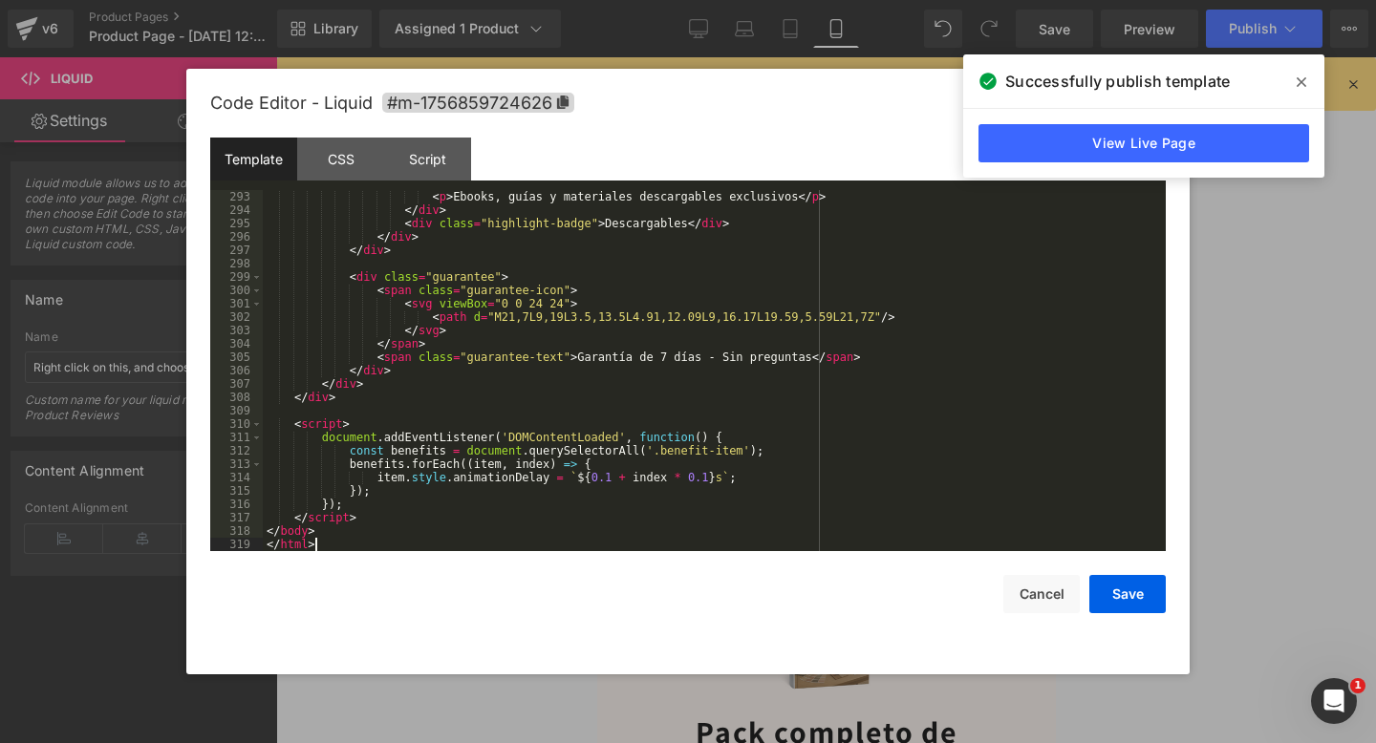
scroll to position [4026, 0]
click at [1129, 614] on div "Code Editor - Liquid #m-1756859724626 Template CSS Script Data 293 294 295 296 …" at bounding box center [687, 372] width 955 height 606
click at [1129, 600] on button "Save" at bounding box center [1127, 594] width 76 height 38
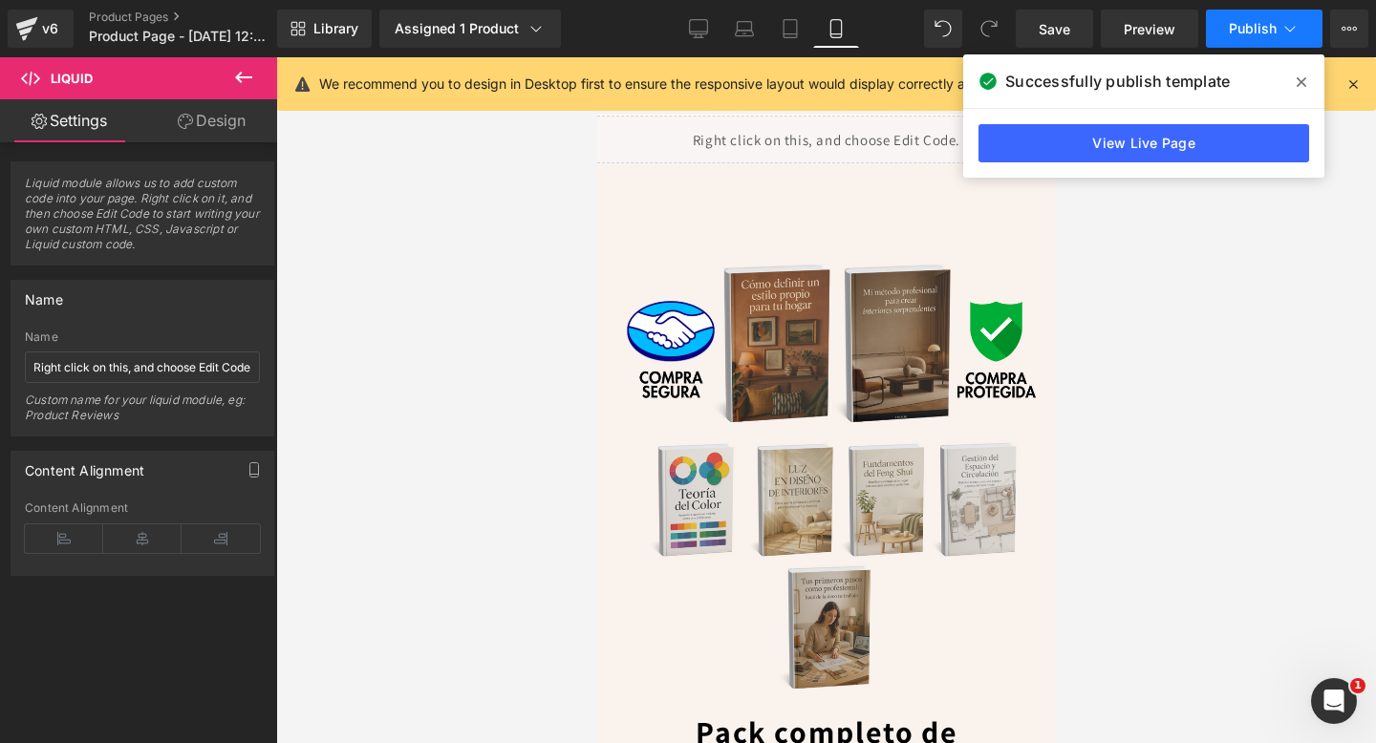
click at [1235, 37] on button "Publish" at bounding box center [1264, 29] width 117 height 38
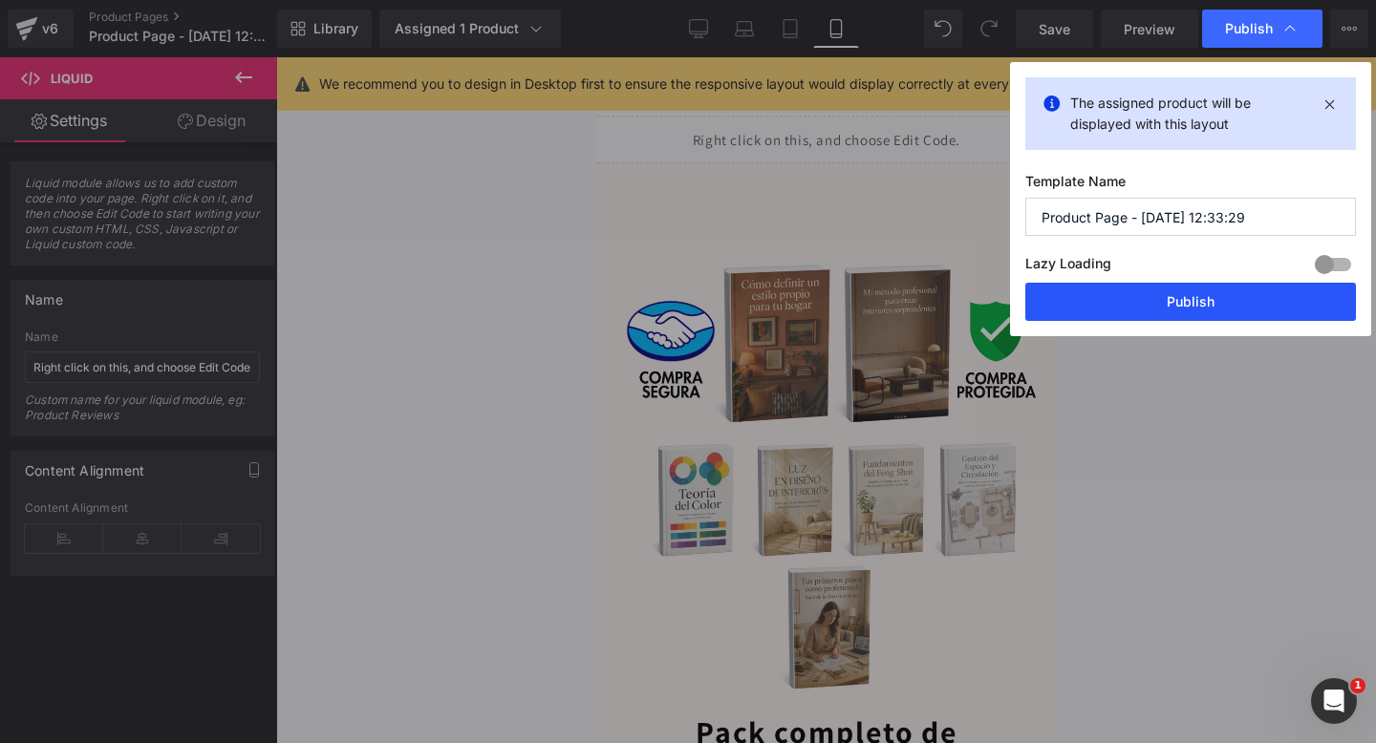
click at [1123, 299] on button "Publish" at bounding box center [1190, 302] width 331 height 38
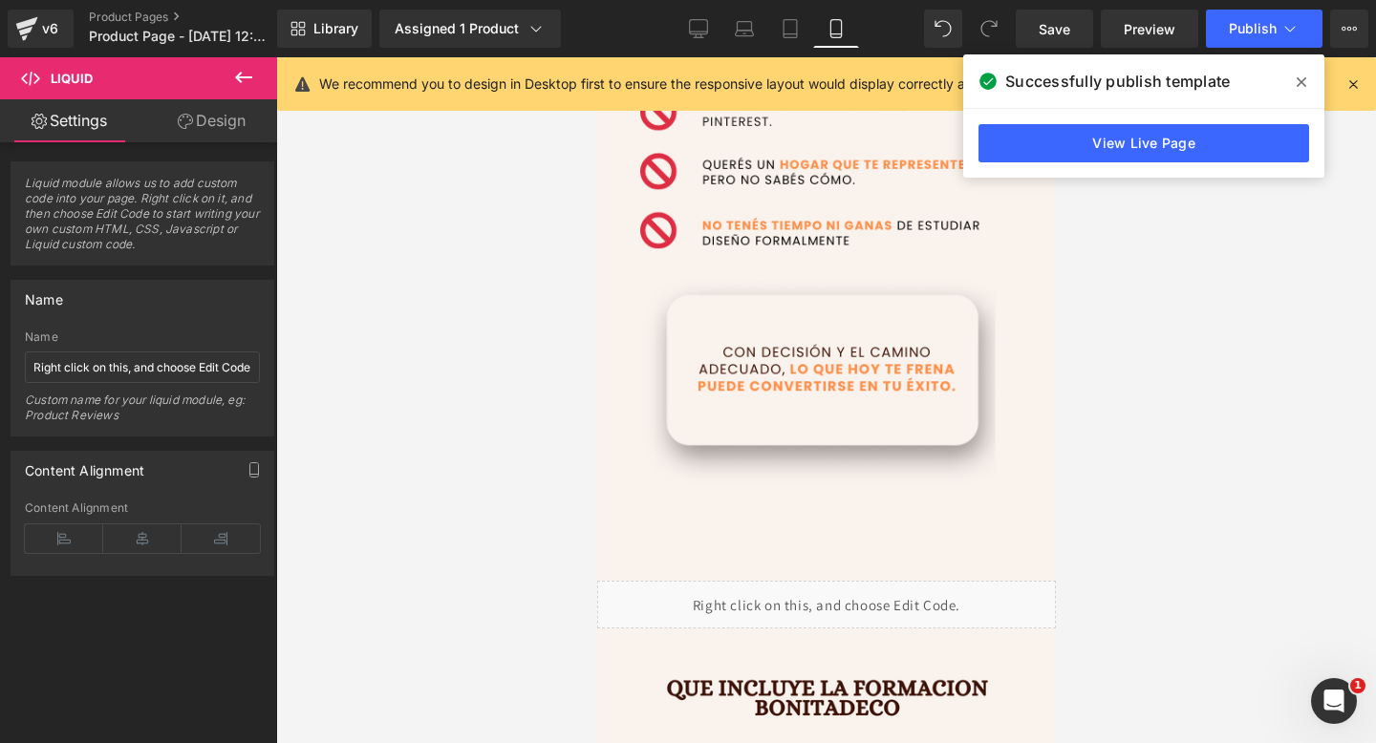
scroll to position [2901, 0]
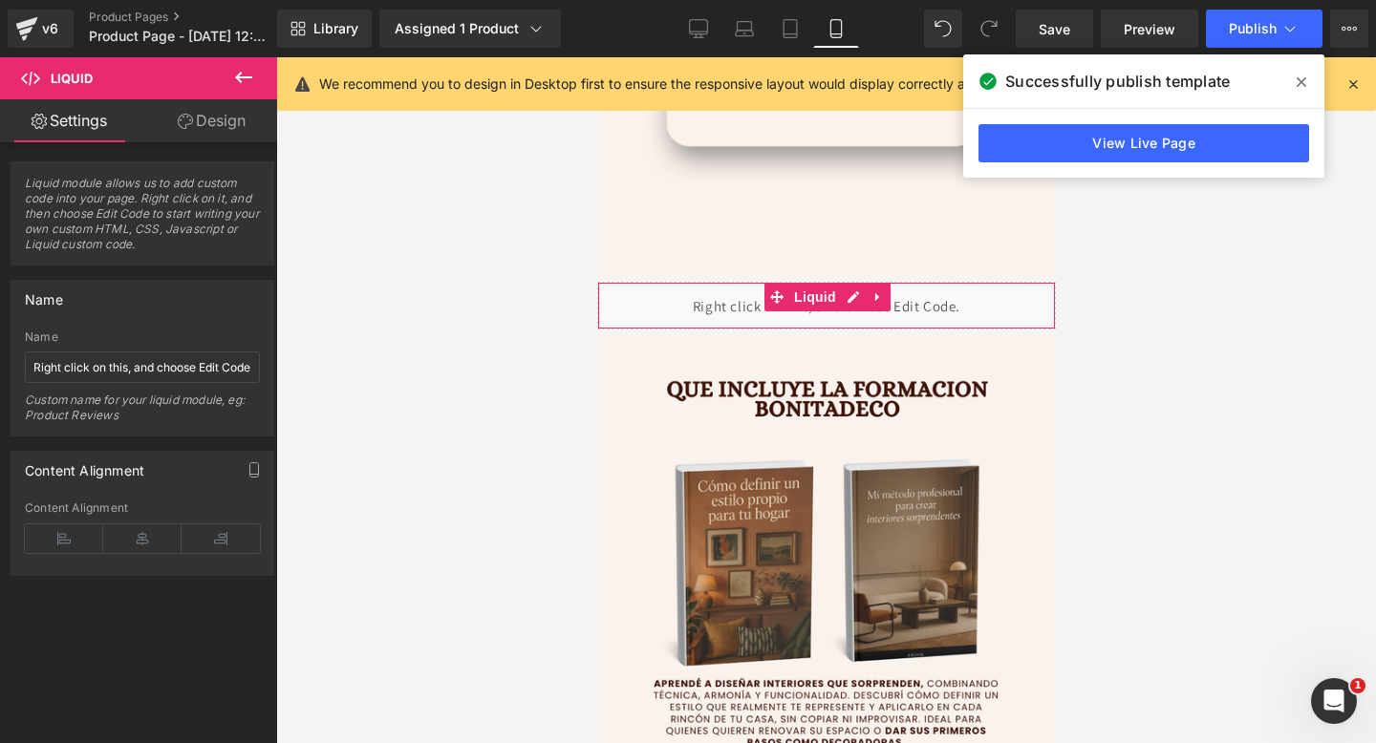
click at [739, 321] on div "Liquid" at bounding box center [825, 306] width 459 height 48
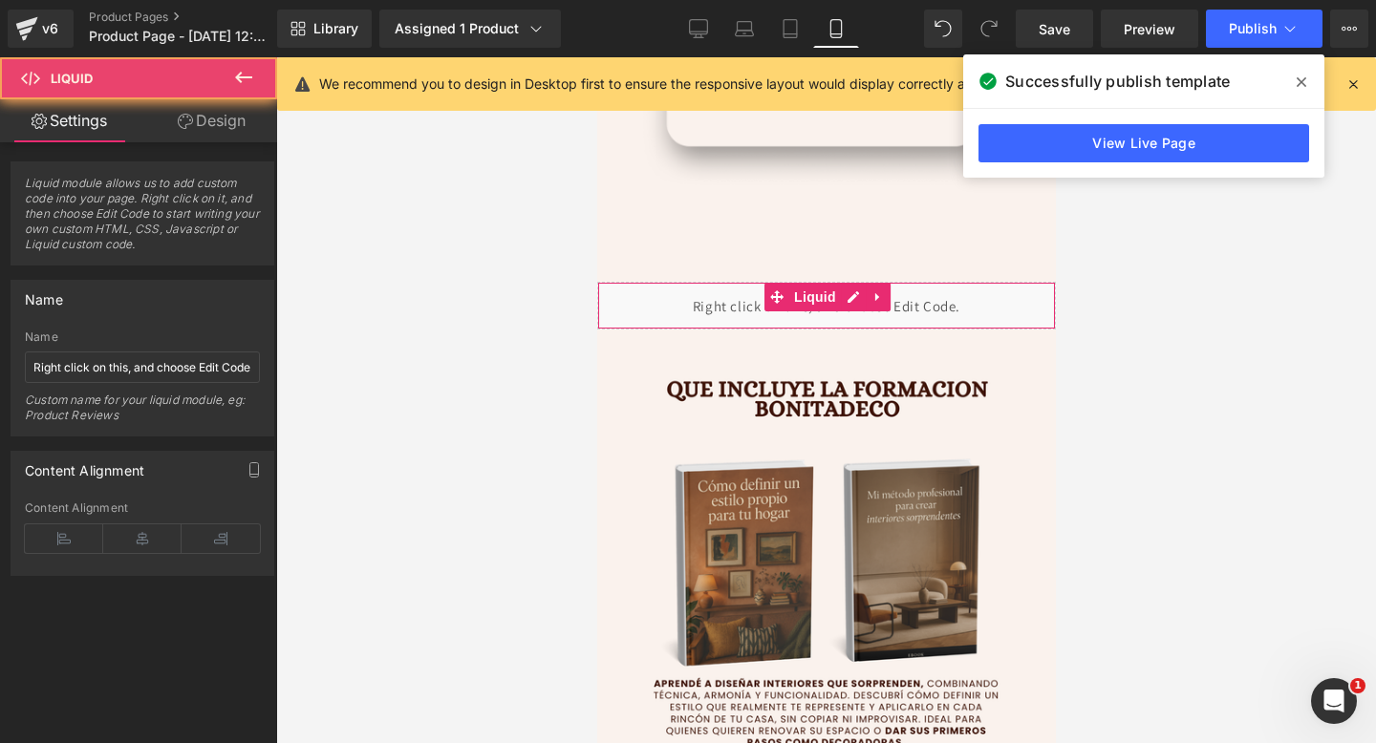
click at [739, 321] on div "Liquid" at bounding box center [825, 306] width 459 height 48
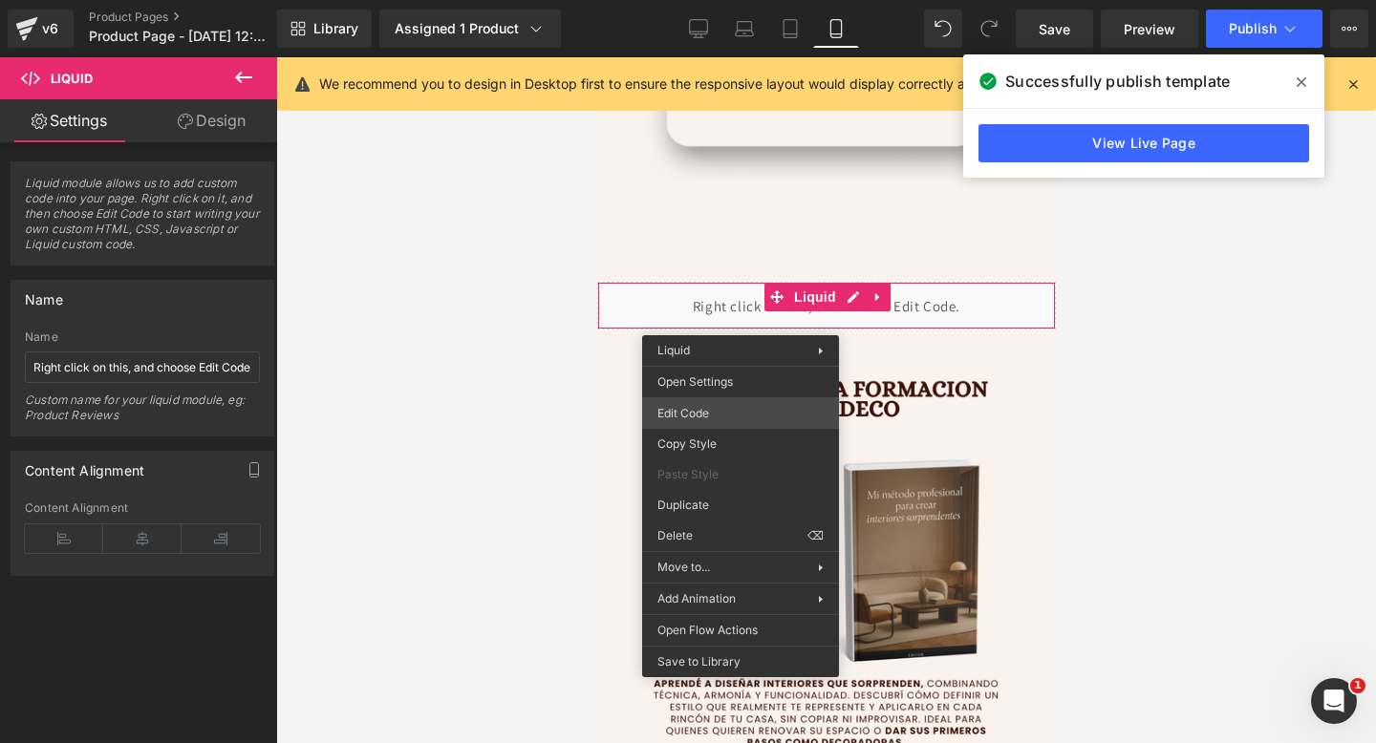
click at [718, 0] on div "Liquid You are previewing how the will restyle your page. You can not edit Elem…" at bounding box center [688, 0] width 1376 height 0
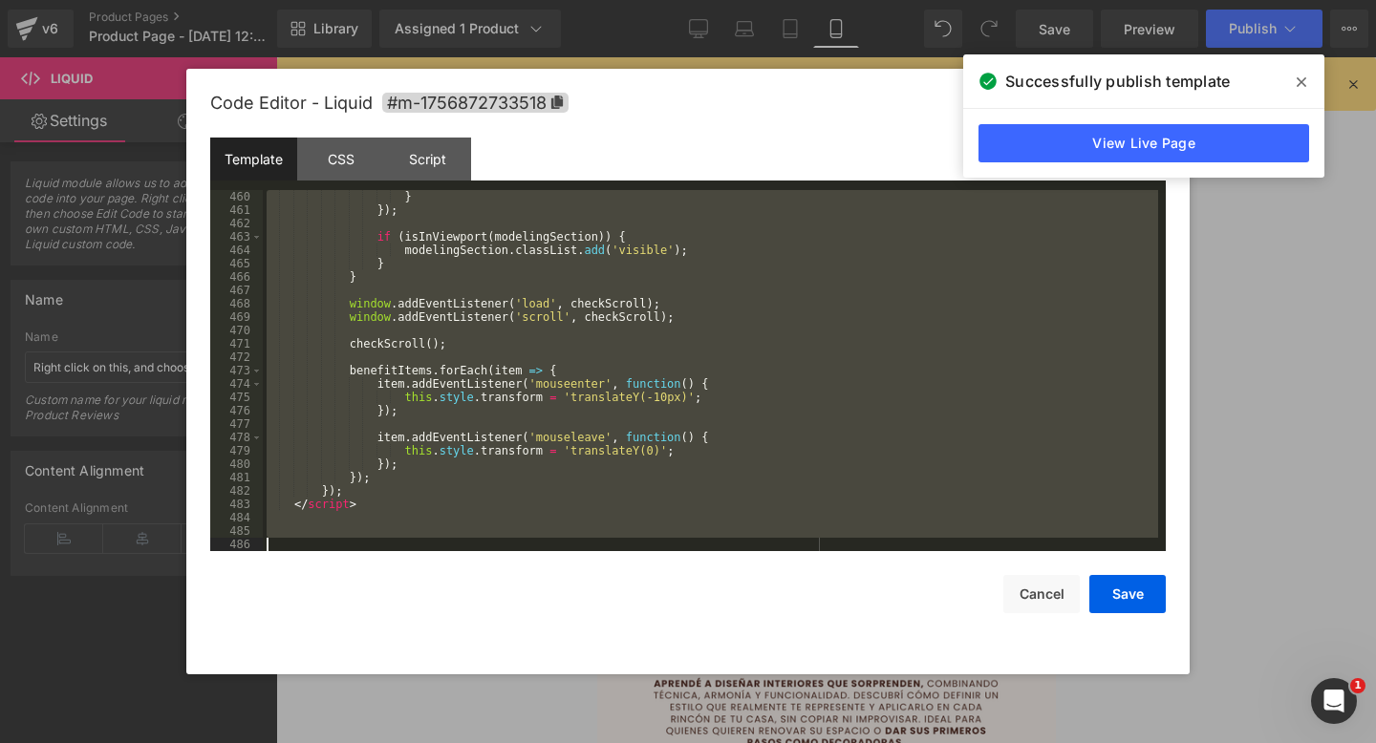
scroll to position [6232, 0]
drag, startPoint x: 295, startPoint y: 228, endPoint x: 1077, endPoint y: 742, distance: 935.3
click at [1077, 742] on body "Liquid You are previewing how the will restyle your page. You can not edit Elem…" at bounding box center [688, 371] width 1376 height 743
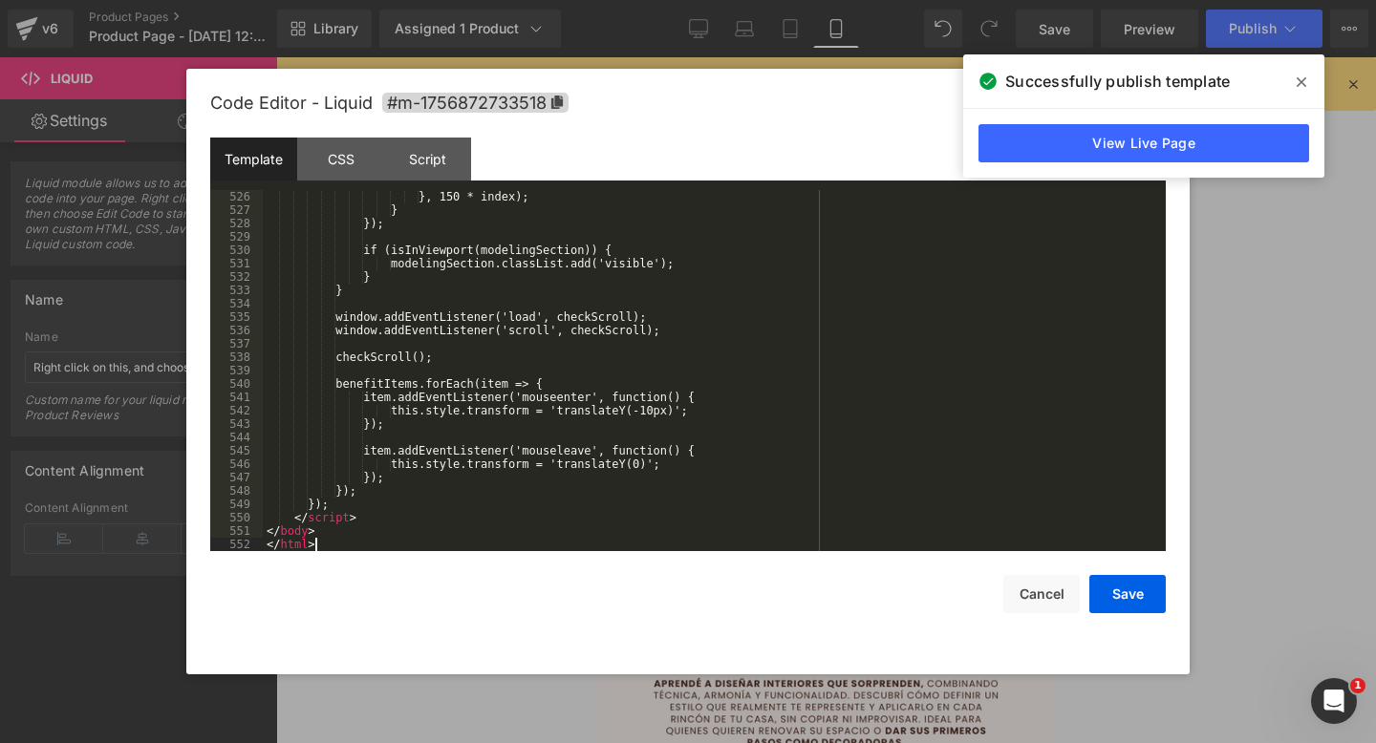
scroll to position [7329, 0]
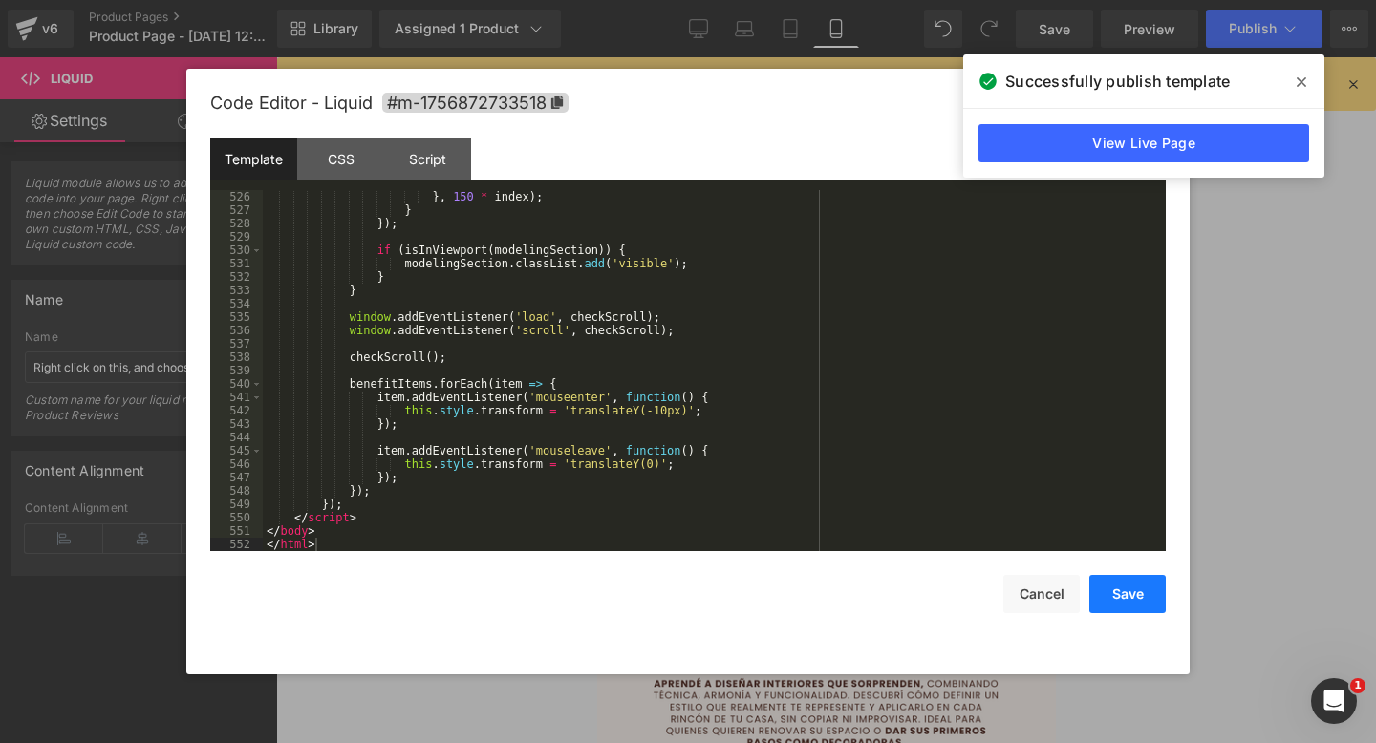
click at [1144, 588] on button "Save" at bounding box center [1127, 594] width 76 height 38
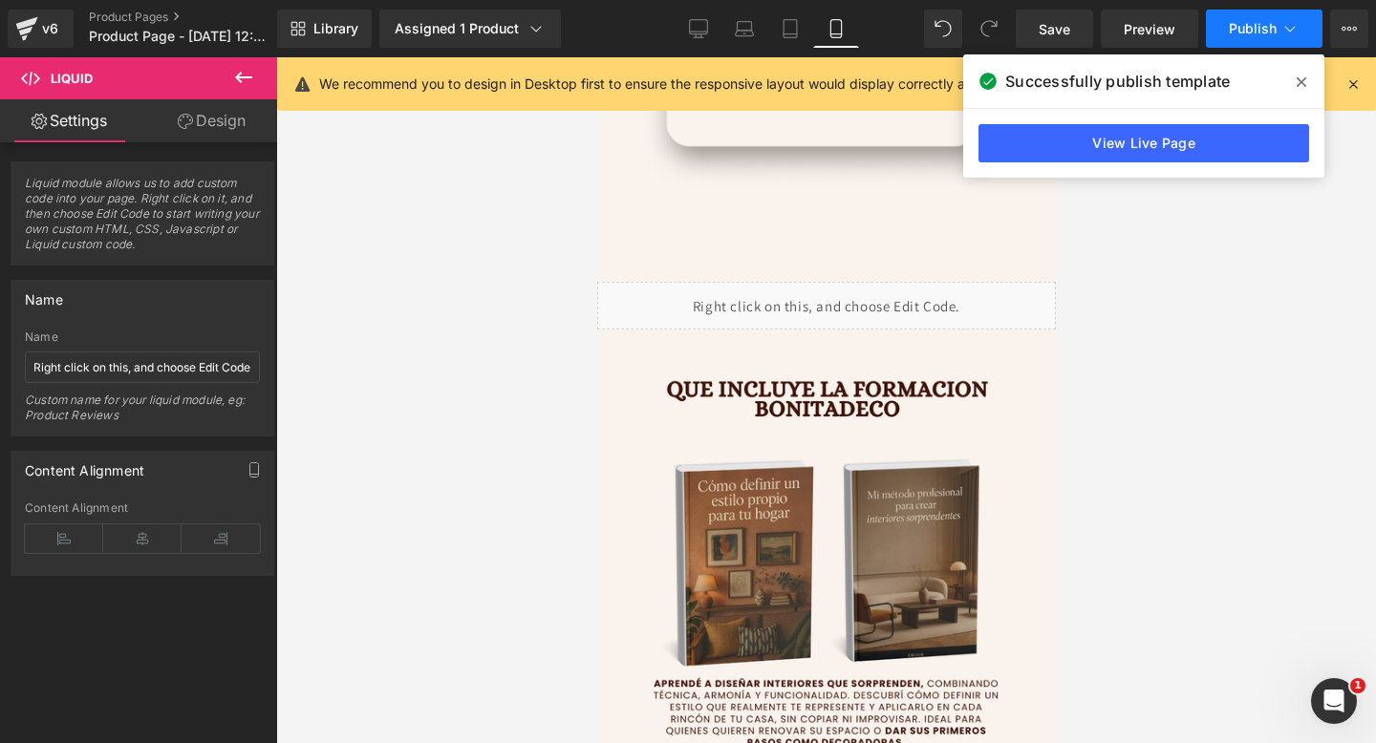
click at [1252, 18] on button "Publish" at bounding box center [1264, 29] width 117 height 38
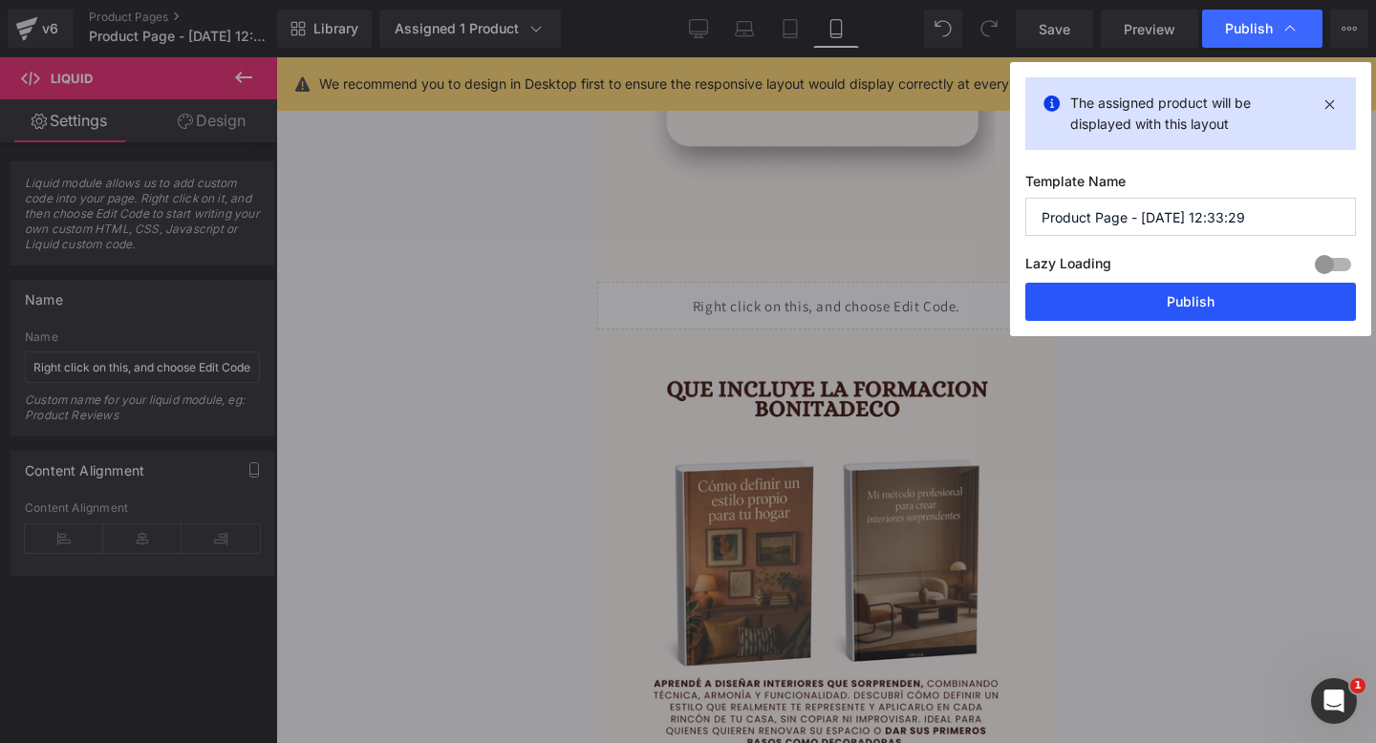
click at [1166, 310] on button "Publish" at bounding box center [1190, 302] width 331 height 38
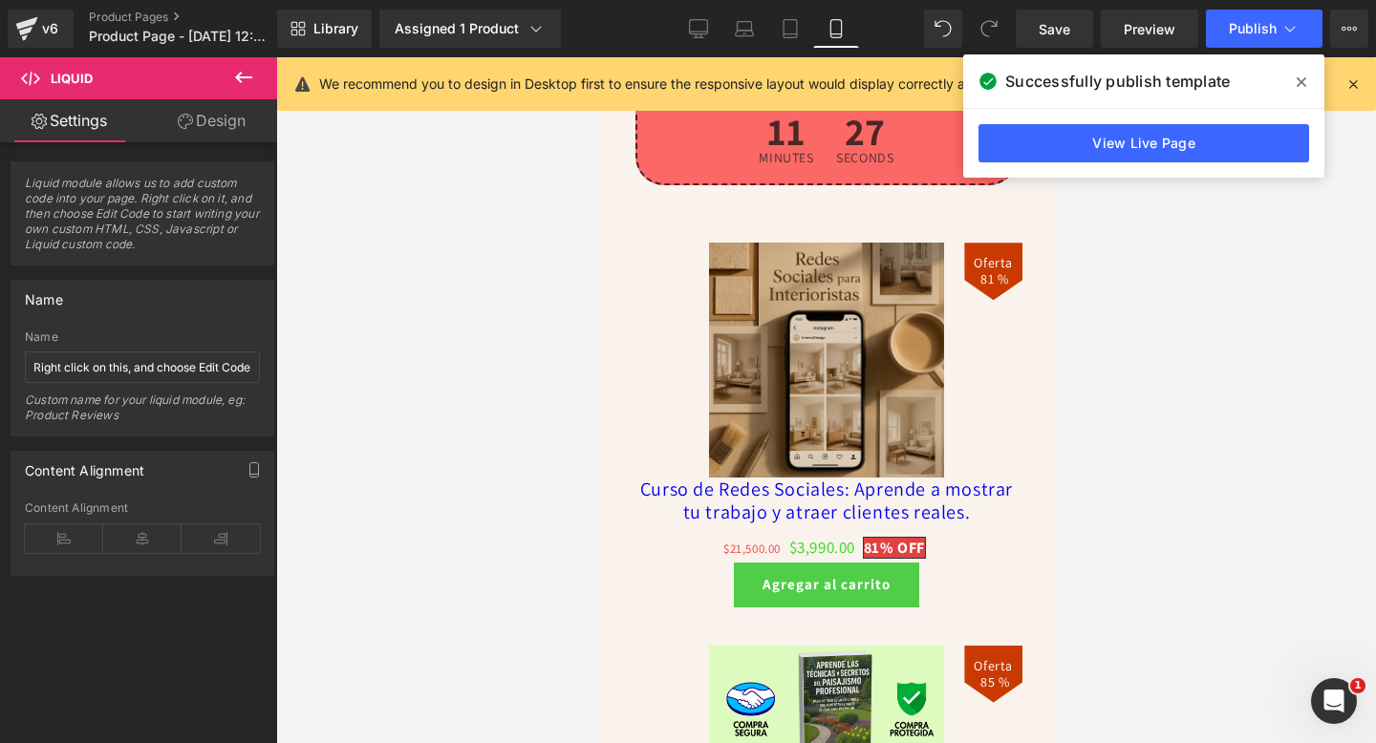
scroll to position [6327, 0]
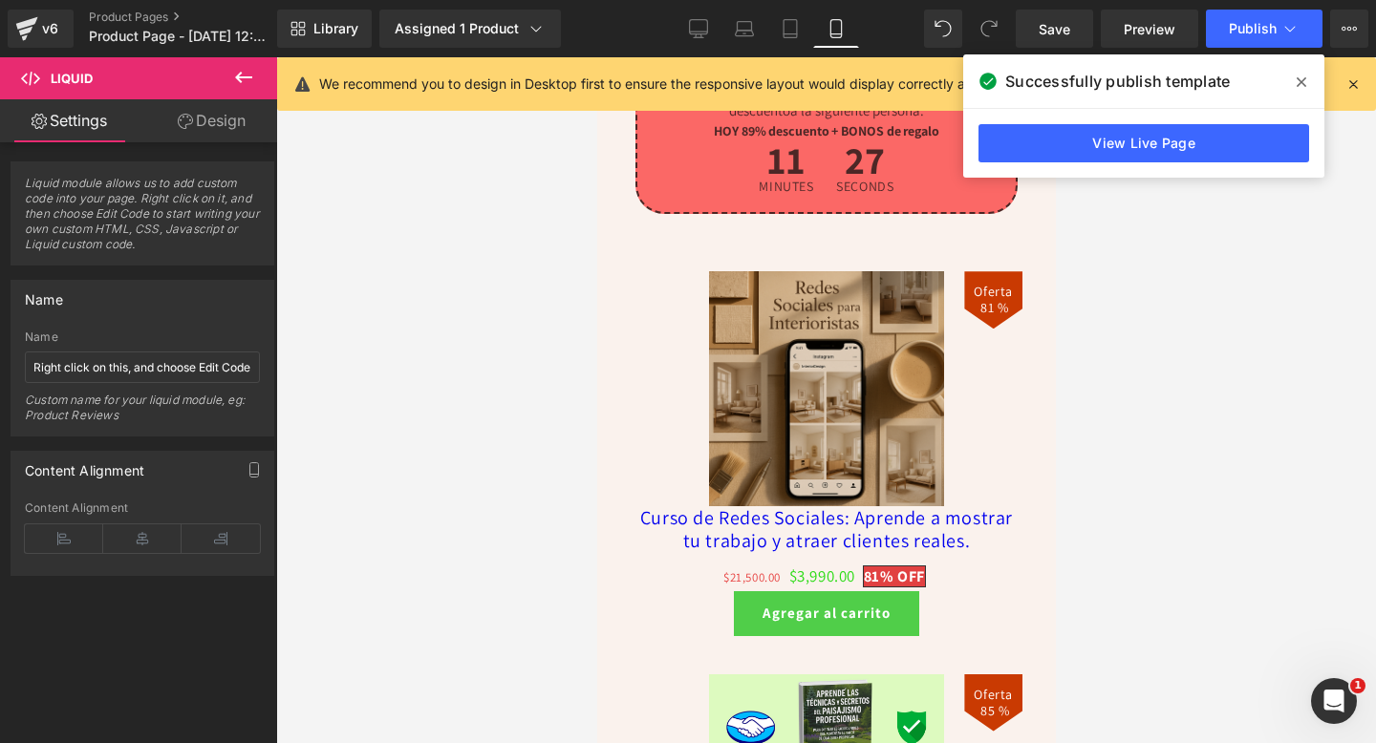
click at [723, 438] on img at bounding box center [825, 388] width 235 height 235
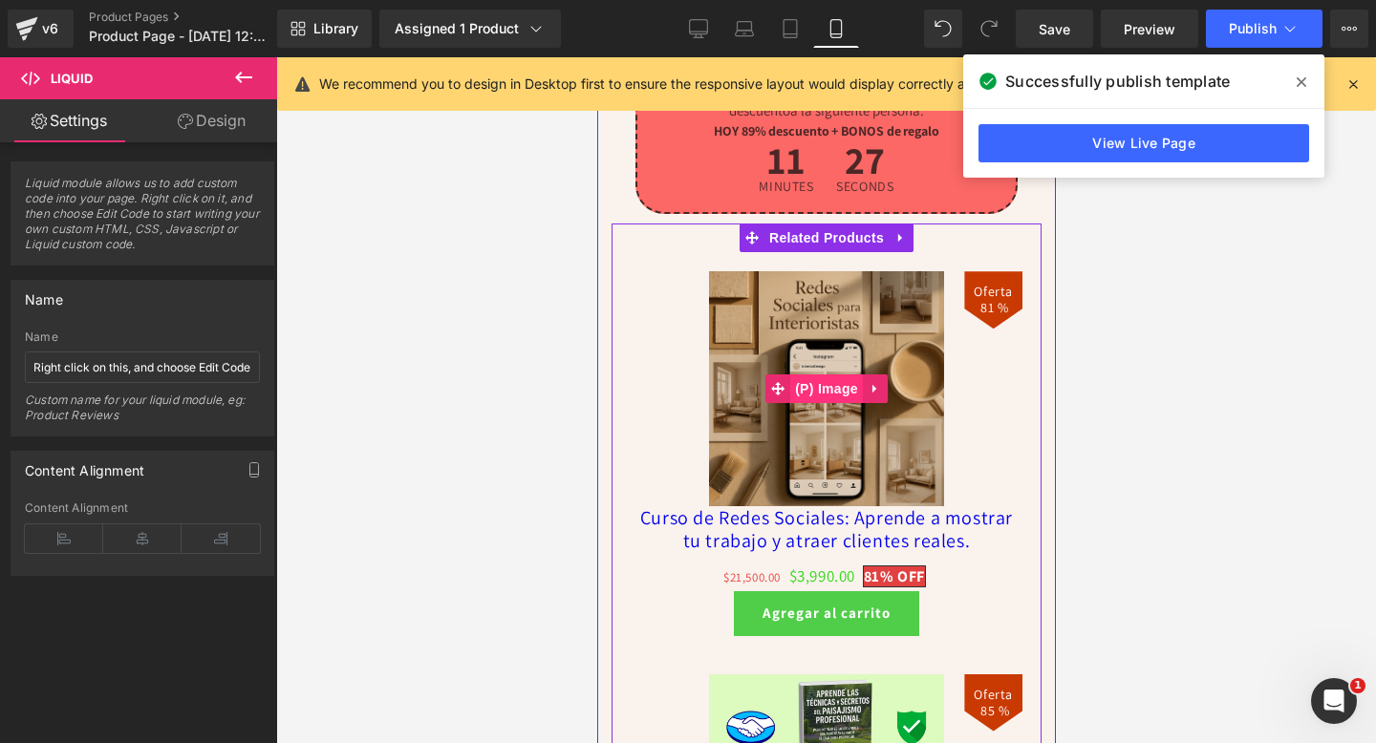
click at [858, 379] on span "(P) Image" at bounding box center [825, 388] width 73 height 29
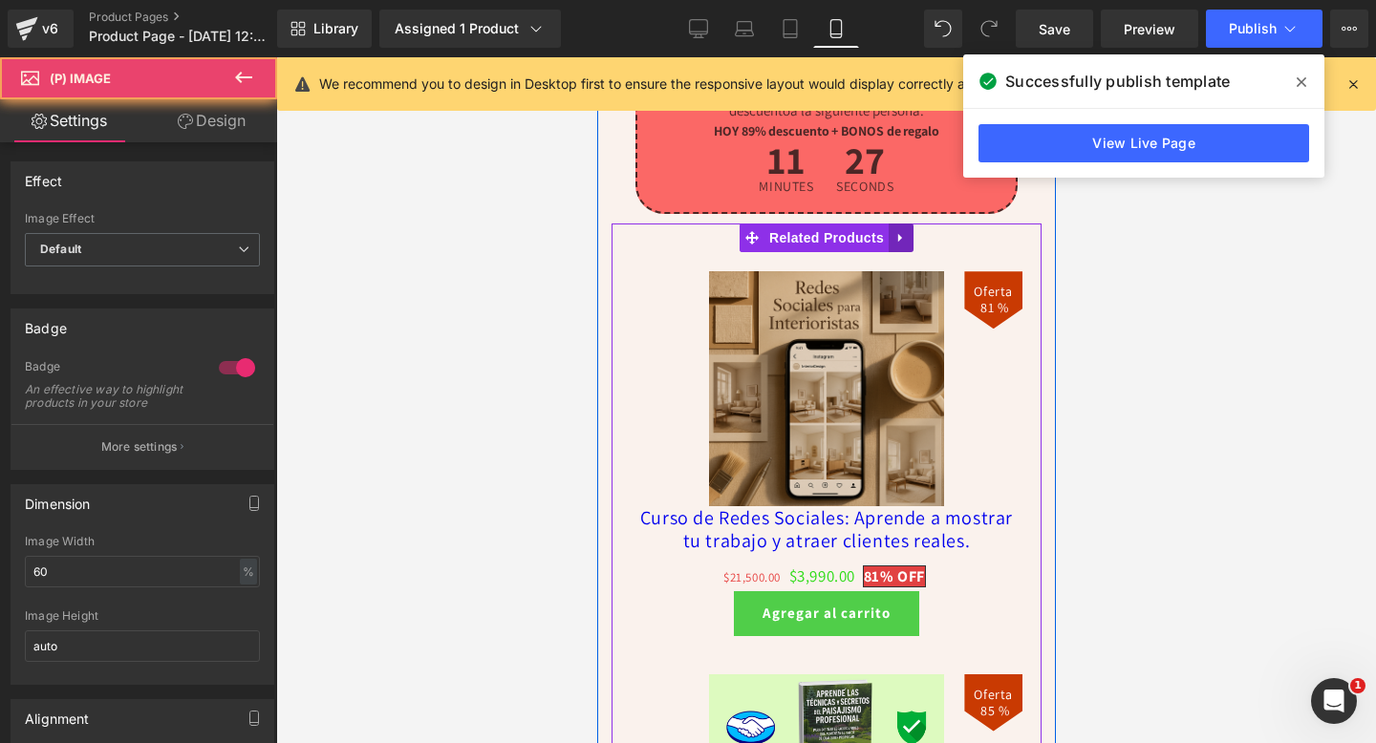
click at [892, 233] on link at bounding box center [899, 238] width 25 height 29
click at [913, 238] on icon at bounding box center [912, 238] width 13 height 14
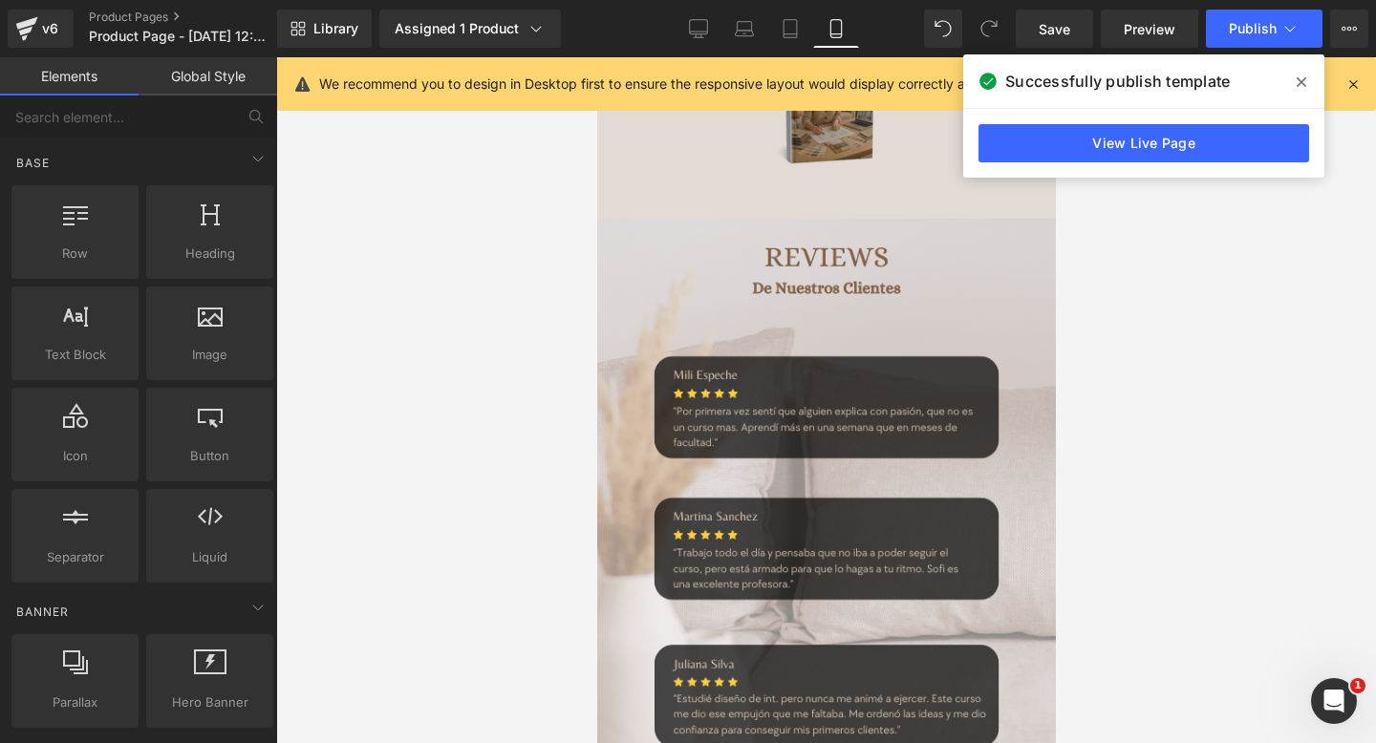
scroll to position [7065, 0]
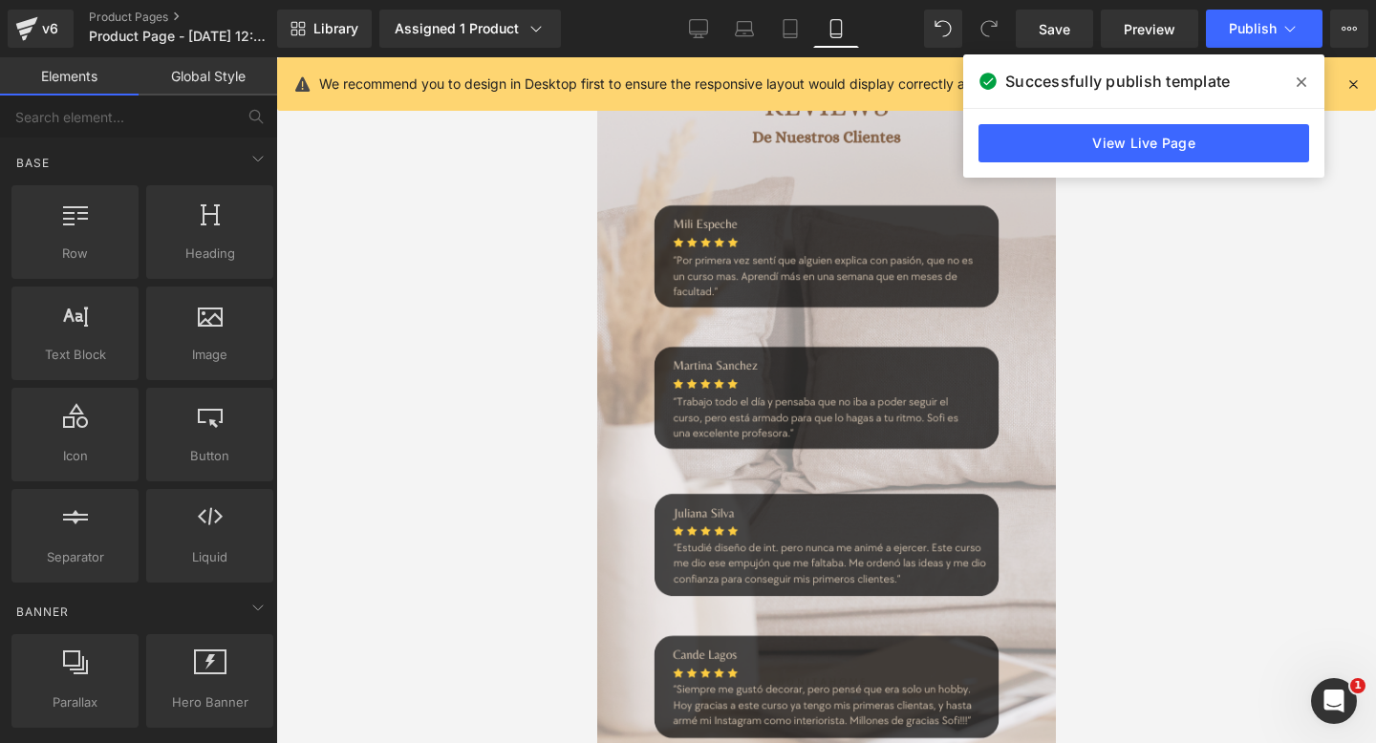
click at [1302, 83] on icon at bounding box center [1301, 82] width 10 height 10
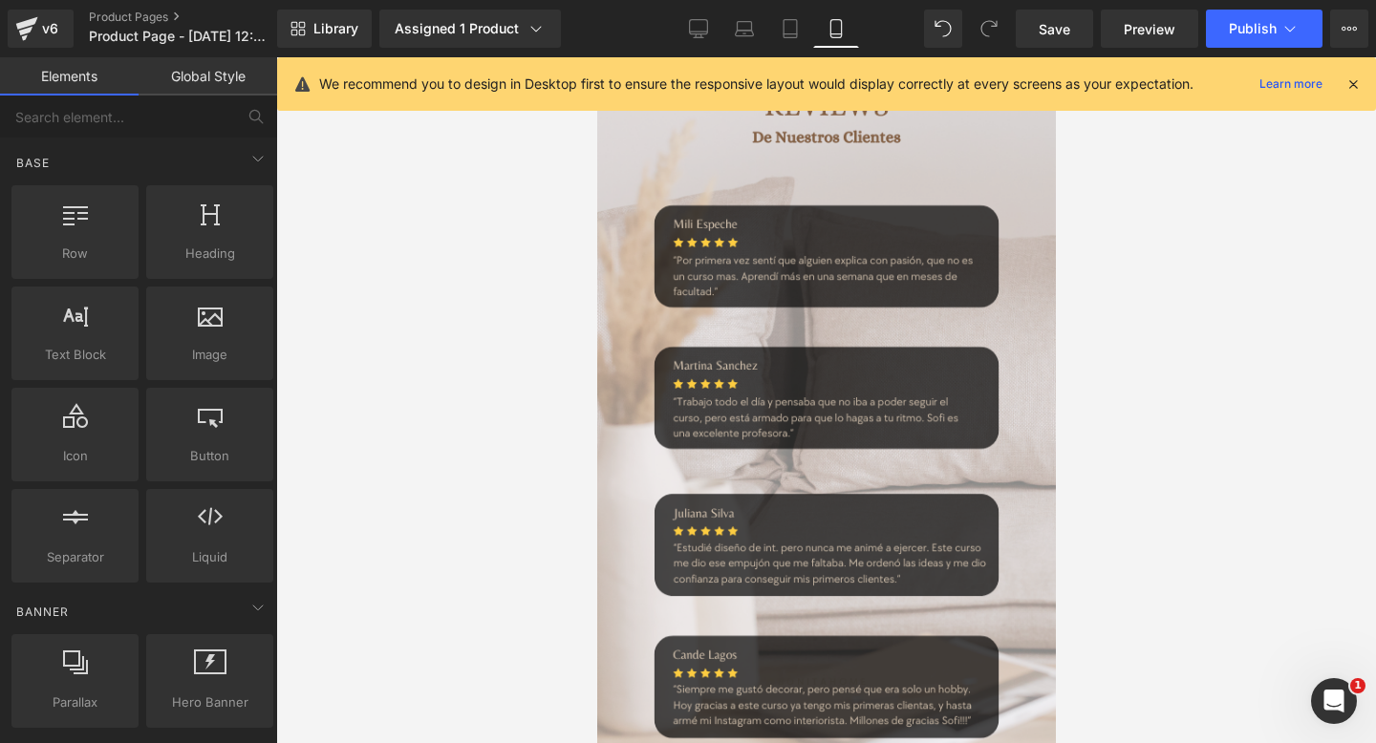
click at [1360, 85] on icon at bounding box center [1352, 83] width 17 height 17
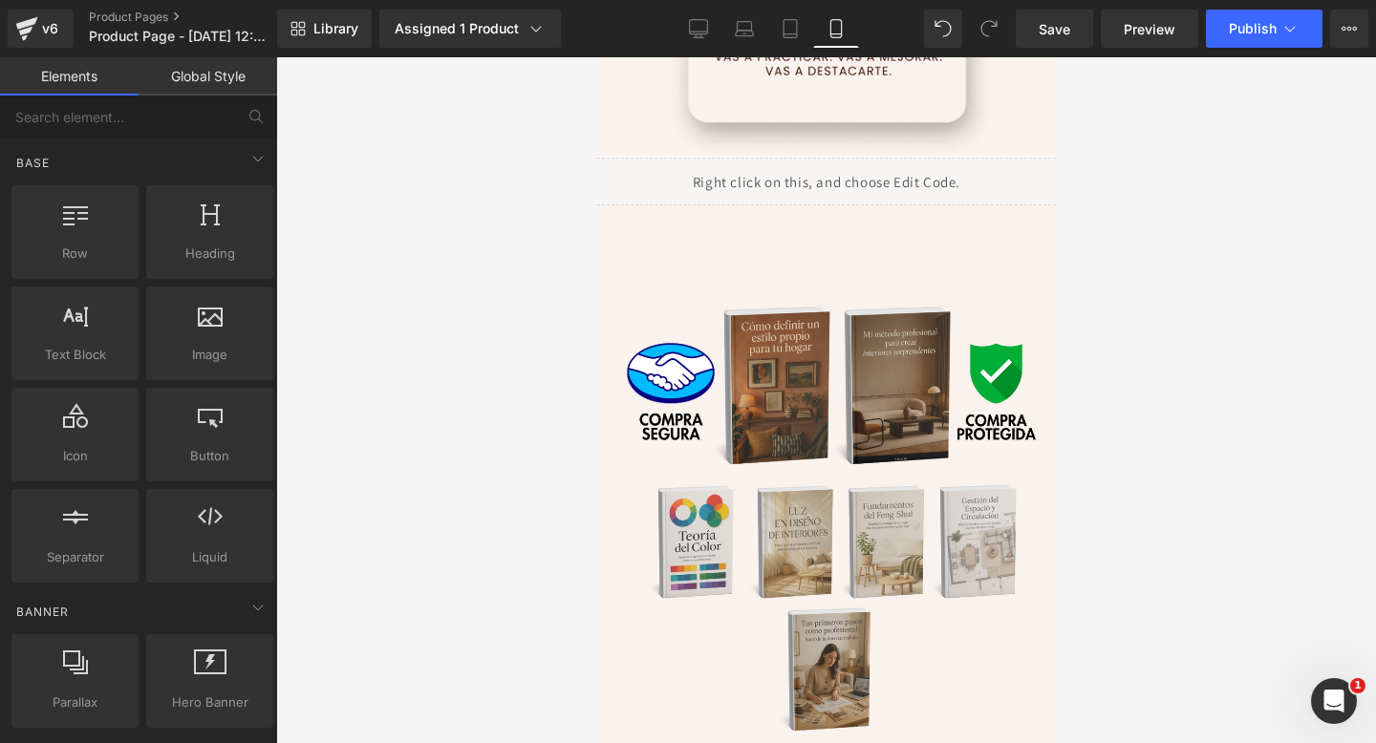
scroll to position [5738, 0]
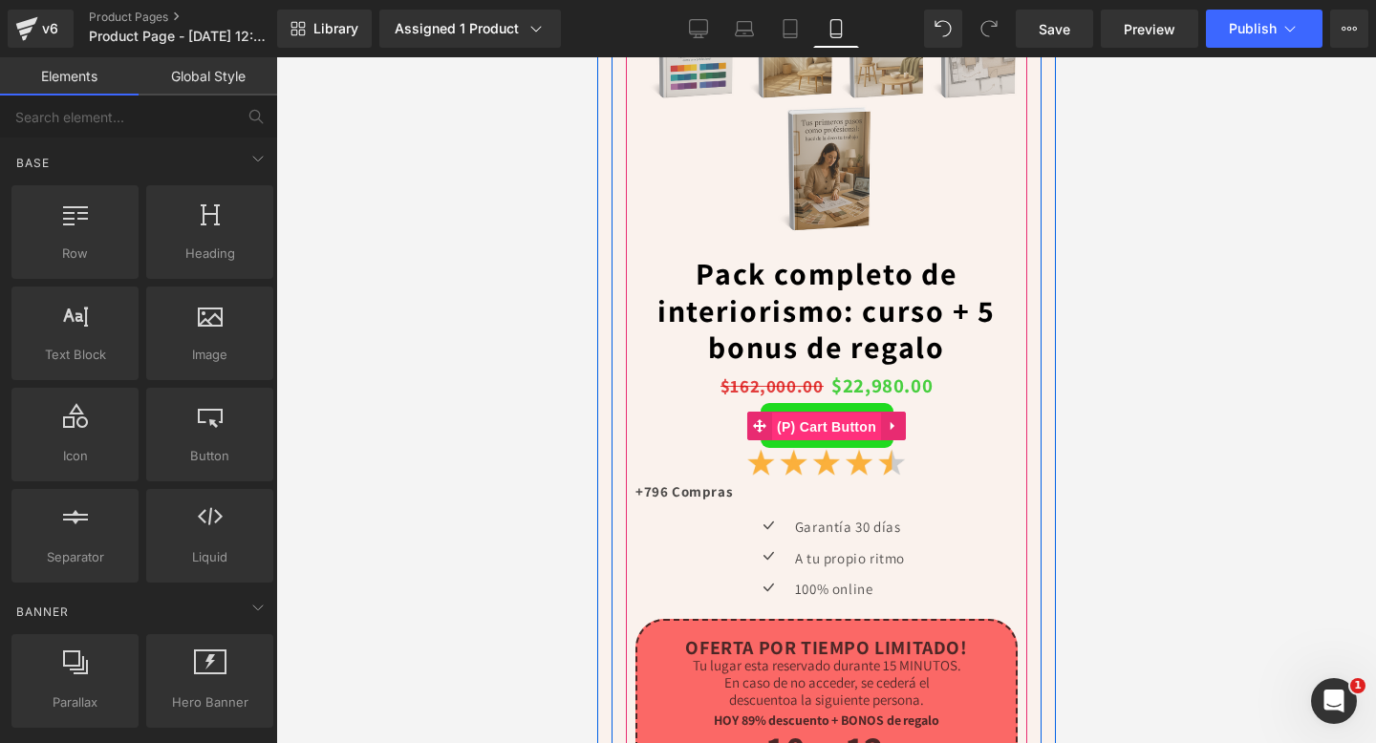
drag, startPoint x: 851, startPoint y: 425, endPoint x: 742, endPoint y: 301, distance: 165.2
click at [851, 425] on span "(P) Cart Button" at bounding box center [825, 427] width 109 height 29
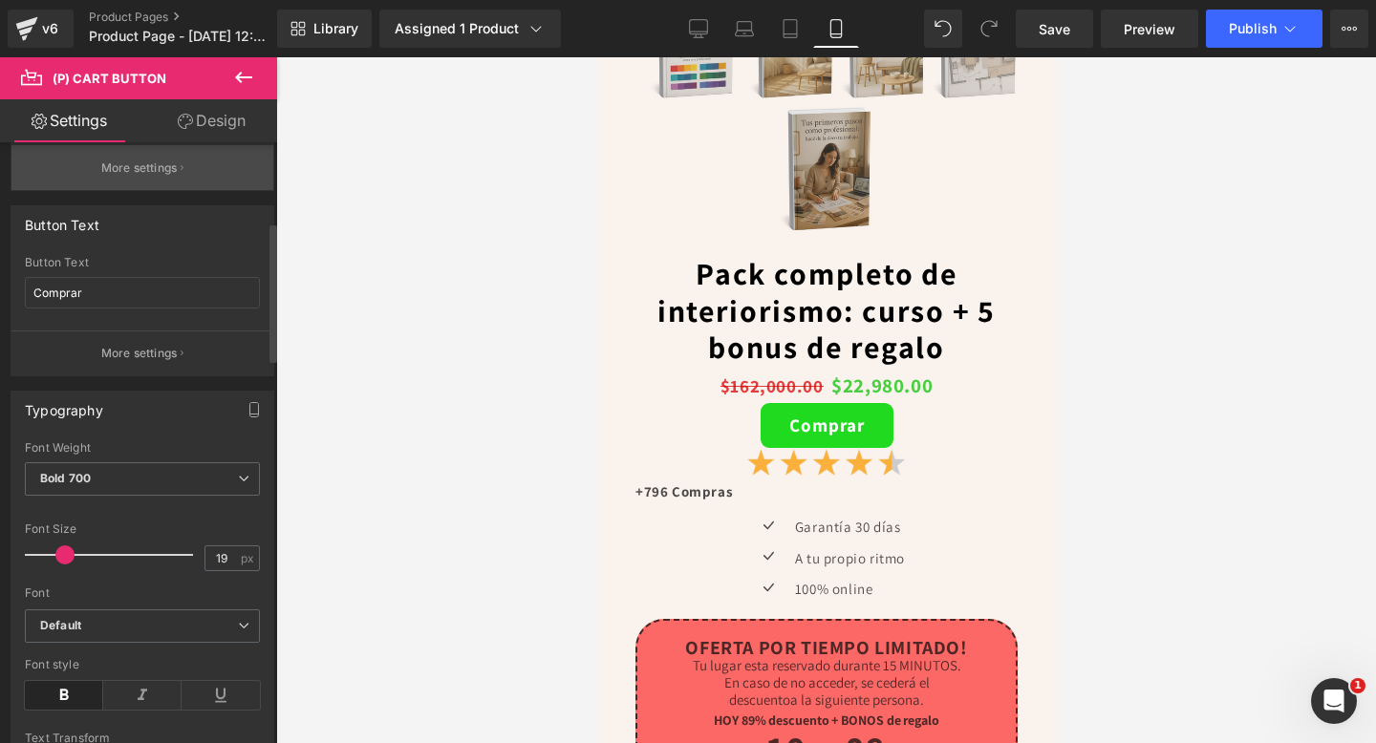
scroll to position [379, 0]
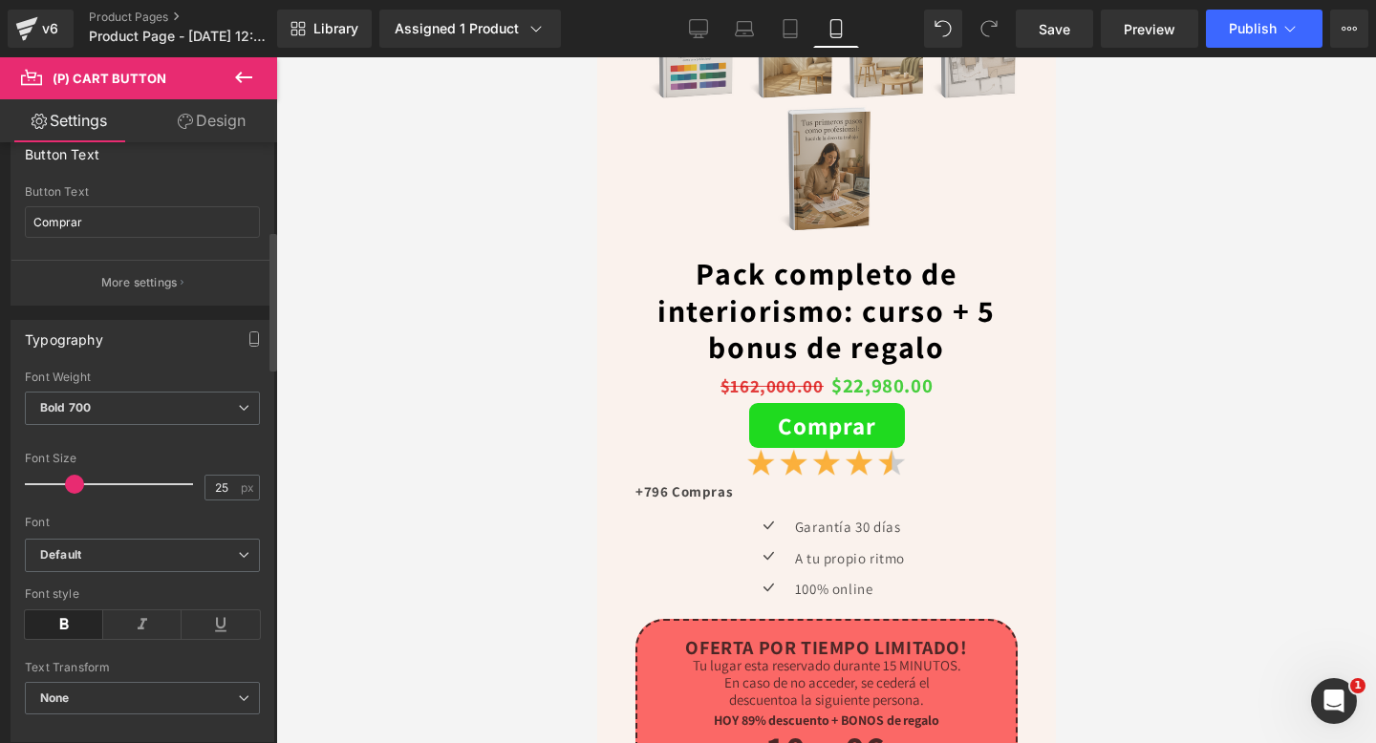
type input "22"
click at [70, 482] on span at bounding box center [69, 484] width 19 height 19
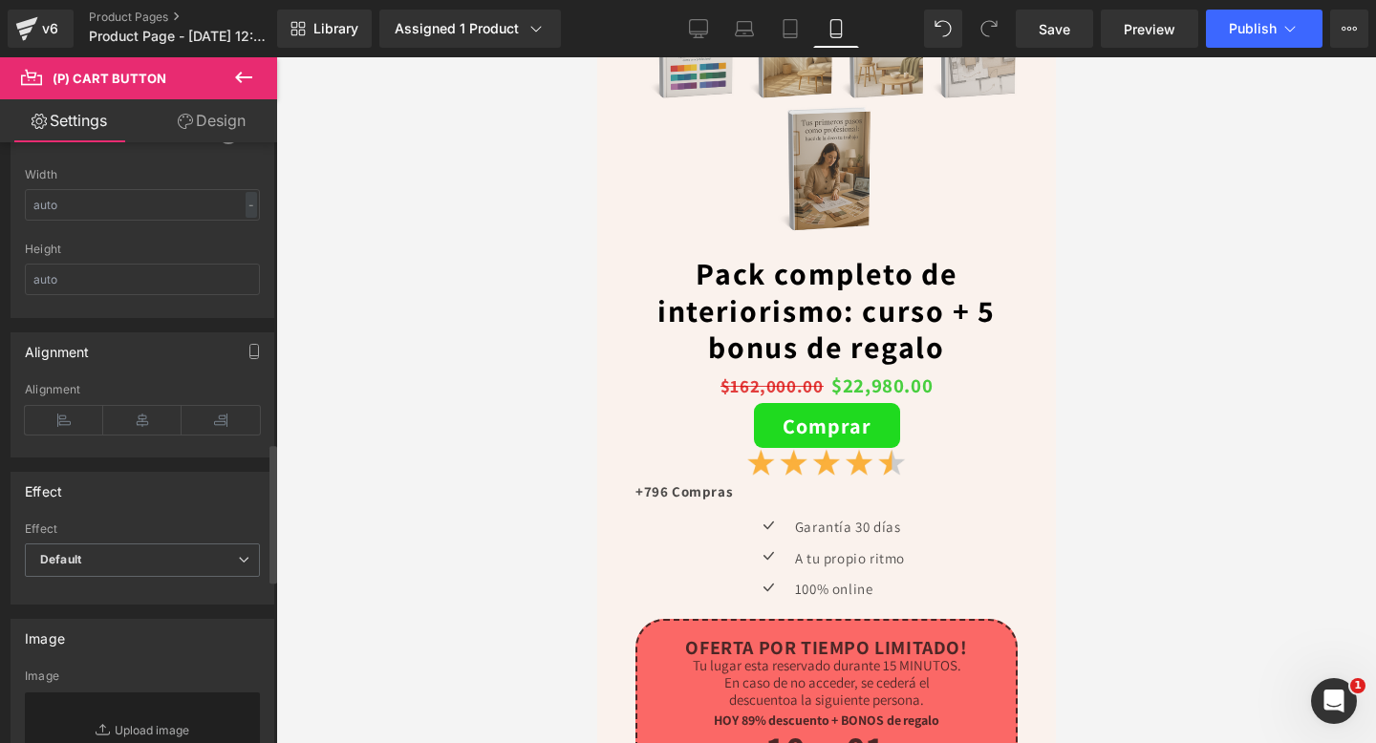
scroll to position [1172, 0]
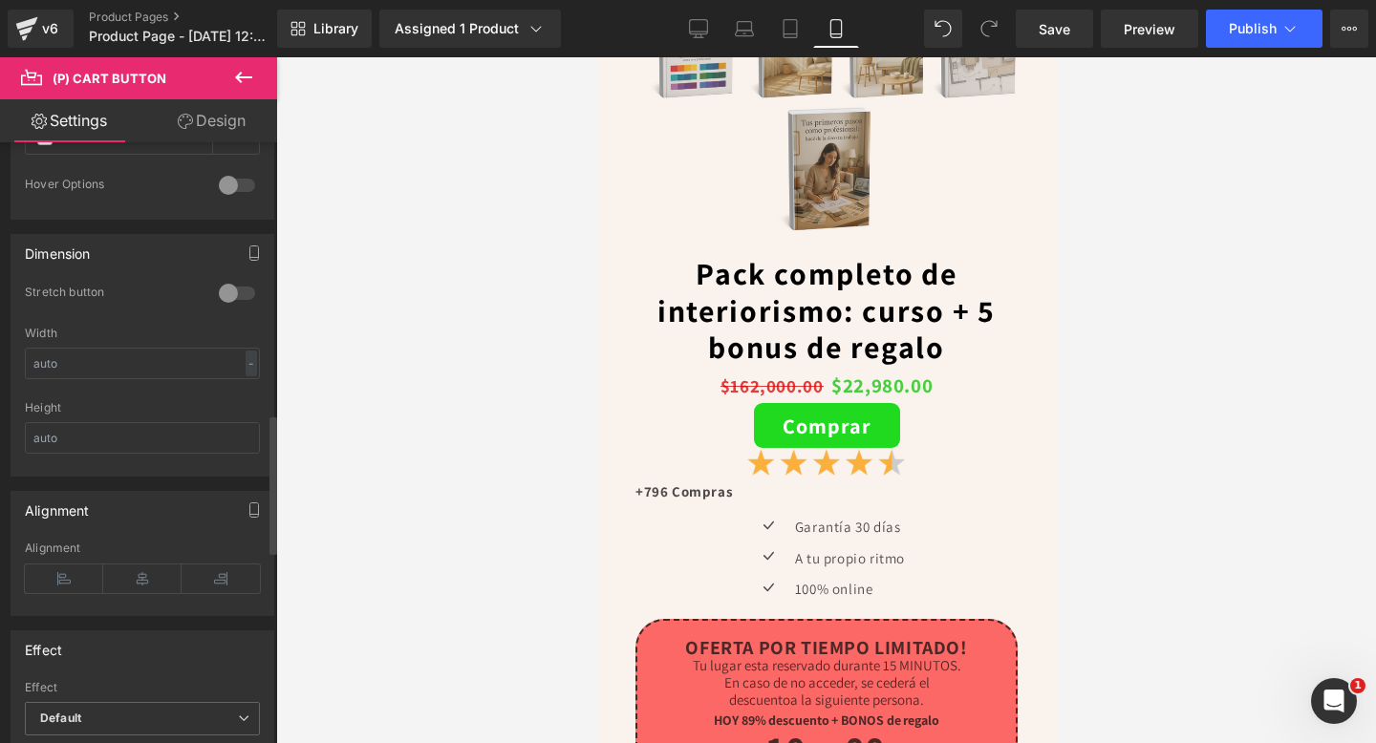
click at [229, 293] on div at bounding box center [237, 293] width 46 height 31
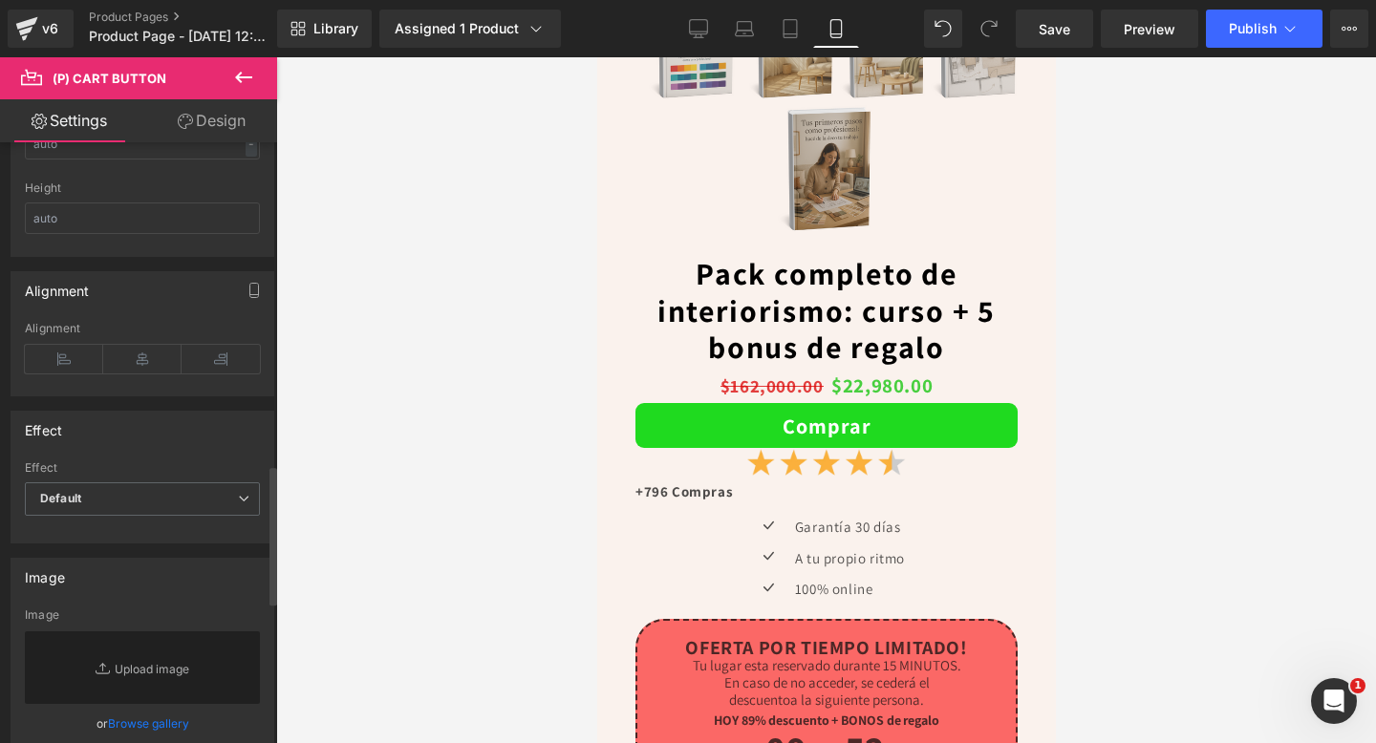
scroll to position [1375, 0]
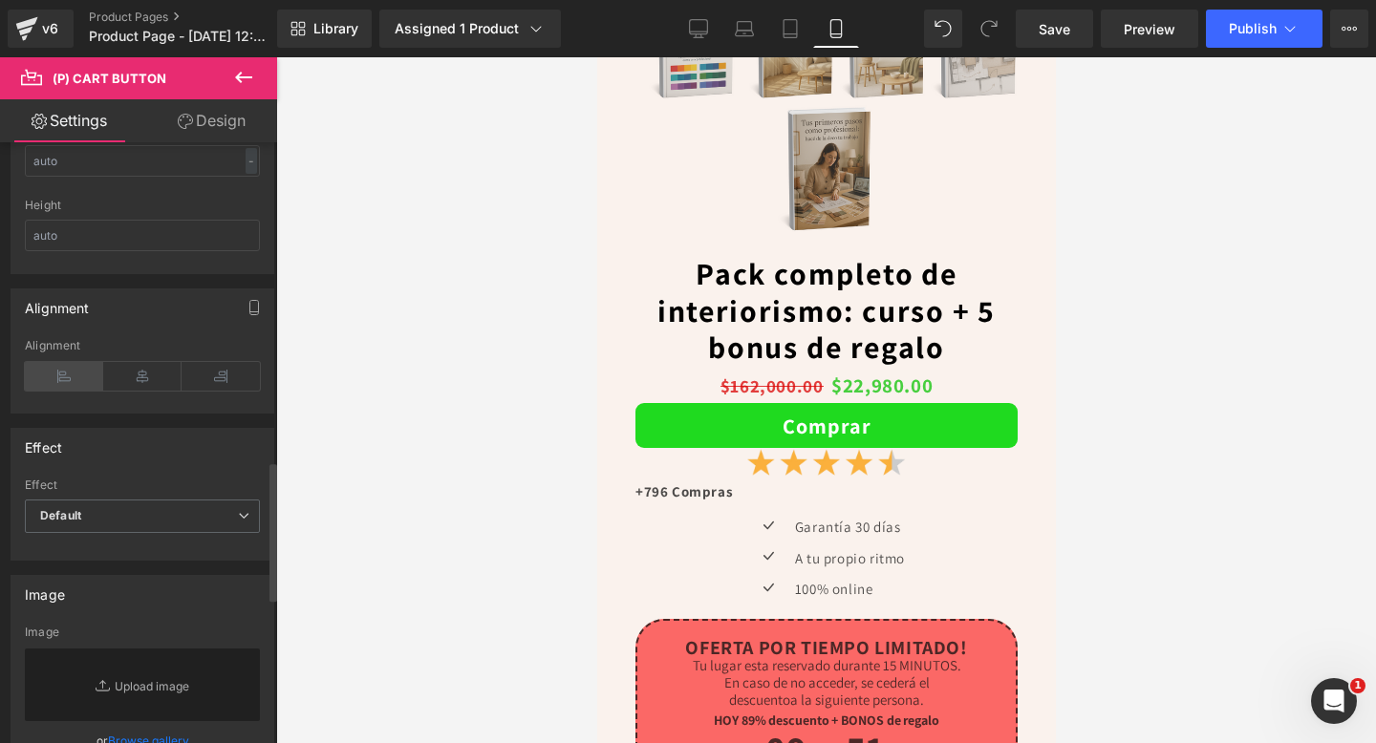
click at [71, 379] on icon at bounding box center [64, 376] width 78 height 29
click at [124, 374] on icon at bounding box center [142, 376] width 78 height 29
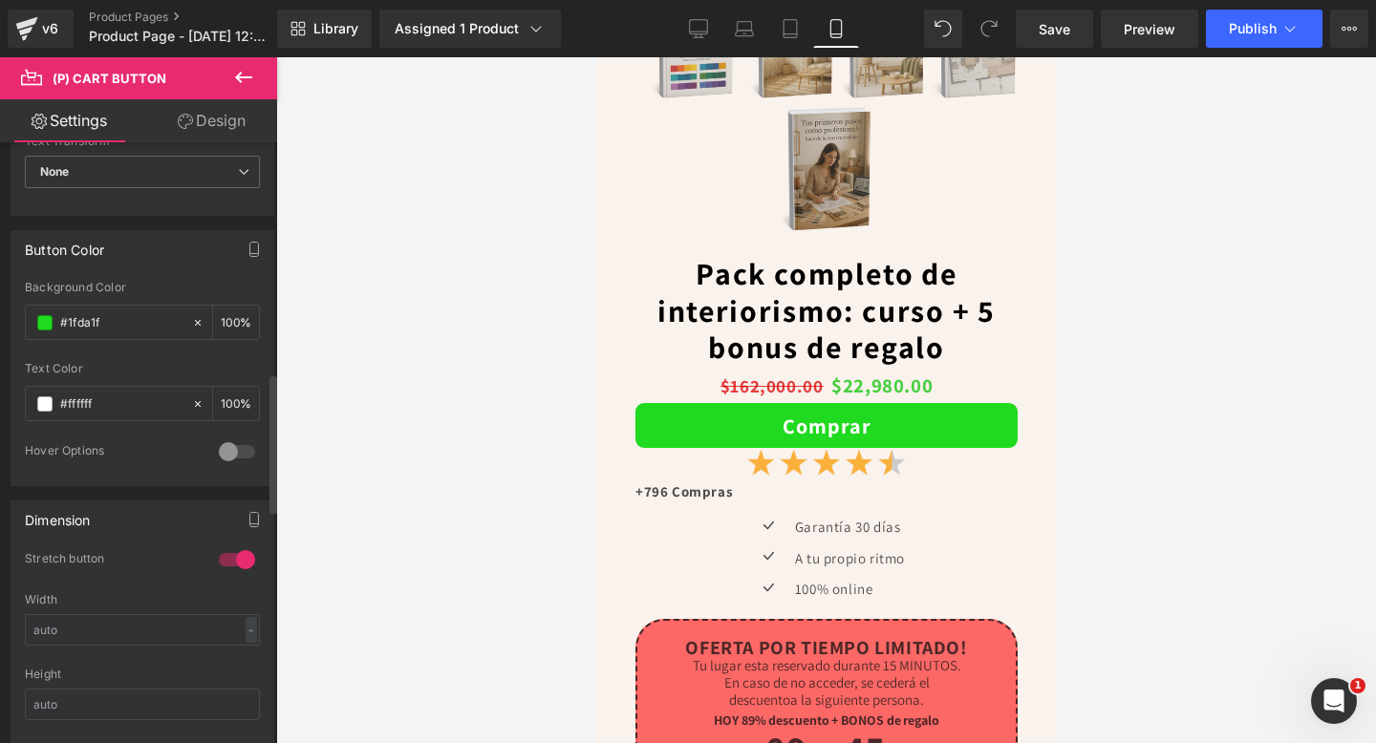
scroll to position [883, 0]
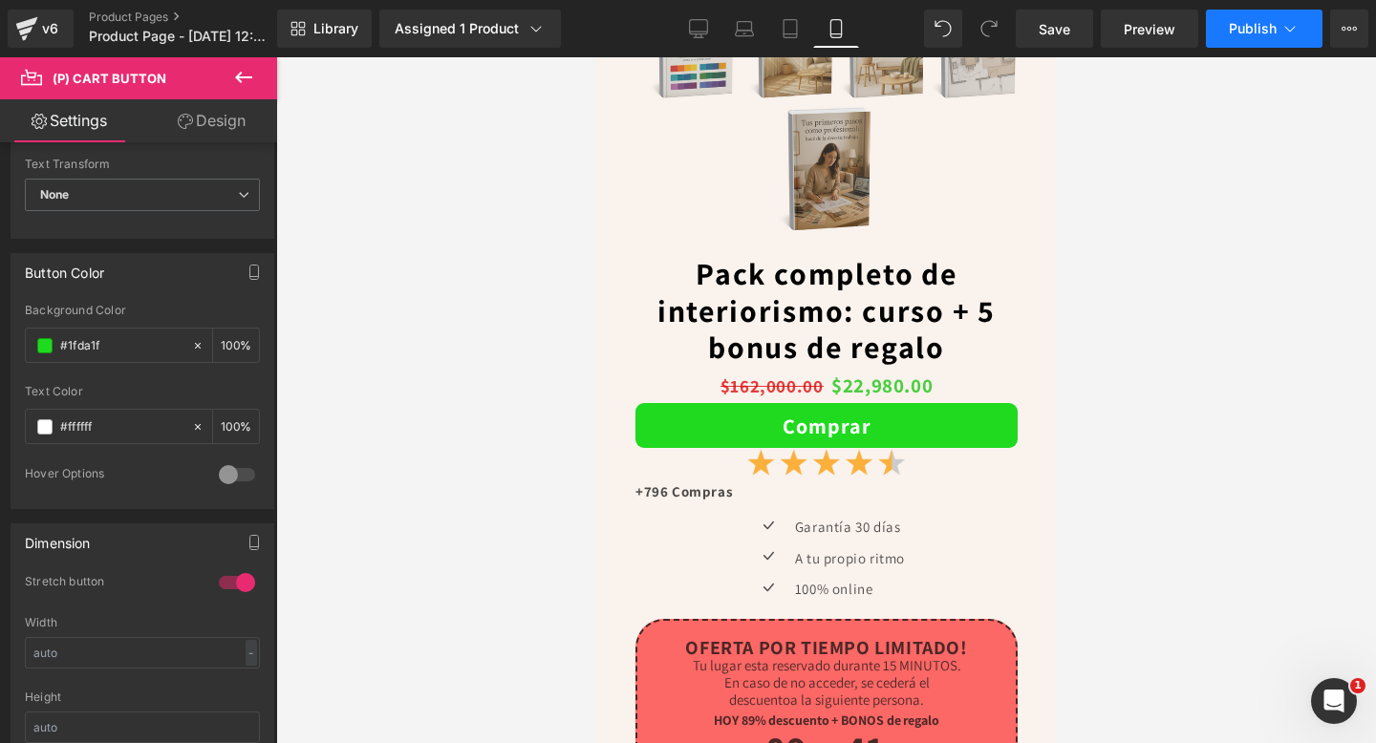
click at [1251, 27] on span "Publish" at bounding box center [1253, 28] width 48 height 15
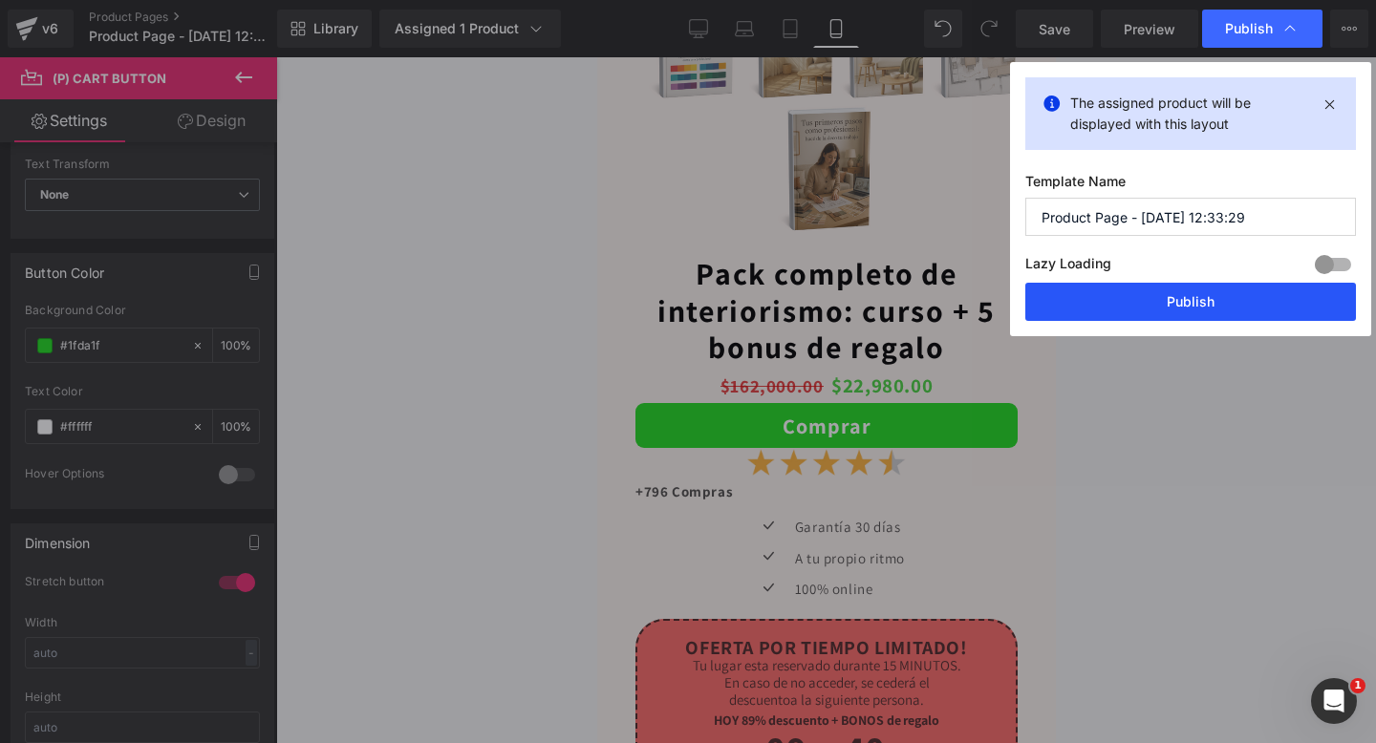
drag, startPoint x: 1125, startPoint y: 293, endPoint x: 225, endPoint y: 217, distance: 903.1
click at [1125, 293] on button "Publish" at bounding box center [1190, 302] width 331 height 38
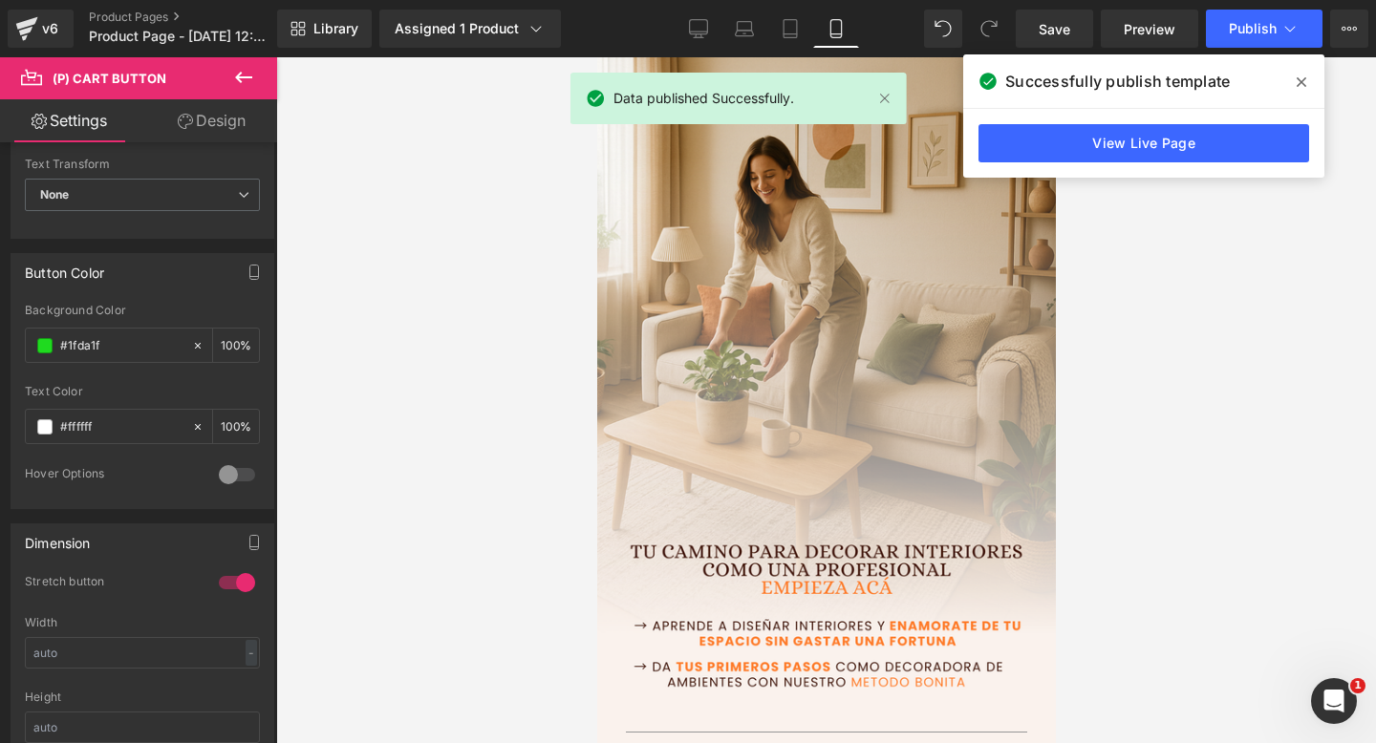
scroll to position [0, 0]
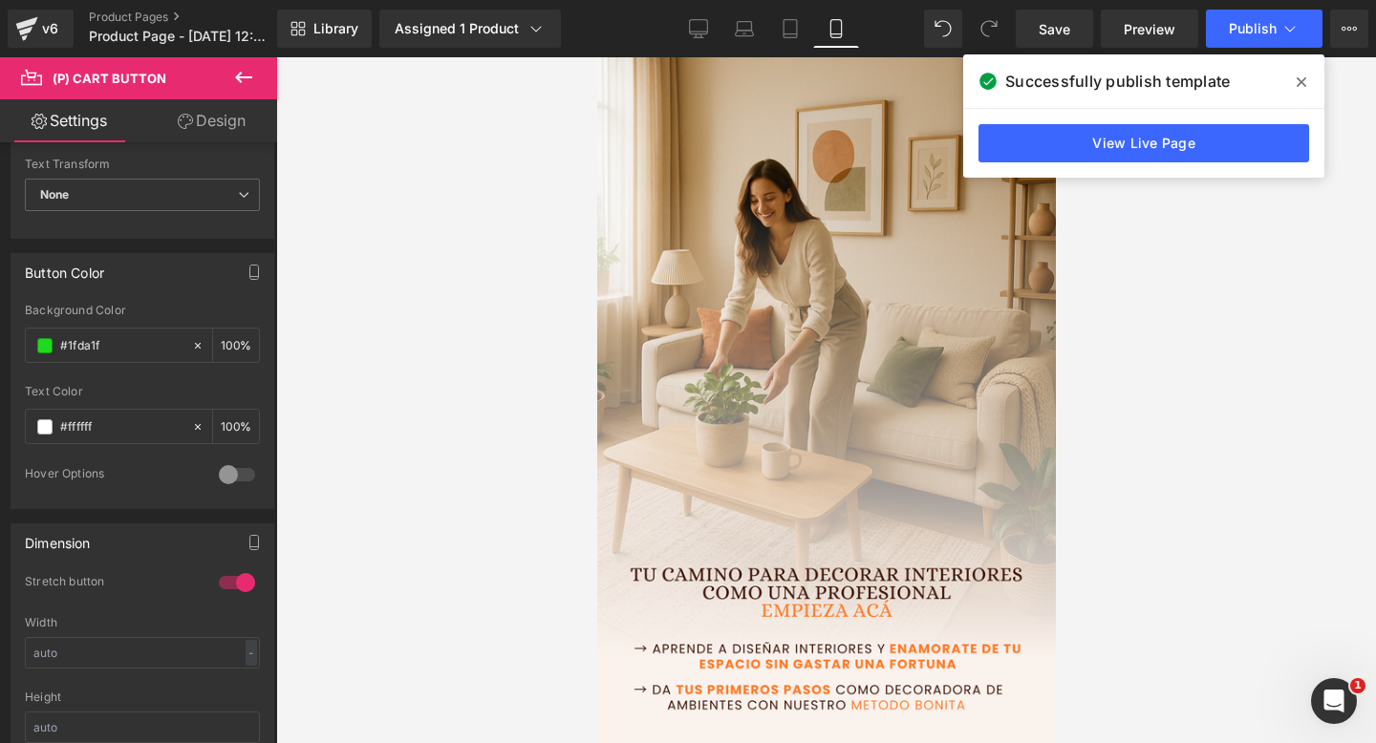
click at [1296, 72] on span at bounding box center [1301, 82] width 31 height 31
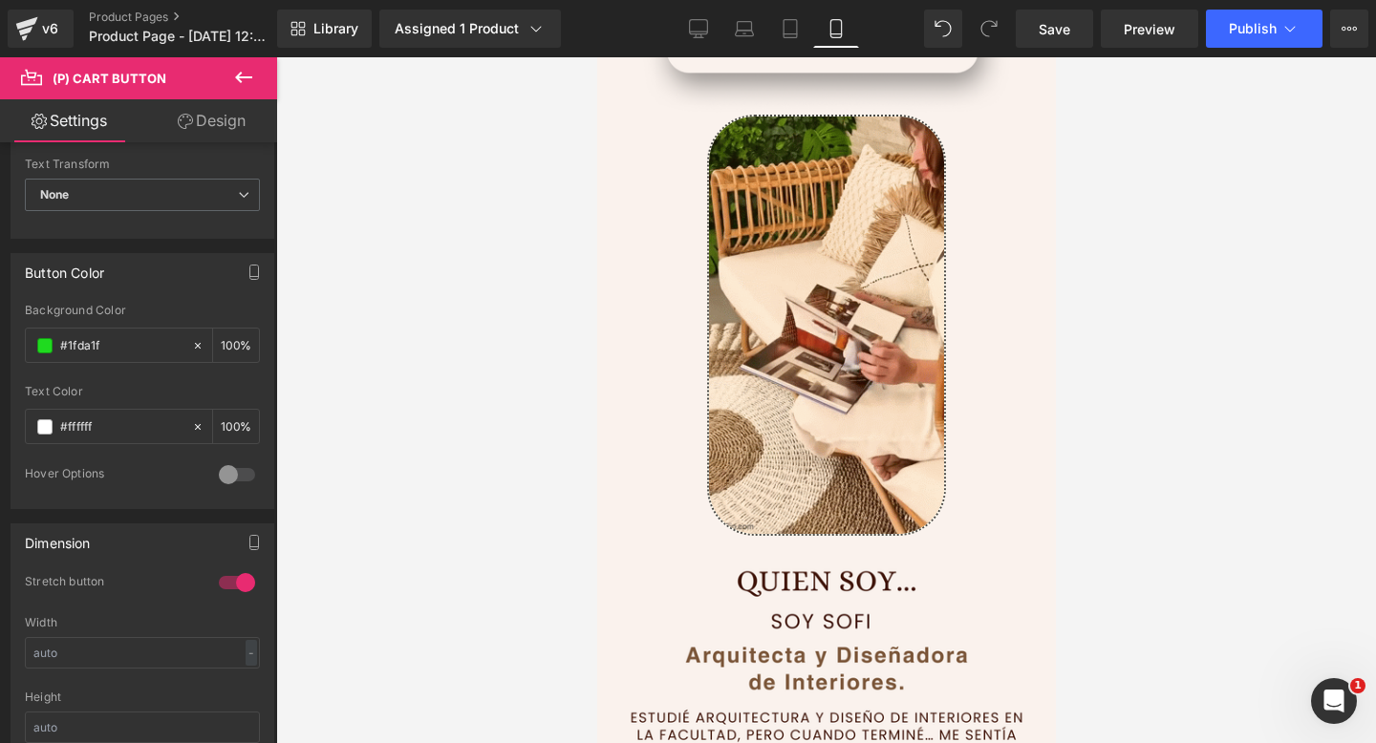
scroll to position [1352, 0]
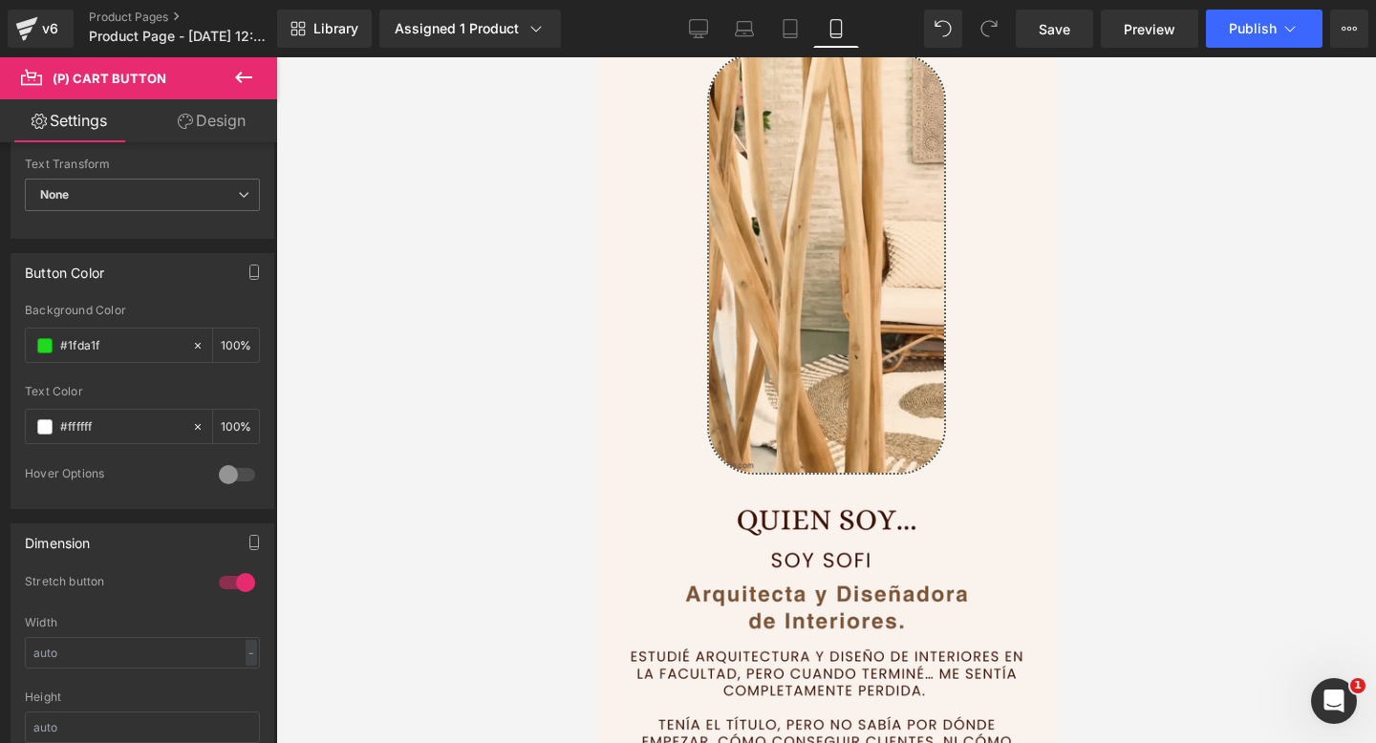
click at [863, 268] on div "Image" at bounding box center [825, 263] width 239 height 421
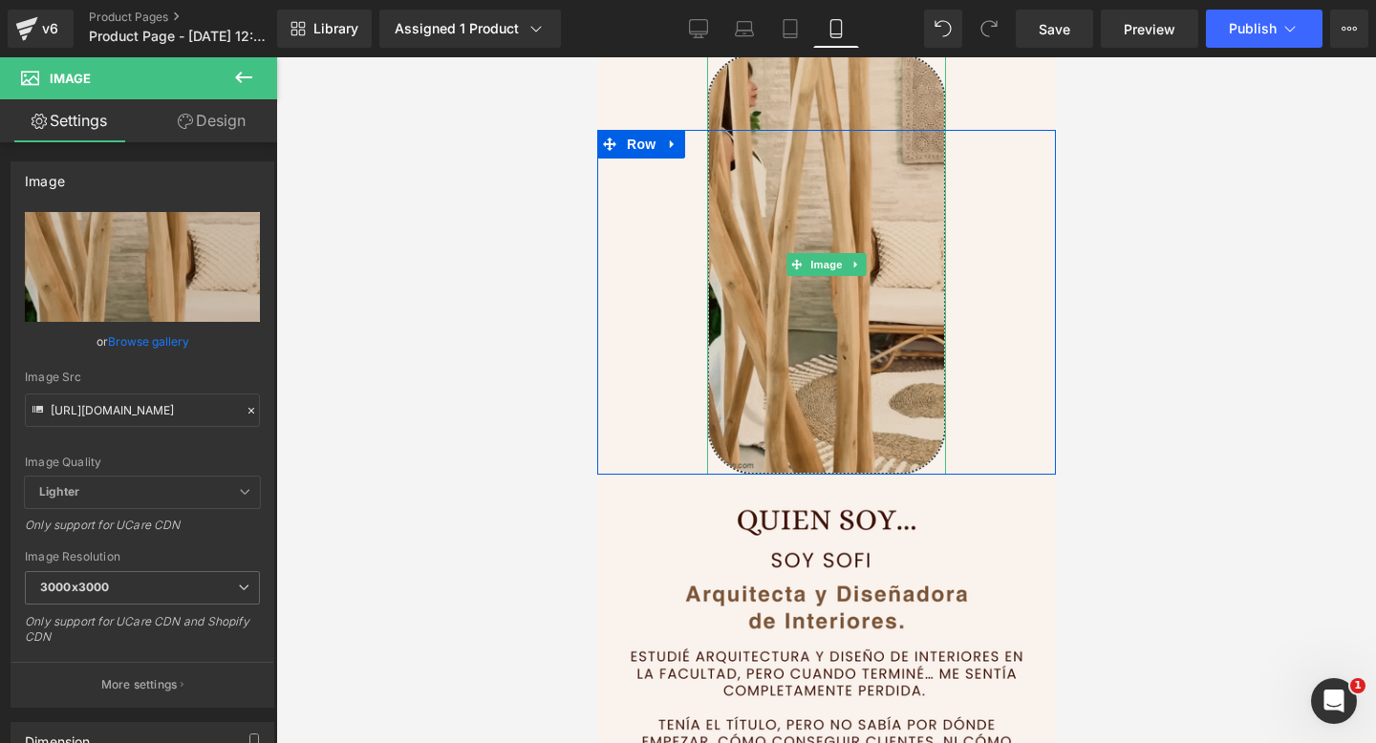
click at [739, 107] on img at bounding box center [825, 263] width 239 height 421
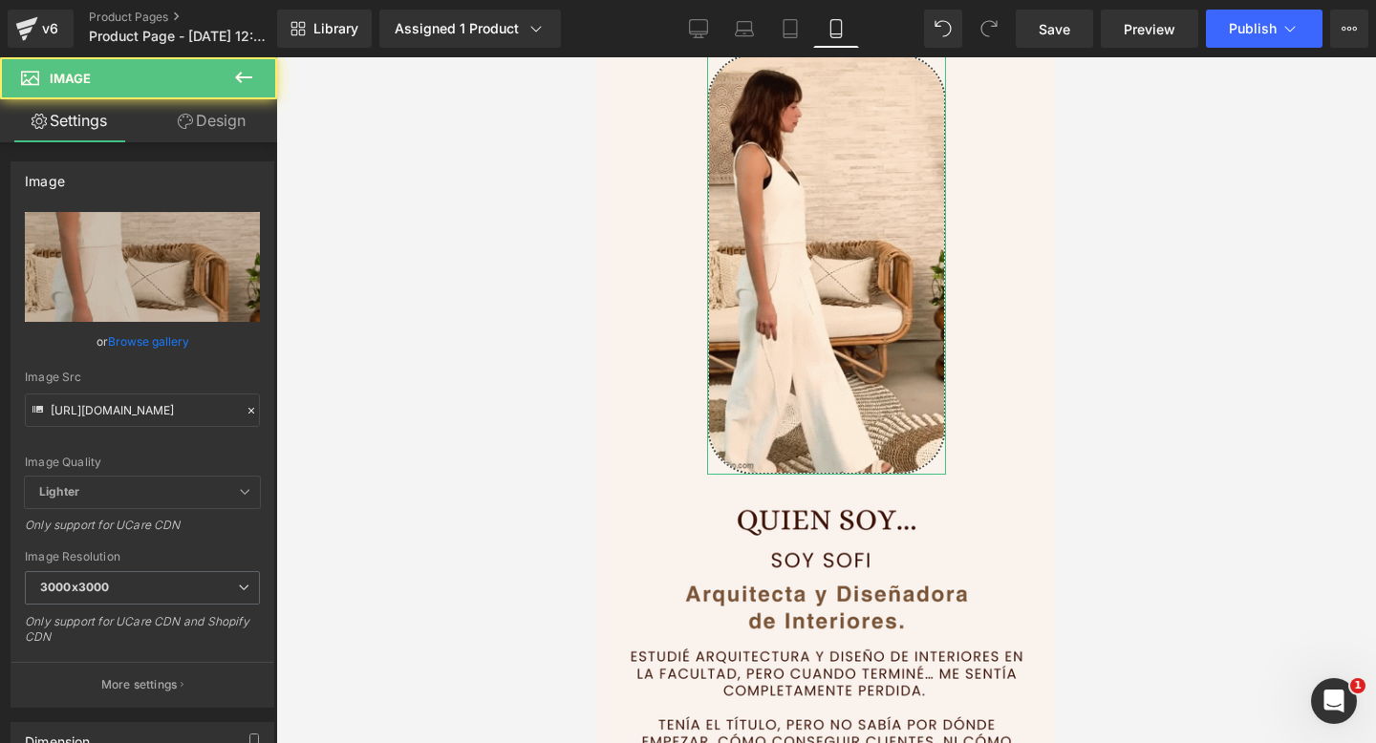
click at [233, 112] on link "Design" at bounding box center [211, 120] width 139 height 43
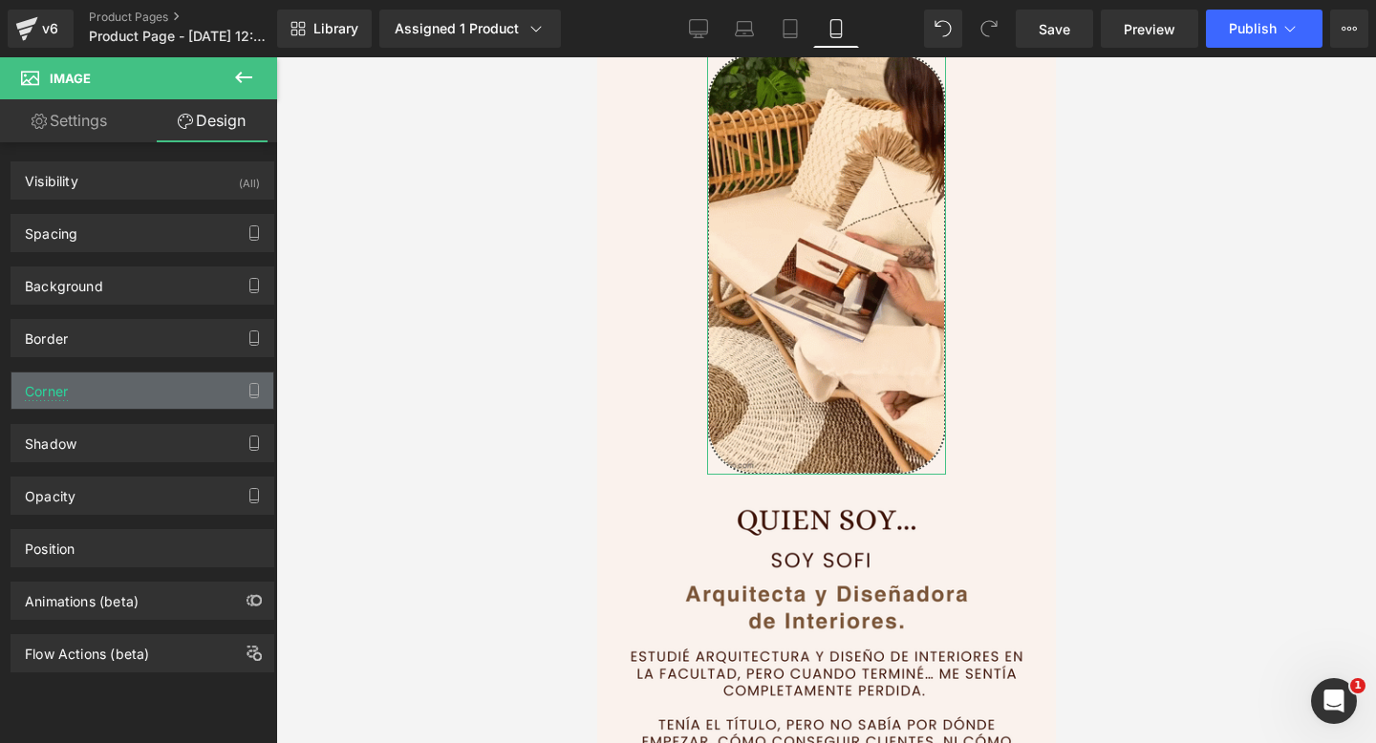
type input "#121212"
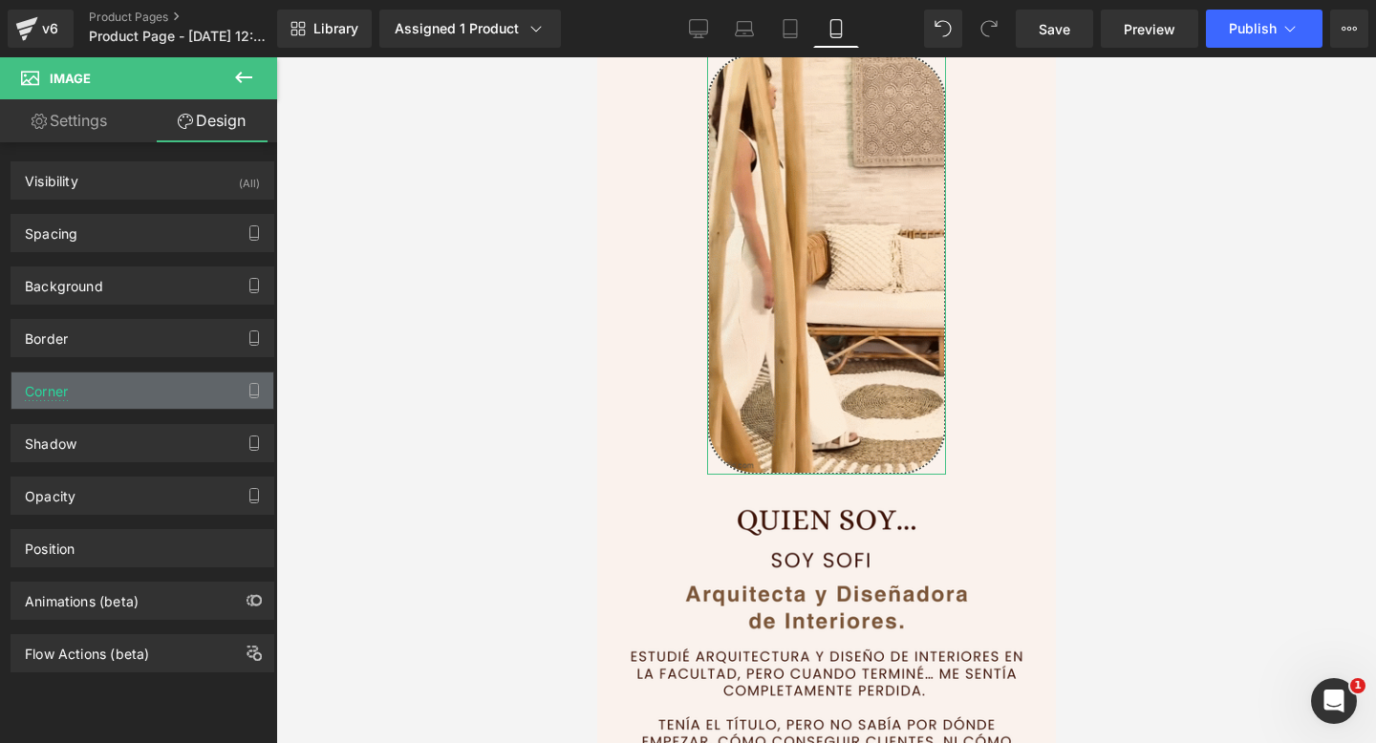
type input "75"
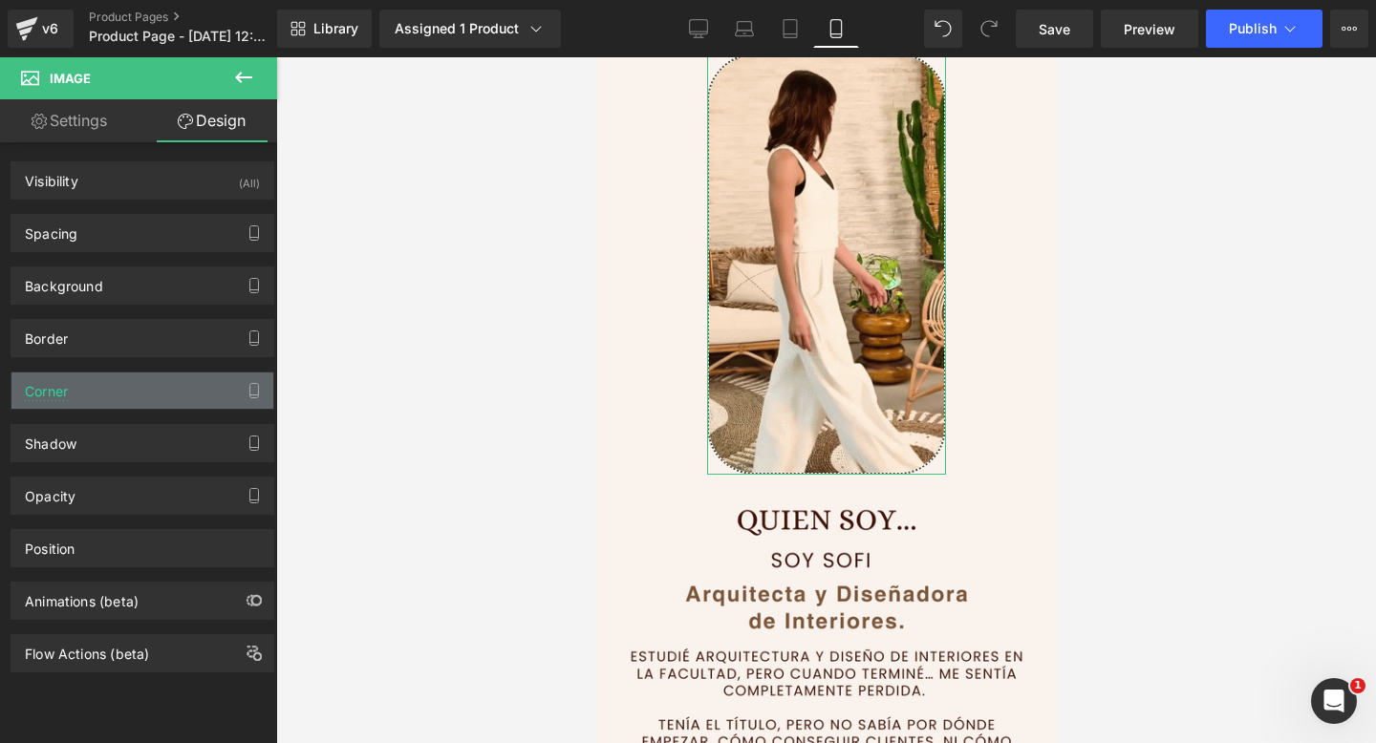
type input "2"
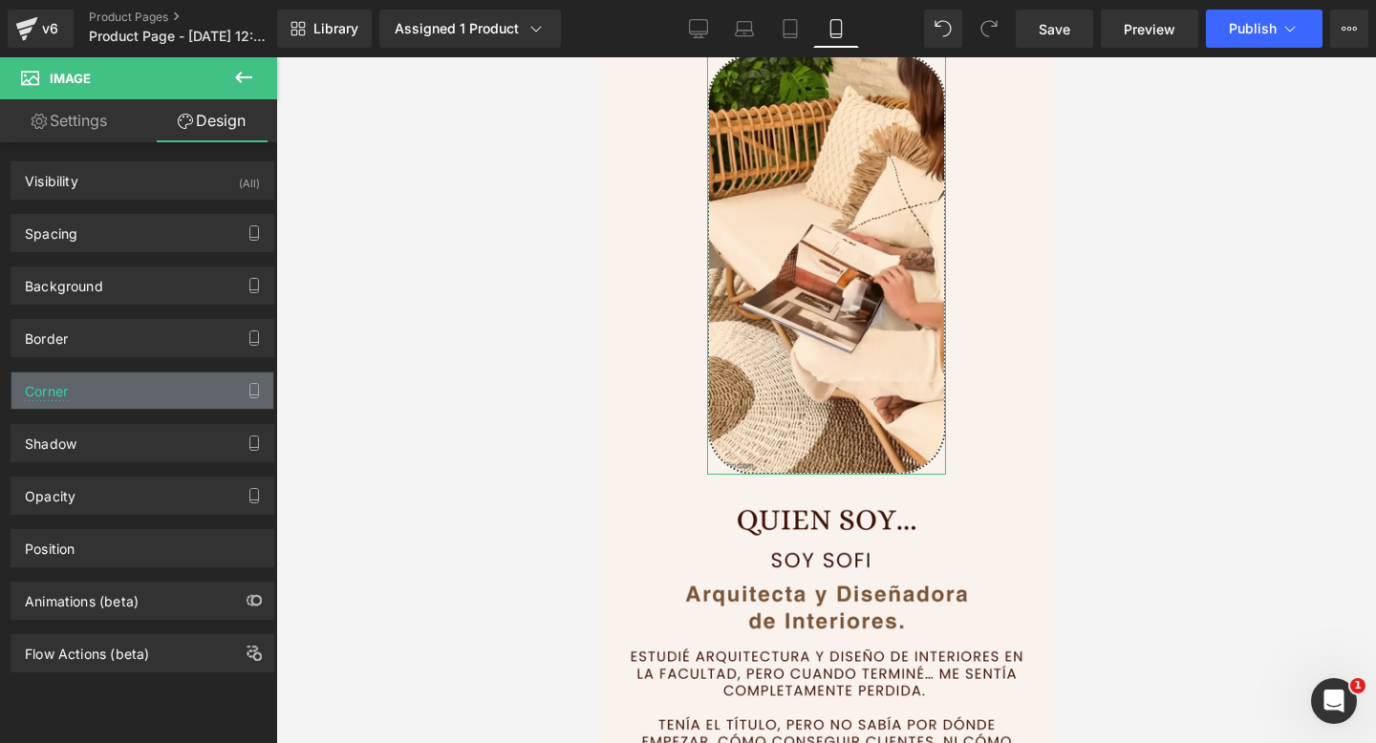
type input "50"
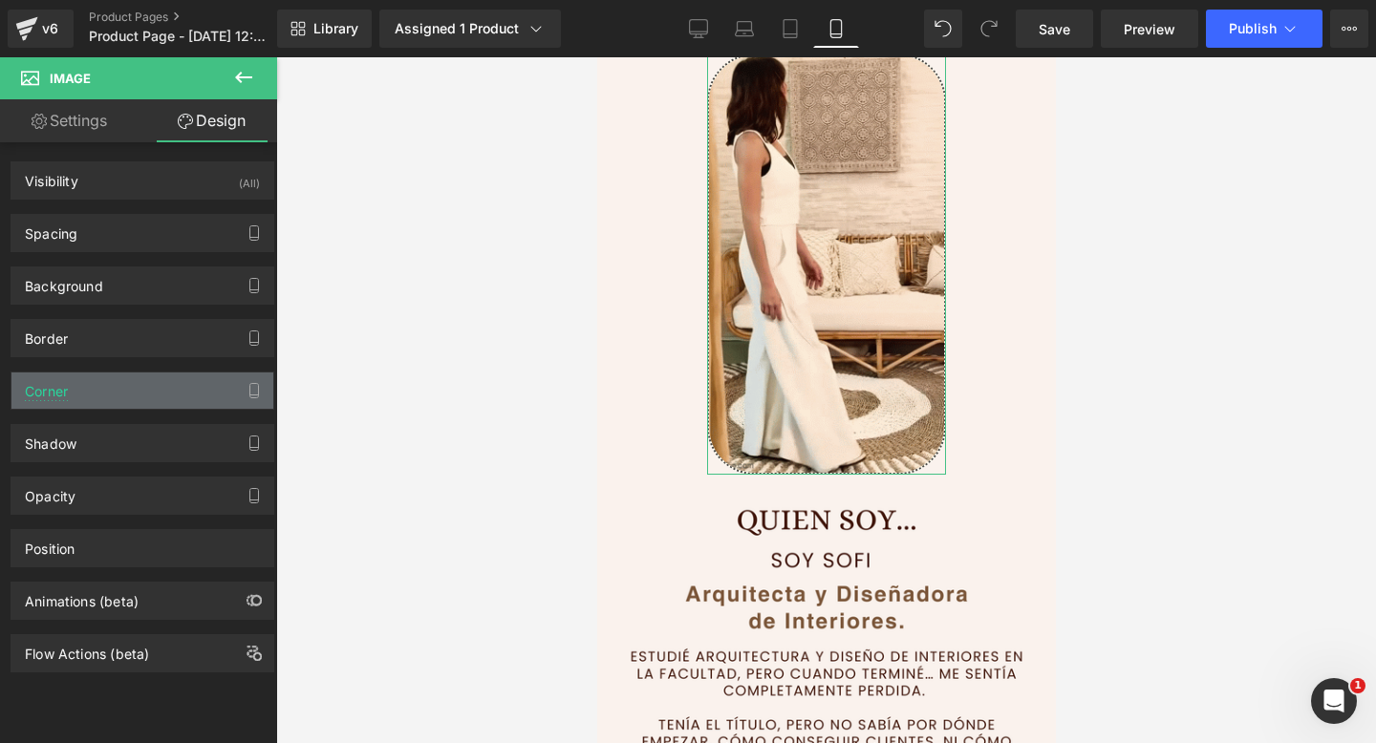
type input "50"
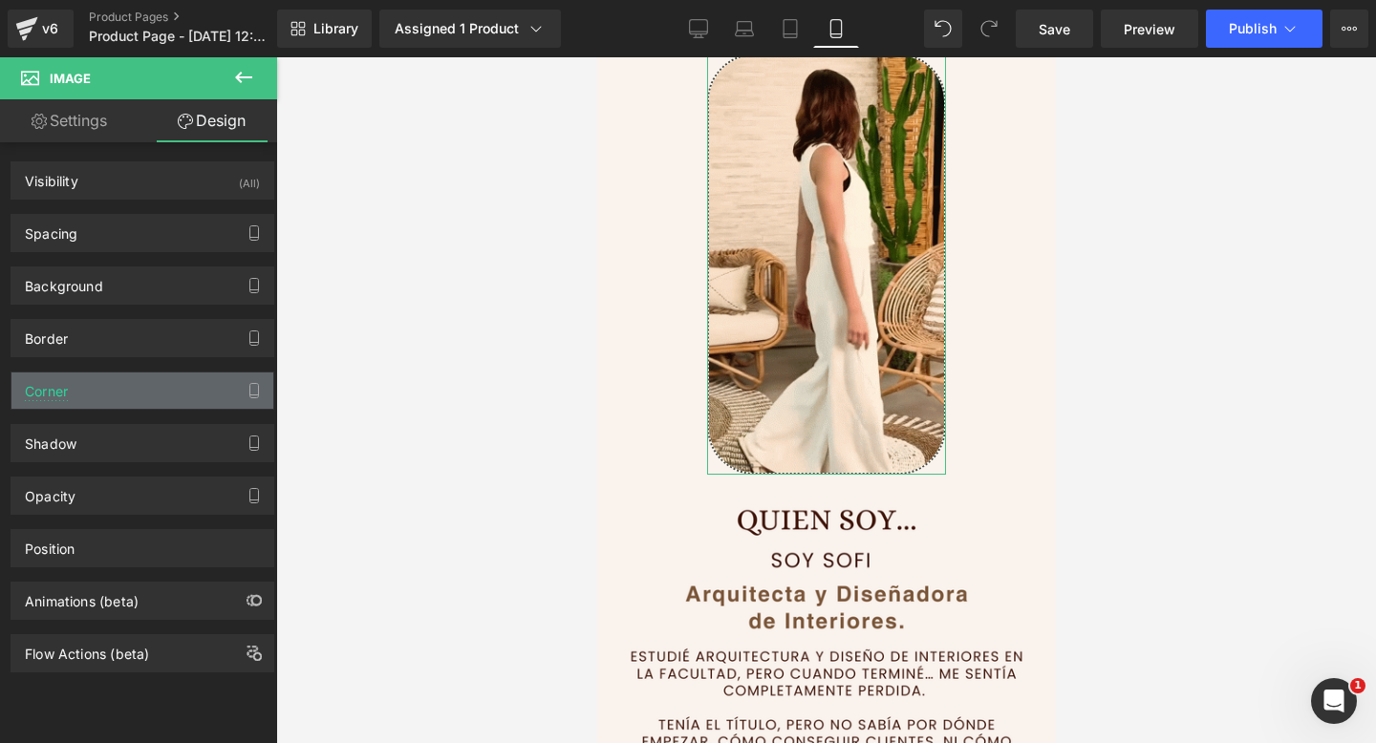
type input "50"
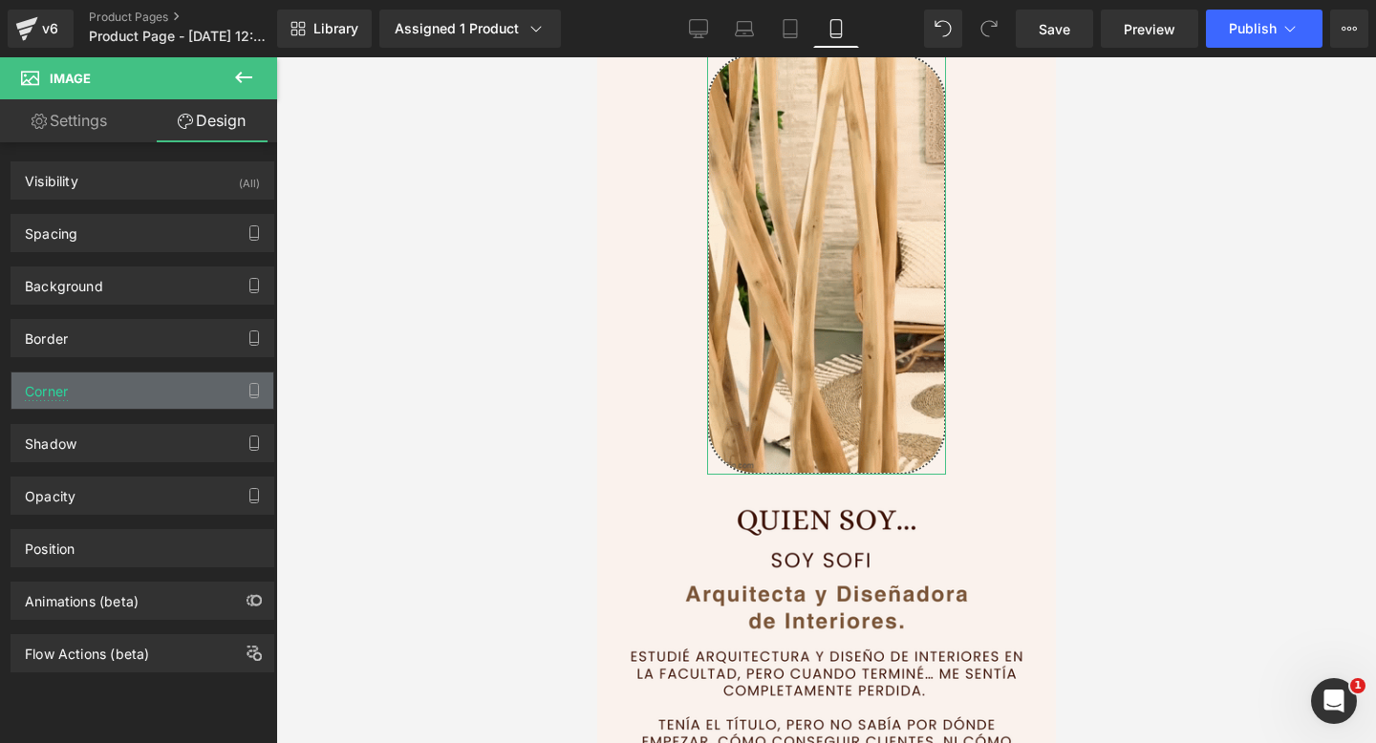
type input "50"
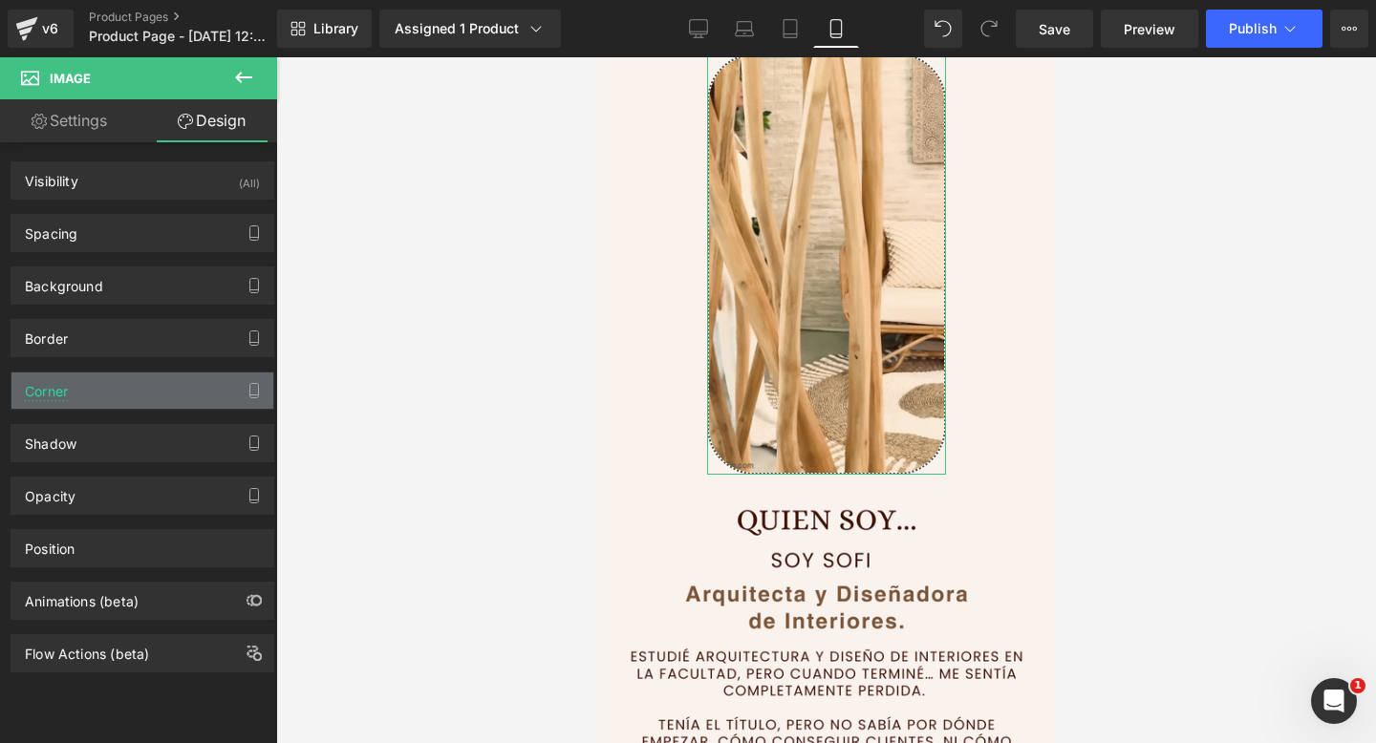
click at [134, 393] on div "Corner" at bounding box center [142, 391] width 262 height 36
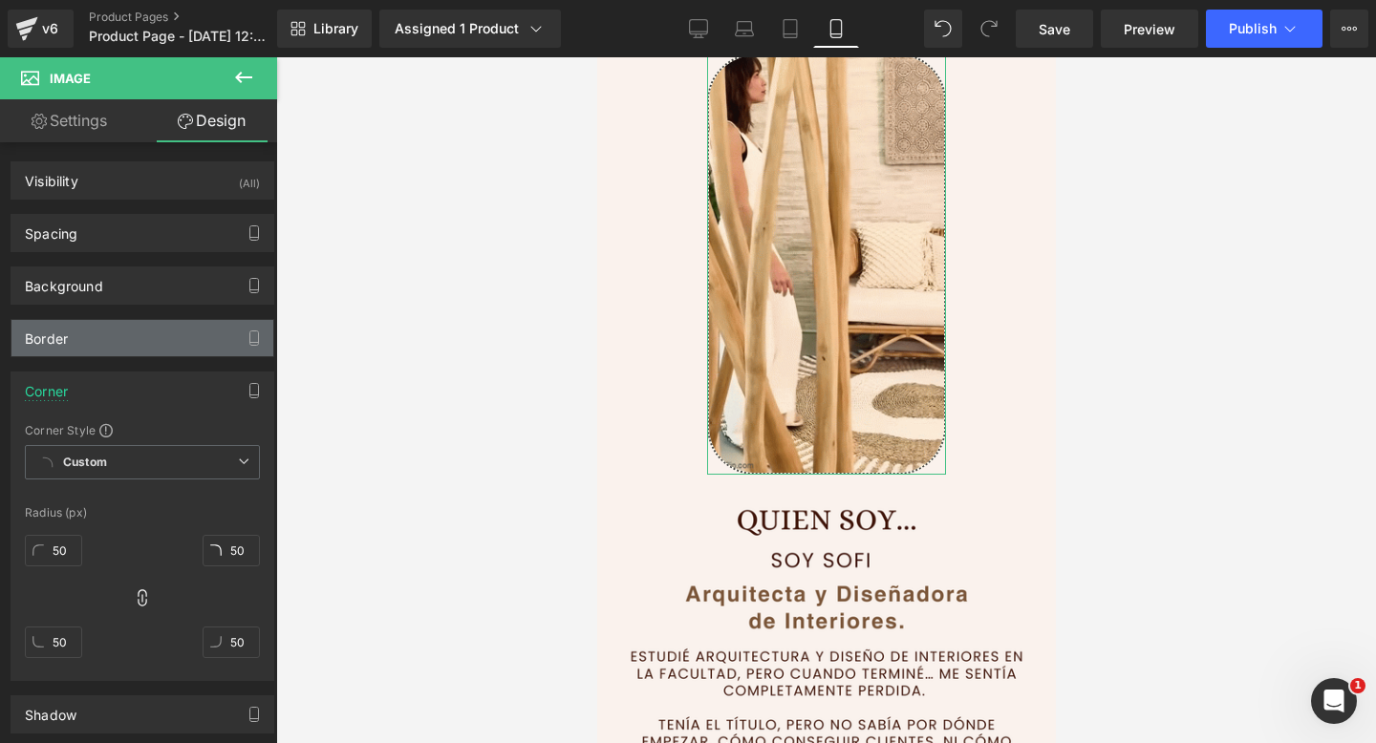
click at [189, 341] on div "Border" at bounding box center [142, 338] width 262 height 36
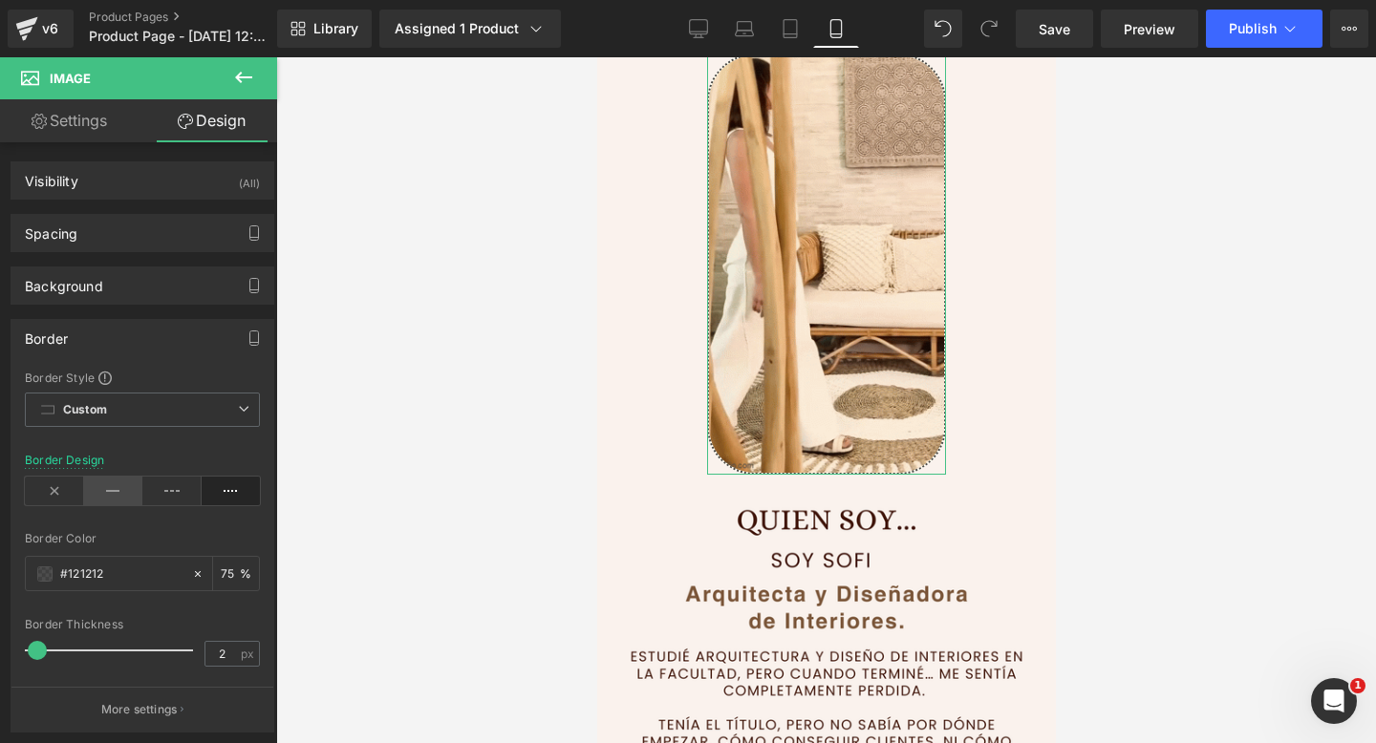
click at [107, 486] on icon at bounding box center [113, 491] width 59 height 29
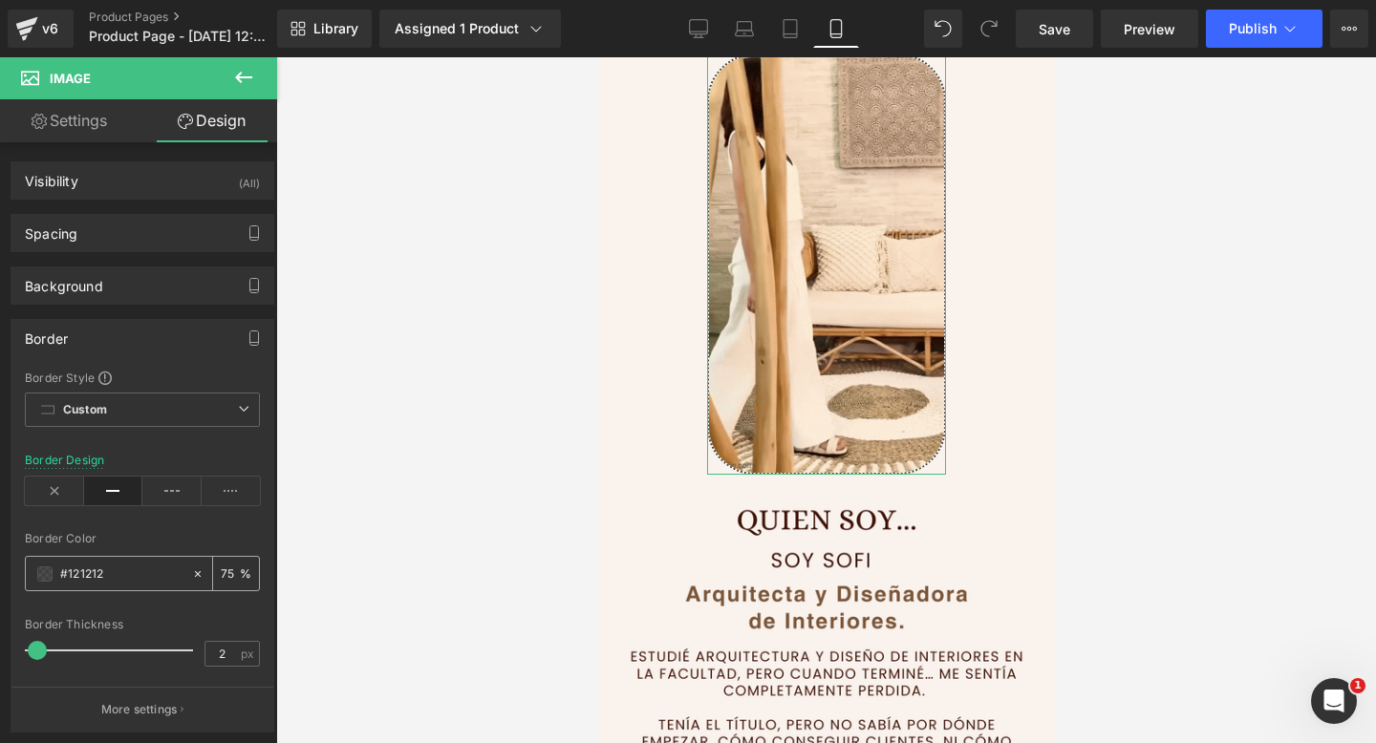
click at [53, 576] on div "#121212" at bounding box center [108, 573] width 165 height 33
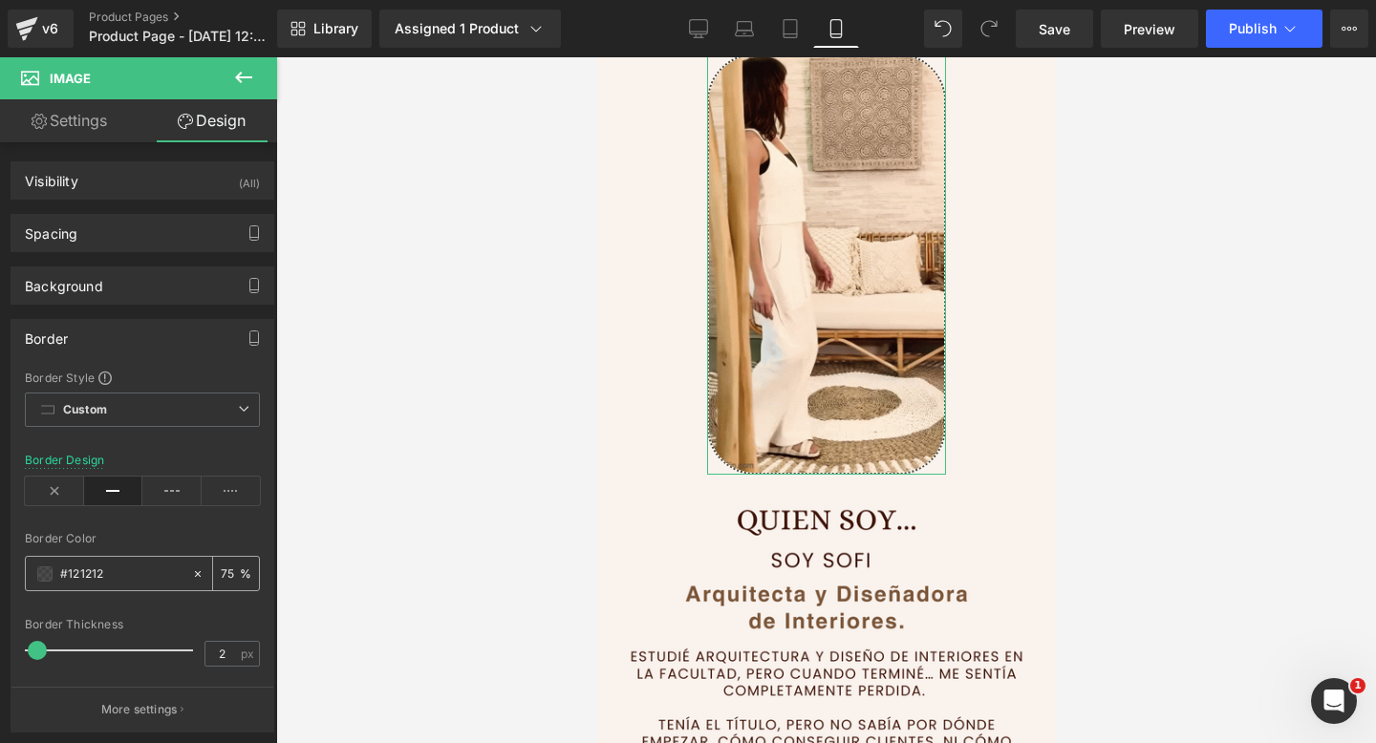
click at [47, 572] on span at bounding box center [44, 573] width 15 height 15
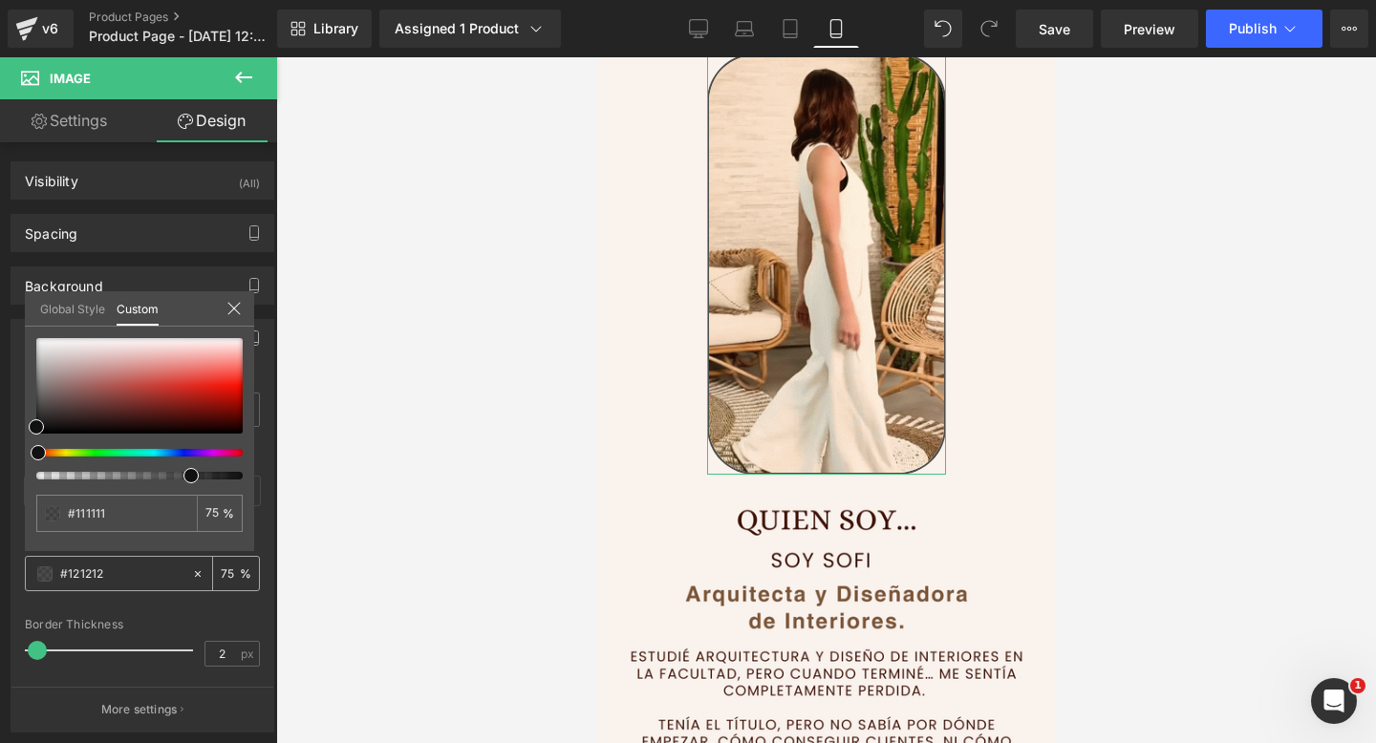
type input "#111111"
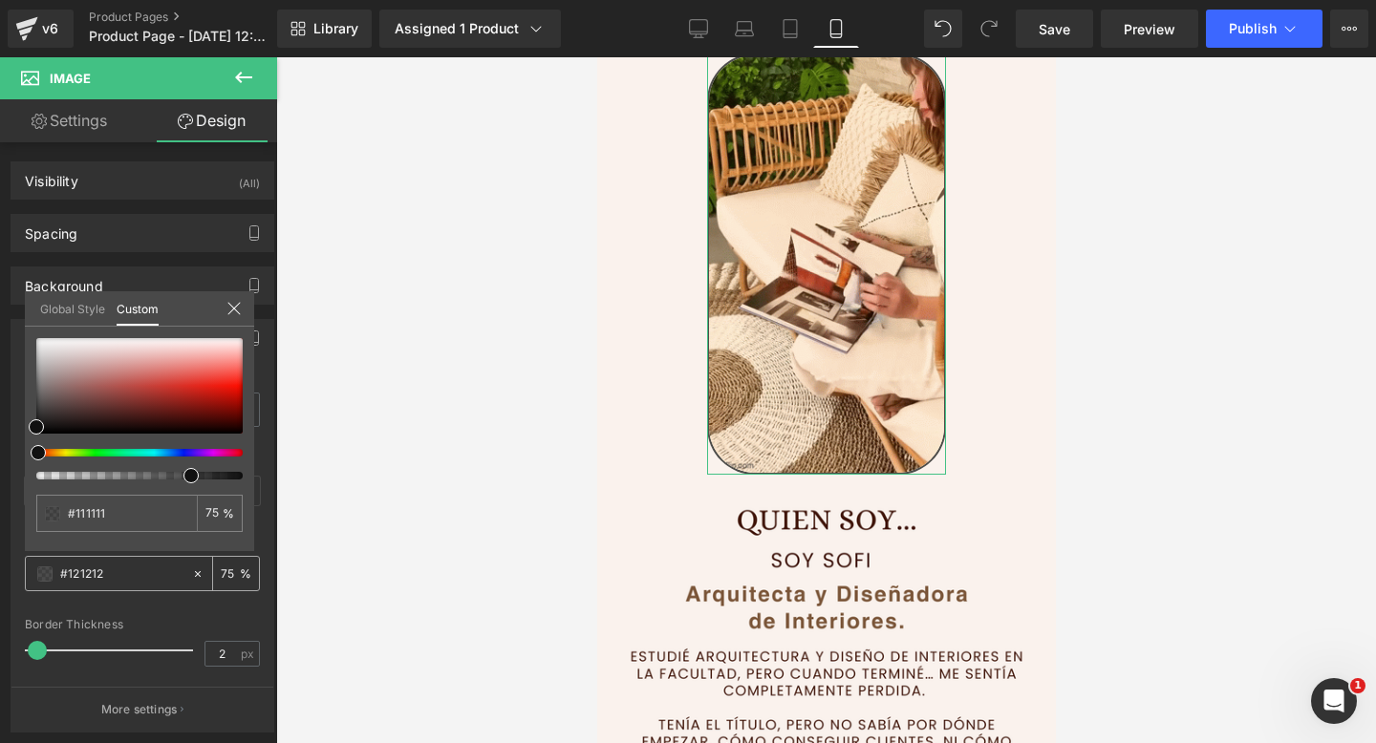
type input "#111111"
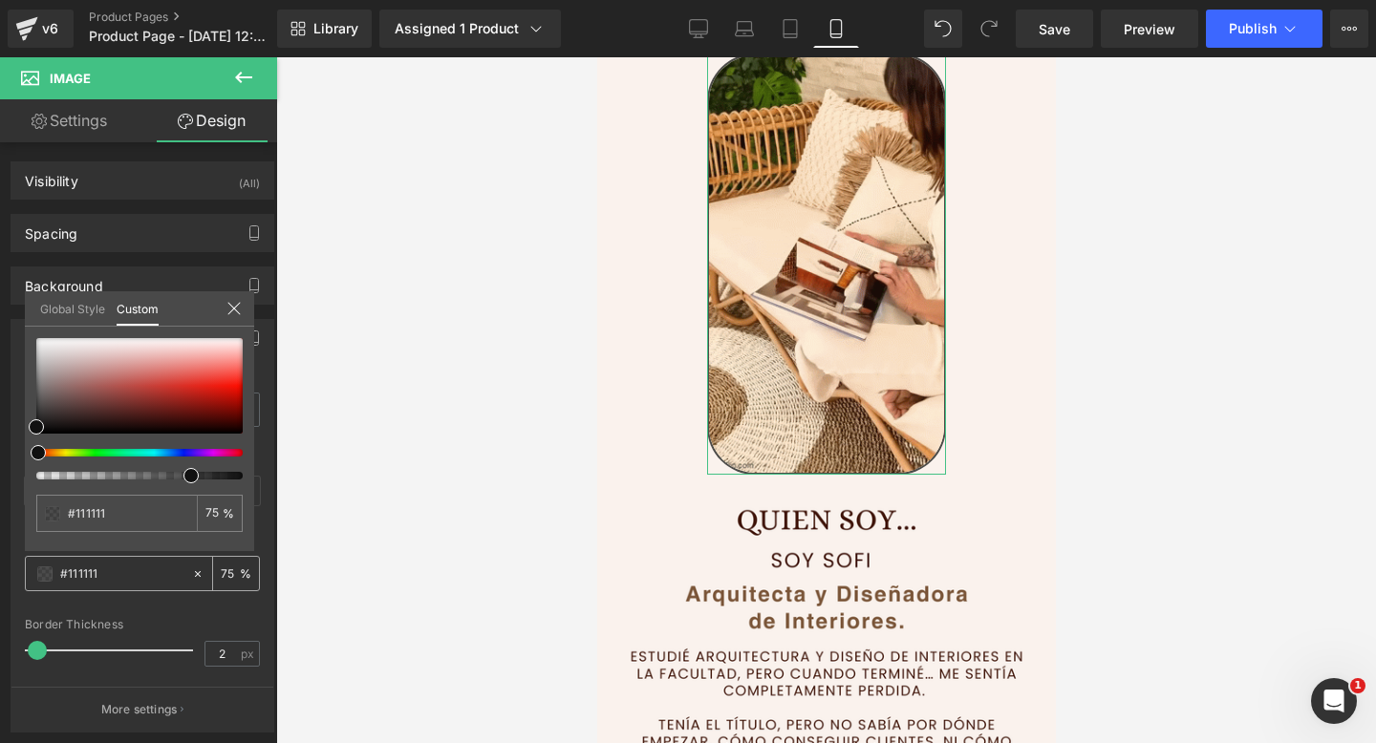
click at [35, 455] on span at bounding box center [38, 452] width 15 height 15
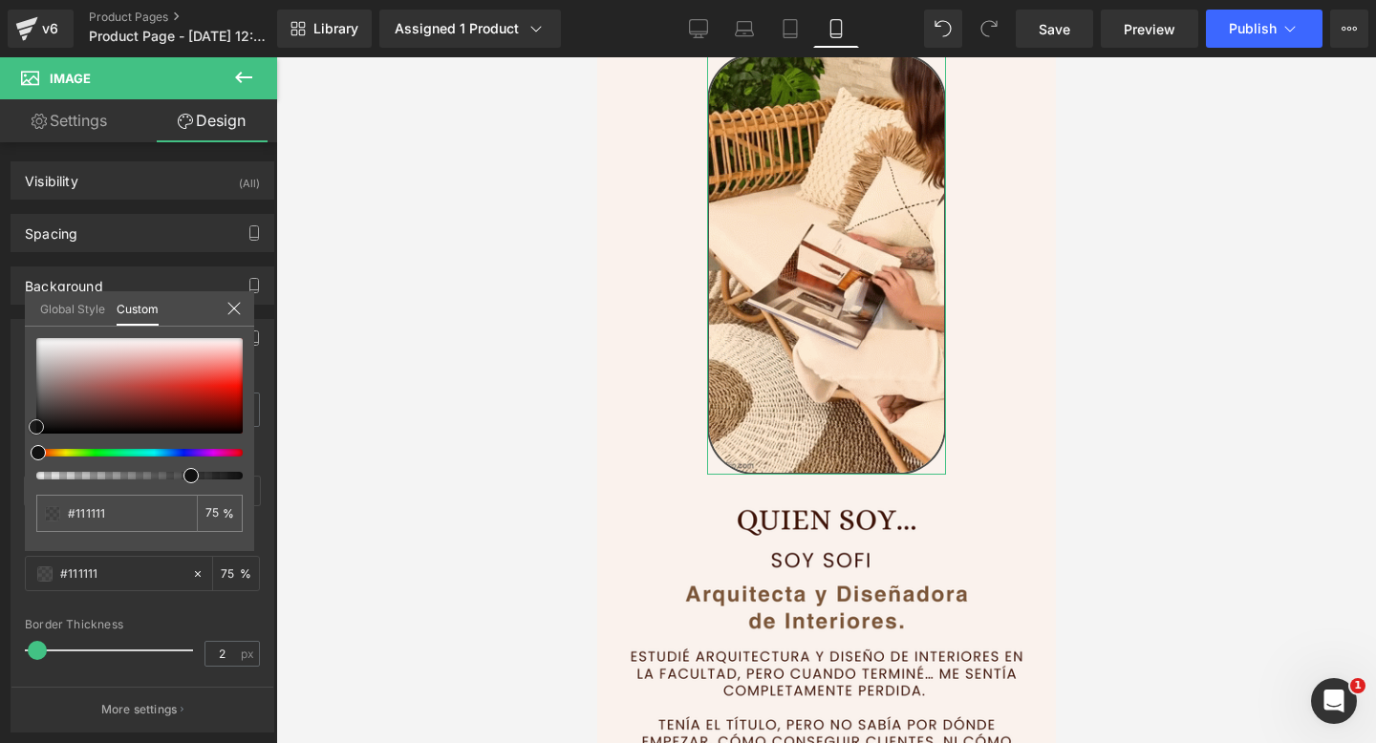
type input "#141414"
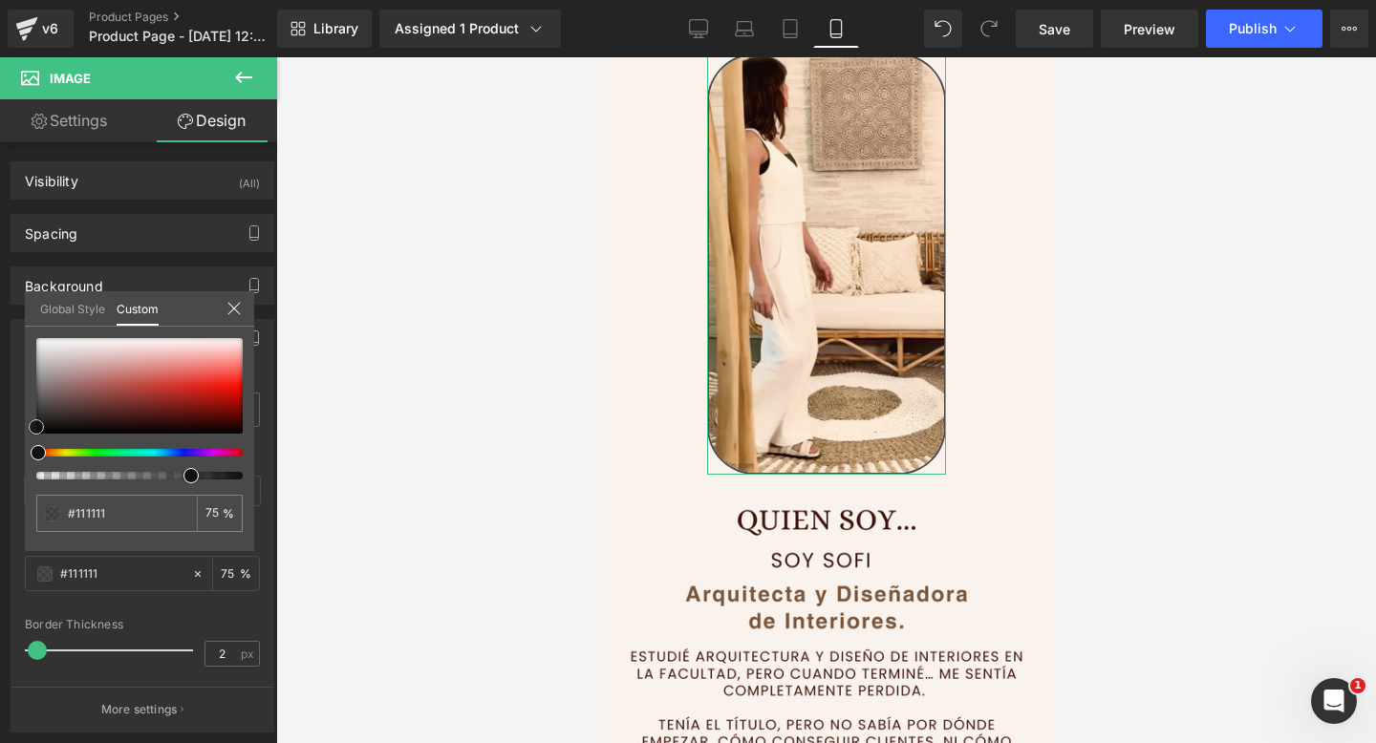
type input "#141414"
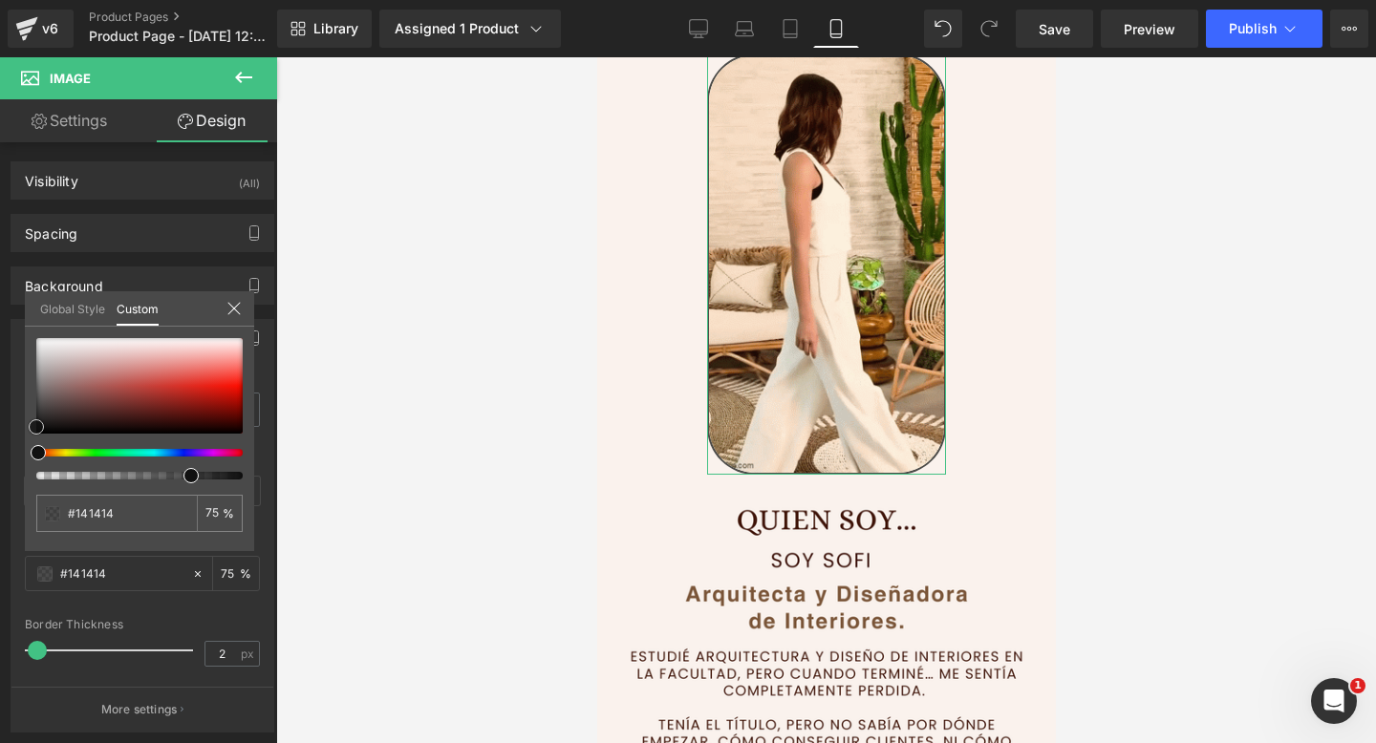
type input "#232323"
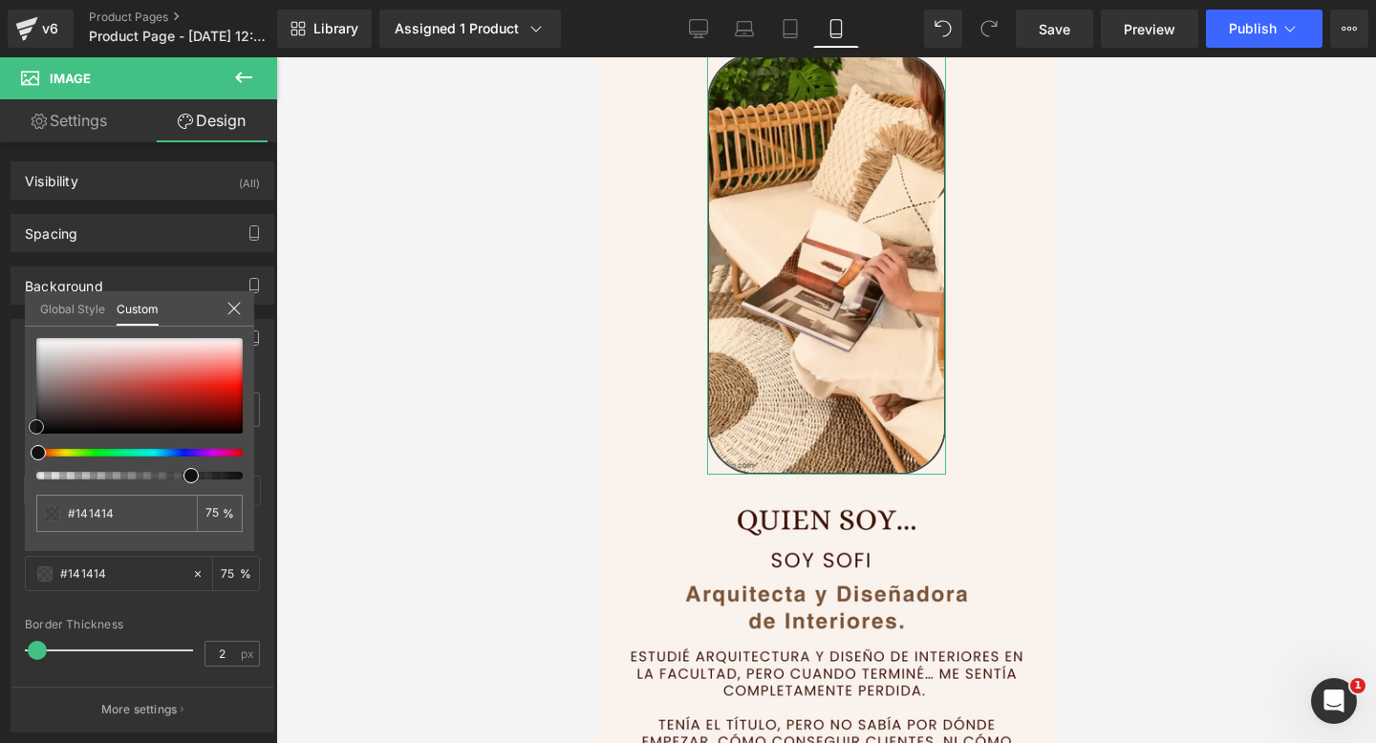
type input "#232323"
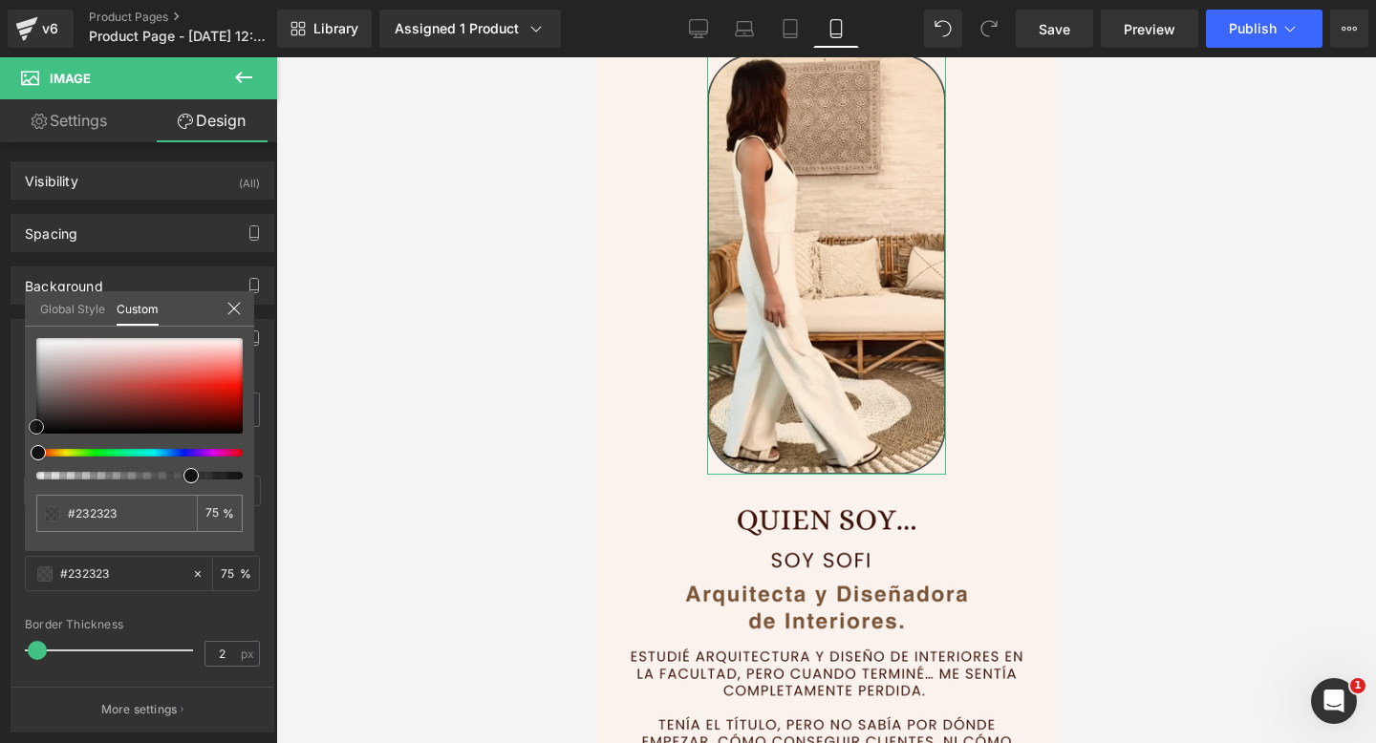
type input "#353535"
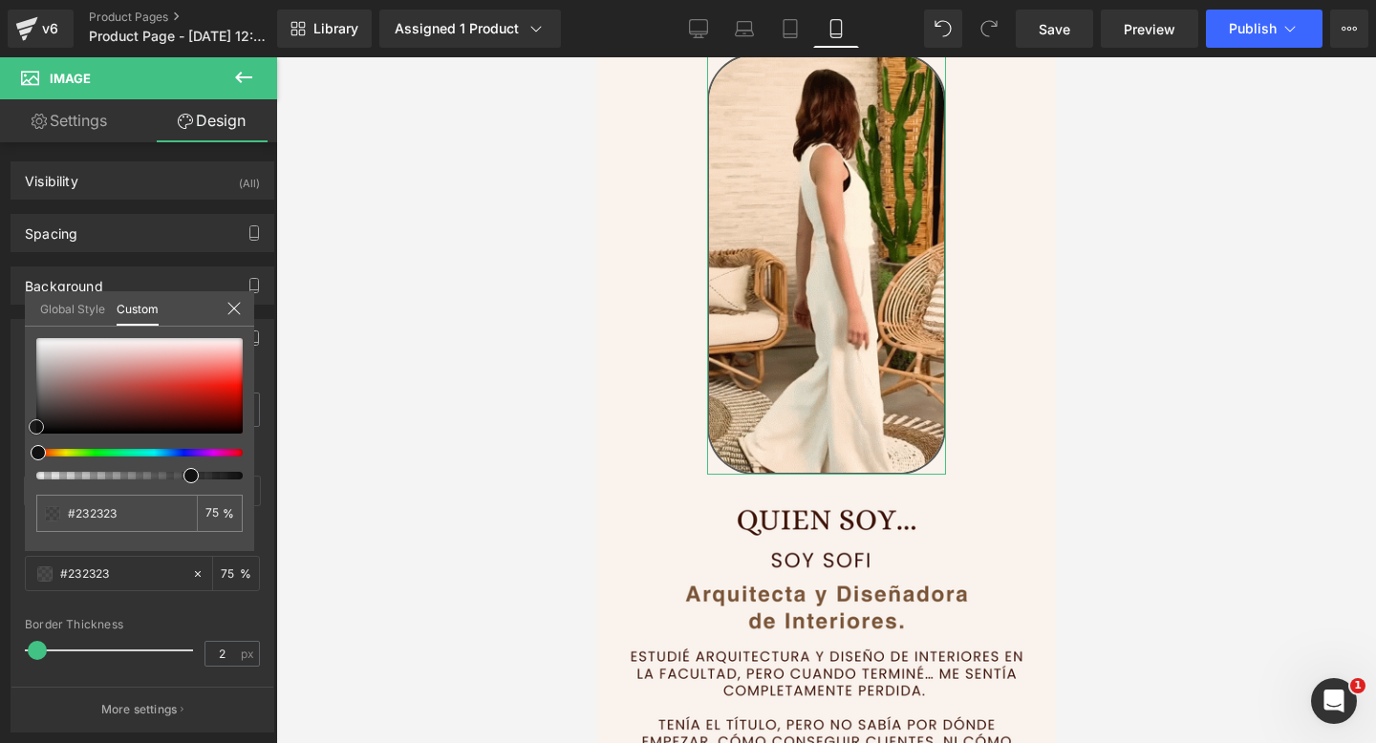
type input "#353535"
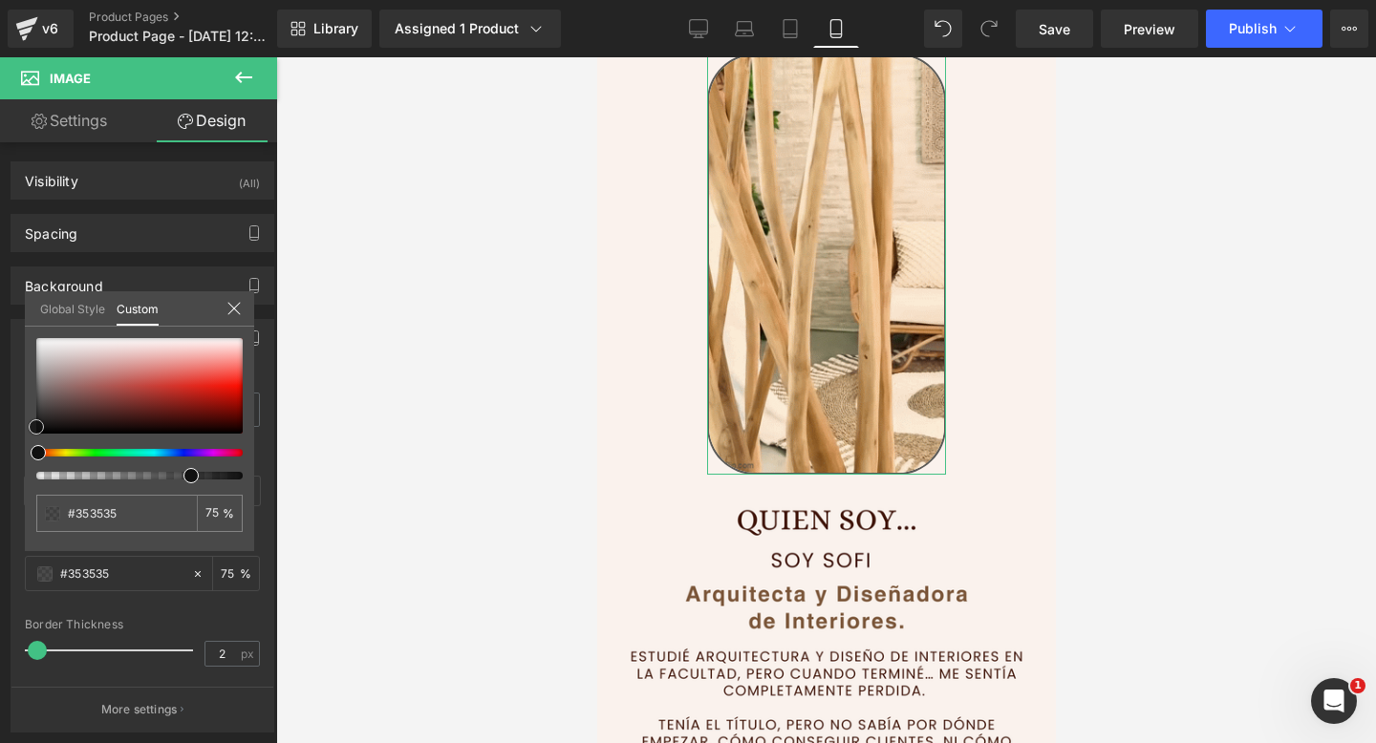
type input "#474747"
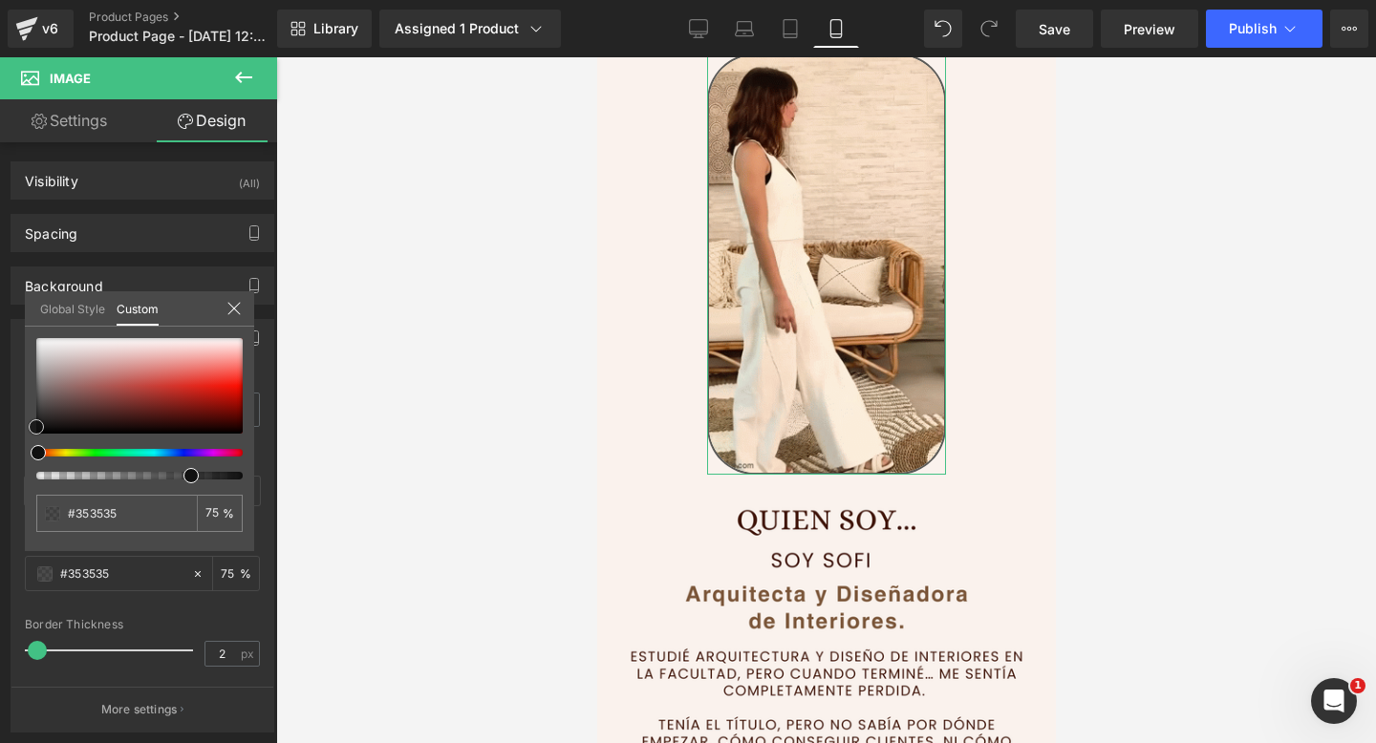
type input "#474747"
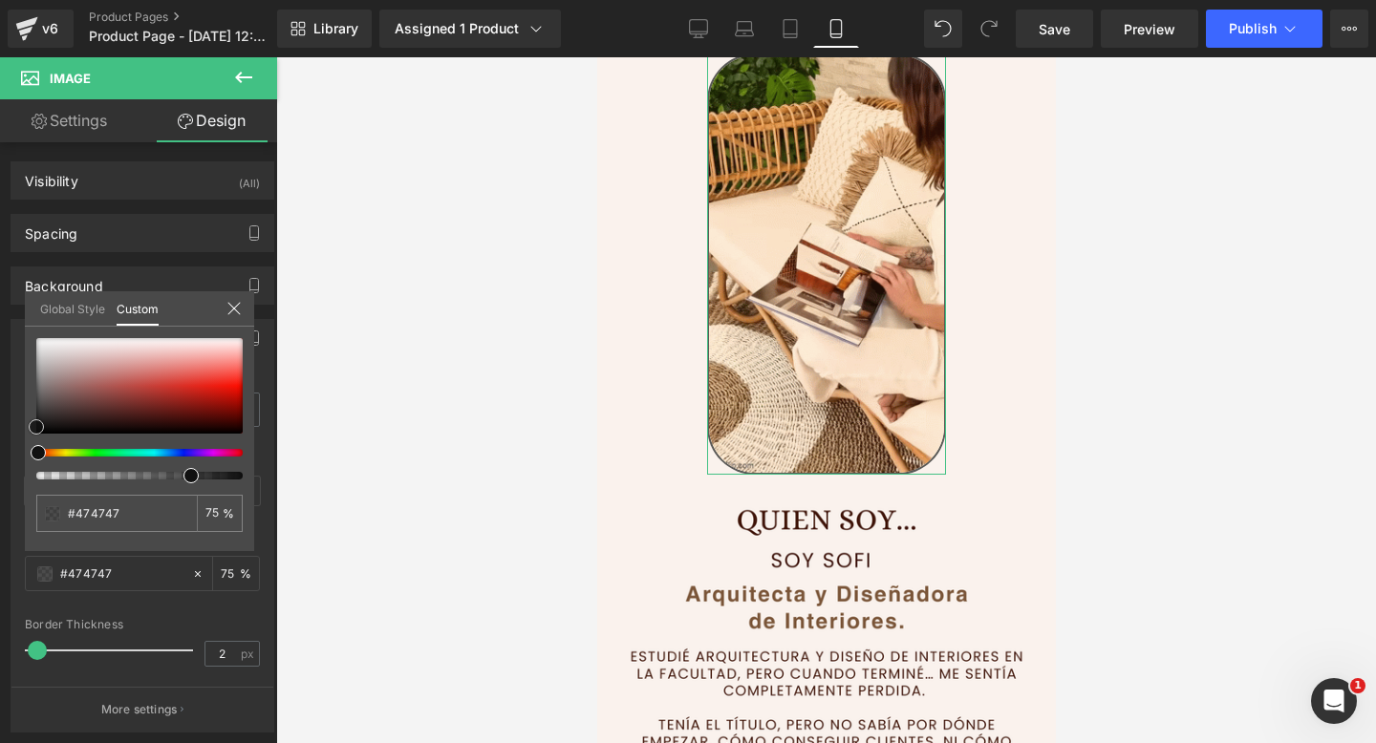
type input "#545454"
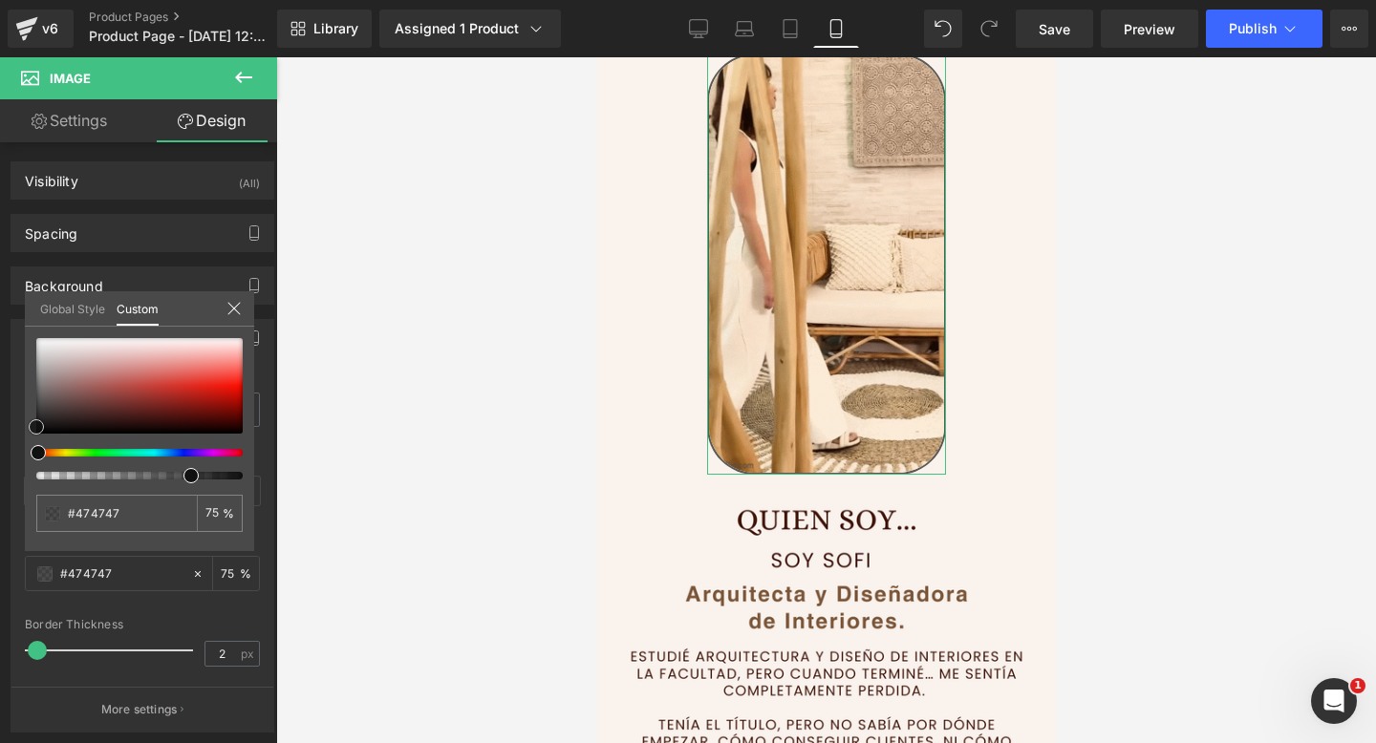
type input "#545454"
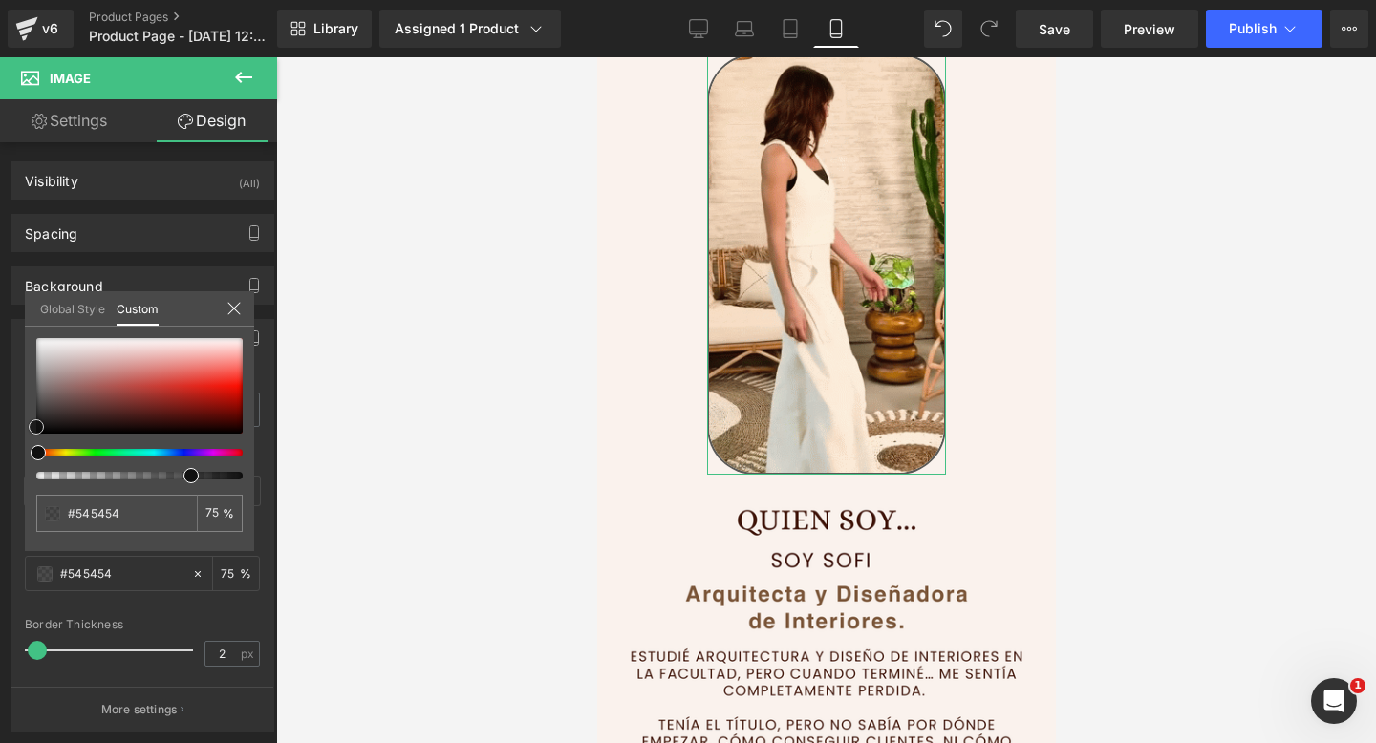
type input "#5e5e5e"
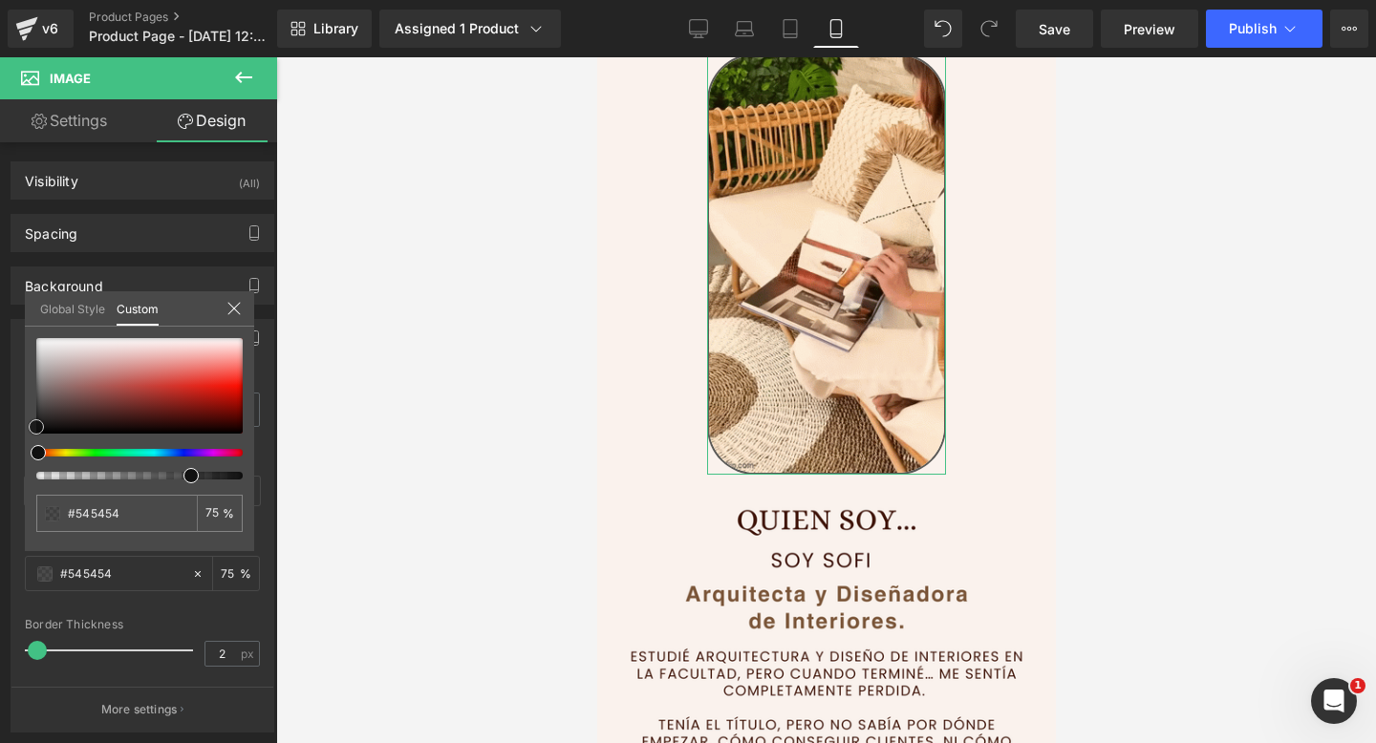
type input "#5e5e5e"
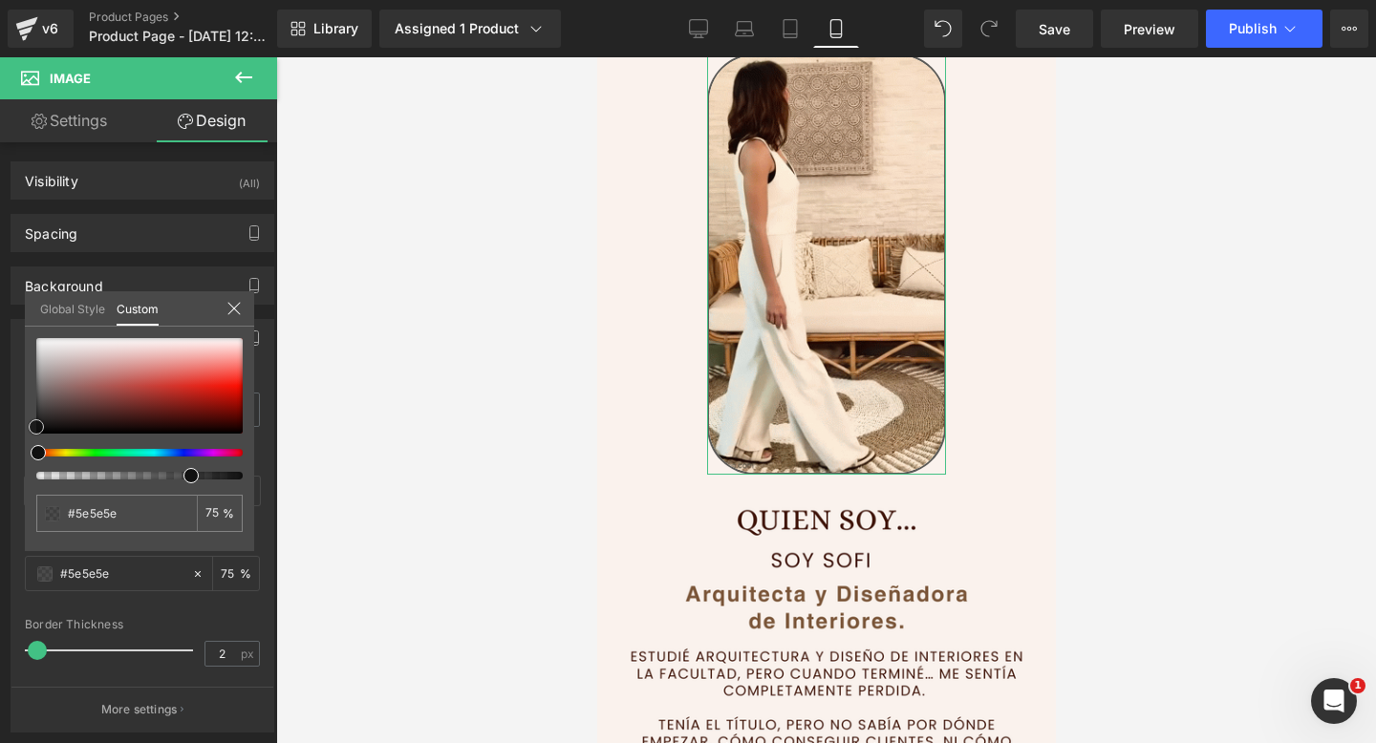
type input "#666666"
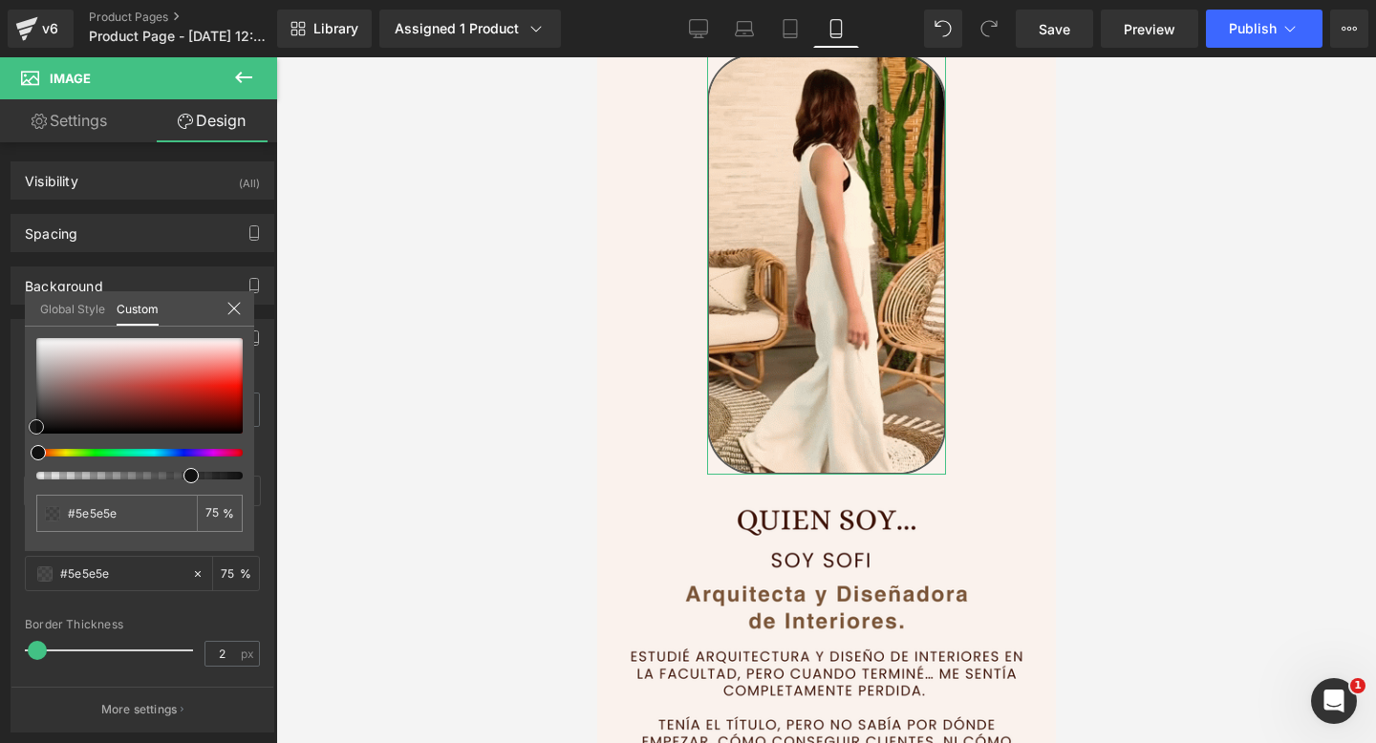
type input "#666666"
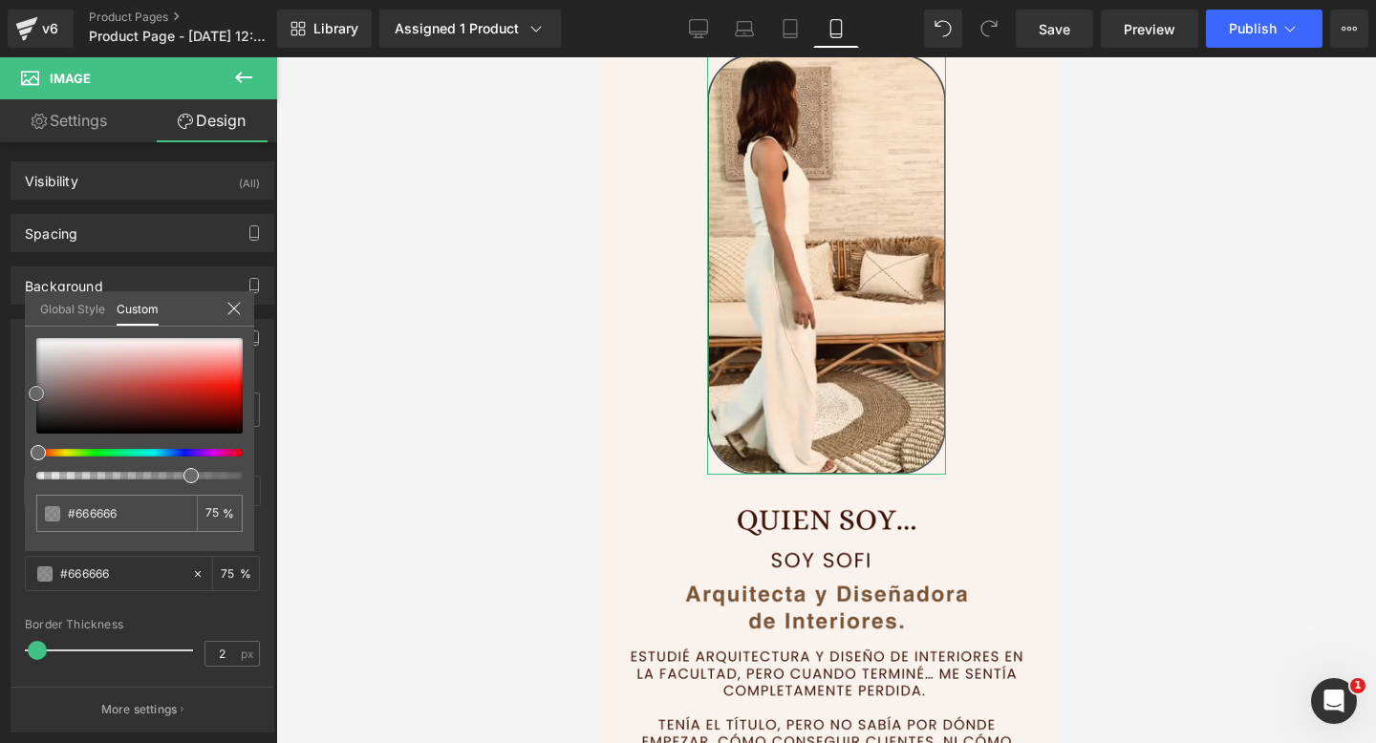
type input "#6b6b6b"
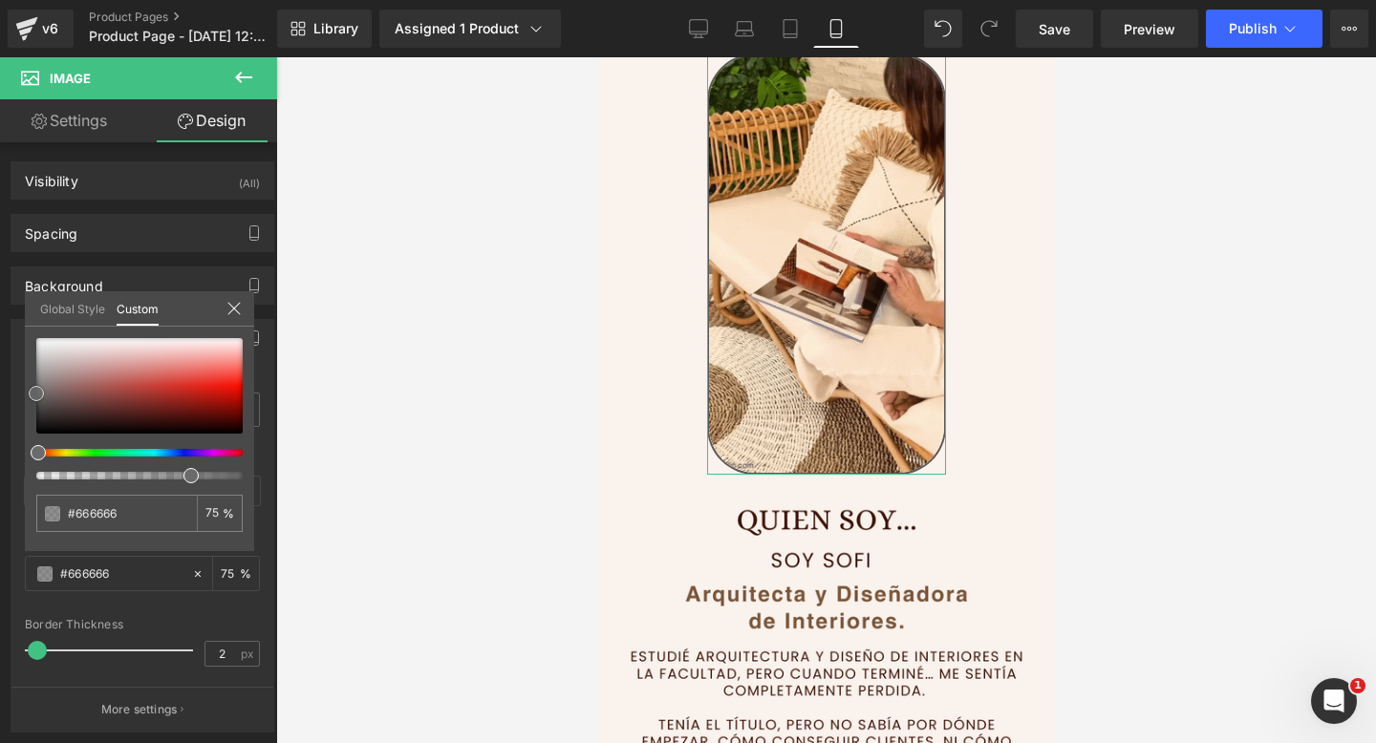
type input "#6b6b6b"
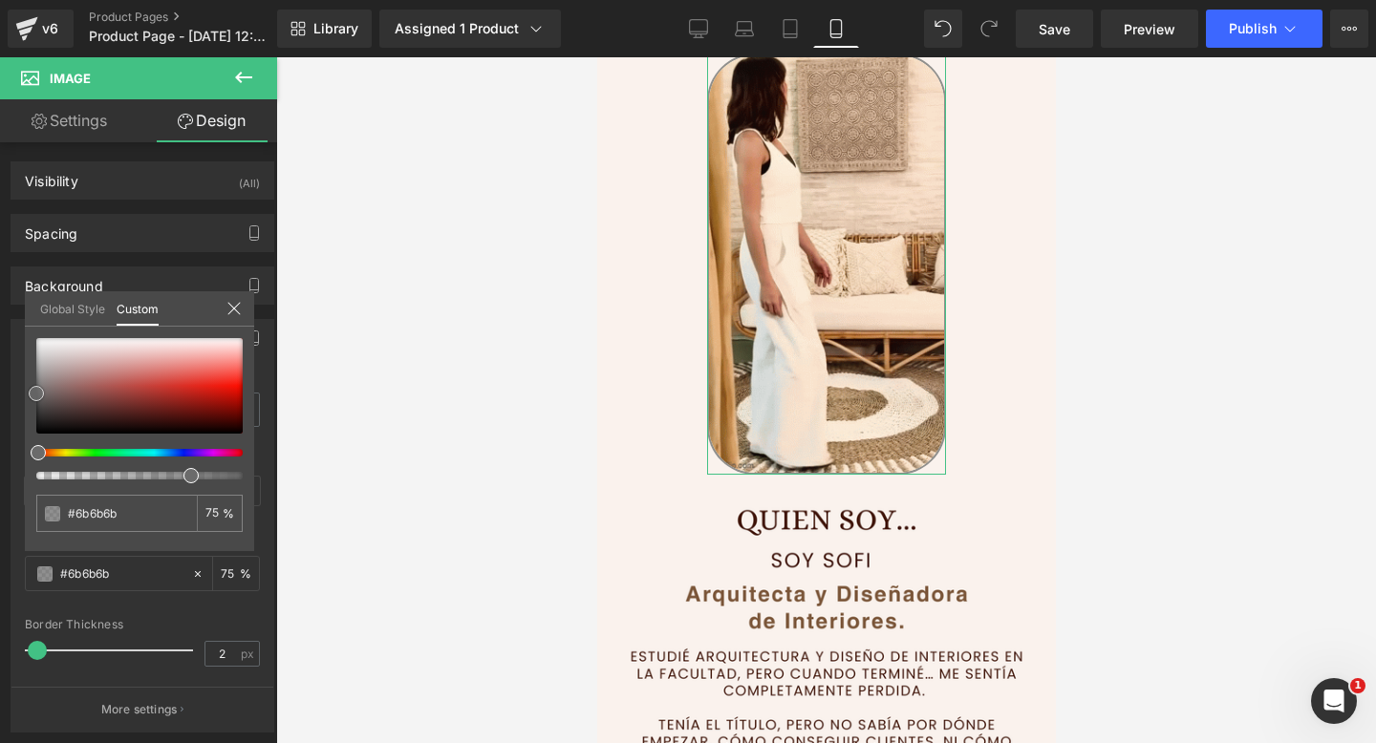
type input "#6d6d6d"
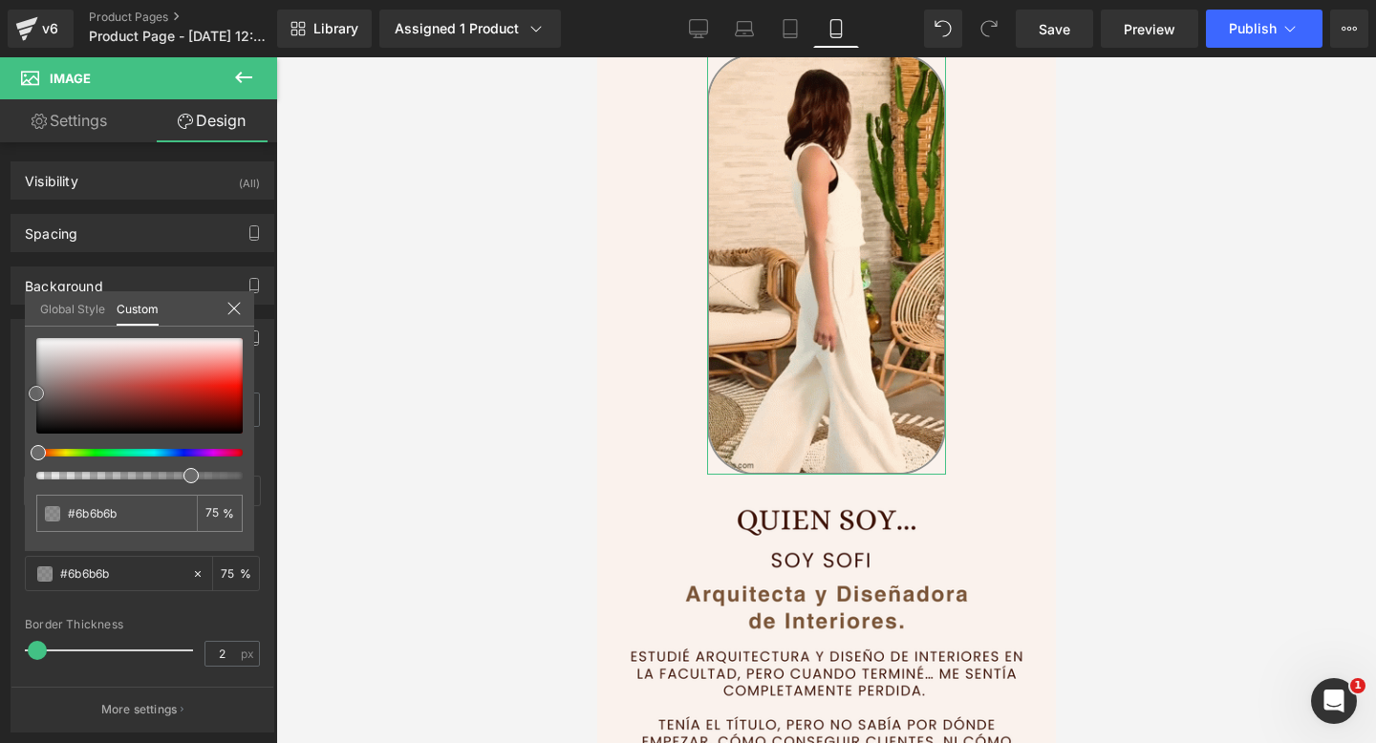
type input "#6d6d6d"
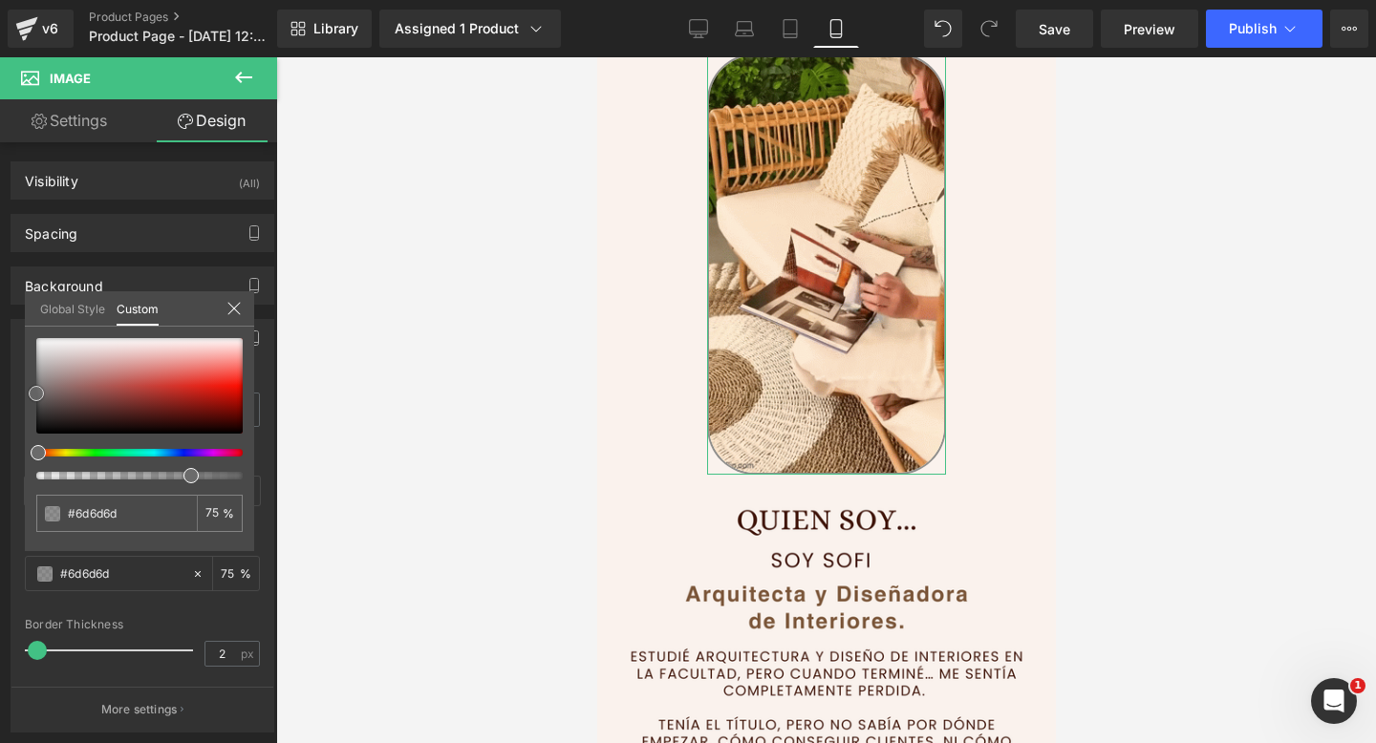
type input "#707070"
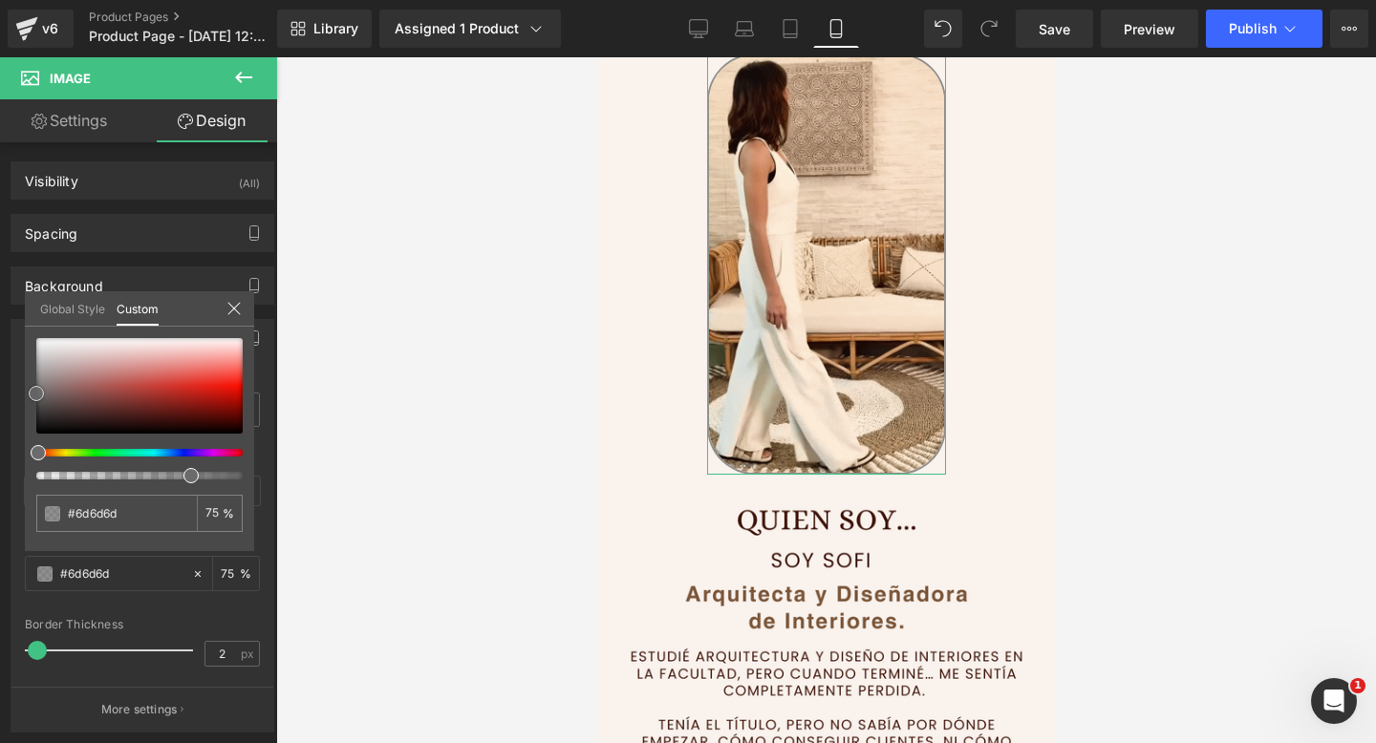
type input "#707070"
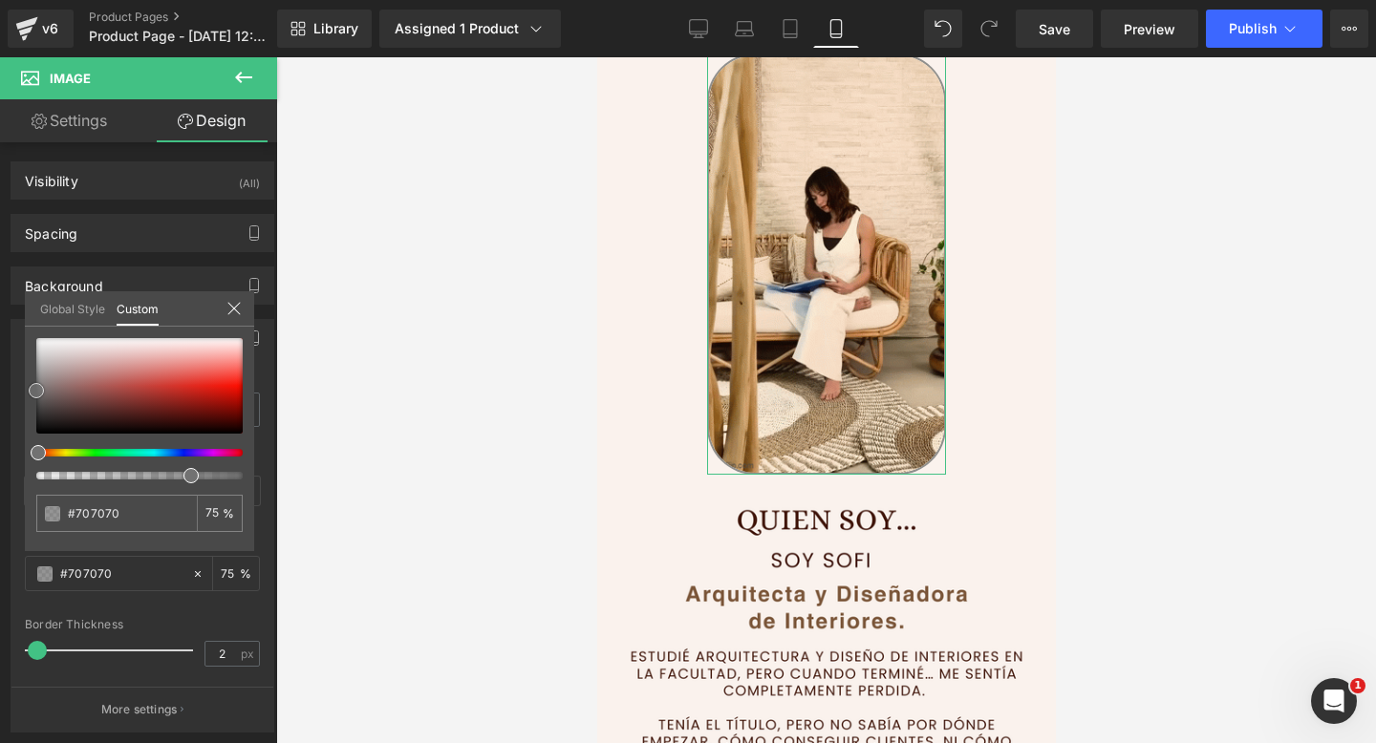
type input "#727272"
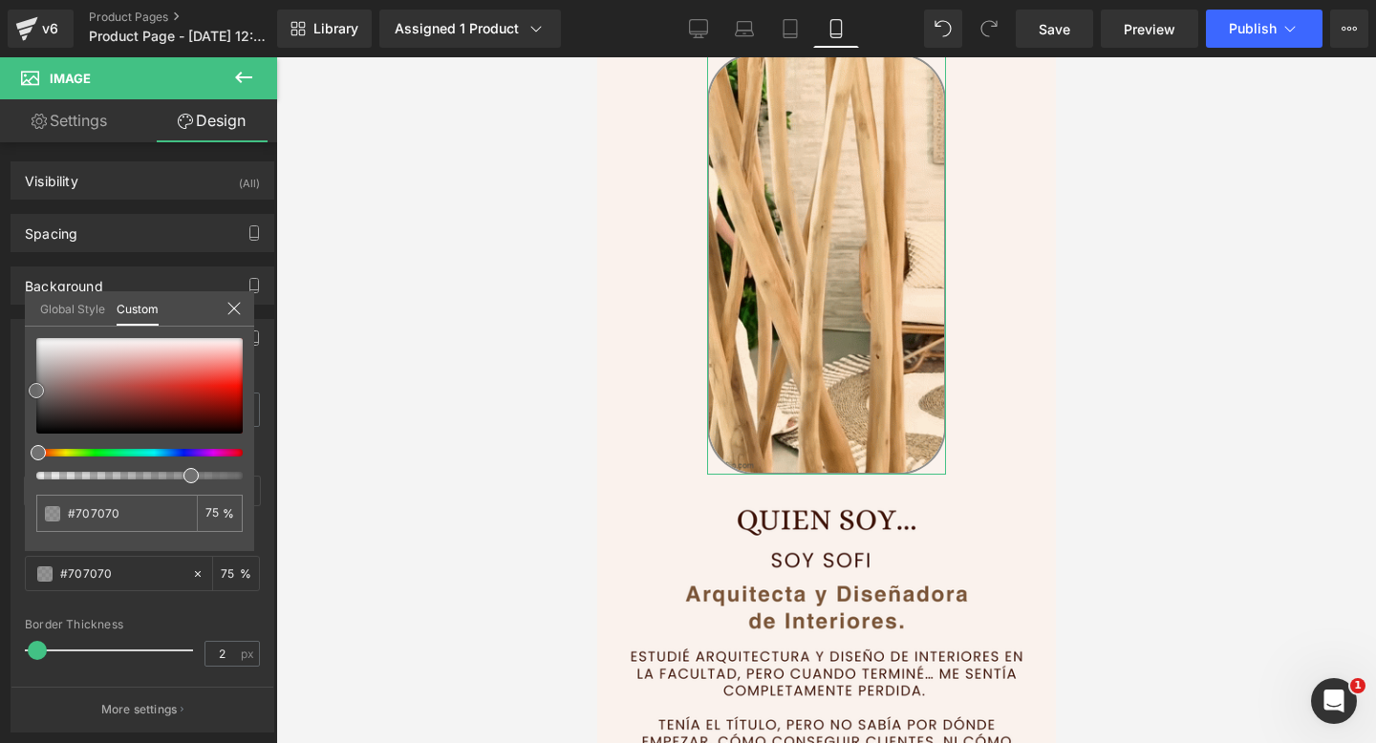
type input "#727272"
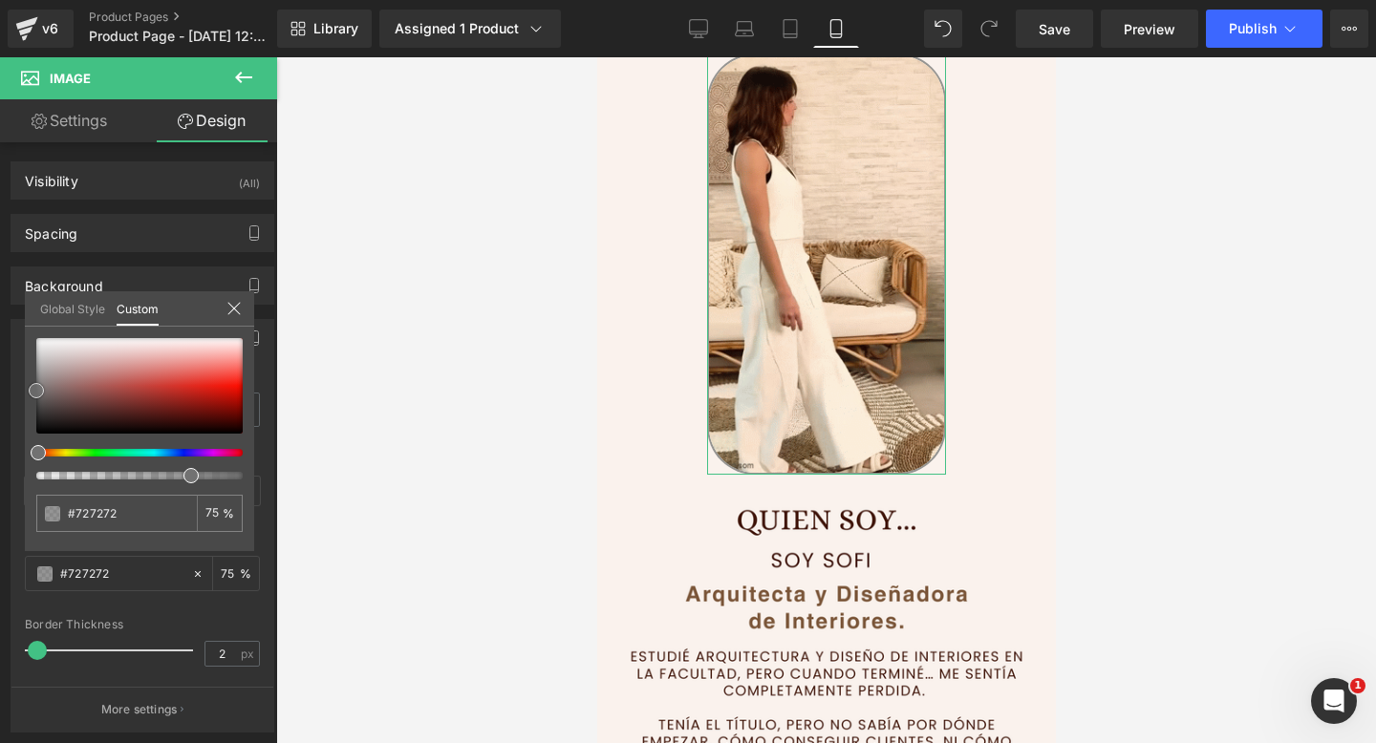
type input "#757575"
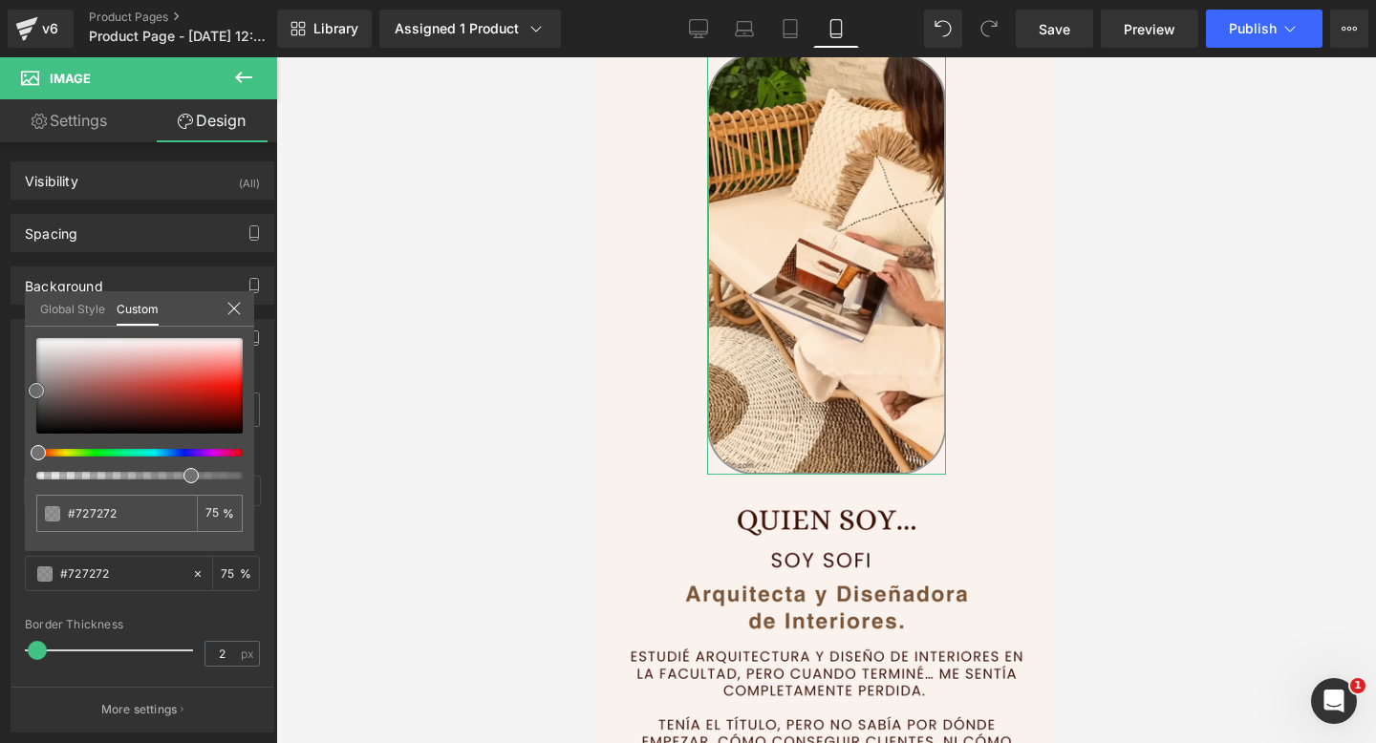
type input "#757575"
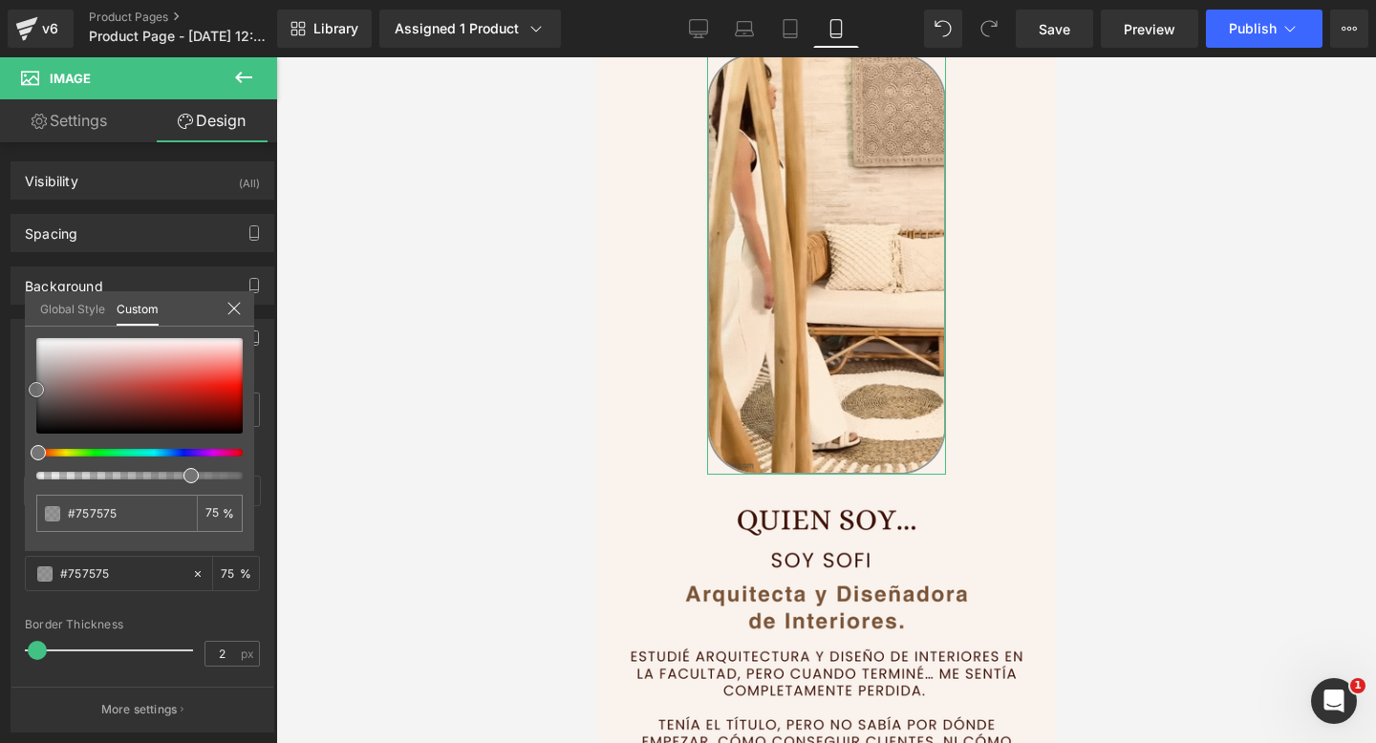
type input "#777777"
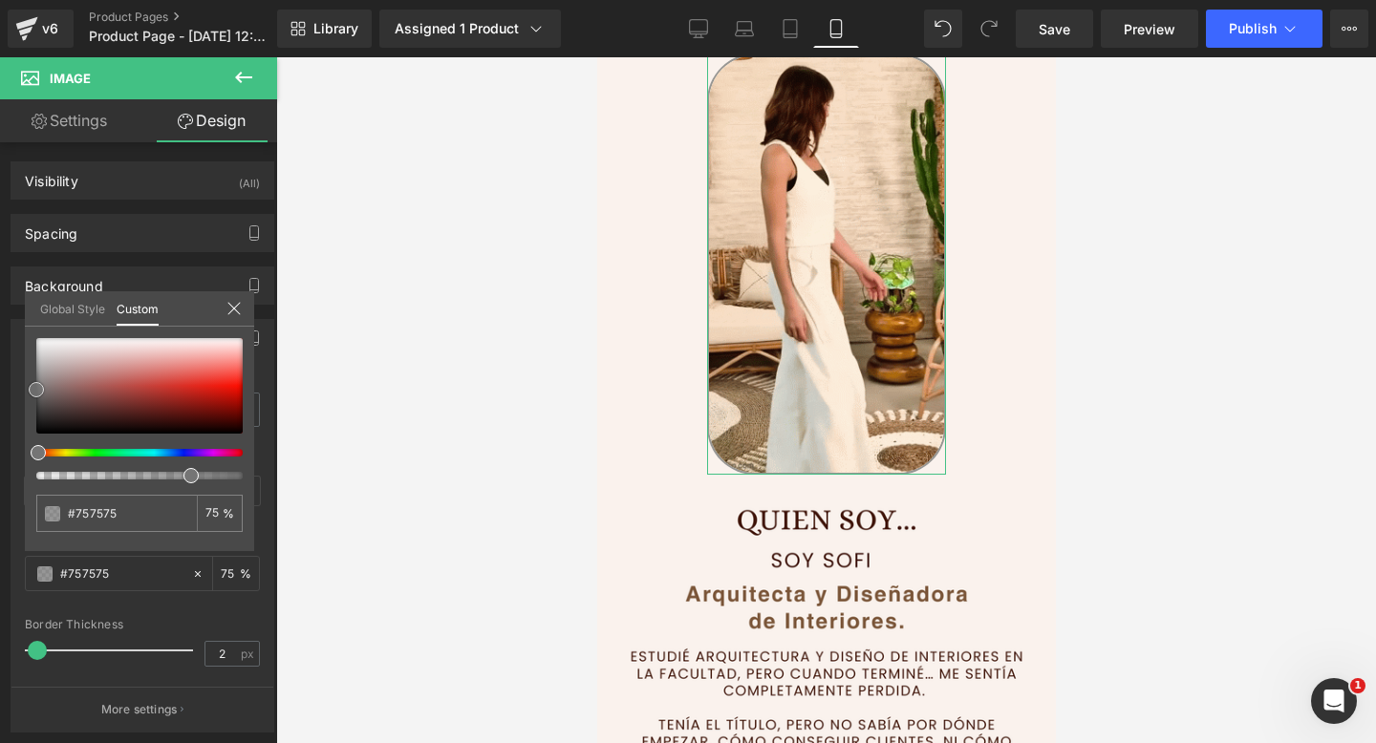
type input "#777777"
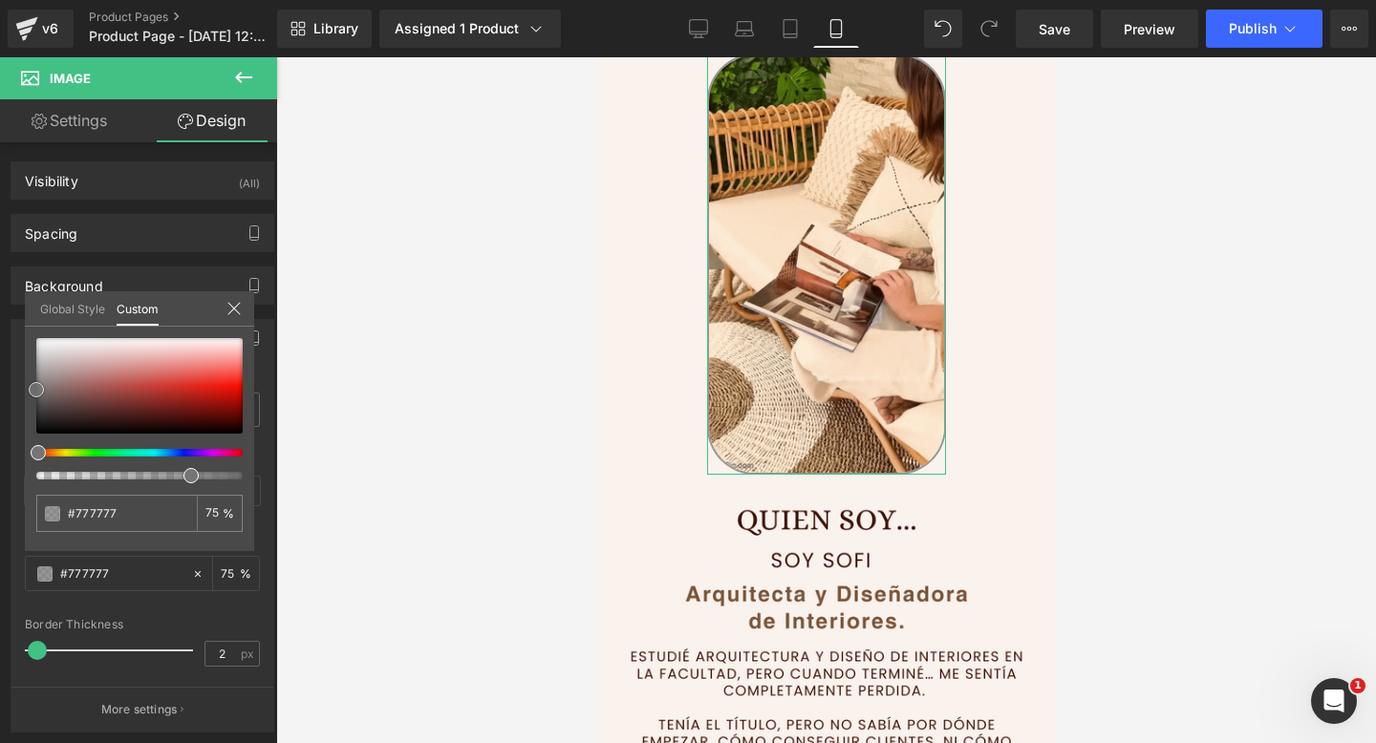
type input "#7a7a7a"
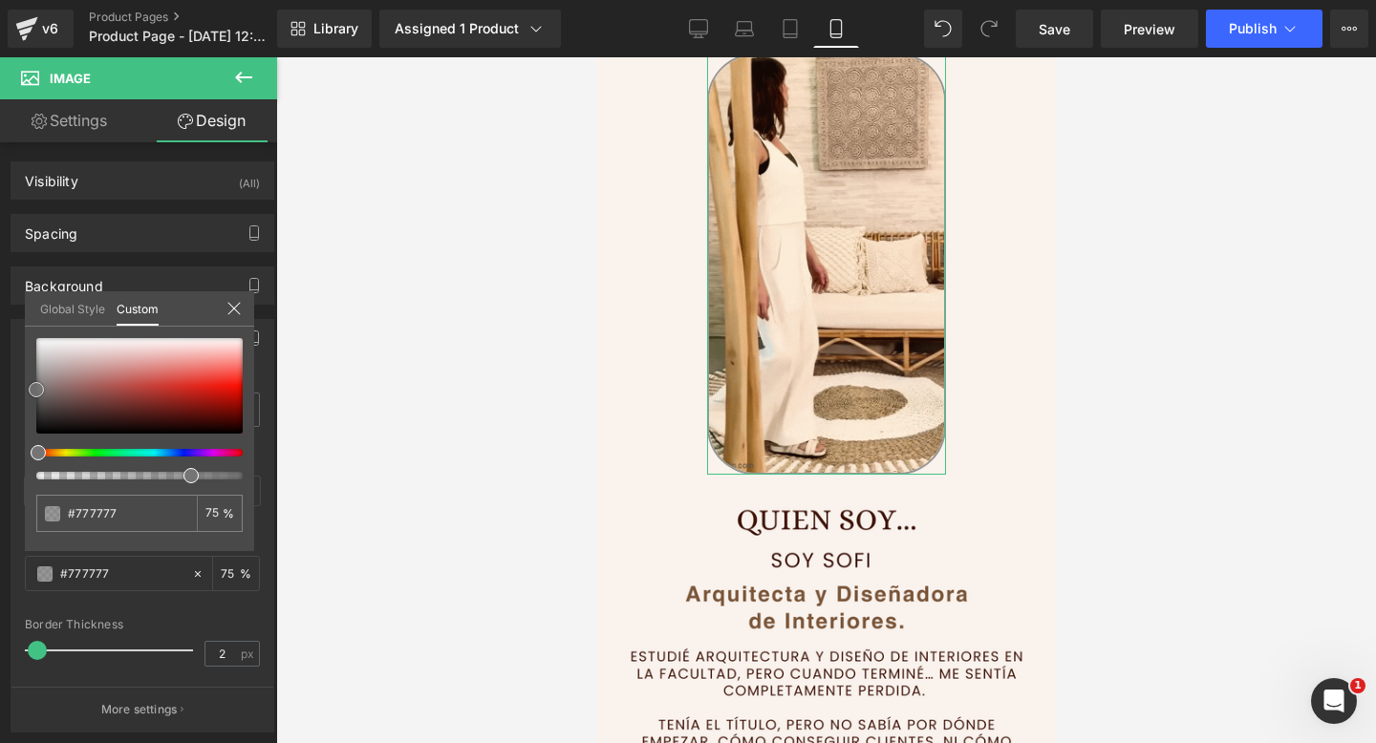
type input "#7a7a7a"
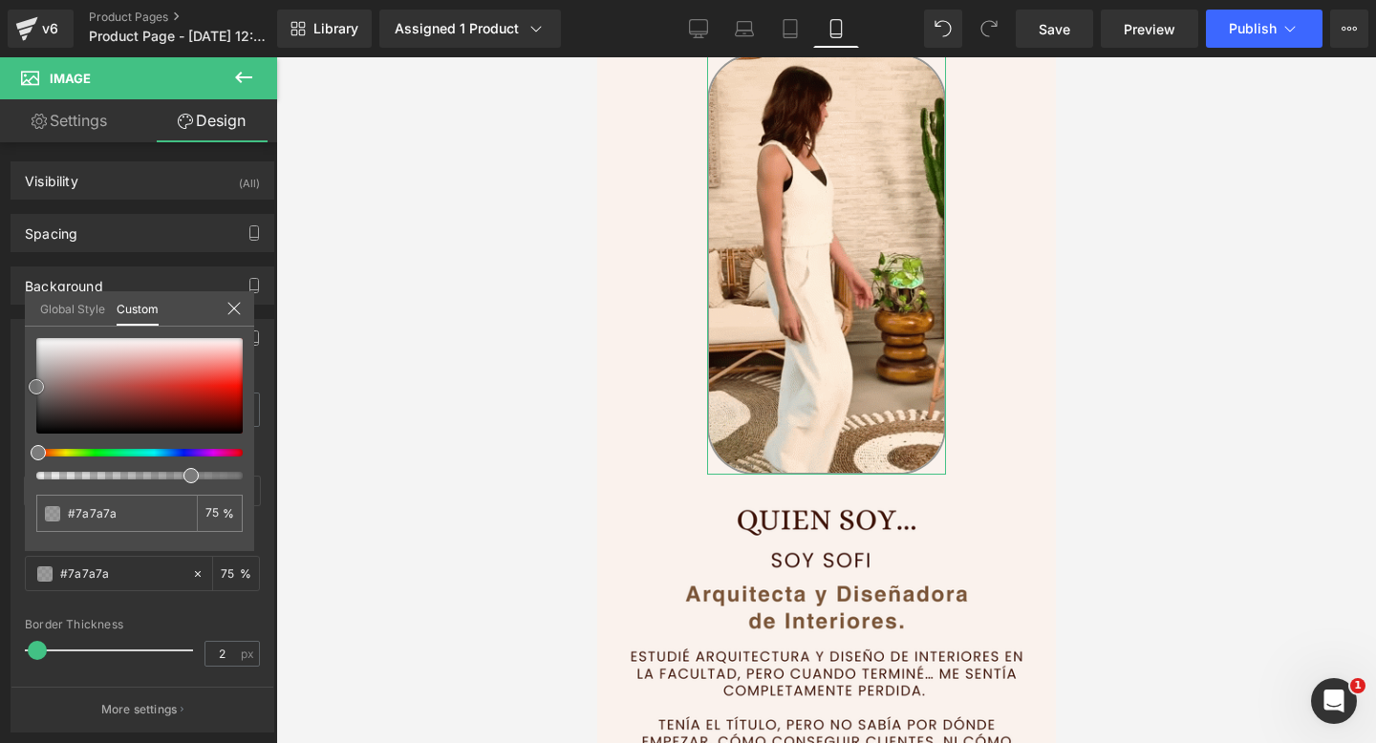
type input "#7c7c7c"
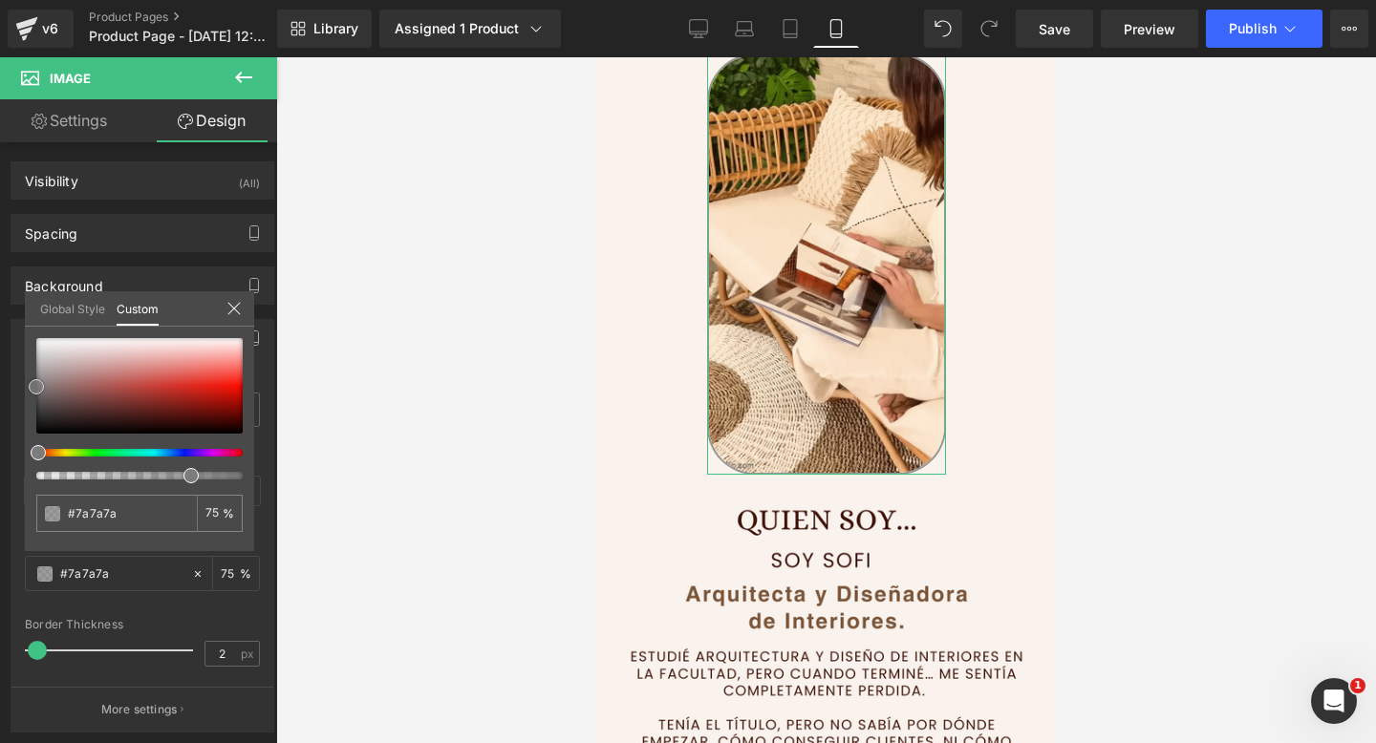
type input "#7c7c7c"
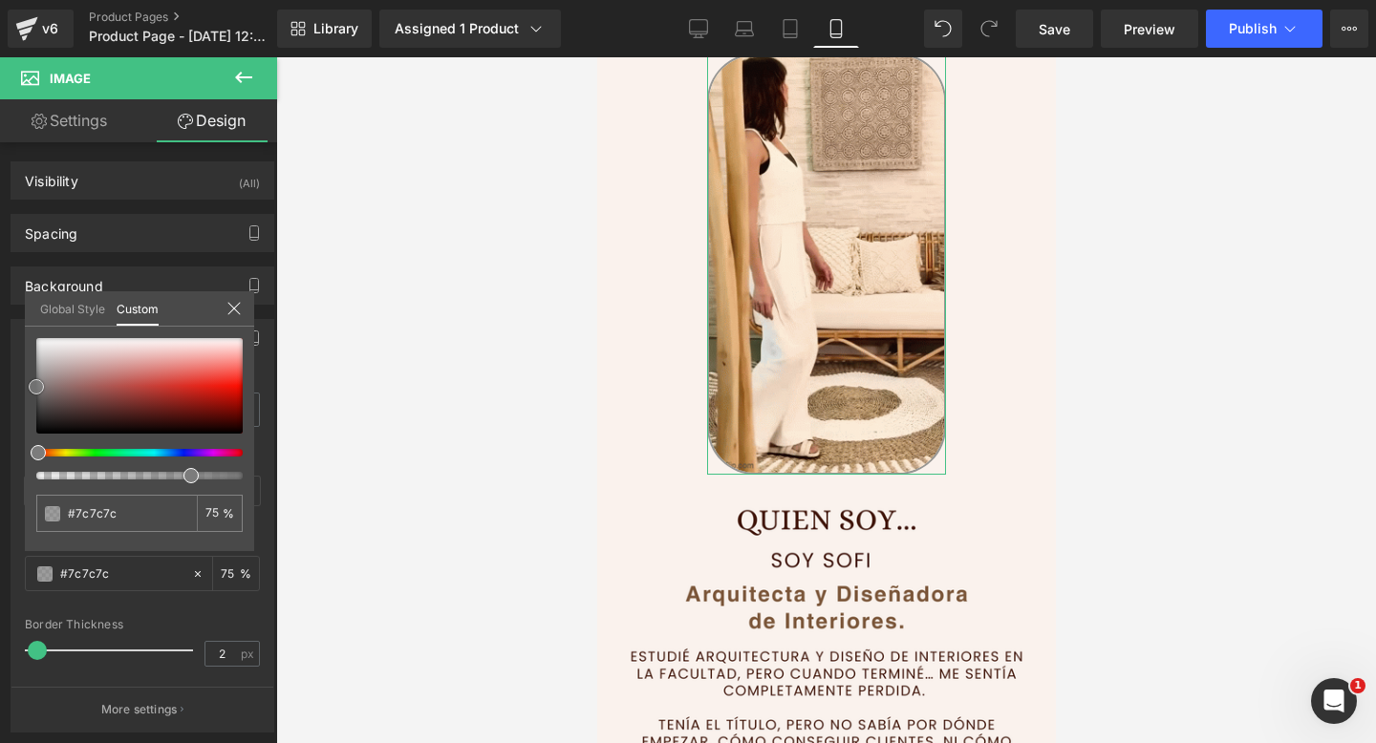
type input "#828282"
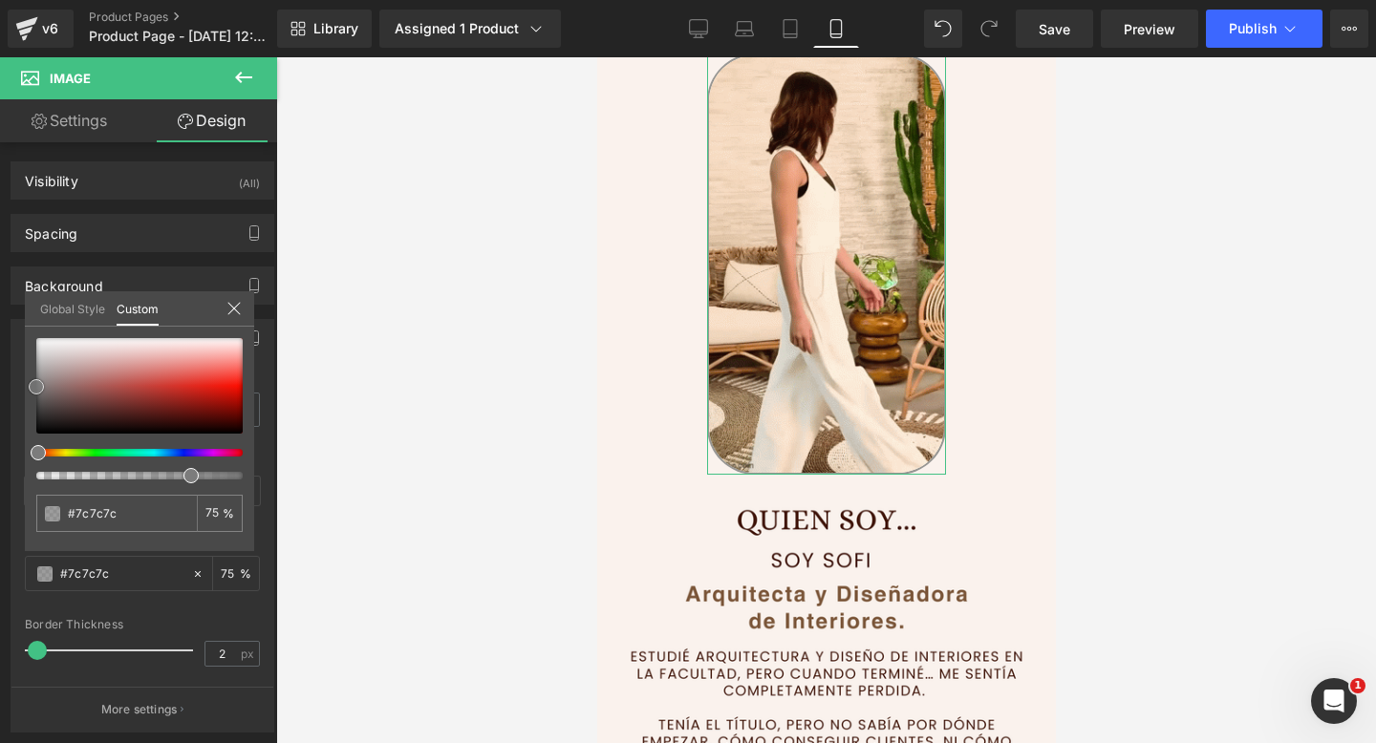
type input "#828282"
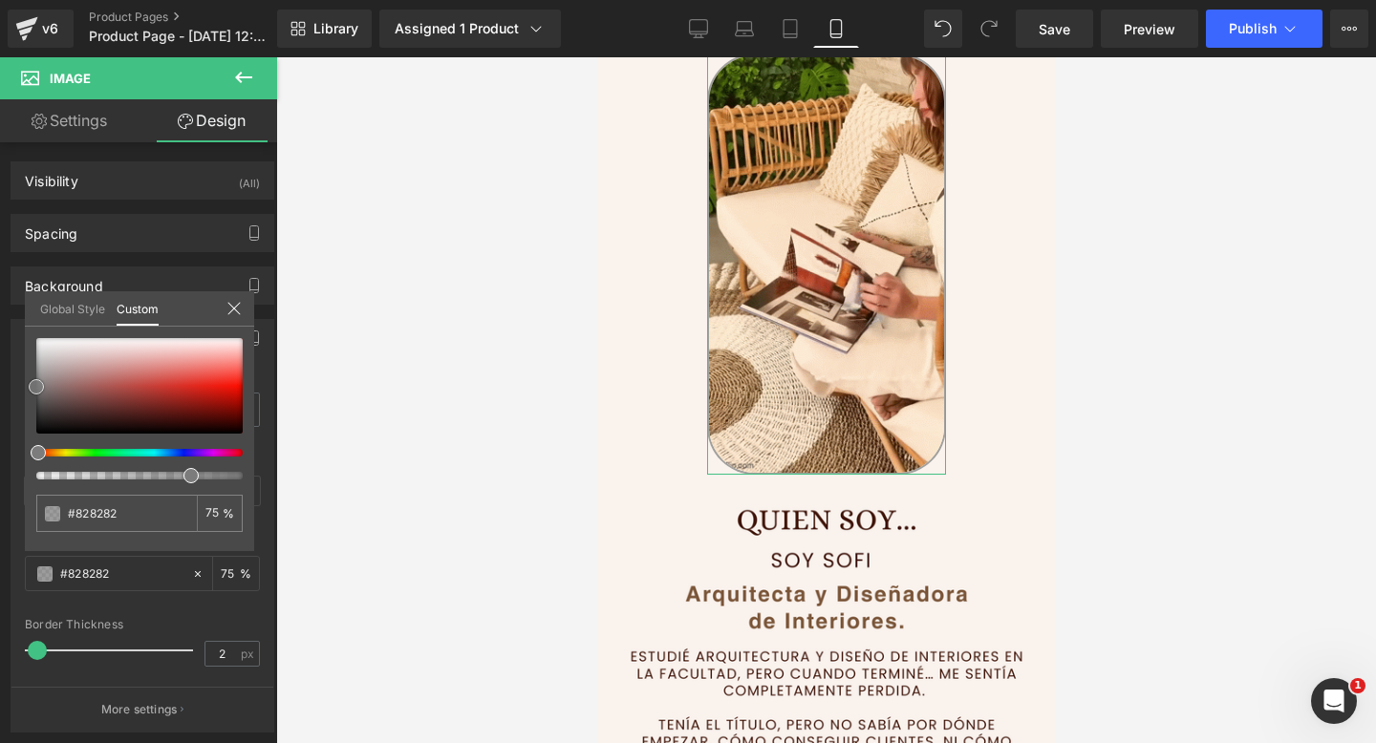
type input "#848484"
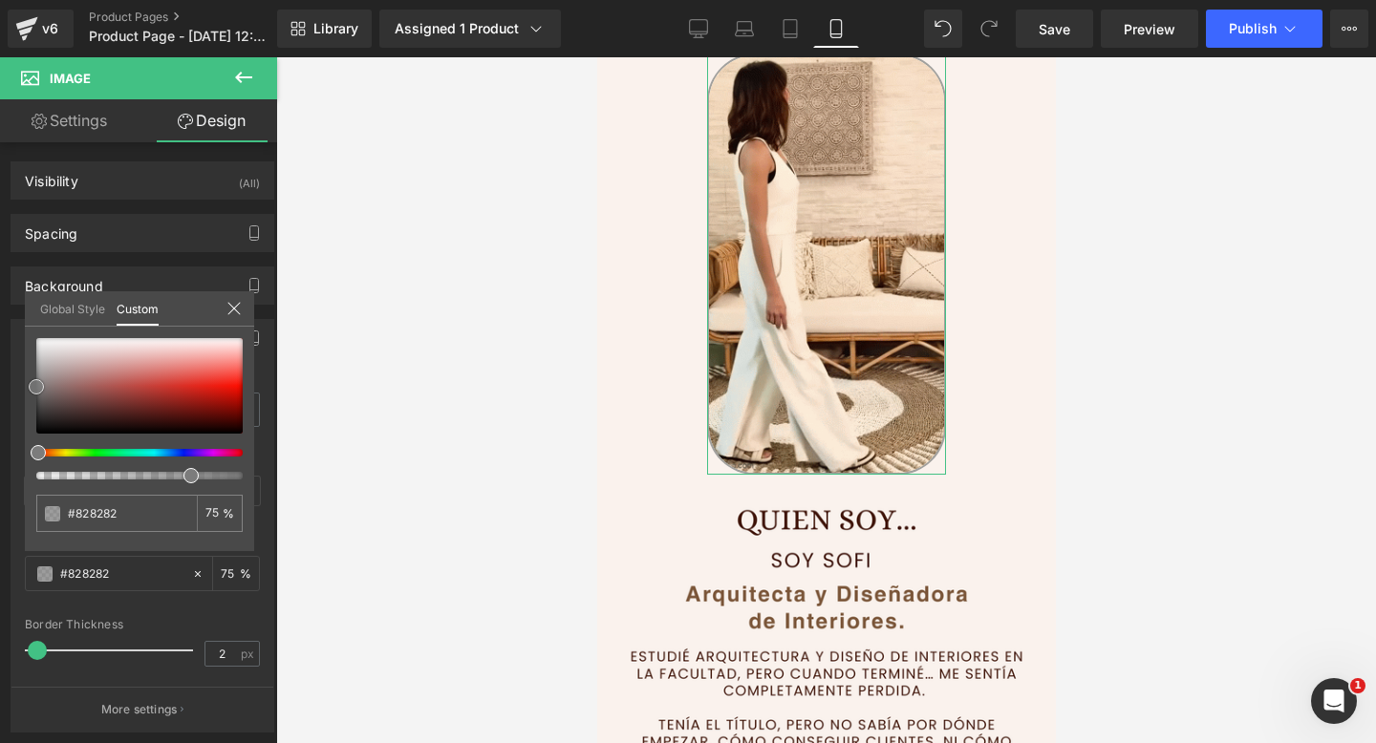
type input "#848484"
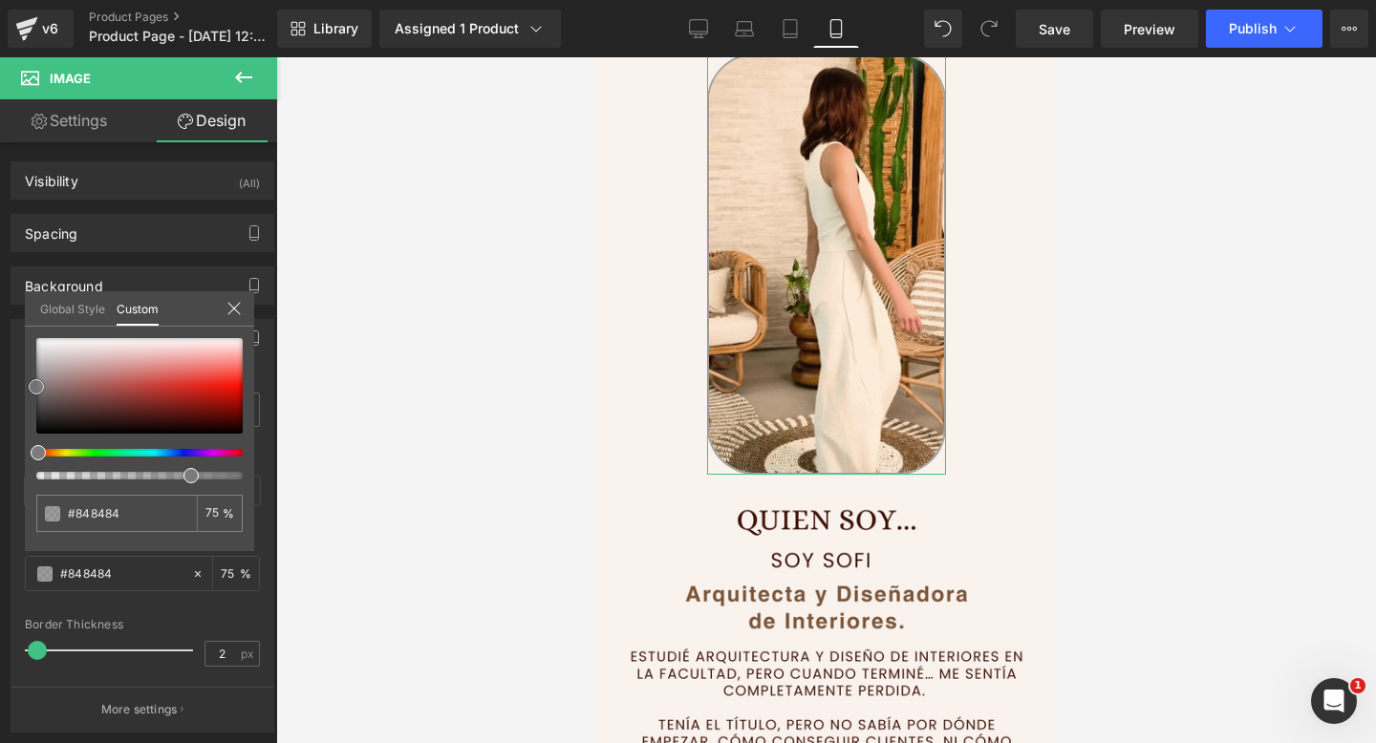
type input "#878787"
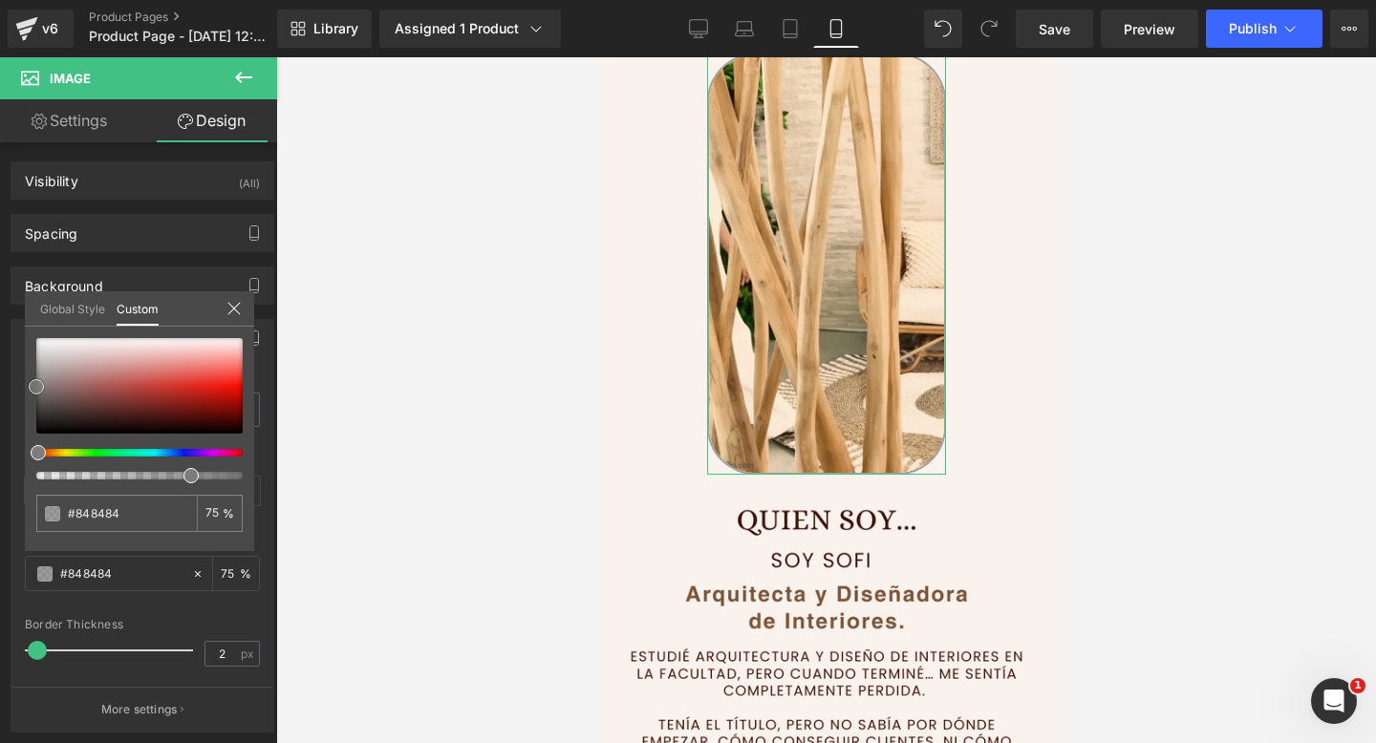
type input "#878787"
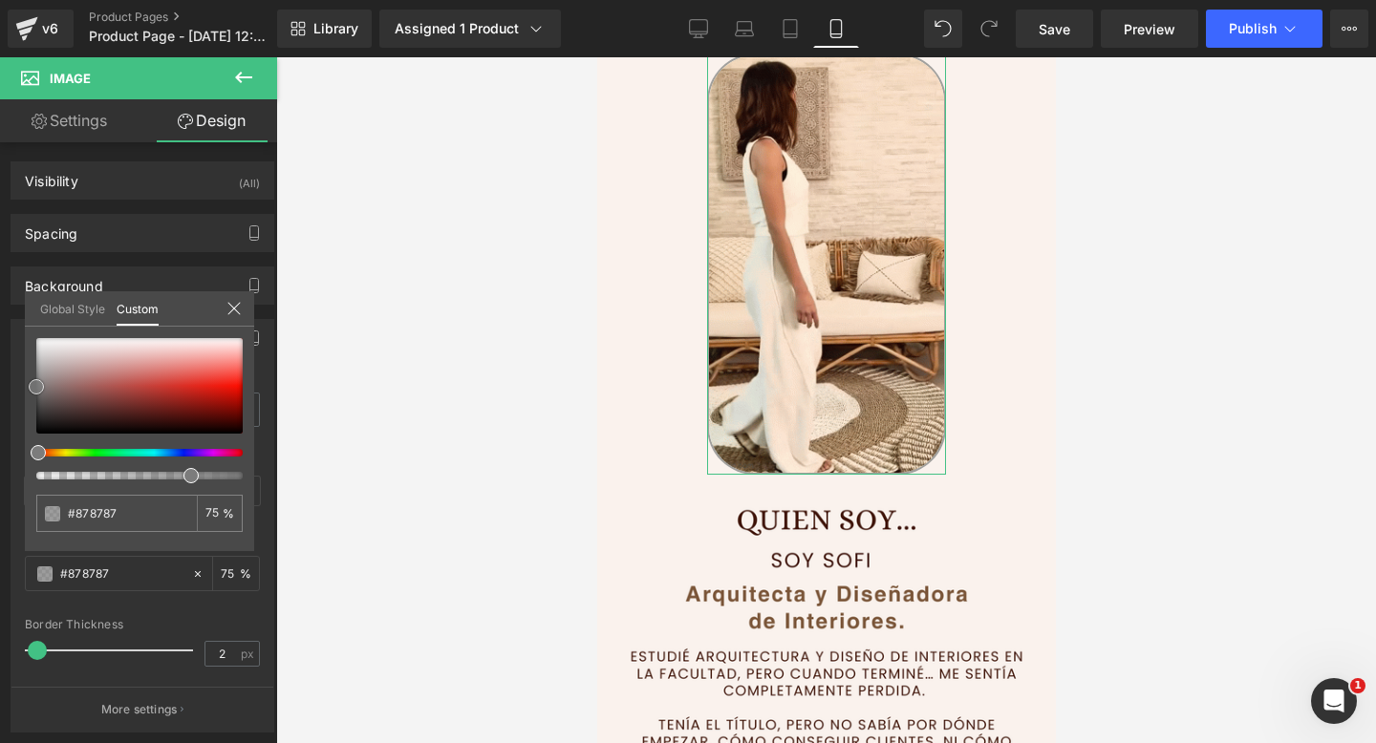
type input "#898989"
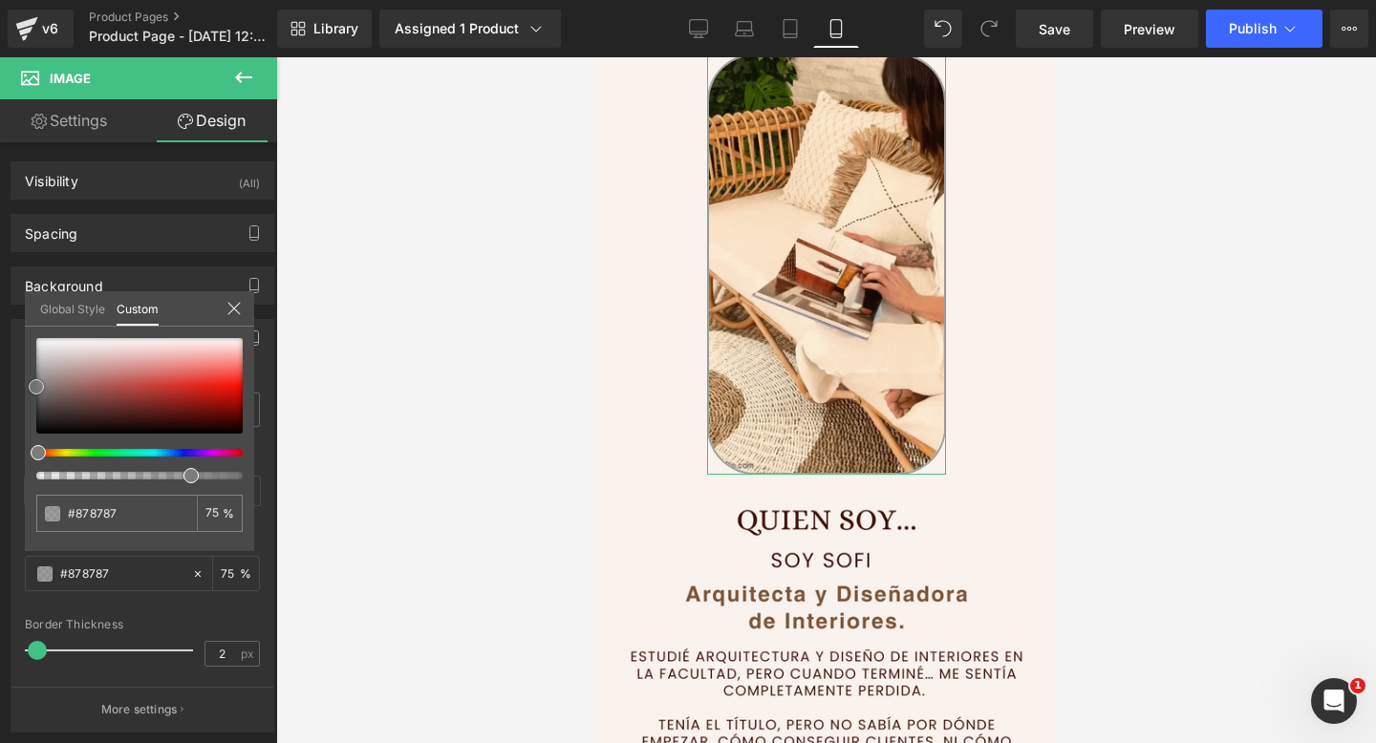
type input "#898989"
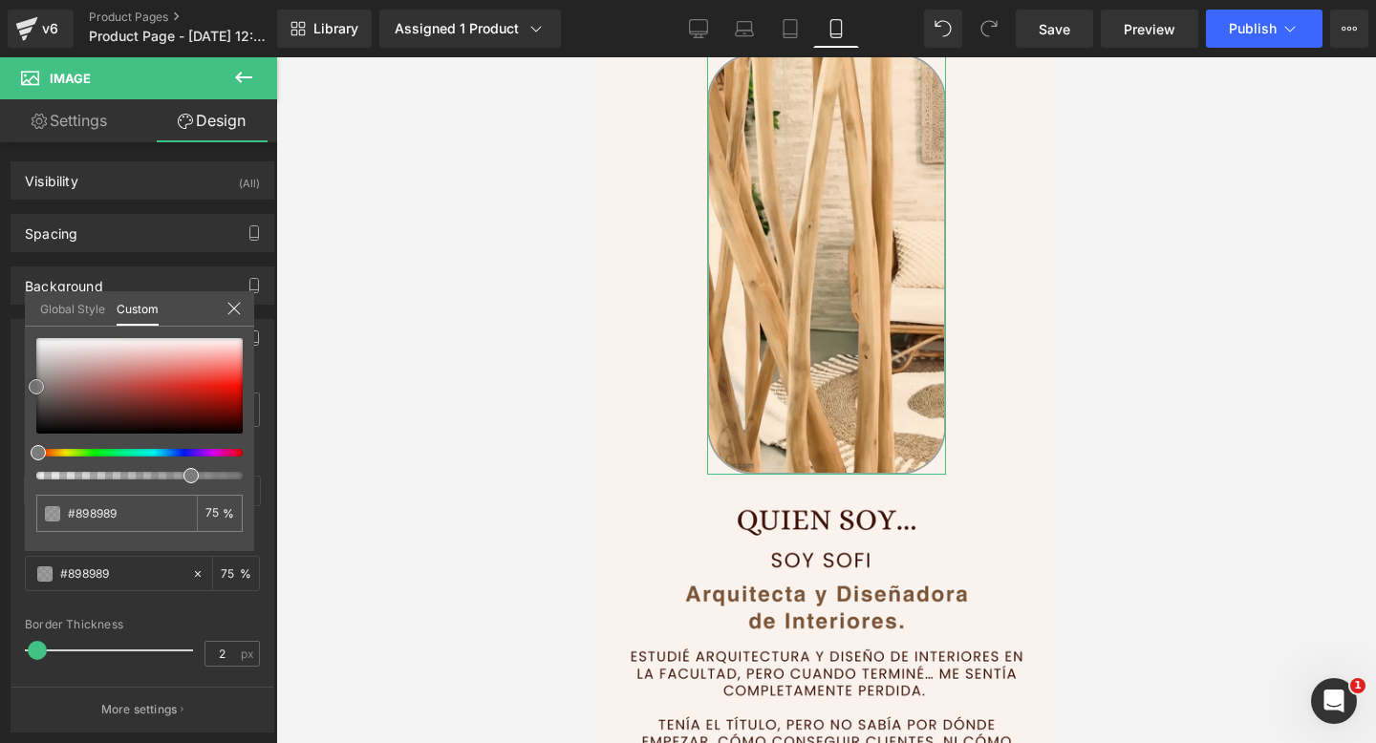
type input "#8c8c8c"
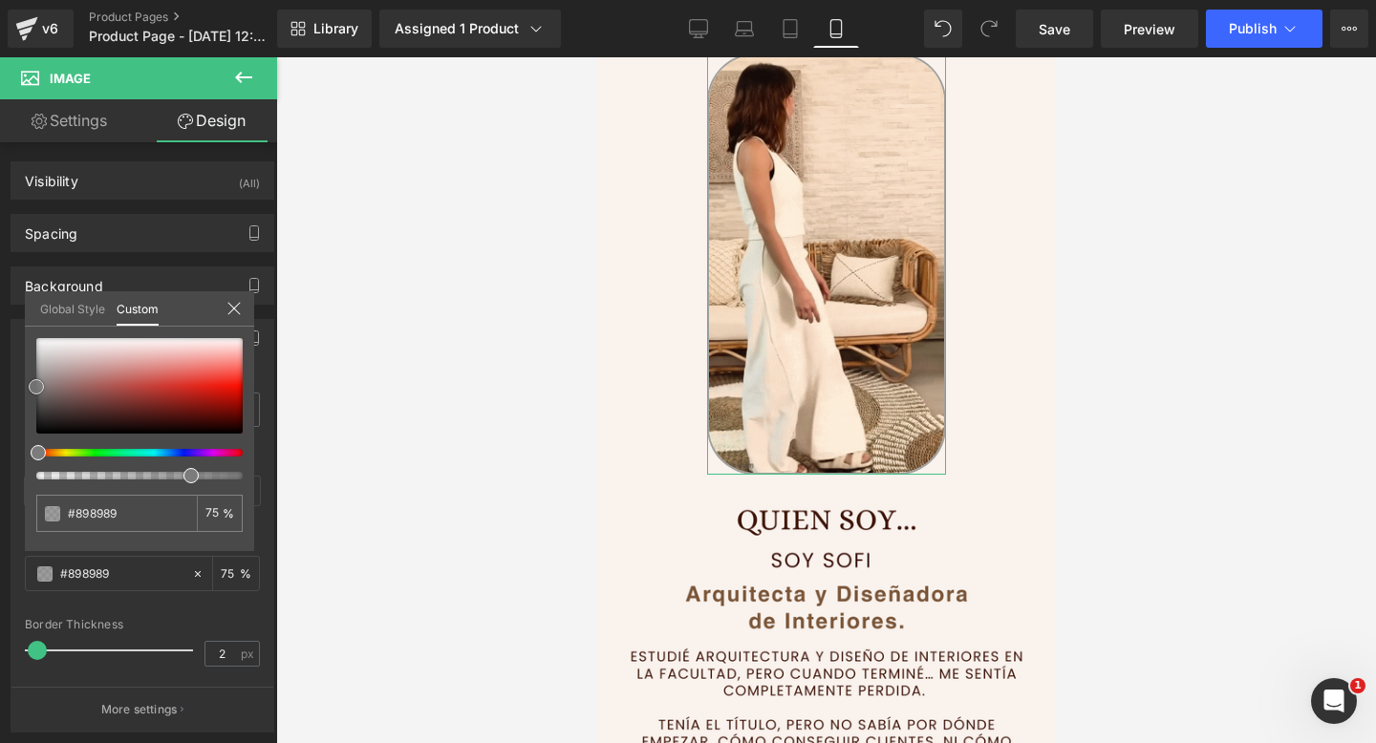
type input "#8c8c8c"
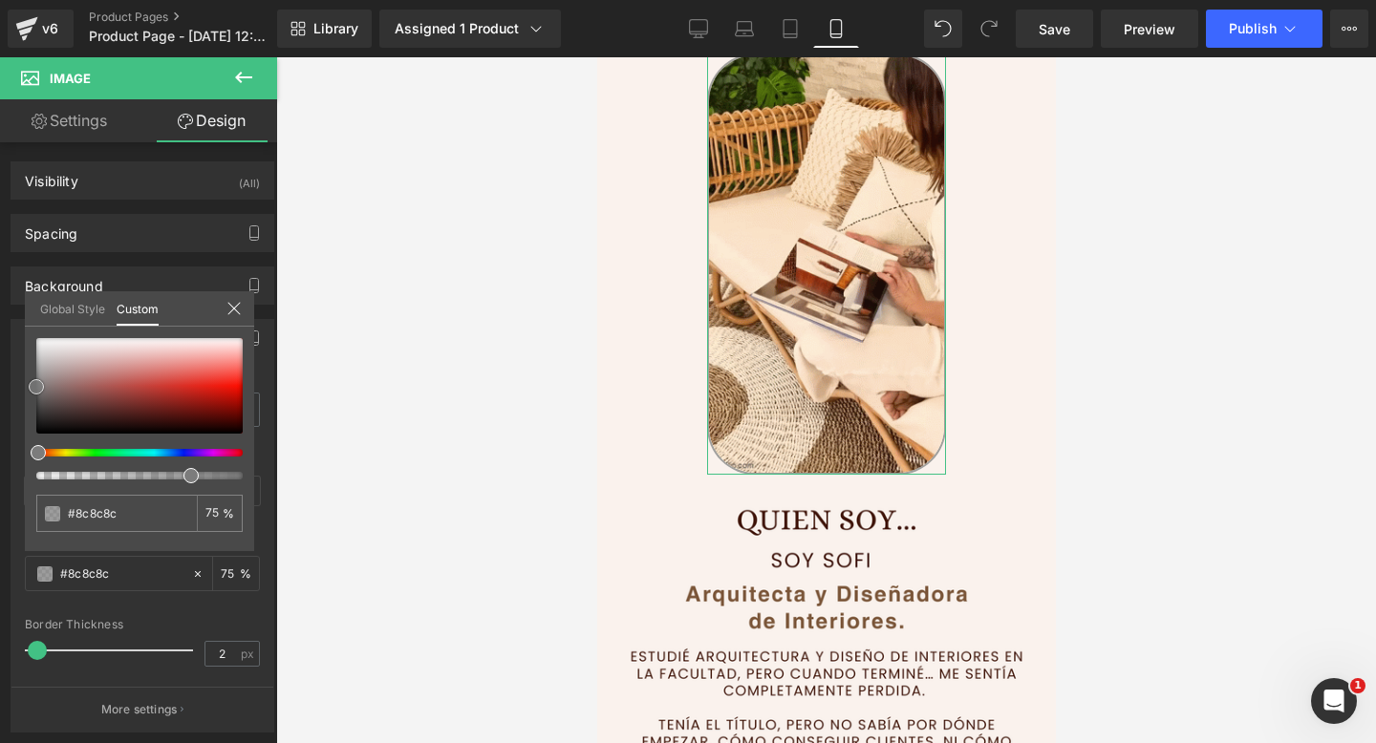
type input "#8e8e8e"
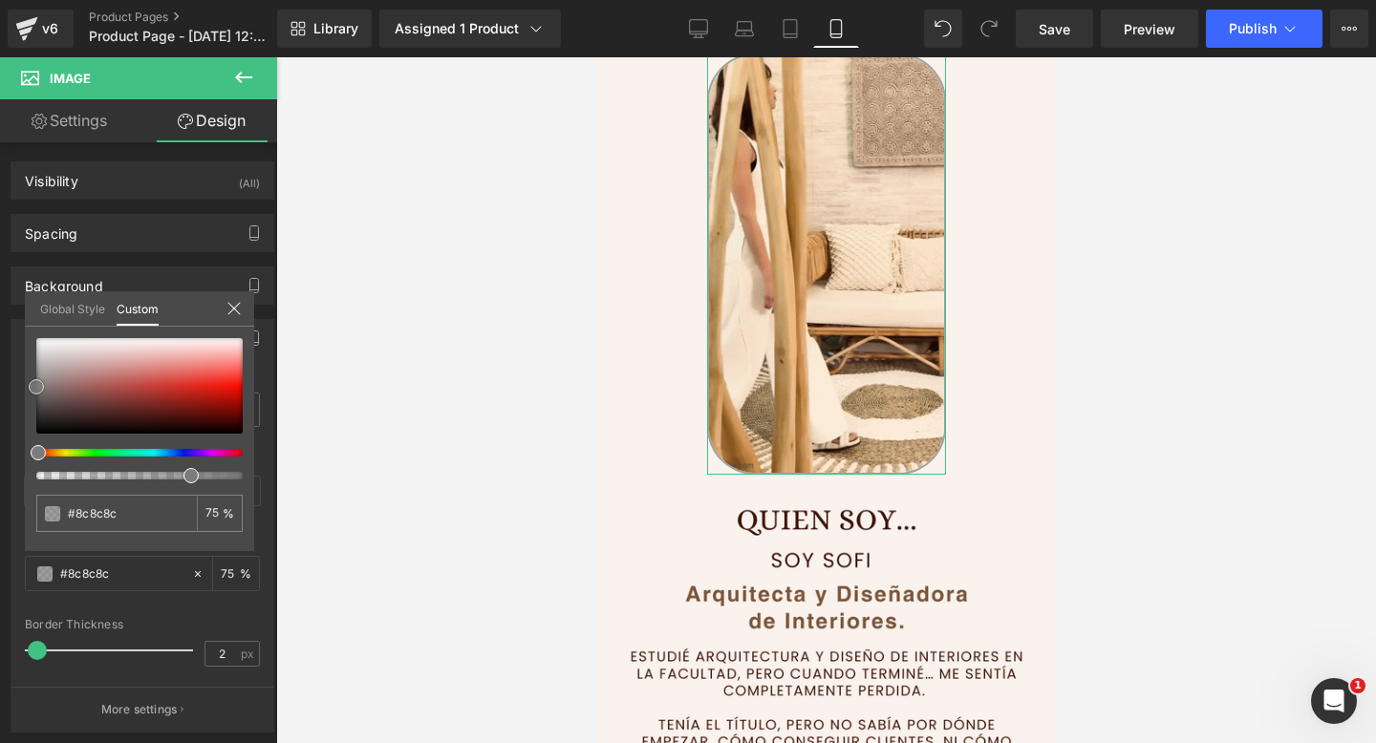
type input "#8e8e8e"
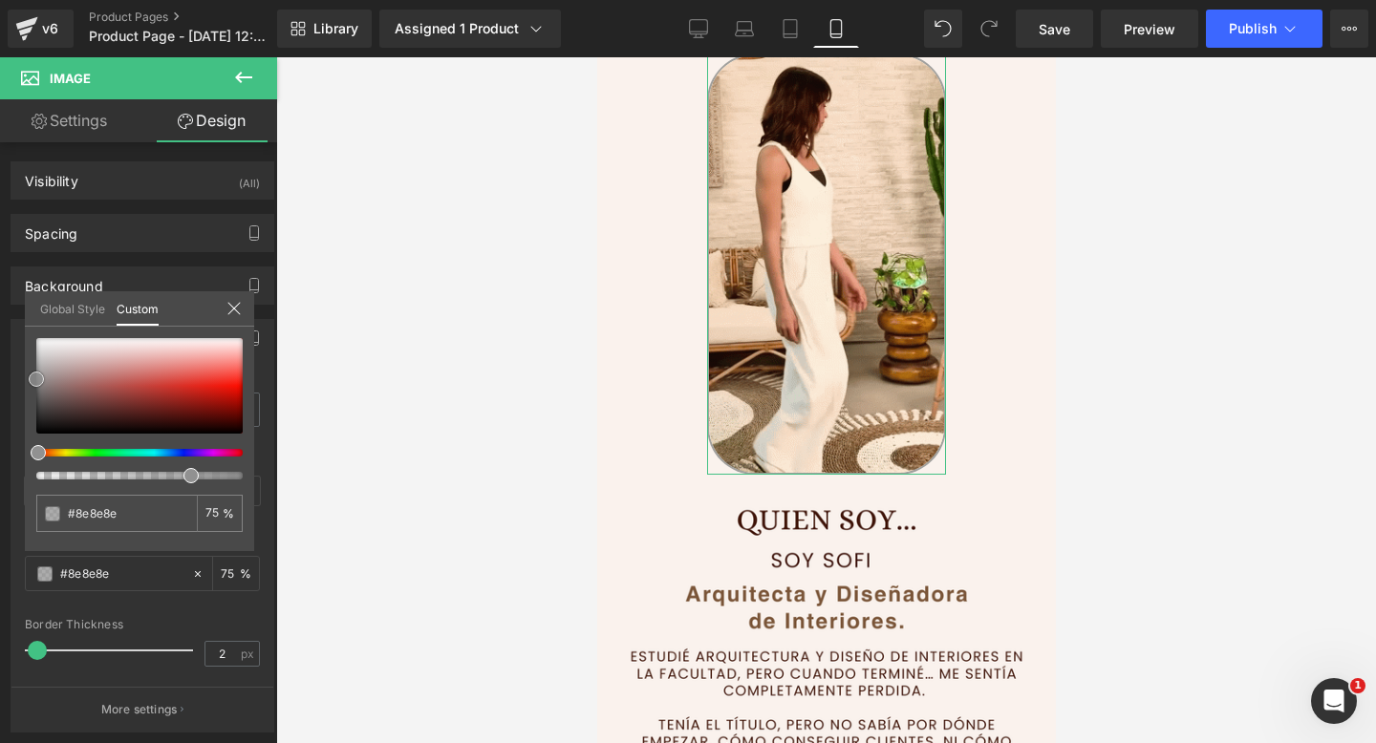
type input "#919191"
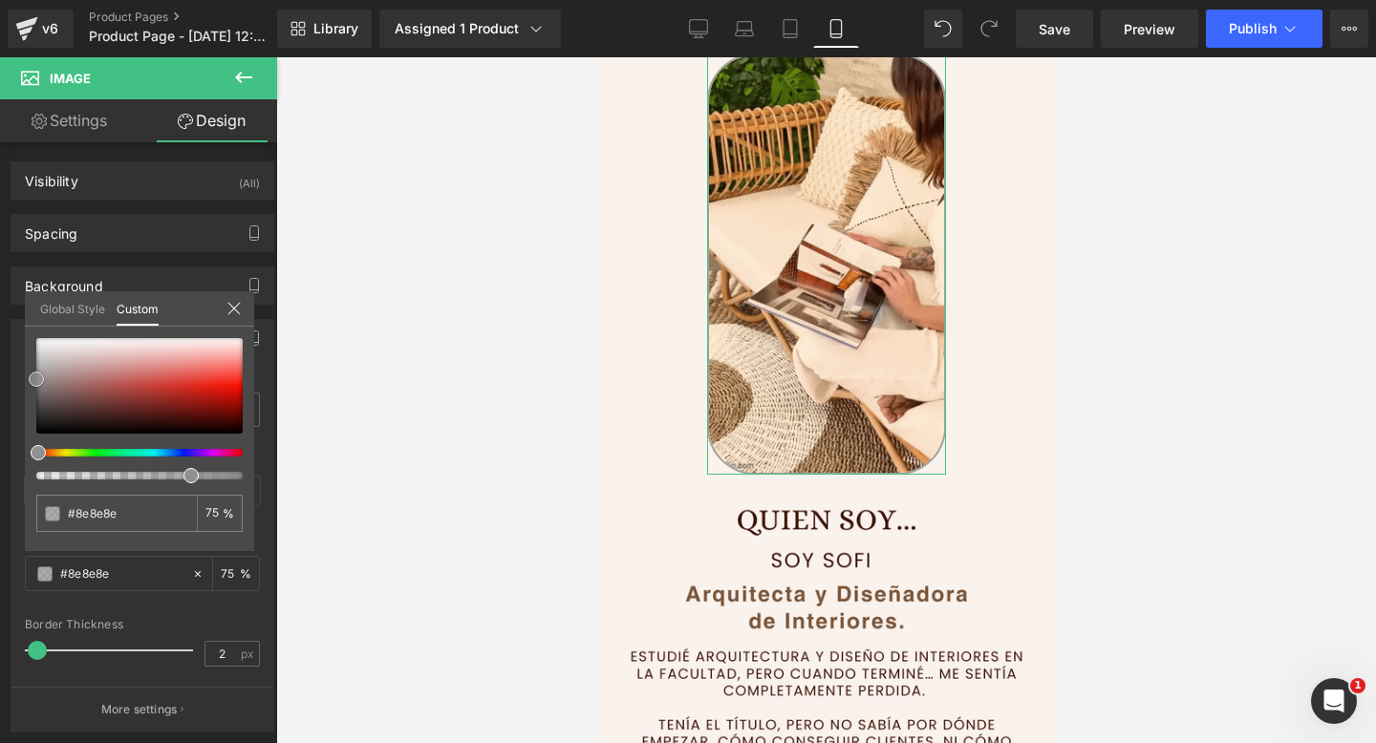
type input "#919191"
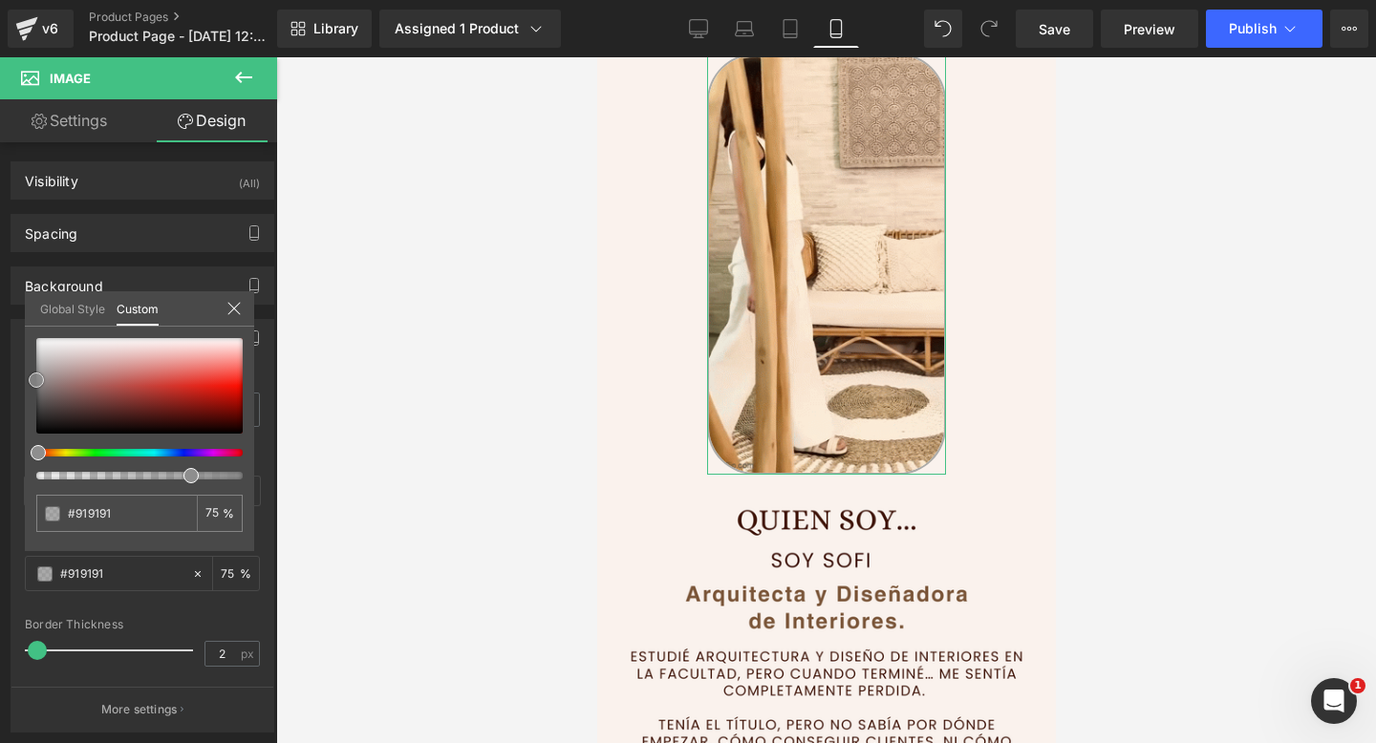
type input "#8e8e8e"
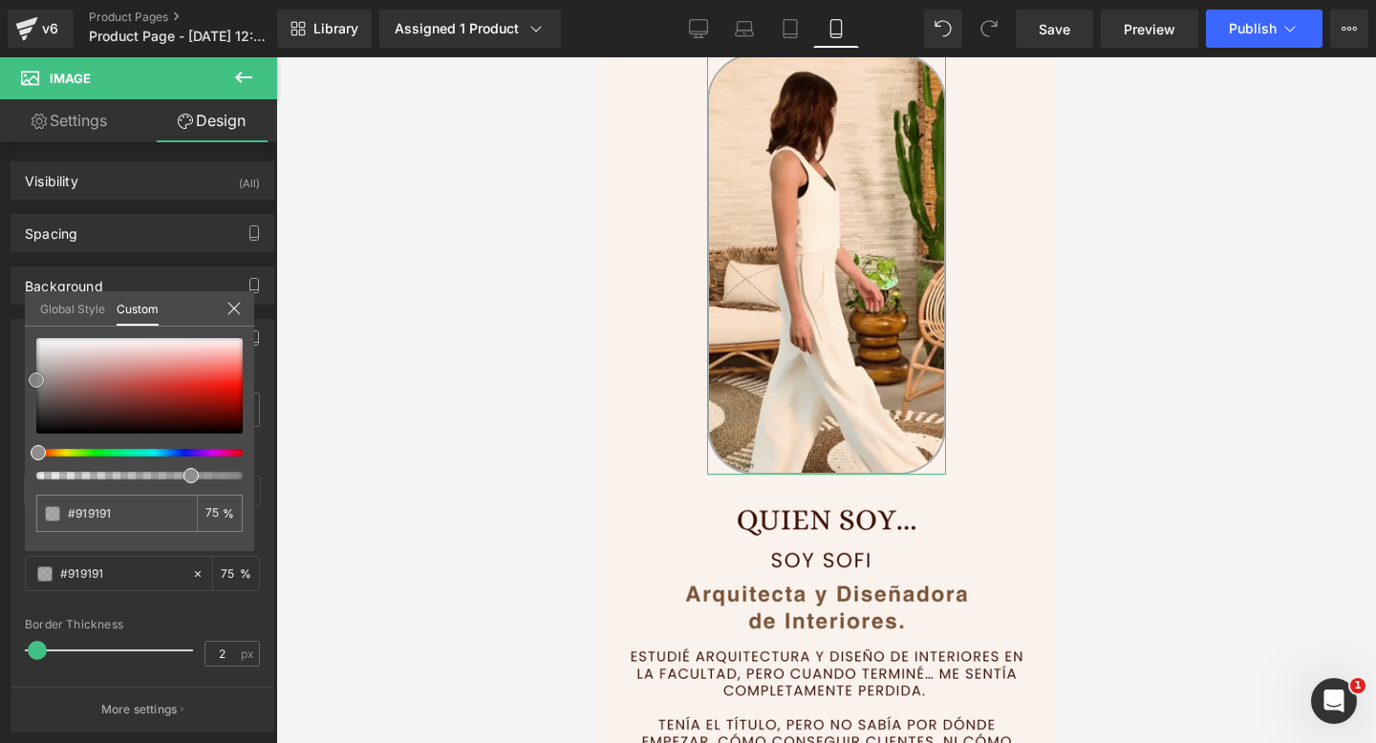
type input "#8e8e8e"
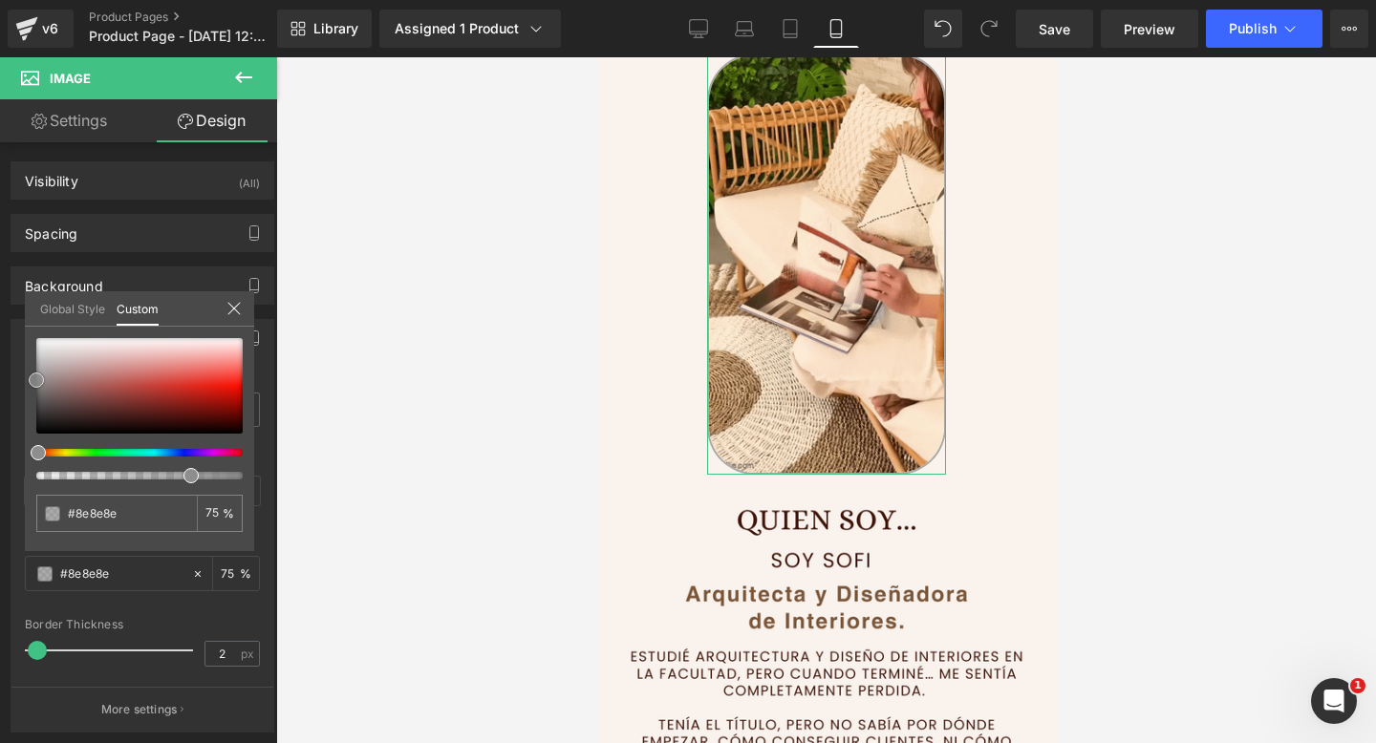
type input "#8c8c8c"
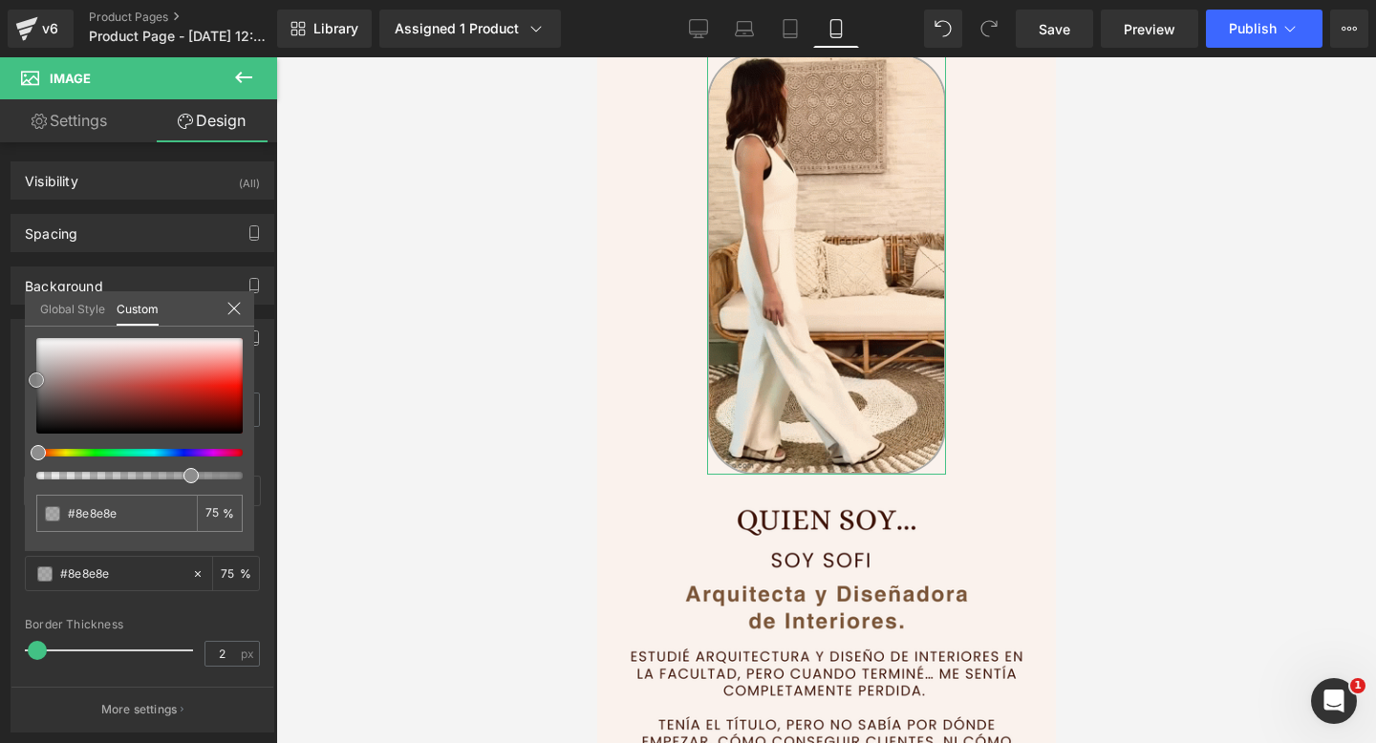
type input "#8c8c8c"
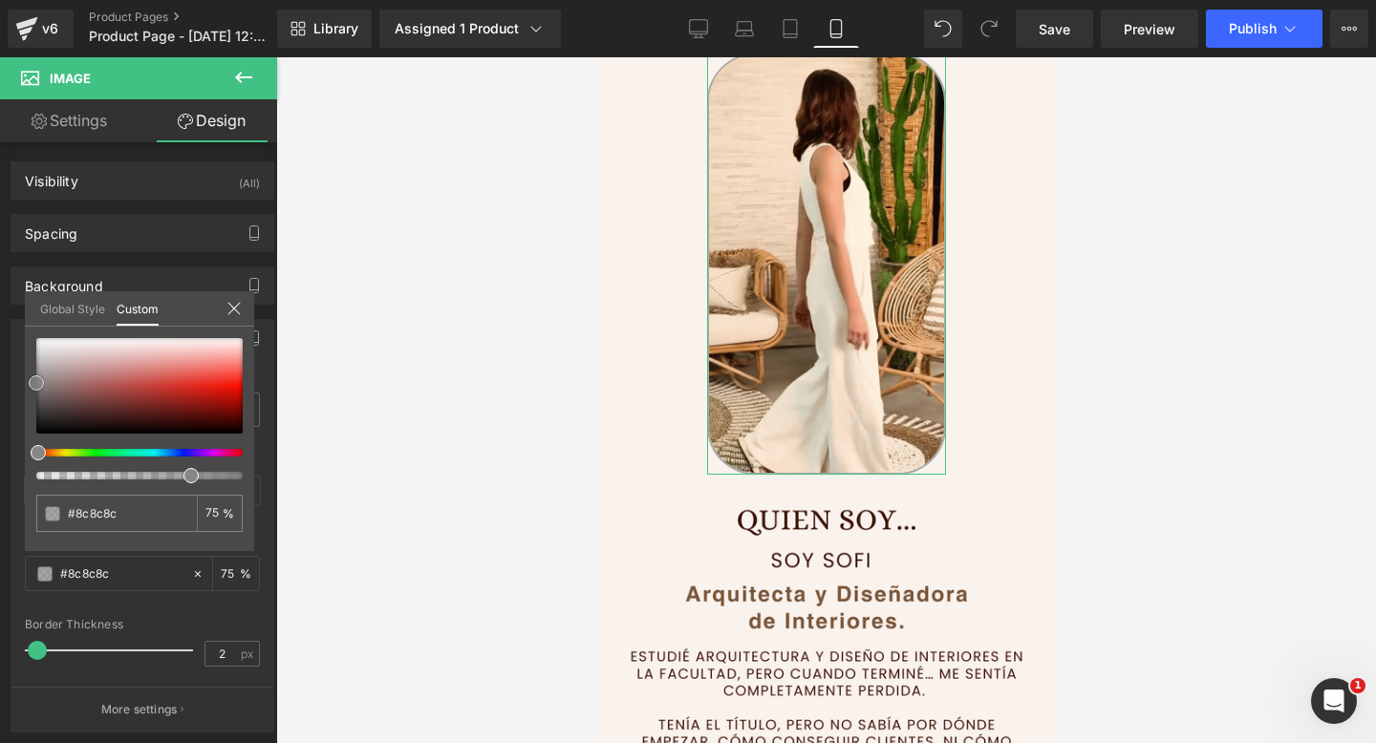
type input "#898989"
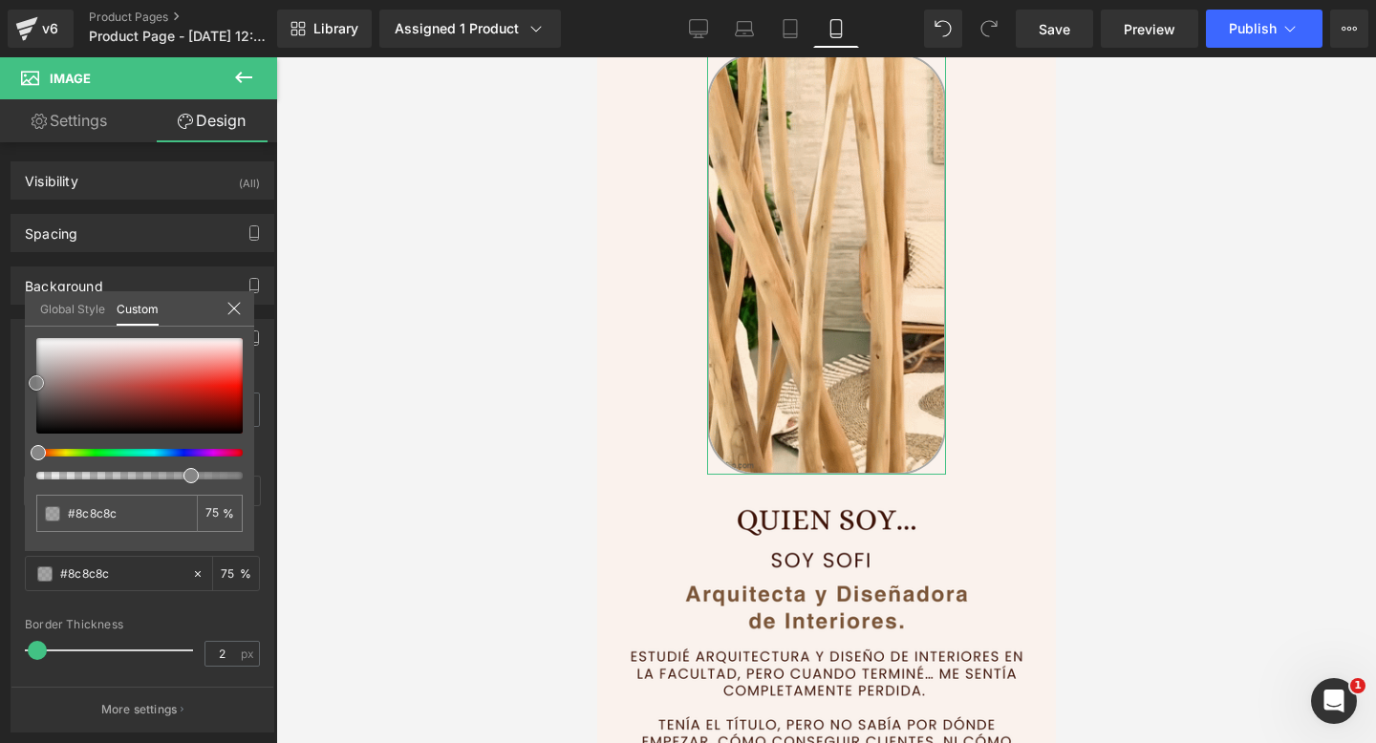
type input "#898989"
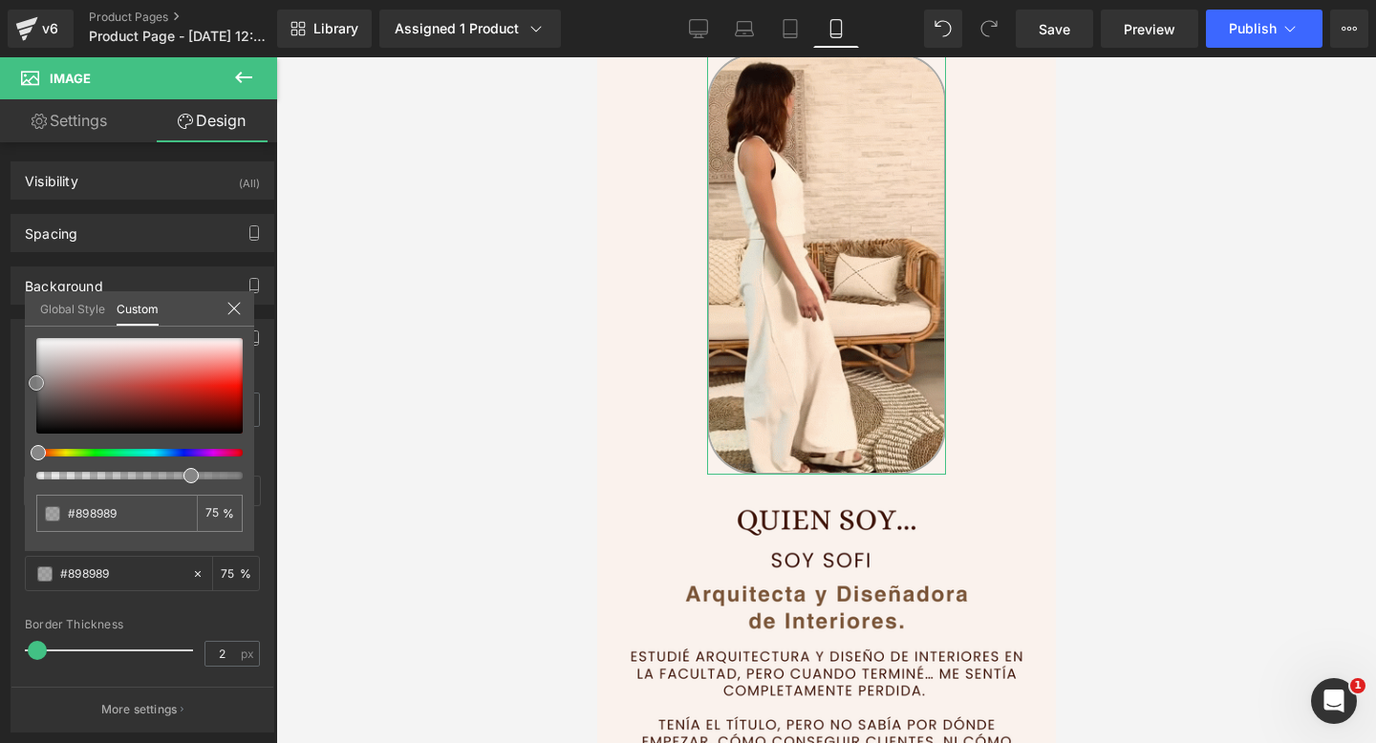
type input "#878787"
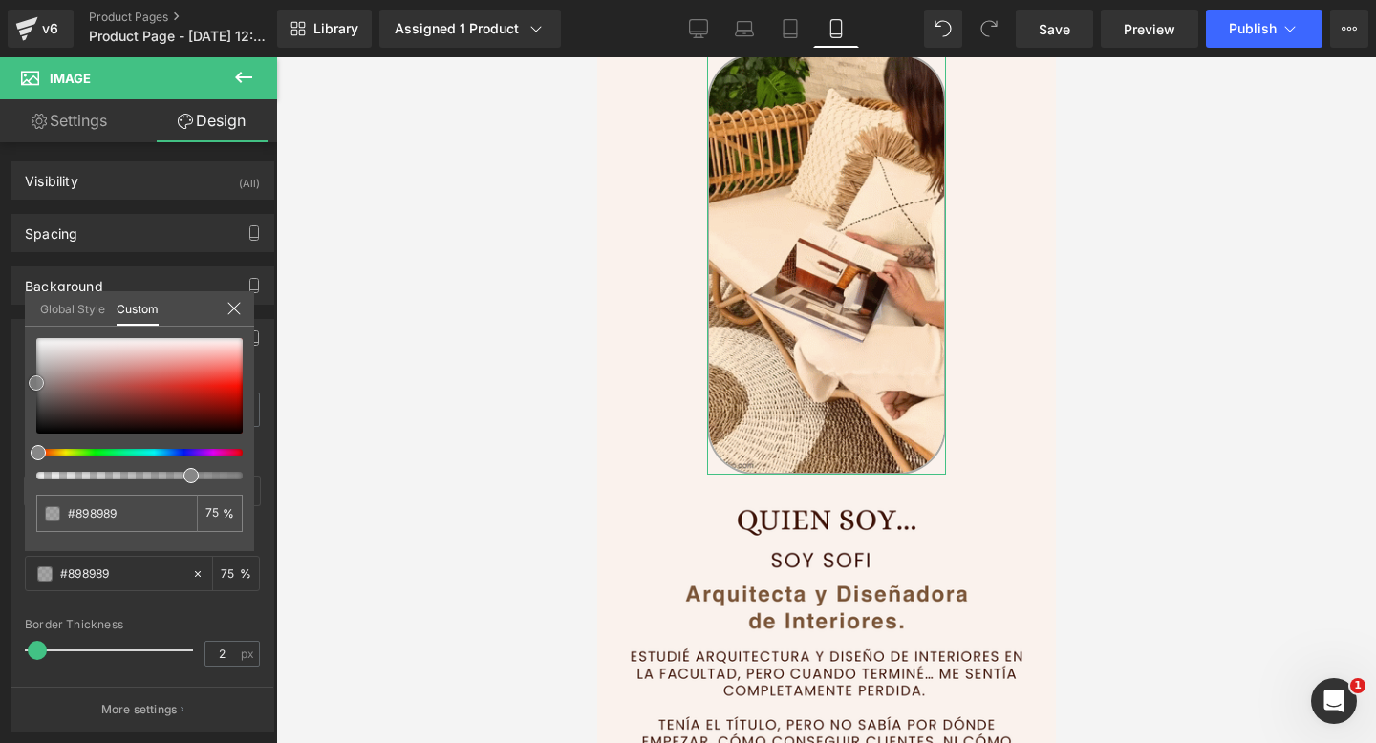
type input "#878787"
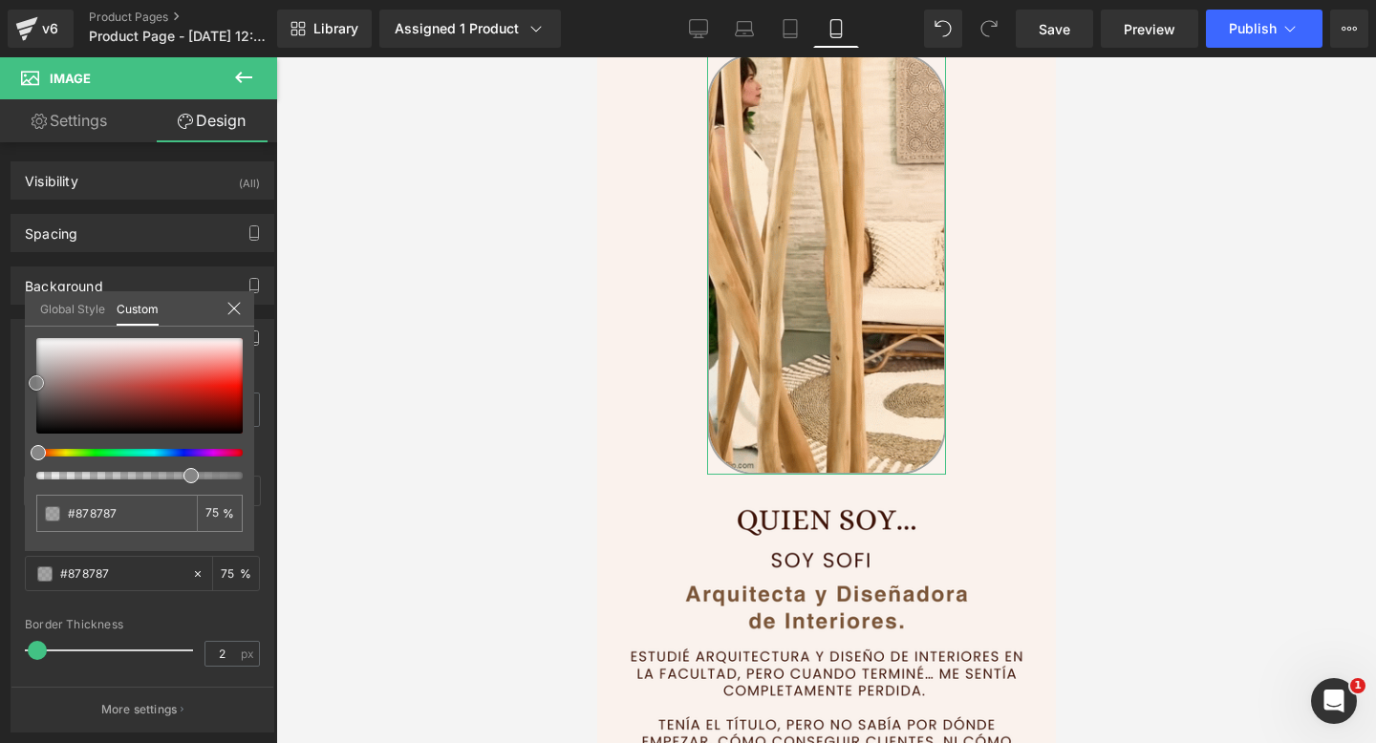
drag, startPoint x: 36, startPoint y: 424, endPoint x: 33, endPoint y: 380, distance: 44.0
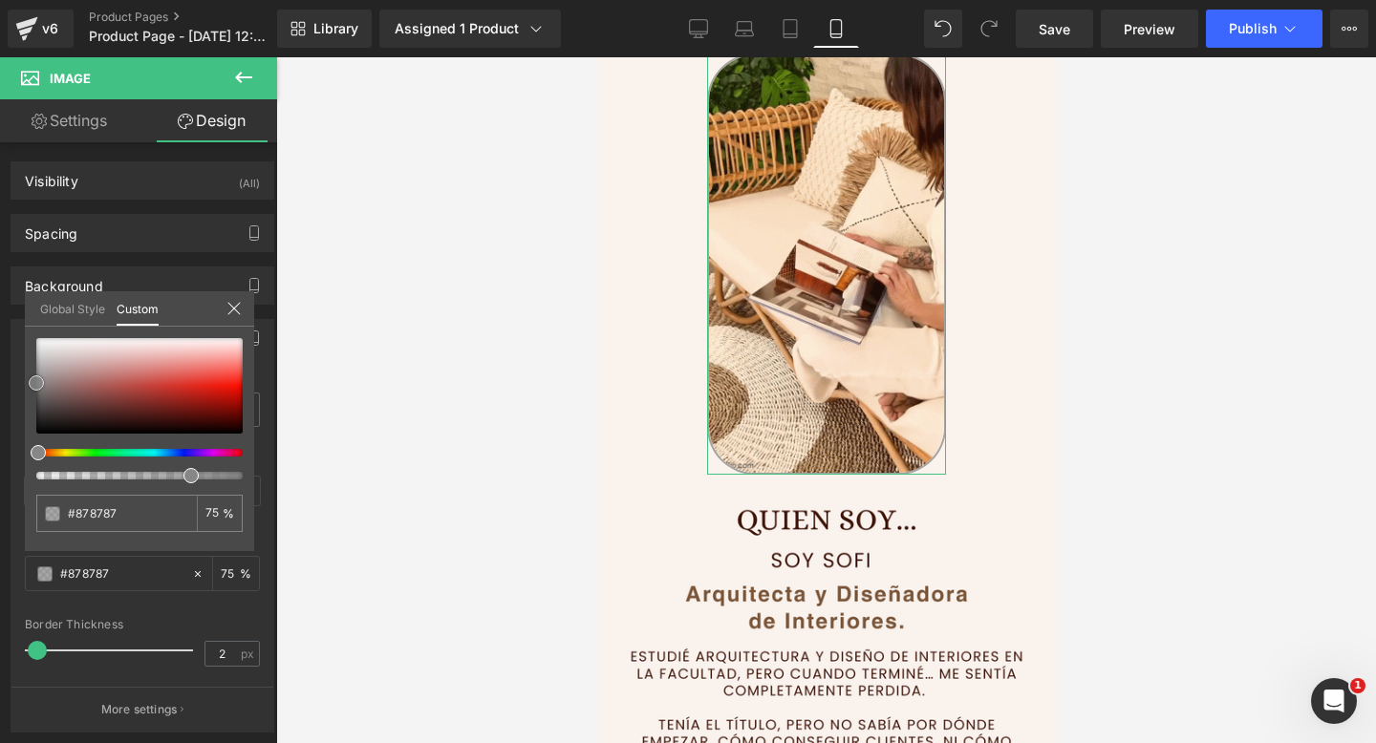
click at [33, 380] on span at bounding box center [36, 382] width 15 height 15
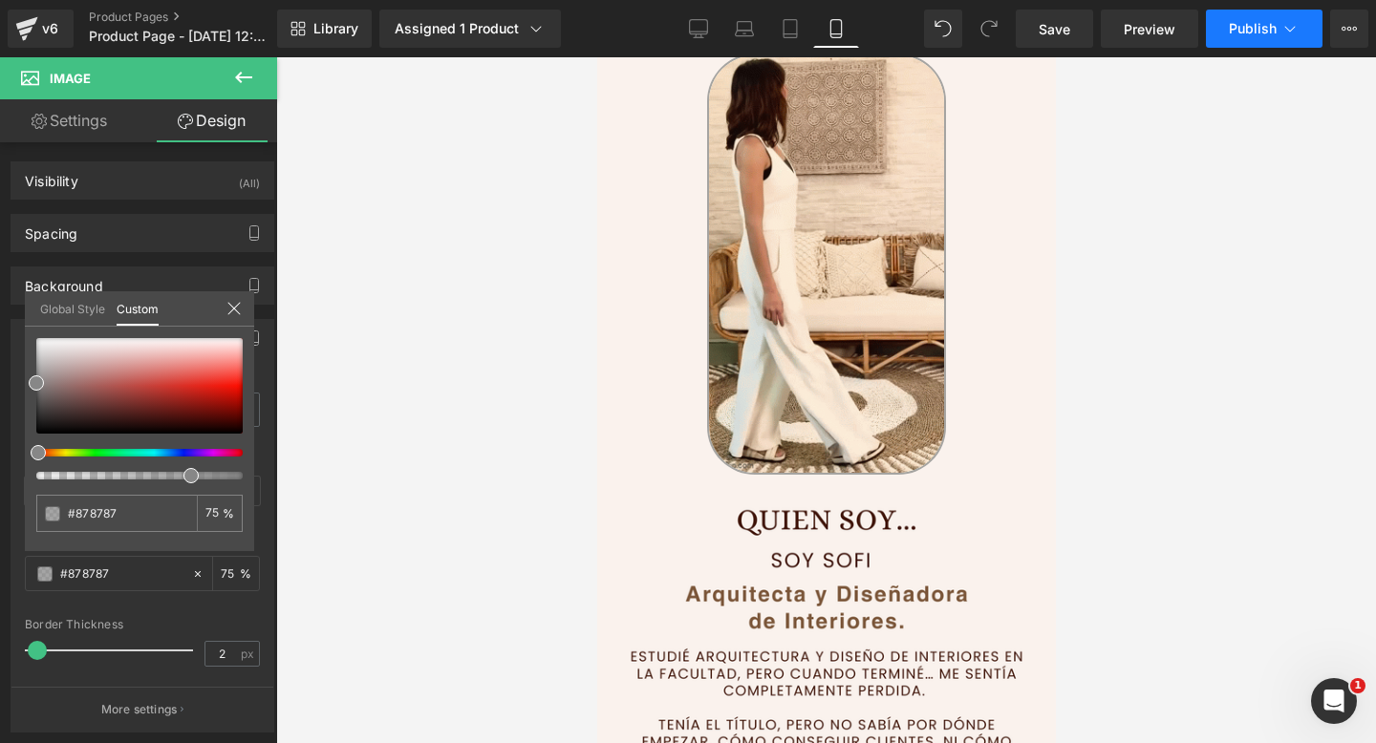
click at [1262, 32] on span "Publish" at bounding box center [1253, 28] width 48 height 15
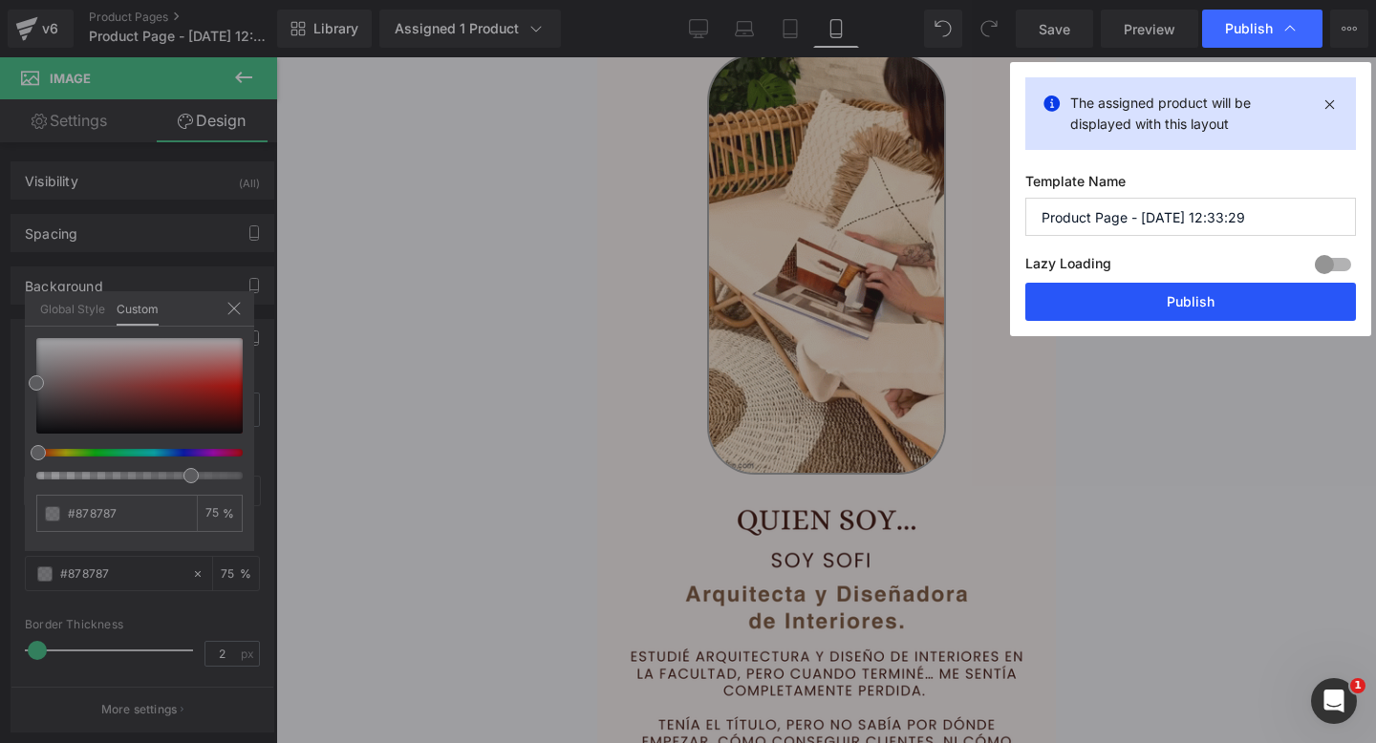
click at [1097, 296] on button "Publish" at bounding box center [1190, 302] width 331 height 38
